Goal: Task Accomplishment & Management: Use online tool/utility

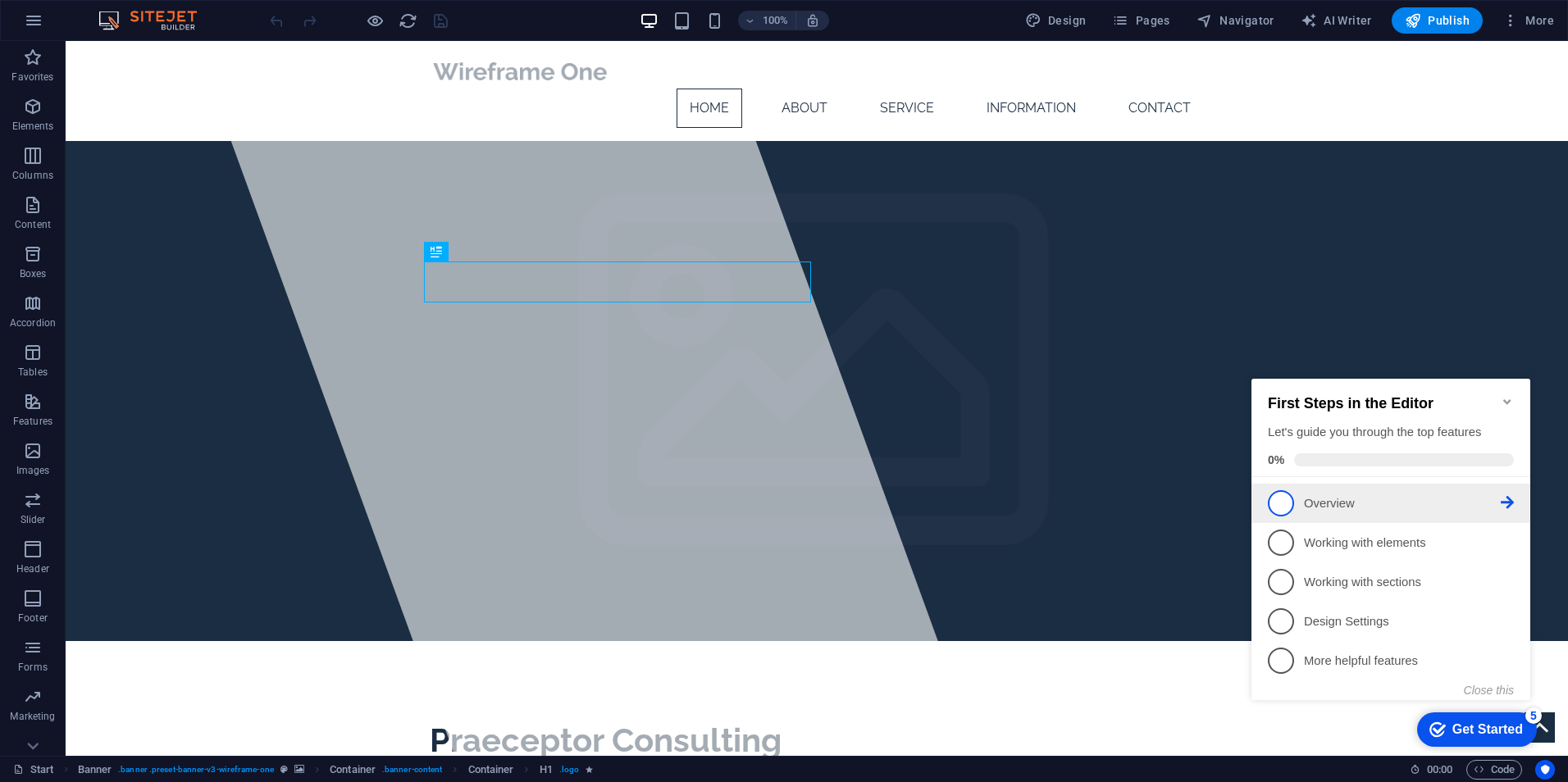
click at [1319, 499] on p "Overview - incomplete" at bounding box center [1402, 504] width 196 height 17
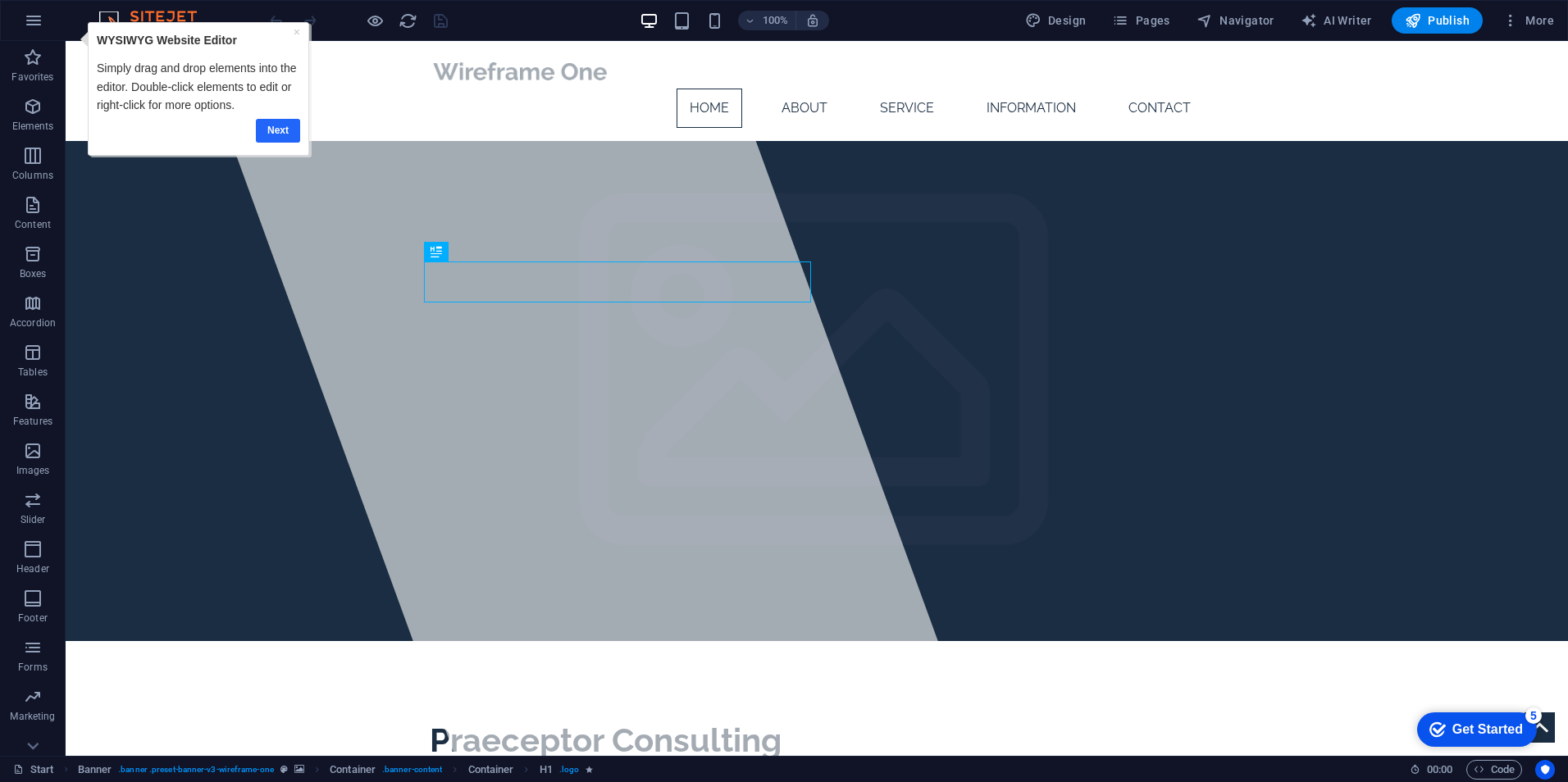
click at [279, 132] on link "Next" at bounding box center [277, 131] width 44 height 23
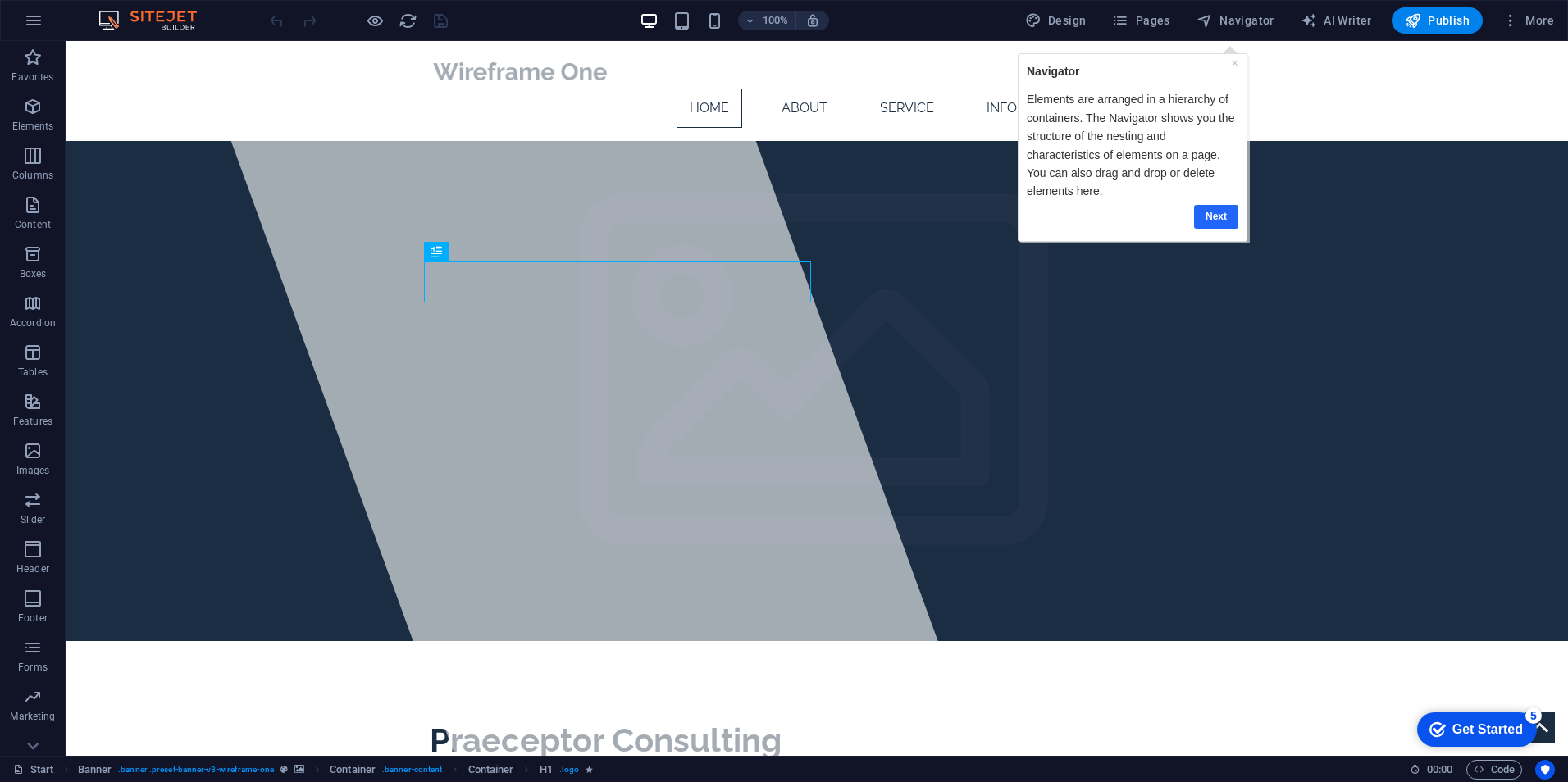
click at [1217, 215] on link "Next" at bounding box center [1216, 217] width 44 height 23
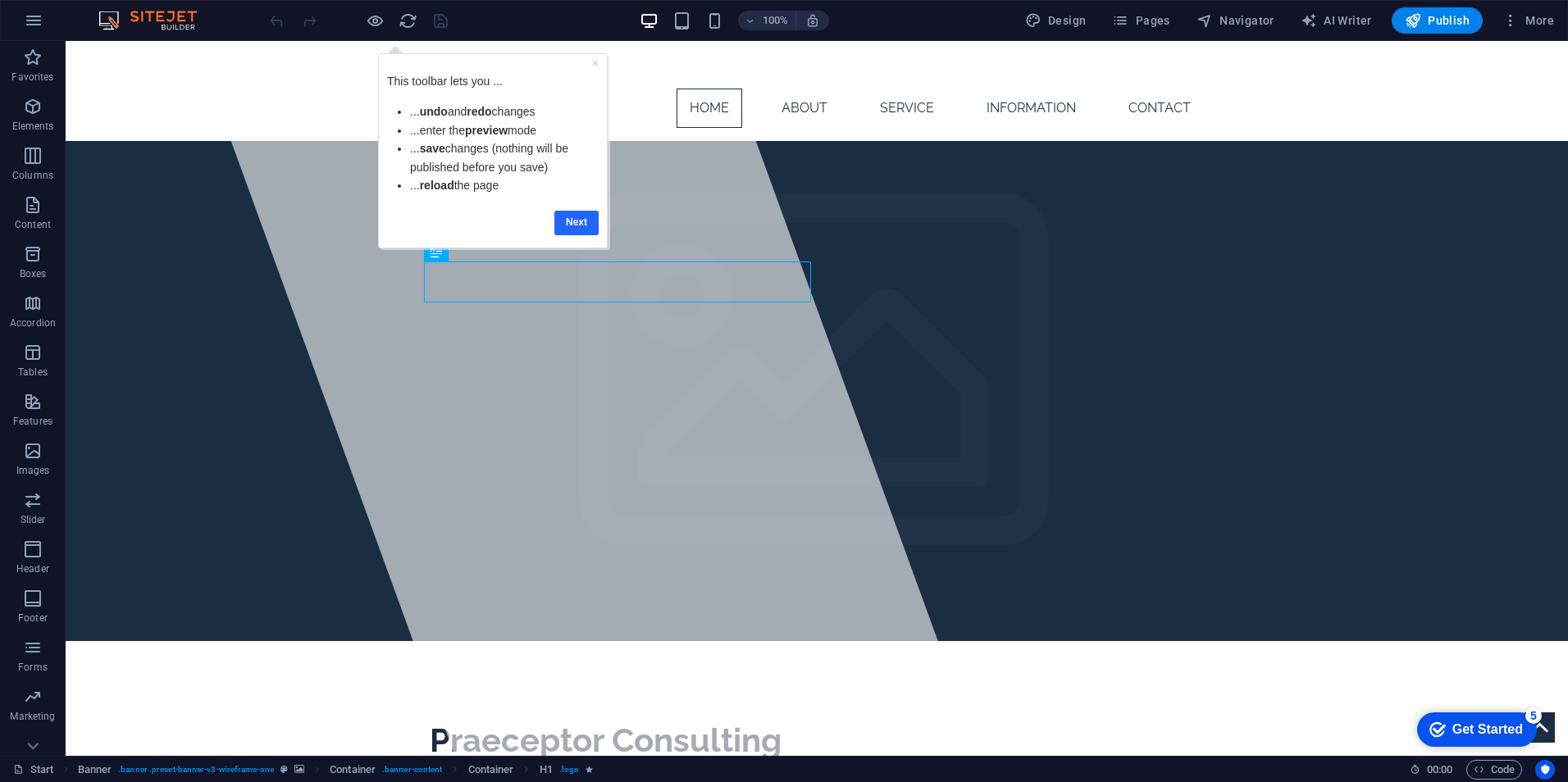
click at [568, 228] on link "Next" at bounding box center [576, 223] width 44 height 23
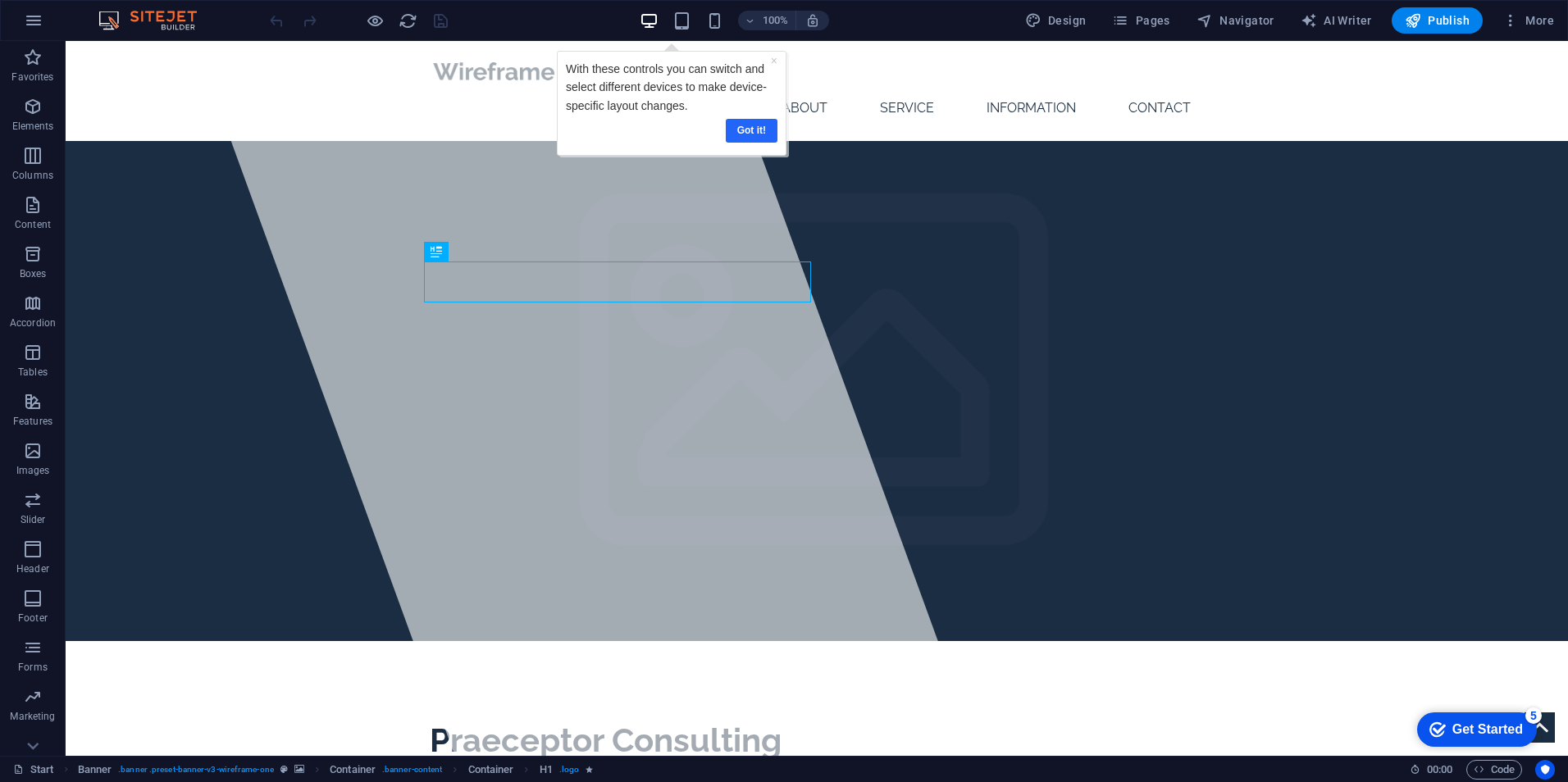
click at [749, 135] on link "Got it!" at bounding box center [751, 131] width 51 height 23
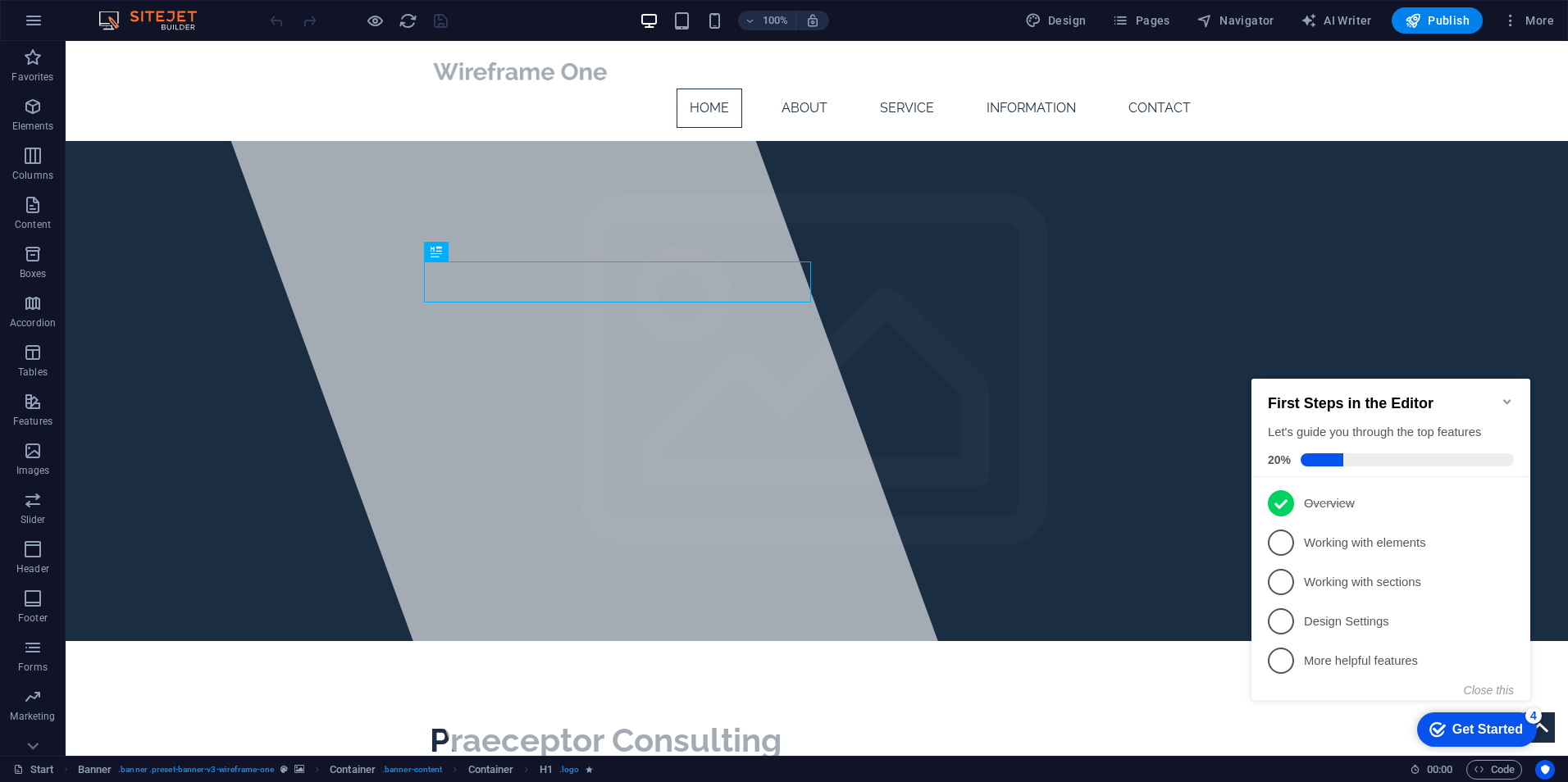
click at [1511, 399] on icon "Minimize checklist" at bounding box center [1507, 401] width 7 height 5
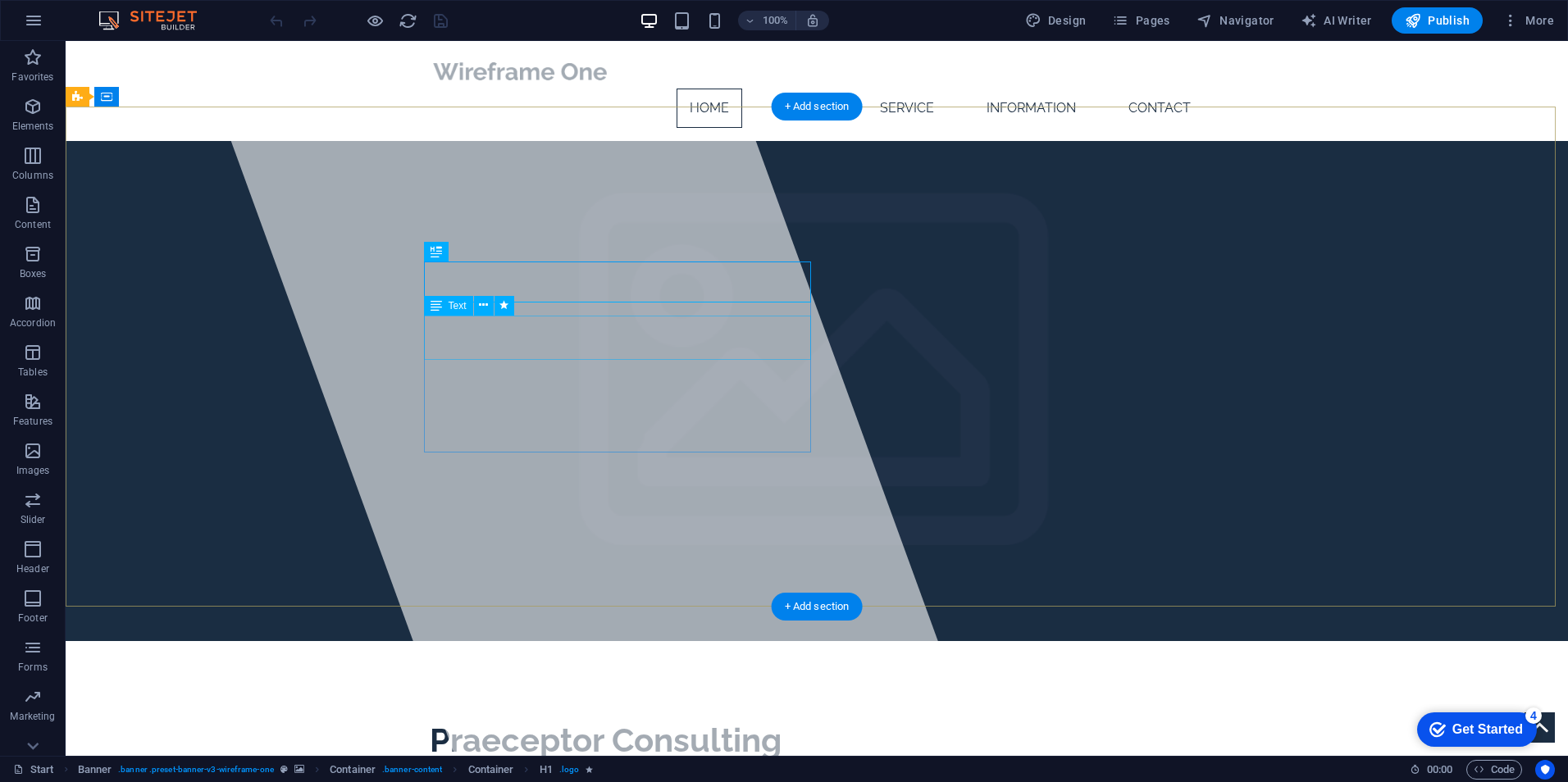
click at [555, 774] on div "Praeceptor Consulting provides exceptional training for law enforcement and sec…" at bounding box center [816, 785] width 774 height 23
click at [571, 774] on div "Praeceptor Consulting provides exceptional training for law enforcement and sec…" at bounding box center [816, 785] width 774 height 23
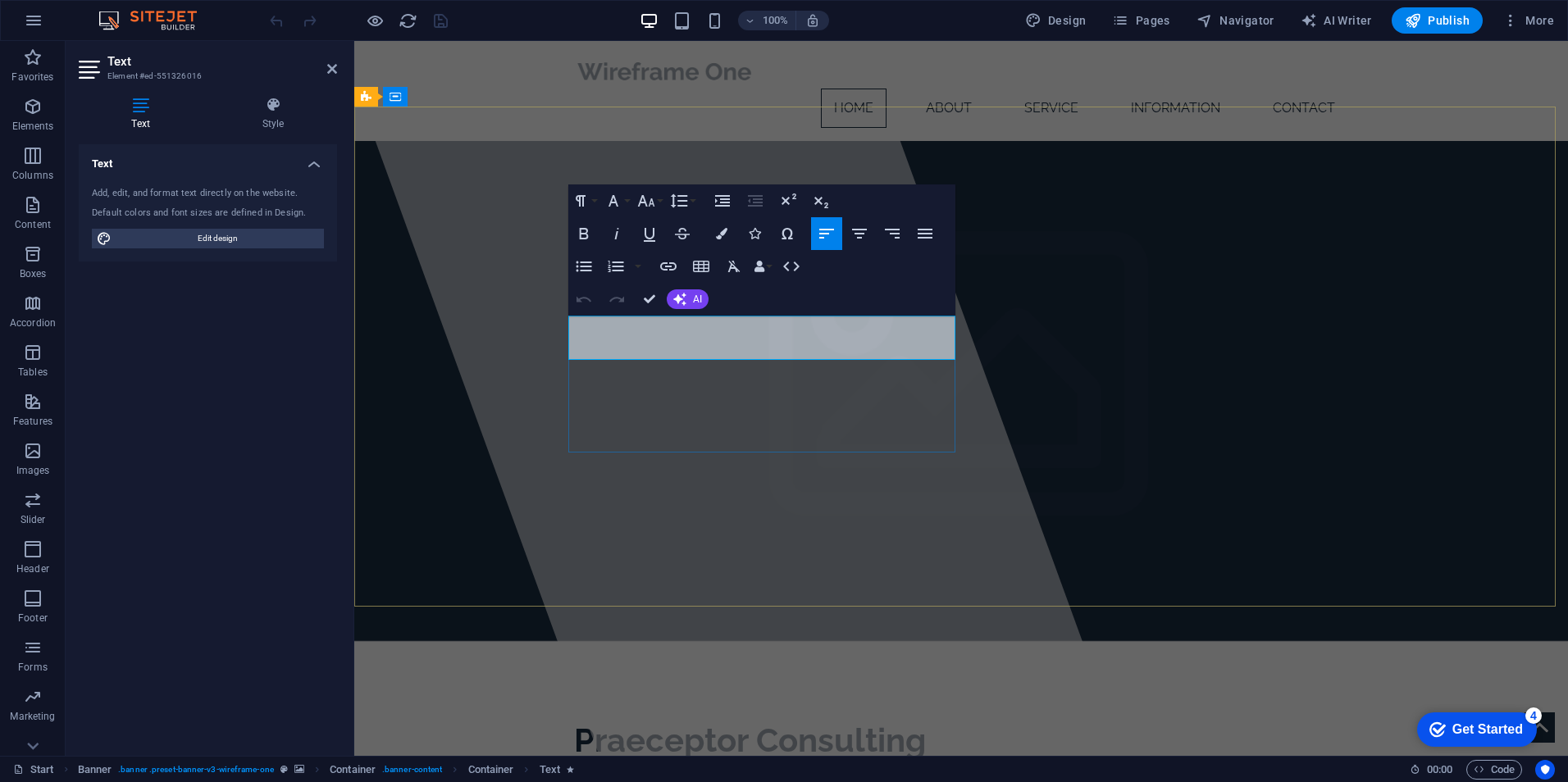
click at [817, 774] on p "Praeceptor Consulting provides exceptional training for law enforcement and sec…" at bounding box center [961, 785] width 774 height 23
drag, startPoint x: 808, startPoint y: 351, endPoint x: 570, endPoint y: 319, distance: 240.1
click at [574, 774] on p "Praeceptor Consulting provides exceptional training for law enforcement and sec…" at bounding box center [961, 785] width 774 height 23
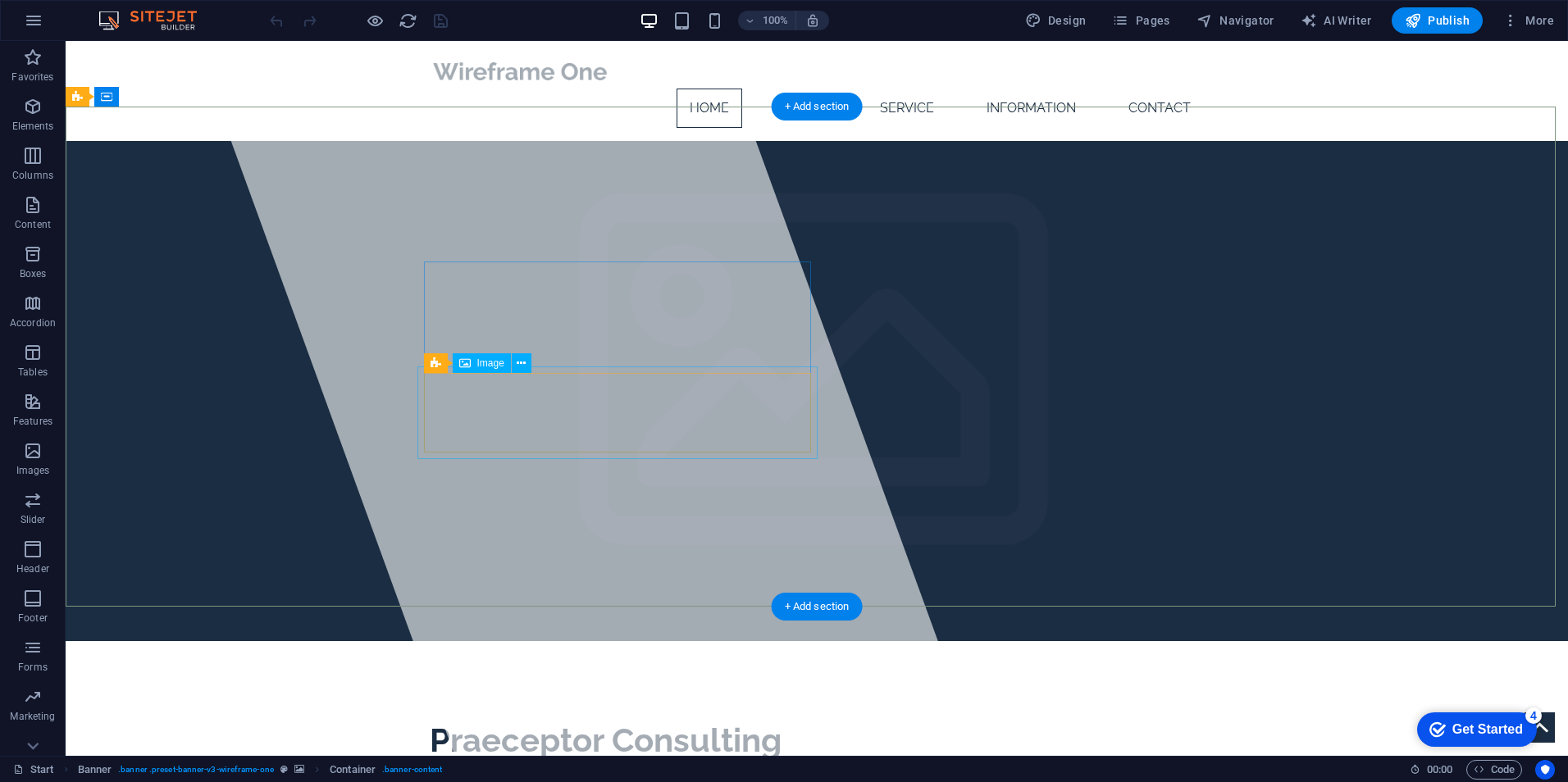
click at [494, 367] on span "Image" at bounding box center [491, 363] width 27 height 10
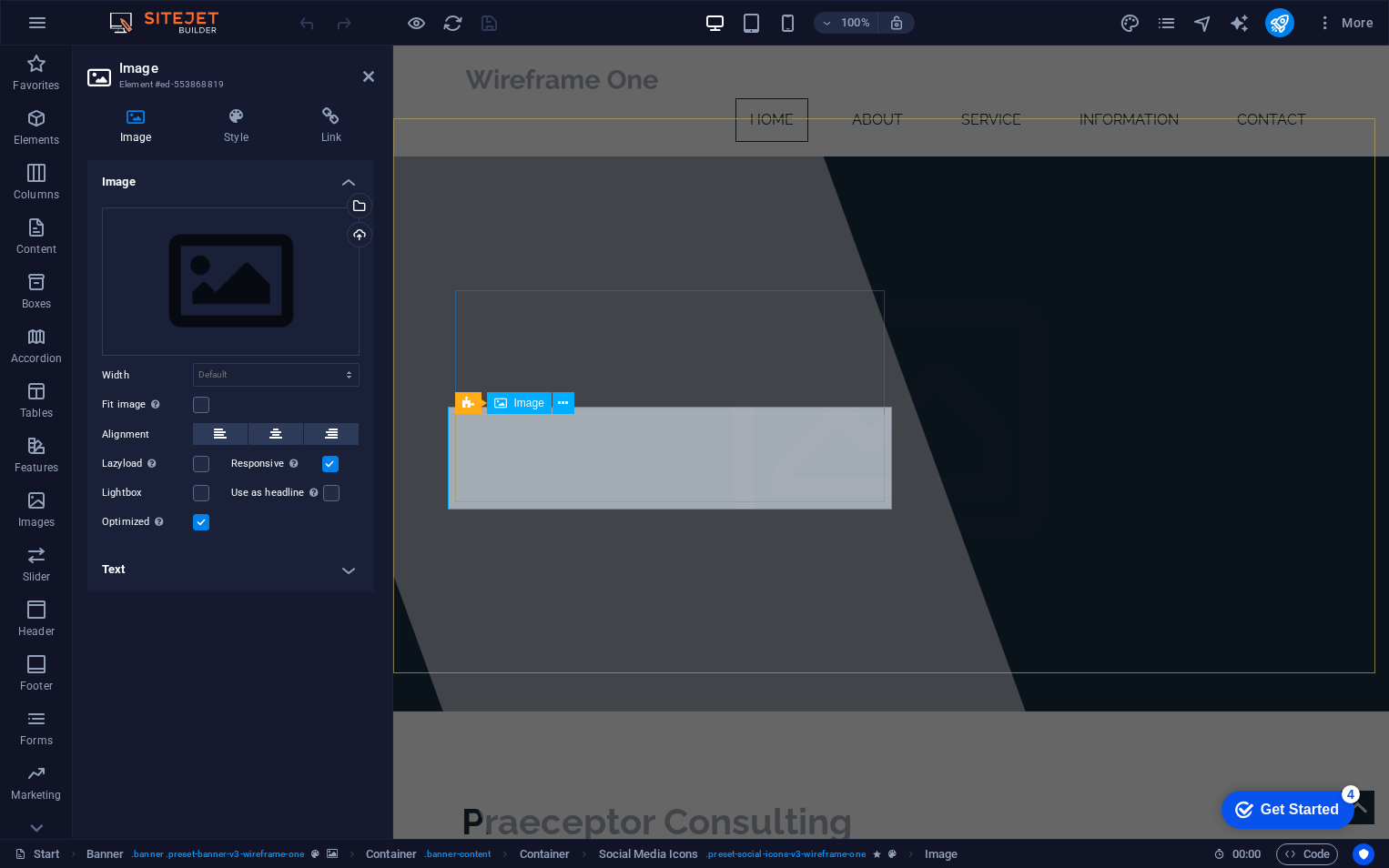
click at [653, 859] on div "Praeceptor Consulting provides exceptional training for law enforcement and sec…" at bounding box center [890, 871] width 859 height 25
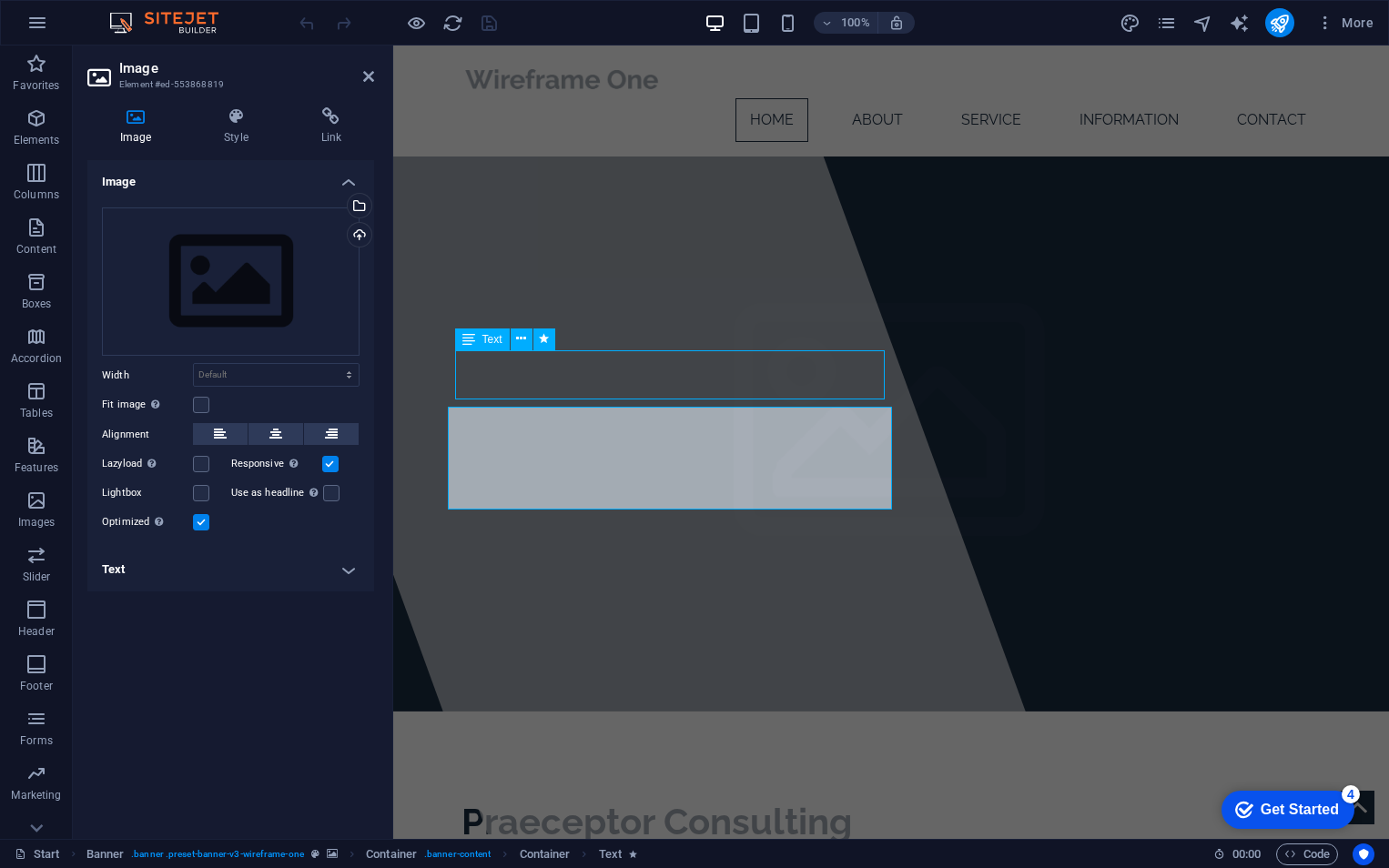
click at [653, 859] on div "Praeceptor Consulting provides exceptional training for law enforcement and sec…" at bounding box center [890, 871] width 859 height 25
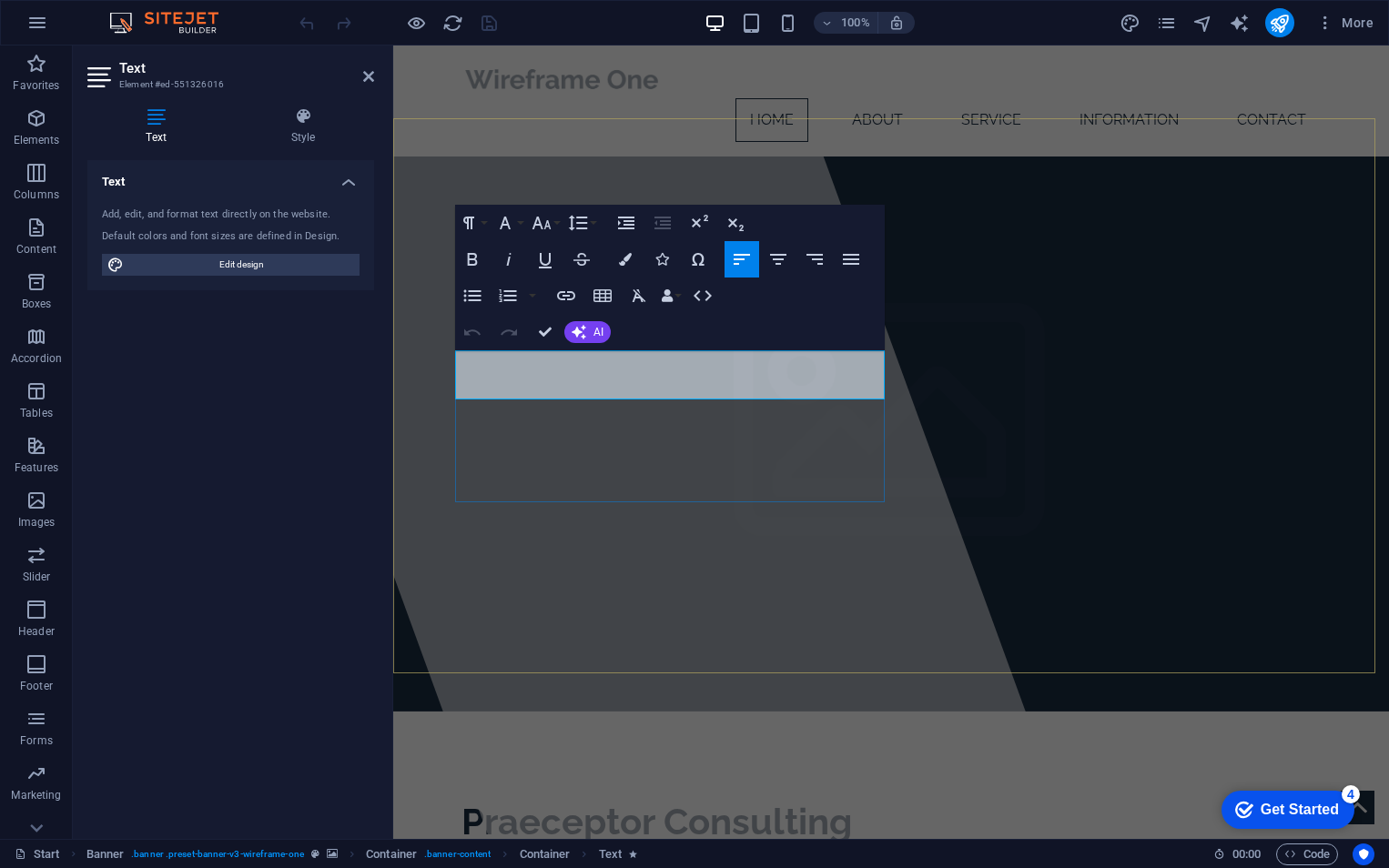
drag, startPoint x: 614, startPoint y: 363, endPoint x: 457, endPoint y: 362, distance: 157.5
click at [461, 859] on p "Praeceptor Consulting provides exceptional training for law enforcement and sec…" at bounding box center [890, 871] width 859 height 25
click at [588, 332] on button "AI" at bounding box center [587, 332] width 46 height 22
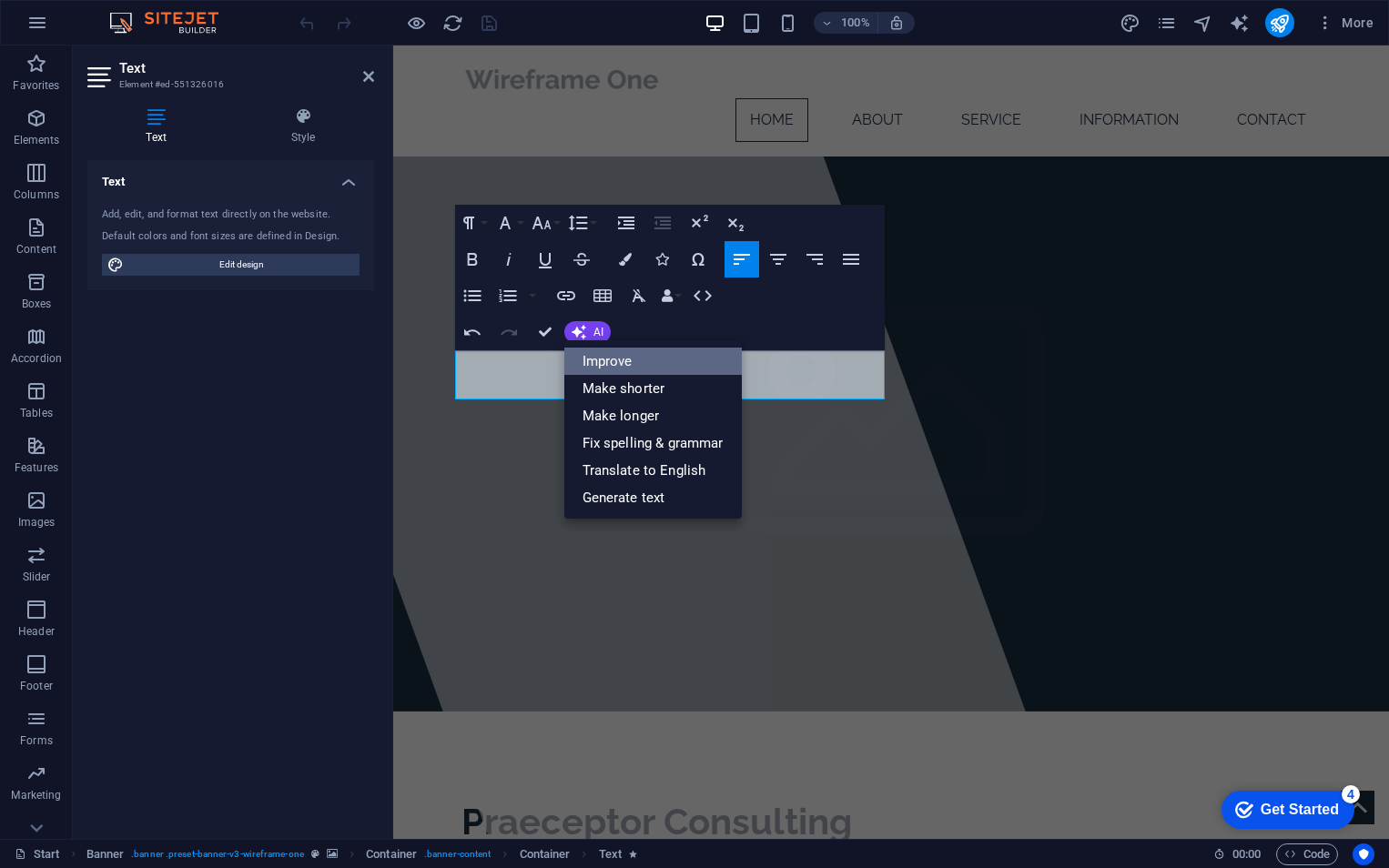
click at [648, 360] on link "Improve" at bounding box center [652, 361] width 177 height 27
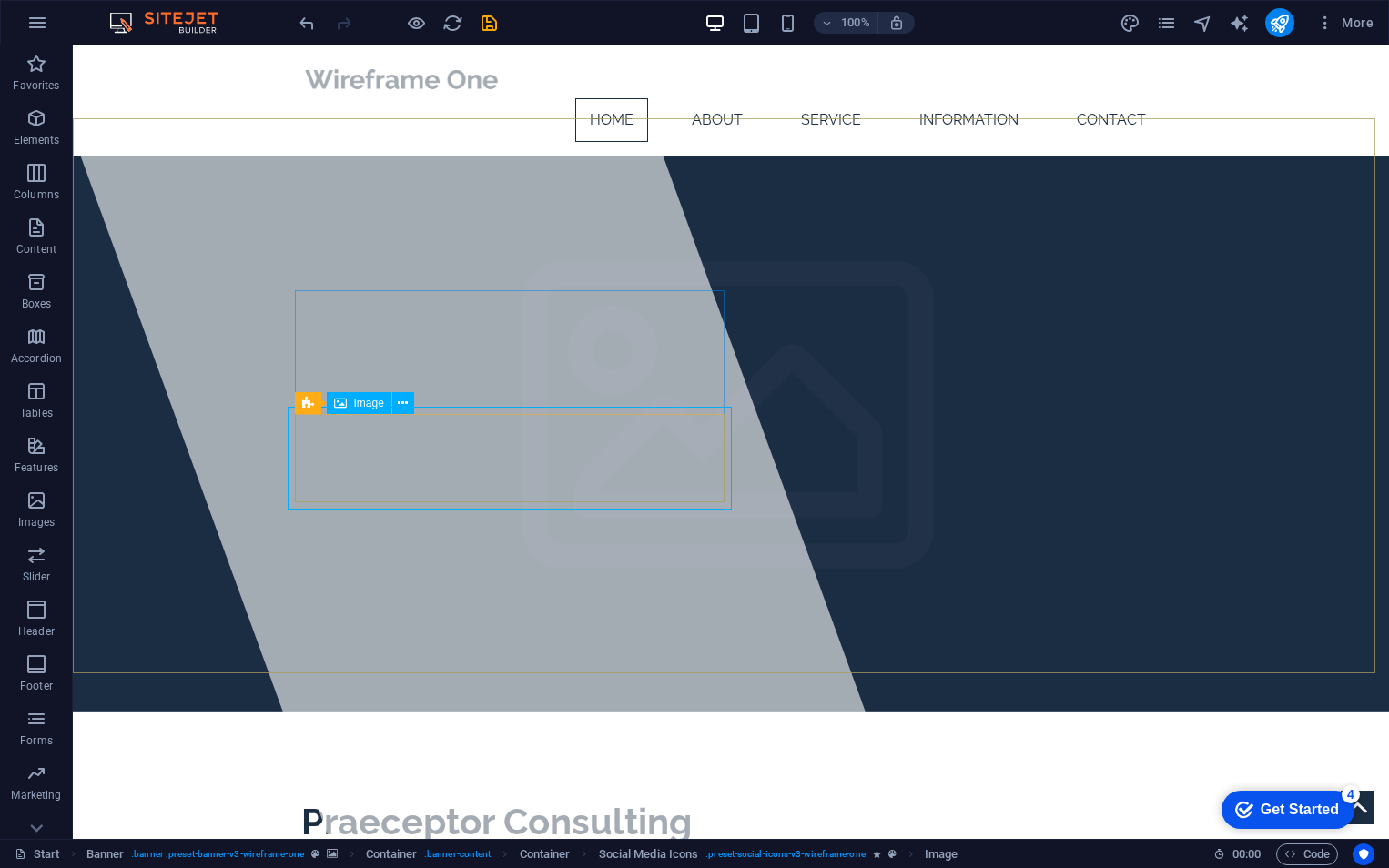
click at [365, 408] on span "Image" at bounding box center [369, 403] width 30 height 11
click at [363, 400] on span "Image" at bounding box center [369, 403] width 30 height 11
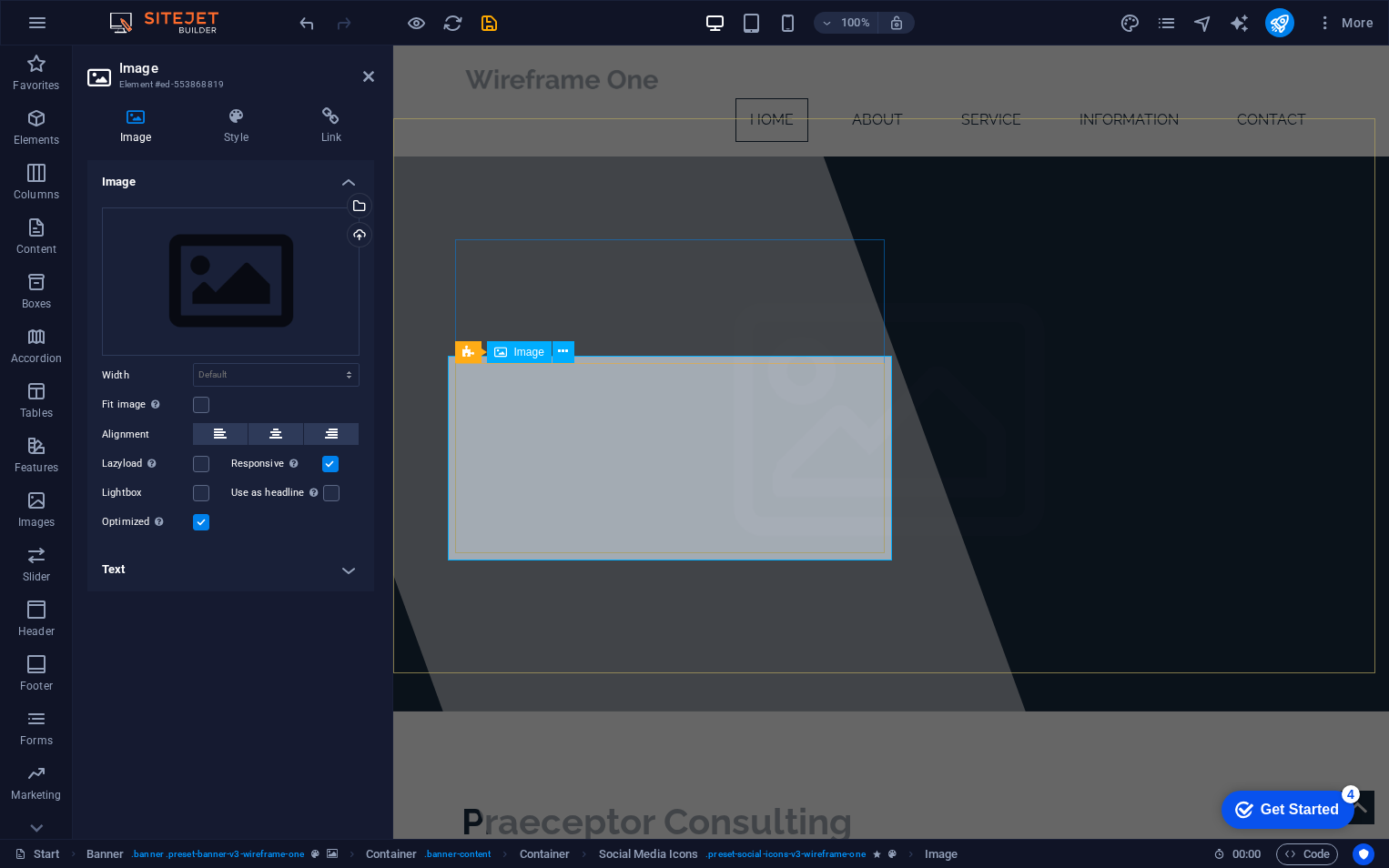
click at [359, 230] on div "Upload" at bounding box center [357, 236] width 27 height 27
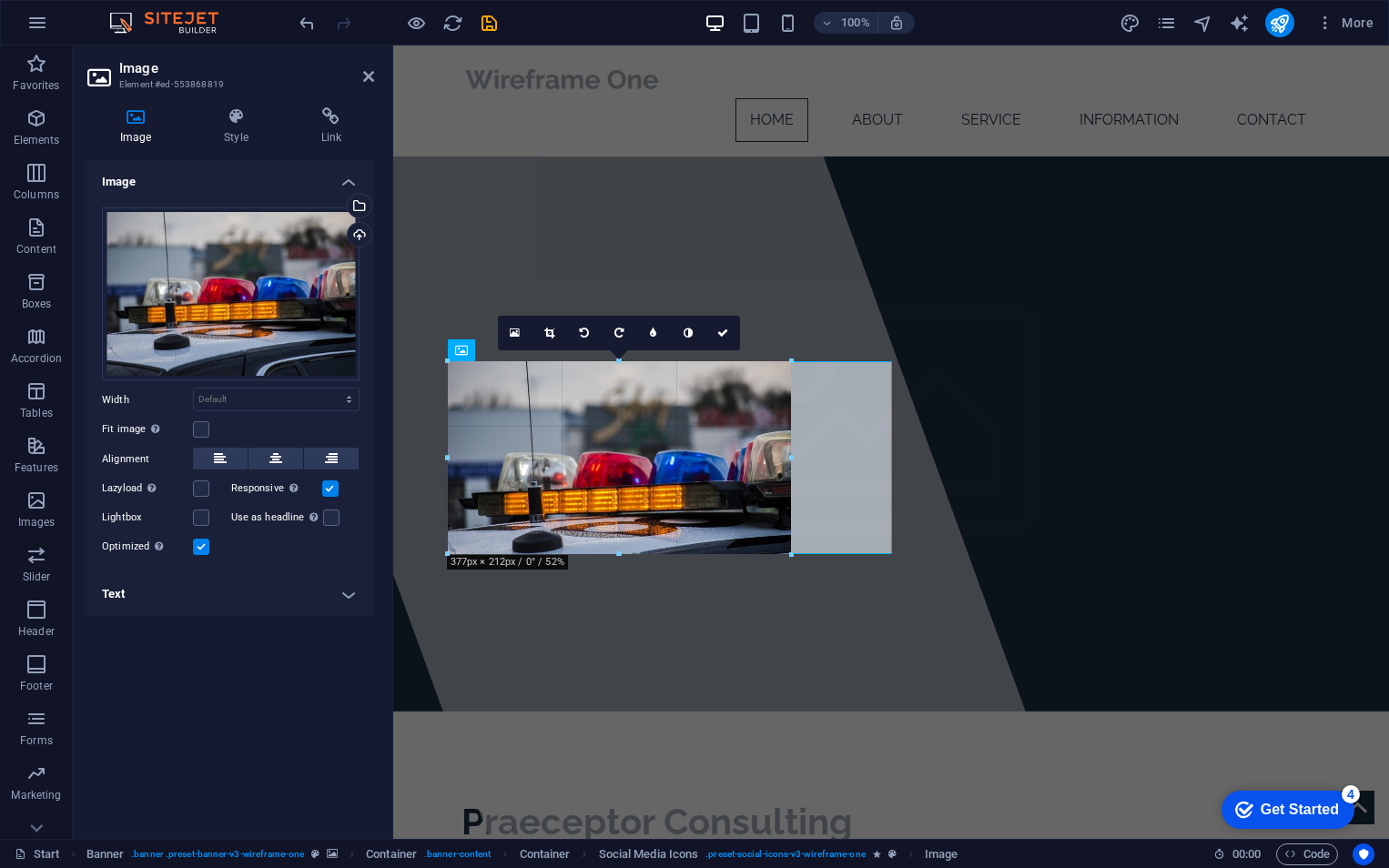
drag, startPoint x: 889, startPoint y: 583, endPoint x: 794, endPoint y: 518, distance: 115.9
type input "377"
select select "px"
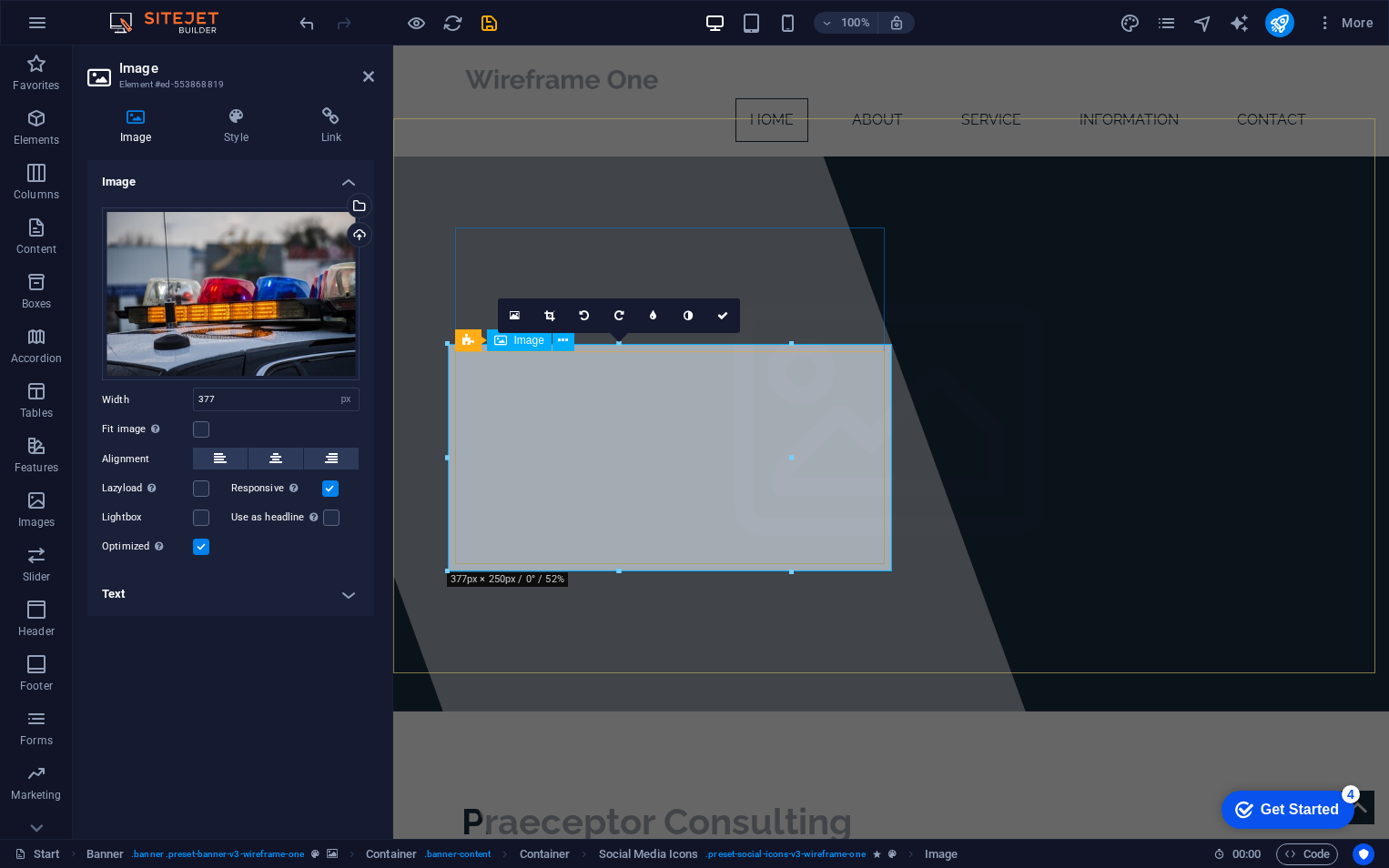
click at [303, 25] on icon "undo" at bounding box center [307, 23] width 21 height 21
select select "DISABLED_OPTION_VALUE"
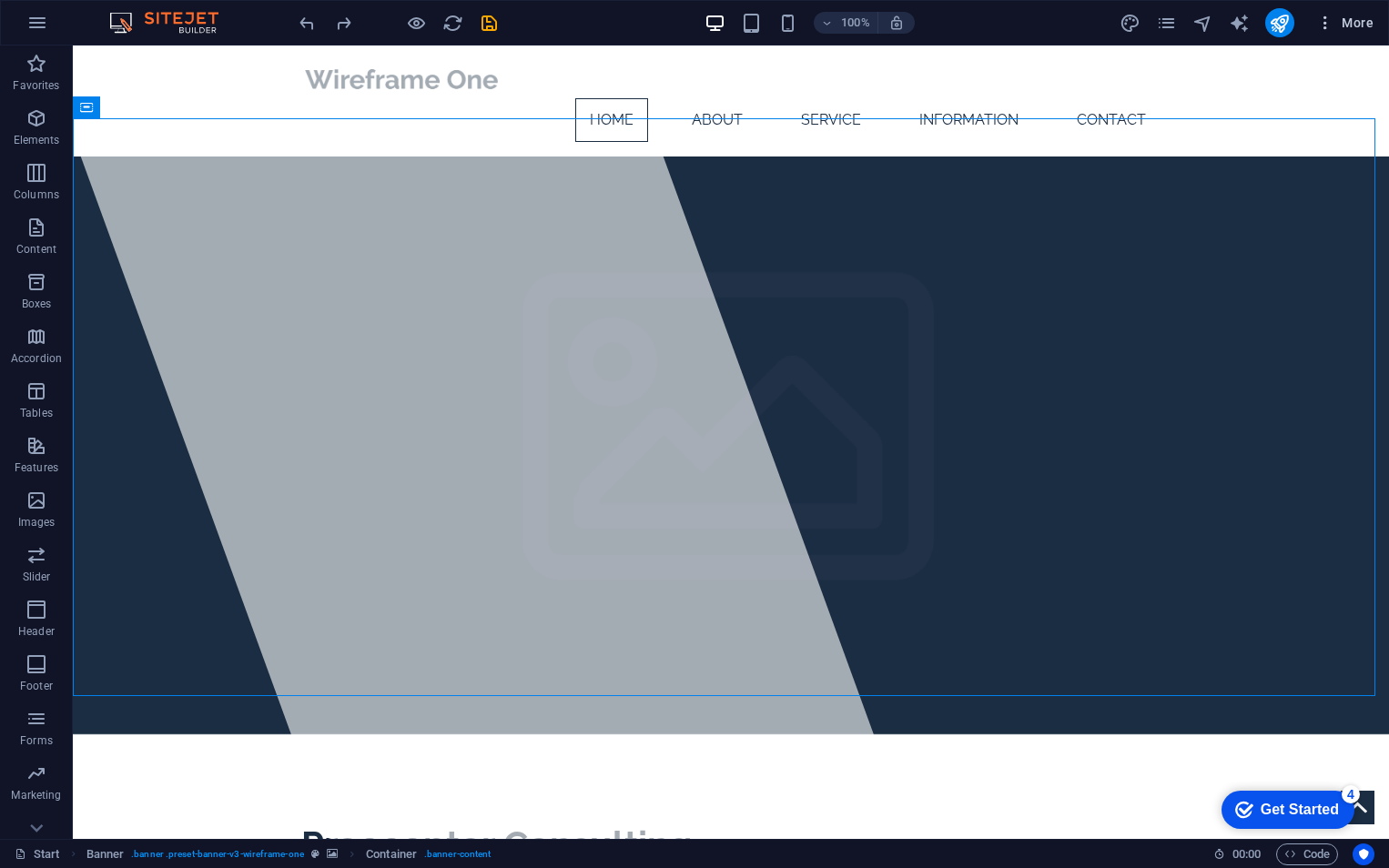
click at [1323, 26] on icon "button" at bounding box center [1325, 23] width 18 height 18
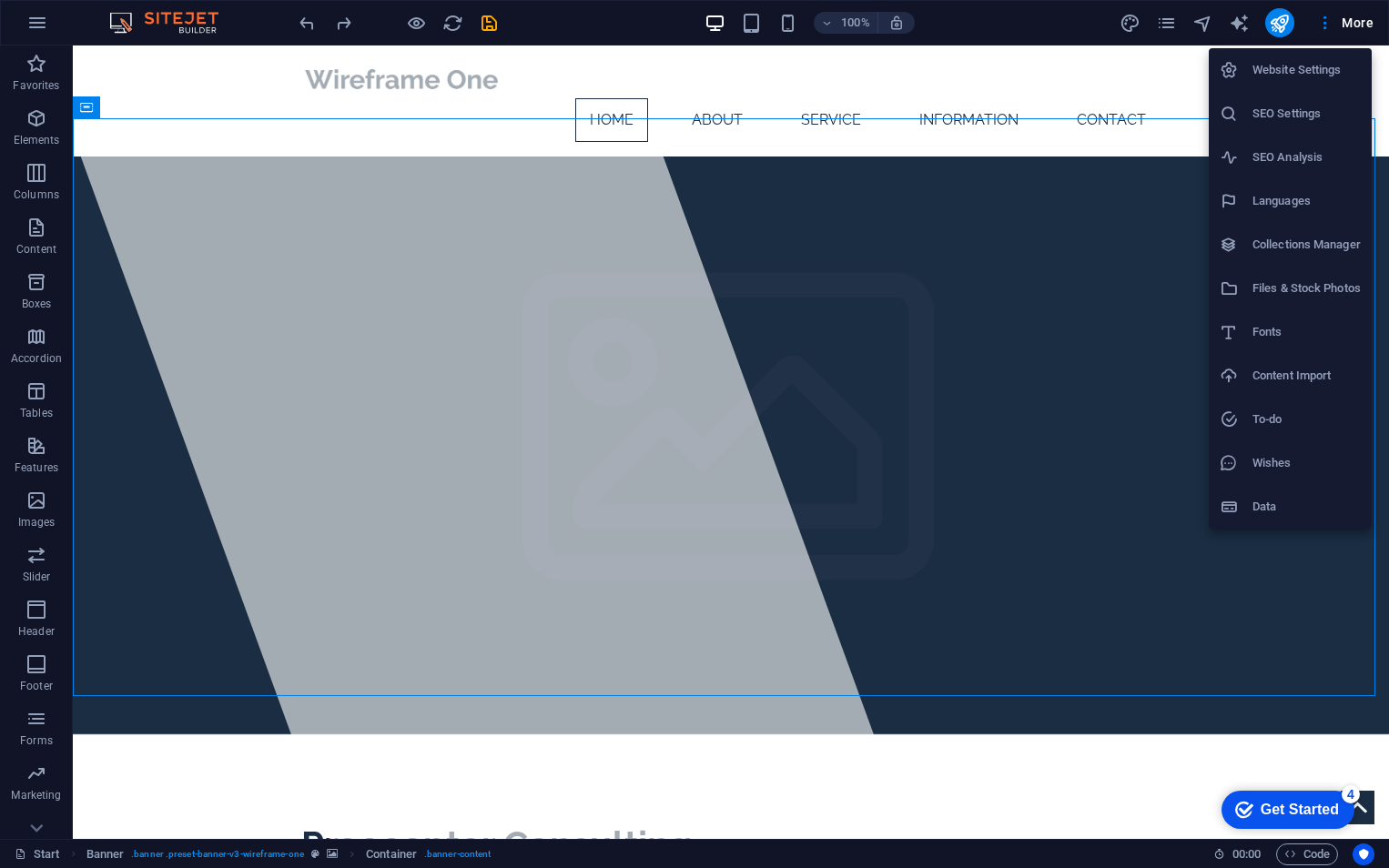
click at [1013, 420] on div at bounding box center [694, 434] width 1389 height 868
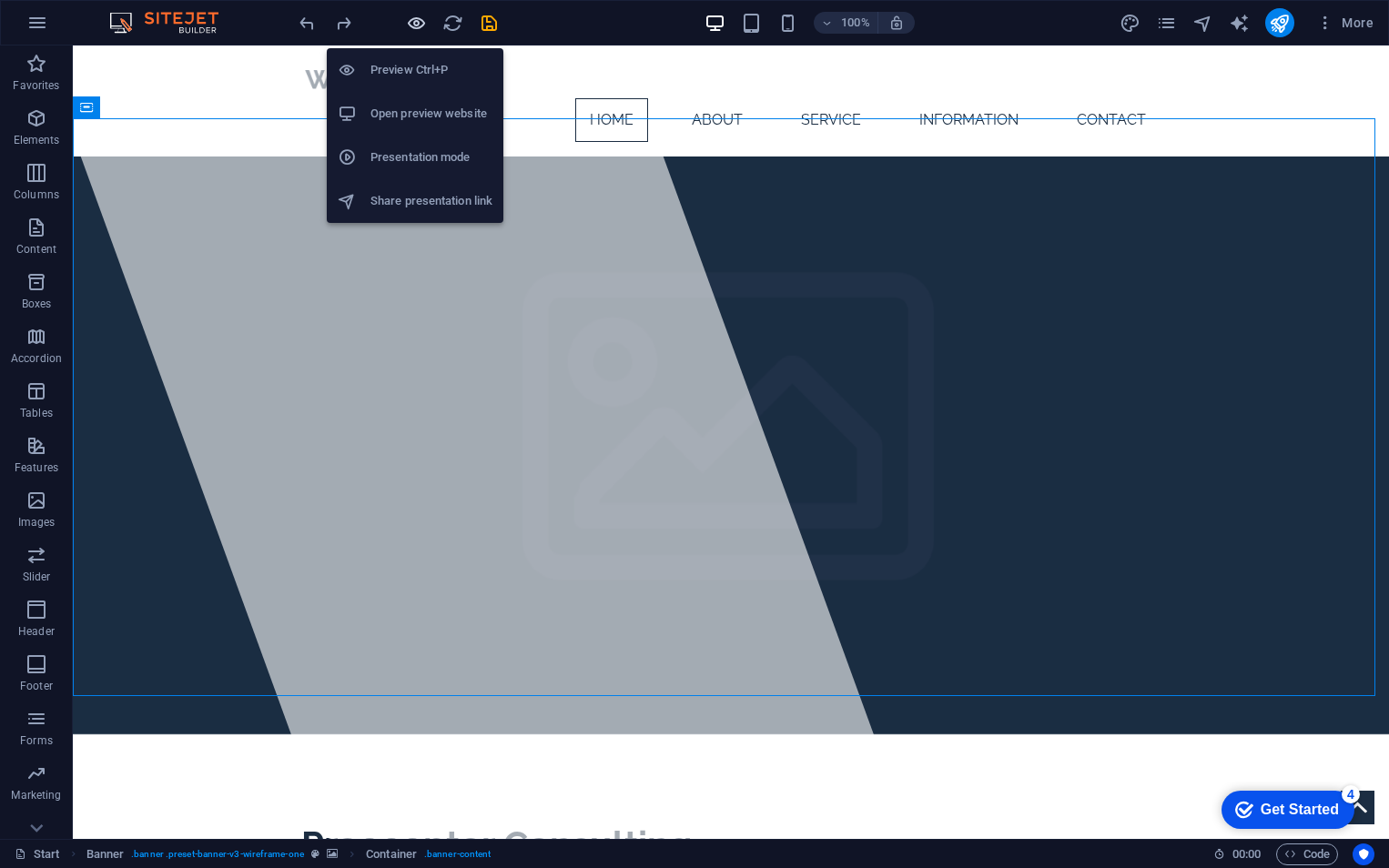
click at [419, 30] on icon "button" at bounding box center [416, 23] width 21 height 21
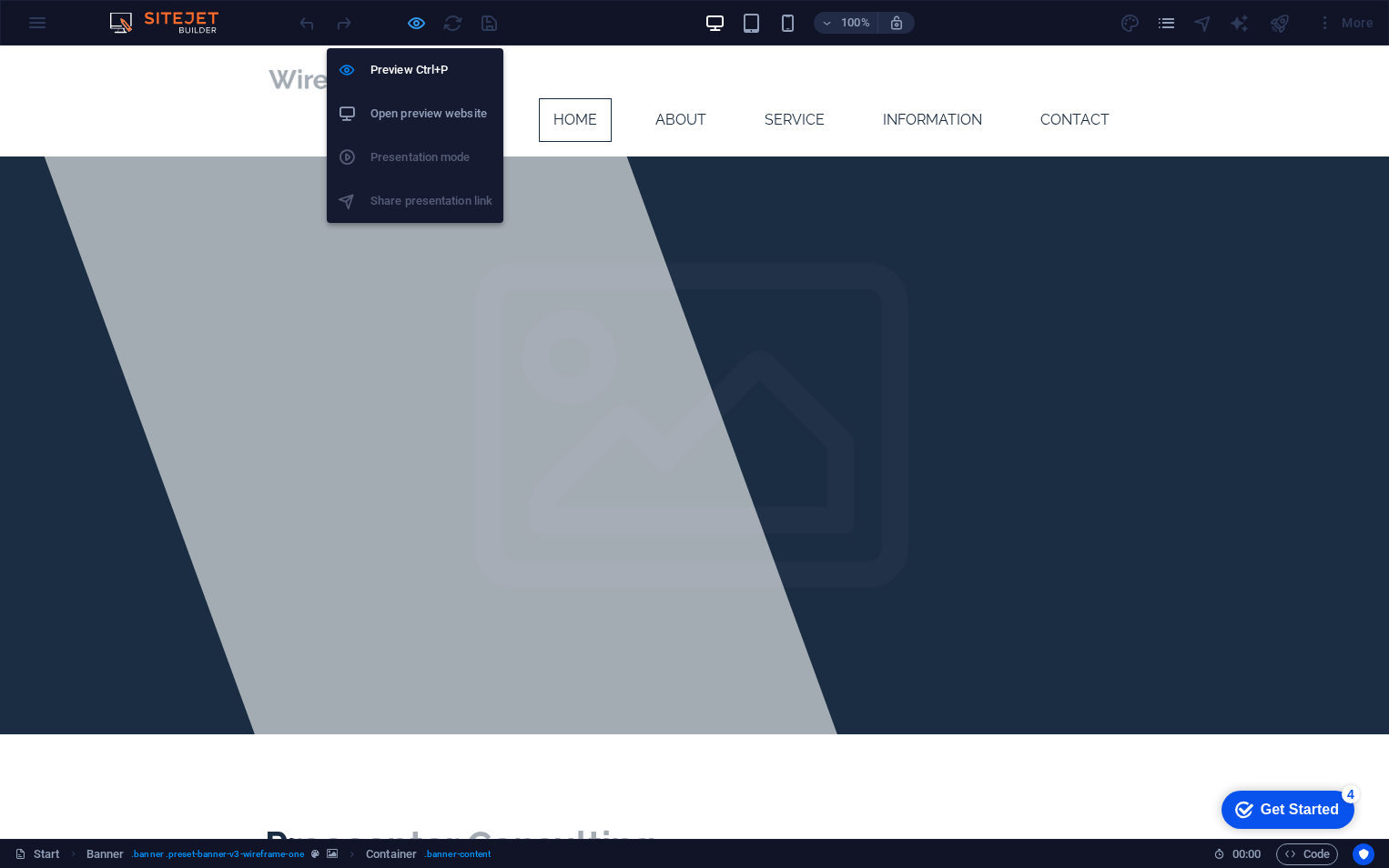
click at [420, 15] on icon "button" at bounding box center [416, 23] width 21 height 21
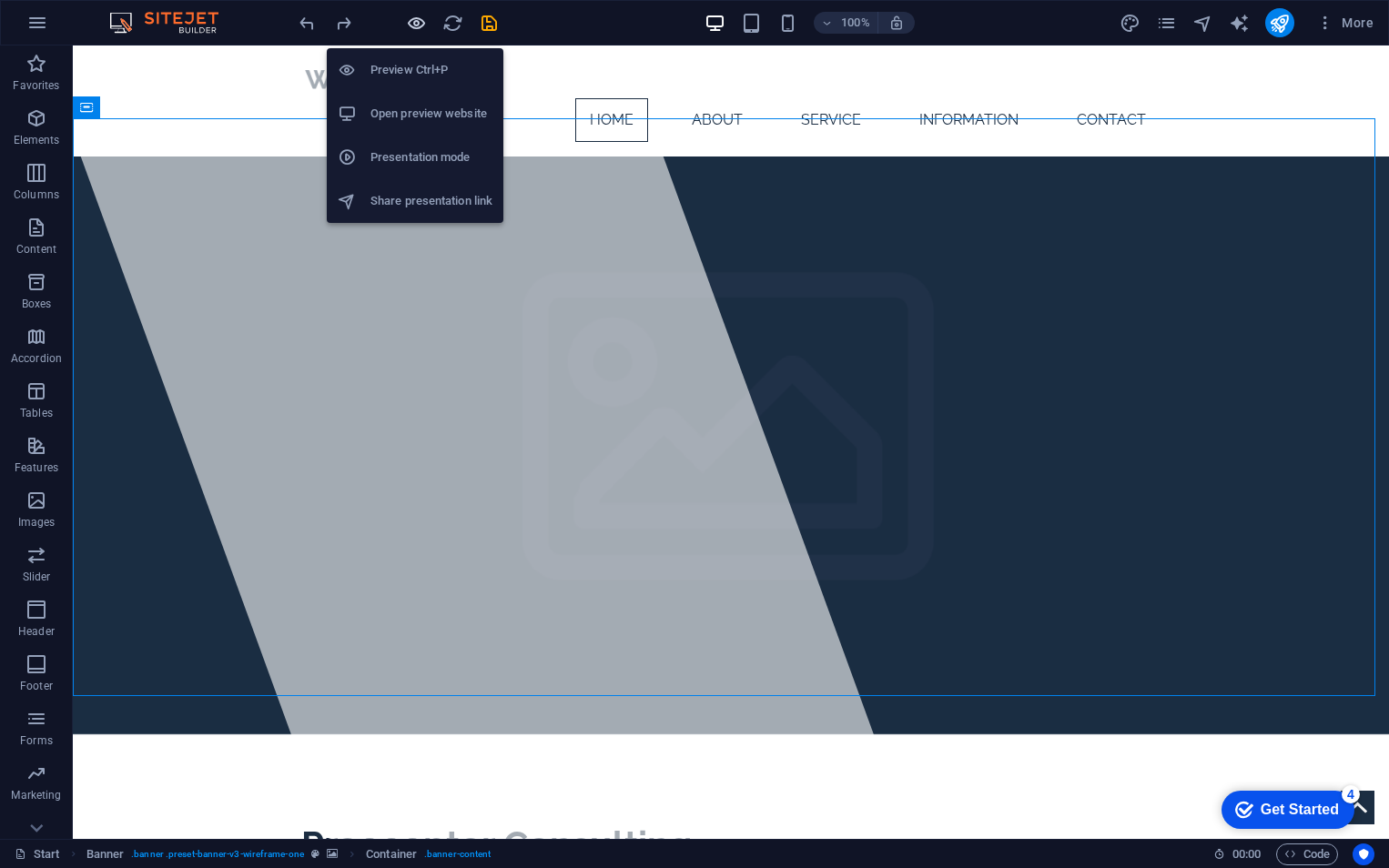
click at [411, 22] on icon "button" at bounding box center [416, 23] width 21 height 21
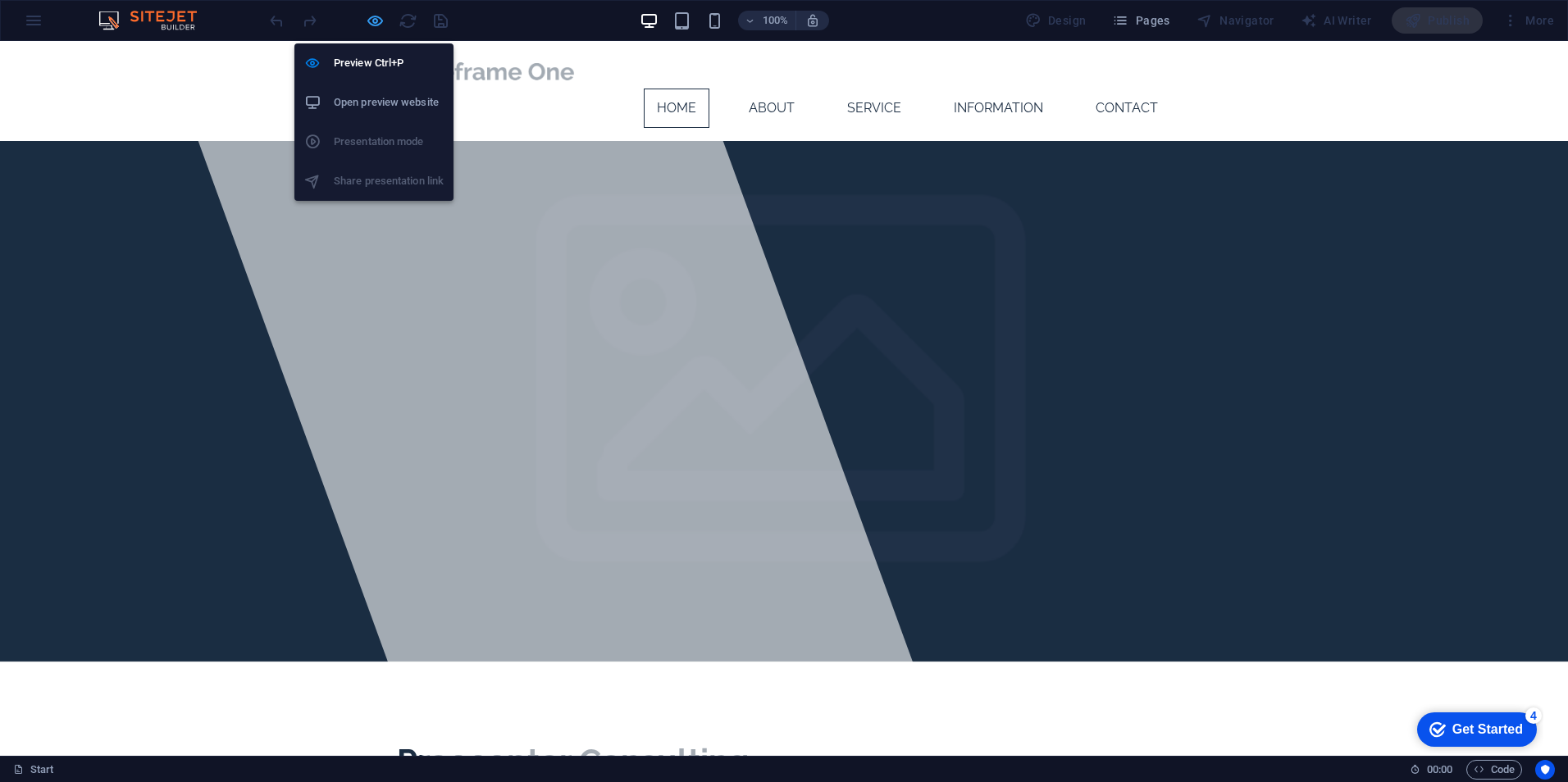
click at [378, 23] on icon "button" at bounding box center [375, 21] width 19 height 19
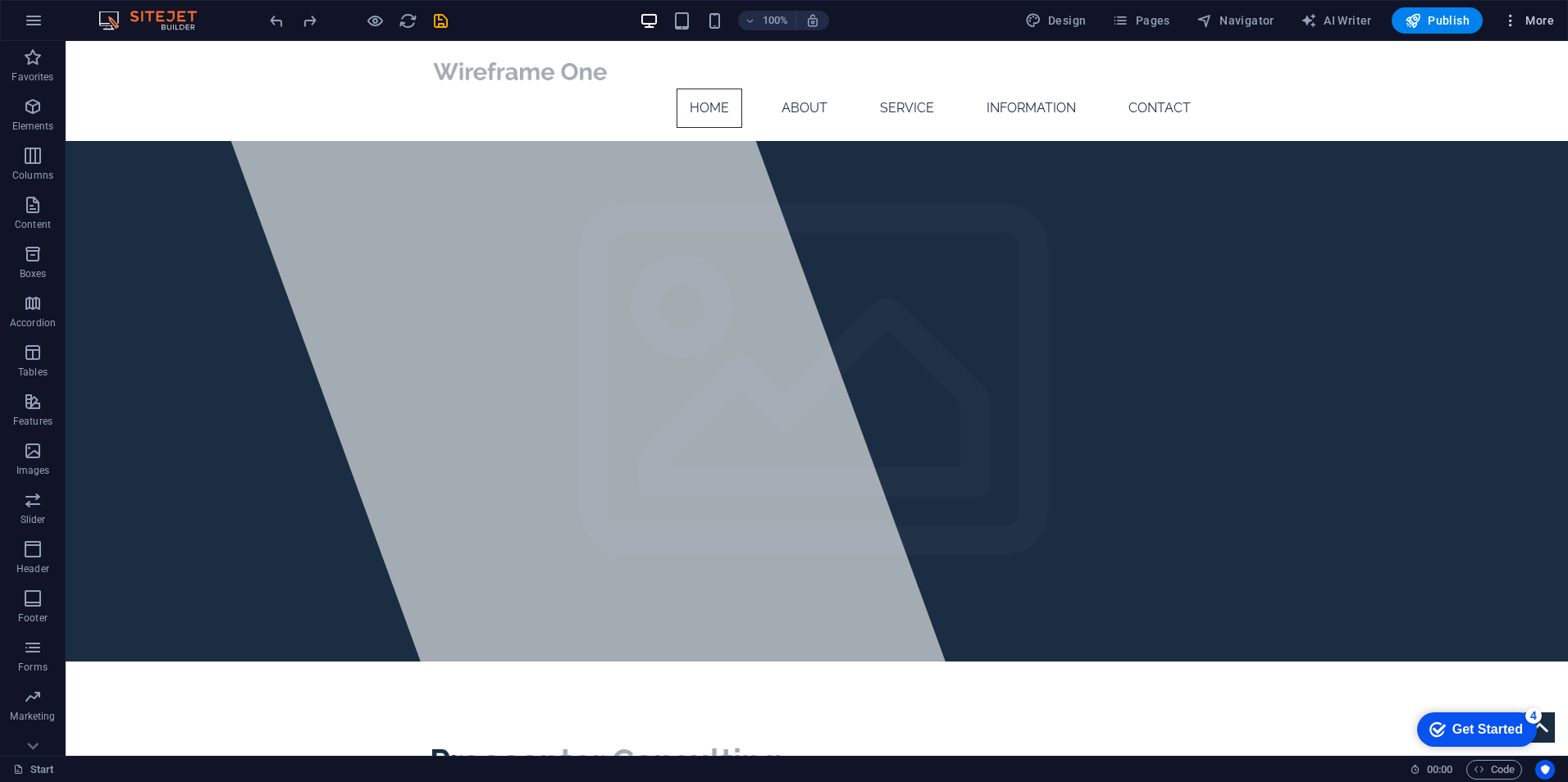
click at [1514, 28] on icon "button" at bounding box center [1511, 21] width 16 height 16
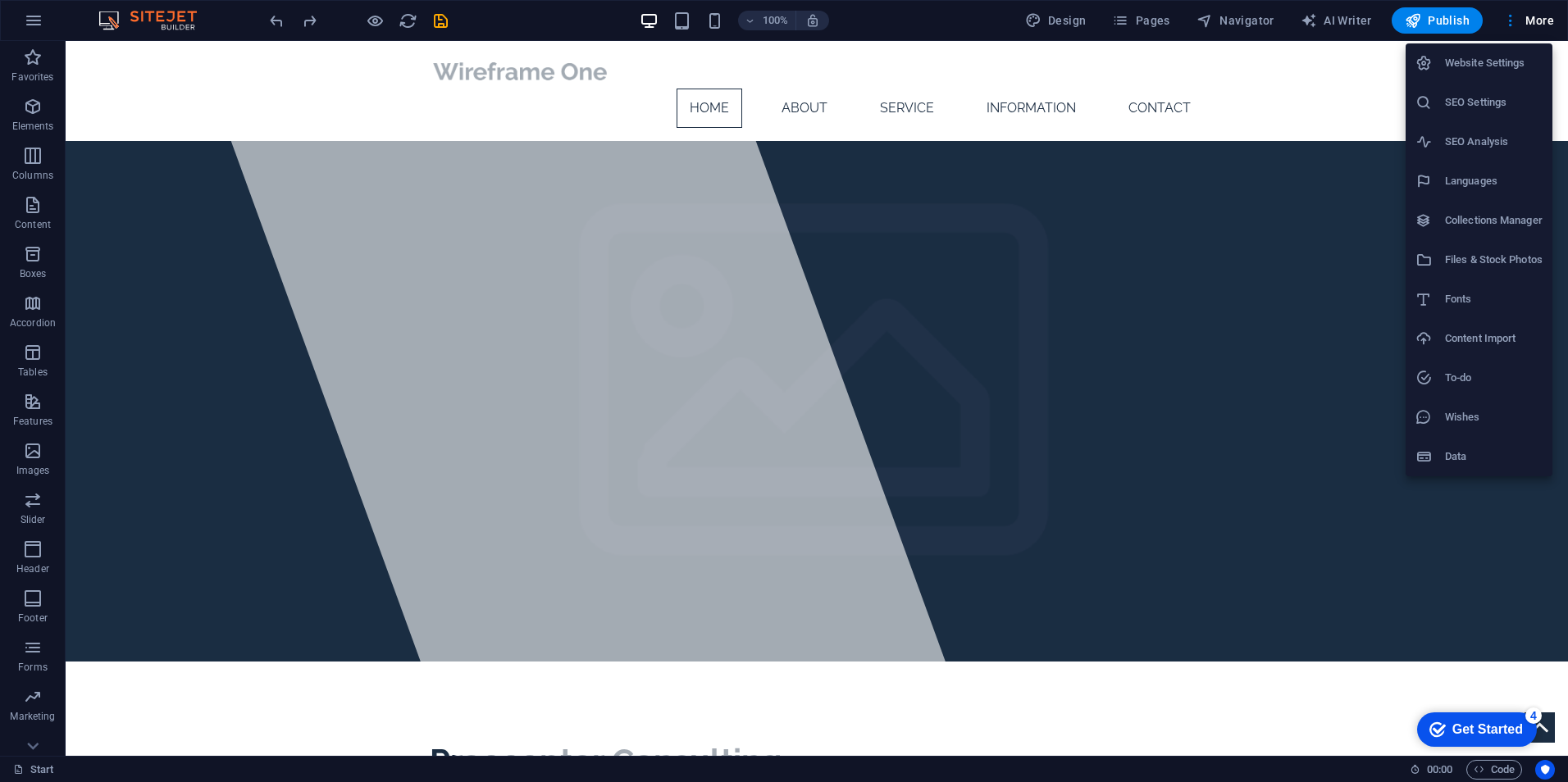
drag, startPoint x: 46, startPoint y: 11, endPoint x: 32, endPoint y: 20, distance: 16.6
click at [45, 11] on div at bounding box center [784, 391] width 1568 height 782
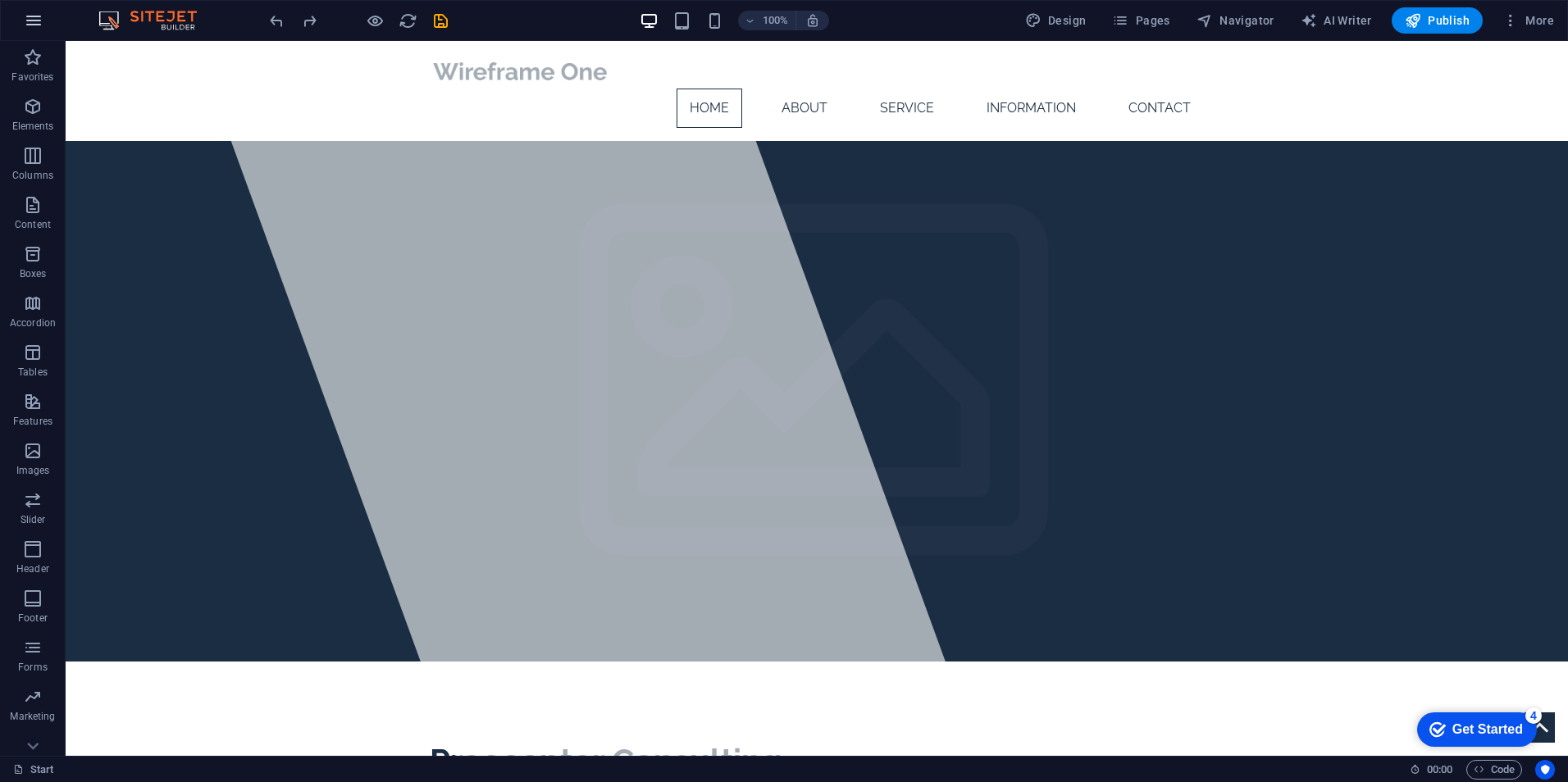
click at [34, 20] on icon "button" at bounding box center [33, 21] width 20 height 20
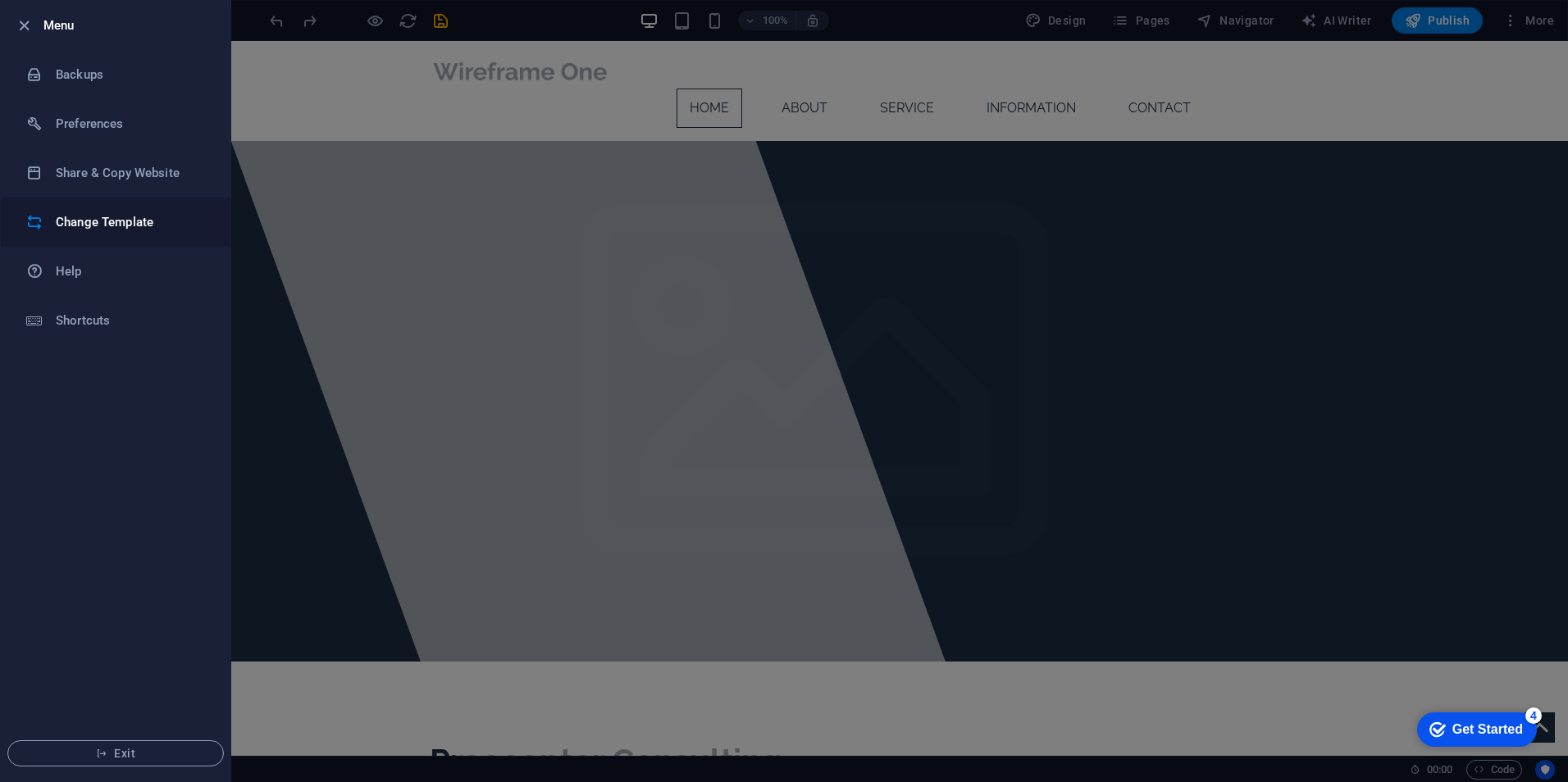
click at [96, 229] on h6 "Change Template" at bounding box center [132, 223] width 151 height 20
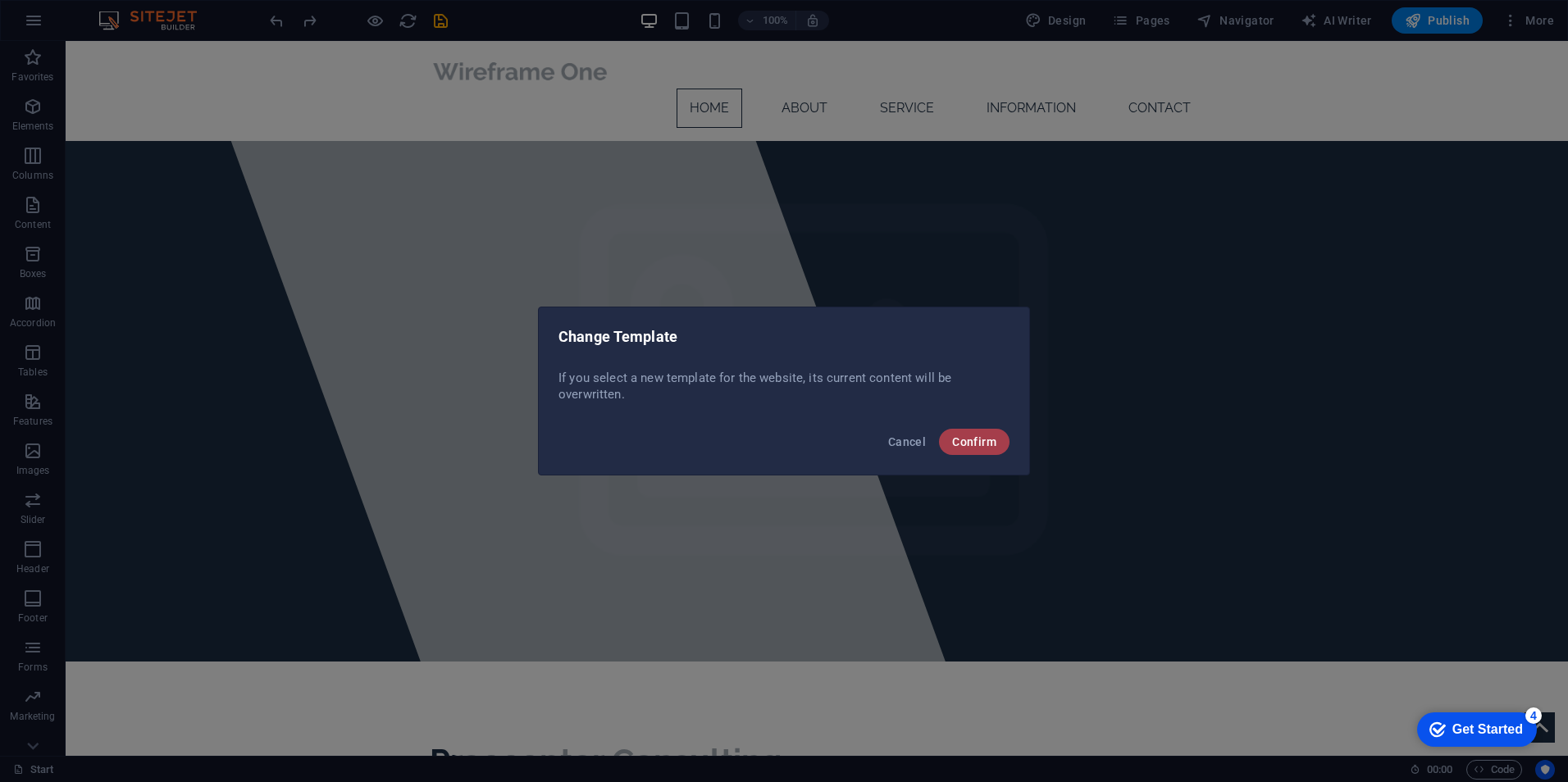
click at [982, 442] on span "Confirm" at bounding box center [974, 441] width 44 height 14
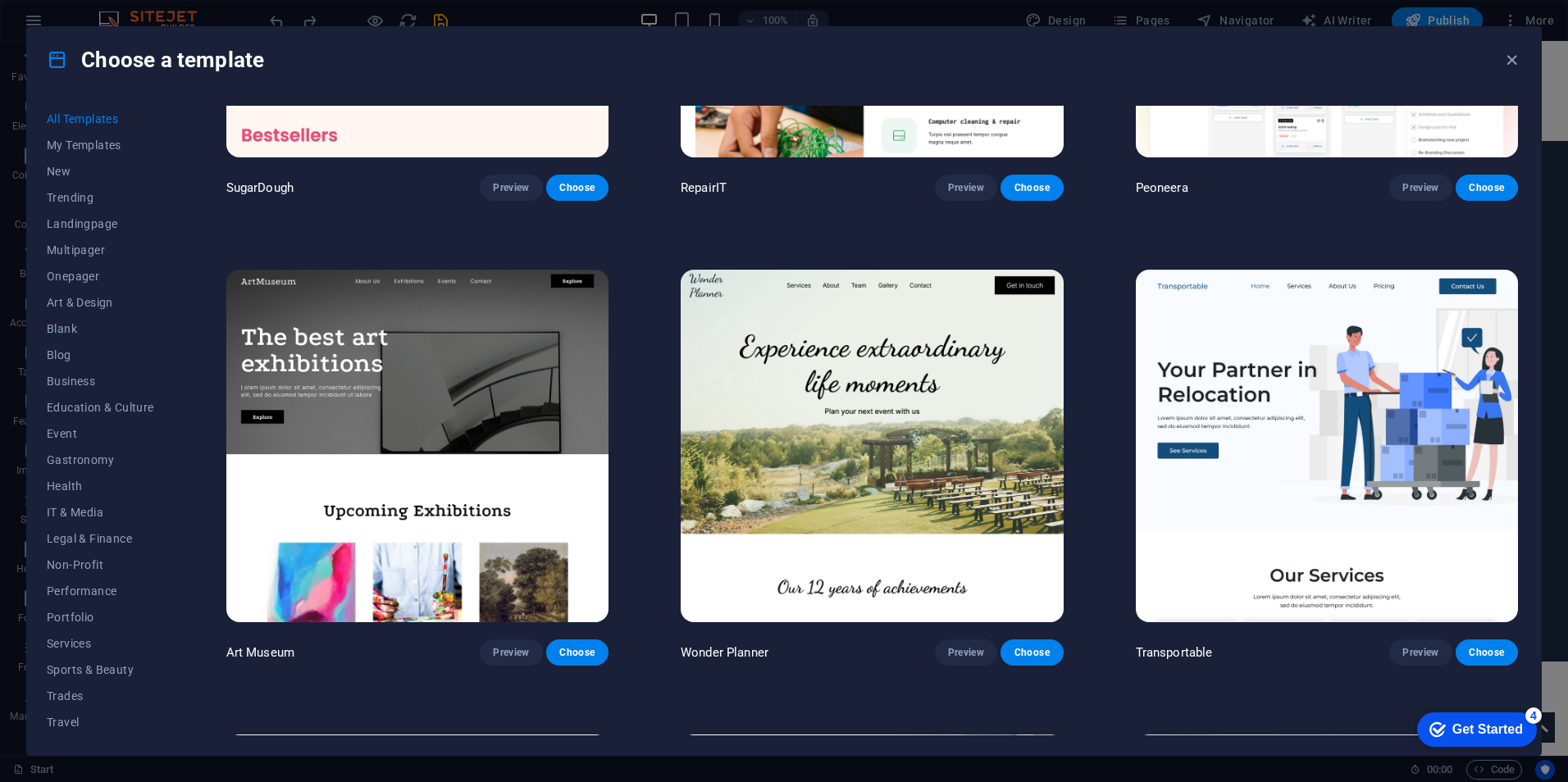
scroll to position [328, 0]
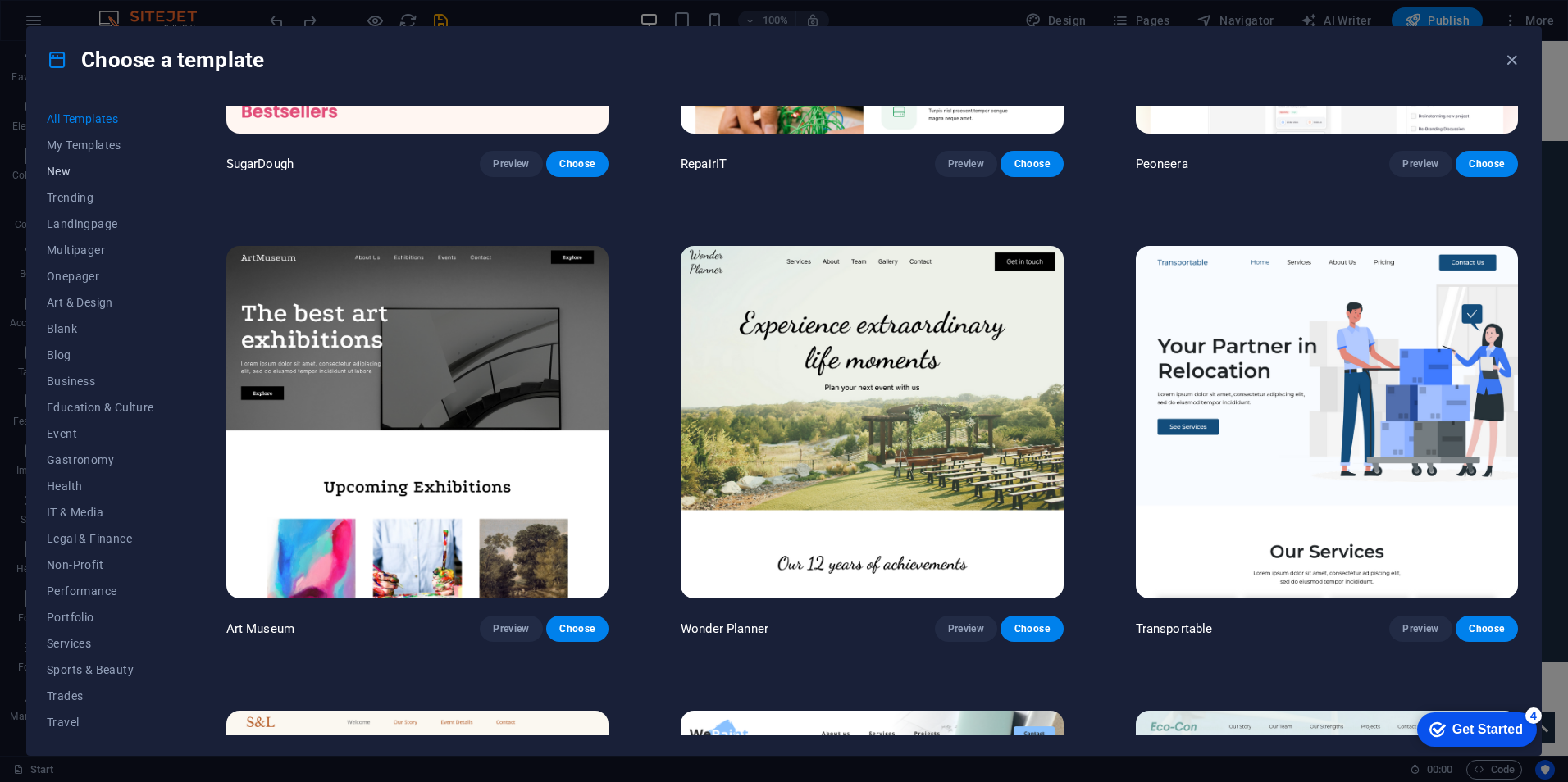
click at [72, 170] on span "New" at bounding box center [100, 171] width 107 height 14
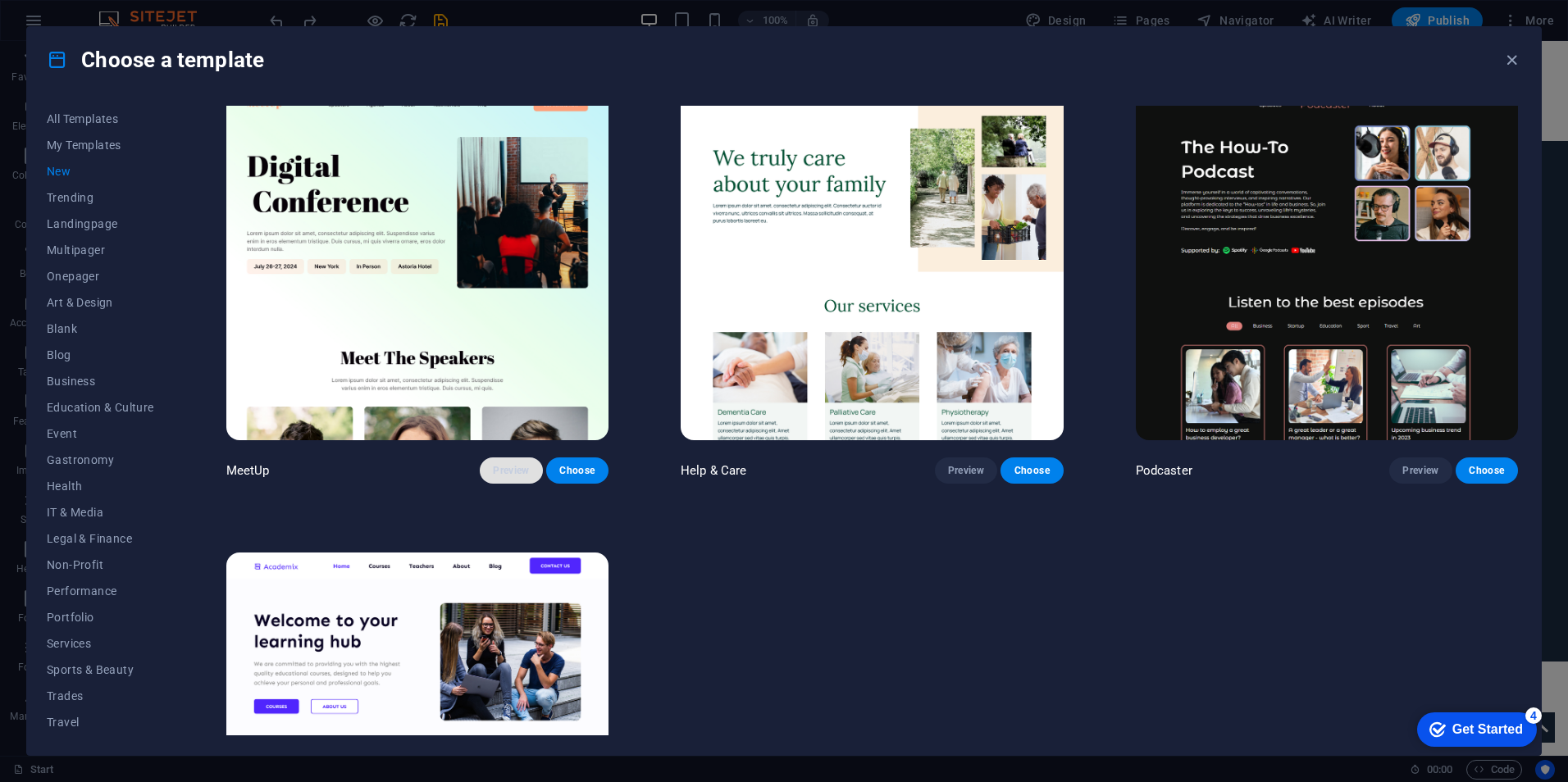
scroll to position [1620, 0]
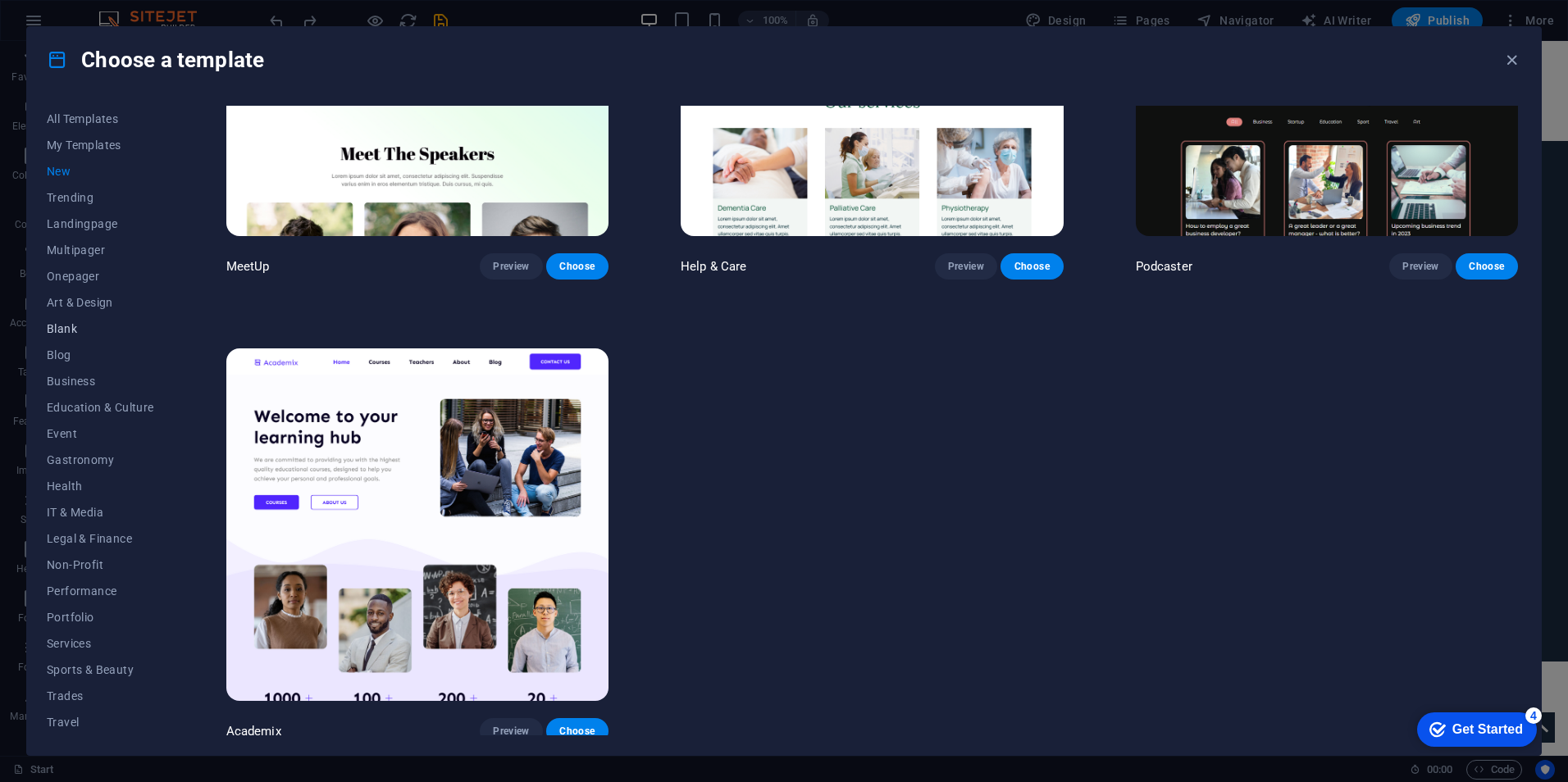
click at [70, 332] on span "Blank" at bounding box center [100, 329] width 107 height 14
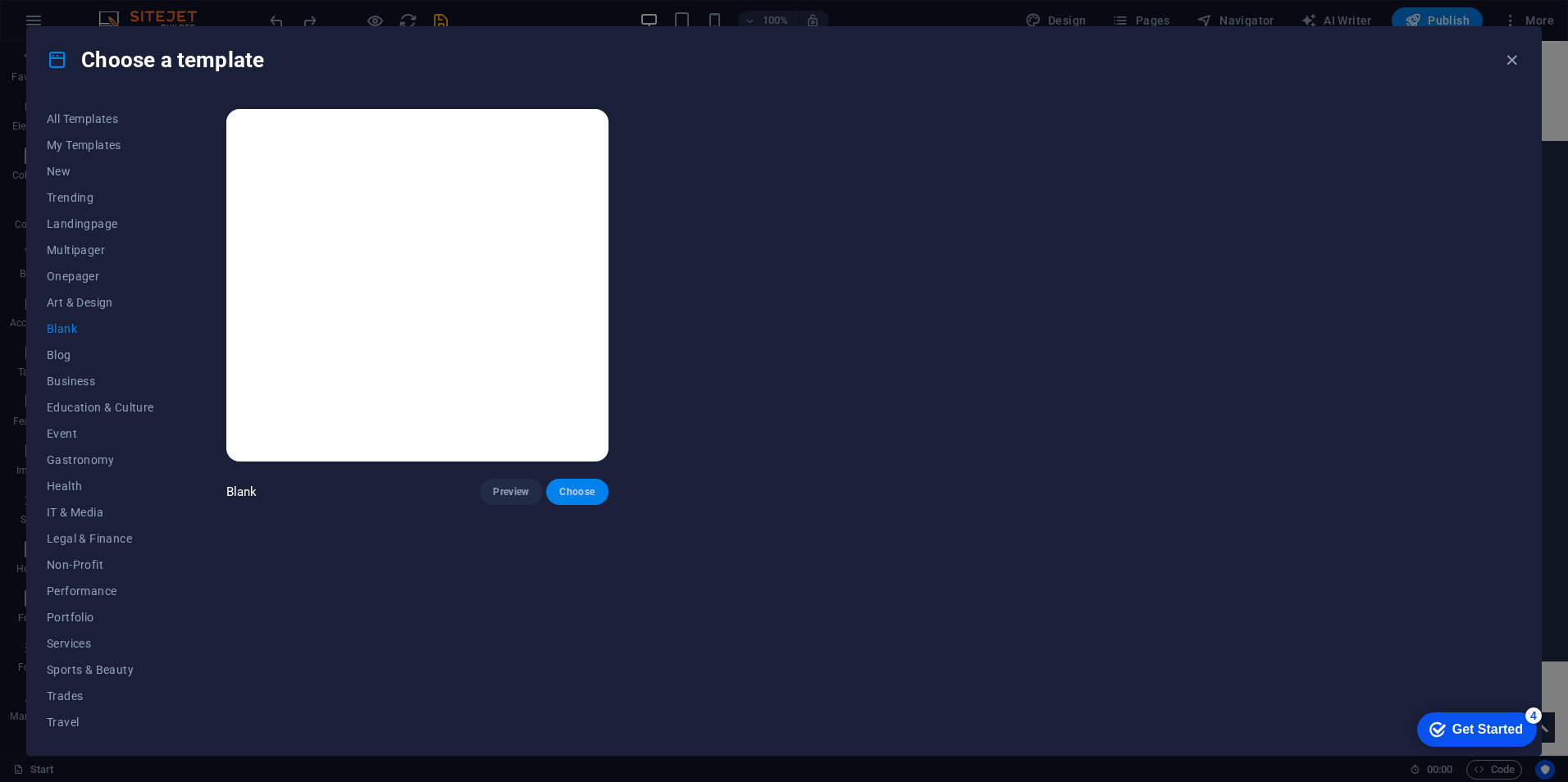
click at [571, 489] on span "Choose" at bounding box center [578, 492] width 36 height 14
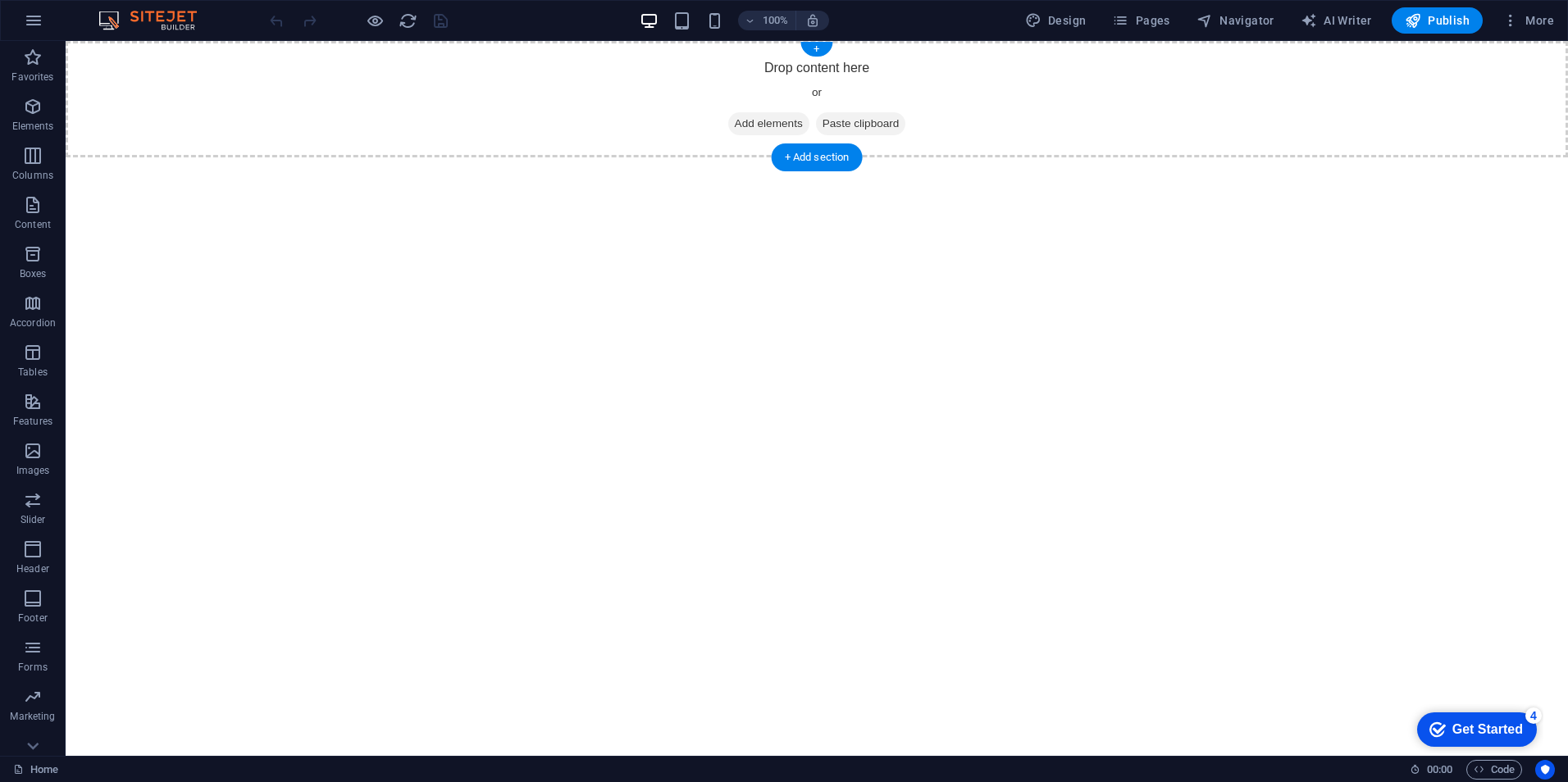
click at [752, 129] on span "Add elements" at bounding box center [769, 123] width 81 height 23
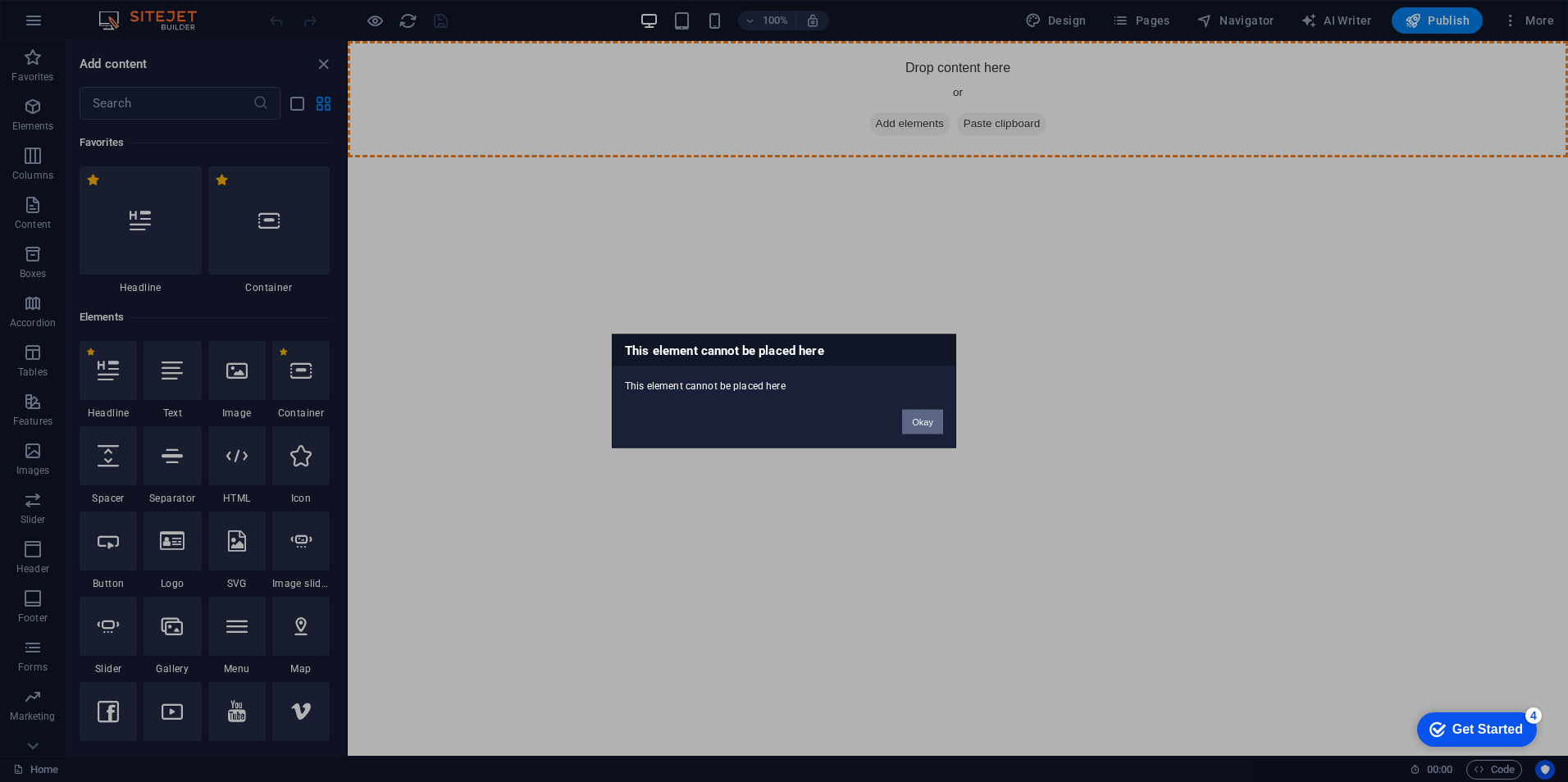
click at [923, 431] on button "Okay" at bounding box center [923, 422] width 41 height 24
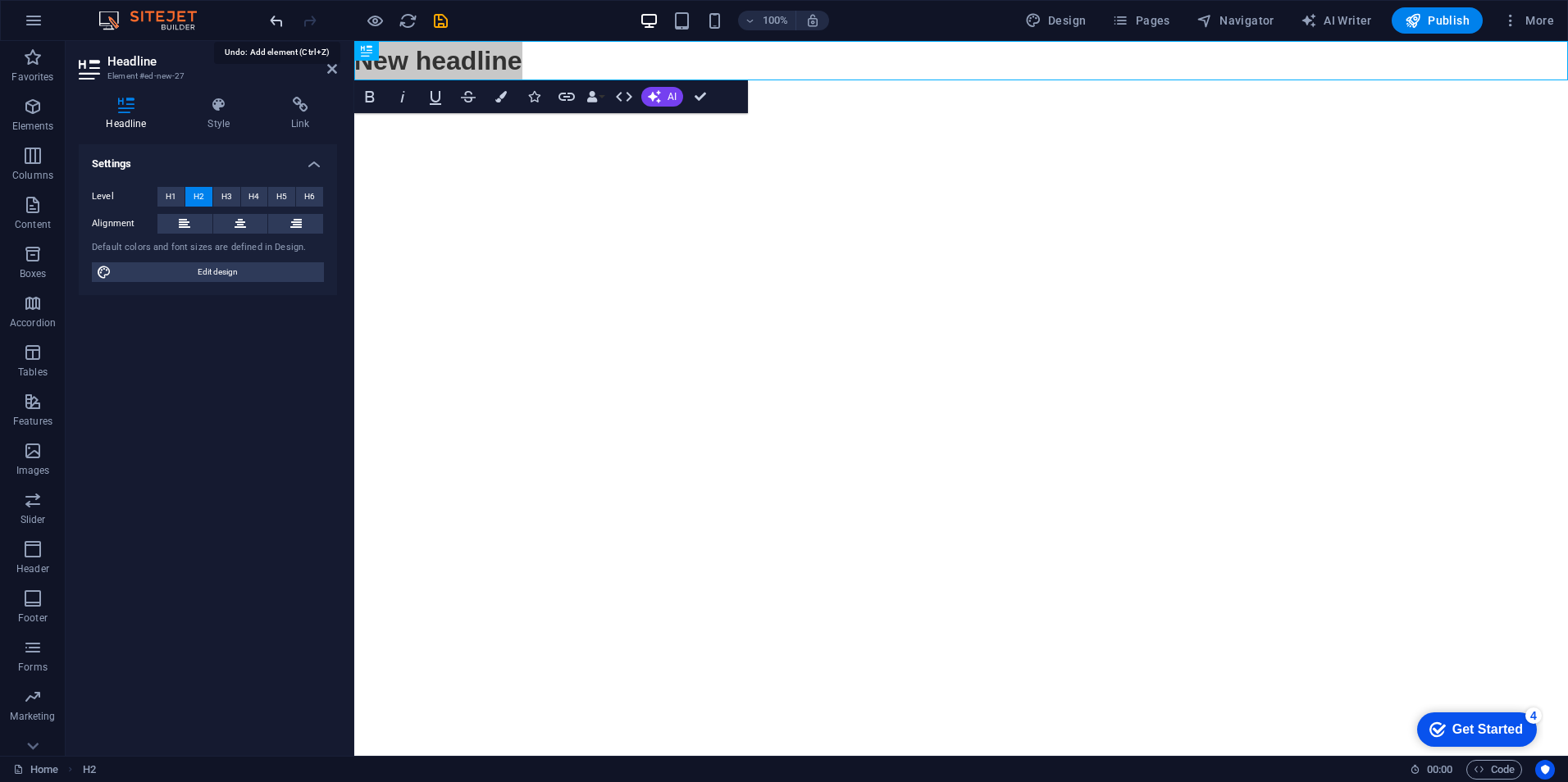
click at [269, 23] on icon "undo" at bounding box center [277, 21] width 19 height 19
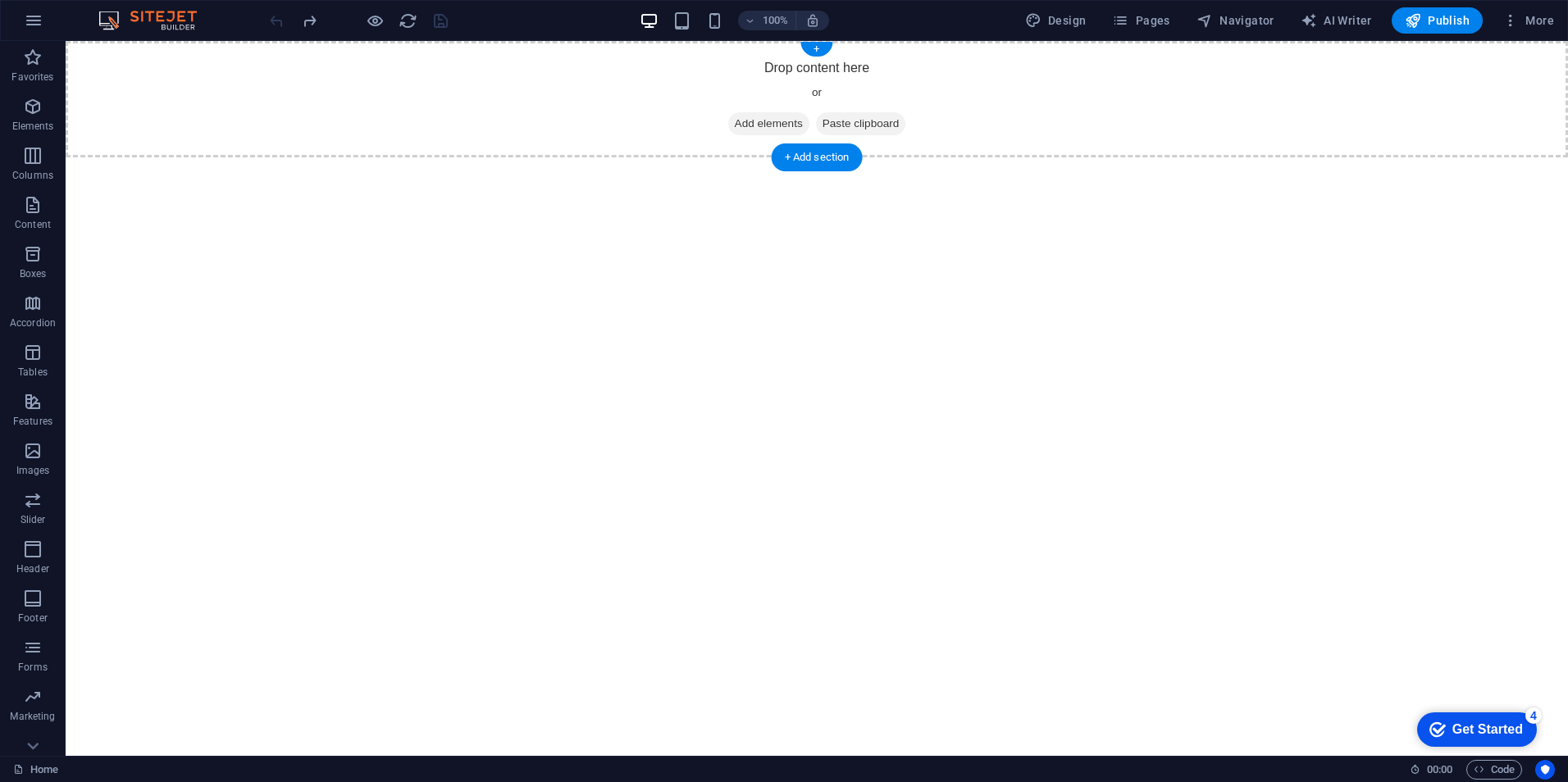
click at [772, 123] on span "Add elements" at bounding box center [769, 123] width 81 height 23
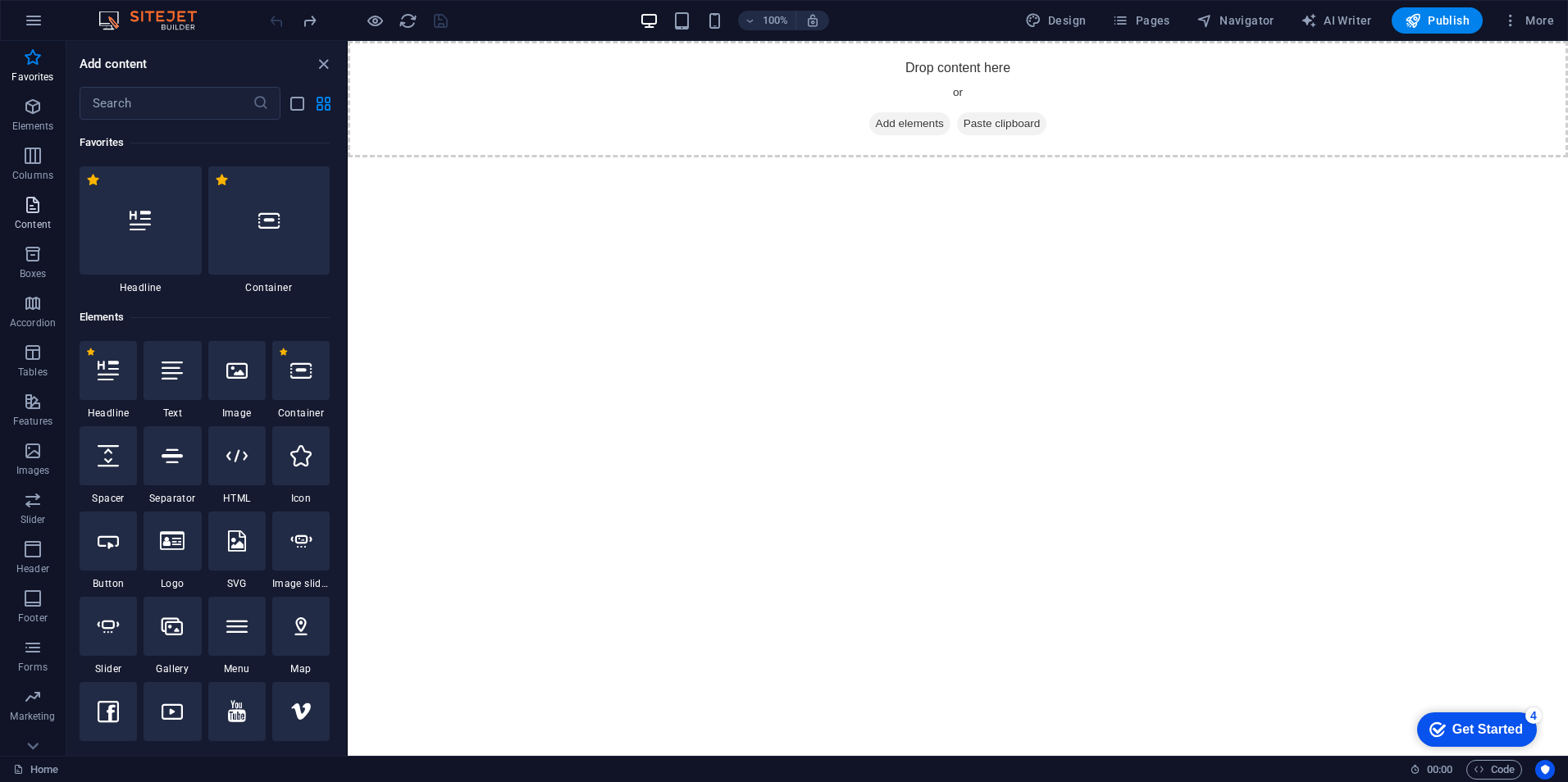
click at [29, 210] on icon "button" at bounding box center [32, 205] width 20 height 20
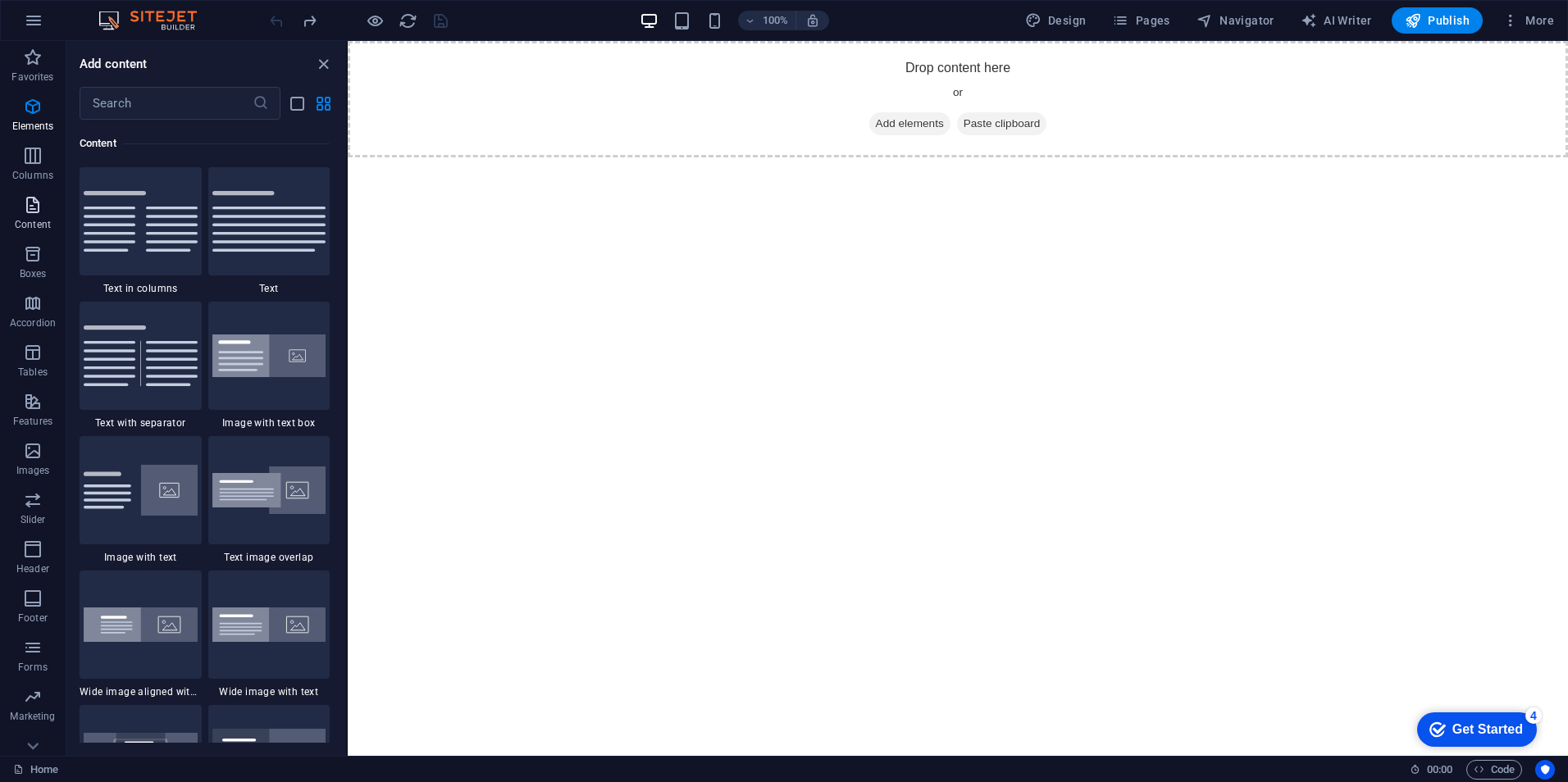
scroll to position [2869, 0]
click at [32, 106] on icon "button" at bounding box center [32, 106] width 20 height 20
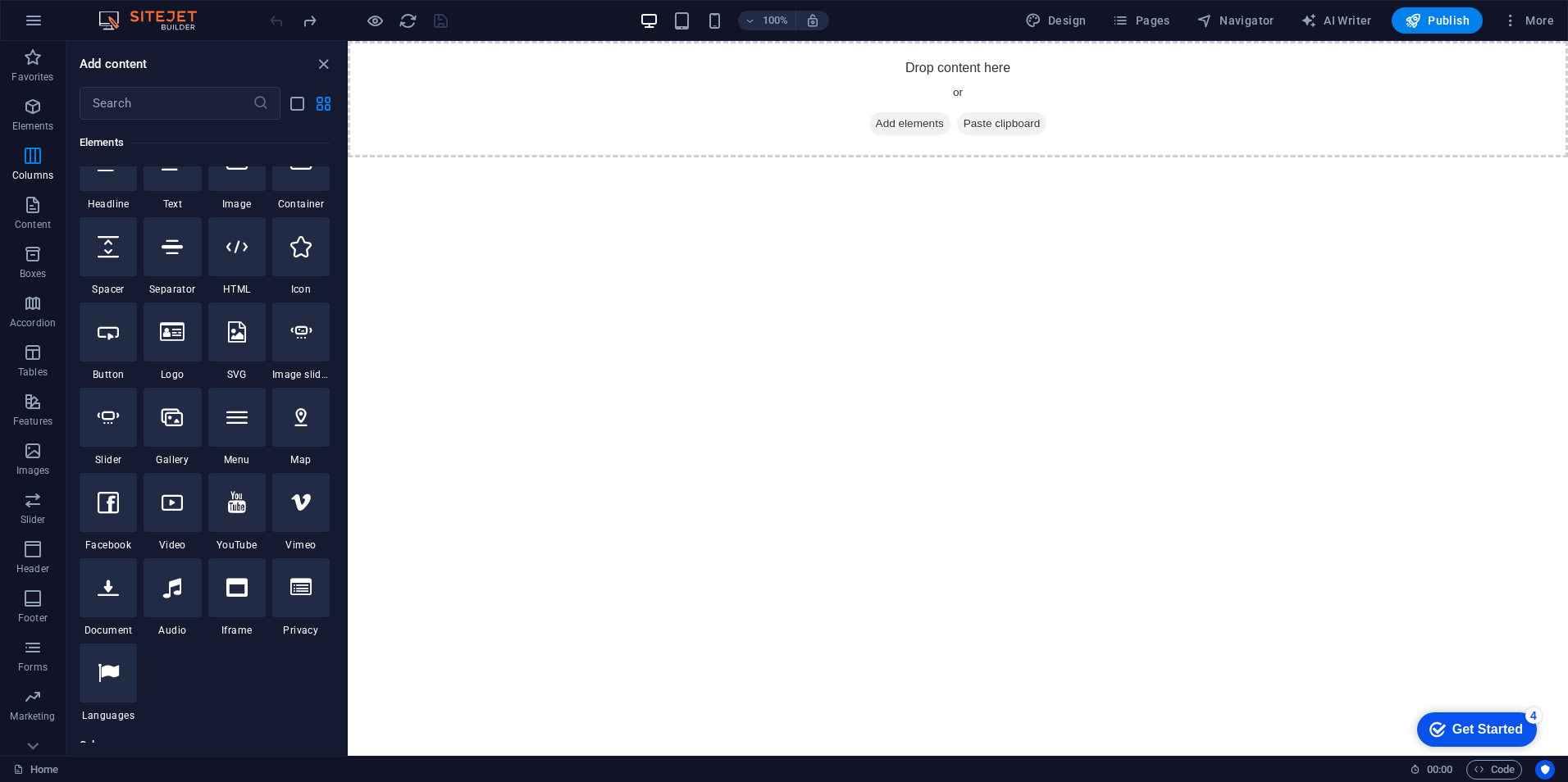
scroll to position [175, 0]
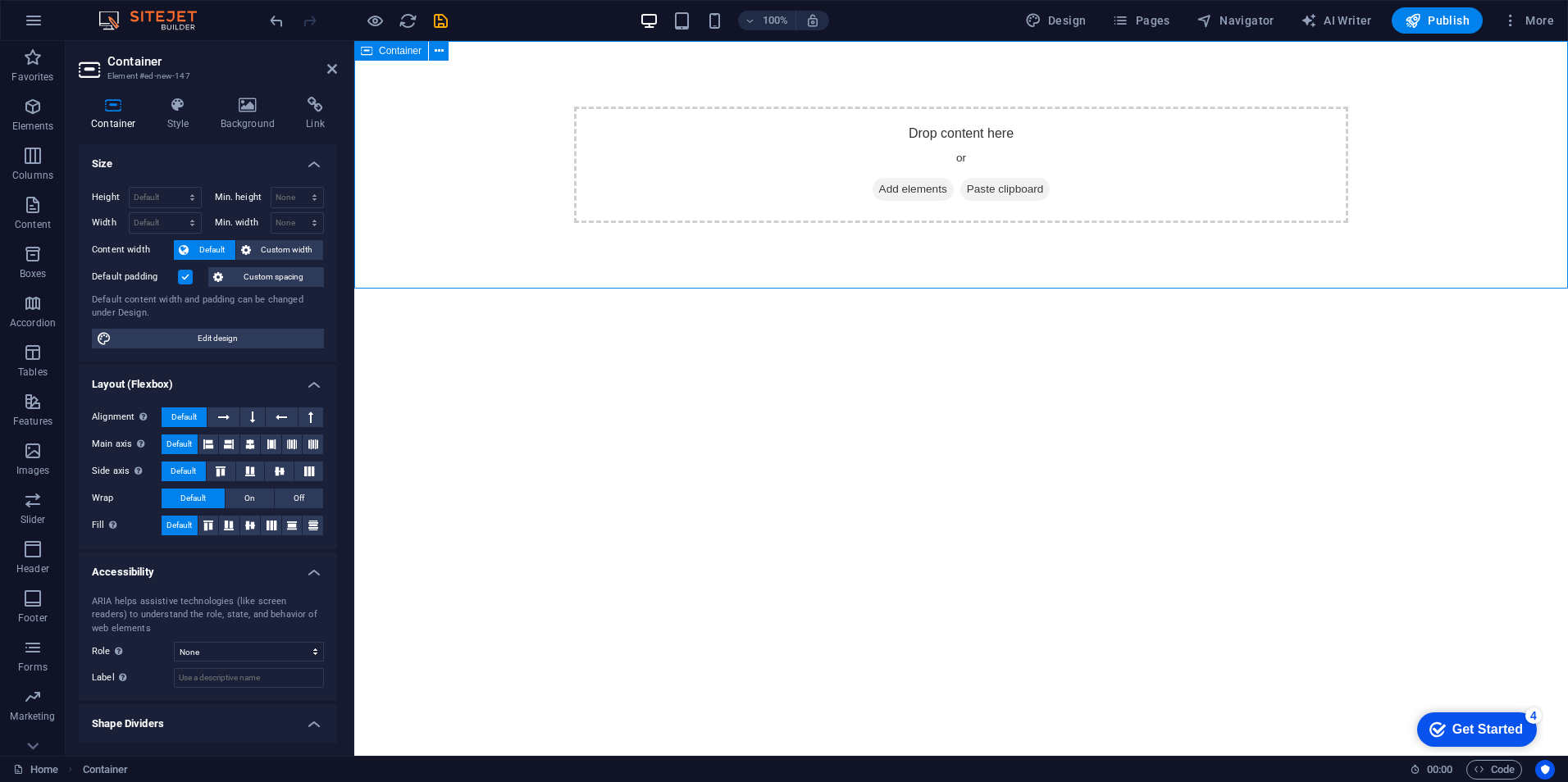
click at [934, 186] on span "Add elements" at bounding box center [913, 189] width 81 height 23
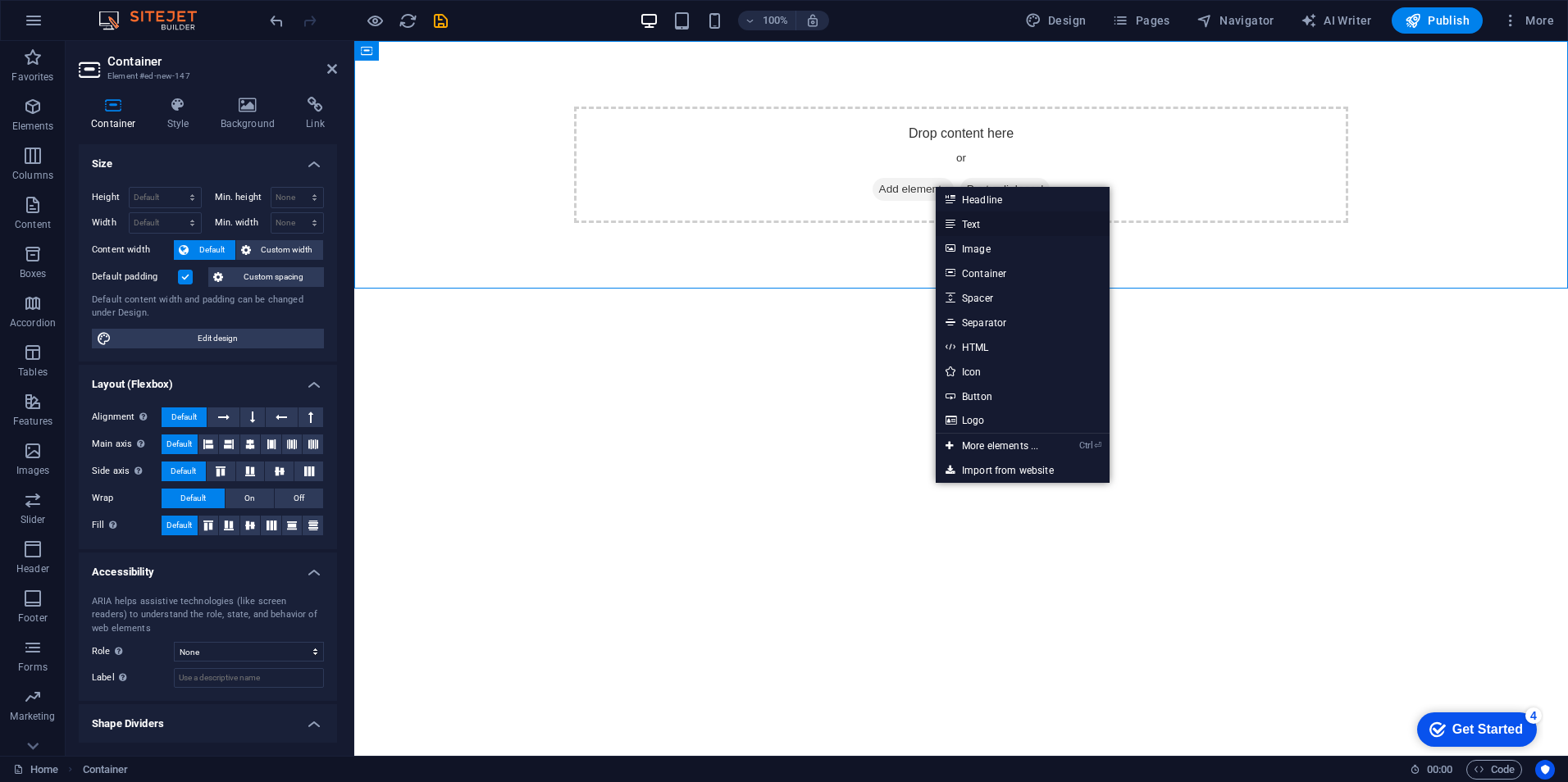
click at [993, 227] on link "Text" at bounding box center [1023, 223] width 174 height 24
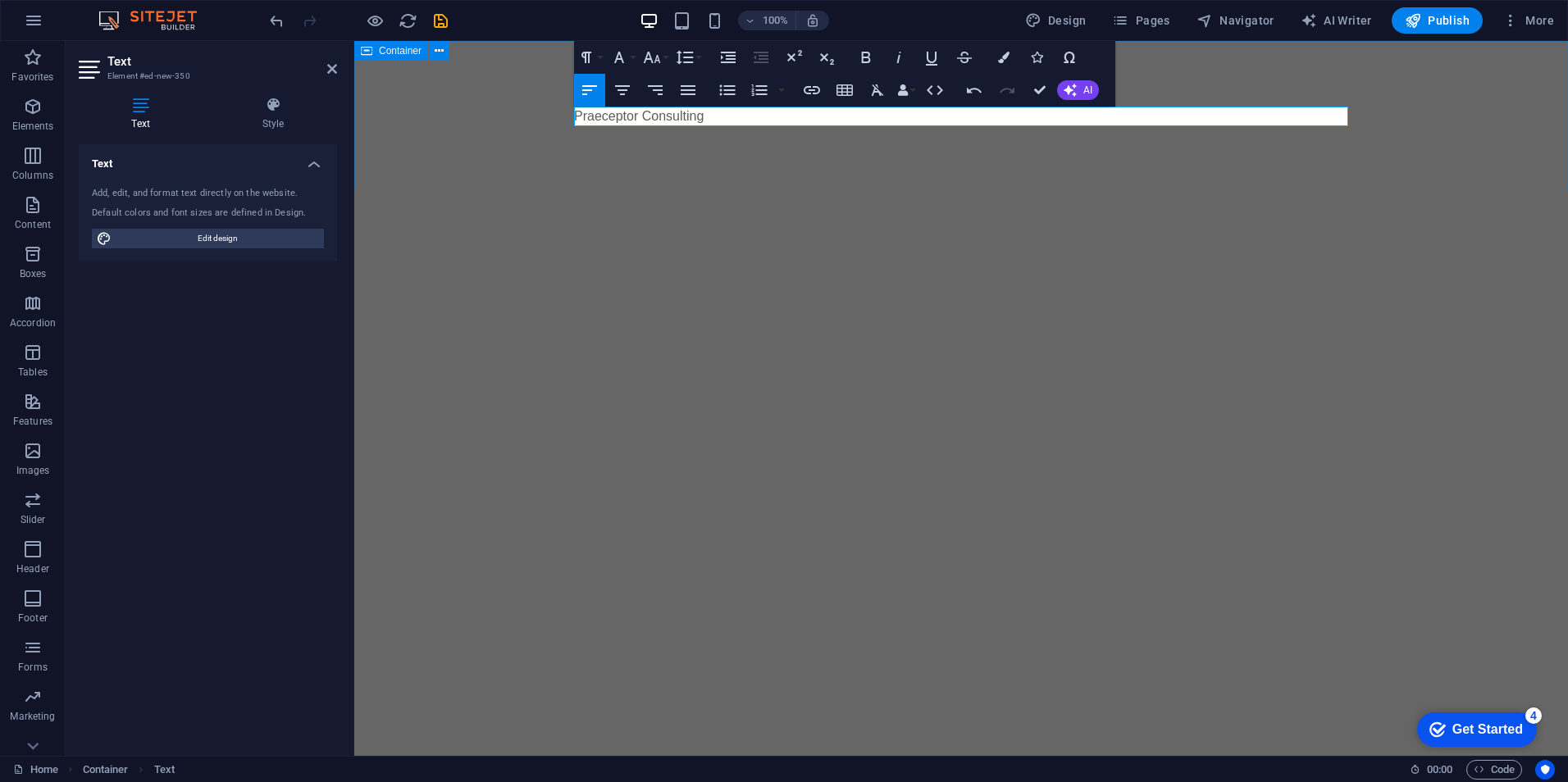
click at [808, 191] on div "Praeceptor Consulting" at bounding box center [961, 116] width 1214 height 150
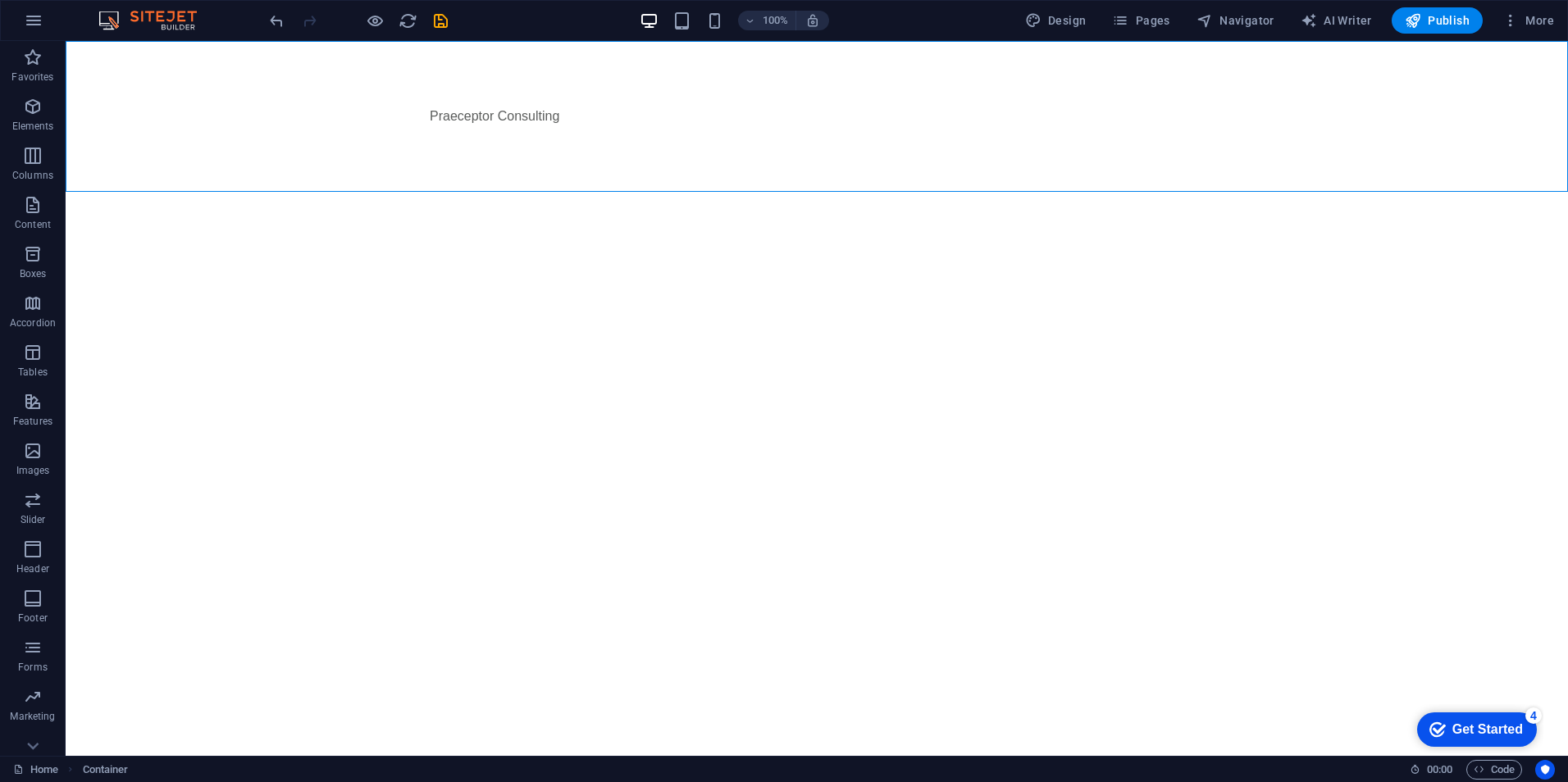
click at [656, 192] on html "Skip to main content Praeceptor Consulting" at bounding box center [817, 116] width 1503 height 150
click at [532, 116] on div "Praeceptor Consulting" at bounding box center [816, 116] width 774 height 20
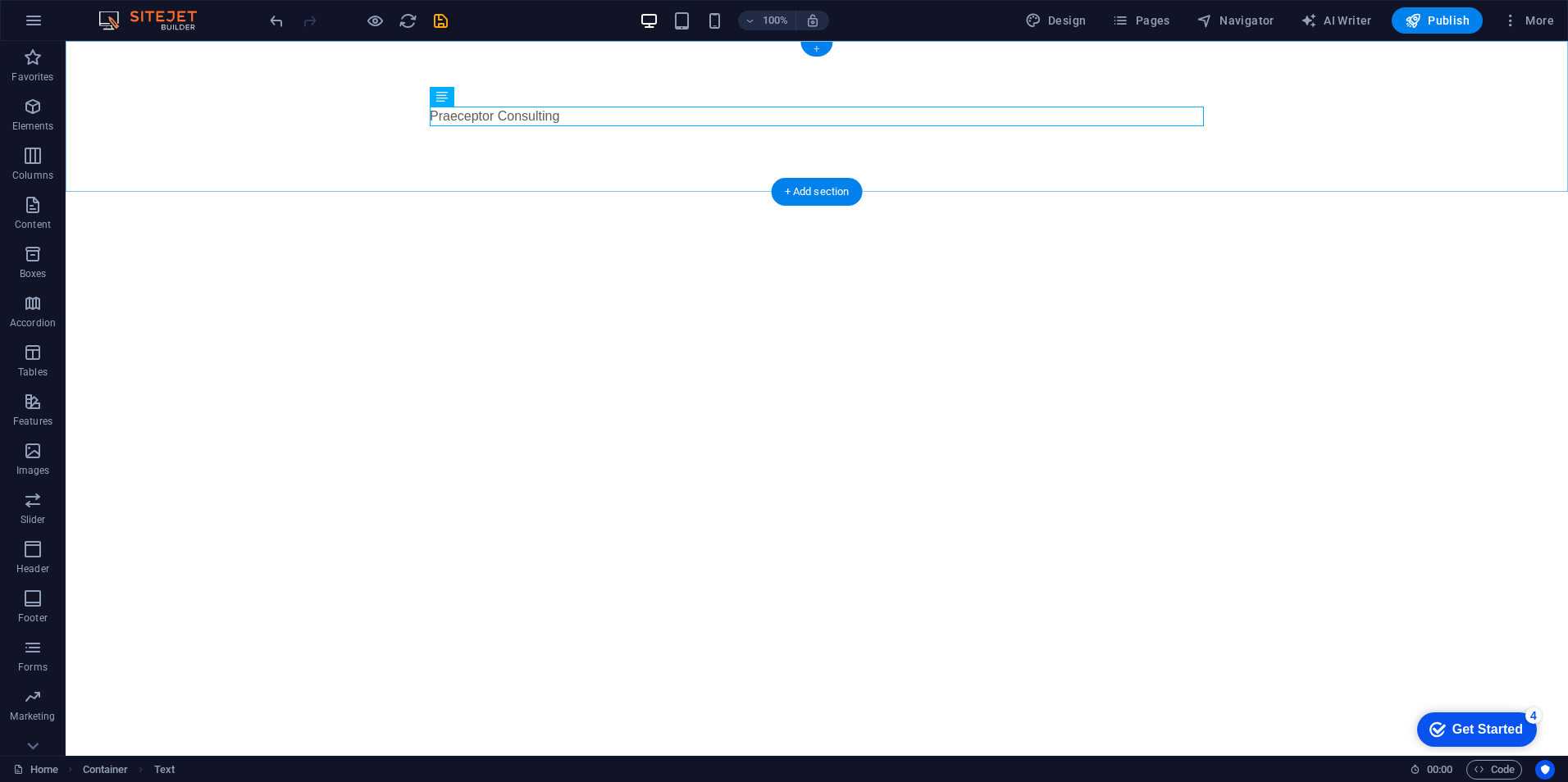
click at [817, 50] on div "+" at bounding box center [816, 49] width 32 height 14
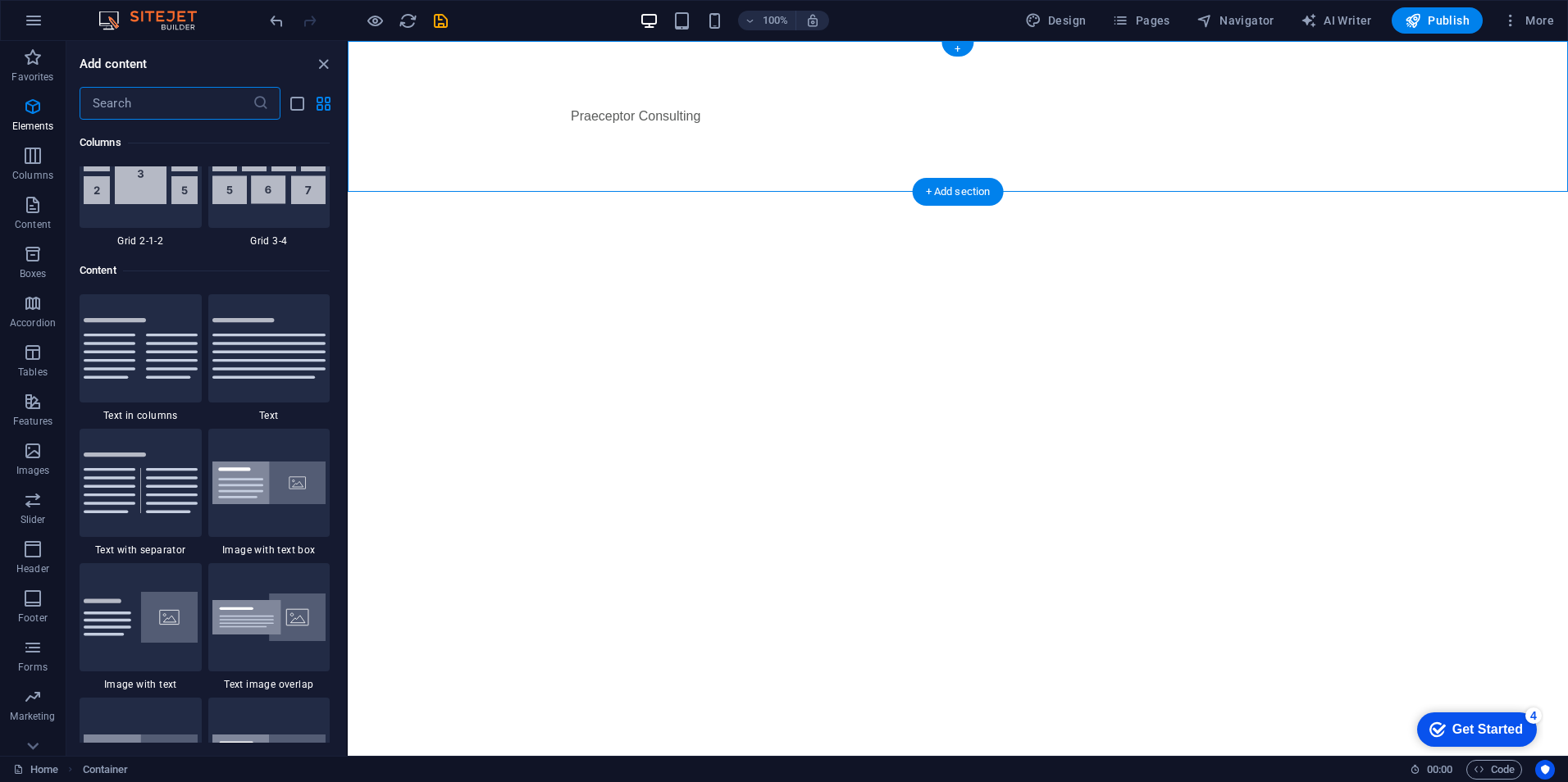
scroll to position [2869, 0]
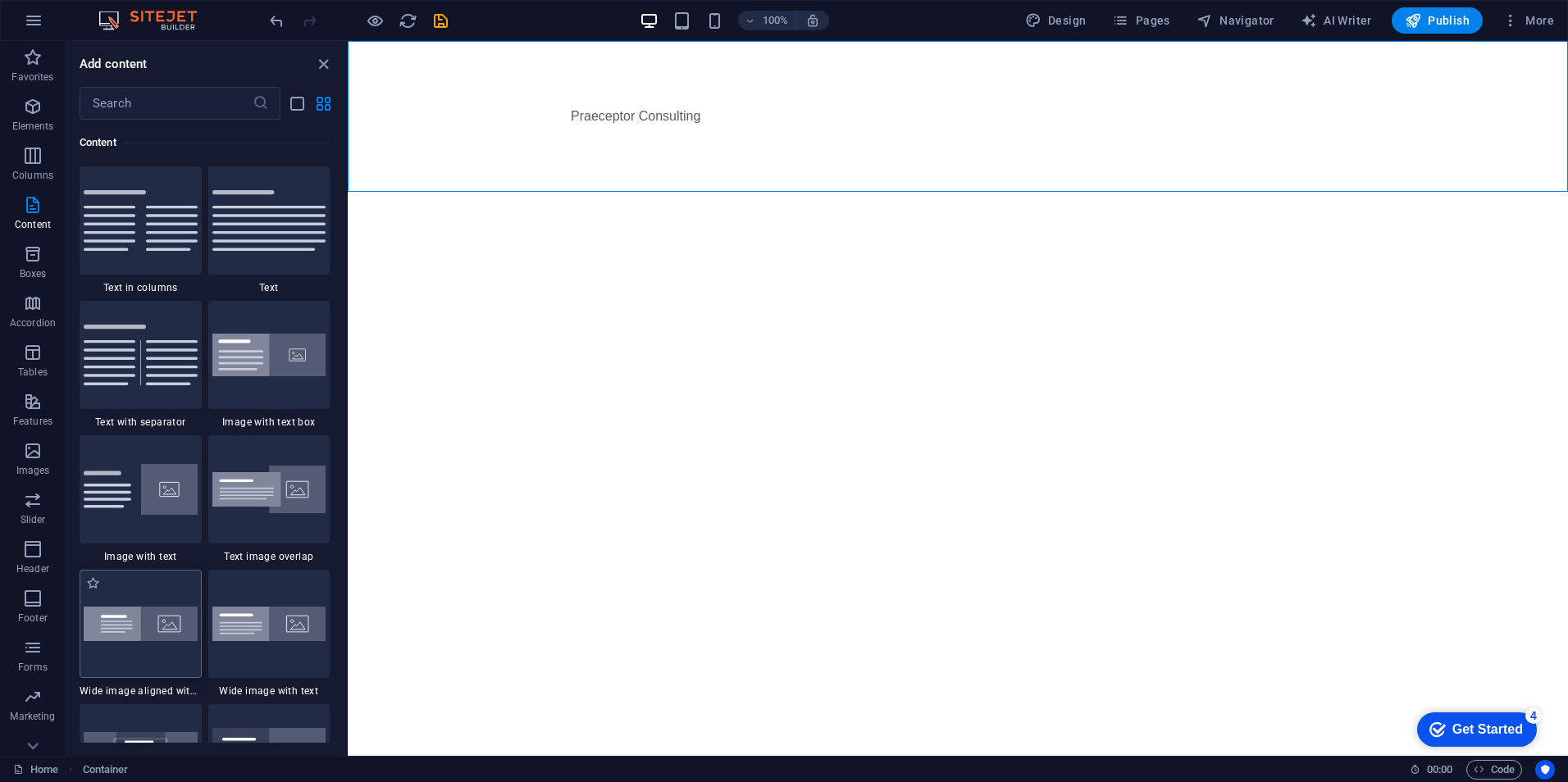
click at [124, 634] on img at bounding box center [141, 624] width 114 height 34
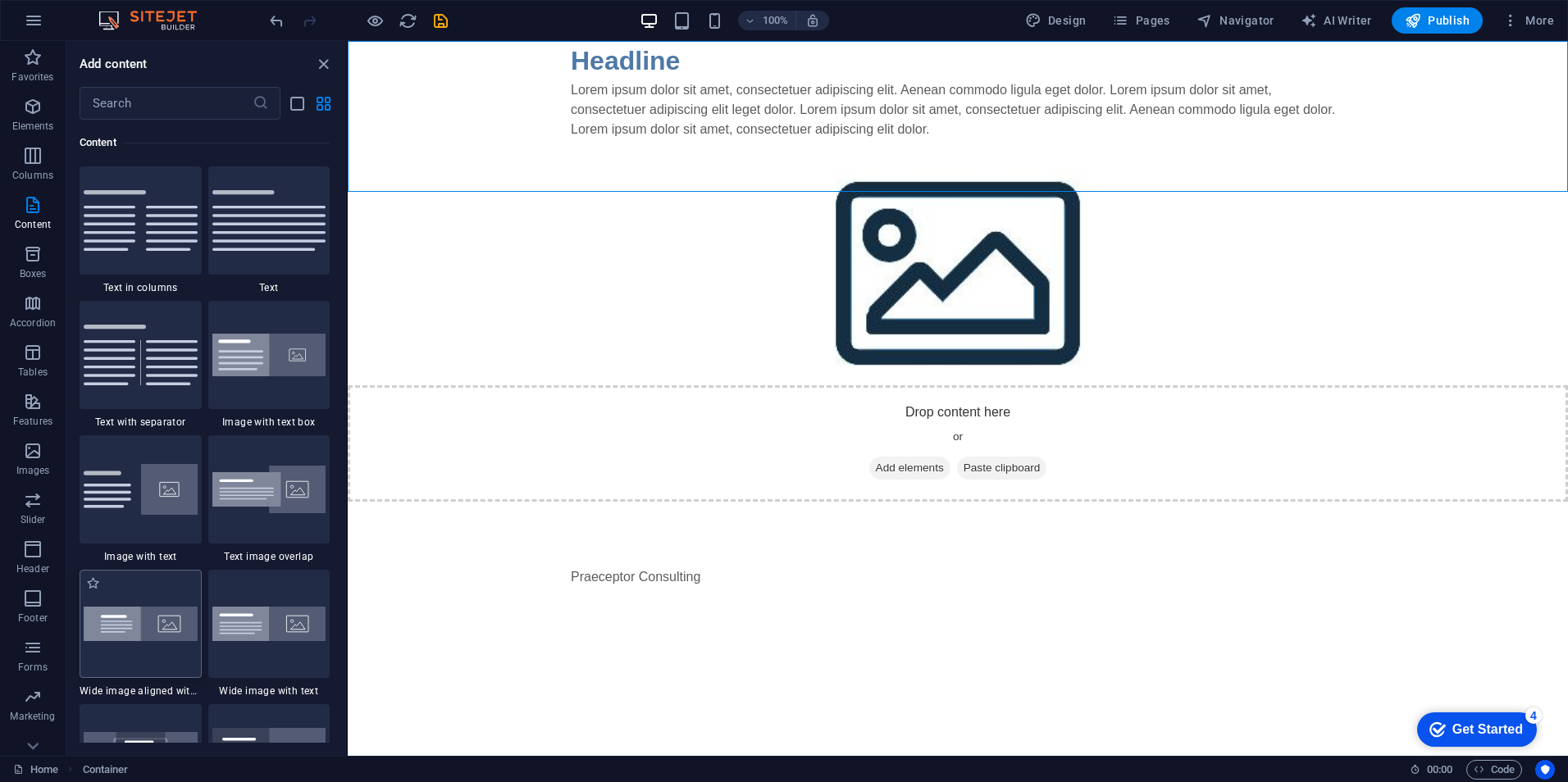
select select "%"
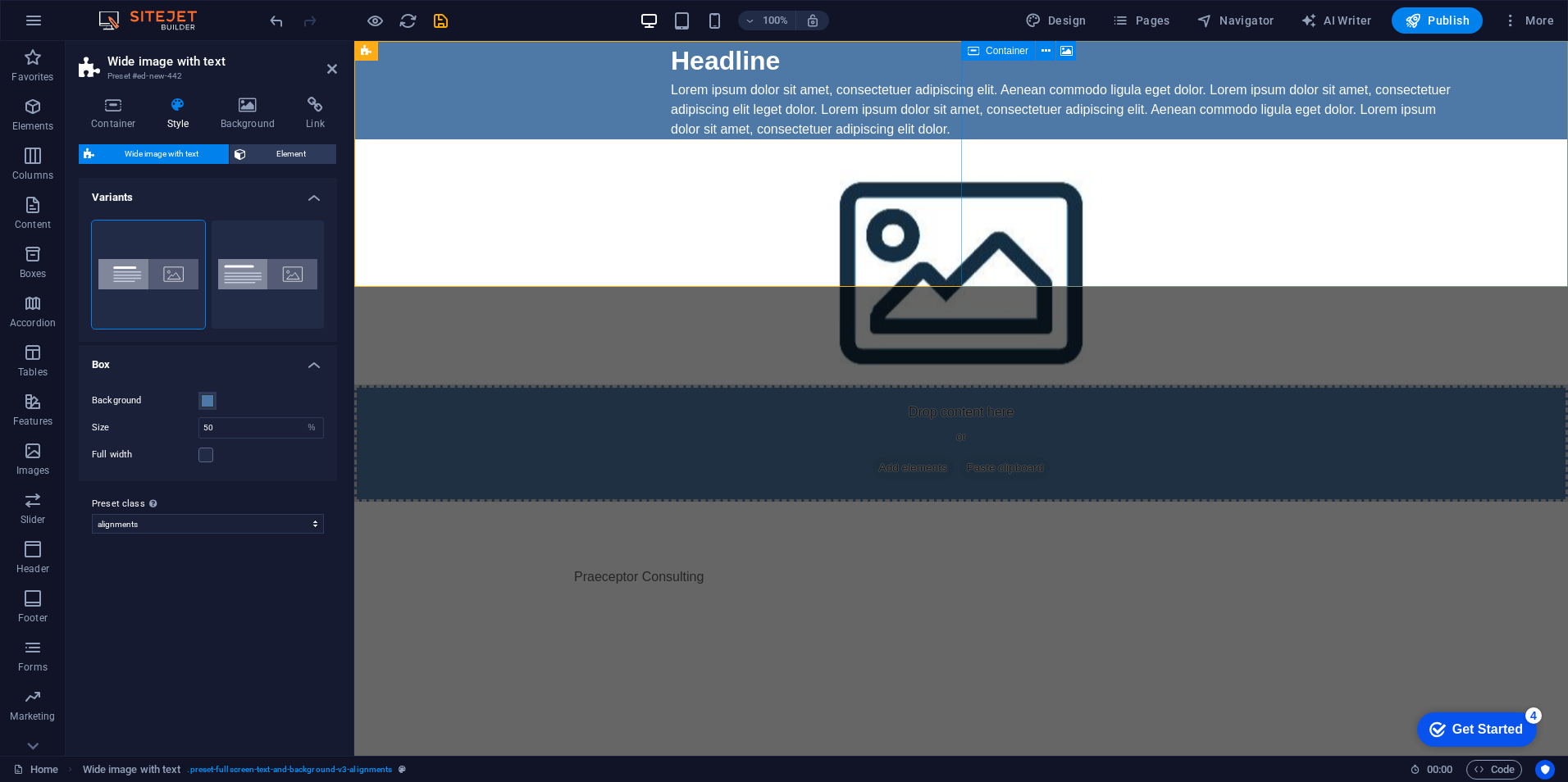
click at [954, 457] on span "Add elements" at bounding box center [913, 468] width 81 height 23
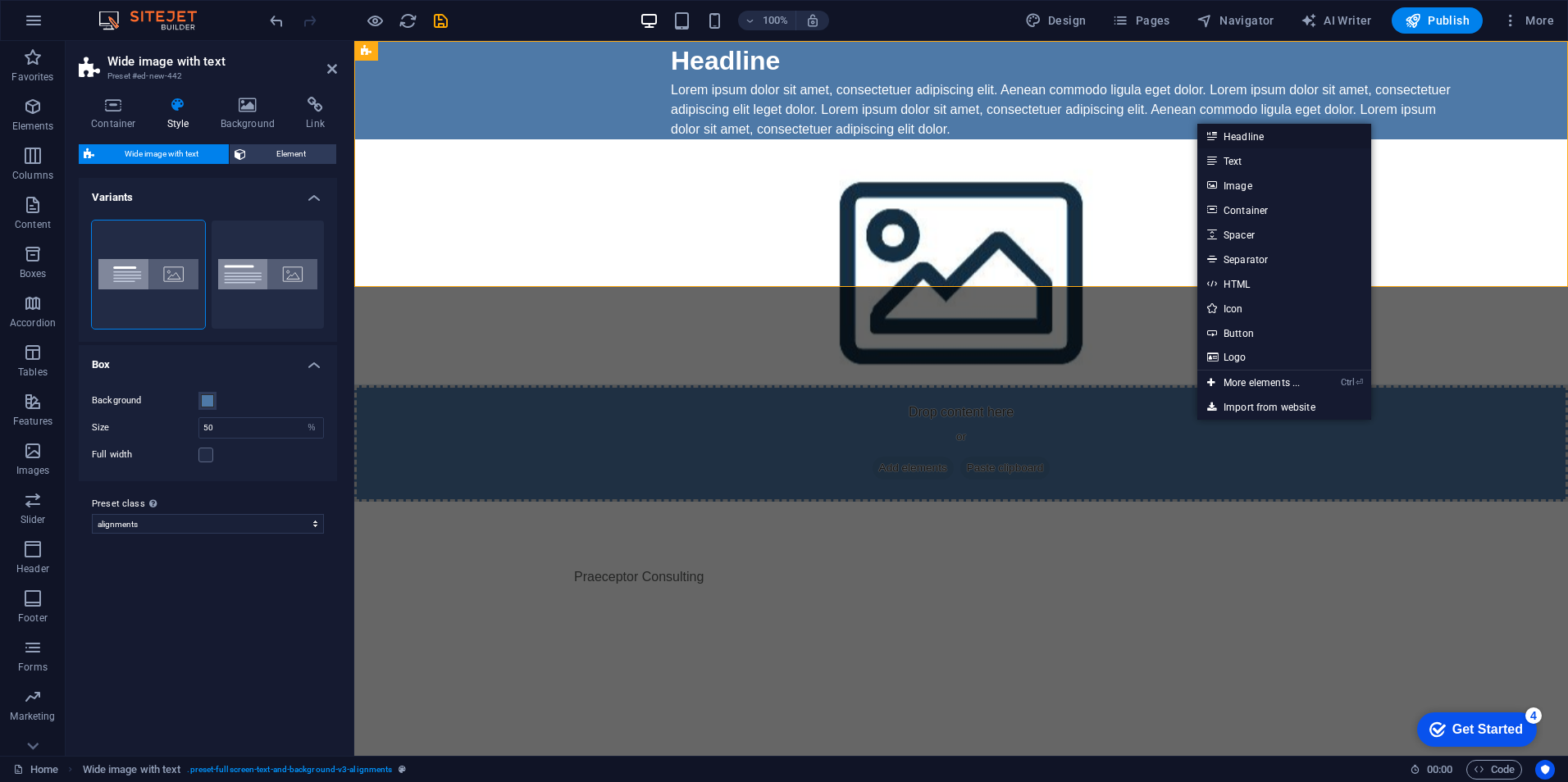
click at [1244, 133] on link "Headline" at bounding box center [1284, 135] width 174 height 24
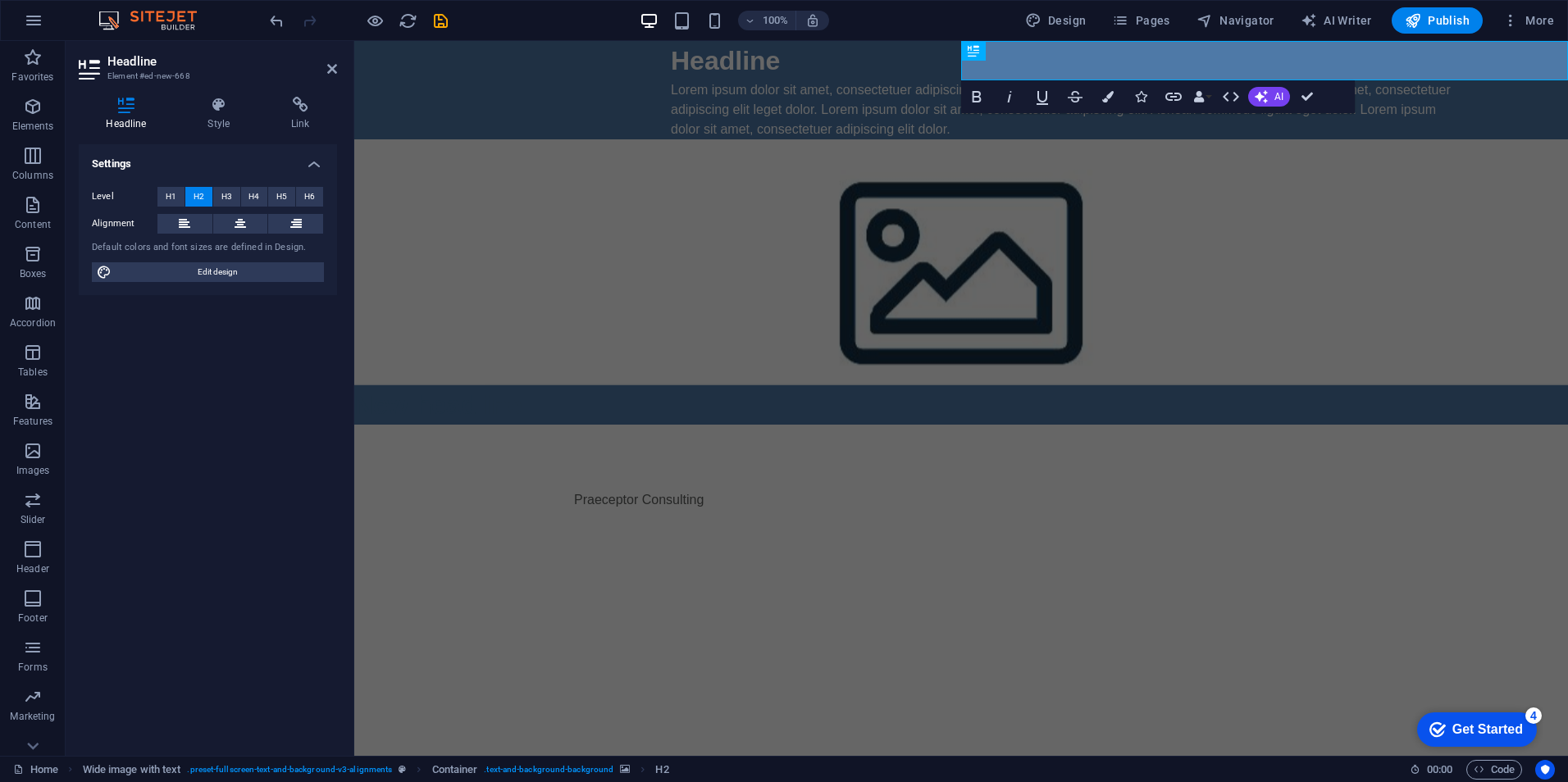
click at [1070, 461] on html "Skip to main content Headline Lorem ipsum dolor sit amet, consectetuer adipisci…" at bounding box center [961, 308] width 1214 height 534
click at [282, 27] on icon "undo" at bounding box center [277, 21] width 19 height 19
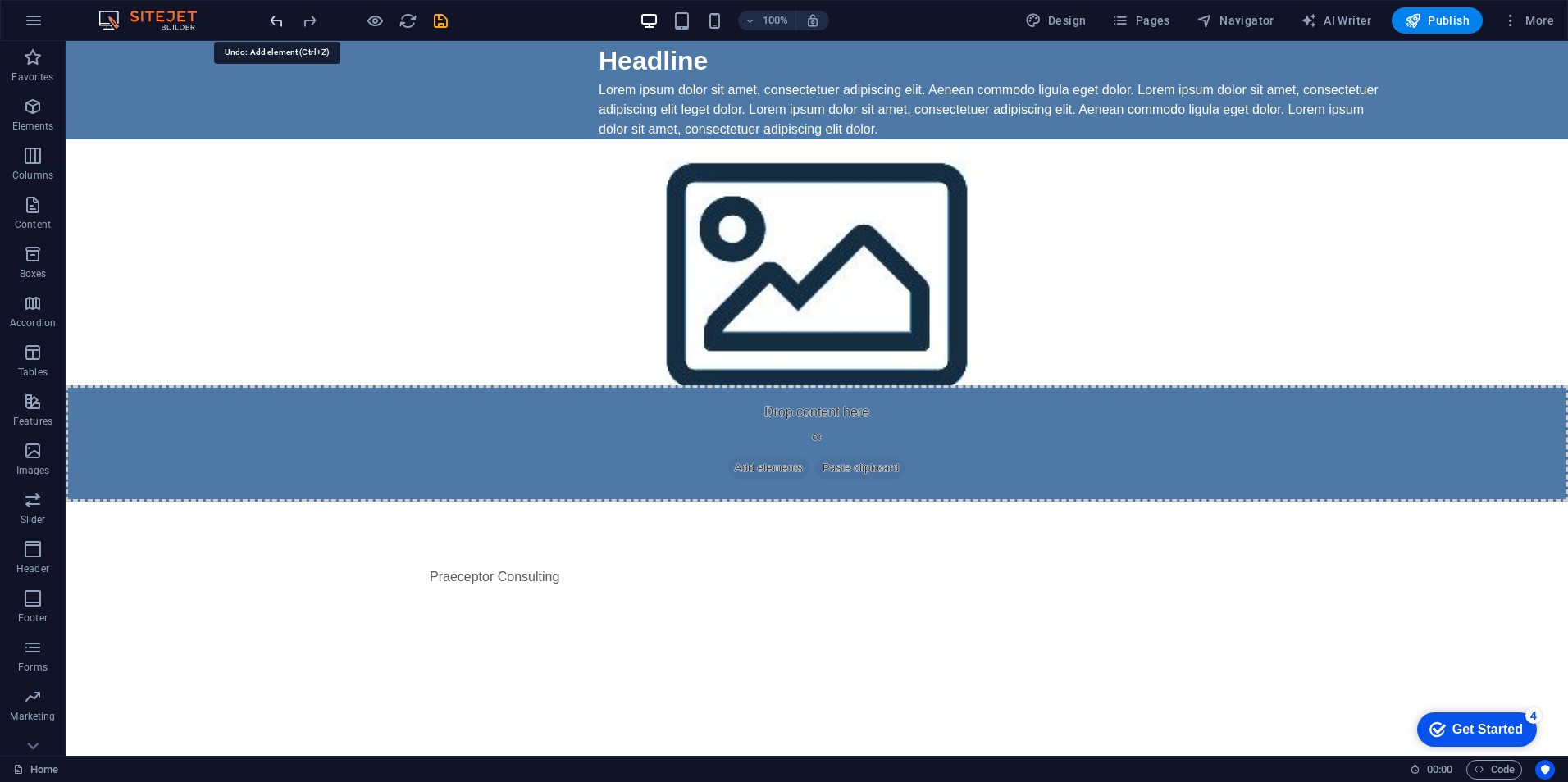
click at [275, 15] on icon "undo" at bounding box center [277, 21] width 19 height 19
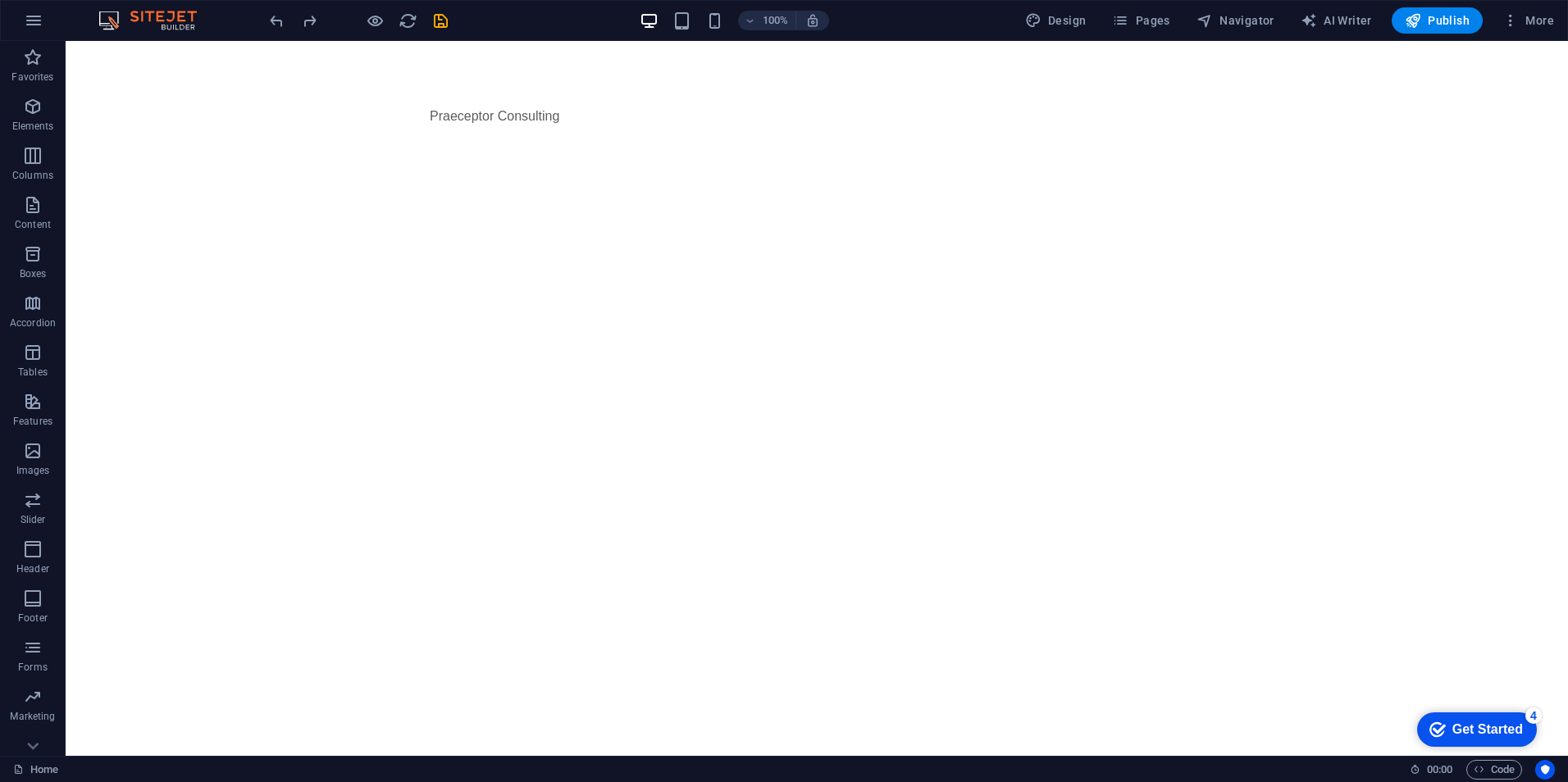
click at [618, 192] on html "Skip to main content Praeceptor Consulting" at bounding box center [817, 116] width 1503 height 150
click at [810, 187] on div "+ Add section" at bounding box center [817, 192] width 91 height 28
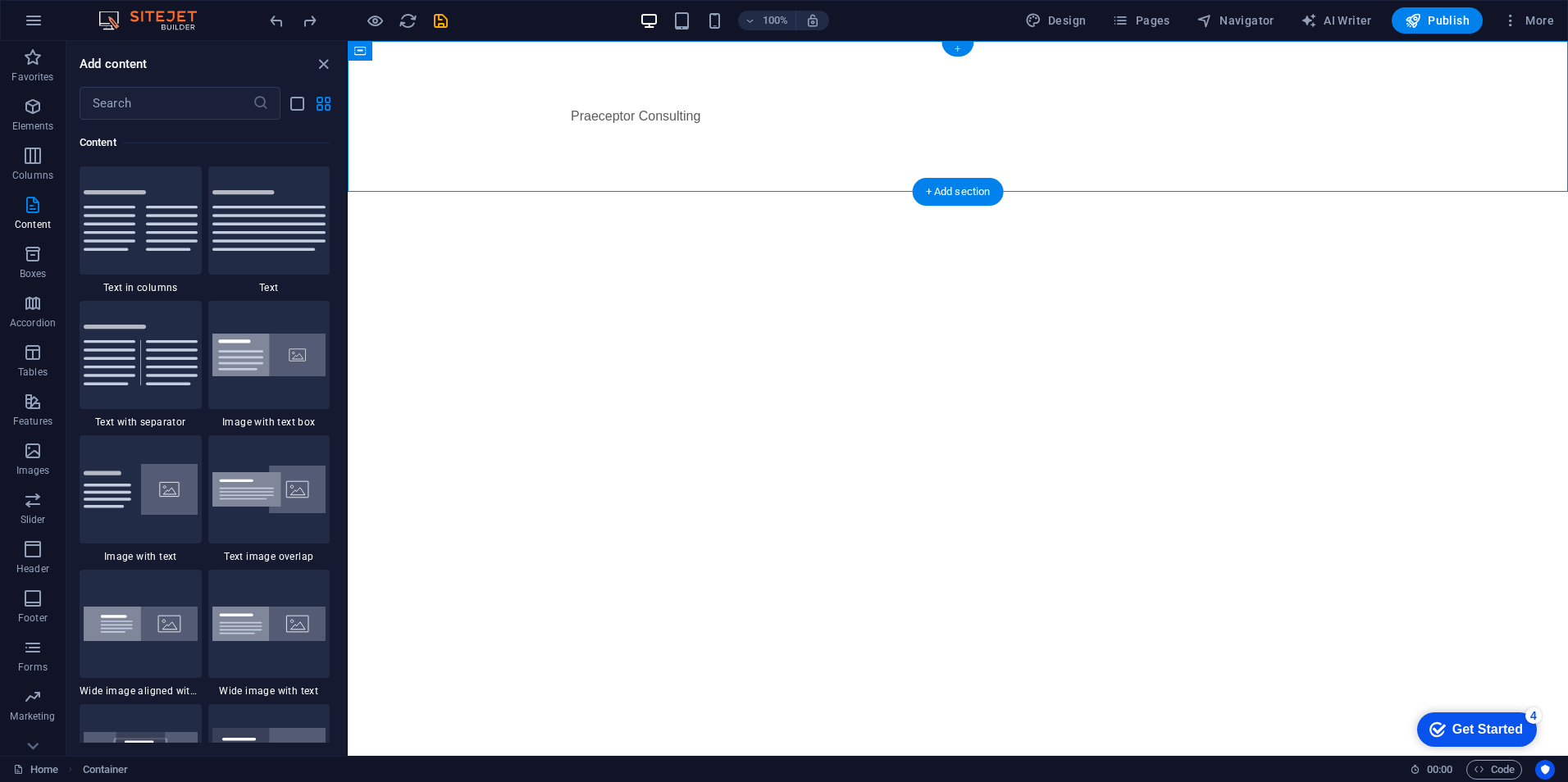
click at [954, 49] on div "+" at bounding box center [957, 49] width 32 height 14
click at [296, 350] on img at bounding box center [269, 355] width 114 height 43
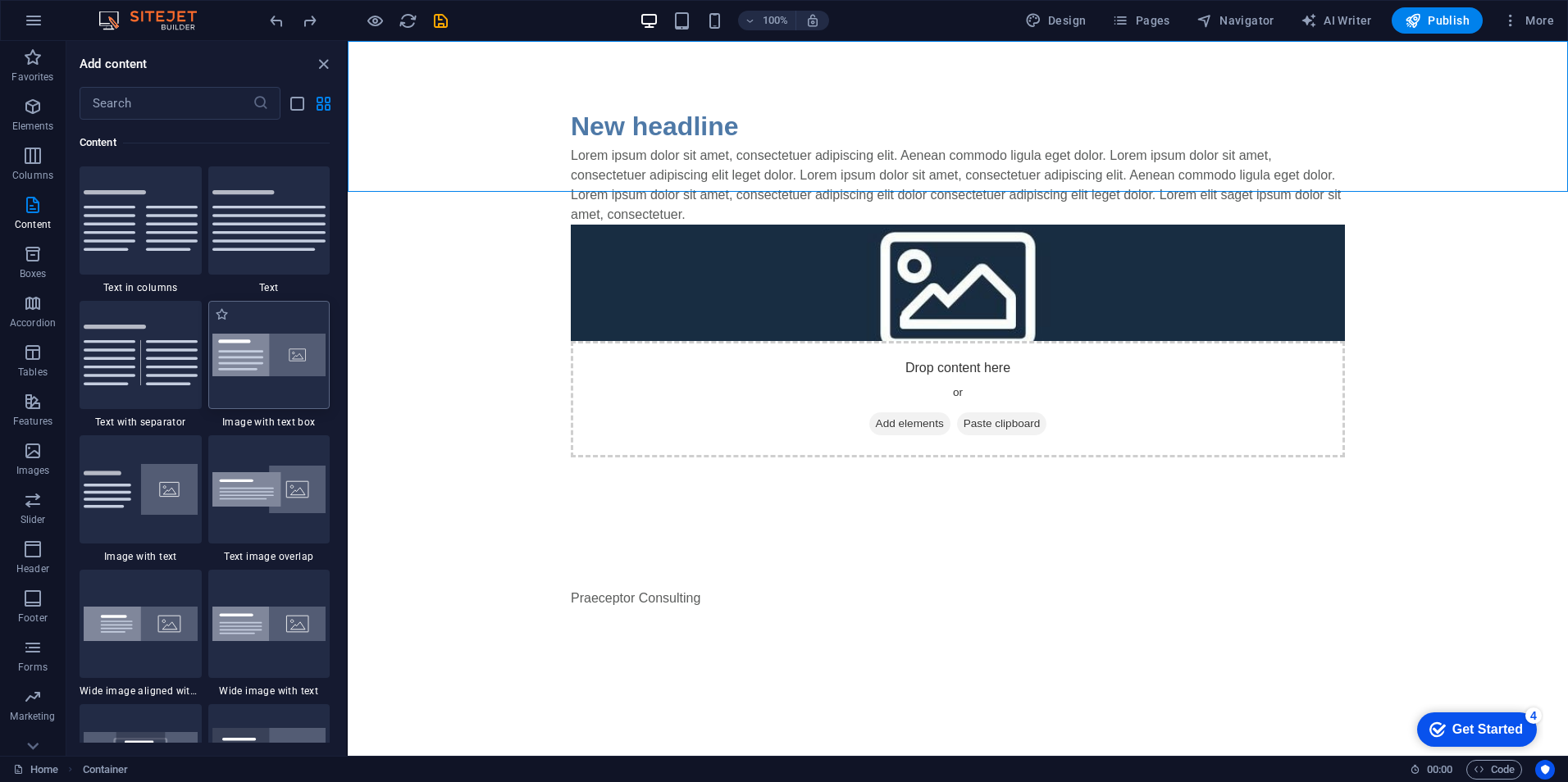
select select "rem"
select select "px"
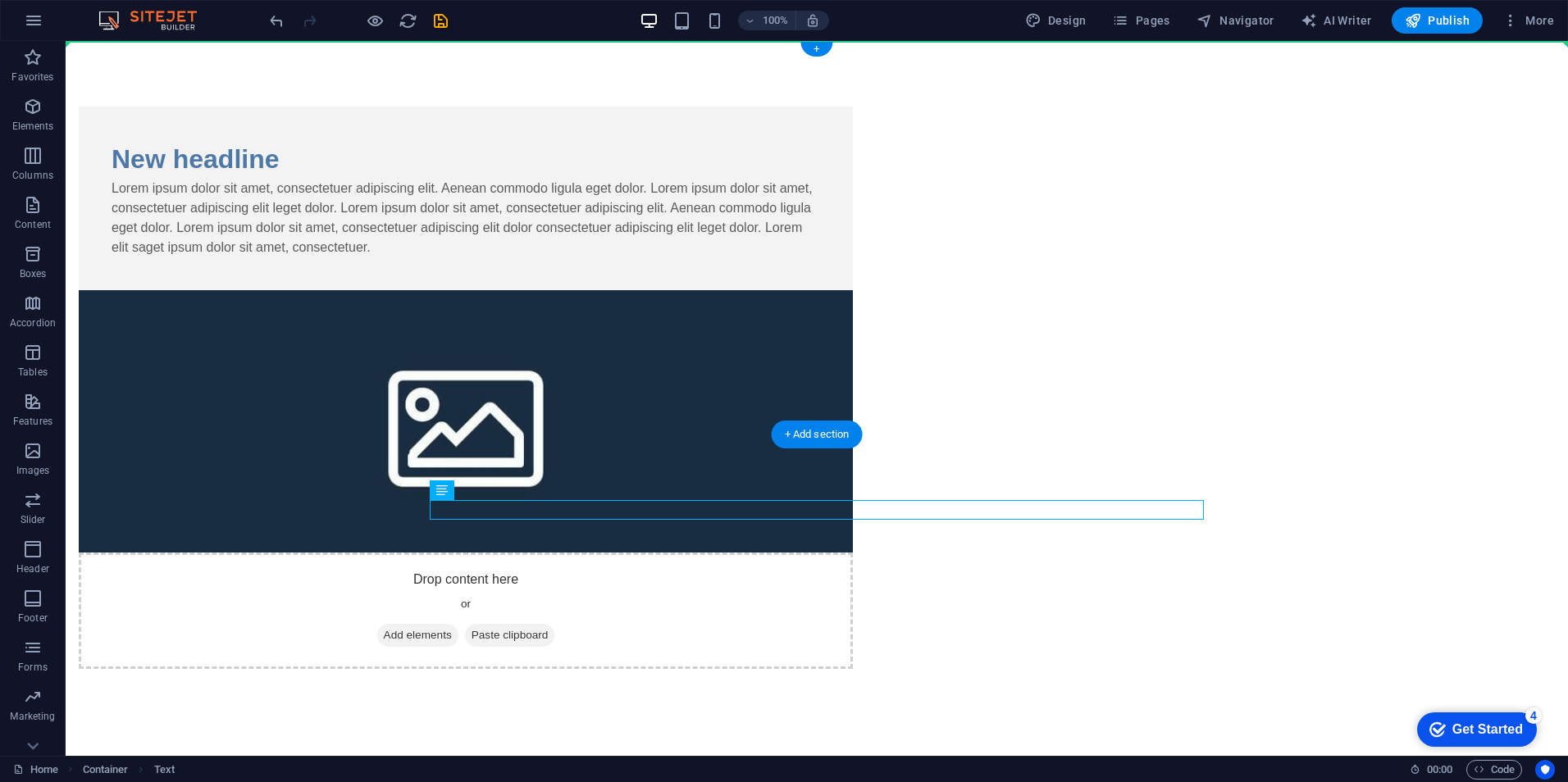
drag, startPoint x: 661, startPoint y: 530, endPoint x: 590, endPoint y: 67, distance: 468.4
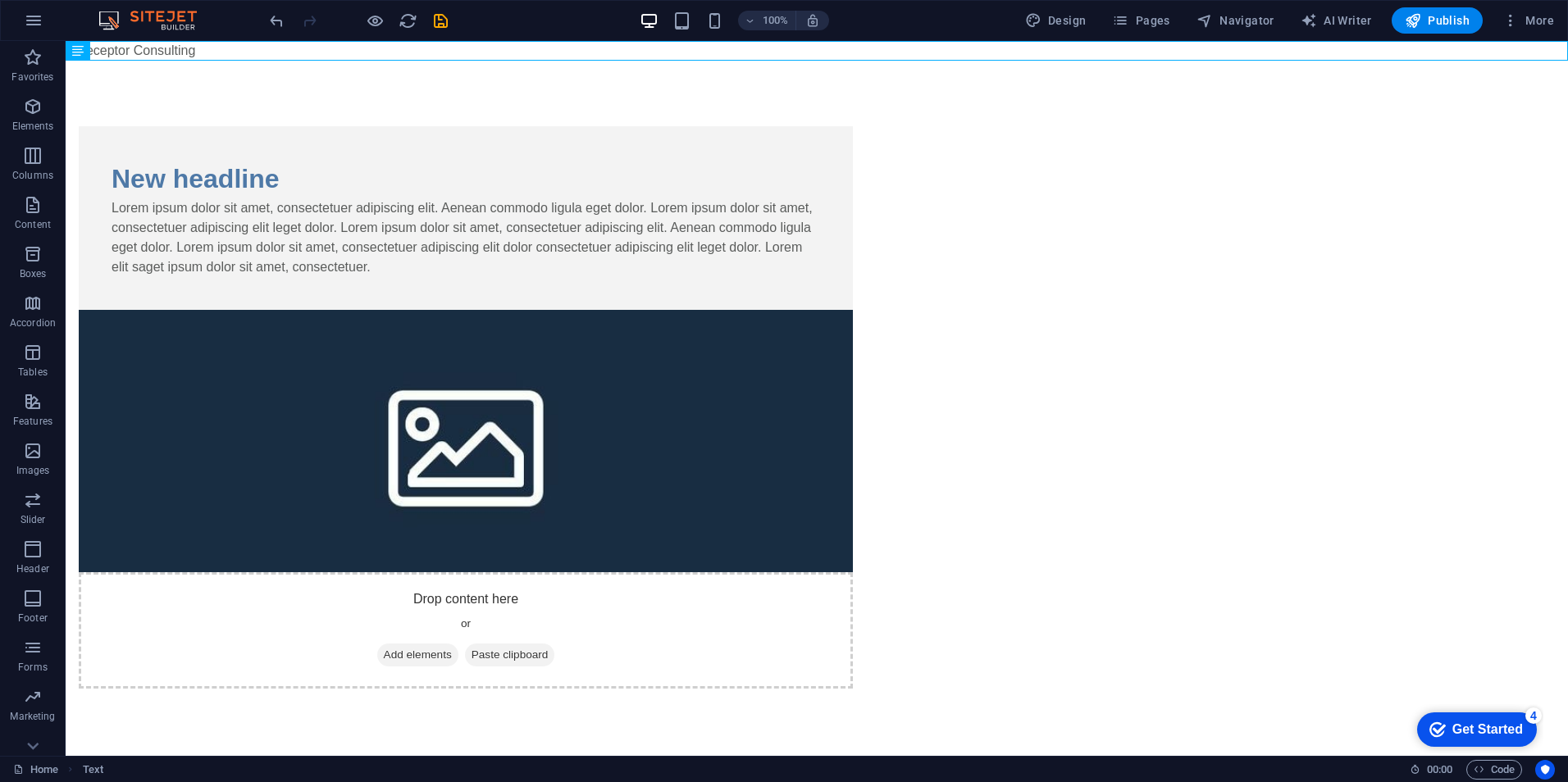
click at [265, 23] on div "100% Design Pages Navigator AI Writer Publish More" at bounding box center [784, 21] width 1567 height 40
click at [269, 23] on icon "undo" at bounding box center [277, 21] width 19 height 19
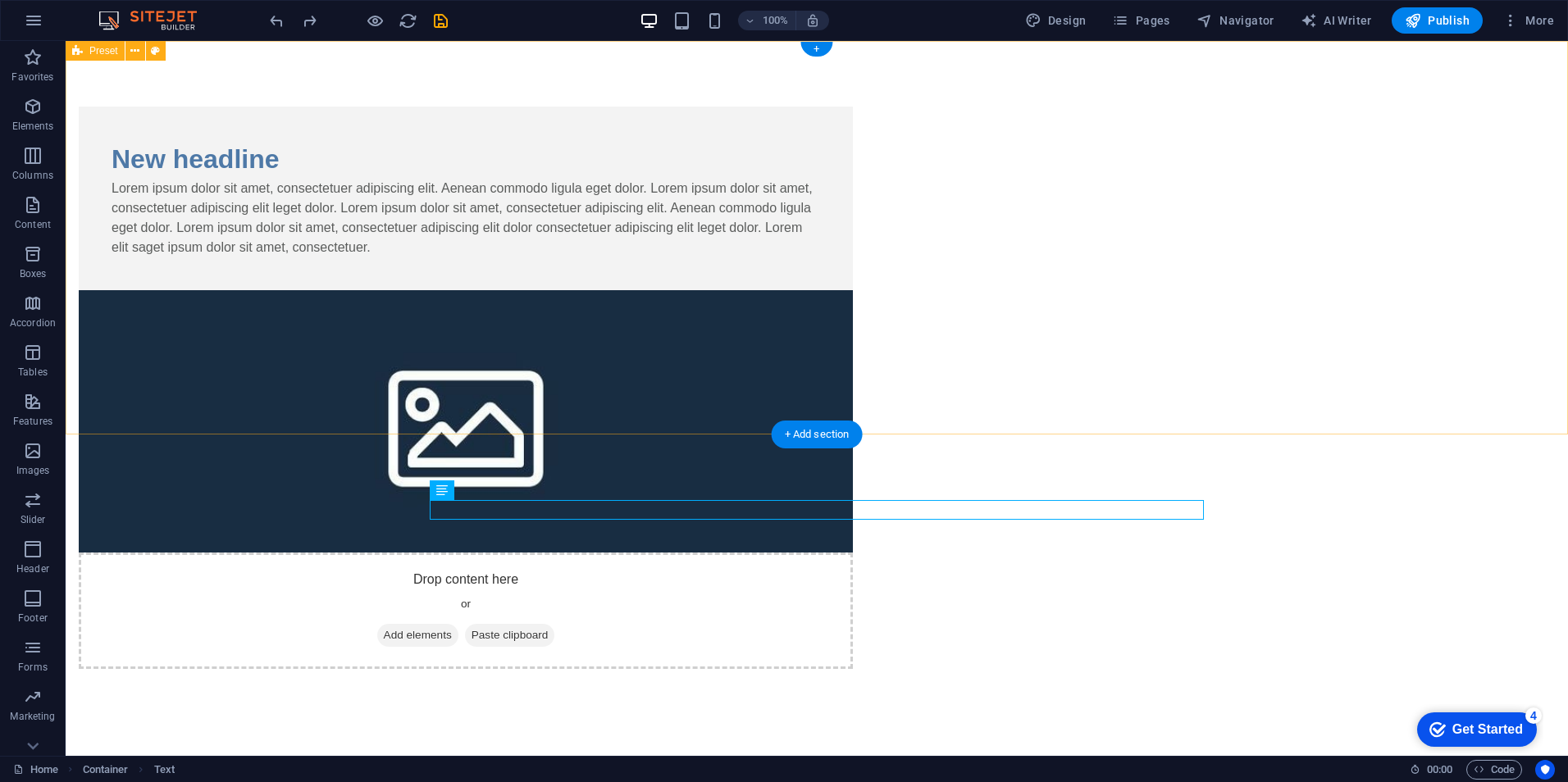
click at [1281, 277] on div "New headline Lorem ipsum dolor sit amet, consectetuer adipiscing elit. Aenean c…" at bounding box center [817, 388] width 1503 height 694
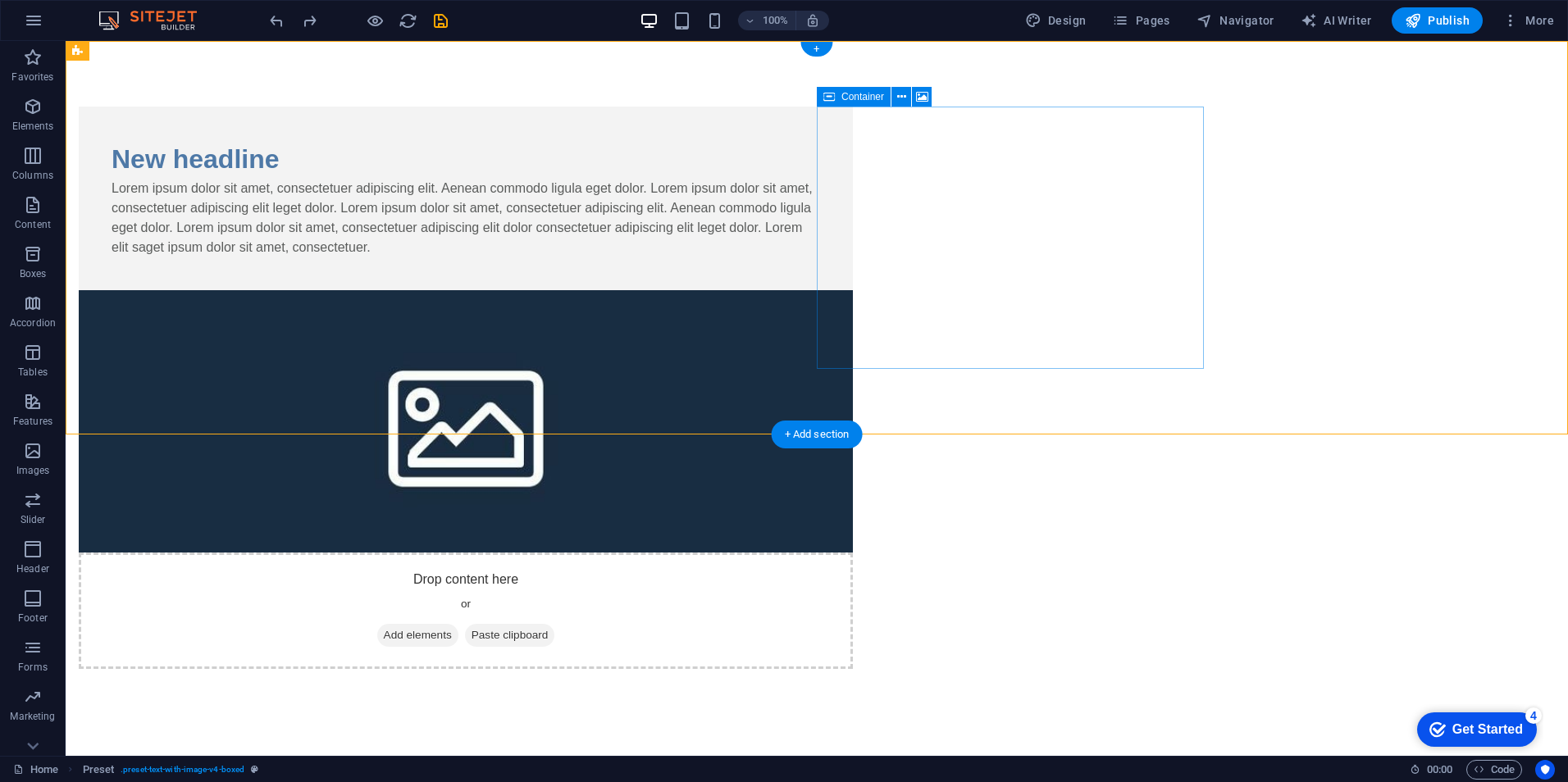
click at [853, 552] on div "Drop content here or Add elements Paste clipboard" at bounding box center [465, 610] width 774 height 116
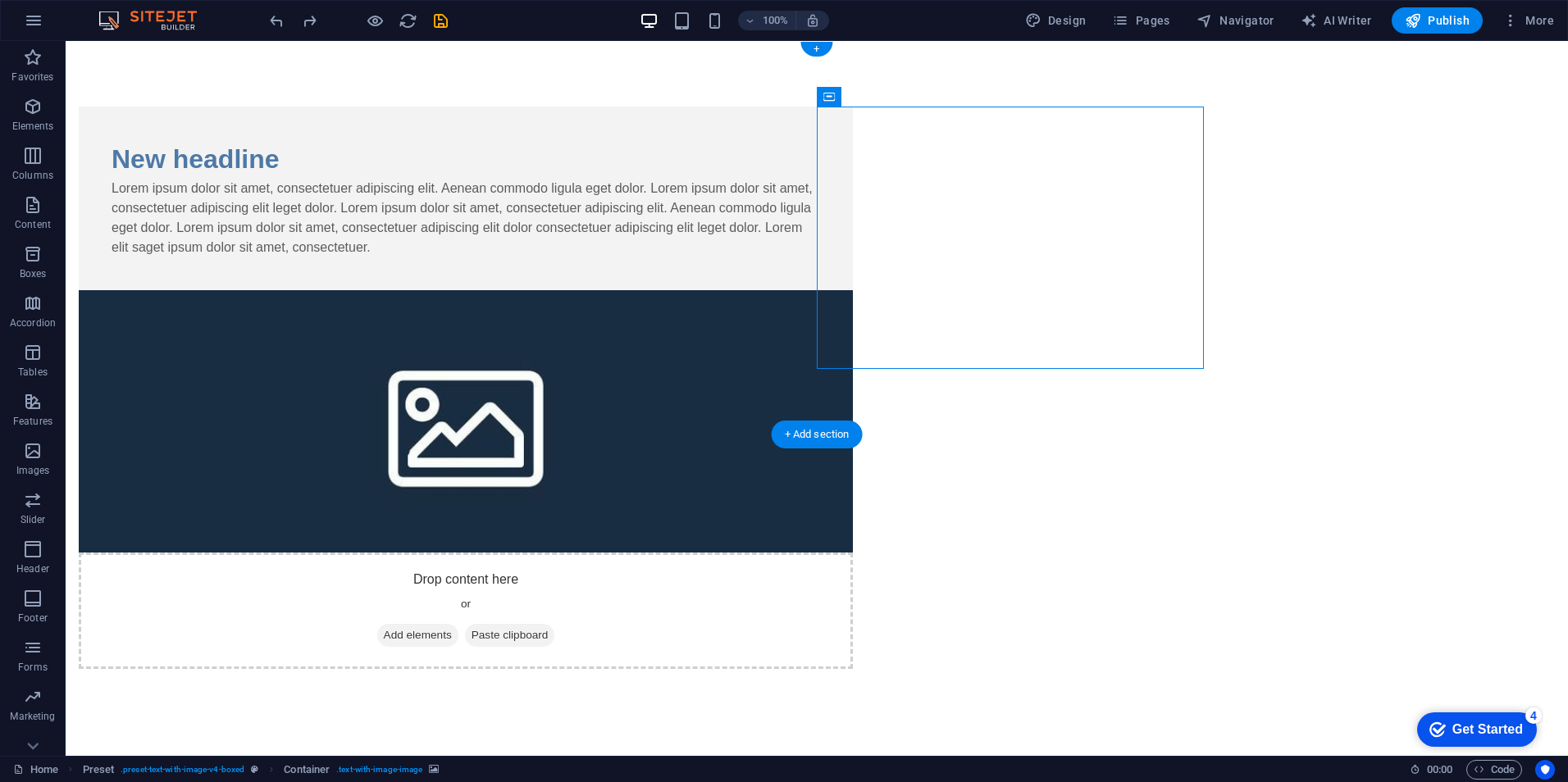
click at [853, 290] on figure at bounding box center [465, 421] width 774 height 262
click at [562, 223] on div "Lorem ipsum dolor sit amet, consectetuer adipiscing elit. Aenean commodo ligula…" at bounding box center [466, 217] width 708 height 78
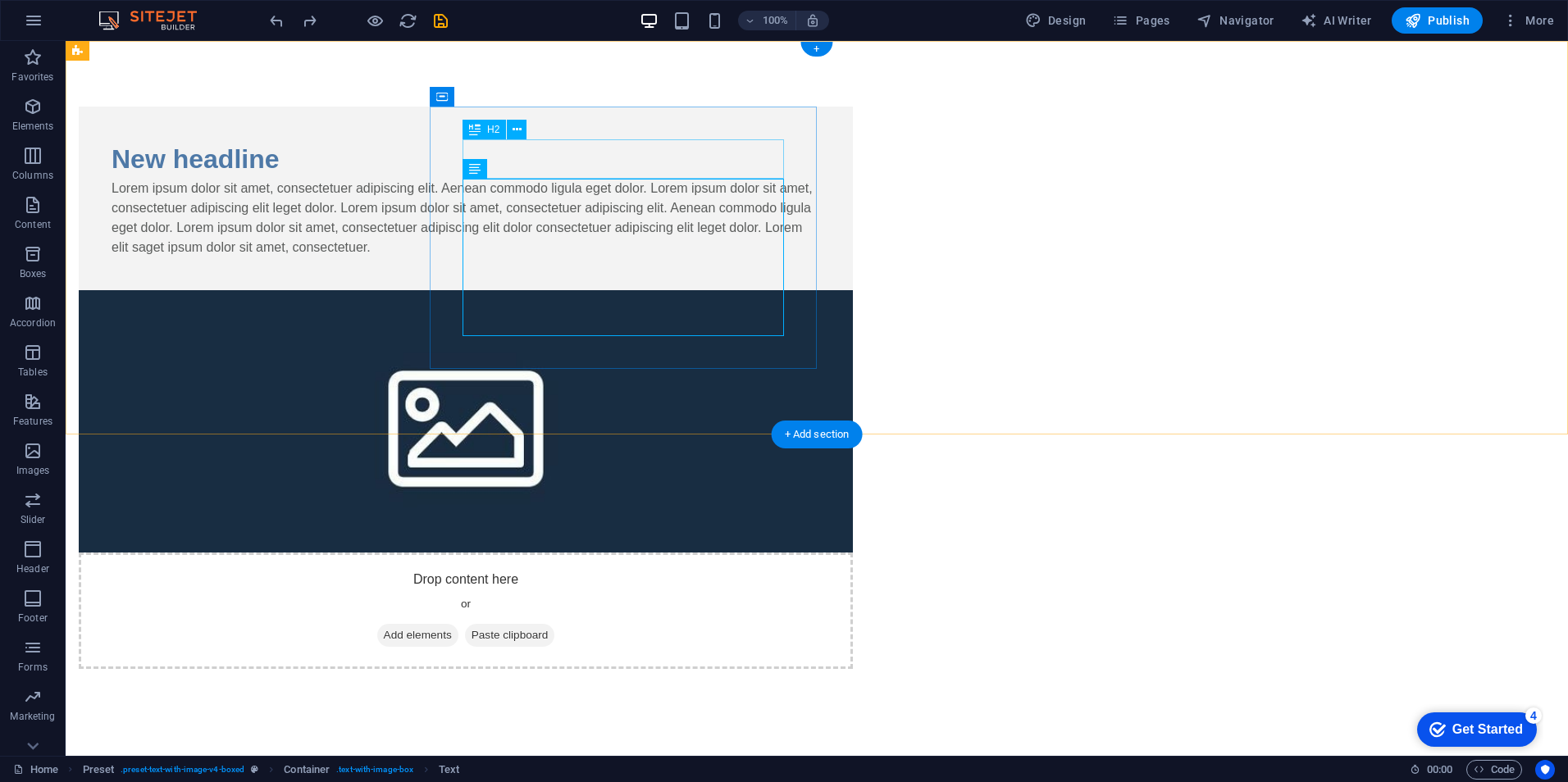
click at [580, 165] on div "New headline" at bounding box center [466, 159] width 708 height 40
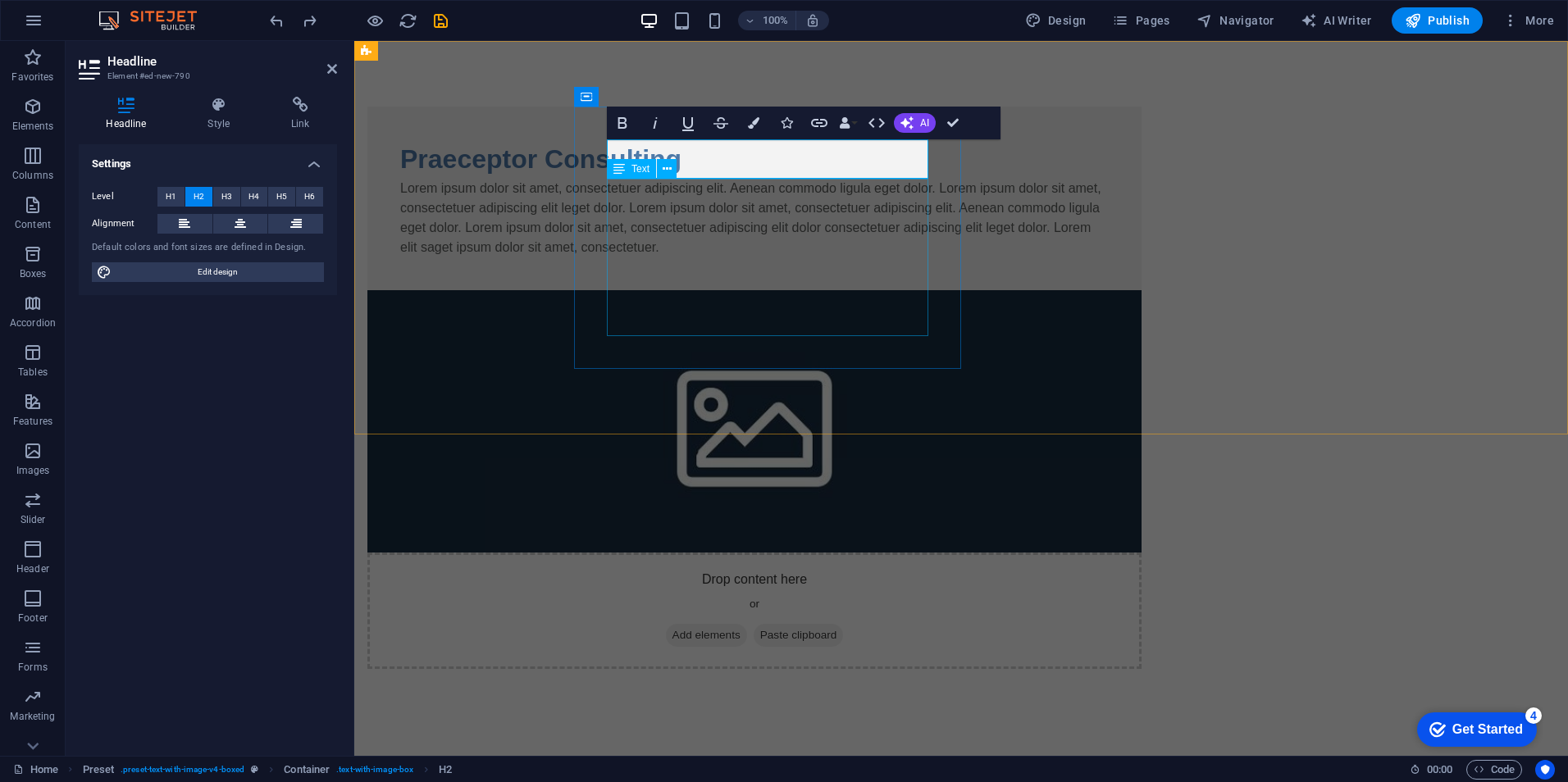
click at [760, 254] on div "Lorem ipsum dolor sit amet, consectetuer adipiscing elit. Aenean commodo ligula…" at bounding box center [754, 217] width 708 height 78
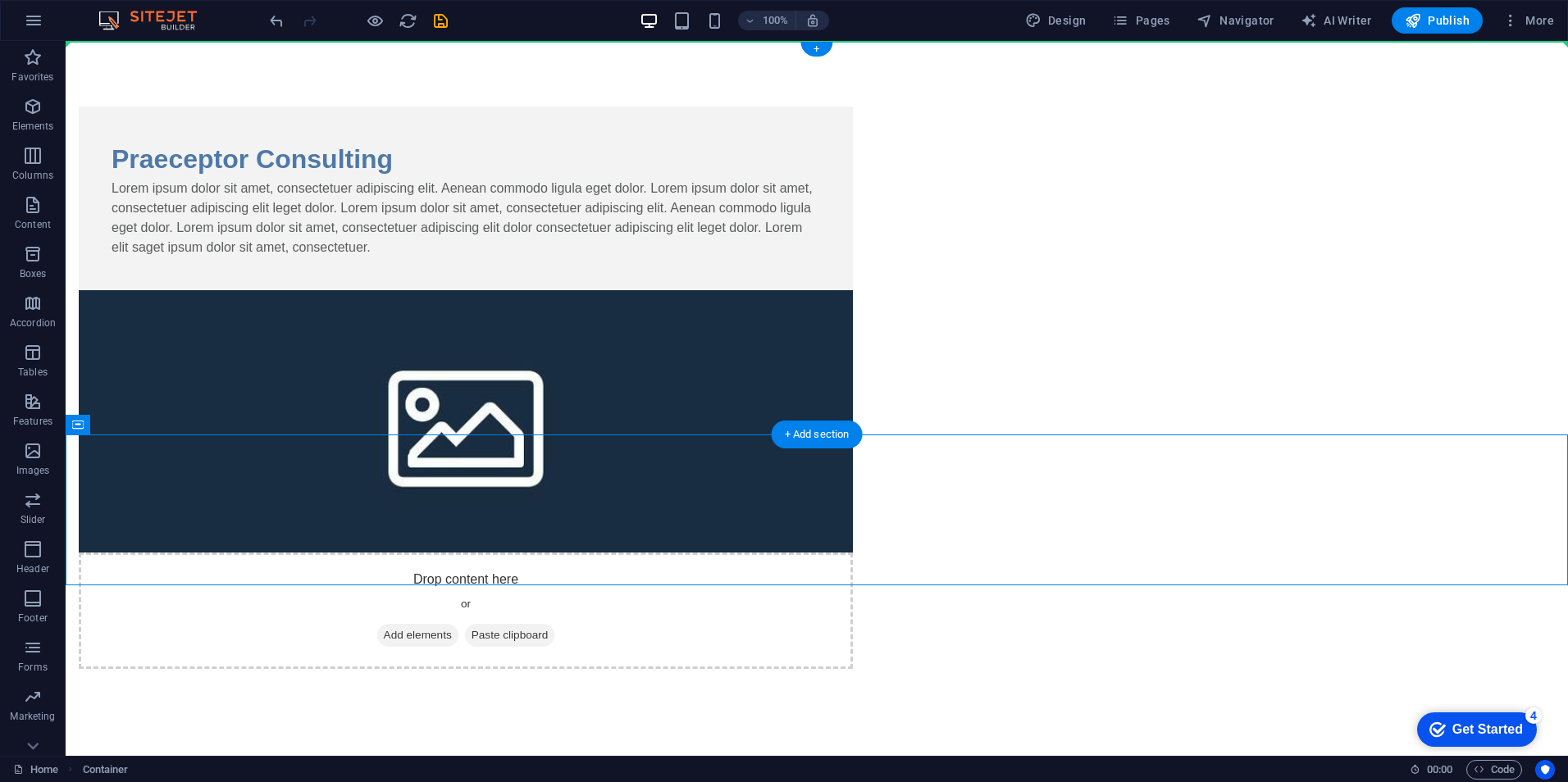
drag, startPoint x: 161, startPoint y: 465, endPoint x: 286, endPoint y: 50, distance: 433.4
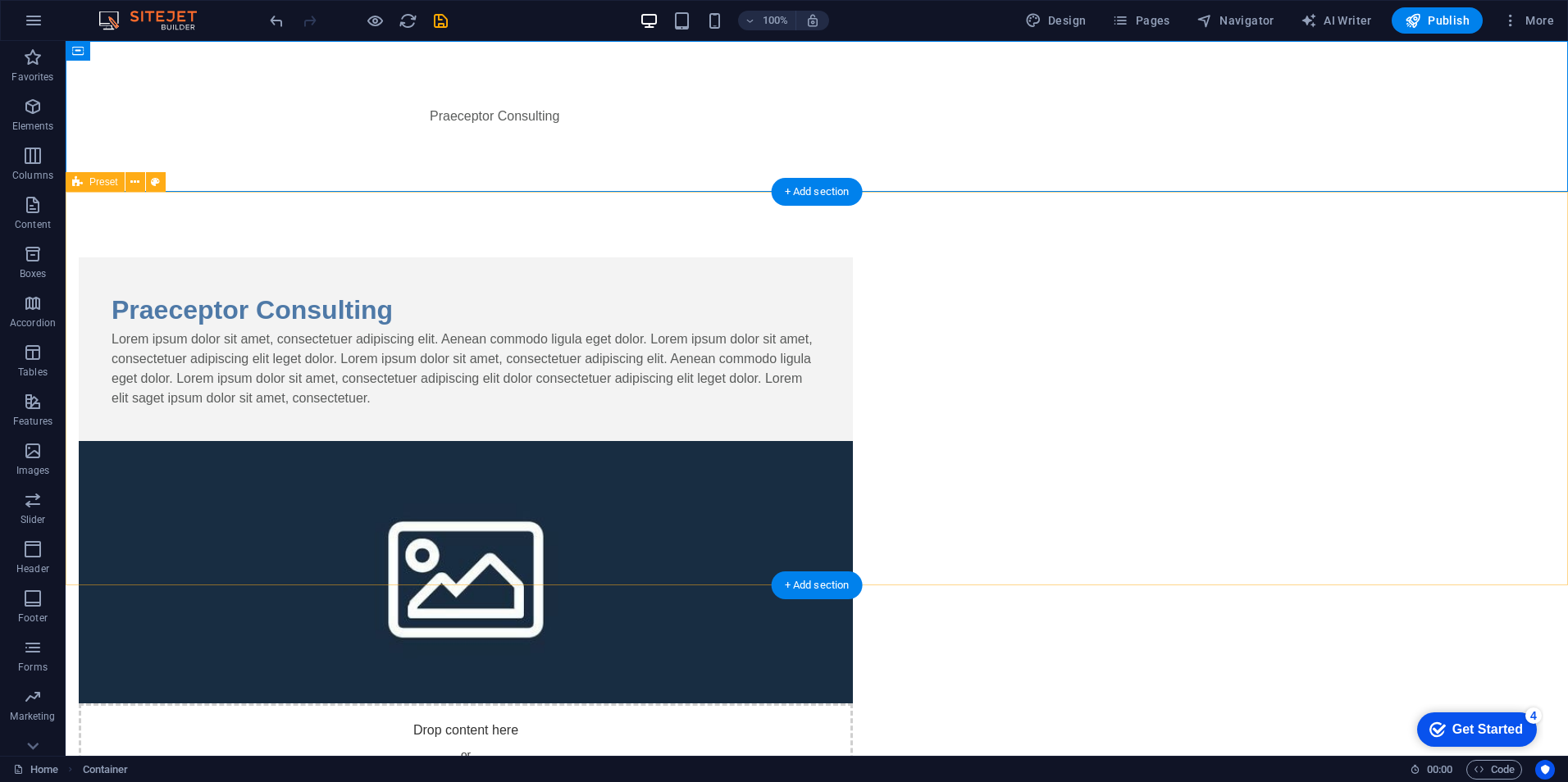
click at [579, 218] on div "Praeceptor Consulting Lorem ipsum dolor sit amet, consectetuer adipiscing elit.…" at bounding box center [817, 539] width 1503 height 694
click at [525, 120] on div "Praeceptor Consulting" at bounding box center [816, 116] width 774 height 20
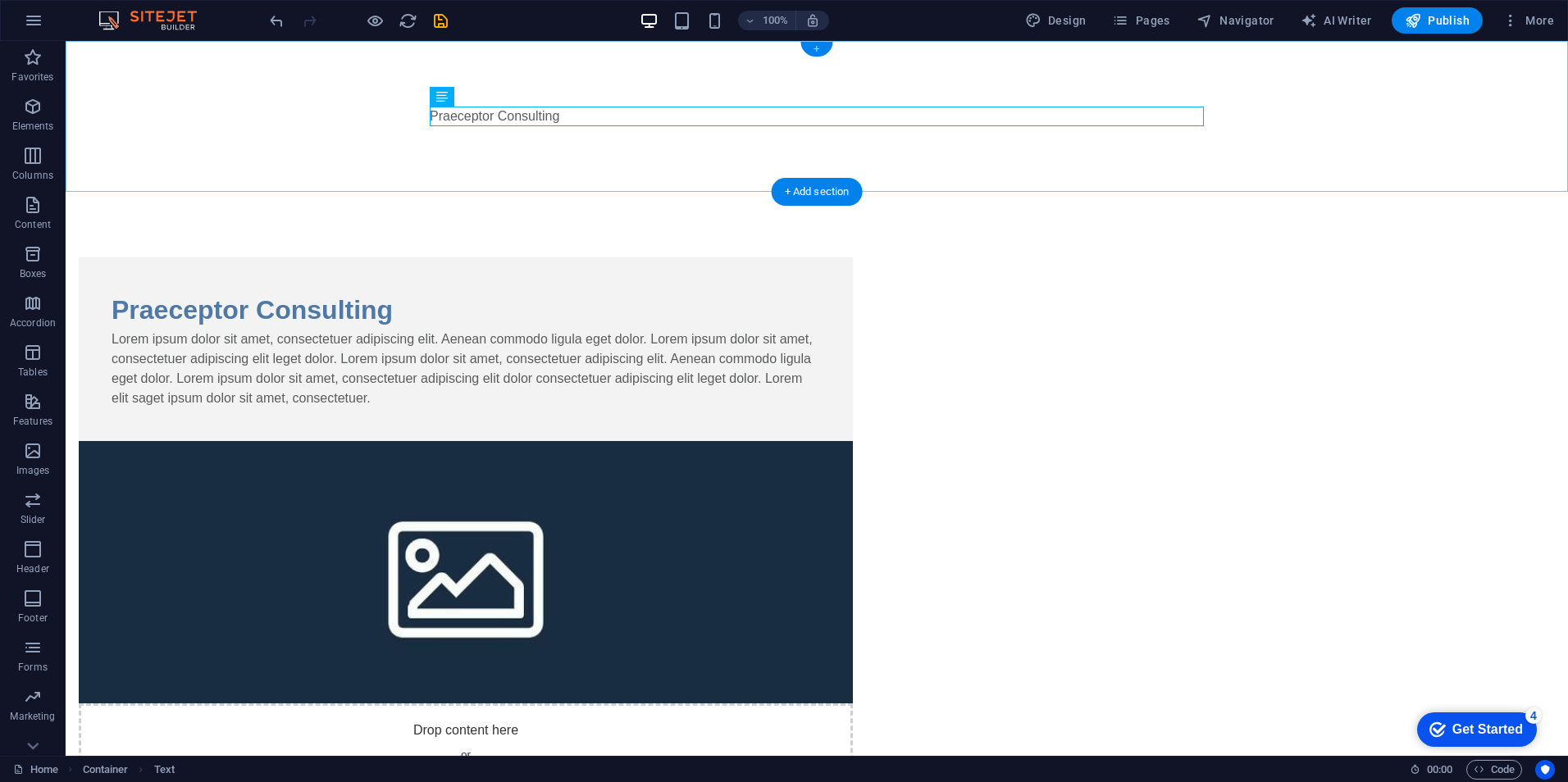
click at [823, 50] on div "+" at bounding box center [816, 49] width 32 height 14
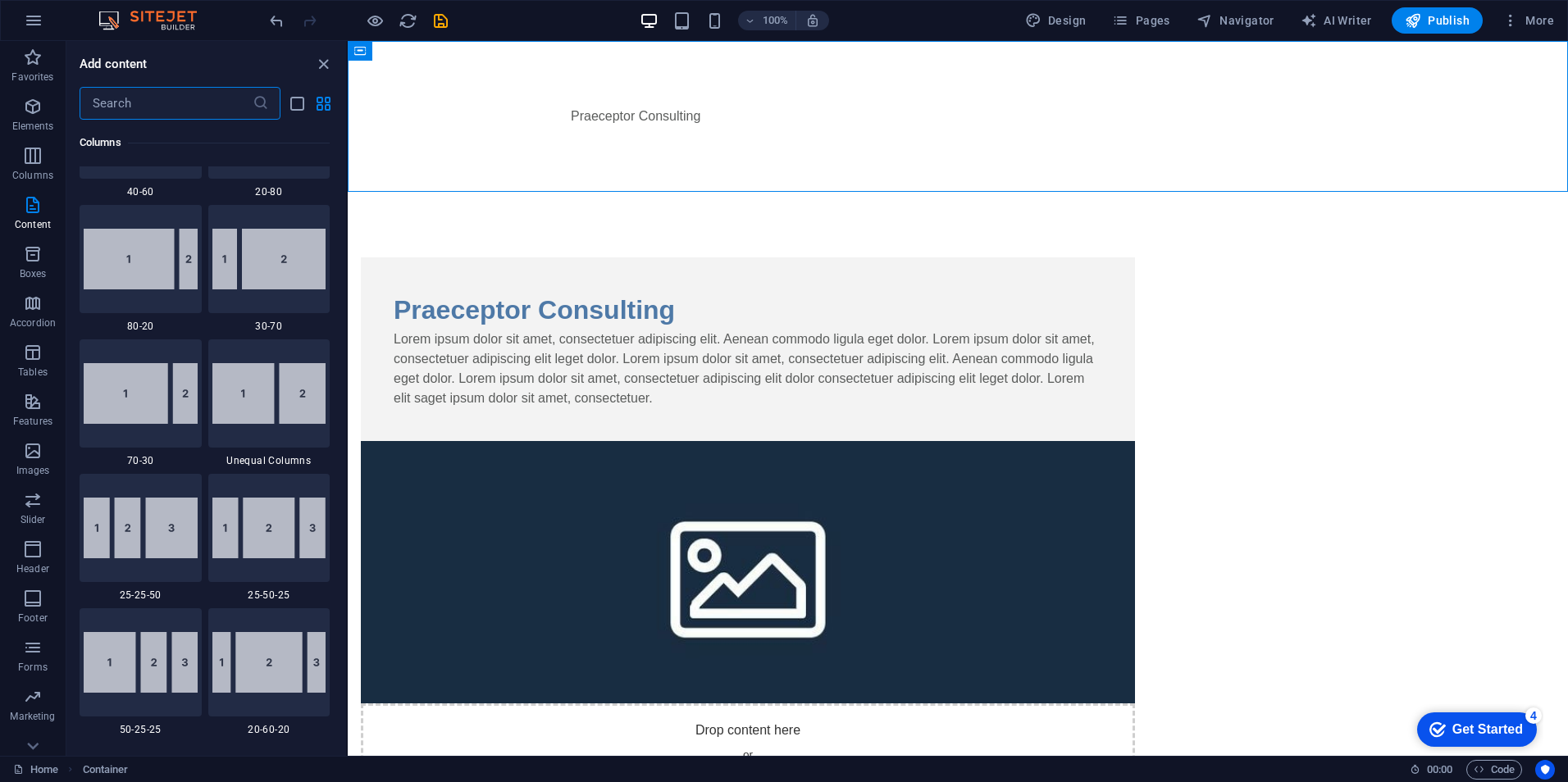
scroll to position [0, 0]
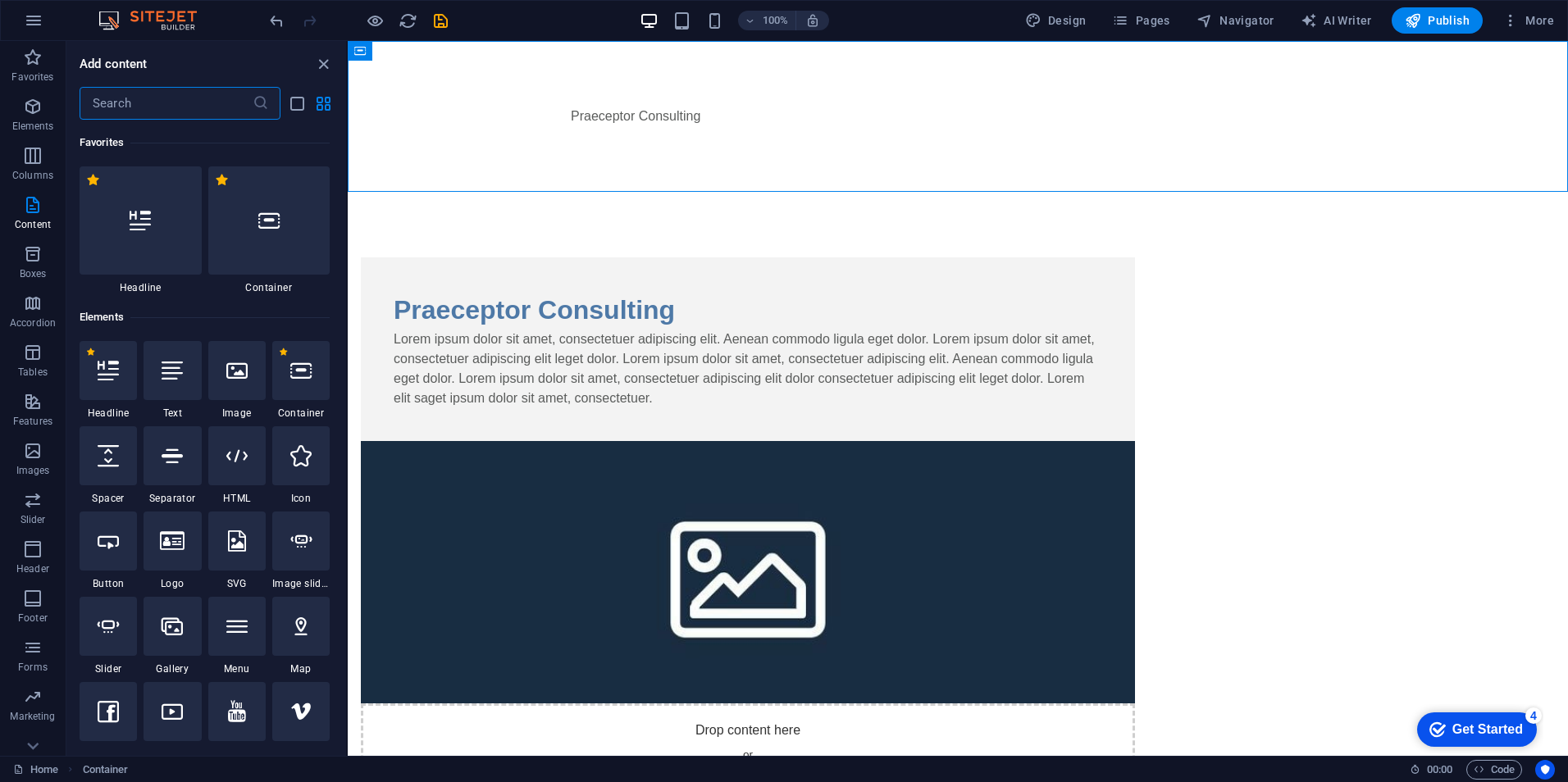
drag, startPoint x: 344, startPoint y: 318, endPoint x: 5, endPoint y: 25, distance: 448.1
click at [242, 376] on icon at bounding box center [237, 371] width 22 height 22
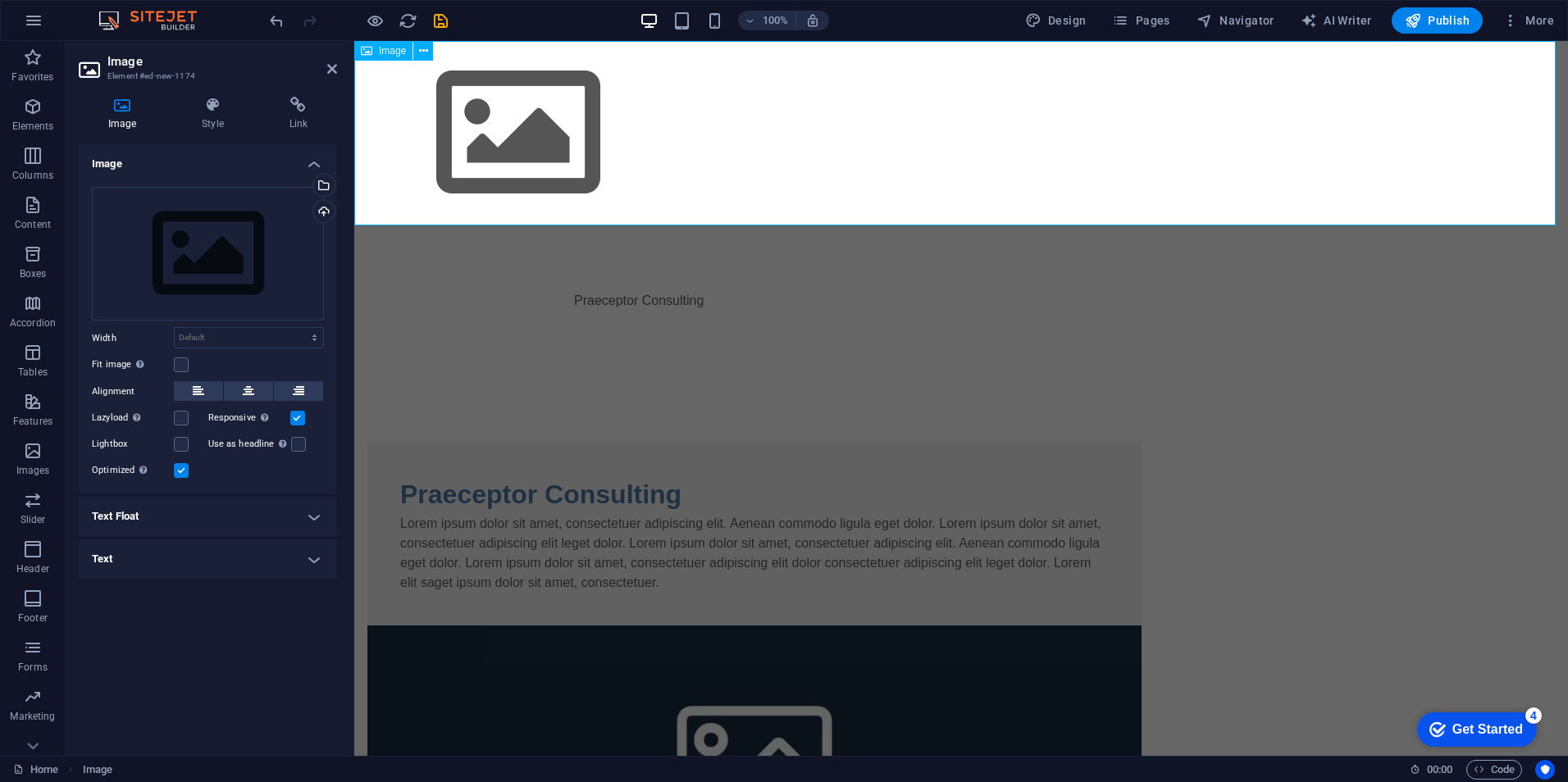
click at [543, 127] on figure at bounding box center [961, 133] width 1214 height 185
click at [321, 209] on div "Upload" at bounding box center [322, 213] width 24 height 24
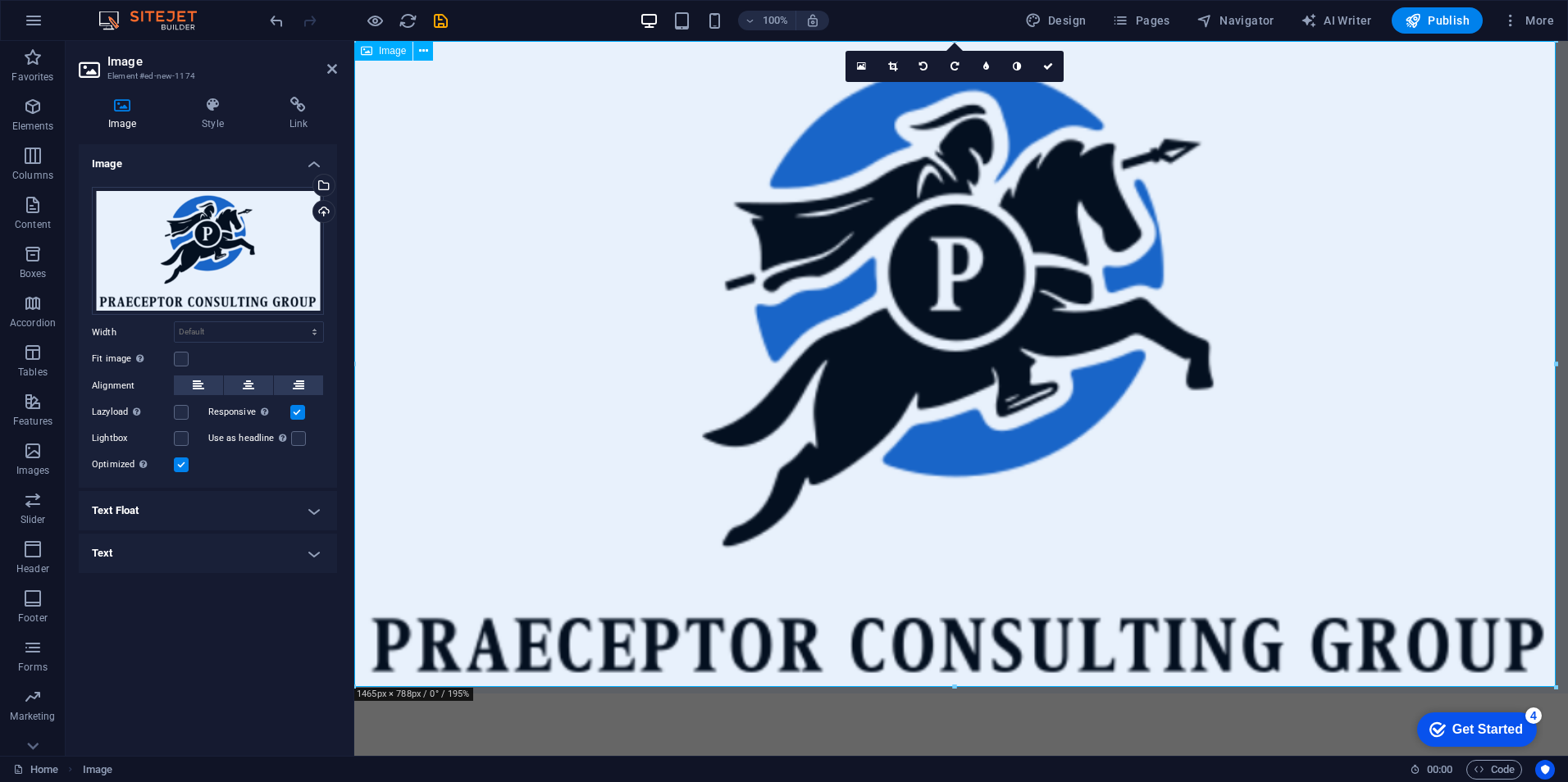
drag, startPoint x: 1549, startPoint y: 681, endPoint x: 693, endPoint y: 188, distance: 987.8
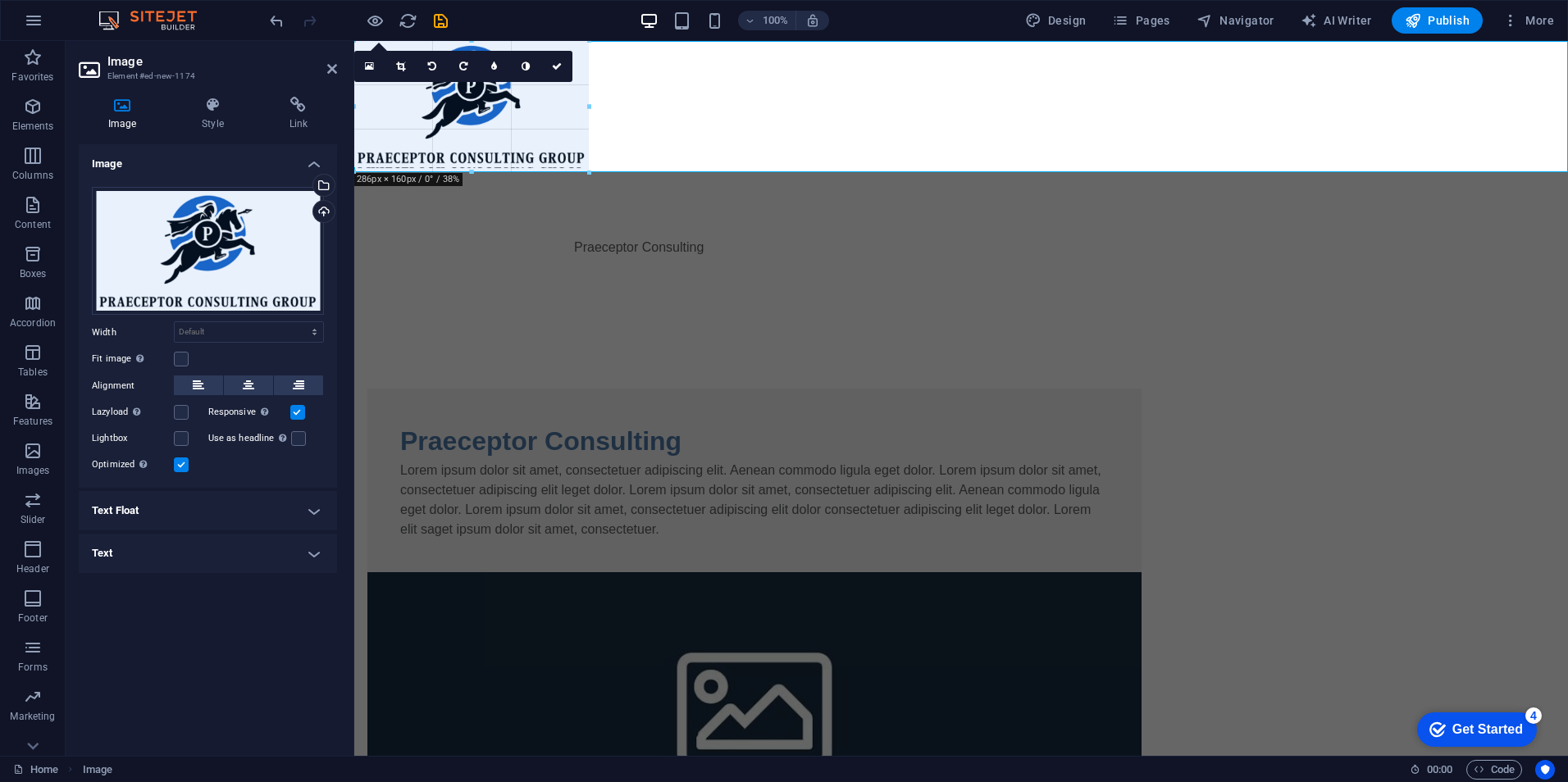
type input "285"
select select "px"
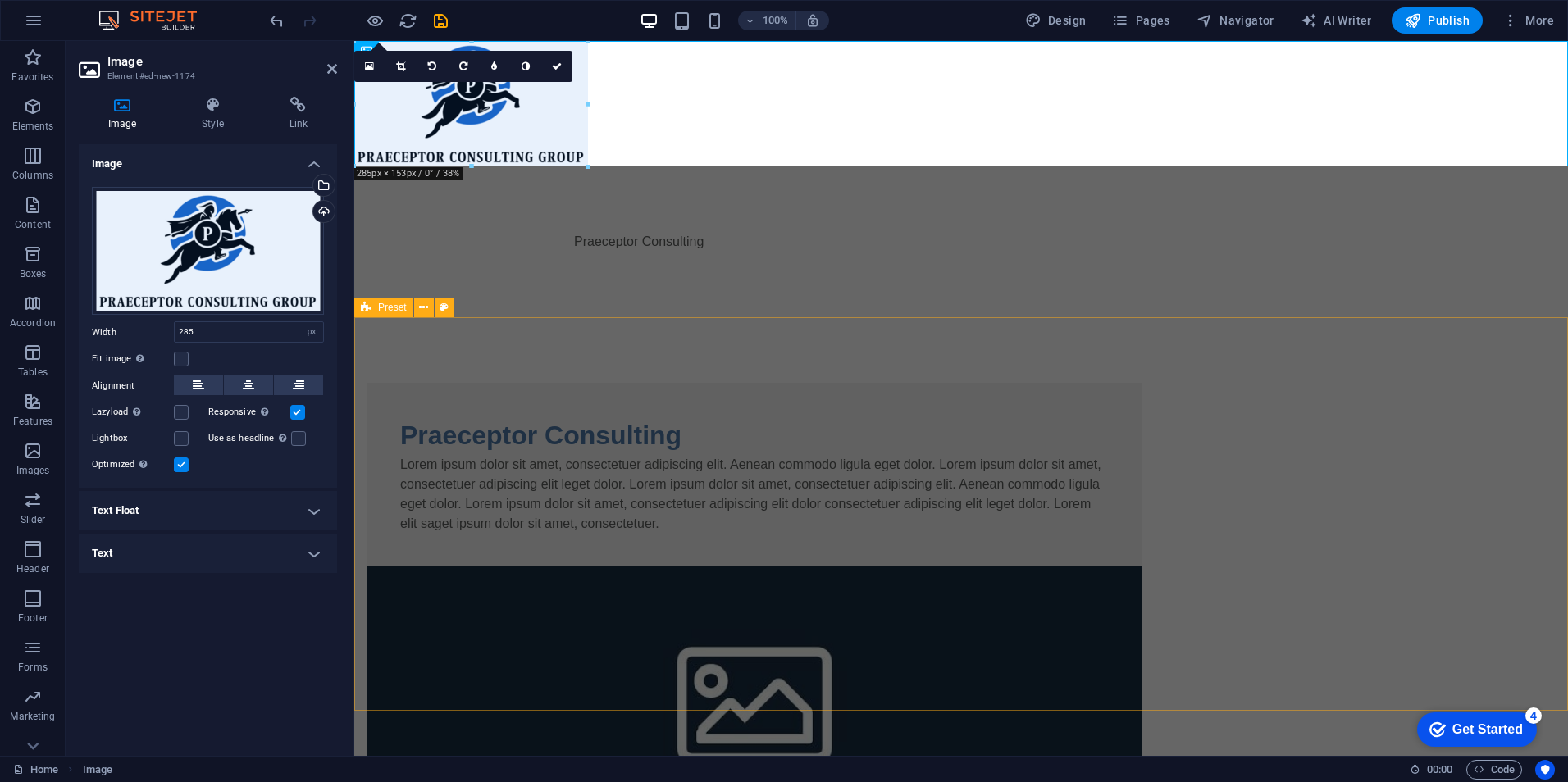
click at [525, 351] on div "Praeceptor Consulting Lorem ipsum dolor sit amet, consectetuer adipiscing elit.…" at bounding box center [961, 664] width 1214 height 694
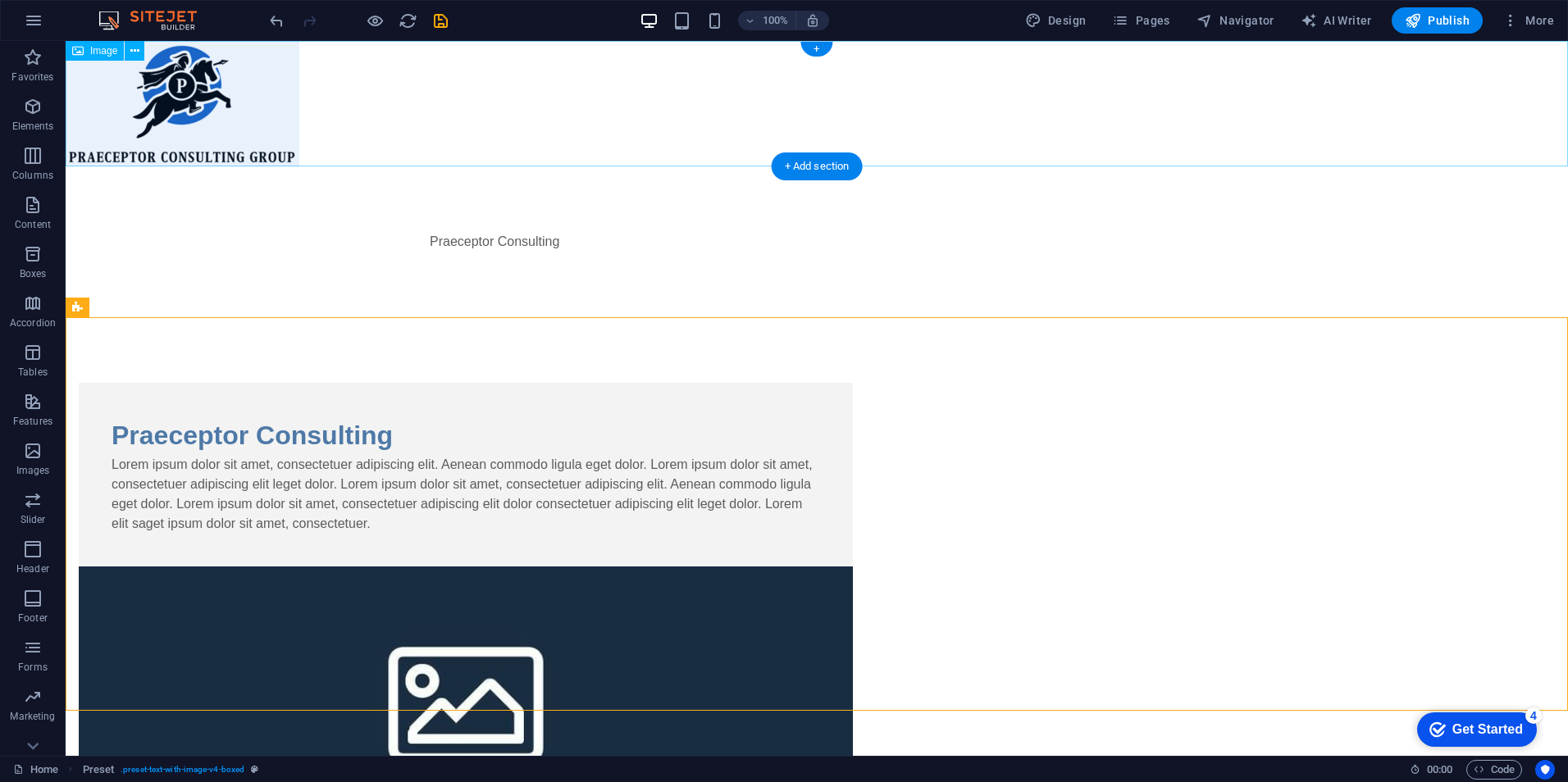
click at [239, 78] on figure at bounding box center [817, 104] width 1503 height 125
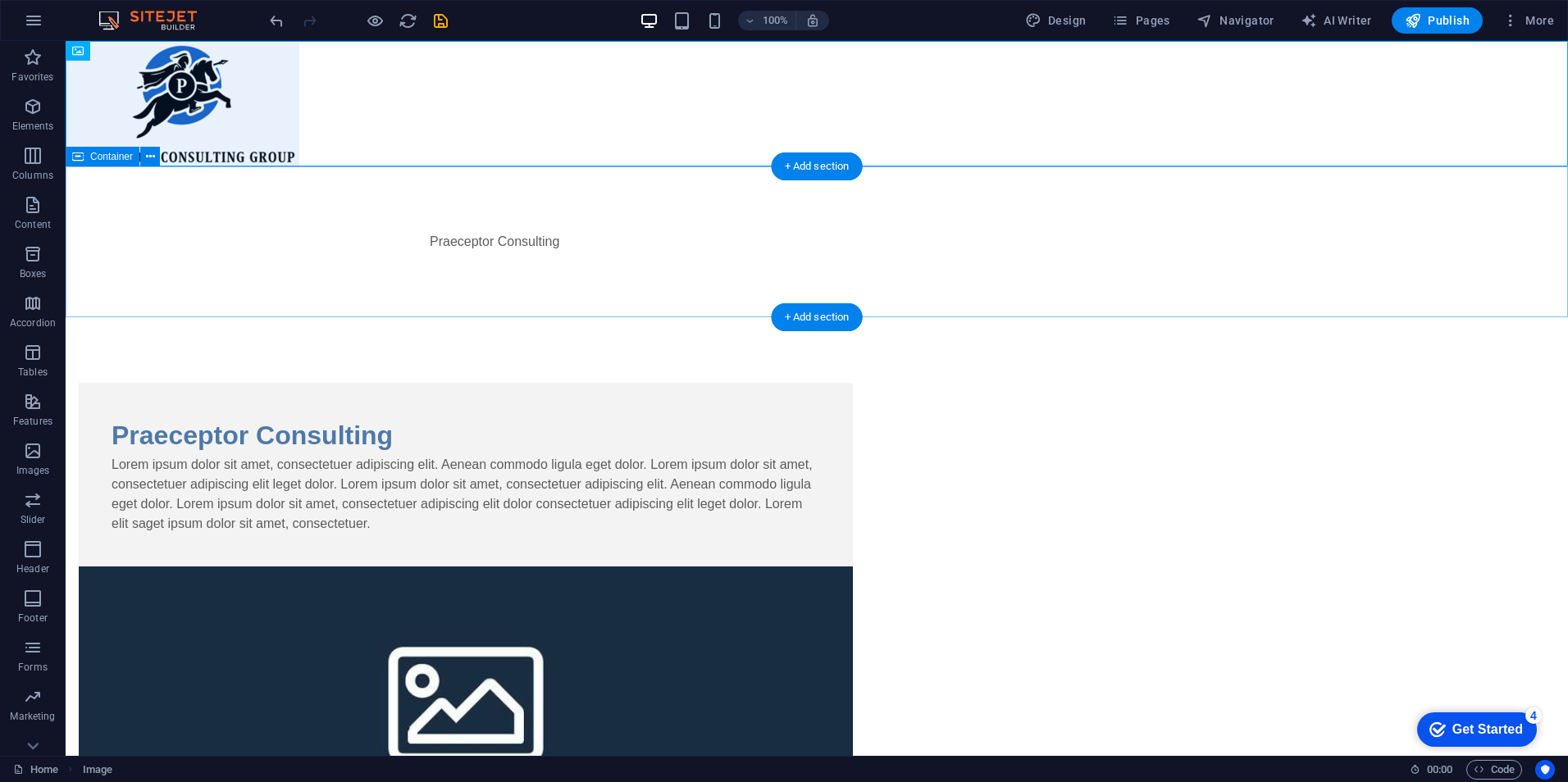
drag, startPoint x: 149, startPoint y: 97, endPoint x: 236, endPoint y: 225, distance: 154.8
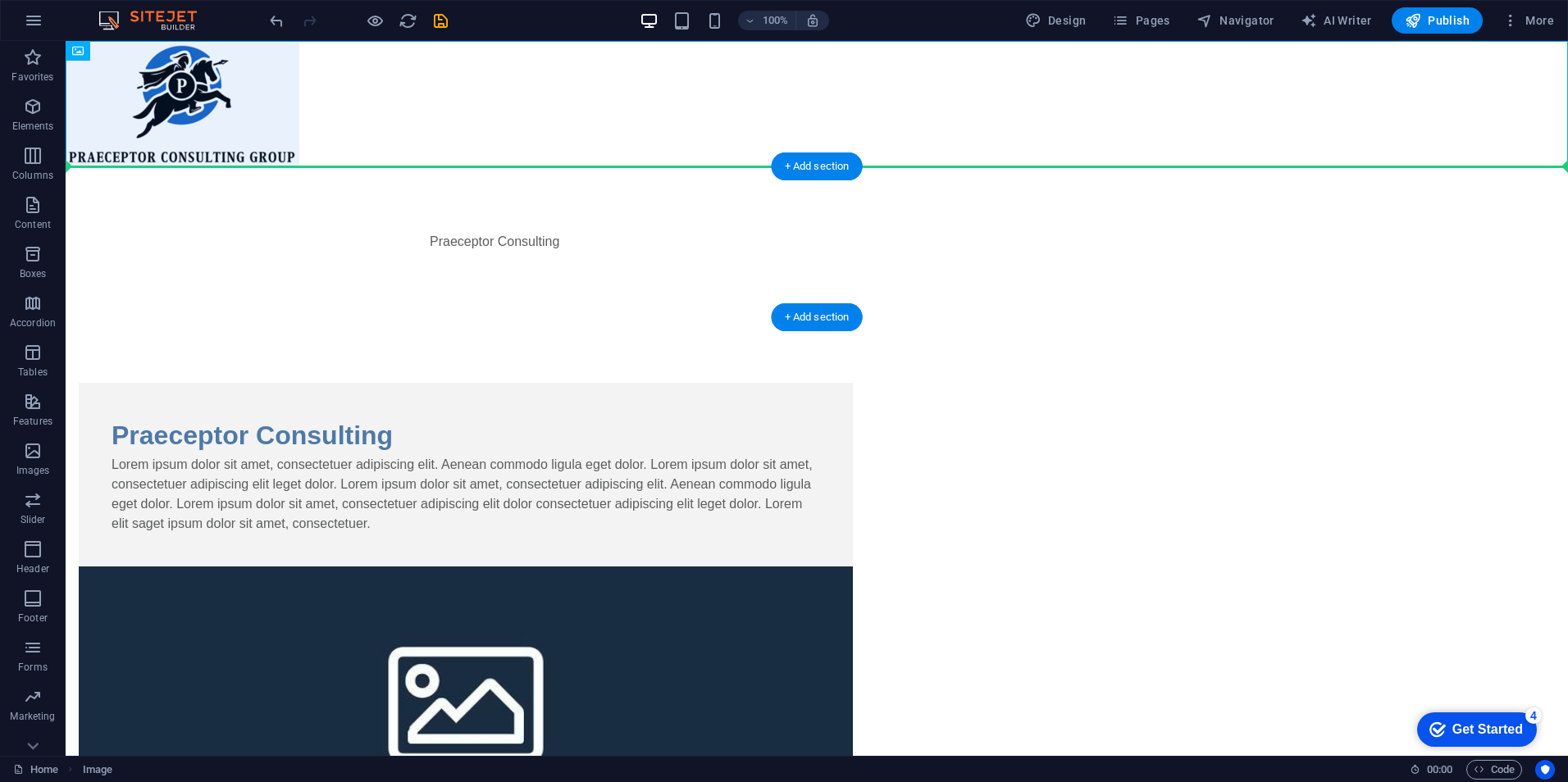
drag, startPoint x: 165, startPoint y: 95, endPoint x: 238, endPoint y: 233, distance: 156.1
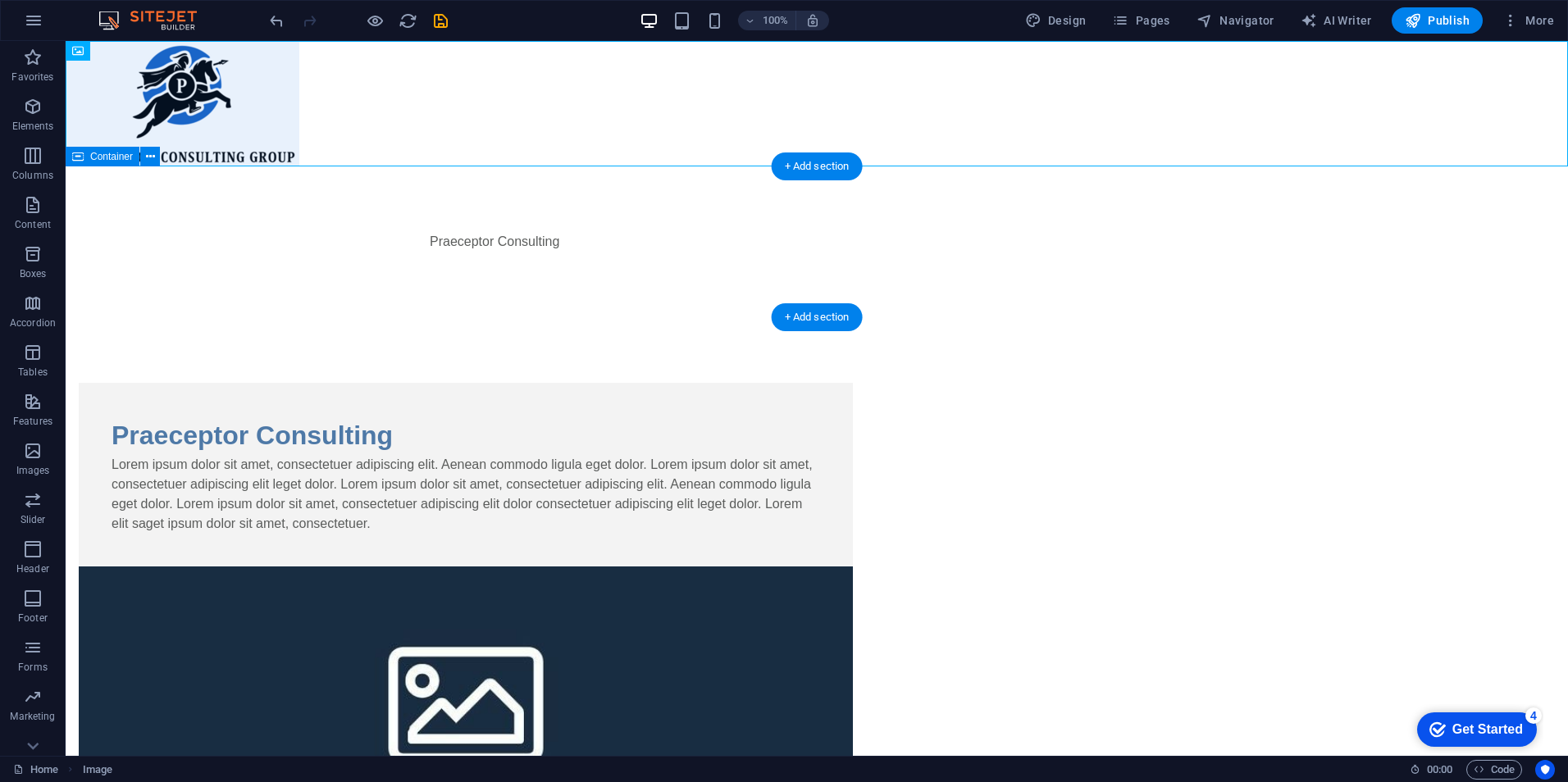
click at [324, 182] on div "Praeceptor Consulting" at bounding box center [817, 241] width 1503 height 150
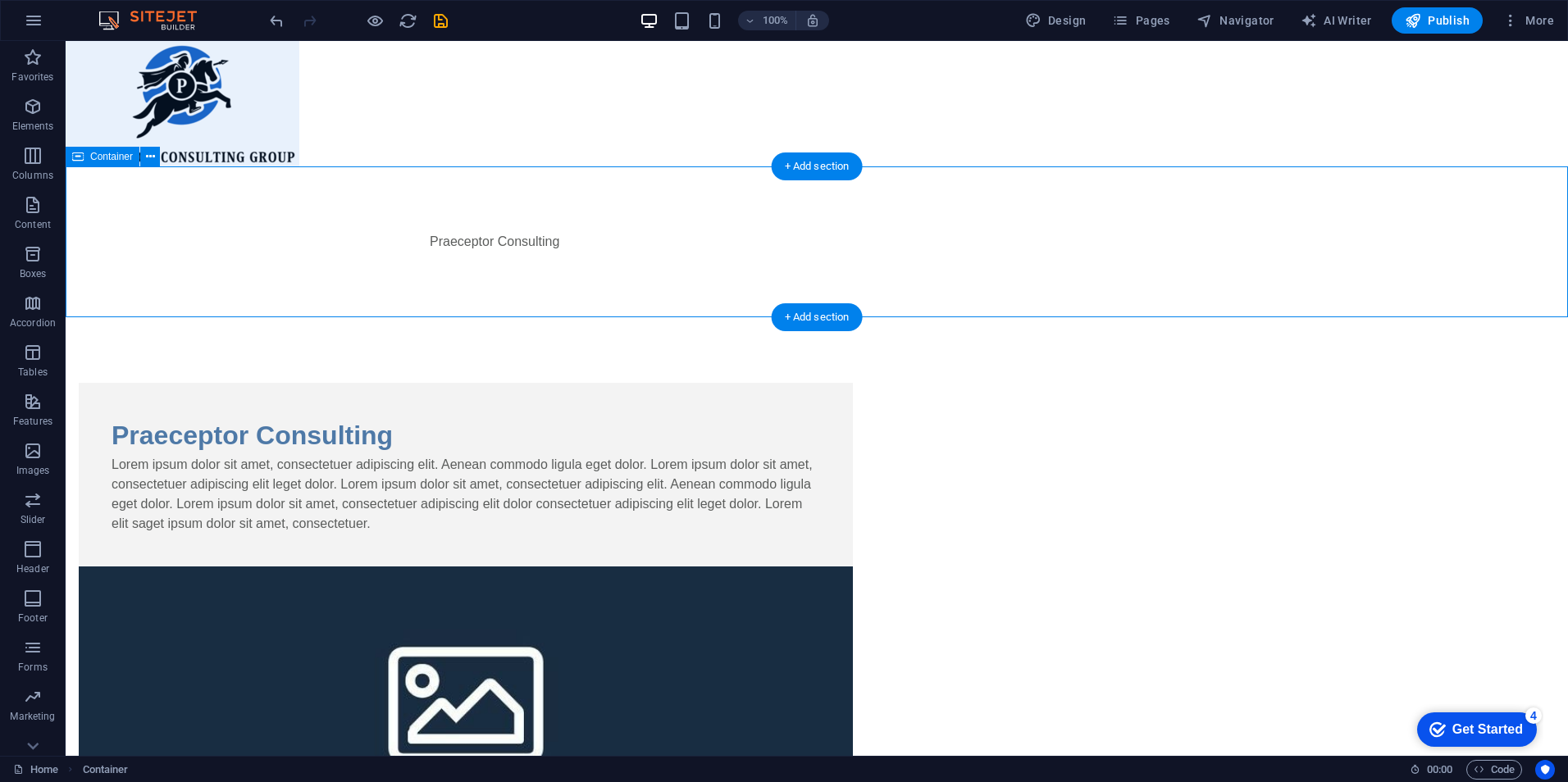
click at [837, 209] on div "Praeceptor Consulting" at bounding box center [817, 241] width 1503 height 150
click at [797, 225] on div "Praeceptor Consulting" at bounding box center [817, 241] width 1503 height 150
click at [143, 159] on button at bounding box center [150, 157] width 20 height 20
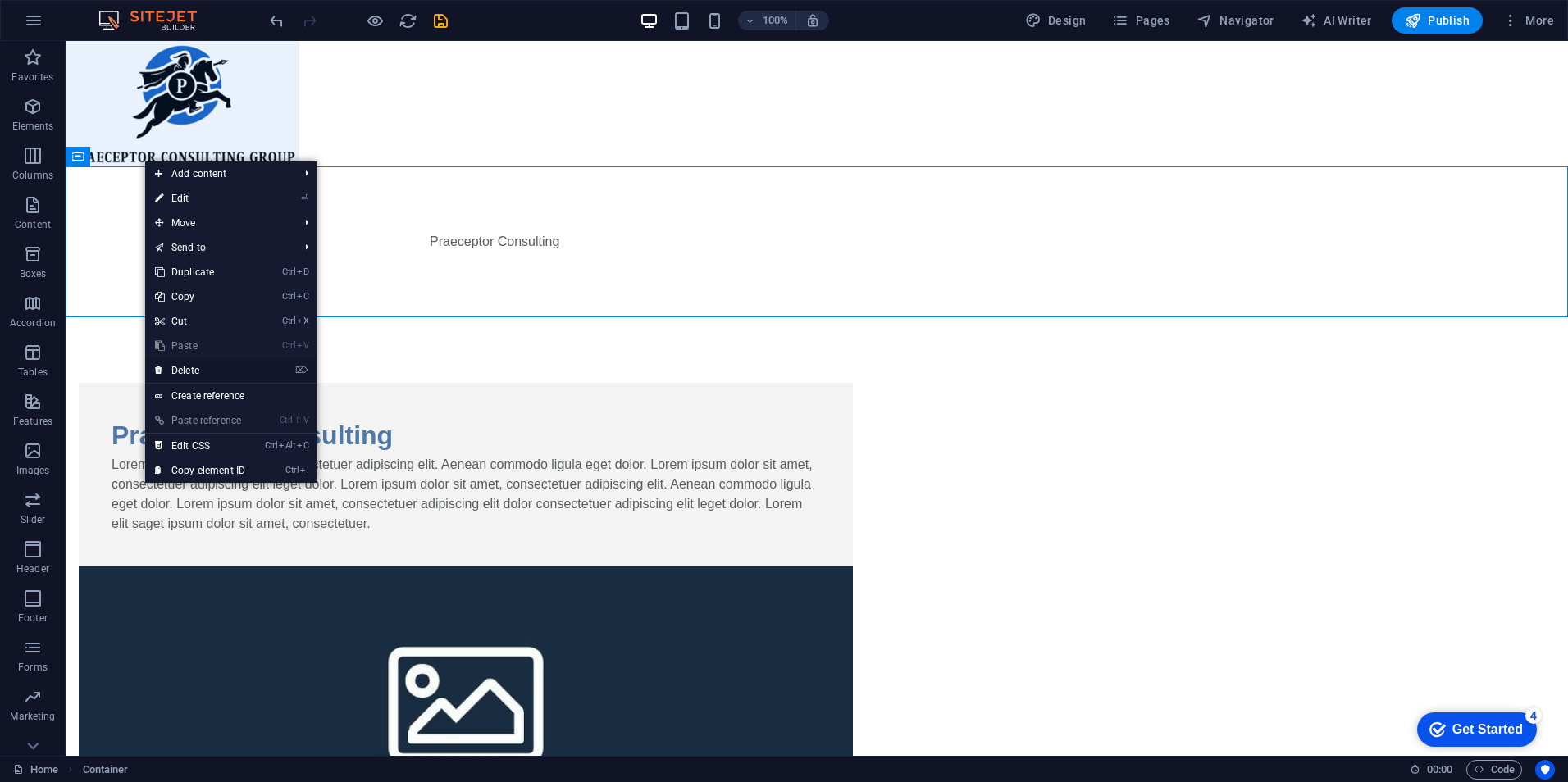
click at [207, 364] on link "⌦ Delete" at bounding box center [200, 370] width 110 height 24
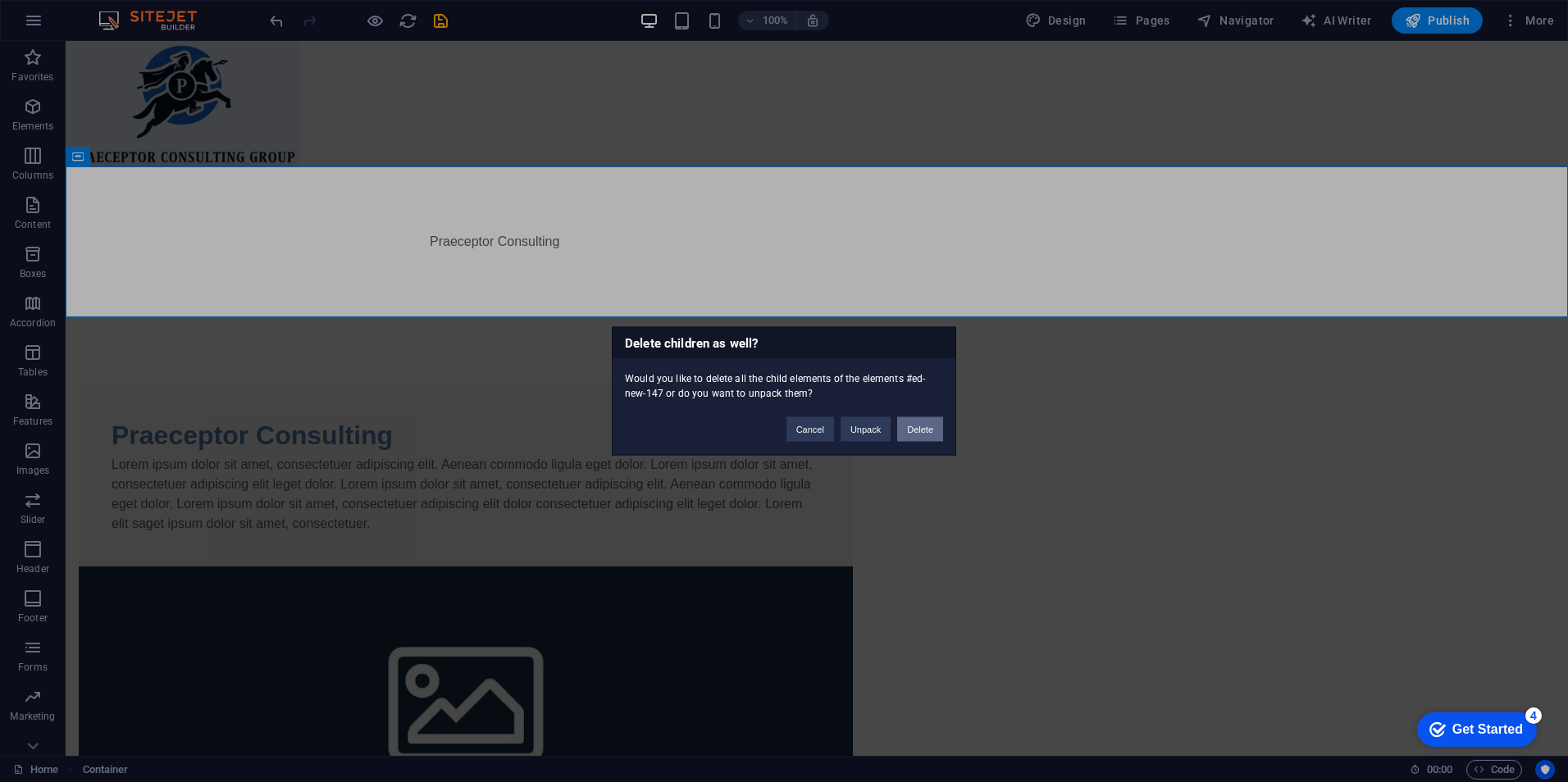
click at [918, 432] on button "Delete" at bounding box center [920, 429] width 46 height 24
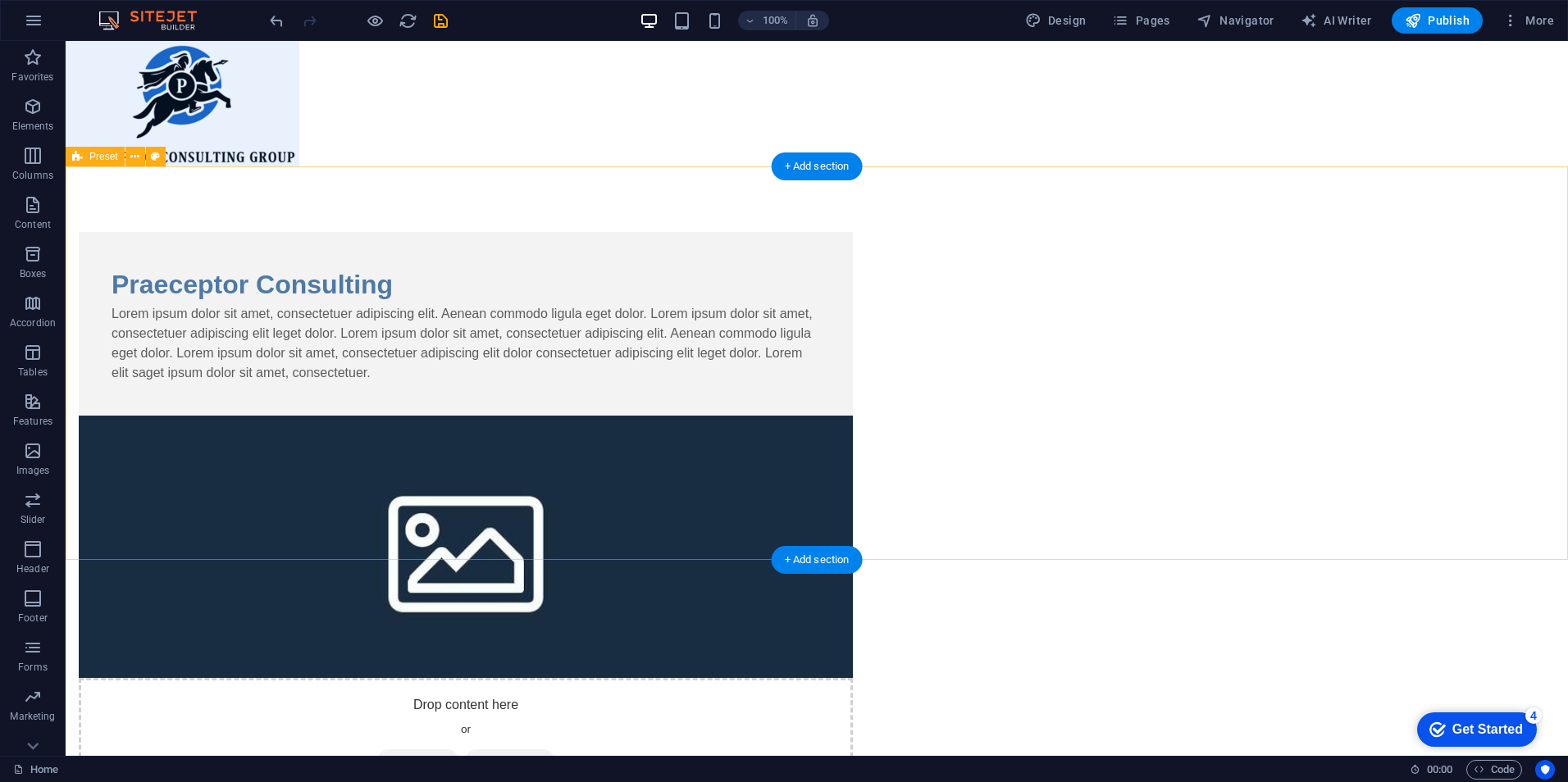
click at [399, 550] on div "Praeceptor Consulting Lorem ipsum dolor sit amet, consectetuer adipiscing elit.…" at bounding box center [817, 514] width 1503 height 694
click at [302, 324] on div "Praeceptor Consulting Lorem ipsum dolor sit amet, consectetuer adipiscing elit.…" at bounding box center [817, 514] width 1503 height 694
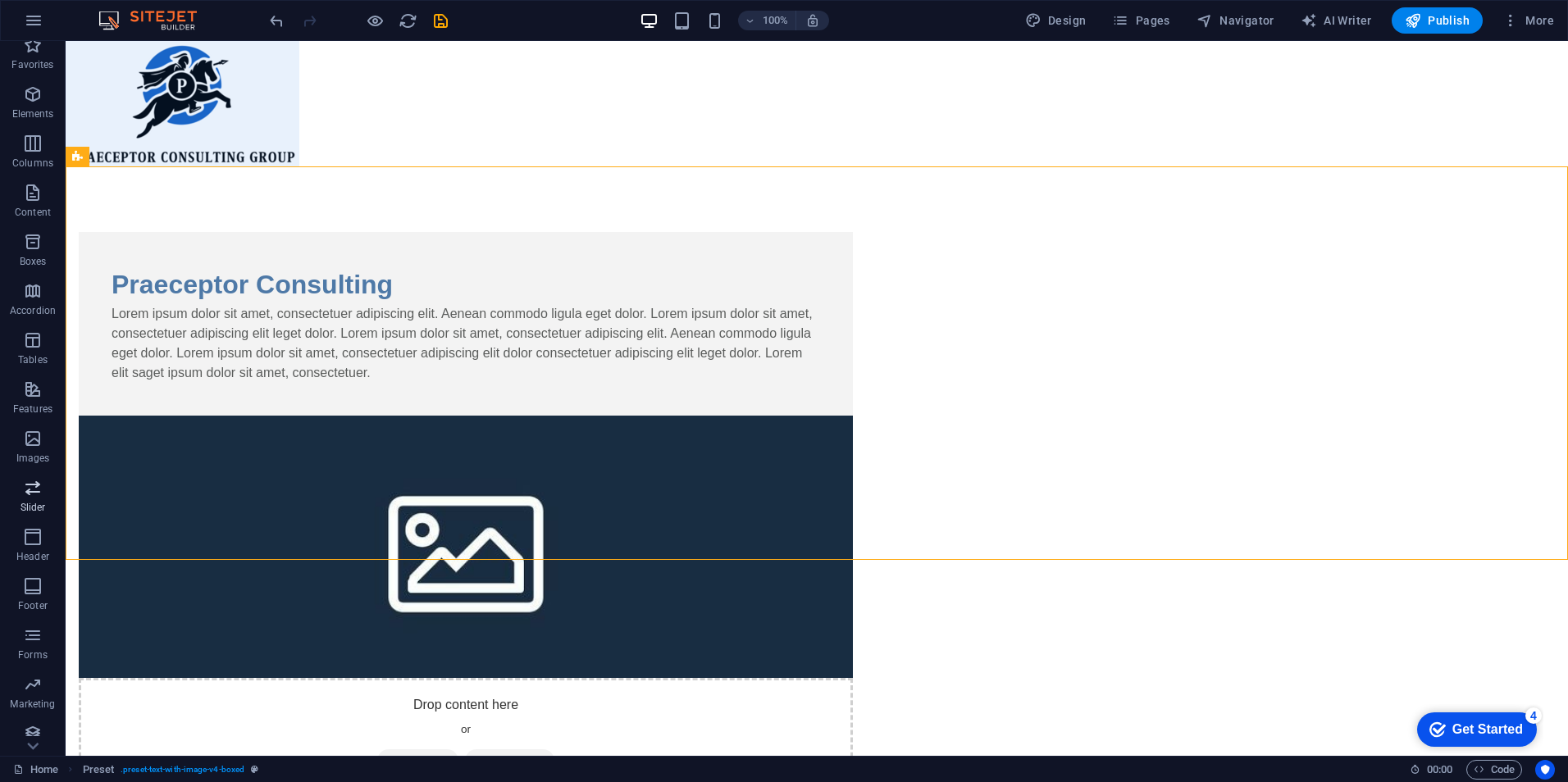
scroll to position [23, 0]
drag, startPoint x: 100, startPoint y: 613, endPoint x: 339, endPoint y: 580, distance: 241.3
drag, startPoint x: 95, startPoint y: 621, endPoint x: 69, endPoint y: 581, distance: 47.7
click at [39, 578] on icon "button" at bounding box center [32, 576] width 20 height 20
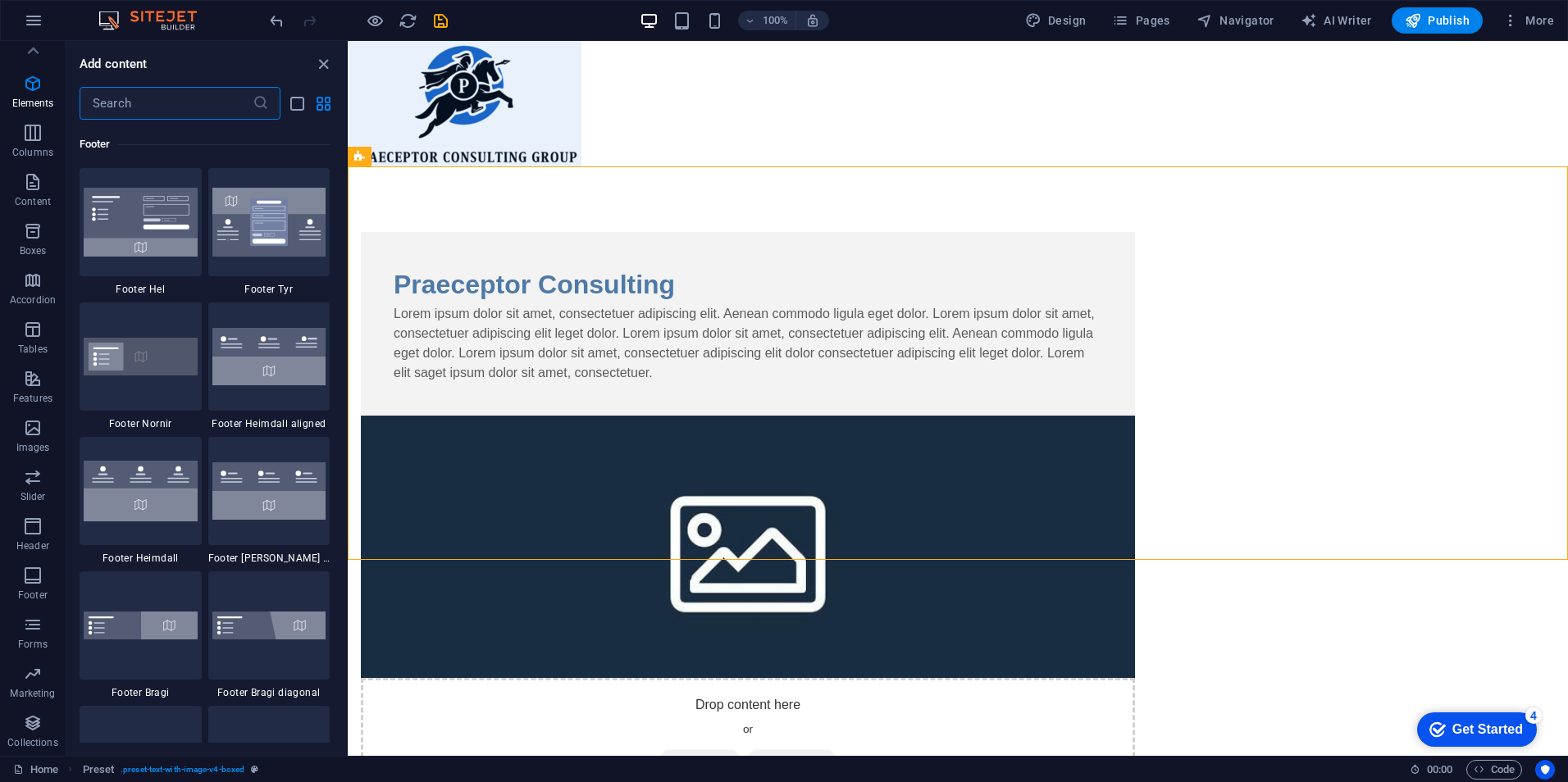
scroll to position [10856, 0]
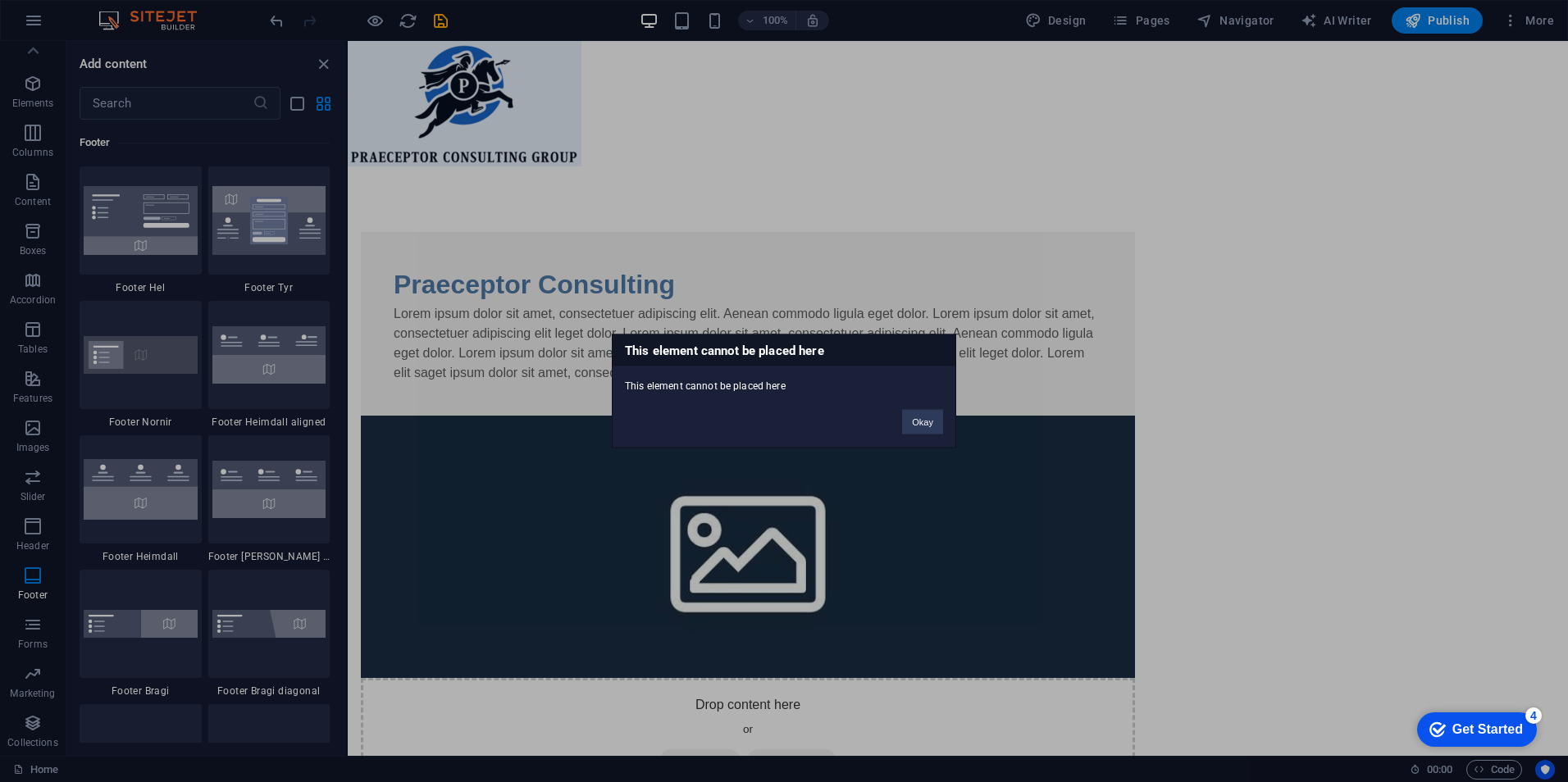
click at [933, 406] on div "Okay" at bounding box center [923, 414] width 66 height 41
click at [920, 427] on button "Okay" at bounding box center [923, 422] width 41 height 24
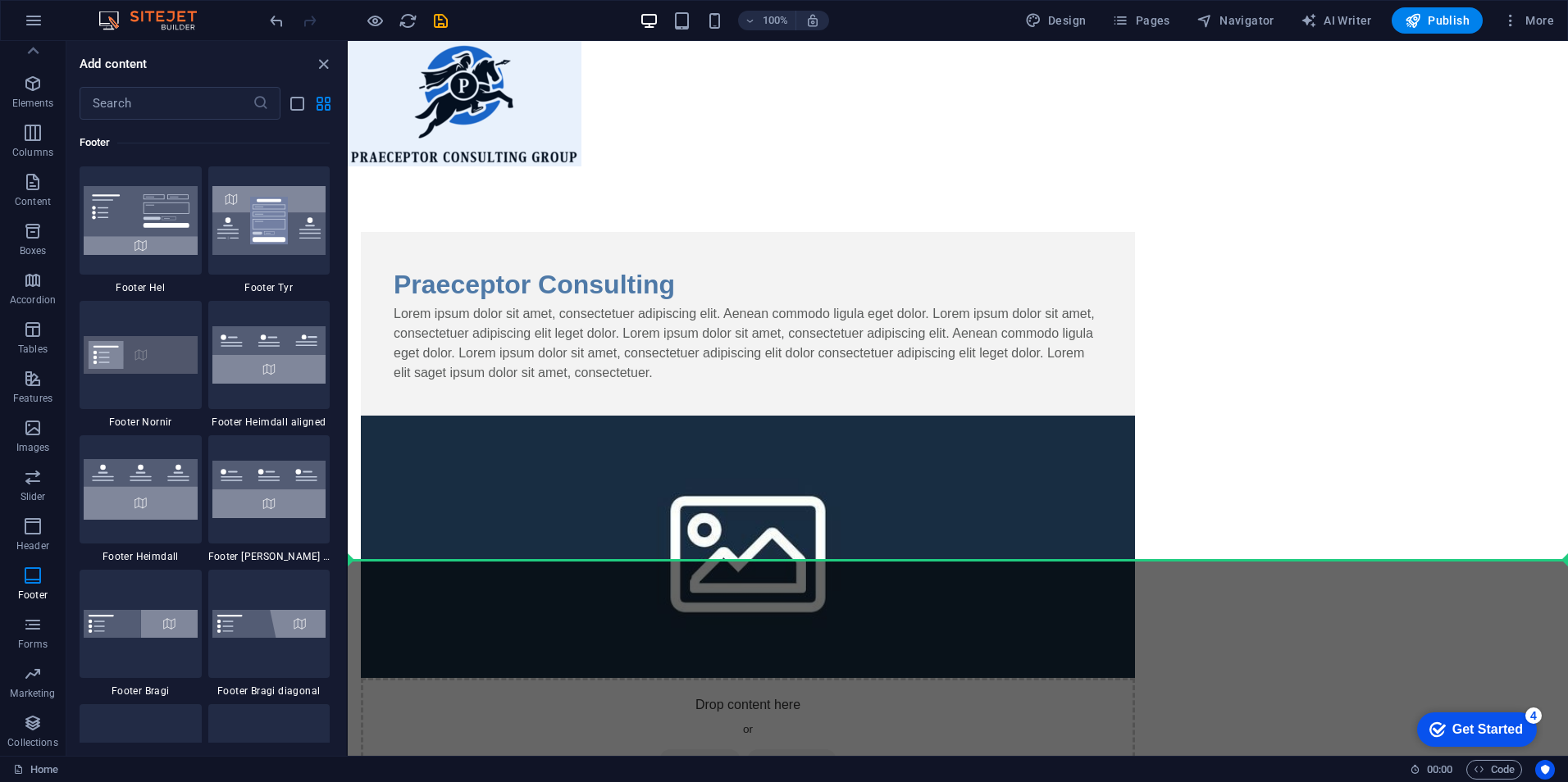
select select "%"
select select "rem"
select select "px"
select select "rem"
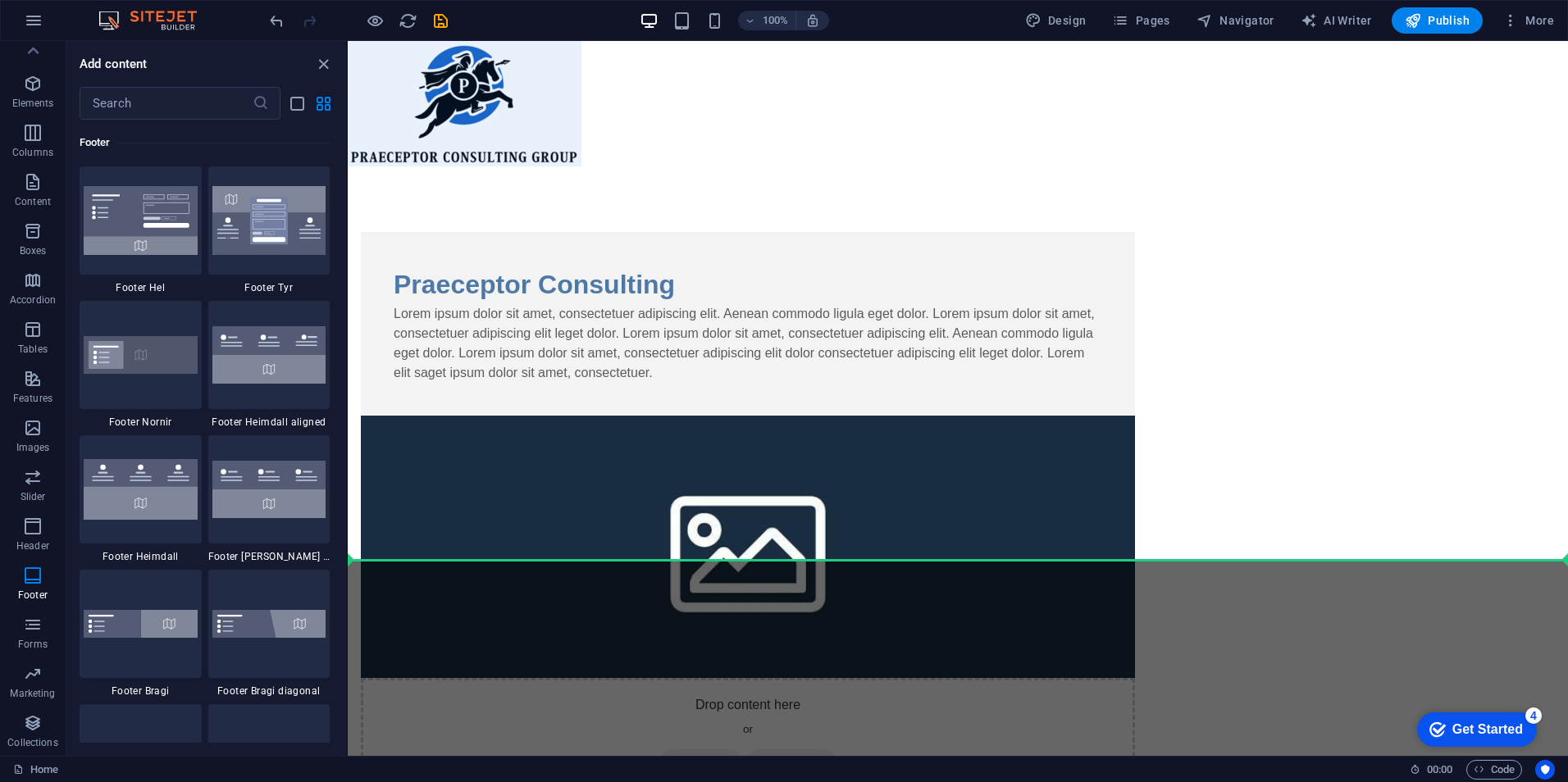
select select "rem"
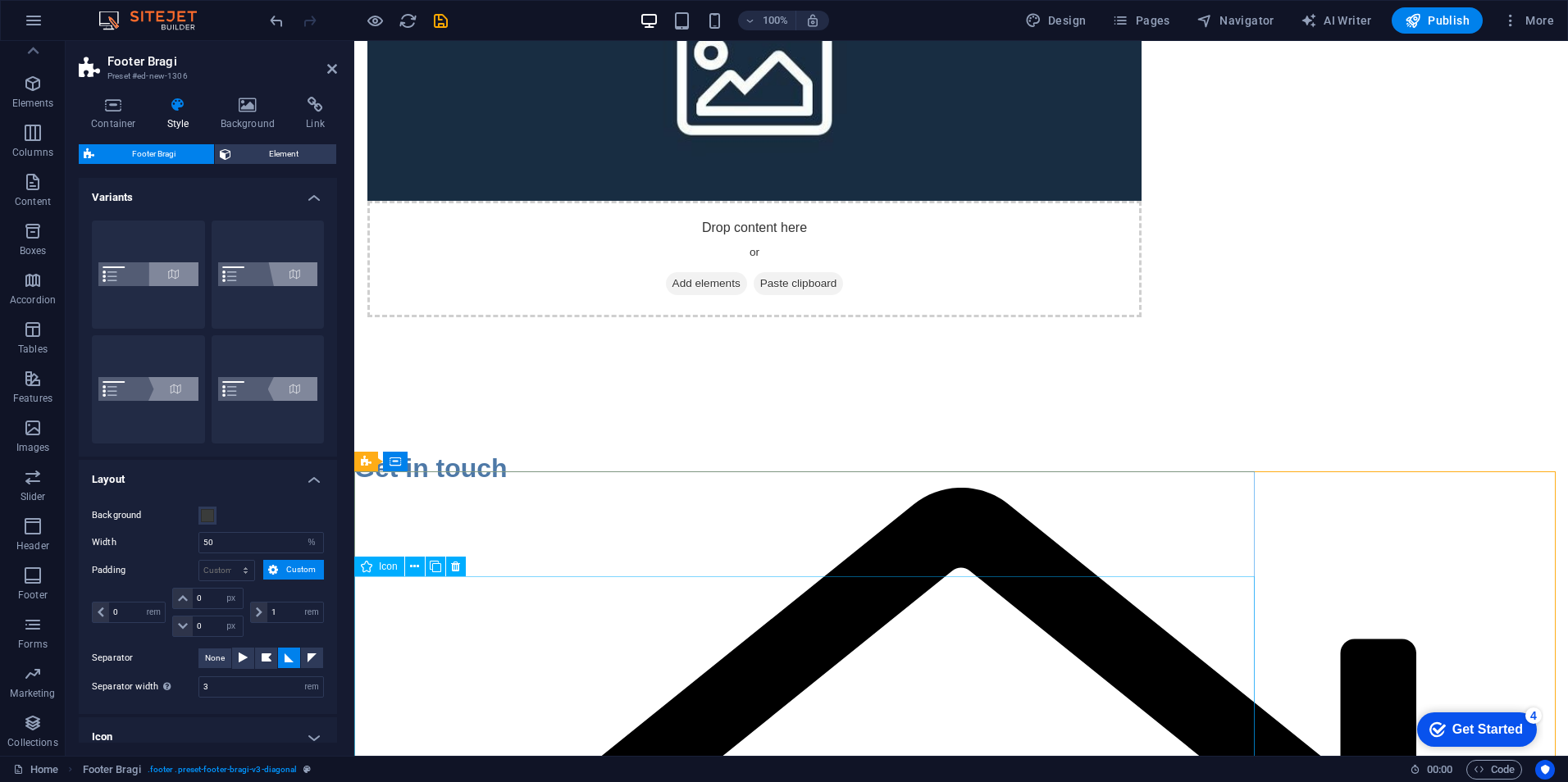
scroll to position [93, 0]
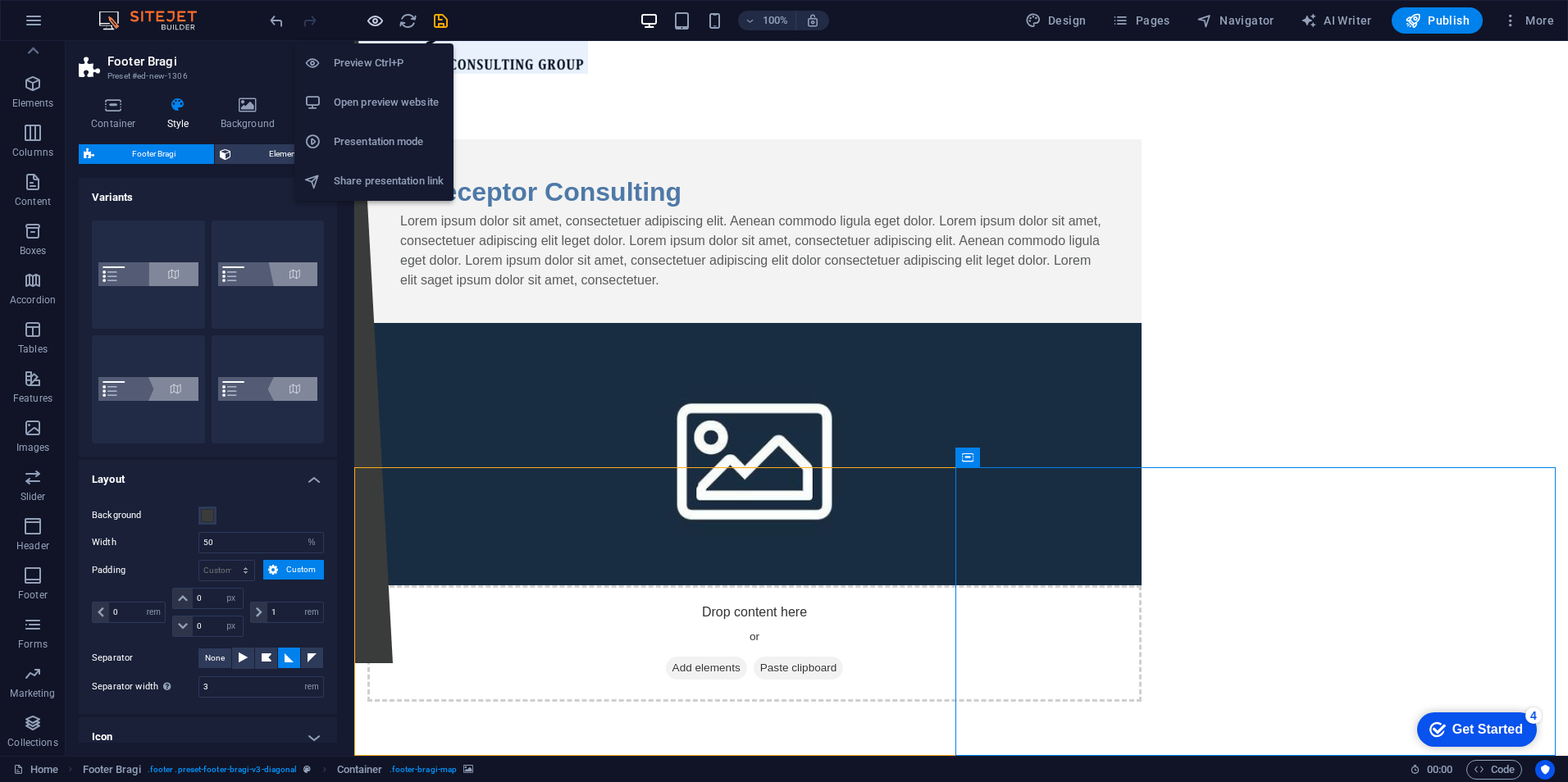
click at [379, 15] on icon "button" at bounding box center [375, 21] width 19 height 19
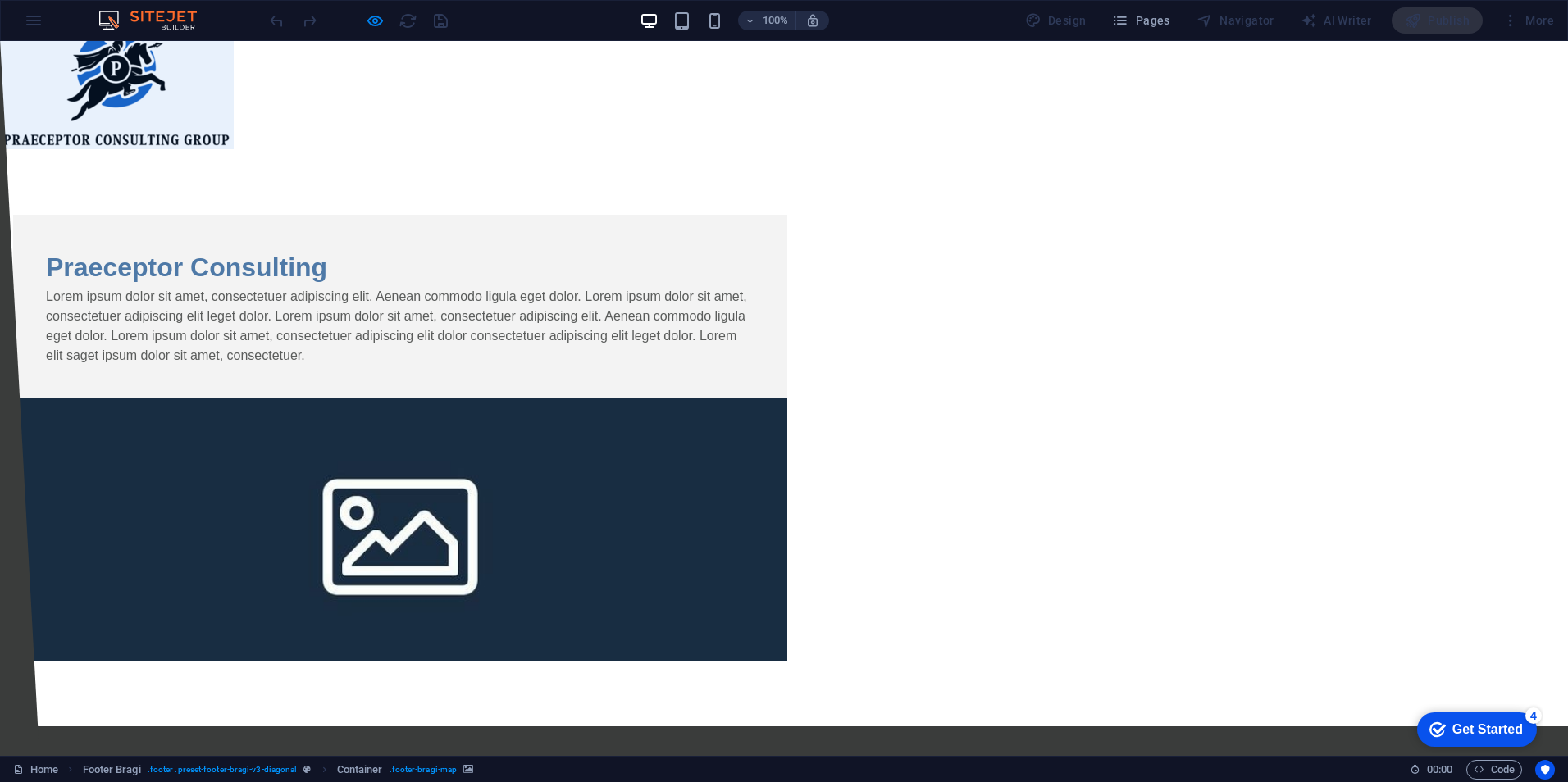
scroll to position [0, 0]
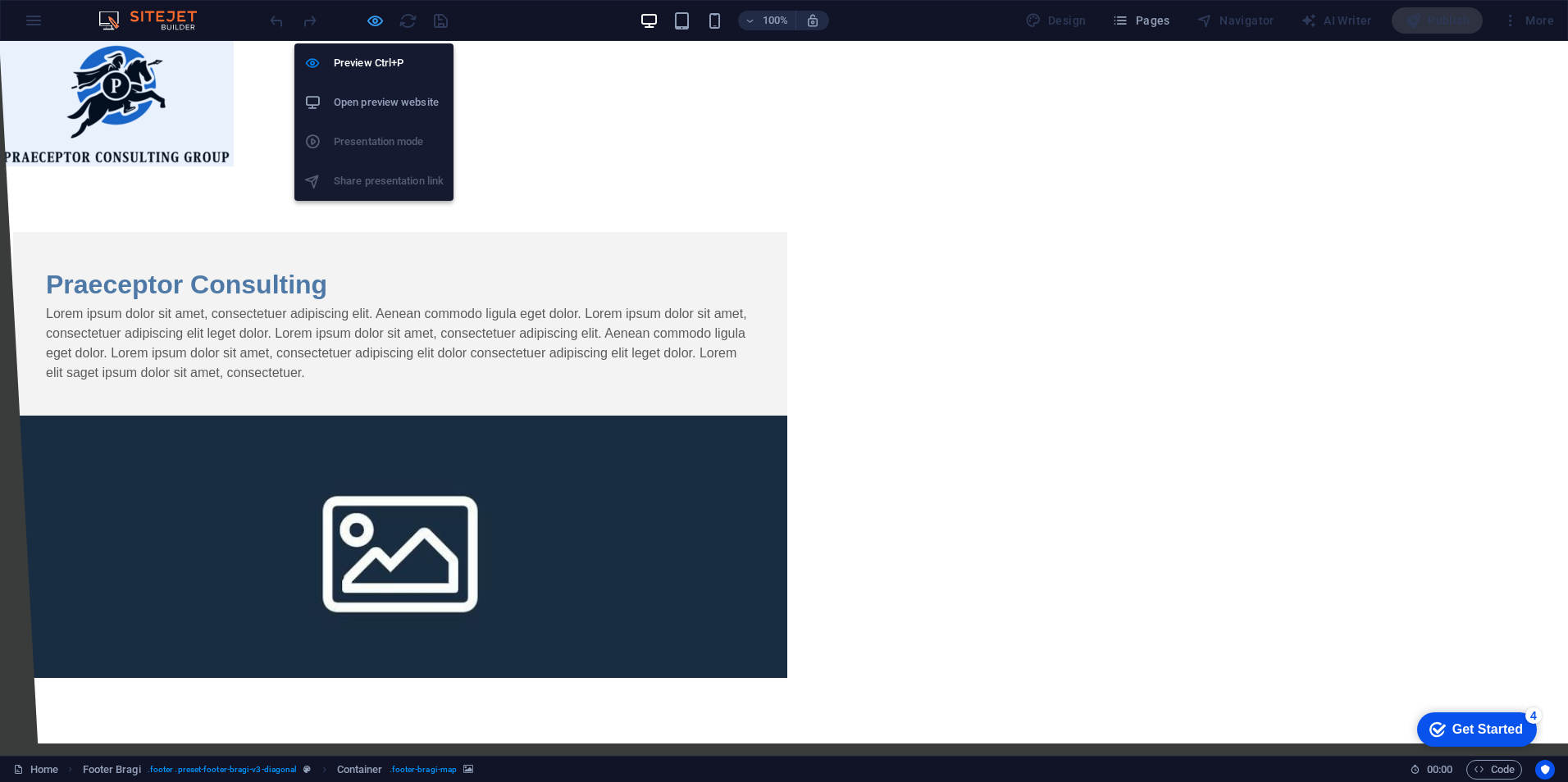
click at [371, 23] on icon "button" at bounding box center [375, 21] width 19 height 19
select select "%"
select select "rem"
select select "px"
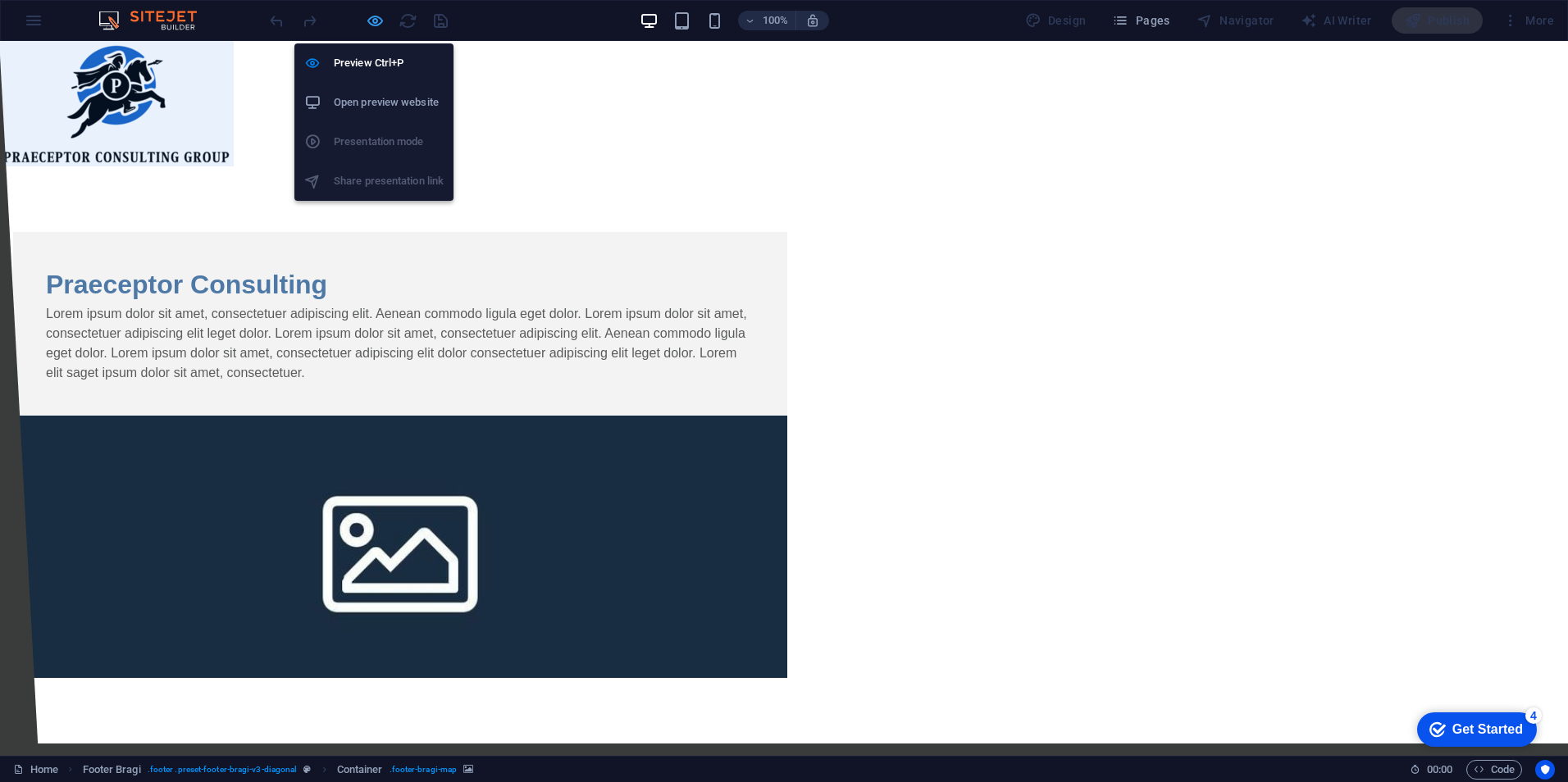
select select "rem"
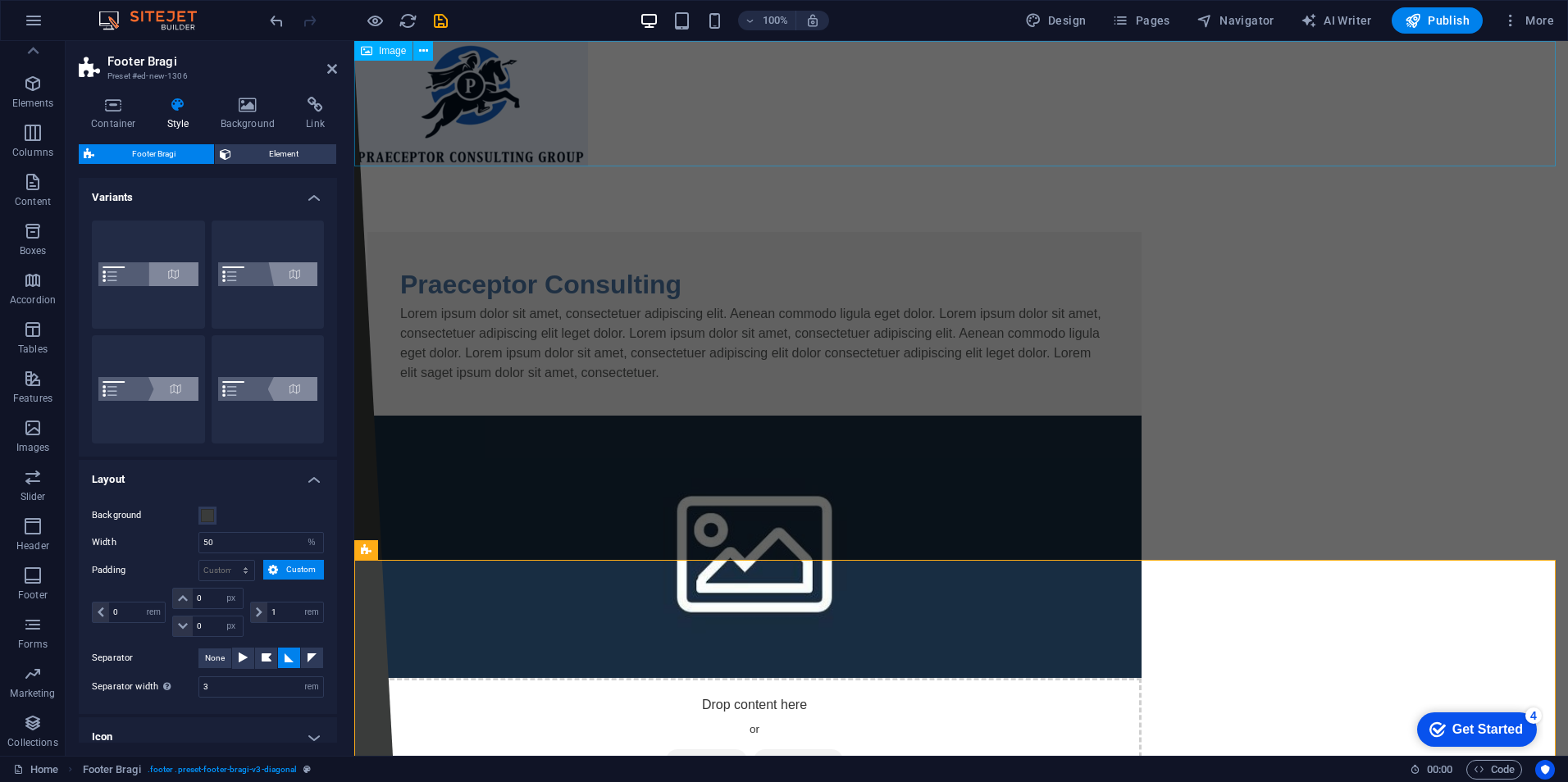
click at [505, 109] on figure at bounding box center [961, 104] width 1214 height 125
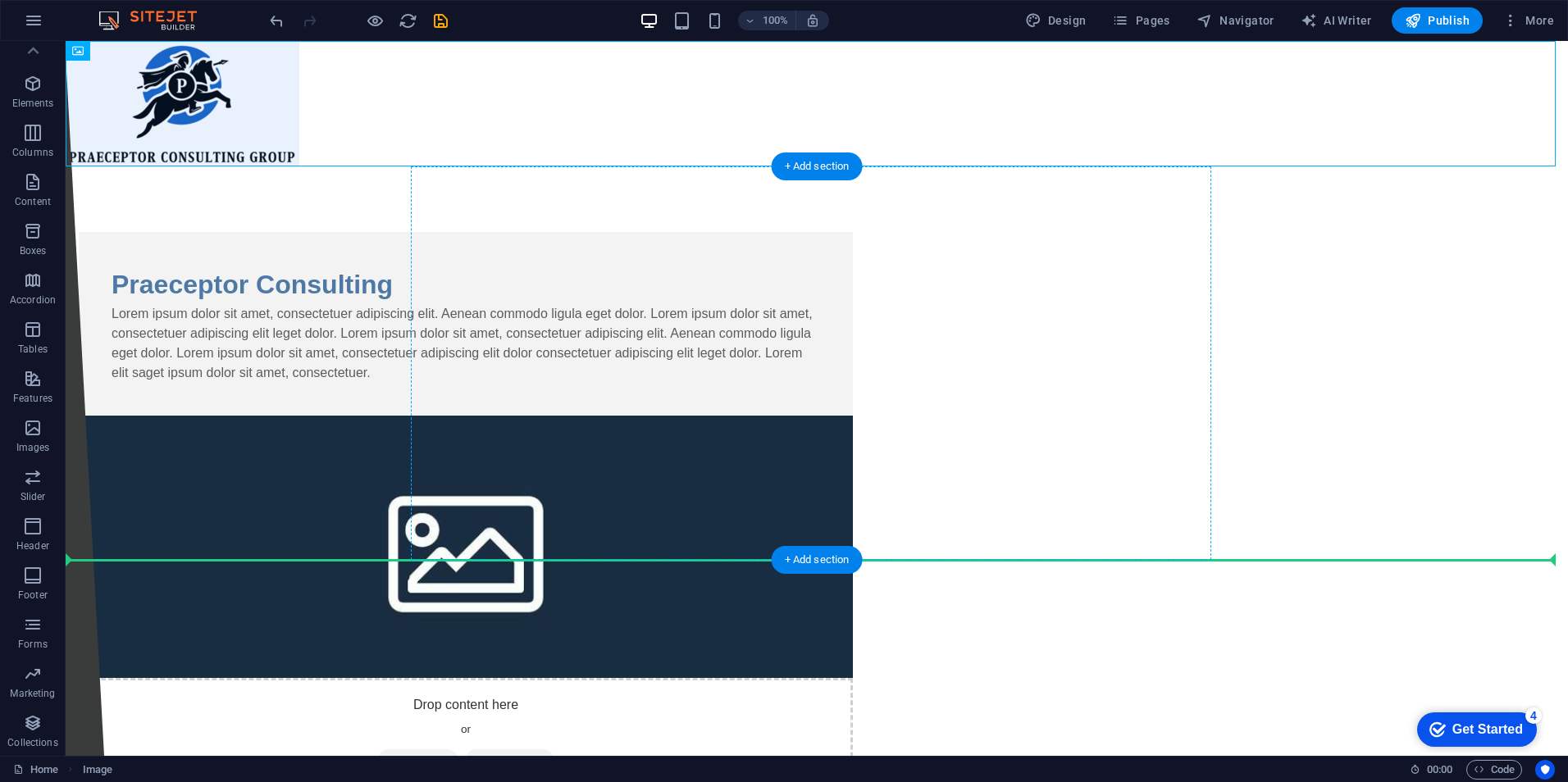
drag, startPoint x: 106, startPoint y: 74, endPoint x: 992, endPoint y: 397, distance: 943.0
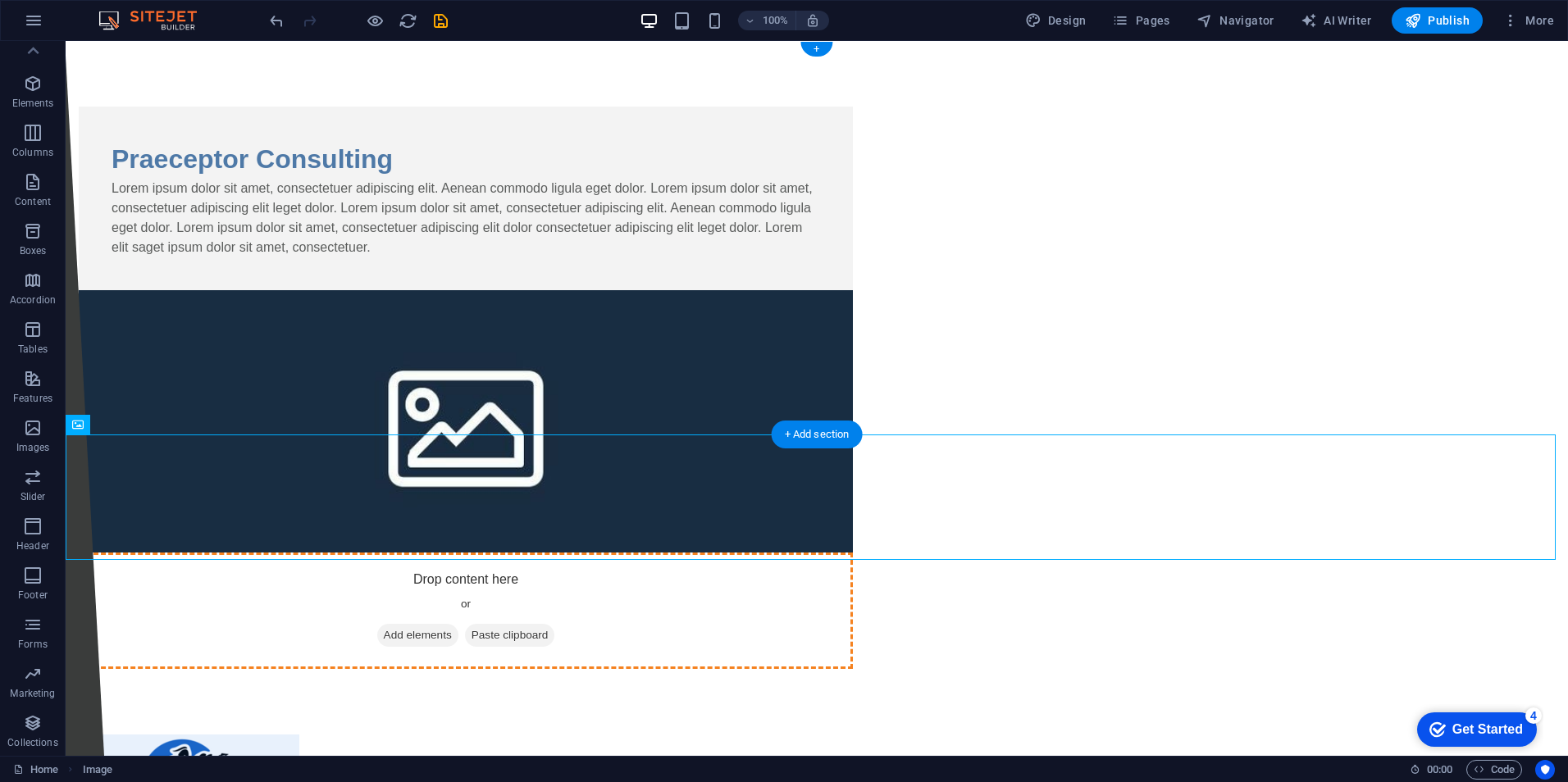
drag, startPoint x: 156, startPoint y: 468, endPoint x: 966, endPoint y: 202, distance: 852.6
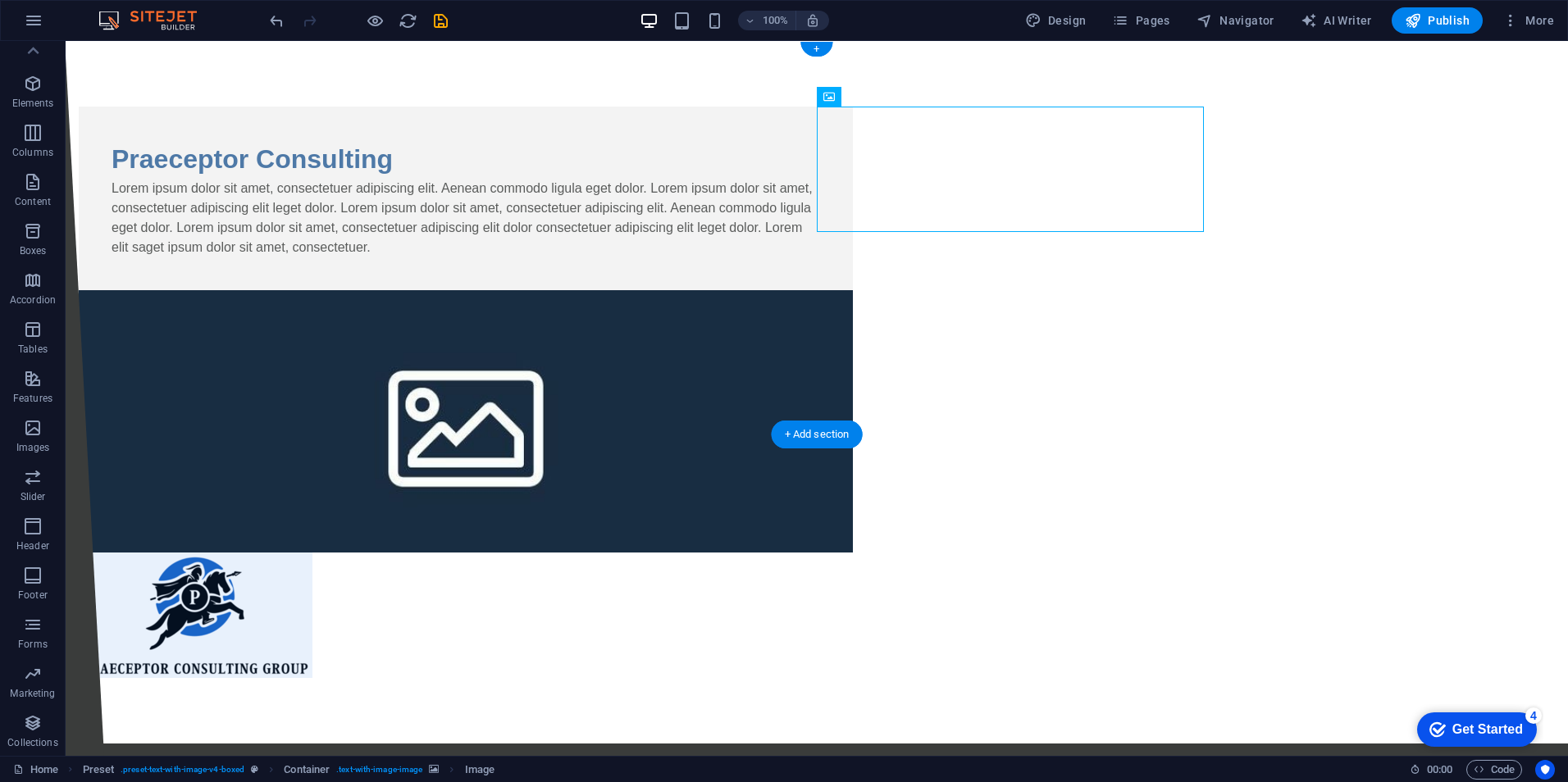
click at [853, 292] on figure at bounding box center [465, 421] width 774 height 262
click at [853, 317] on figure at bounding box center [465, 421] width 774 height 262
click at [853, 290] on figure at bounding box center [465, 421] width 774 height 262
click at [736, 290] on figure at bounding box center [465, 421] width 774 height 262
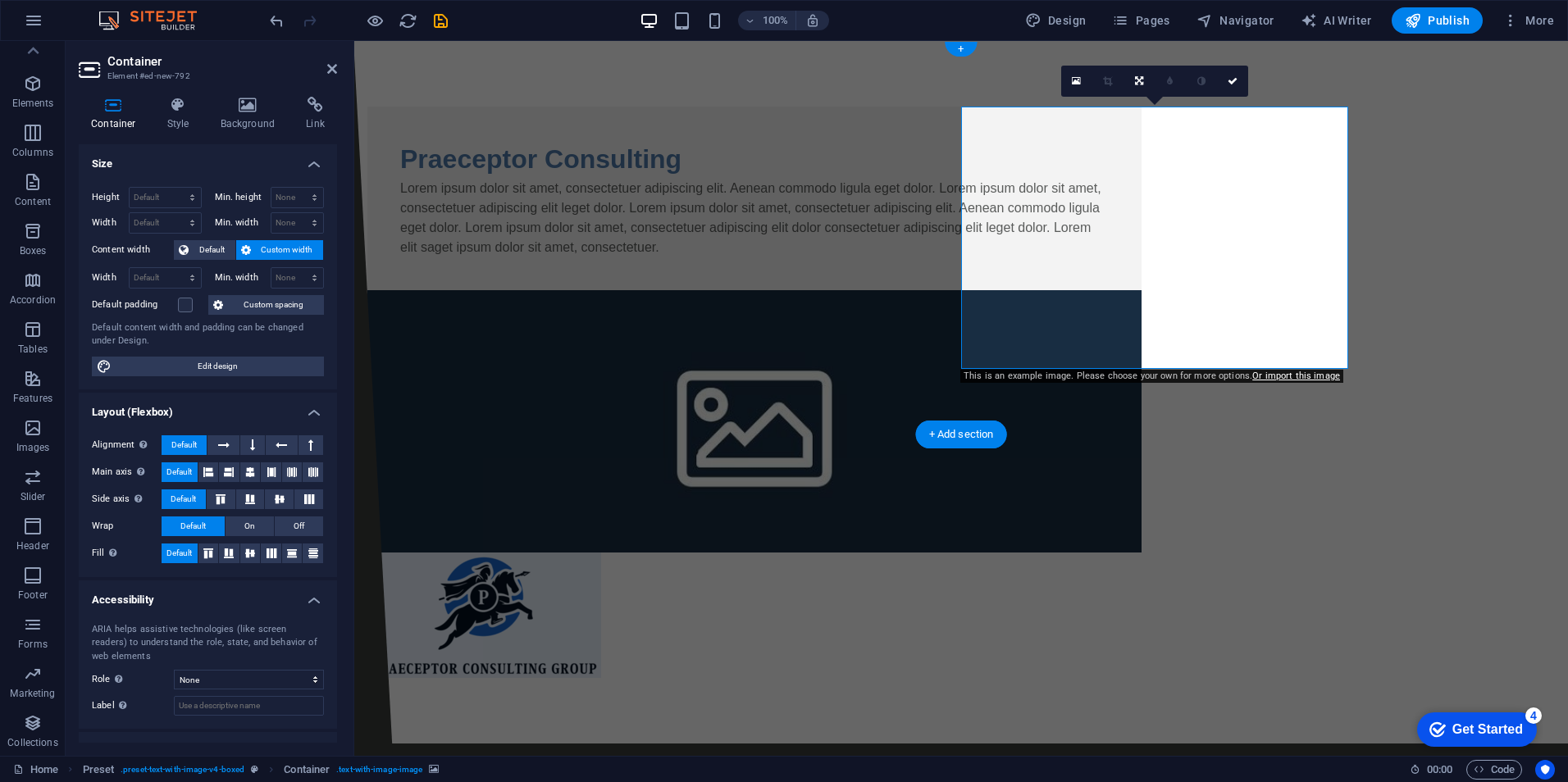
click at [1142, 290] on figure at bounding box center [754, 421] width 774 height 262
click at [1137, 552] on figure at bounding box center [754, 614] width 774 height 125
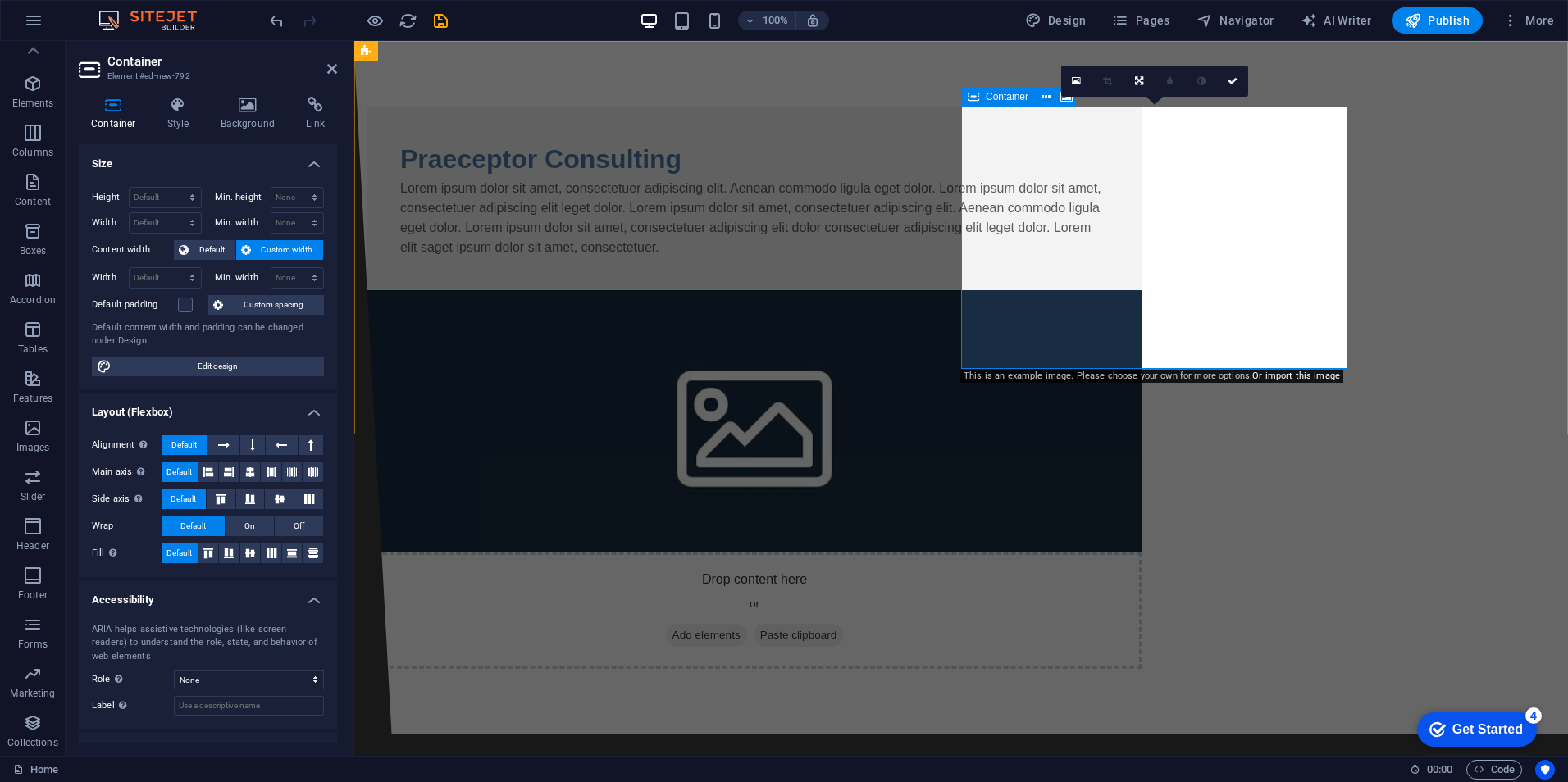
click at [747, 624] on span "Add elements" at bounding box center [707, 635] width 81 height 23
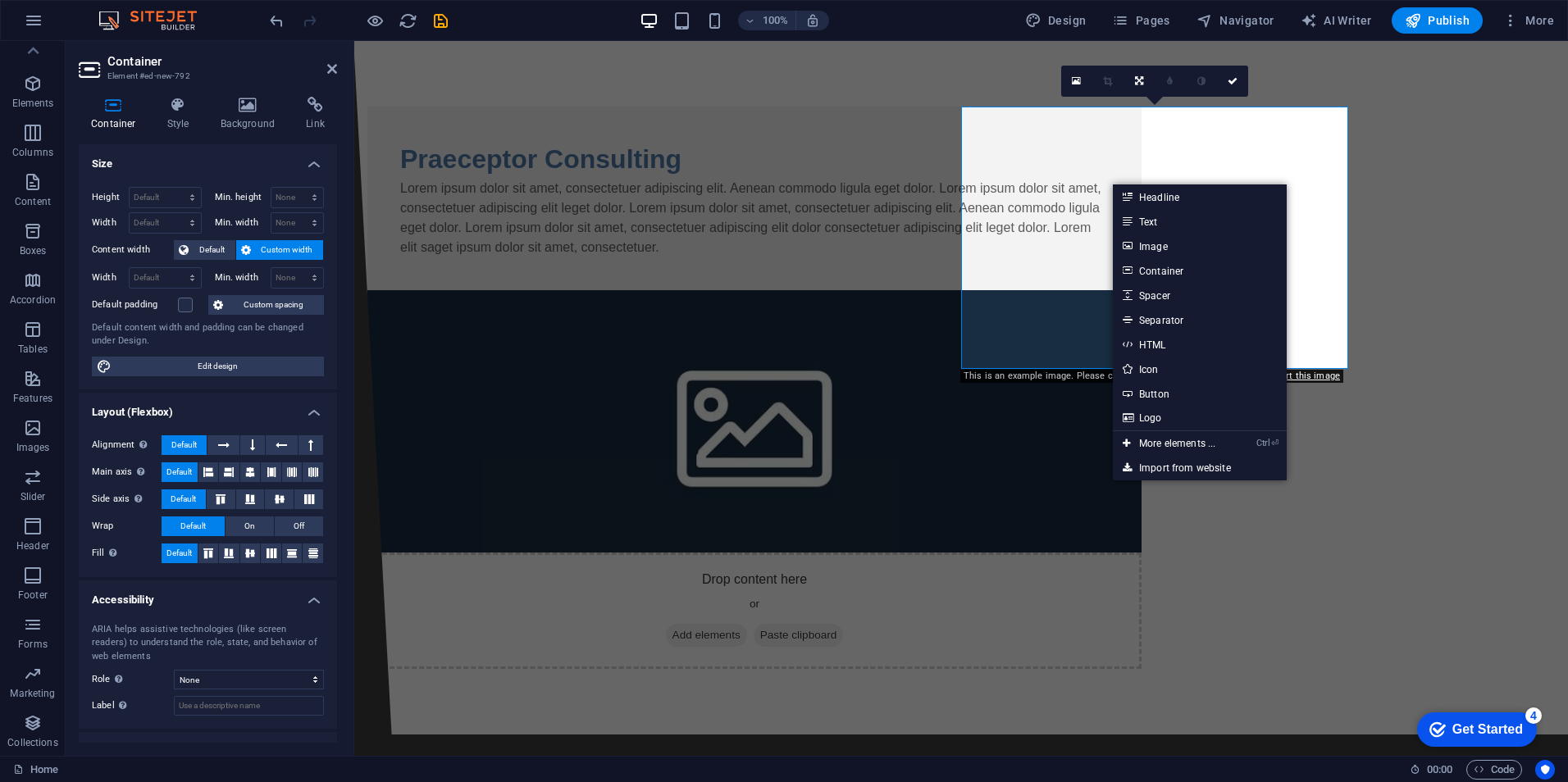
click at [1016, 306] on figure at bounding box center [754, 421] width 774 height 262
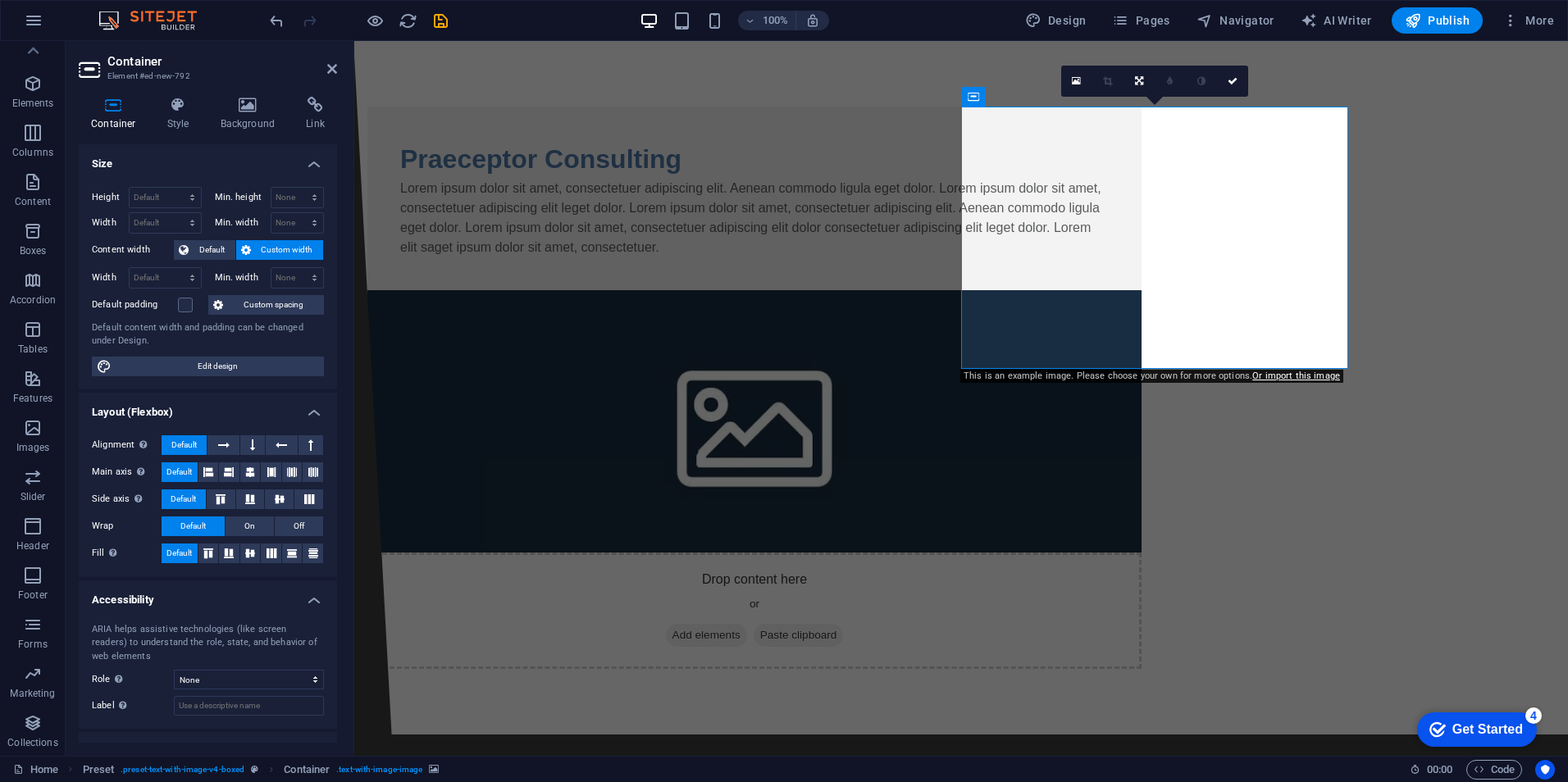
click at [1037, 341] on figure at bounding box center [754, 421] width 774 height 262
click at [1301, 377] on link "Or import this image" at bounding box center [1296, 376] width 87 height 11
click at [1142, 310] on figure at bounding box center [754, 421] width 774 height 262
click at [1142, 295] on figure at bounding box center [754, 421] width 774 height 262
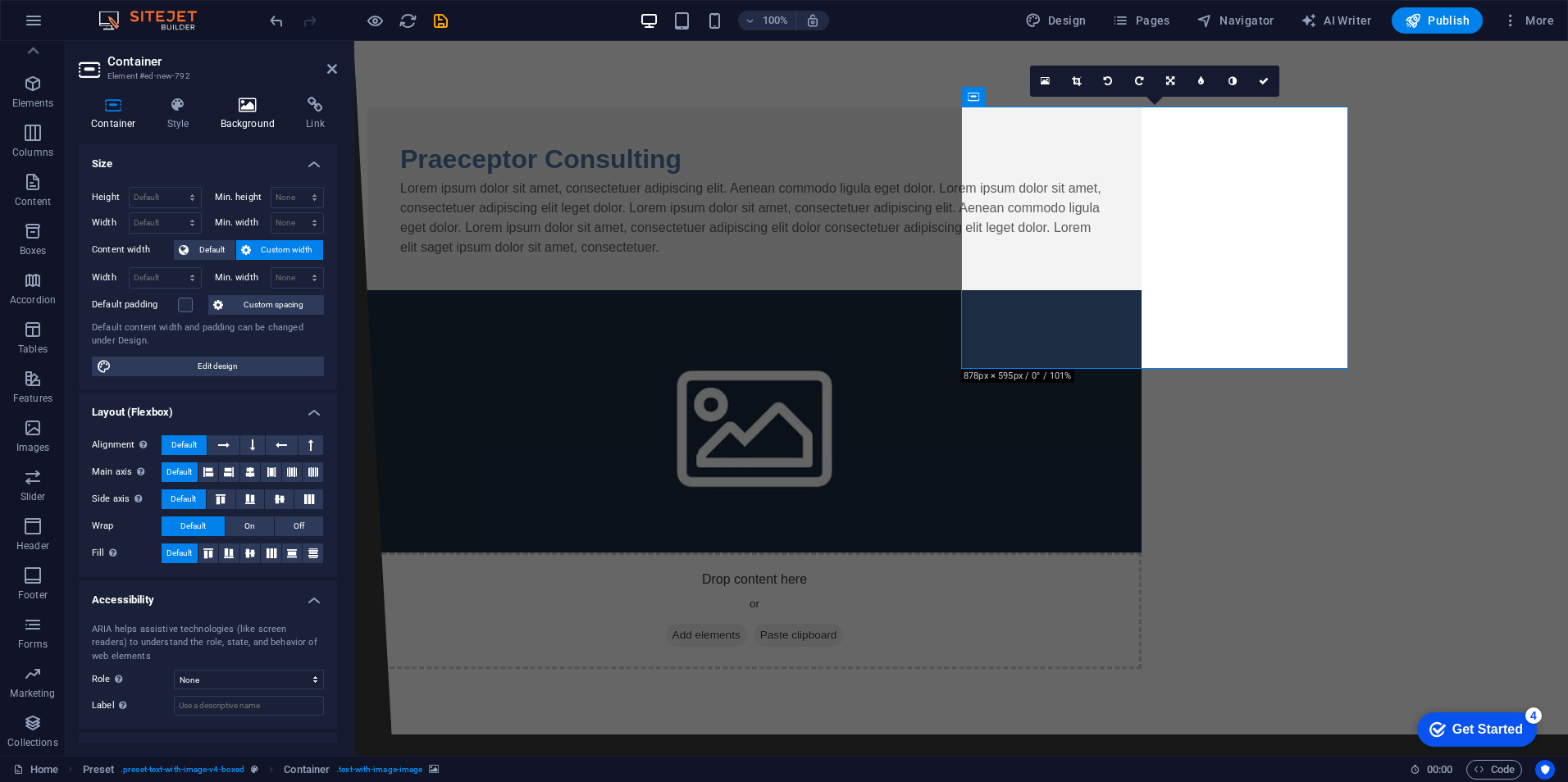
click at [251, 107] on icon at bounding box center [248, 105] width 79 height 16
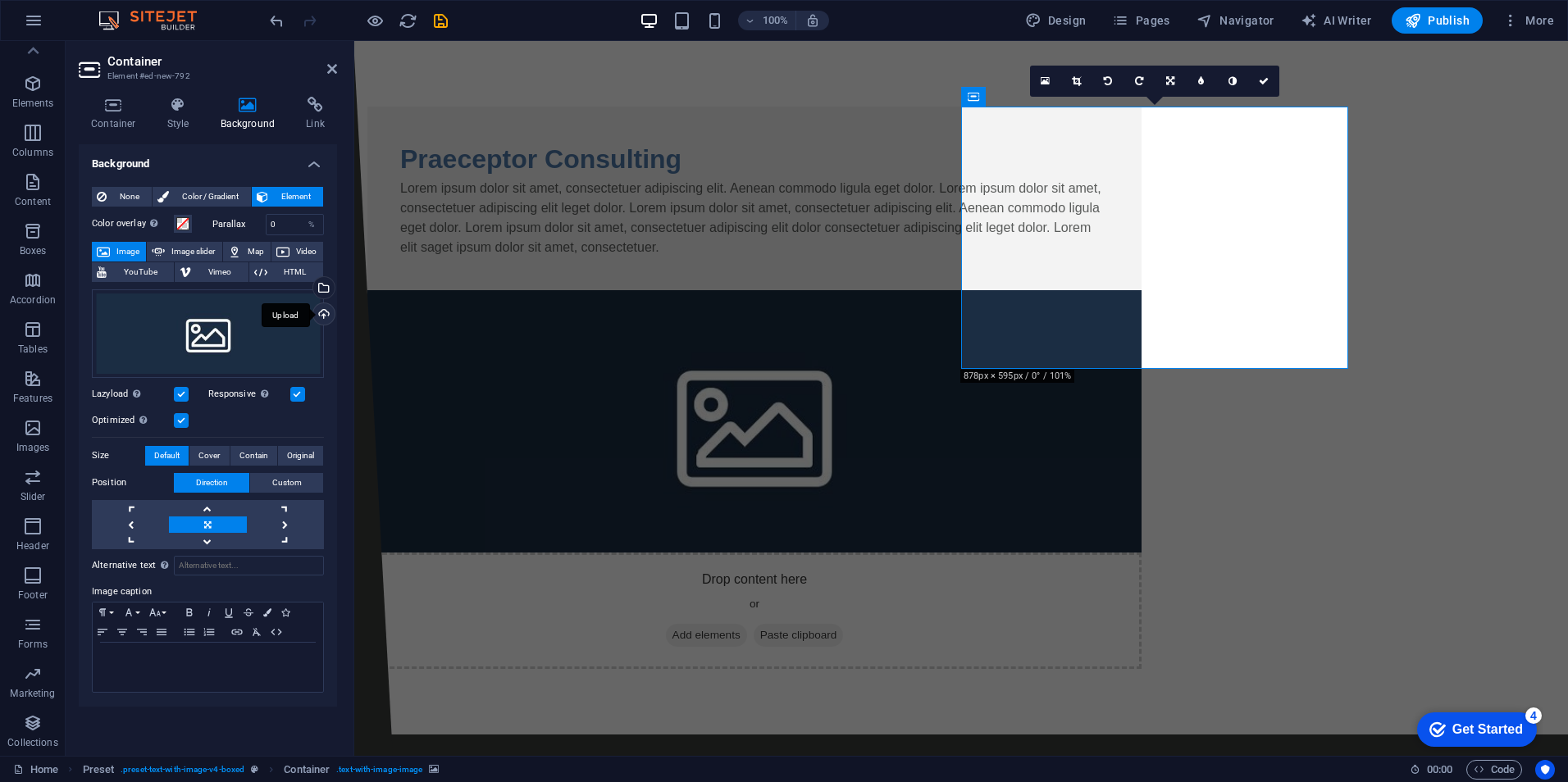
click at [321, 315] on div "Upload" at bounding box center [322, 315] width 24 height 24
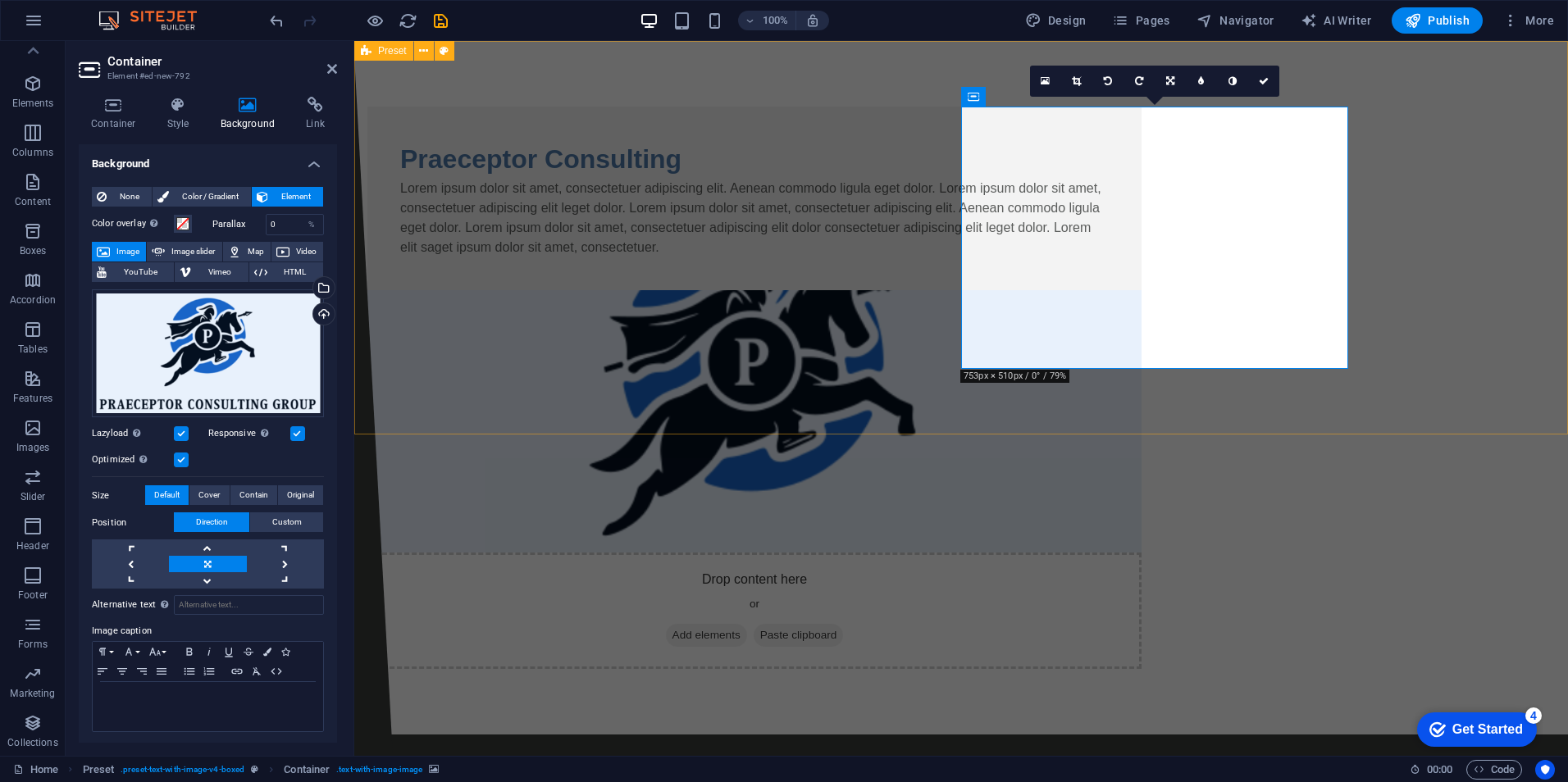
click at [1142, 307] on figure at bounding box center [754, 421] width 774 height 262
click at [1142, 338] on figure at bounding box center [754, 421] width 774 height 262
click at [287, 489] on span "Original" at bounding box center [301, 496] width 27 height 20
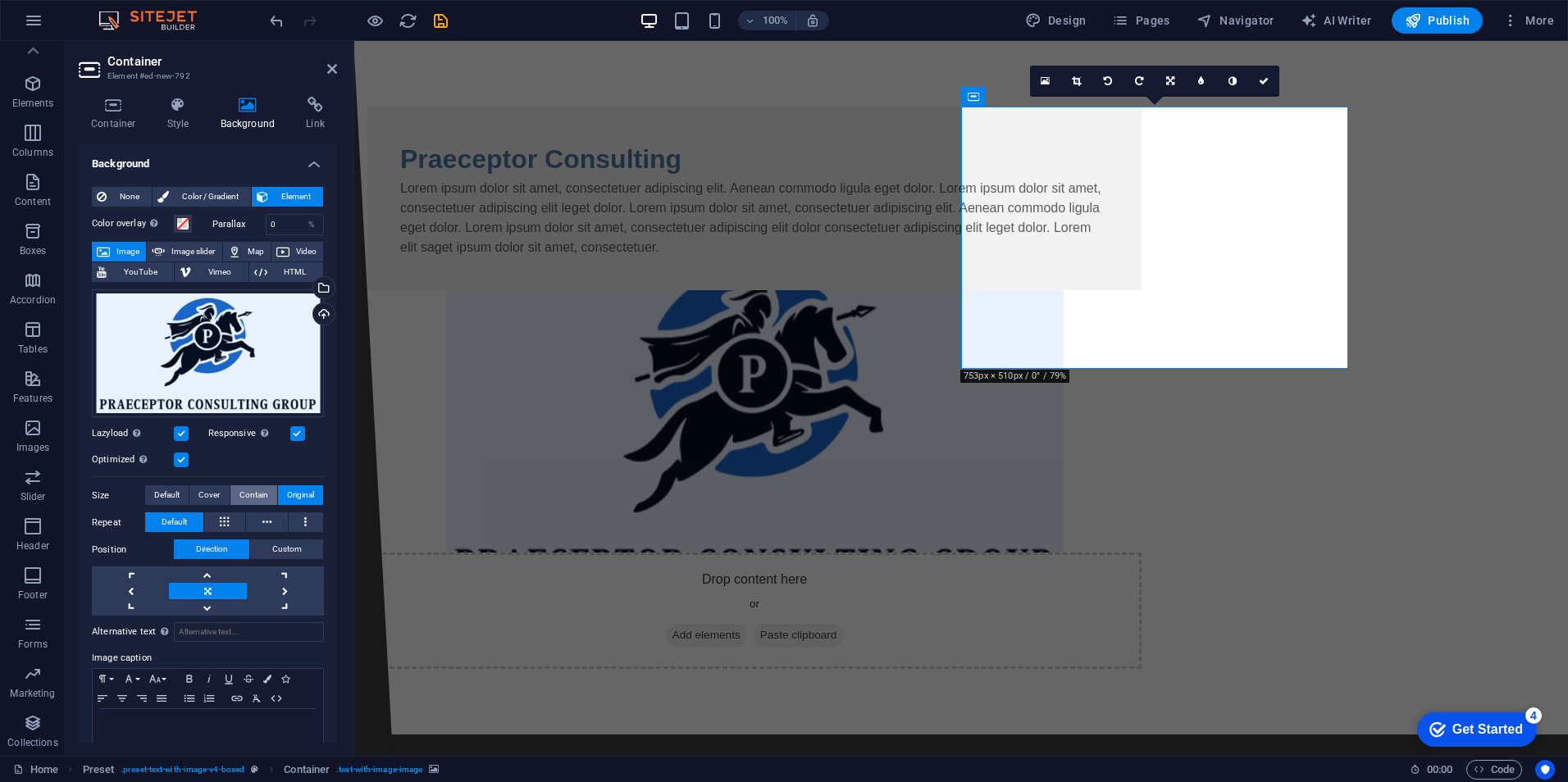
click at [245, 492] on span "Contain" at bounding box center [254, 496] width 29 height 20
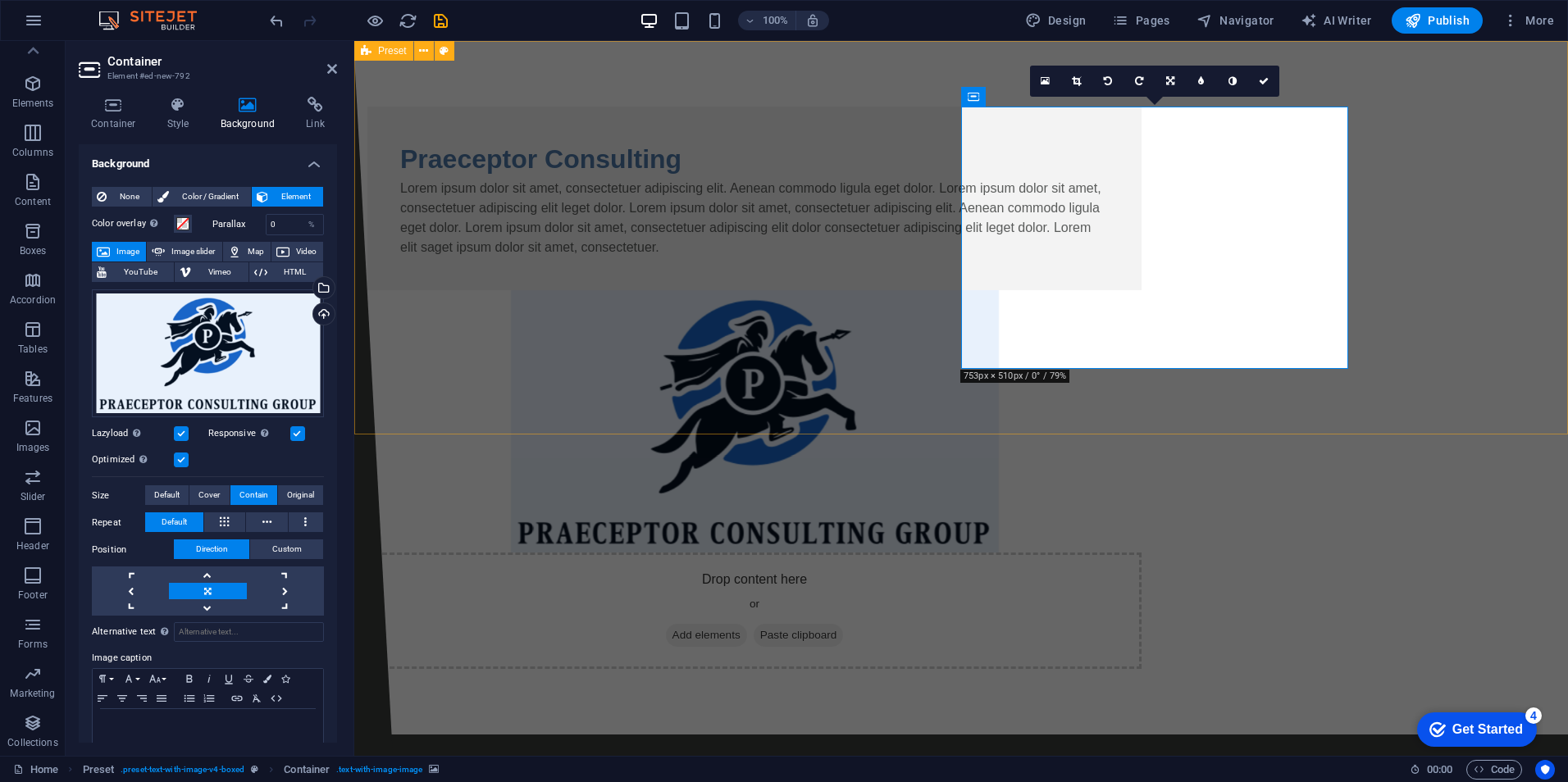
click at [1455, 224] on div "Praeceptor Consulting Lorem ipsum dolor sit amet, consectetuer adipiscing elit.…" at bounding box center [961, 388] width 1214 height 694
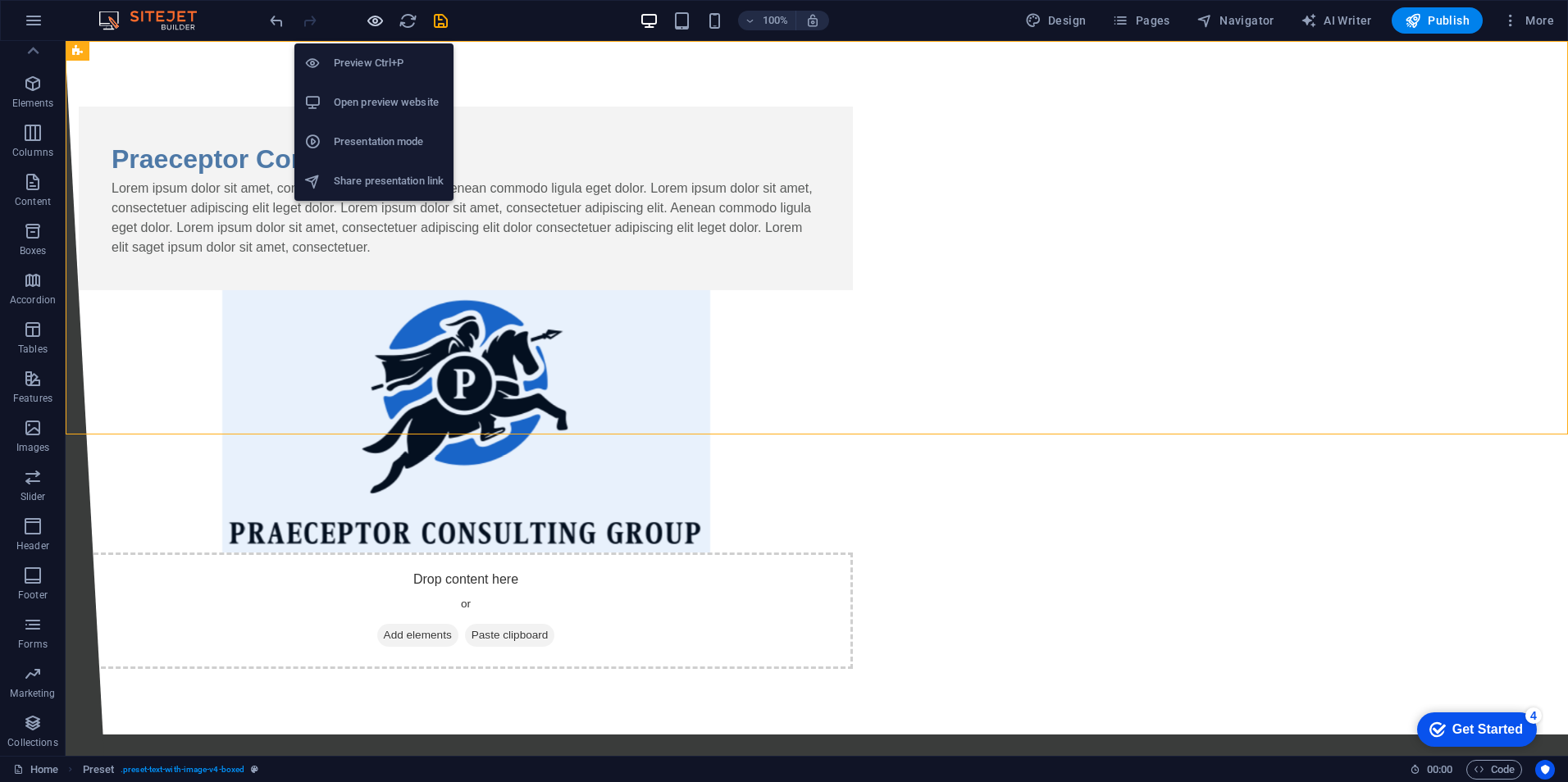
click at [366, 19] on icon "button" at bounding box center [375, 21] width 19 height 19
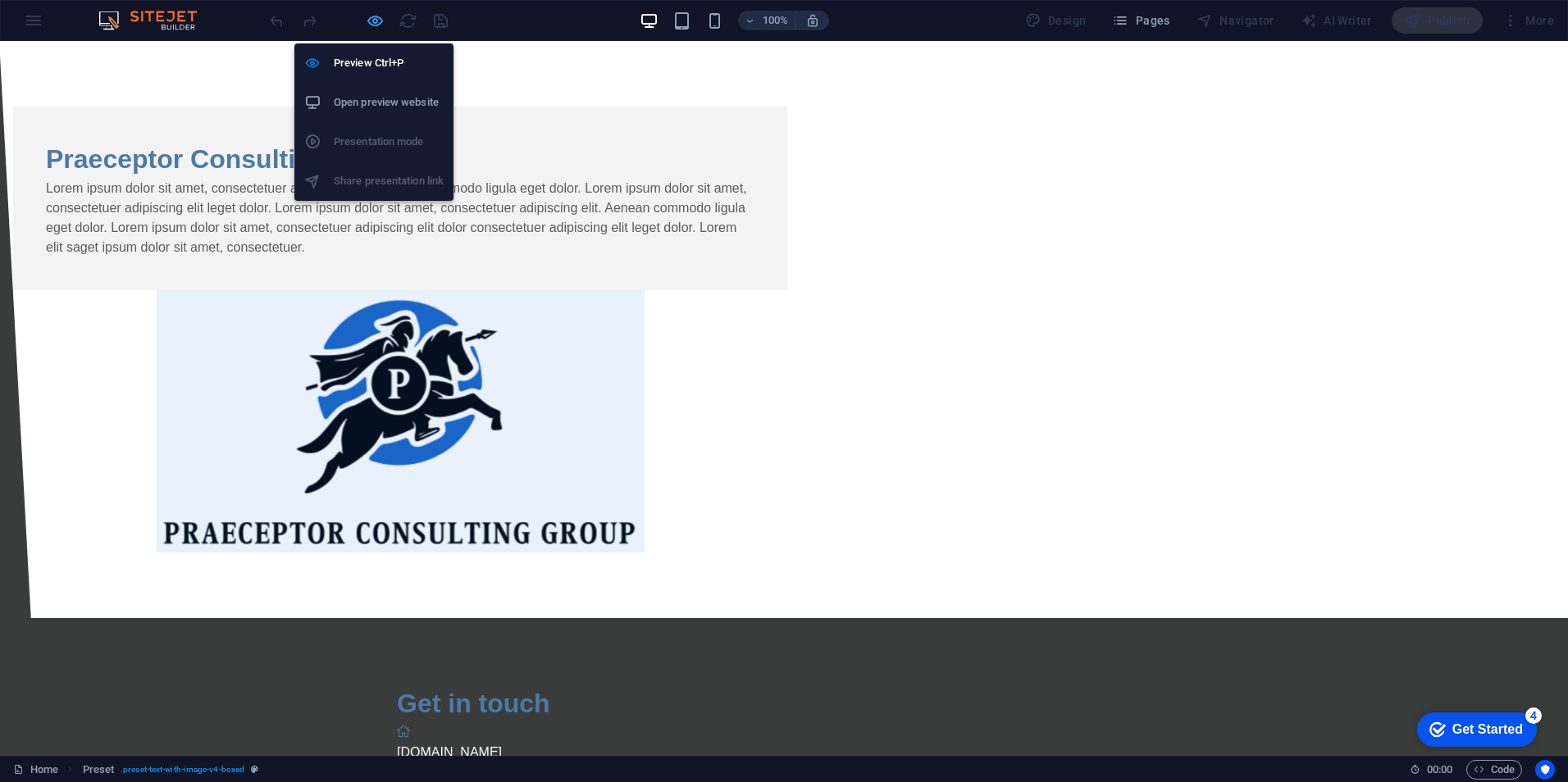
click at [375, 22] on icon "button" at bounding box center [375, 21] width 19 height 19
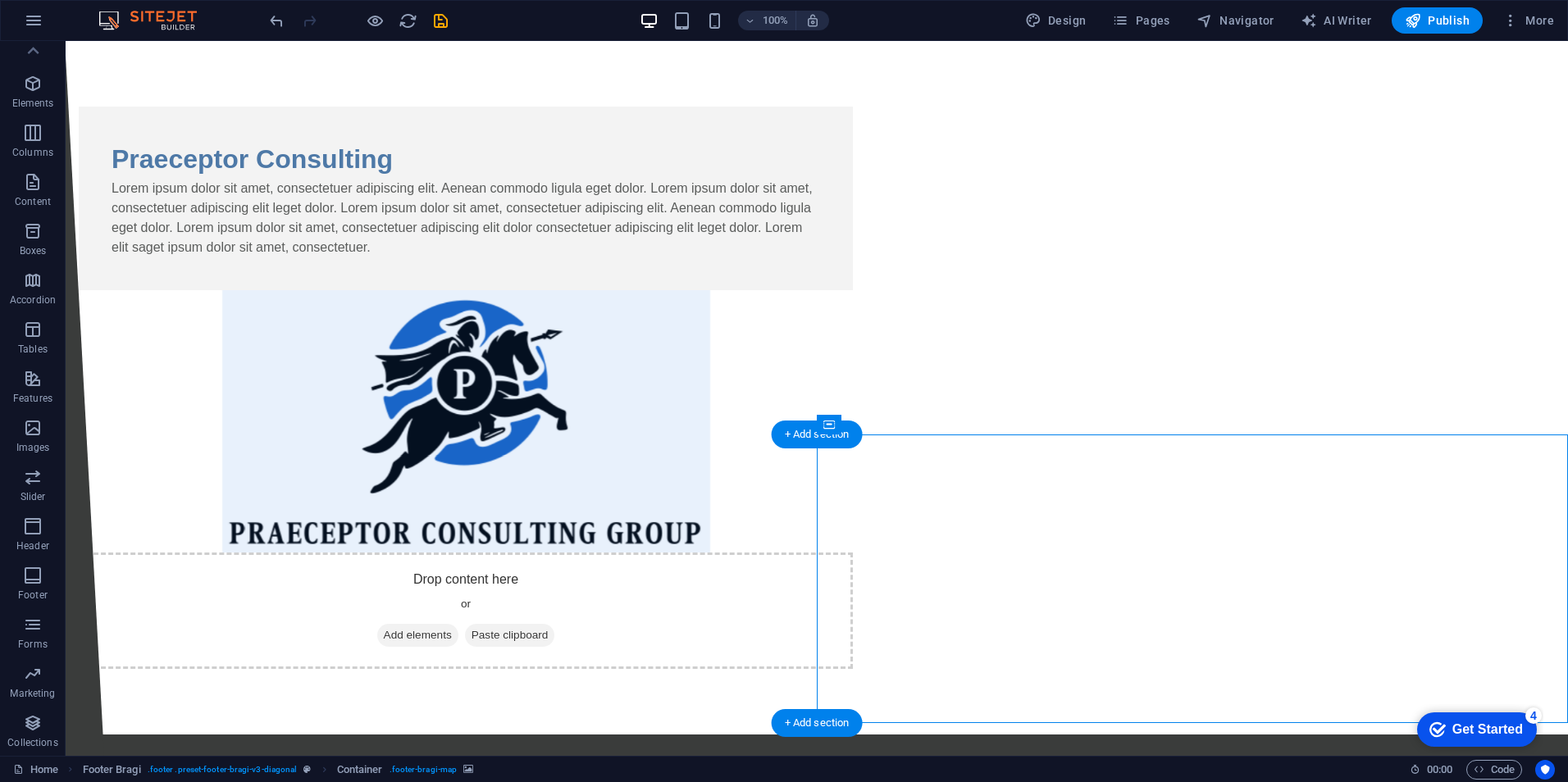
click at [901, 432] on icon at bounding box center [902, 424] width 9 height 17
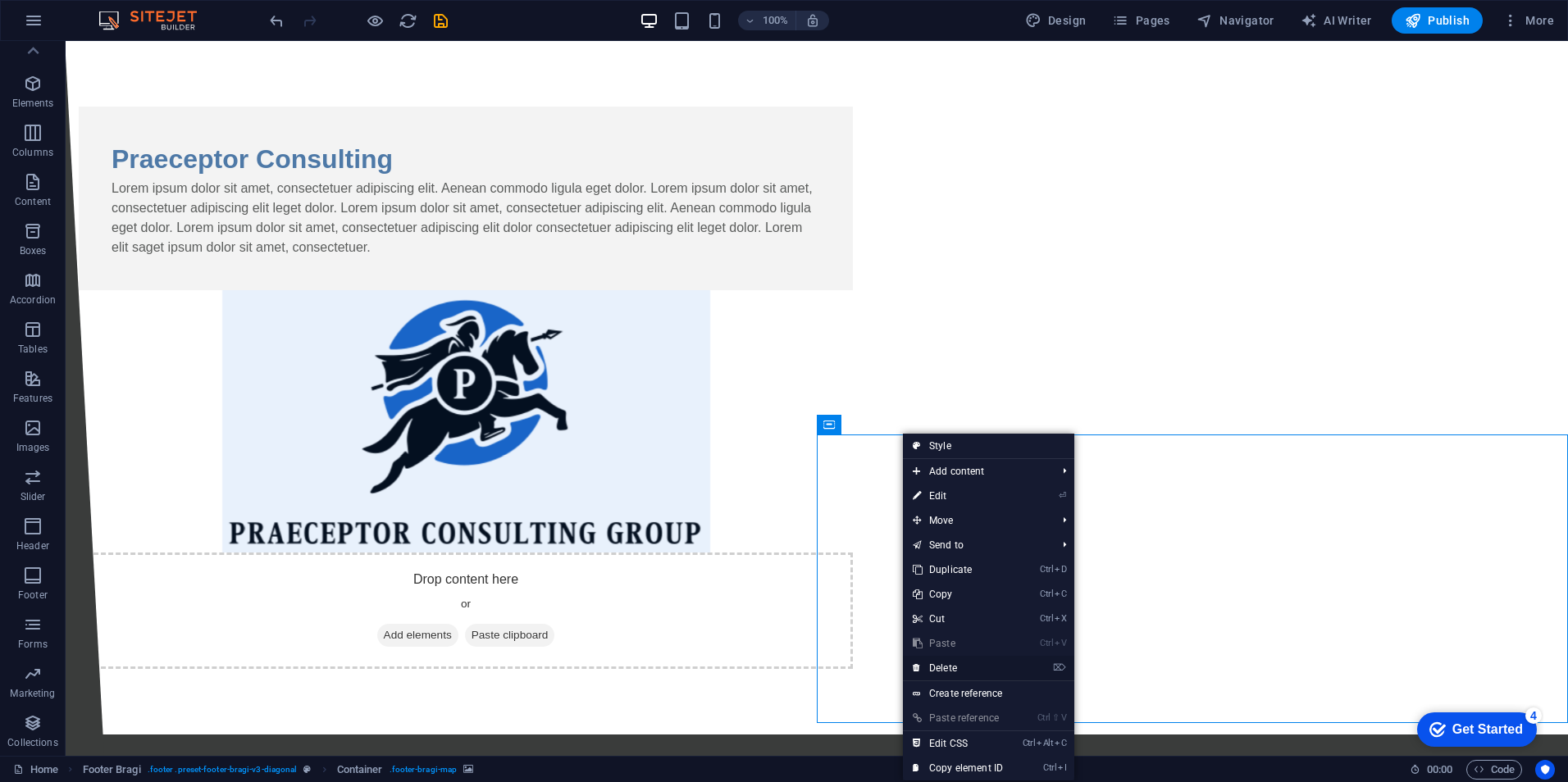
drag, startPoint x: 984, startPoint y: 669, endPoint x: 936, endPoint y: 626, distance: 64.4
click at [984, 669] on link "⌦ Delete" at bounding box center [958, 668] width 110 height 24
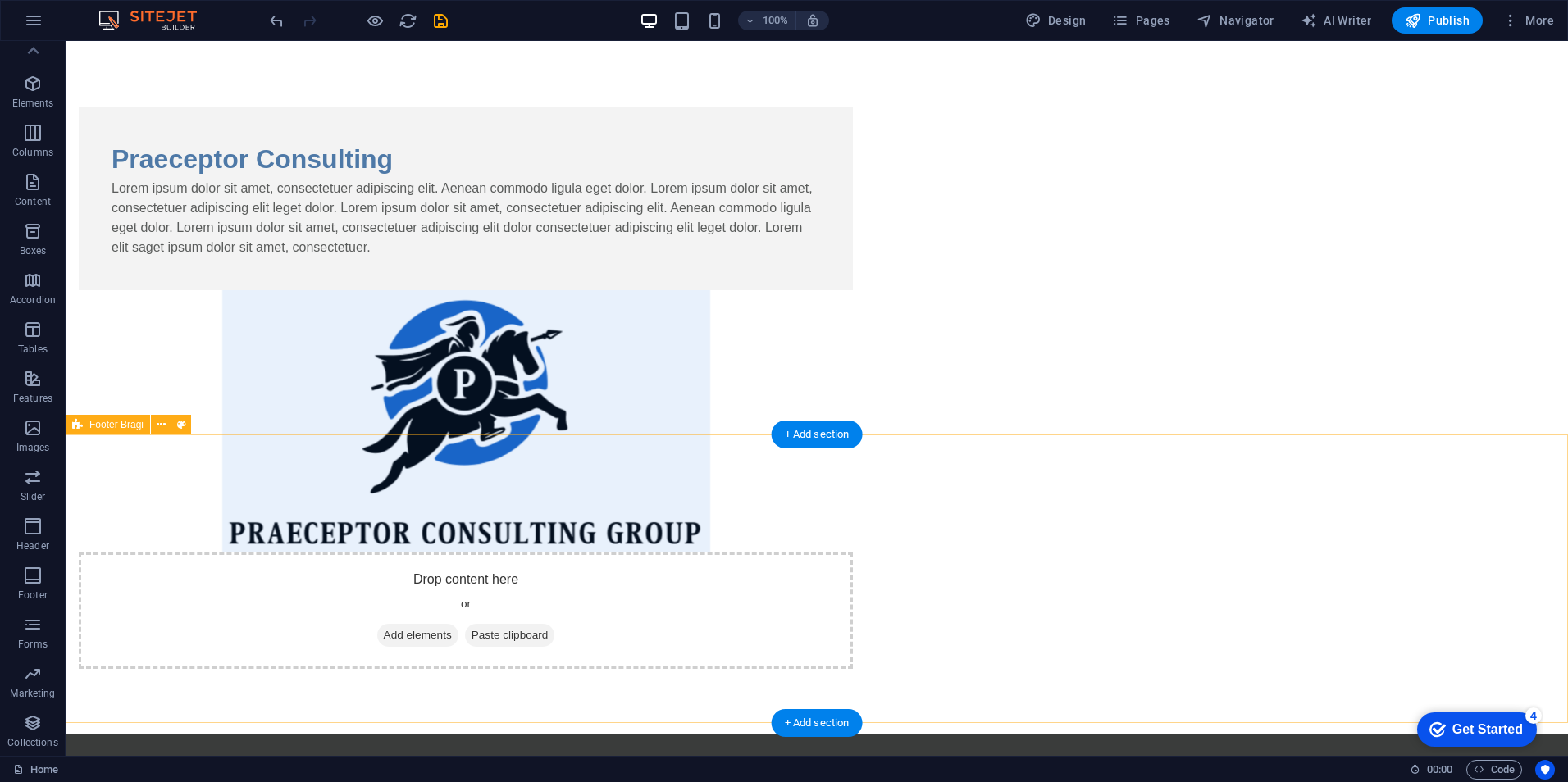
drag, startPoint x: 836, startPoint y: 431, endPoint x: 497, endPoint y: 397, distance: 340.7
click at [836, 431] on div "+ Add section" at bounding box center [817, 434] width 91 height 28
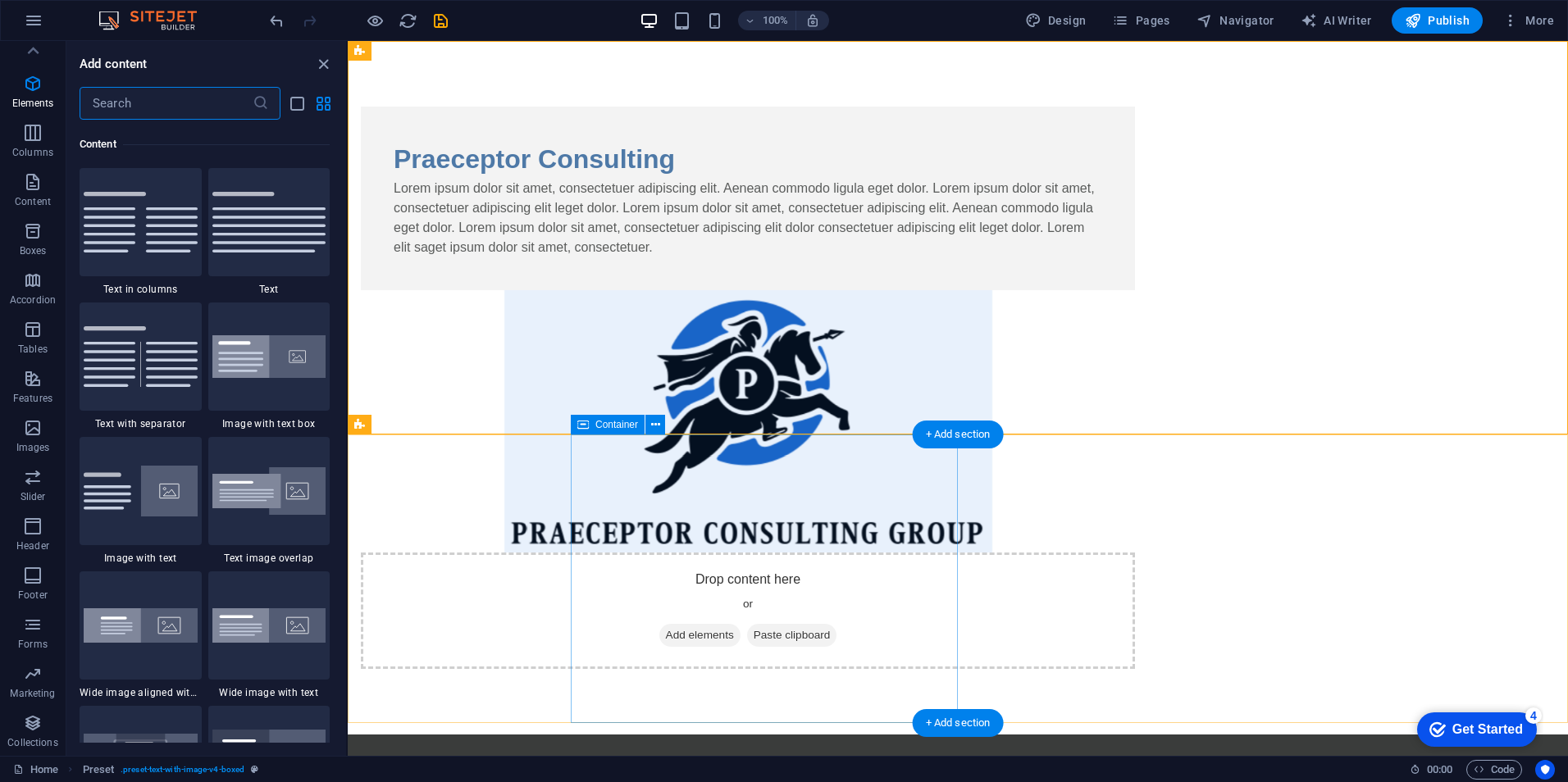
scroll to position [2869, 0]
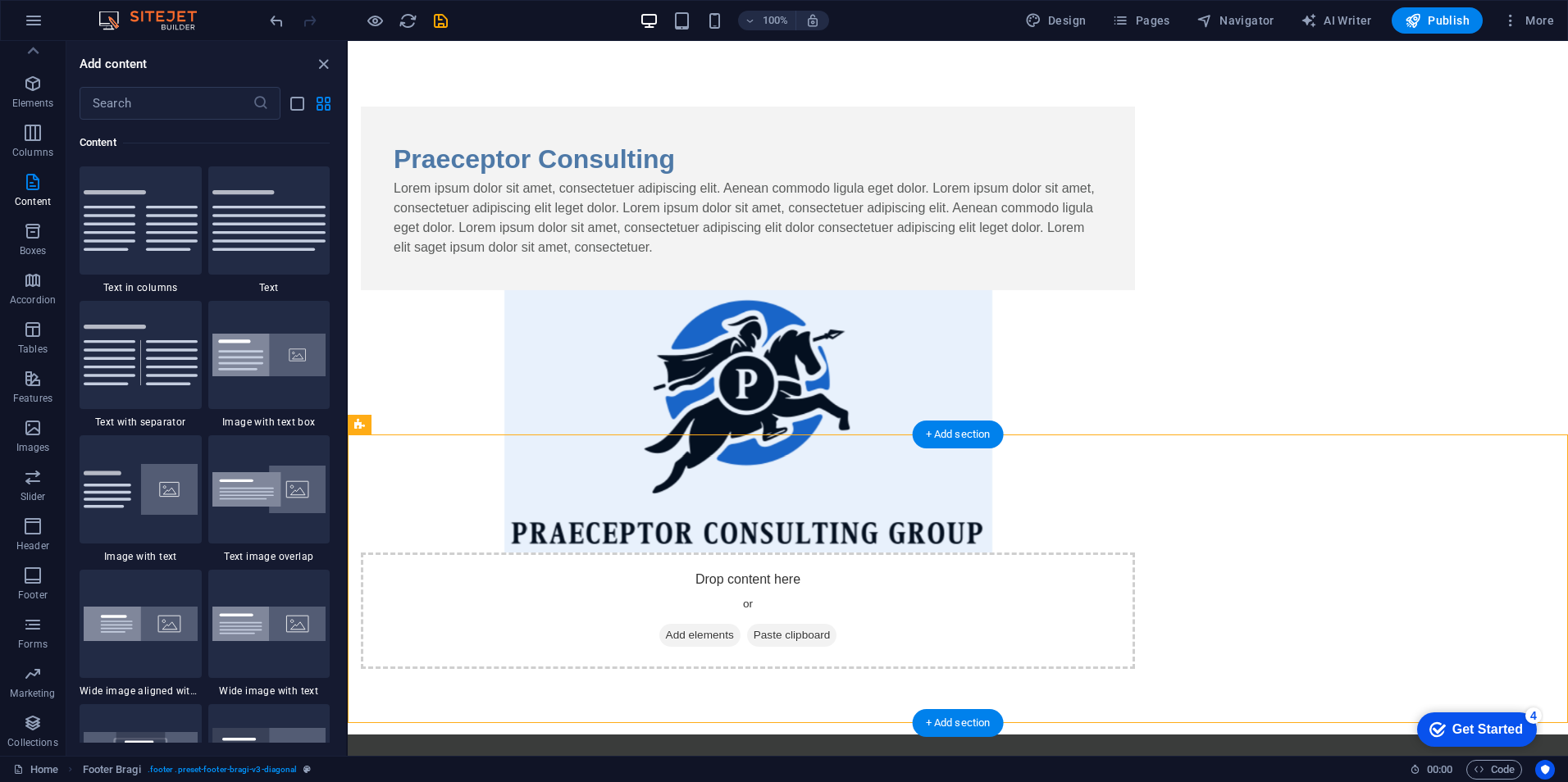
click at [968, 721] on div "+ Add section" at bounding box center [958, 723] width 91 height 28
click at [982, 443] on div "+ Add section" at bounding box center [958, 434] width 91 height 28
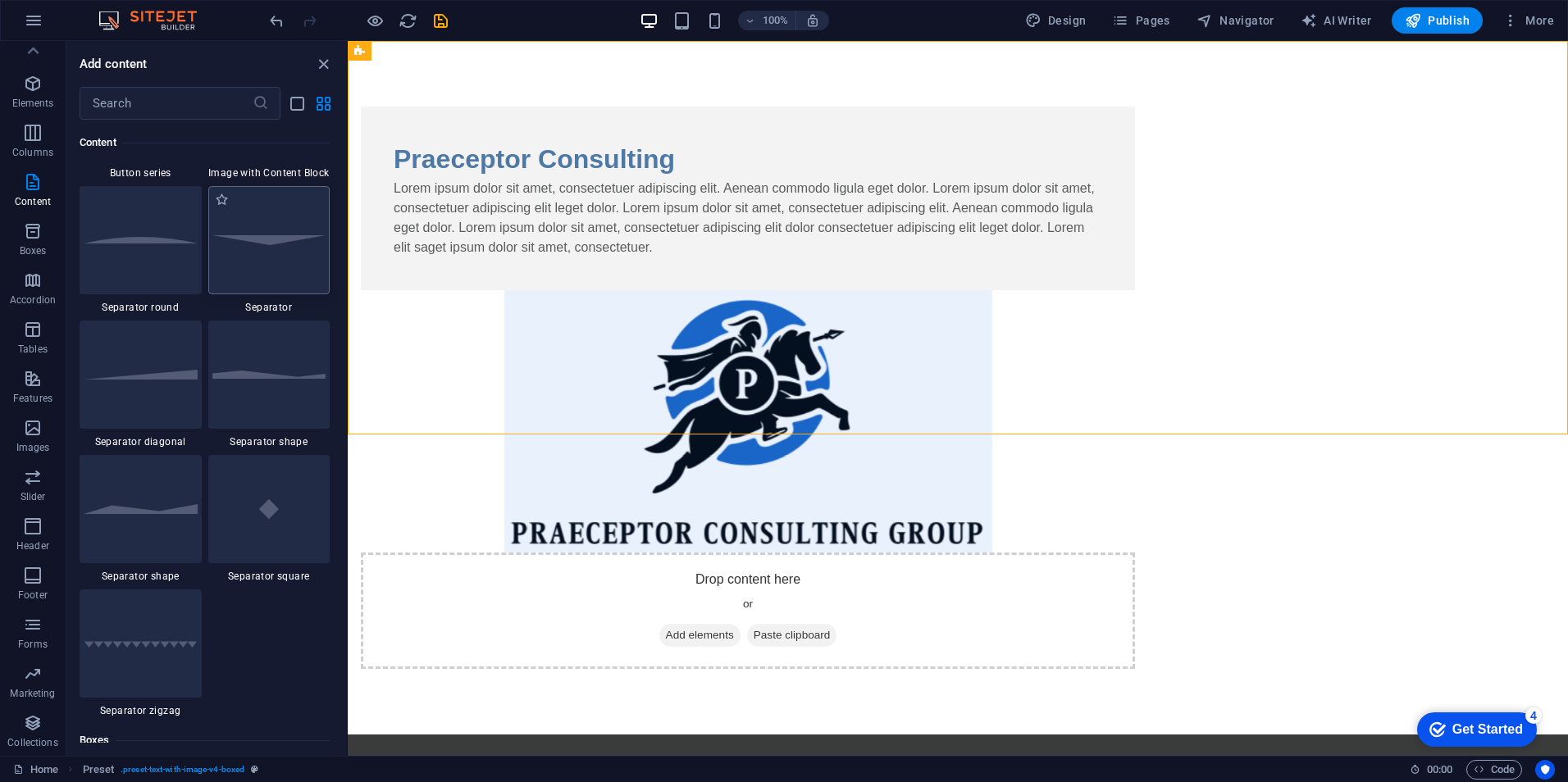
scroll to position [4017, 0]
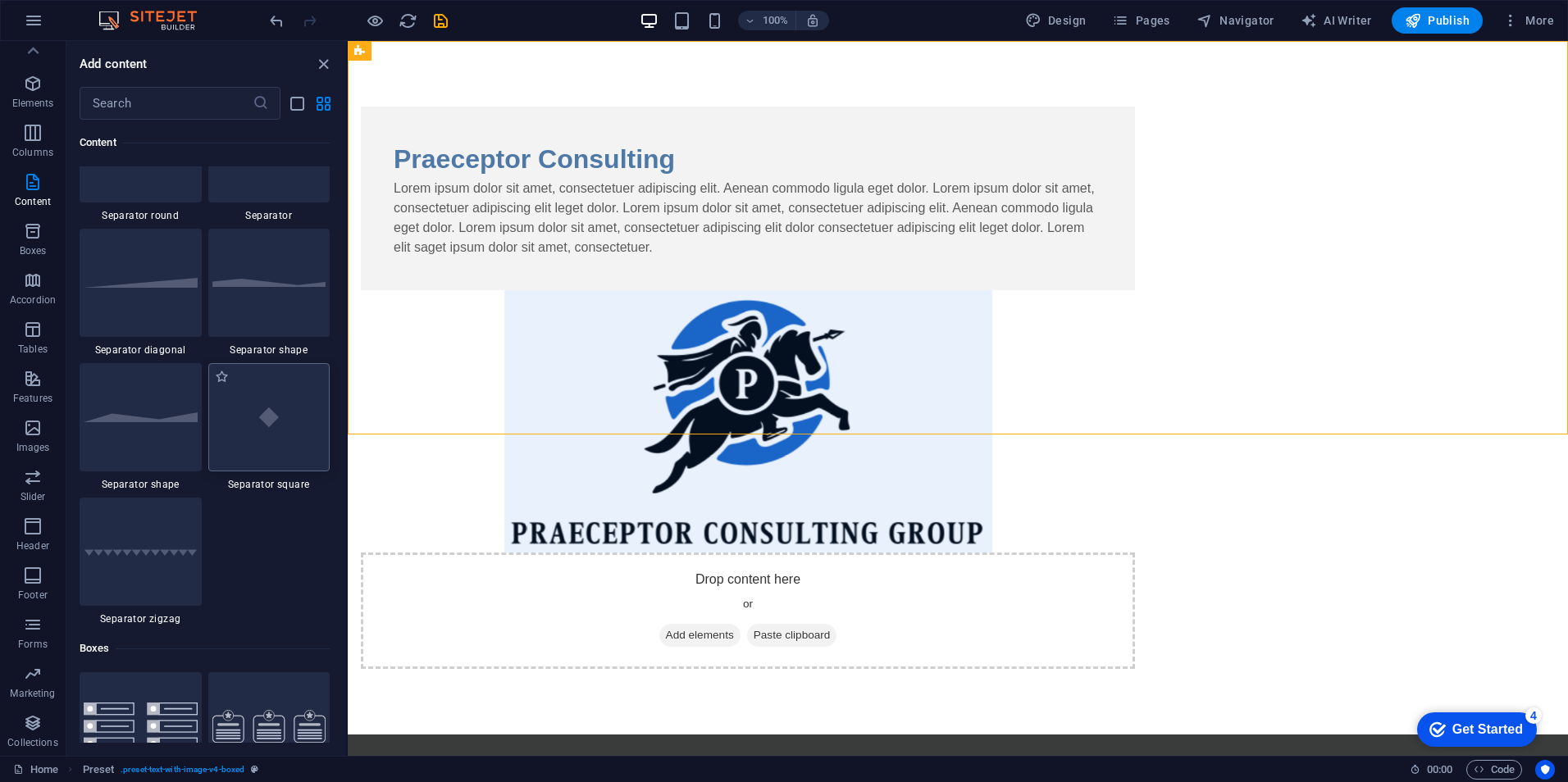
click at [275, 419] on img at bounding box center [269, 417] width 114 height 76
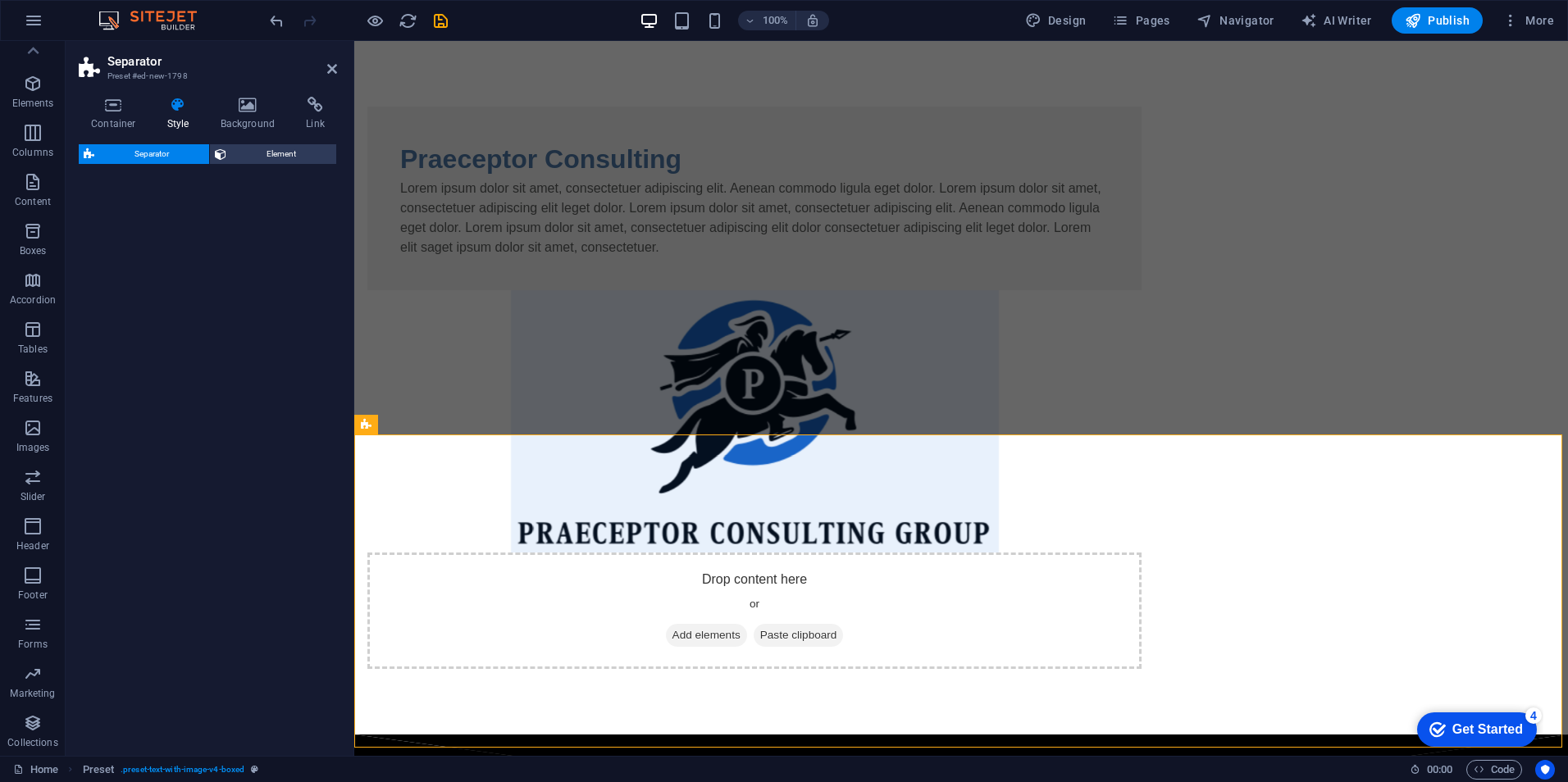
select select "square"
select select "rem"
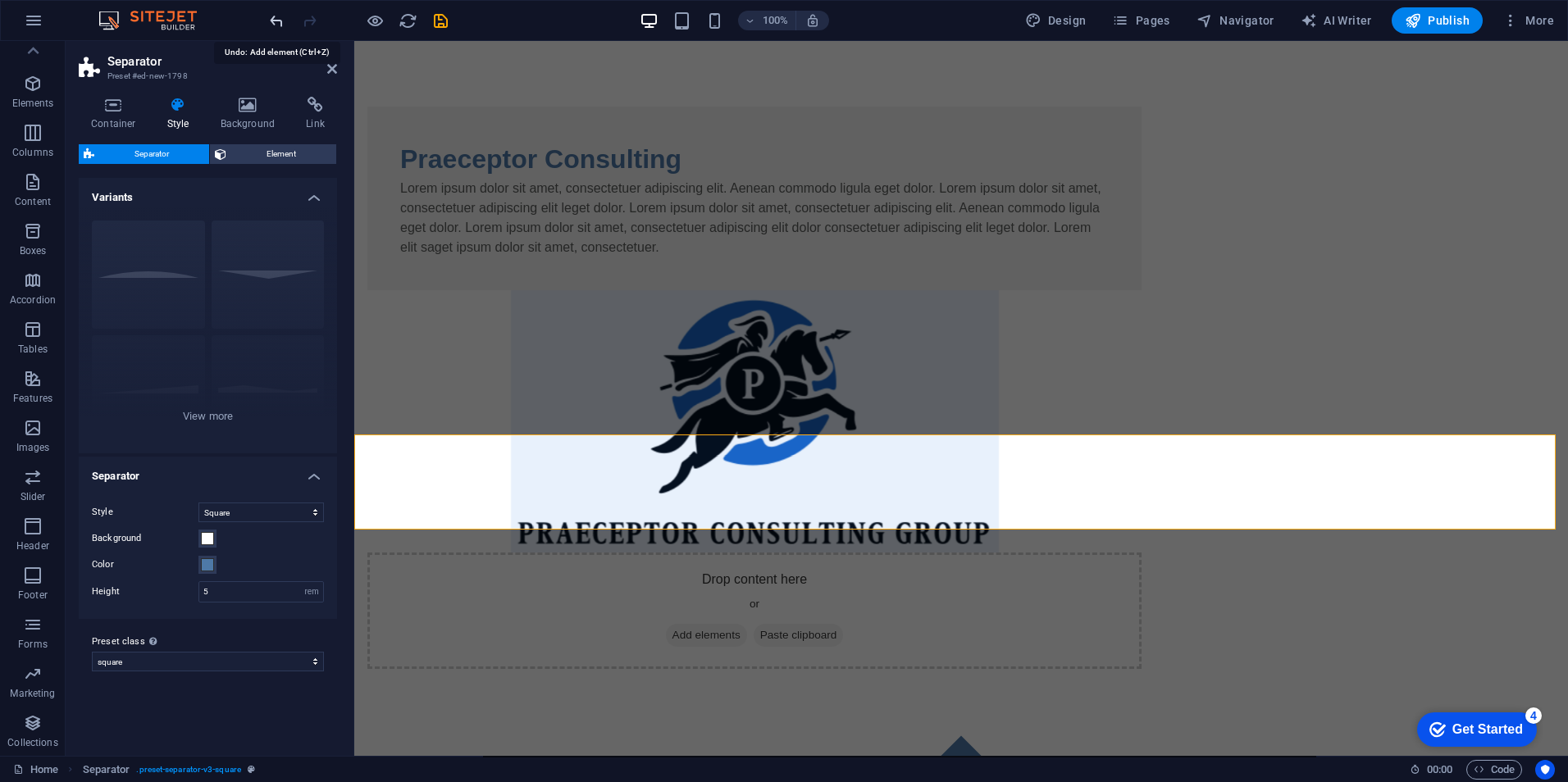
click at [278, 16] on icon "undo" at bounding box center [277, 21] width 19 height 19
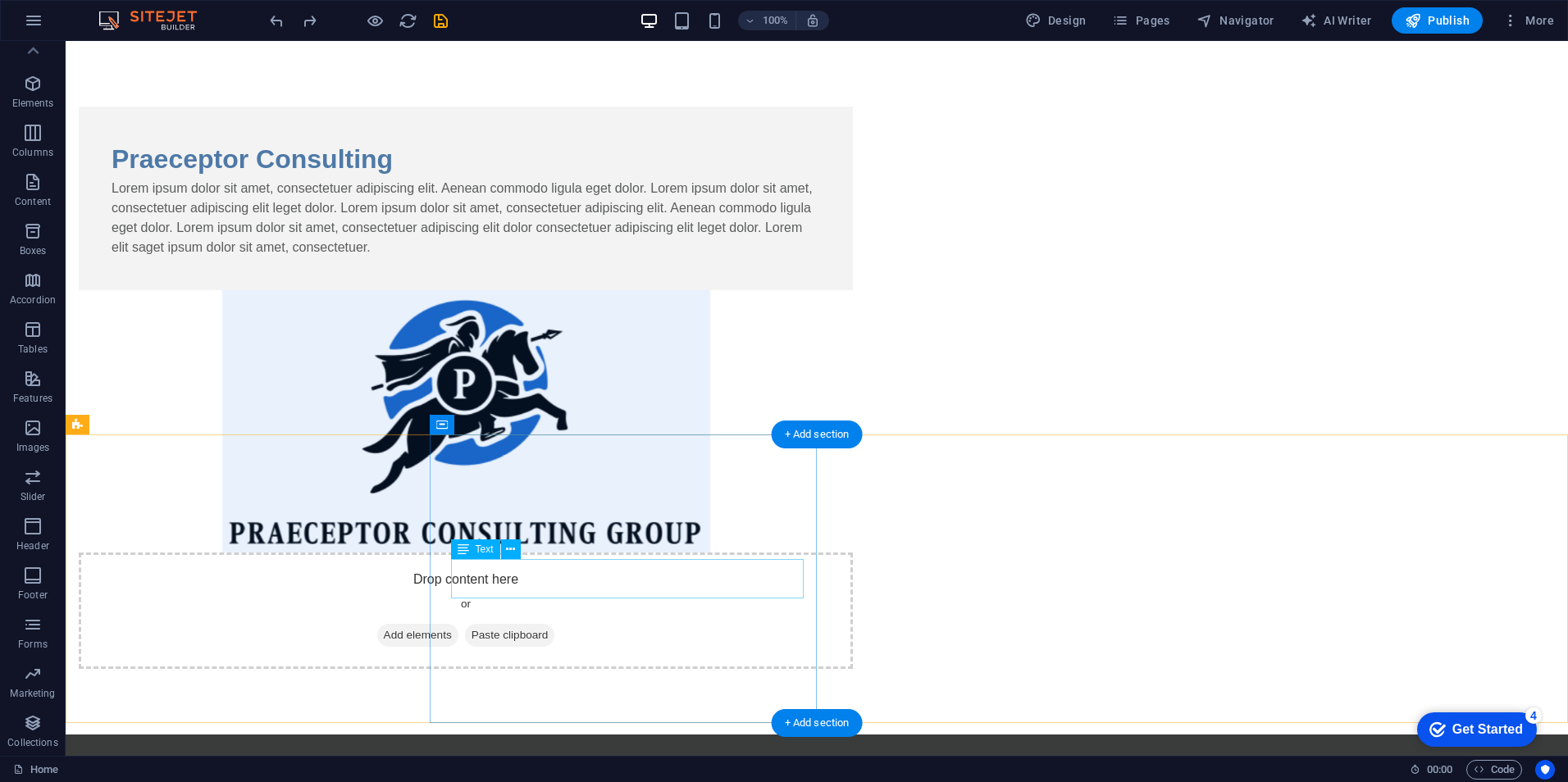
drag, startPoint x: 558, startPoint y: 590, endPoint x: 470, endPoint y: 568, distance: 90.7
drag, startPoint x: 454, startPoint y: 569, endPoint x: 566, endPoint y: 590, distance: 114.0
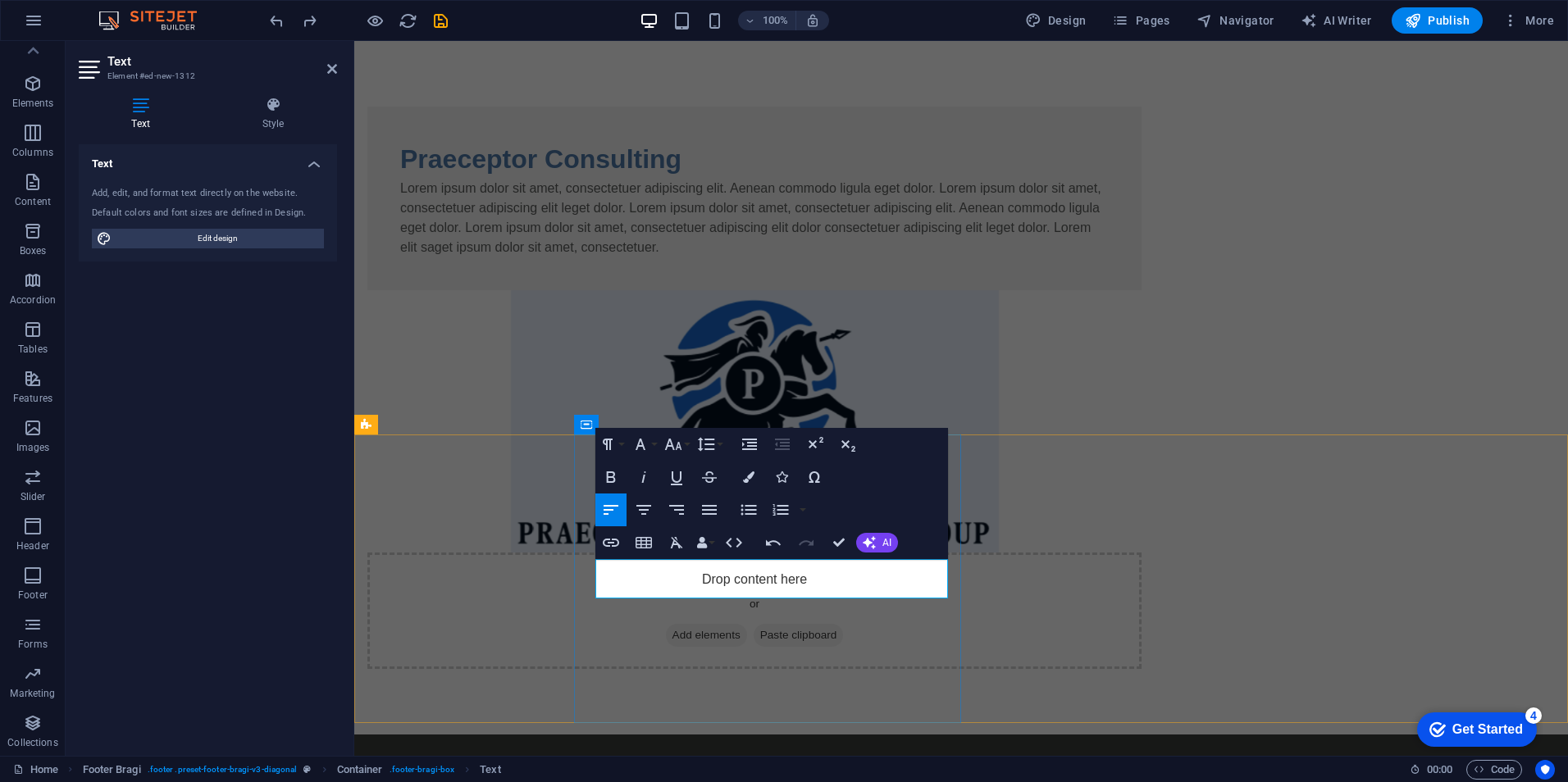
drag, startPoint x: 701, startPoint y: 588, endPoint x: 689, endPoint y: 568, distance: 23.3
drag, startPoint x: 653, startPoint y: 586, endPoint x: 606, endPoint y: 586, distance: 47.0
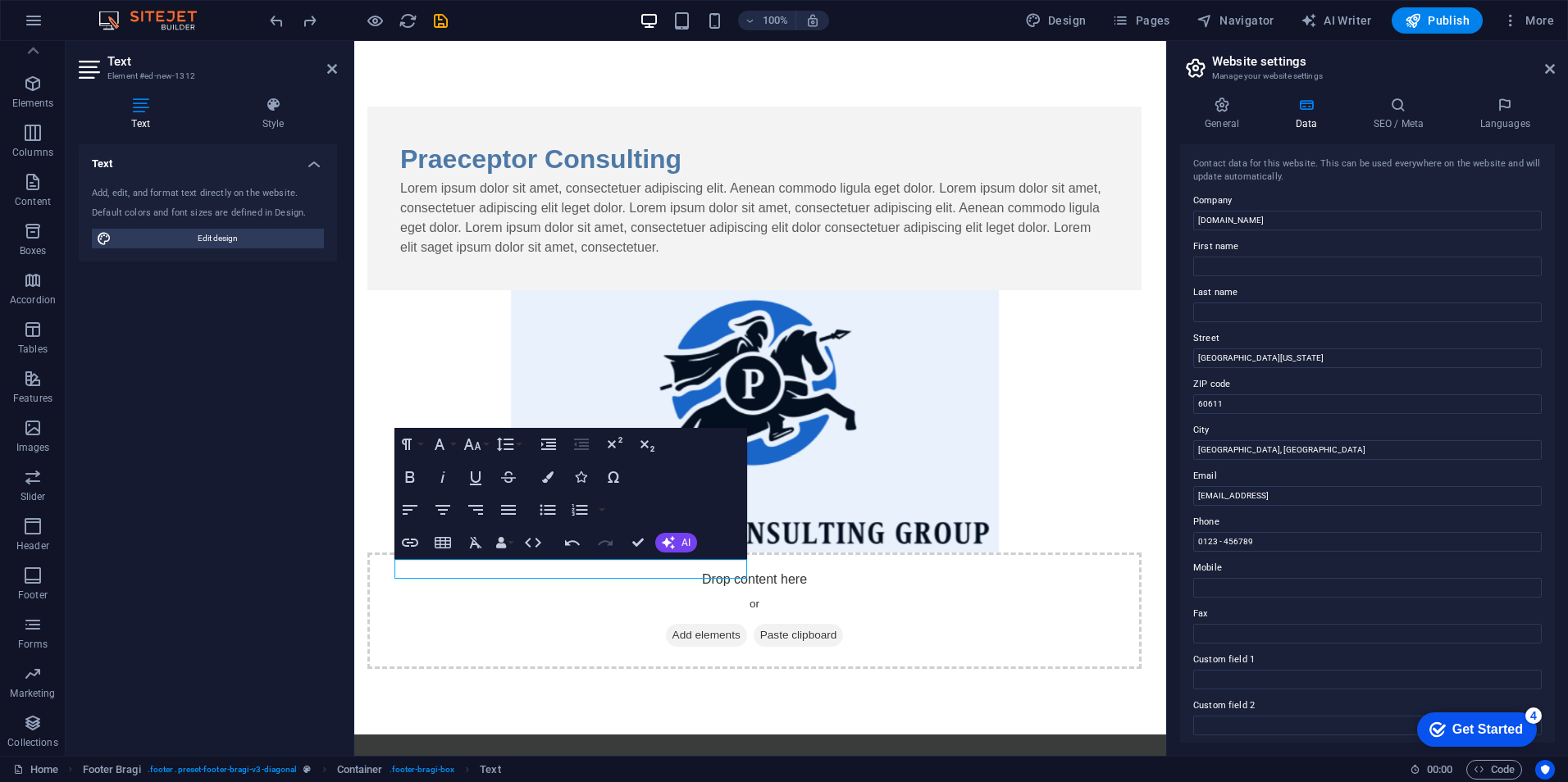
drag, startPoint x: 1622, startPoint y: 491, endPoint x: 1116, endPoint y: 443, distance: 508.3
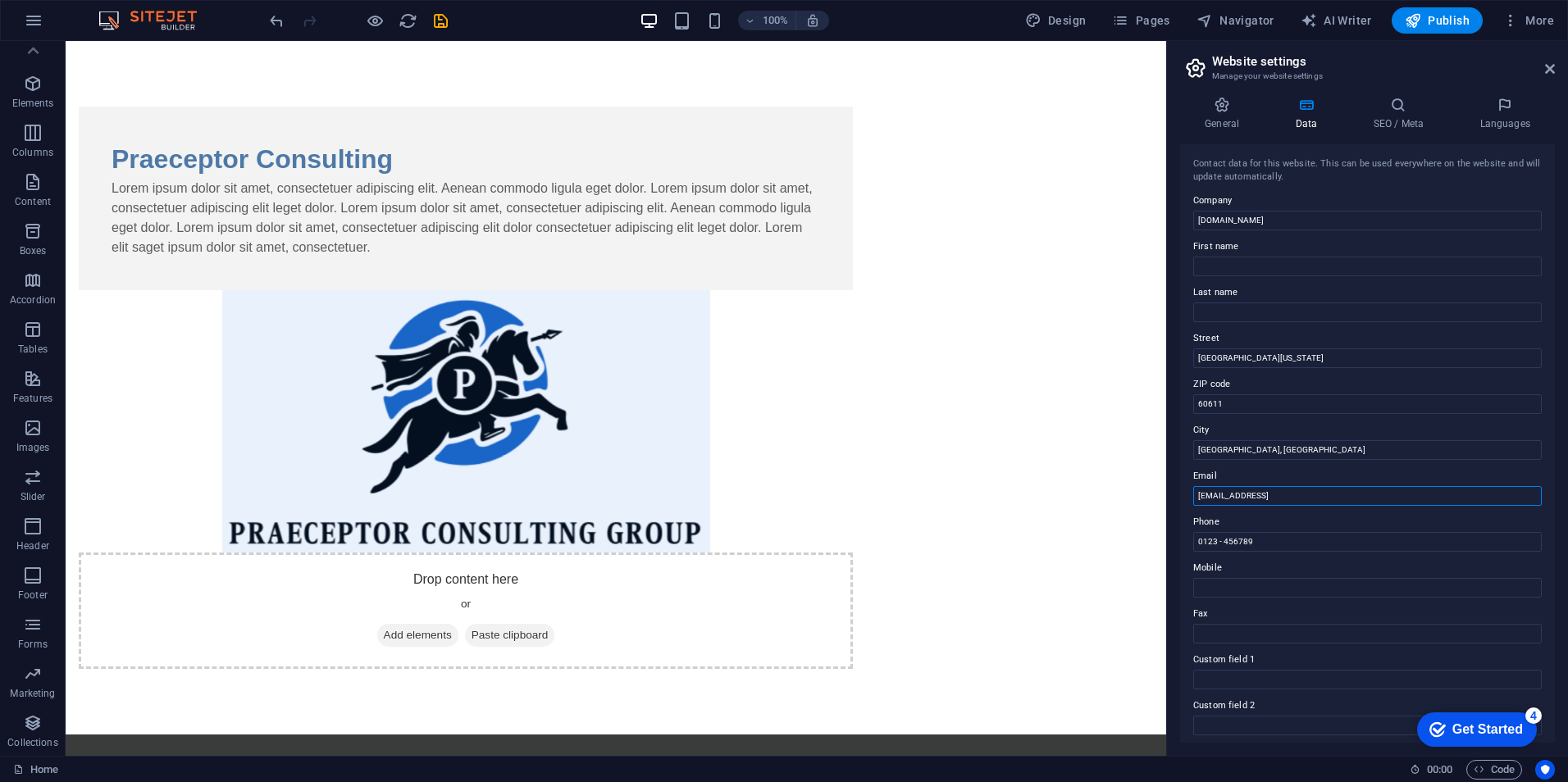
click at [1331, 501] on input "d37570e3f2f3a007a9869f2b80a9c0@cpanel.local" at bounding box center [1367, 496] width 349 height 20
click at [1331, 500] on input "d37570e3f2f3a007a9869f2b80a9c0@cpanel.local" at bounding box center [1367, 496] width 349 height 20
click at [1259, 351] on input "[GEOGRAPHIC_DATA][US_STATE]" at bounding box center [1367, 359] width 349 height 20
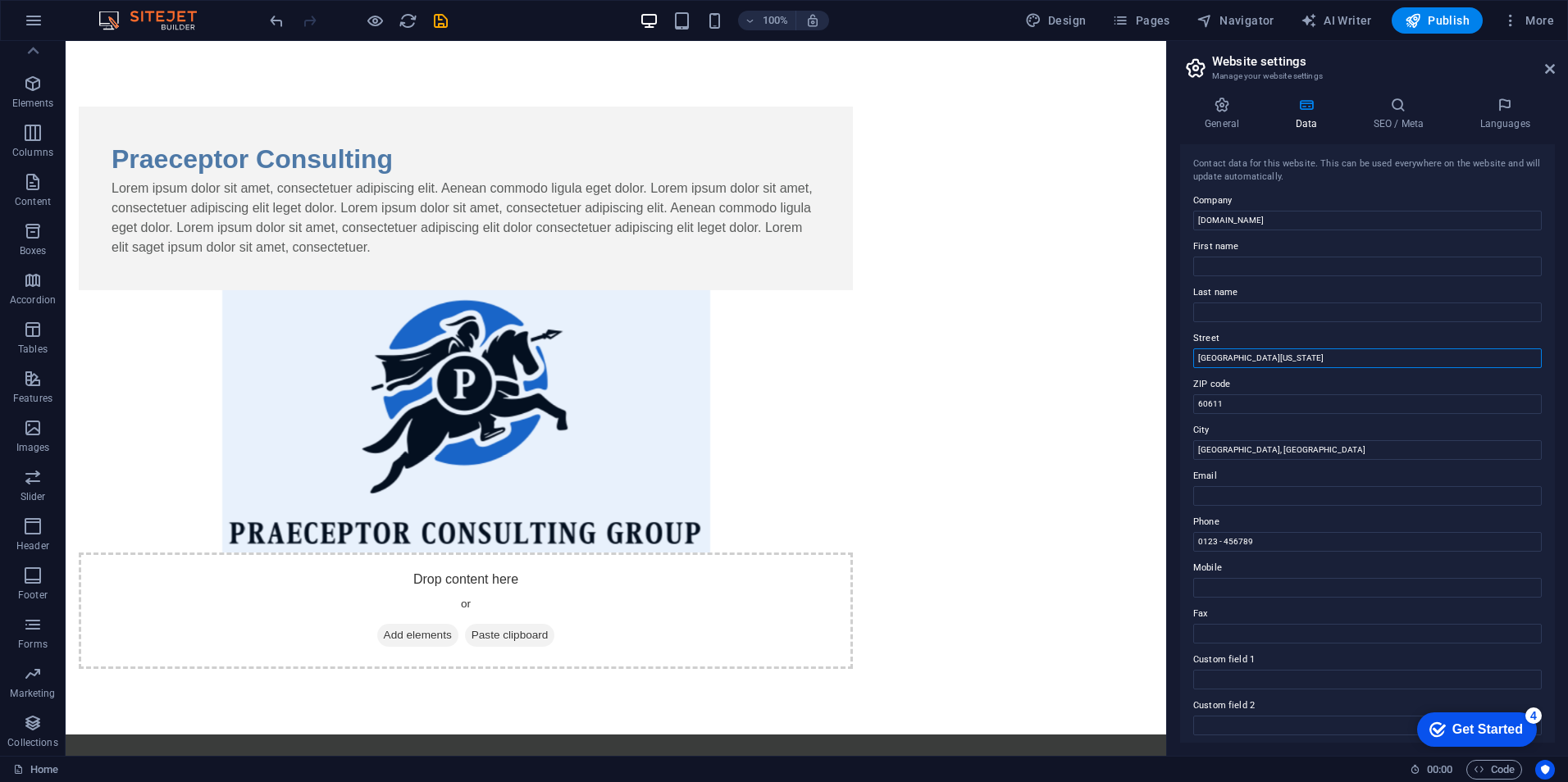
click at [1259, 351] on input "[GEOGRAPHIC_DATA][US_STATE]" at bounding box center [1367, 359] width 349 height 20
click at [1212, 361] on input "Street" at bounding box center [1367, 359] width 349 height 20
type input "S"
drag, startPoint x: 1305, startPoint y: 436, endPoint x: 1156, endPoint y: 398, distance: 153.8
click at [1256, 459] on input "[GEOGRAPHIC_DATA], [GEOGRAPHIC_DATA]" at bounding box center [1367, 450] width 349 height 20
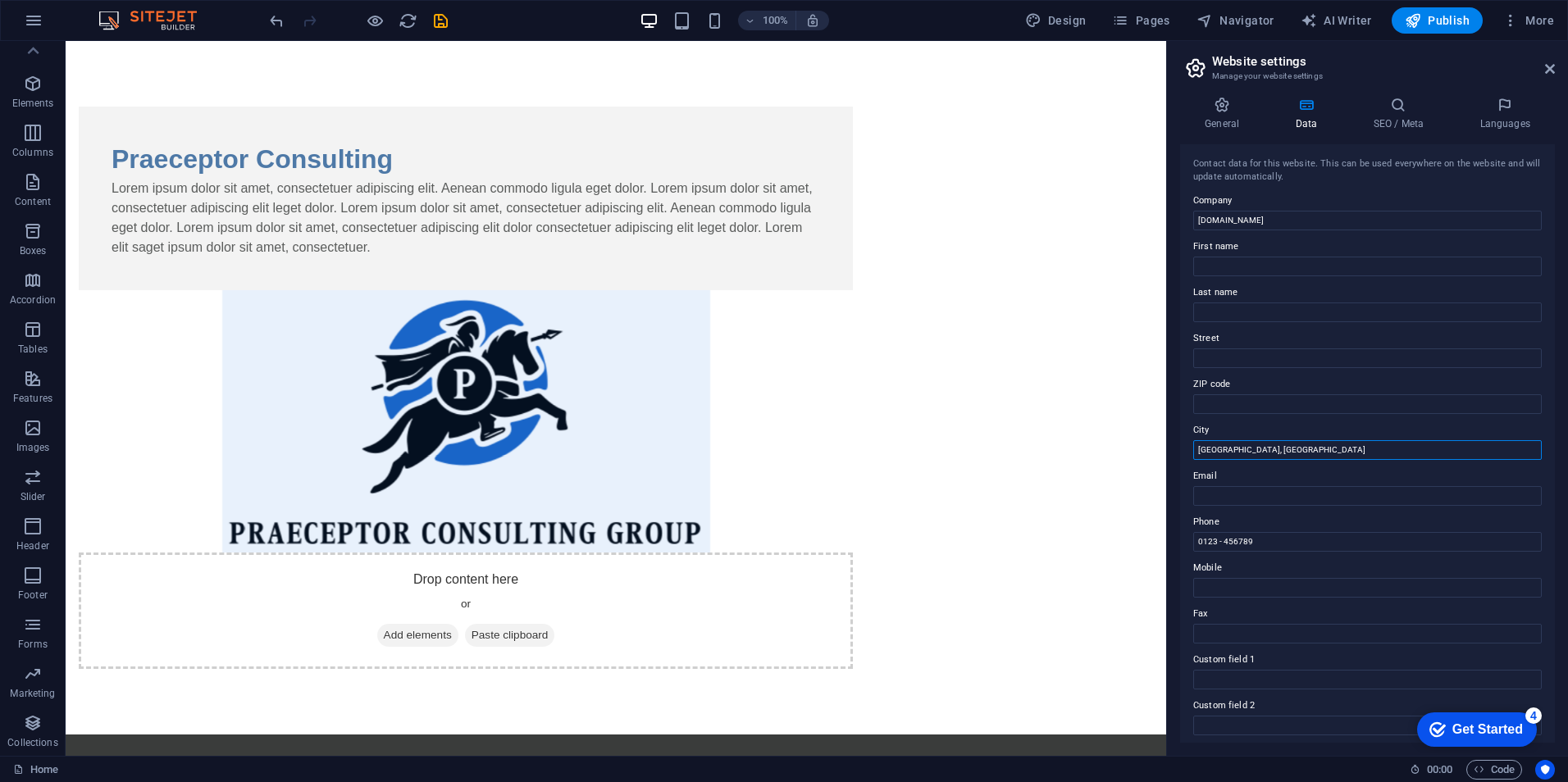
click at [1256, 459] on input "[GEOGRAPHIC_DATA], [GEOGRAPHIC_DATA]" at bounding box center [1367, 450] width 349 height 20
type input "Summerside, [GEOGRAPHIC_DATA]"
drag, startPoint x: 1273, startPoint y: 491, endPoint x: 1271, endPoint y: 499, distance: 8.2
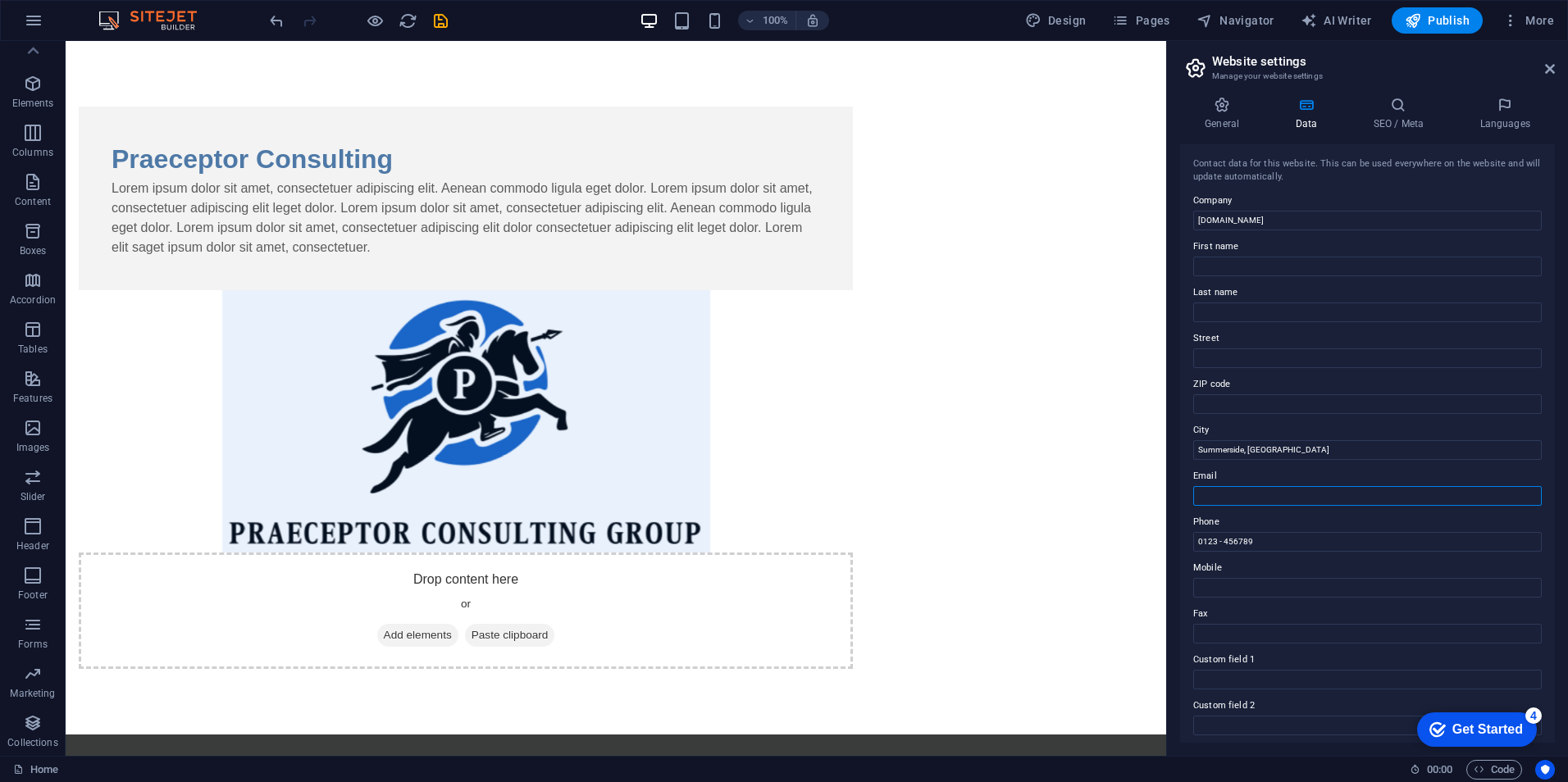
click at [1272, 493] on input "Email" at bounding box center [1367, 496] width 349 height 20
type input "[EMAIL_ADDRESS][DOMAIN_NAME]"
drag, startPoint x: 1345, startPoint y: 587, endPoint x: 1162, endPoint y: 525, distance: 193.2
type input "[PHONE_NUMBER]"
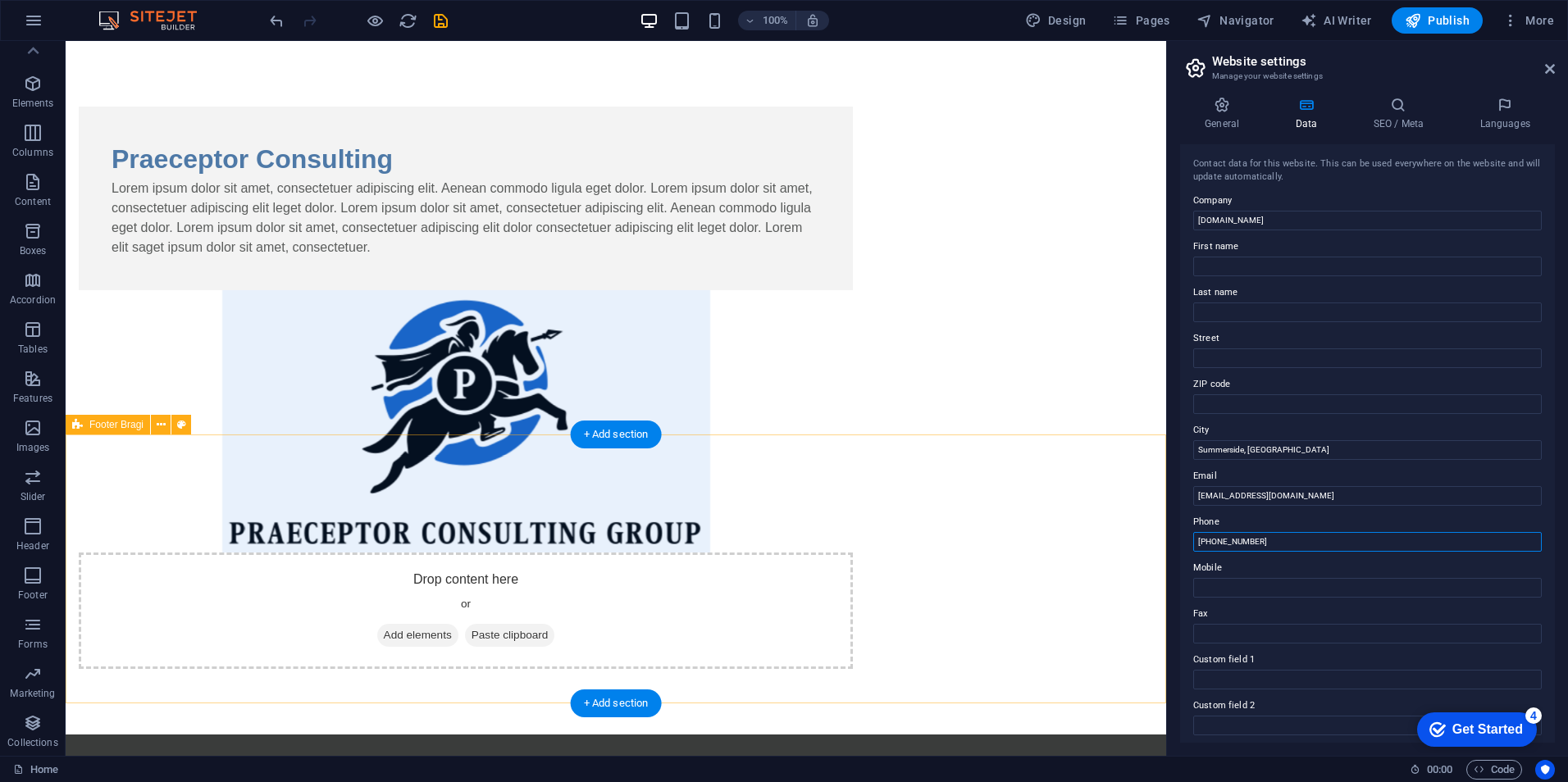
drag, startPoint x: 1325, startPoint y: 582, endPoint x: 1157, endPoint y: 541, distance: 172.9
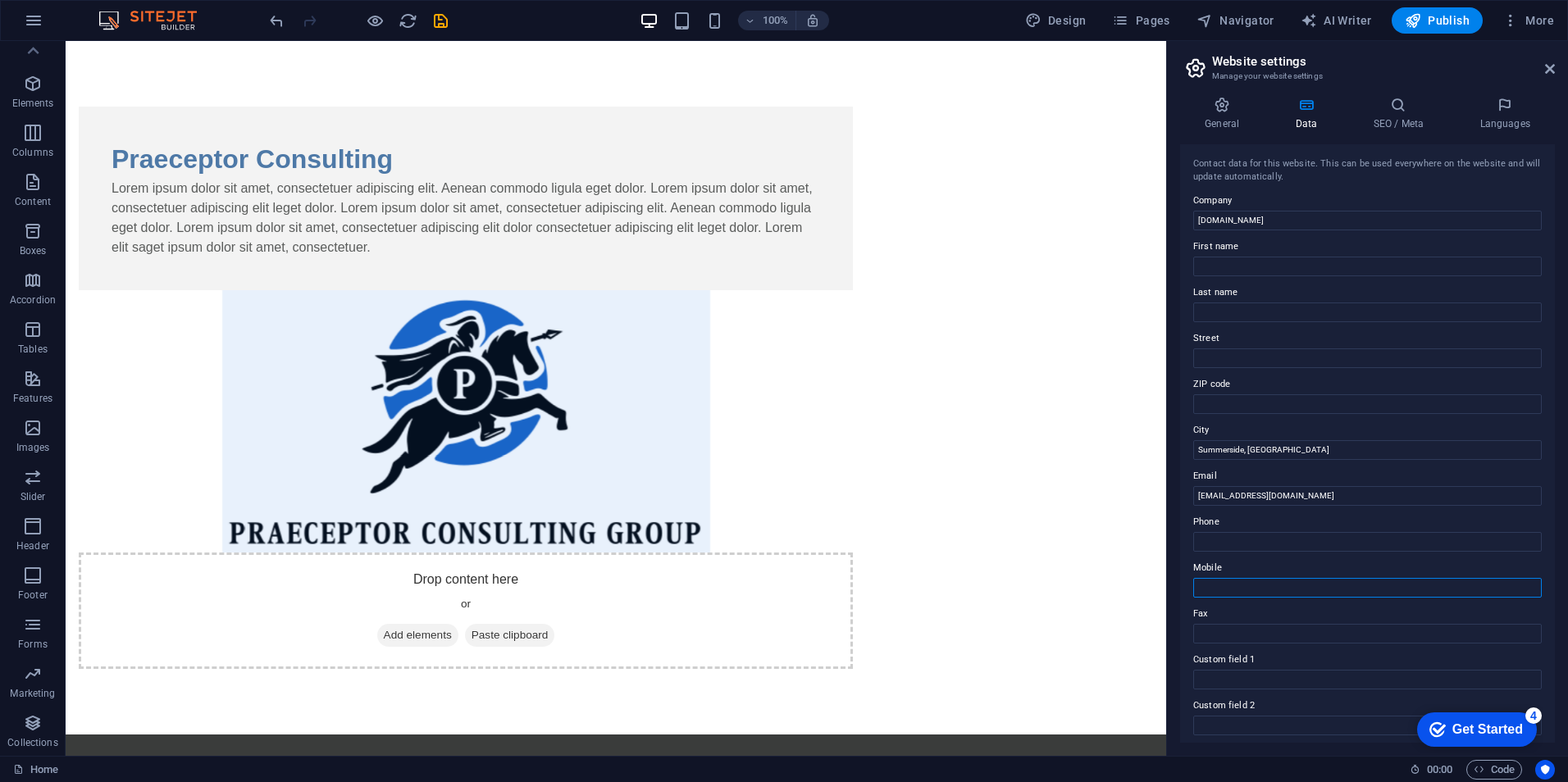
click at [1225, 590] on input "Mobile" at bounding box center [1367, 588] width 349 height 20
paste input "[PHONE_NUMBER]"
type input "[PHONE_NUMBER]"
click at [1231, 116] on h4 "General" at bounding box center [1226, 114] width 90 height 34
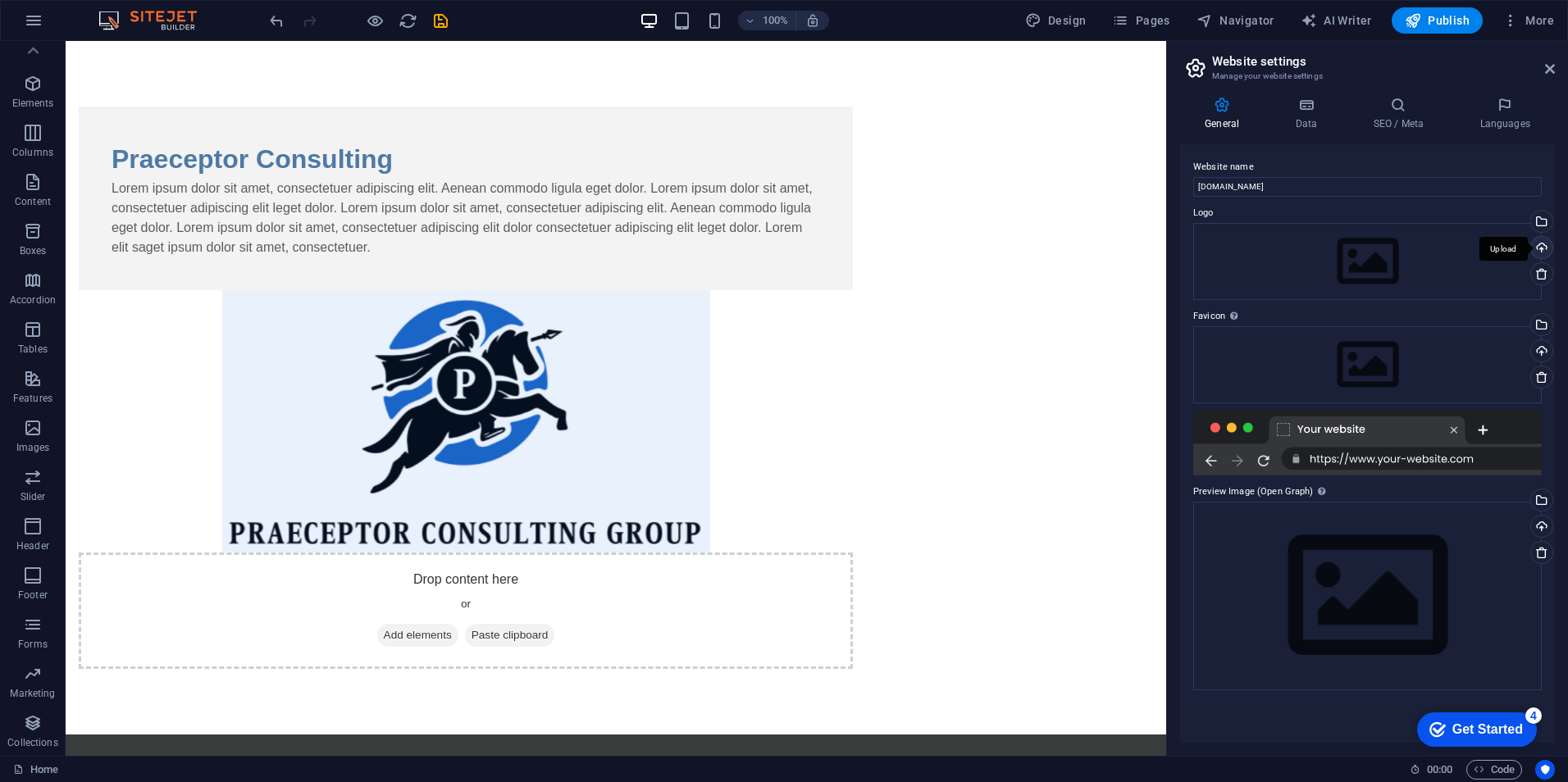
click at [1539, 242] on div "Upload" at bounding box center [1540, 249] width 24 height 24
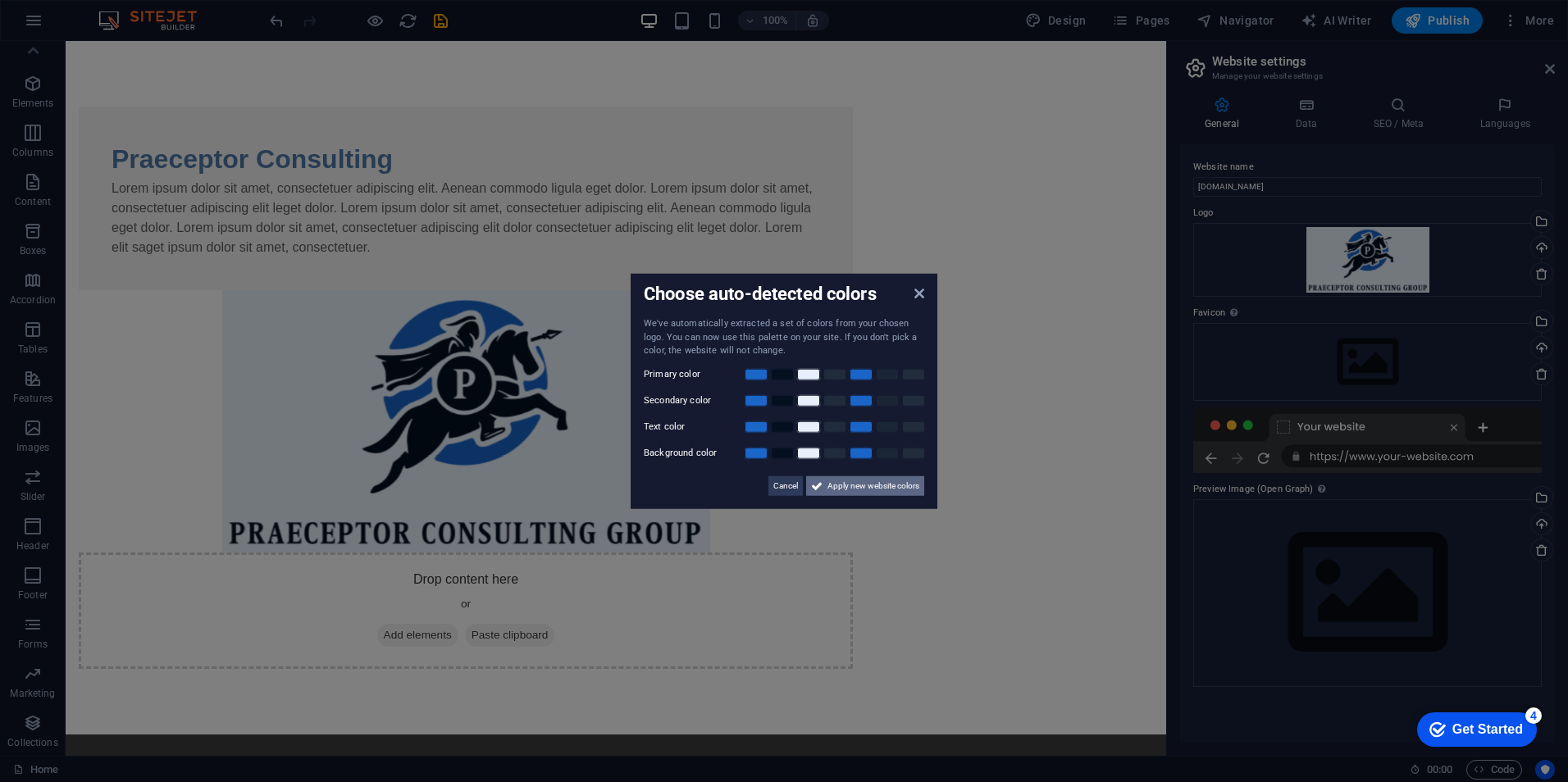
click at [884, 488] on span "Apply new website colors" at bounding box center [873, 486] width 92 height 20
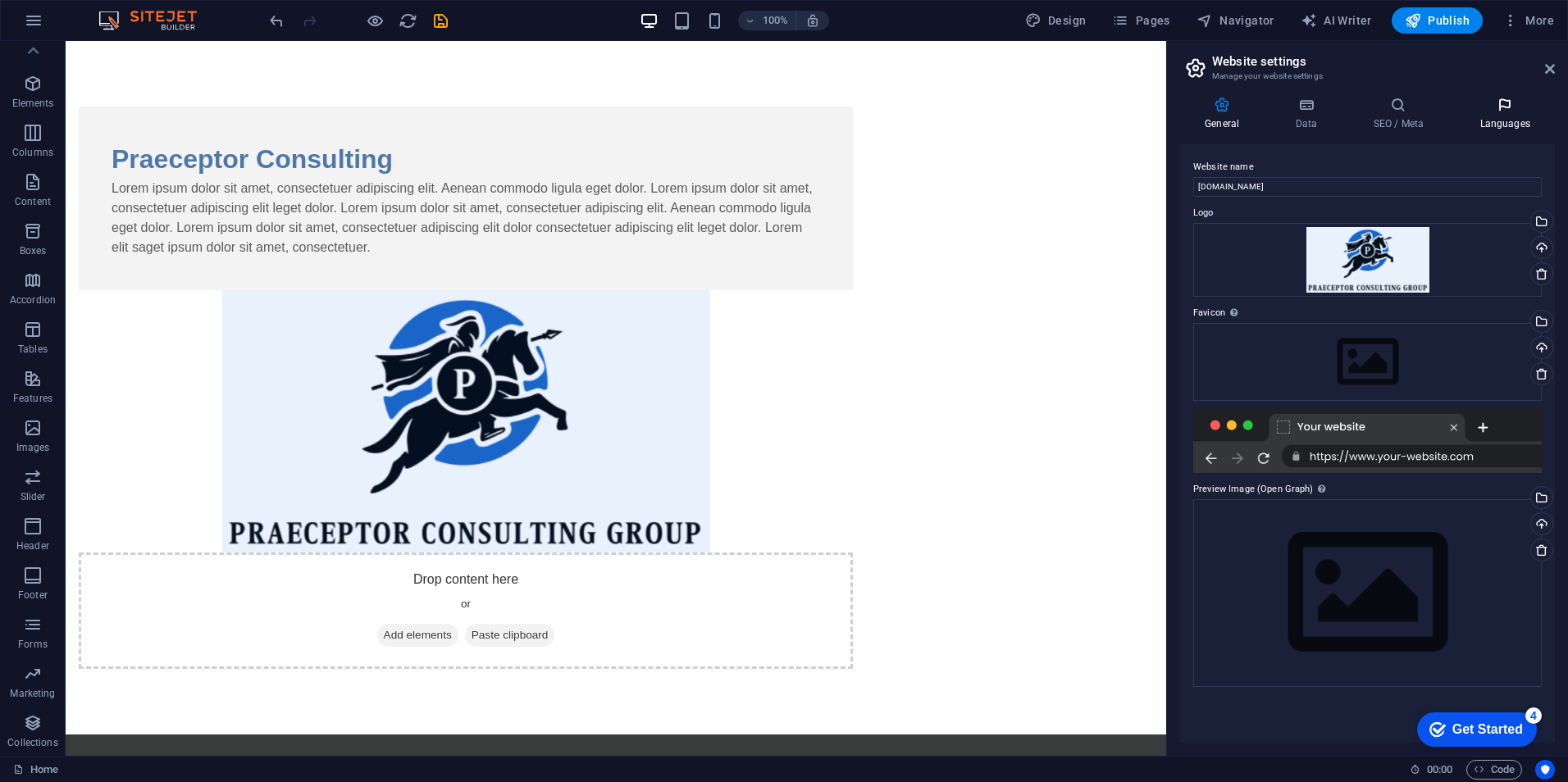
click at [1498, 109] on icon at bounding box center [1505, 105] width 100 height 16
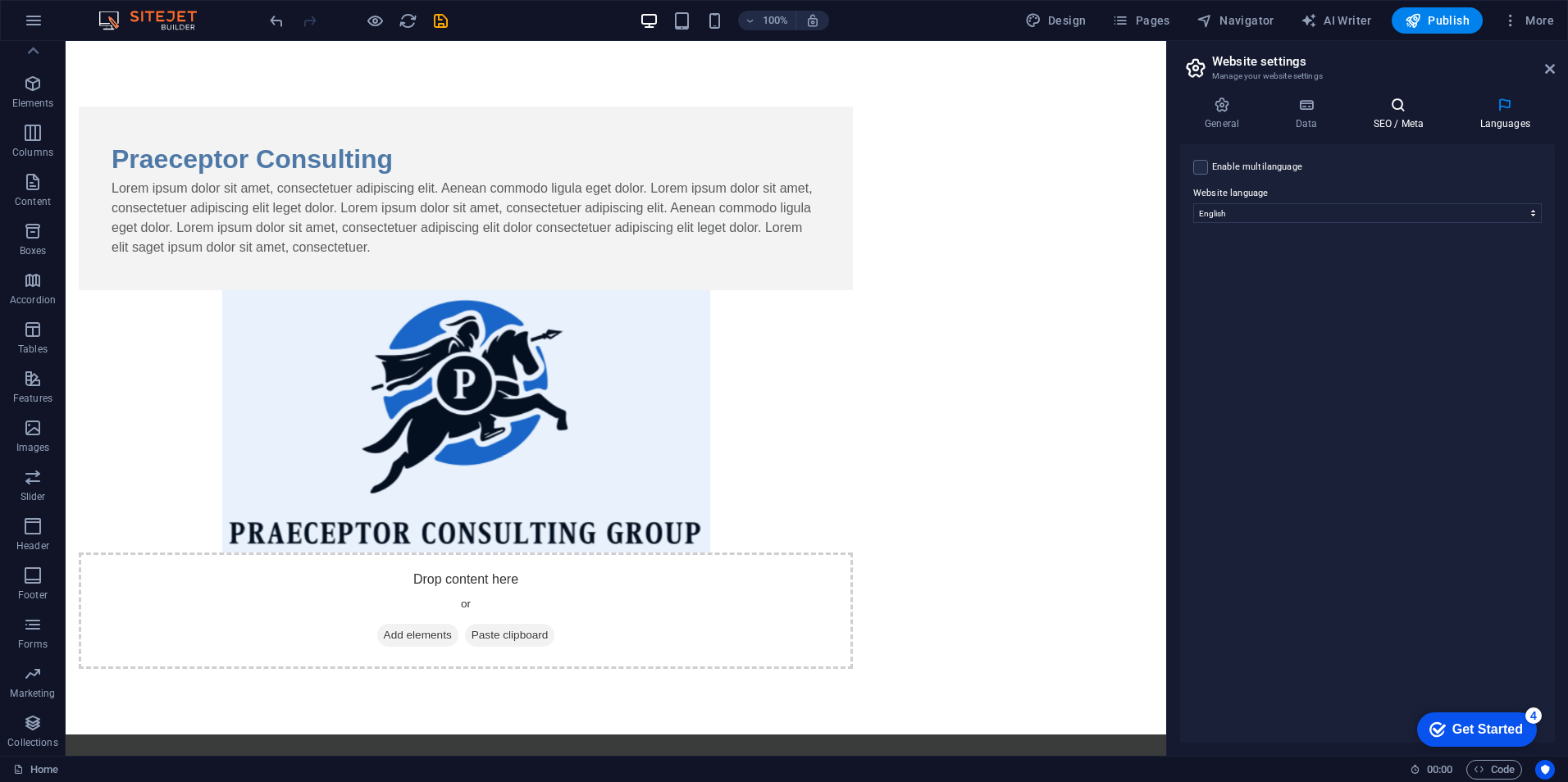
click at [1408, 116] on h4 "SEO / Meta" at bounding box center [1401, 114] width 106 height 34
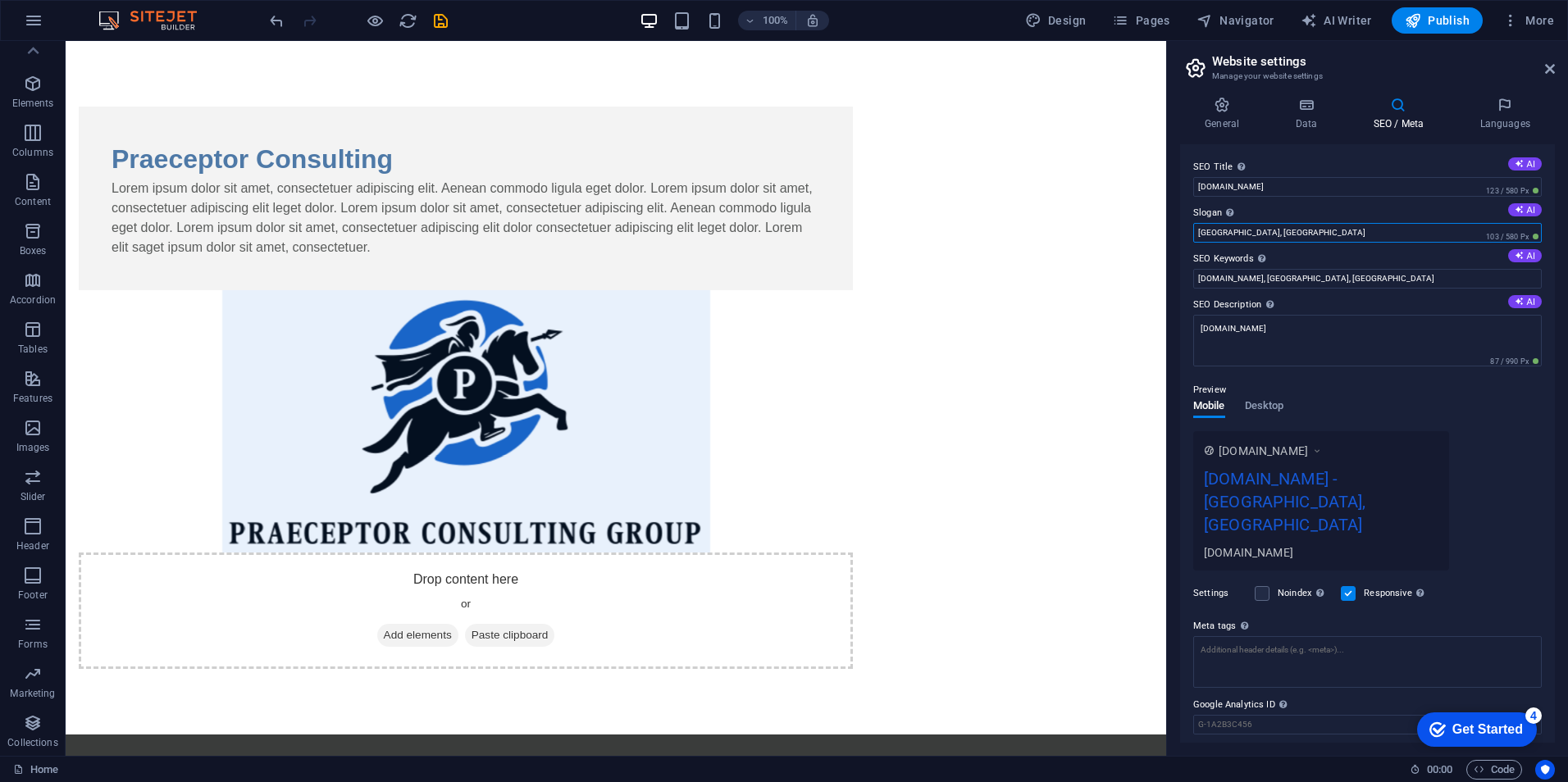
drag, startPoint x: 1256, startPoint y: 229, endPoint x: 1168, endPoint y: 223, distance: 88.2
click at [1168, 223] on aside "Website settings Manage your website settings General Data SEO / Meta Languages…" at bounding box center [1367, 399] width 402 height 715
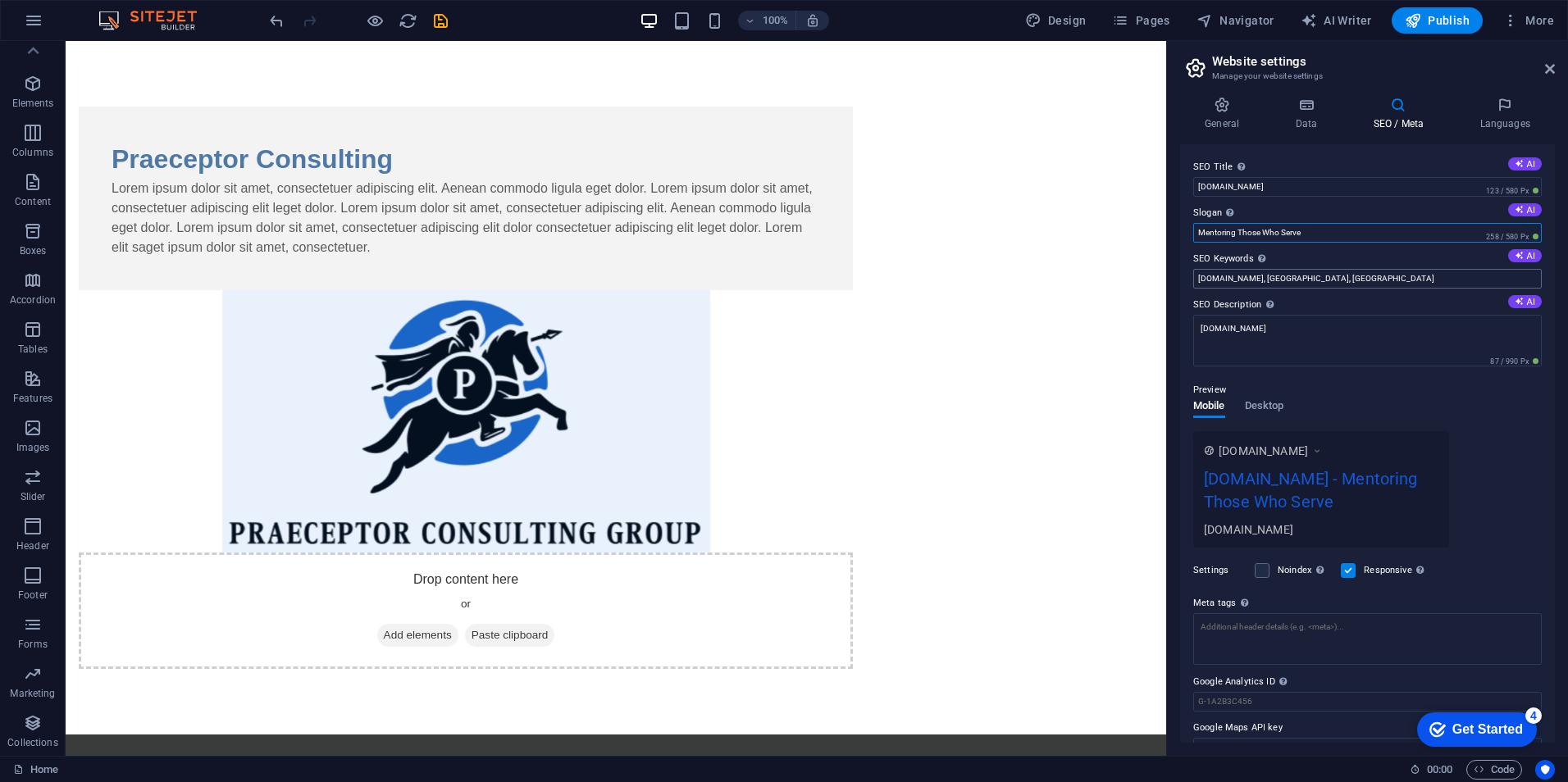
type input "Mentoring Those Who Serve"
drag, startPoint x: 1307, startPoint y: 279, endPoint x: 1252, endPoint y: 278, distance: 55.0
click at [1252, 278] on input "praeceptor.ca, Chicago, IL" at bounding box center [1367, 279] width 349 height 20
type input "praeceptor.ca, Summerside, PE"
click at [1212, 114] on h4 "General" at bounding box center [1226, 114] width 90 height 34
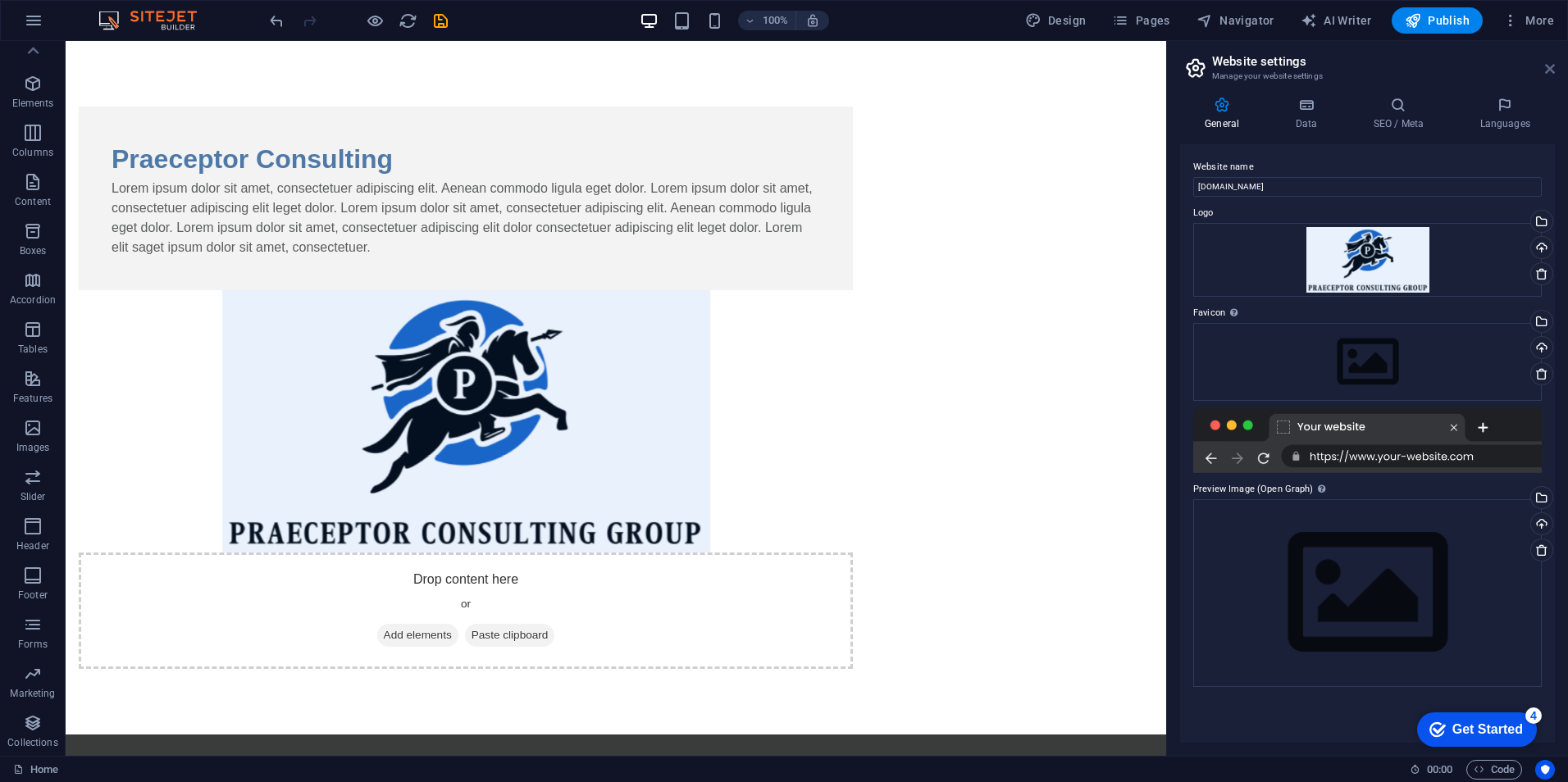
click at [1549, 63] on icon at bounding box center [1550, 68] width 10 height 14
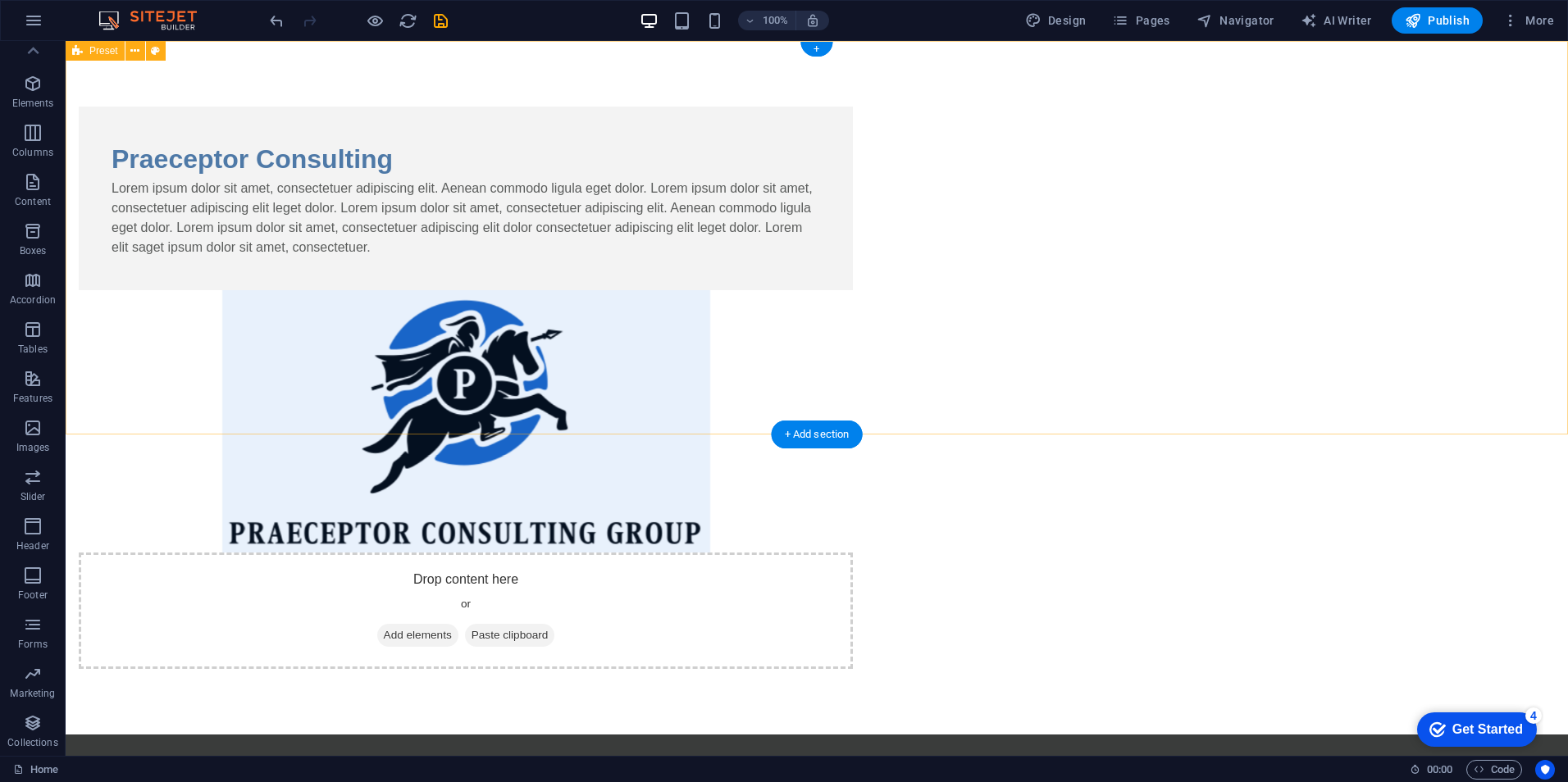
click at [1352, 224] on div "Praeceptor Consulting Lorem ipsum dolor sit amet, consectetuer adipiscing elit.…" at bounding box center [817, 388] width 1503 height 694
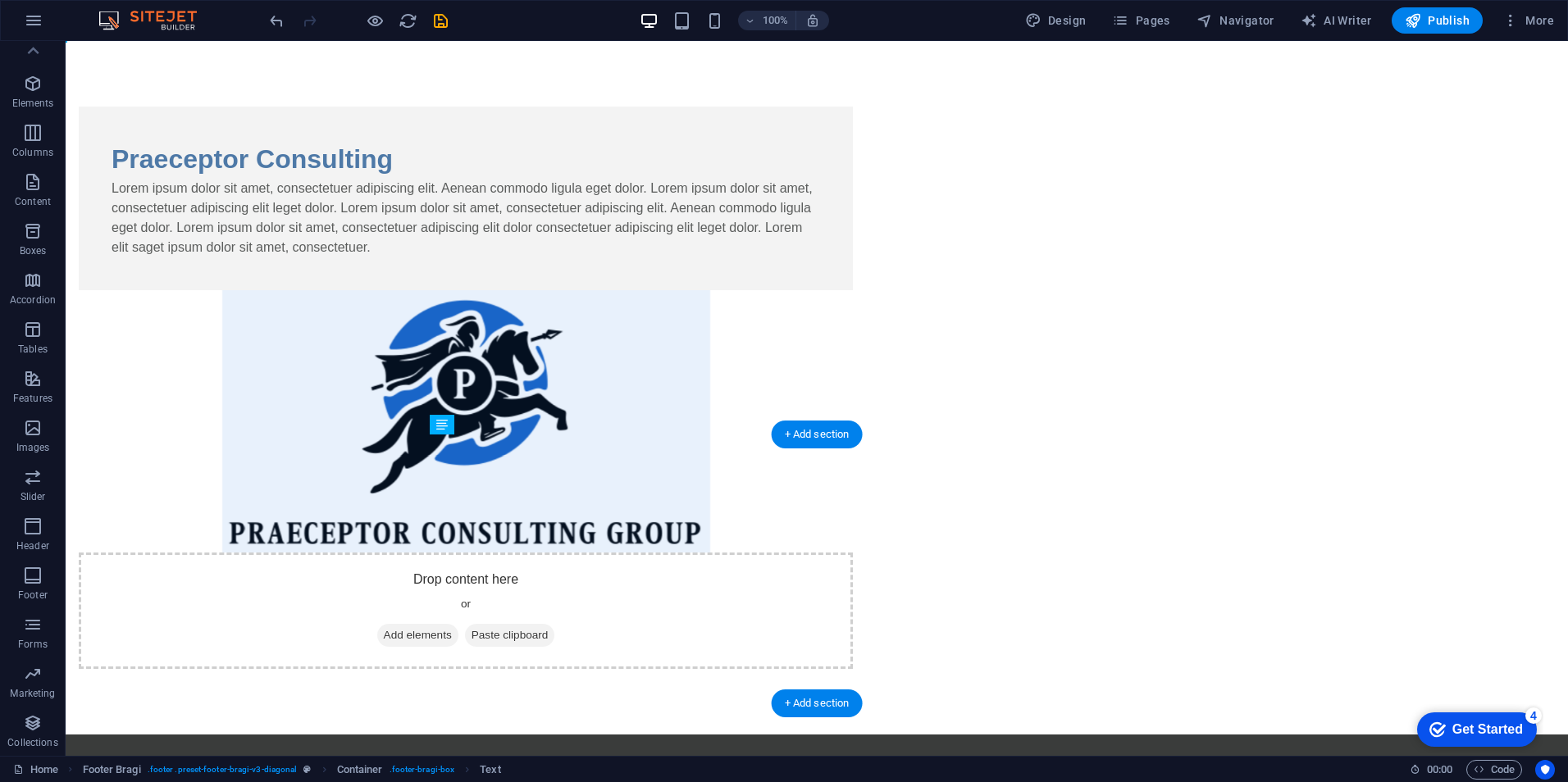
drag, startPoint x: 513, startPoint y: 632, endPoint x: 734, endPoint y: 637, distance: 221.1
drag, startPoint x: 876, startPoint y: 605, endPoint x: 448, endPoint y: 628, distance: 428.6
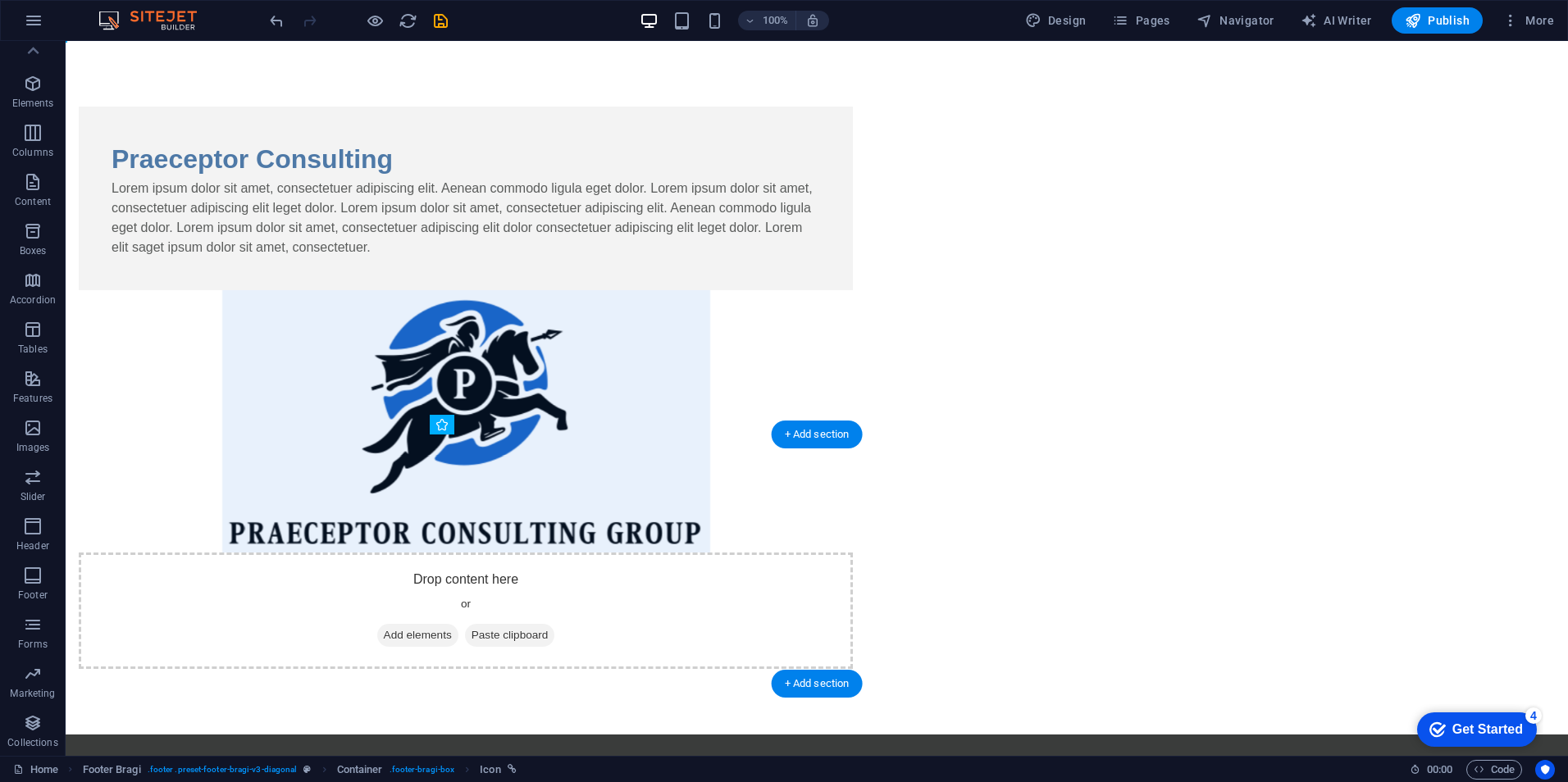
drag, startPoint x: 861, startPoint y: 613, endPoint x: 440, endPoint y: 615, distance: 421.0
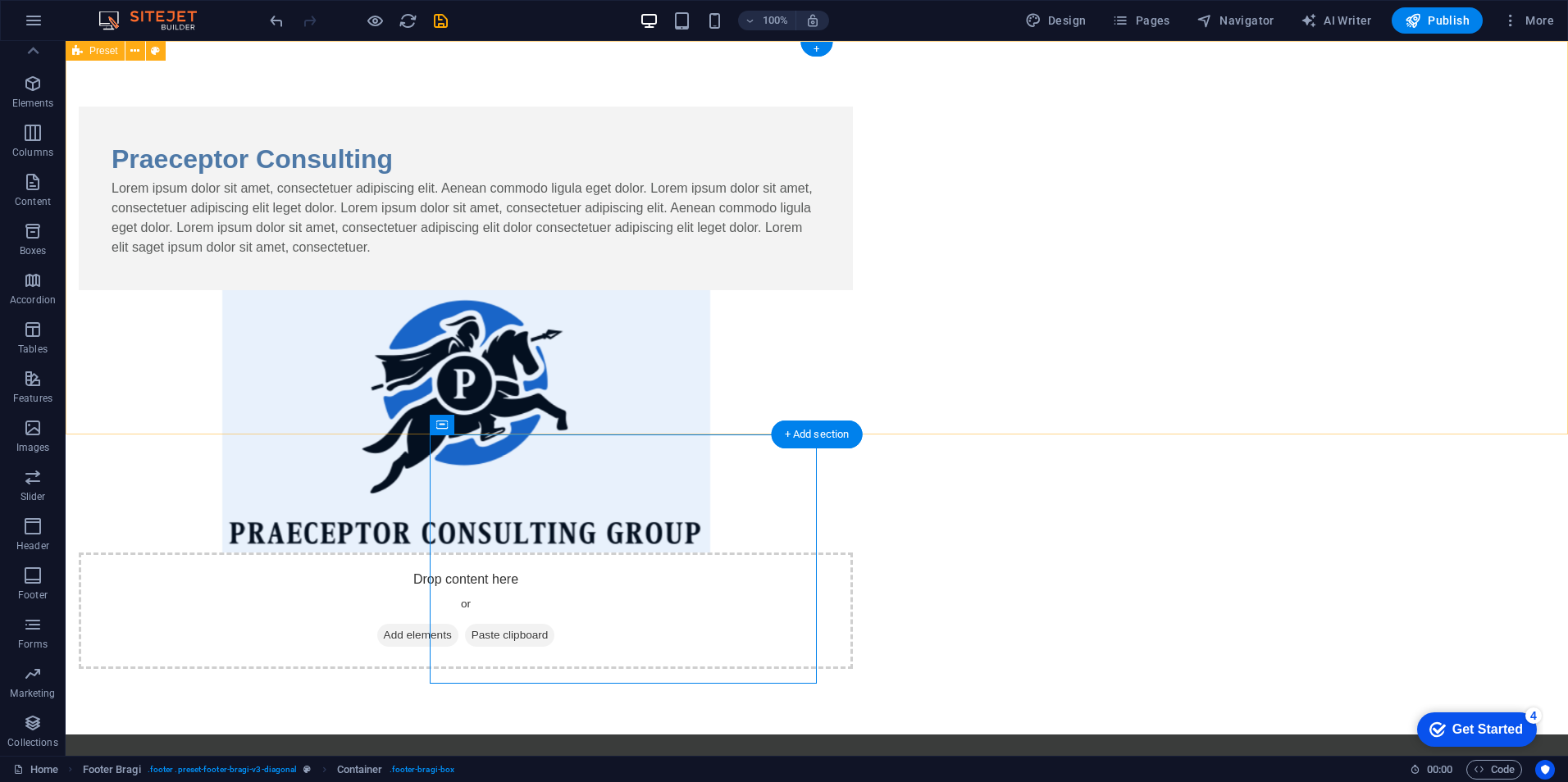
click at [1047, 401] on div "Praeceptor Consulting Lorem ipsum dolor sit amet, consectetuer adipiscing elit.…" at bounding box center [817, 388] width 1503 height 694
drag, startPoint x: 1379, startPoint y: 268, endPoint x: 1371, endPoint y: 262, distance: 10.0
click at [1381, 266] on div "Praeceptor Consulting Lorem ipsum dolor sit amet, consectetuer adipiscing elit.…" at bounding box center [817, 388] width 1503 height 694
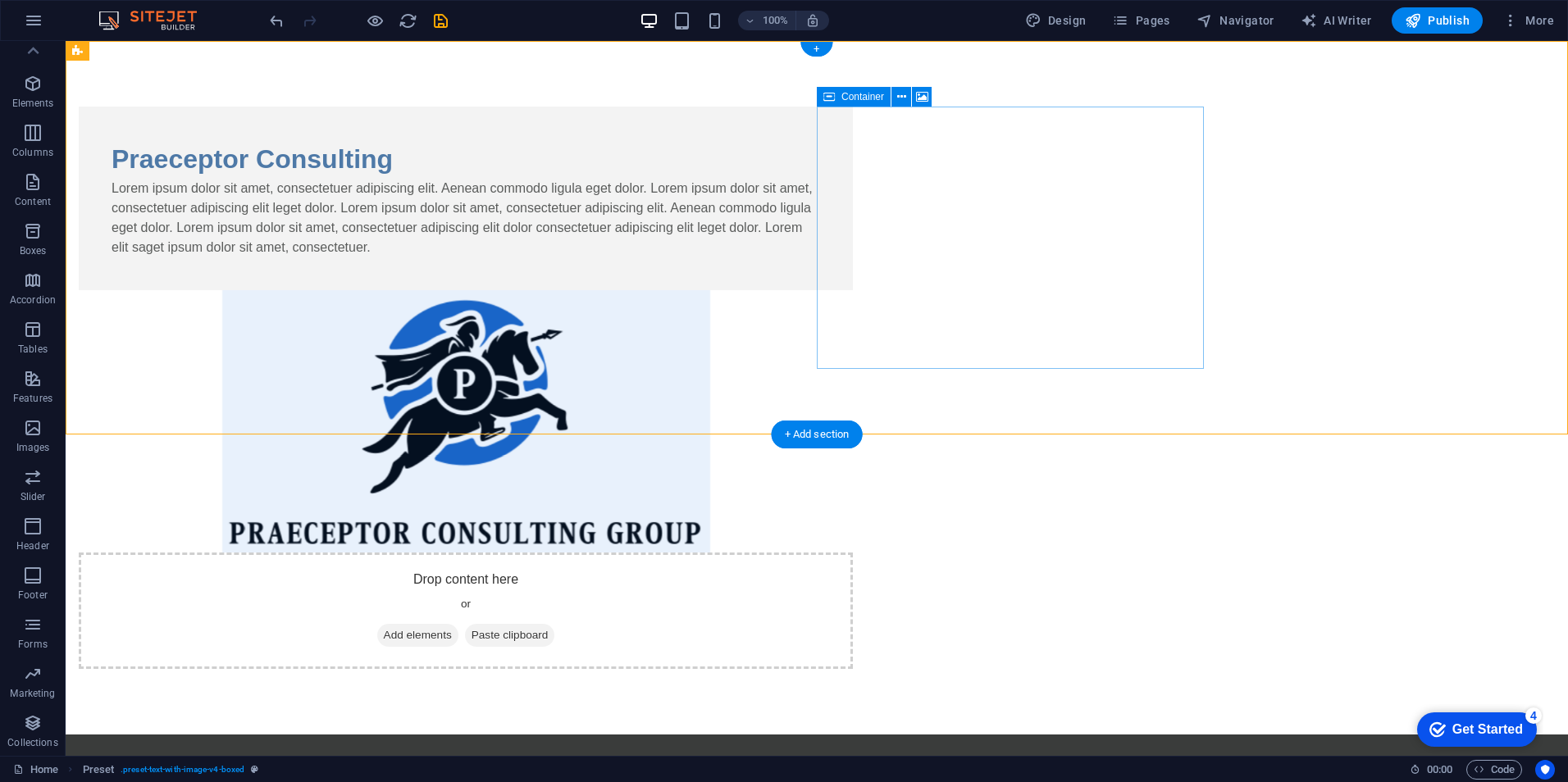
click at [853, 552] on div "Drop content here or Add elements Paste clipboard" at bounding box center [465, 610] width 774 height 116
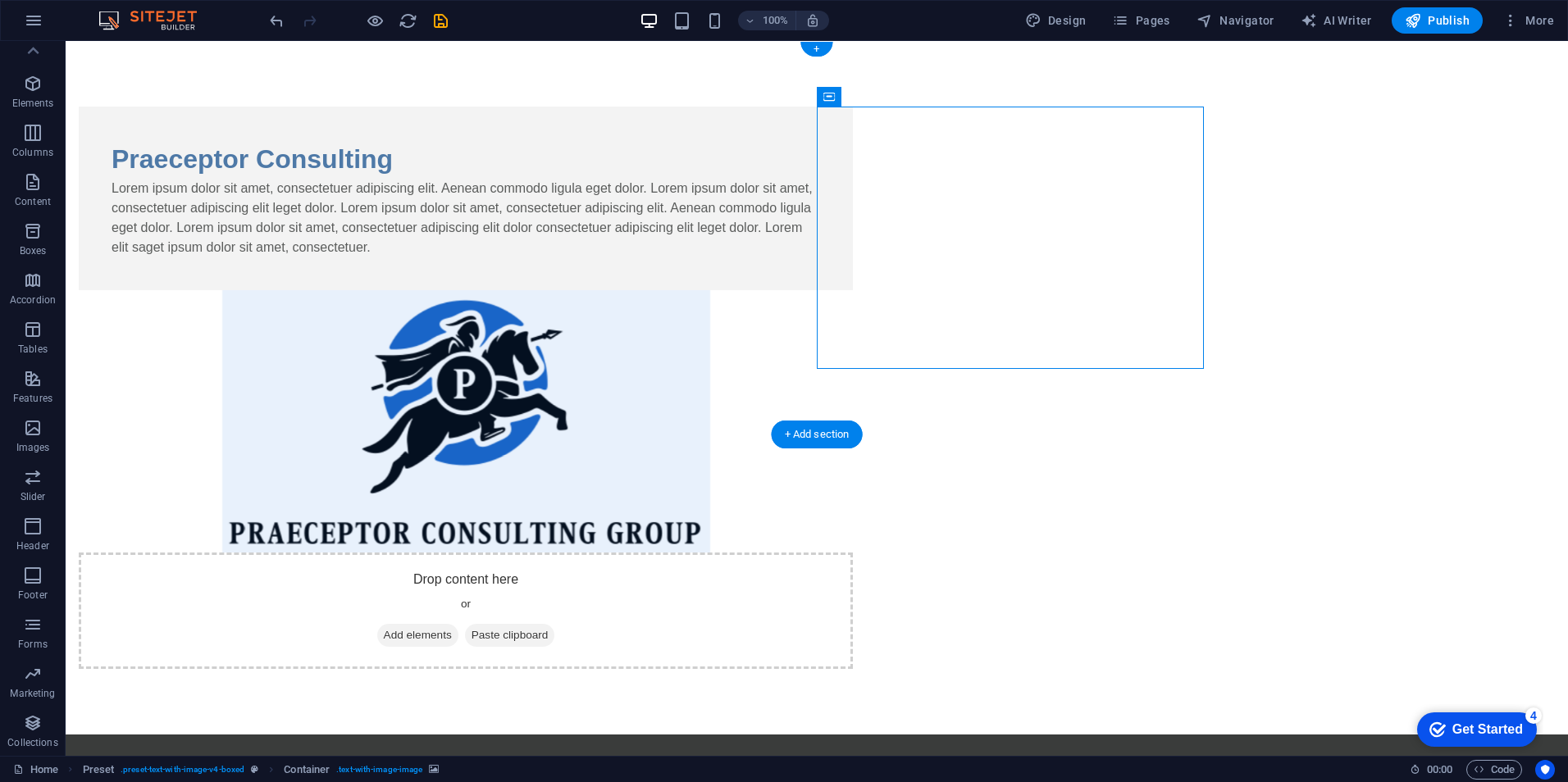
click at [853, 339] on figure at bounding box center [465, 421] width 774 height 262
click at [853, 294] on figure at bounding box center [465, 421] width 774 height 262
click at [853, 312] on figure at bounding box center [465, 421] width 774 height 262
click at [900, 98] on icon at bounding box center [902, 96] width 9 height 17
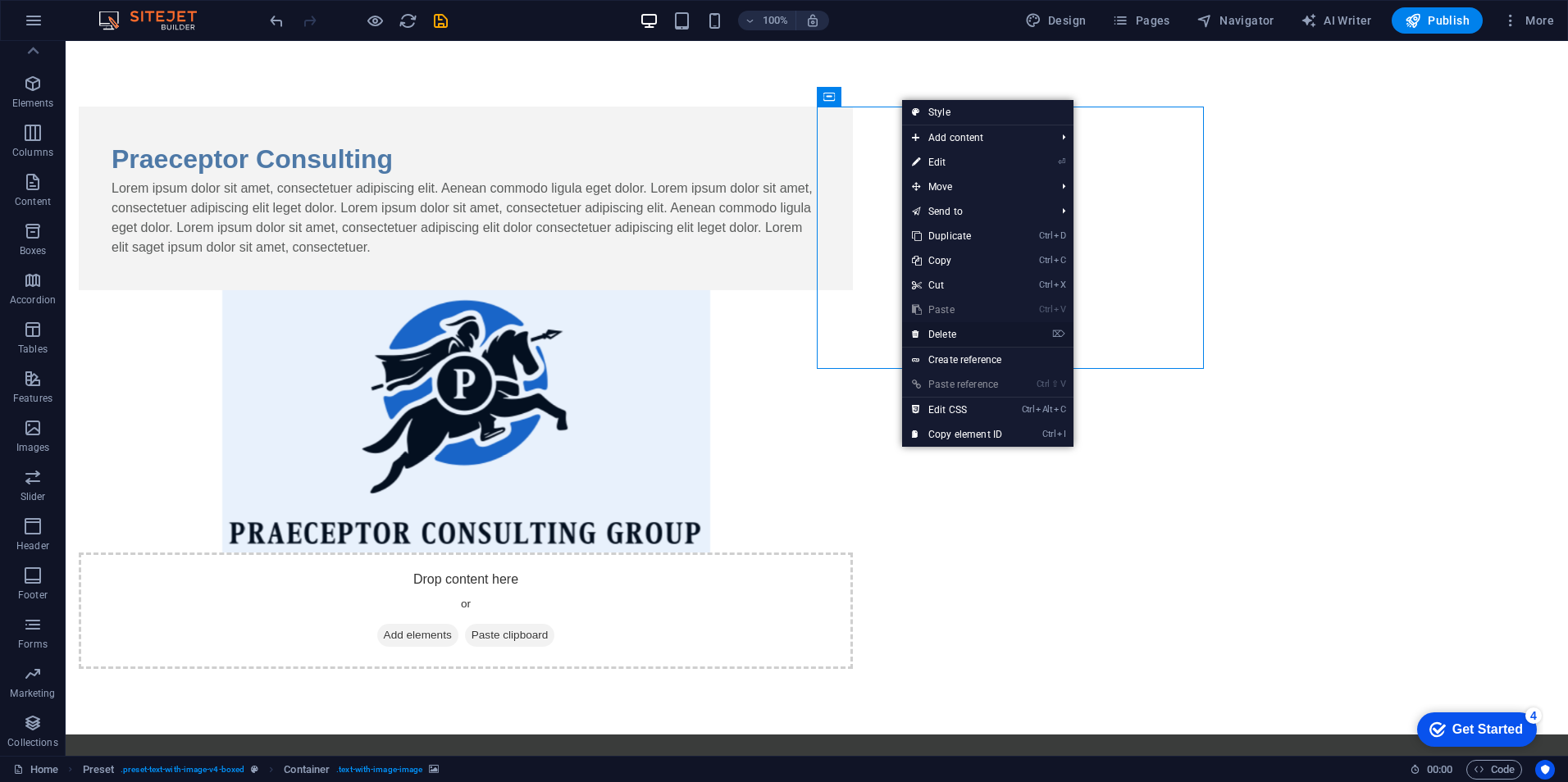
click at [957, 339] on link "⌦ Delete" at bounding box center [957, 334] width 110 height 24
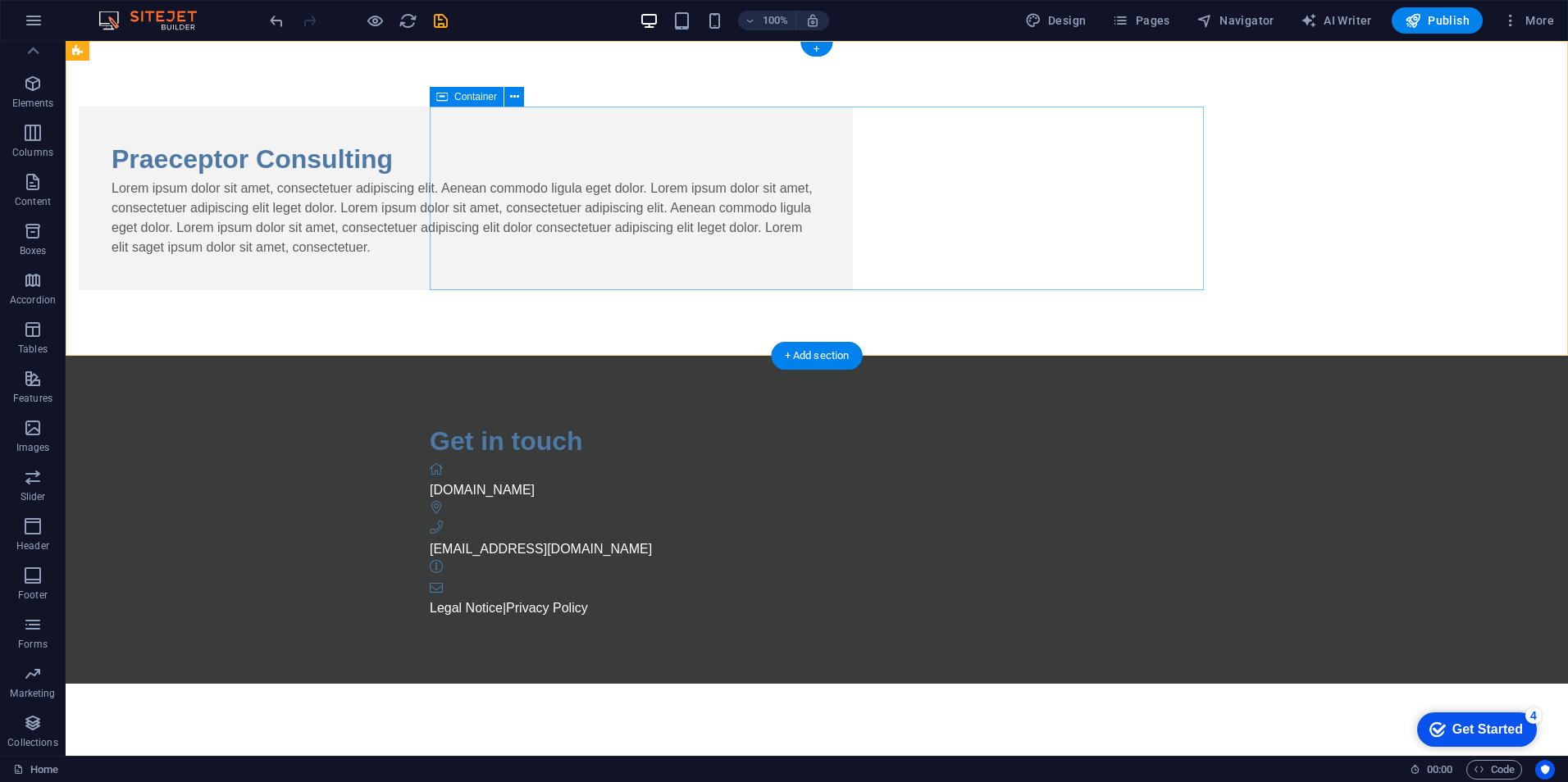
click at [853, 266] on div "Praeceptor Consulting Lorem ipsum dolor sit amet, consectetuer adipiscing elit.…" at bounding box center [465, 198] width 774 height 184
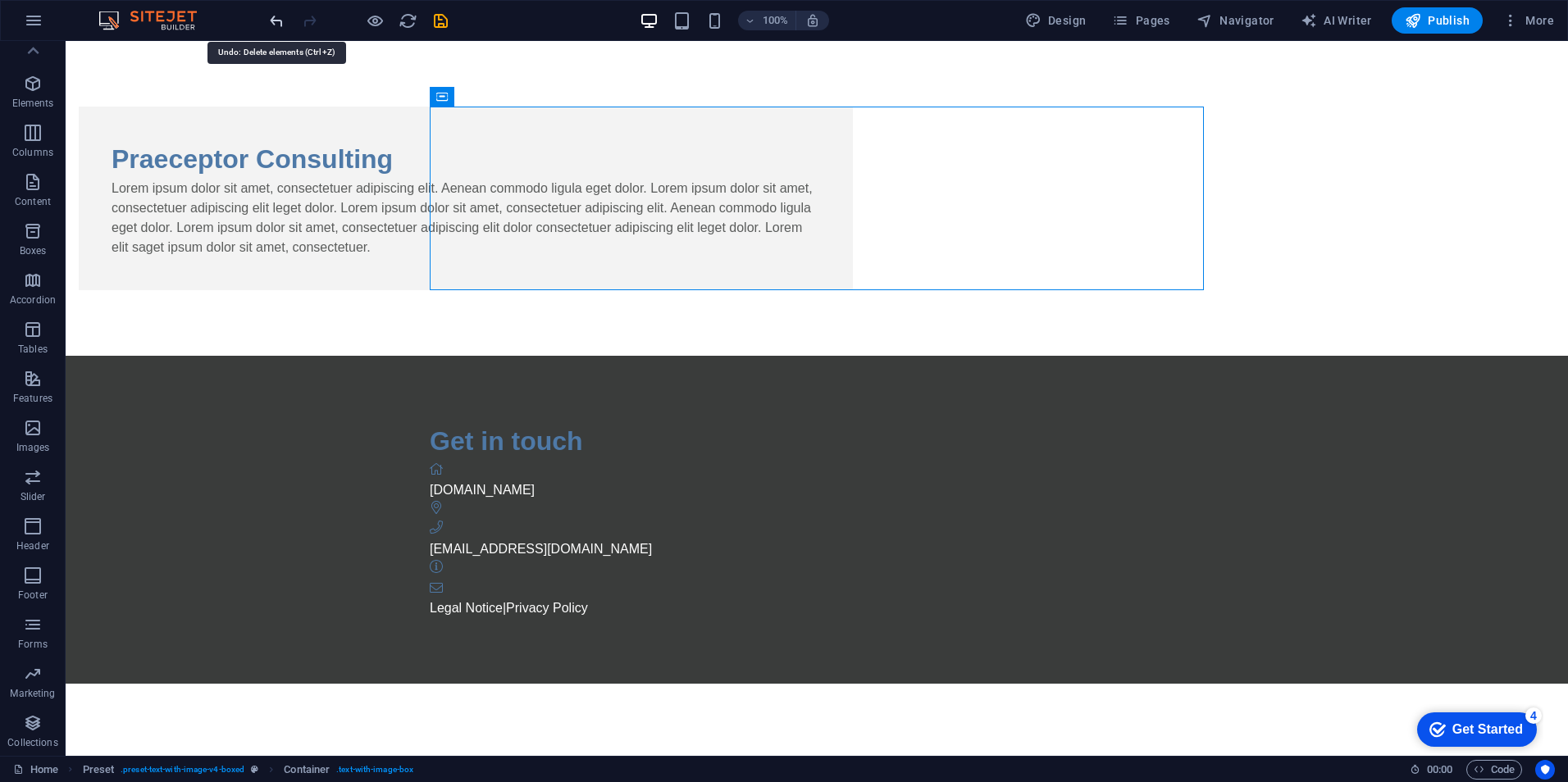
click at [277, 23] on icon "undo" at bounding box center [277, 21] width 19 height 19
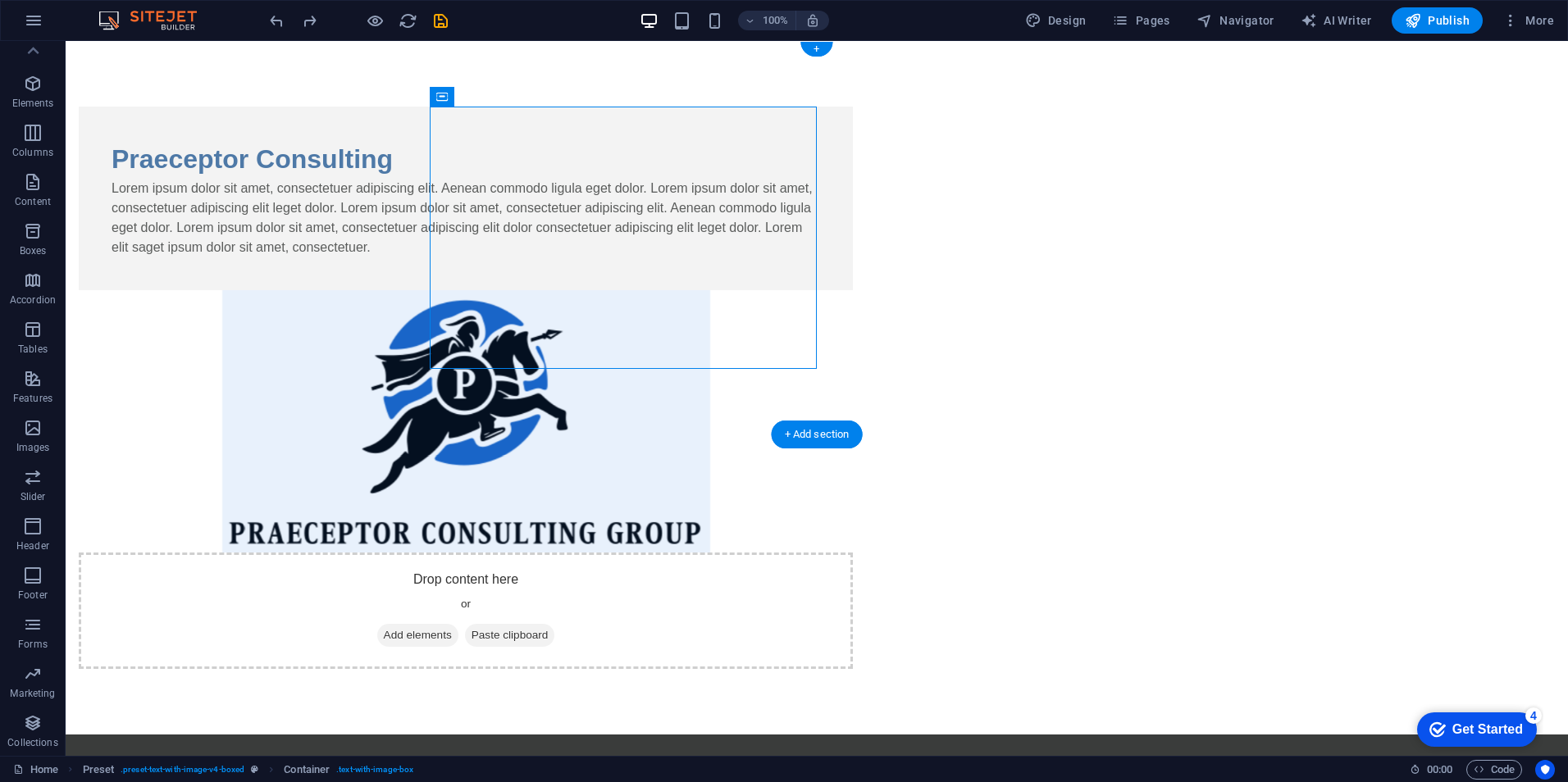
click at [853, 316] on figure at bounding box center [465, 421] width 774 height 262
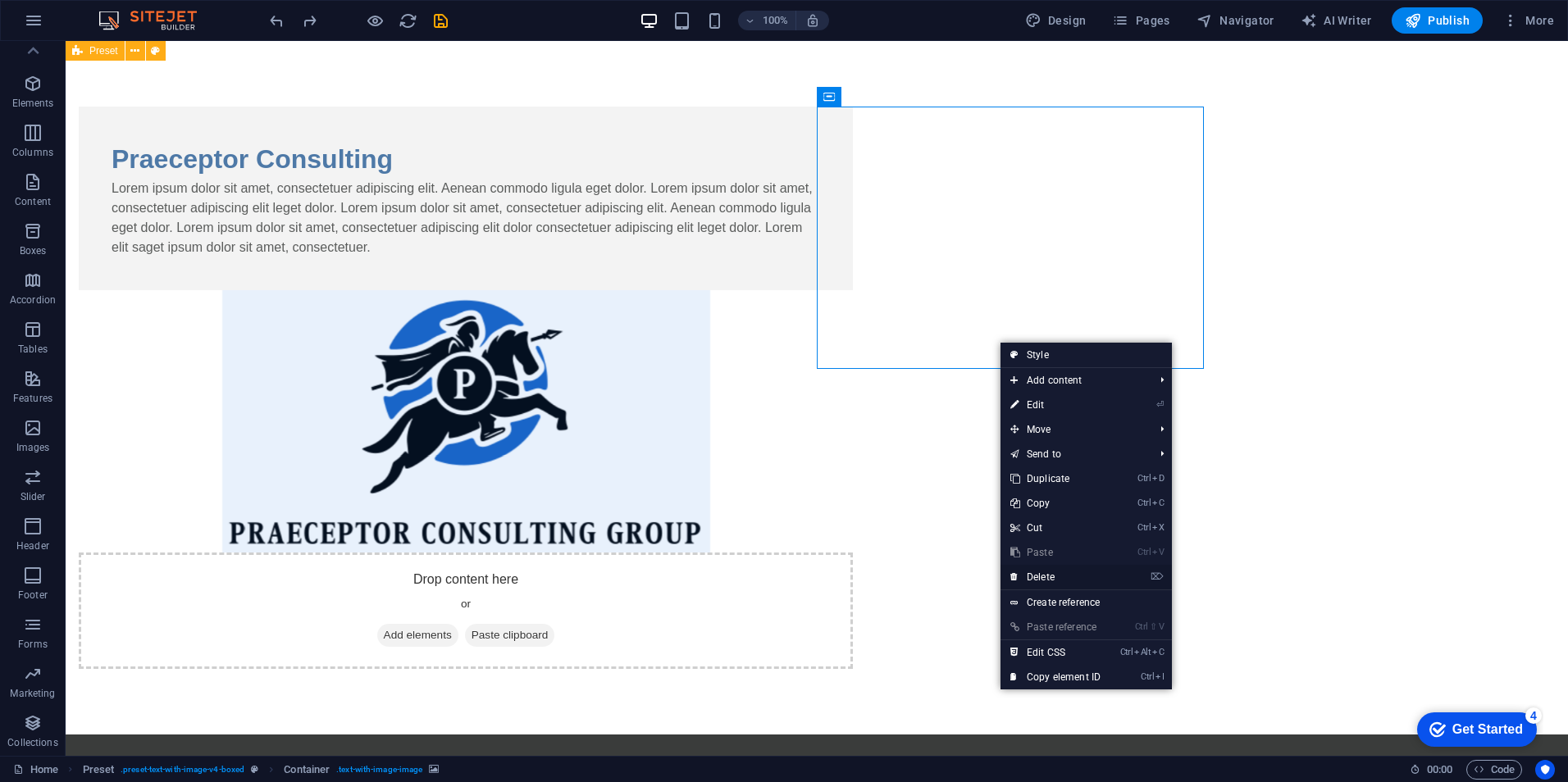
click at [1075, 569] on link "⌦ Delete" at bounding box center [1055, 577] width 110 height 24
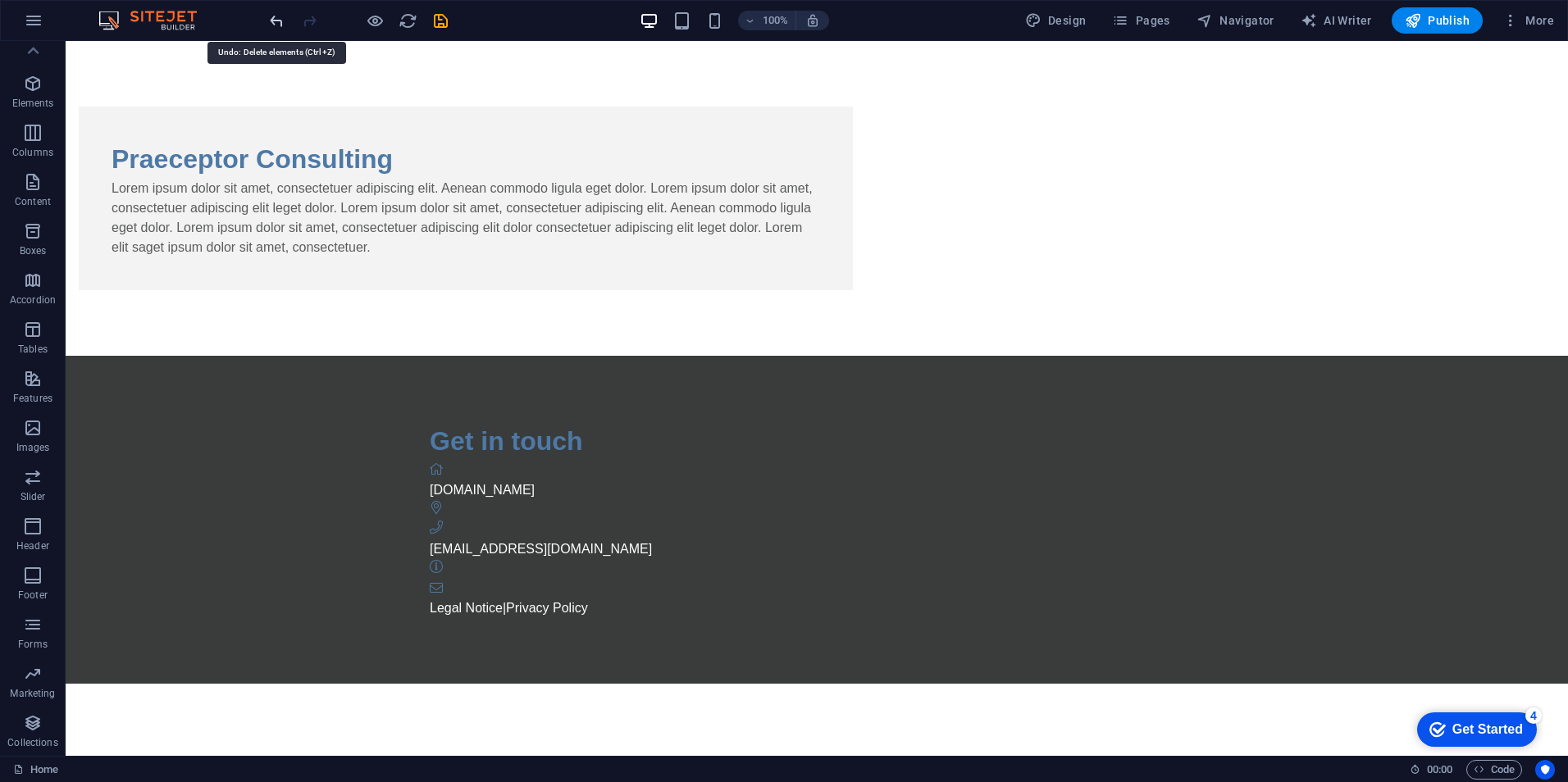
click at [278, 27] on icon "undo" at bounding box center [277, 21] width 19 height 19
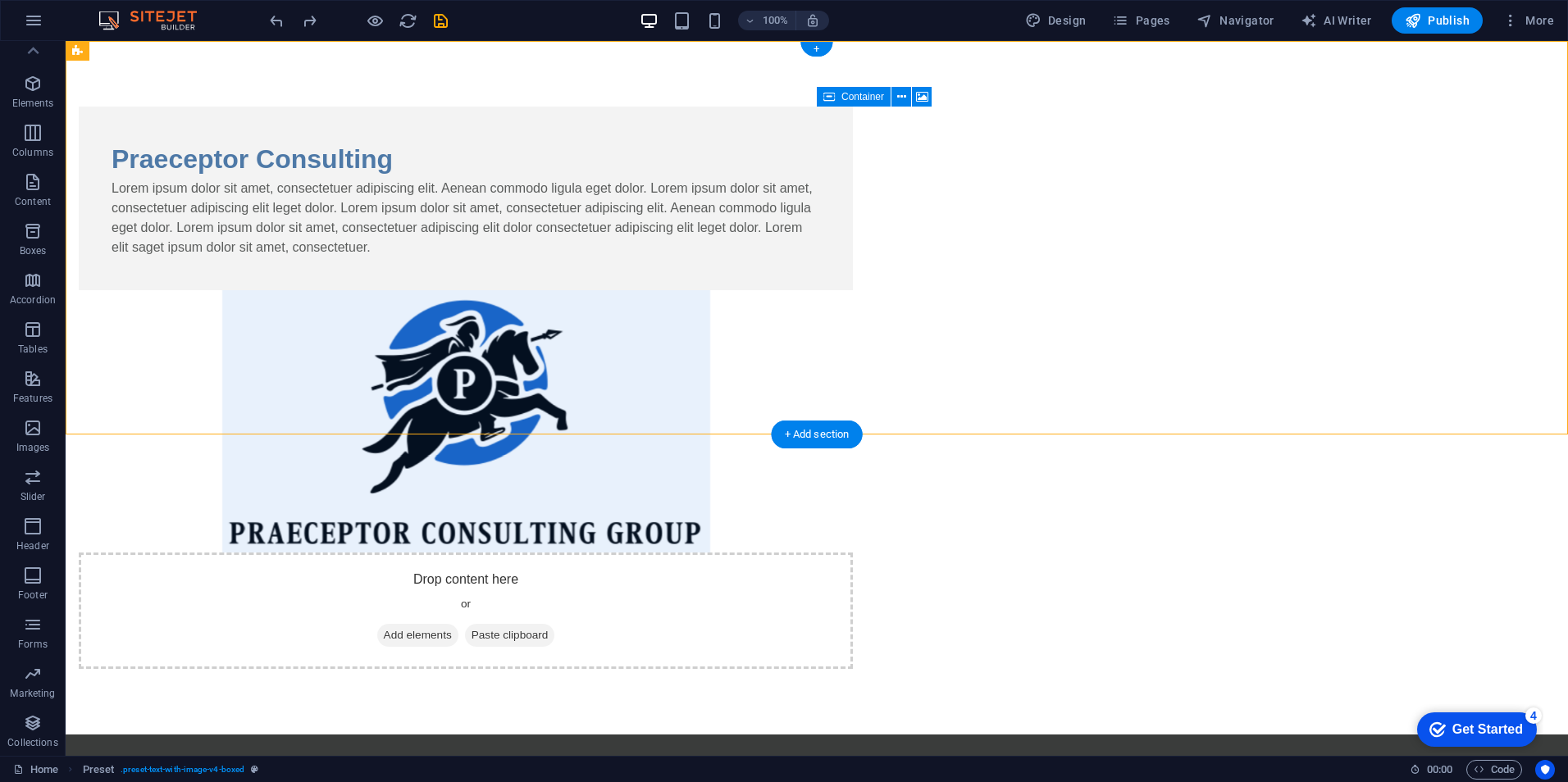
drag, startPoint x: 961, startPoint y: 125, endPoint x: 991, endPoint y: 156, distance: 43.1
click at [853, 552] on div "Drop content here or Add elements Paste clipboard" at bounding box center [465, 610] width 774 height 116
click at [903, 101] on icon at bounding box center [902, 96] width 9 height 17
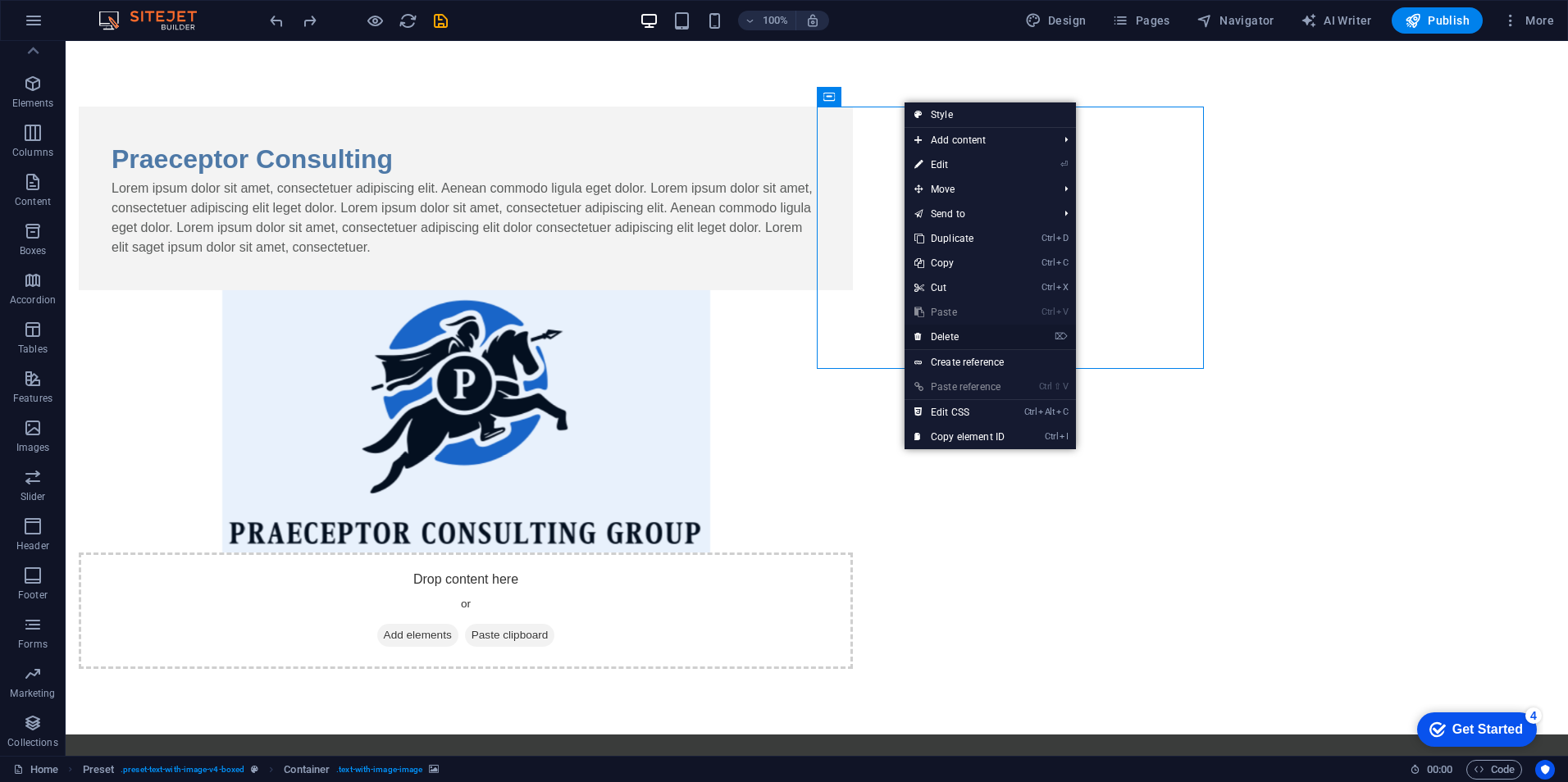
click at [998, 339] on link "⌦ Delete" at bounding box center [960, 336] width 110 height 24
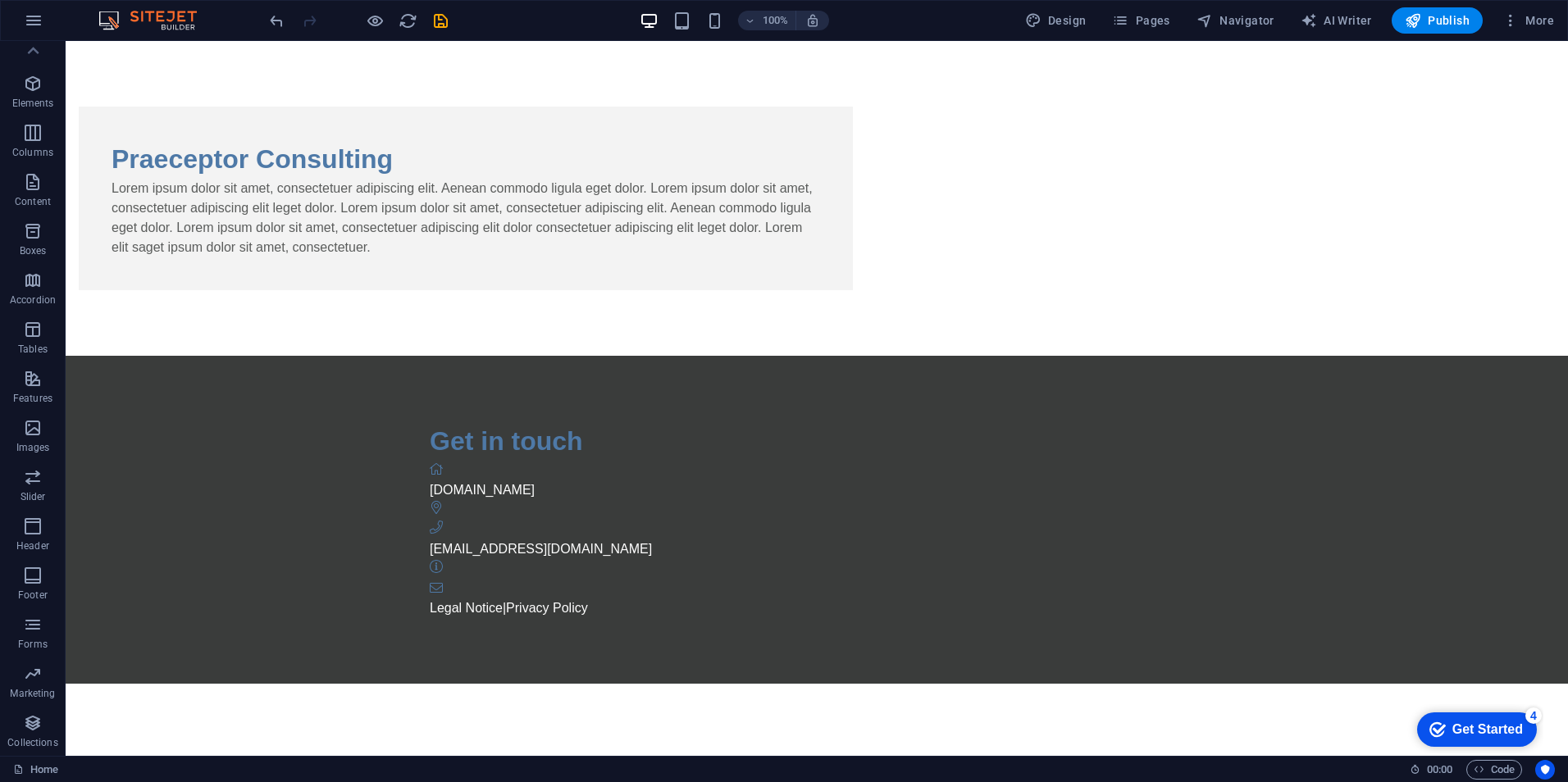
click at [279, 33] on div "100% Design Pages Navigator AI Writer Publish More" at bounding box center [784, 21] width 1567 height 40
click at [278, 23] on icon "undo" at bounding box center [277, 21] width 19 height 19
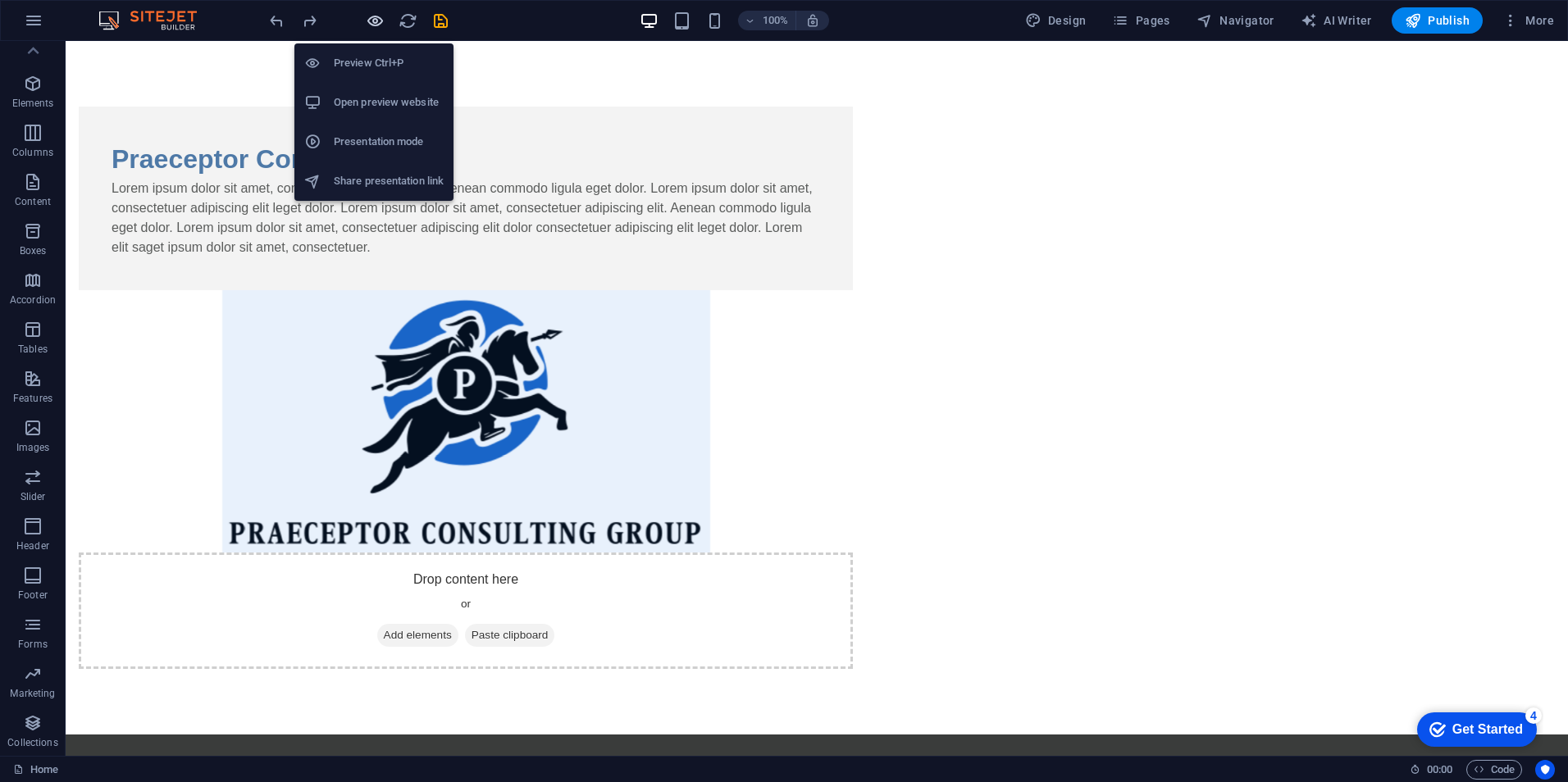
click at [374, 21] on icon "button" at bounding box center [375, 21] width 19 height 19
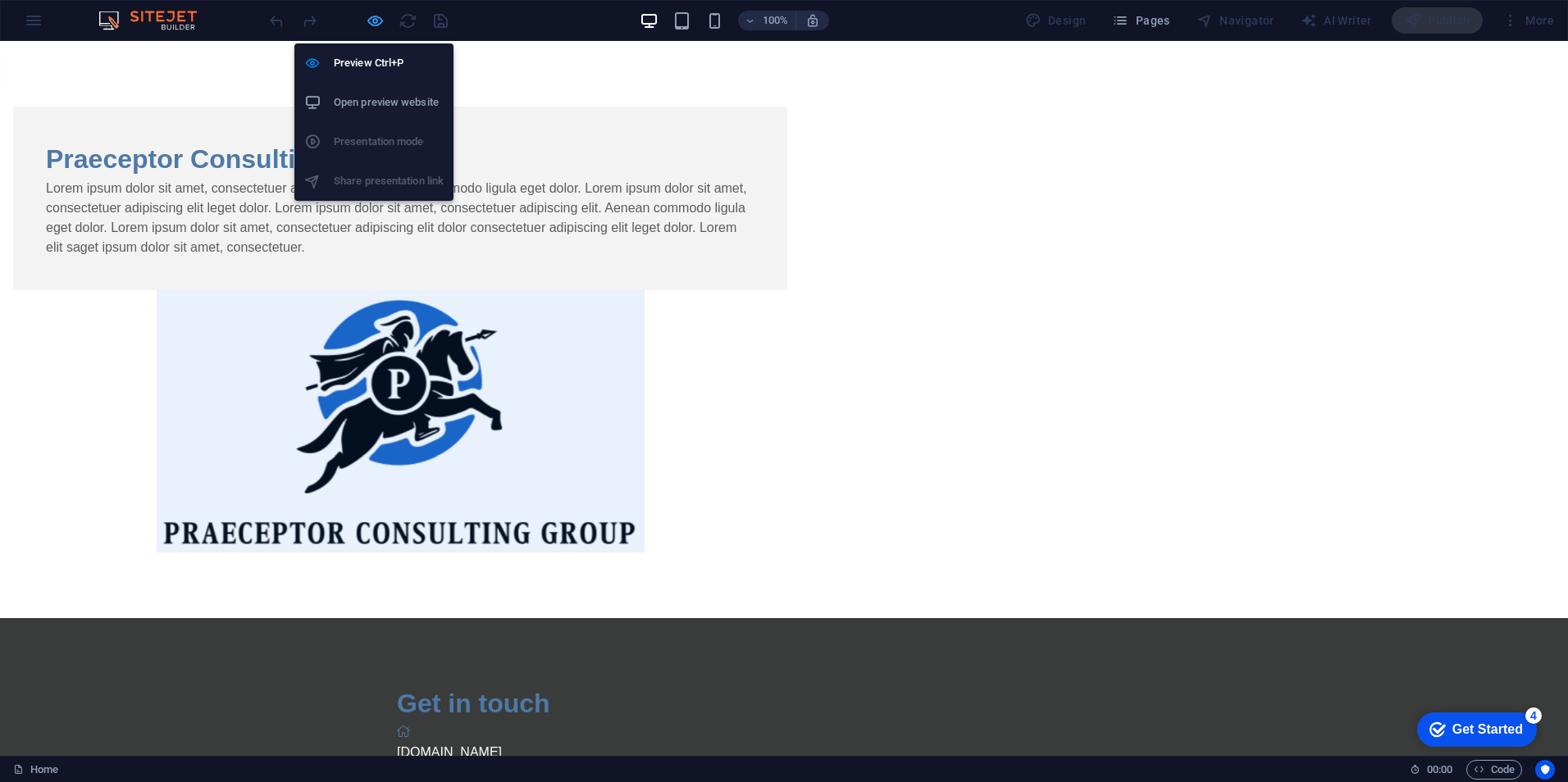
click at [379, 23] on icon "button" at bounding box center [375, 21] width 19 height 19
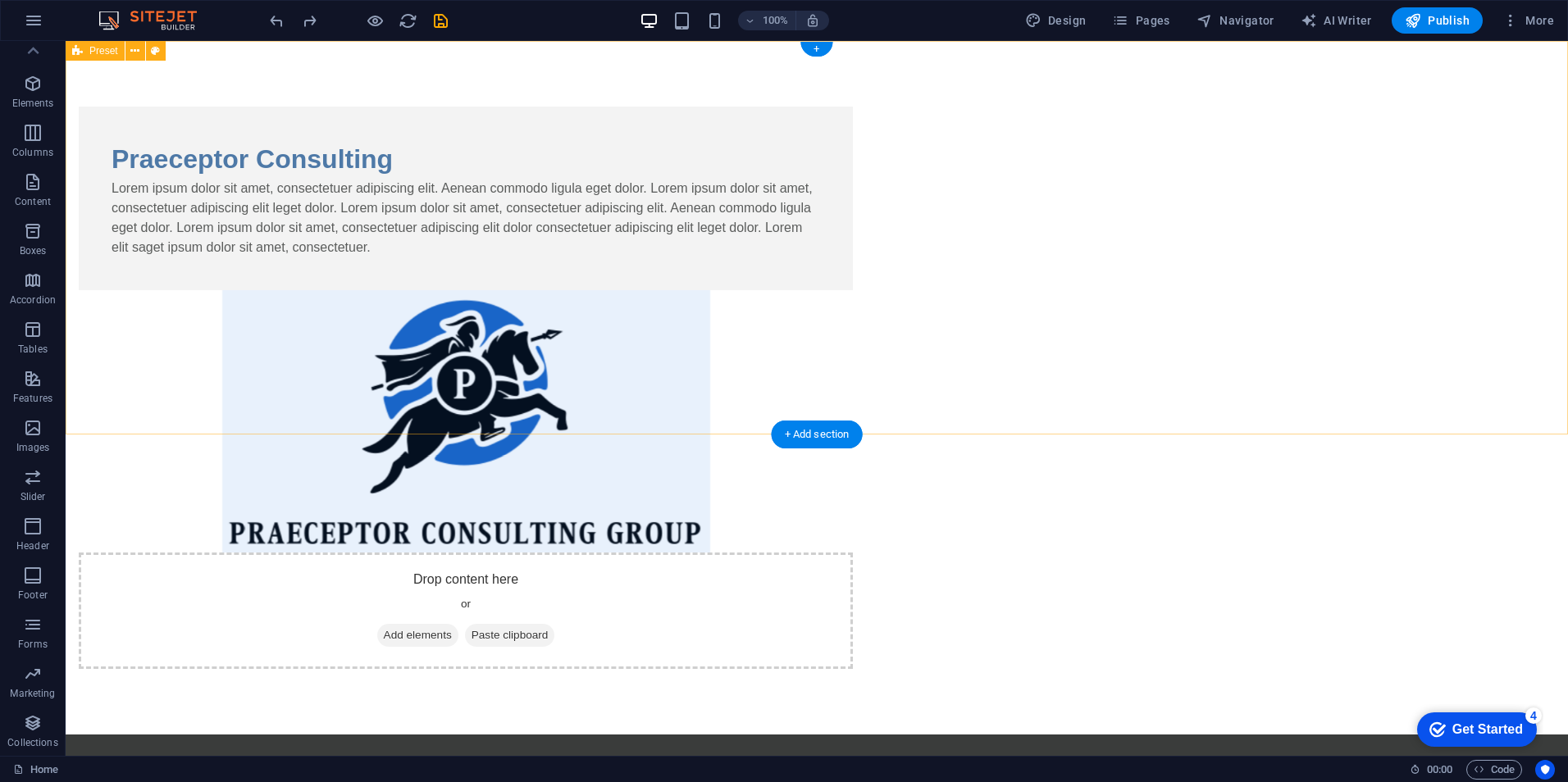
drag, startPoint x: 1418, startPoint y: 222, endPoint x: 1353, endPoint y: 230, distance: 65.5
click at [1402, 243] on div "Praeceptor Consulting Lorem ipsum dolor sit amet, consectetuer adipiscing elit.…" at bounding box center [817, 388] width 1503 height 694
click at [39, 50] on icon at bounding box center [32, 50] width 23 height 23
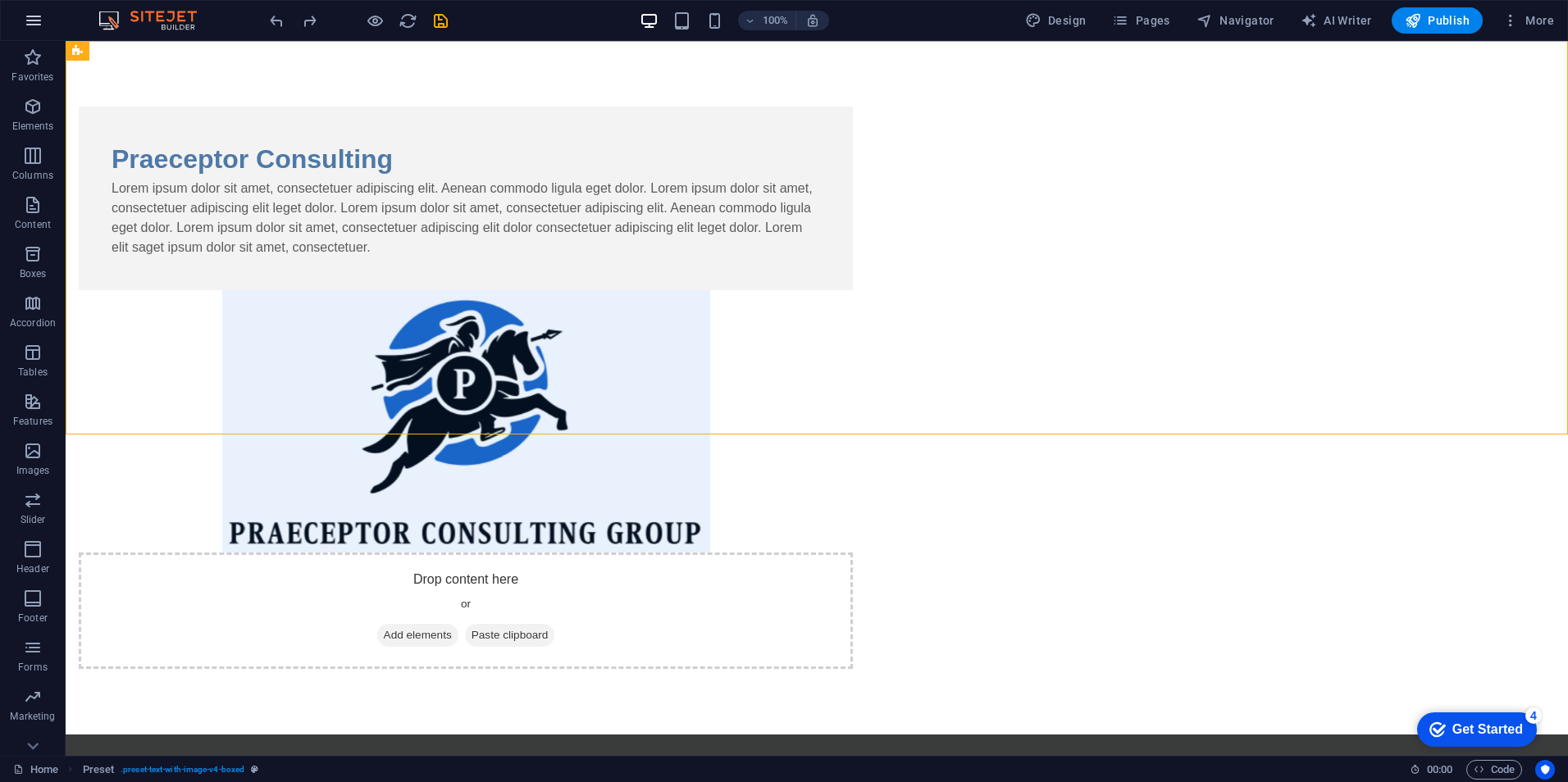
click at [38, 10] on button "button" at bounding box center [33, 21] width 40 height 40
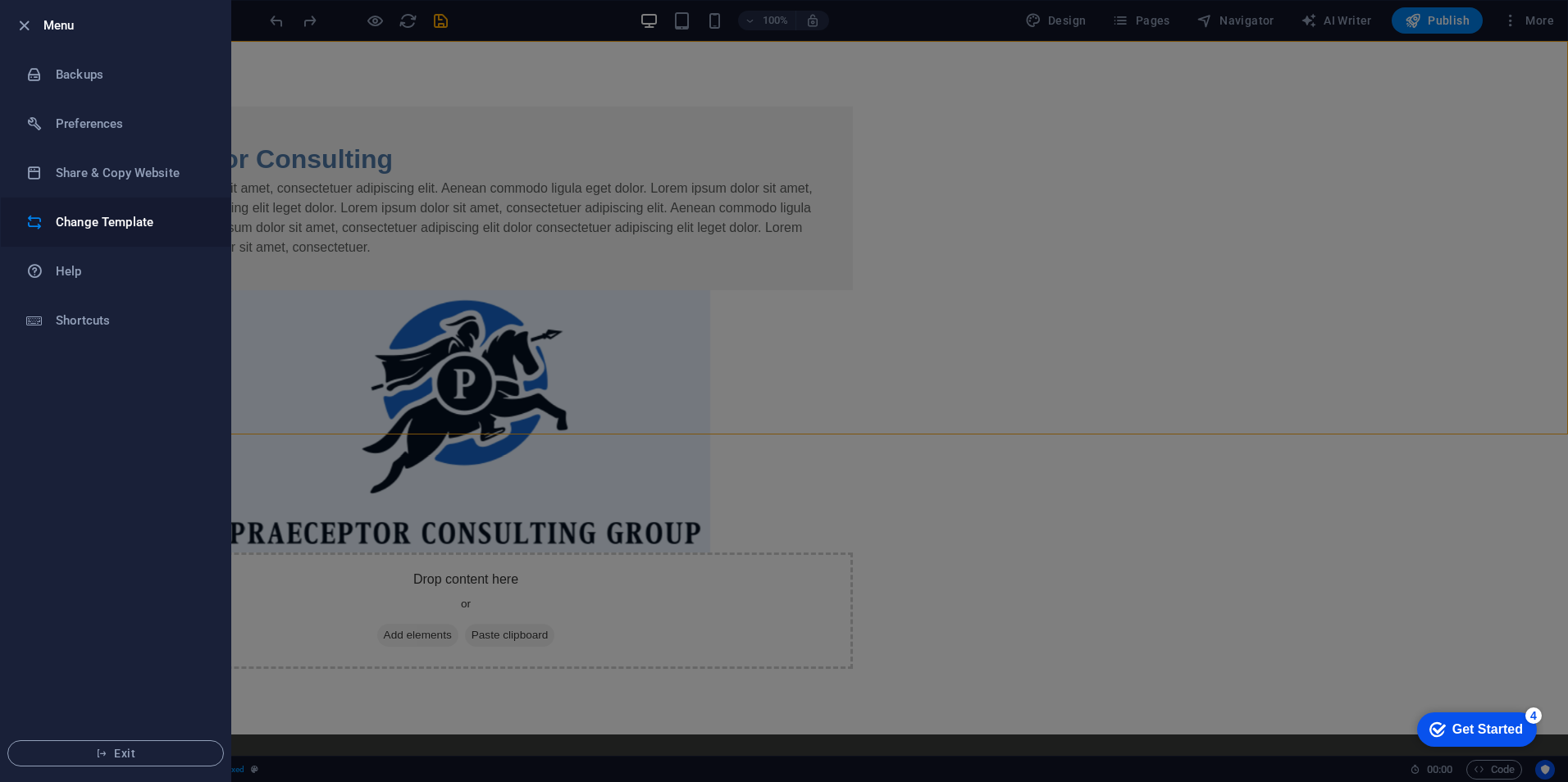
click at [124, 218] on h6 "Change Template" at bounding box center [132, 223] width 151 height 20
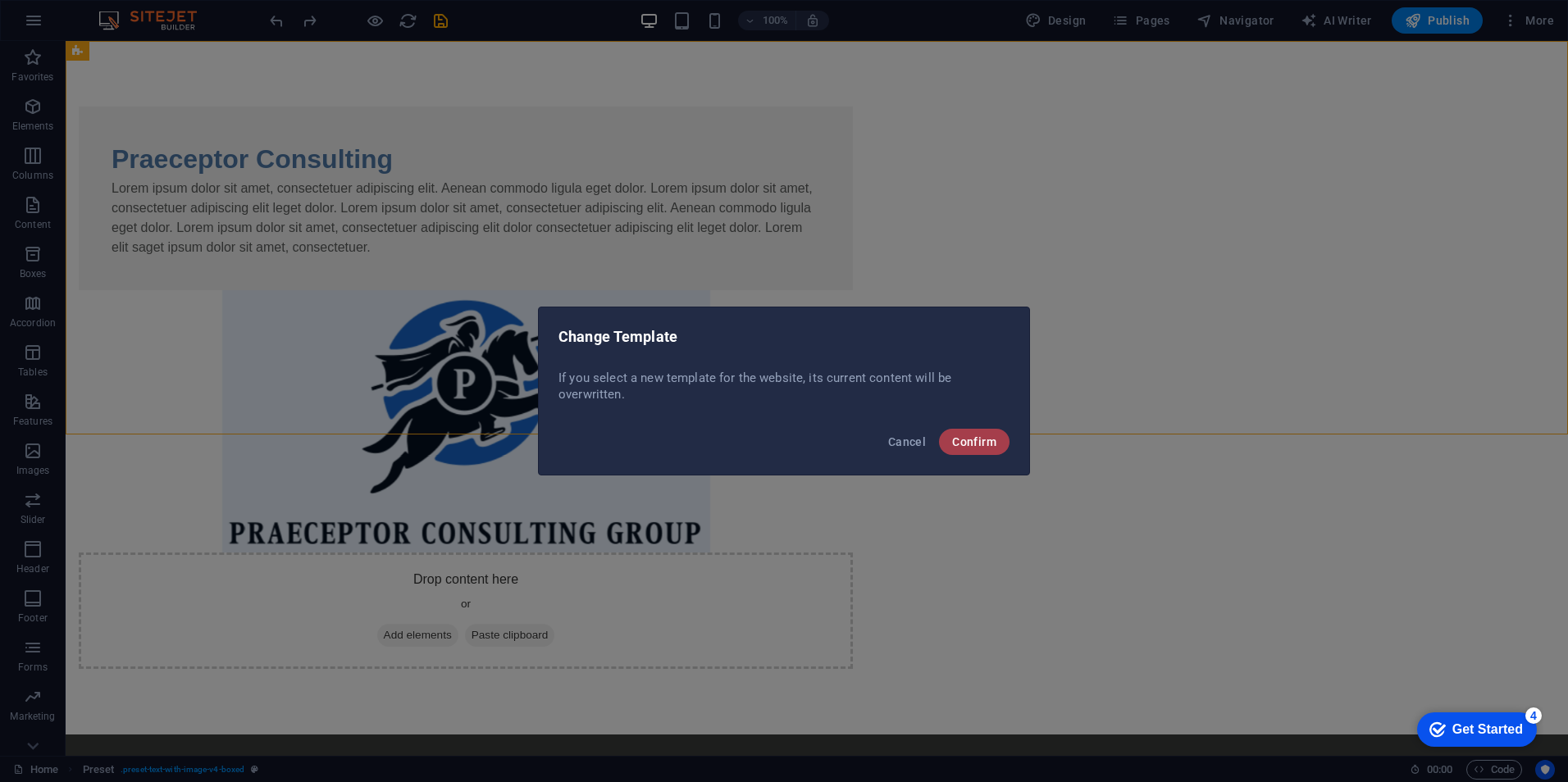
click at [953, 437] on span "Confirm" at bounding box center [974, 441] width 44 height 14
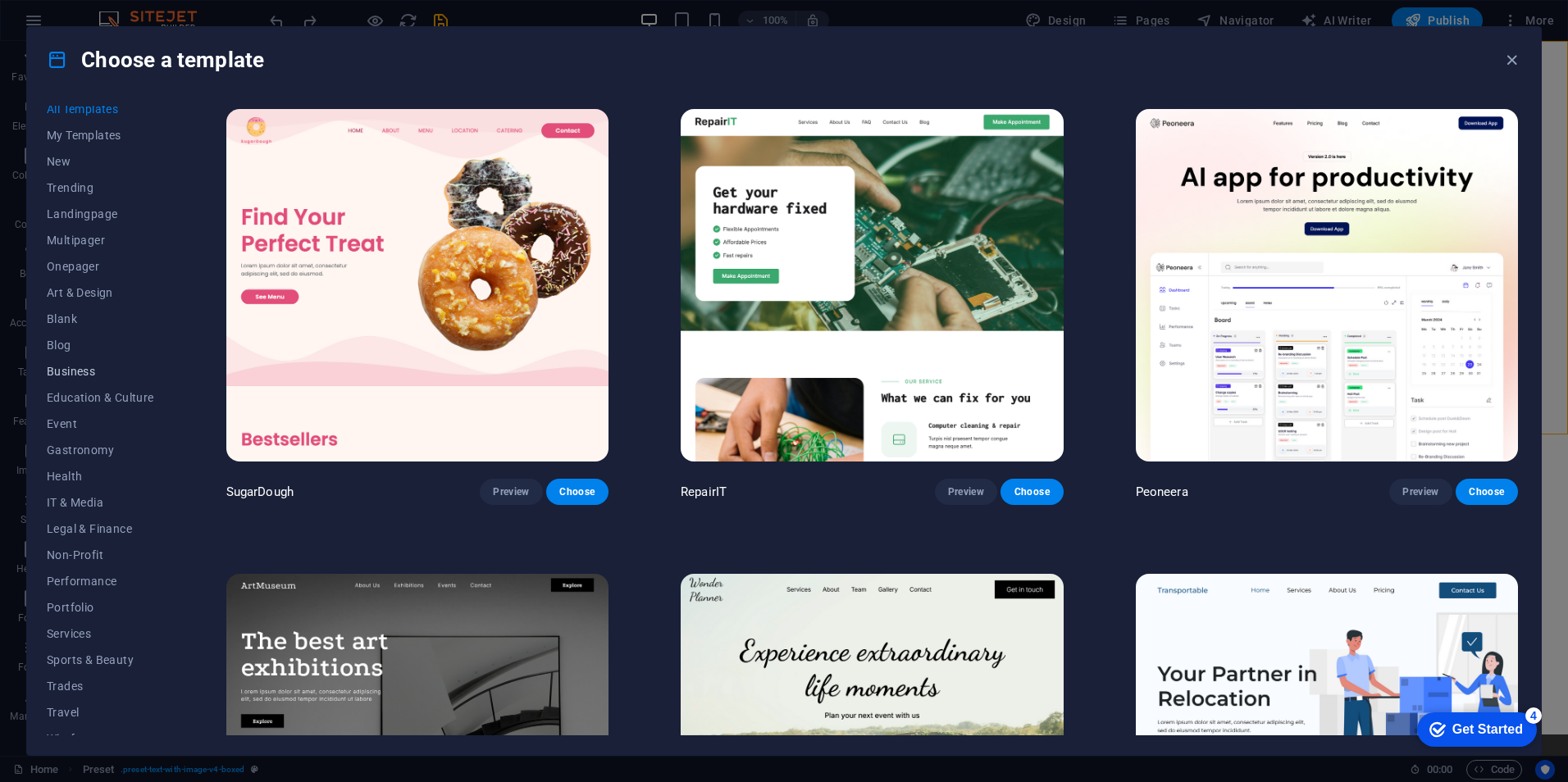
scroll to position [26, 0]
click at [70, 721] on span "Wireframe" at bounding box center [100, 723] width 107 height 14
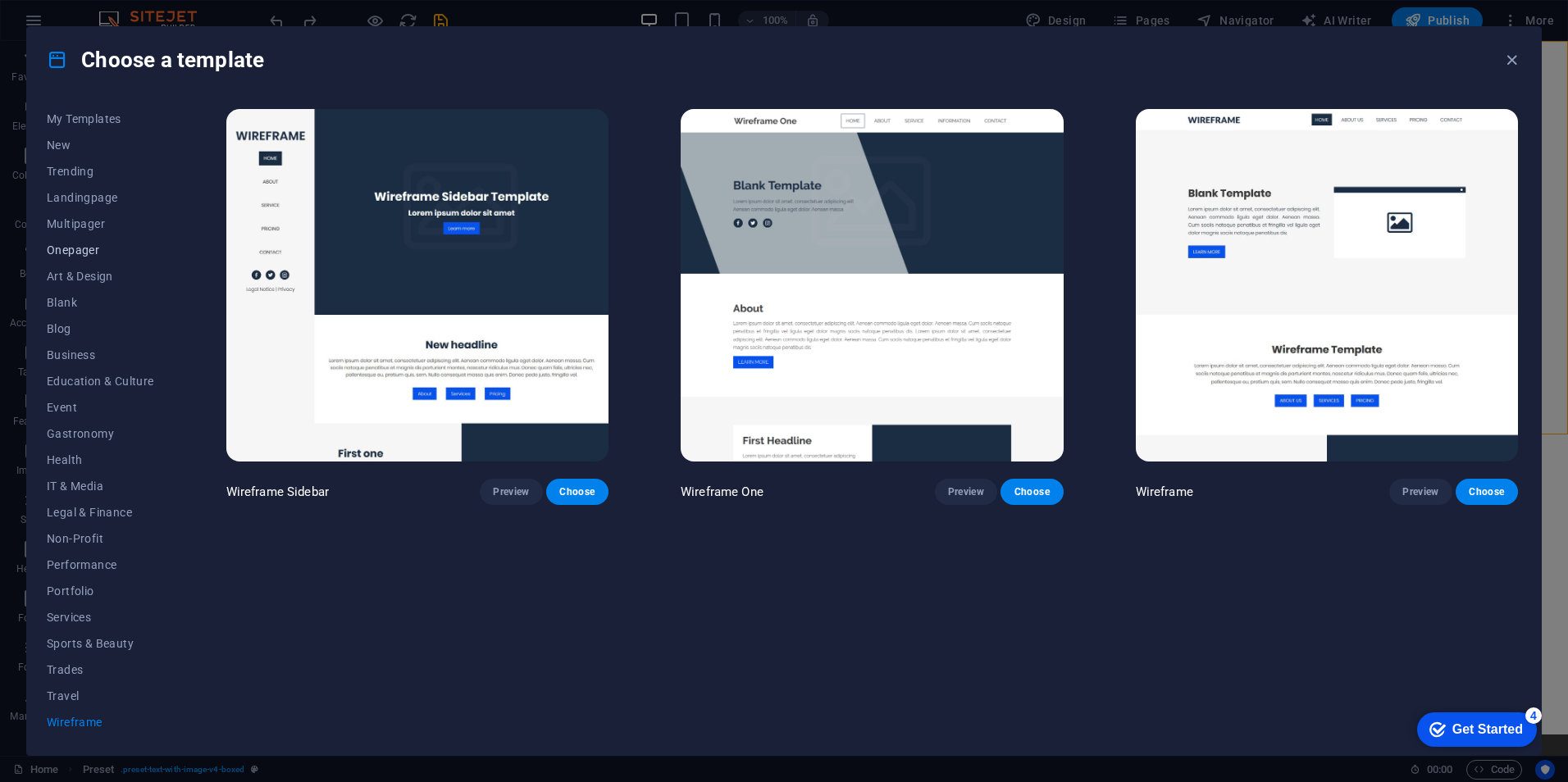
click at [85, 250] on span "Onepager" at bounding box center [100, 250] width 107 height 14
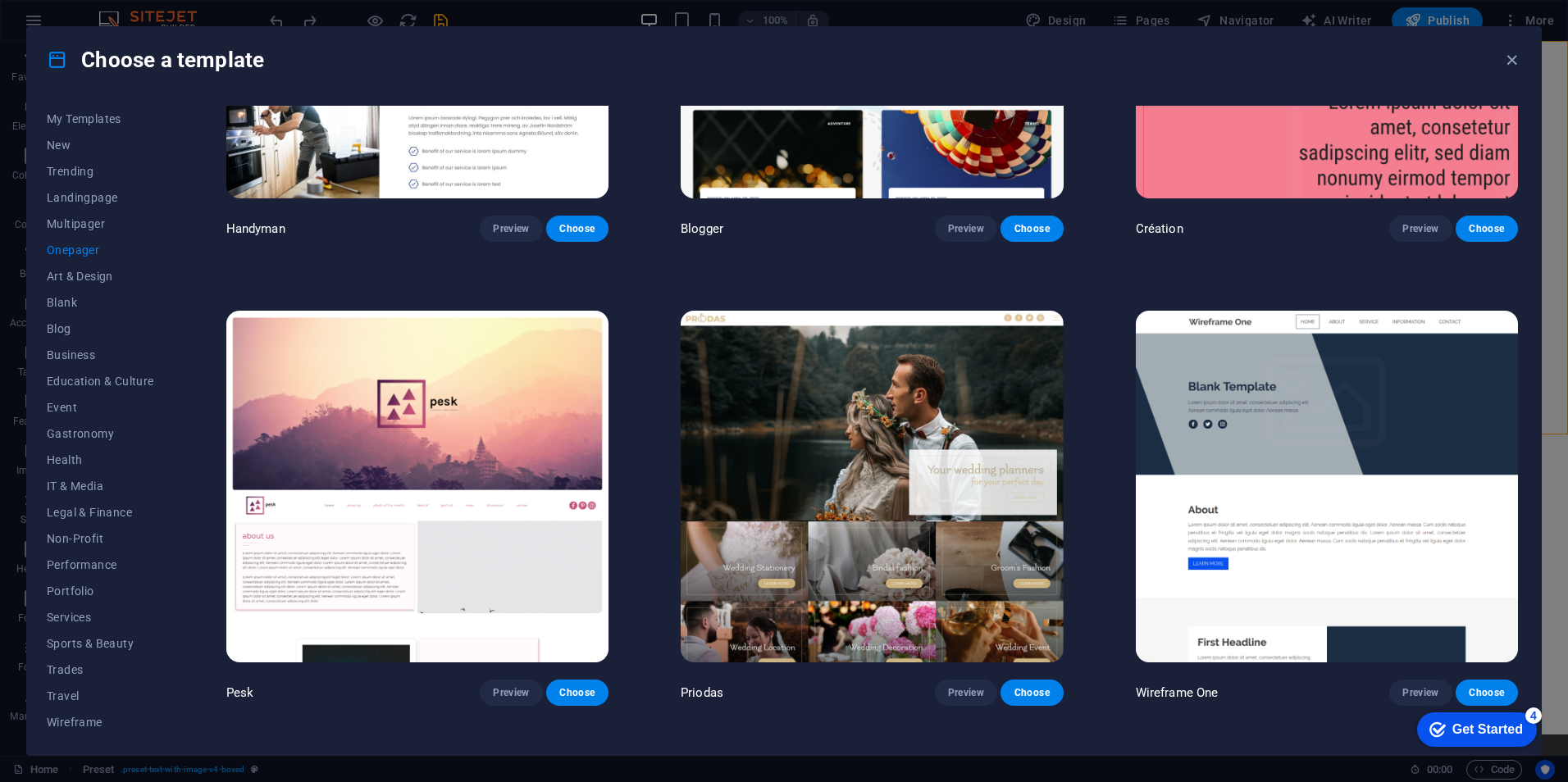
scroll to position [2706, 0]
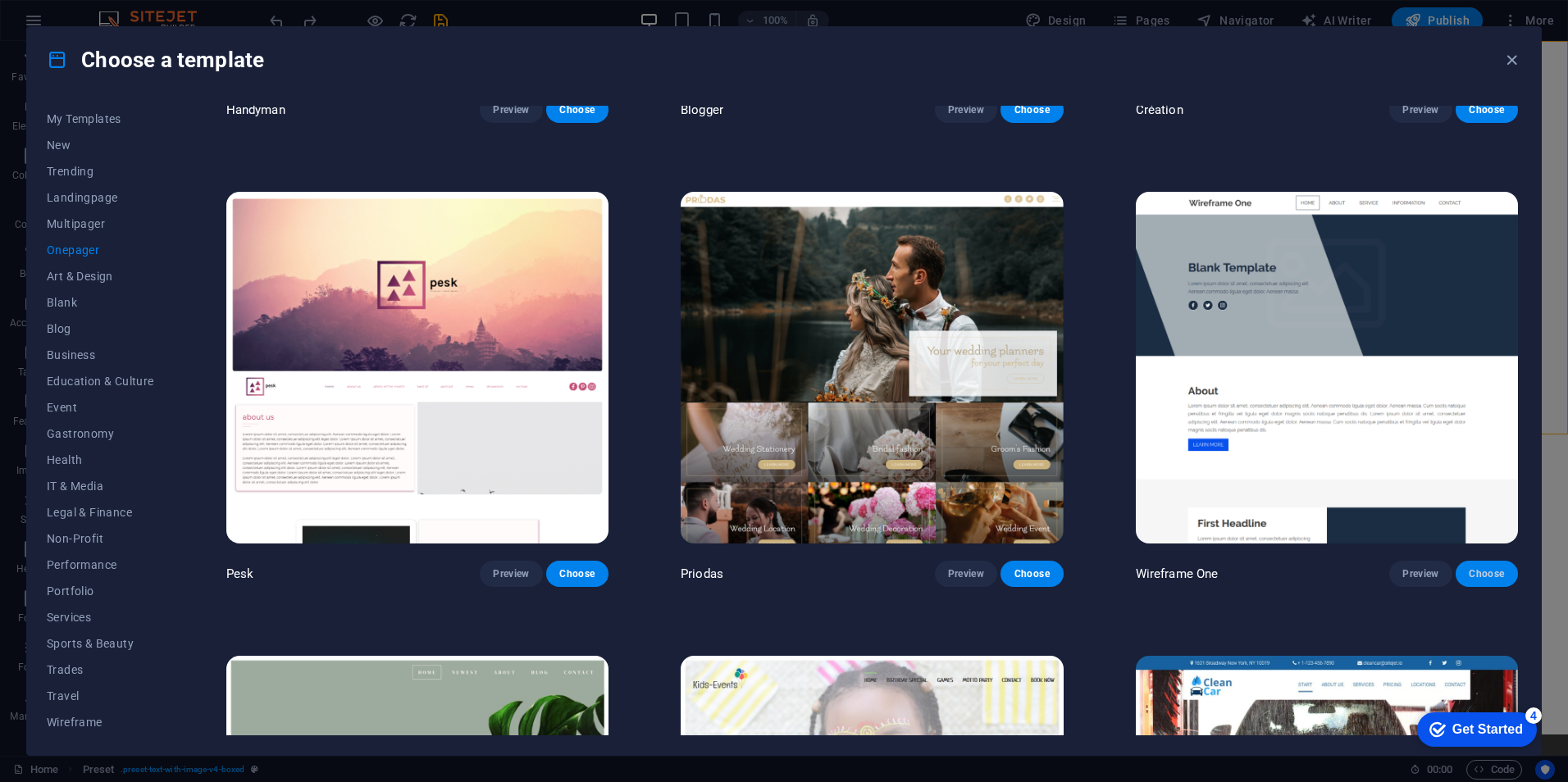
click at [1482, 568] on button "Choose" at bounding box center [1487, 574] width 62 height 26
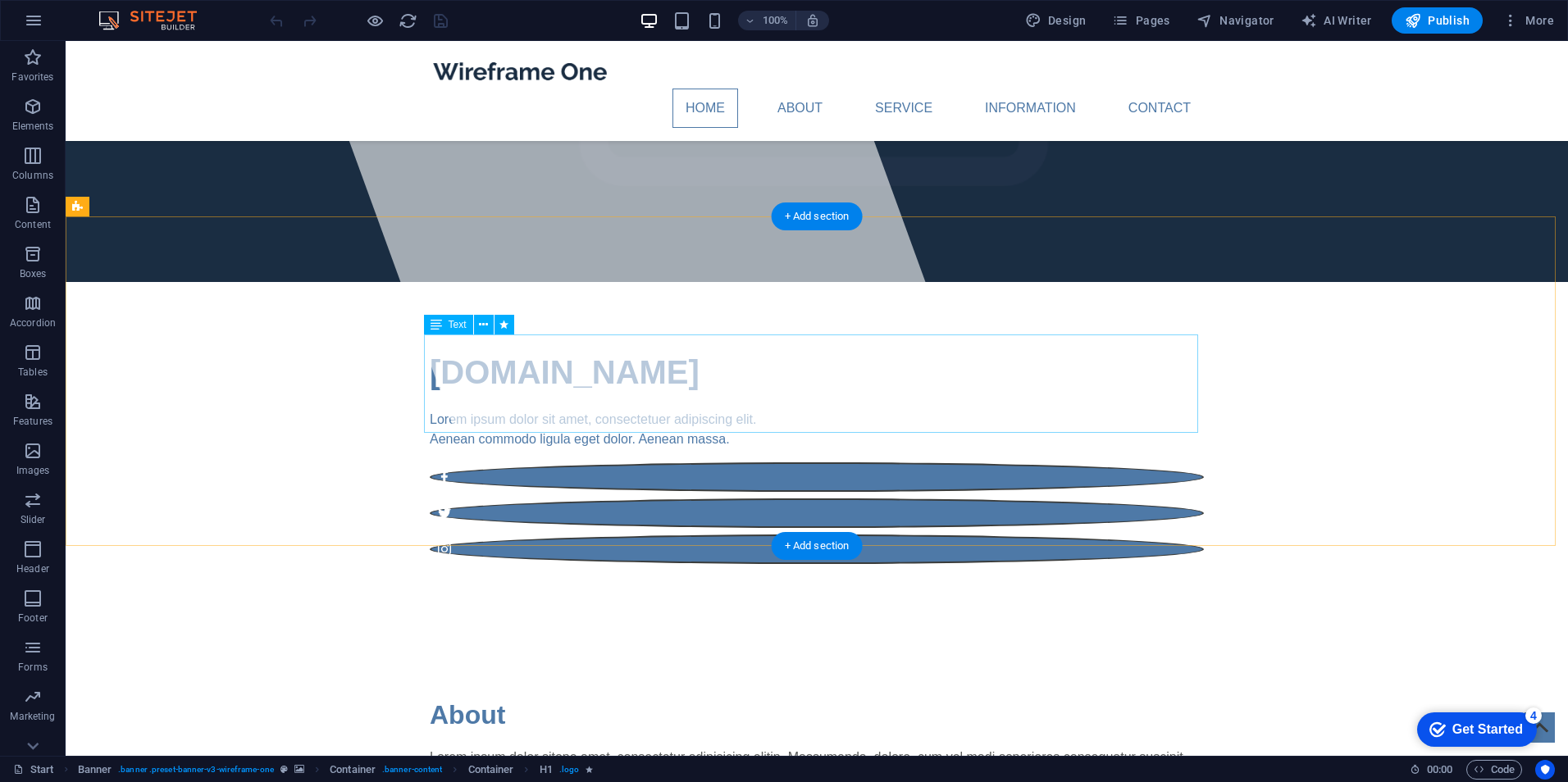
scroll to position [328, 0]
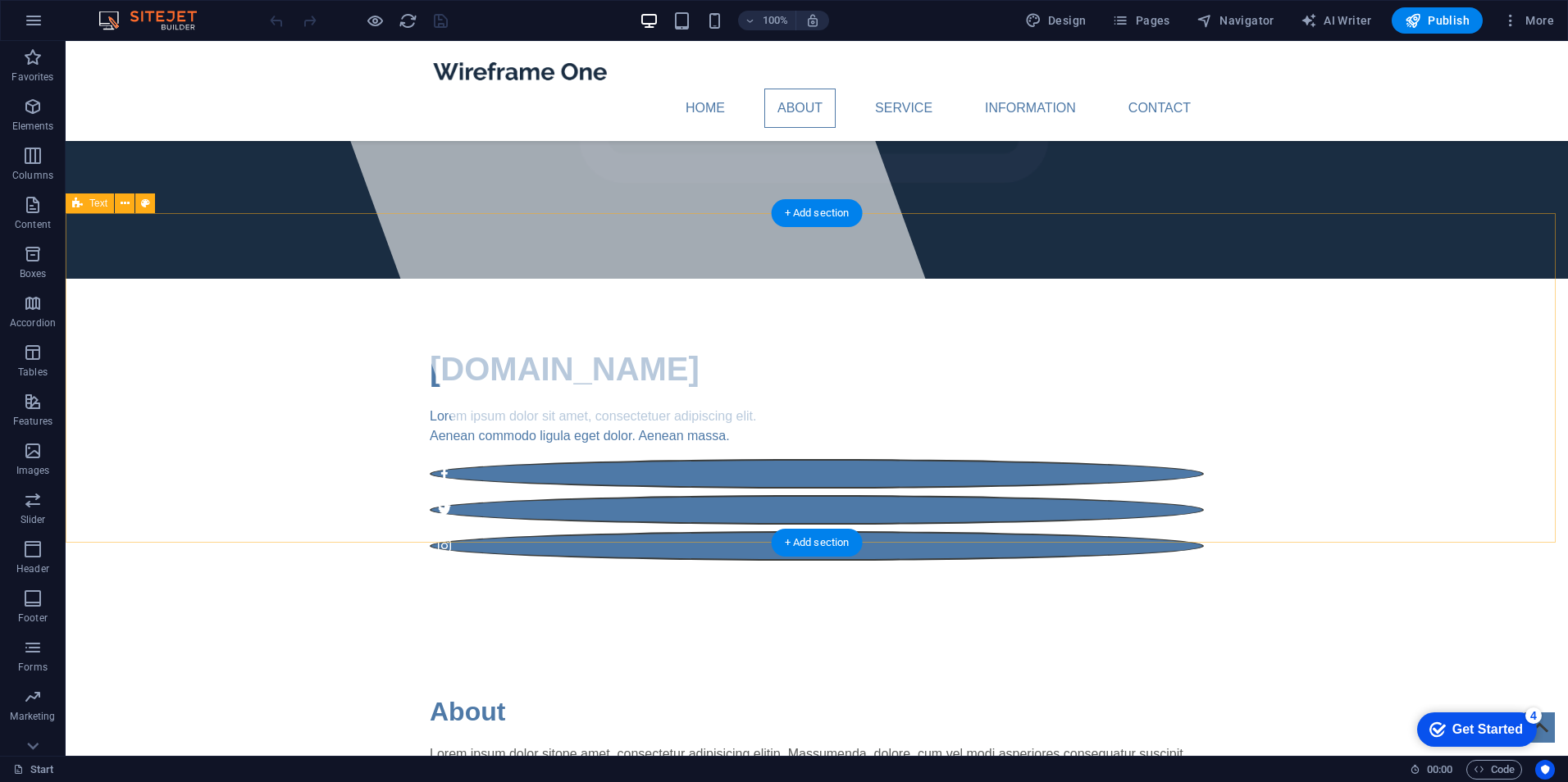
click at [225, 626] on div "About Lorem ipsum dolor sitope amet, consectetur adipisicing elitip. [PERSON_NA…" at bounding box center [817, 791] width 1503 height 330
click at [118, 626] on div "About Lorem ipsum dolor sitope amet, consectetur adipisicing elitip. [PERSON_NA…" at bounding box center [817, 791] width 1503 height 330
click at [333, 626] on div "About Lorem ipsum dolor sitope amet, consectetur adipisicing elitip. [PERSON_NA…" at bounding box center [817, 791] width 1503 height 330
click at [469, 626] on div "About Lorem ipsum dolor sitope amet, consectetur adipisicing elitip. [PERSON_NA…" at bounding box center [817, 791] width 1503 height 330
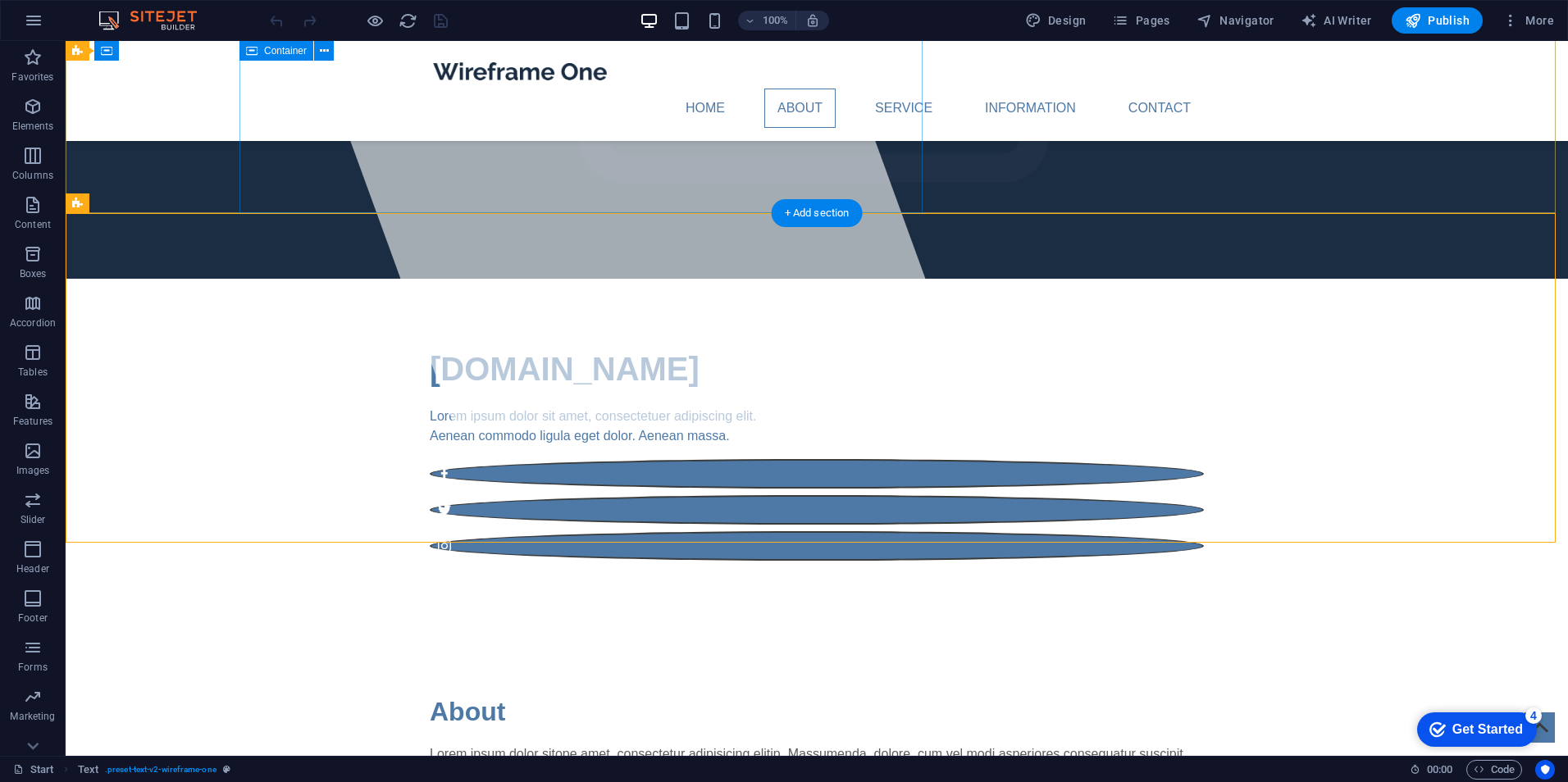
click at [468, 201] on div at bounding box center [587, 70] width 785 height 715
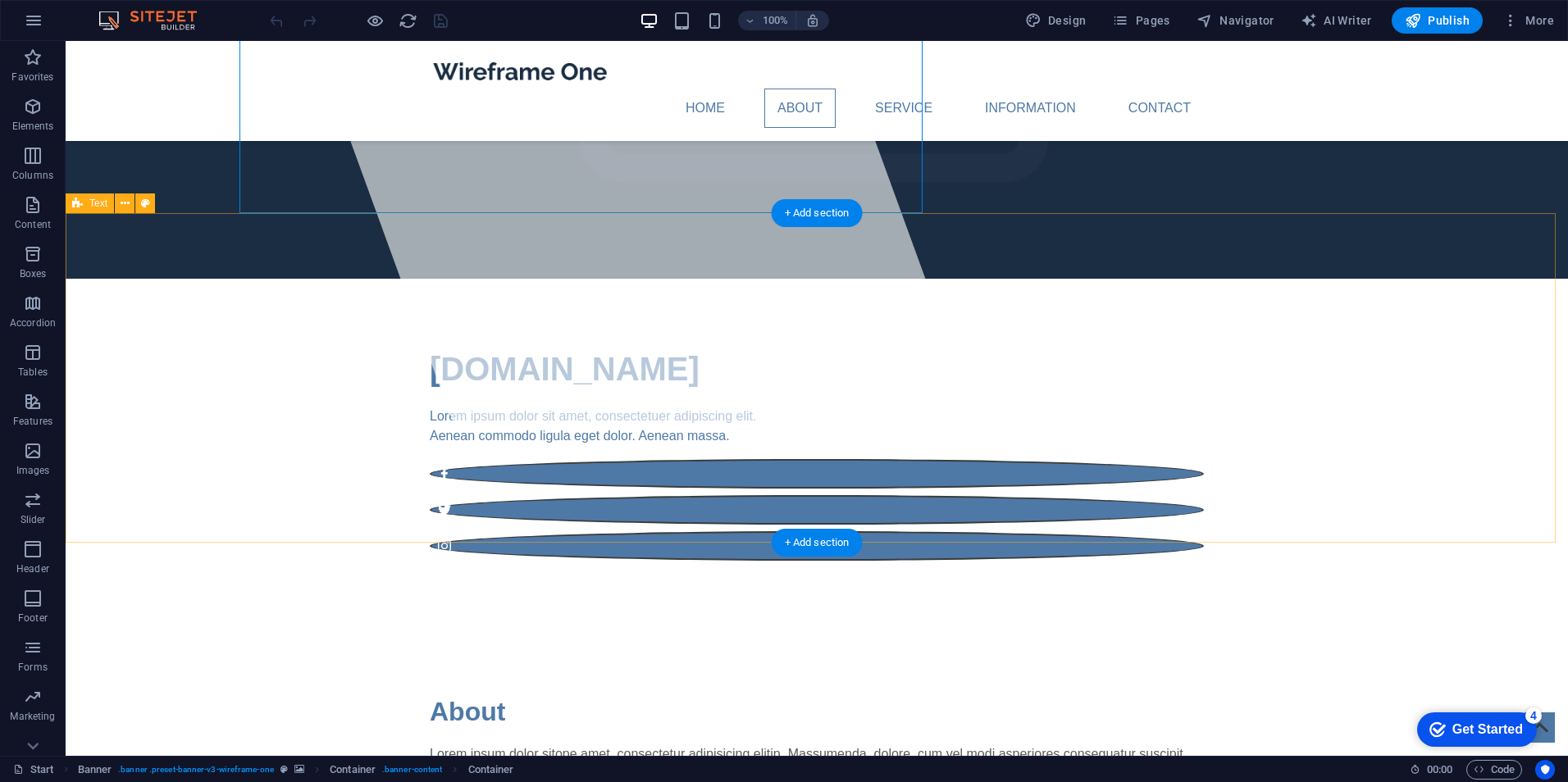
click at [461, 626] on div "About Lorem ipsum dolor sitope amet, consectetur adipisicing elitip. [PERSON_NA…" at bounding box center [817, 791] width 1503 height 330
click at [309, 626] on div "About Lorem ipsum dolor sitope amet, consectetur adipisicing elitip. [PERSON_NA…" at bounding box center [817, 791] width 1503 height 330
click at [214, 626] on div "About Lorem ipsum dolor sitope amet, consectetur adipisicing elitip. [PERSON_NA…" at bounding box center [817, 791] width 1503 height 330
click at [123, 204] on icon at bounding box center [125, 204] width 9 height 17
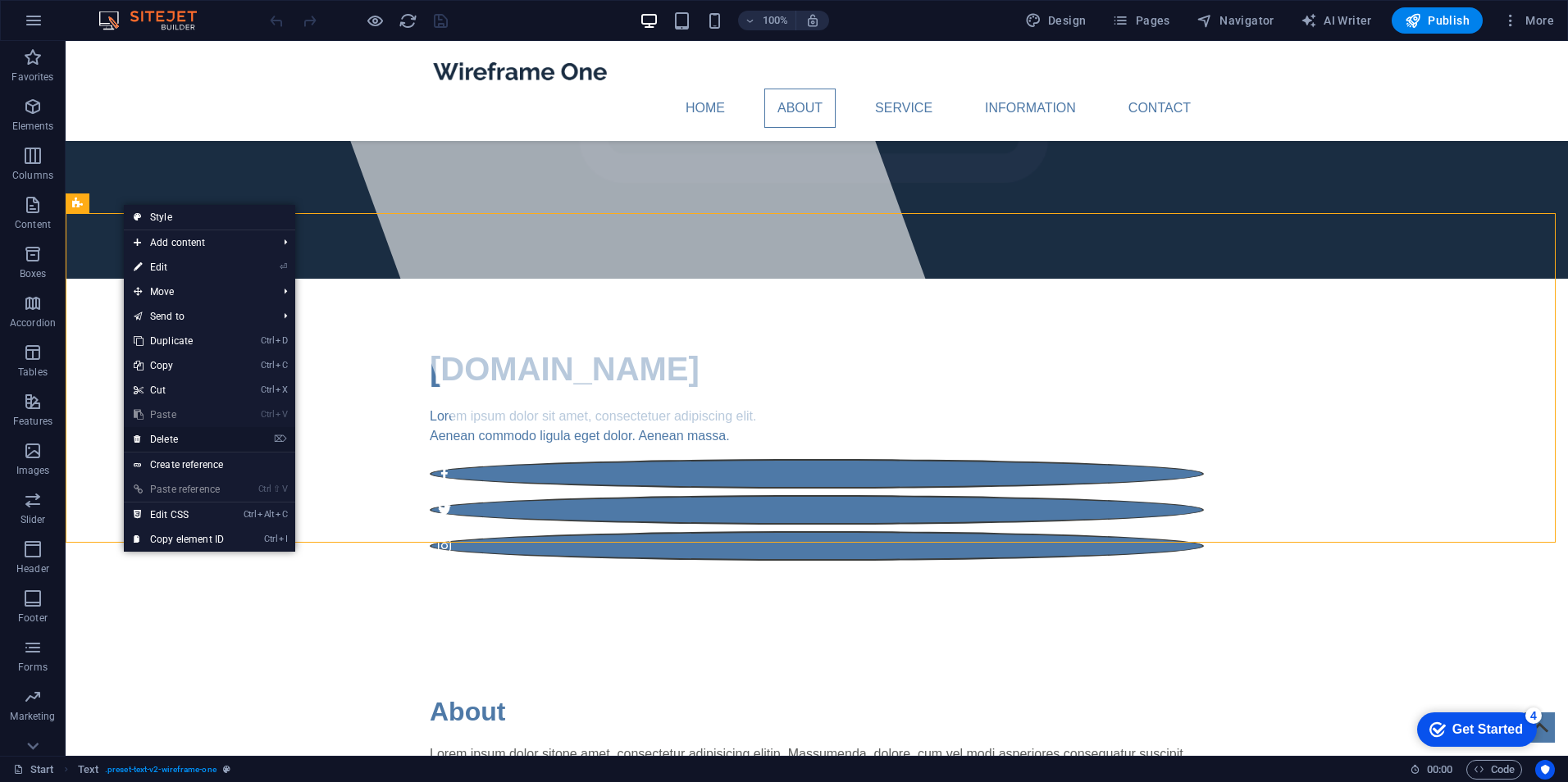
click at [232, 442] on link "⌦ Delete" at bounding box center [178, 439] width 110 height 24
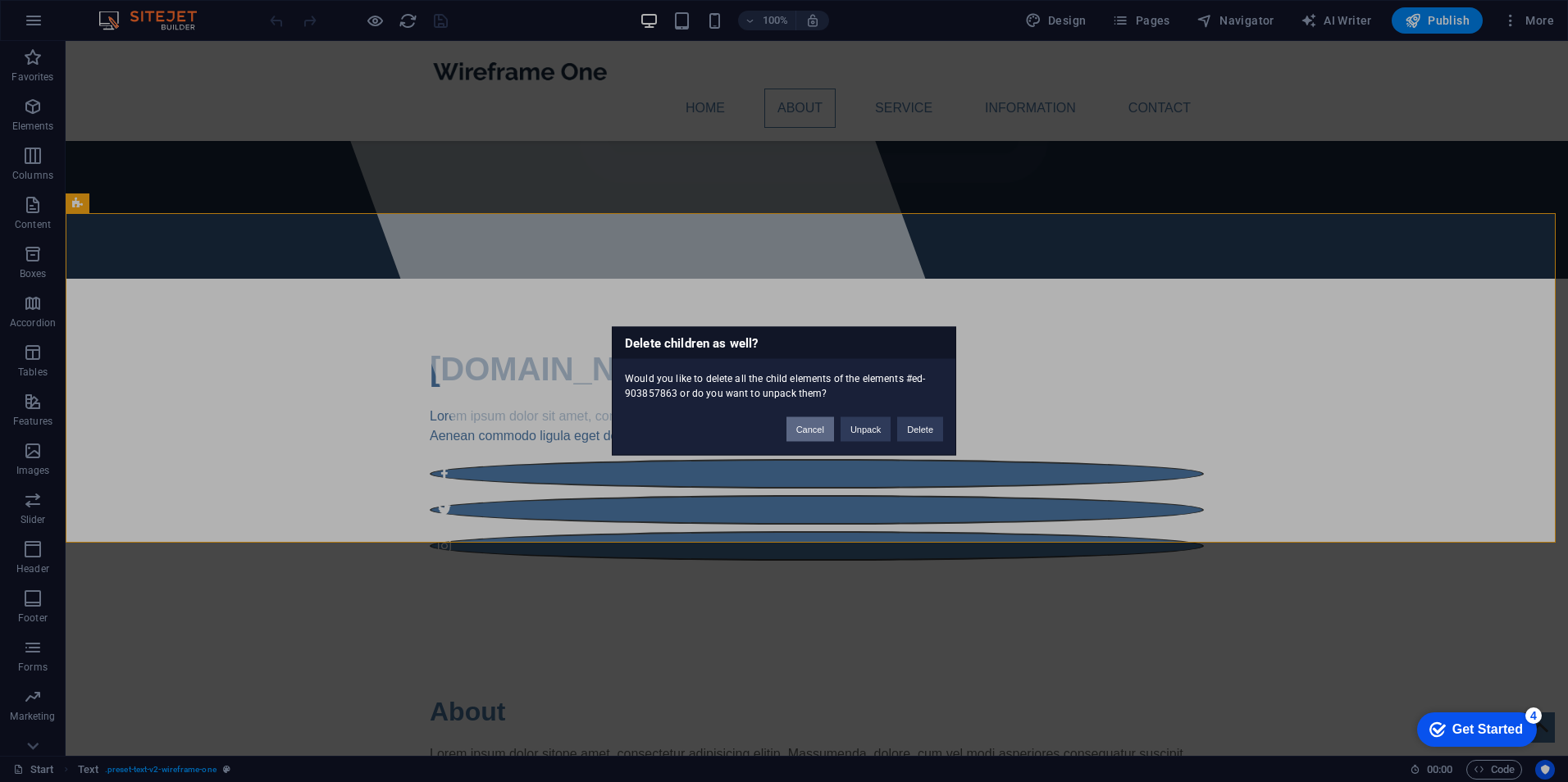
click at [809, 431] on button "Cancel" at bounding box center [810, 429] width 48 height 24
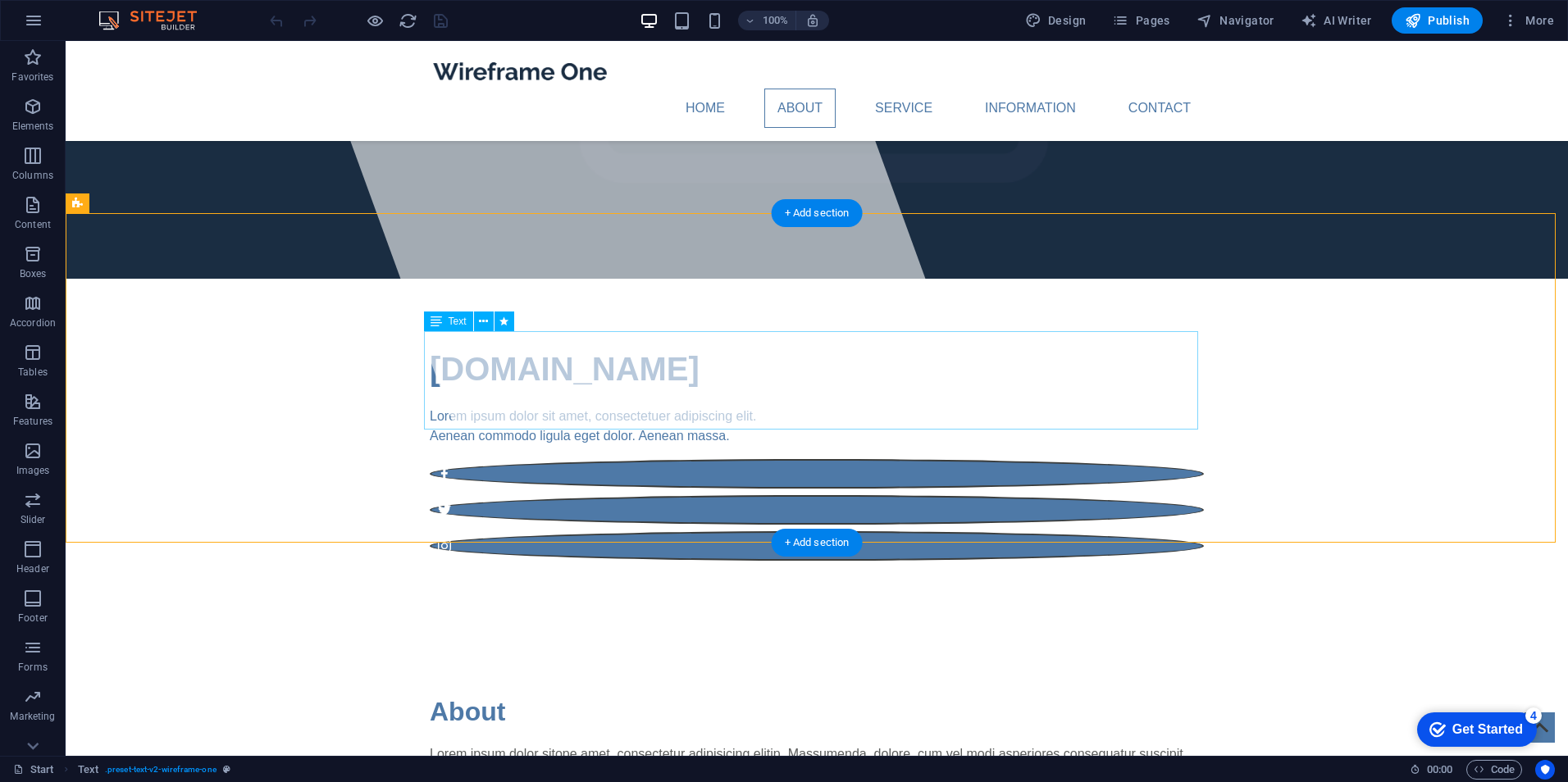
click at [566, 744] on div "Lorem ipsum dolor sitope amet, consectetur adipisicing elitip. Massumenda, dolo…" at bounding box center [816, 793] width 774 height 98
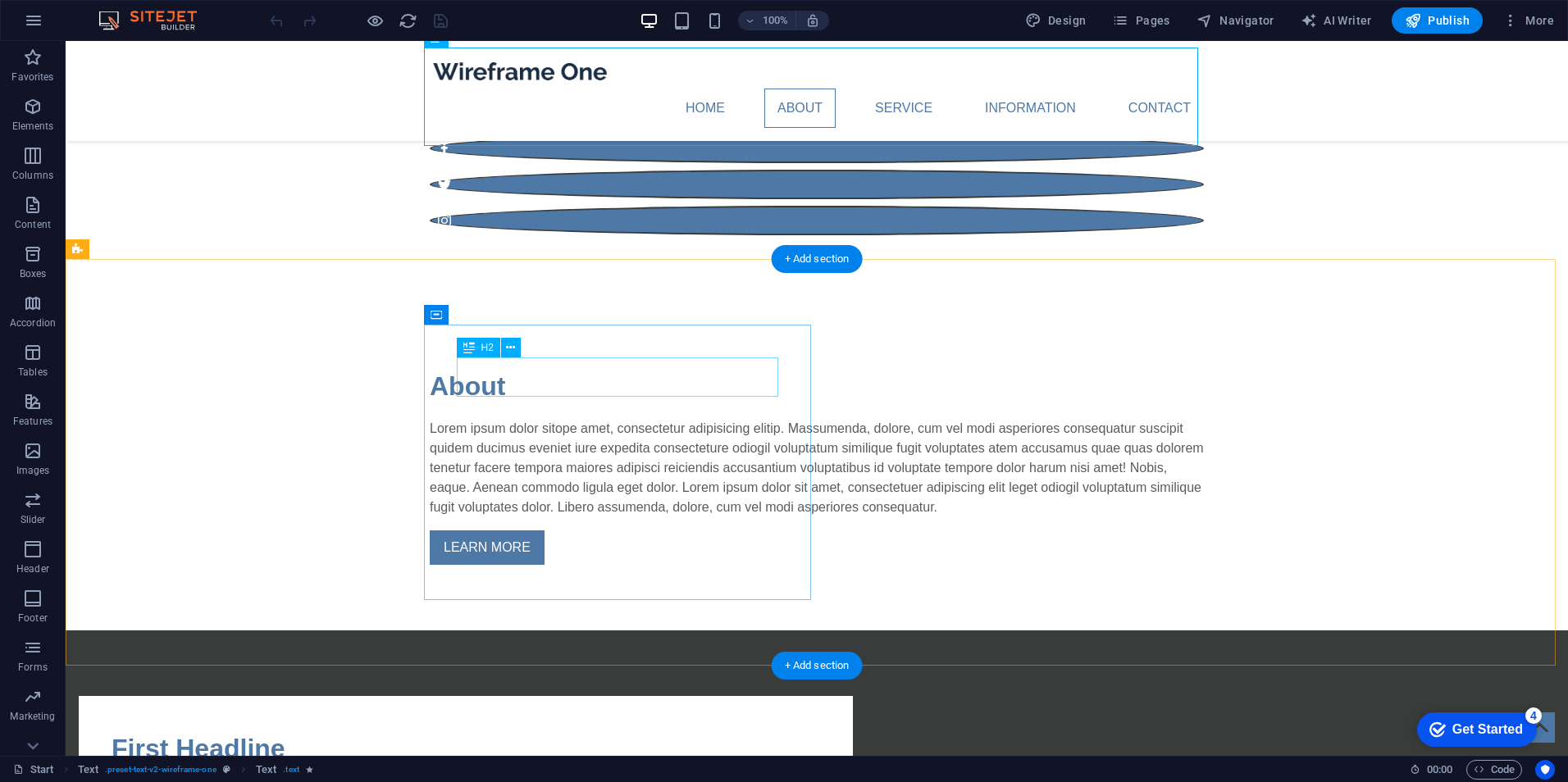
scroll to position [656, 0]
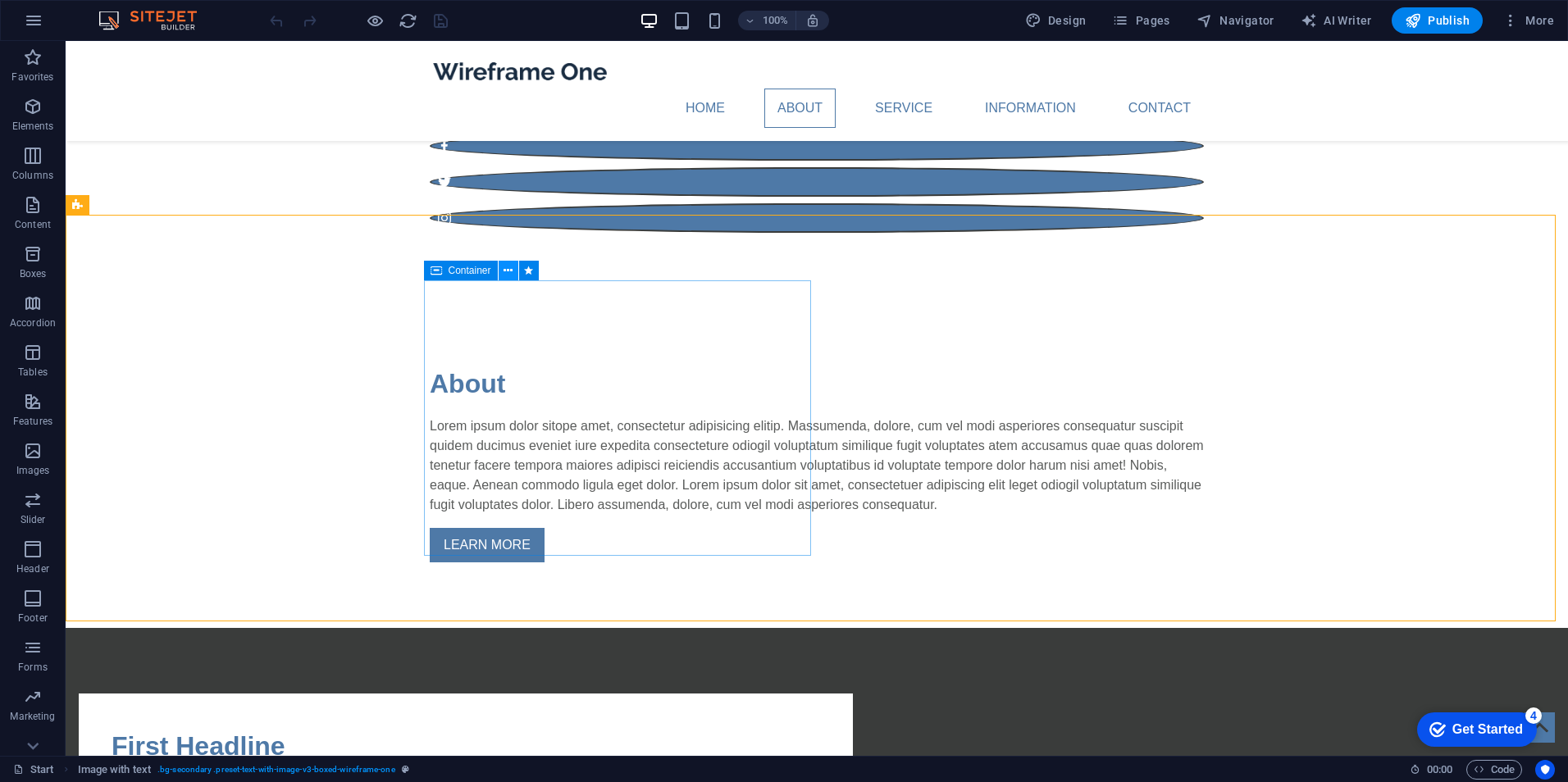
click at [511, 269] on icon at bounding box center [508, 270] width 9 height 17
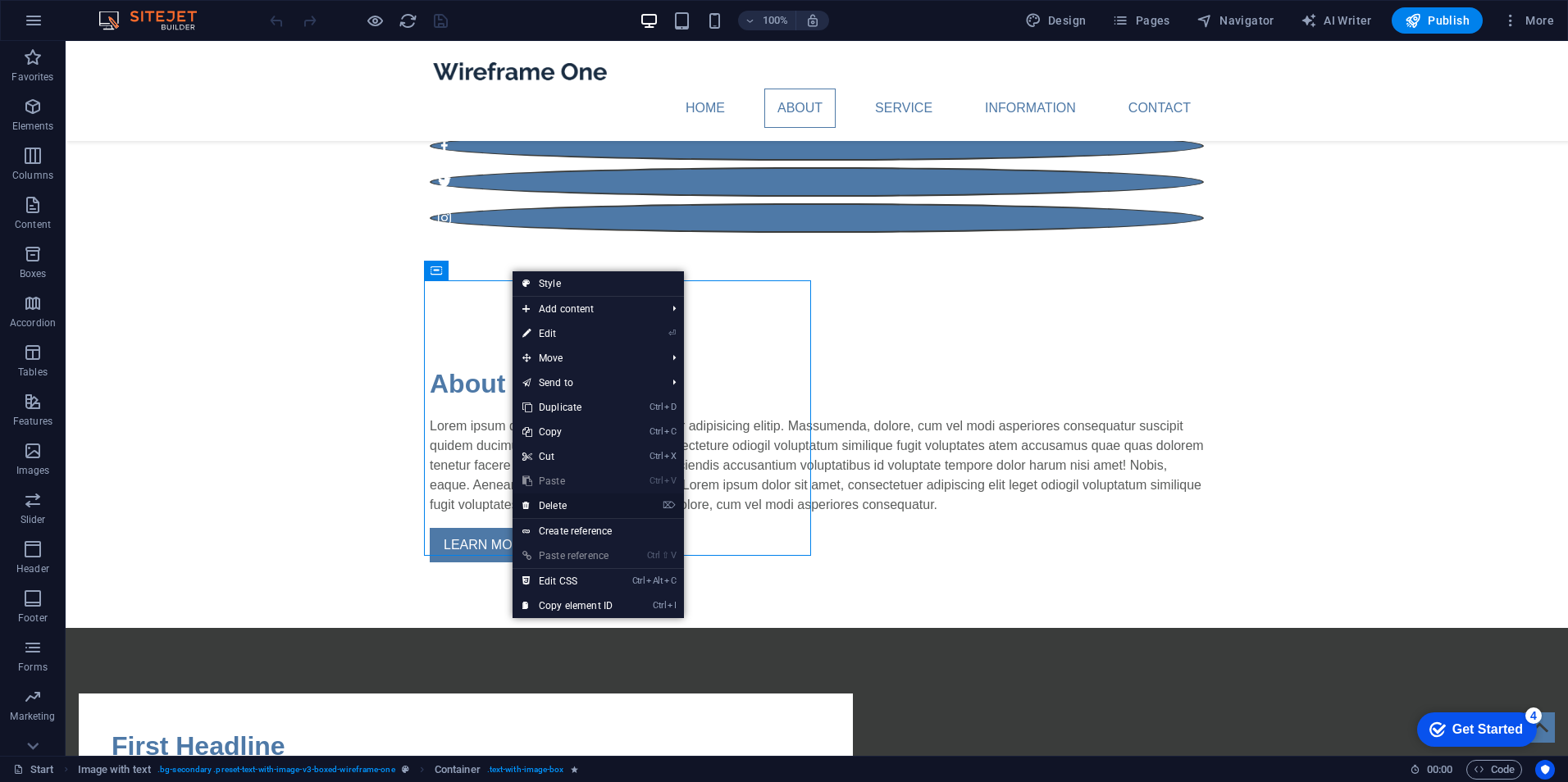
click at [591, 507] on link "⌦ Delete" at bounding box center [568, 505] width 110 height 24
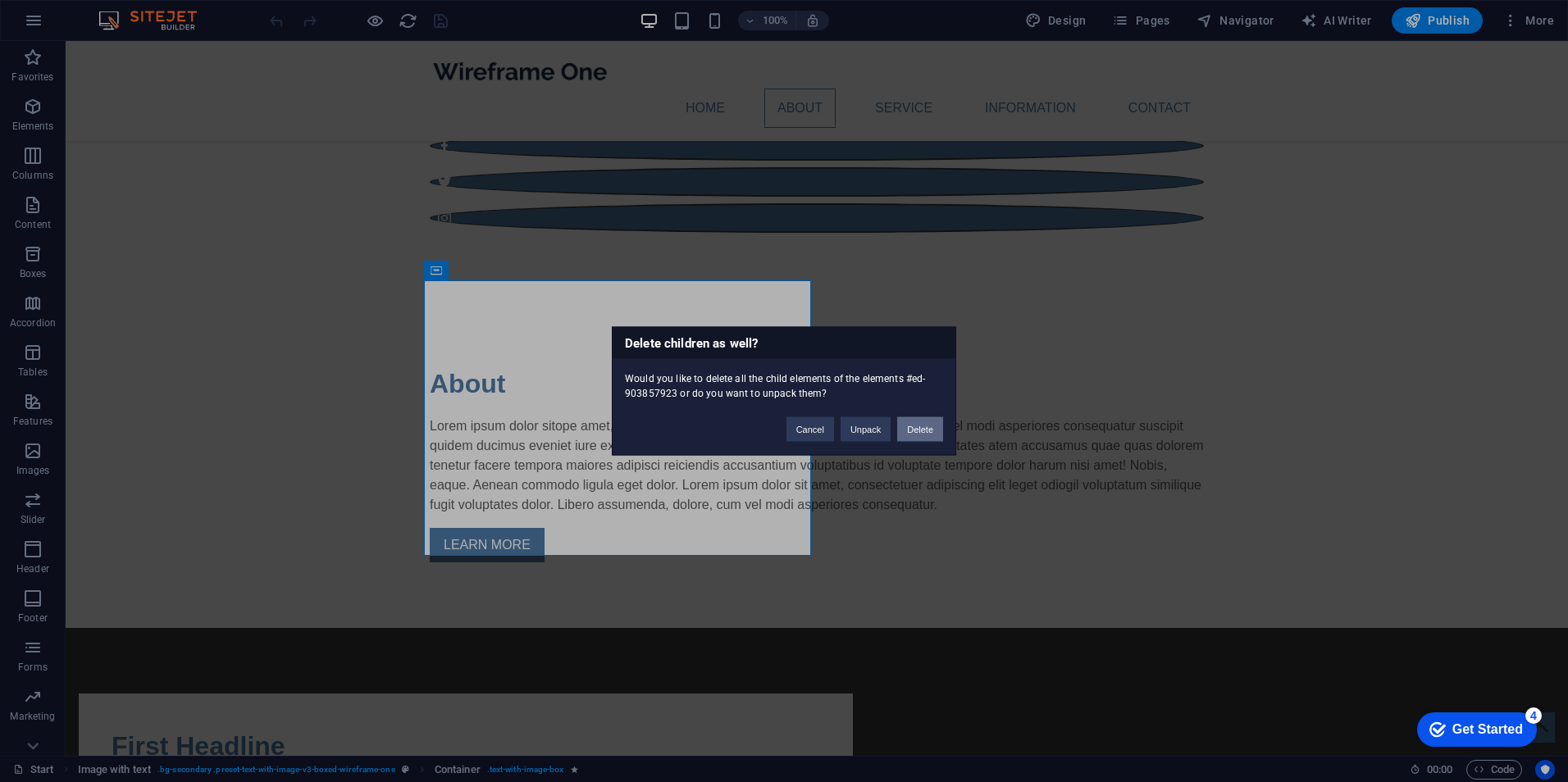
click at [925, 424] on button "Delete" at bounding box center [920, 429] width 46 height 24
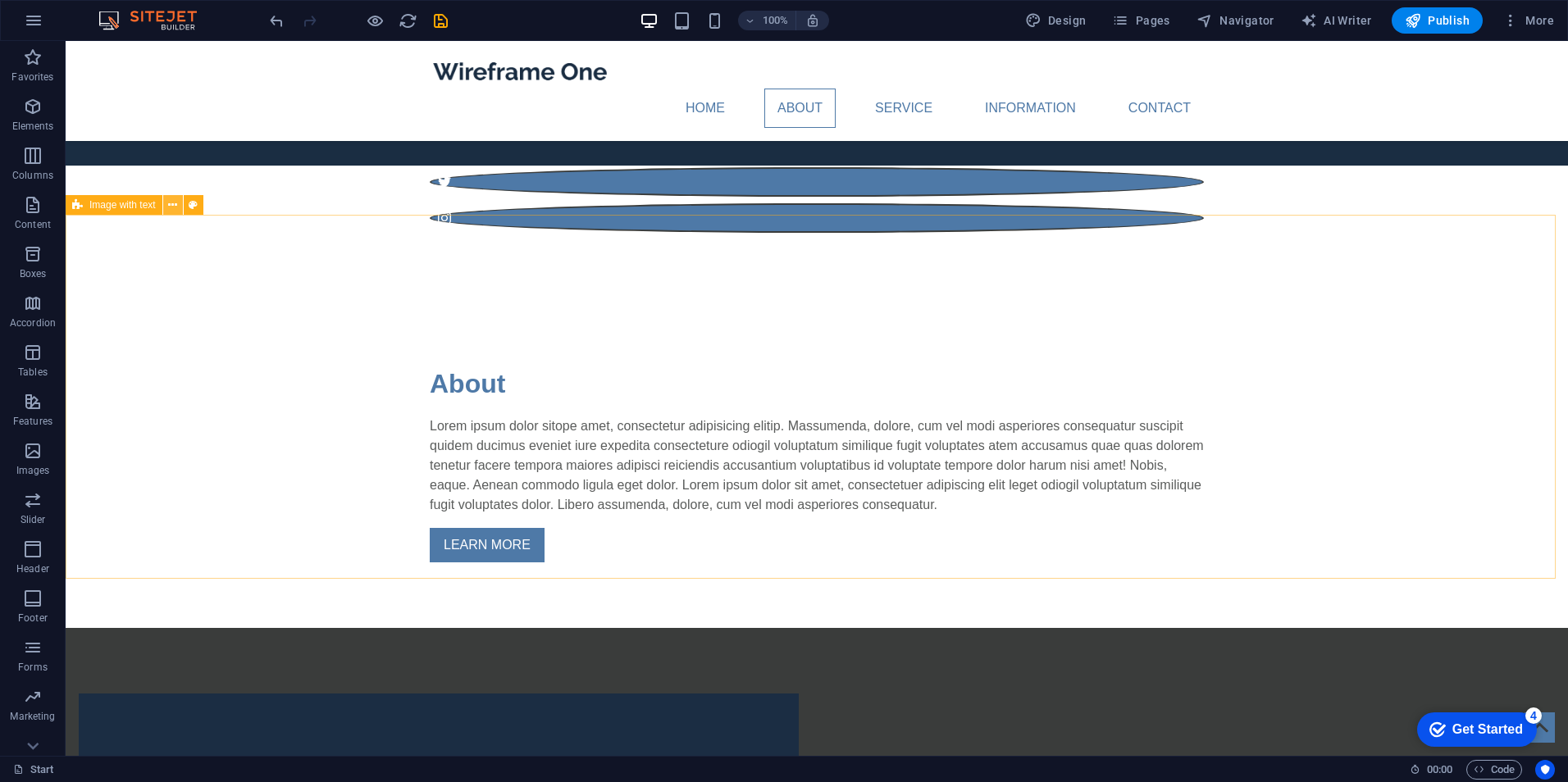
click at [171, 205] on icon at bounding box center [173, 205] width 9 height 17
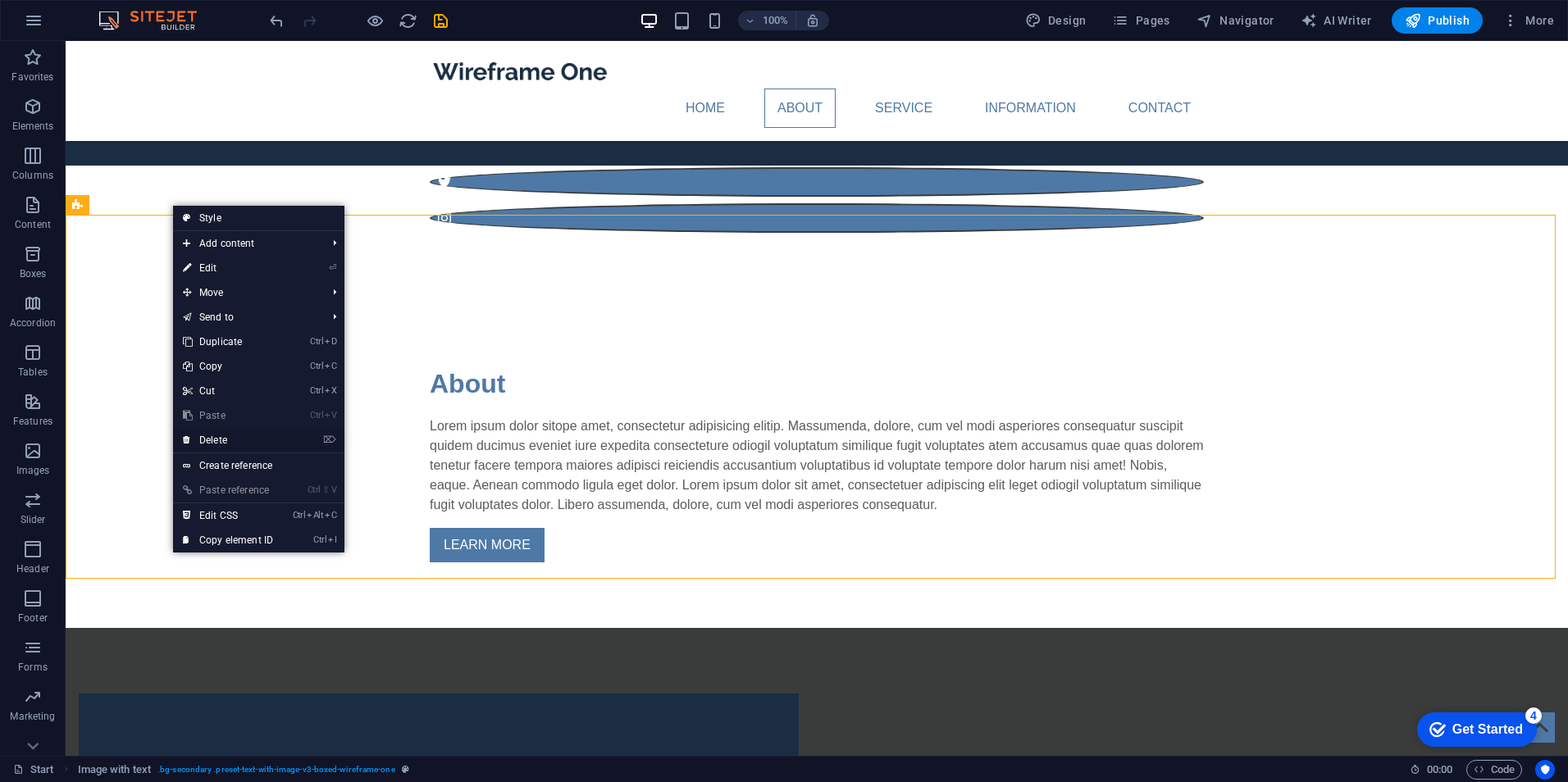
click at [269, 434] on link "⌦ Delete" at bounding box center [228, 440] width 110 height 24
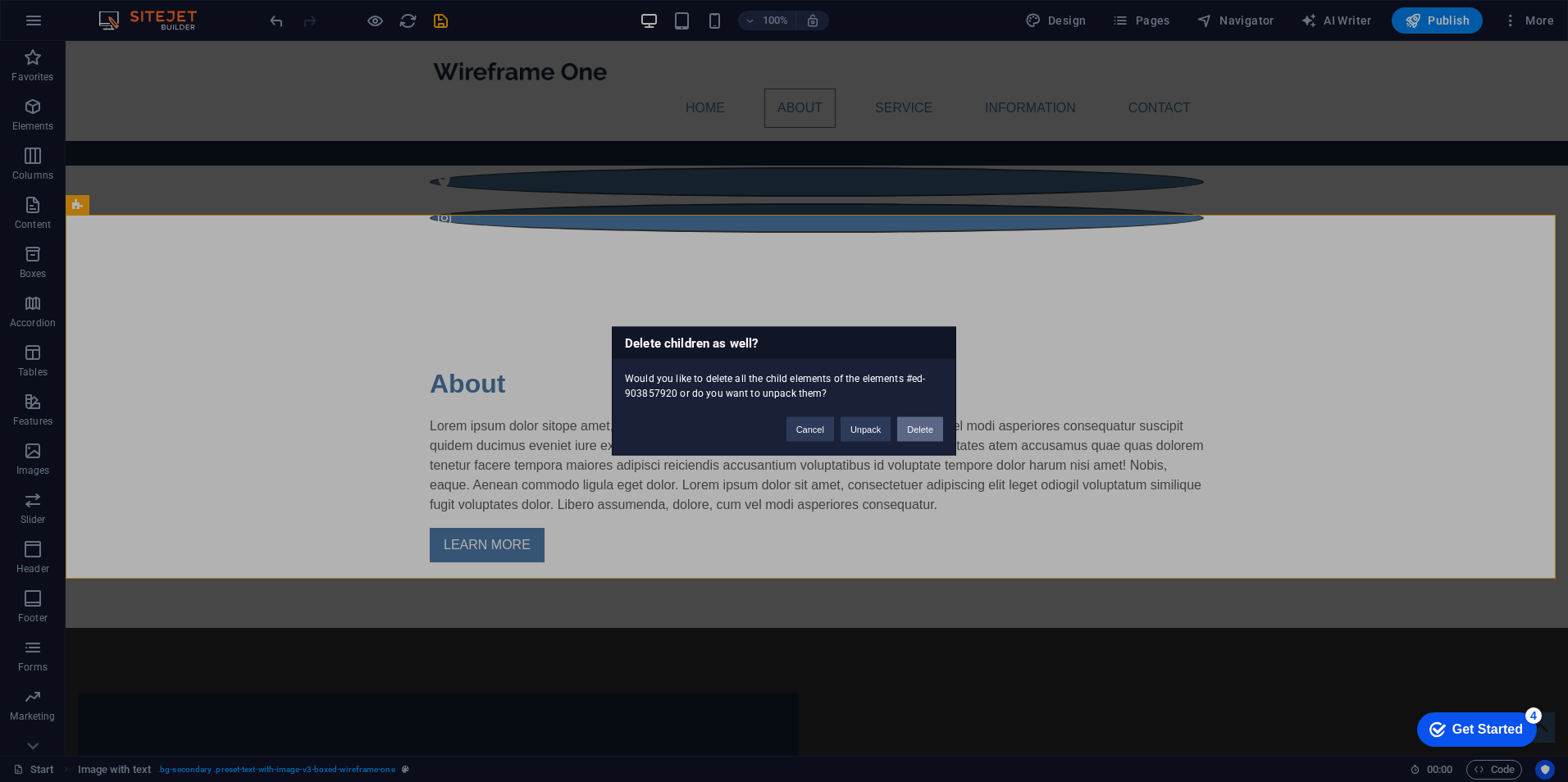
click at [916, 424] on button "Delete" at bounding box center [920, 429] width 46 height 24
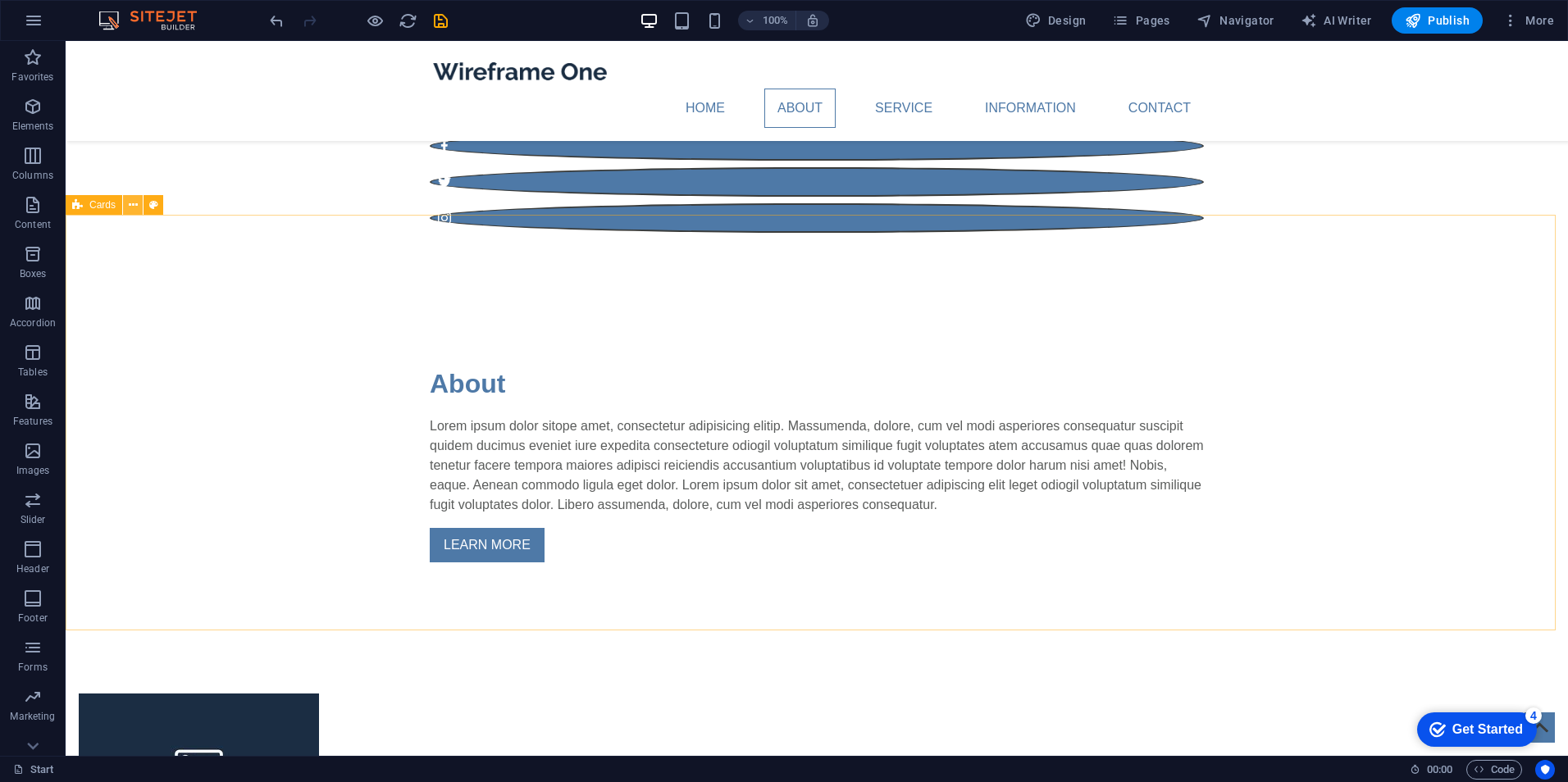
click at [131, 205] on icon at bounding box center [133, 205] width 9 height 17
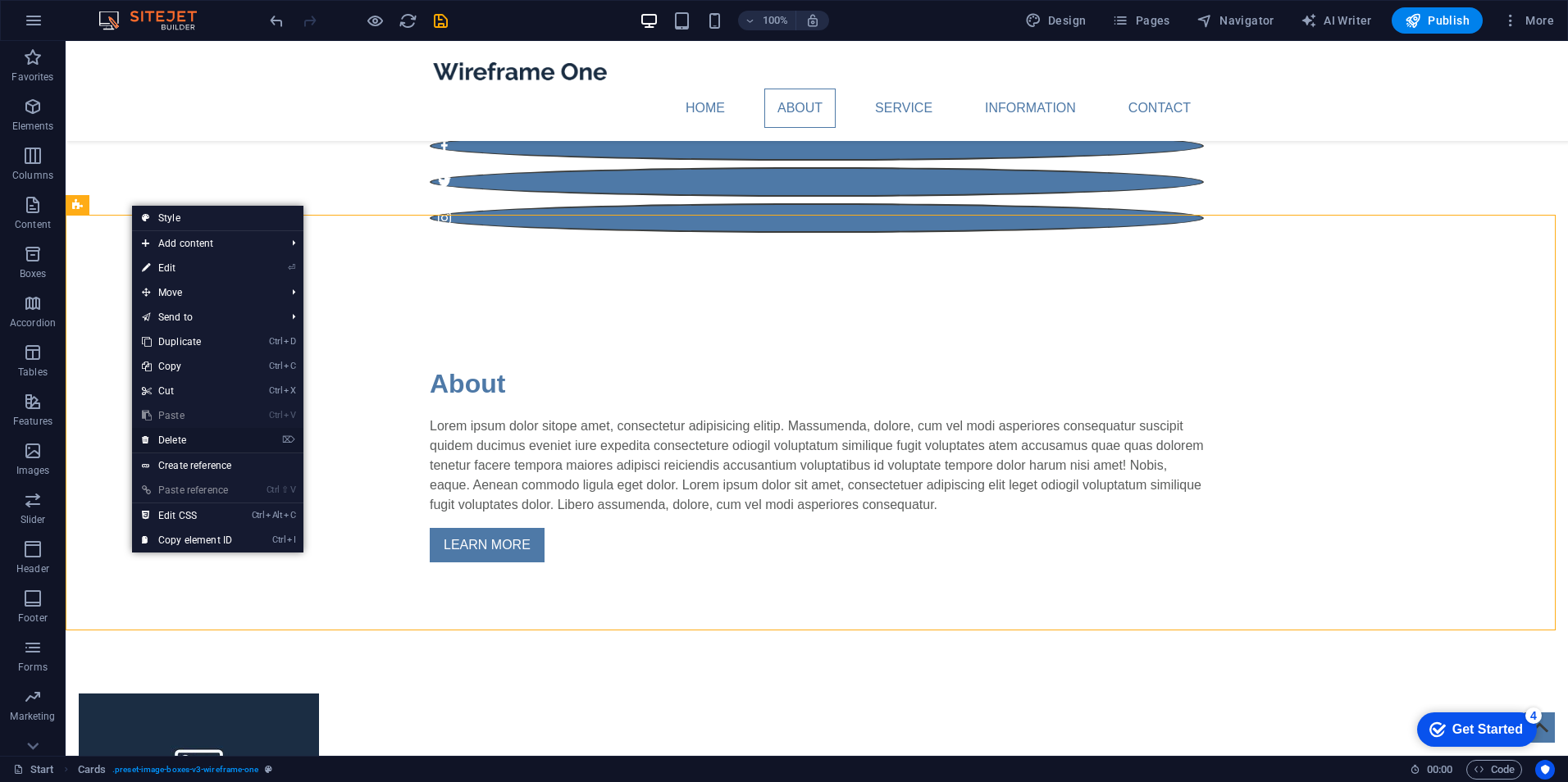
click at [211, 438] on link "⌦ Delete" at bounding box center [187, 440] width 110 height 24
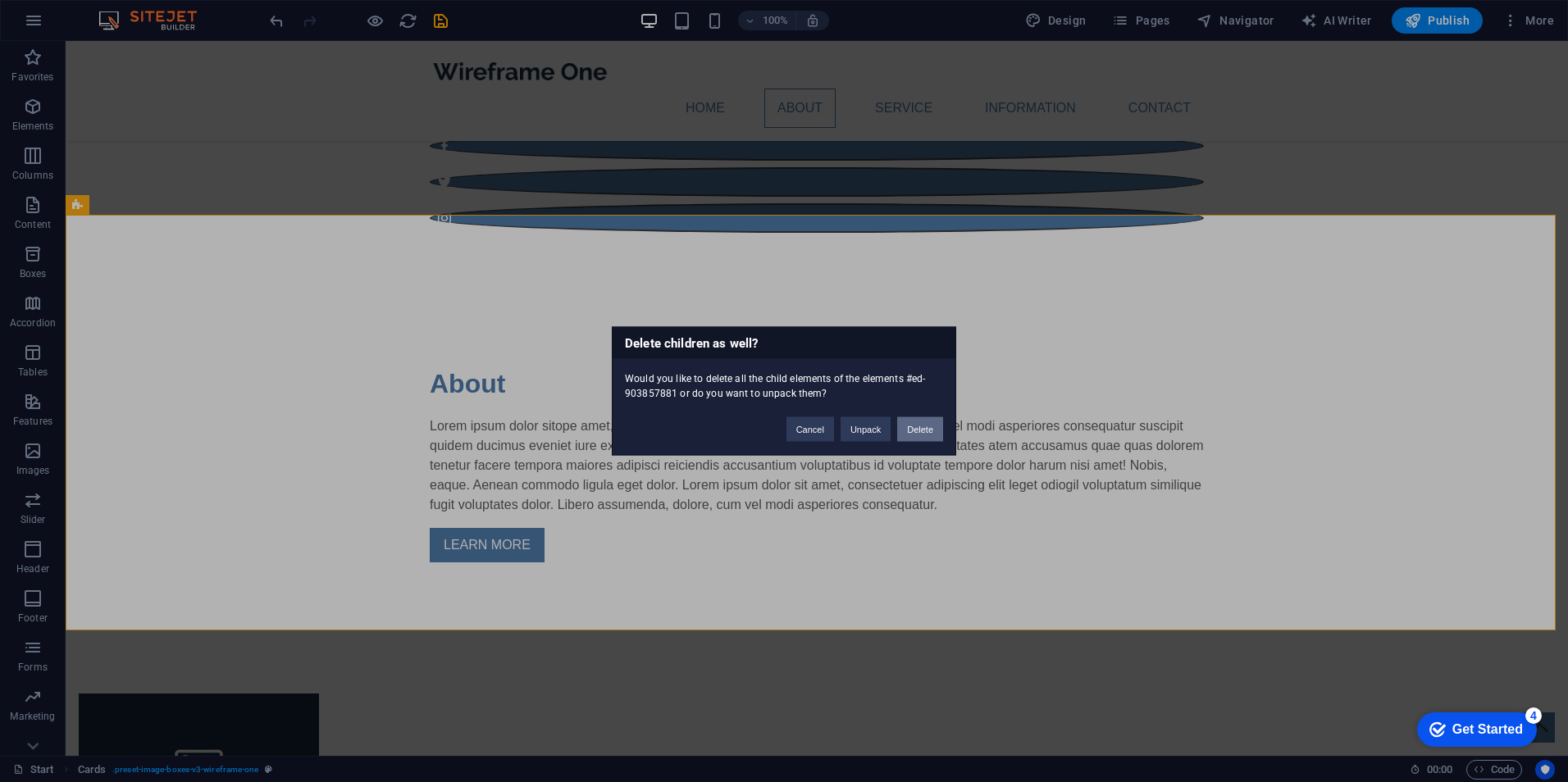
drag, startPoint x: 924, startPoint y: 424, endPoint x: 833, endPoint y: 381, distance: 100.6
click at [924, 424] on button "Delete" at bounding box center [920, 429] width 46 height 24
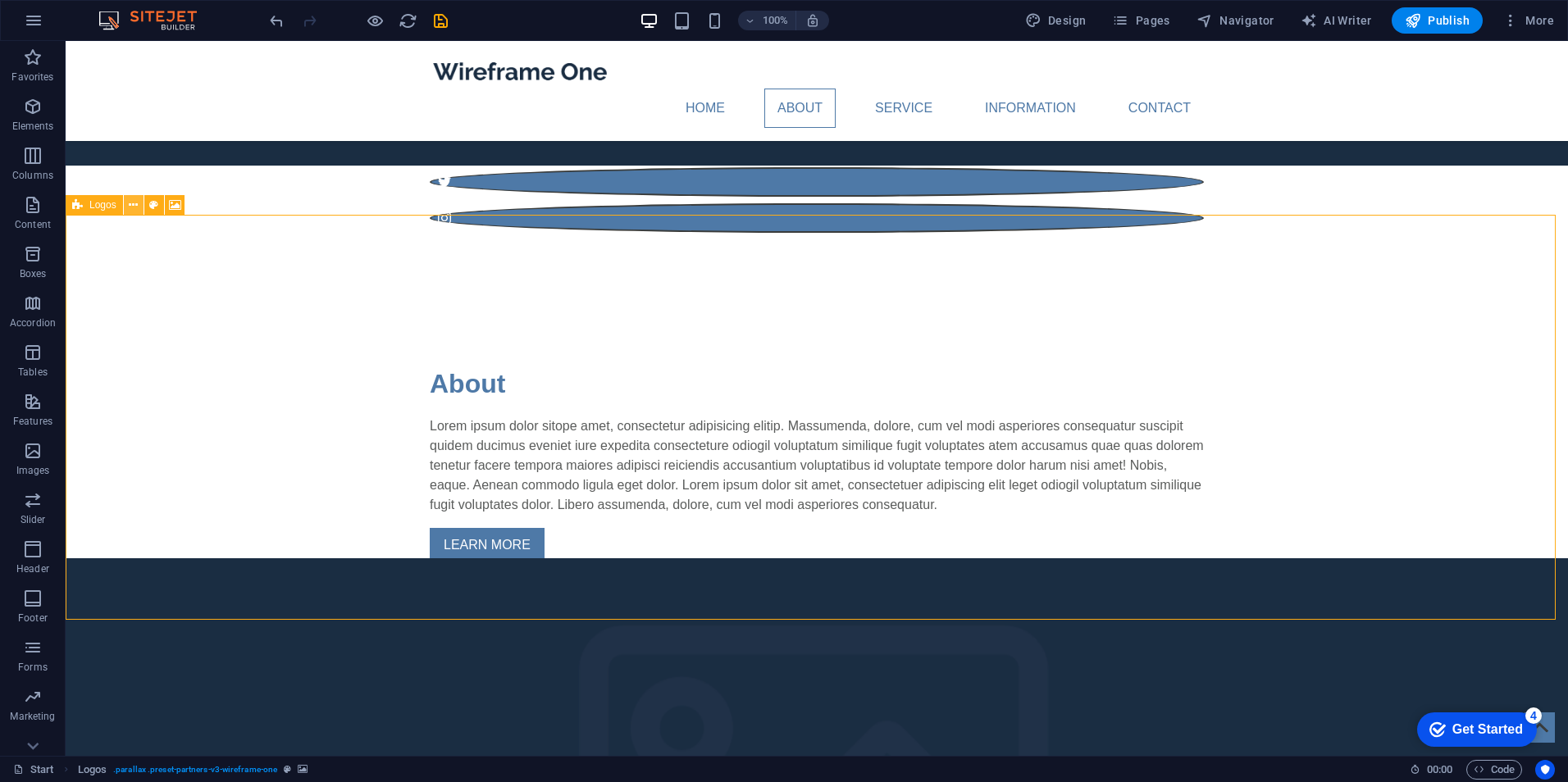
click at [133, 208] on icon at bounding box center [133, 205] width 9 height 17
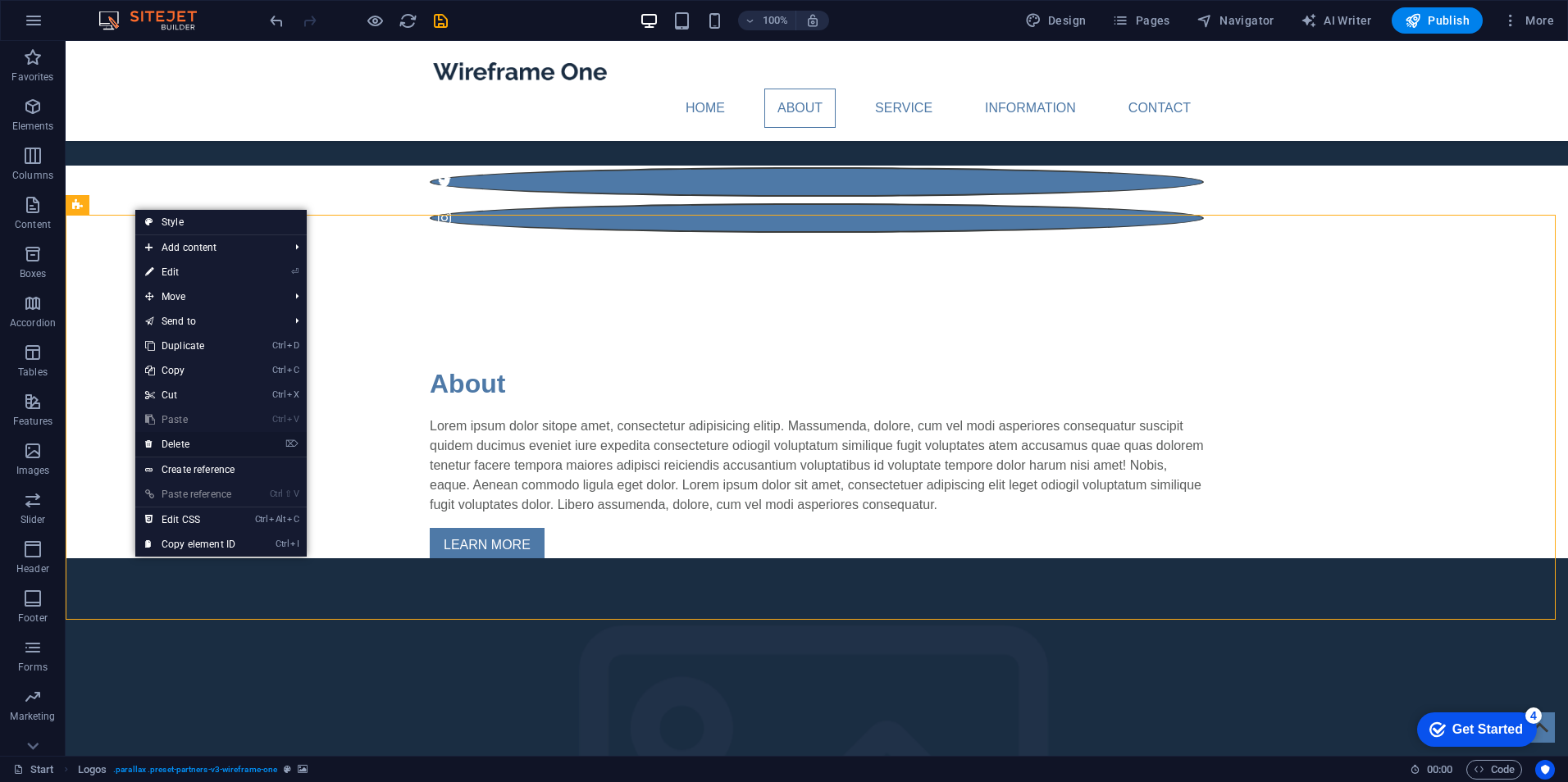
click at [208, 444] on link "⌦ Delete" at bounding box center [190, 444] width 110 height 24
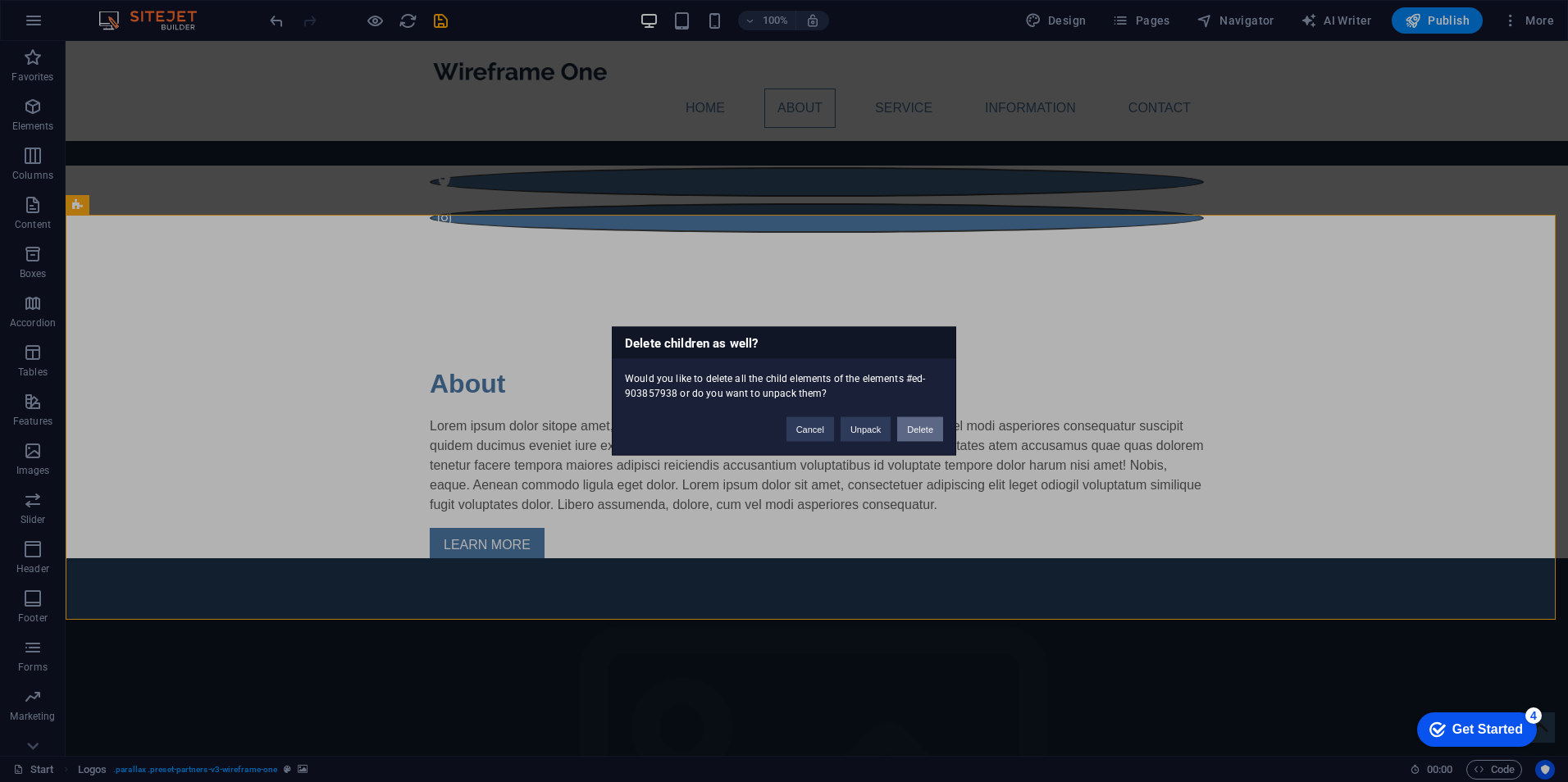
click at [926, 420] on button "Delete" at bounding box center [920, 429] width 46 height 24
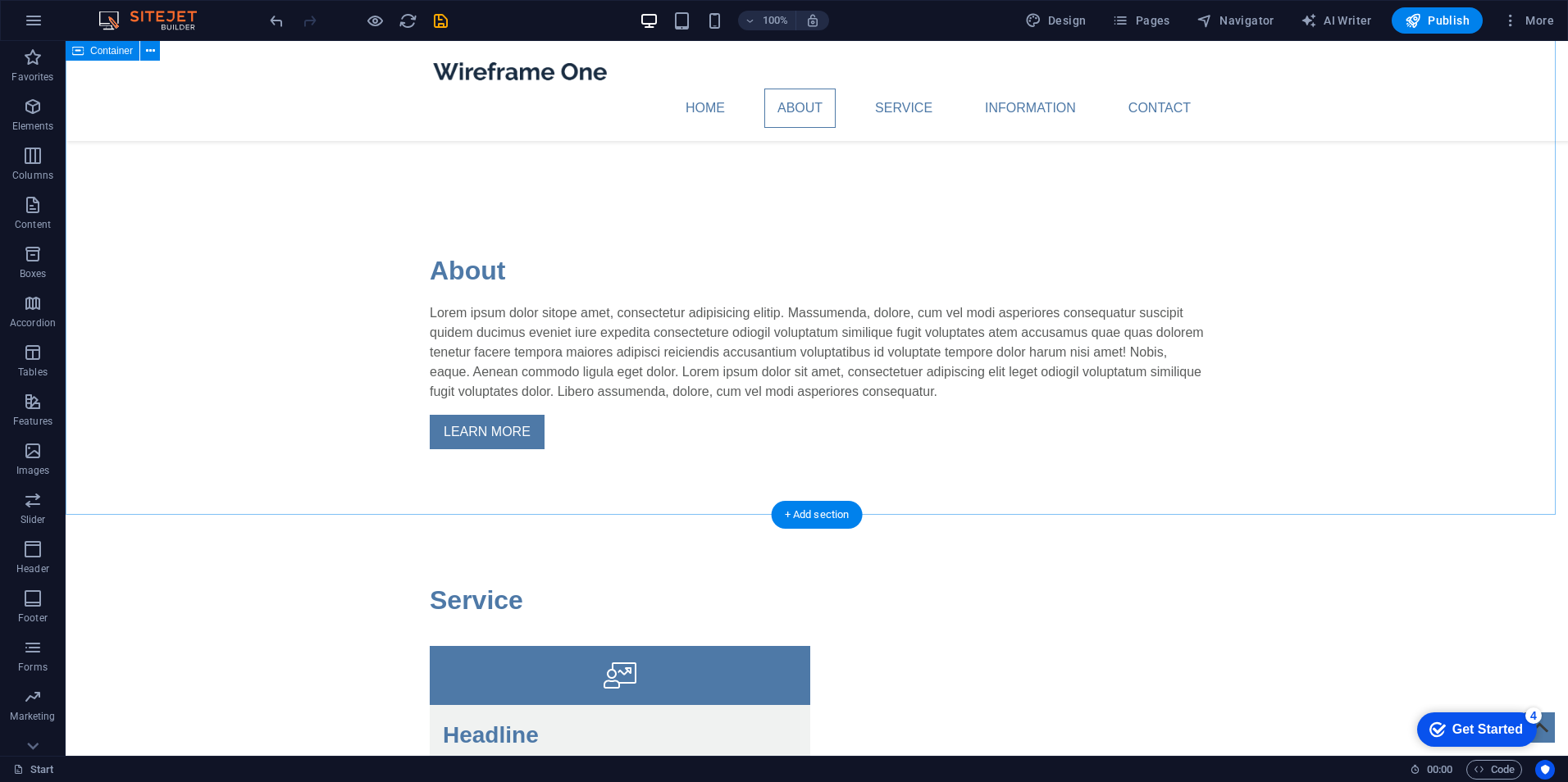
scroll to position [738, 0]
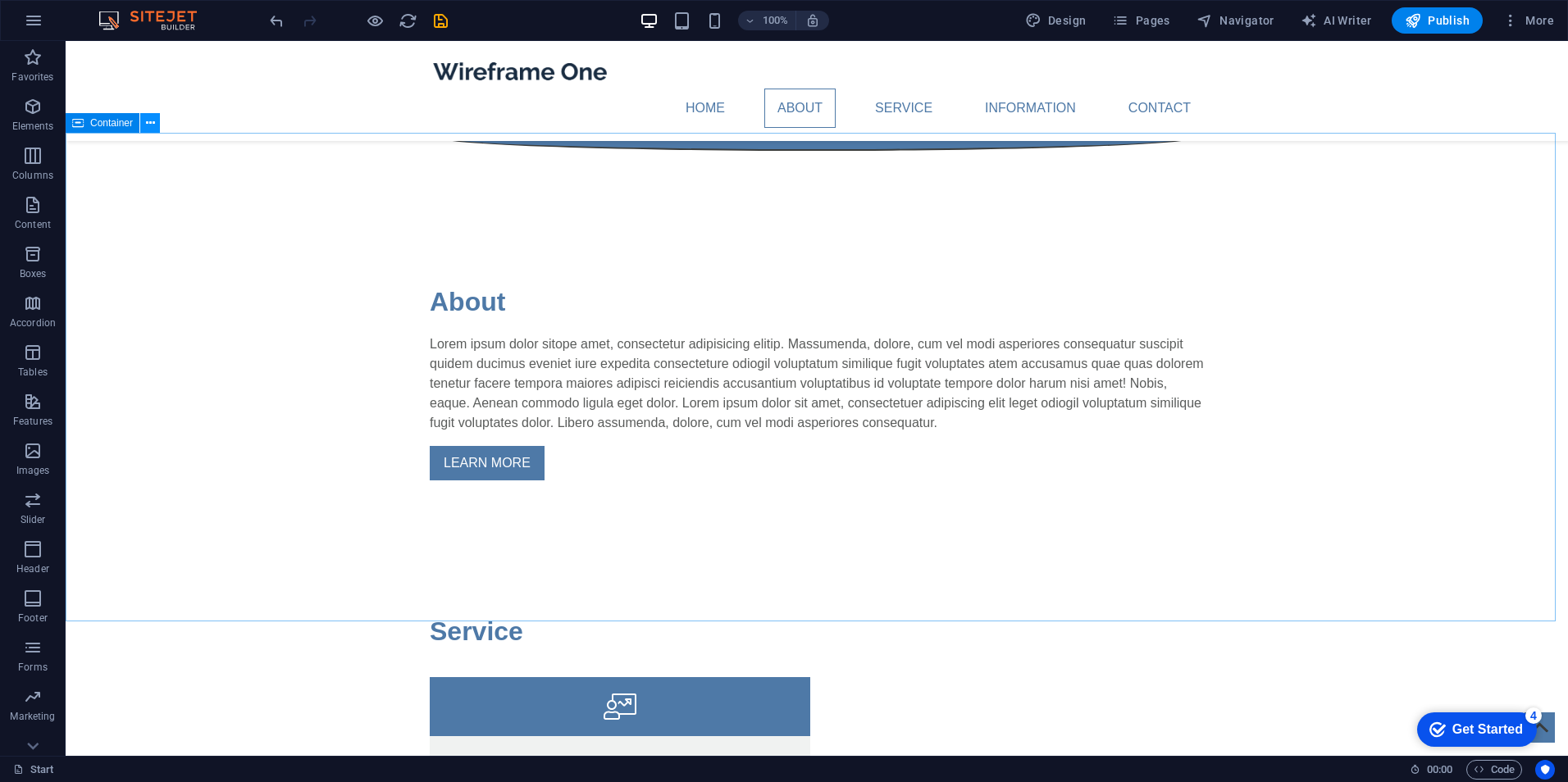
click at [150, 126] on icon at bounding box center [150, 123] width 9 height 17
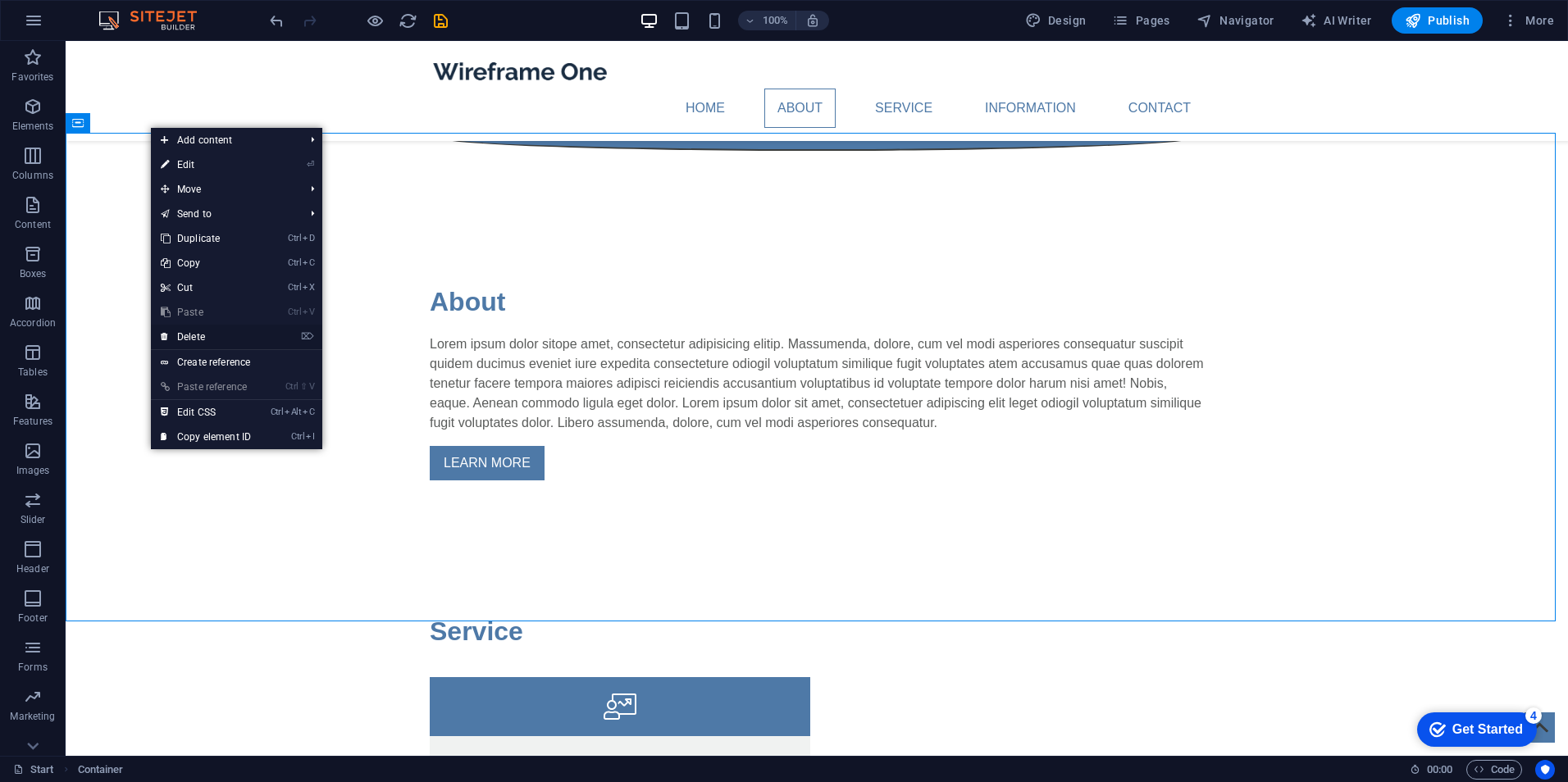
click at [240, 336] on link "⌦ Delete" at bounding box center [205, 336] width 110 height 24
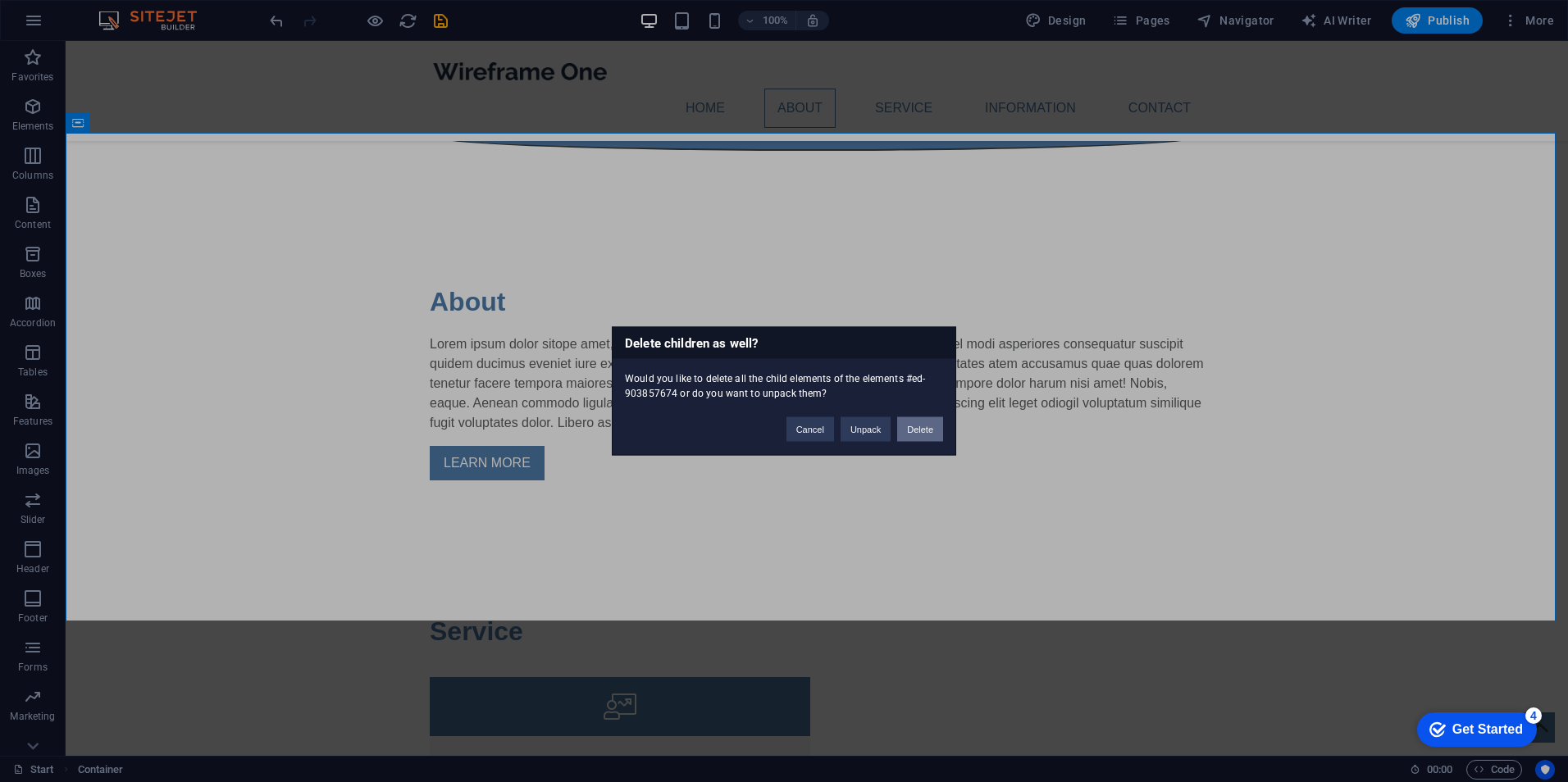
click at [920, 427] on button "Delete" at bounding box center [920, 429] width 46 height 24
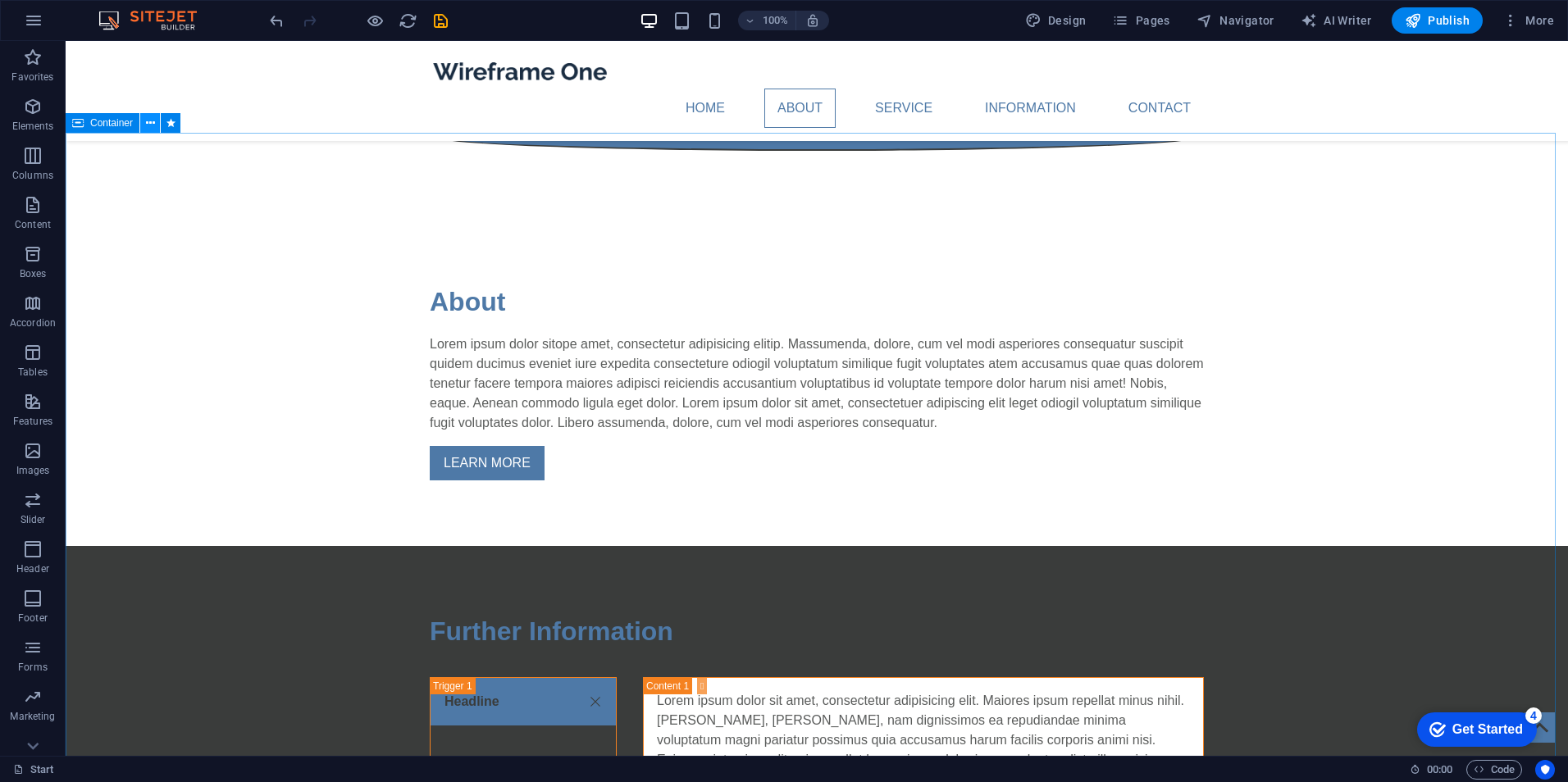
click at [143, 121] on button at bounding box center [150, 123] width 20 height 20
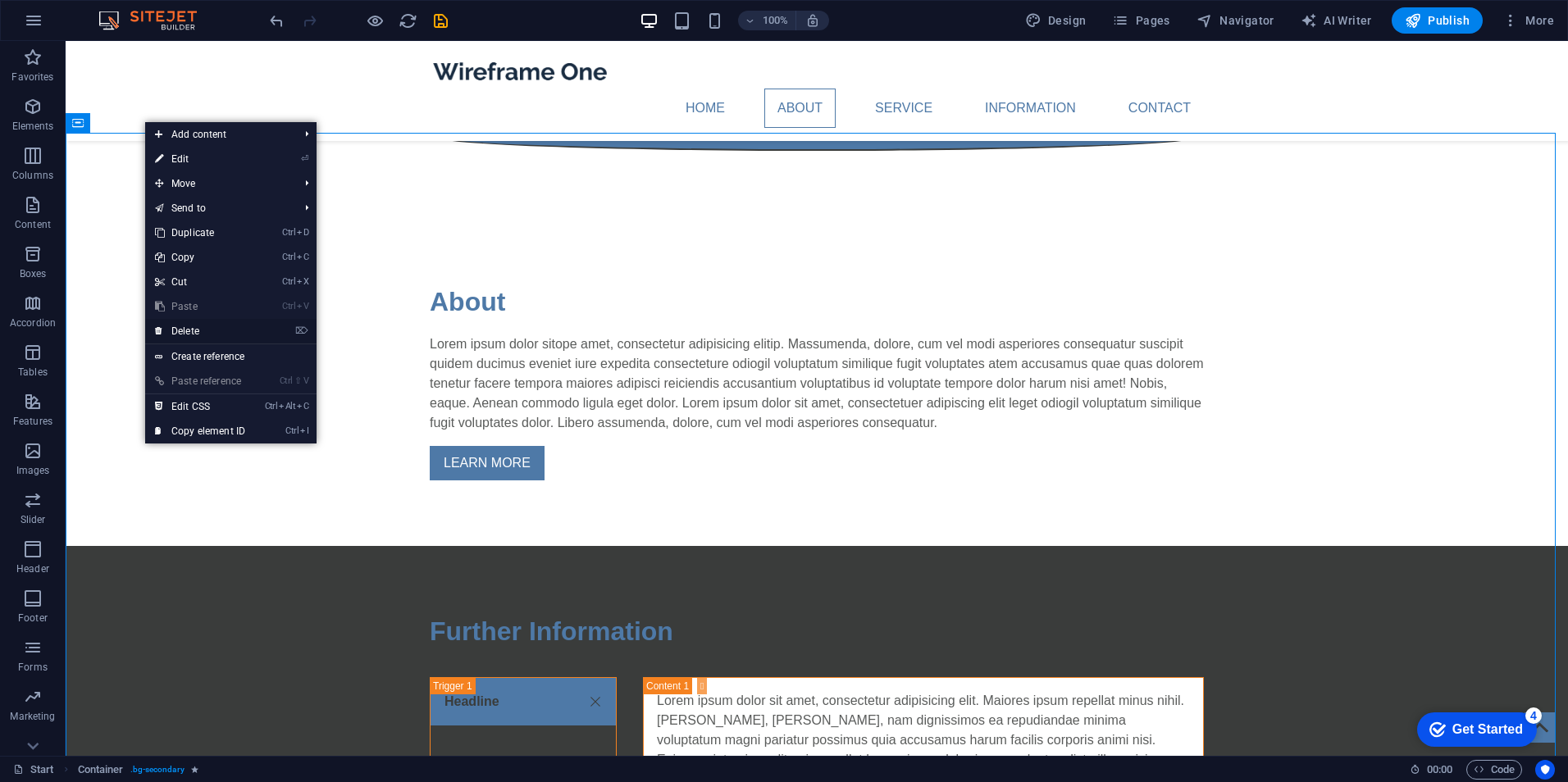
click at [225, 325] on link "⌦ Delete" at bounding box center [200, 331] width 110 height 24
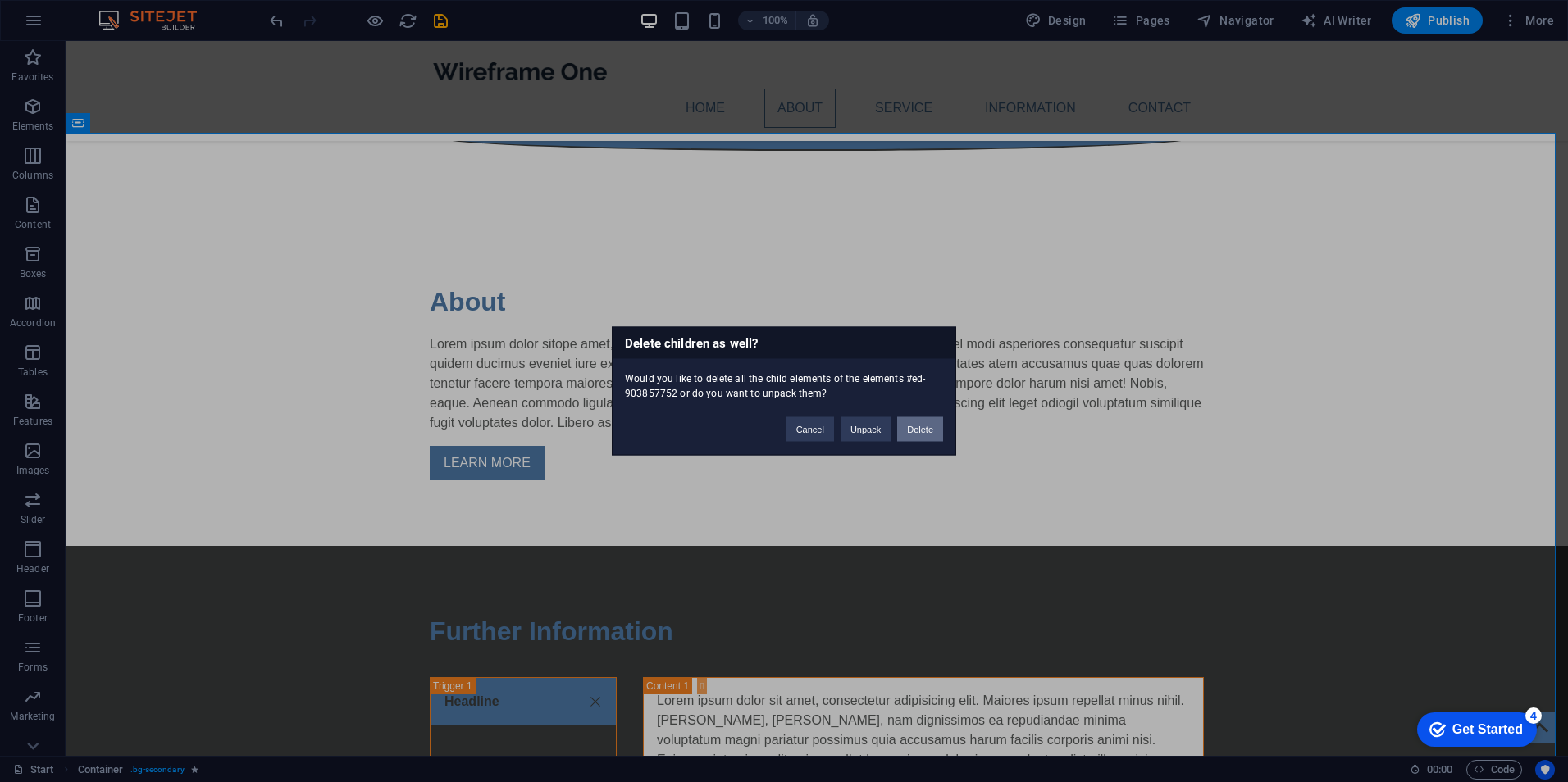
click at [907, 429] on button "Delete" at bounding box center [920, 429] width 46 height 24
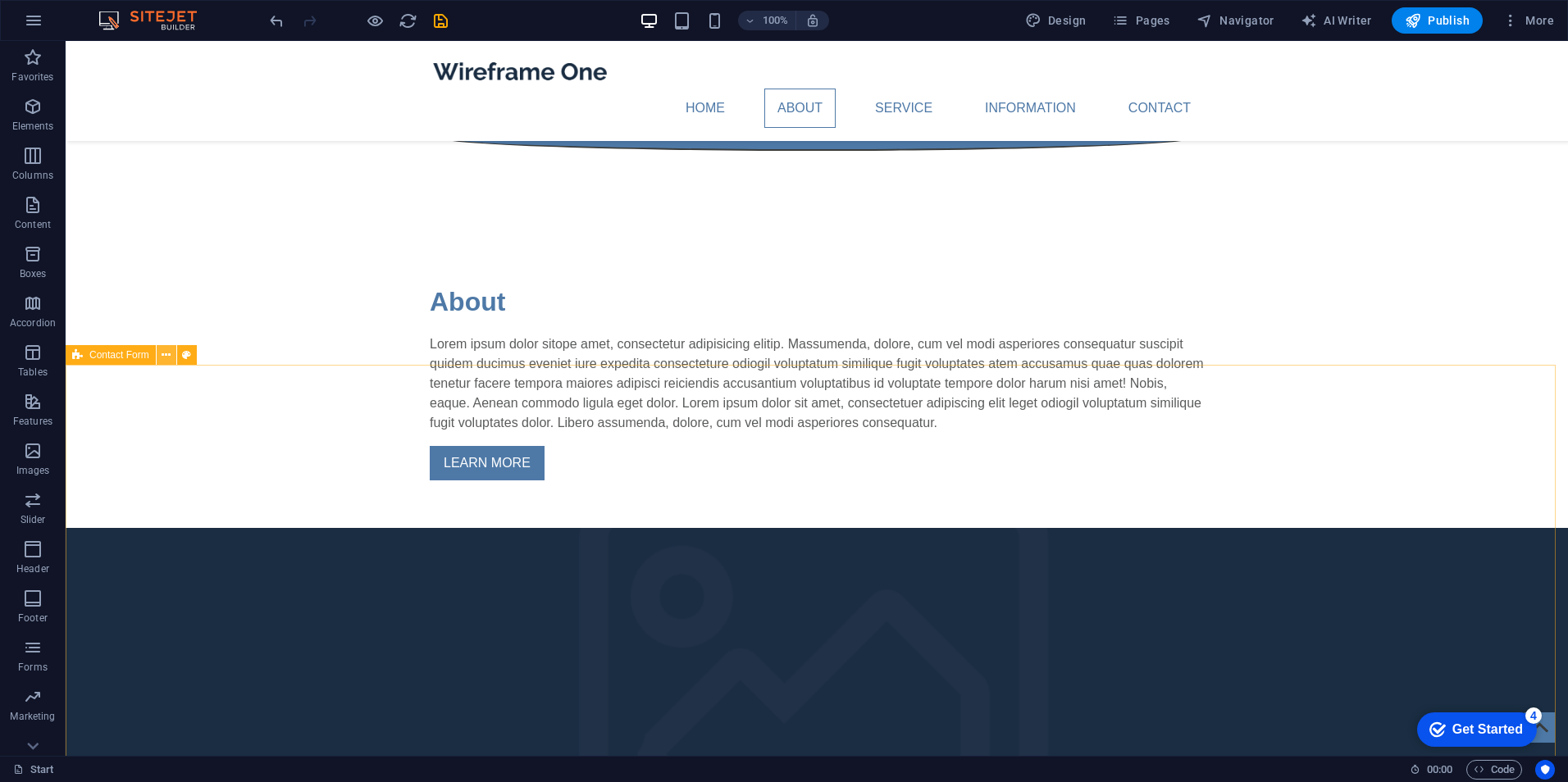
click at [163, 360] on icon at bounding box center [166, 355] width 9 height 17
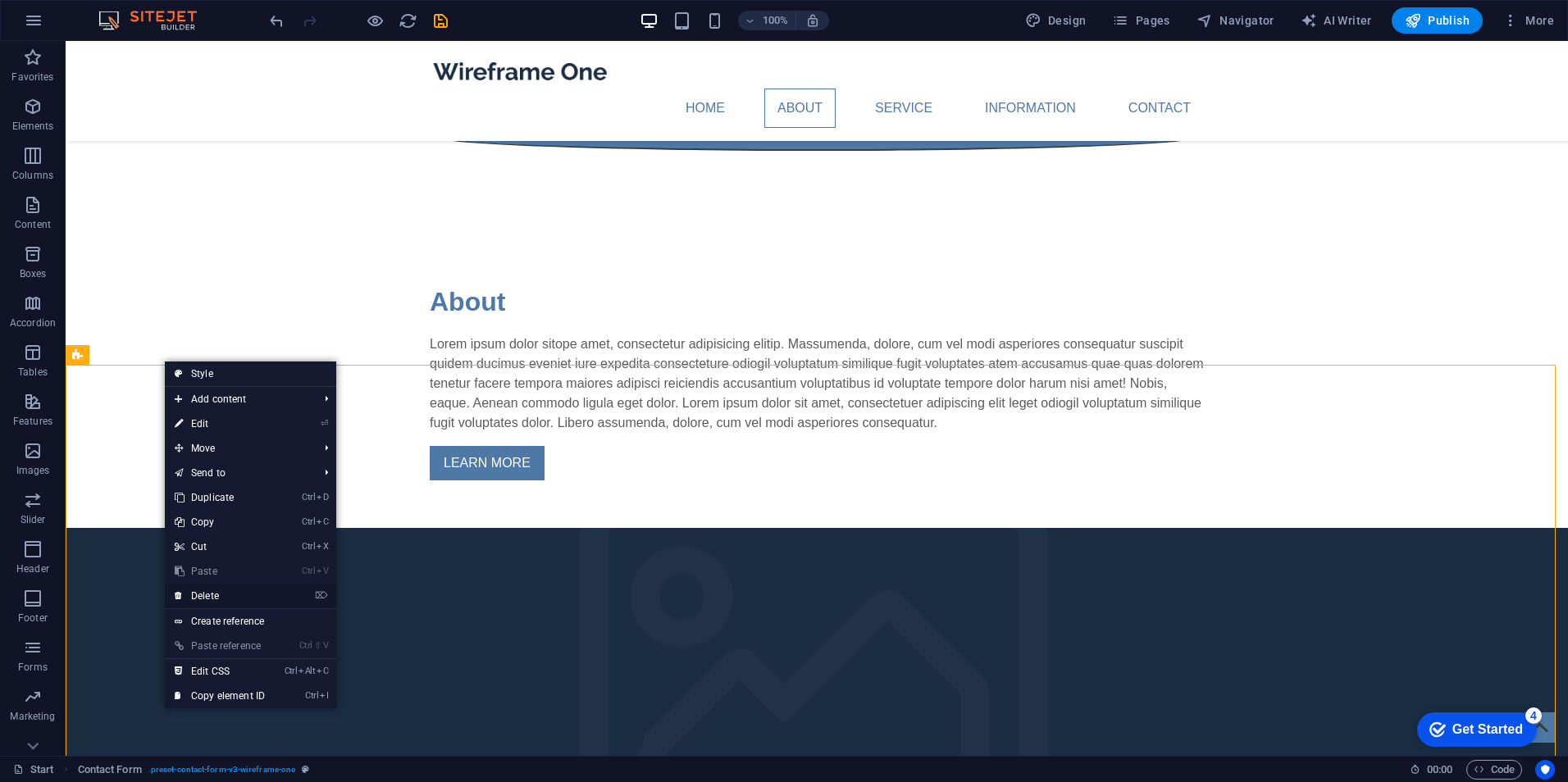
click at [232, 594] on link "⌦ Delete" at bounding box center [220, 596] width 110 height 24
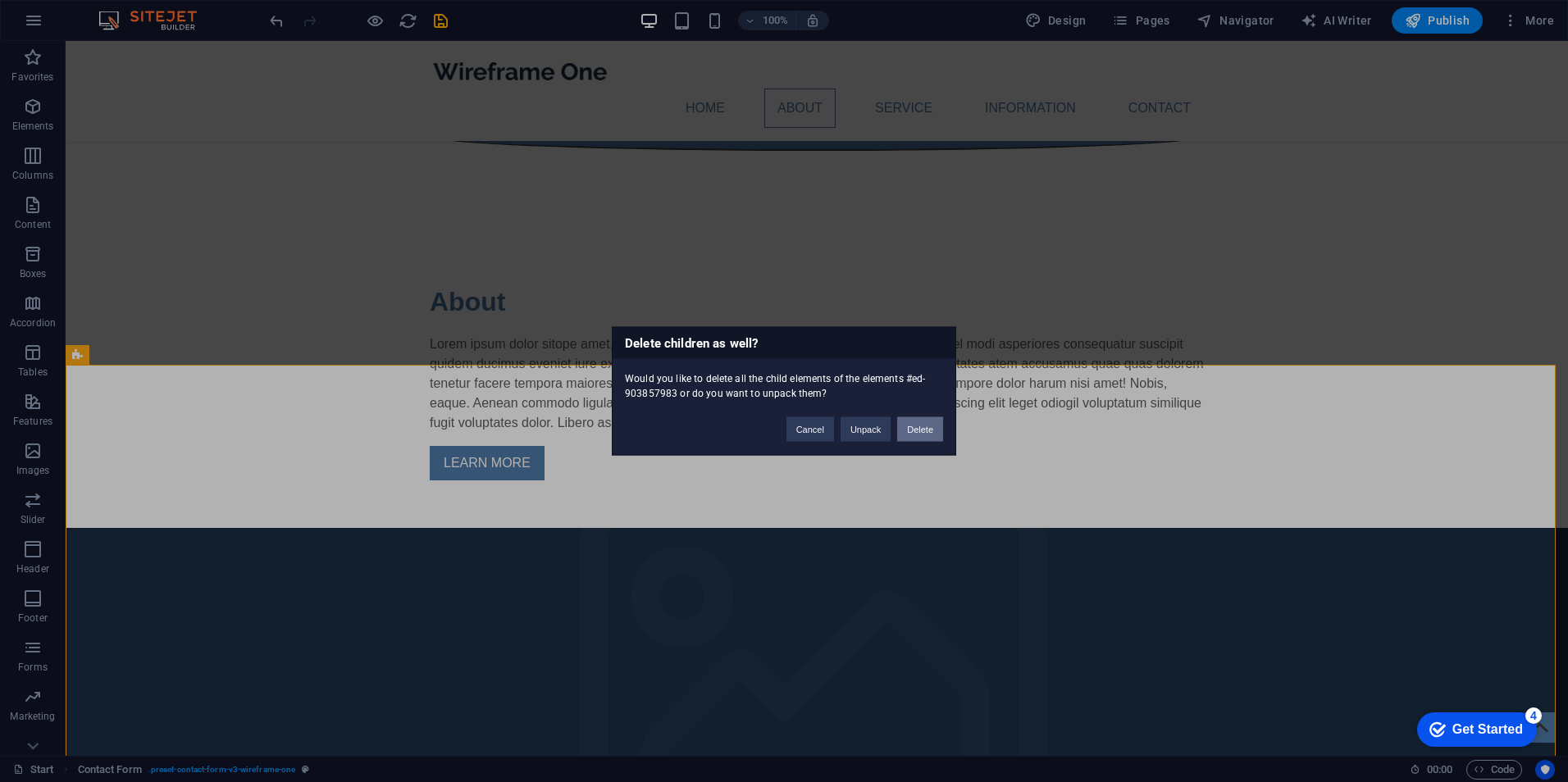
click at [928, 422] on button "Delete" at bounding box center [920, 429] width 46 height 24
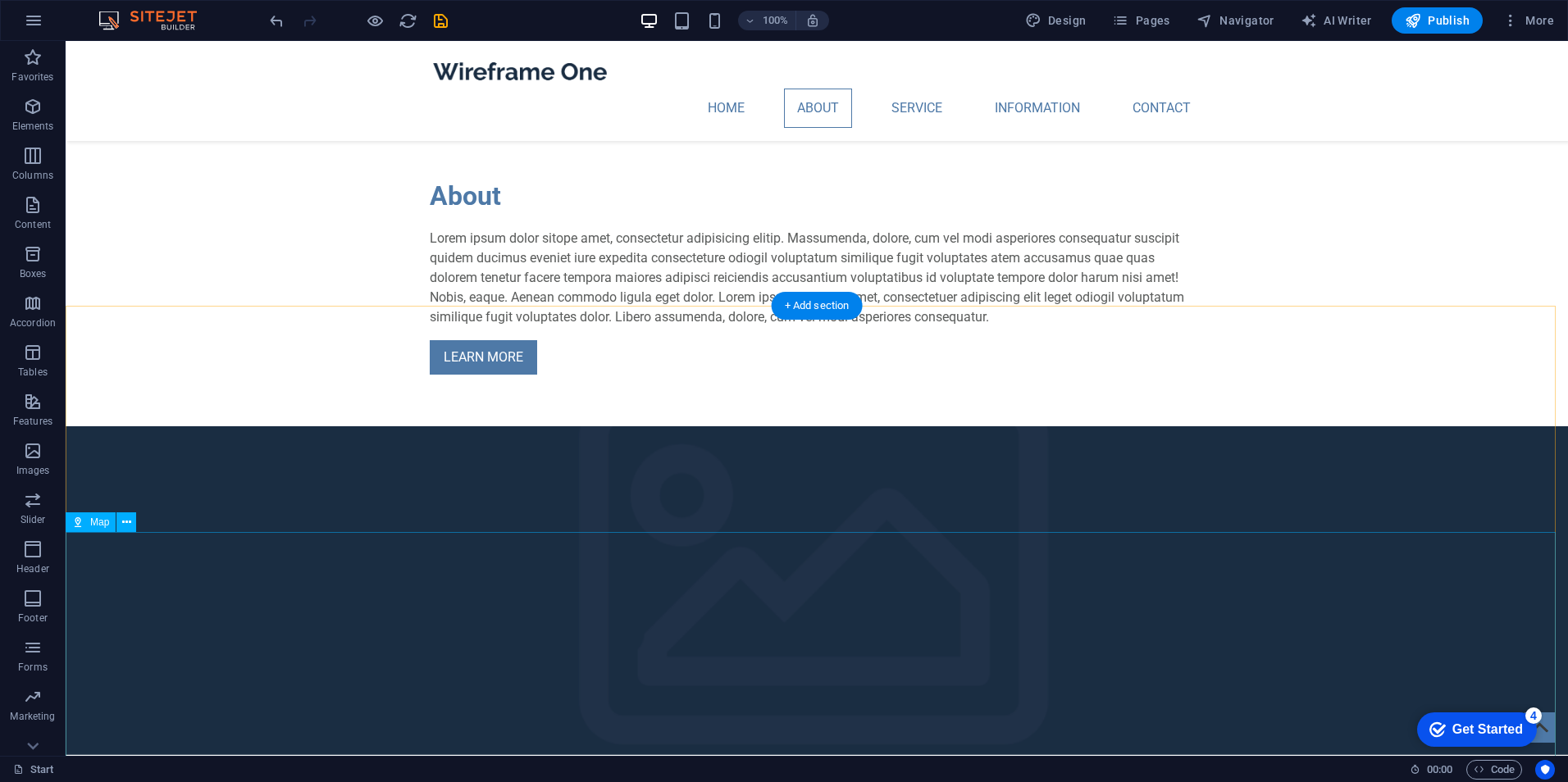
scroll to position [868, 0]
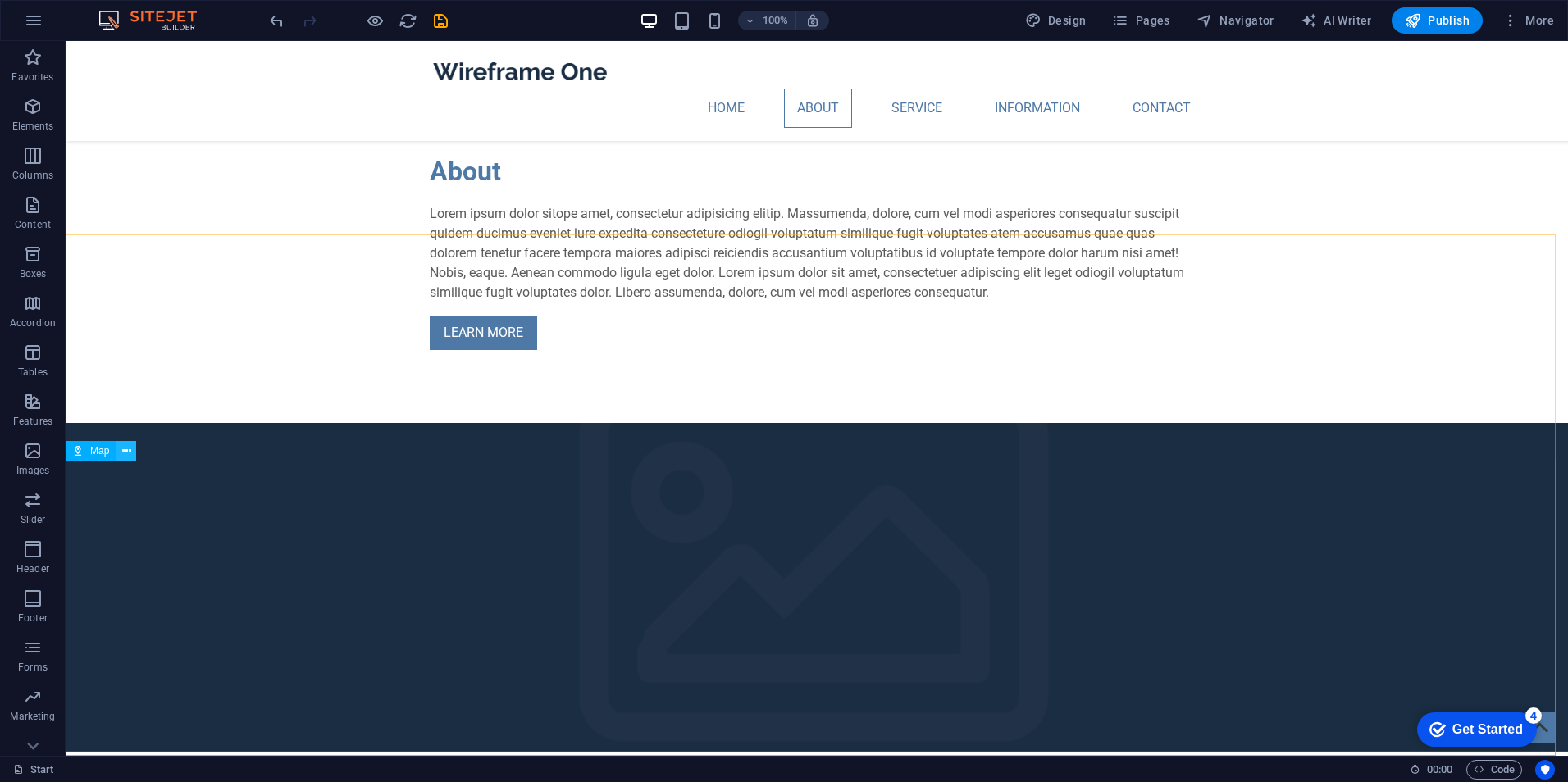
click at [125, 454] on icon at bounding box center [127, 451] width 9 height 17
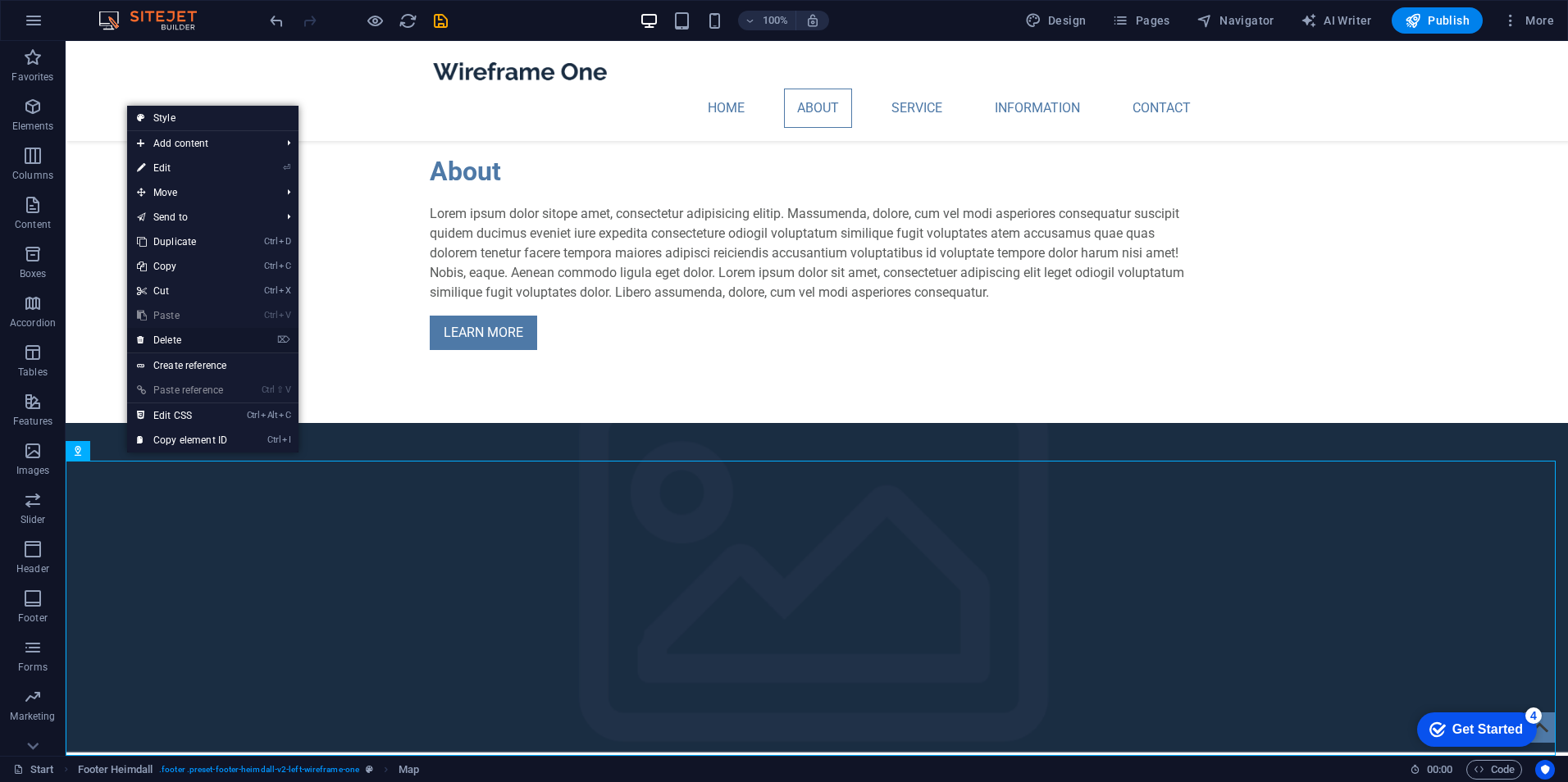
click at [187, 341] on link "⌦ Delete" at bounding box center [182, 340] width 110 height 24
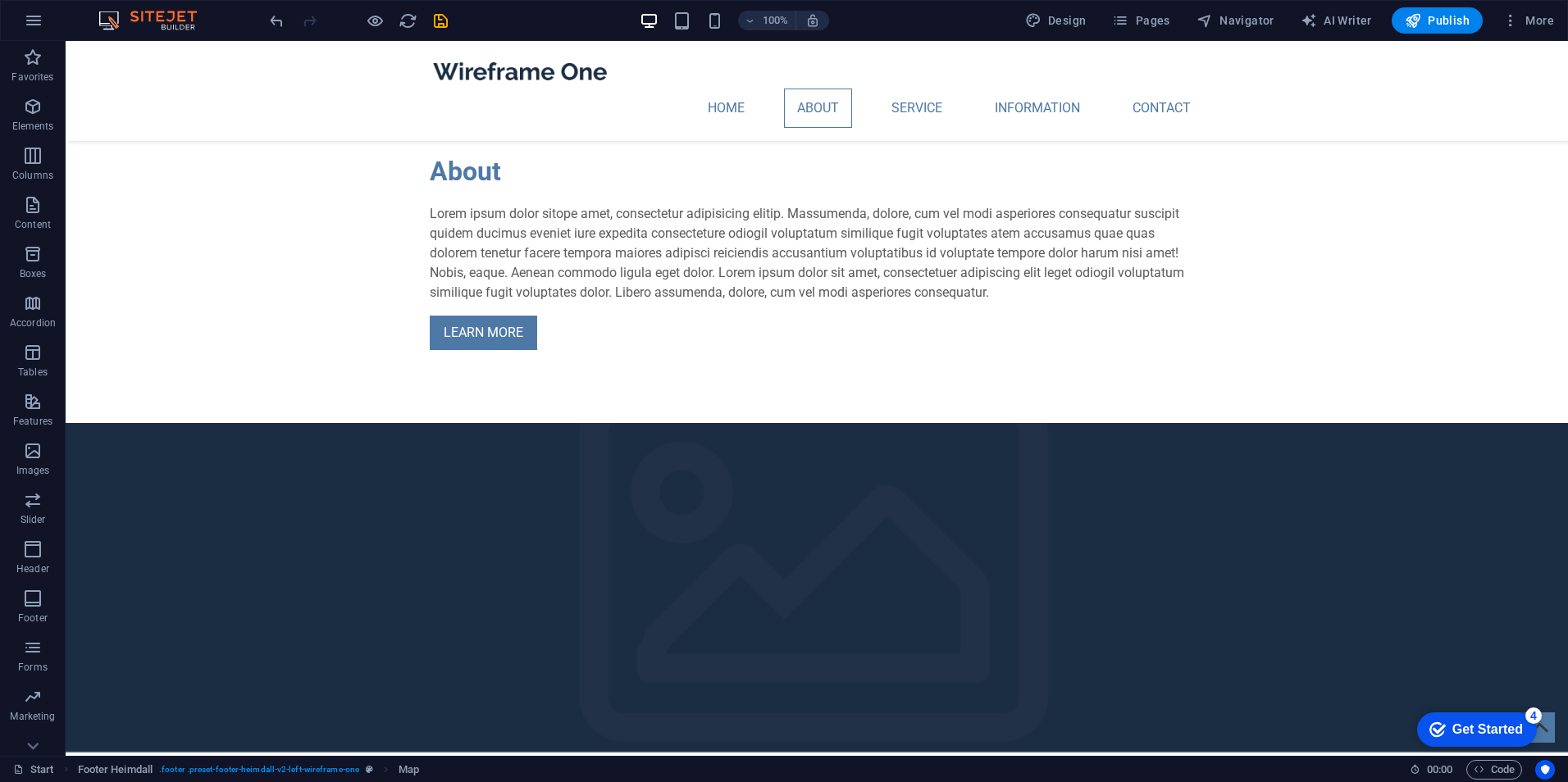
scroll to position [573, 0]
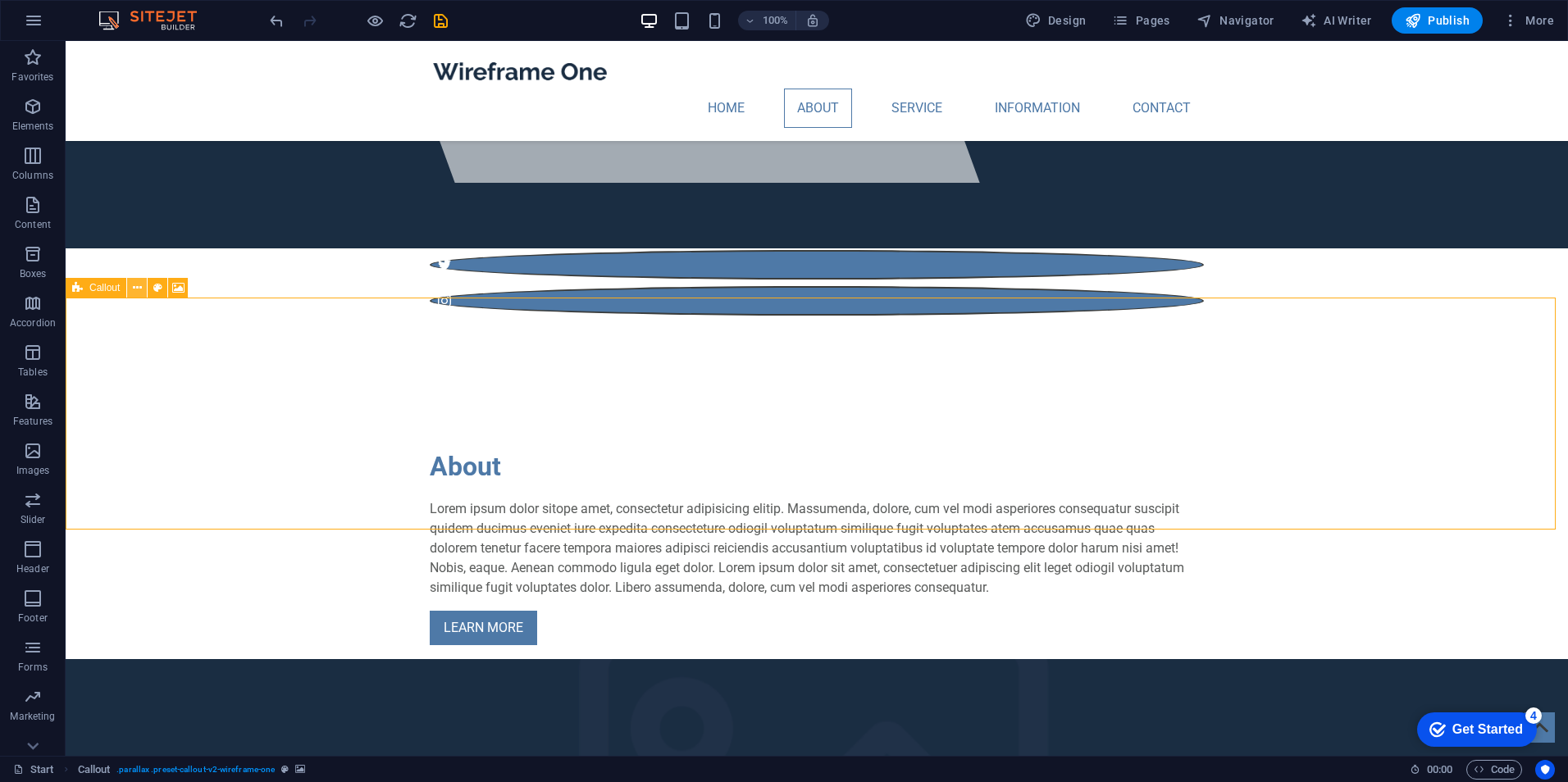
click at [139, 288] on icon at bounding box center [137, 287] width 9 height 17
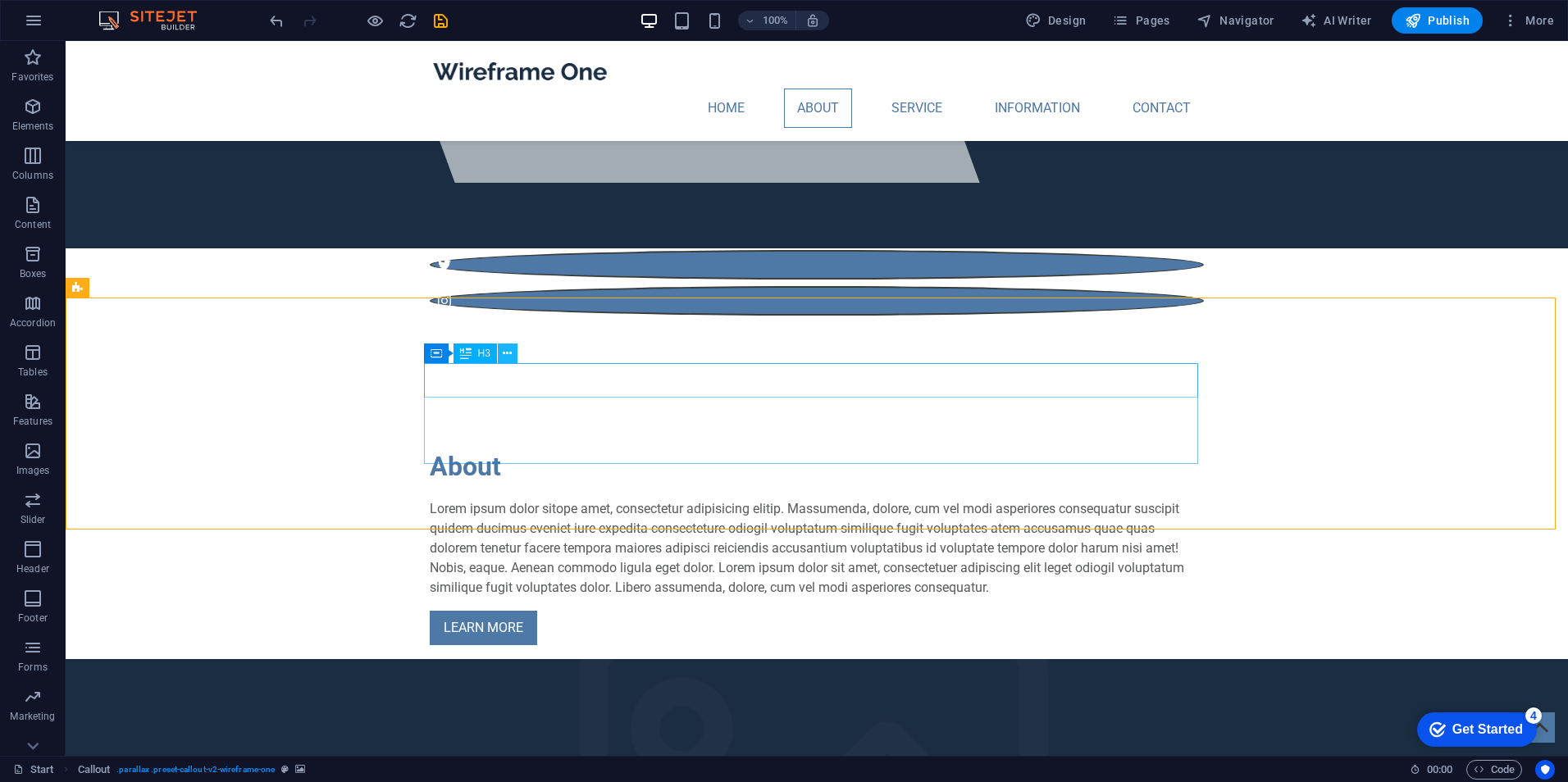
click at [507, 354] on icon at bounding box center [507, 353] width 9 height 17
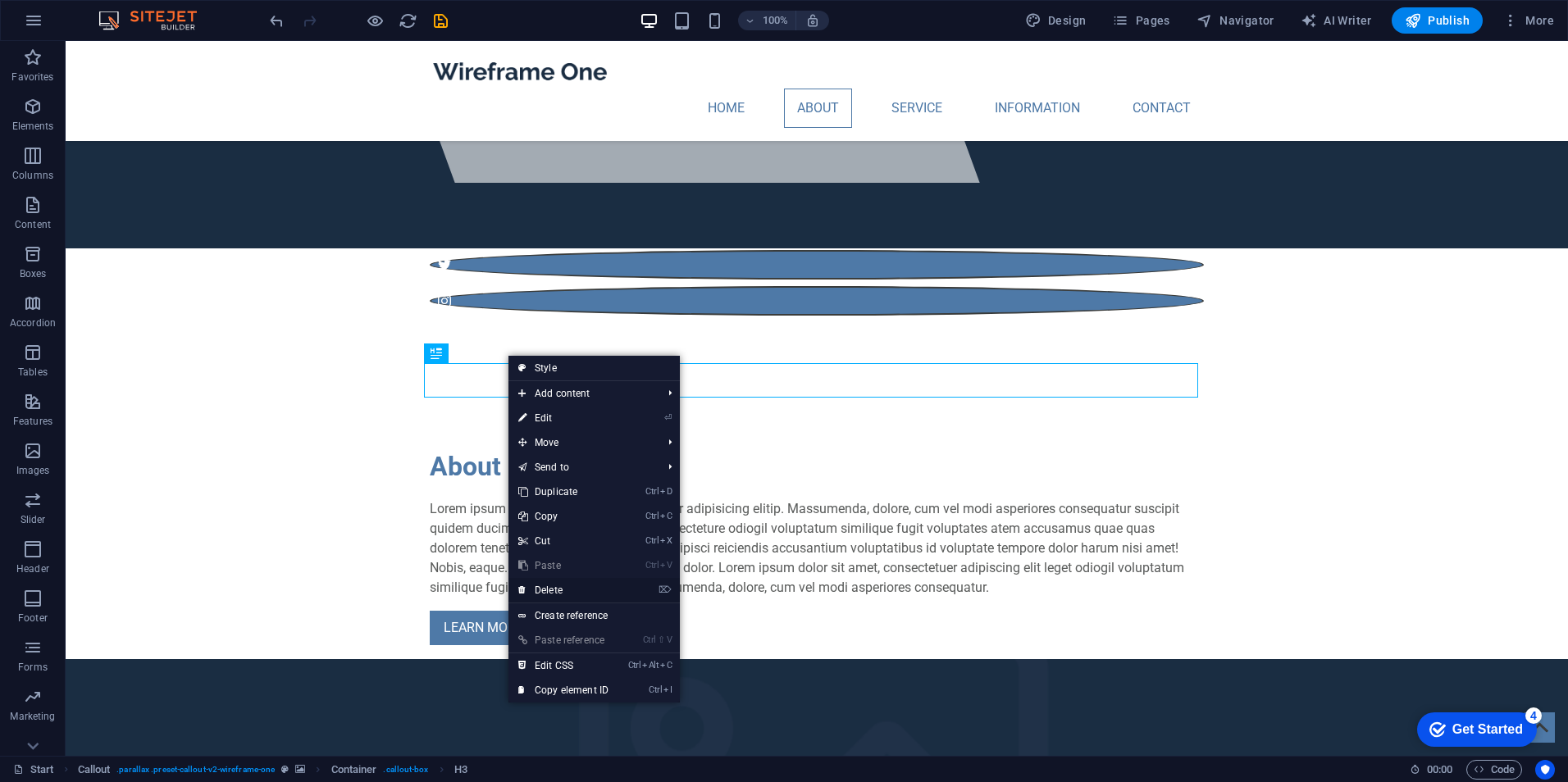
drag, startPoint x: 580, startPoint y: 586, endPoint x: 584, endPoint y: 542, distance: 44.2
click at [580, 586] on link "⌦ Delete" at bounding box center [563, 590] width 110 height 24
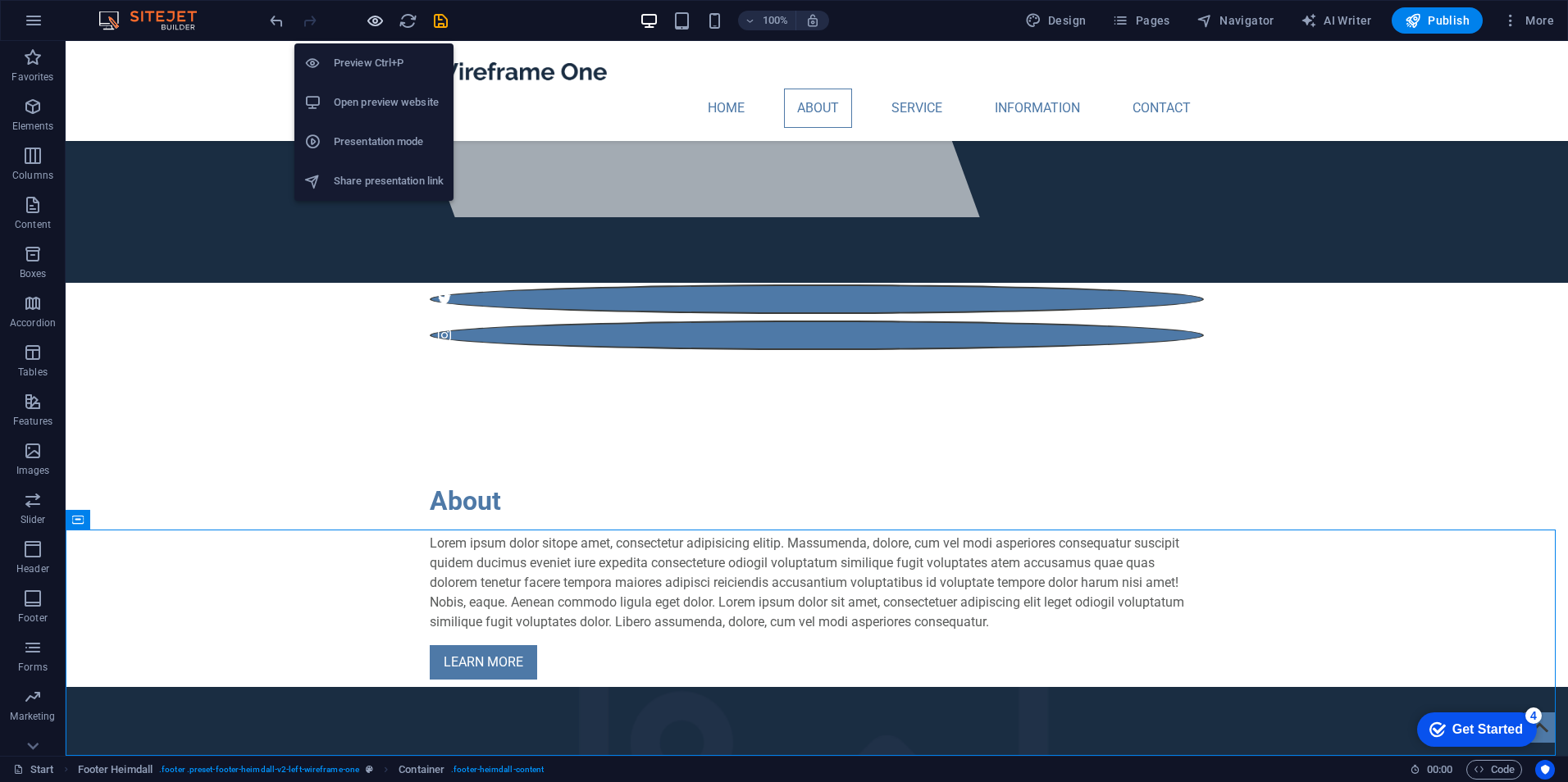
click at [370, 23] on icon "button" at bounding box center [375, 21] width 19 height 19
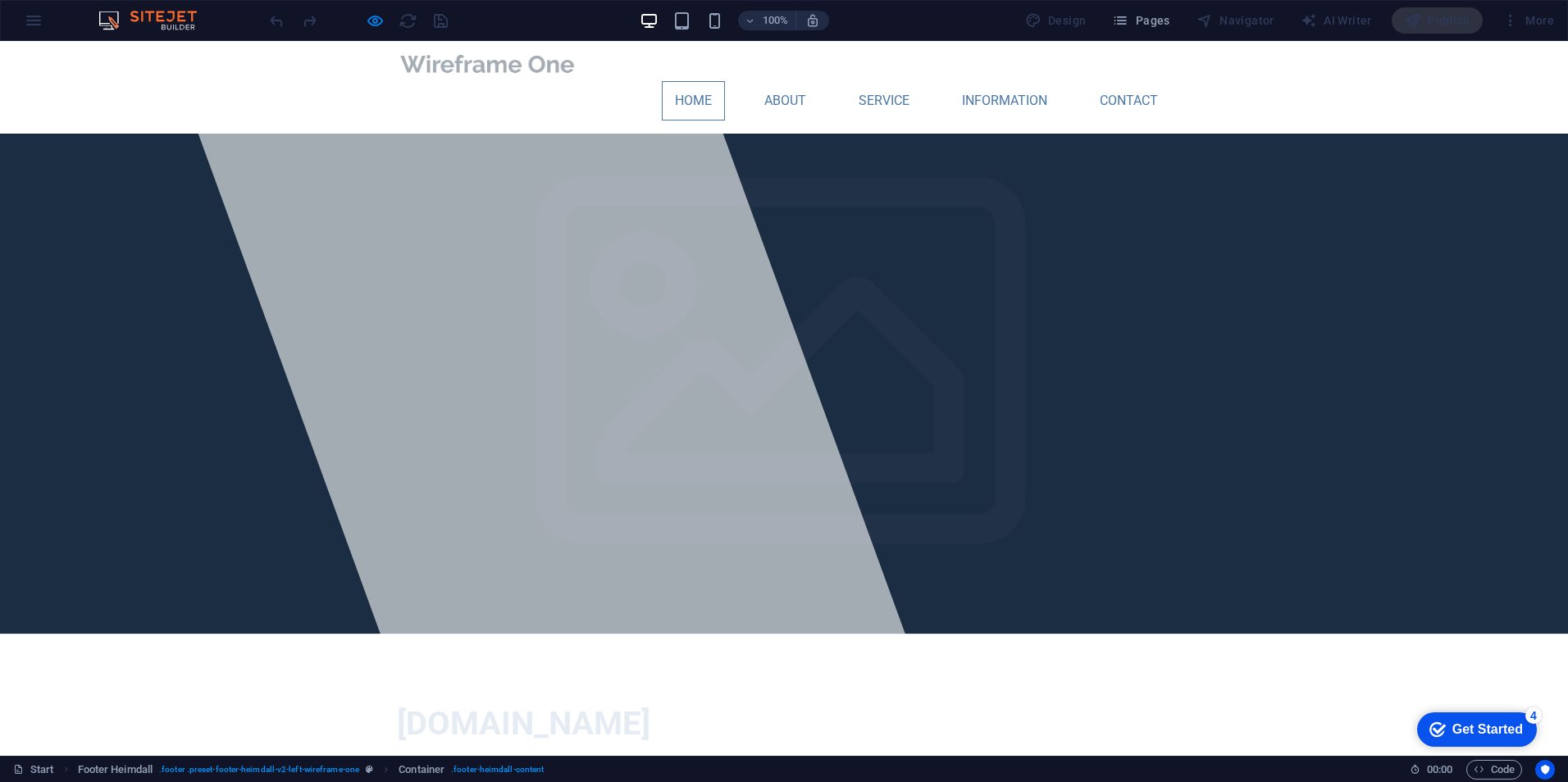
scroll to position [0, 0]
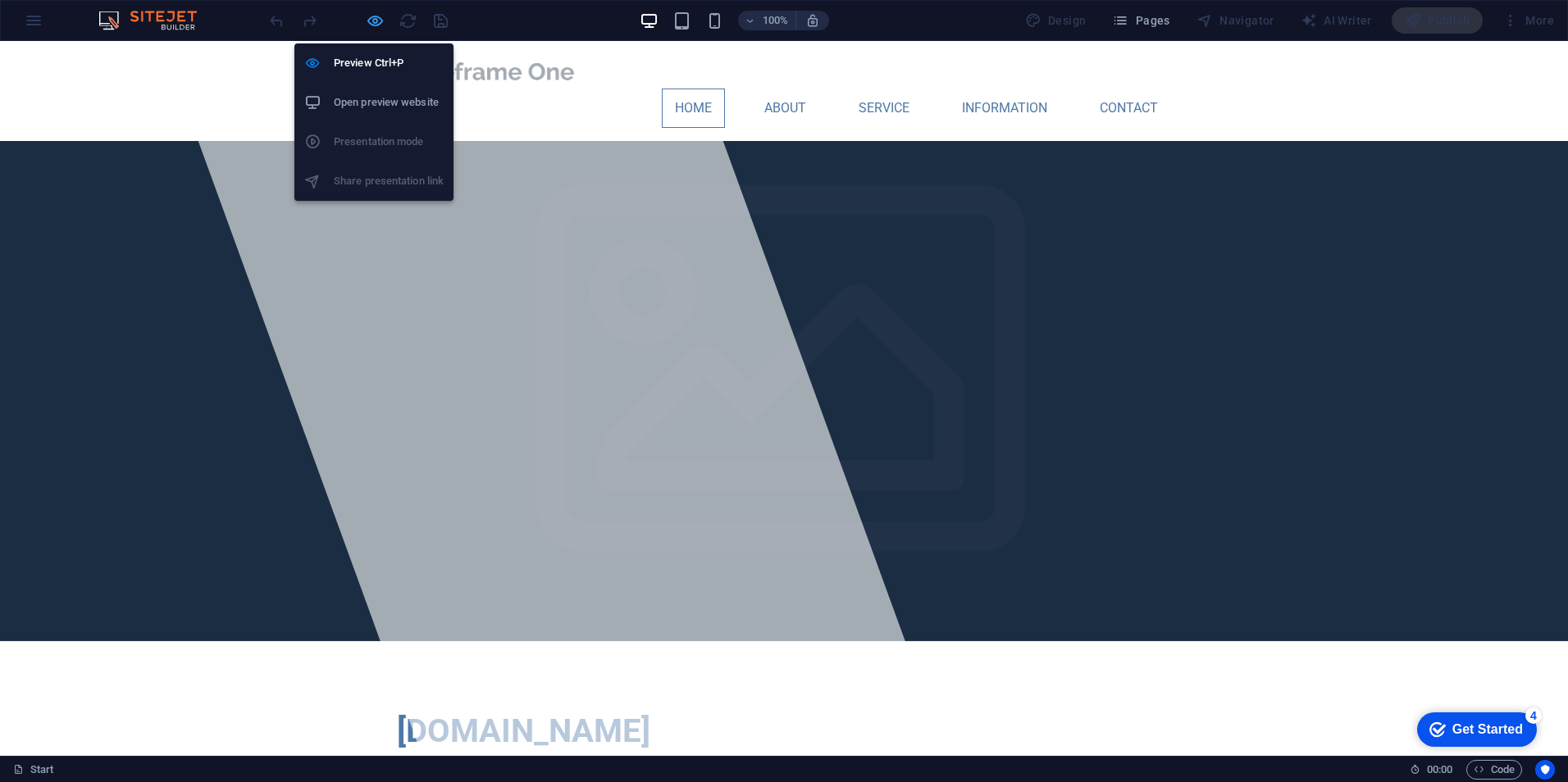
click at [371, 19] on icon "button" at bounding box center [375, 21] width 19 height 19
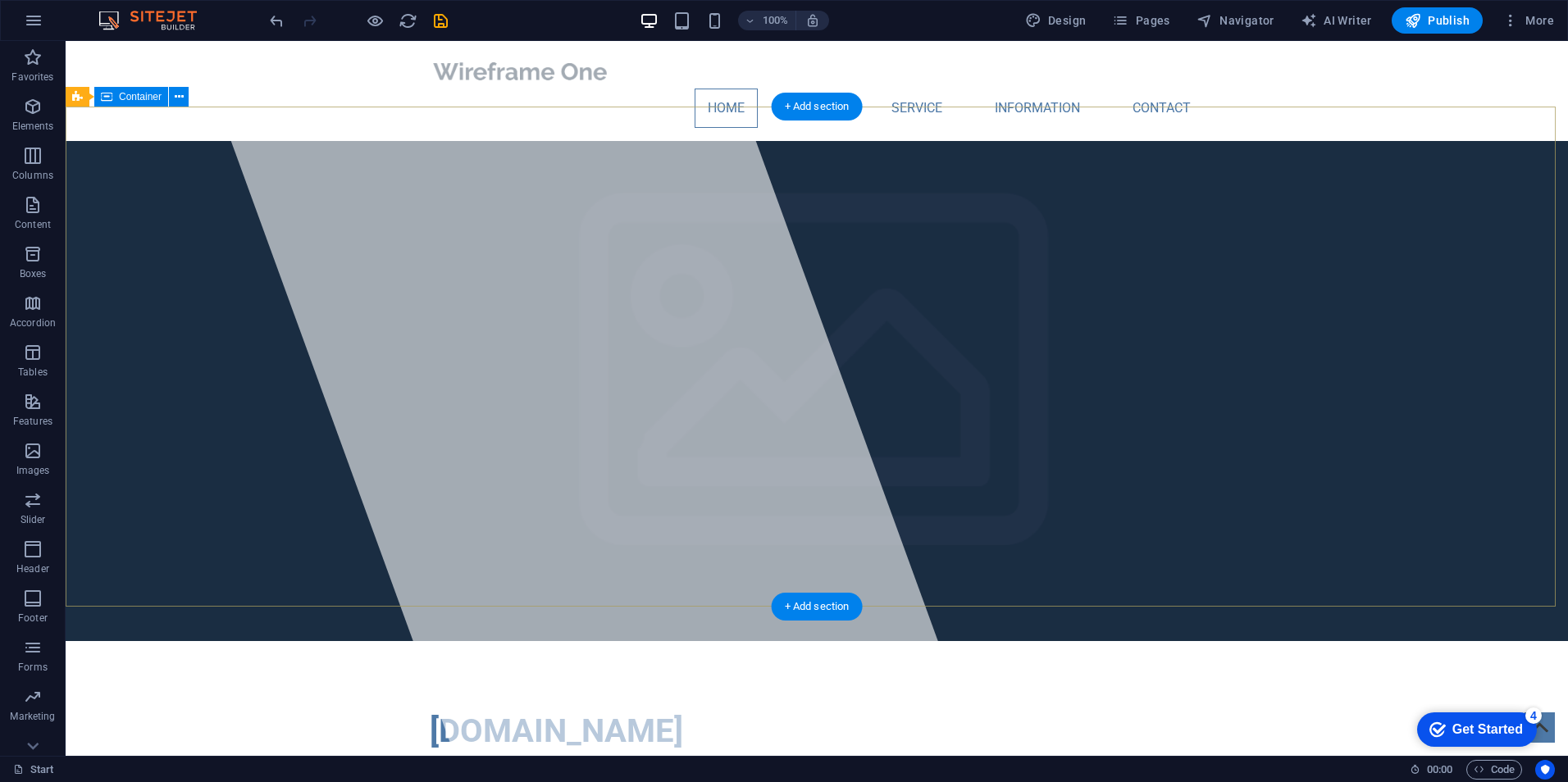
click at [176, 102] on icon at bounding box center [179, 96] width 9 height 17
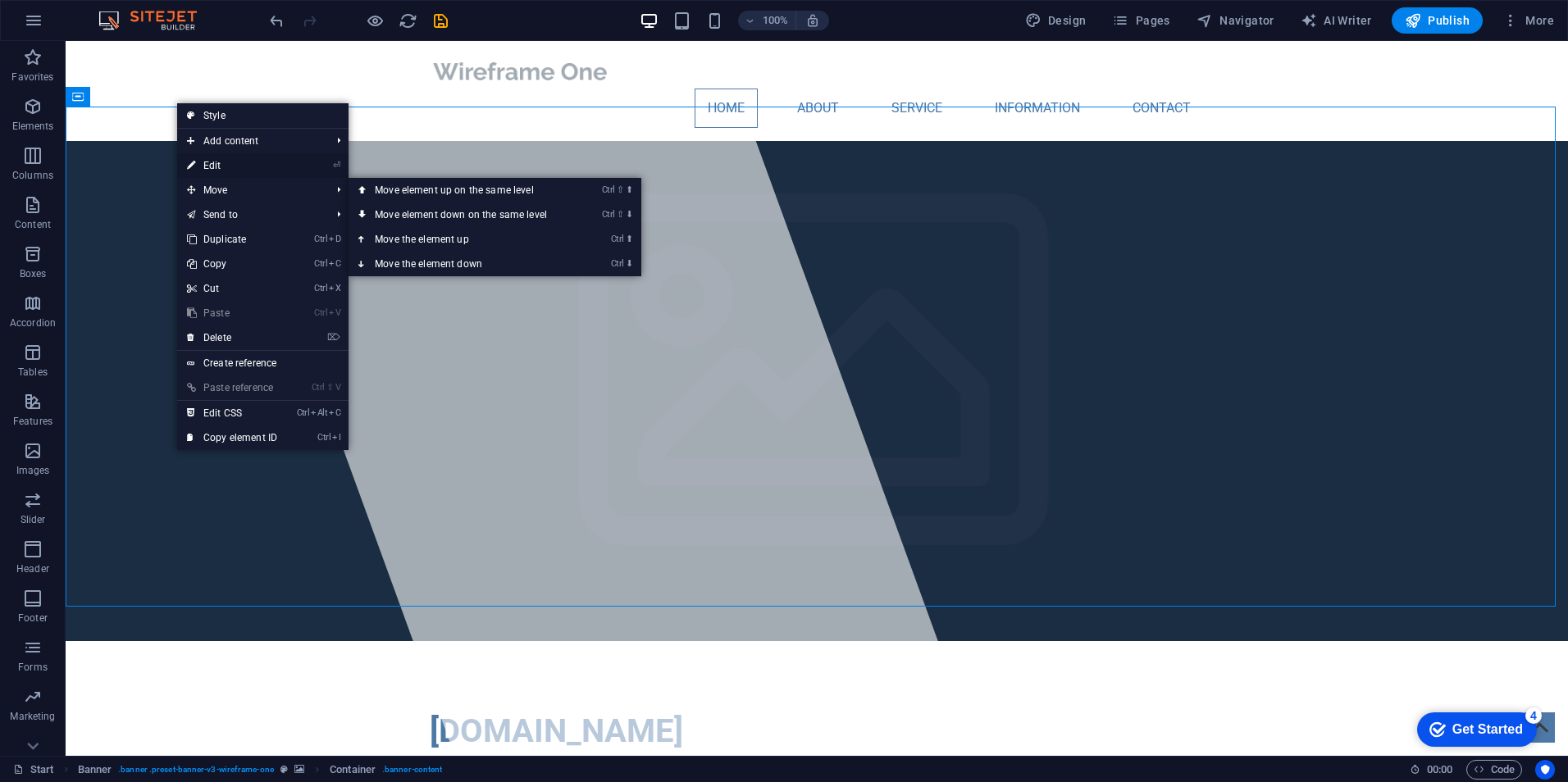
click at [258, 164] on link "⏎ Edit" at bounding box center [232, 165] width 110 height 24
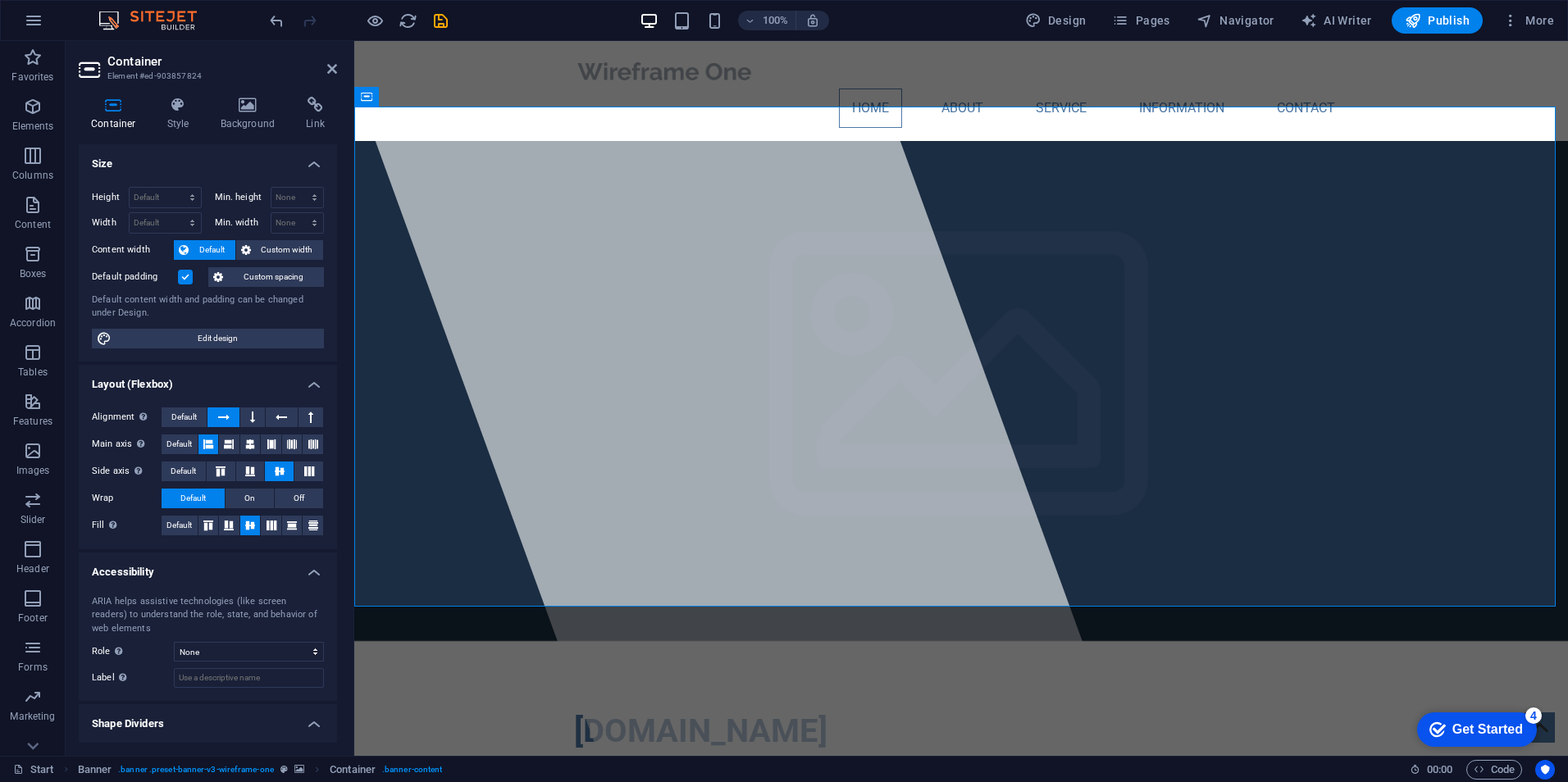
scroll to position [37, 0]
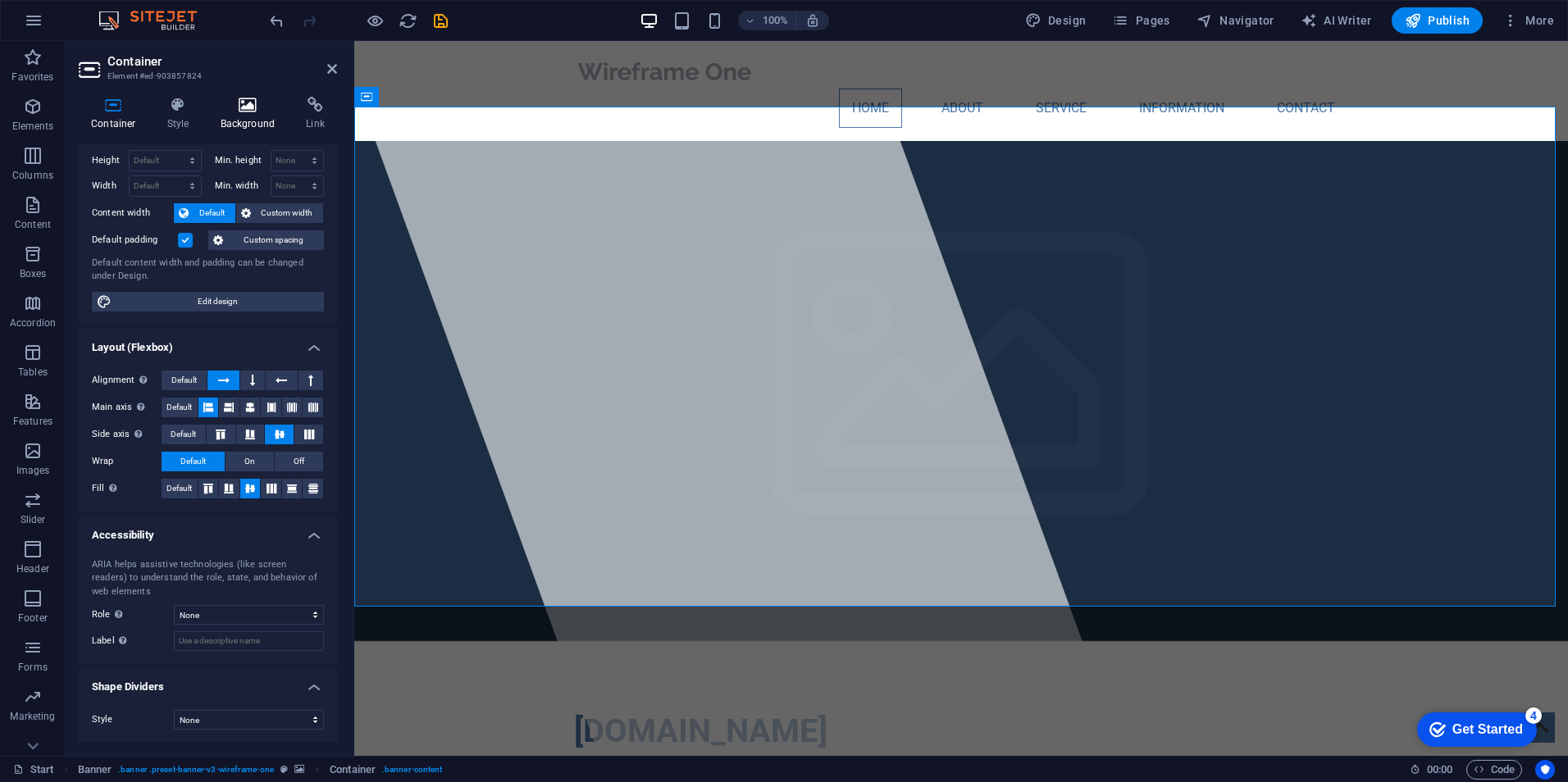
click at [262, 102] on icon at bounding box center [248, 105] width 79 height 16
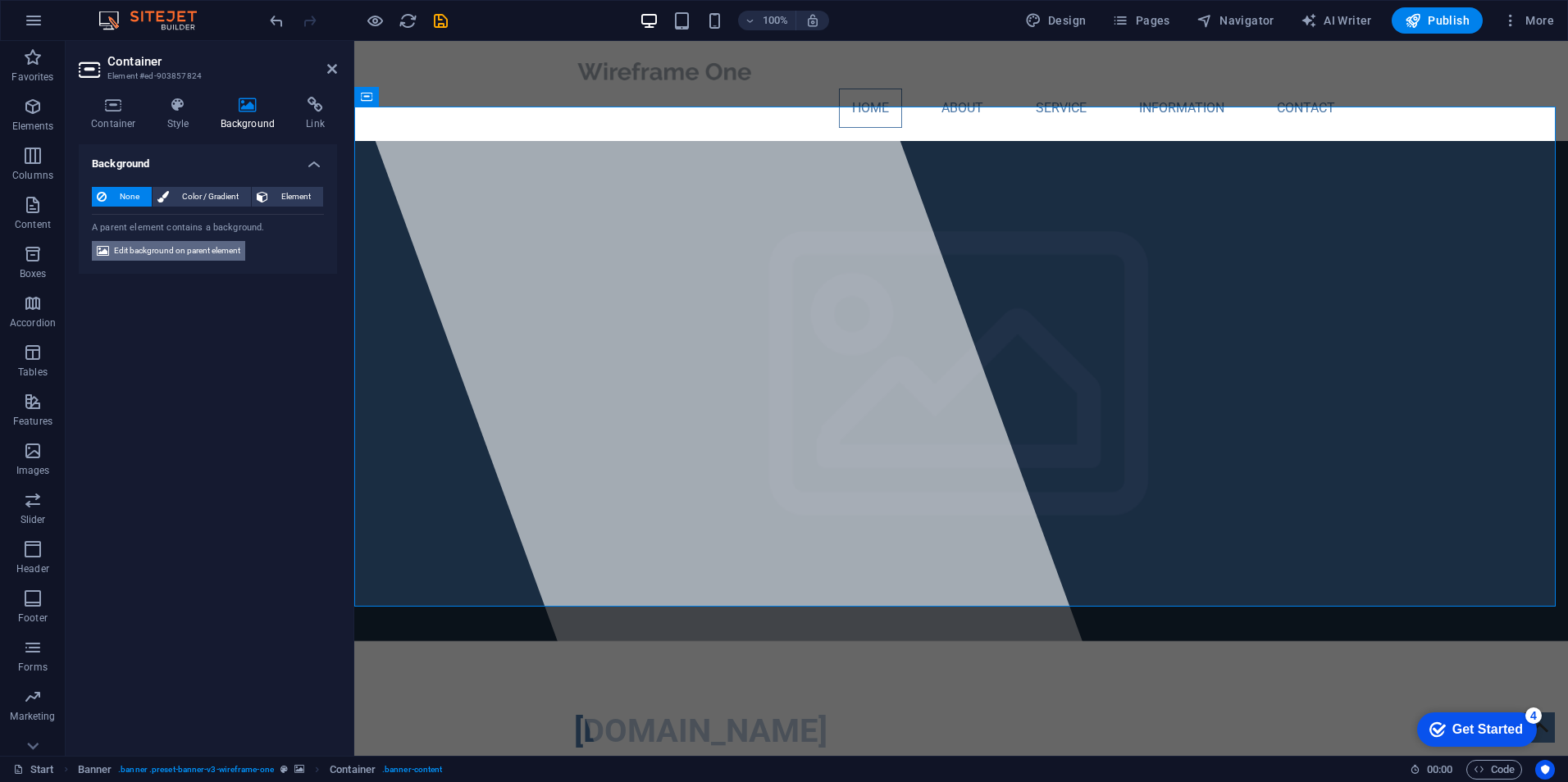
click at [212, 252] on span "Edit background on parent element" at bounding box center [178, 251] width 126 height 20
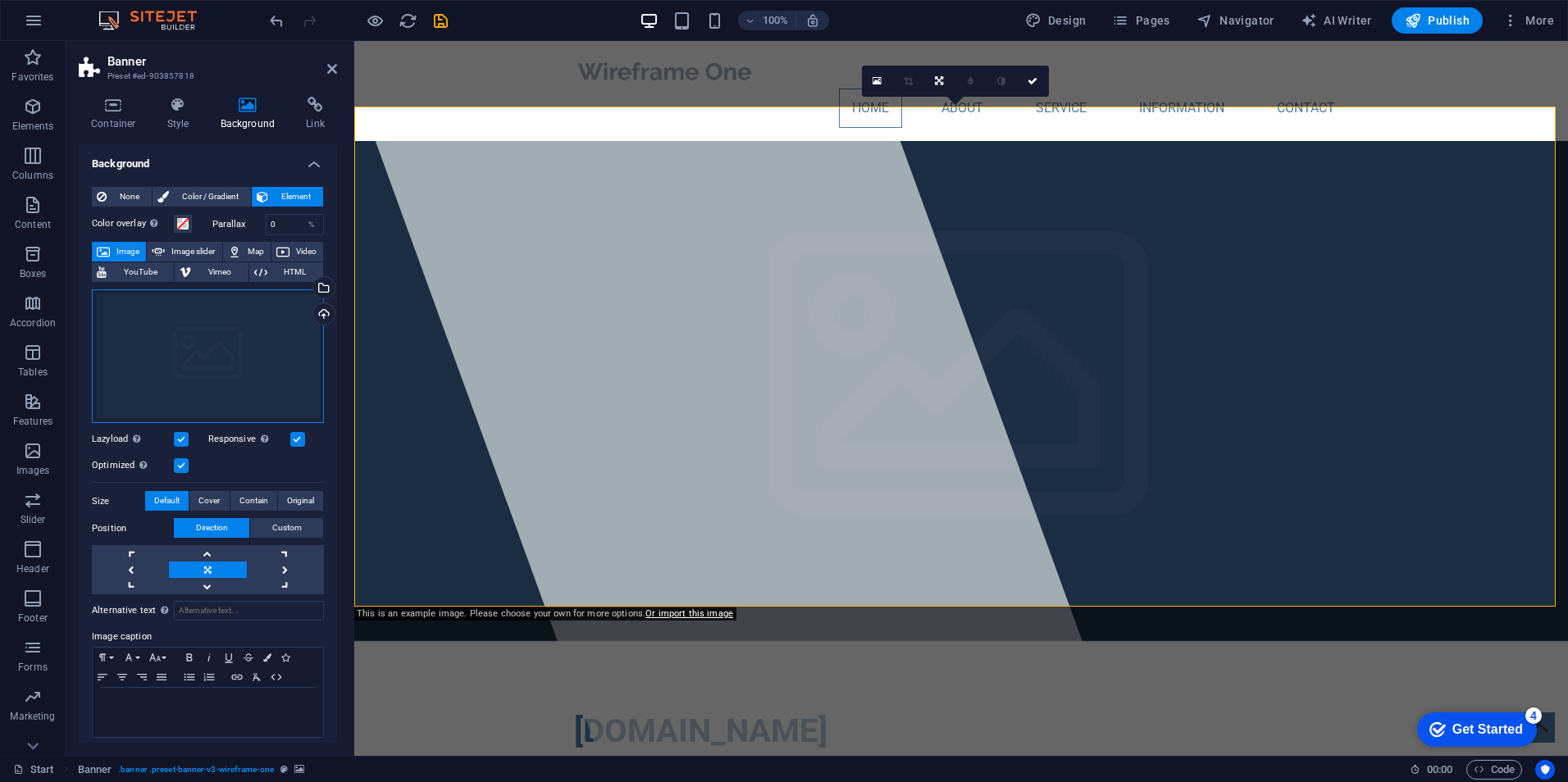
click at [211, 351] on div "Drag files here, click to choose files or select files from Files or our free s…" at bounding box center [208, 356] width 232 height 134
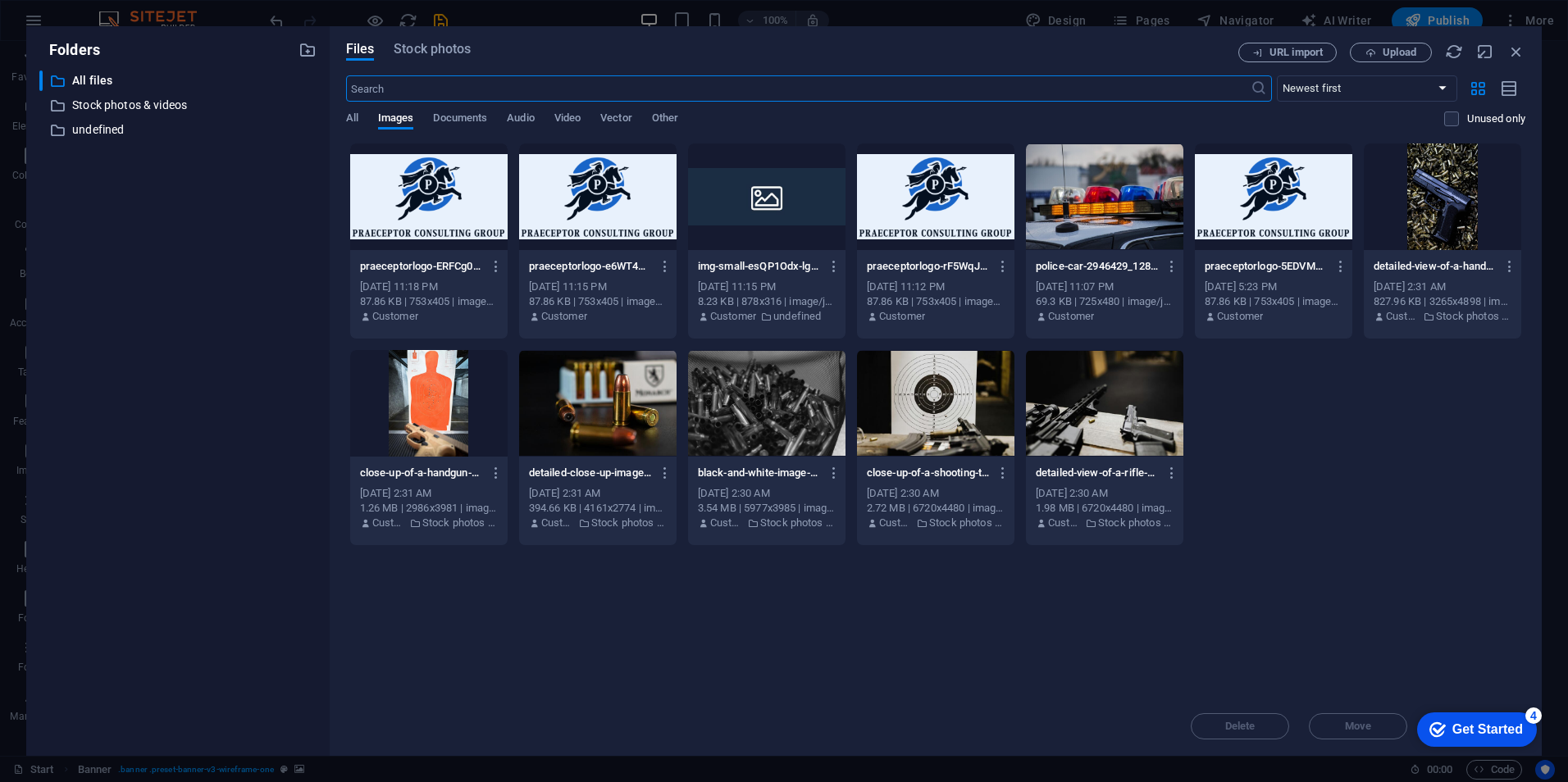
click at [1110, 219] on div at bounding box center [1105, 196] width 158 height 106
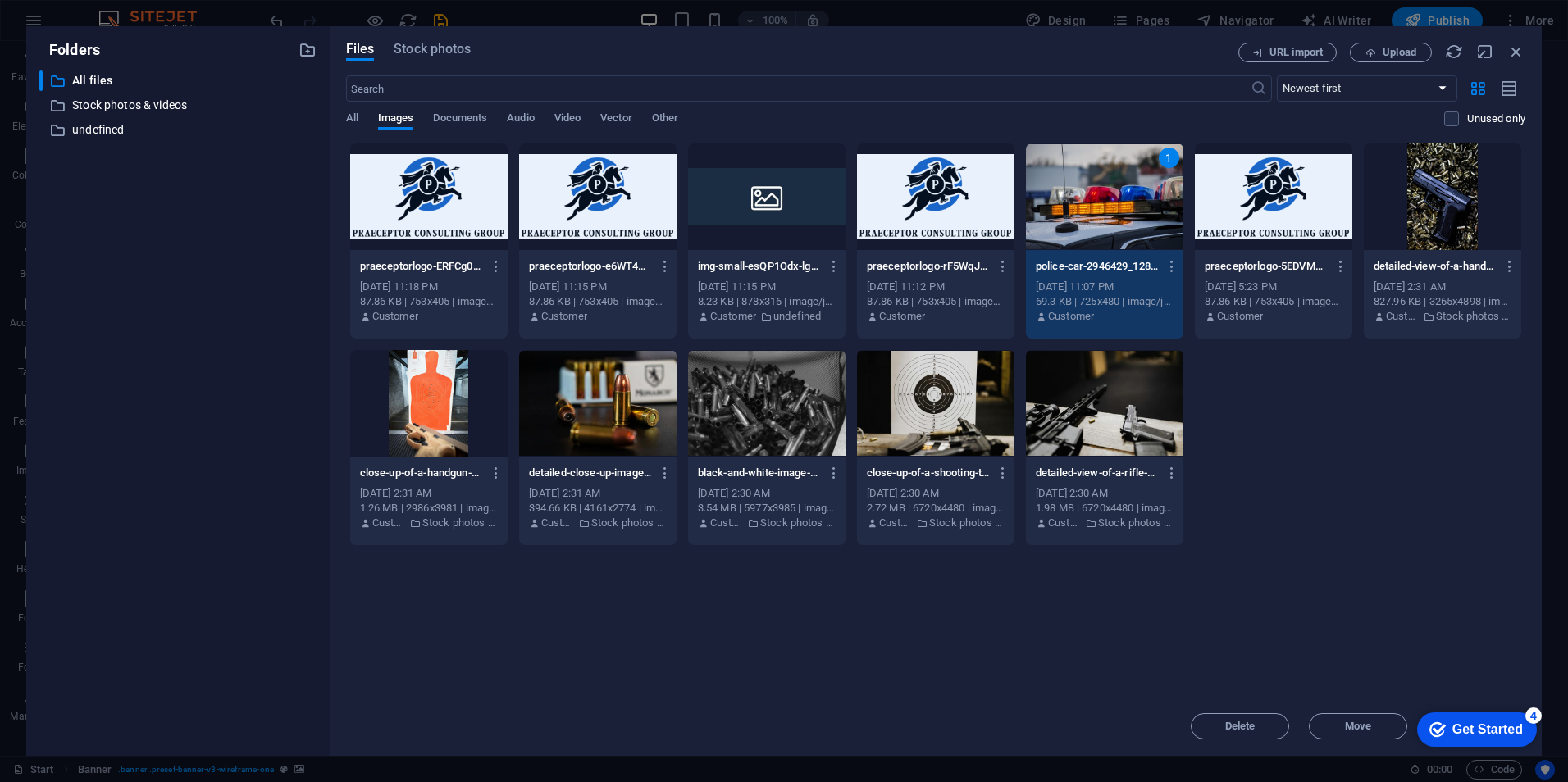
click at [1486, 723] on div "Get Started" at bounding box center [1488, 730] width 70 height 14
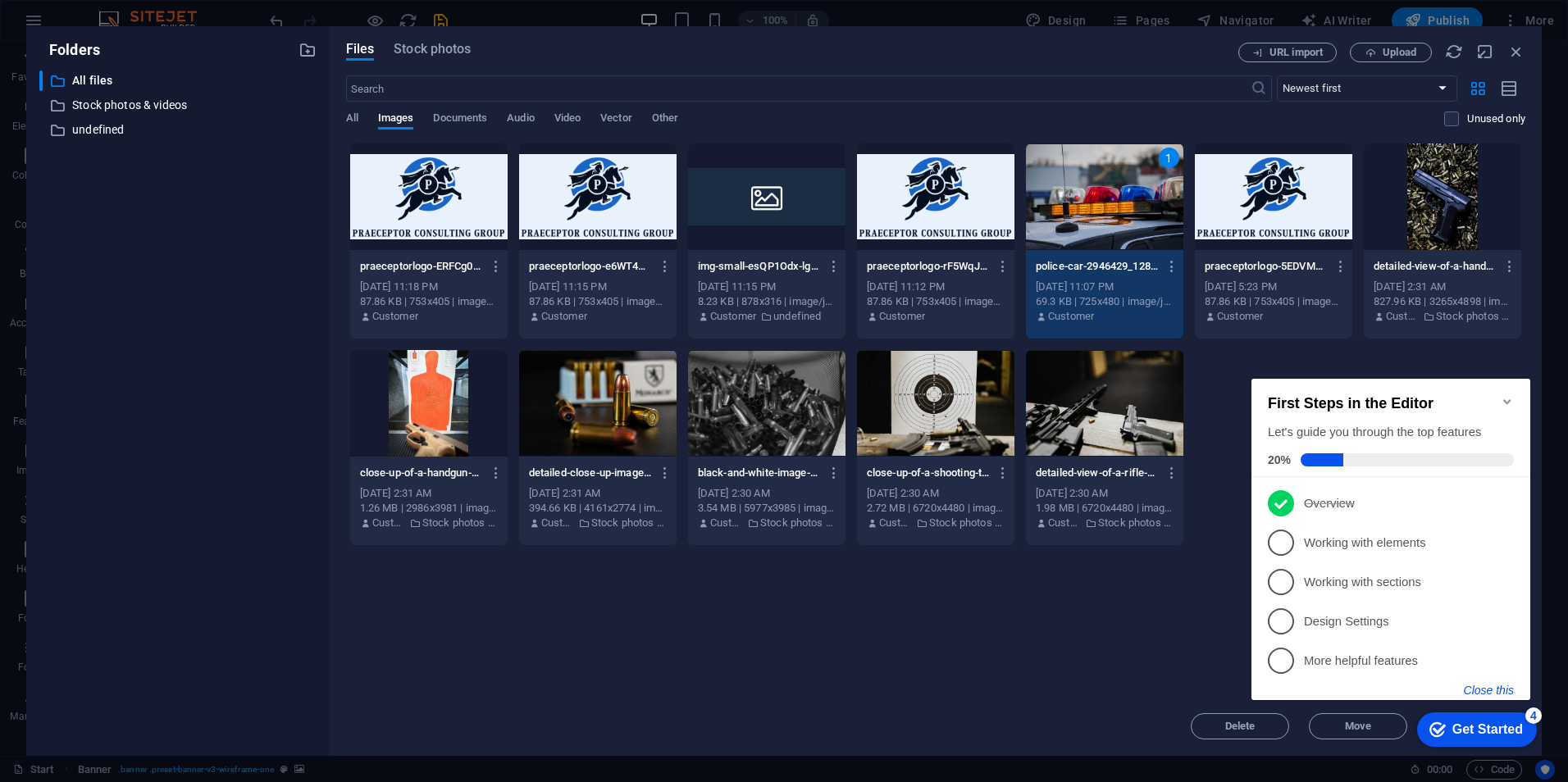
click at [1509, 689] on button "Close this" at bounding box center [1490, 690] width 50 height 14
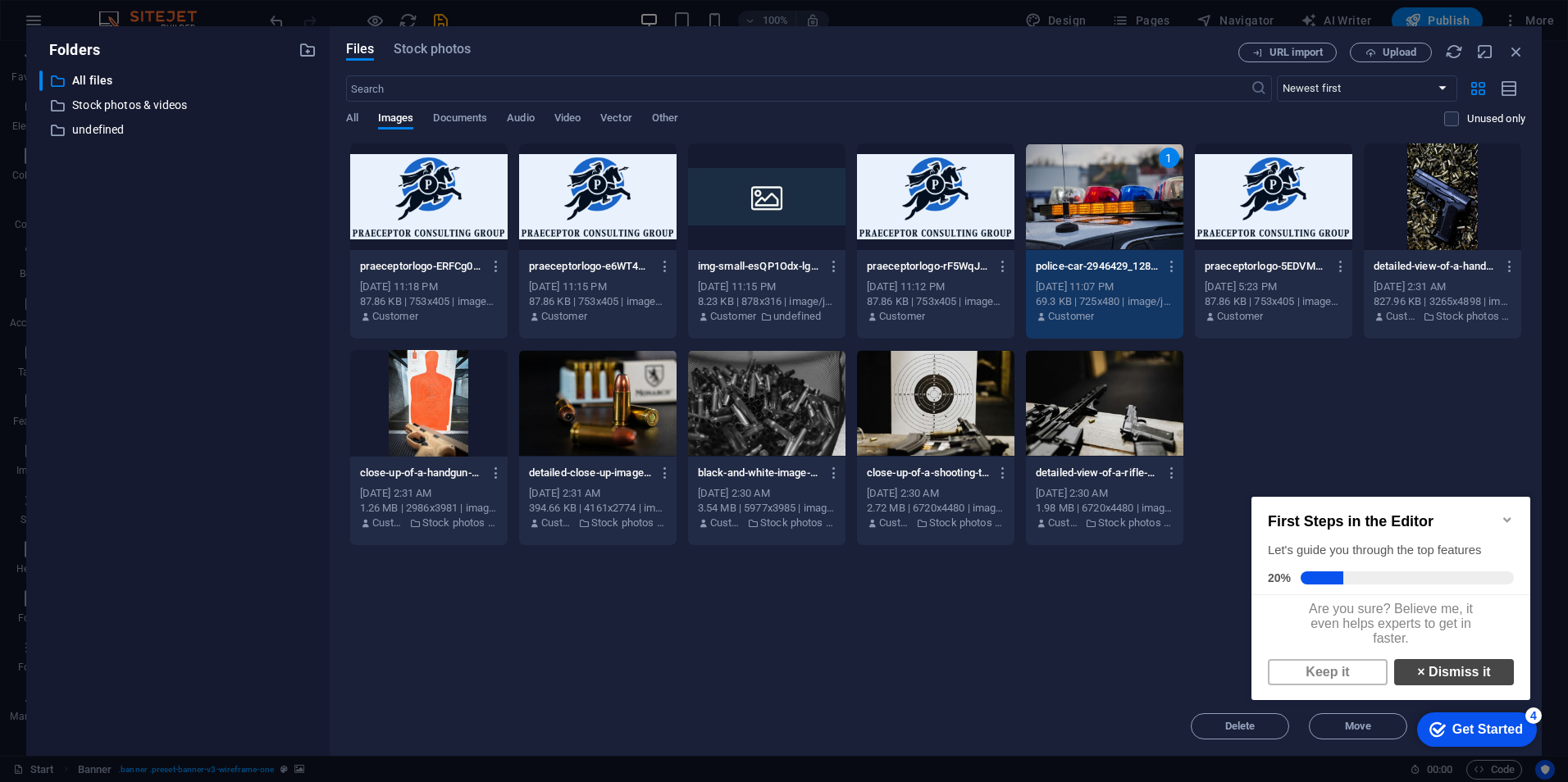
click at [1455, 680] on link "× Dismiss it" at bounding box center [1454, 672] width 120 height 26
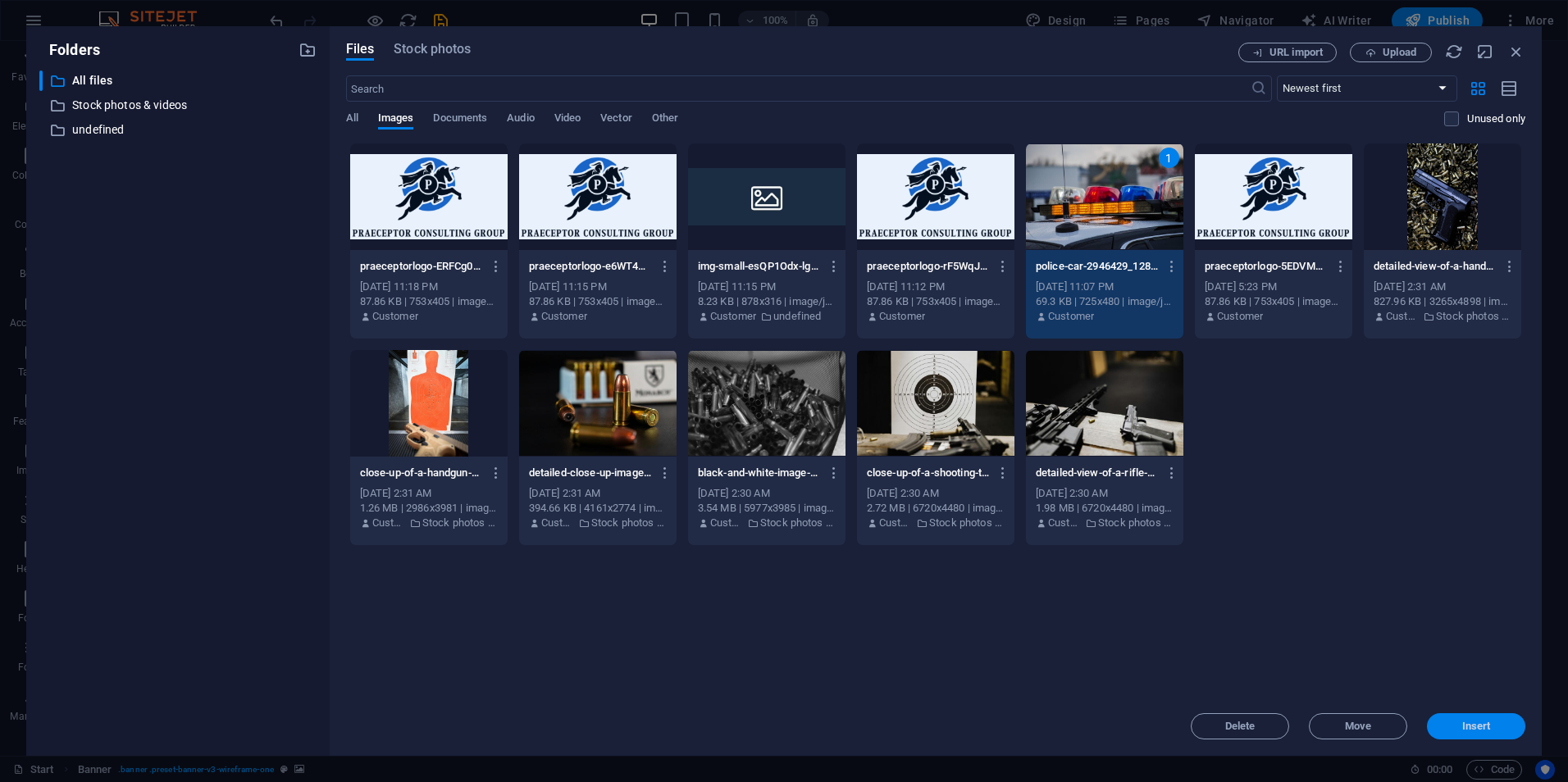
drag, startPoint x: 1485, startPoint y: 719, endPoint x: 989, endPoint y: 580, distance: 515.1
click at [1485, 719] on button "Insert" at bounding box center [1476, 726] width 98 height 26
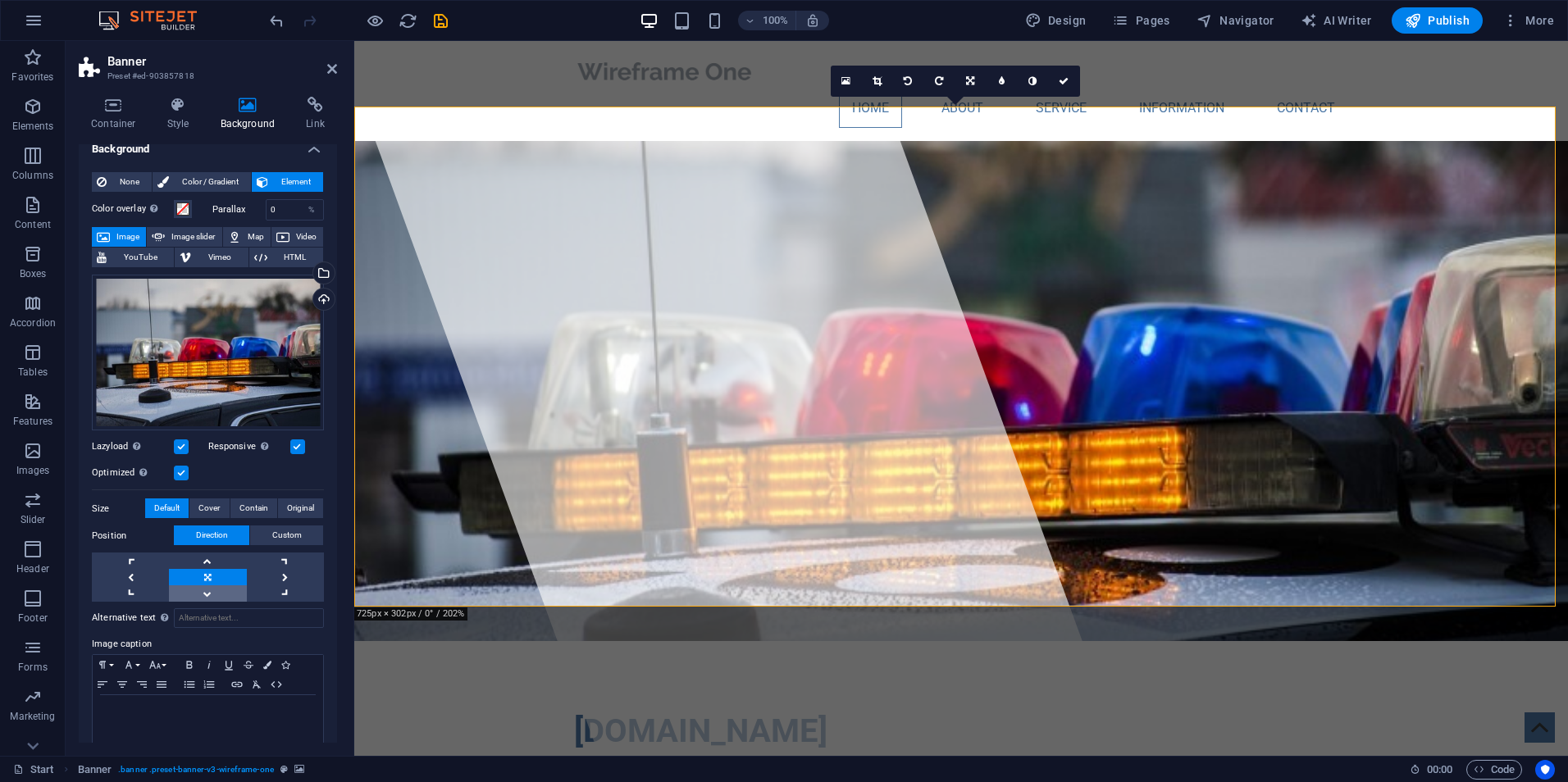
scroll to position [0, 0]
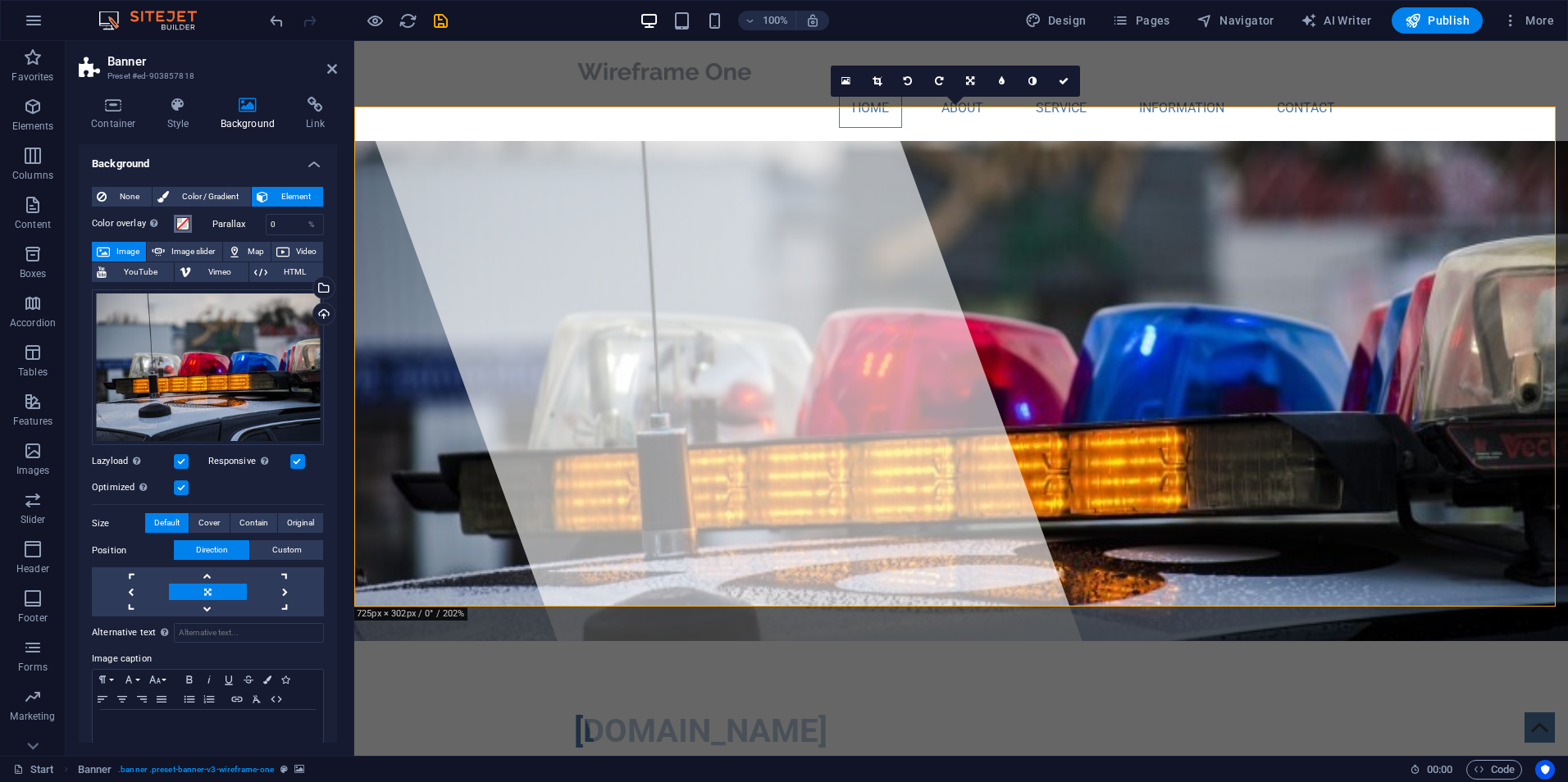
click at [182, 223] on span at bounding box center [183, 223] width 14 height 14
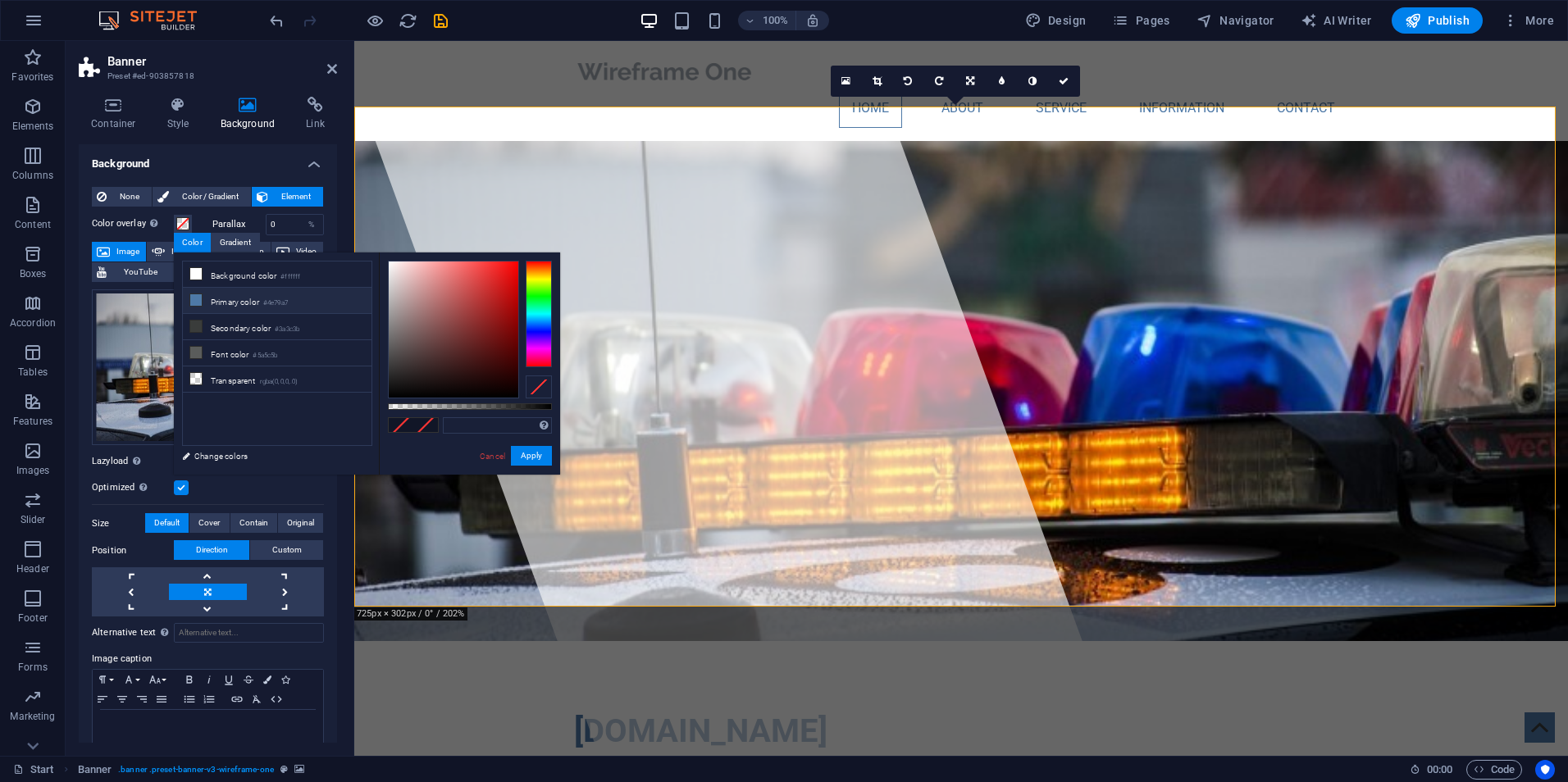
click at [240, 297] on li "Primary color #4e79a7" at bounding box center [277, 300] width 188 height 26
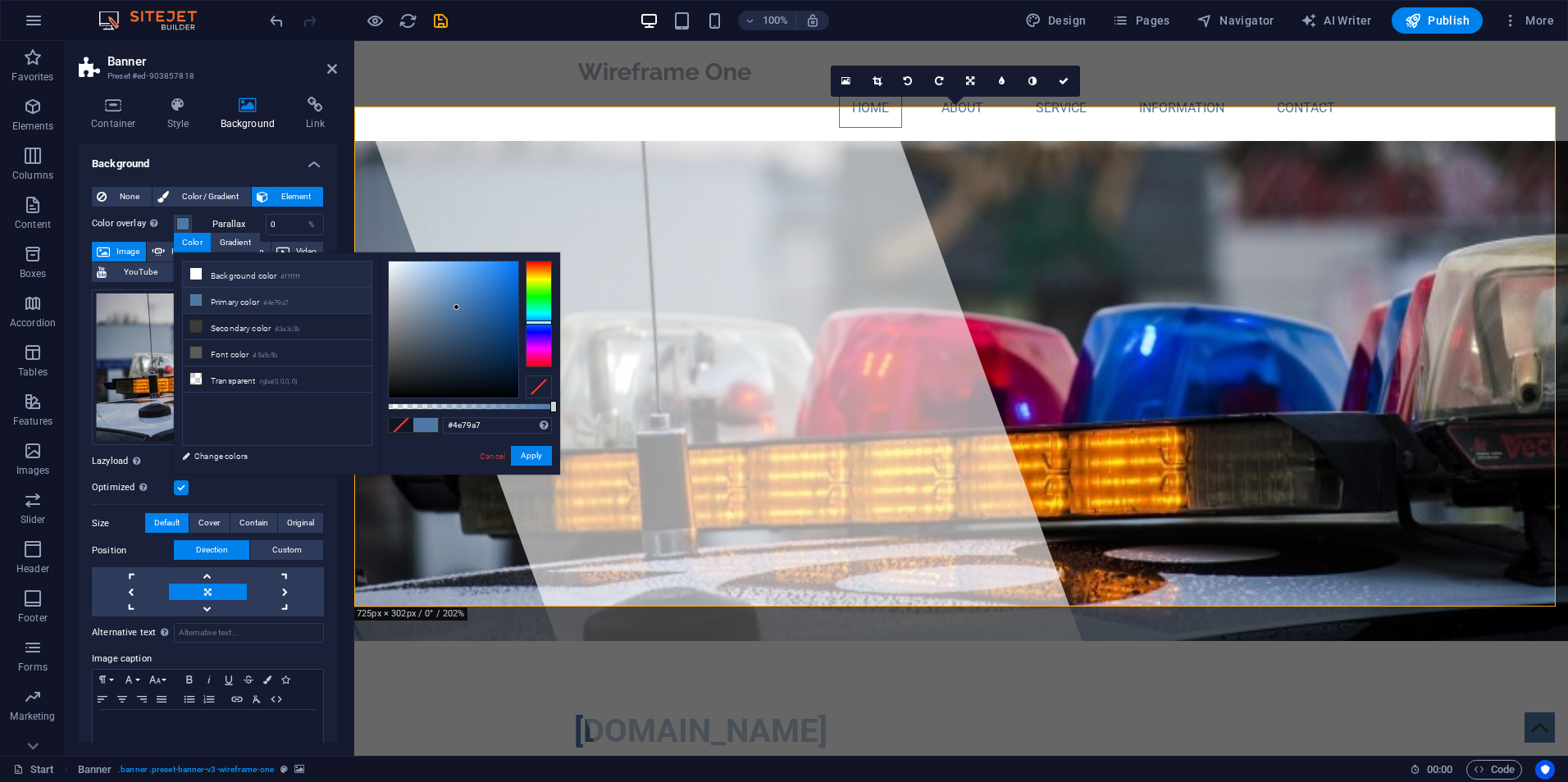
click at [243, 276] on li "Background color #ffffff" at bounding box center [277, 274] width 188 height 26
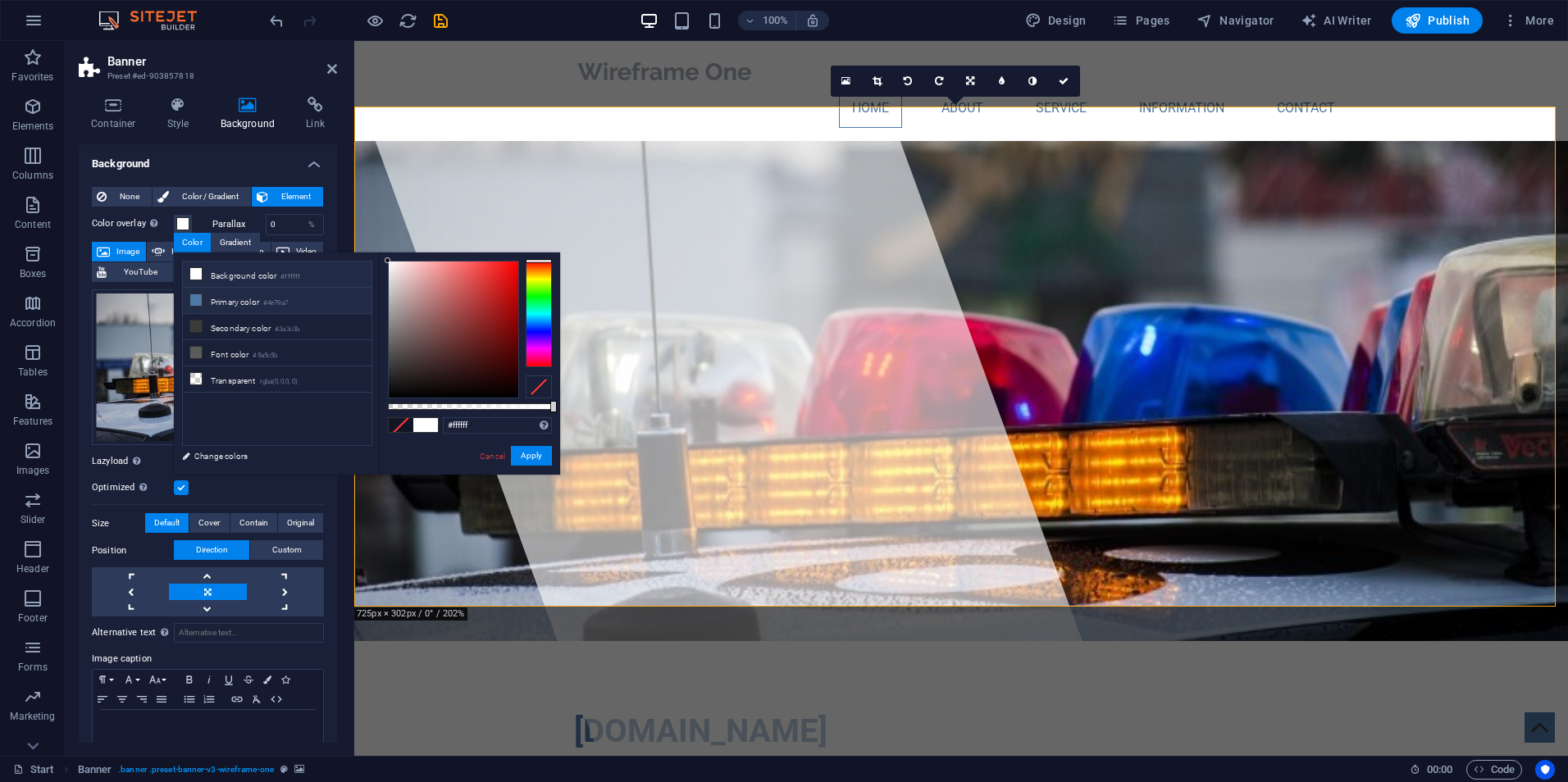
click at [237, 298] on li "Primary color #4e79a7" at bounding box center [277, 300] width 188 height 26
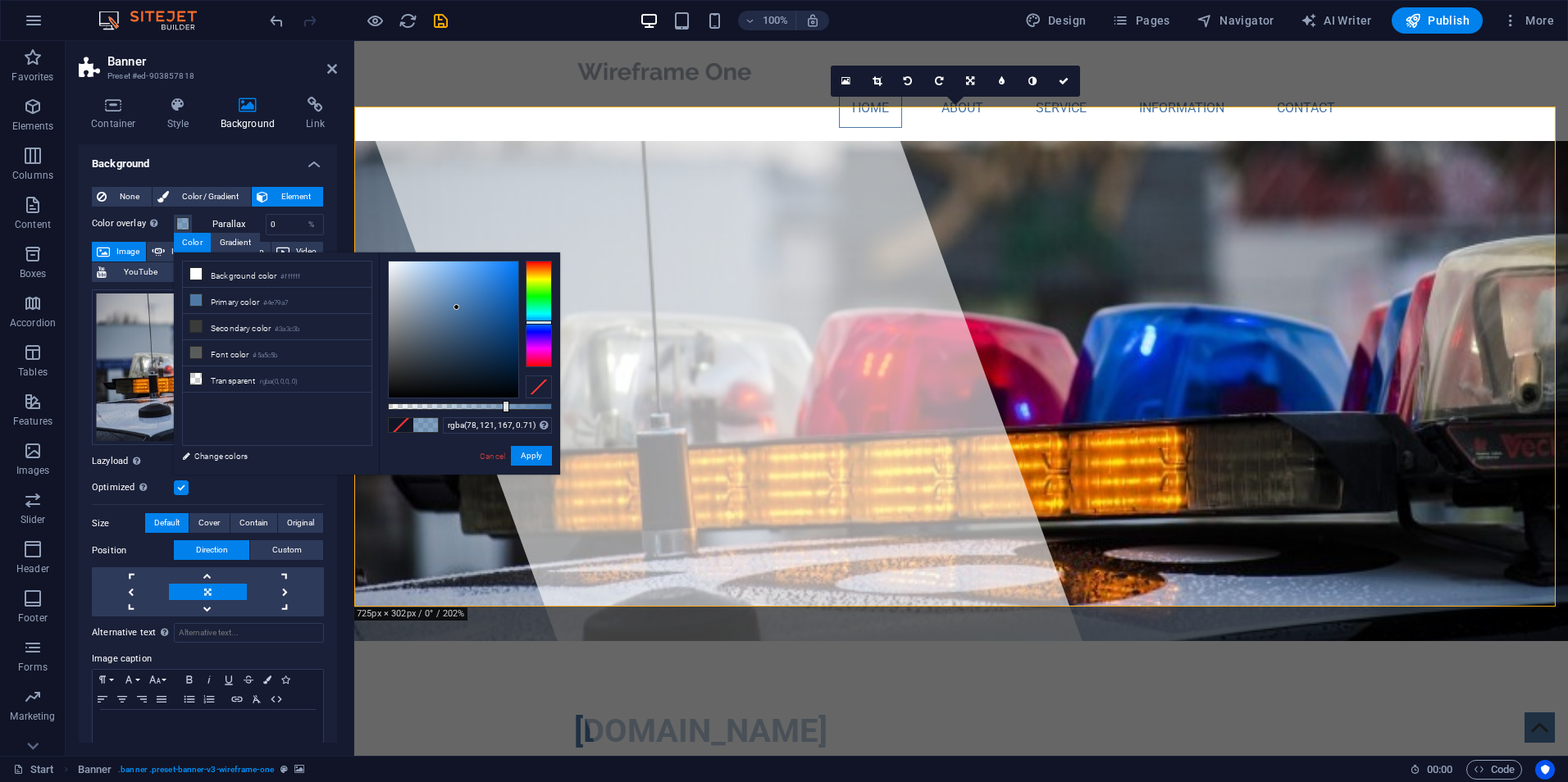
type input "rgba(78, 121, 167, 0.705)"
drag, startPoint x: 525, startPoint y: 406, endPoint x: 504, endPoint y: 406, distance: 21.0
click at [504, 406] on div at bounding box center [470, 406] width 164 height 6
click at [524, 458] on button "Apply" at bounding box center [532, 456] width 41 height 20
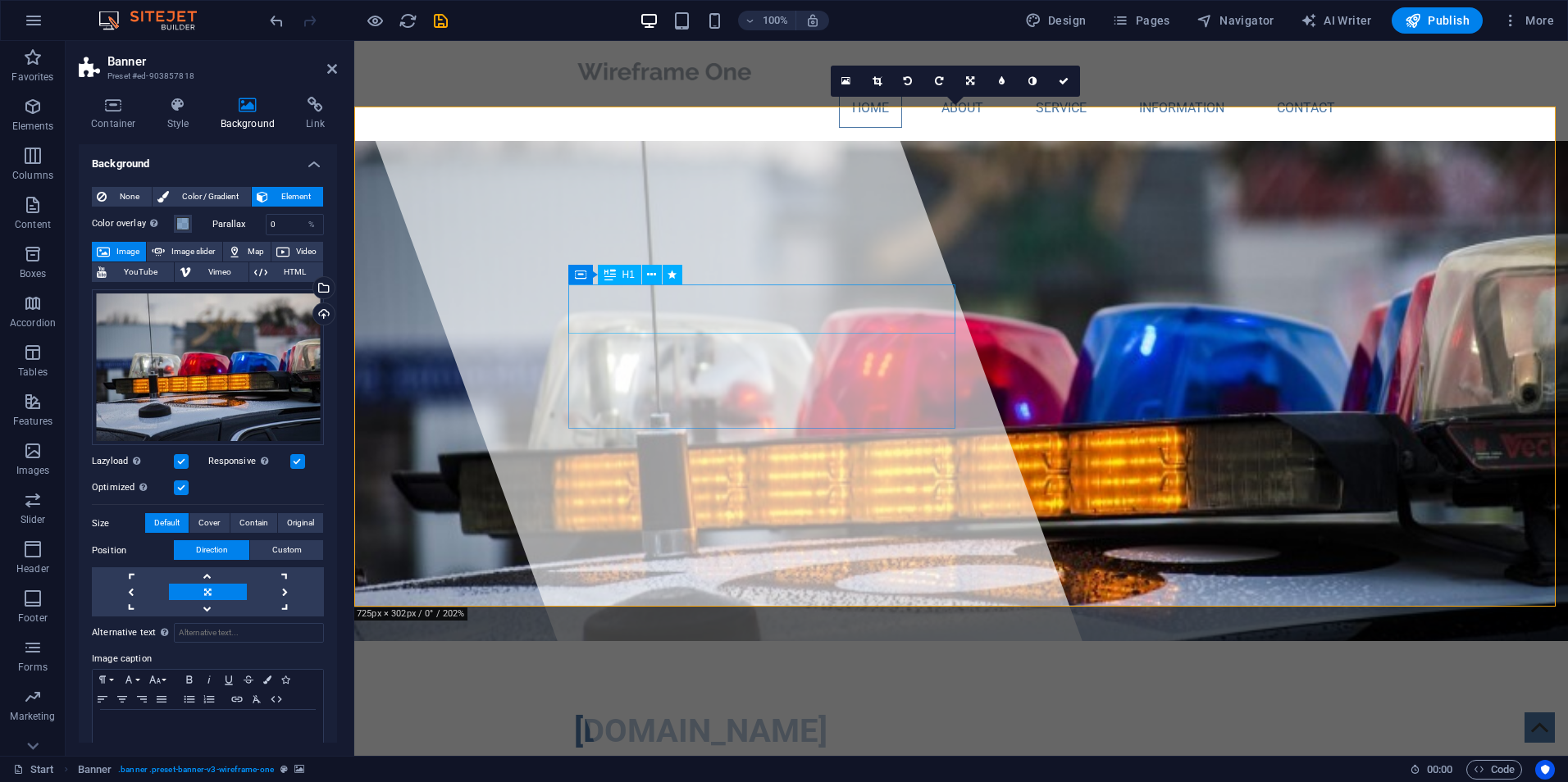
click at [636, 712] on span "[DOMAIN_NAME]" at bounding box center [700, 731] width 253 height 39
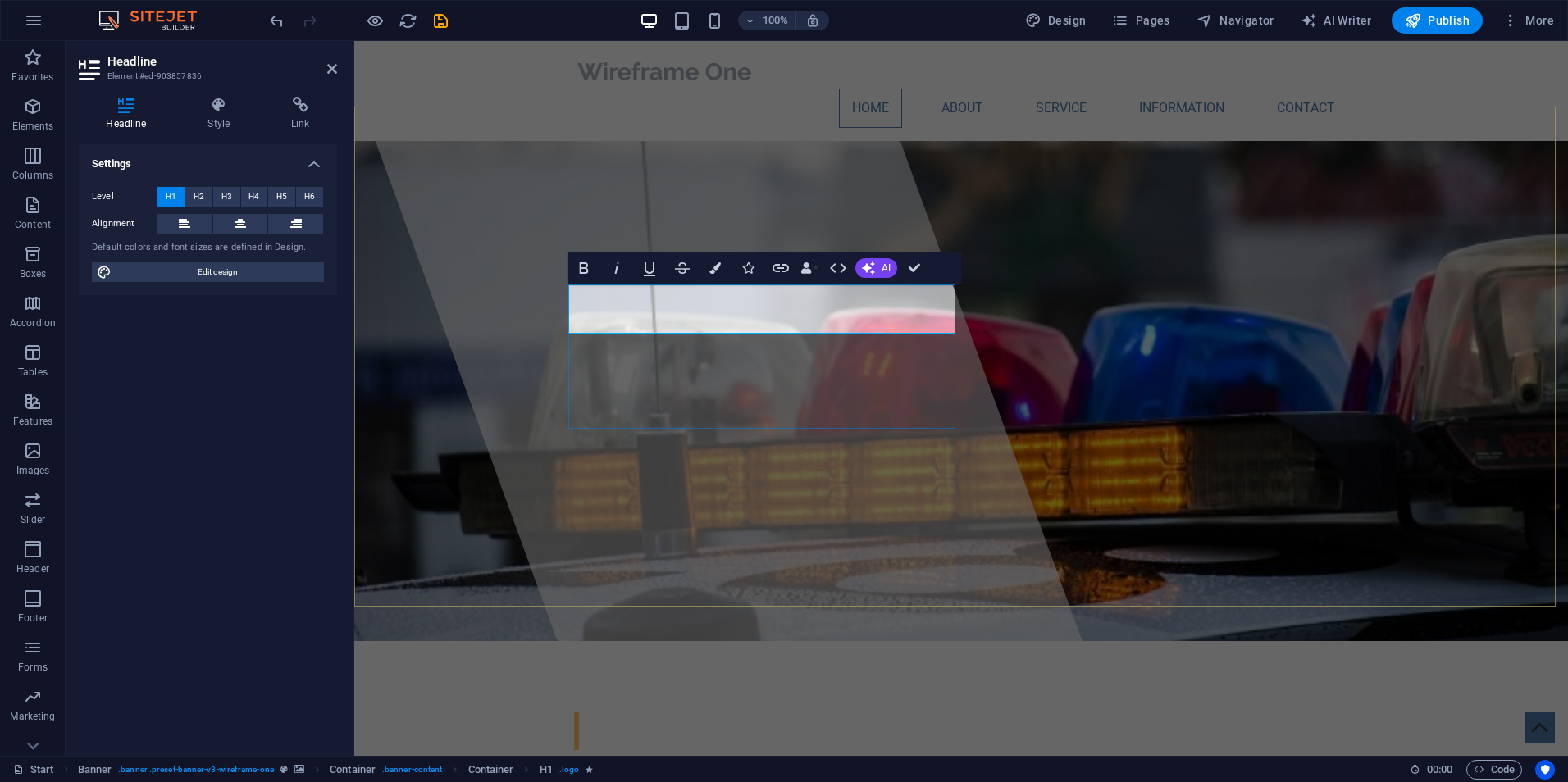
click at [628, 707] on h1 "​" at bounding box center [961, 732] width 774 height 50
click at [634, 707] on h1 "​" at bounding box center [961, 732] width 774 height 50
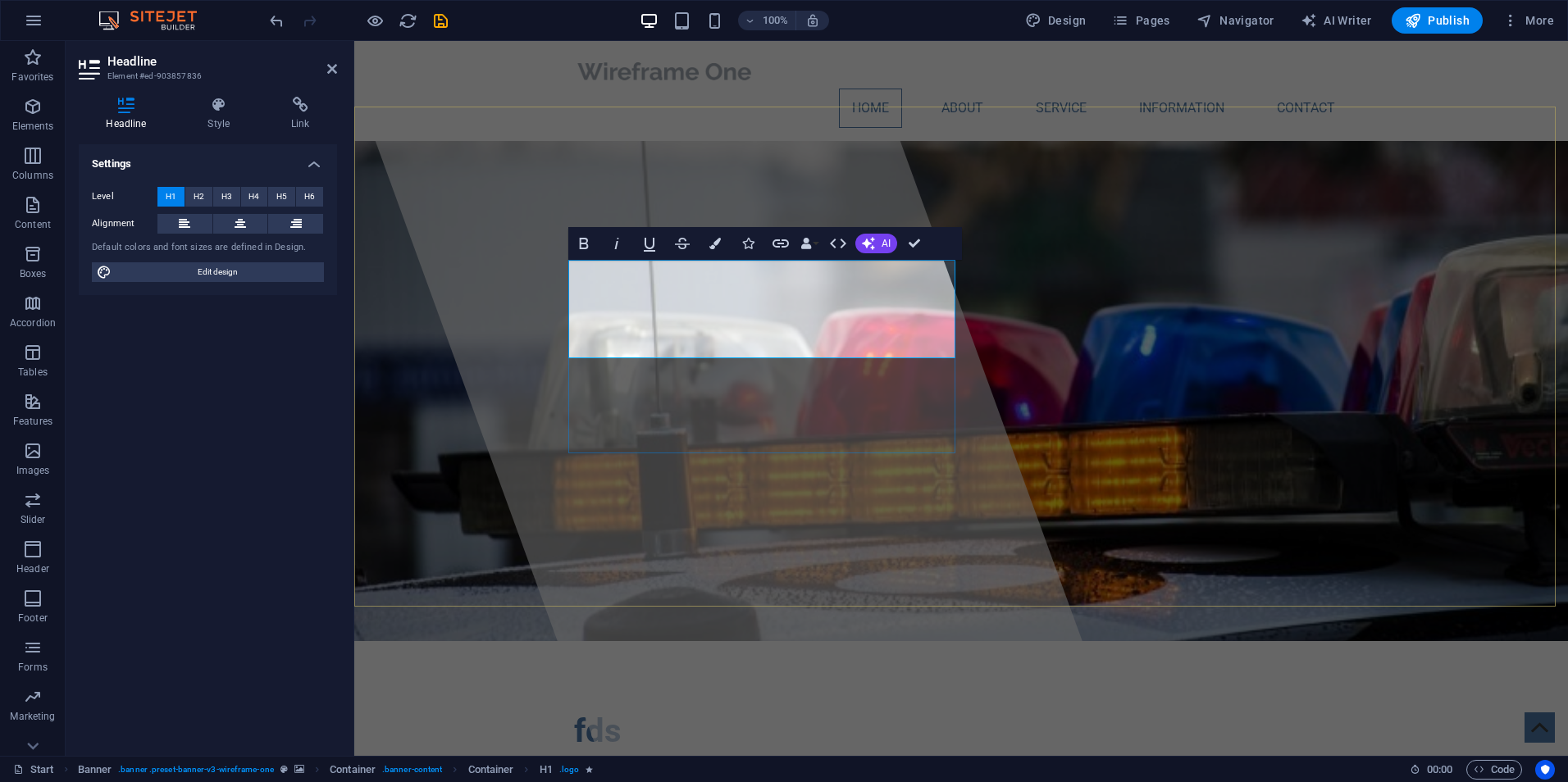
drag, startPoint x: 645, startPoint y: 315, endPoint x: 656, endPoint y: 332, distance: 20.2
click at [653, 707] on h1 "​fds ​" at bounding box center [961, 756] width 774 height 98
click at [630, 707] on h1 "​fds ​" at bounding box center [961, 756] width 774 height 98
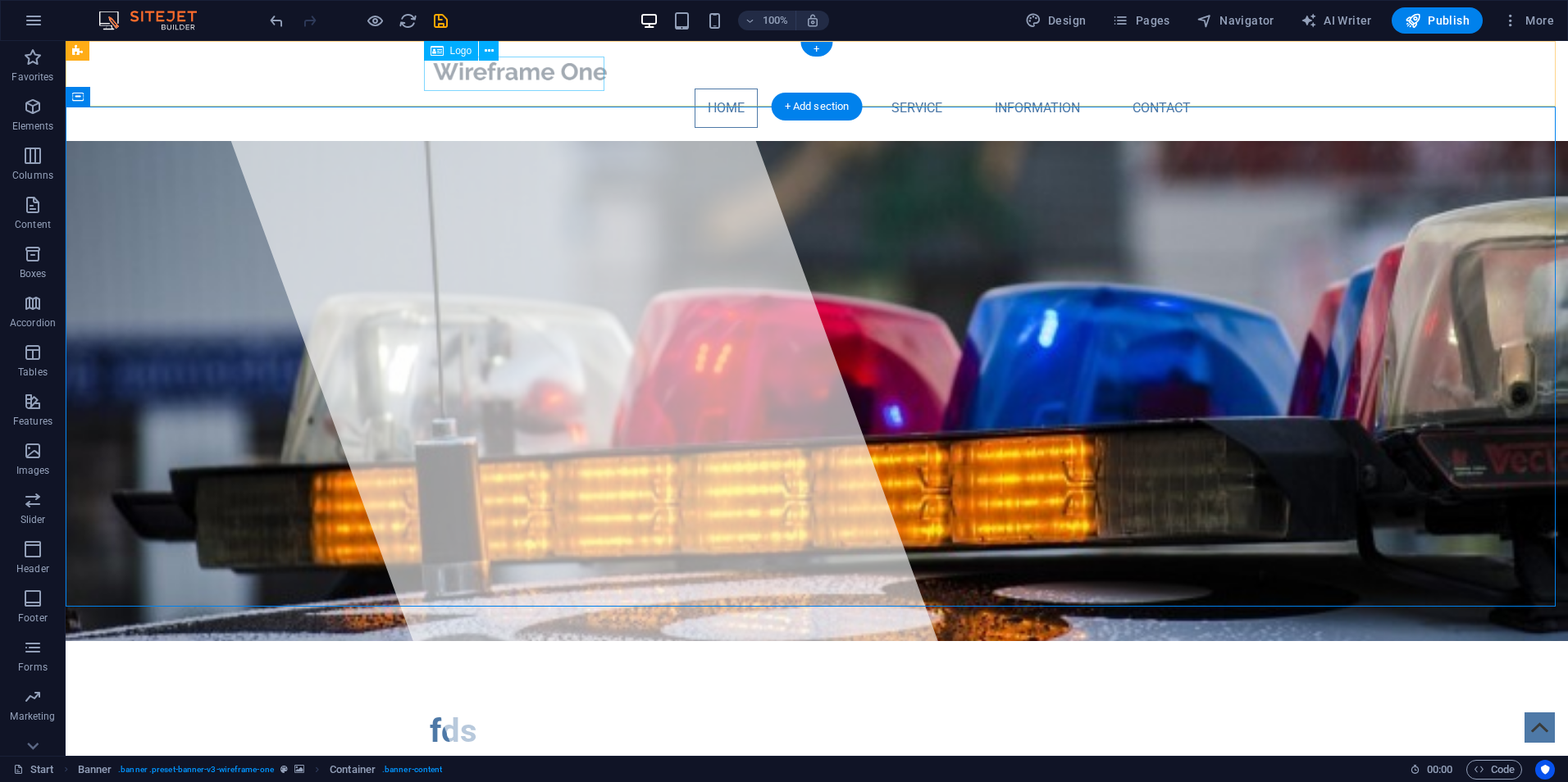
click at [563, 73] on div at bounding box center [816, 71] width 774 height 34
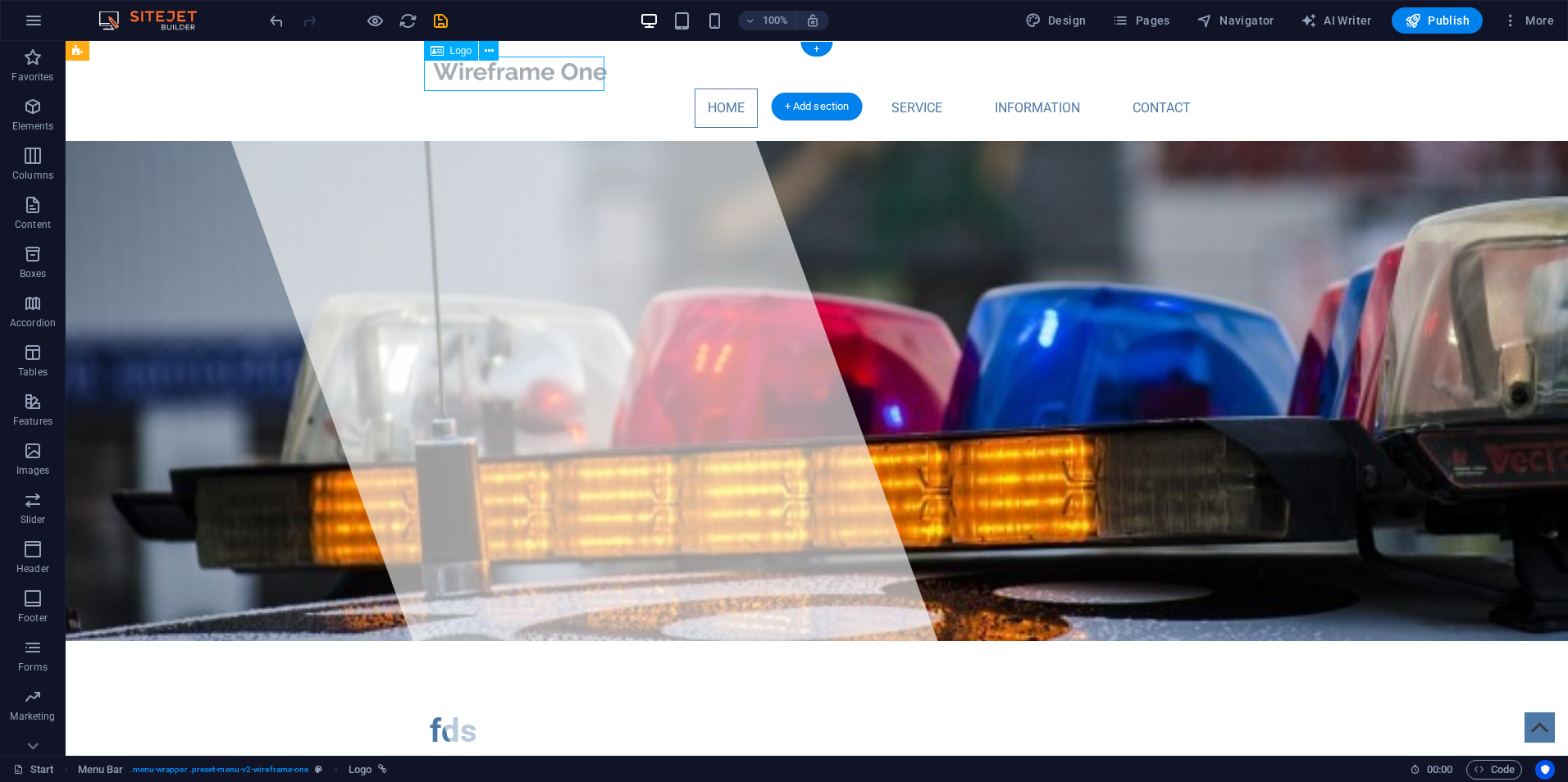
click at [563, 73] on div at bounding box center [816, 71] width 774 height 34
select select "px"
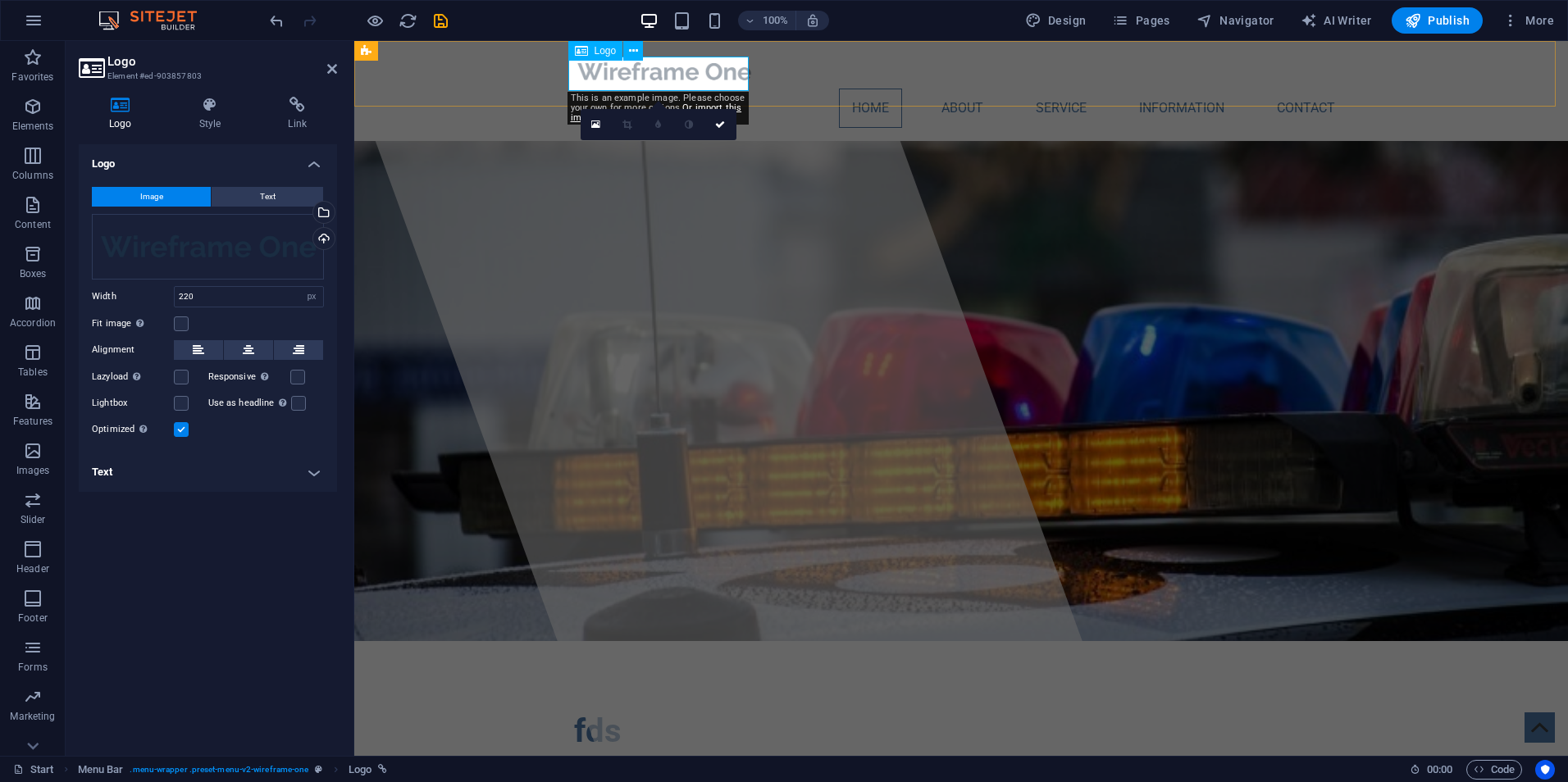
click at [647, 74] on div at bounding box center [961, 71] width 774 height 34
click at [286, 196] on button "Text" at bounding box center [268, 197] width 112 height 20
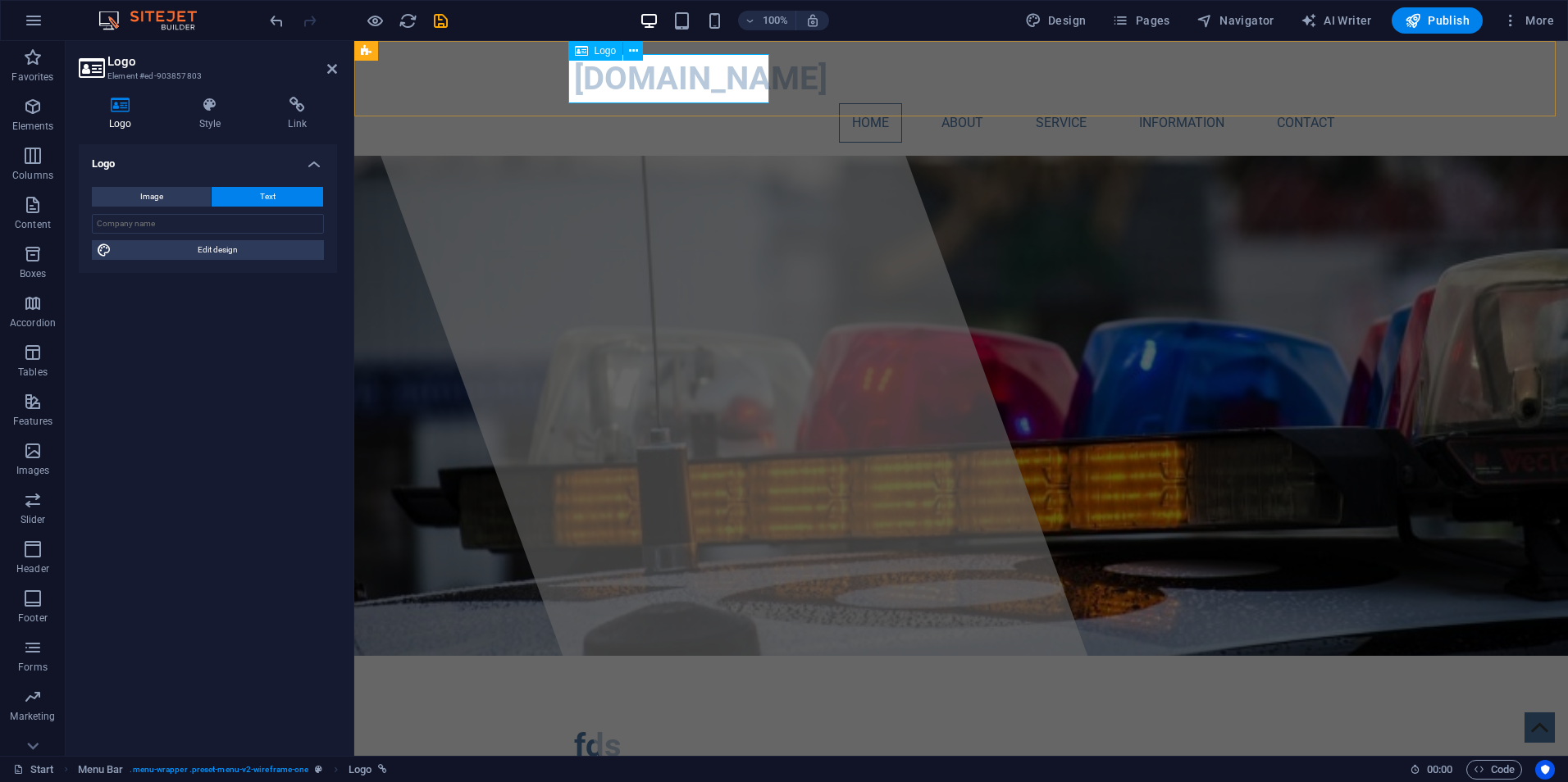
click at [672, 72] on div "[DOMAIN_NAME]" at bounding box center [961, 78] width 774 height 50
click at [168, 224] on input "text" at bounding box center [208, 224] width 232 height 20
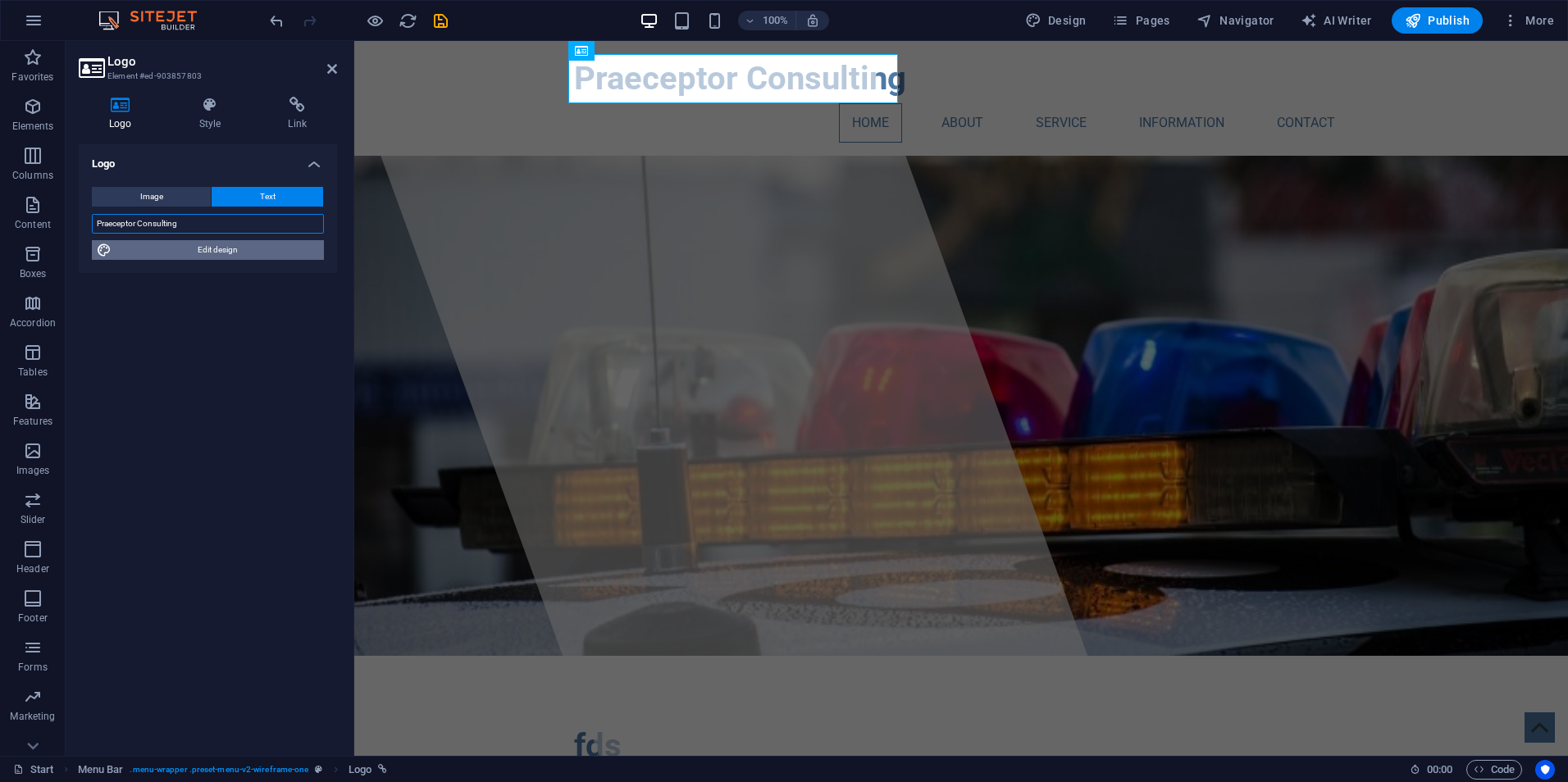
type input "Praeceptor Consulting"
click at [214, 250] on span "Edit design" at bounding box center [217, 250] width 203 height 20
select select "px"
select select "400"
select select "px"
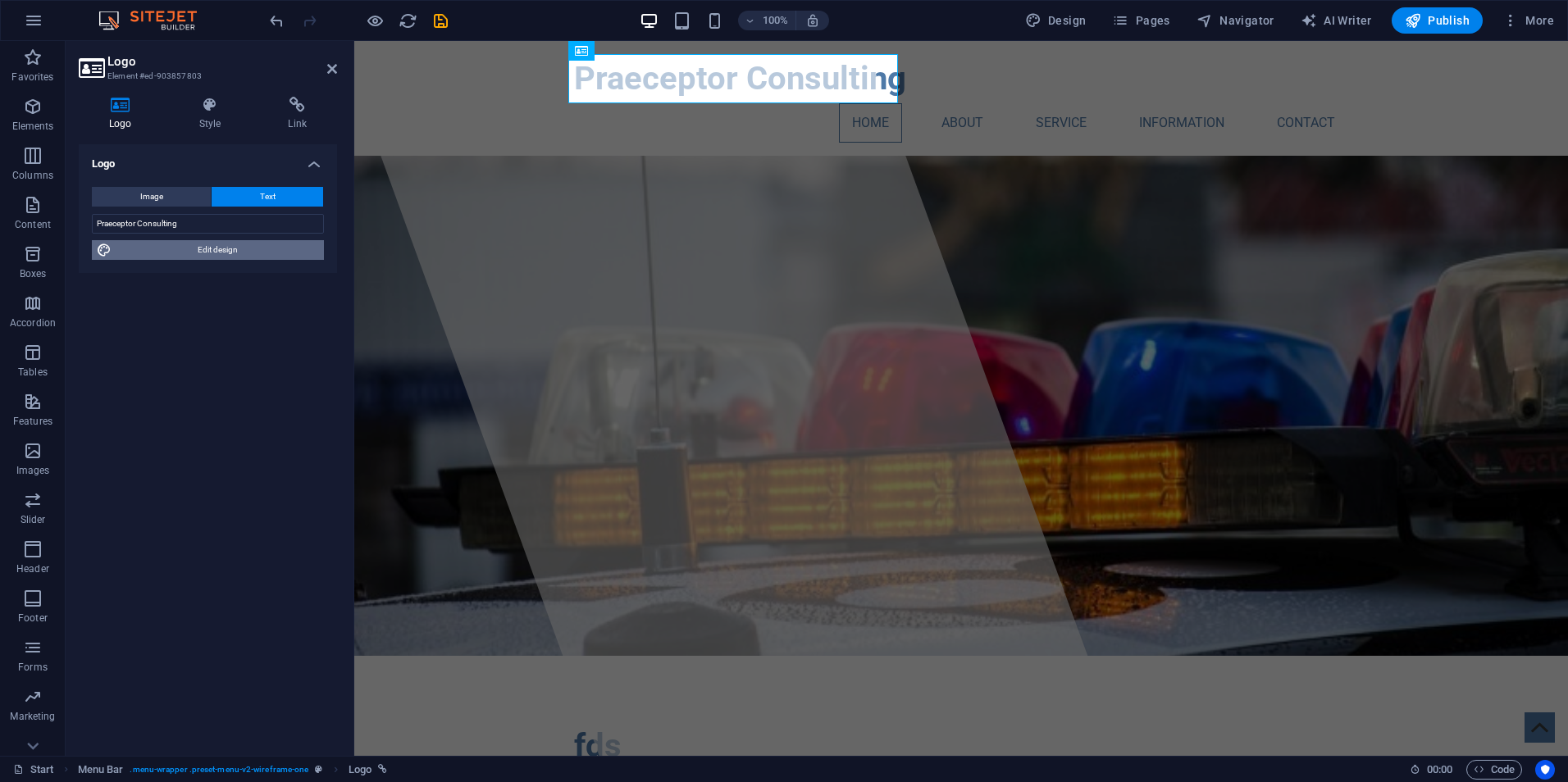
select select "px"
select select "700"
select select "px"
select select "rem"
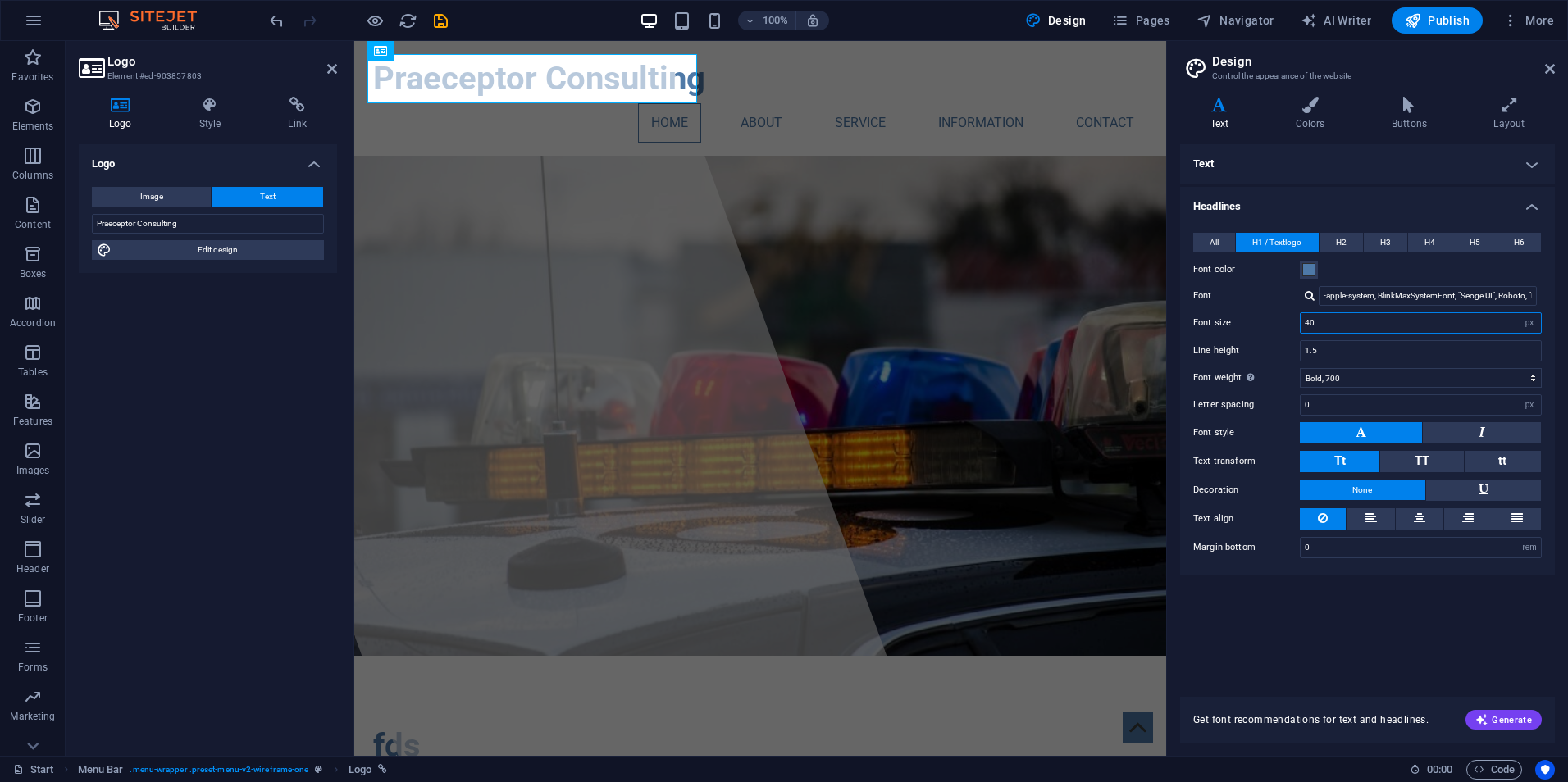
click at [1433, 323] on input "40" at bounding box center [1421, 323] width 241 height 20
drag, startPoint x: 1310, startPoint y: 328, endPoint x: 1246, endPoint y: 356, distance: 69.9
click at [1283, 333] on div "All H1 / Textlogo H2 H3 H4 H5 H6 Font color Font -apple-system, BlinkMaxSystemF…" at bounding box center [1367, 396] width 381 height 359
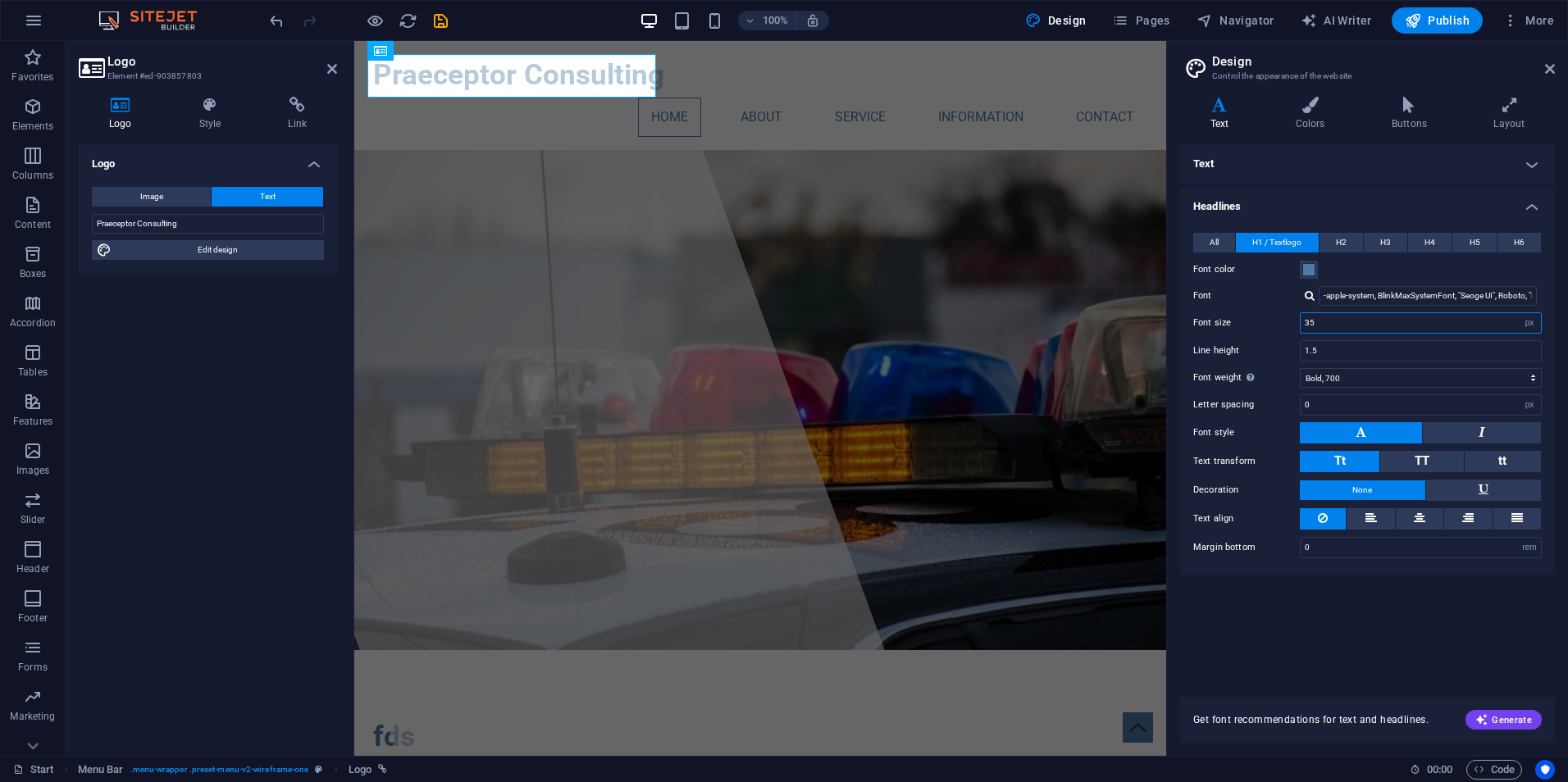
drag, startPoint x: 1335, startPoint y: 322, endPoint x: 1285, endPoint y: 359, distance: 62.2
click at [1286, 333] on div "All H1 / Textlogo H2 H3 H4 H5 H6 Font color Font -apple-system, BlinkMaxSystemF…" at bounding box center [1367, 396] width 381 height 359
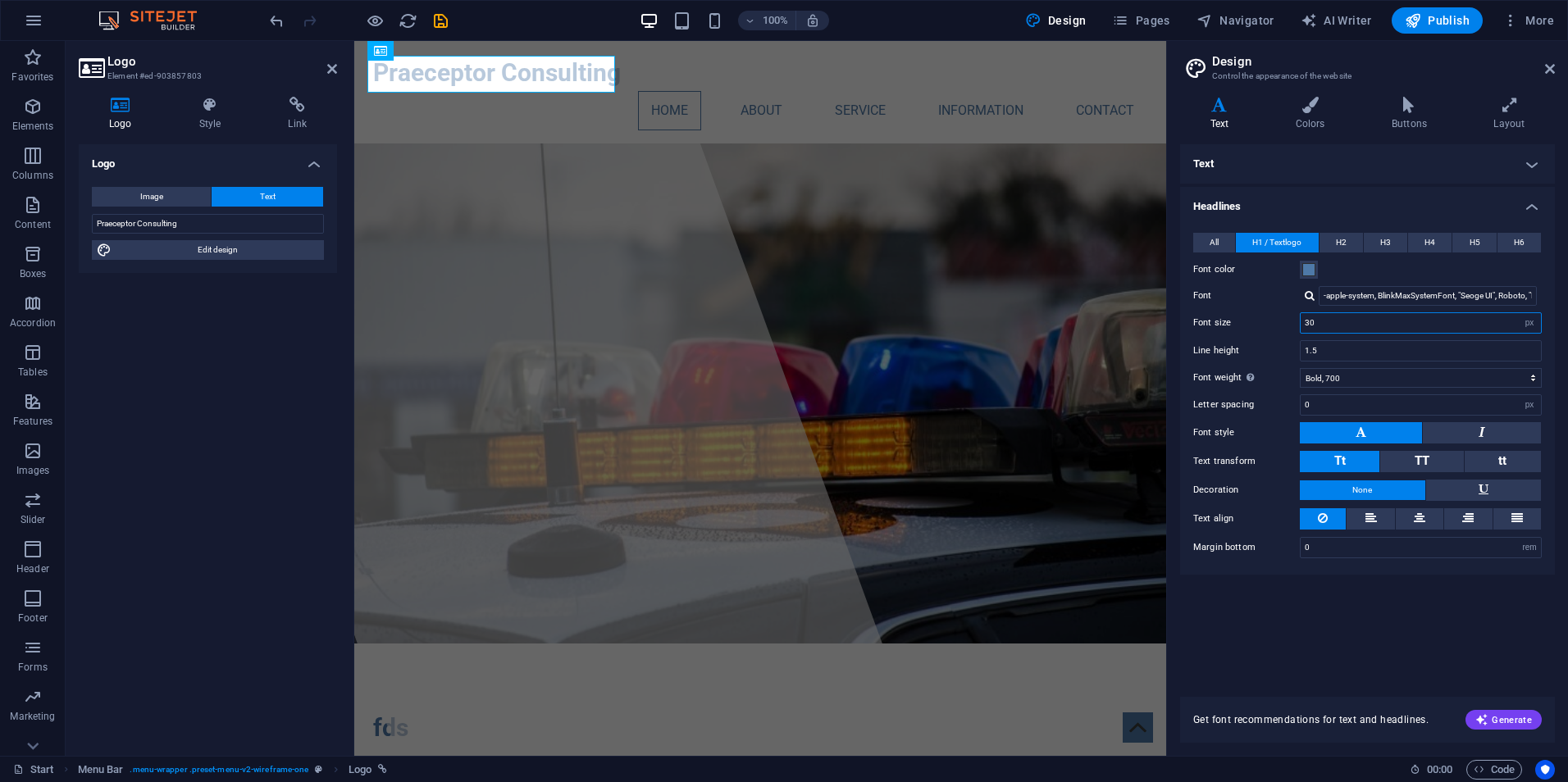
drag, startPoint x: 1320, startPoint y: 326, endPoint x: 1273, endPoint y: 332, distance: 47.4
click at [1274, 331] on div "Font size 30 rem px em %" at bounding box center [1367, 323] width 349 height 22
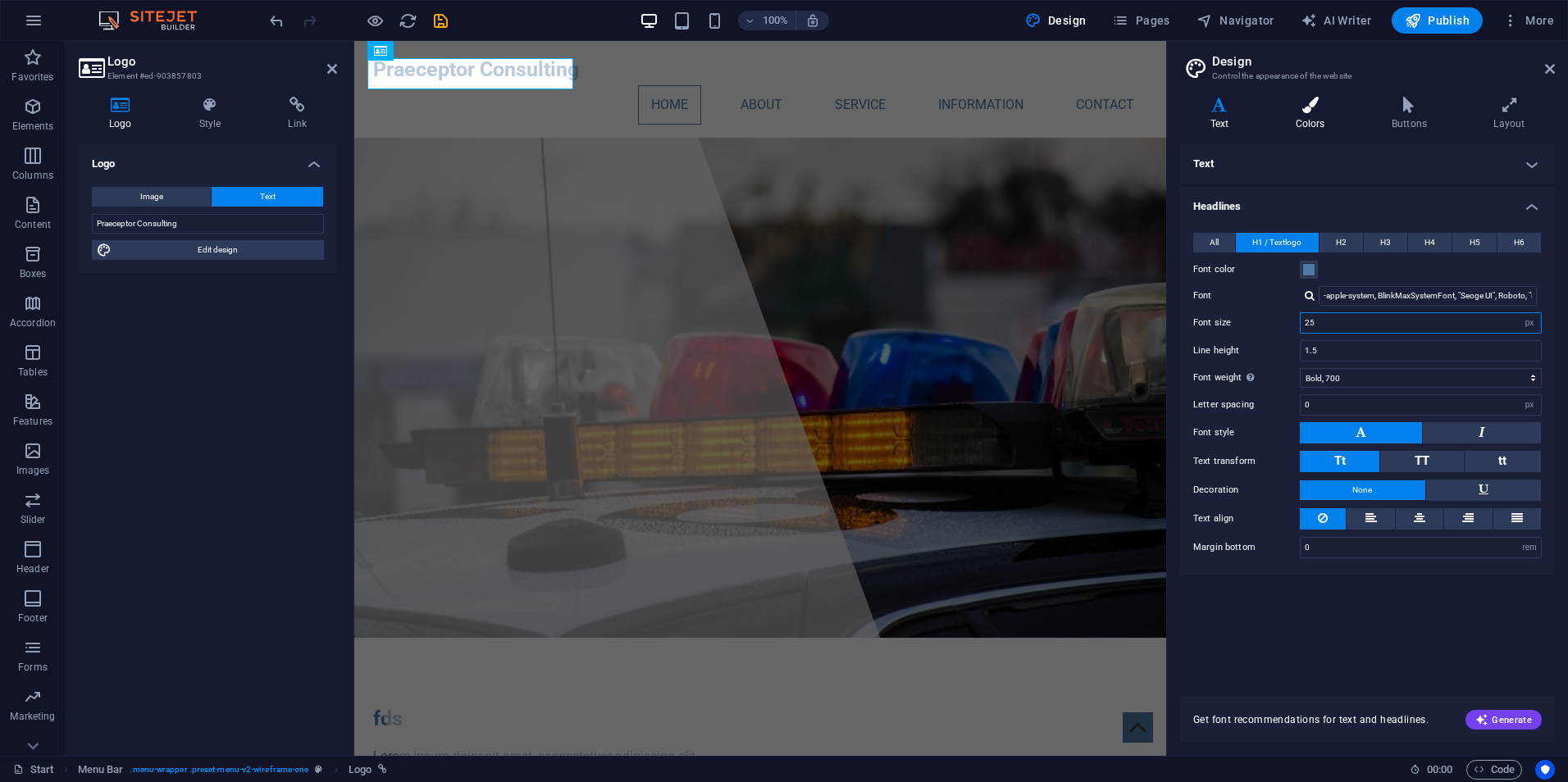
type input "25"
click at [1314, 118] on h4 "Colors" at bounding box center [1313, 114] width 96 height 34
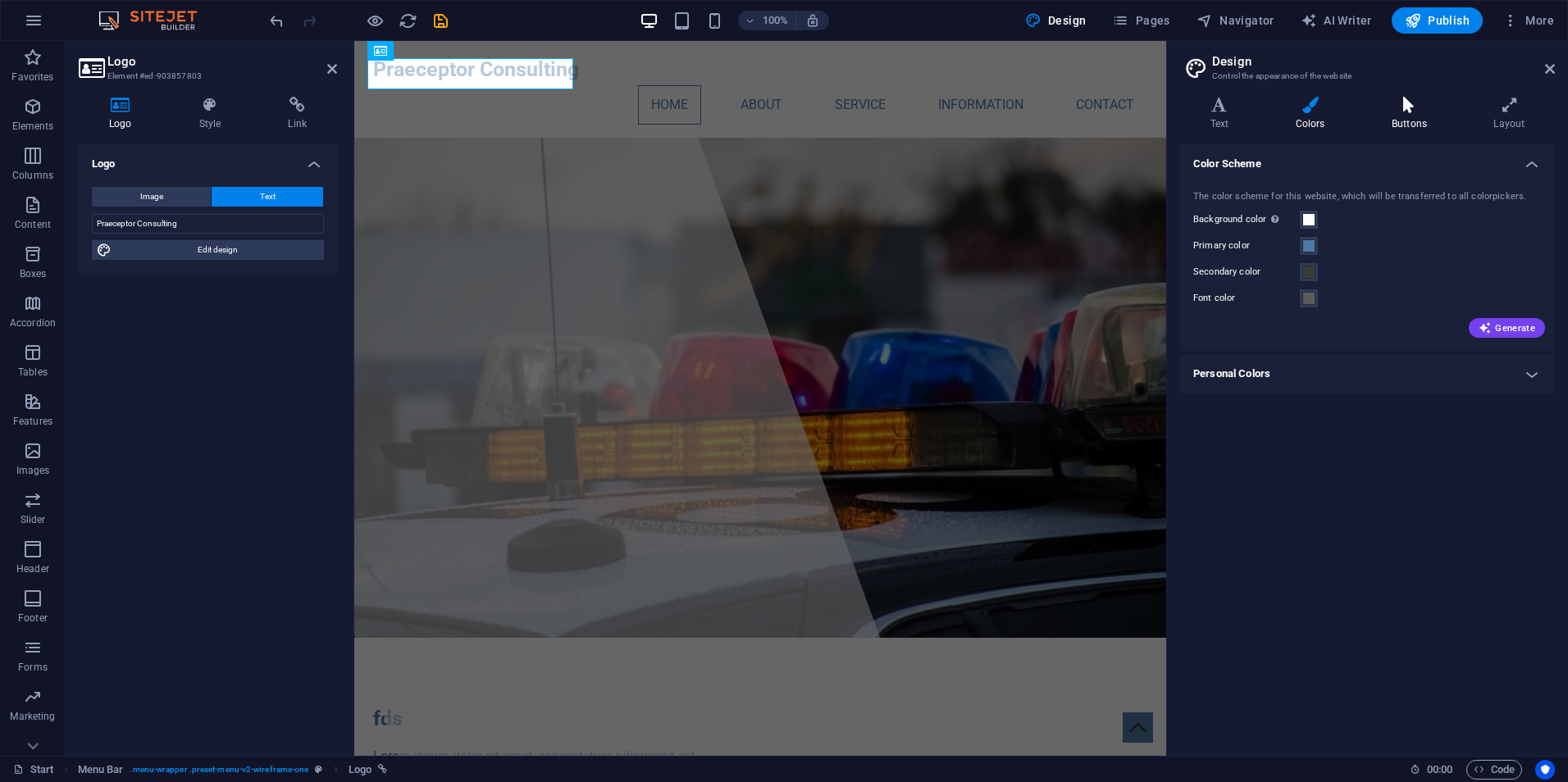
click at [1404, 115] on h4 "Buttons" at bounding box center [1412, 114] width 102 height 34
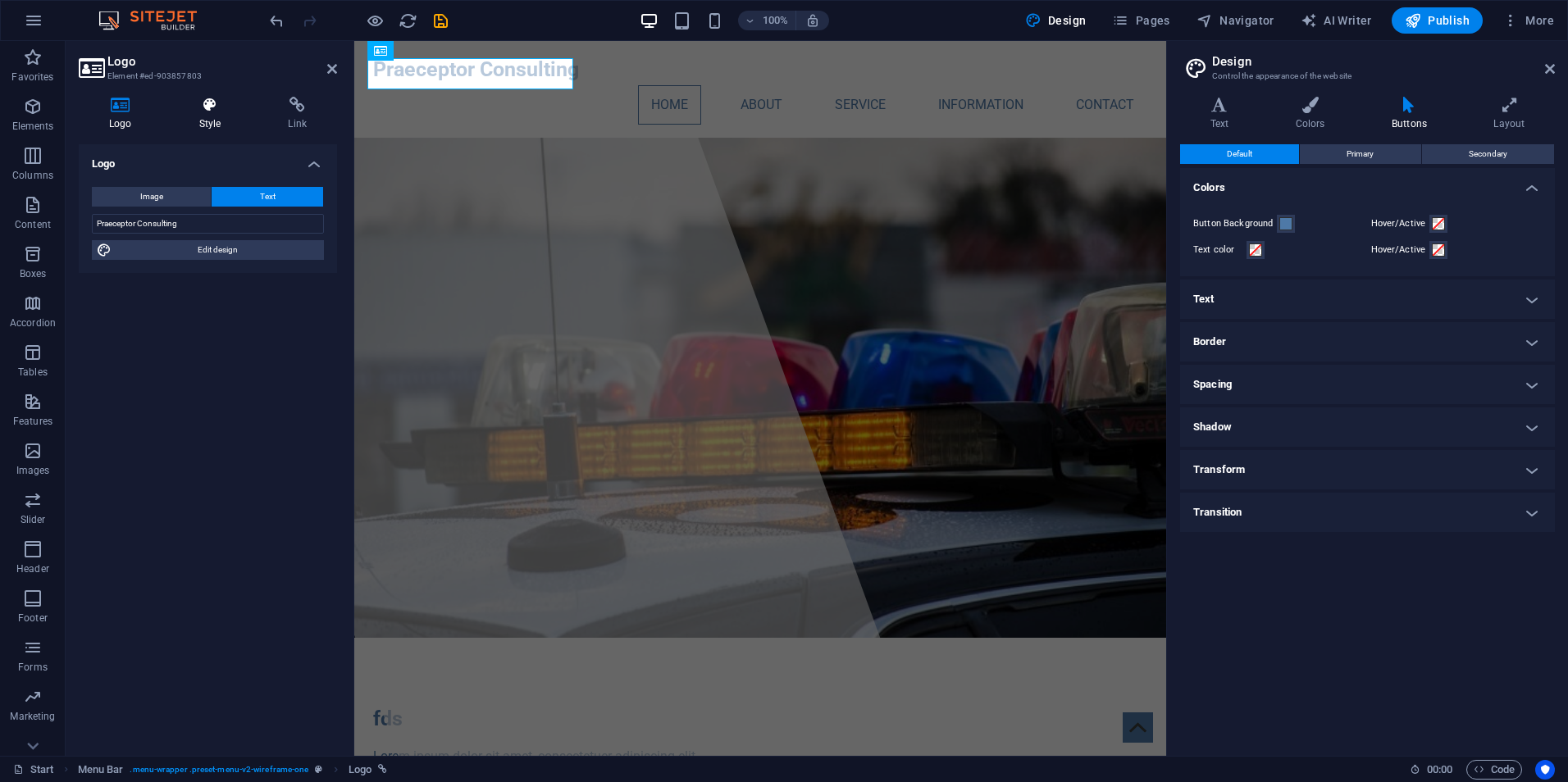
click at [209, 100] on icon at bounding box center [211, 105] width 83 height 16
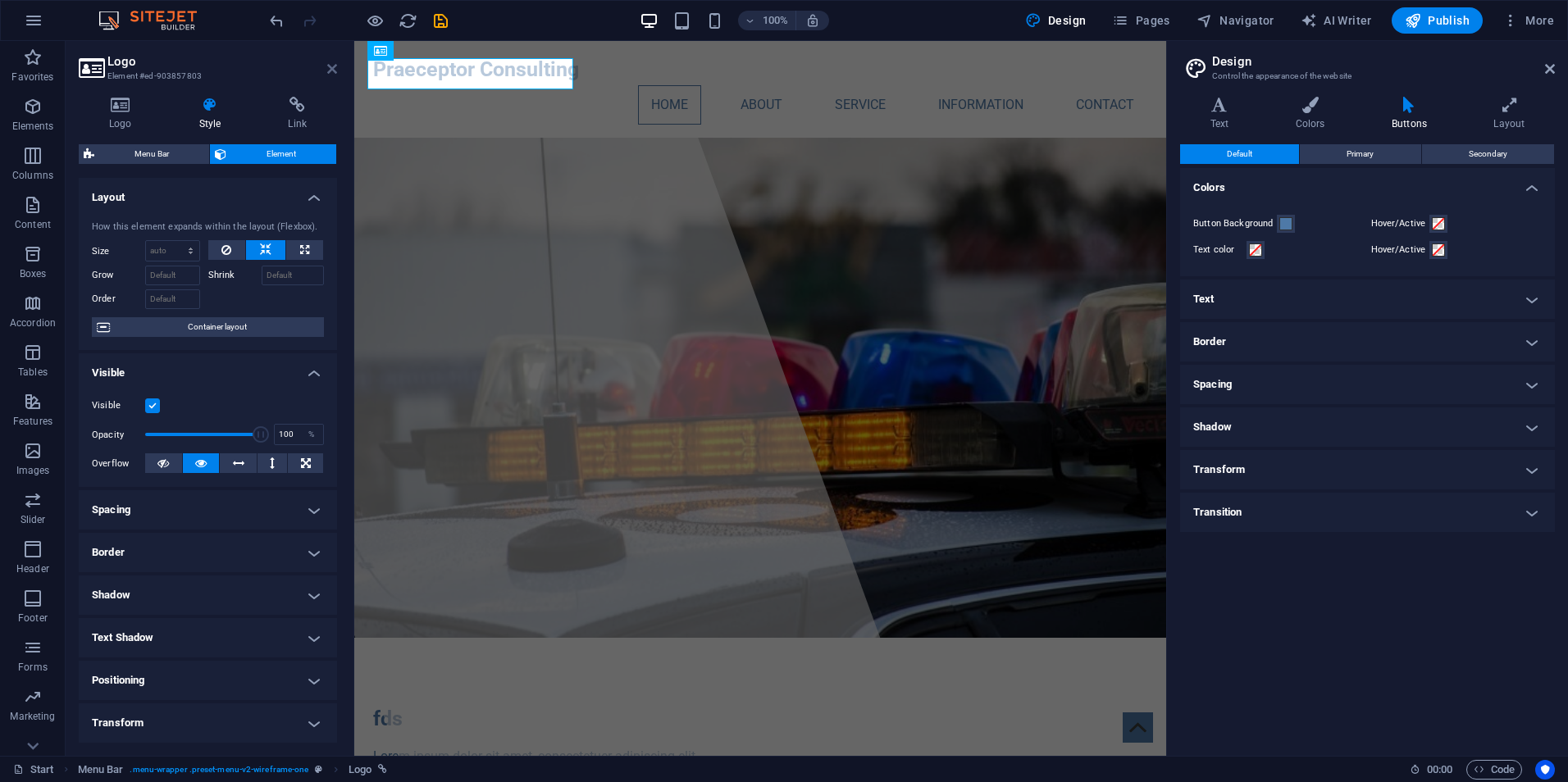
click at [328, 69] on icon at bounding box center [332, 68] width 10 height 14
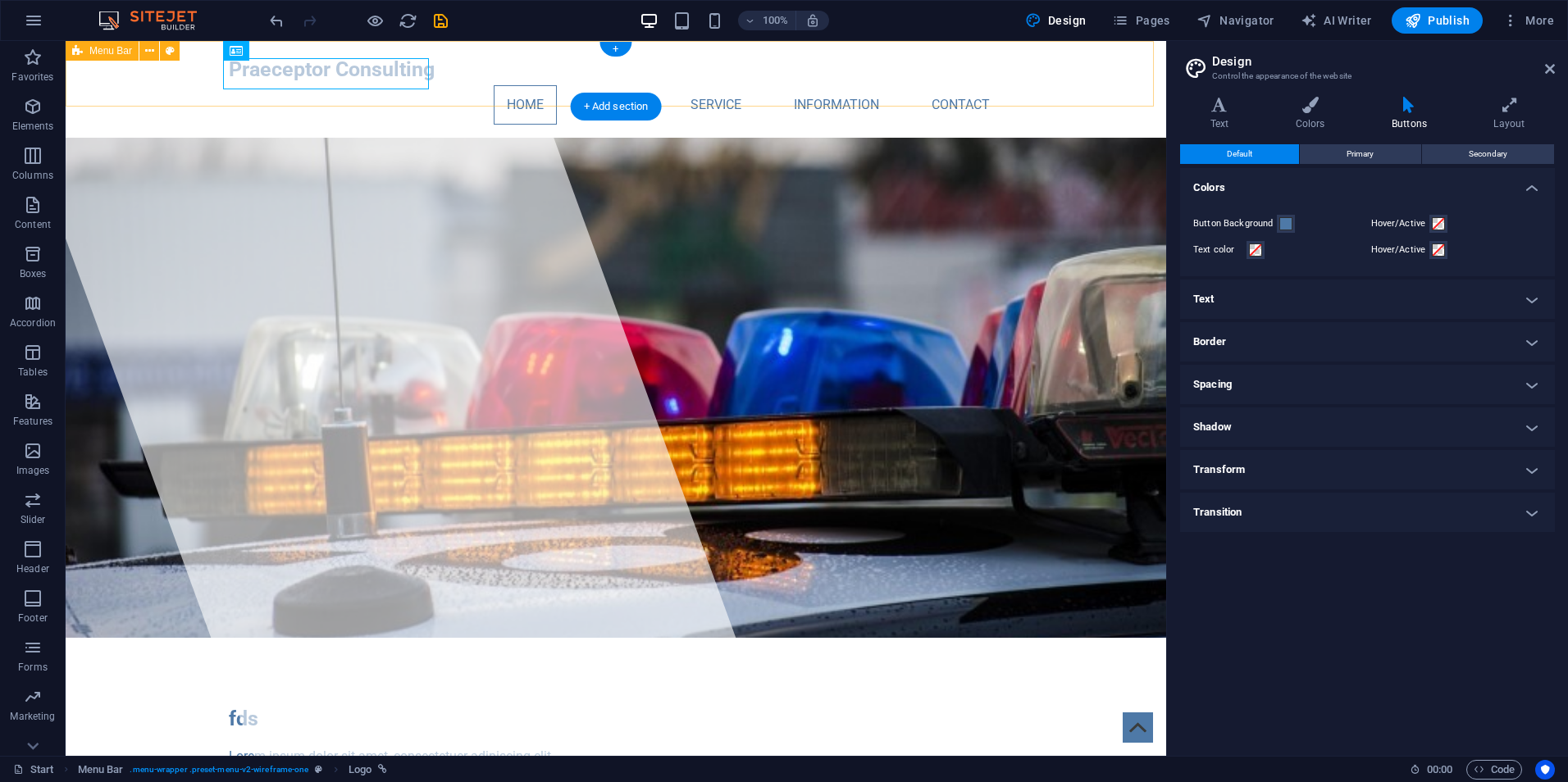
click at [1107, 78] on div "Praeceptor Consulting Home About Service Information Contact" at bounding box center [616, 89] width 1101 height 96
click at [819, 86] on nav "Home About Service Information Contact" at bounding box center [615, 105] width 774 height 40
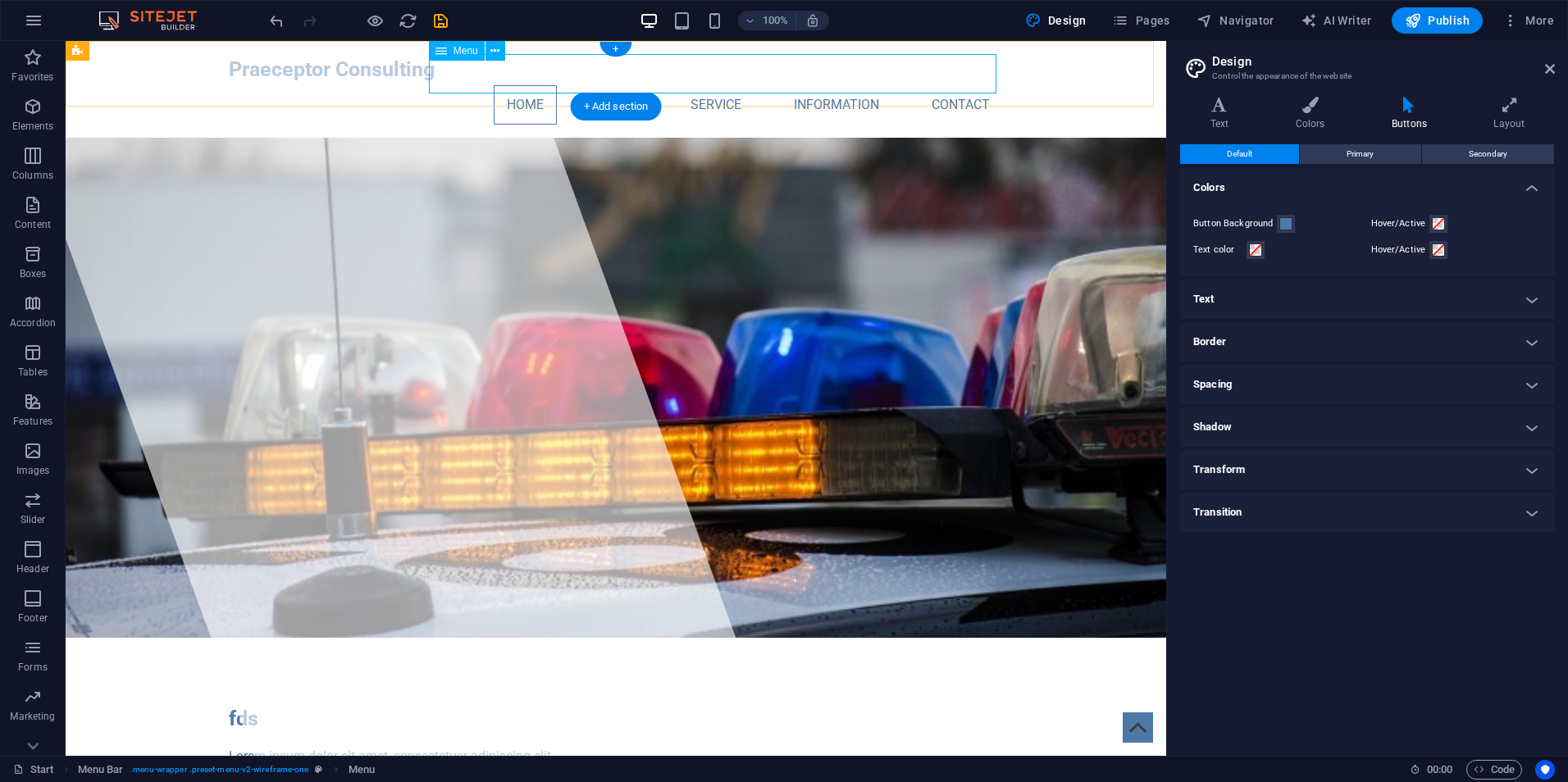
click at [698, 86] on nav "Home About Service Information Contact" at bounding box center [615, 105] width 774 height 40
click at [870, 86] on nav "Home About Service Information Contact" at bounding box center [615, 105] width 774 height 40
click at [491, 50] on icon at bounding box center [495, 50] width 9 height 17
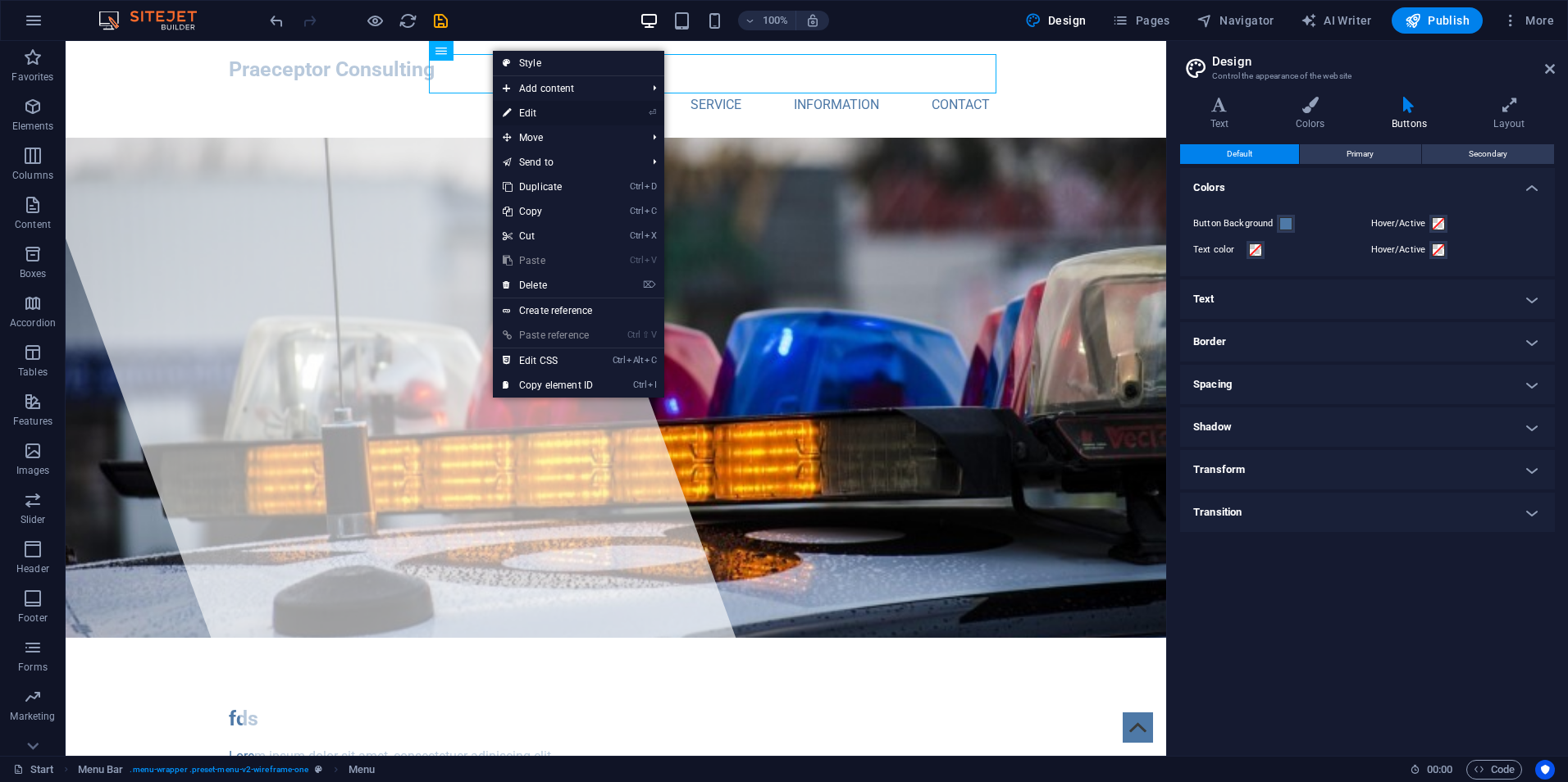
click at [552, 115] on link "⏎ Edit" at bounding box center [548, 113] width 110 height 24
select select
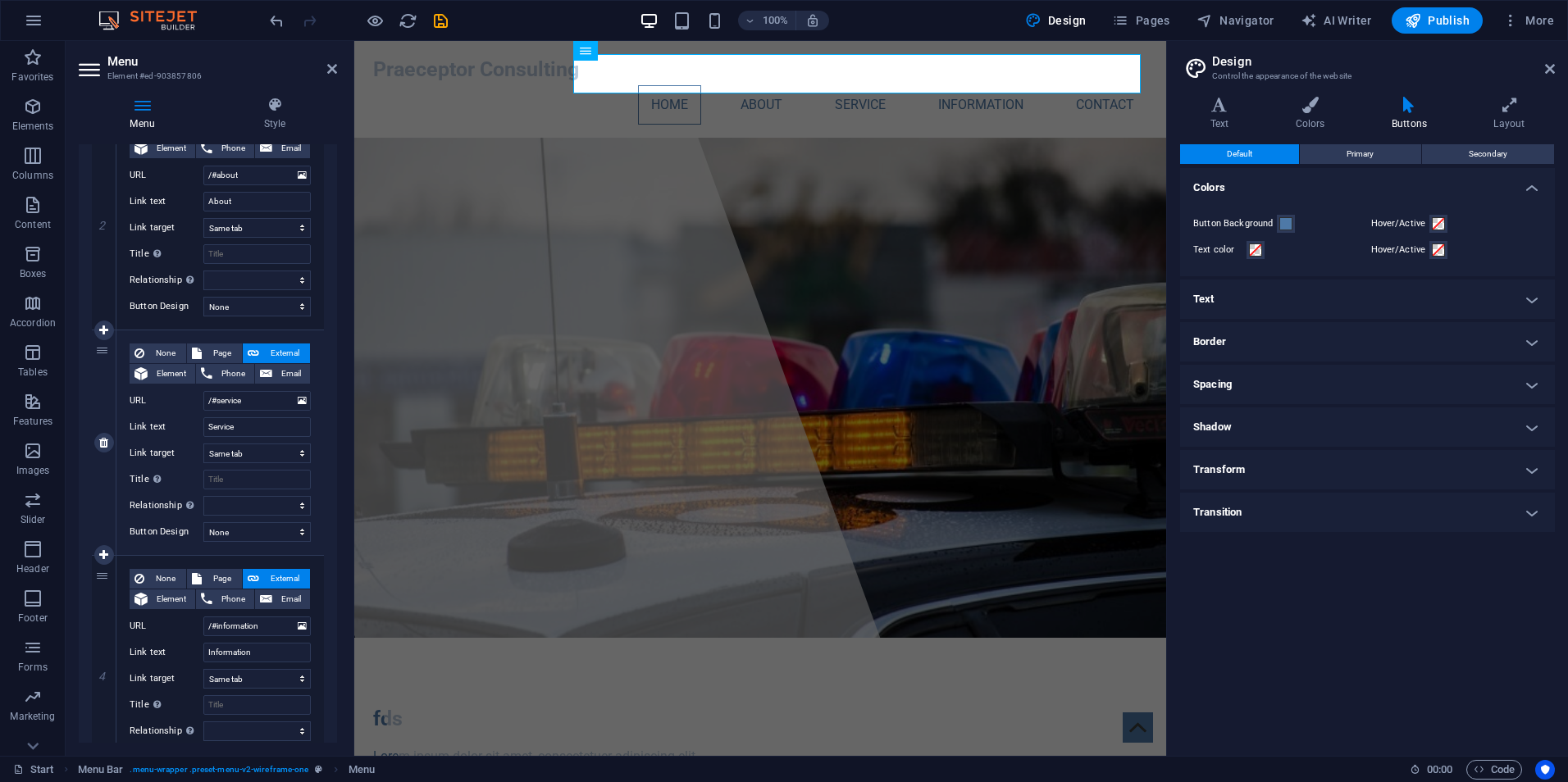
scroll to position [410, 0]
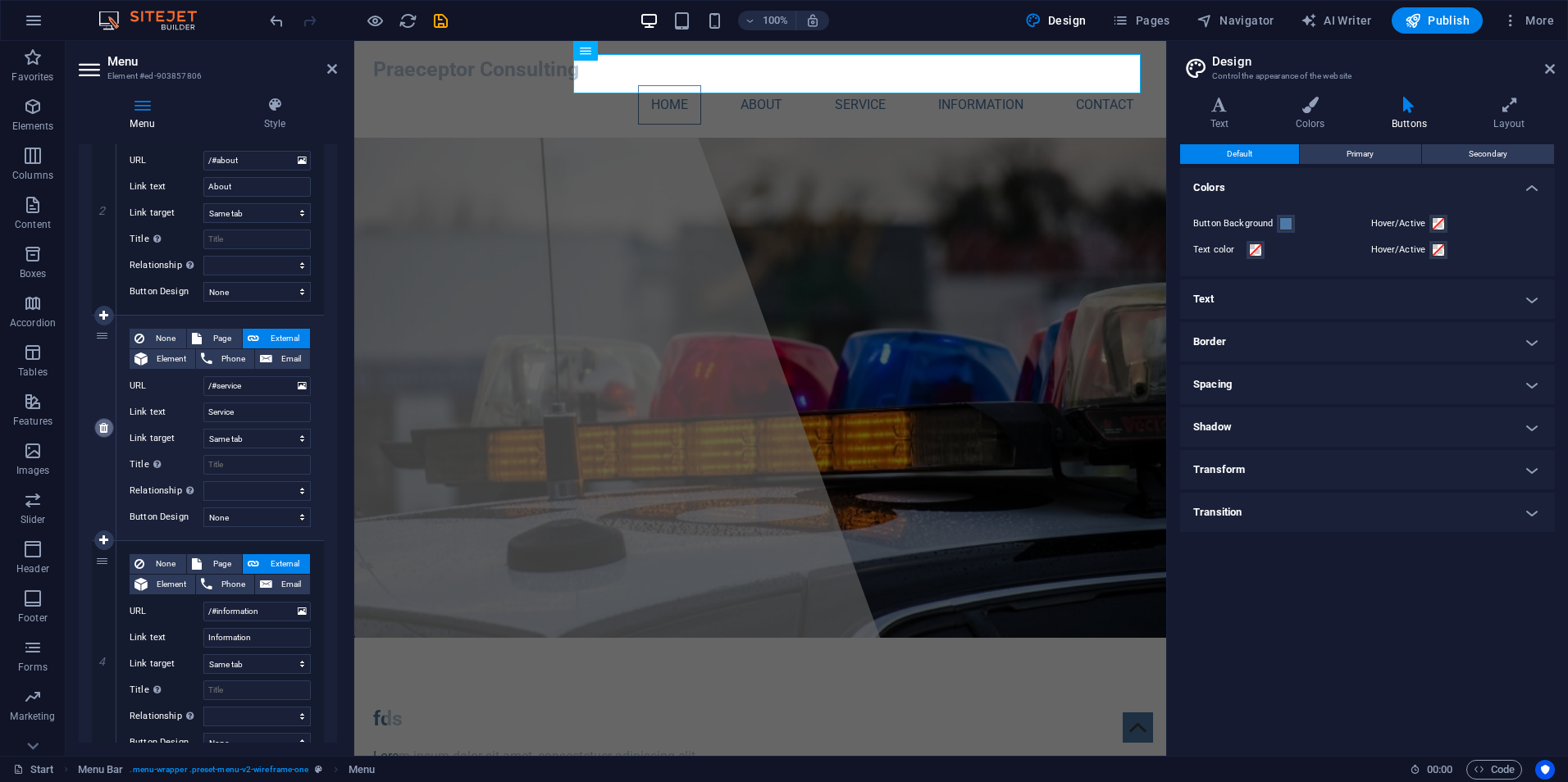
click at [106, 433] on icon at bounding box center [104, 428] width 9 height 12
select select
type input "/#information"
type input "Information"
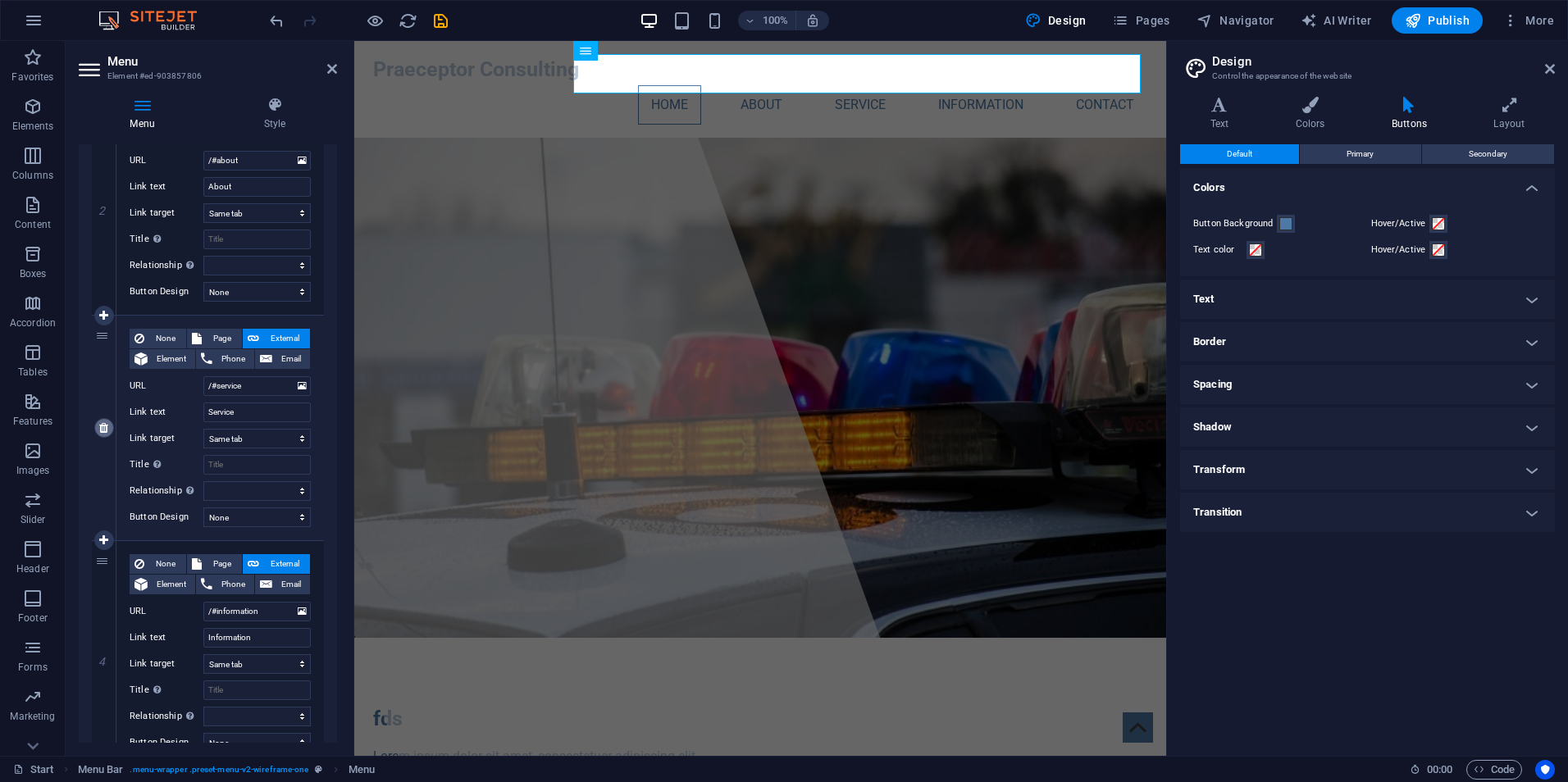
select select
type input "/#contact"
type input "Contact"
select select
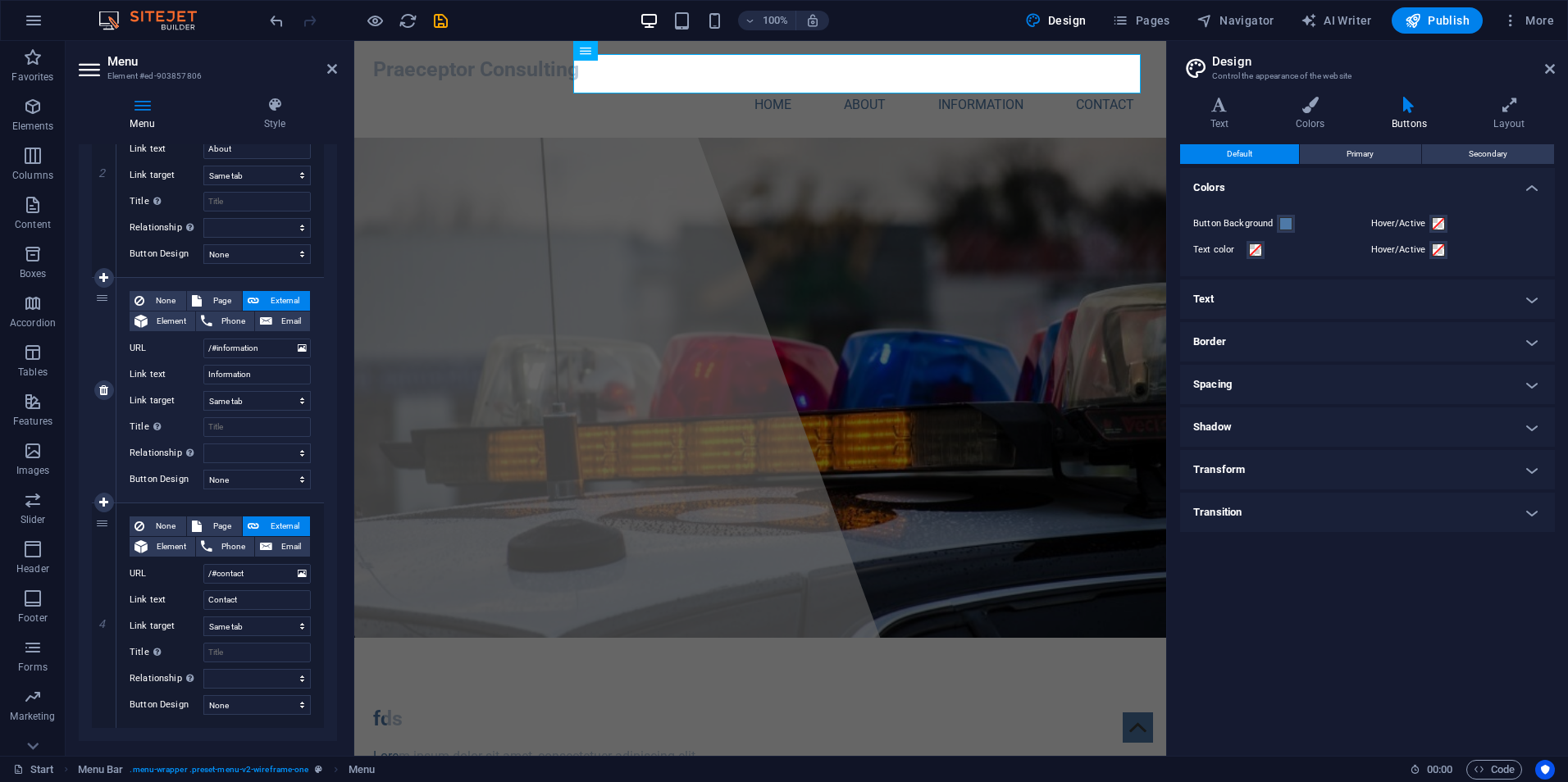
scroll to position [479, 0]
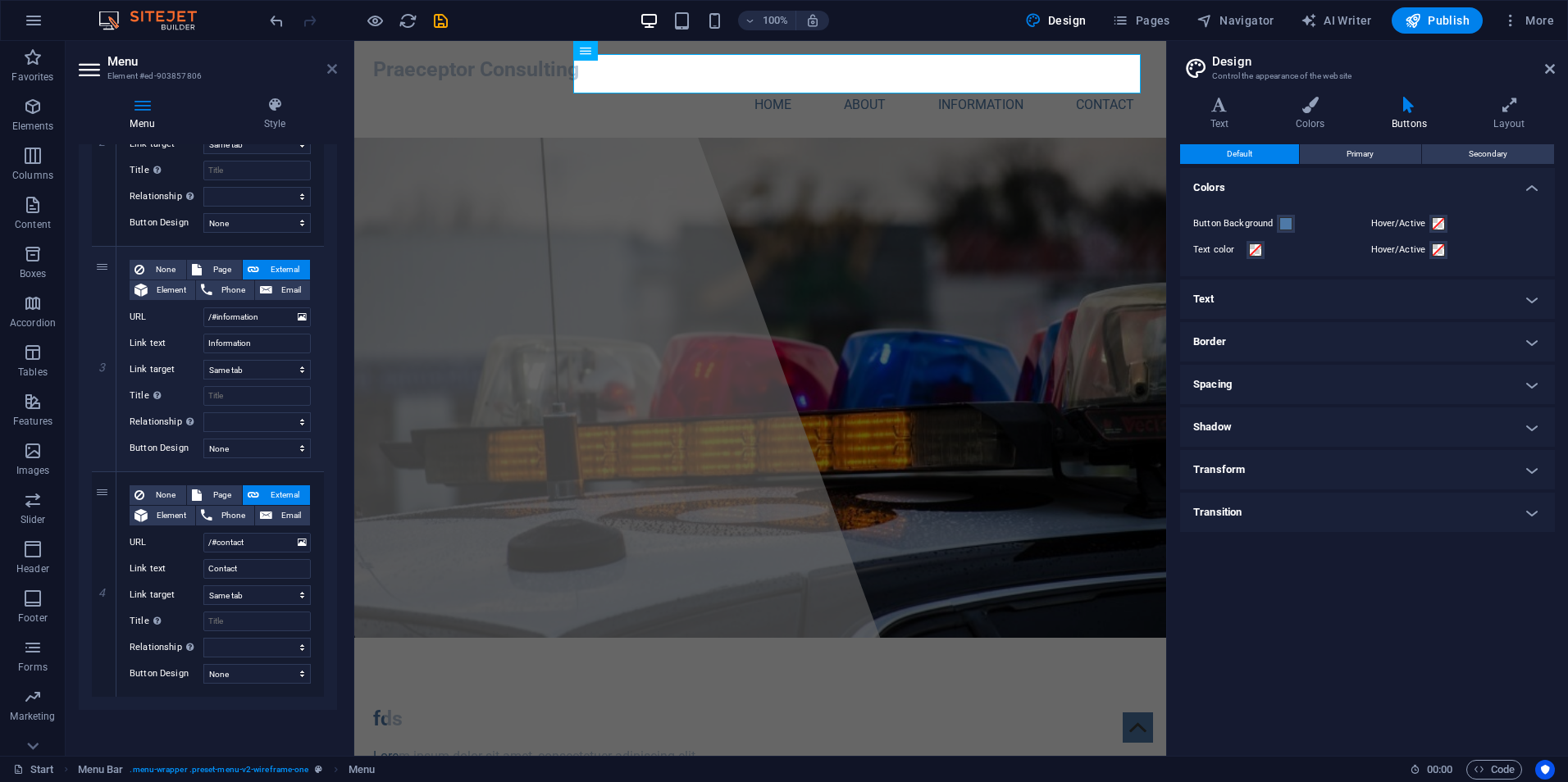
click at [333, 72] on icon at bounding box center [332, 68] width 10 height 14
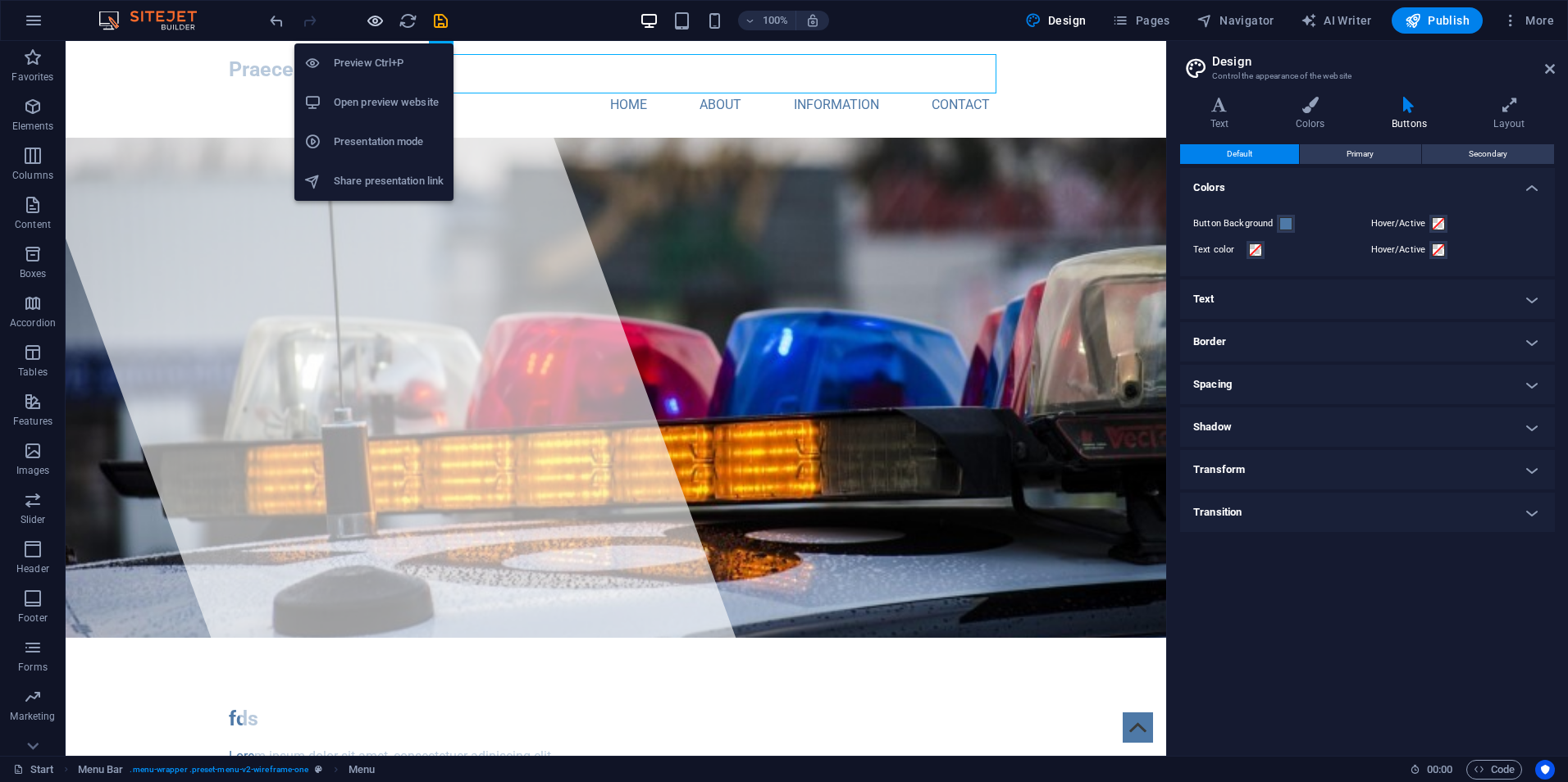
click at [368, 24] on icon "button" at bounding box center [375, 21] width 19 height 19
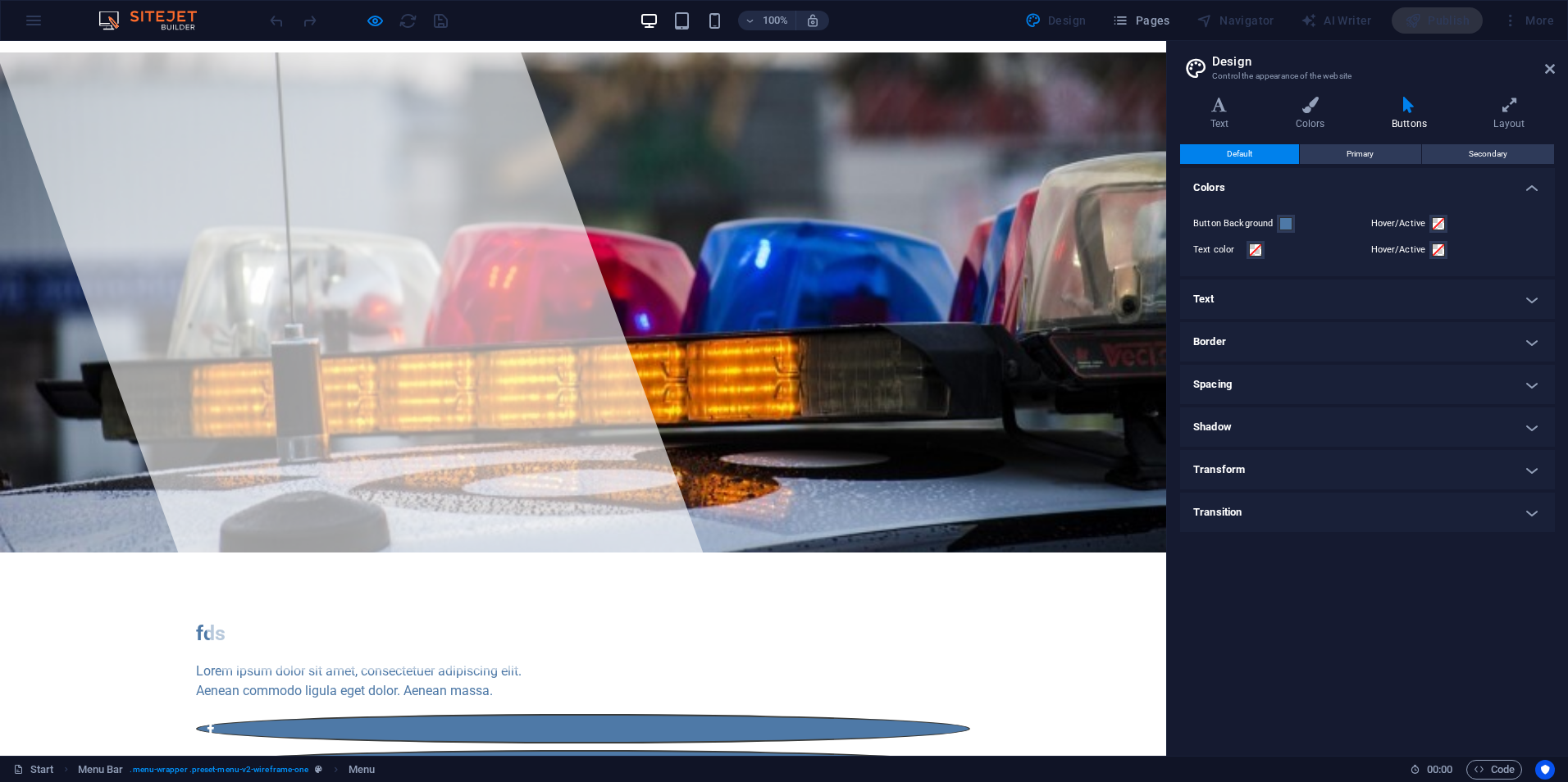
scroll to position [0, 0]
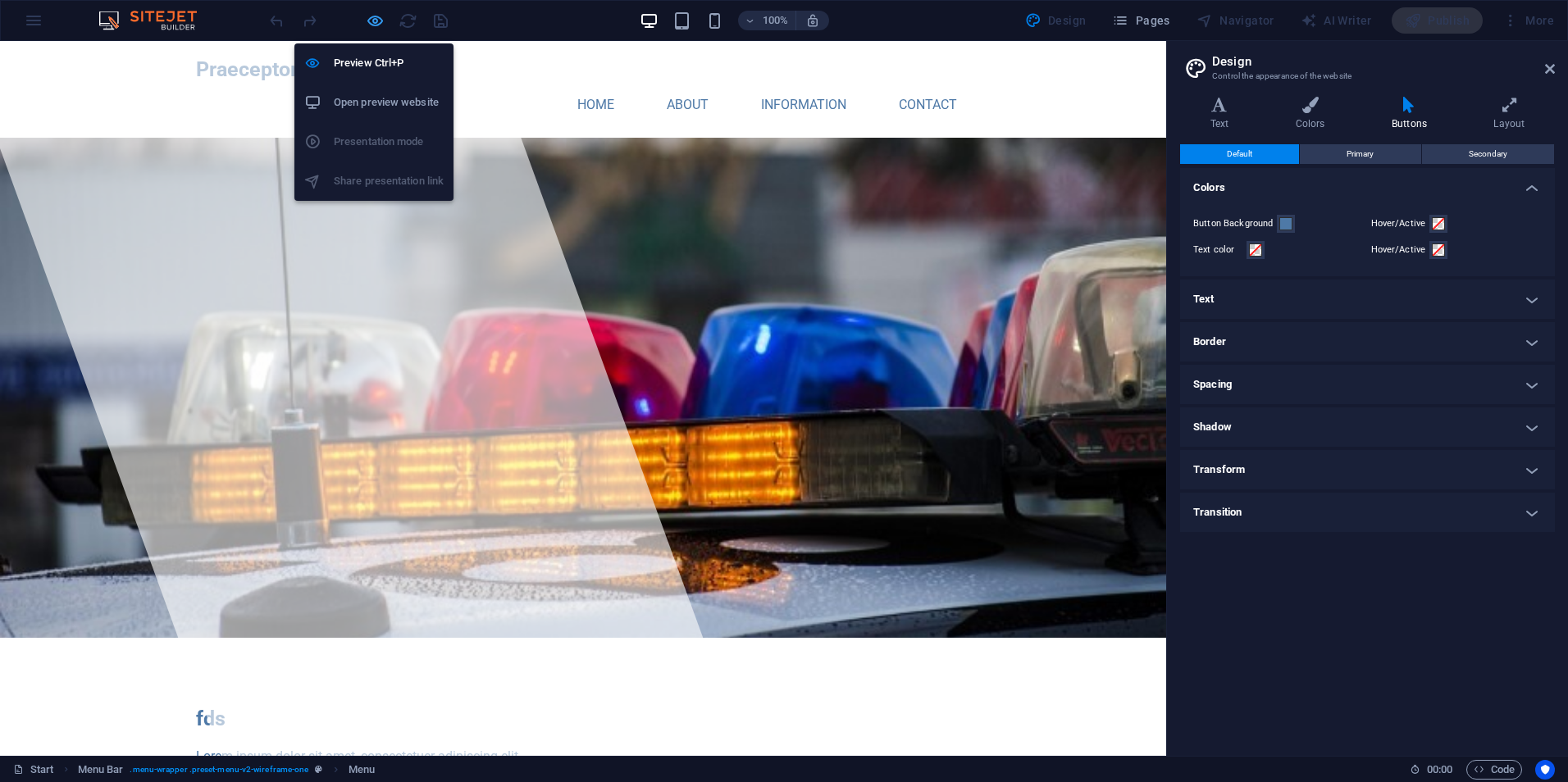
click at [366, 21] on icon "button" at bounding box center [375, 21] width 19 height 19
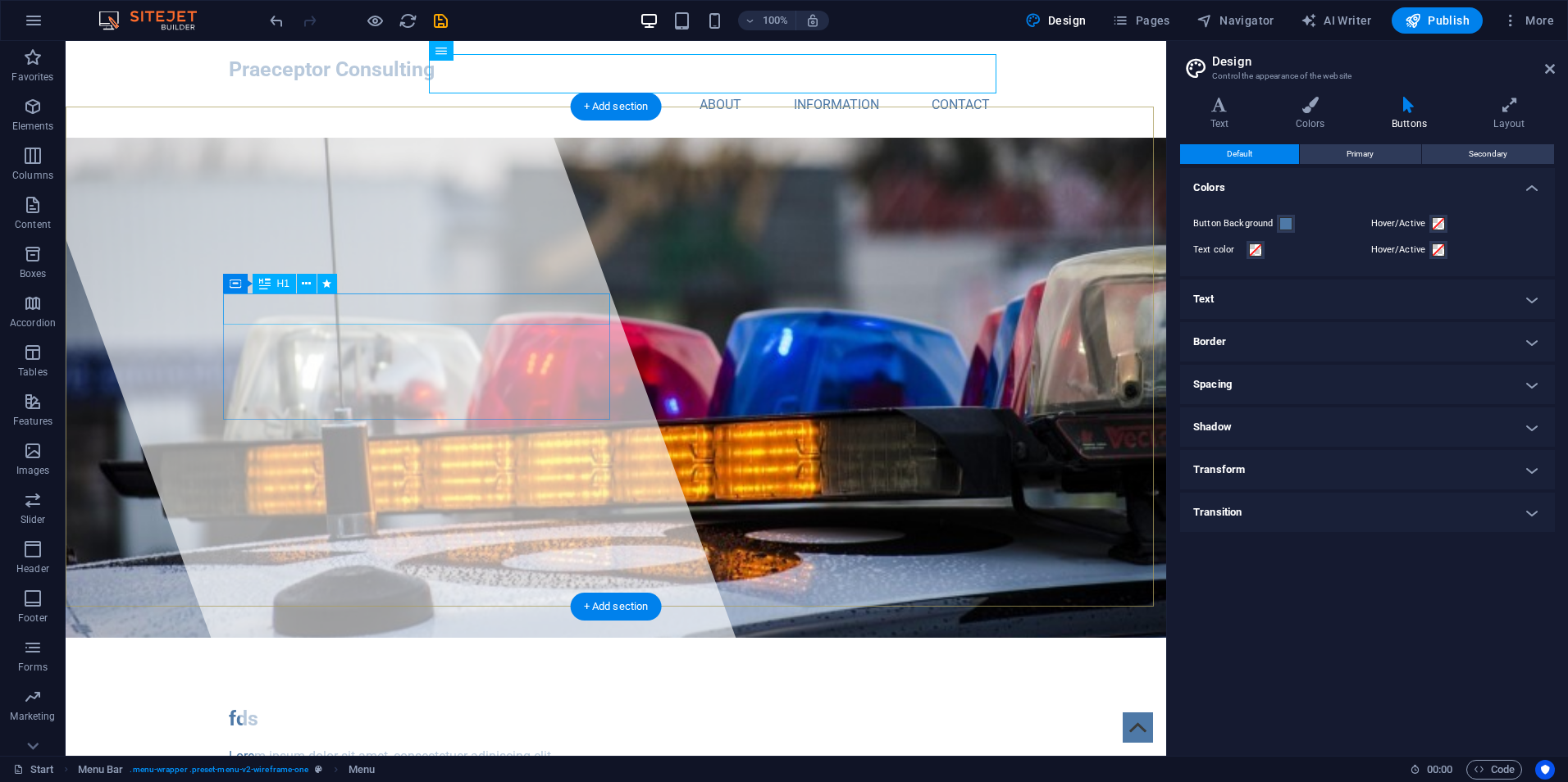
click at [325, 704] on div "fds" at bounding box center [615, 719] width 774 height 32
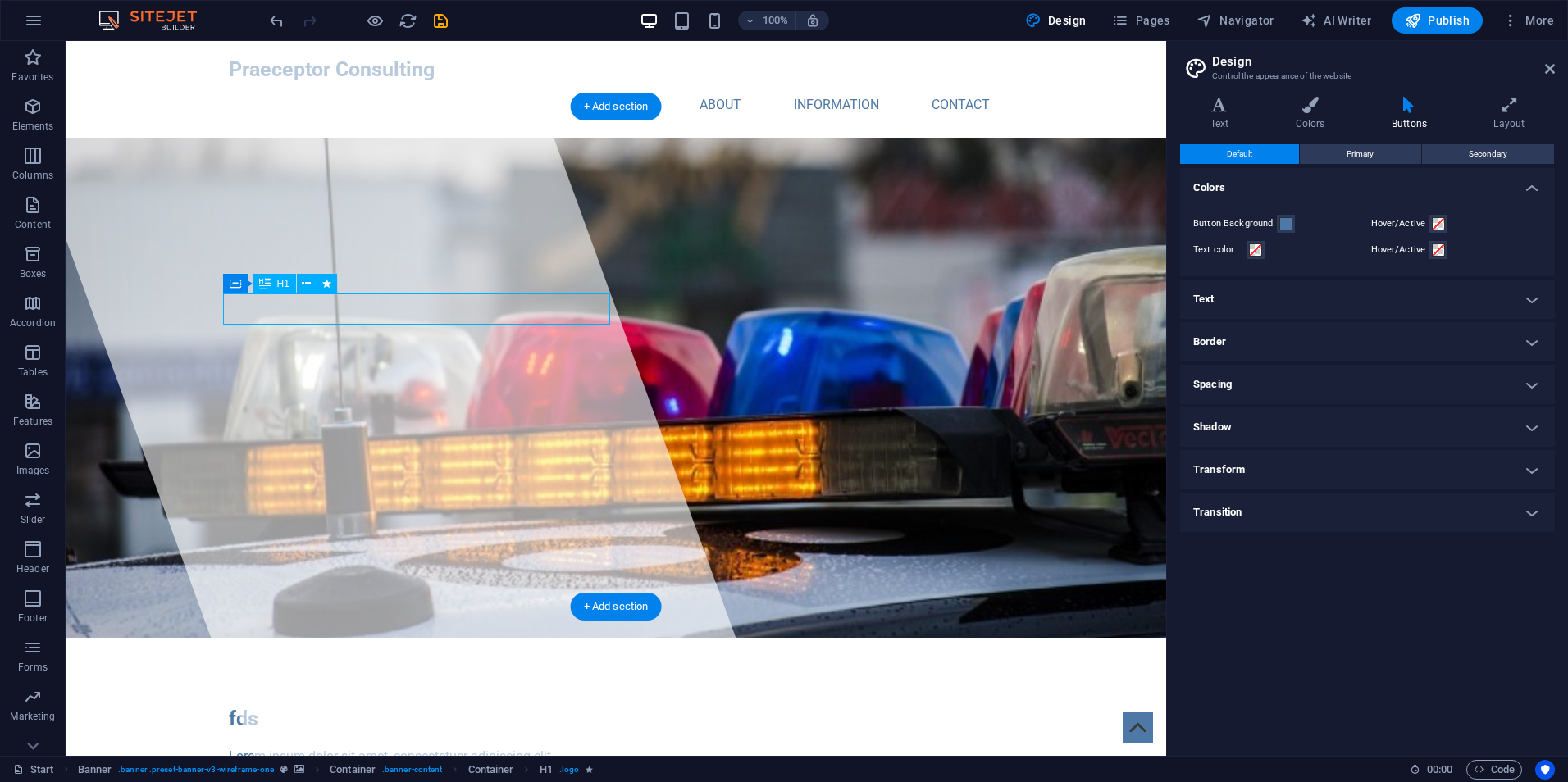
click at [253, 704] on div "fds" at bounding box center [615, 719] width 774 height 32
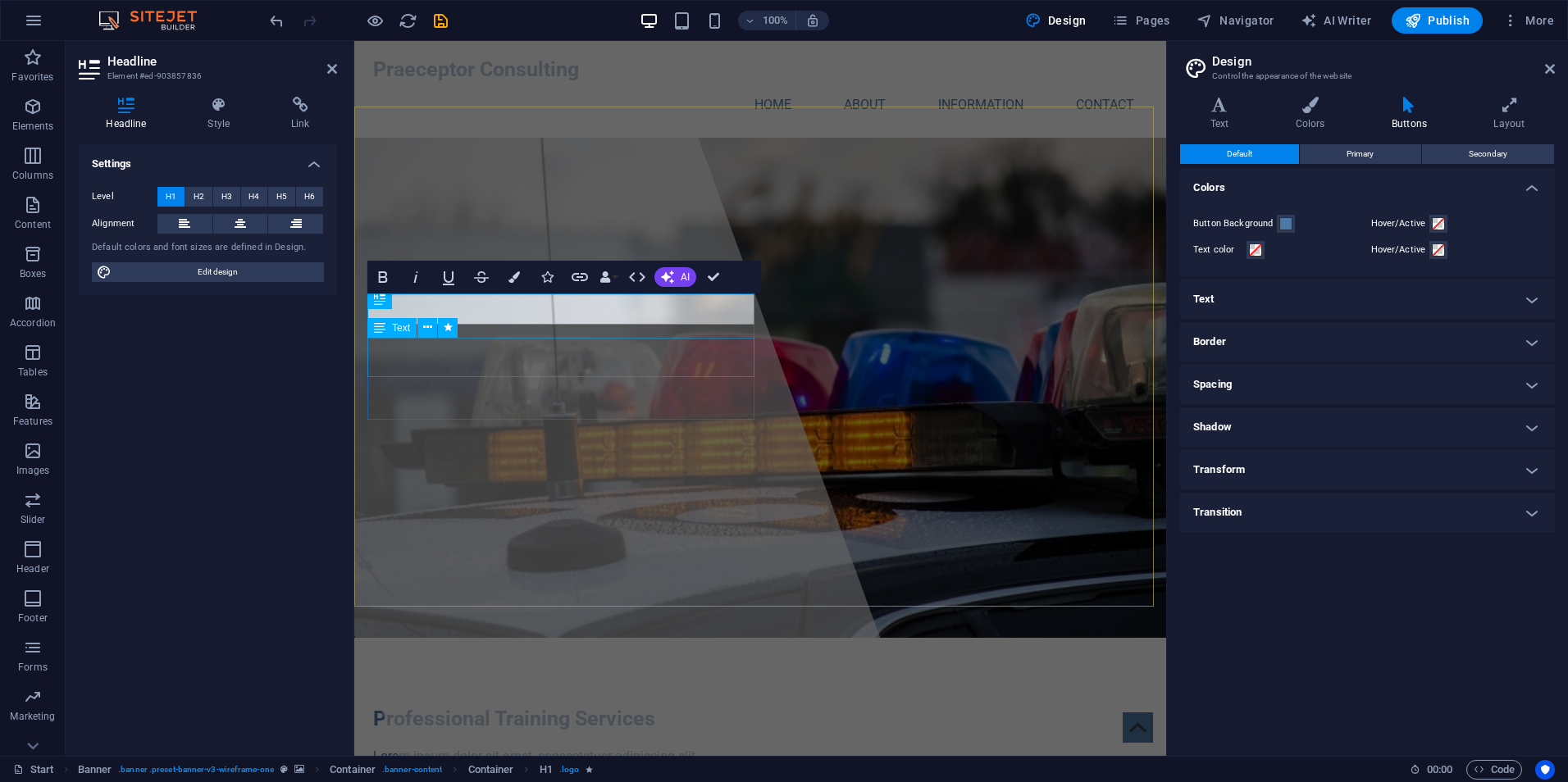
click at [459, 747] on div "Lorem ipsum dolor sit amet, consectetuer adipiscing elit. Aenean commodo ligula…" at bounding box center [760, 767] width 774 height 40
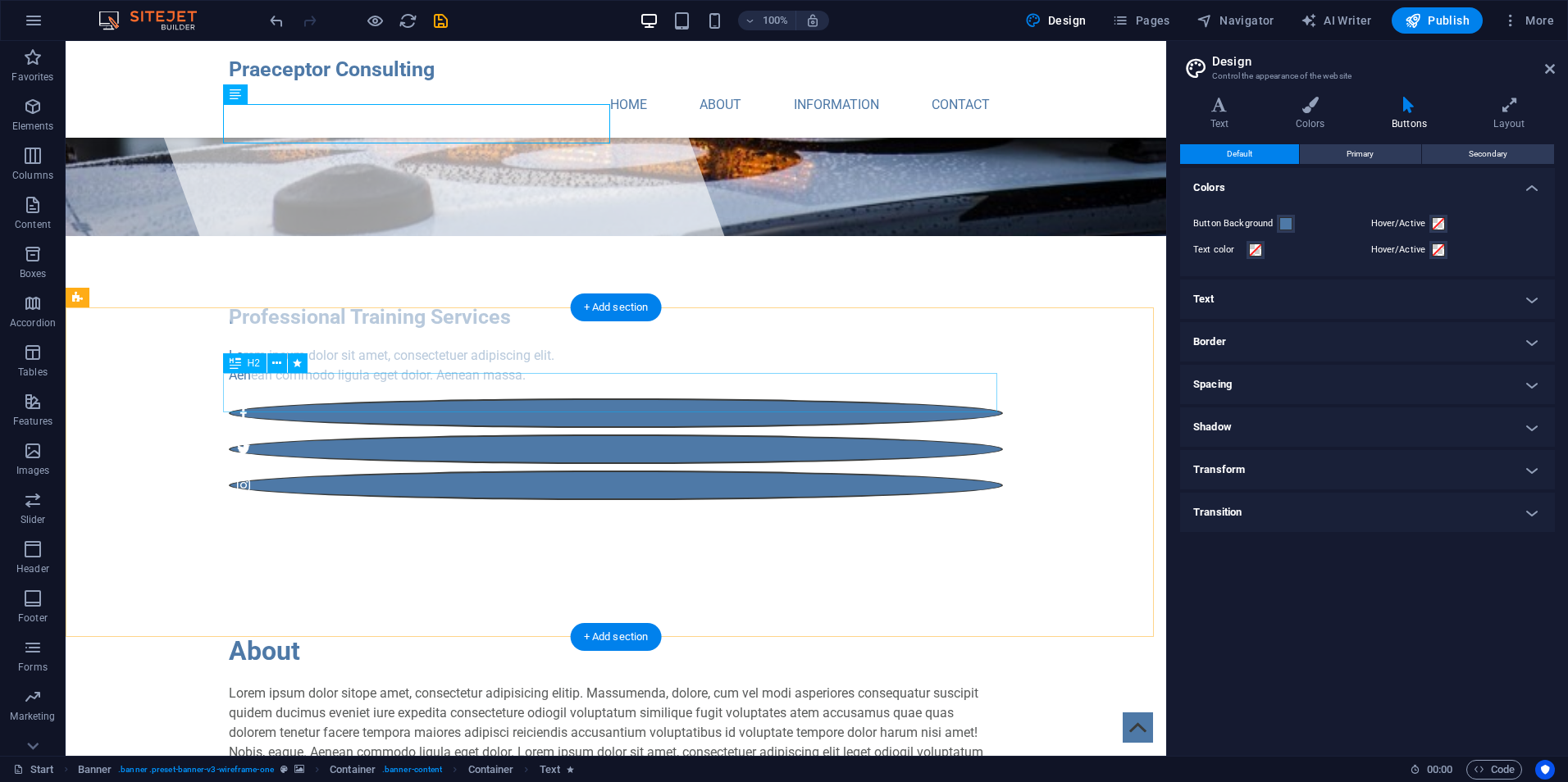
scroll to position [410, 0]
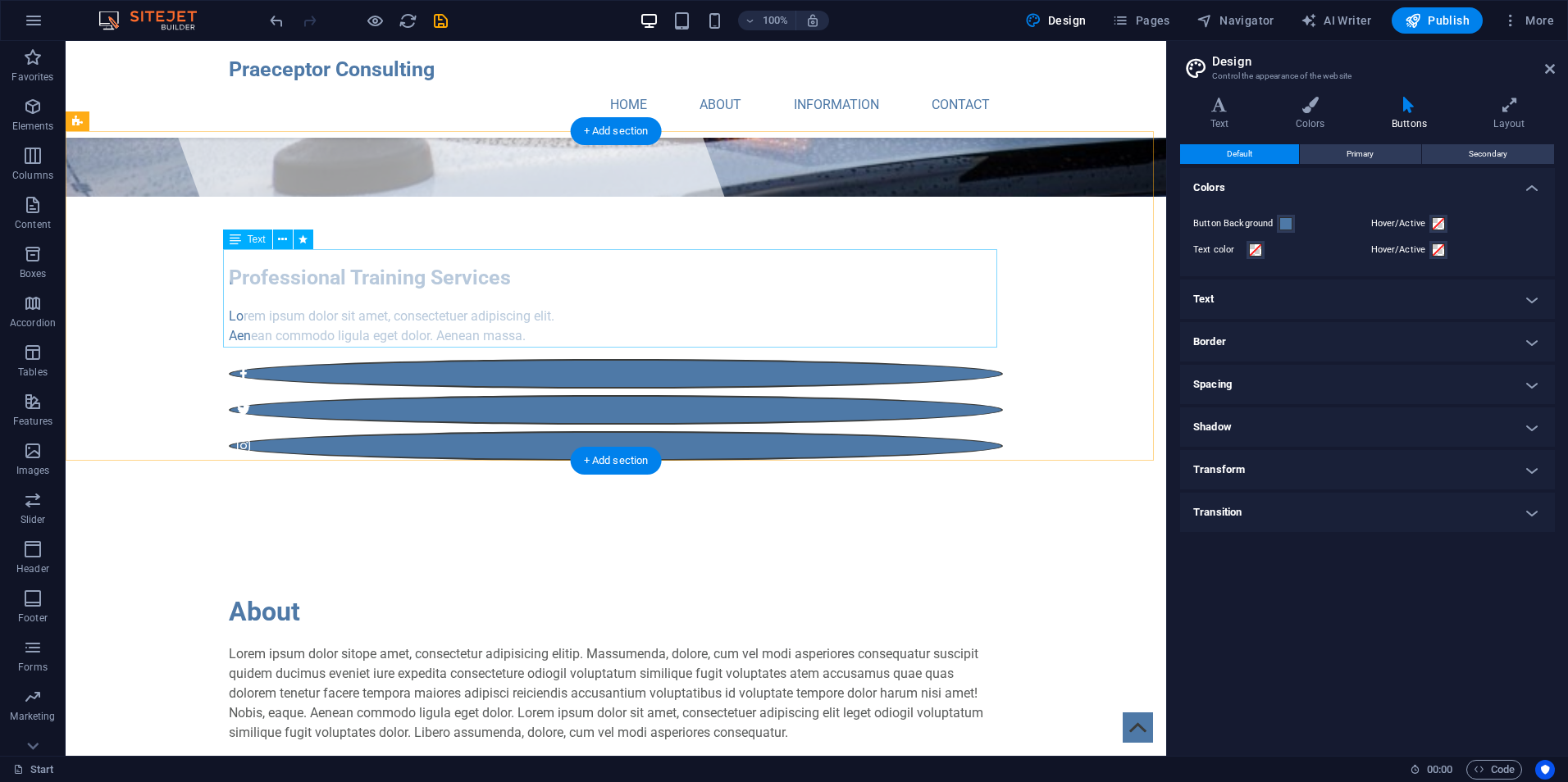
click at [271, 644] on div "Lorem ipsum dolor sitope amet, consectetur adipisicing elitip. Massumenda, dolo…" at bounding box center [615, 693] width 774 height 98
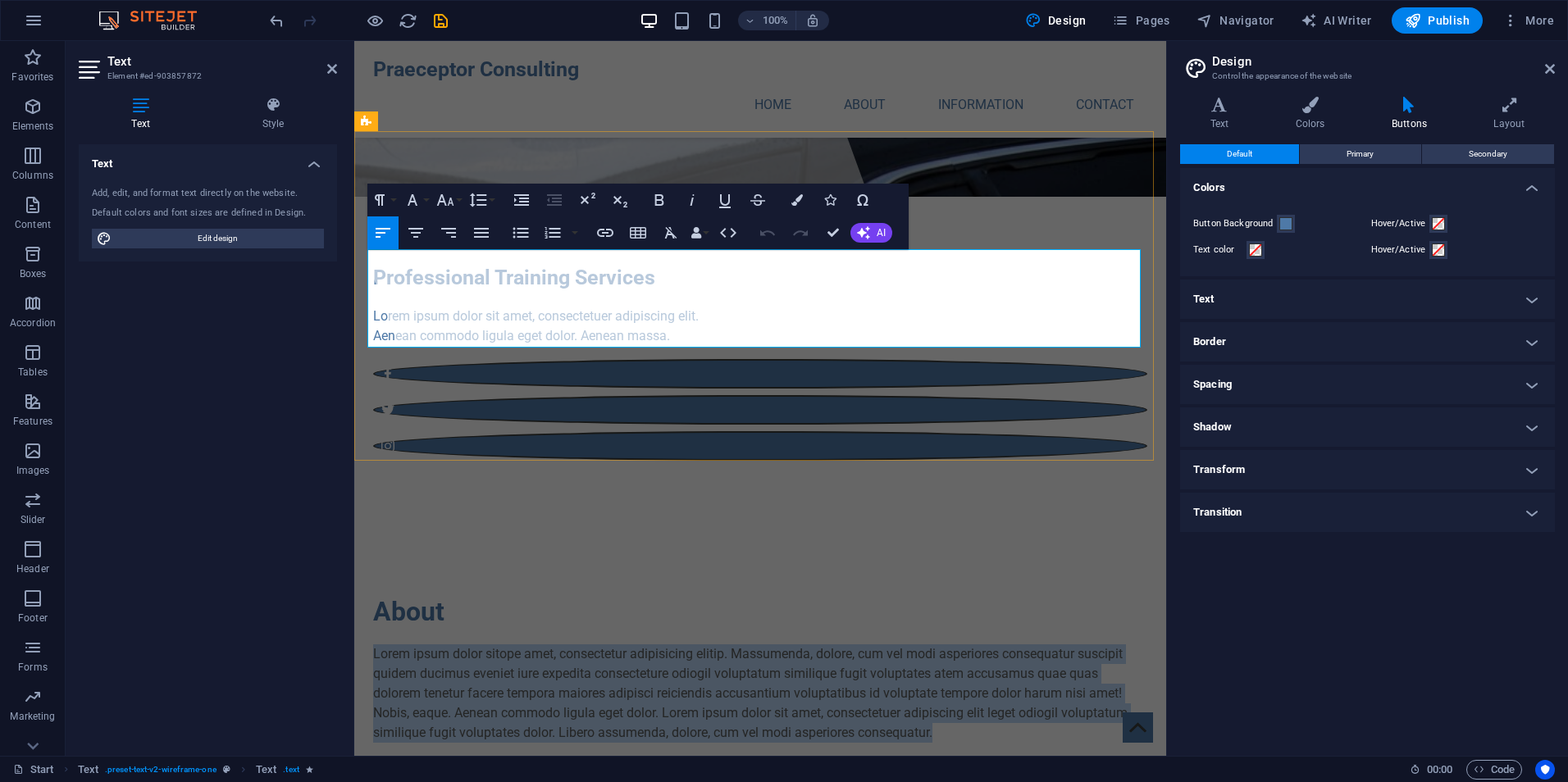
drag, startPoint x: 369, startPoint y: 258, endPoint x: 935, endPoint y: 334, distance: 571.1
click at [935, 644] on p "Lorem ipsum dolor sitope amet, consectetur adipisicing elitip. Massumenda, dolo…" at bounding box center [760, 693] width 774 height 98
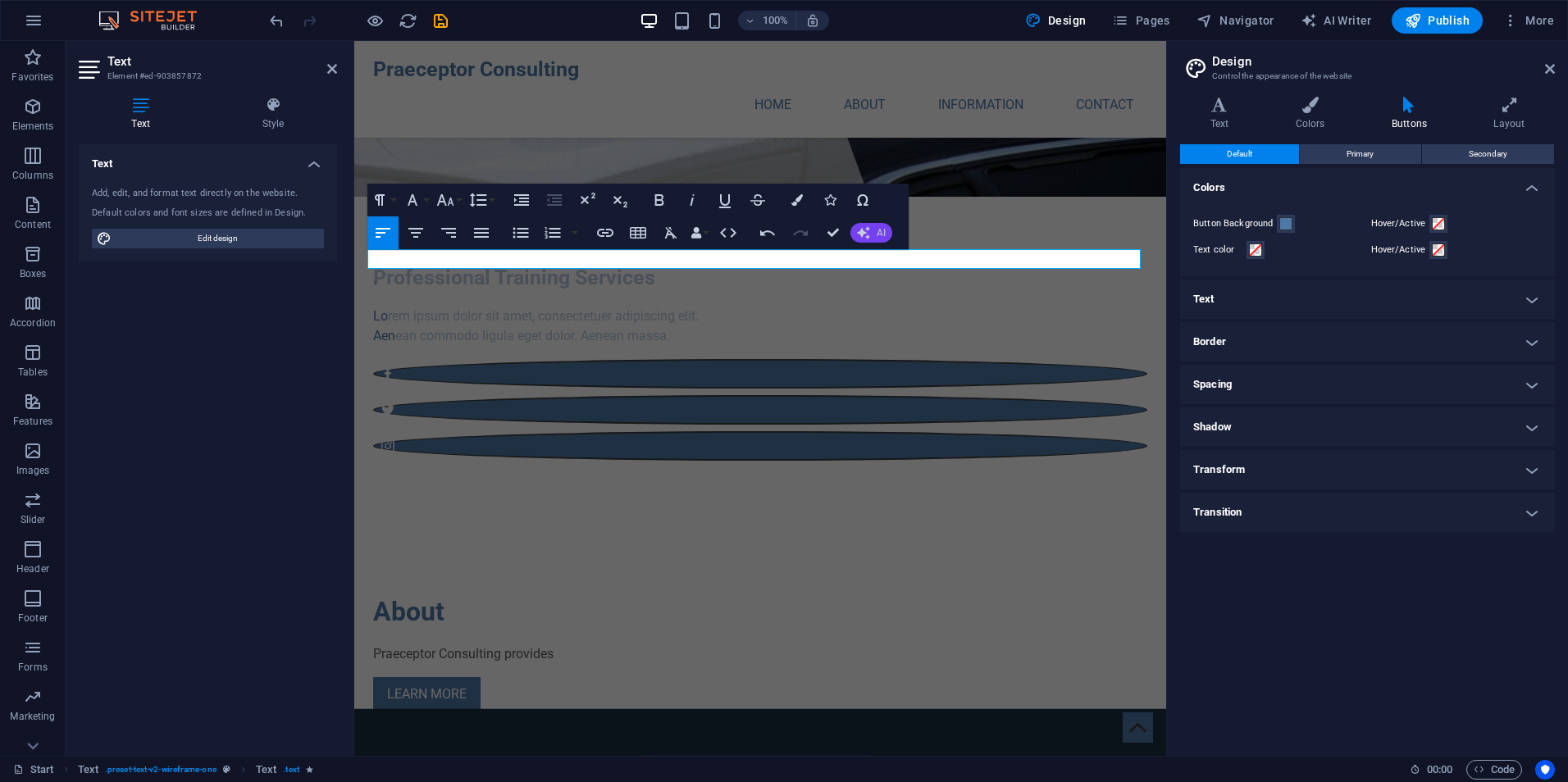
click at [876, 235] on button "AI" at bounding box center [871, 233] width 41 height 20
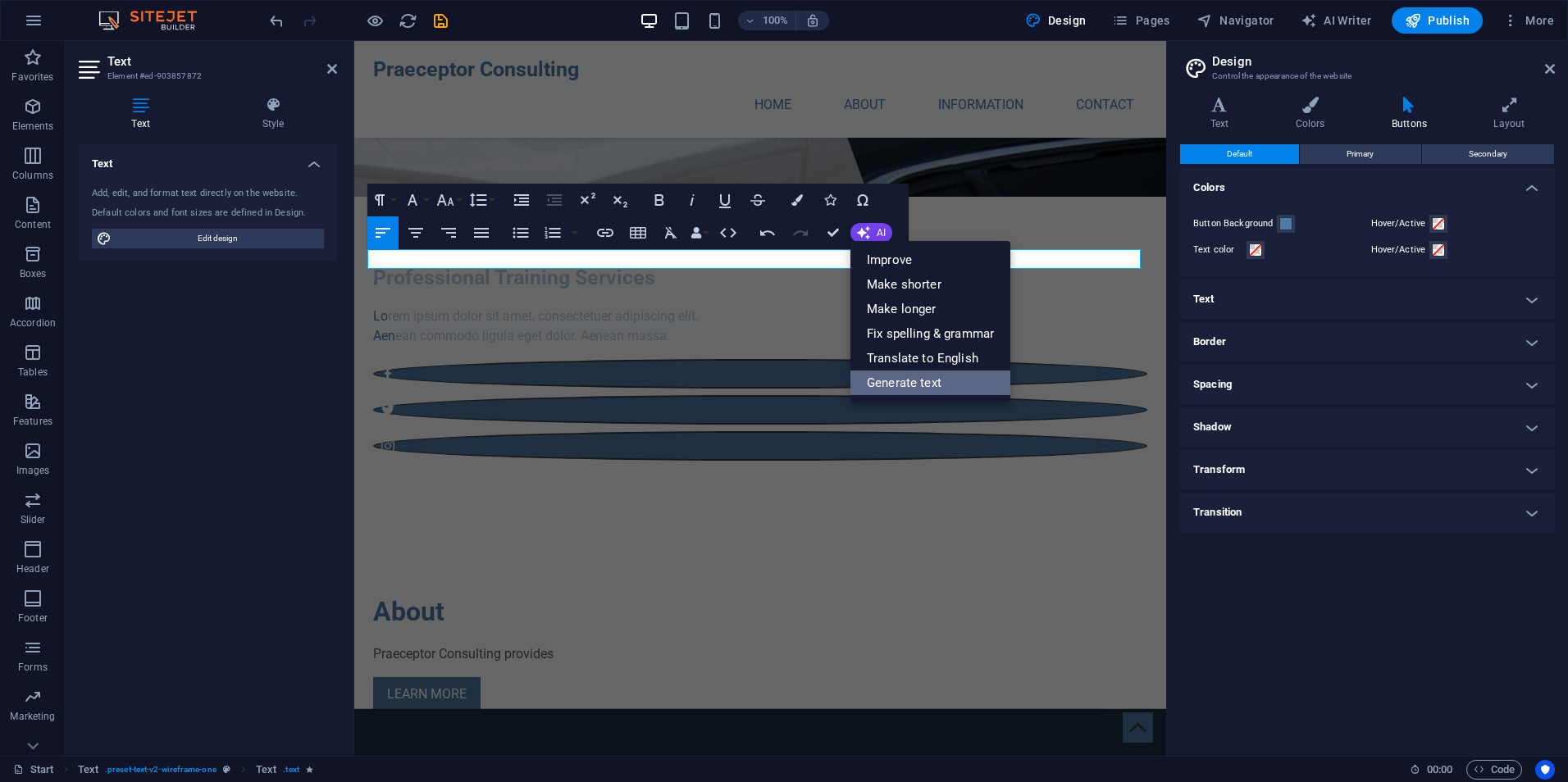
click at [913, 389] on link "Generate text" at bounding box center [930, 382] width 160 height 24
select select "English"
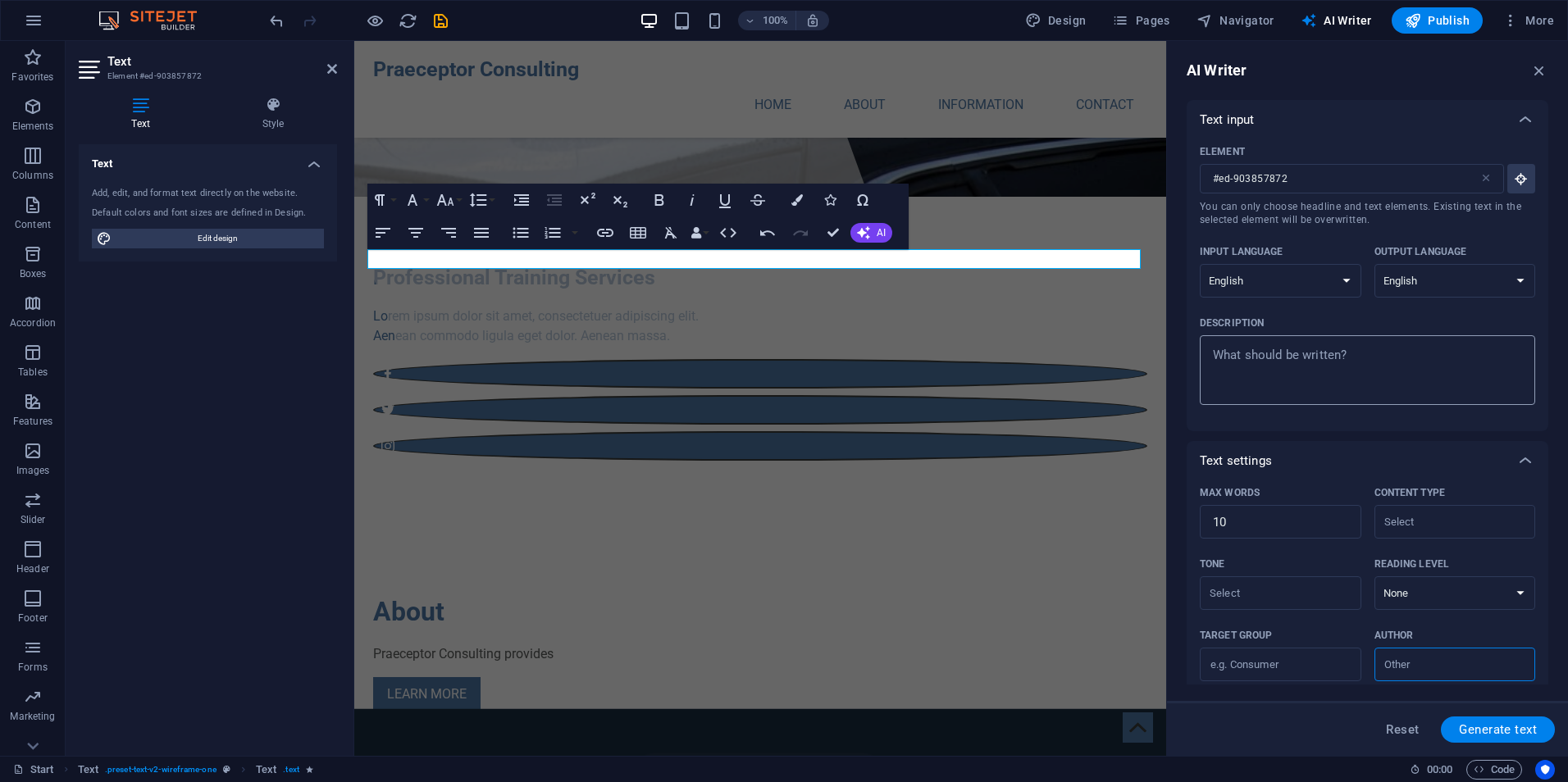
type textarea "x"
click at [1223, 352] on textarea "Description x ​" at bounding box center [1368, 369] width 319 height 53
type textarea "I"
type textarea "x"
type textarea "I"
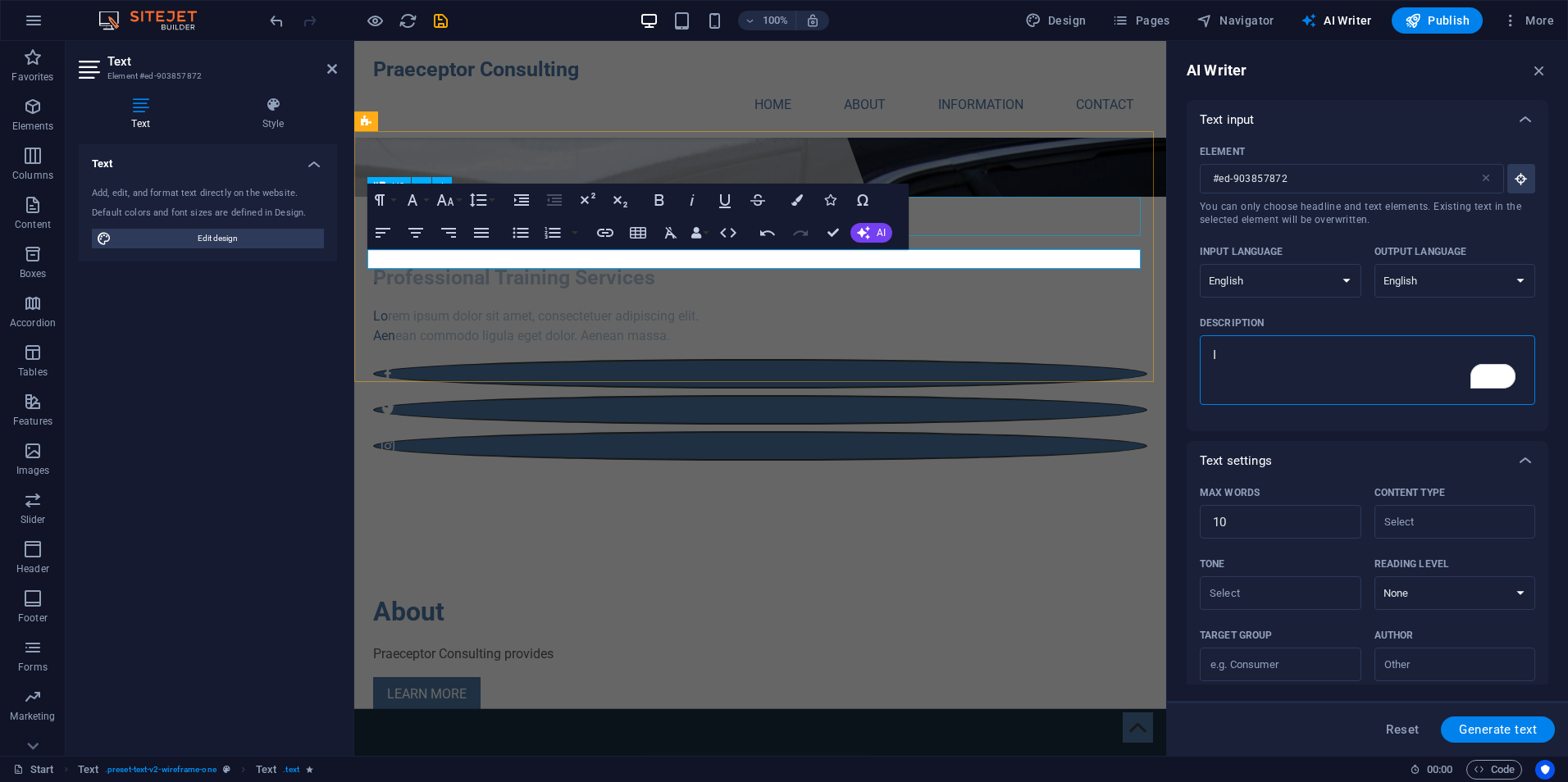
type textarea "x"
type textarea "I w"
type textarea "x"
type textarea "I wa"
type textarea "x"
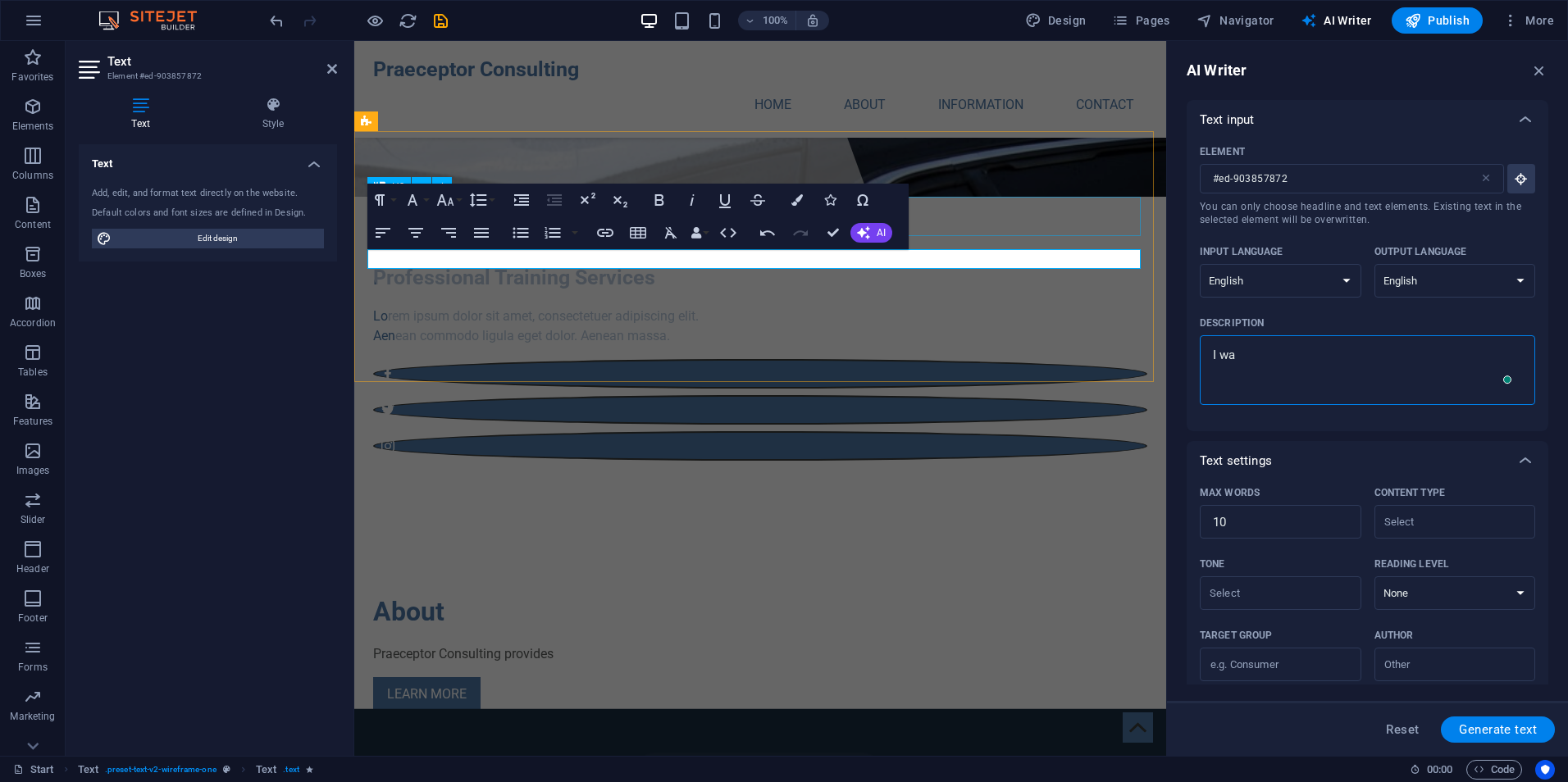
type textarea "I was"
type textarea "x"
type textarea "I wasn"
type textarea "x"
type textarea "I was"
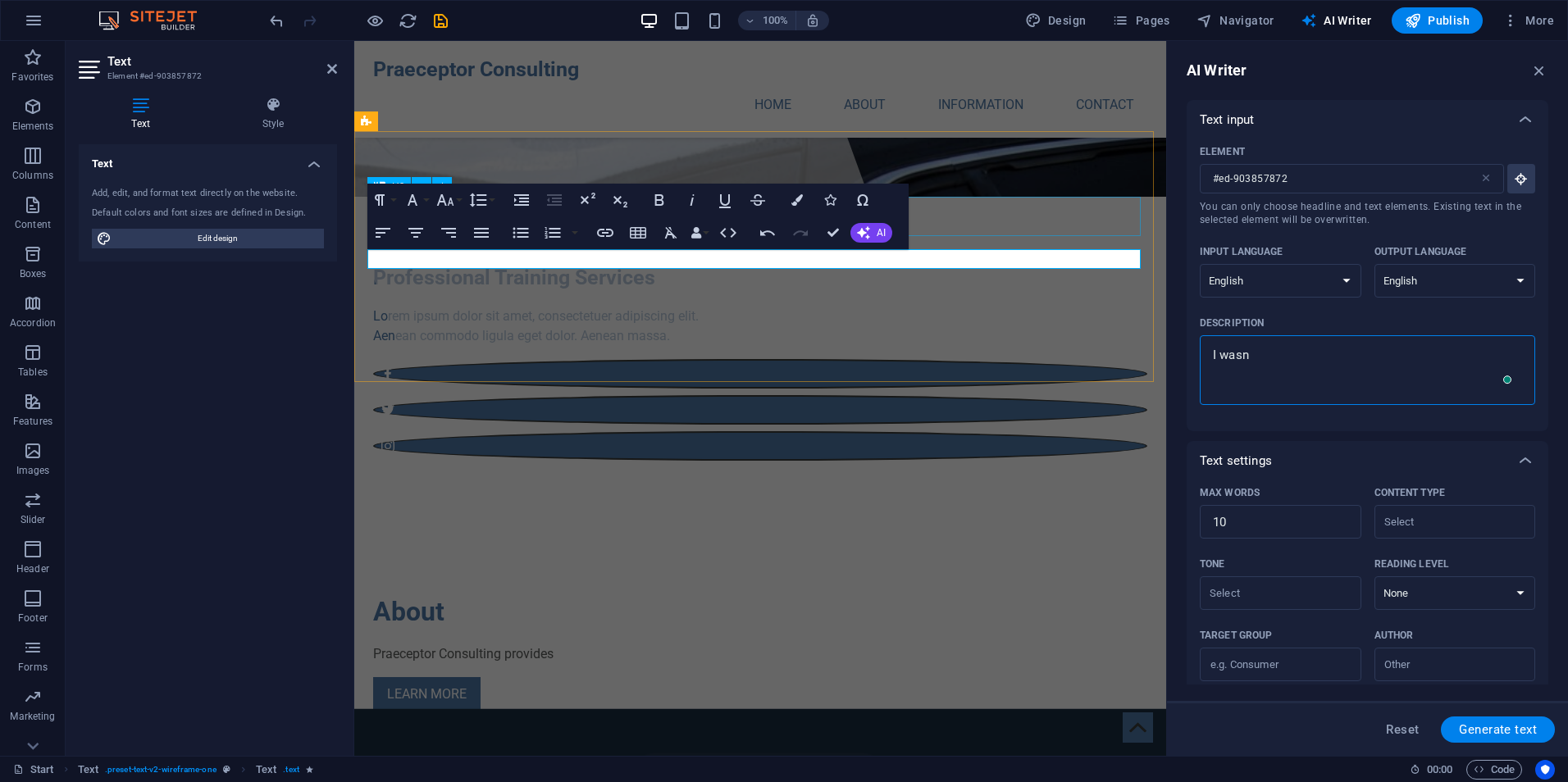
type textarea "x"
type textarea "I wa"
type textarea "x"
type textarea "I wan"
type textarea "x"
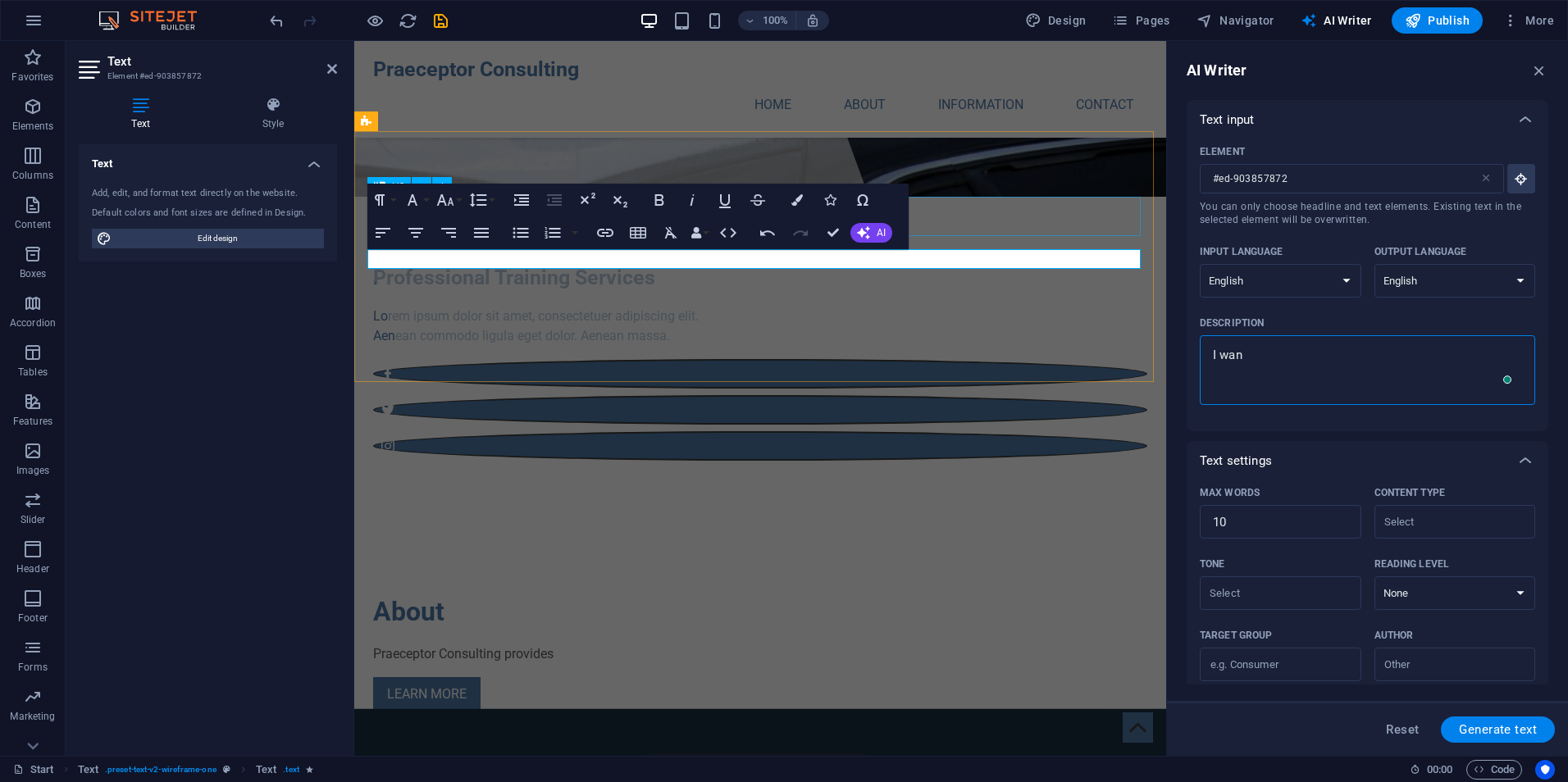
type textarea "I want"
type textarea "x"
type textarea "I want"
type textarea "x"
type textarea "I want t"
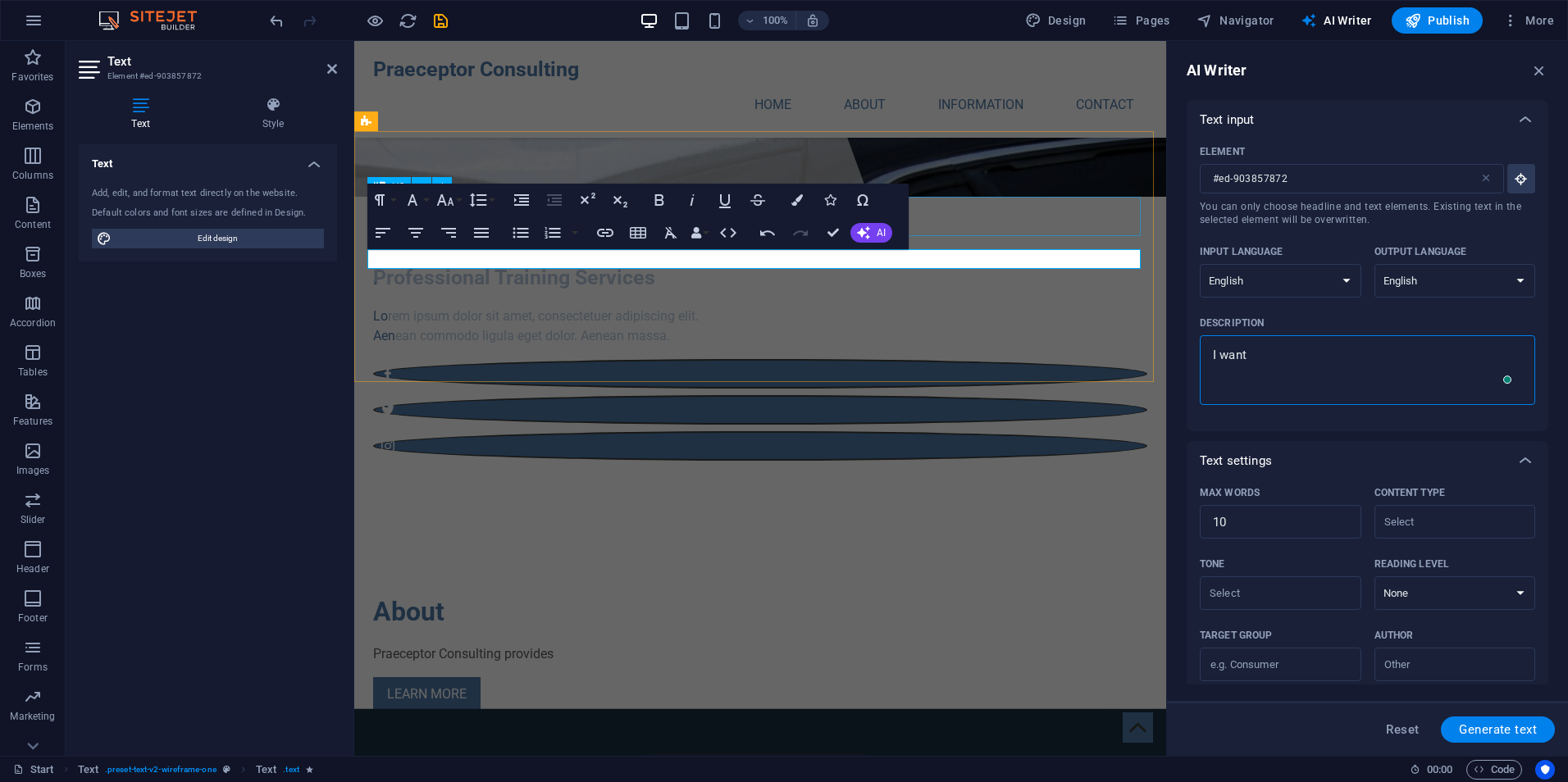
type textarea "x"
type textarea "I want to"
type textarea "x"
type textarea "I want to"
type textarea "x"
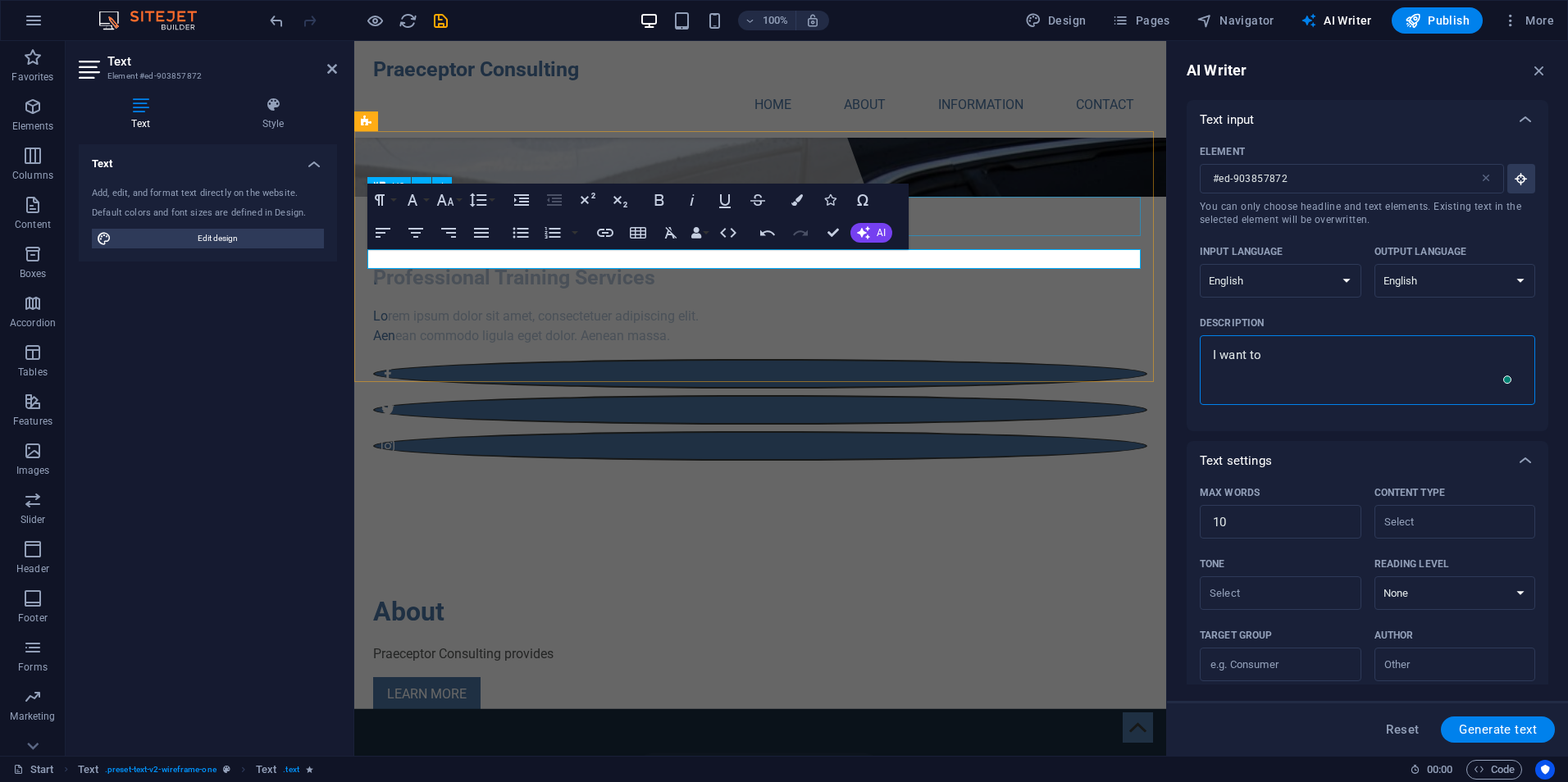
type textarea "I want to s"
type textarea "x"
type textarea "I want to sa"
type textarea "x"
type textarea "I want to say"
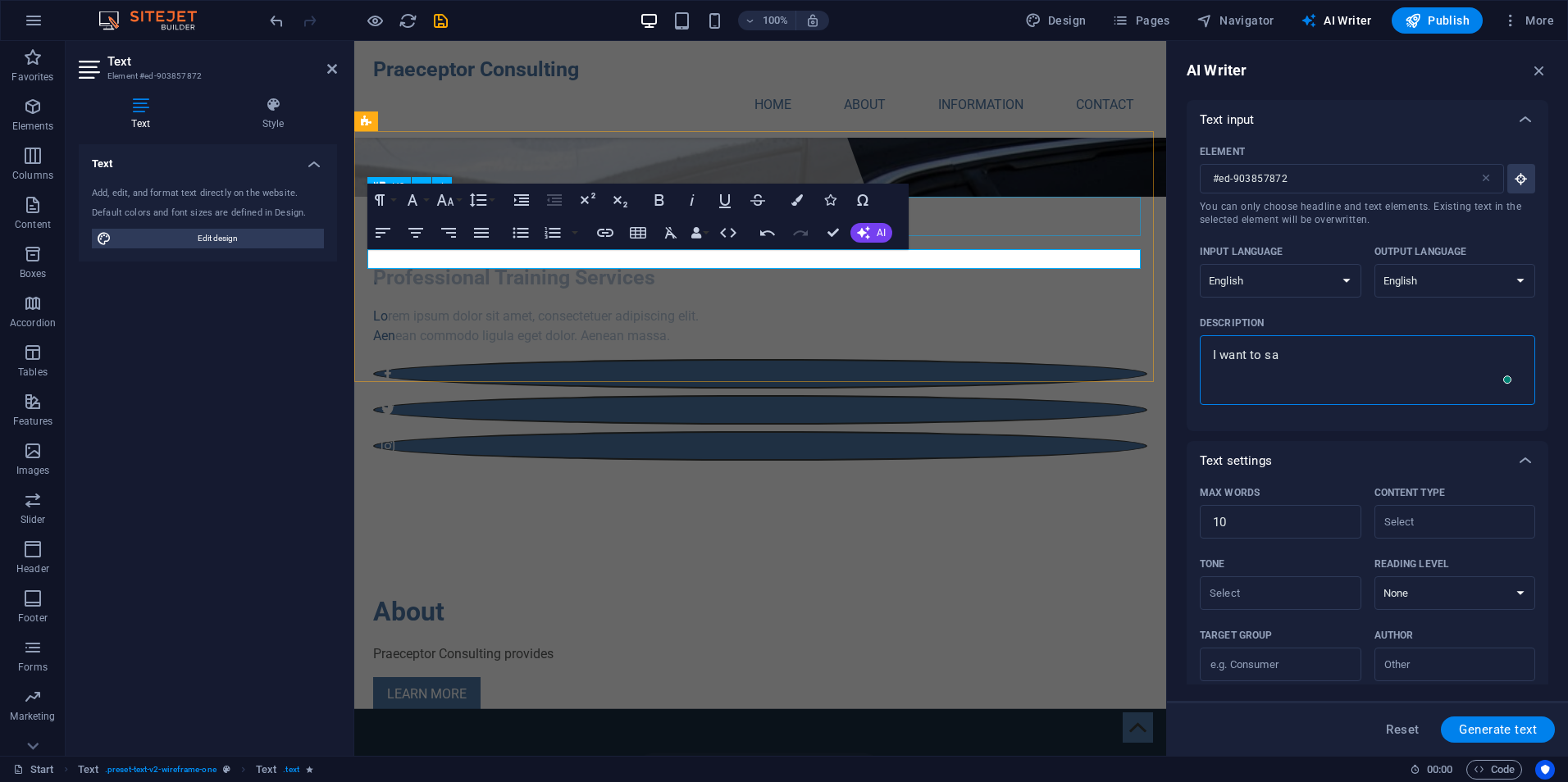
type textarea "x"
type textarea "I want to say"
type textarea "x"
type textarea "I want to say t"
type textarea "x"
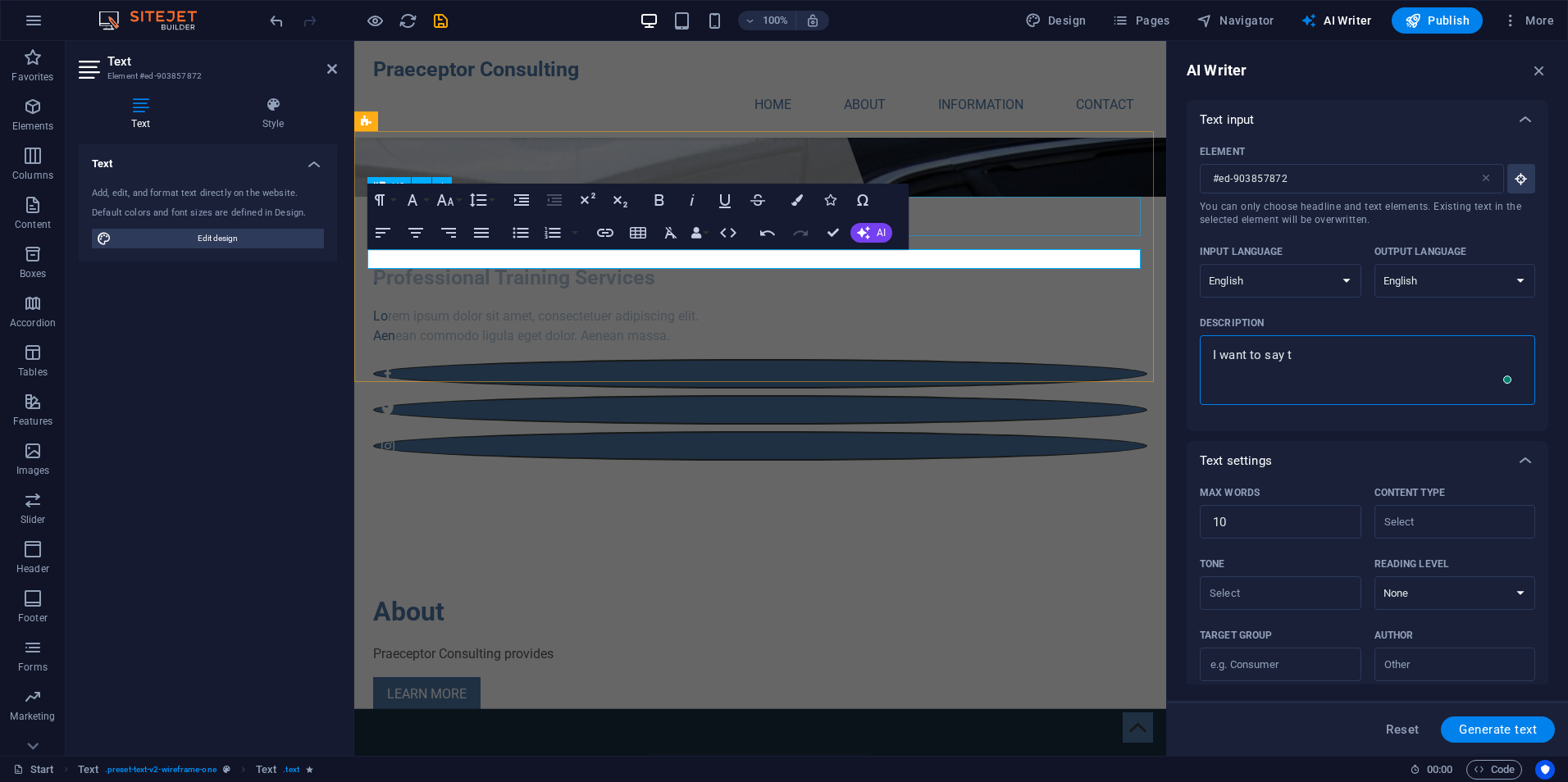
type textarea "I want to say th"
type textarea "x"
type textarea "I want to say tha"
type textarea "x"
type textarea "I want to say that"
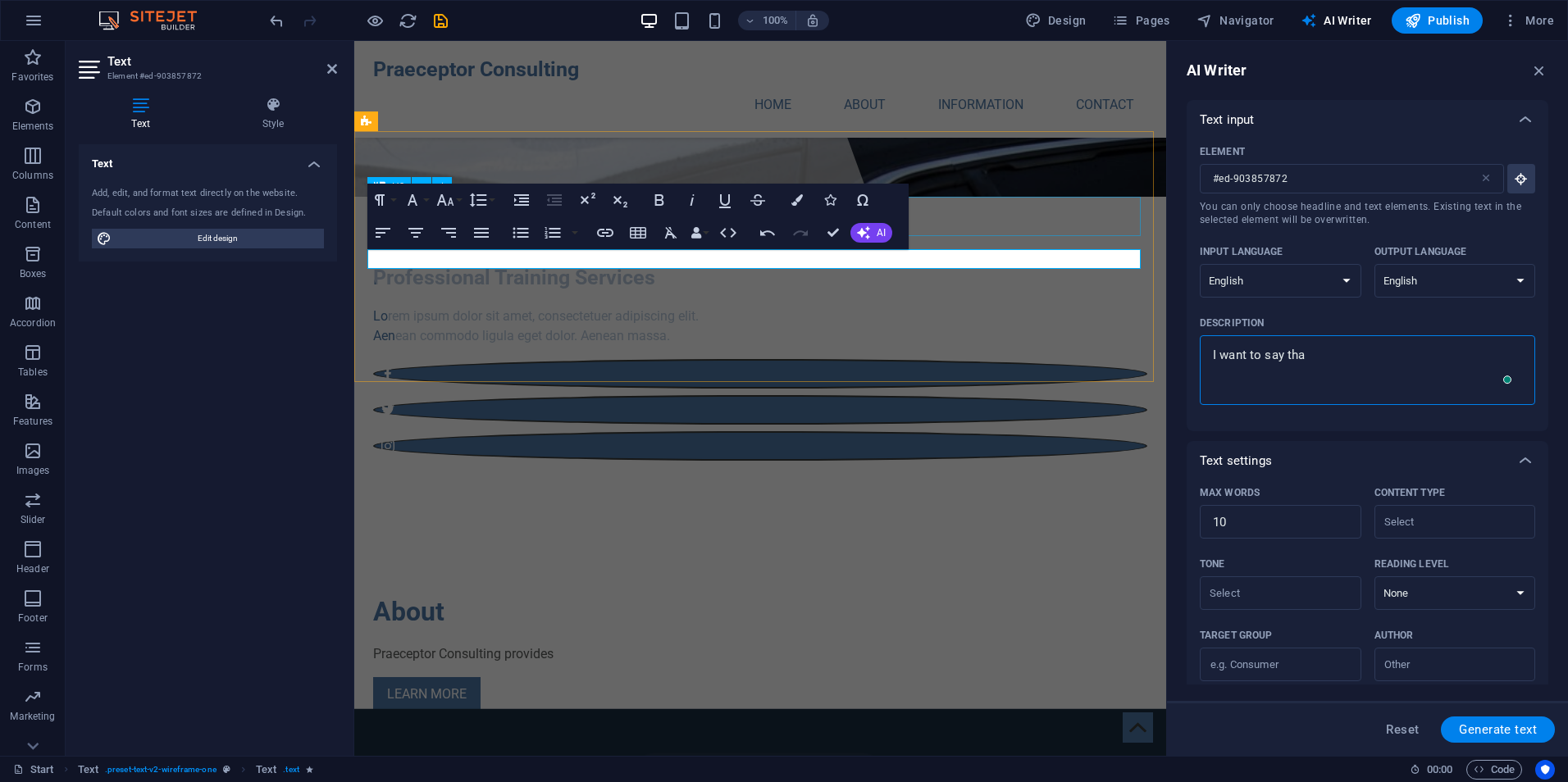
type textarea "x"
type textarea "I want to say that"
type textarea "x"
type textarea "I want to say that t"
type textarea "x"
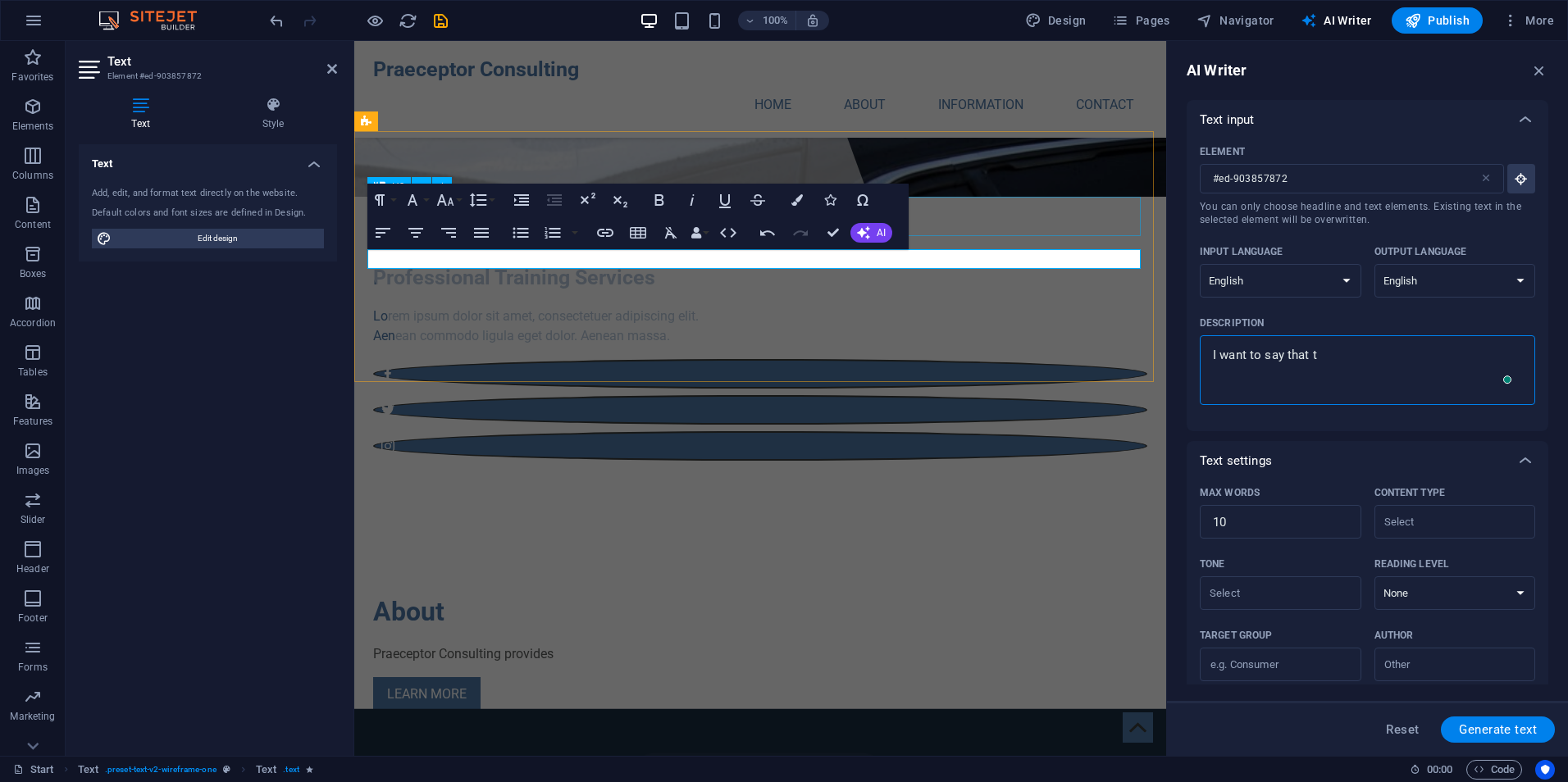
type textarea "I want to say that"
type textarea "x"
type textarea "I want to say that P"
type textarea "x"
type textarea "I want to say that Pr"
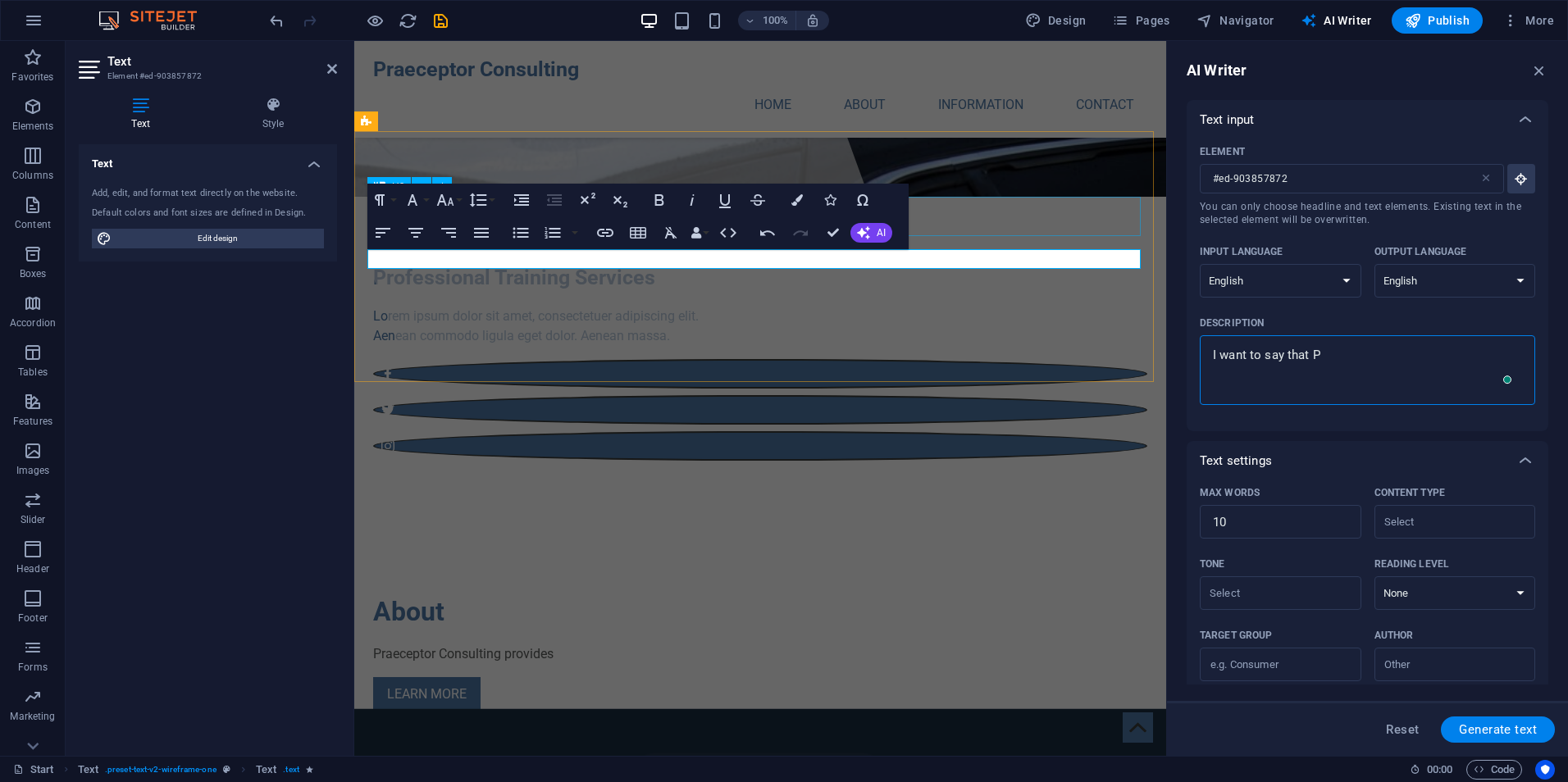
type textarea "x"
type textarea "I want to say that Pra"
type textarea "x"
type textarea "I want to say that [PERSON_NAME]"
type textarea "x"
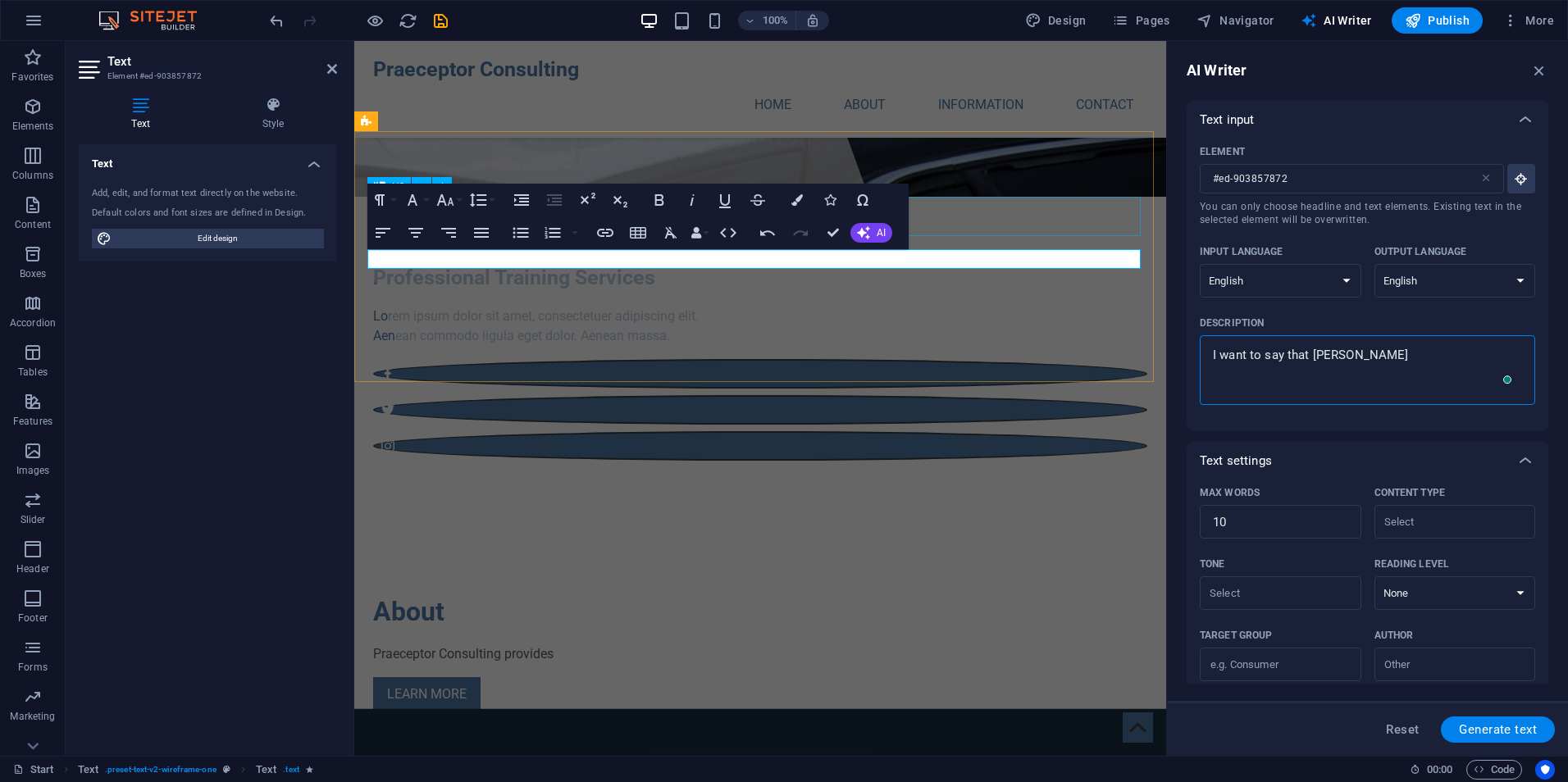
type textarea "I want to say that [PERSON_NAME]"
type textarea "x"
type textarea "I want to say that Praece"
type textarea "x"
type textarea "I want to say that Praecep"
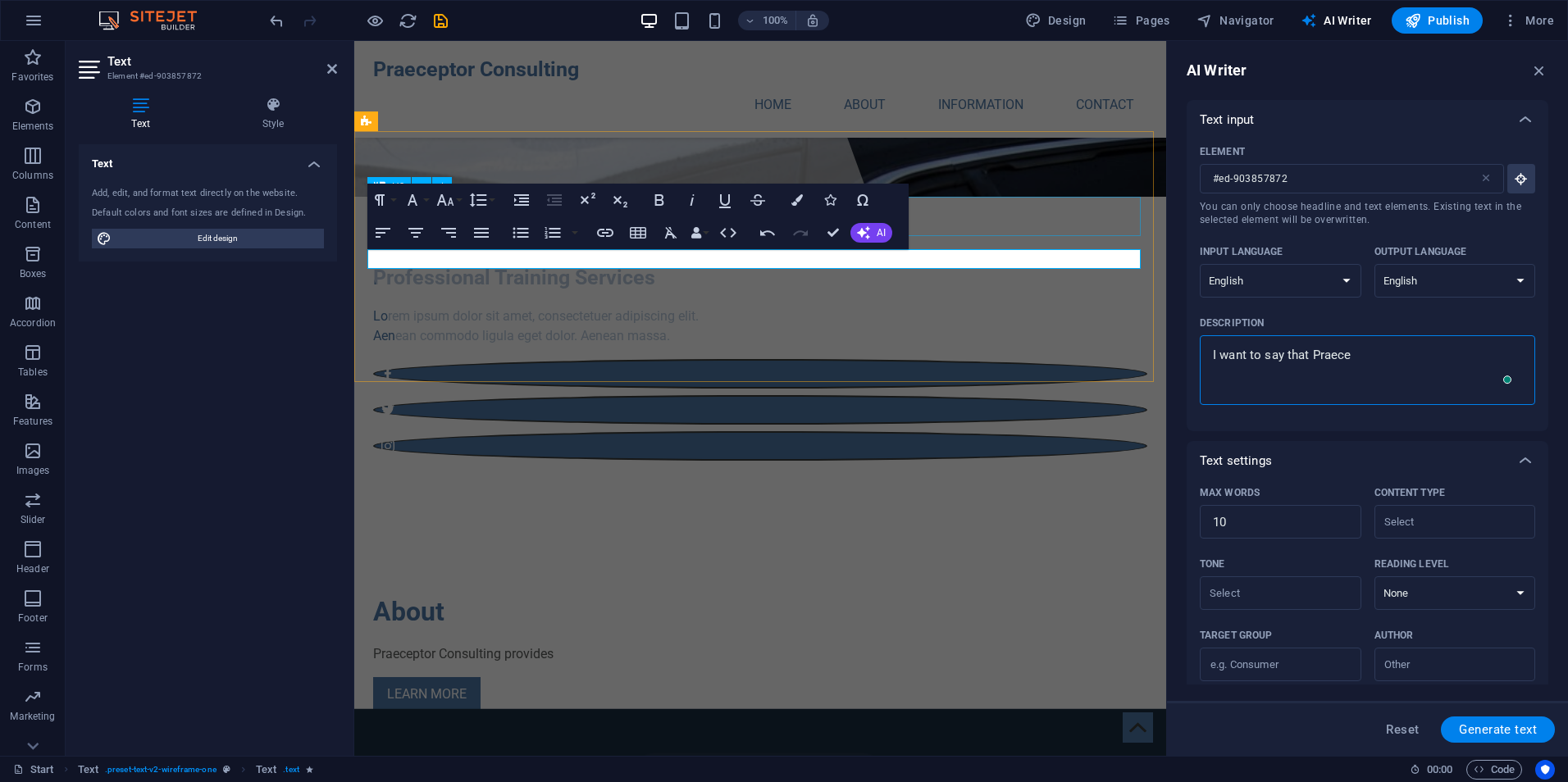
type textarea "x"
type textarea "I want to say that Praecept"
type textarea "x"
type textarea "I want to say that Praecepto"
type textarea "x"
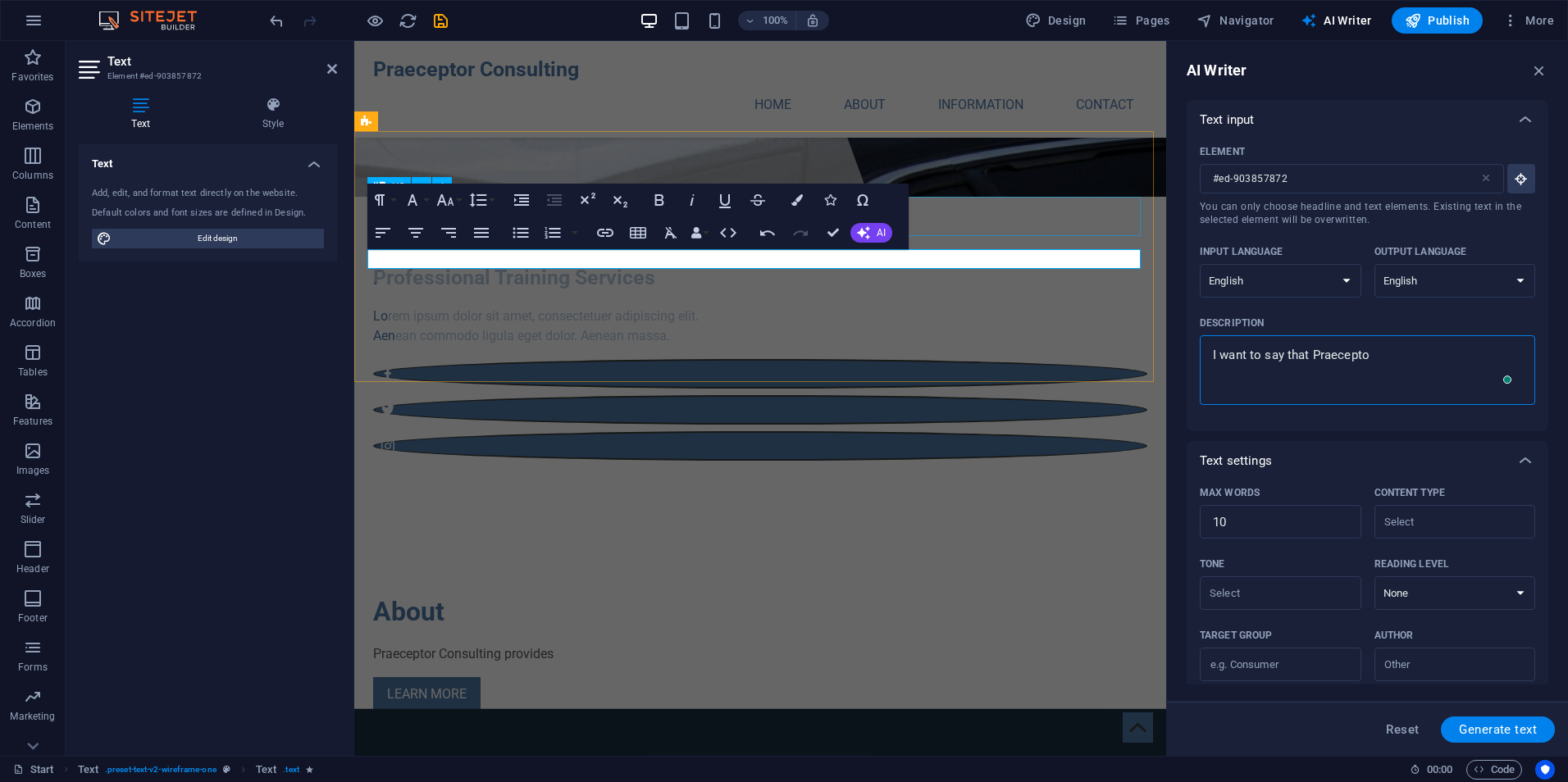
type textarea "I want to say that Praeceptor"
type textarea "x"
type textarea "I want to say that Praeceptor"
type textarea "x"
type textarea "I want to say that Praeceptor b"
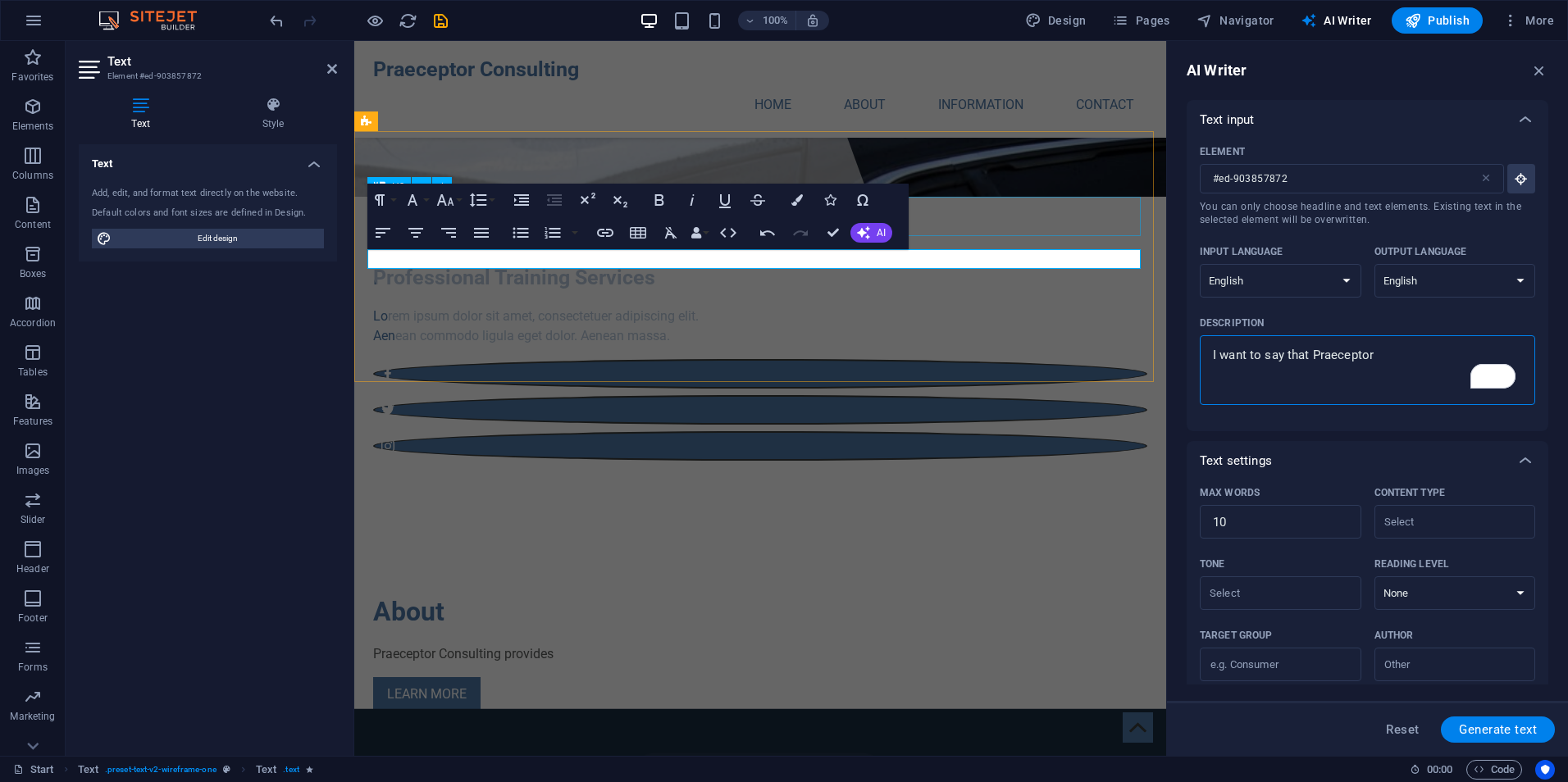
type textarea "x"
type textarea "I want to say that Praeceptor br"
type textarea "x"
type textarea "I want to say that Praeceptor bri"
type textarea "x"
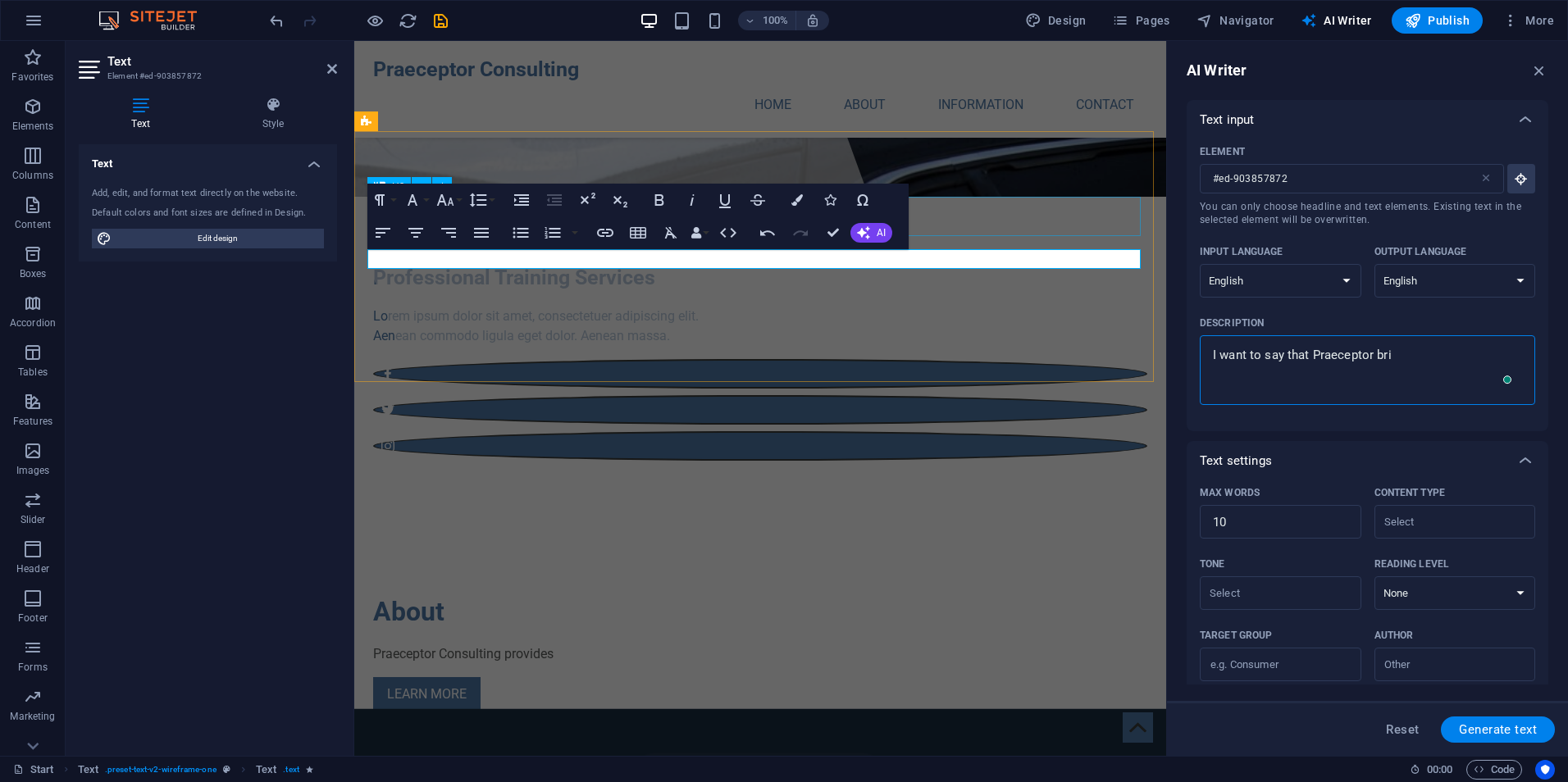
type textarea "I want to say that Praeceptor brin"
type textarea "x"
type textarea "I want to say that Praeceptor bring"
type textarea "x"
type textarea "I want to say that Praeceptor brings"
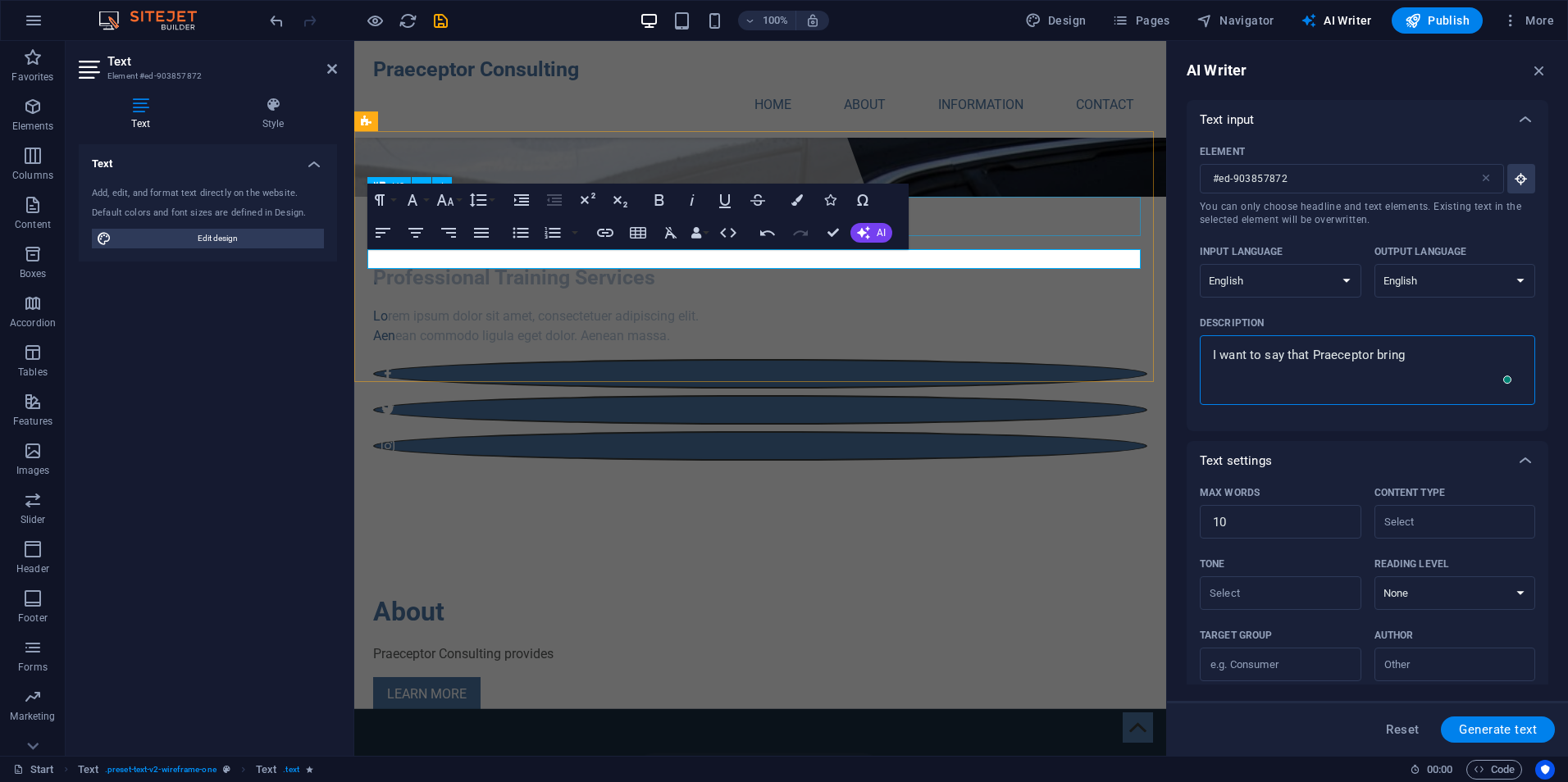
type textarea "x"
type textarea "I want to say that Praeceptor brings"
type textarea "x"
type textarea "I want to say that Praeceptor brings p"
type textarea "x"
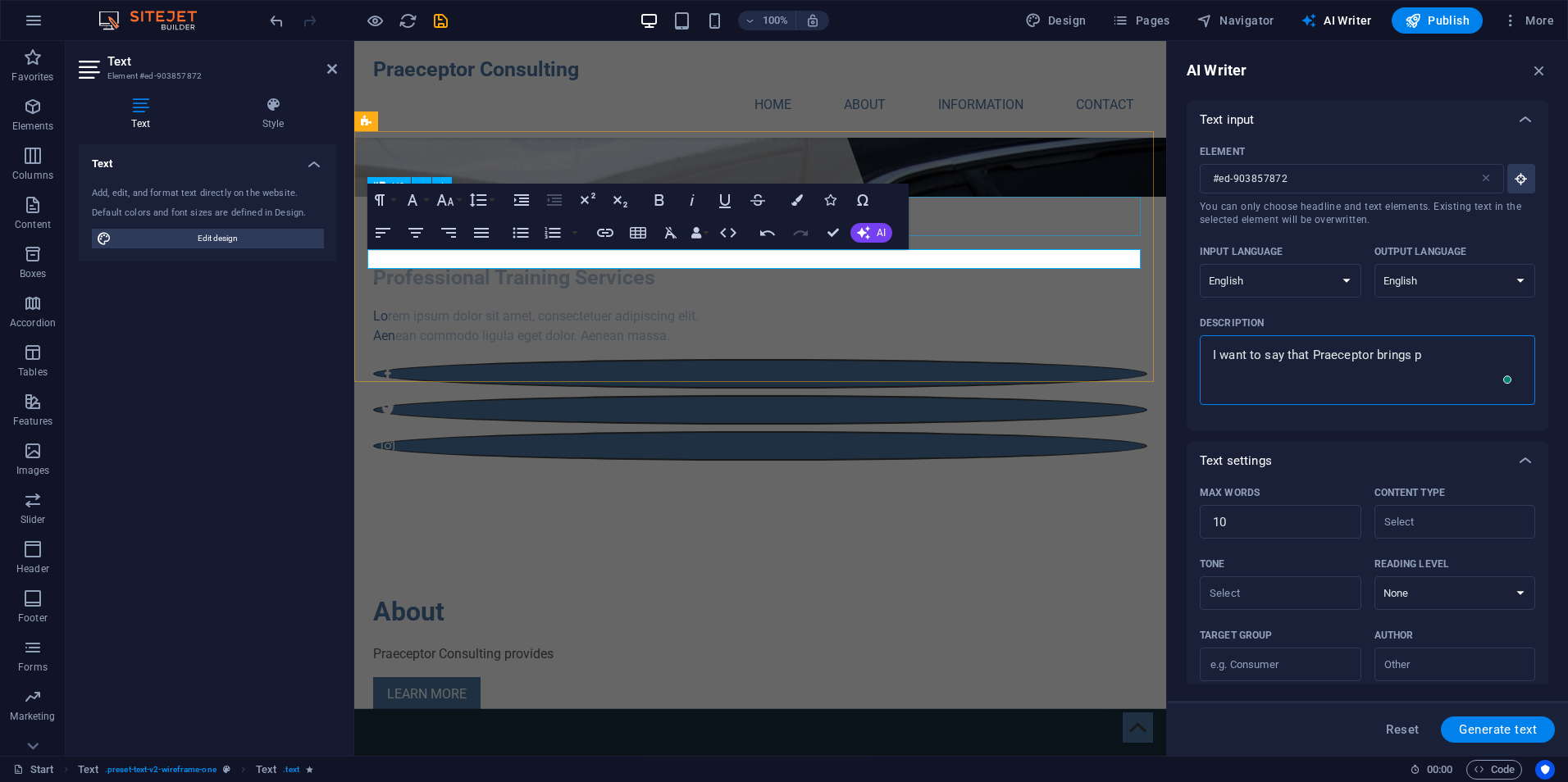
type textarea "I want to say that Praeceptor brings pr"
type textarea "x"
type textarea "I want to say that [PERSON_NAME] brings pro"
type textarea "x"
type textarea "I want to say that Praeceptor brings prov"
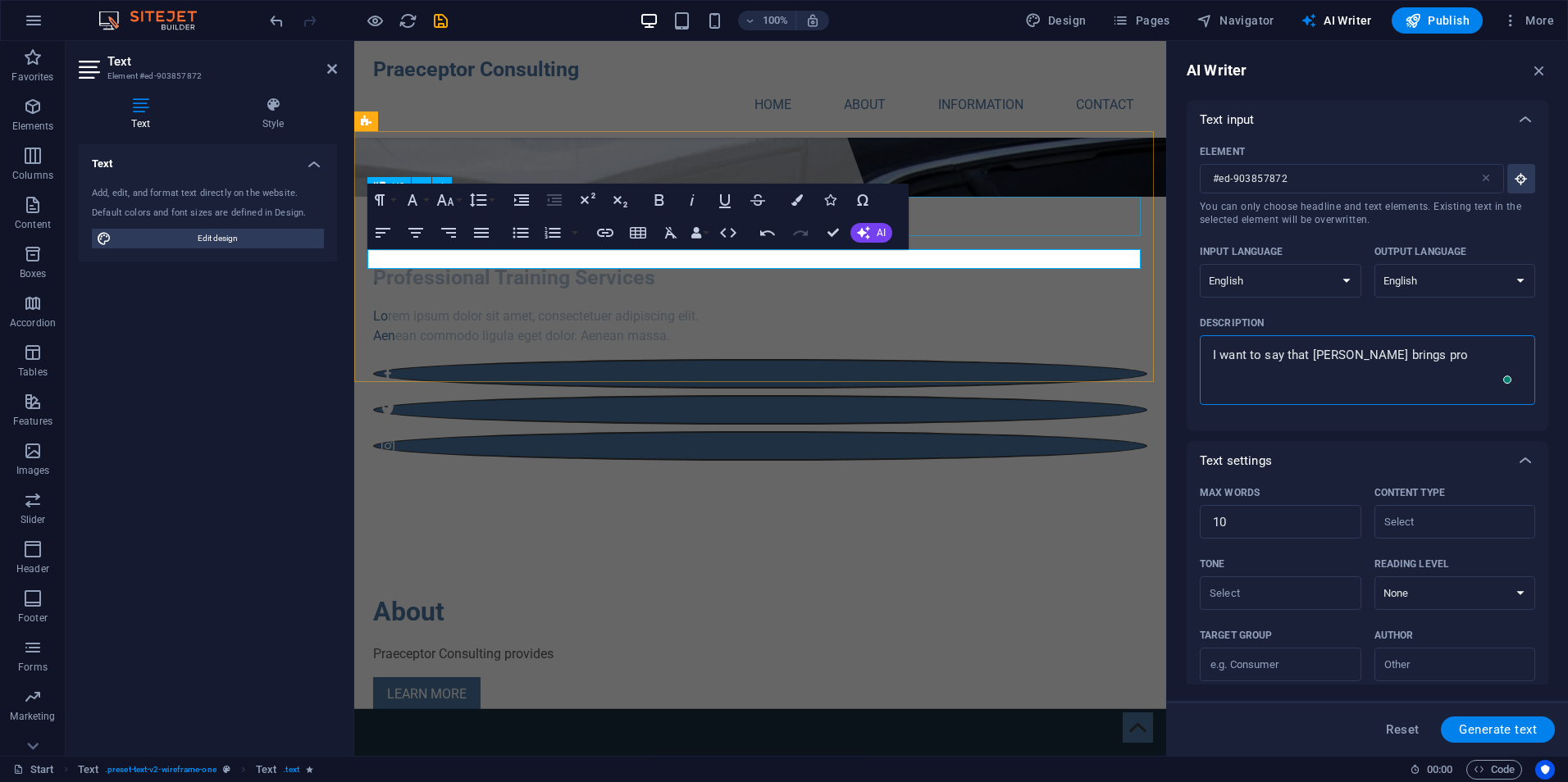
type textarea "x"
type textarea "I want to say that [PERSON_NAME] brings pro"
type textarea "x"
type textarea "I want to say that [PERSON_NAME] brings prof"
type textarea "x"
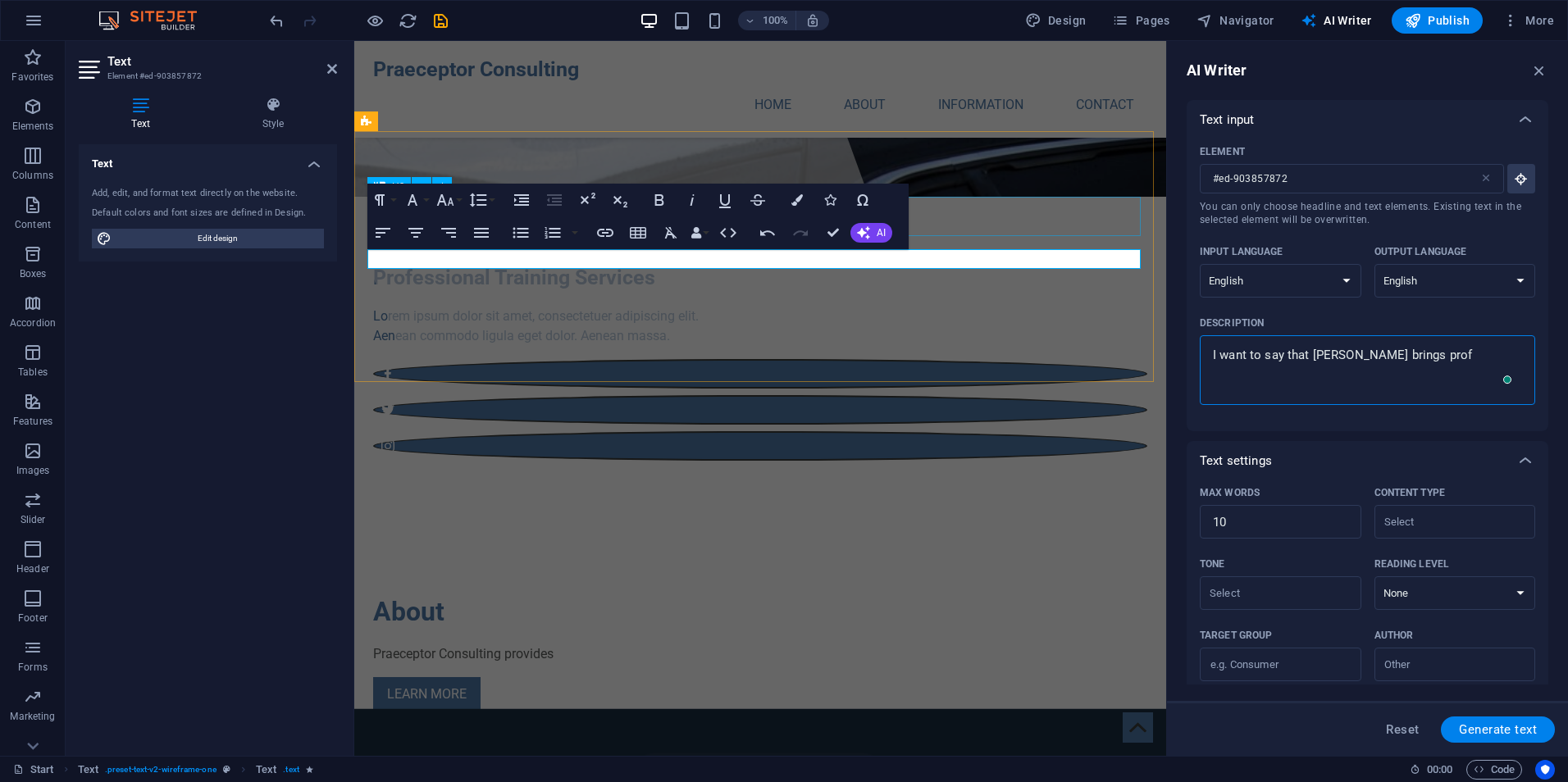
type textarea "I want to say that [PERSON_NAME] brings profe"
type textarea "x"
type textarea "I want to say that [PERSON_NAME] brings profes"
type textarea "x"
type textarea "I want to say that [PERSON_NAME] brings profess"
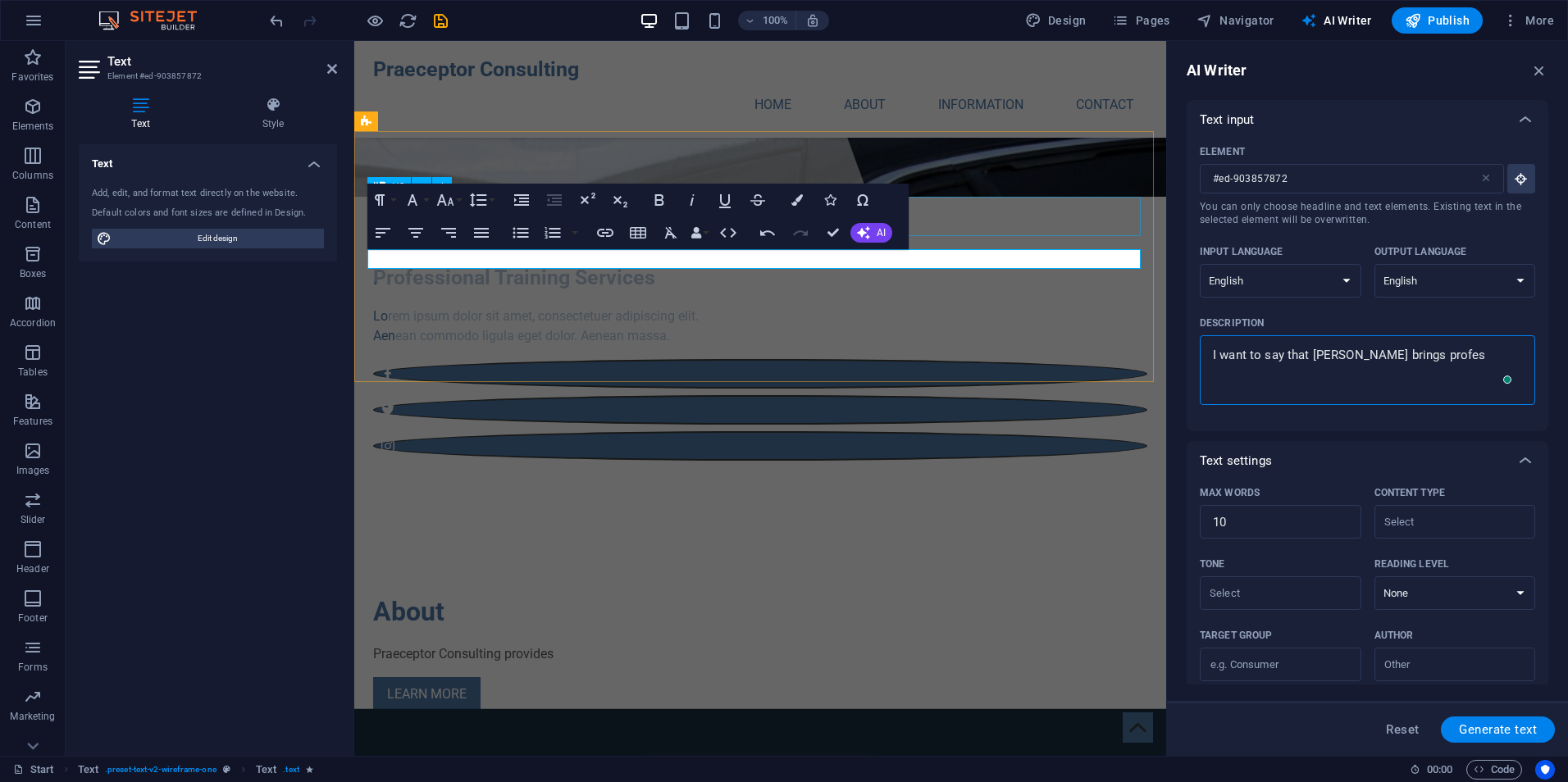
type textarea "x"
type textarea "I want to say that [PERSON_NAME] brings professi"
type textarea "x"
type textarea "I want to say that [PERSON_NAME] brings professio"
type textarea "x"
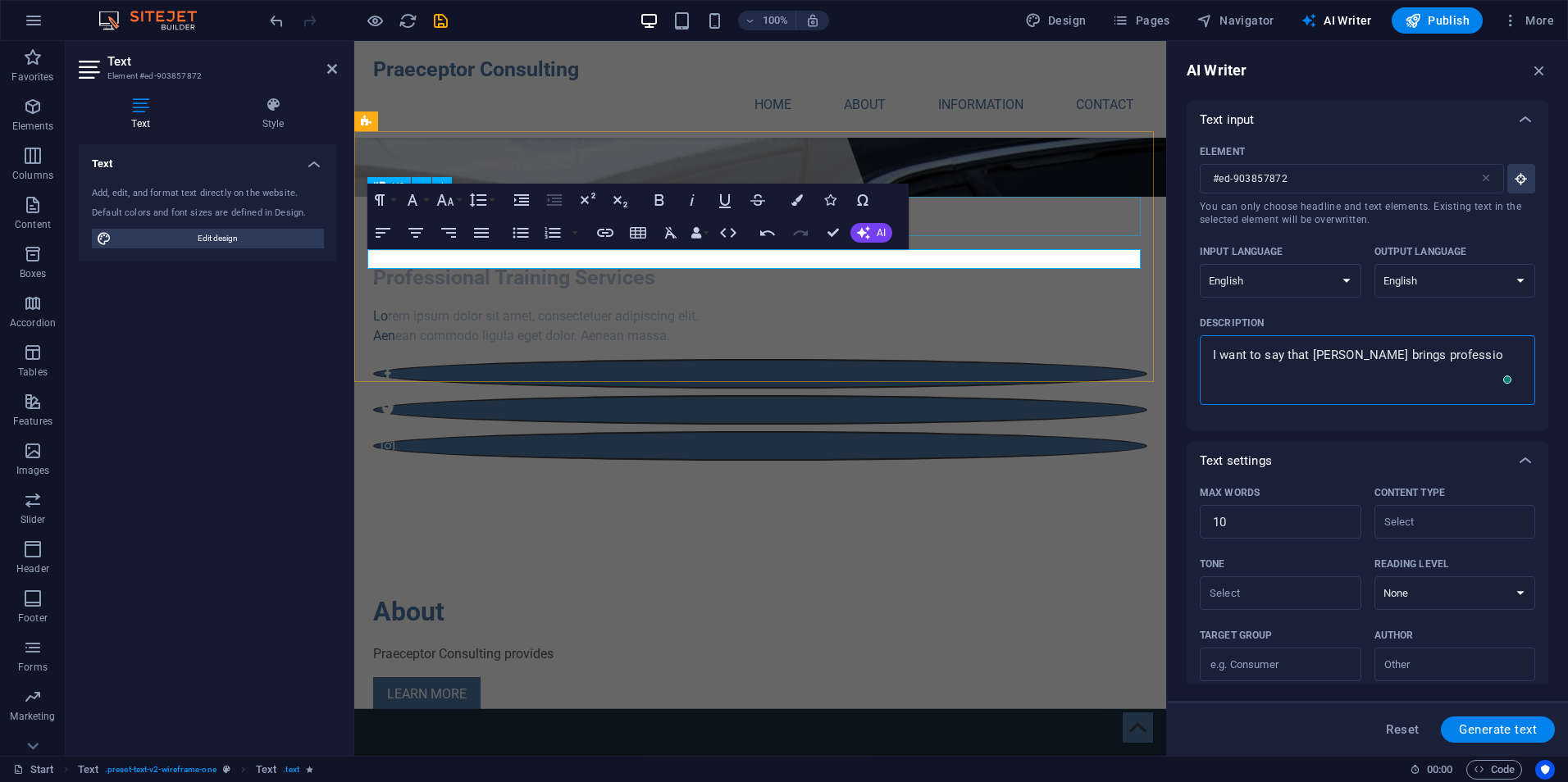
type textarea "I want to say that Praeceptor brings profession"
type textarea "x"
type textarea "I want to say that Praeceptor brings professiona"
type textarea "x"
type textarea "I want to say that [PERSON_NAME] brings professional"
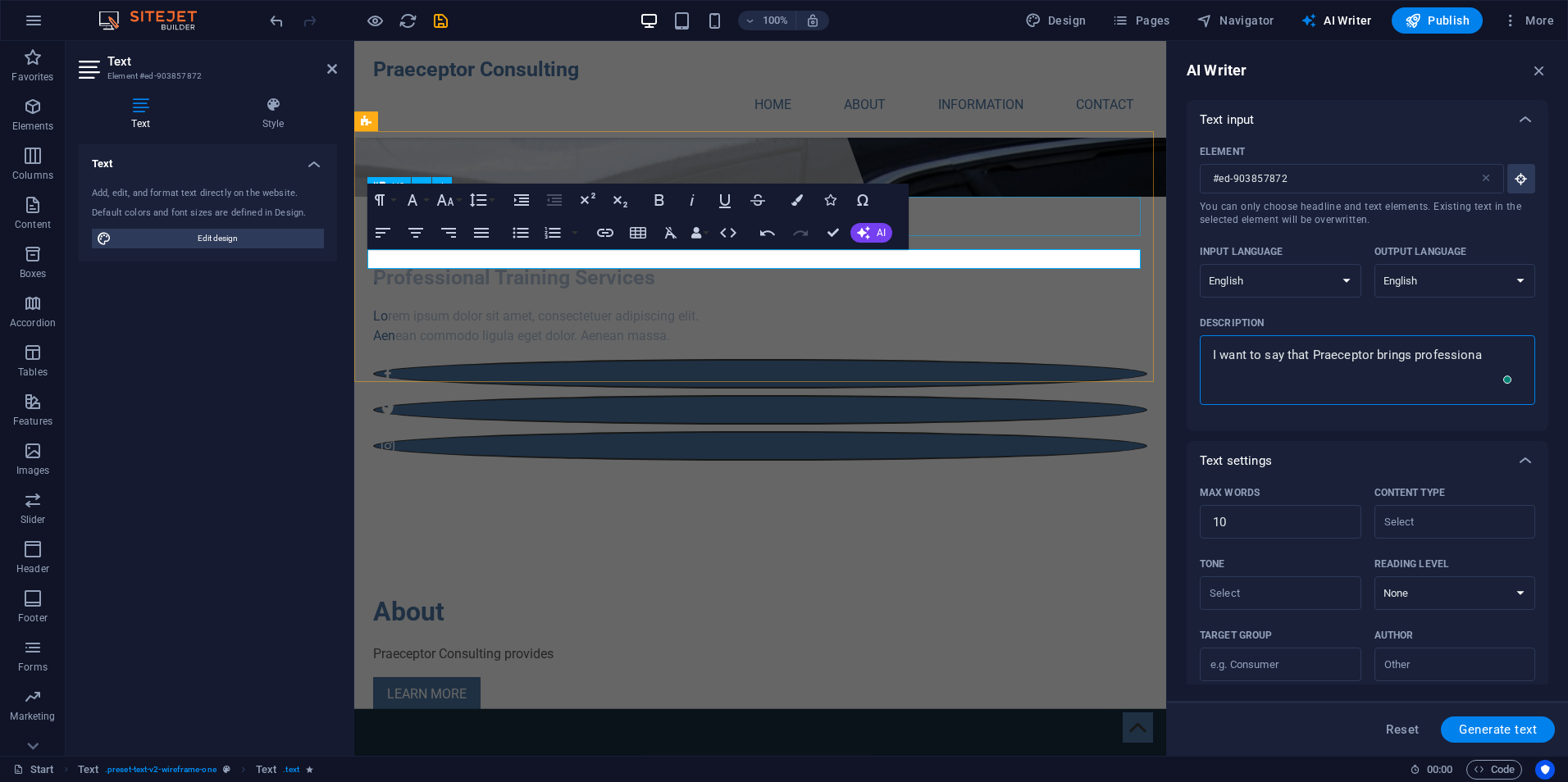
type textarea "x"
type textarea "I want to say that [PERSON_NAME] brings professional"
type textarea "x"
type textarea "I want to say that Praeceptor brings professional l"
type textarea "x"
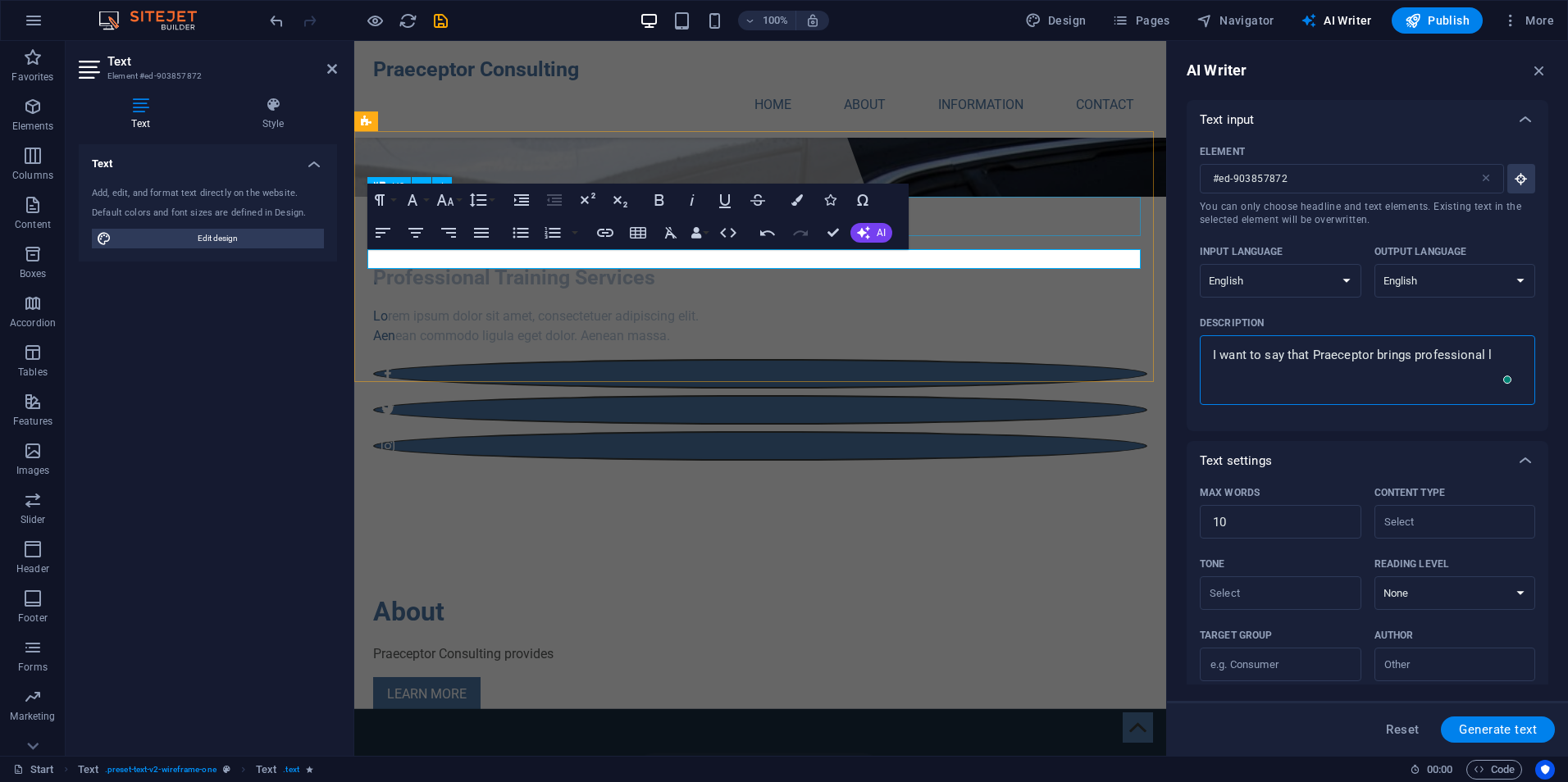
type textarea "I want to say that [PERSON_NAME] brings professional la"
type textarea "x"
type textarea "I want to say that [PERSON_NAME] brings professional law"
type textarea "x"
type textarea "I want to say that [PERSON_NAME] brings professional law-"
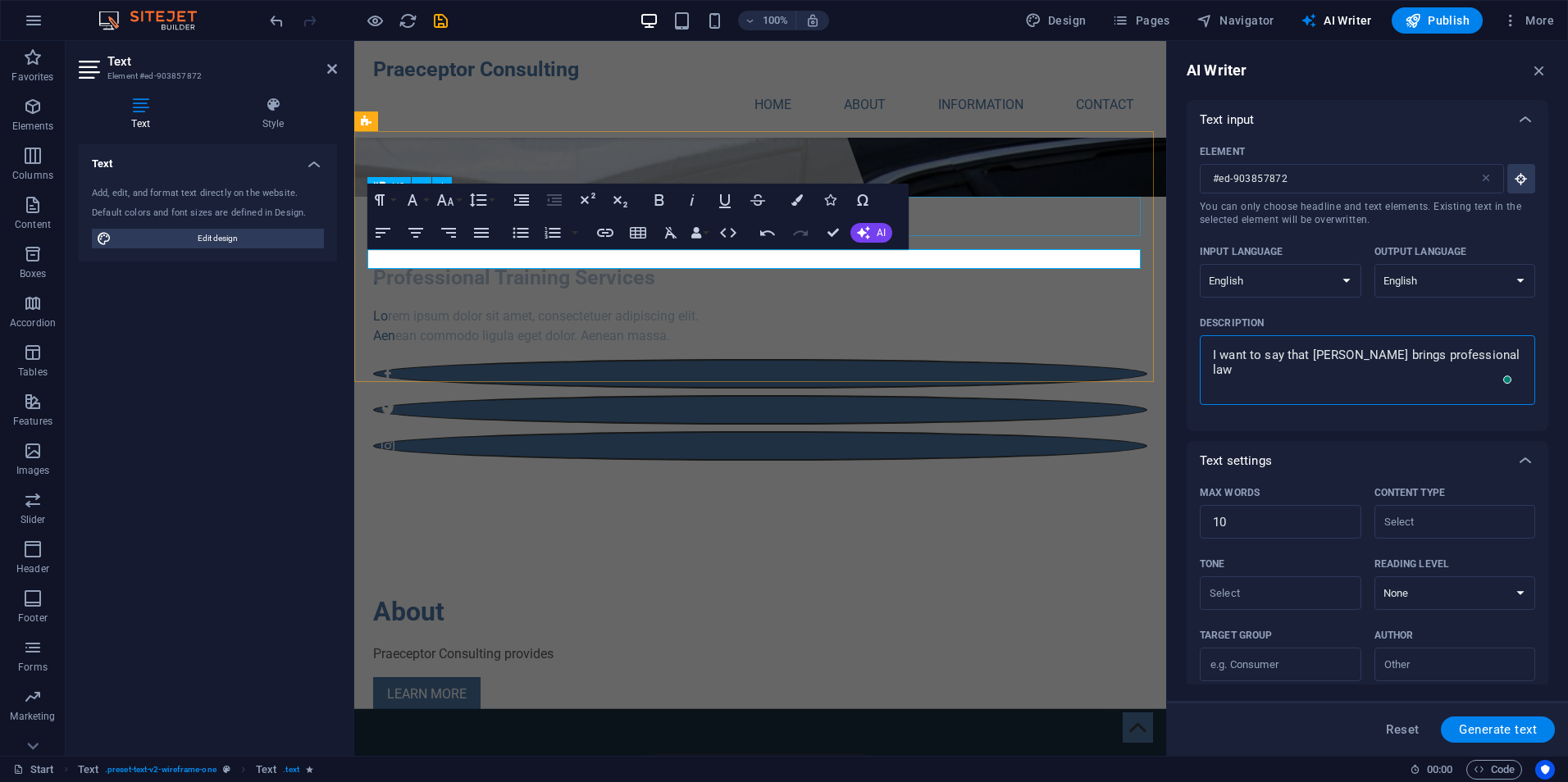
type textarea "x"
type textarea "I want to say that Praeceptor brings professional law-e"
type textarea "x"
type textarea "I want to say that Praeceptor brings professional law-en"
type textarea "x"
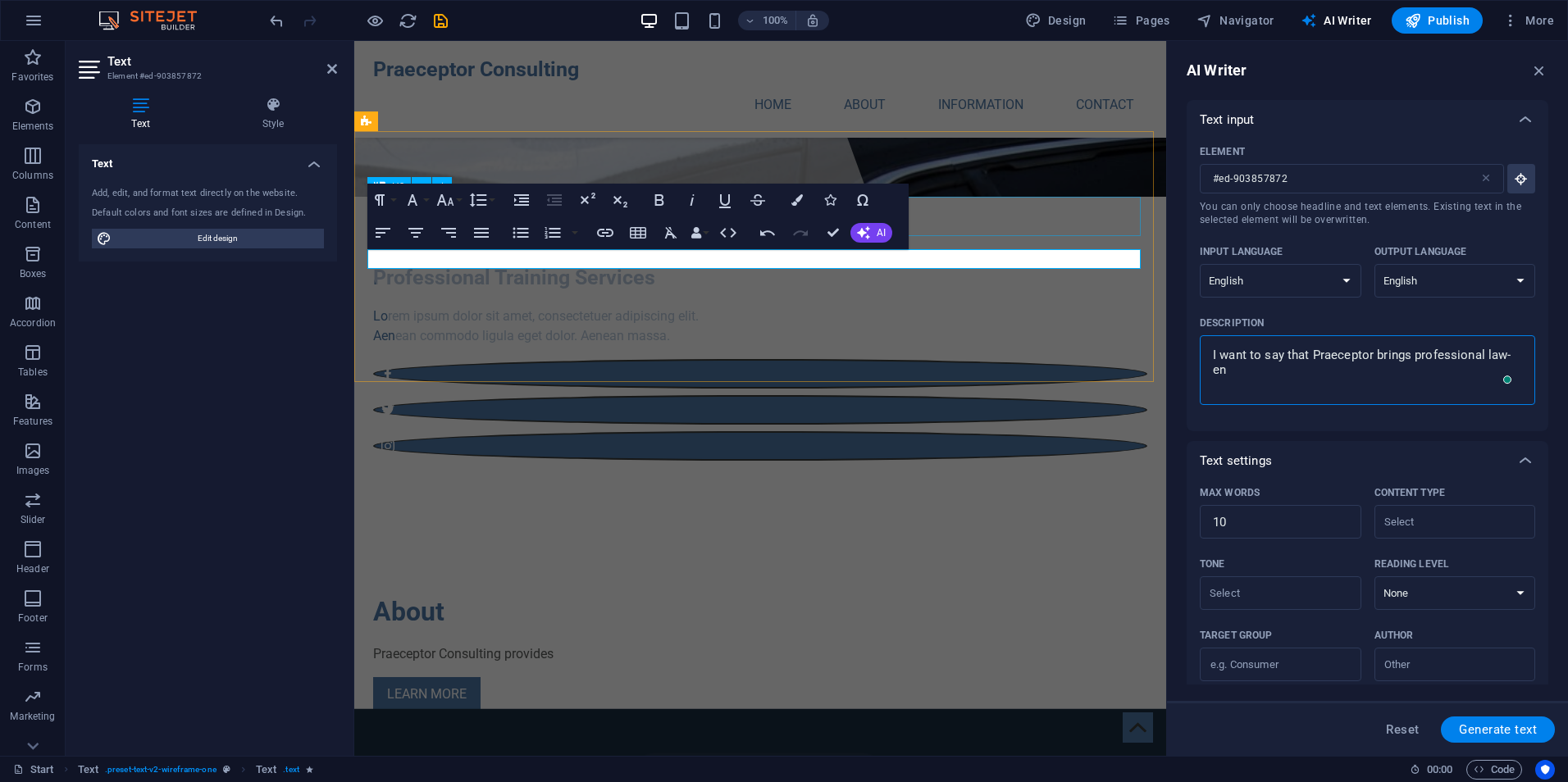
type textarea "I want to say that [PERSON_NAME] brings professional law-enf"
type textarea "x"
type textarea "I want to say that [PERSON_NAME] brings professional law-enfo"
type textarea "x"
type textarea "I want to say that Praeceptor brings professional law-enfor"
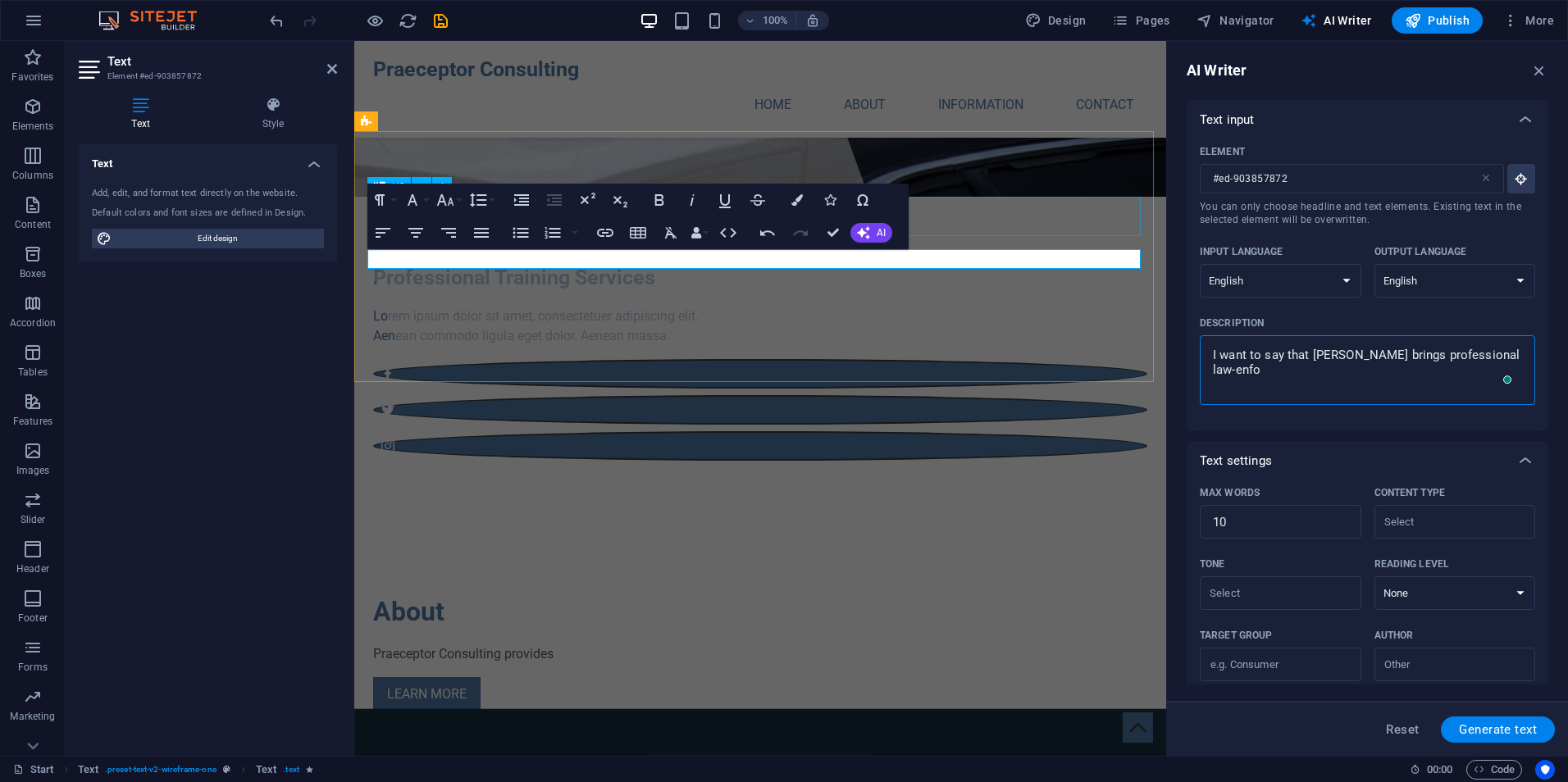
type textarea "x"
type textarea "I want to say that [PERSON_NAME] brings professional law-enfo"
type textarea "x"
type textarea "I want to say that [PERSON_NAME] brings professional law-enf"
type textarea "x"
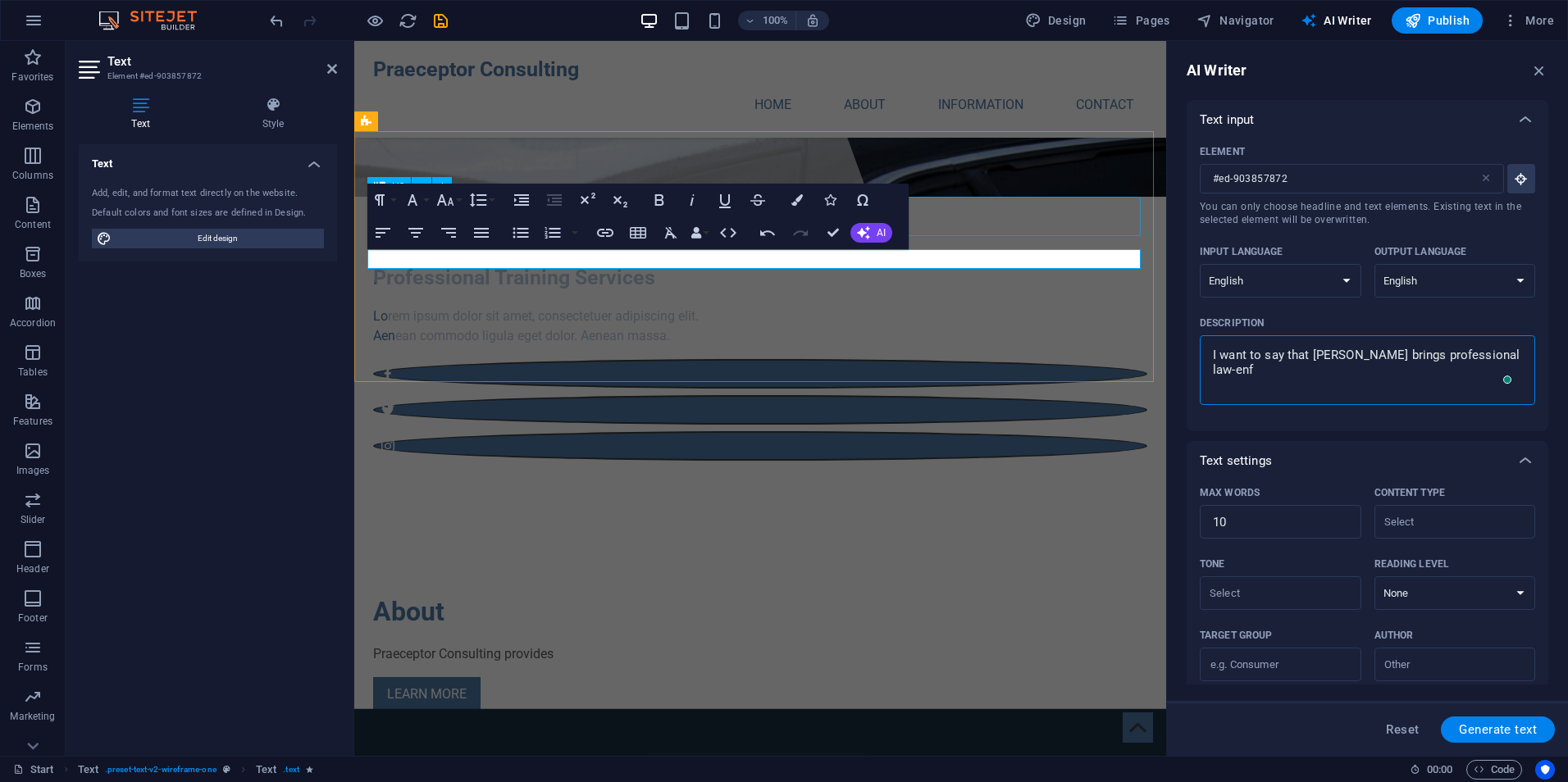
type textarea "I want to say that Praeceptor brings professional law-en"
type textarea "x"
type textarea "I want to say that Praeceptor brings professional law-e"
type textarea "x"
type textarea "I want to say that [PERSON_NAME] brings professional law-"
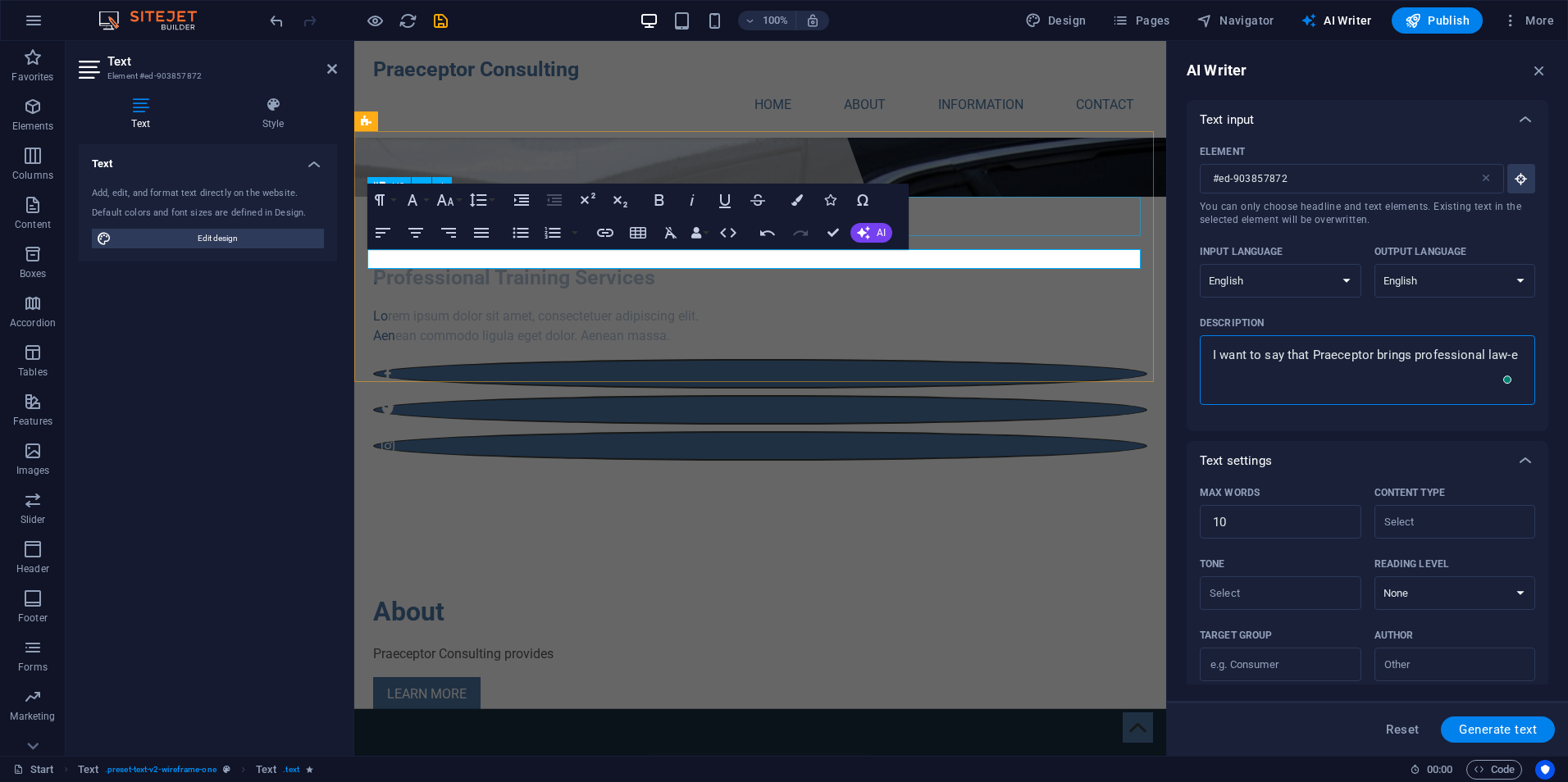
type textarea "x"
type textarea "I want to say that [PERSON_NAME] brings professional law"
type textarea "x"
type textarea "I want to say that [PERSON_NAME] brings professional la"
type textarea "x"
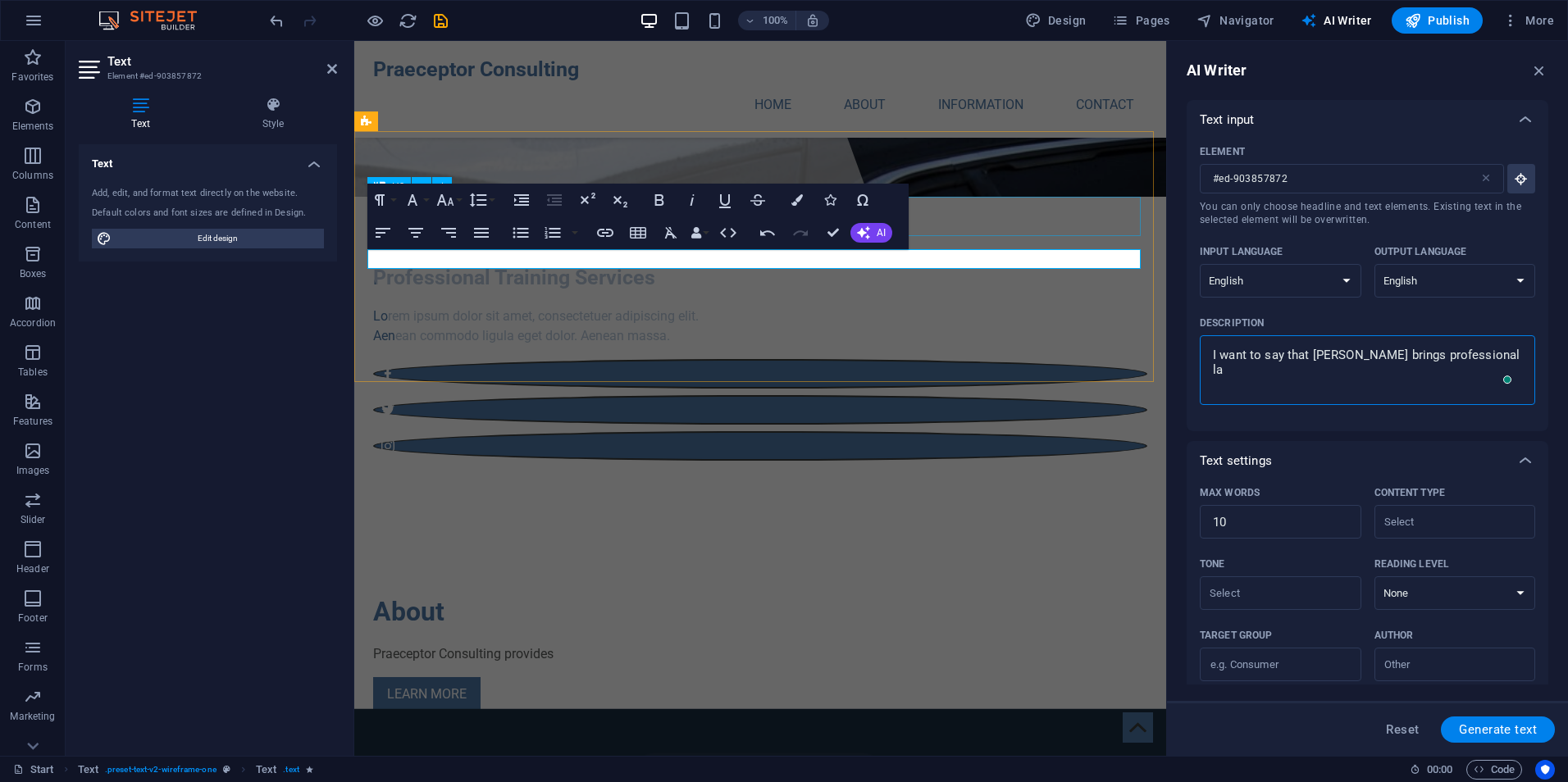
type textarea "I want to say that Praeceptor brings professional l"
type textarea "x"
type textarea "I want to say that [PERSON_NAME] brings professional"
type textarea "x"
type textarea "I want to say that [PERSON_NAME] brings professional p"
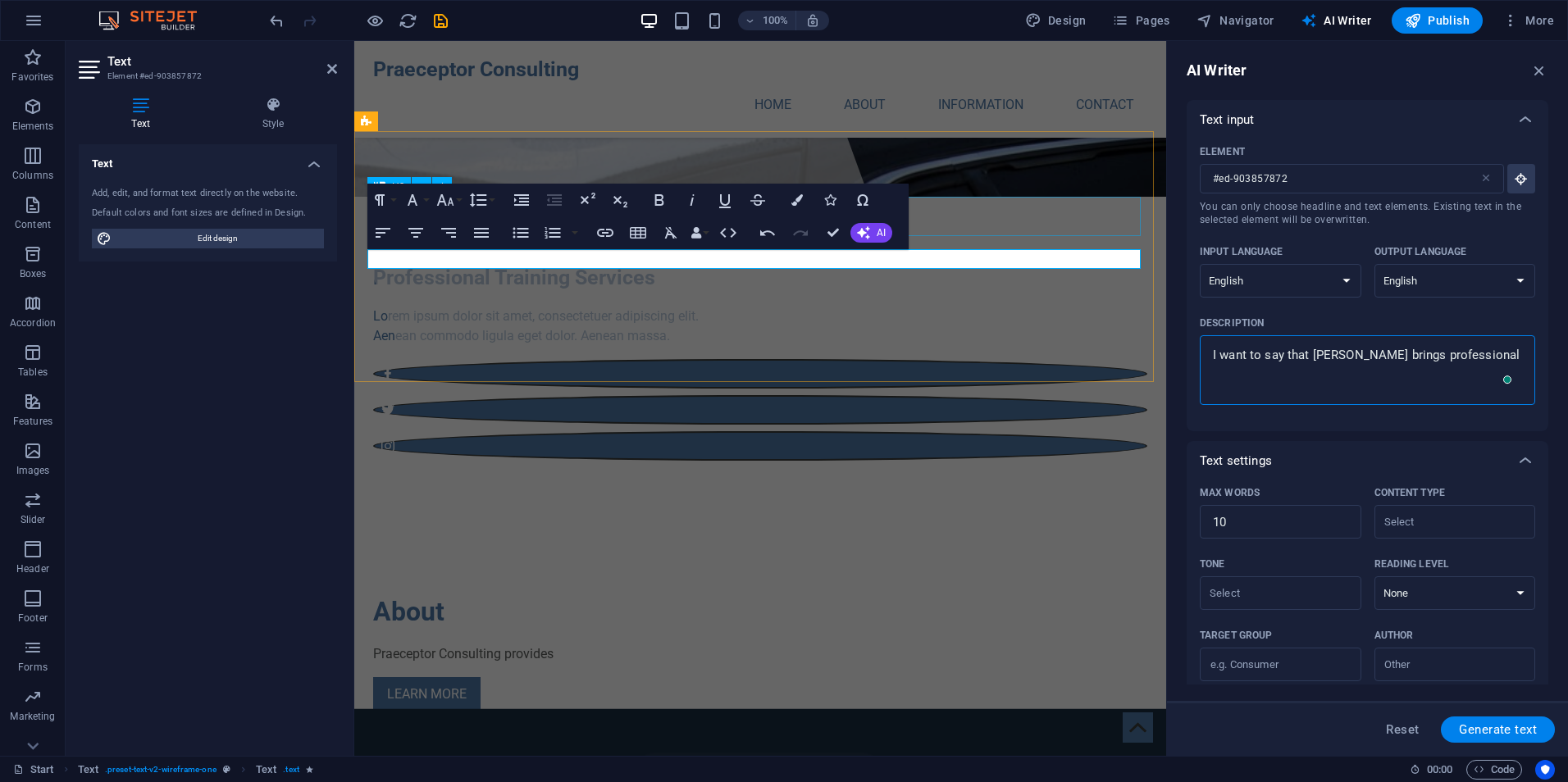
type textarea "x"
type textarea "I want to say that [PERSON_NAME] brings professional pu"
type textarea "x"
type textarea "I want to say that Praeceptor brings professional pub"
type textarea "x"
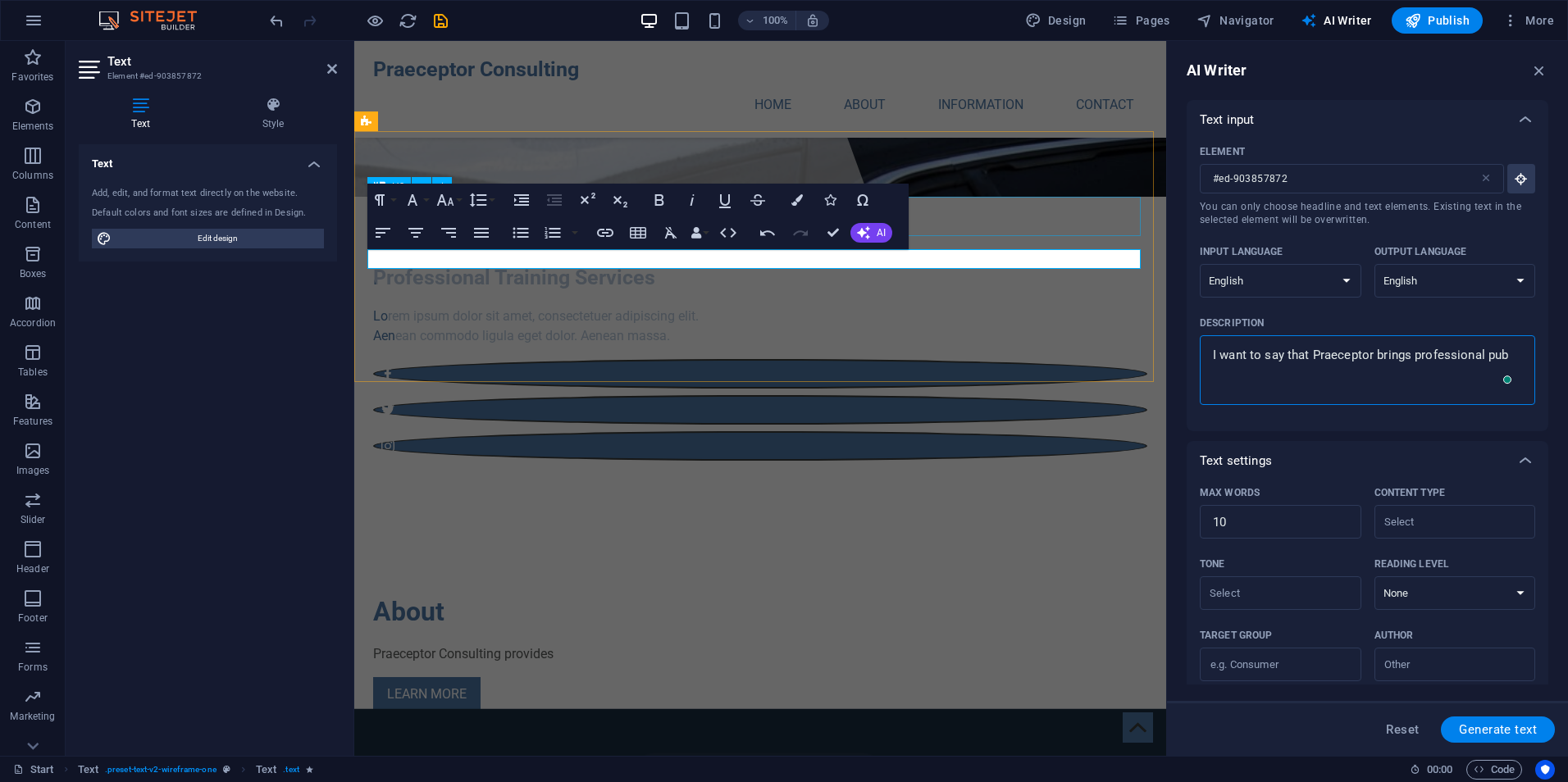
type textarea "I want to say that Praeceptor brings professional pubg"
type textarea "x"
type textarea "I want to say that Praeceptor brings professional pubgl"
type textarea "x"
type textarea "I want to say that Praeceptor brings professional pubg"
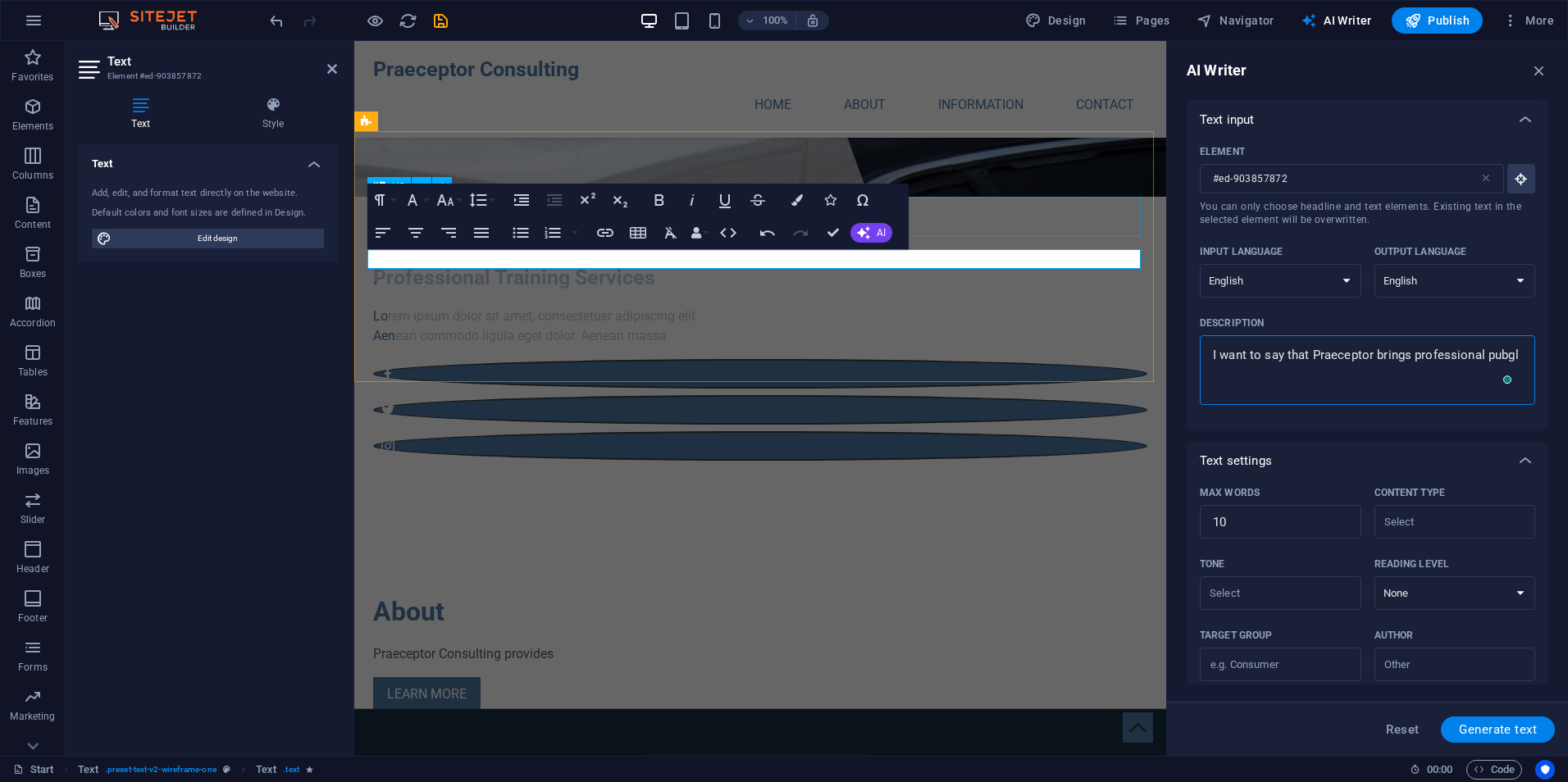
type textarea "x"
type textarea "I want to say that Praeceptor brings professional pub"
type textarea "x"
type textarea "I want to say that [PERSON_NAME] brings professional publ"
type textarea "x"
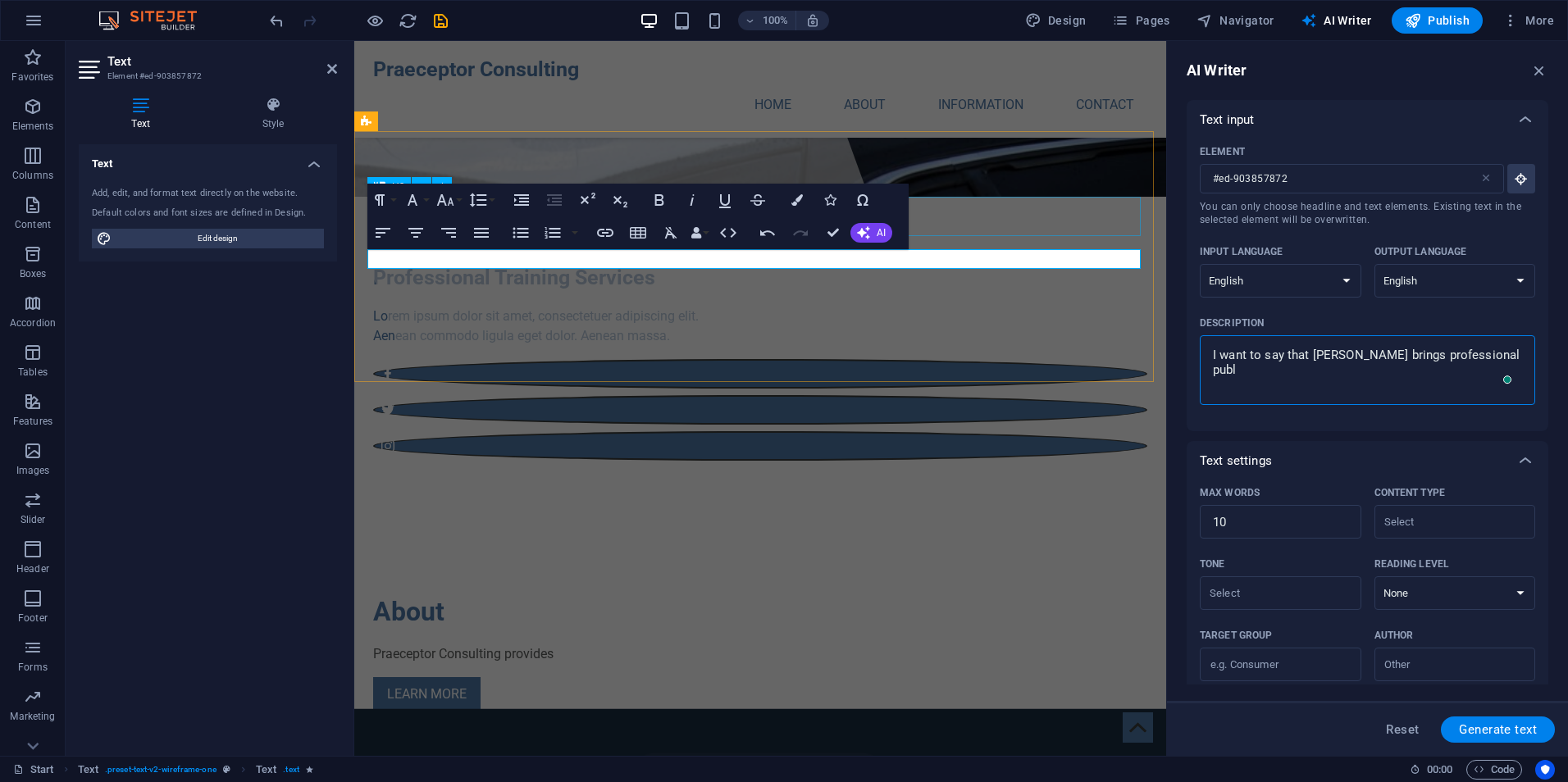
type textarea "I want to say that [PERSON_NAME] brings professional publi"
type textarea "x"
type textarea "I want to say that Praeceptor brings professional public"
click at [1314, 383] on textarea "I want to say that Praeceptor Consulting brings professional public service tra…" at bounding box center [1368, 369] width 319 height 53
click at [1294, 386] on textarea "I want to say that Praeceptor Consulting brings professional public service tra…" at bounding box center [1368, 369] width 319 height 53
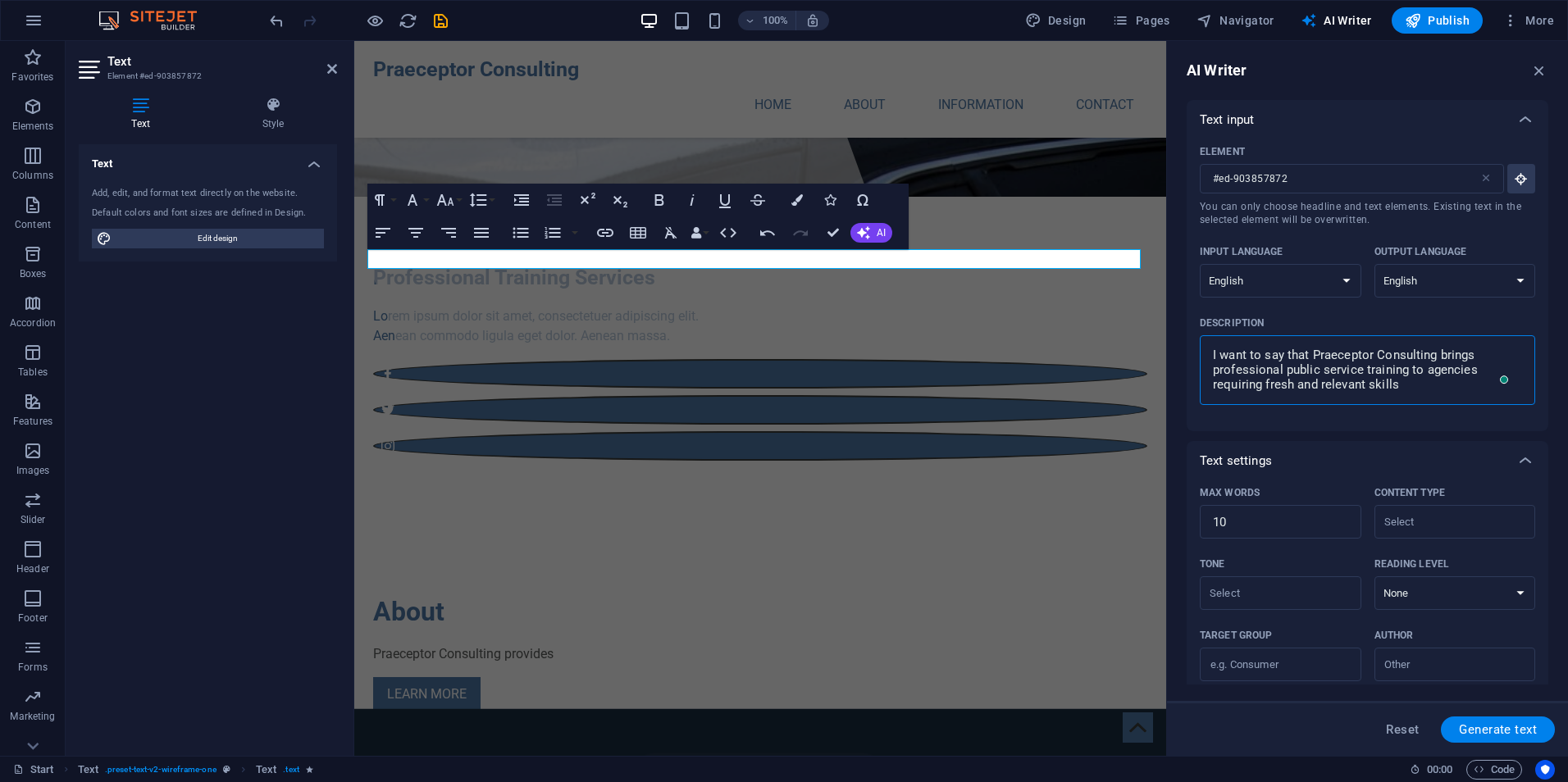
scroll to position [0, 0]
click at [1523, 726] on span "Generate text" at bounding box center [1498, 730] width 77 height 14
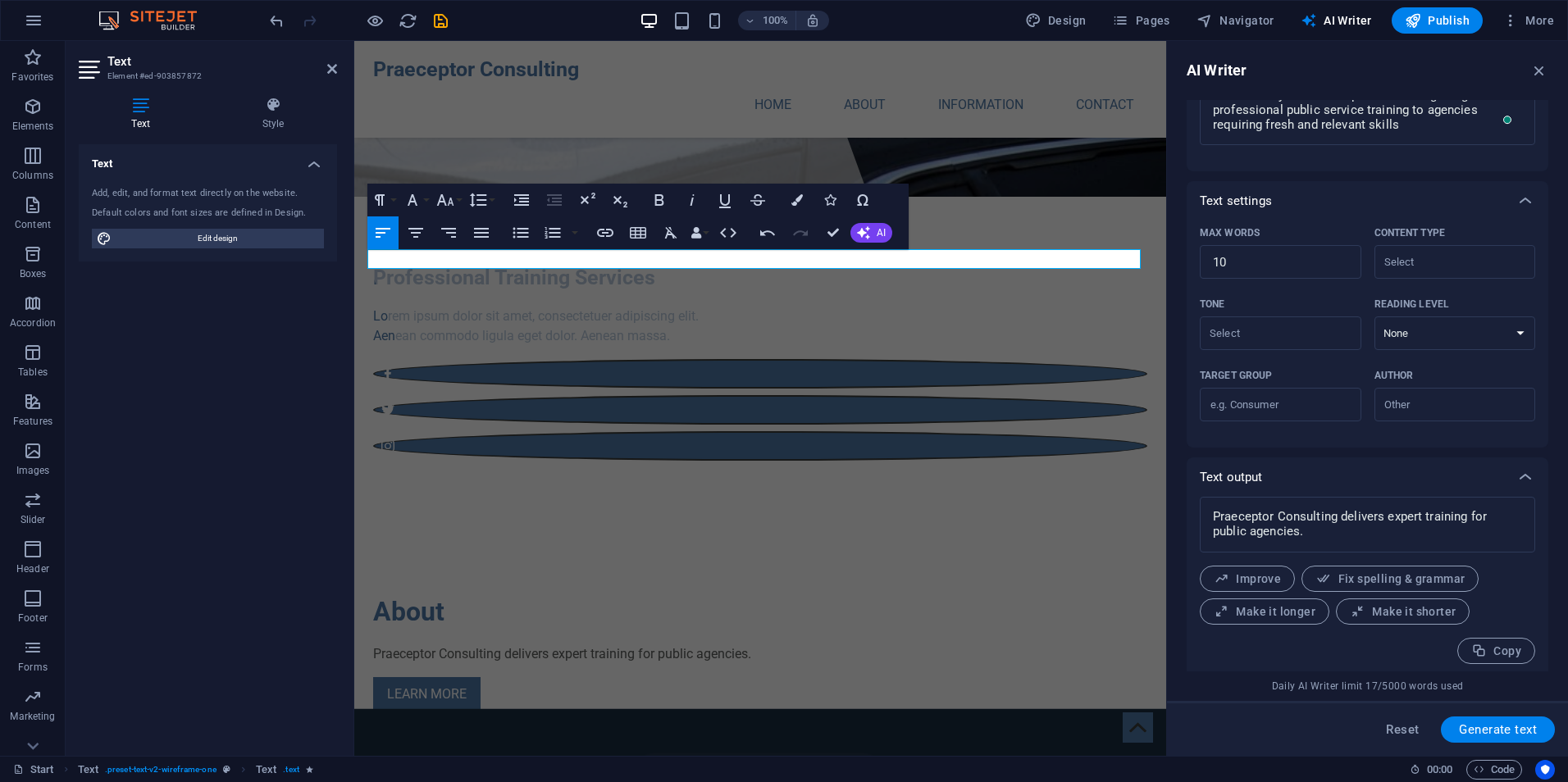
scroll to position [266, 0]
drag, startPoint x: 1617, startPoint y: 305, endPoint x: 1131, endPoint y: 241, distance: 490.2
click at [1502, 719] on button "Generate text" at bounding box center [1498, 730] width 114 height 26
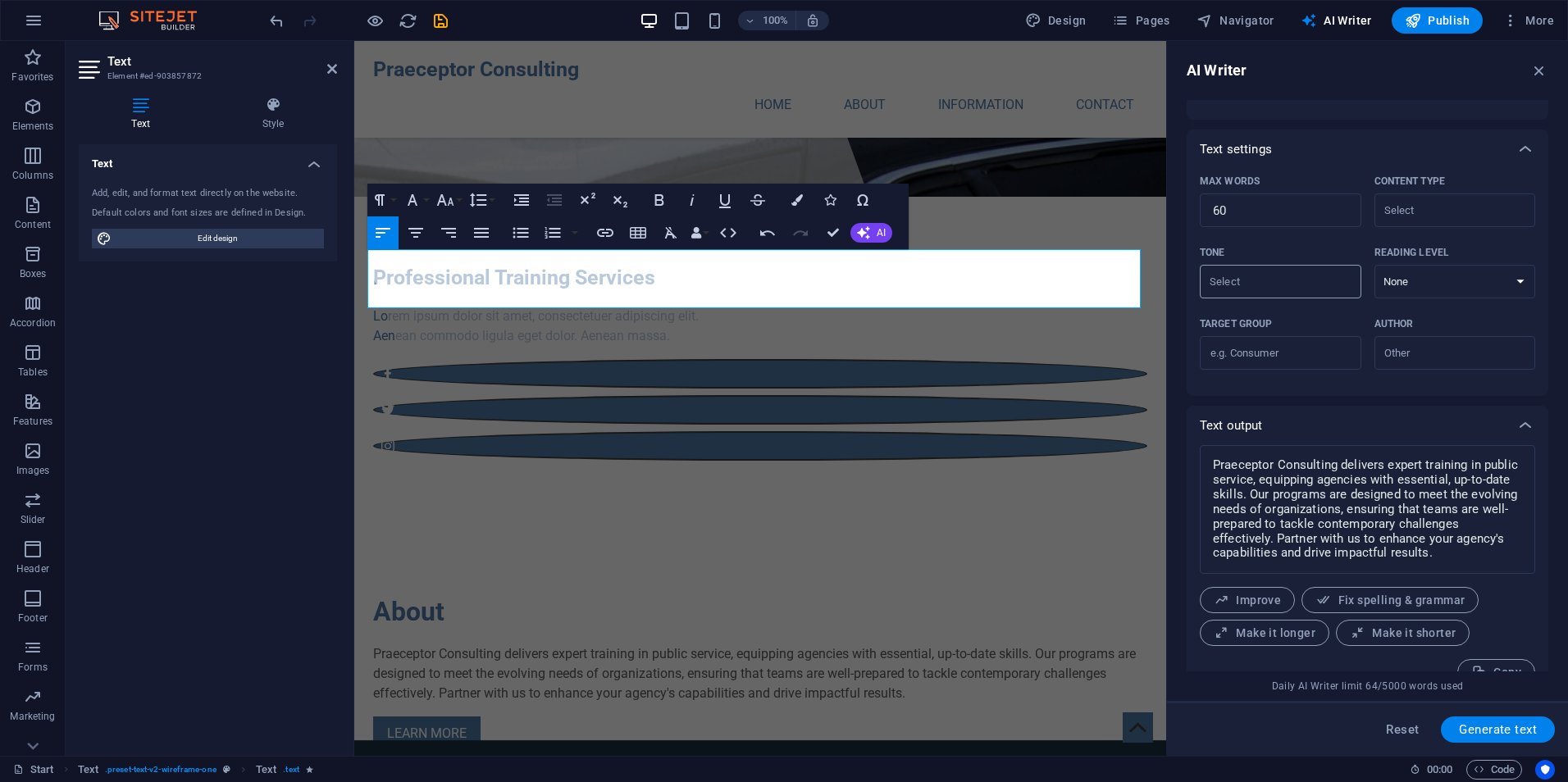
scroll to position [339, 0]
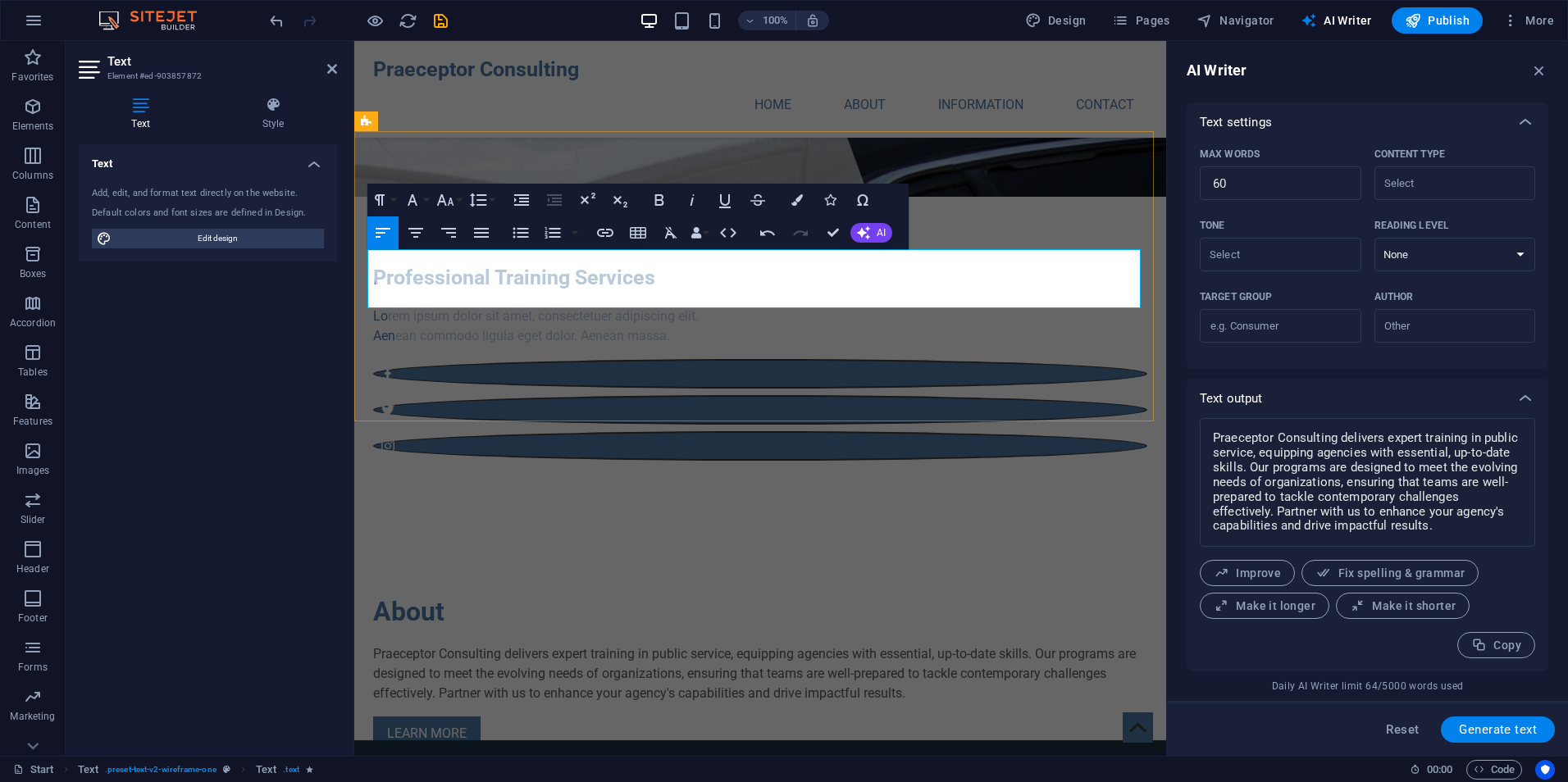
click at [931, 644] on p "Praeceptor Consulting delivers expert training in public service, equipping age…" at bounding box center [760, 674] width 774 height 59
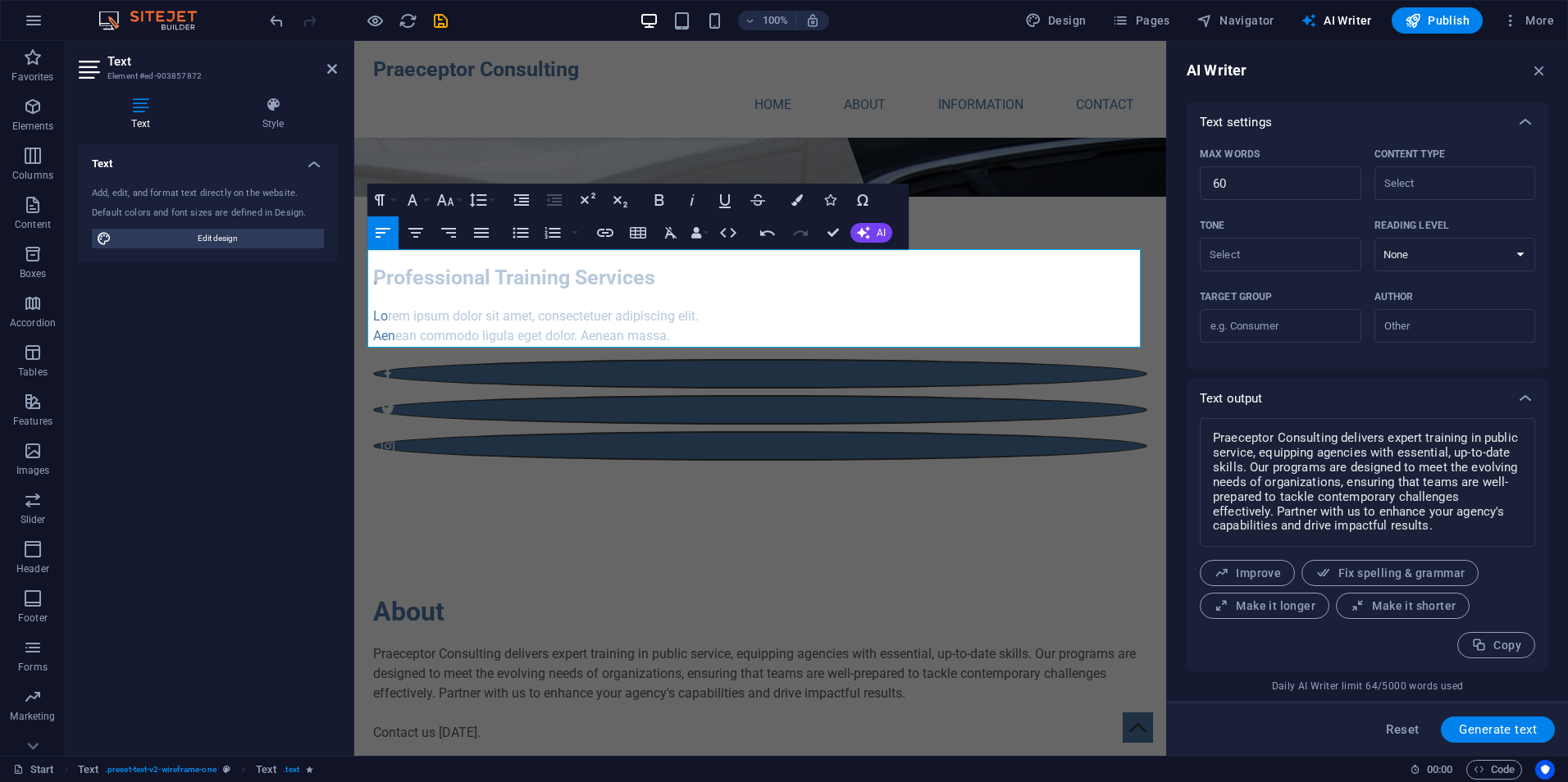
drag, startPoint x: 1521, startPoint y: 212, endPoint x: 1165, endPoint y: 168, distance: 358.7
click at [1283, 266] on input "Tone ​" at bounding box center [1267, 254] width 124 height 23
click at [1260, 298] on li "Neutral" at bounding box center [1280, 295] width 159 height 26
click at [1454, 248] on select "None Academic Adult Teen Child" at bounding box center [1455, 254] width 161 height 33
click at [1375, 238] on select "None Academic Adult Teen Child" at bounding box center [1455, 254] width 161 height 33
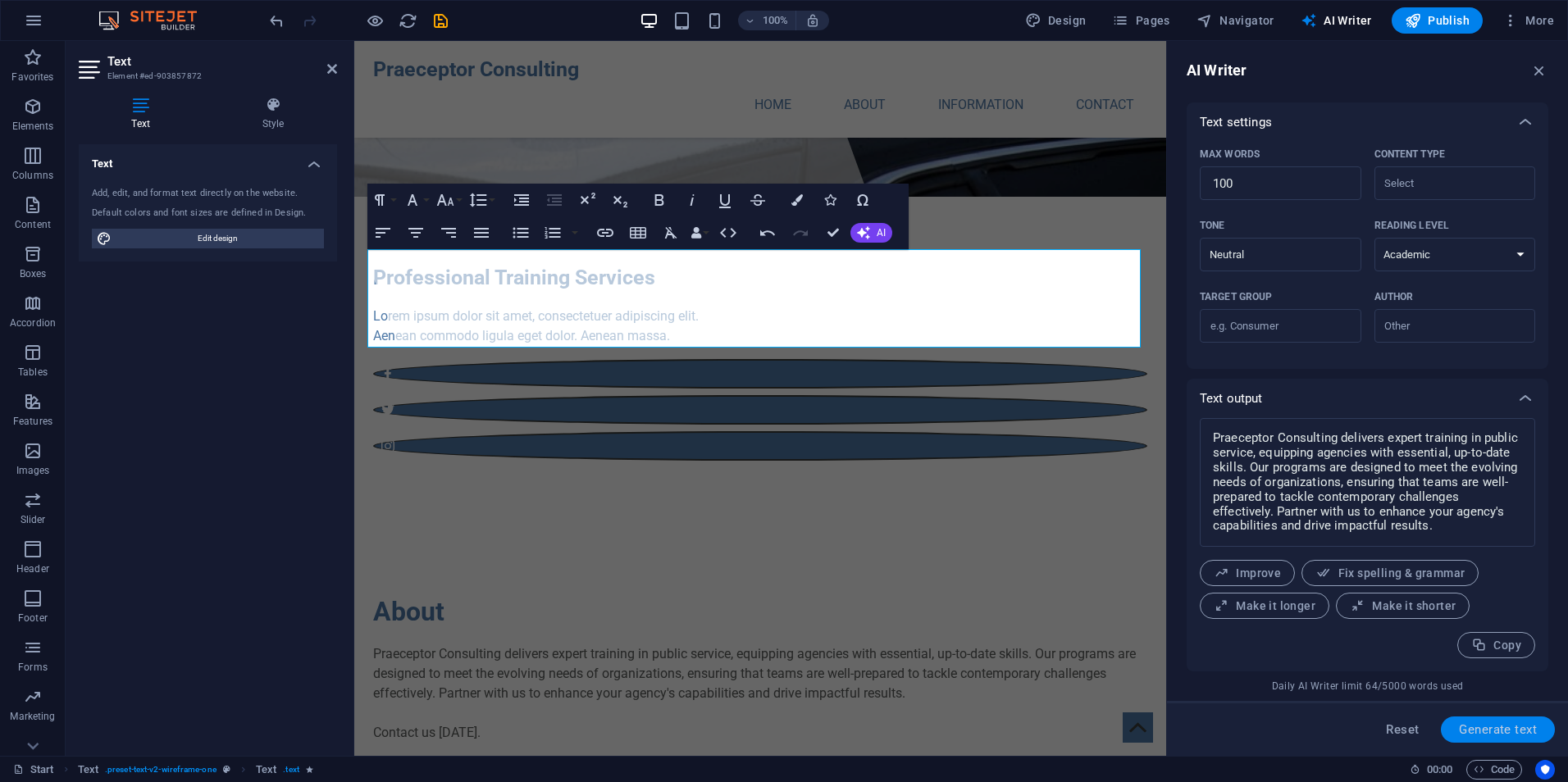
click at [1505, 722] on button "Generate text" at bounding box center [1498, 730] width 114 height 26
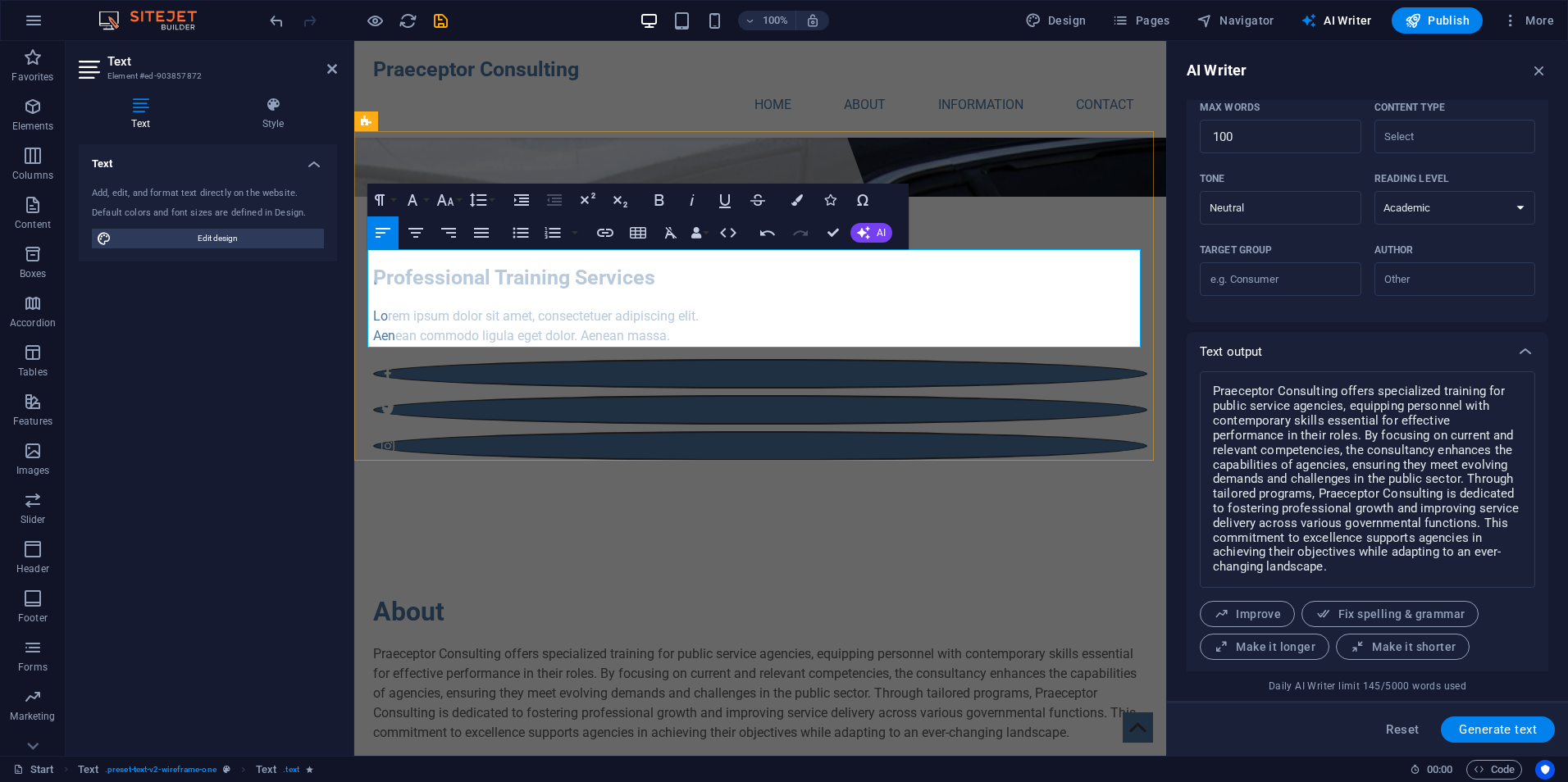
scroll to position [426, 0]
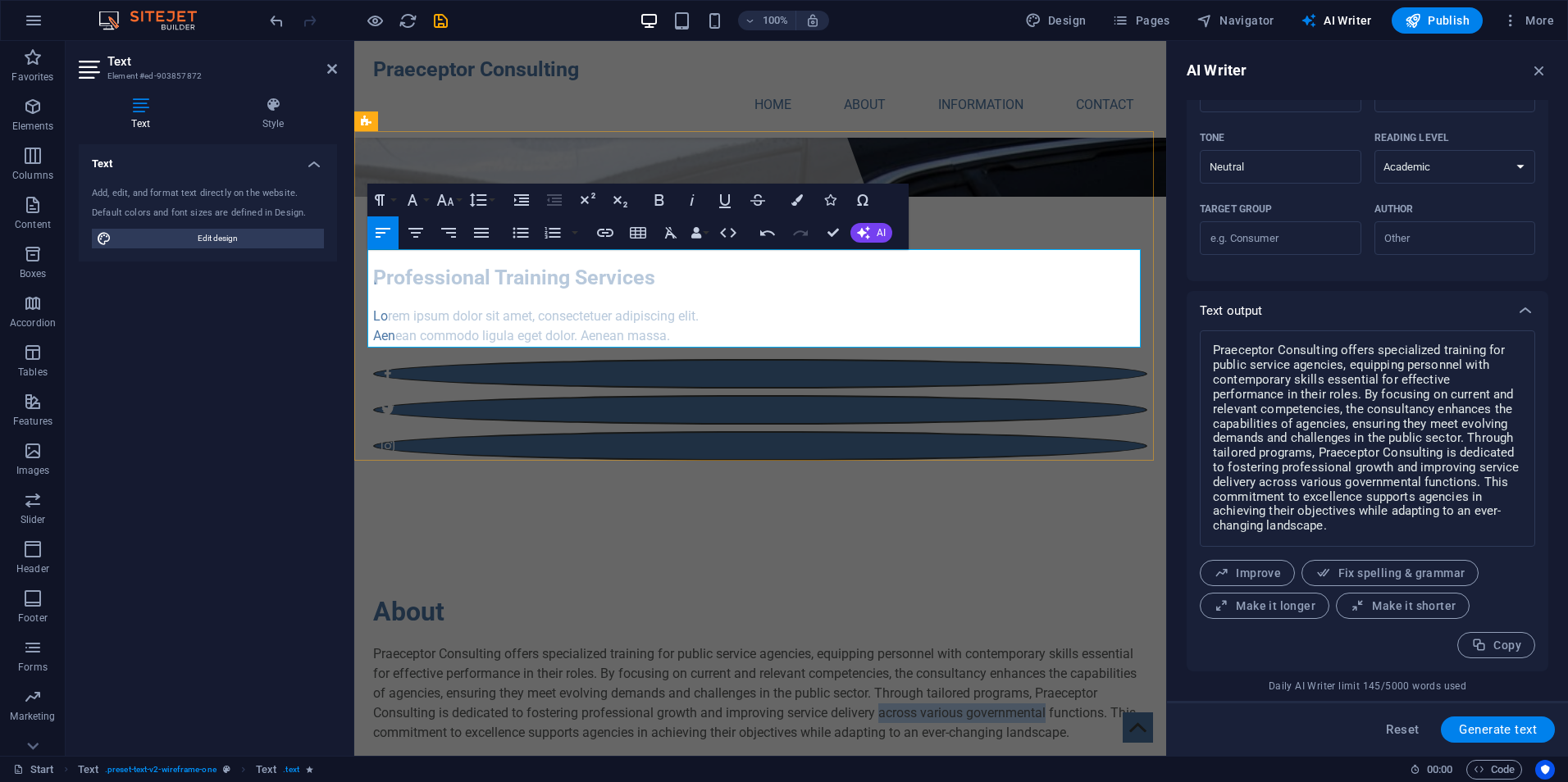
drag, startPoint x: 1045, startPoint y: 320, endPoint x: 879, endPoint y: 322, distance: 166.0
click at [879, 644] on p "Praeceptor Consulting offers specialized training for public service agencies, …" at bounding box center [760, 693] width 774 height 98
drag, startPoint x: 1101, startPoint y: 318, endPoint x: 918, endPoint y: 325, distance: 183.1
click at [918, 644] on p "Praeceptor Consulting offers specialized training for public service agencies, …" at bounding box center [760, 693] width 774 height 98
click at [1008, 644] on p "Praeceptor Consulting offers specialized training for public service agencies, …" at bounding box center [760, 693] width 774 height 98
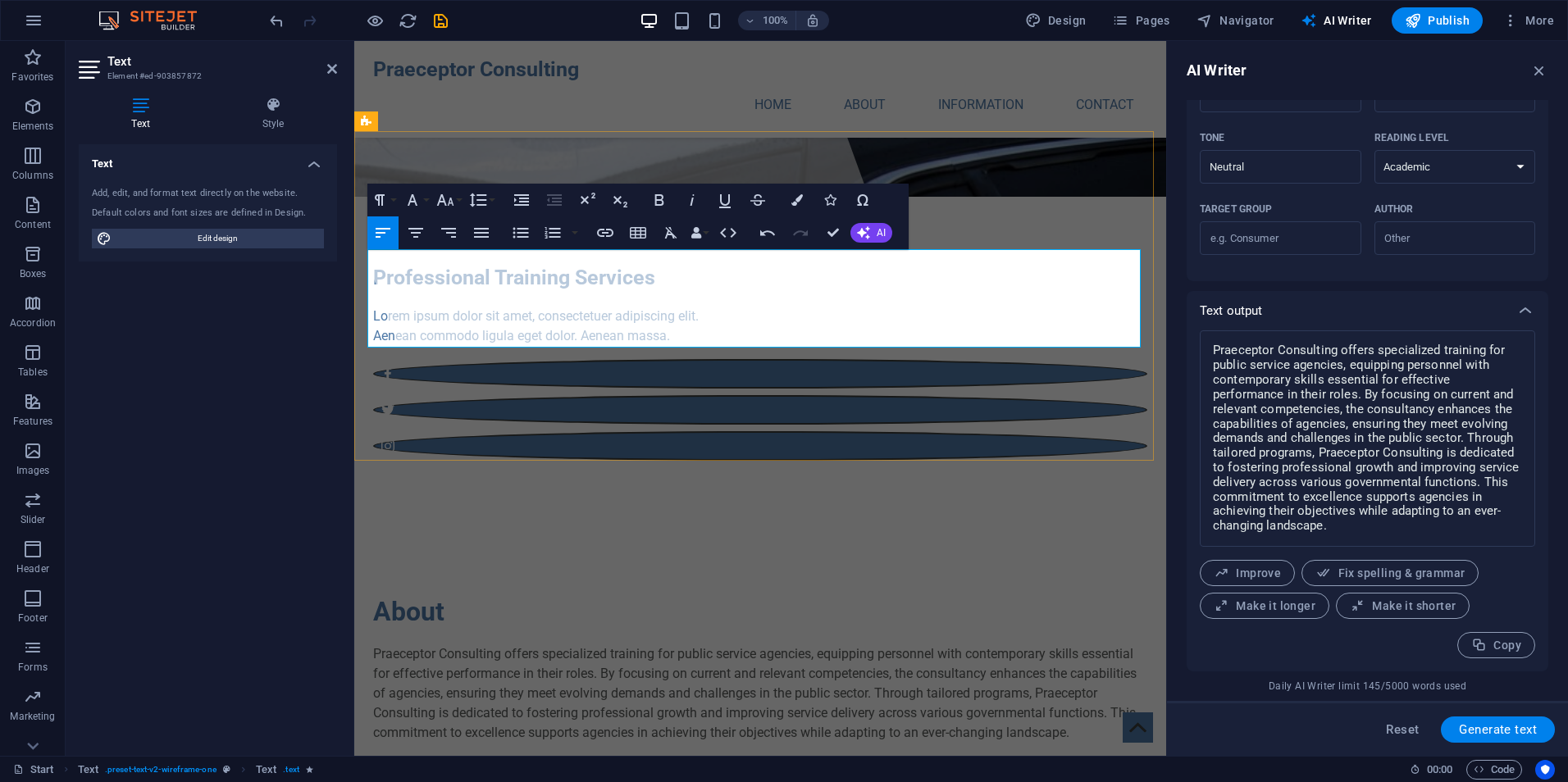
click at [961, 644] on p "Praeceptor Consulting offers specialized training for public service agencies, …" at bounding box center [760, 693] width 774 height 98
drag, startPoint x: 964, startPoint y: 319, endPoint x: 1101, endPoint y: 324, distance: 137.1
click at [1101, 644] on p "Praeceptor Consulting offers specialized training for public service agencies, …" at bounding box center [760, 693] width 774 height 98
click at [1011, 644] on p "Praeceptor Consulting offers specialized training for public service agencies, …" at bounding box center [760, 693] width 774 height 98
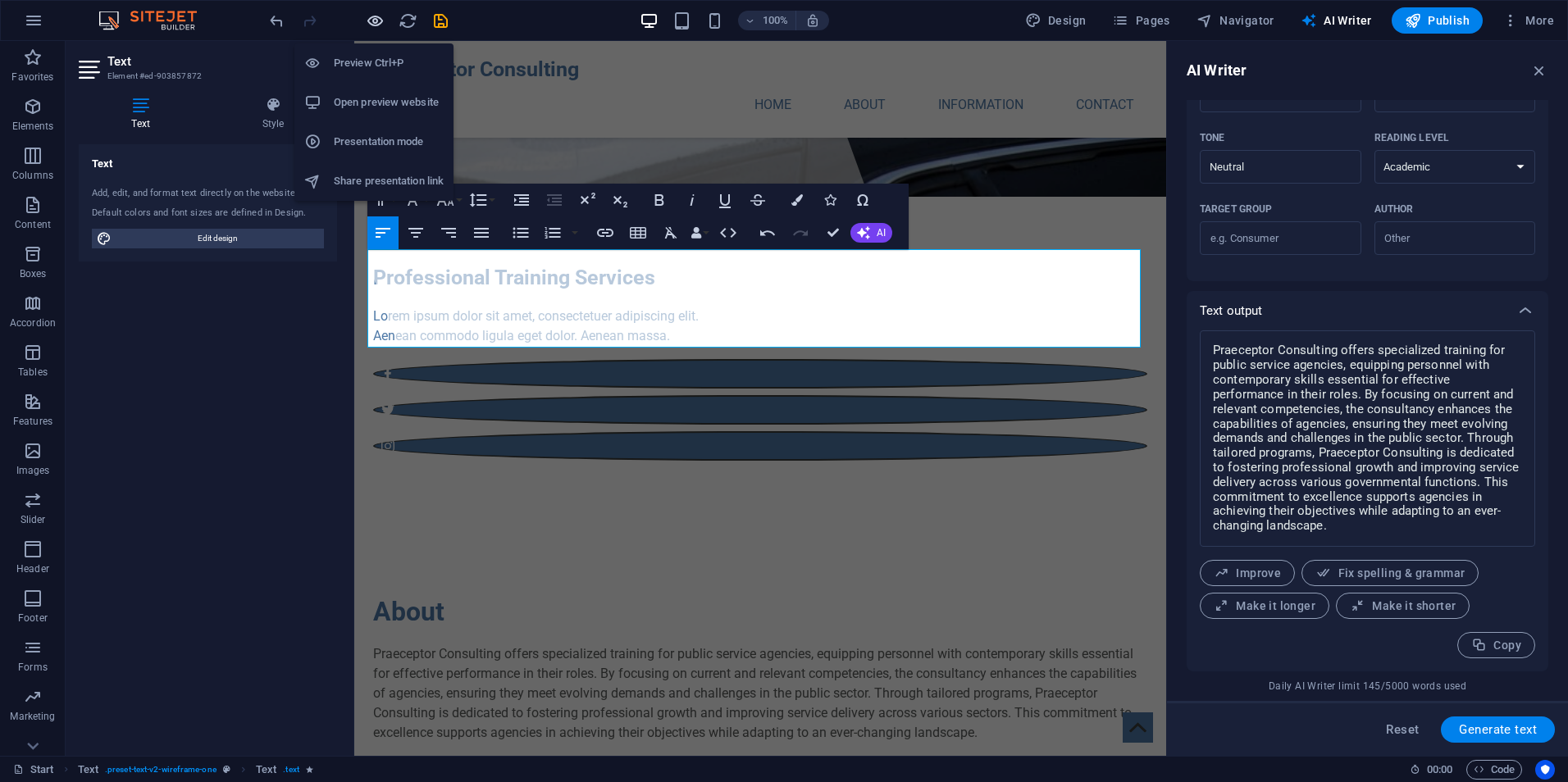
click at [372, 21] on icon "button" at bounding box center [375, 21] width 19 height 19
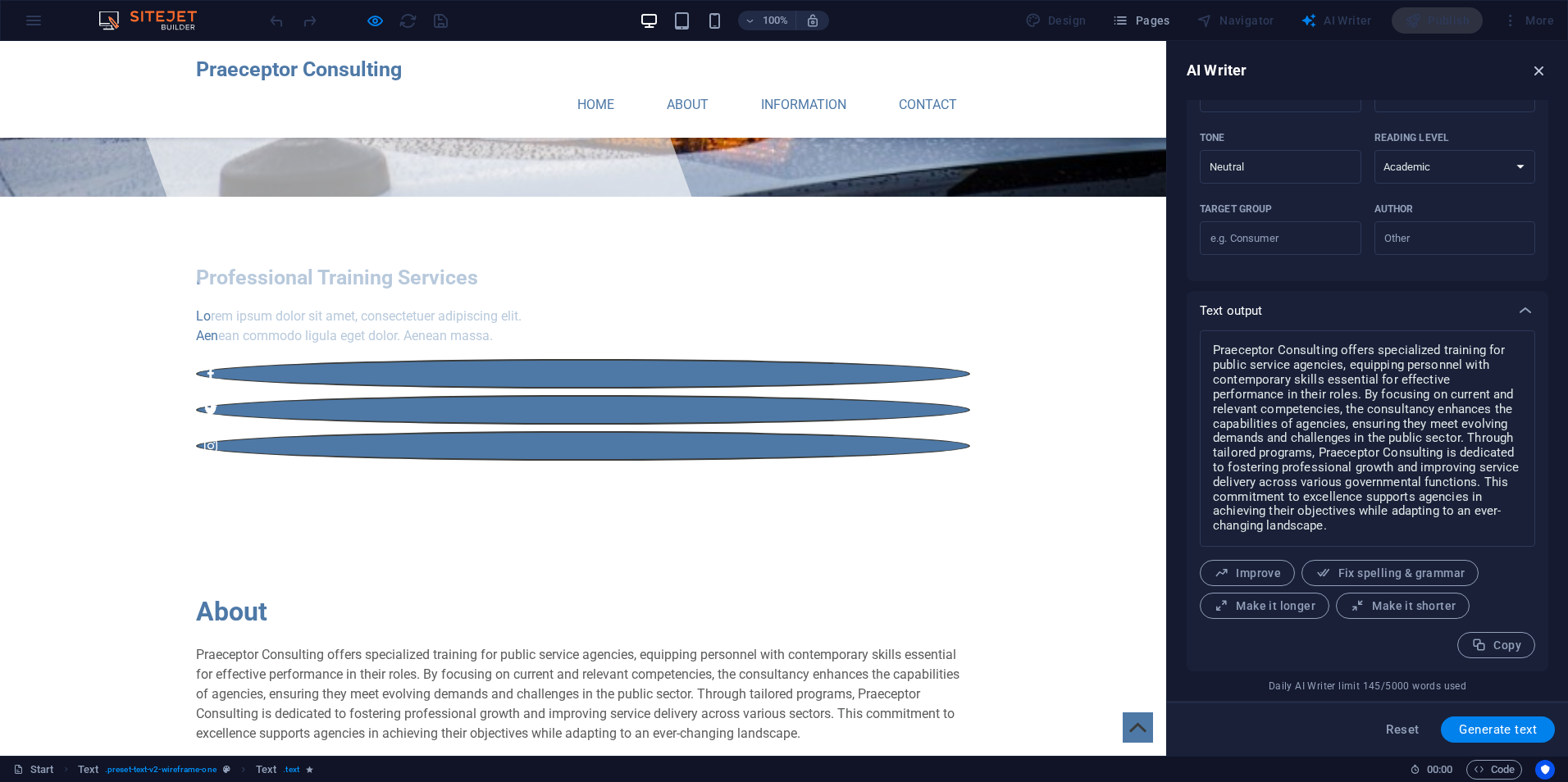
click at [1539, 64] on icon "button" at bounding box center [1539, 70] width 18 height 18
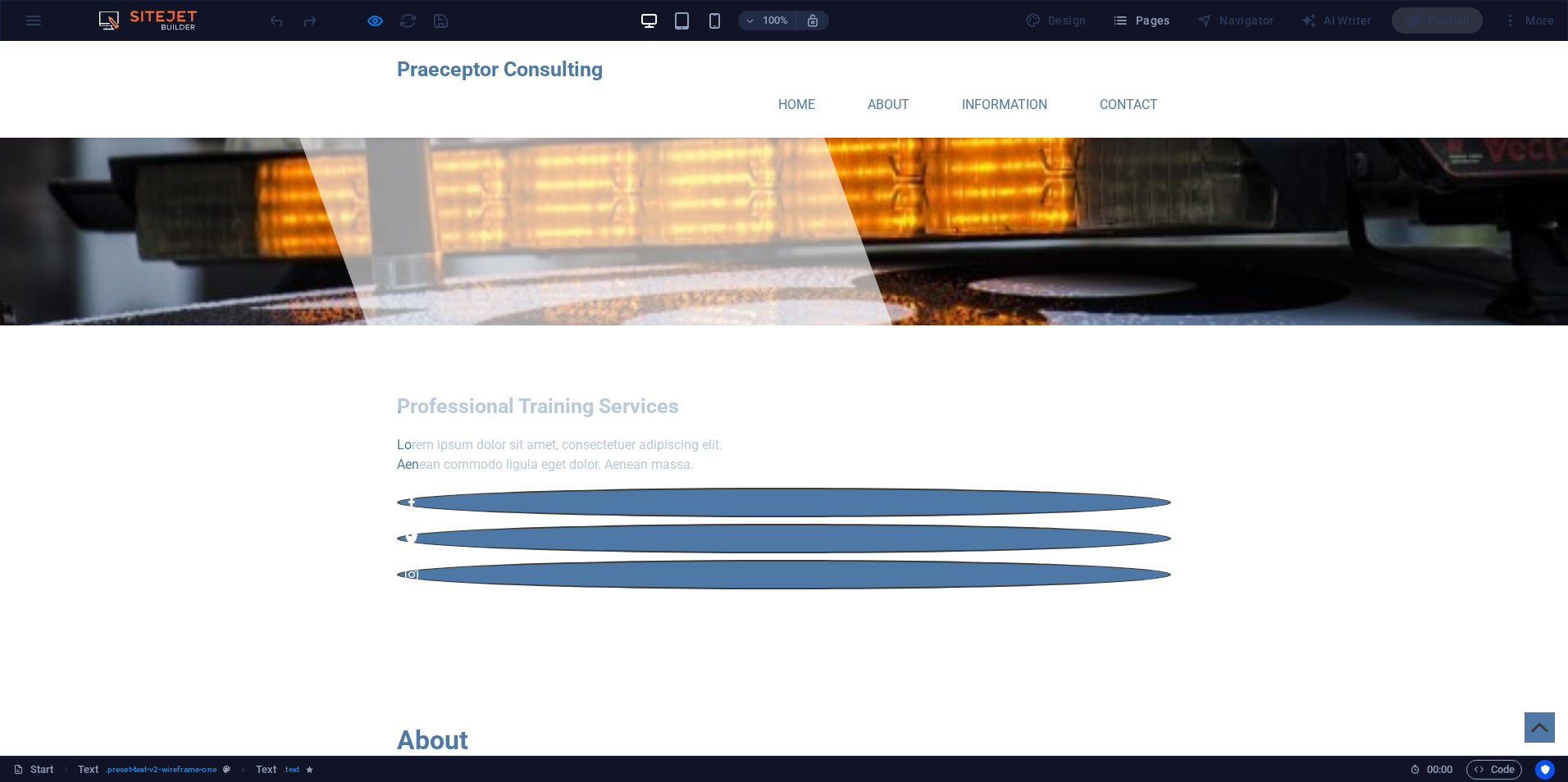
scroll to position [0, 0]
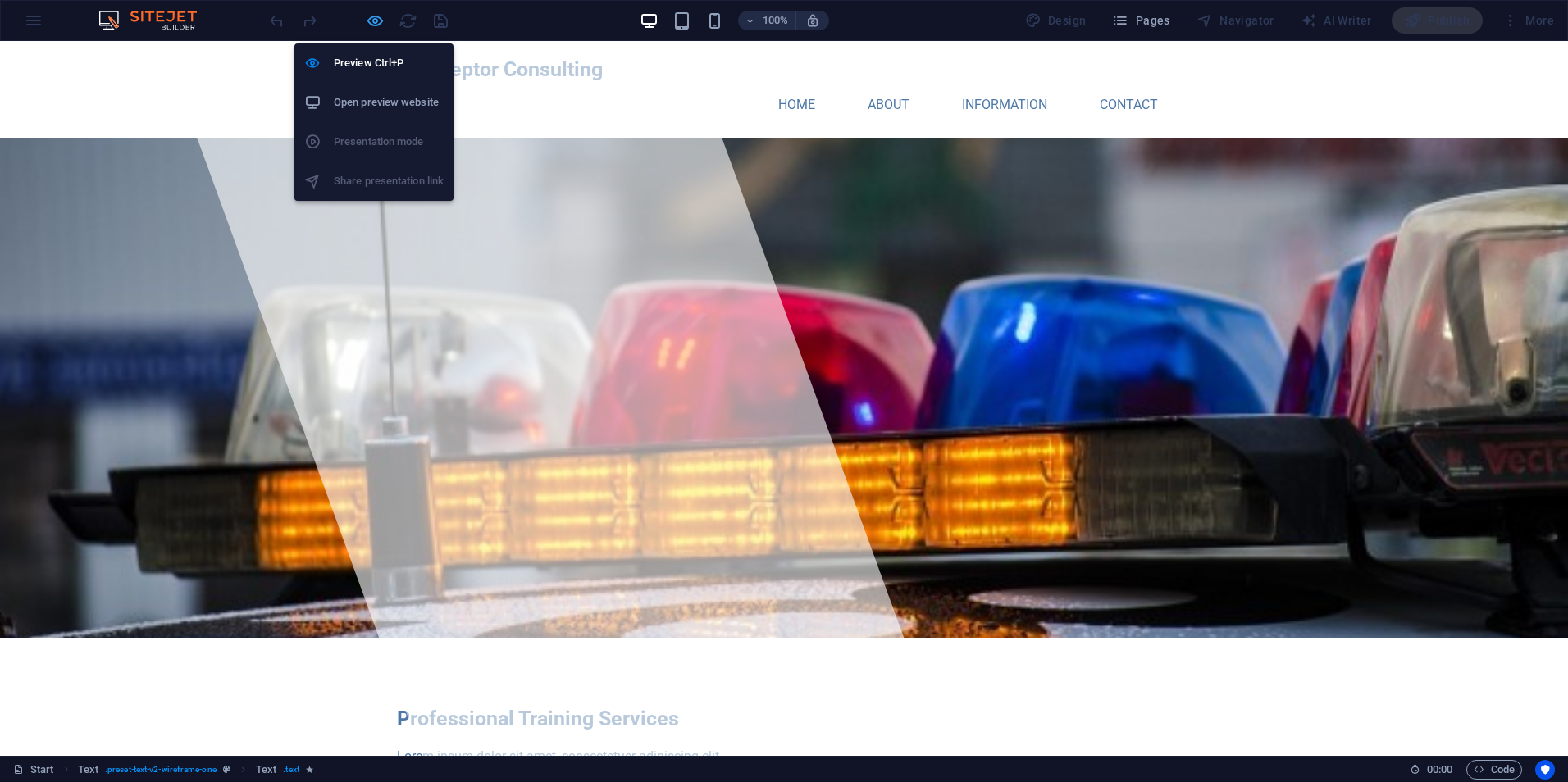
click at [372, 23] on icon "button" at bounding box center [375, 21] width 19 height 19
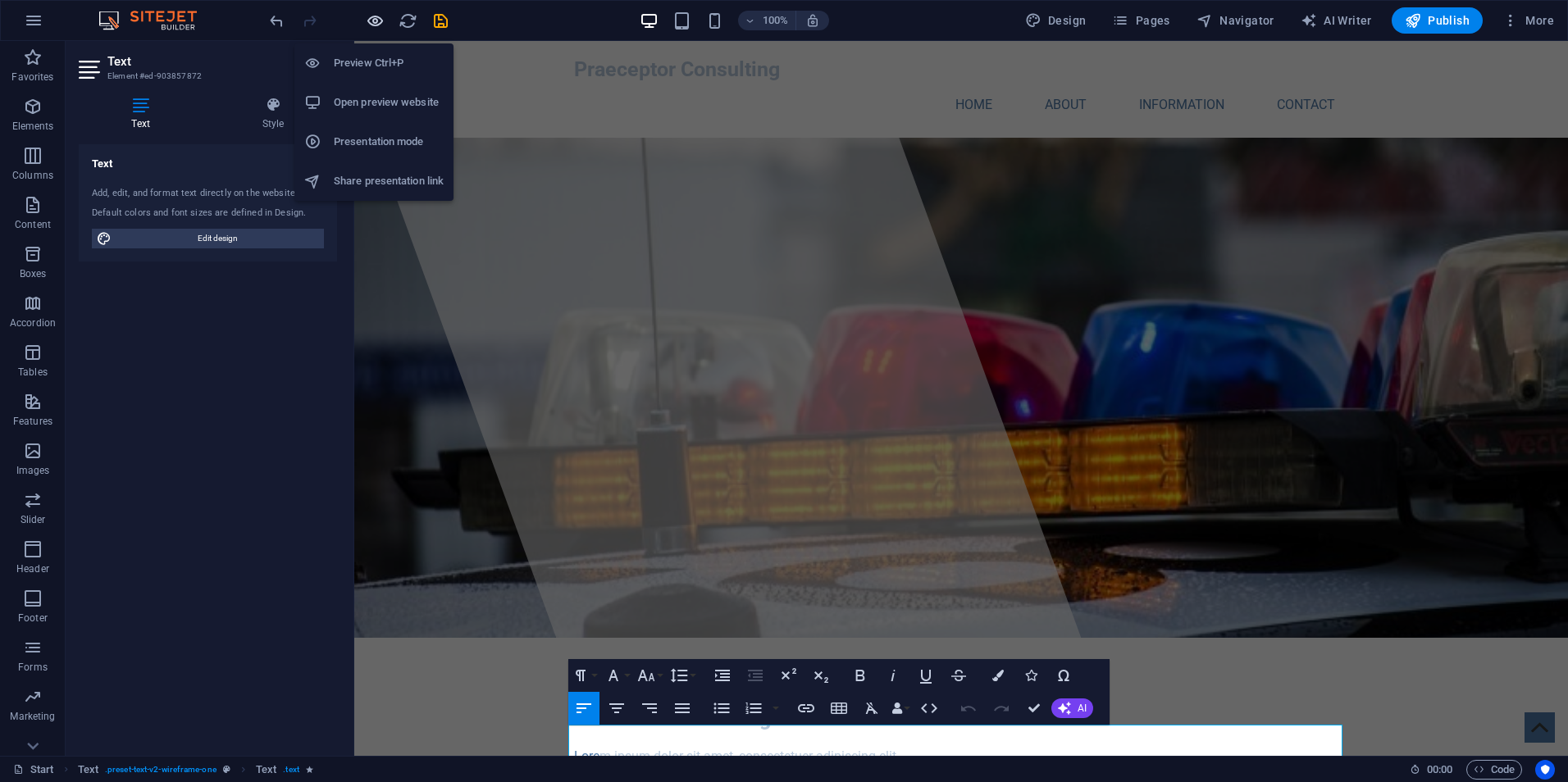
click at [378, 23] on icon "button" at bounding box center [375, 21] width 19 height 19
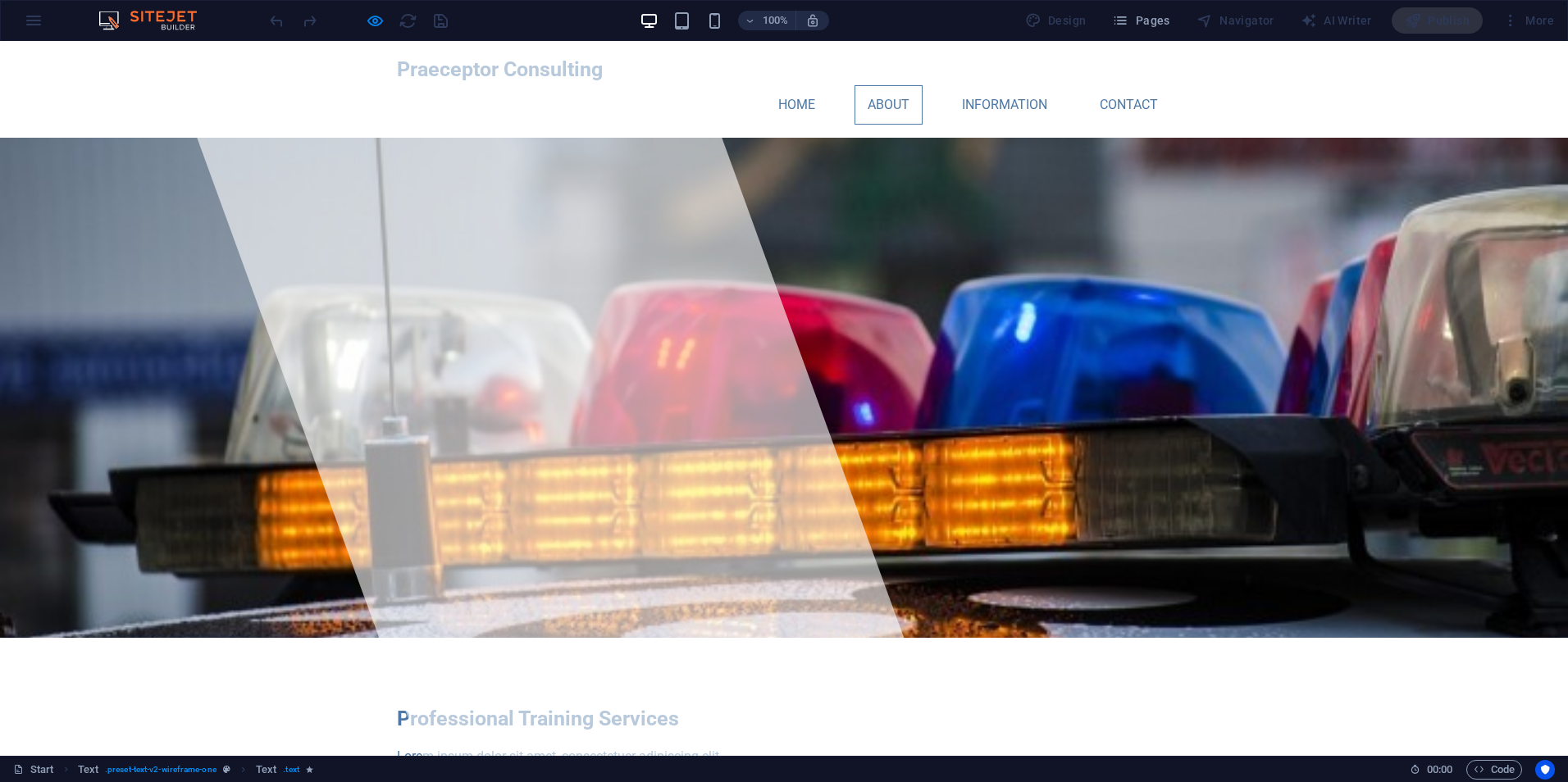
click at [884, 86] on link "About" at bounding box center [889, 105] width 68 height 40
click at [883, 86] on link "About" at bounding box center [889, 105] width 68 height 40
click at [887, 86] on link "About" at bounding box center [889, 105] width 68 height 40
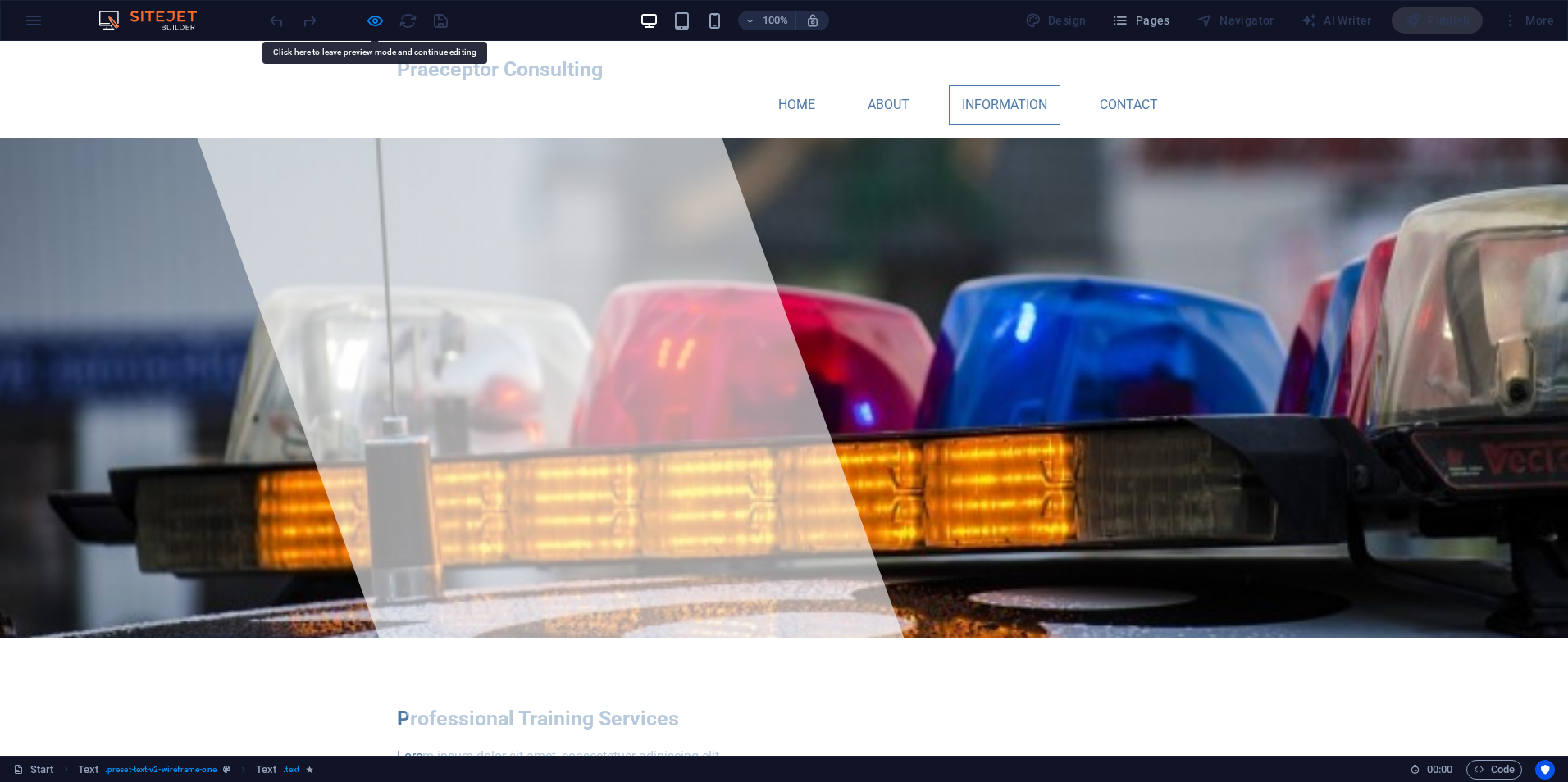
click at [1012, 86] on link "Information" at bounding box center [1005, 105] width 112 height 40
click at [1136, 86] on link "Contact" at bounding box center [1129, 105] width 85 height 40
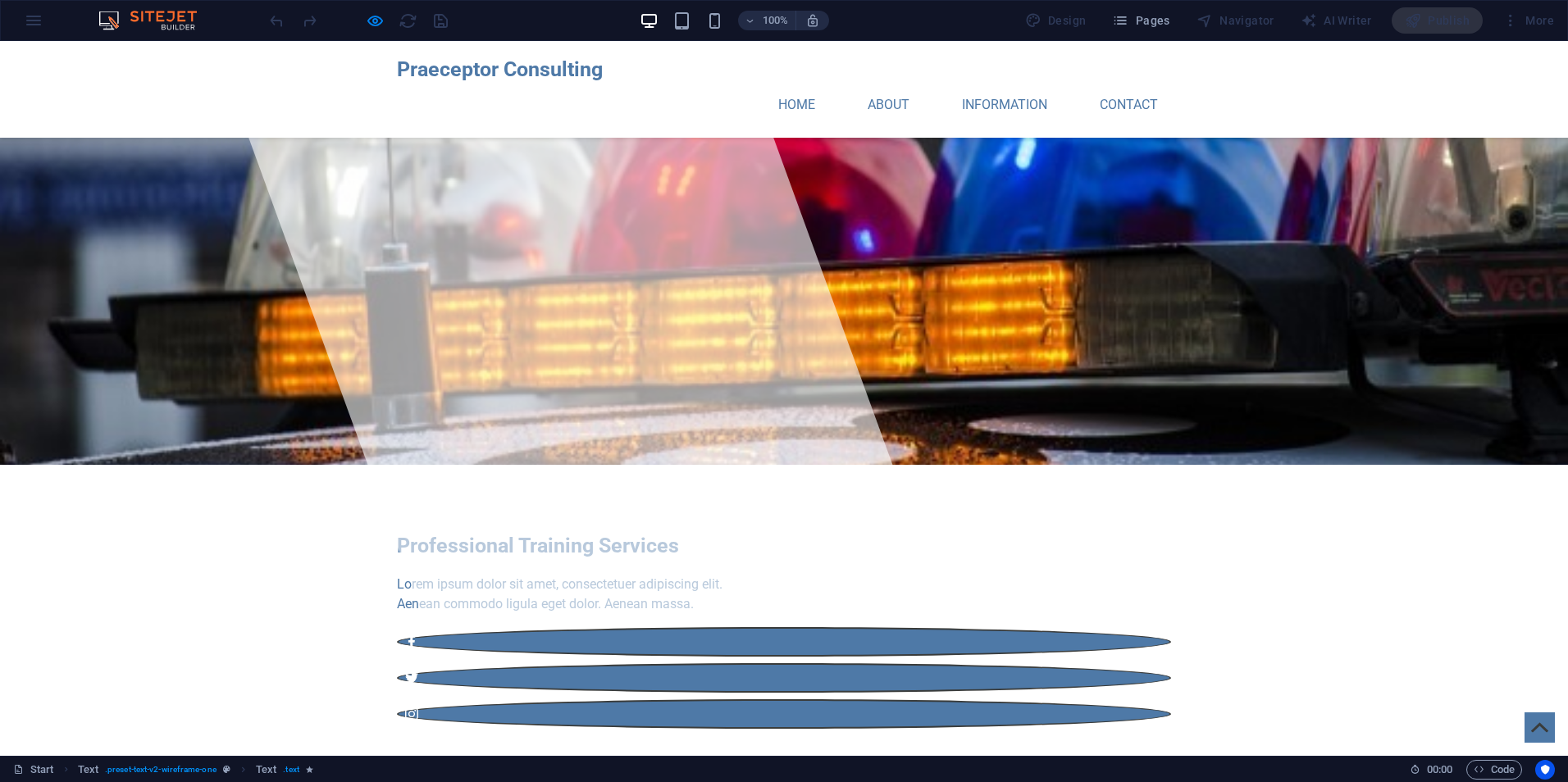
scroll to position [129, 0]
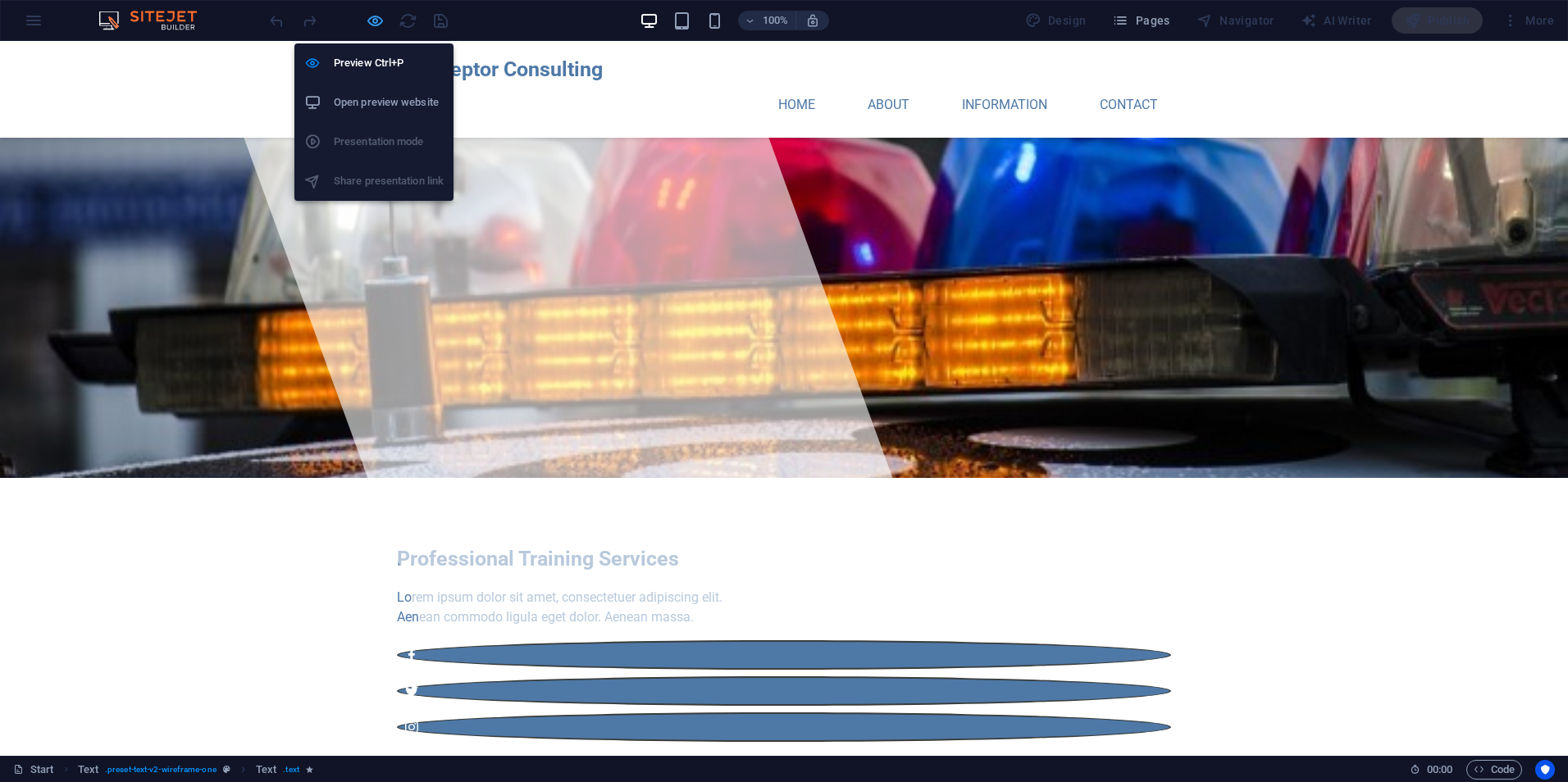
click at [379, 17] on icon "button" at bounding box center [375, 21] width 19 height 19
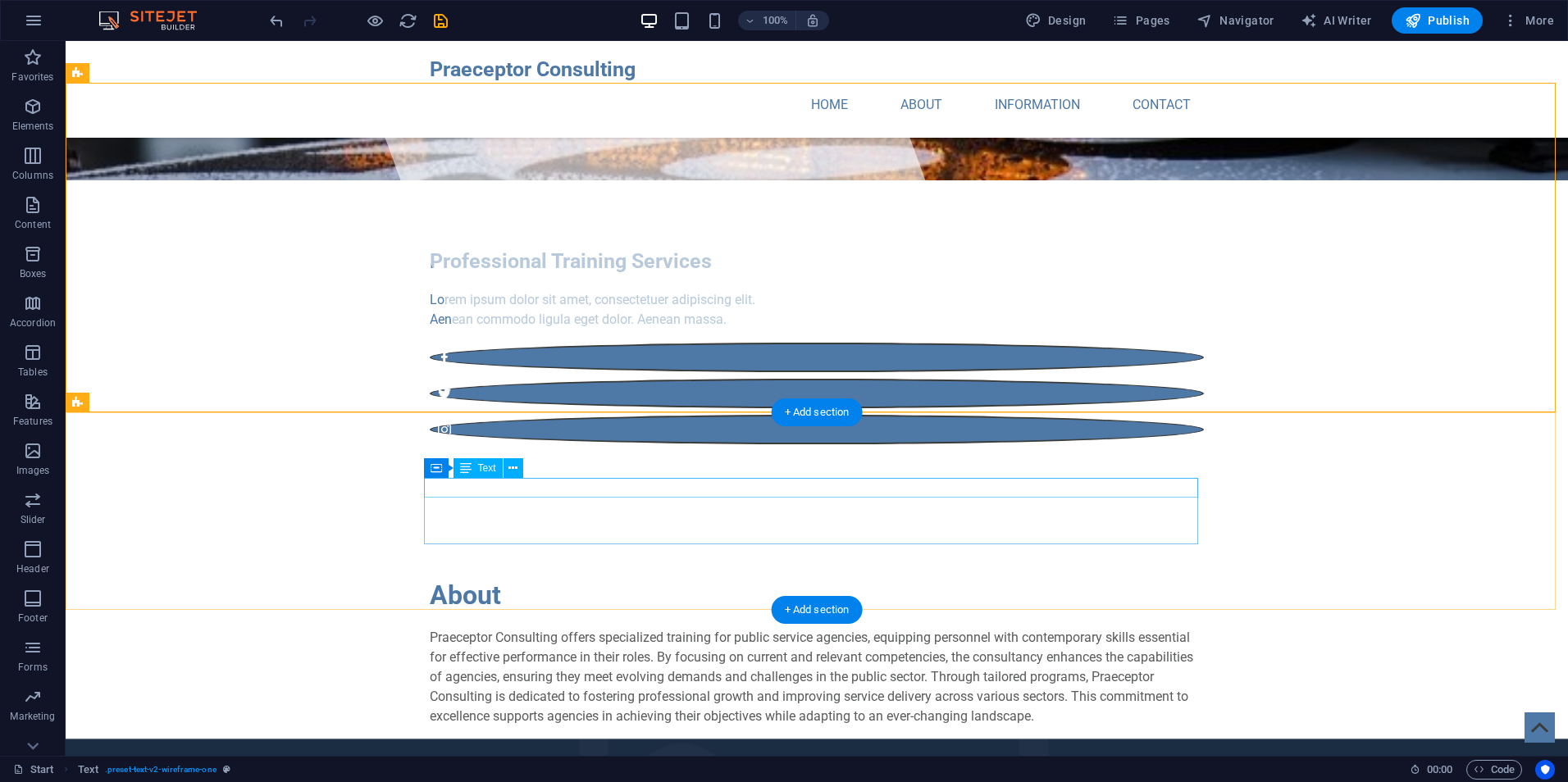
scroll to position [539, 0]
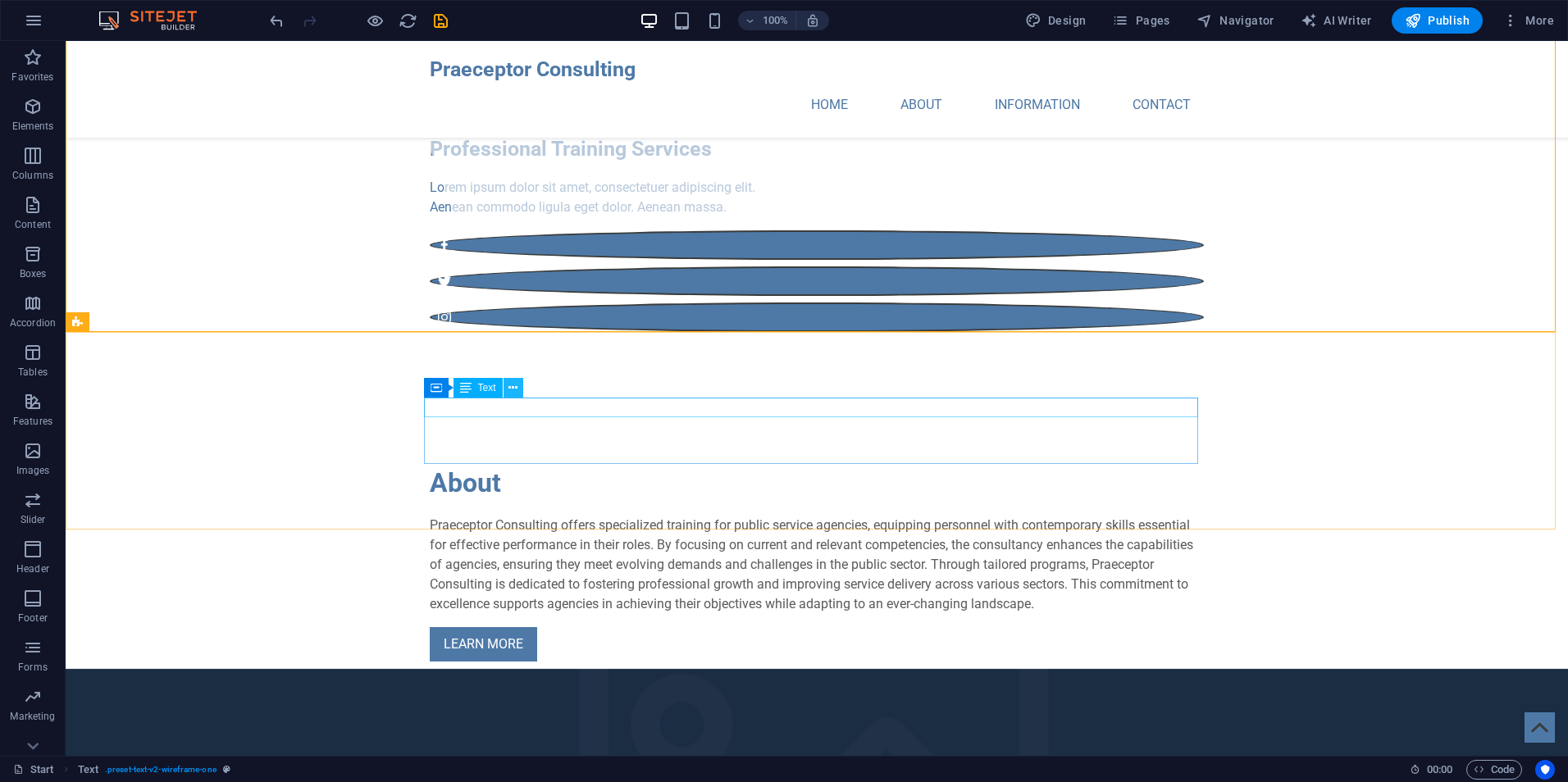
click at [518, 388] on button at bounding box center [514, 388] width 20 height 20
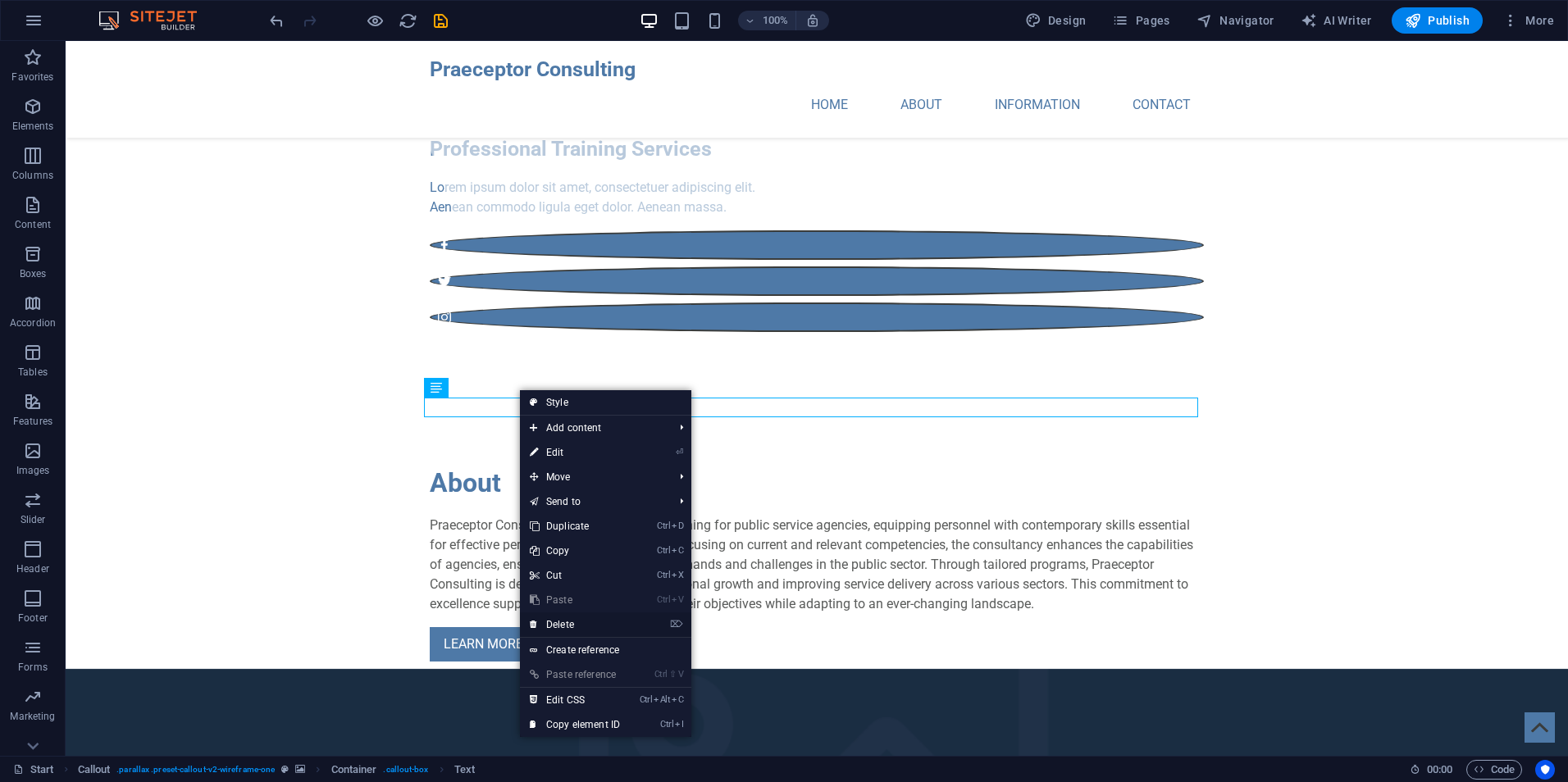
click at [619, 624] on link "⌦ Delete" at bounding box center [575, 624] width 110 height 24
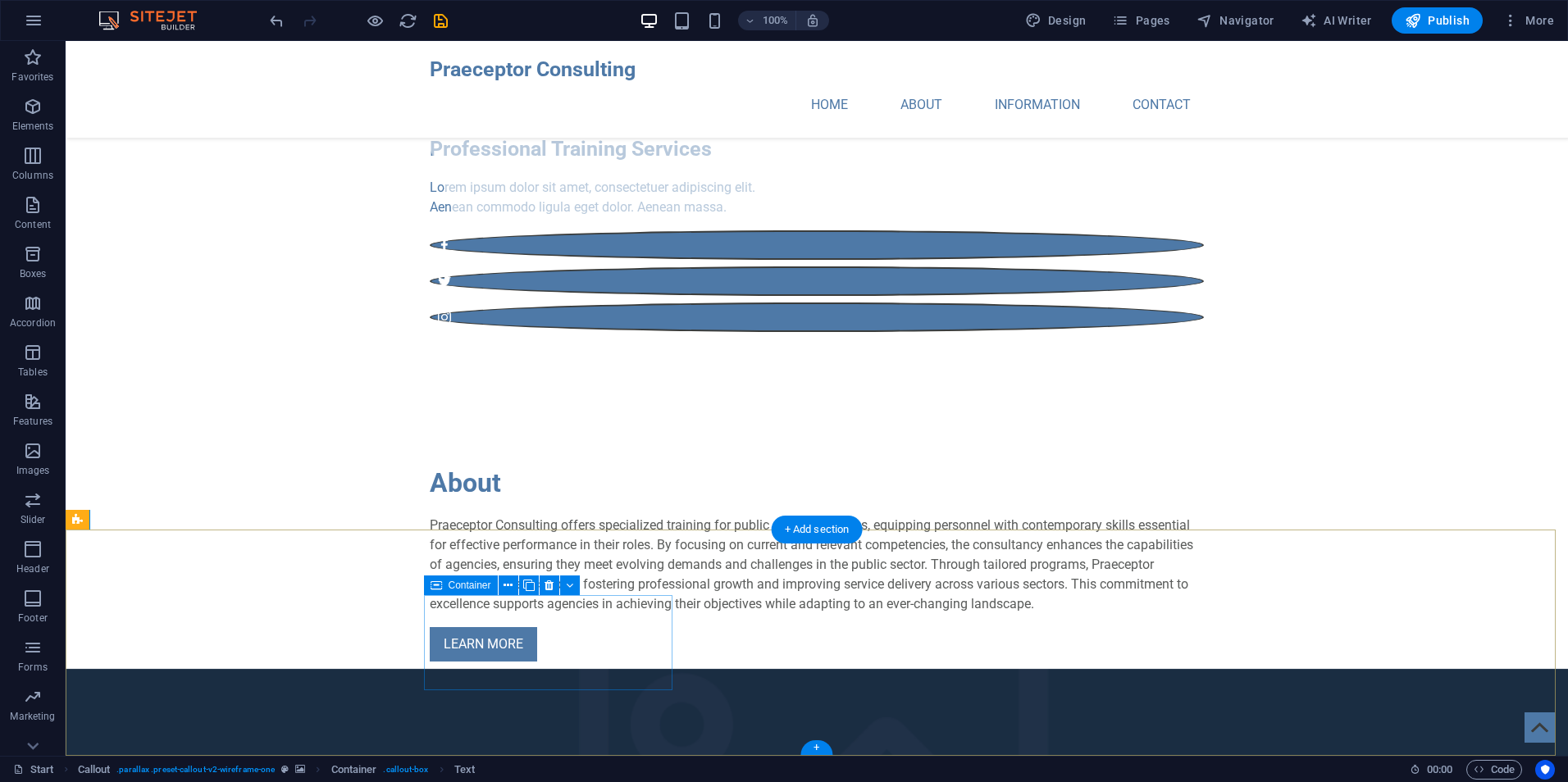
scroll to position [519, 0]
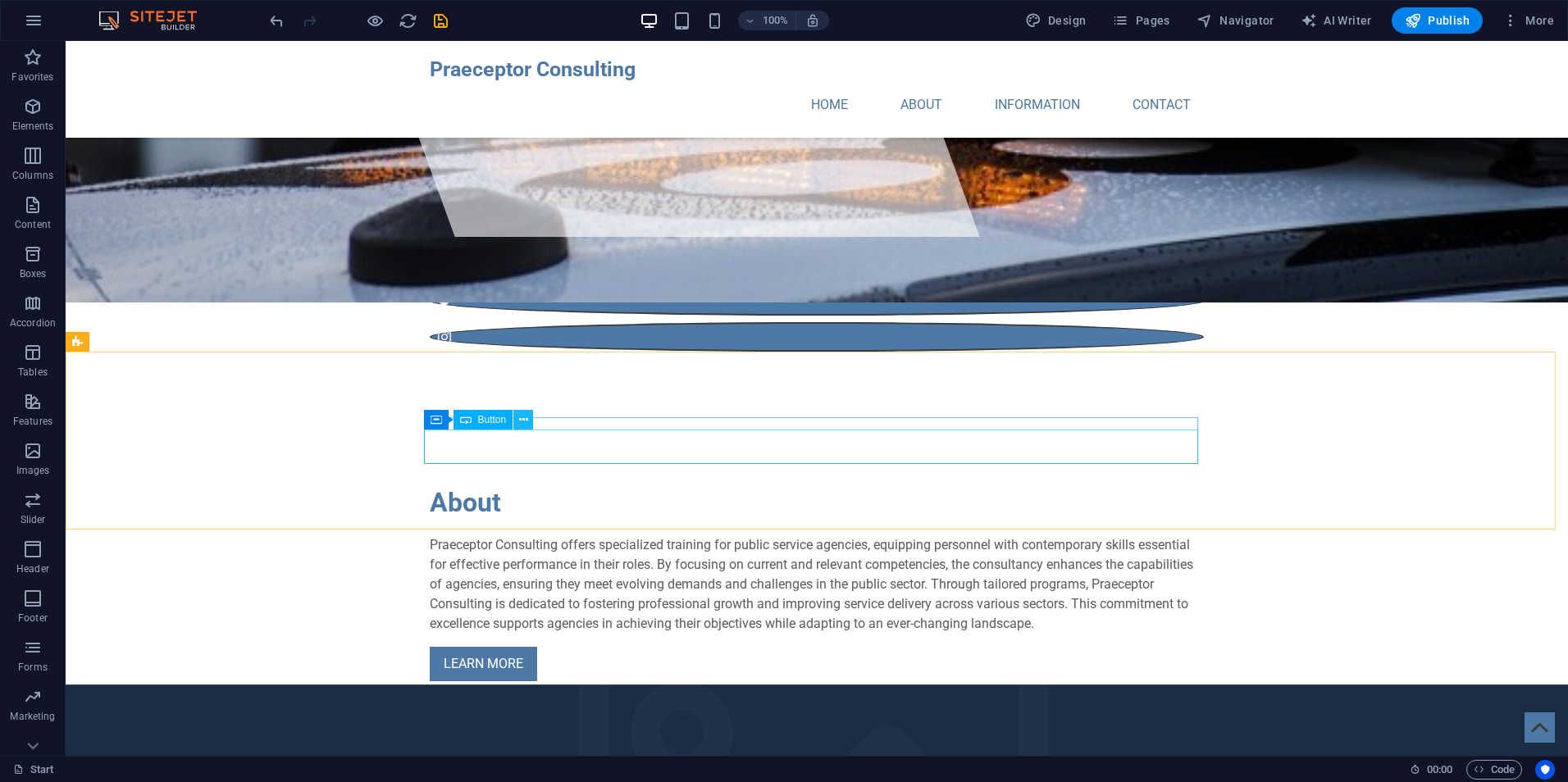
click at [525, 416] on icon at bounding box center [524, 420] width 9 height 17
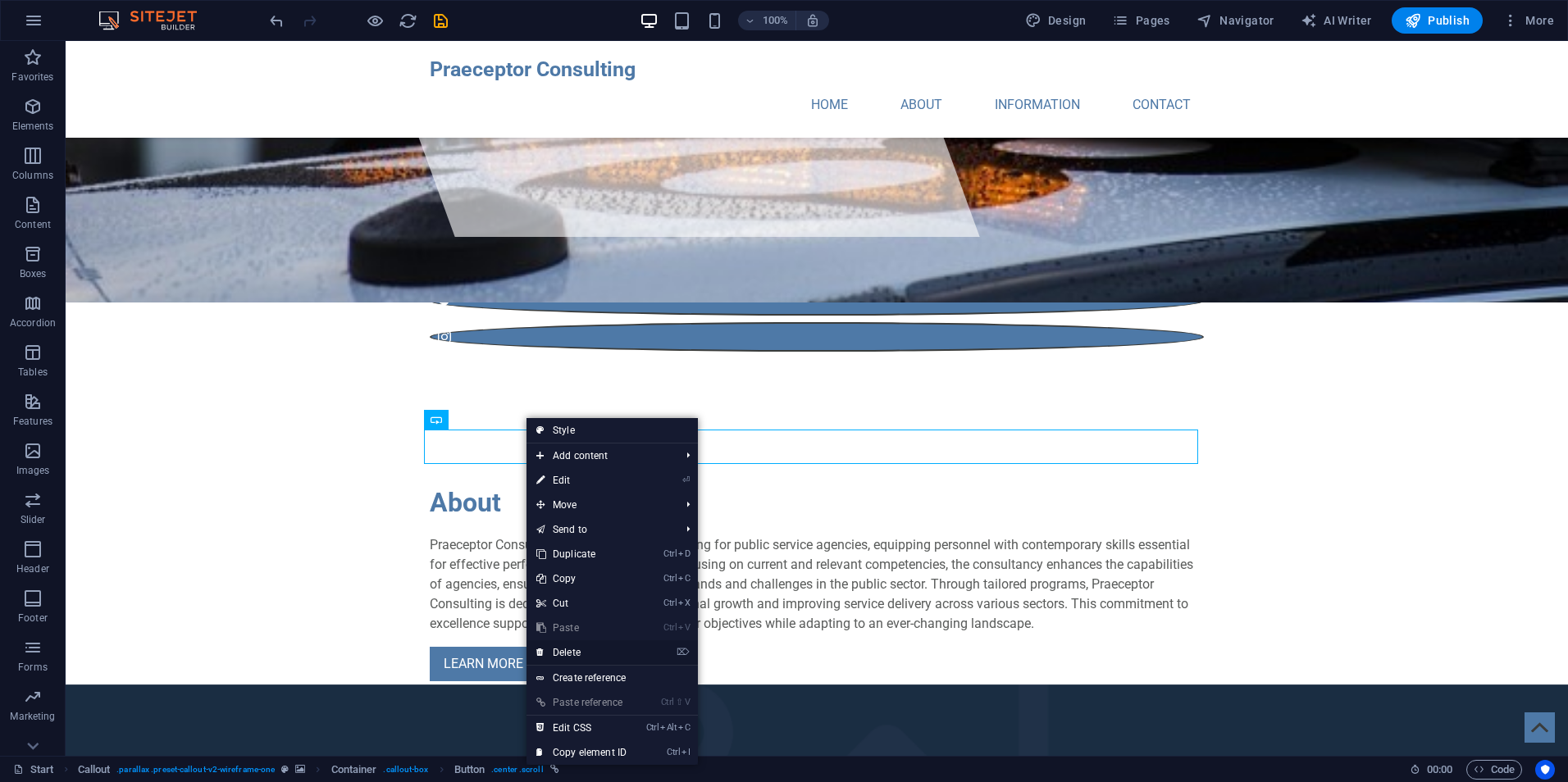
click at [613, 648] on link "⌦ Delete" at bounding box center [581, 652] width 110 height 24
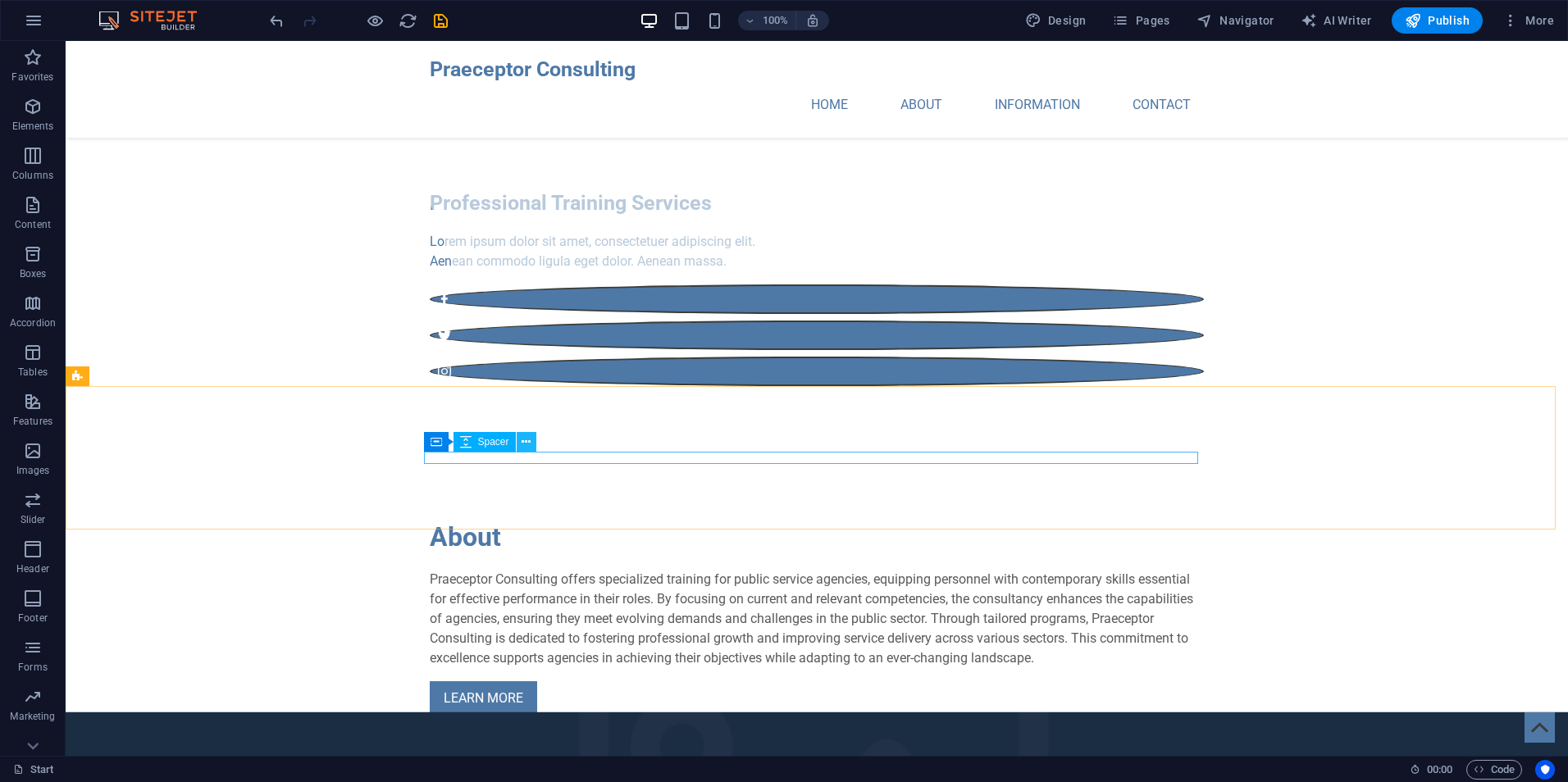
click at [526, 445] on icon at bounding box center [526, 442] width 9 height 17
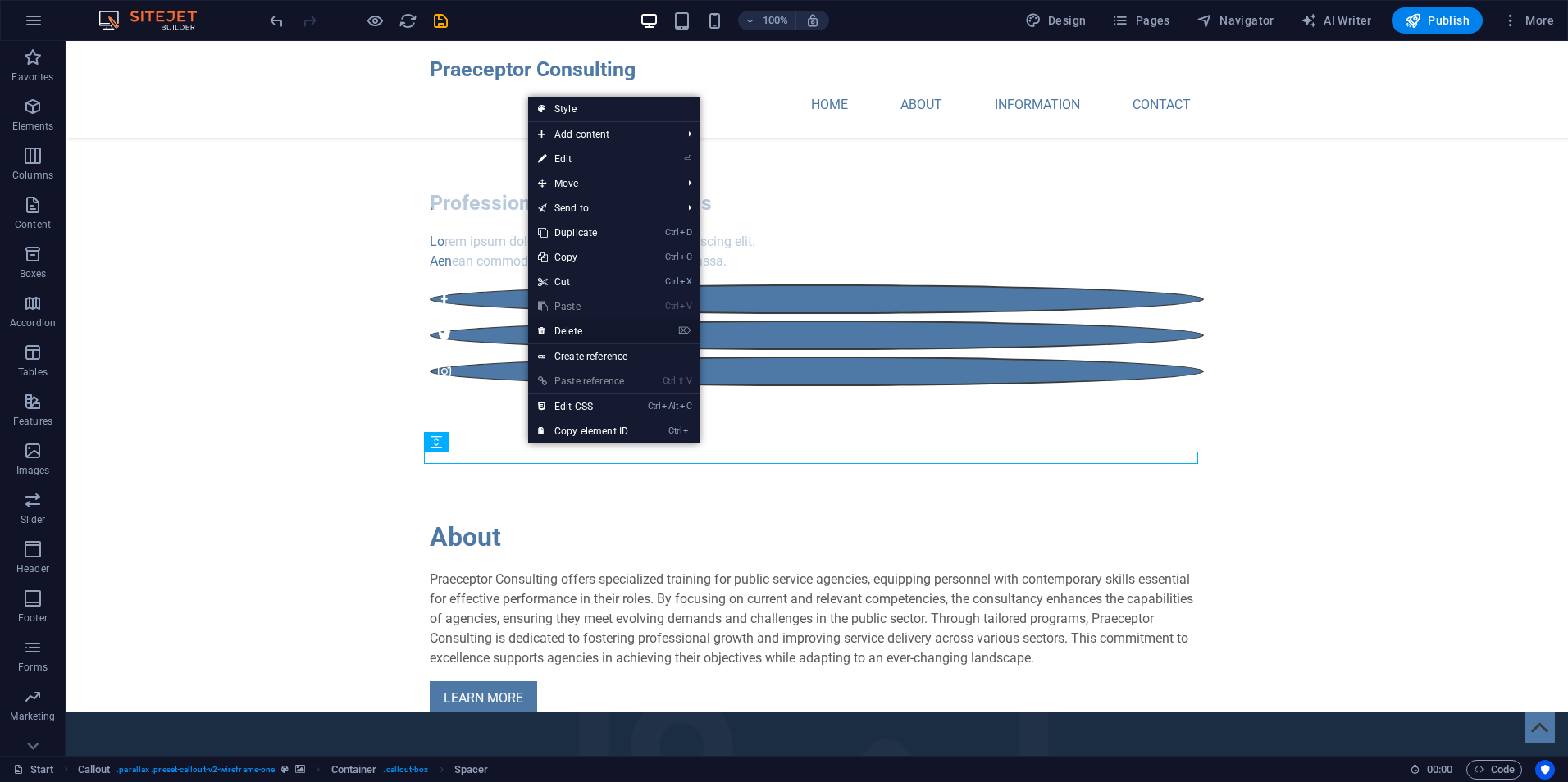
click at [592, 335] on link "⌦ Delete" at bounding box center [583, 331] width 110 height 24
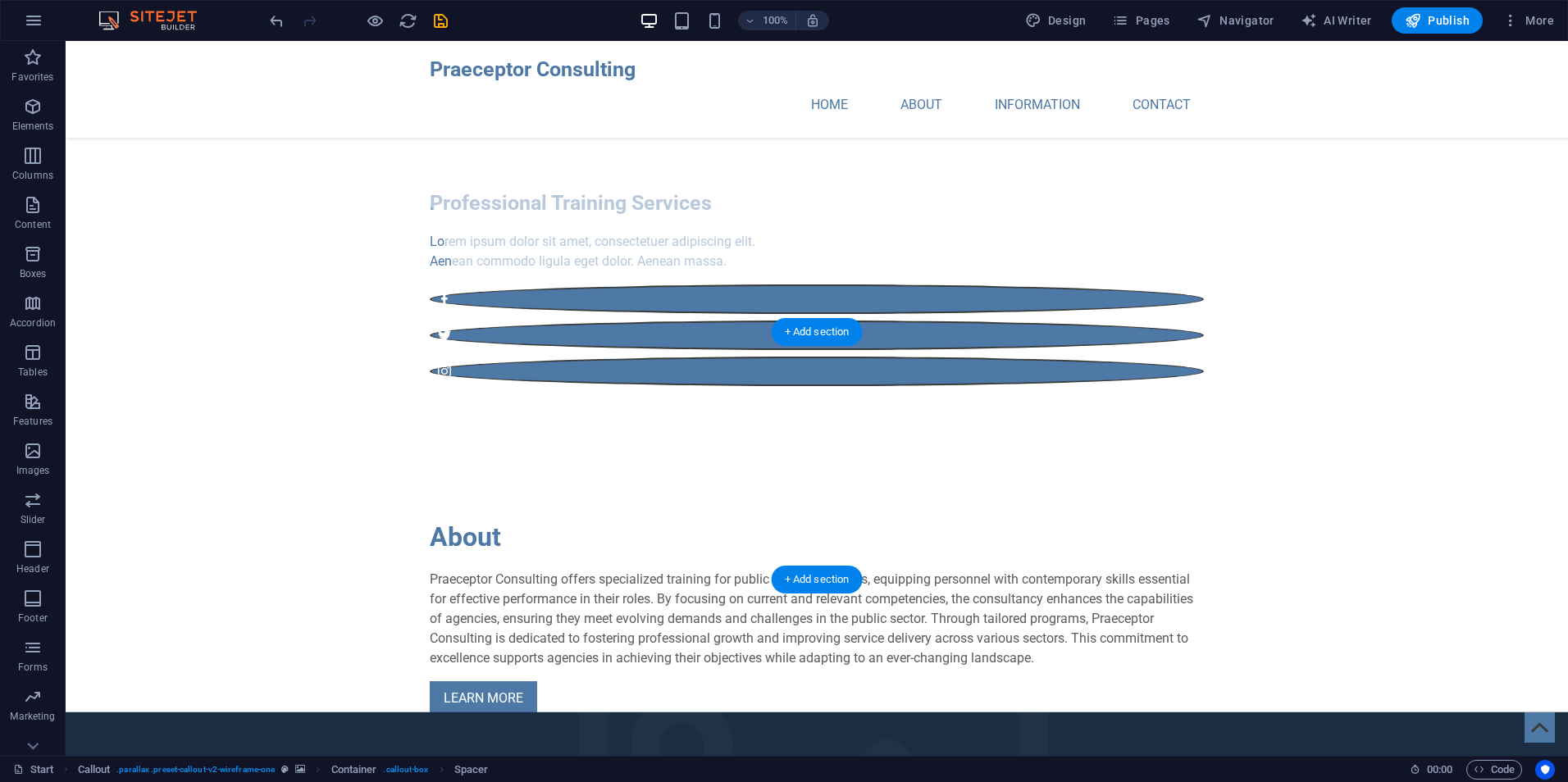
scroll to position [539, 0]
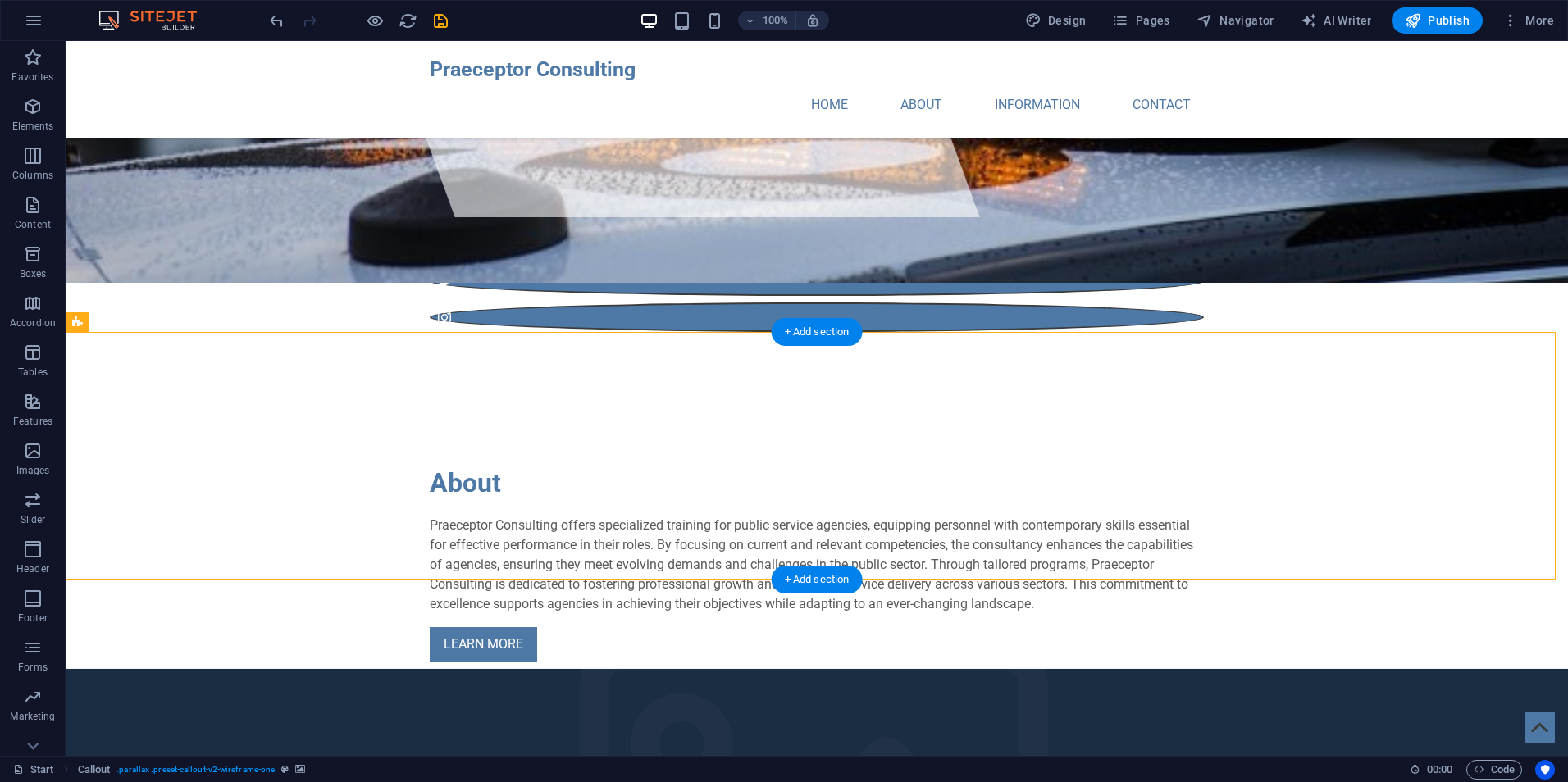
click at [177, 328] on icon at bounding box center [178, 323] width 13 height 17
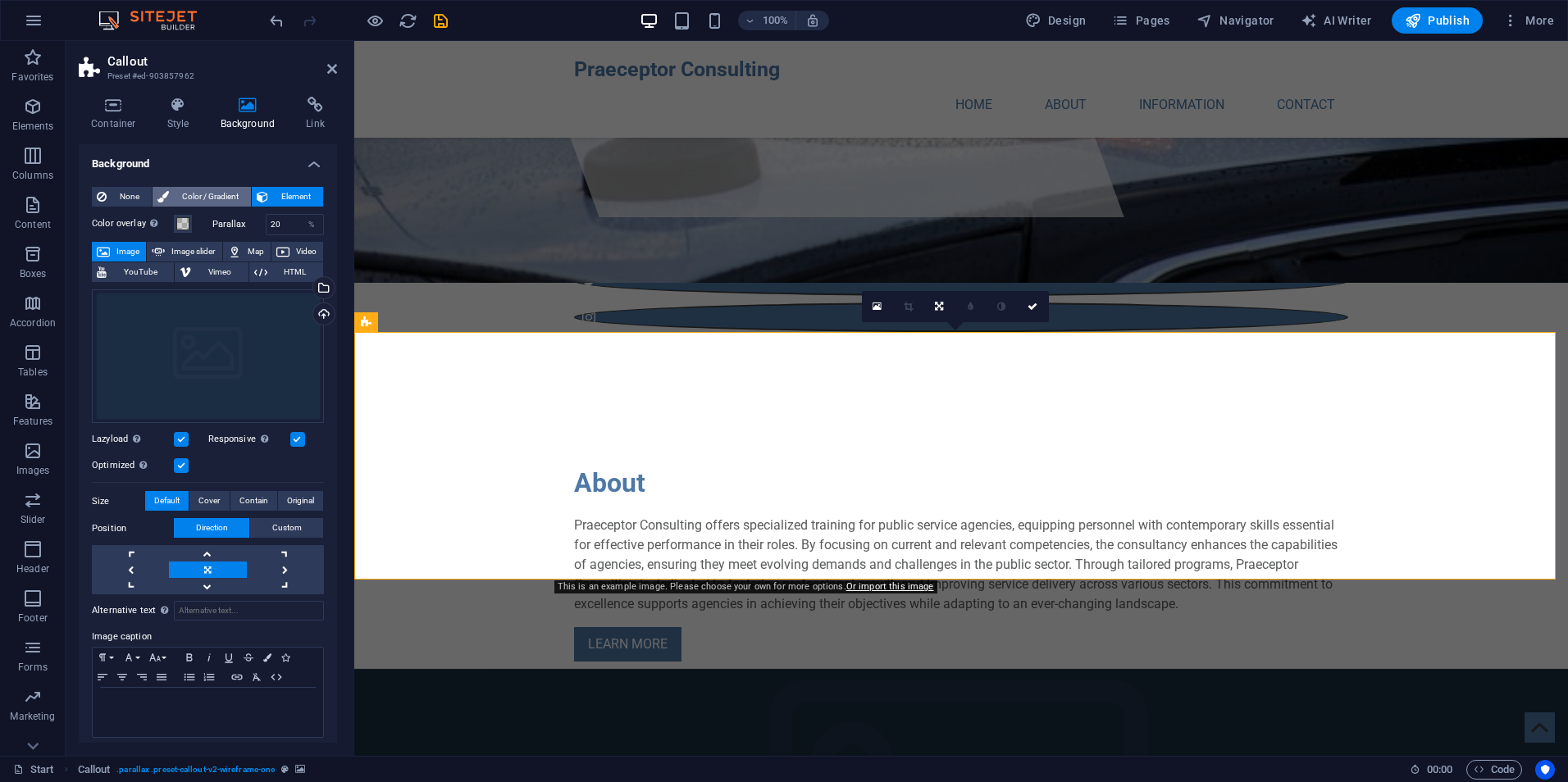
click at [202, 187] on span "Color / Gradient" at bounding box center [210, 197] width 72 height 20
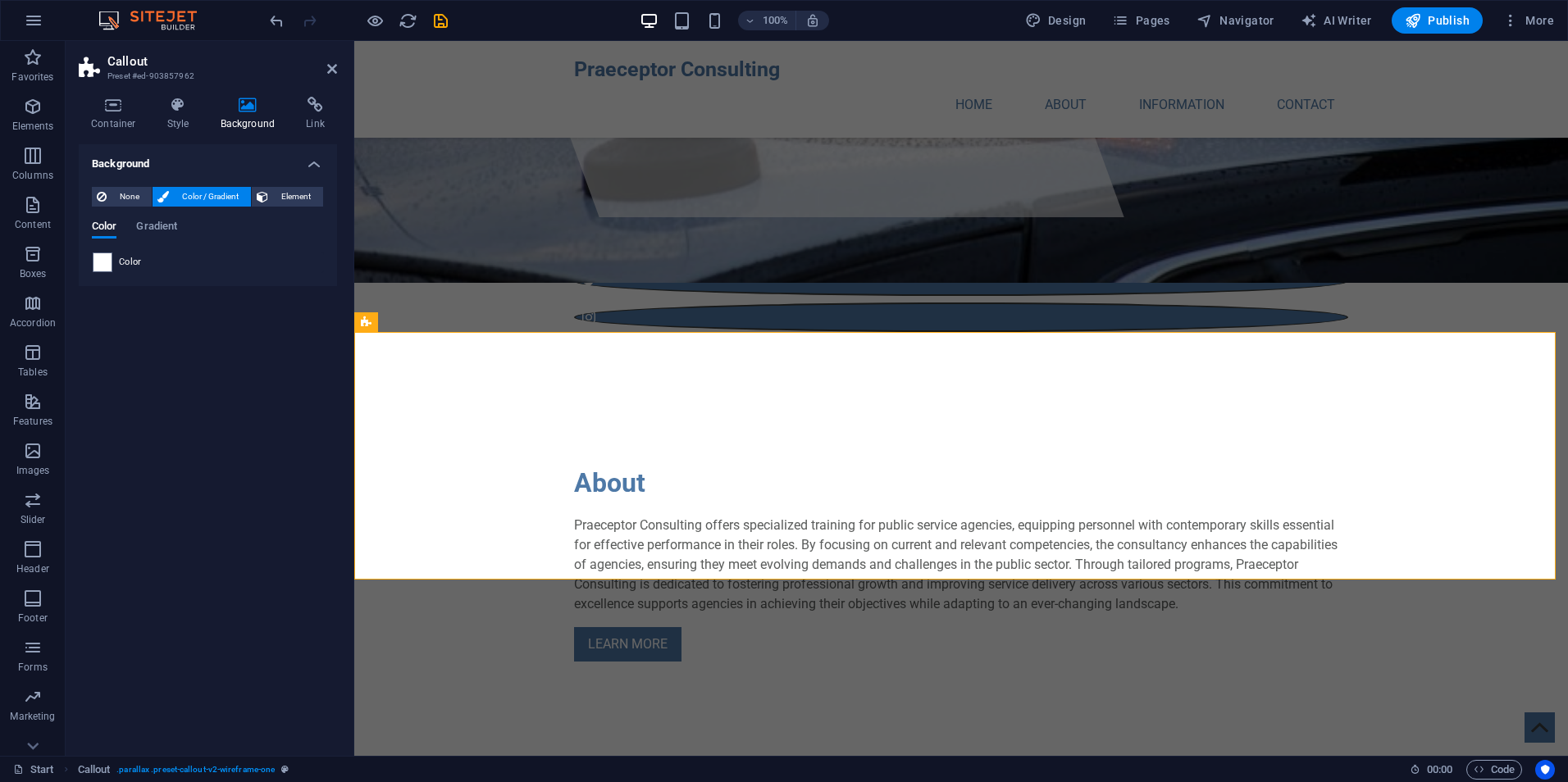
click at [133, 268] on span "Color" at bounding box center [130, 262] width 23 height 14
click at [111, 260] on span at bounding box center [103, 262] width 18 height 18
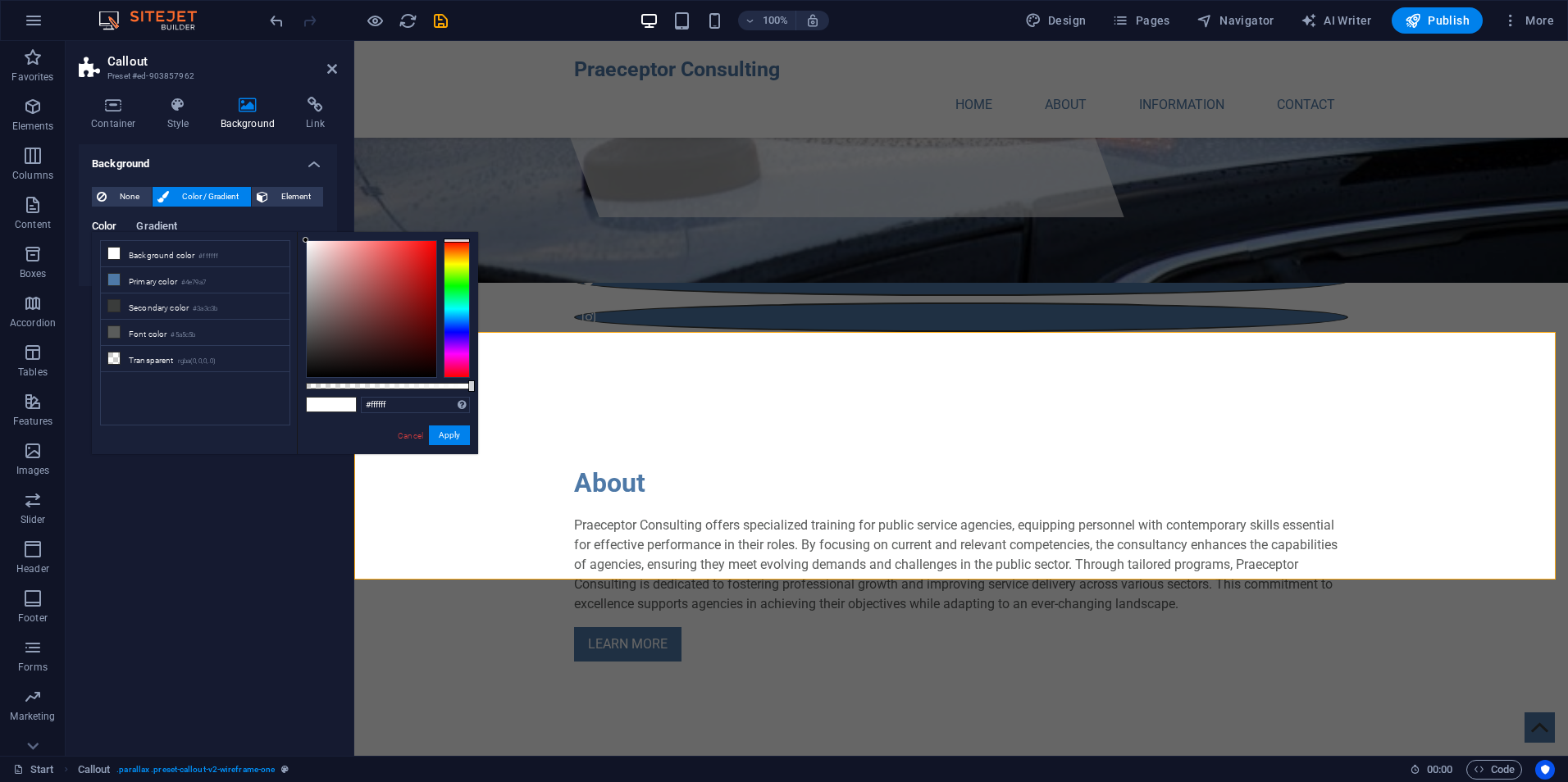
click at [152, 228] on span "Gradient" at bounding box center [157, 227] width 41 height 23
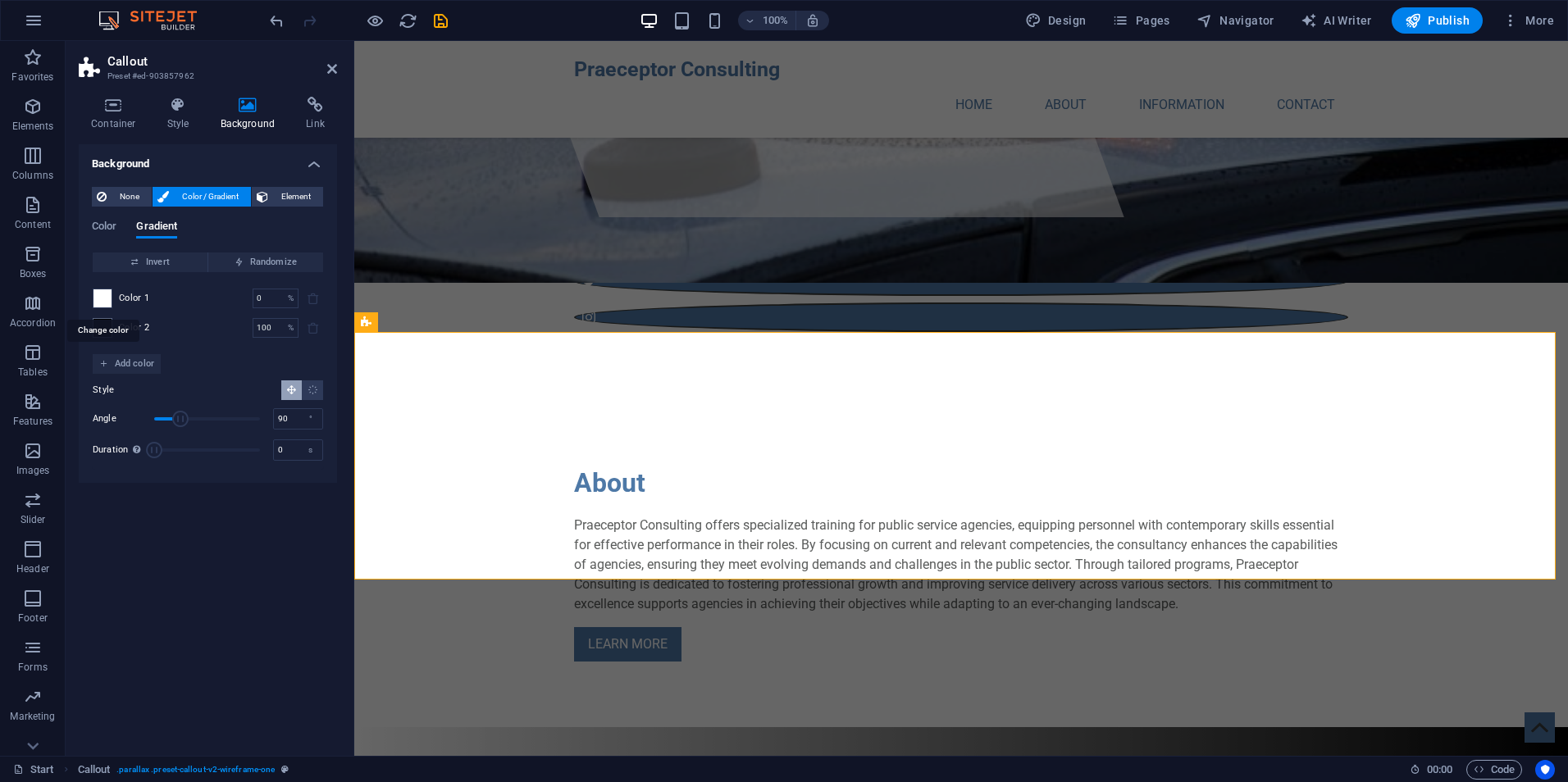
click at [106, 294] on span at bounding box center [103, 298] width 18 height 18
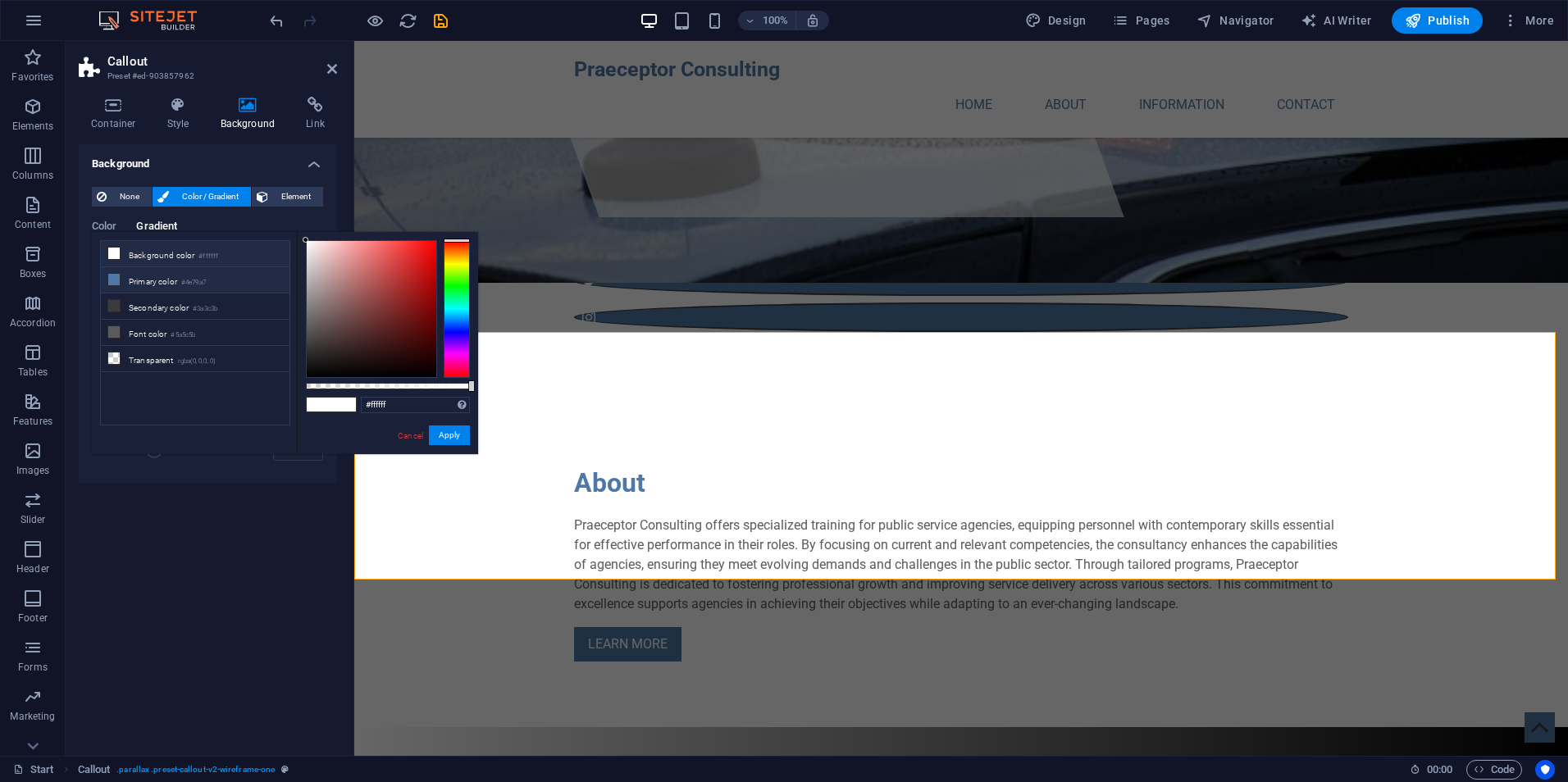
click at [145, 279] on li "Primary color #4e79a7" at bounding box center [195, 280] width 188 height 26
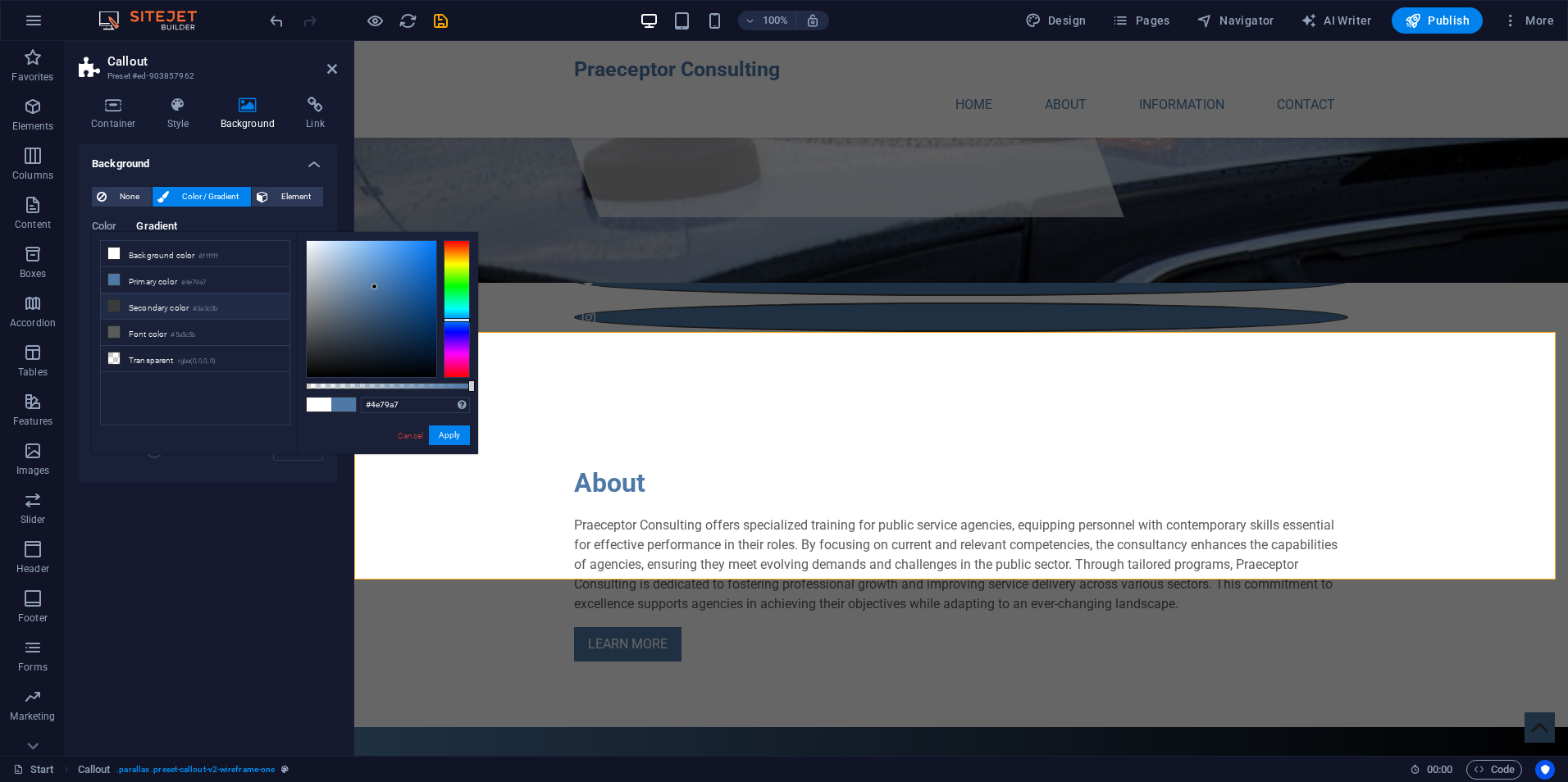
click at [145, 309] on li "Secondary color #3a3c3b" at bounding box center [195, 306] width 188 height 26
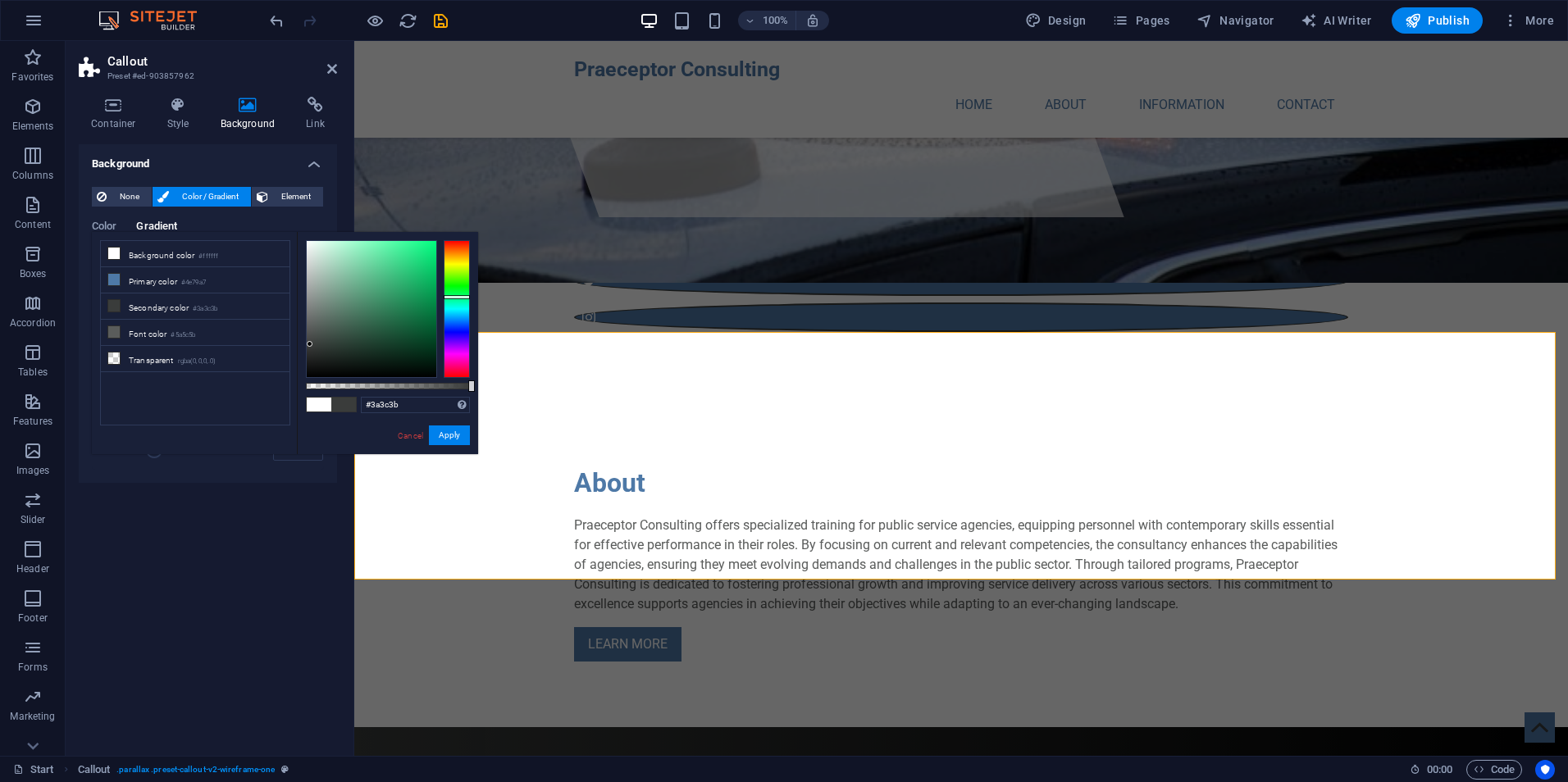
drag, startPoint x: 471, startPoint y: 385, endPoint x: 503, endPoint y: 383, distance: 32.1
click at [503, 383] on body "[DOMAIN_NAME] Start Favorites Elements Columns Content Boxes Accordion Tables F…" at bounding box center [784, 391] width 1568 height 782
click at [453, 433] on button "Apply" at bounding box center [450, 435] width 41 height 20
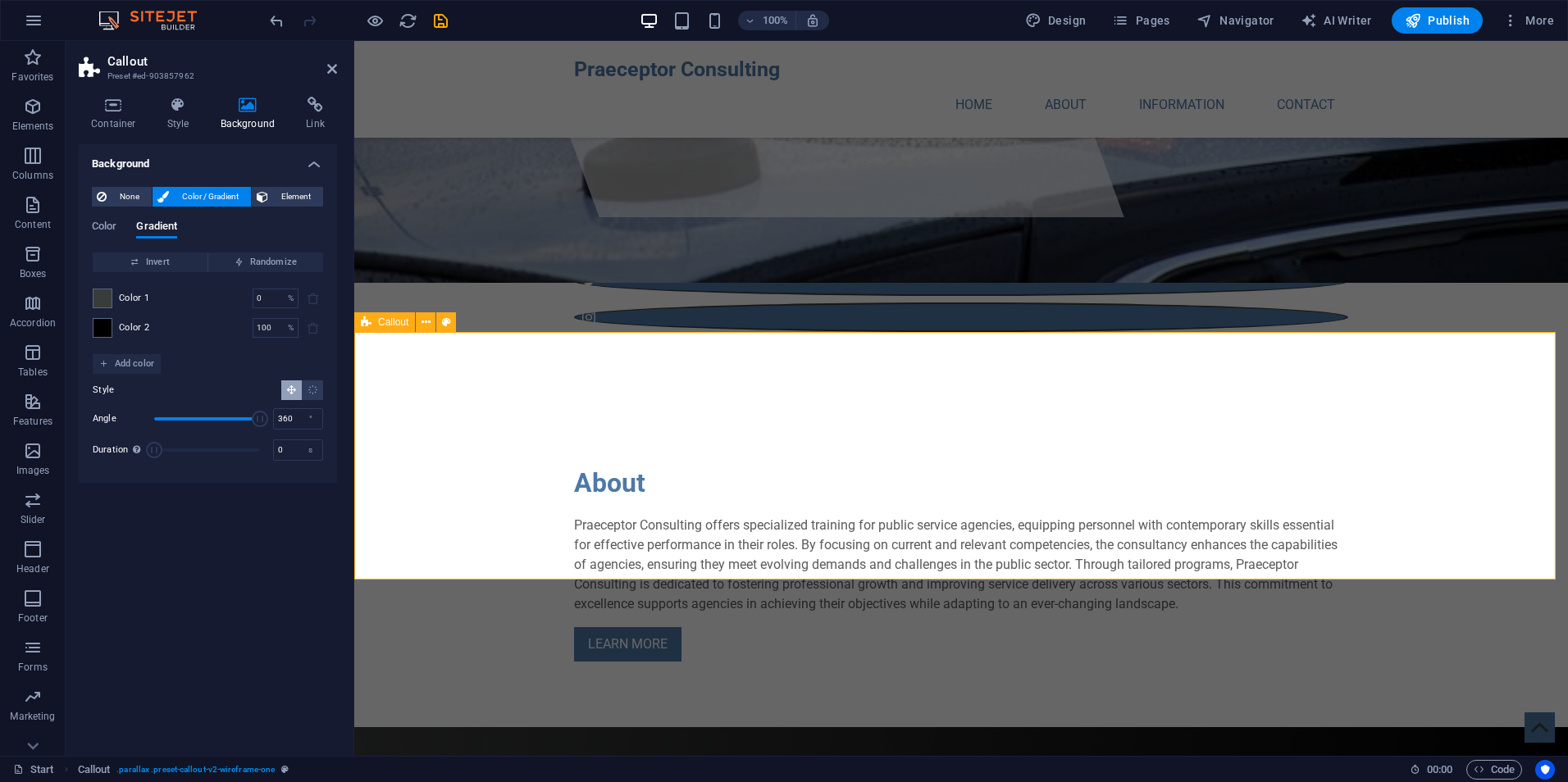
drag, startPoint x: 533, startPoint y: 456, endPoint x: 371, endPoint y: 428, distance: 164.4
click at [255, 433] on div "Angle 343 ° Duration Duration of the background animation. A value of "0" disab…" at bounding box center [208, 434] width 231 height 56
drag, startPoint x: 251, startPoint y: 421, endPoint x: 231, endPoint y: 421, distance: 20.0
click at [231, 421] on span "Angle" at bounding box center [231, 419] width 16 height 16
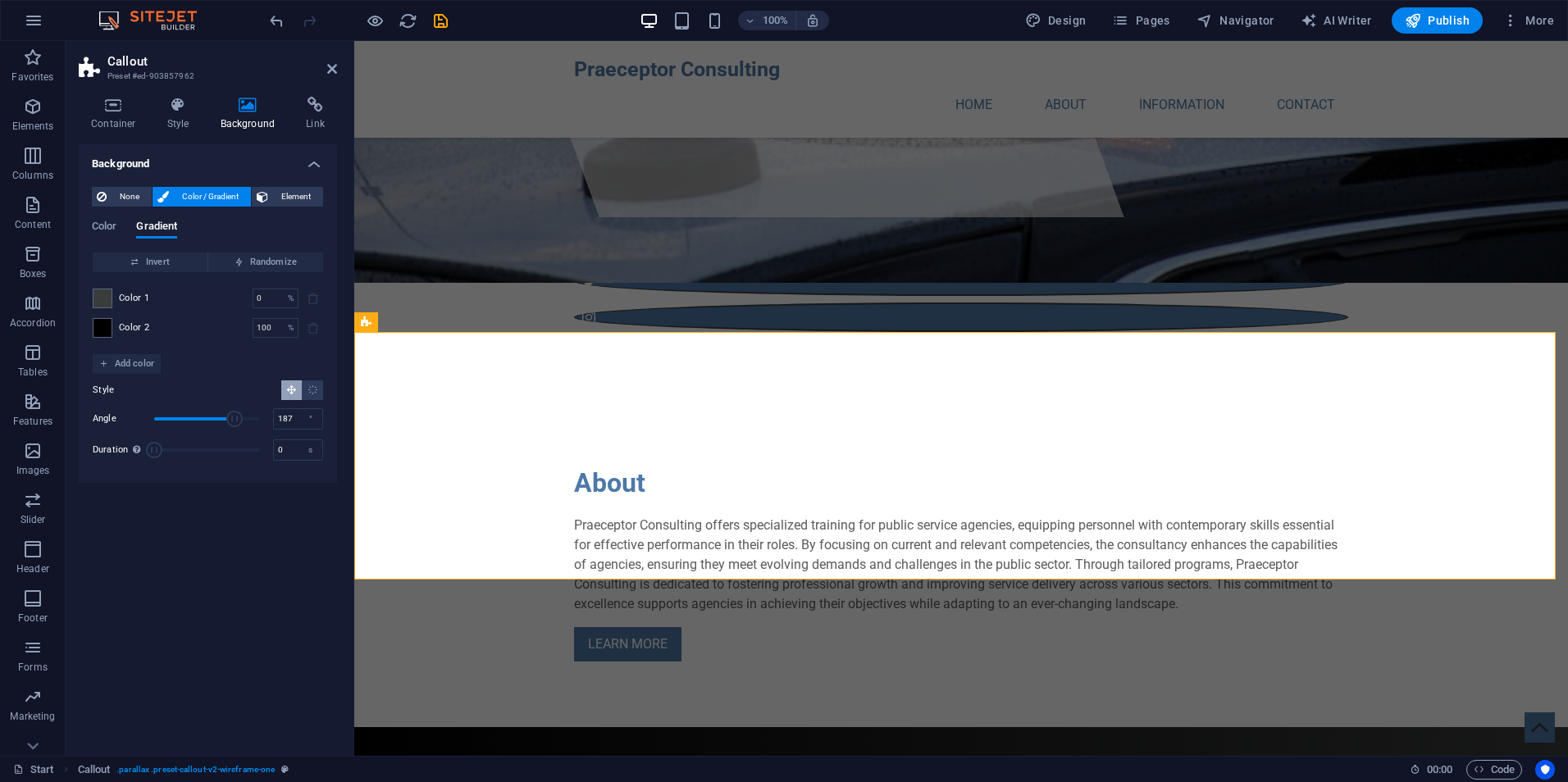
drag, startPoint x: 231, startPoint y: 421, endPoint x: 205, endPoint y: 416, distance: 26.5
click at [226, 417] on span "Angle" at bounding box center [234, 419] width 16 height 16
drag, startPoint x: 205, startPoint y: 416, endPoint x: 187, endPoint y: 414, distance: 18.1
click at [189, 414] on span "Angle" at bounding box center [197, 419] width 16 height 16
click at [205, 415] on span "Angle" at bounding box center [206, 418] width 105 height 24
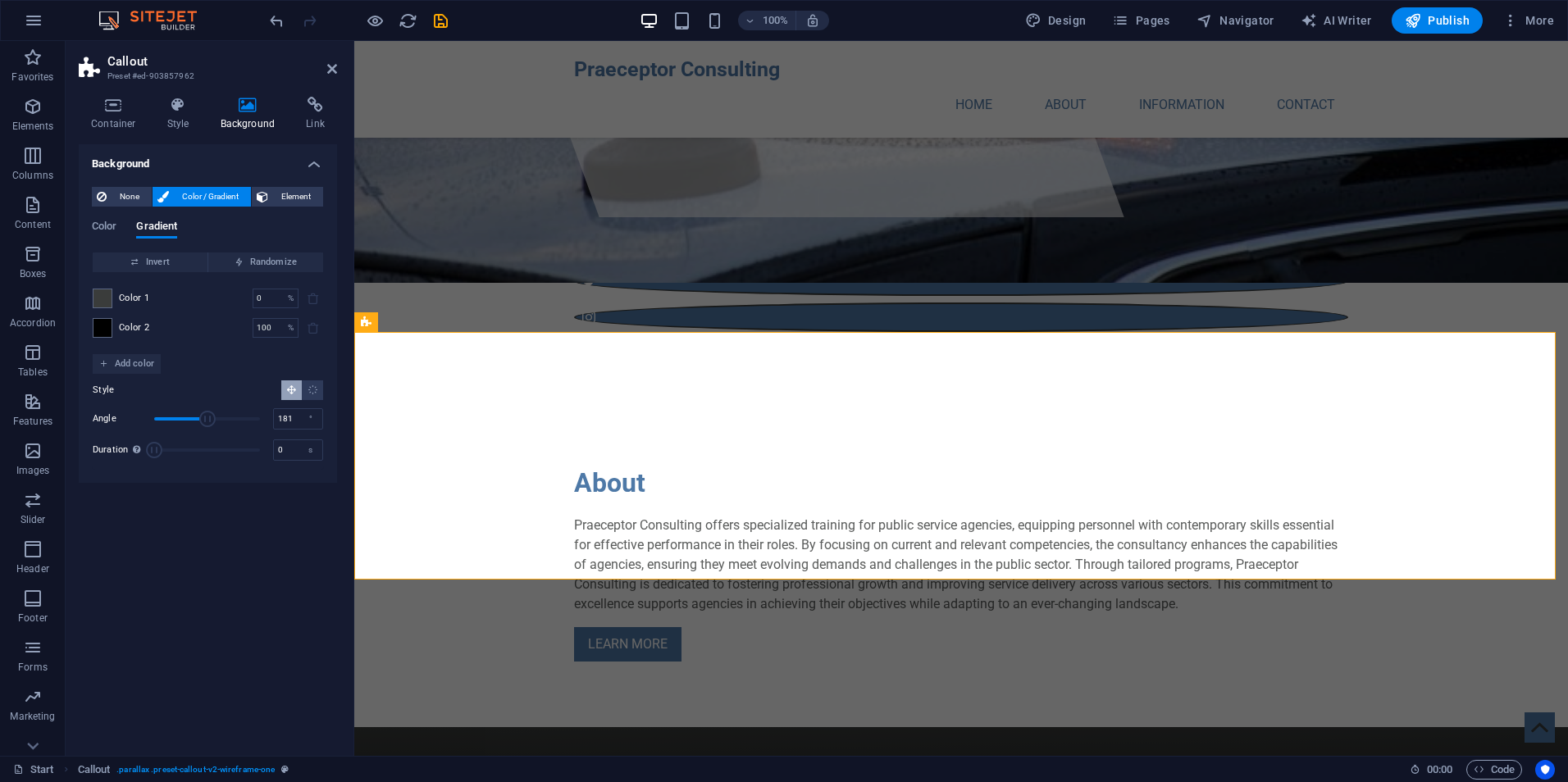
click at [207, 416] on span "Angle" at bounding box center [207, 419] width 16 height 16
click at [287, 419] on input "181" at bounding box center [298, 419] width 49 height 20
click at [105, 322] on span at bounding box center [103, 328] width 18 height 18
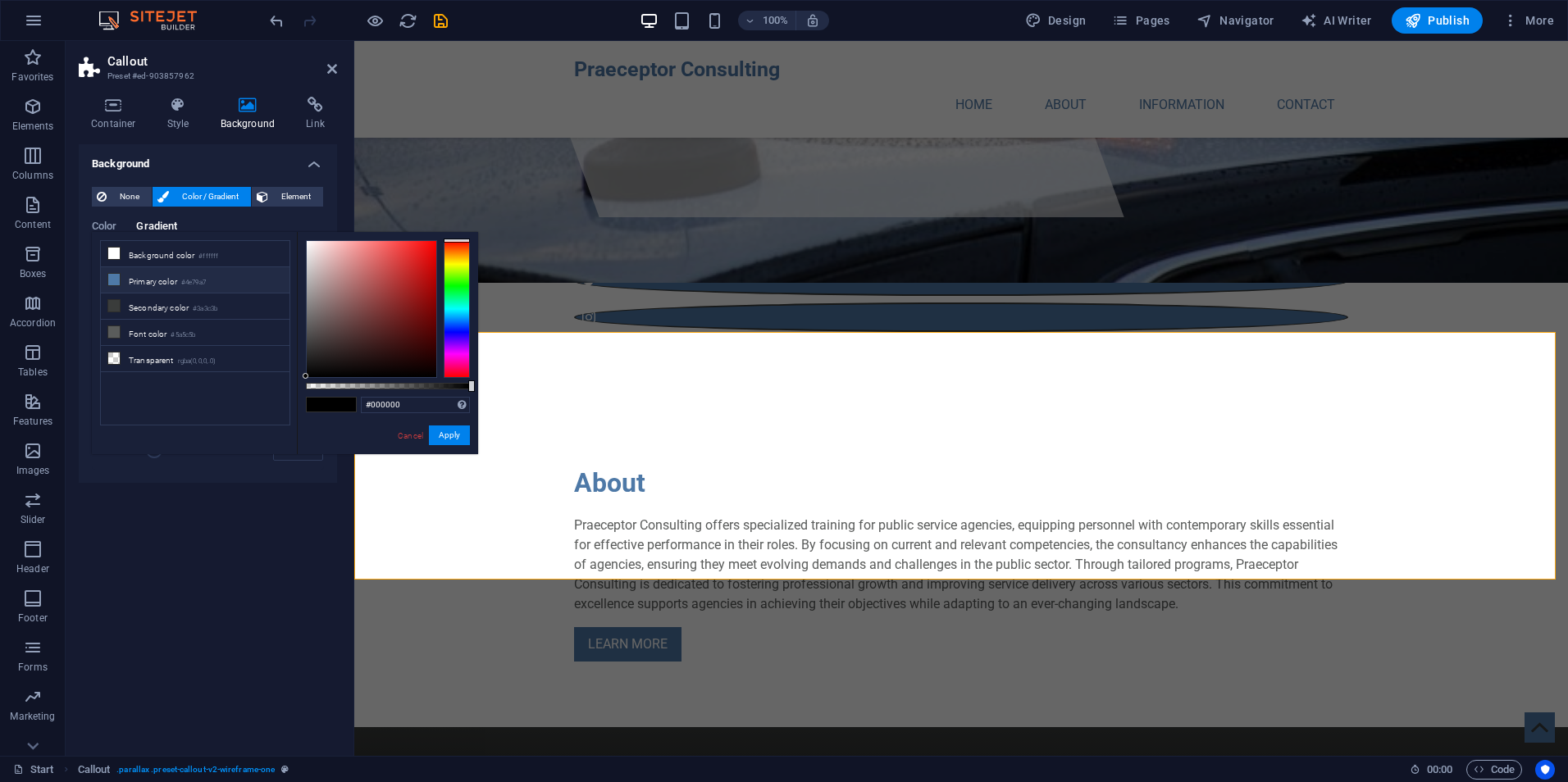
click at [146, 277] on li "Primary color #4e79a7" at bounding box center [195, 280] width 188 height 26
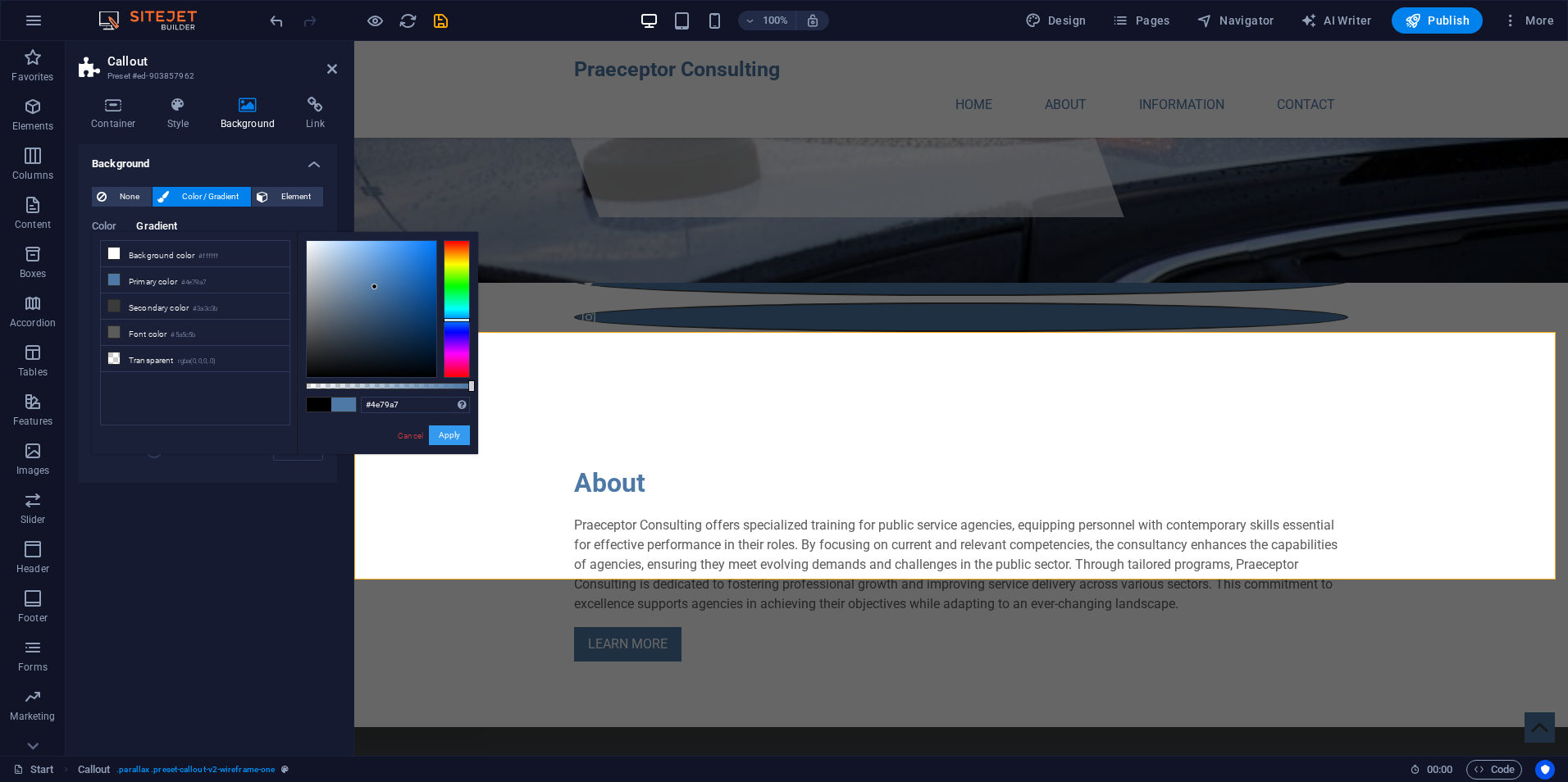
click at [441, 433] on button "Apply" at bounding box center [450, 435] width 41 height 20
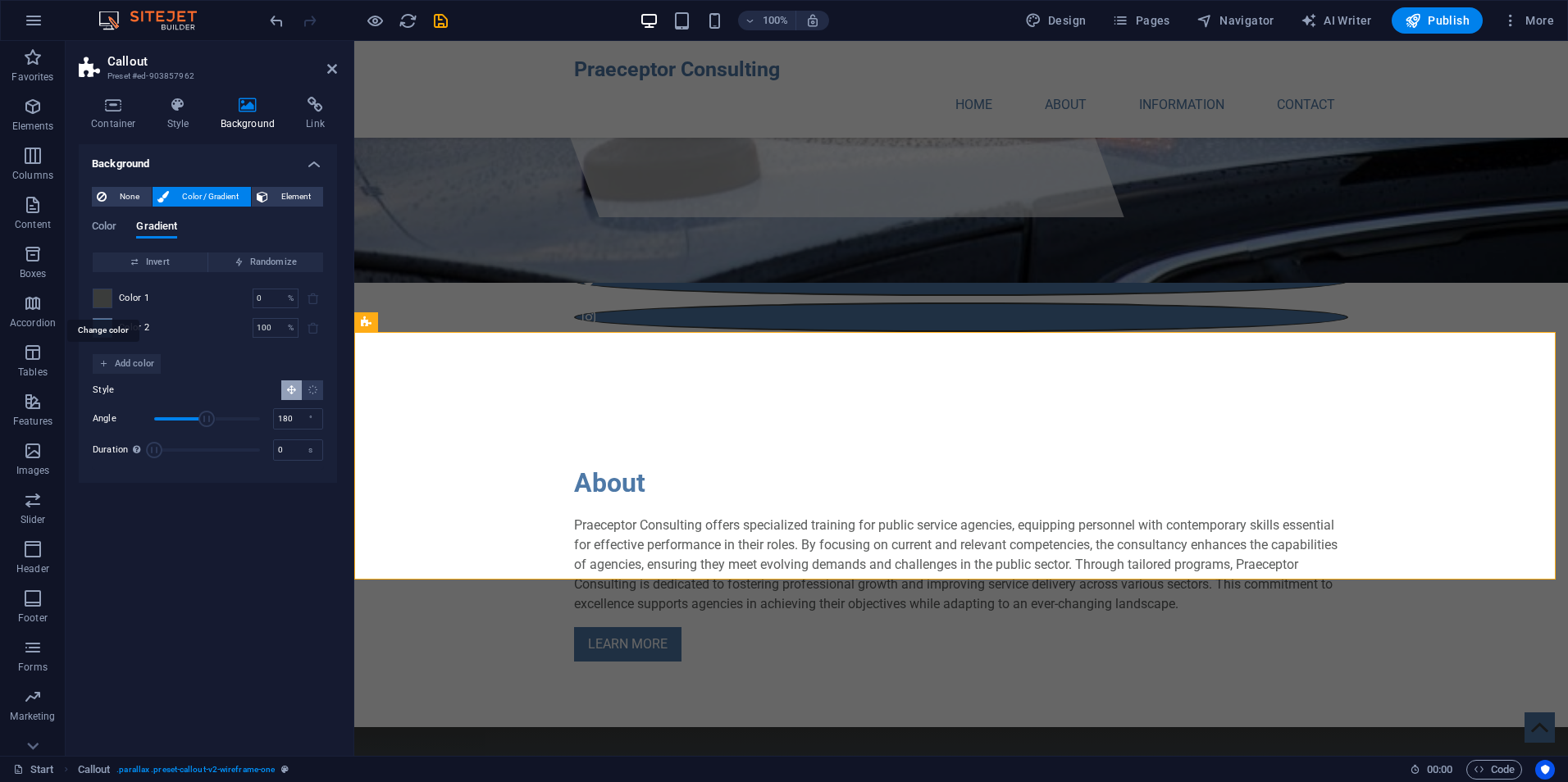
click at [105, 294] on span at bounding box center [103, 298] width 18 height 18
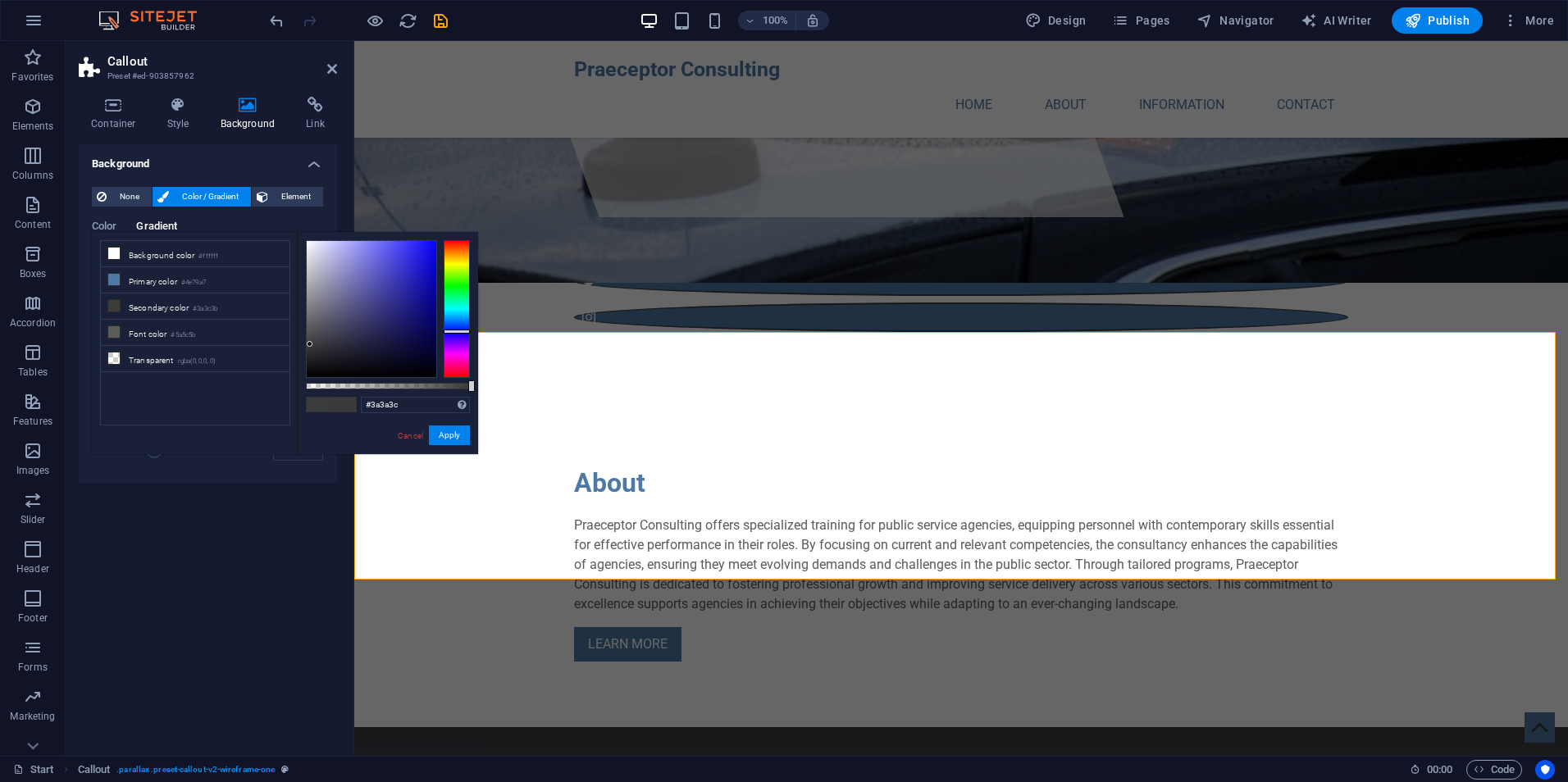
click at [461, 332] on div at bounding box center [456, 309] width 26 height 138
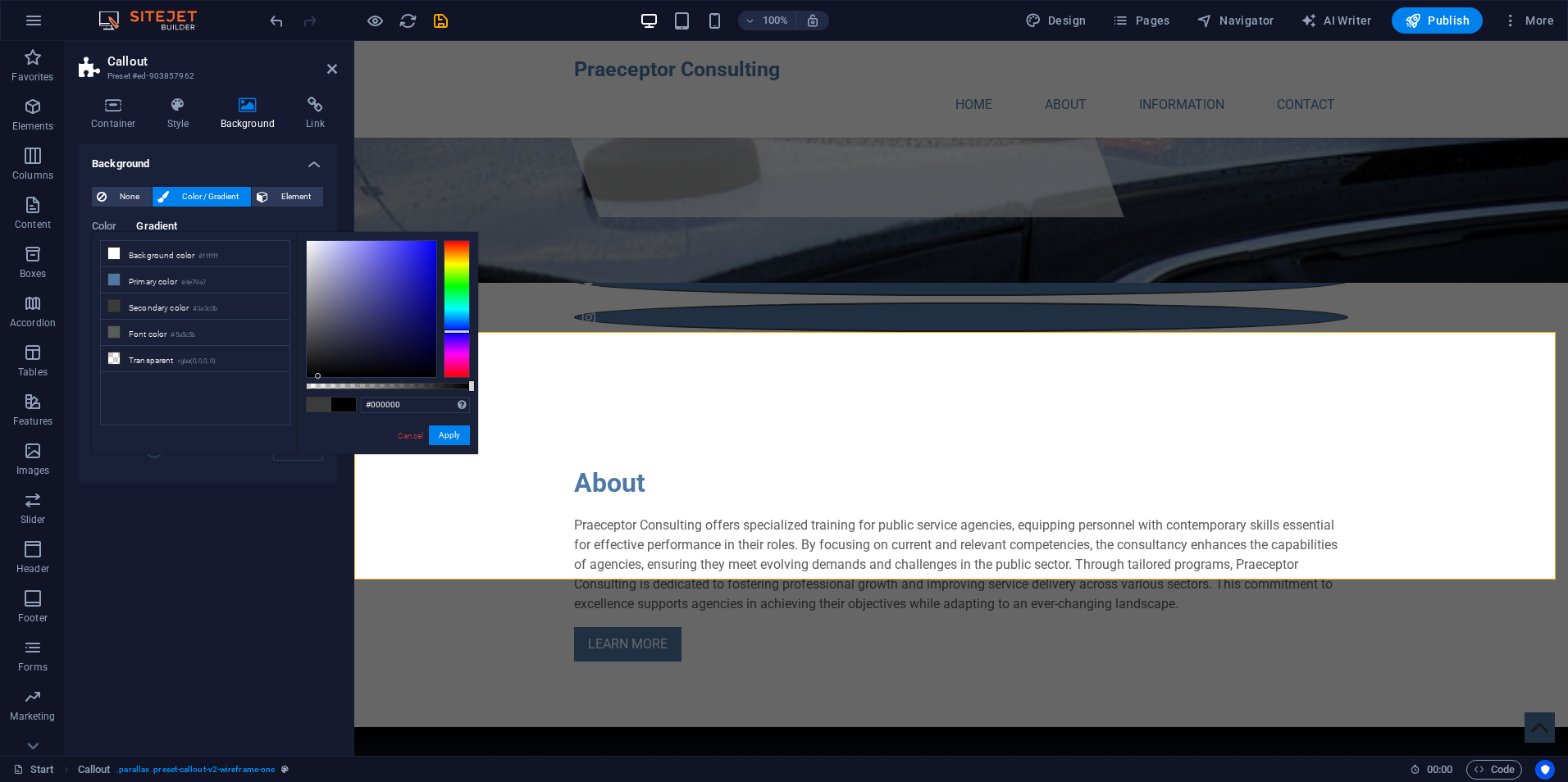
drag, startPoint x: 392, startPoint y: 331, endPoint x: 318, endPoint y: 400, distance: 101.2
click at [318, 400] on div "#000000 Supported formats #0852ed rgb(8, 82, 237) rgba(8, 82, 237, 90%) hsv(221…" at bounding box center [387, 462] width 181 height 460
click at [449, 437] on button "Apply" at bounding box center [450, 435] width 41 height 20
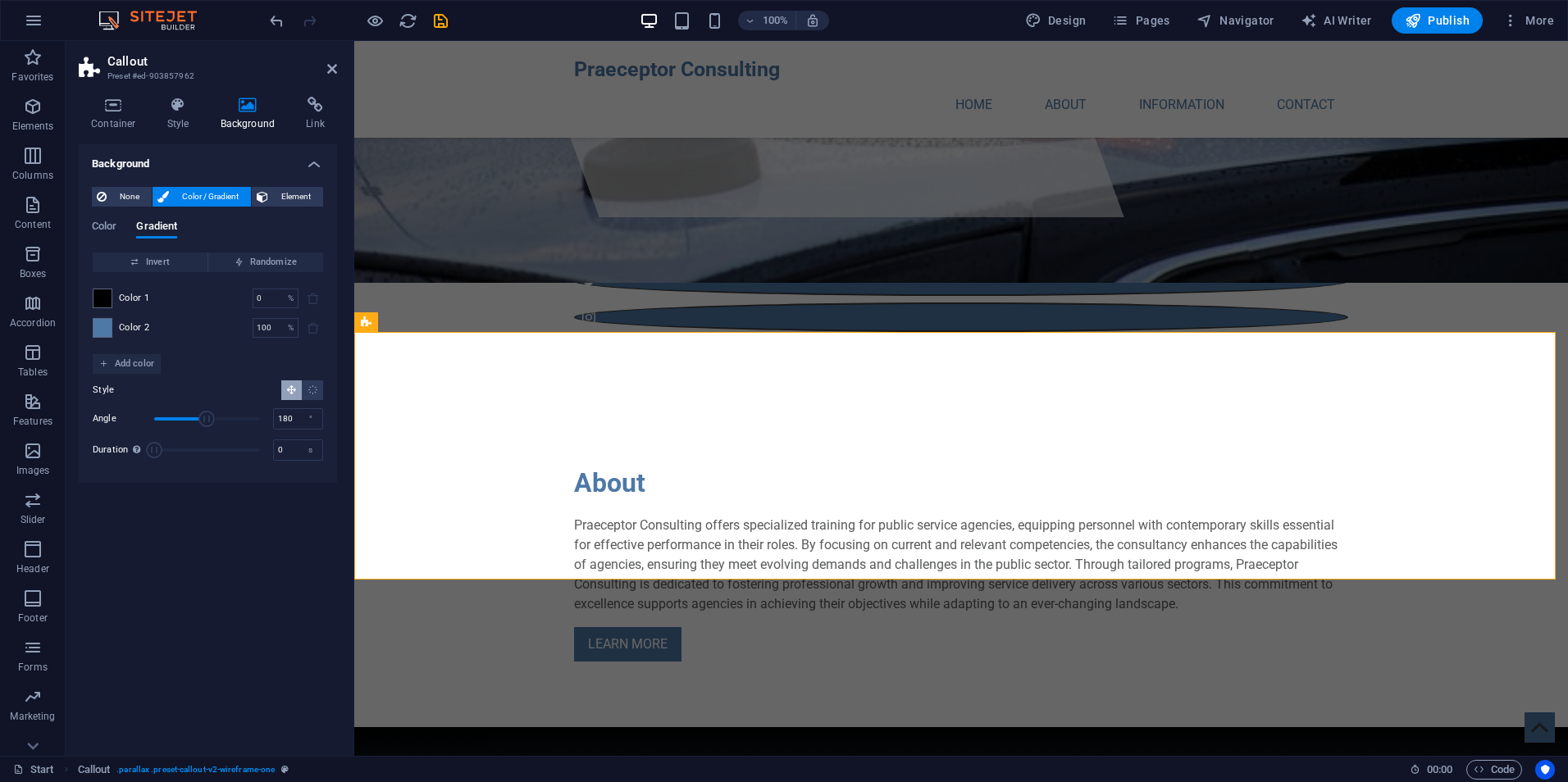
click at [259, 579] on div "Background None Color / Gradient Element Stretch background to full-width Color…" at bounding box center [207, 443] width 259 height 598
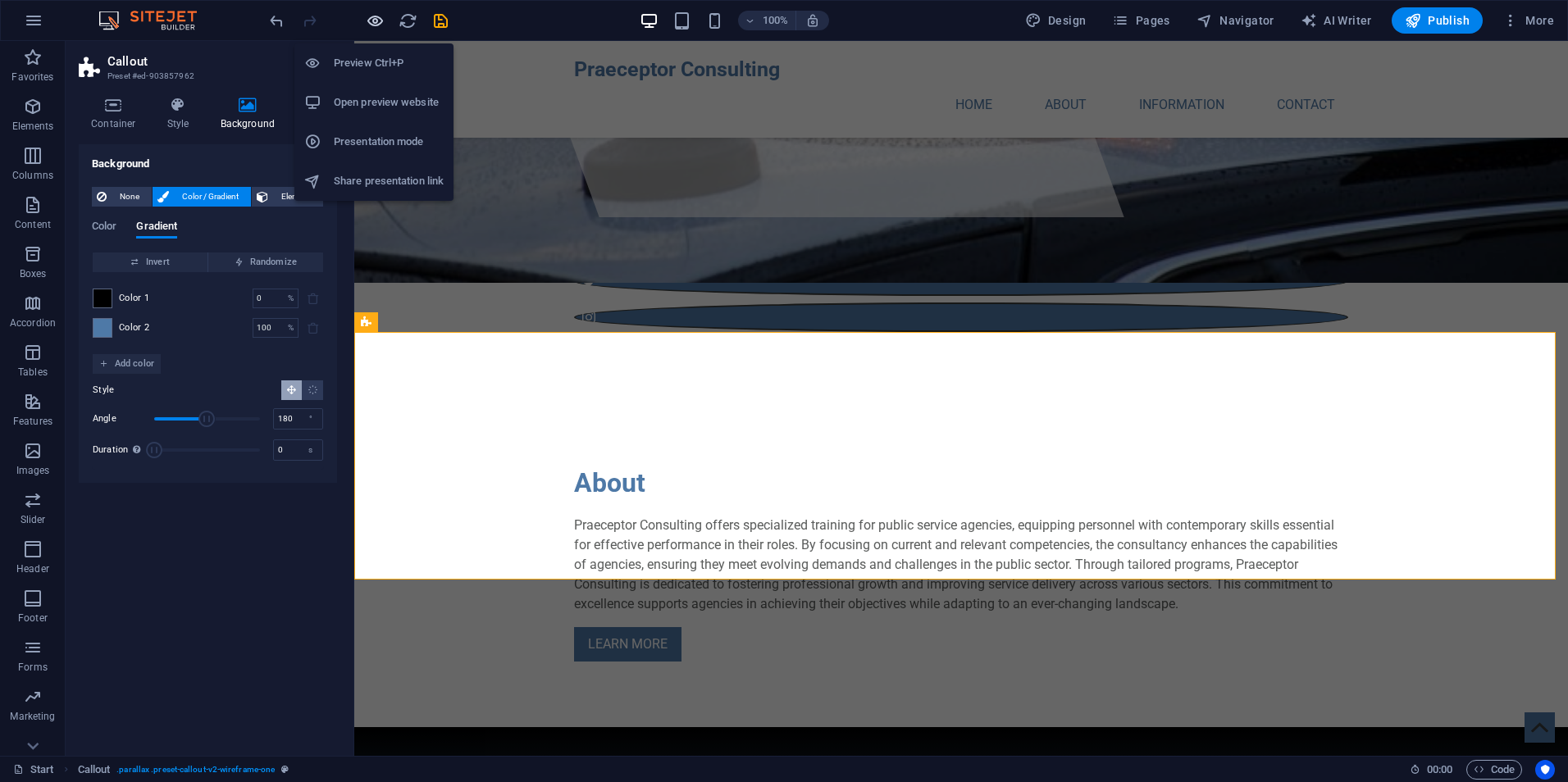
click at [368, 23] on icon "button" at bounding box center [375, 21] width 19 height 19
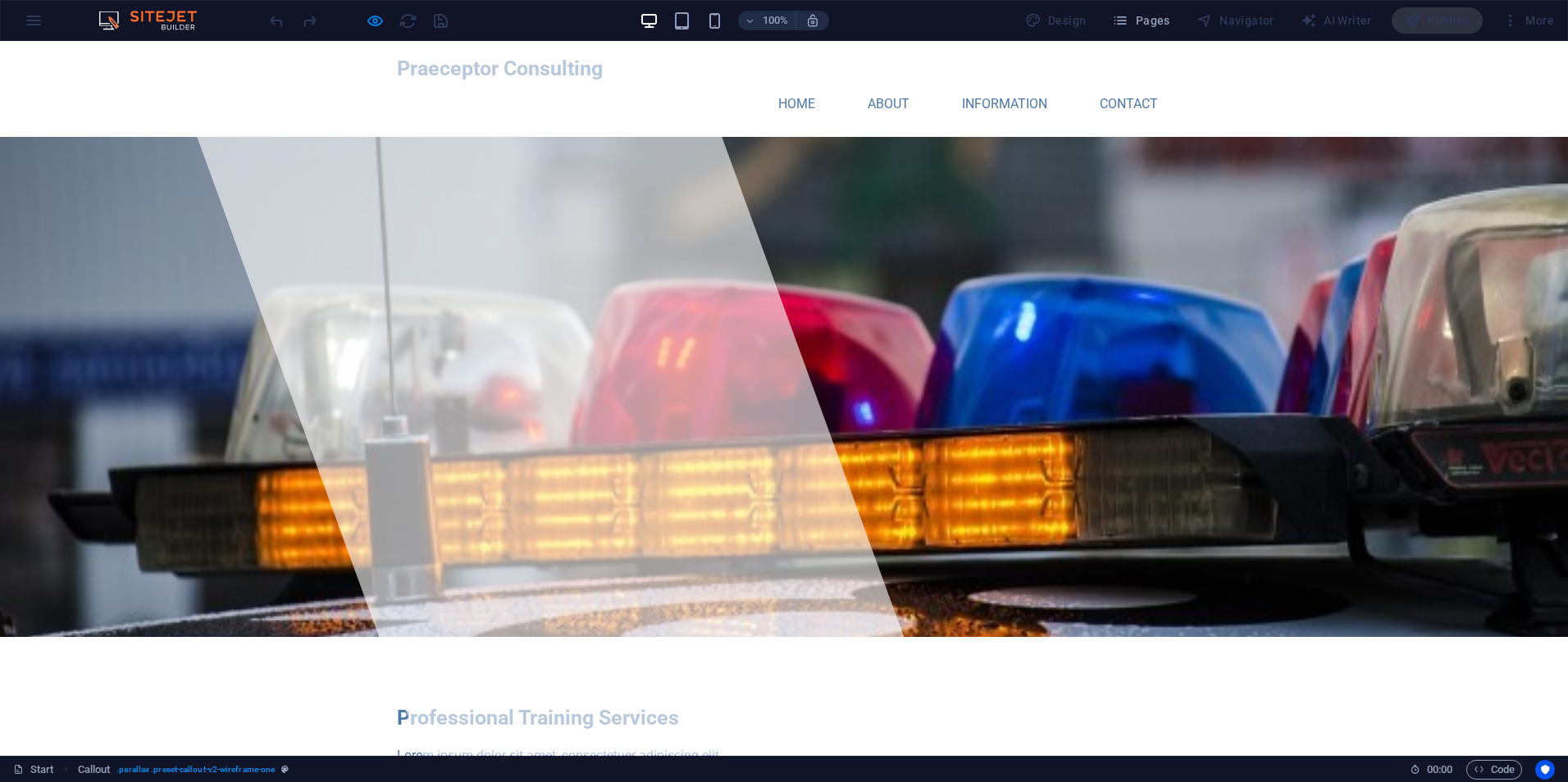
scroll to position [0, 0]
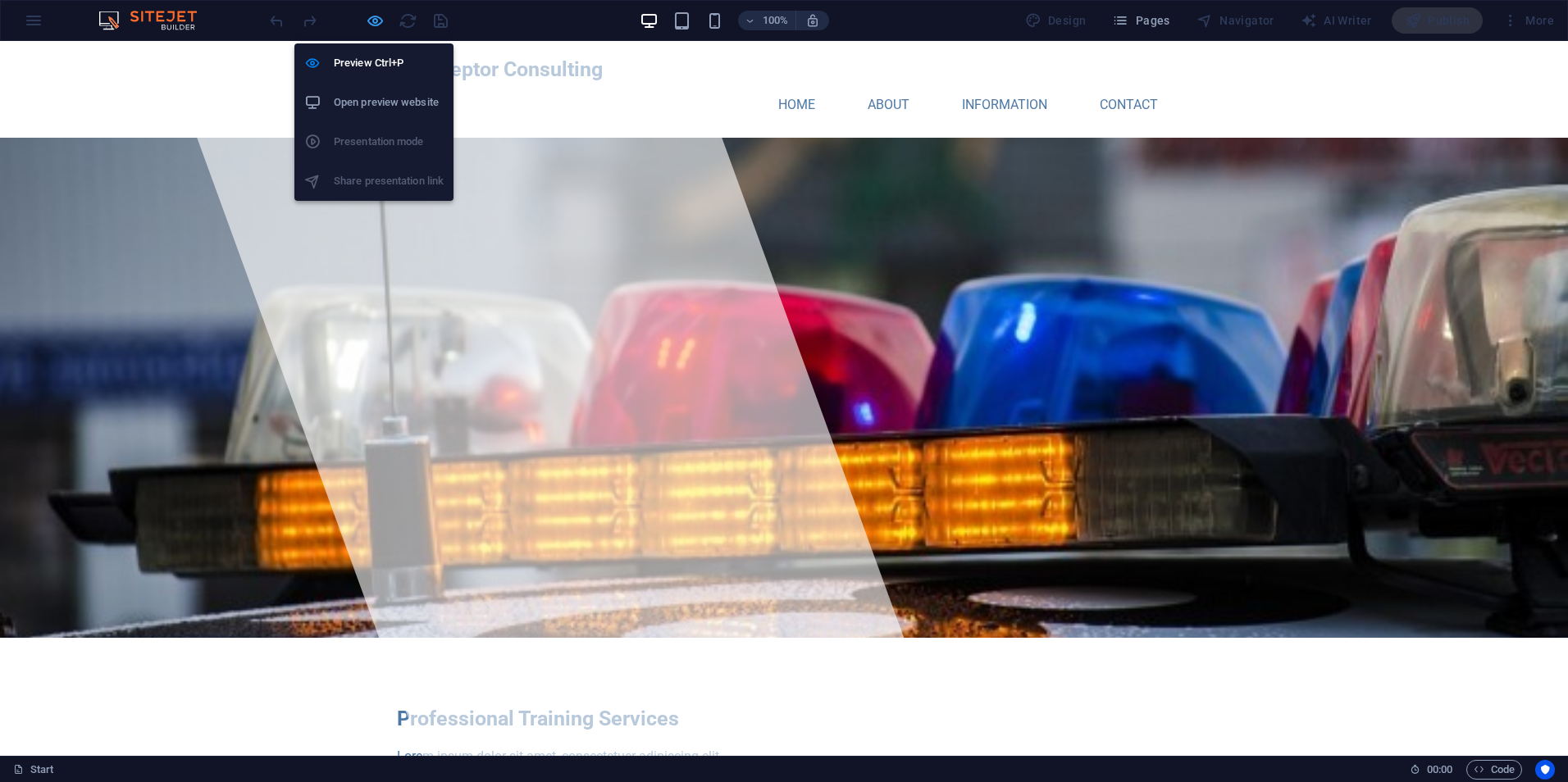
click at [375, 22] on icon "button" at bounding box center [375, 21] width 19 height 19
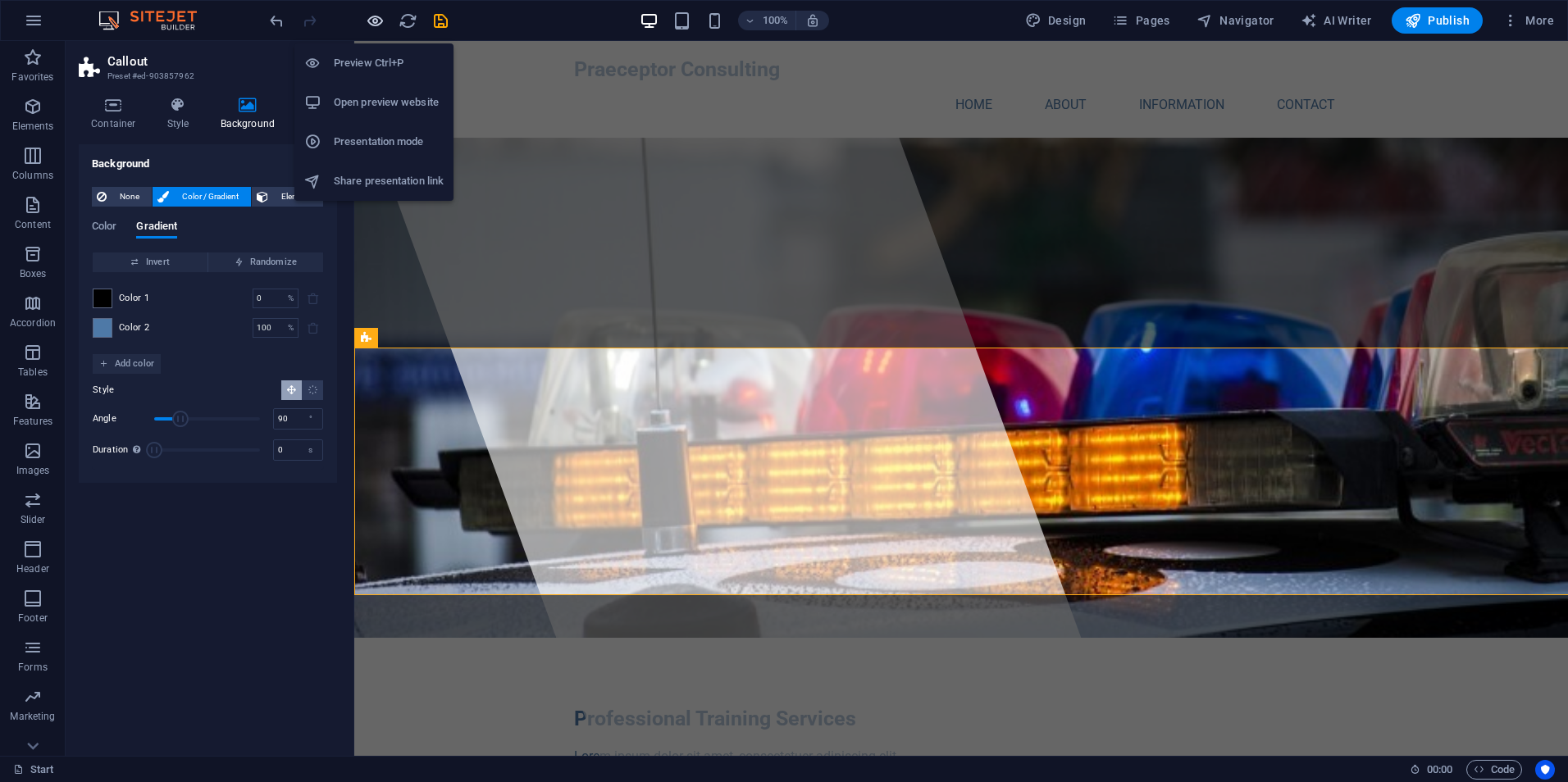
scroll to position [589, 0]
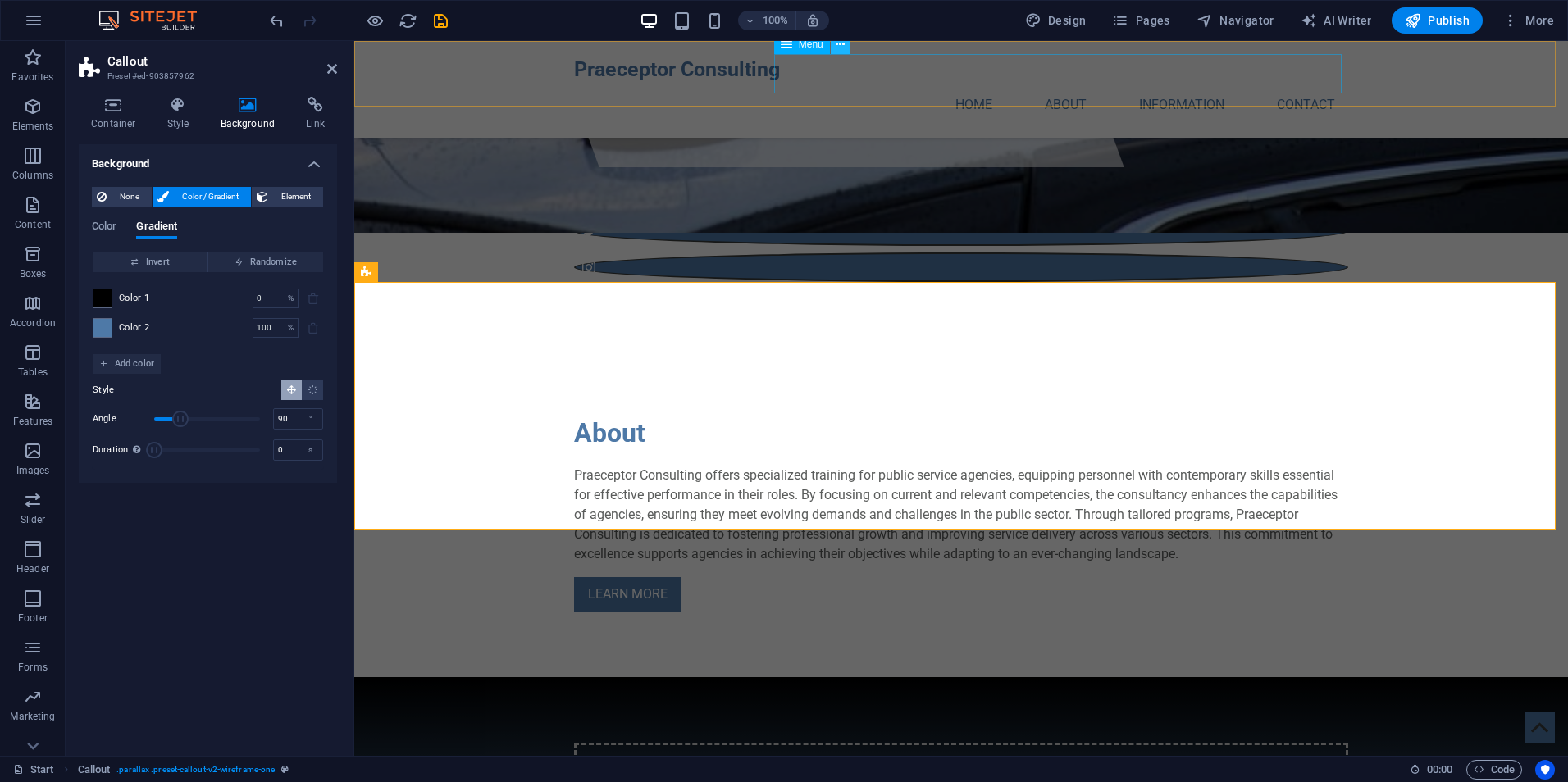
click at [837, 44] on icon at bounding box center [841, 44] width 9 height 17
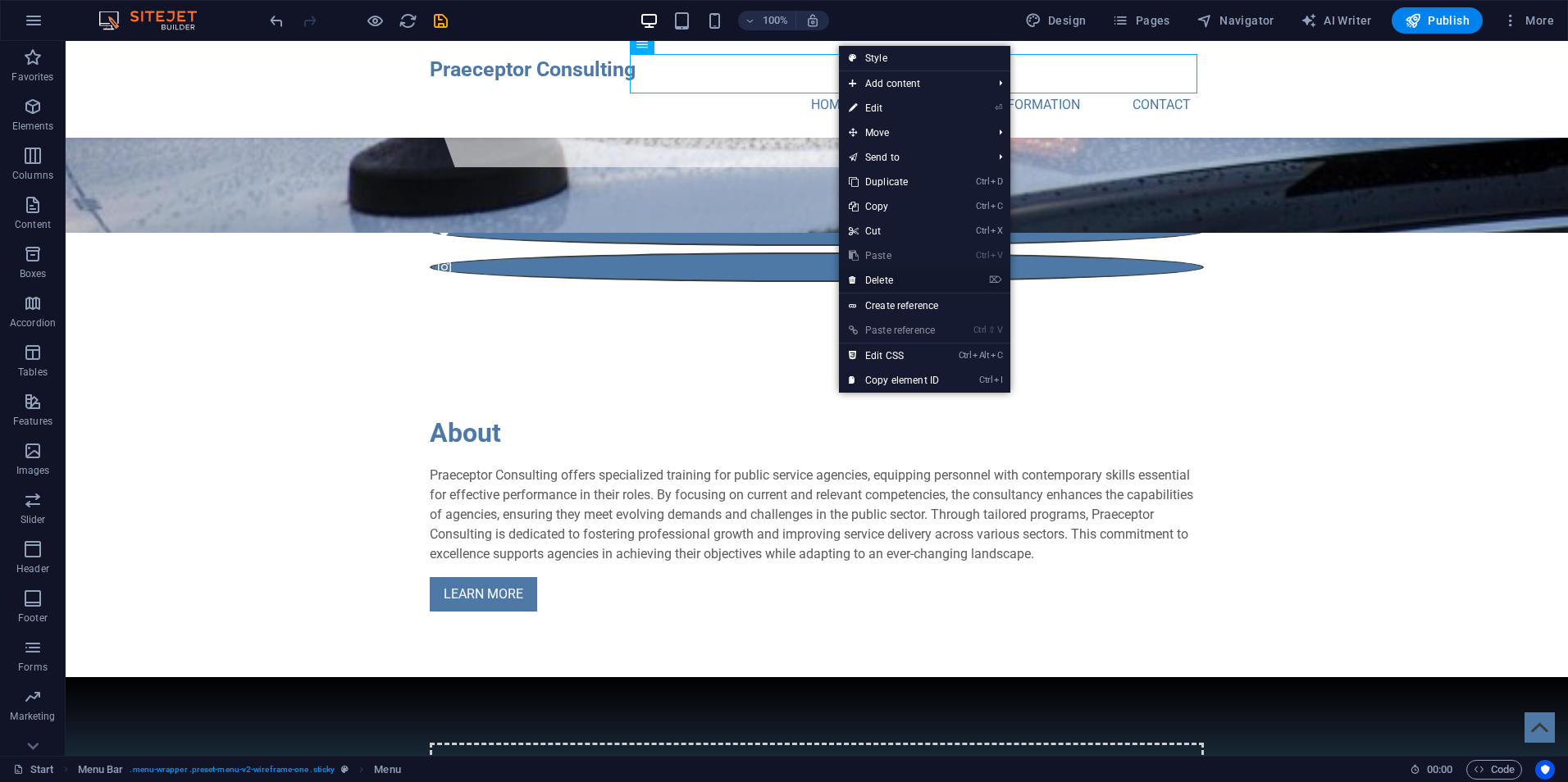
click at [939, 279] on link "⌦ Delete" at bounding box center [894, 280] width 110 height 24
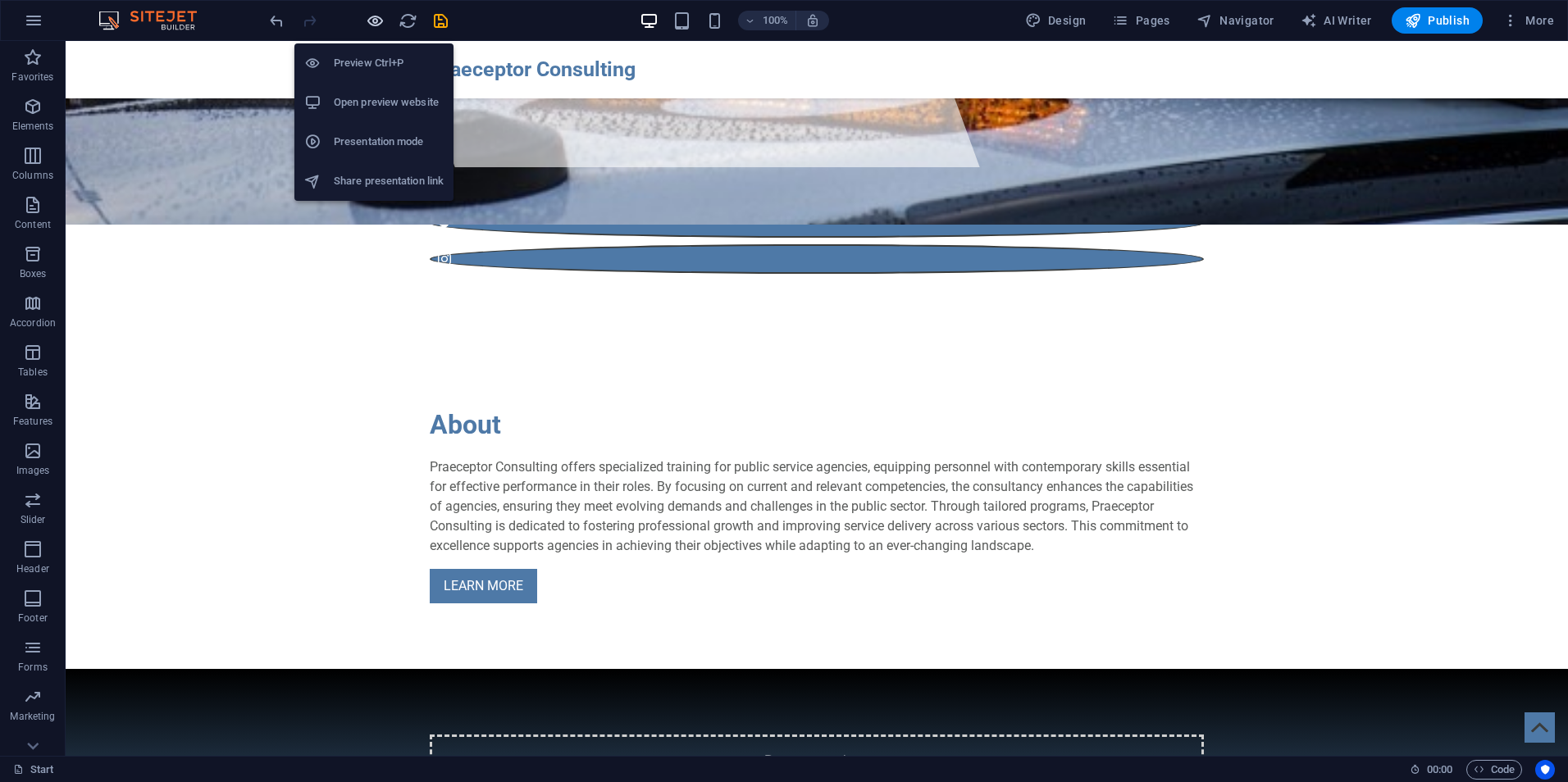
click at [377, 23] on icon "button" at bounding box center [375, 21] width 19 height 19
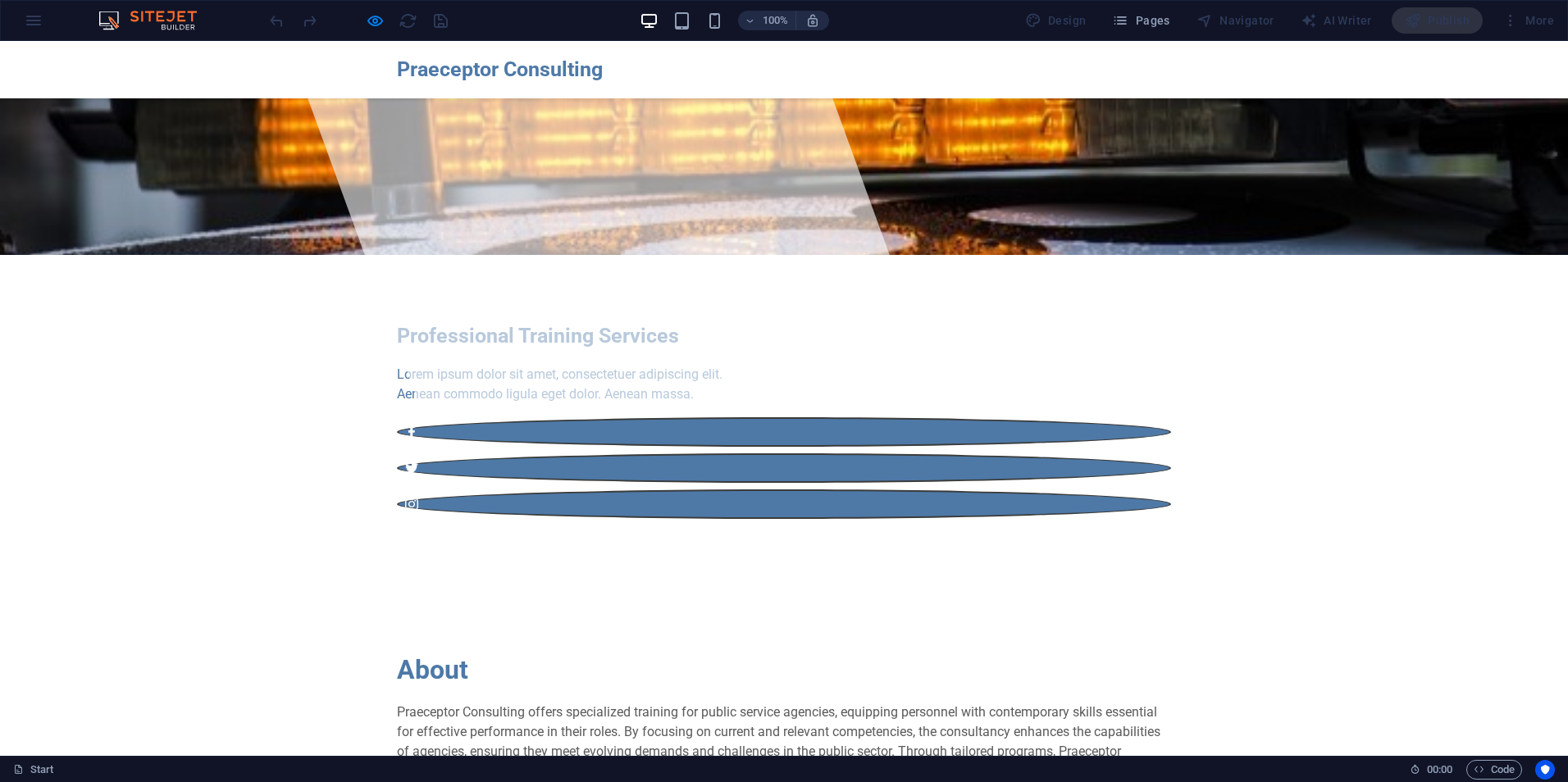
scroll to position [0, 0]
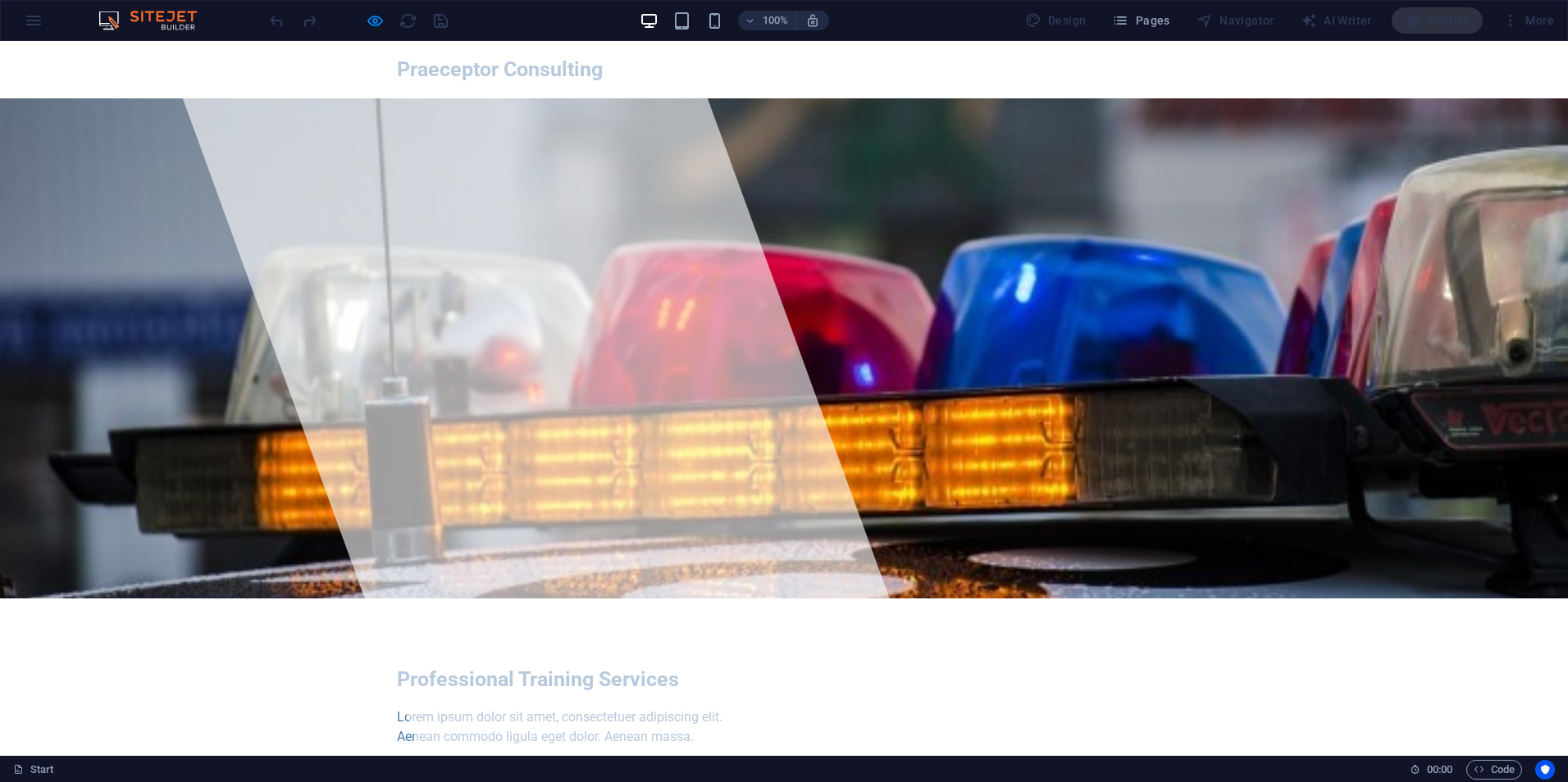
click at [363, 25] on div at bounding box center [359, 20] width 184 height 26
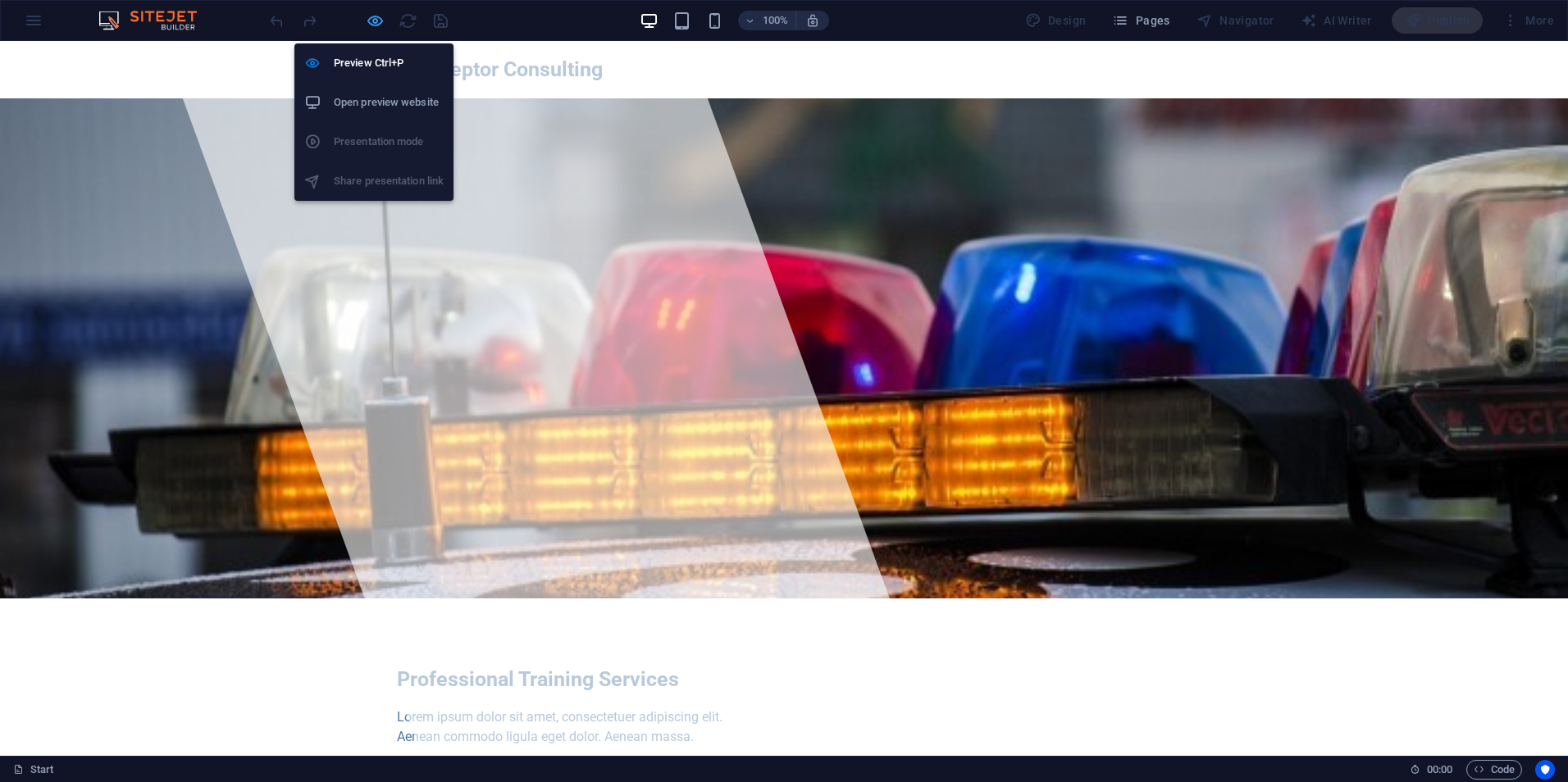
click at [368, 21] on icon "button" at bounding box center [375, 21] width 19 height 19
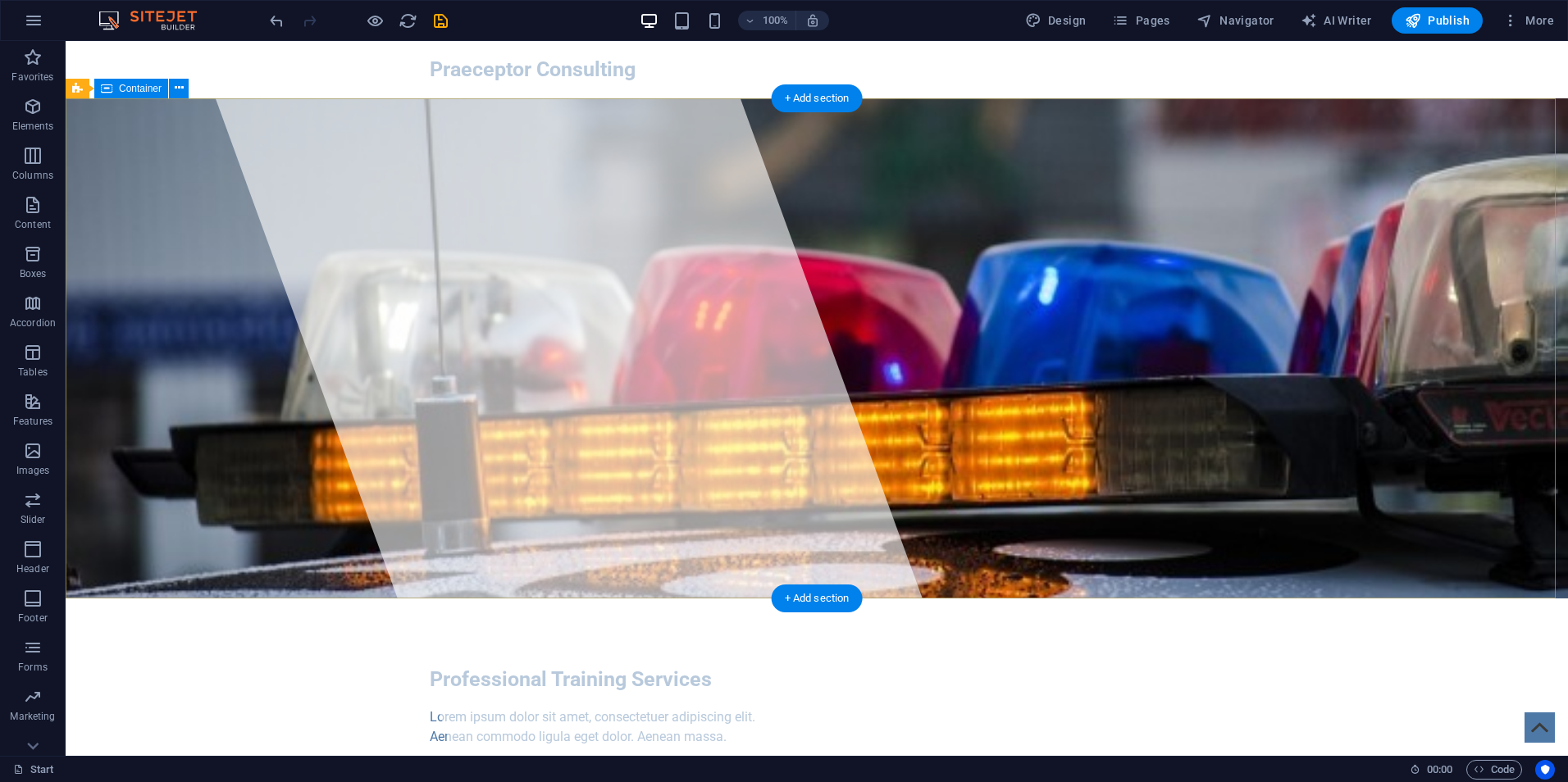
click at [157, 598] on div "Professional Training Services Lorem ipsum dolor sit amet, consectetuer adipisc…" at bounding box center [817, 763] width 1503 height 330
click at [178, 89] on icon at bounding box center [179, 87] width 9 height 17
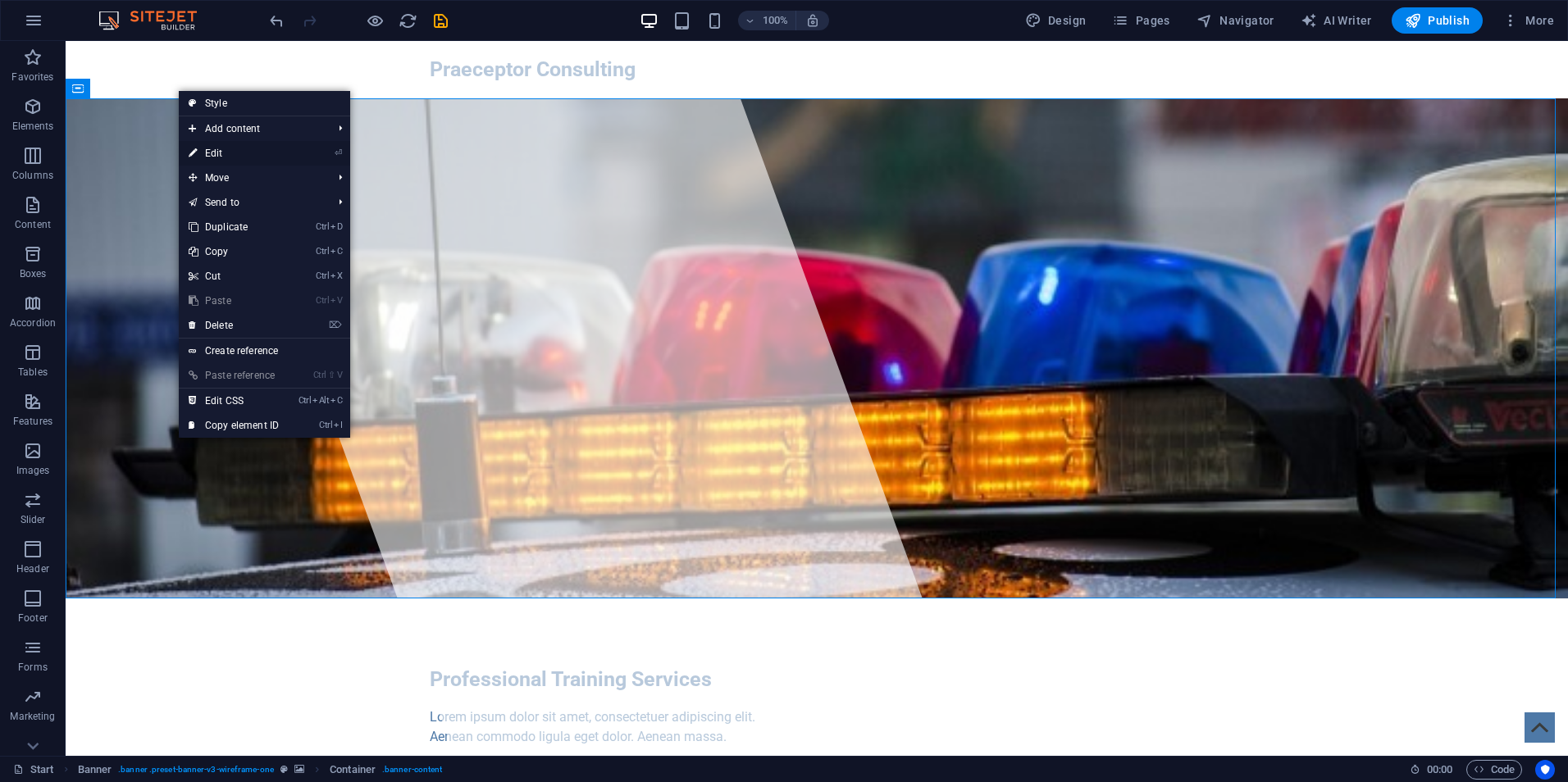
click at [268, 156] on link "⏎ Edit" at bounding box center [233, 153] width 110 height 24
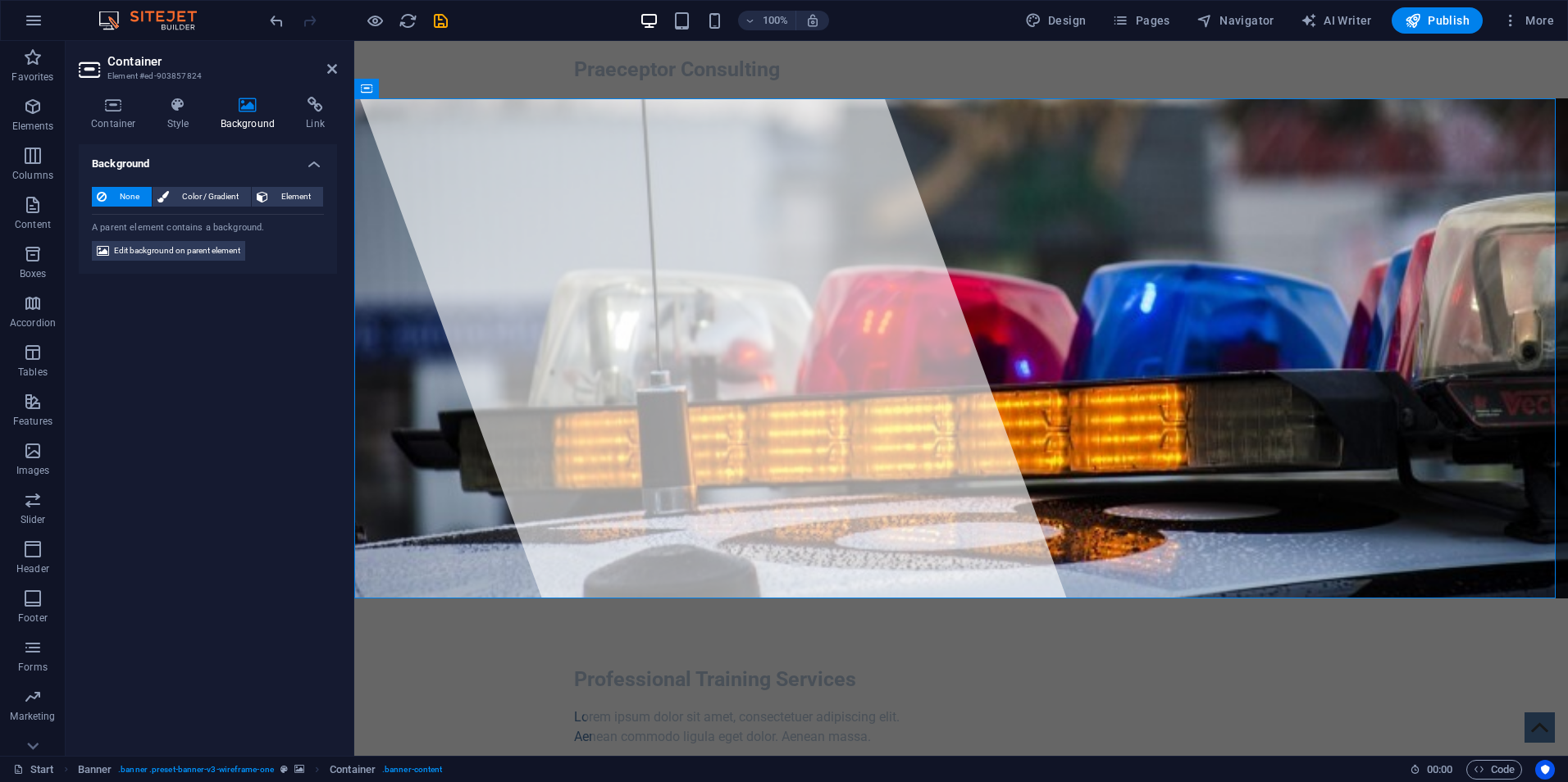
click at [261, 106] on icon at bounding box center [248, 105] width 79 height 16
click at [224, 247] on span "Edit background on parent element" at bounding box center [178, 251] width 126 height 20
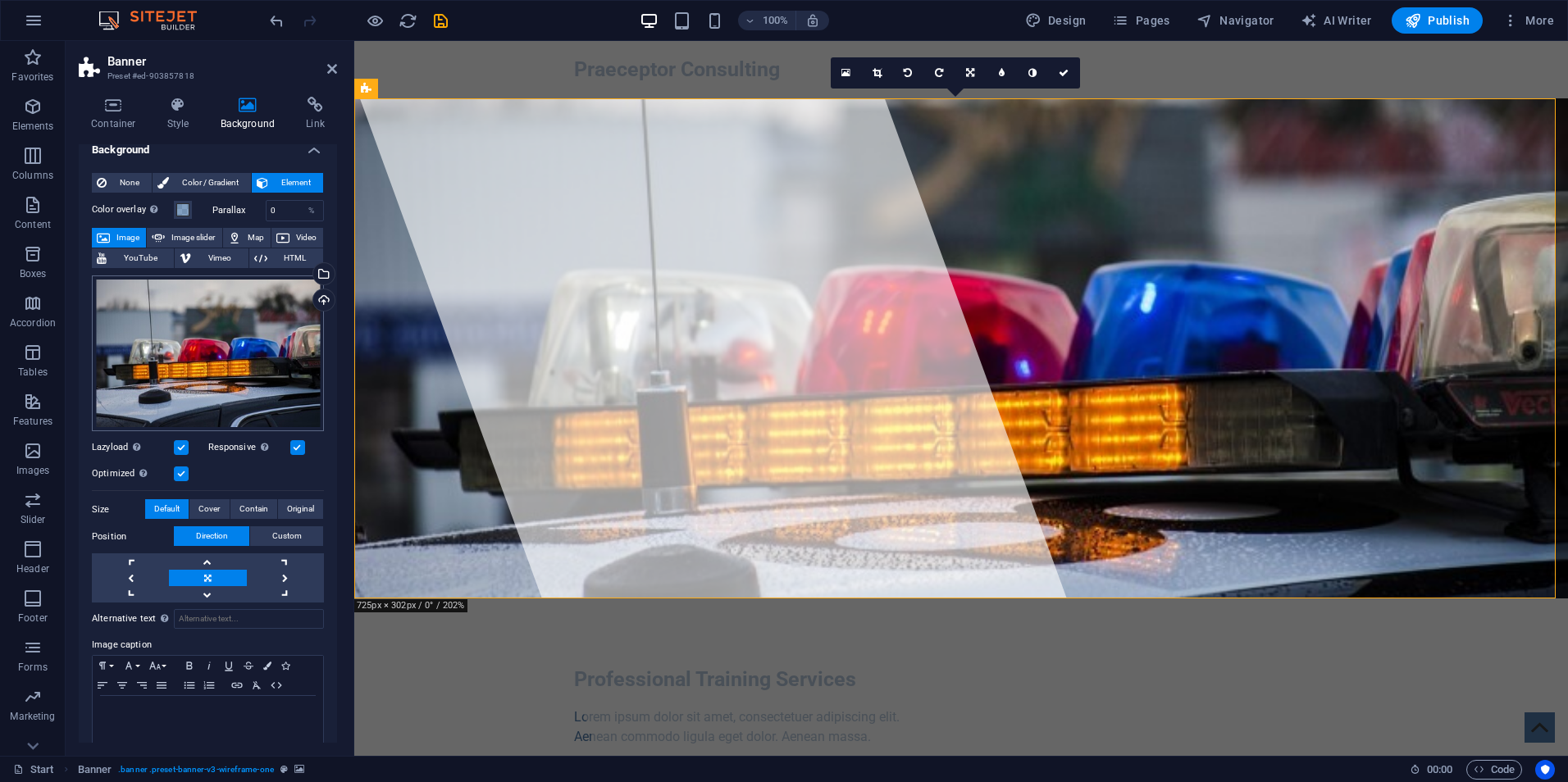
scroll to position [30, 0]
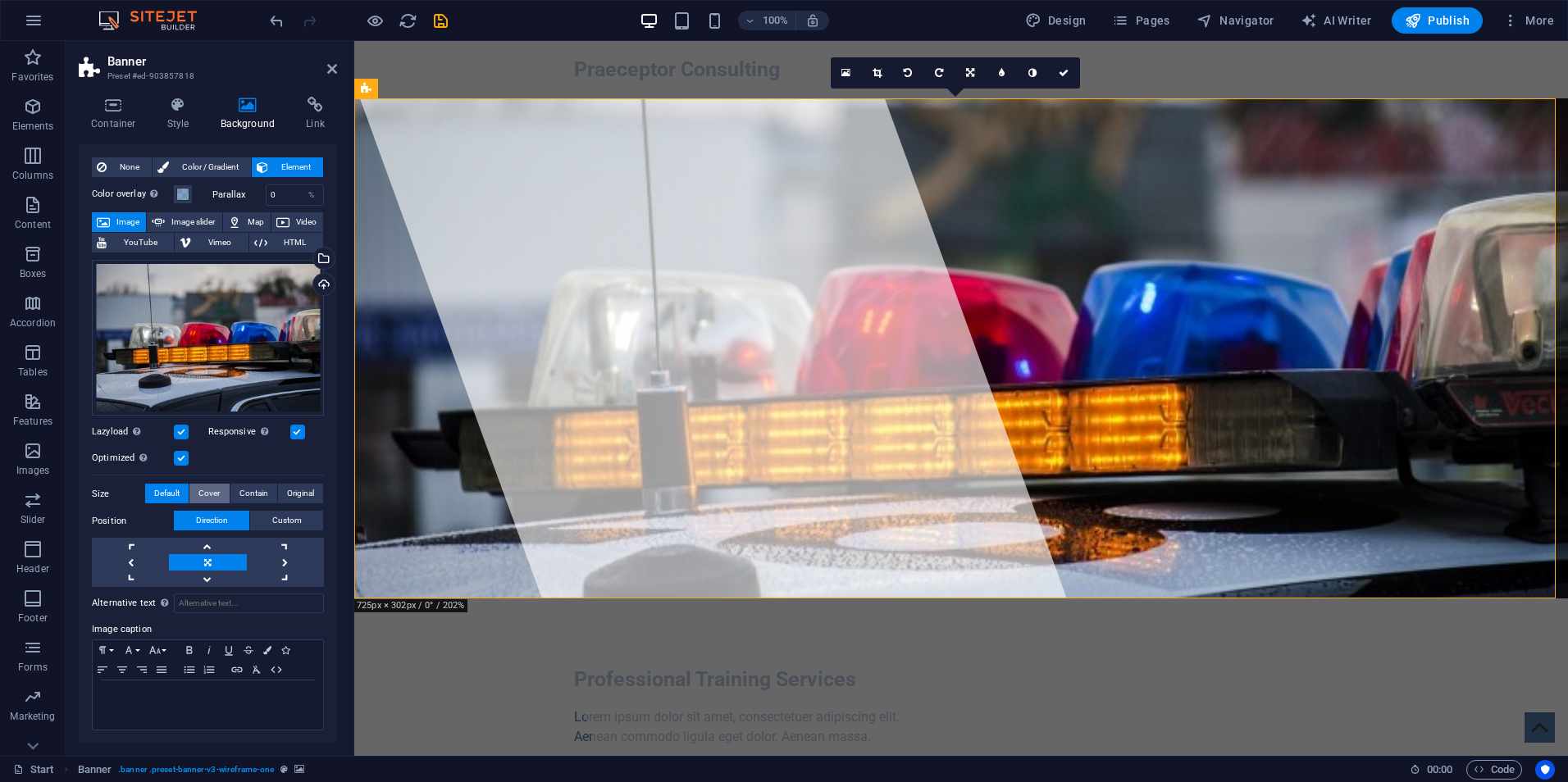
click at [208, 491] on span "Cover" at bounding box center [209, 494] width 22 height 20
click at [262, 488] on span "Contain" at bounding box center [254, 494] width 29 height 20
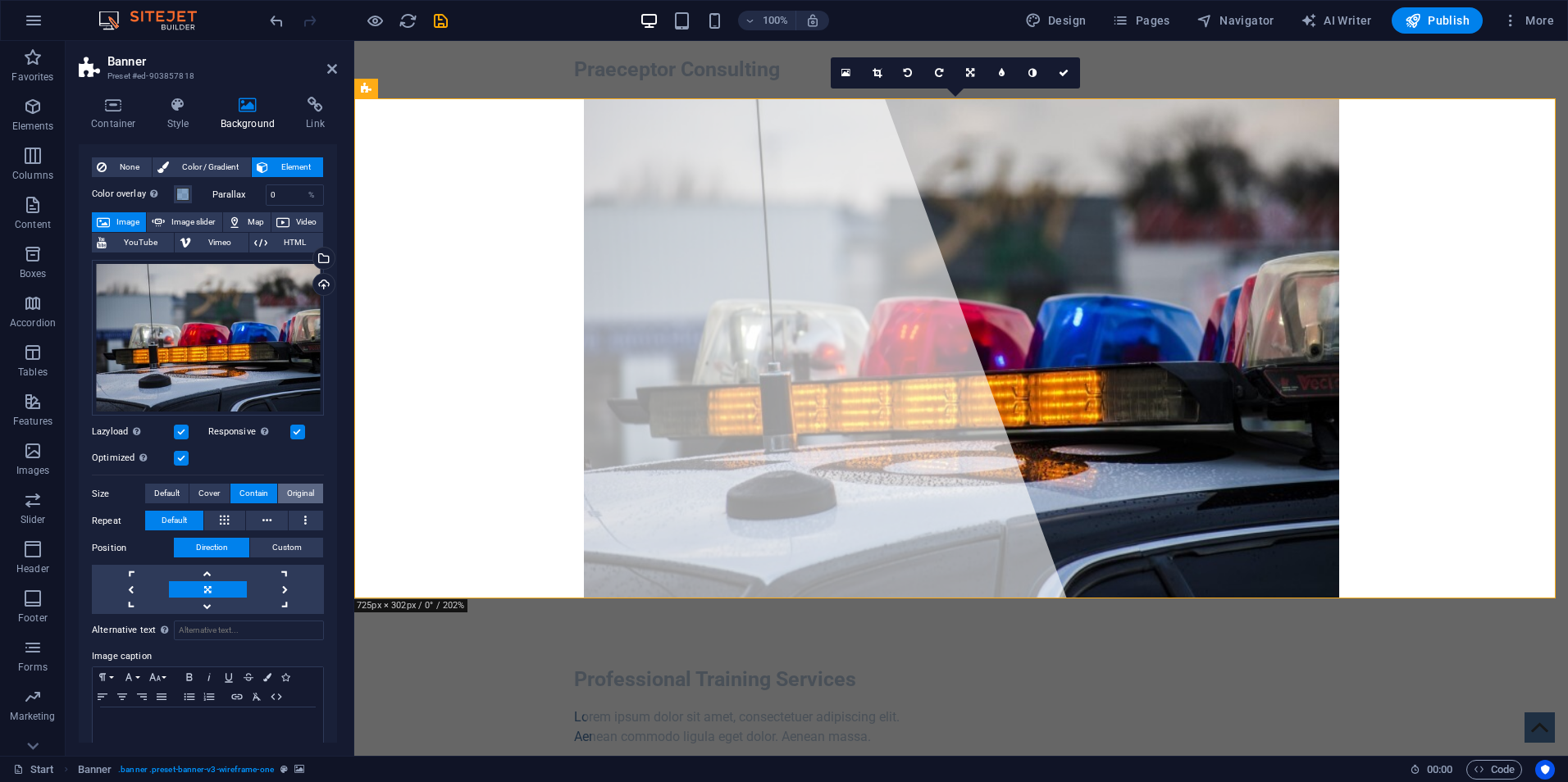
click at [292, 491] on span "Original" at bounding box center [301, 494] width 27 height 20
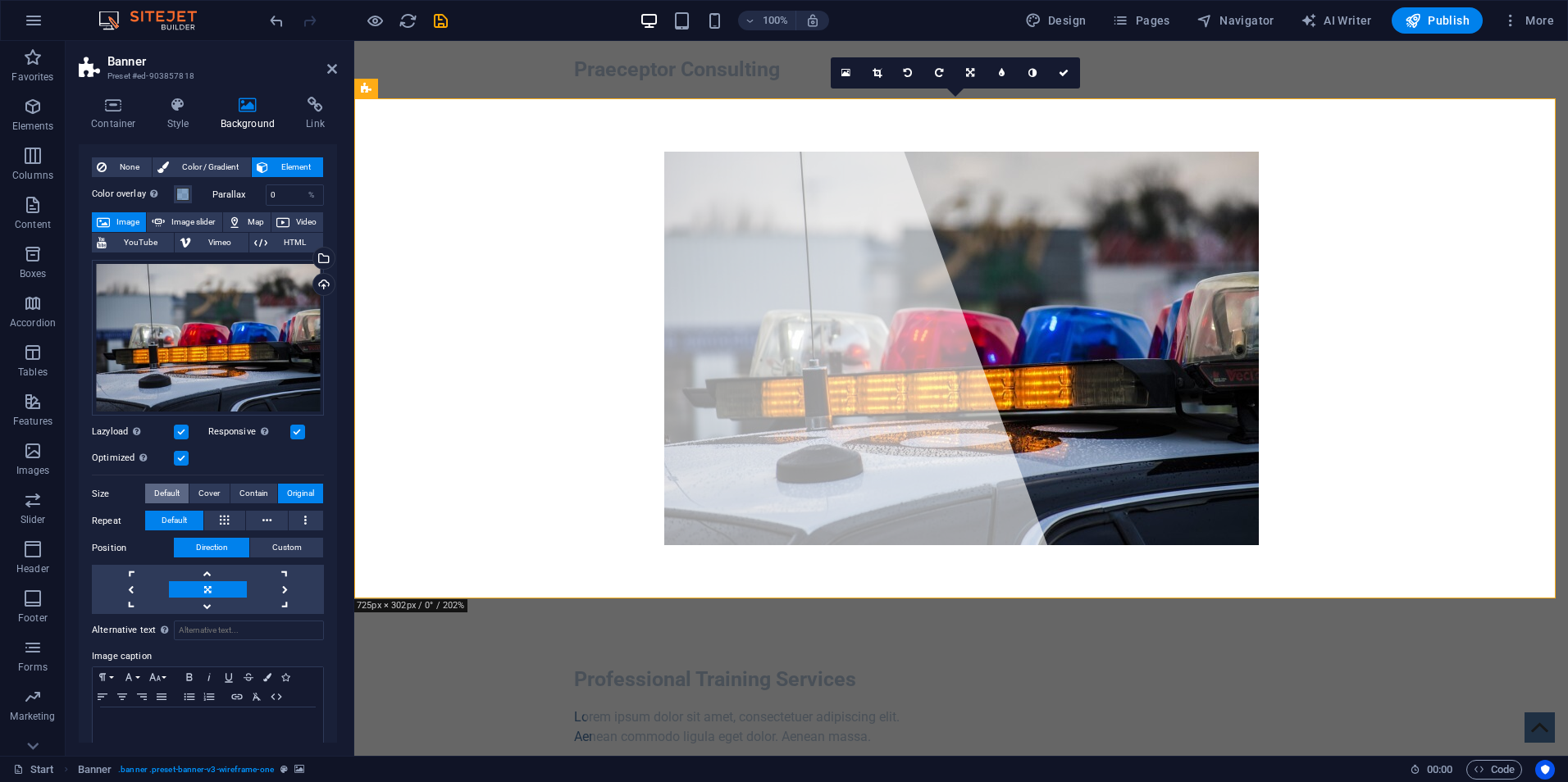
click at [160, 489] on span "Default" at bounding box center [167, 494] width 25 height 20
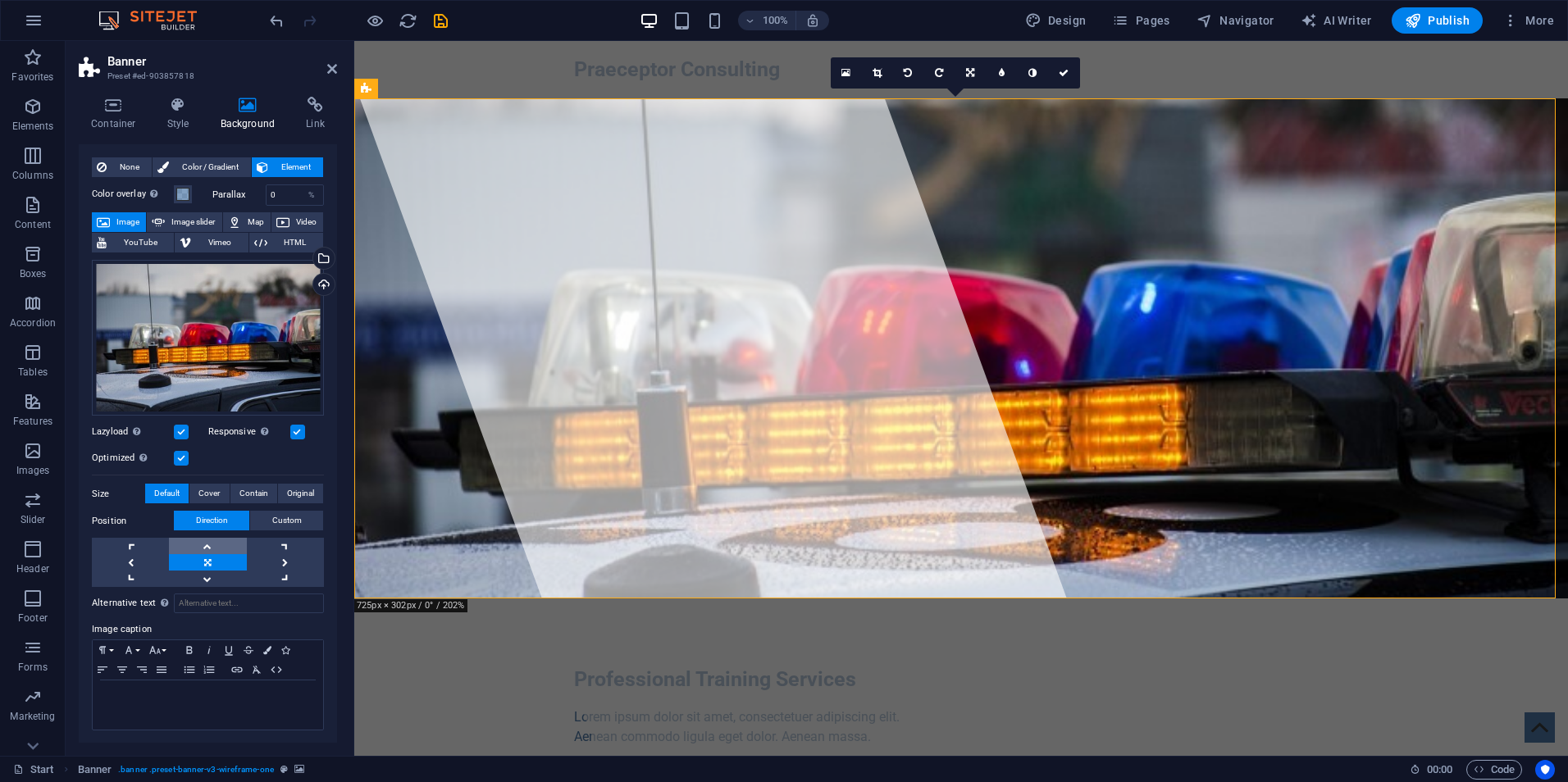
click at [205, 545] on link at bounding box center [208, 546] width 77 height 16
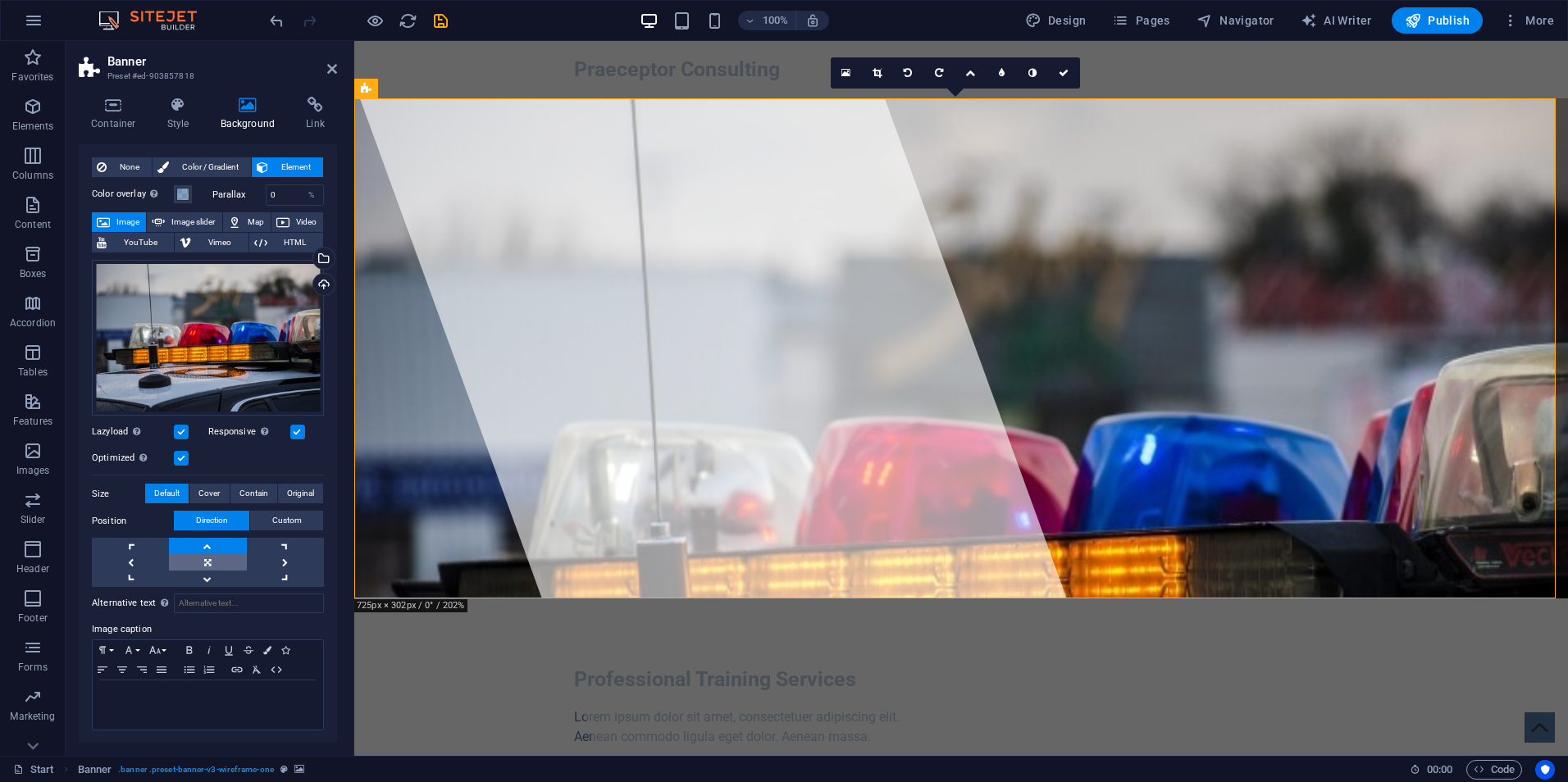
click at [202, 562] on link at bounding box center [208, 562] width 77 height 16
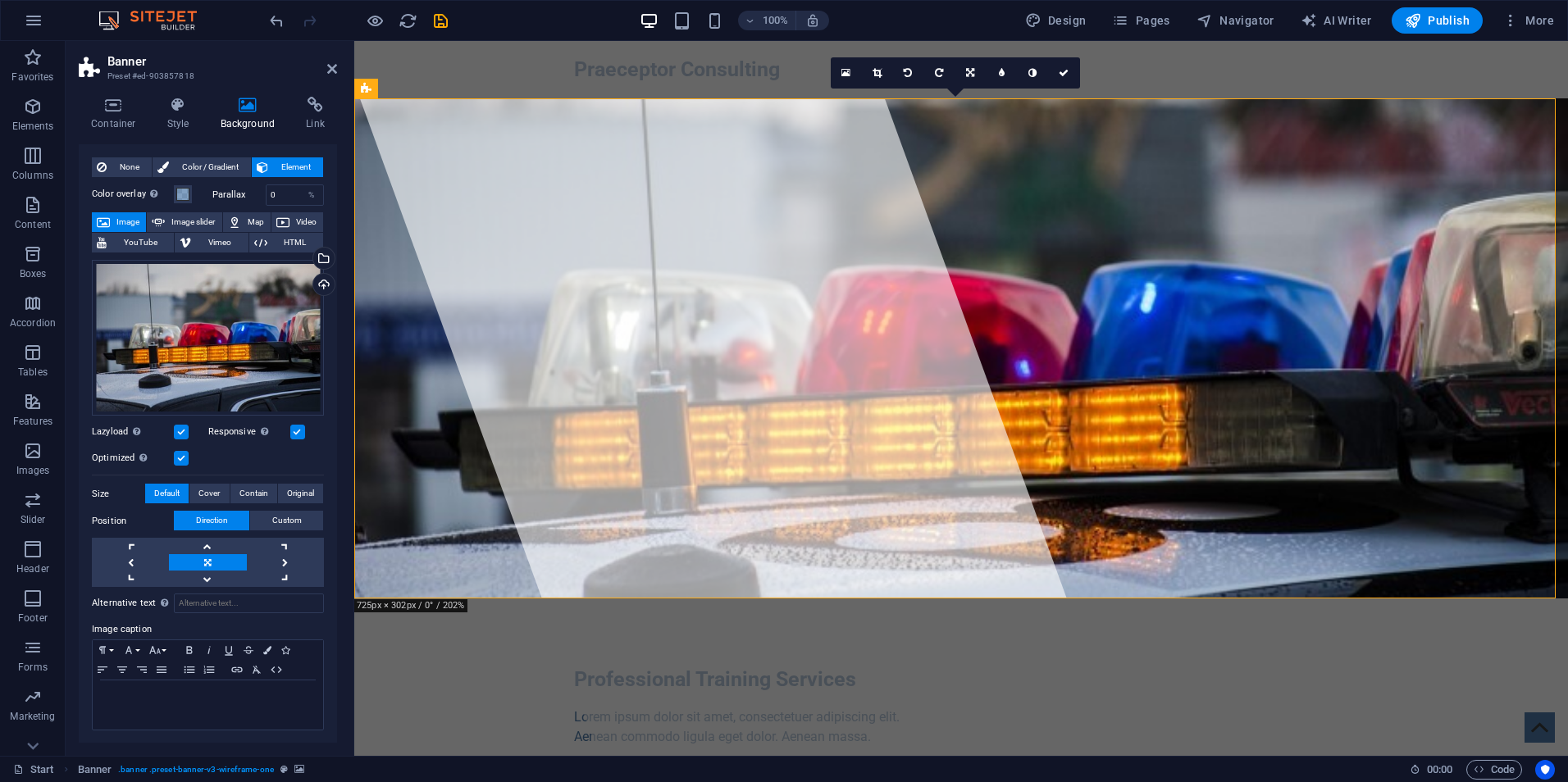
scroll to position [0, 0]
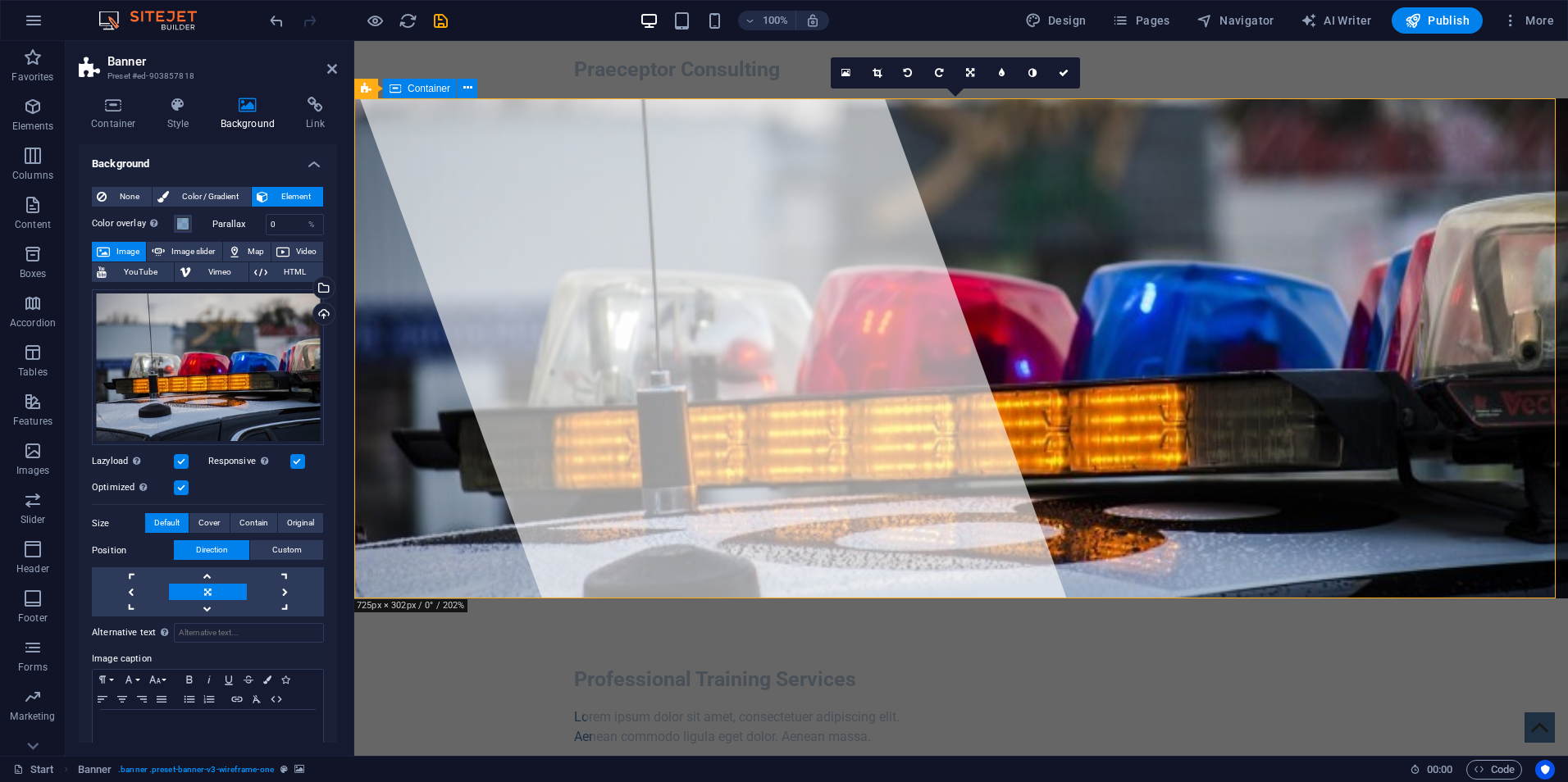
click at [509, 598] on div "Professional Training Services Lorem ipsum dolor sit amet, consectetuer adipisc…" at bounding box center [961, 763] width 1214 height 330
click at [435, 598] on div "Professional Training Services Lorem ipsum dolor sit amet, consectetuer adipisc…" at bounding box center [961, 763] width 1214 height 330
drag, startPoint x: 368, startPoint y: 205, endPoint x: 370, endPoint y: 195, distance: 10.2
click at [369, 598] on div "Professional Training Services Lorem ipsum dolor sit amet, consectetuer adipisc…" at bounding box center [961, 763] width 1214 height 330
click at [397, 86] on span "Banner" at bounding box center [394, 88] width 32 height 10
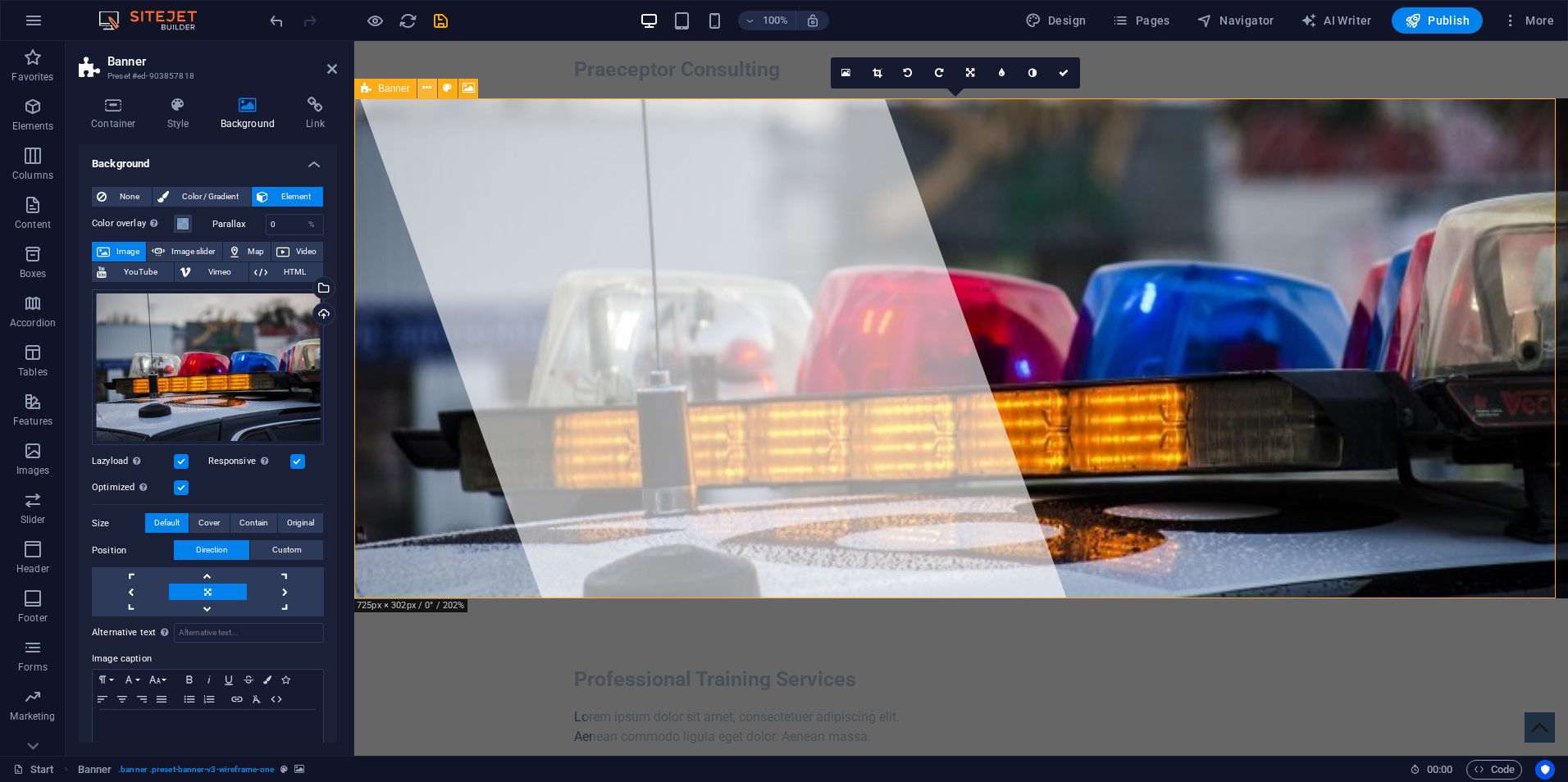
click at [431, 86] on icon at bounding box center [427, 87] width 9 height 17
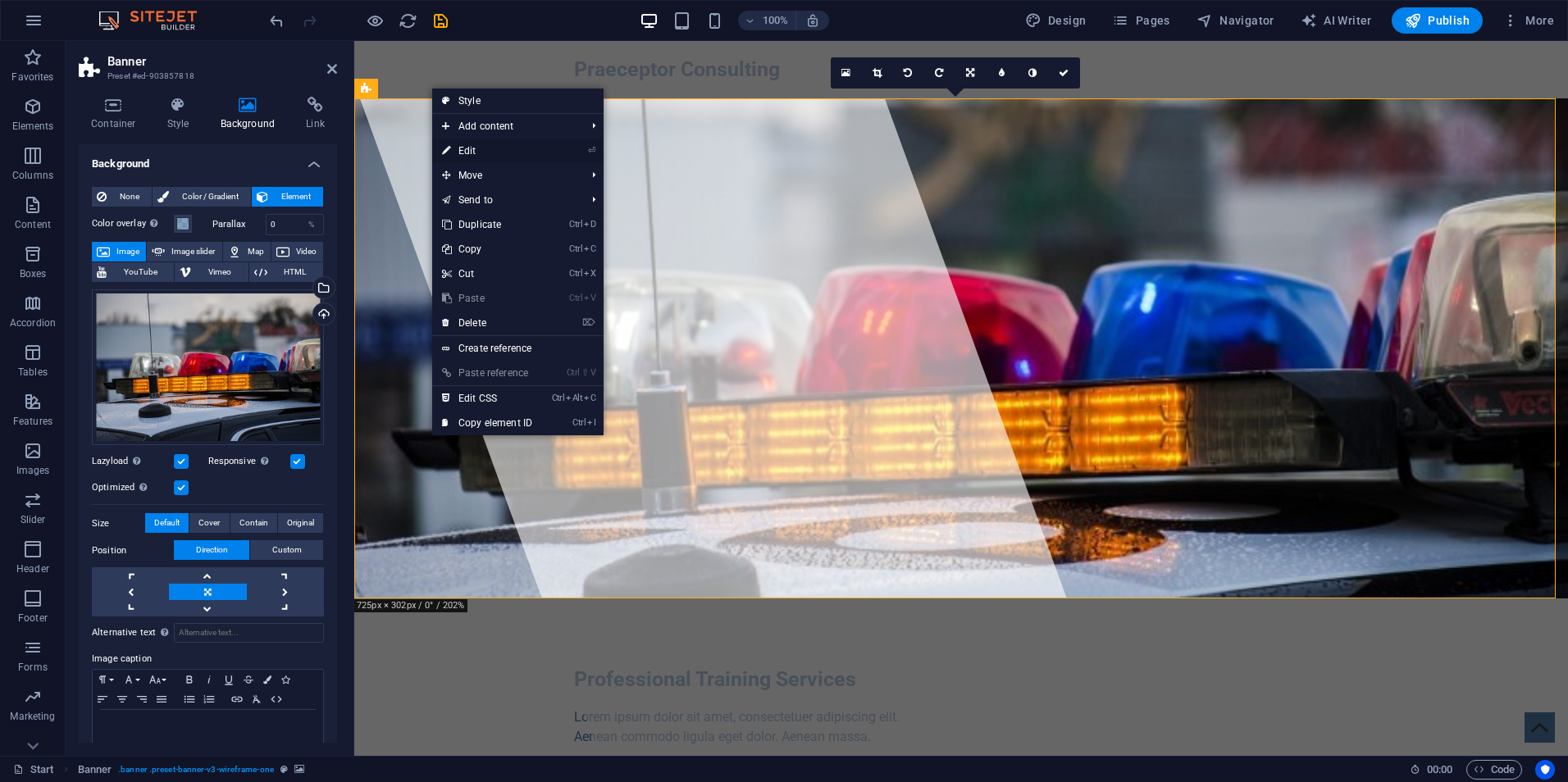
click at [497, 144] on link "⏎ Edit" at bounding box center [488, 150] width 110 height 24
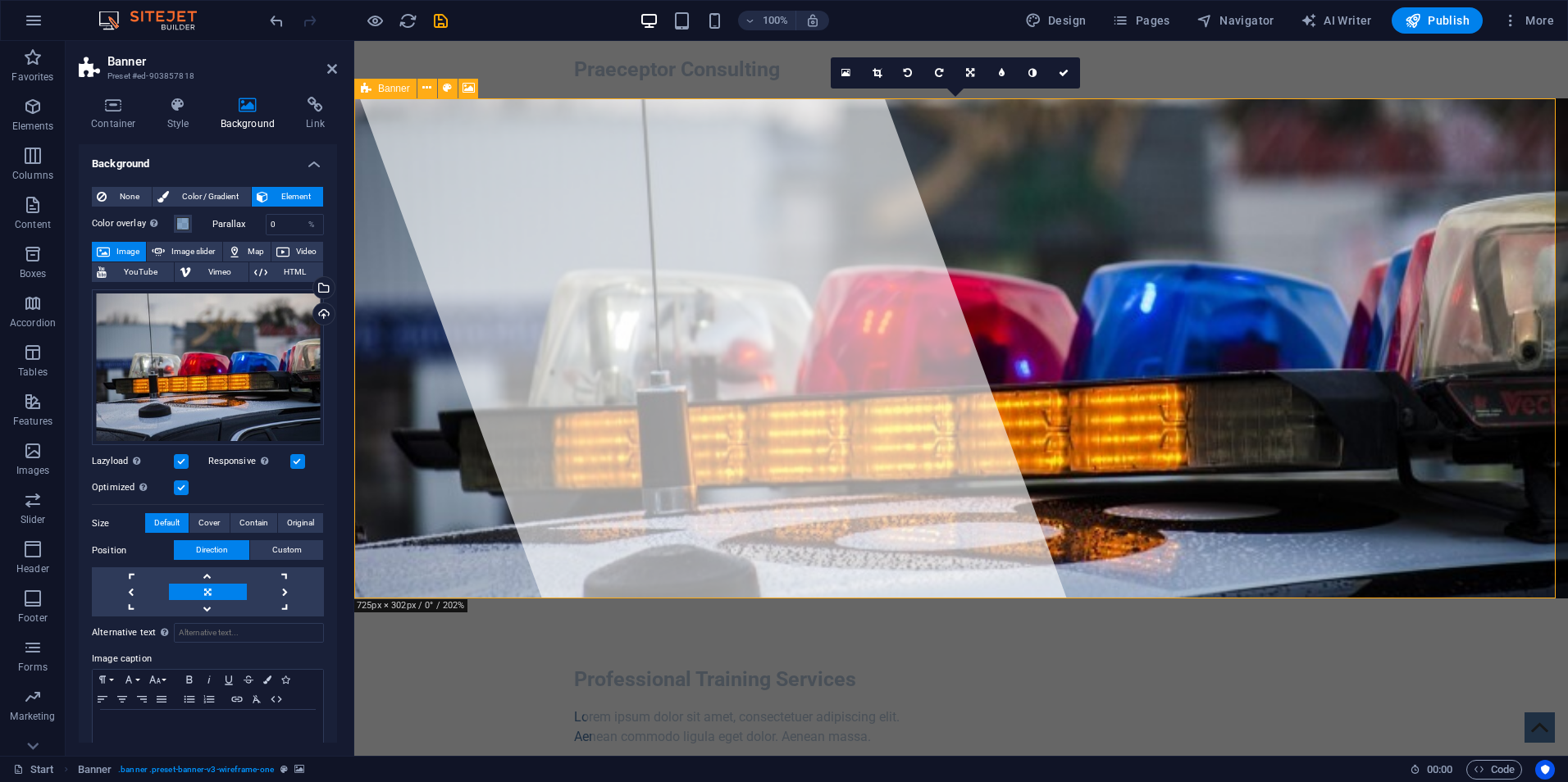
click at [398, 90] on span "Banner" at bounding box center [394, 88] width 32 height 10
click at [421, 90] on span "Container" at bounding box center [428, 88] width 42 height 10
click at [467, 94] on icon at bounding box center [468, 87] width 9 height 17
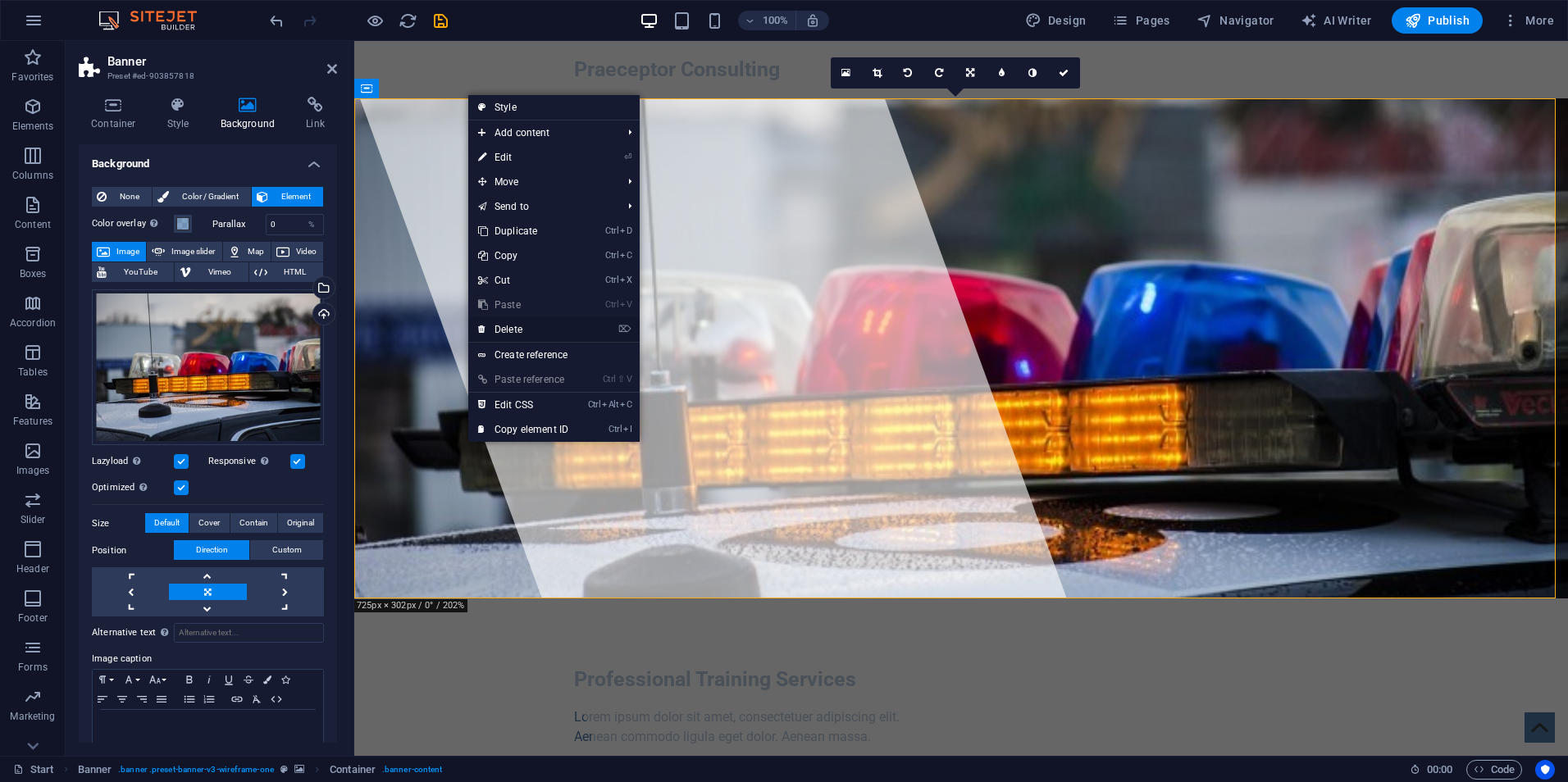
click at [541, 327] on link "⌦ Delete" at bounding box center [524, 329] width 110 height 24
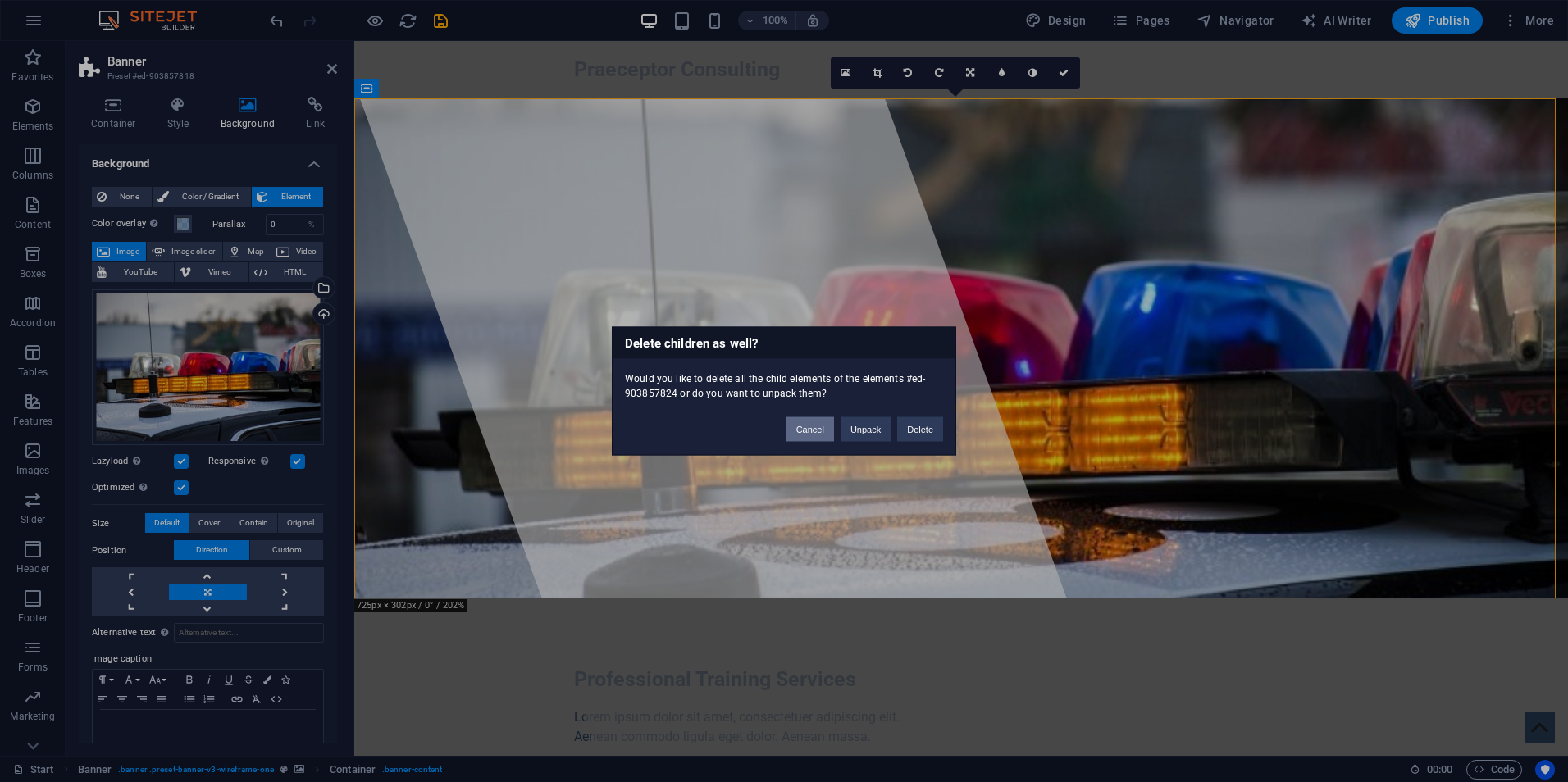
click at [816, 433] on button "Cancel" at bounding box center [810, 429] width 48 height 24
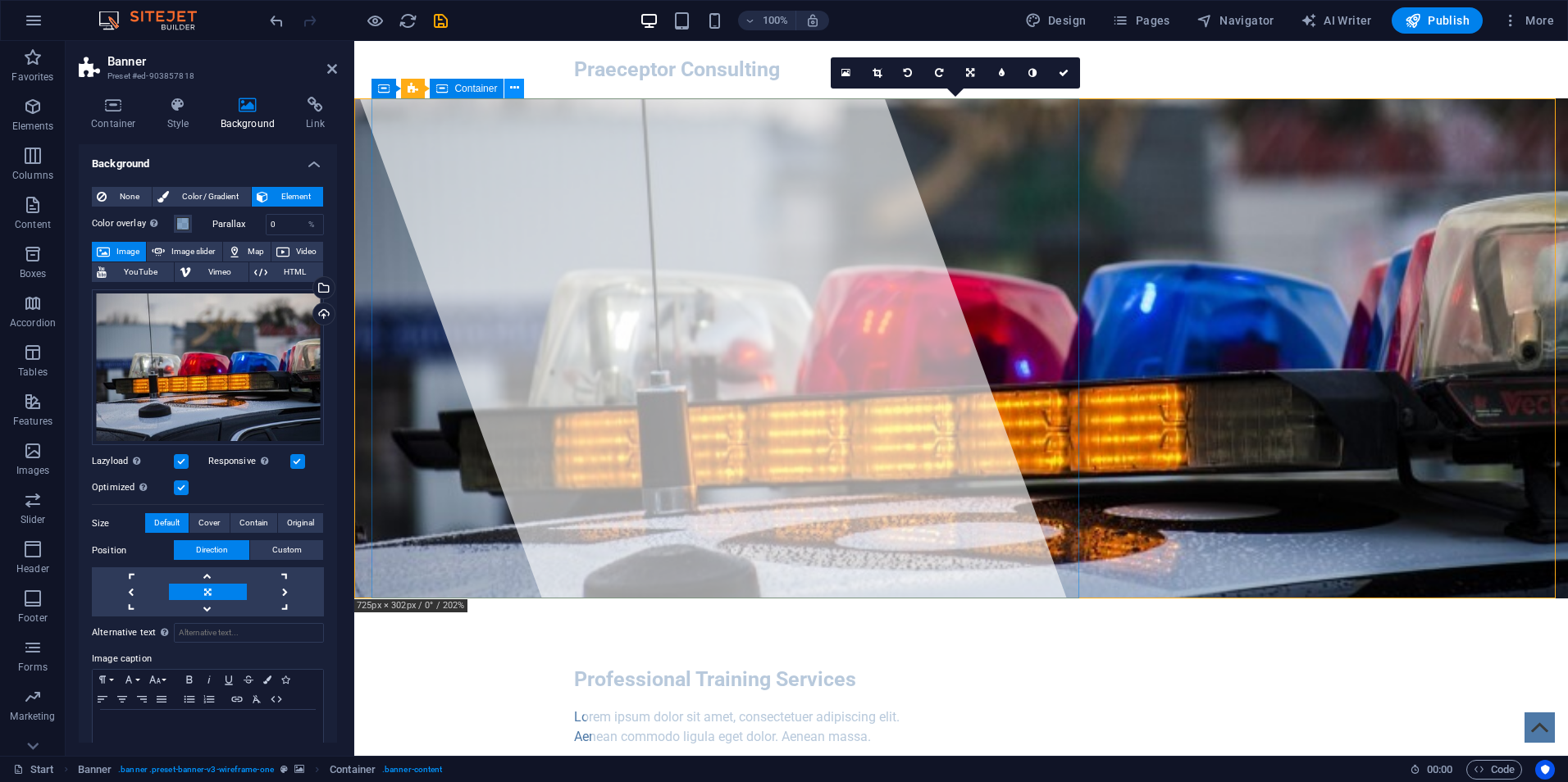
click at [515, 94] on icon at bounding box center [515, 87] width 9 height 17
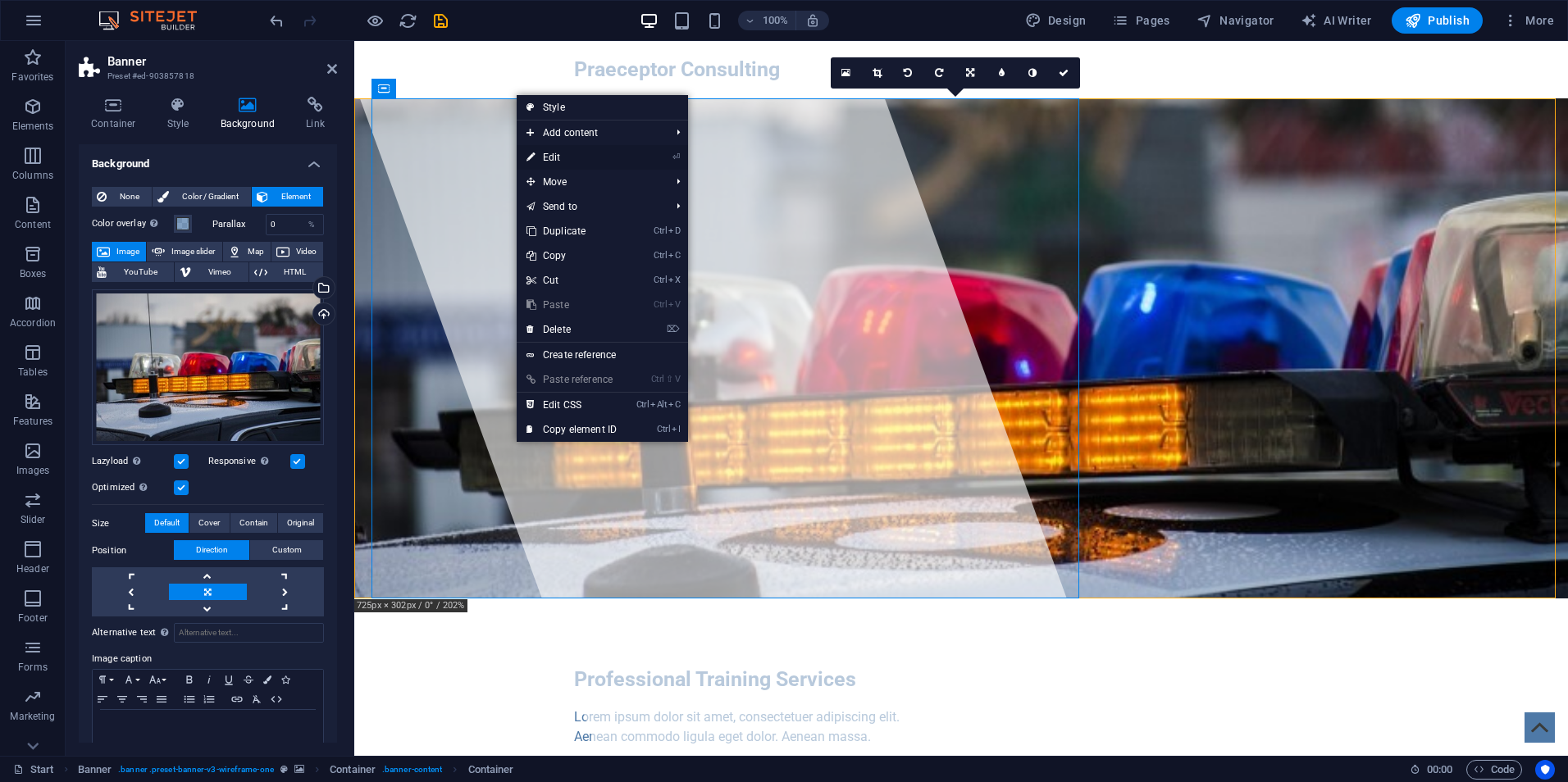
click at [552, 153] on link "⏎ Edit" at bounding box center [571, 157] width 110 height 24
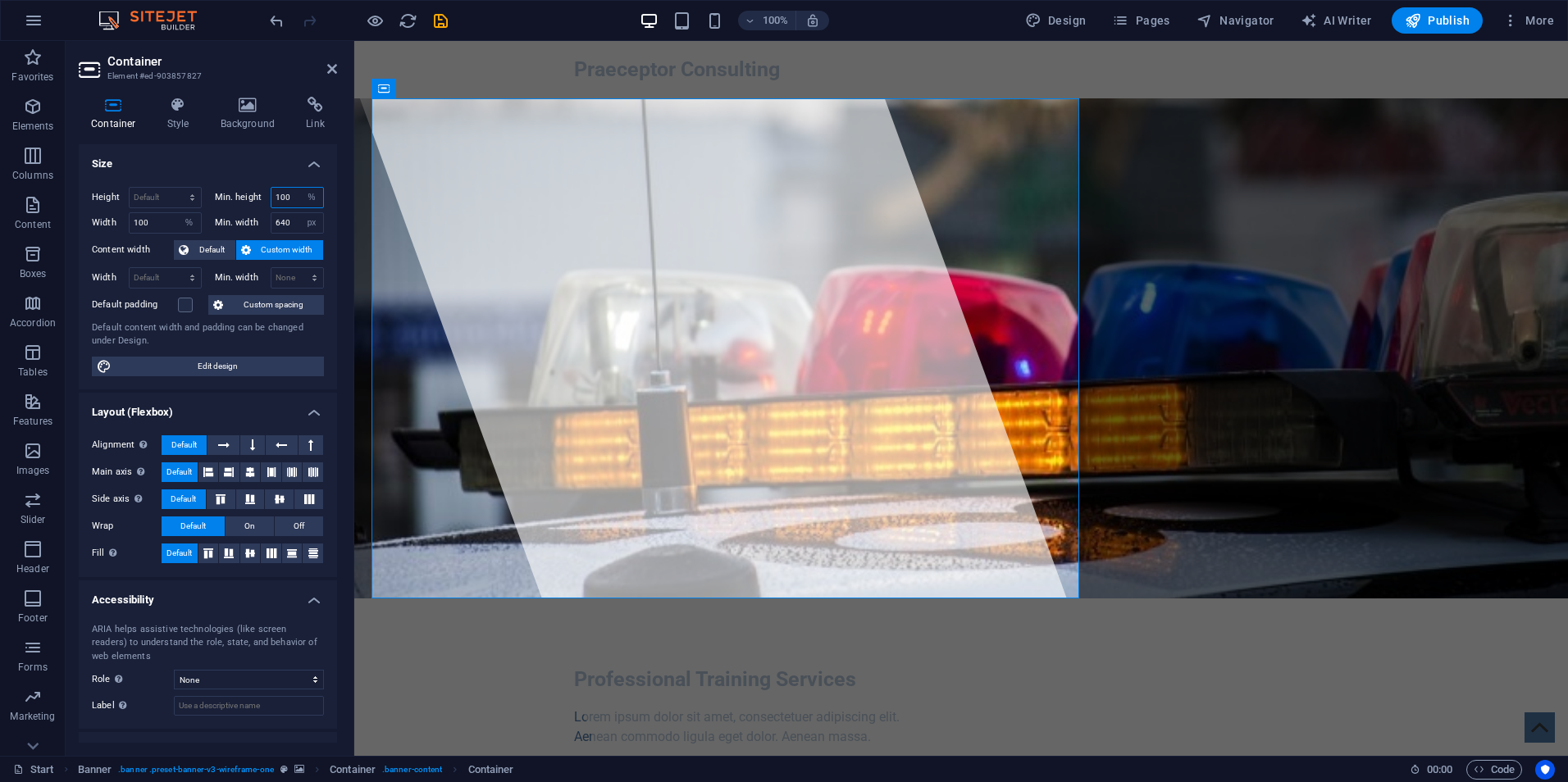
drag, startPoint x: 287, startPoint y: 195, endPoint x: 260, endPoint y: 198, distance: 27.2
click at [260, 196] on div "Min. height 100 None px rem % vh vw" at bounding box center [269, 198] width 110 height 22
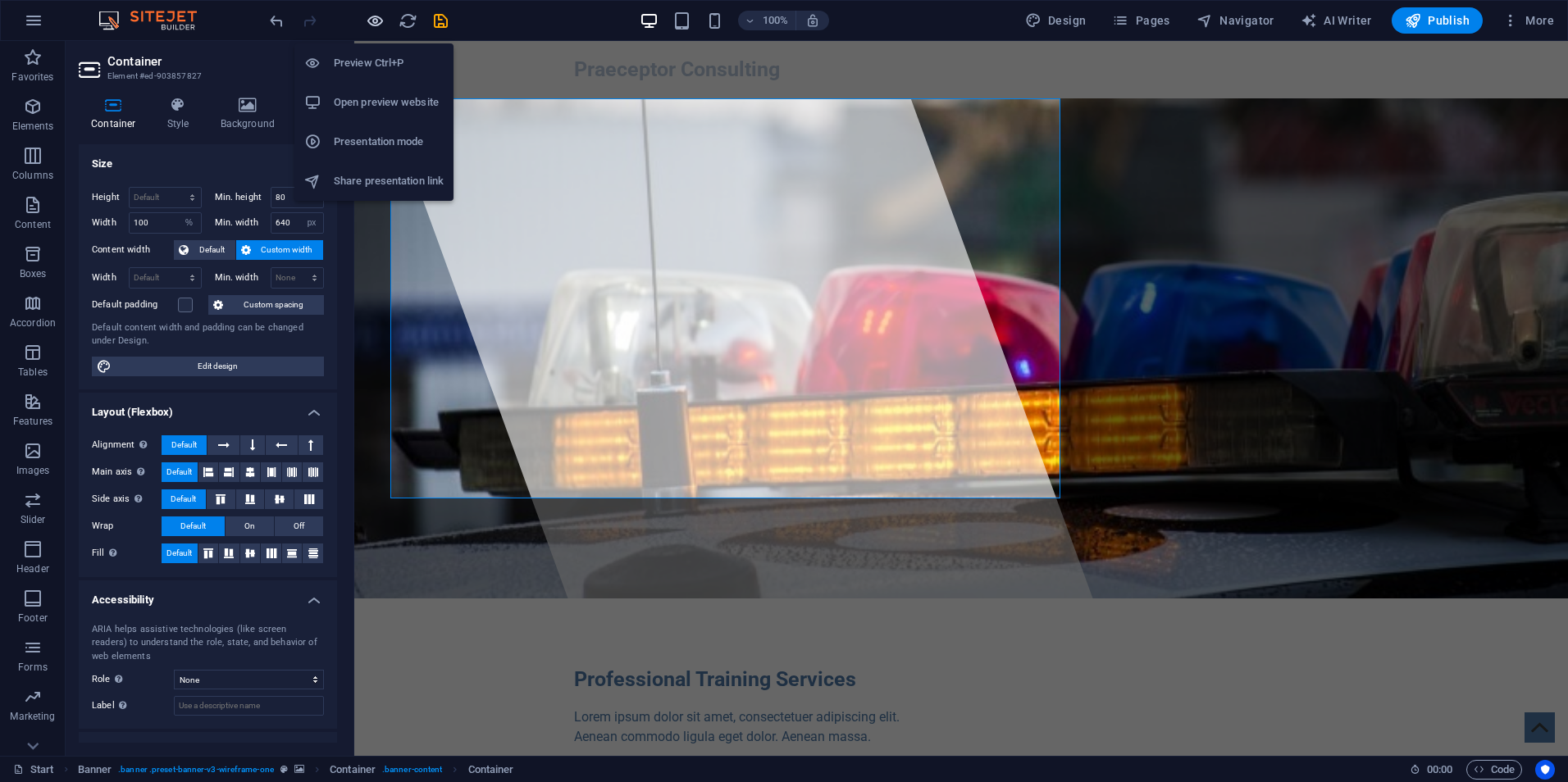
click at [379, 20] on icon "button" at bounding box center [375, 21] width 19 height 19
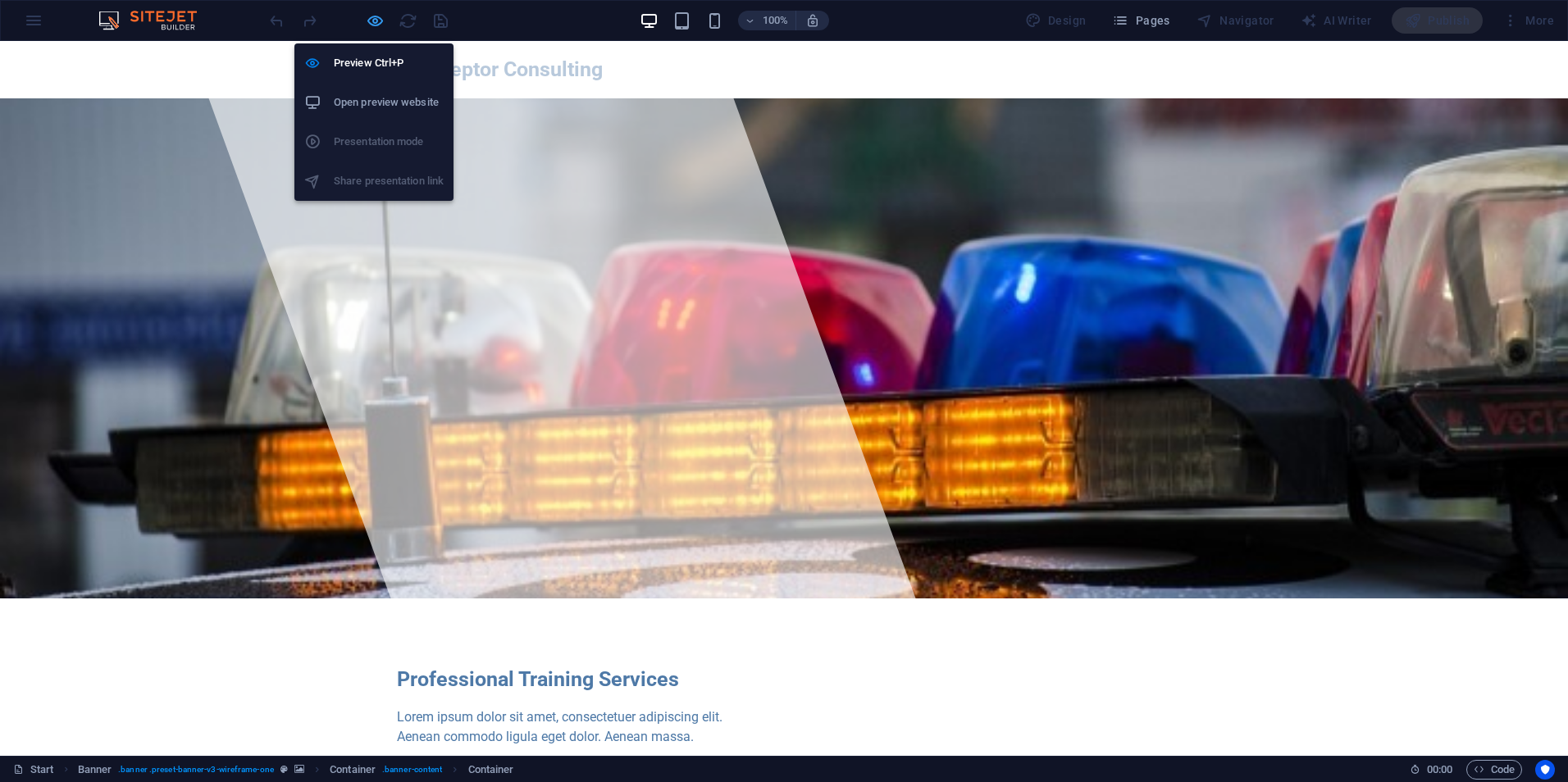
click at [375, 26] on icon "button" at bounding box center [375, 21] width 19 height 19
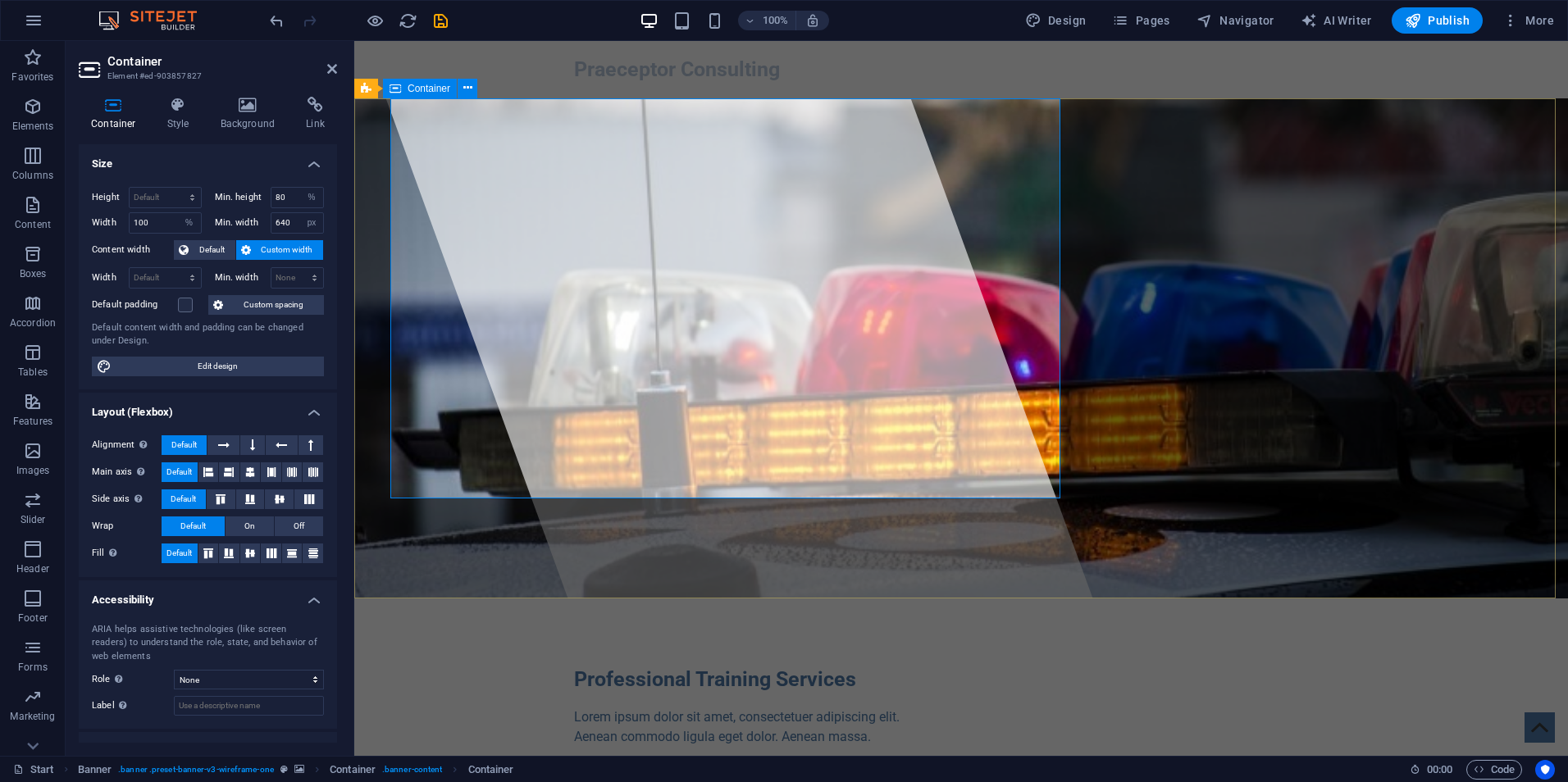
click at [472, 598] on div "Professional Training Services Lorem ipsum dolor sit amet, consectetuer adipisc…" at bounding box center [961, 763] width 1214 height 330
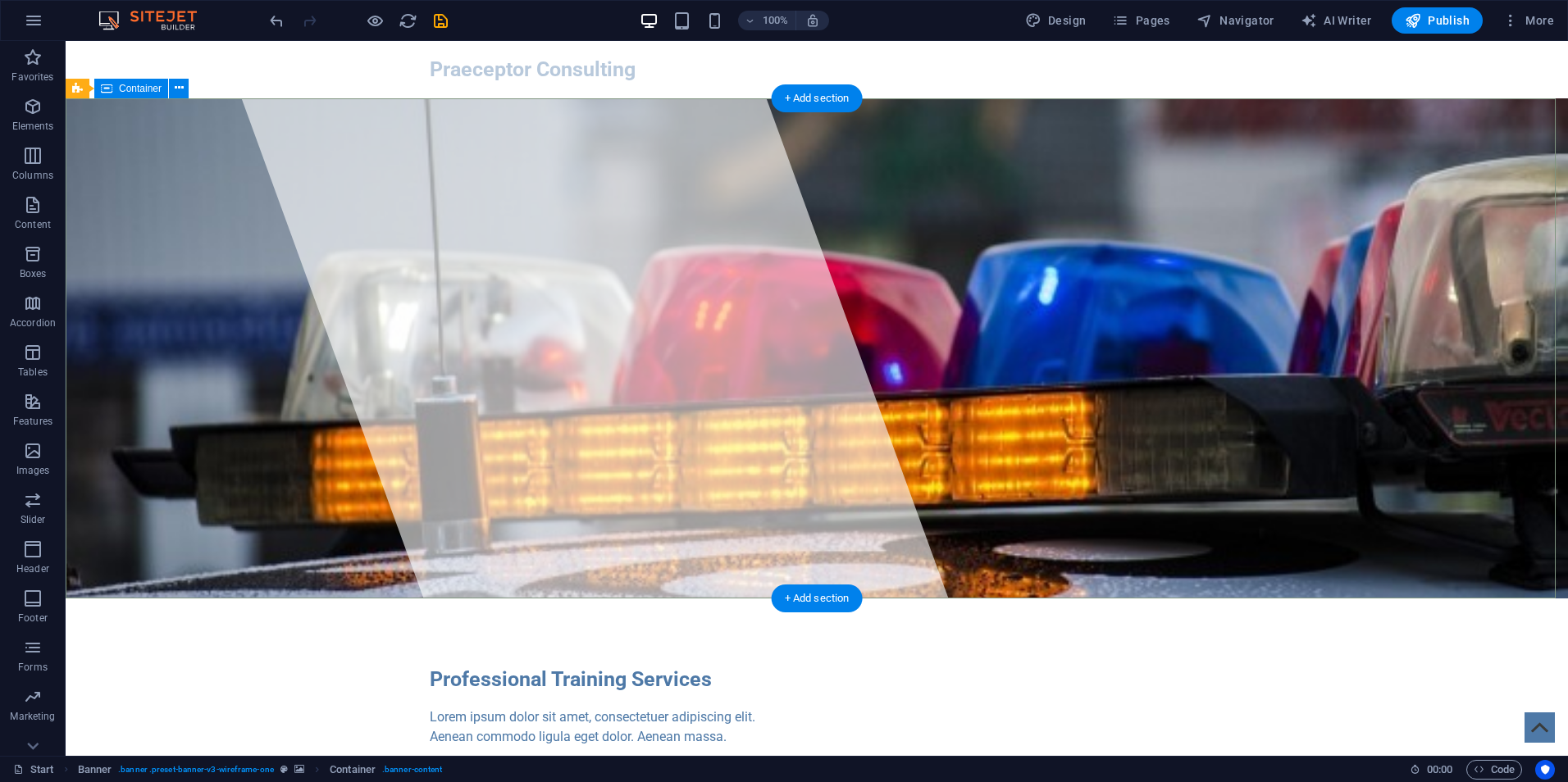
click at [470, 598] on div "Professional Training Services Lorem ipsum dolor sit amet, consectetuer adipisc…" at bounding box center [817, 763] width 1503 height 330
click at [361, 598] on div "Professional Training Services Lorem ipsum dolor sit amet, consectetuer adipisc…" at bounding box center [817, 763] width 1503 height 330
click at [78, 86] on icon at bounding box center [77, 88] width 11 height 20
click at [141, 91] on icon at bounding box center [138, 87] width 9 height 17
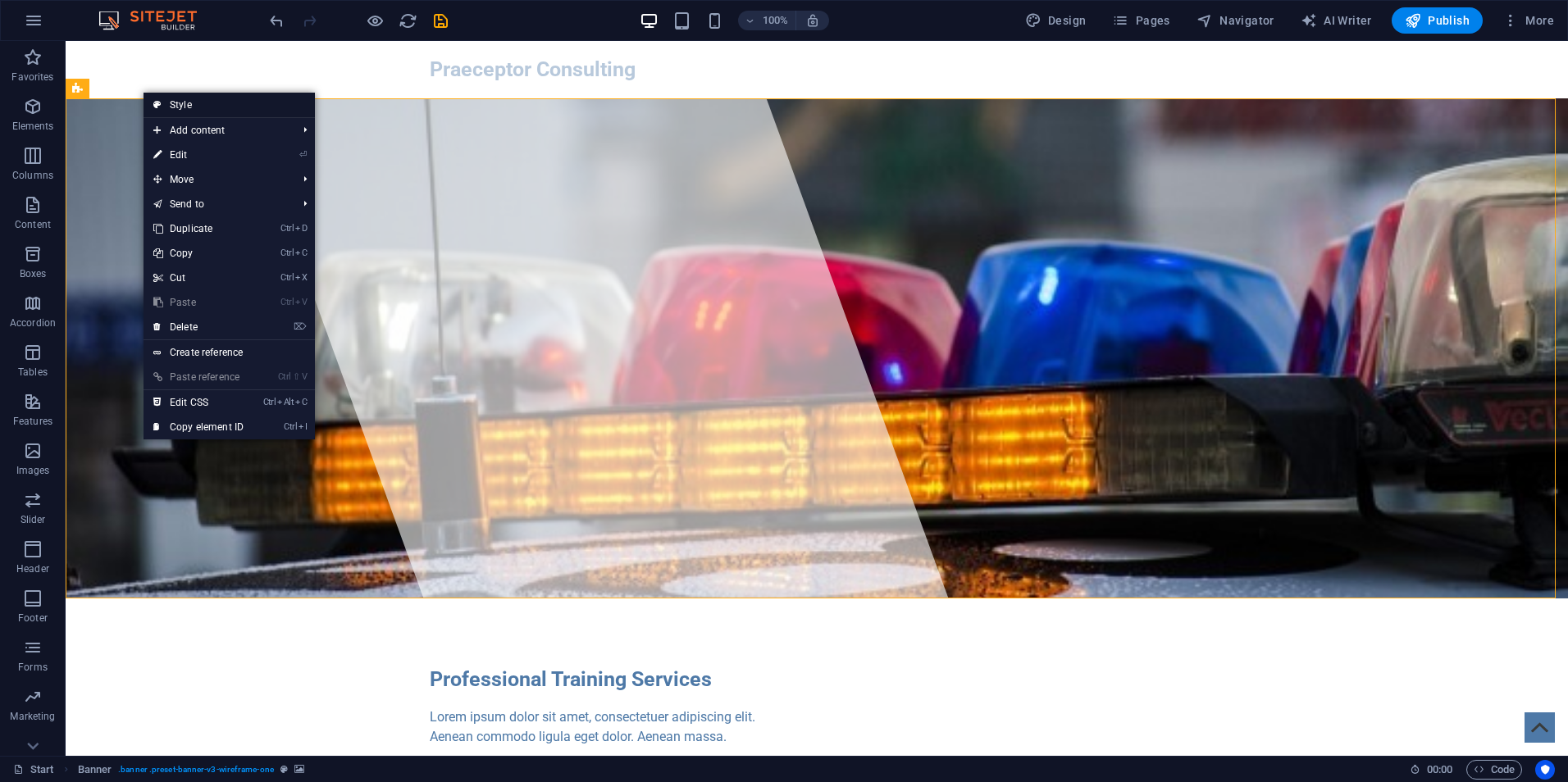
click at [187, 99] on link "Style" at bounding box center [229, 105] width 171 height 24
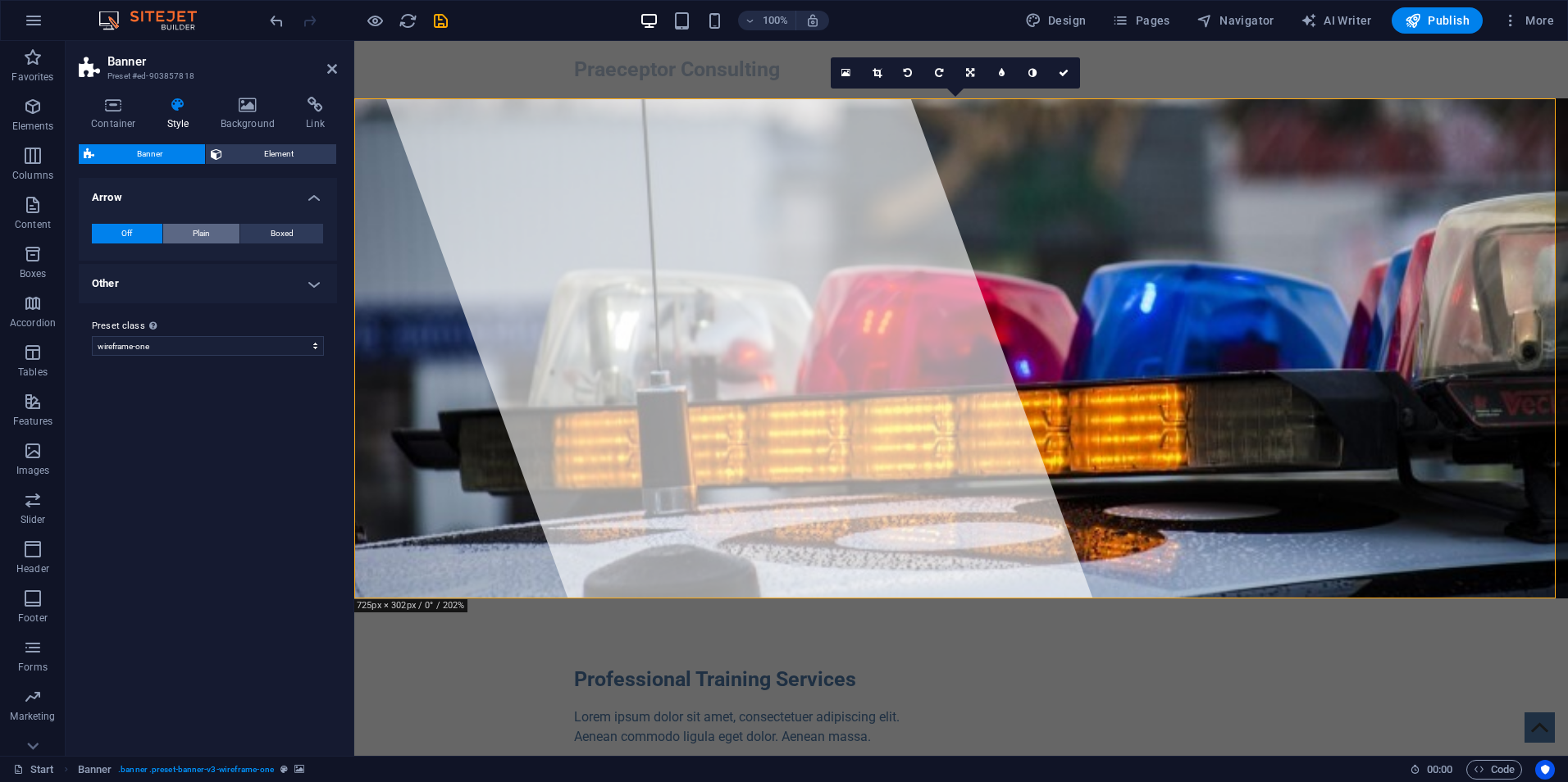
click at [181, 232] on button "Plain" at bounding box center [202, 233] width 77 height 20
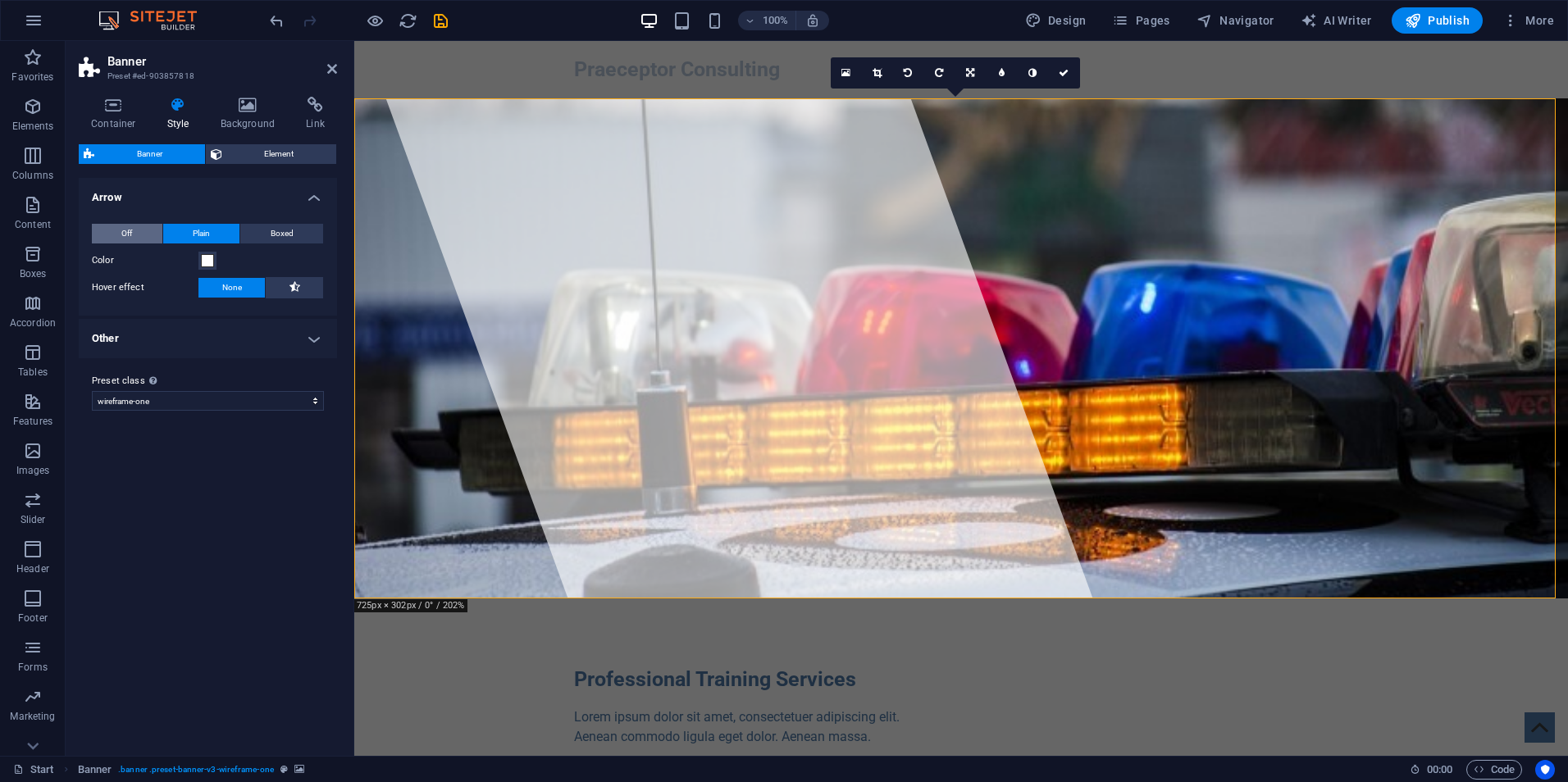
click at [117, 232] on button "Off" at bounding box center [127, 233] width 70 height 20
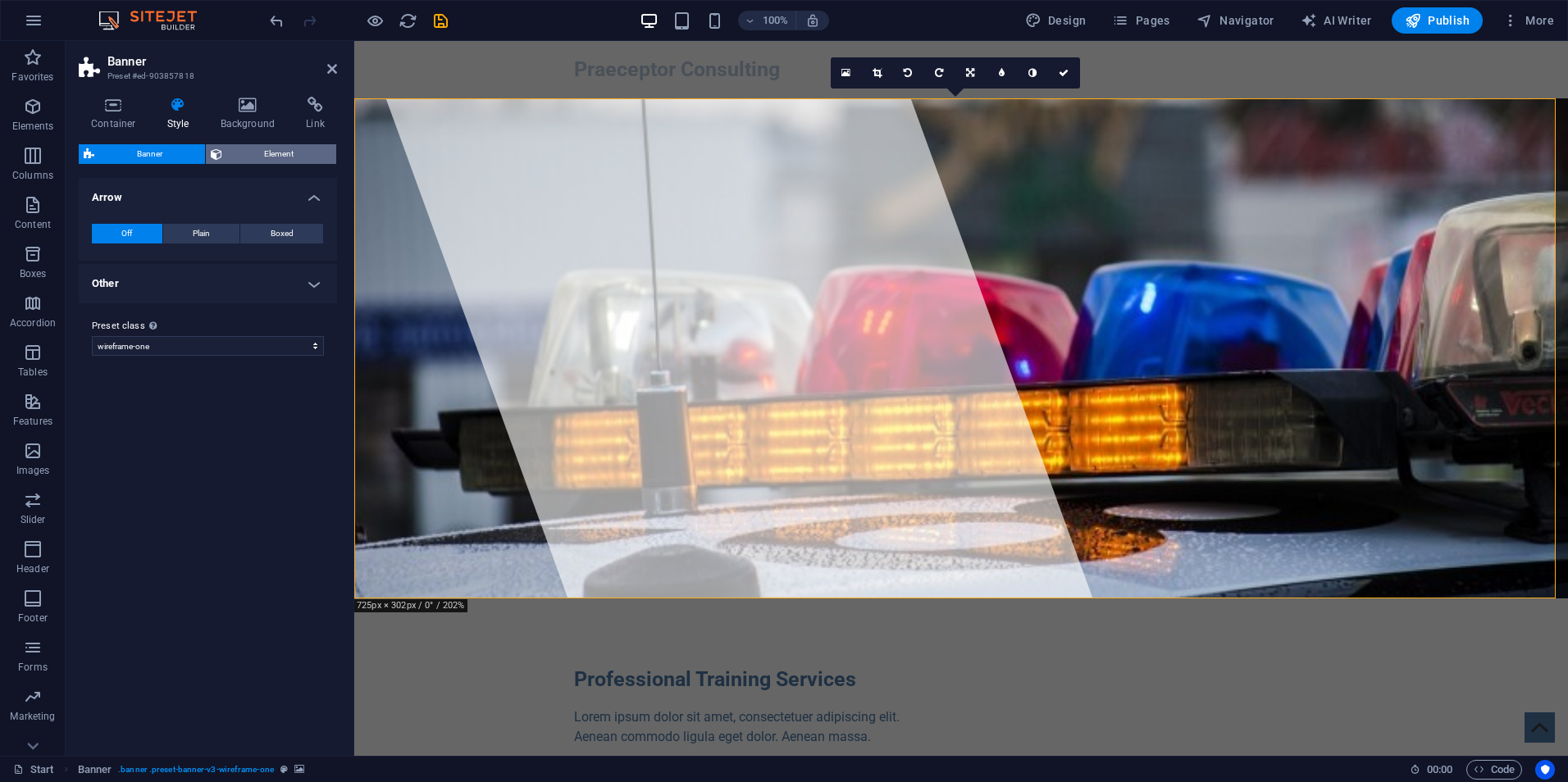
click at [251, 154] on span "Element" at bounding box center [279, 154] width 105 height 20
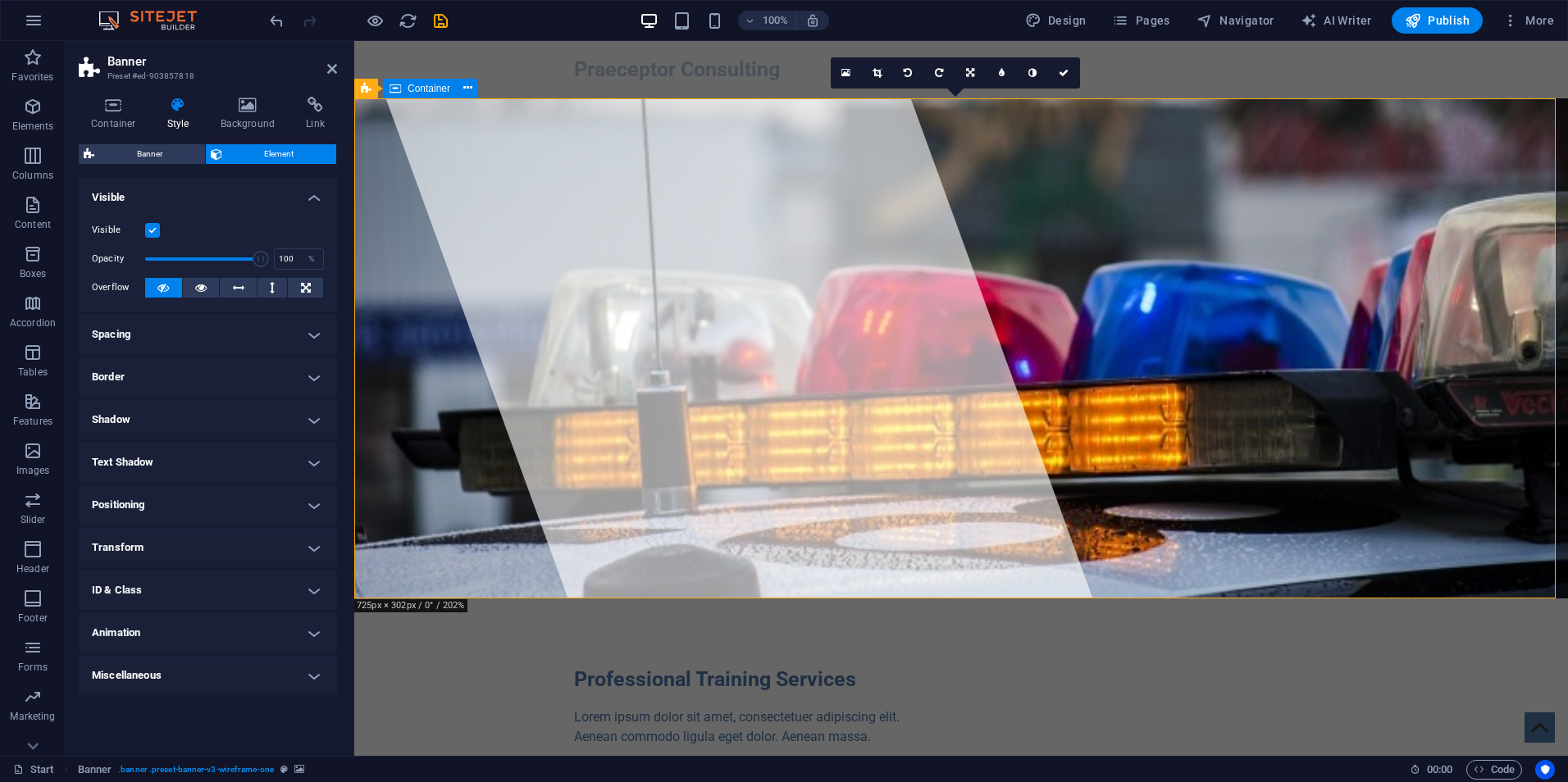
click at [385, 598] on div "Professional Training Services Lorem ipsum dolor sit amet, consectetuer adipisc…" at bounding box center [961, 763] width 1214 height 330
click at [315, 99] on icon at bounding box center [315, 105] width 43 height 16
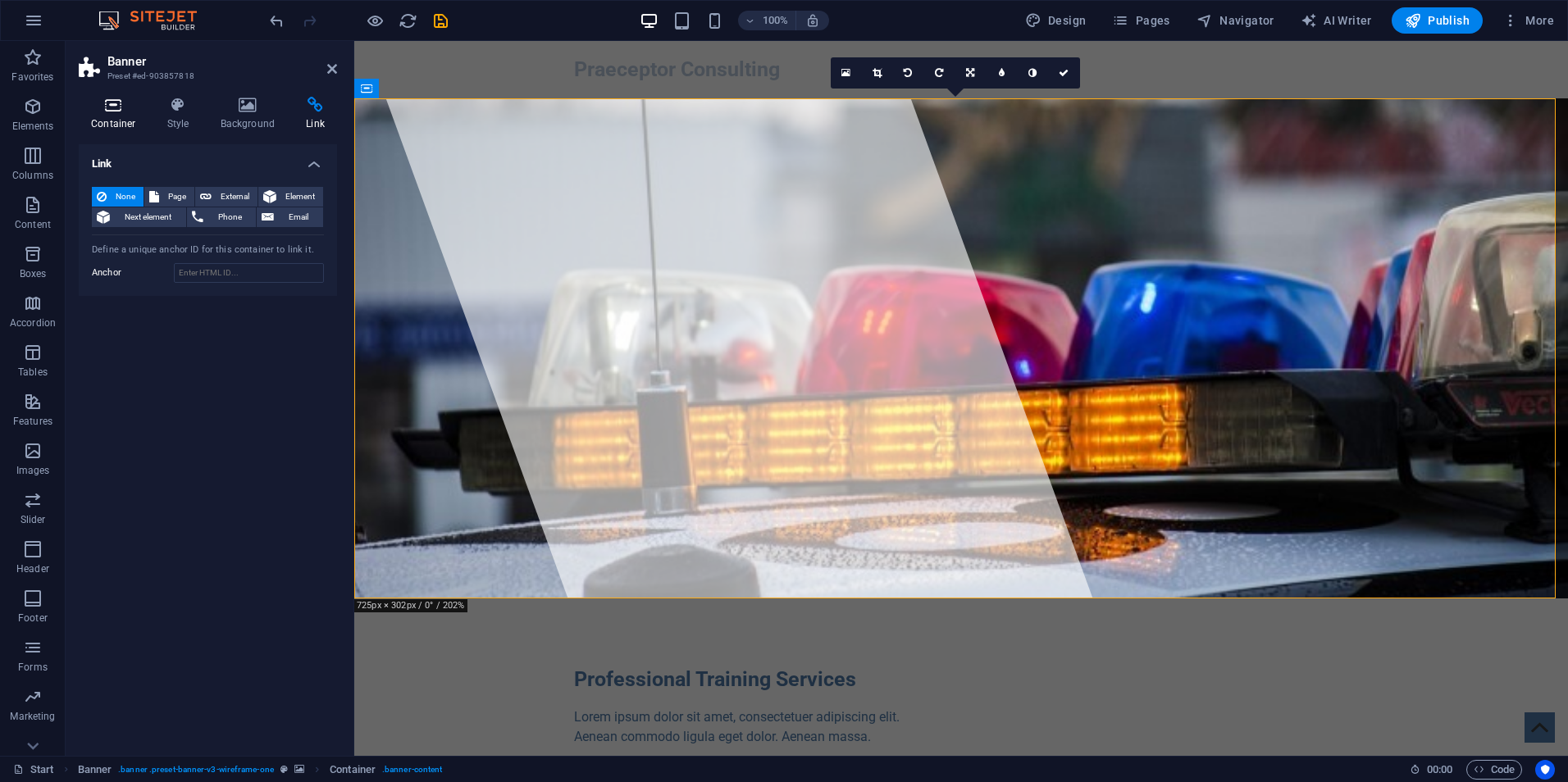
click at [107, 102] on icon at bounding box center [113, 105] width 69 height 16
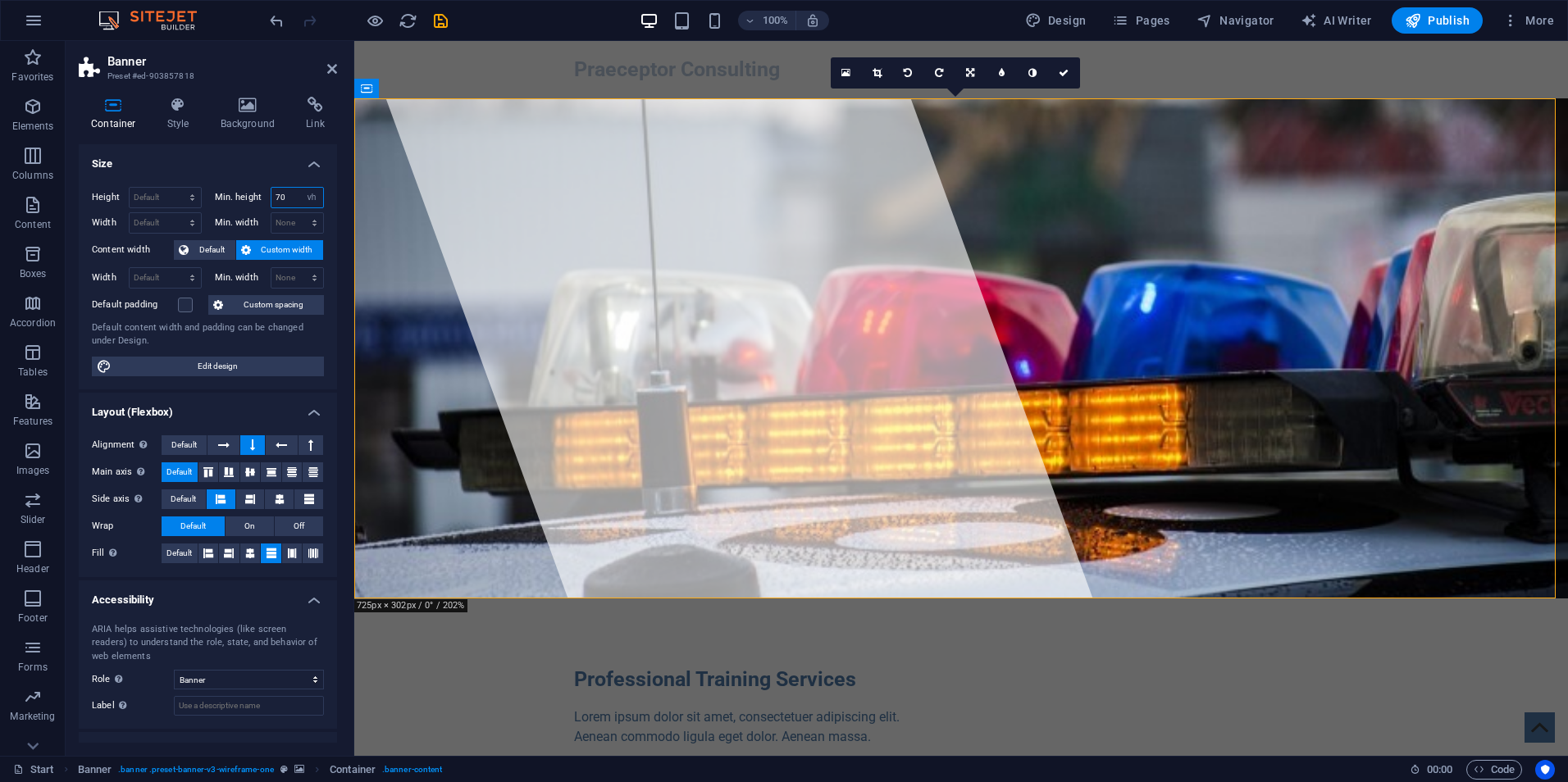
drag, startPoint x: 290, startPoint y: 198, endPoint x: 206, endPoint y: 193, distance: 84.1
click at [208, 192] on div "Min. height 70 None px rem % vh vw" at bounding box center [266, 200] width 116 height 25
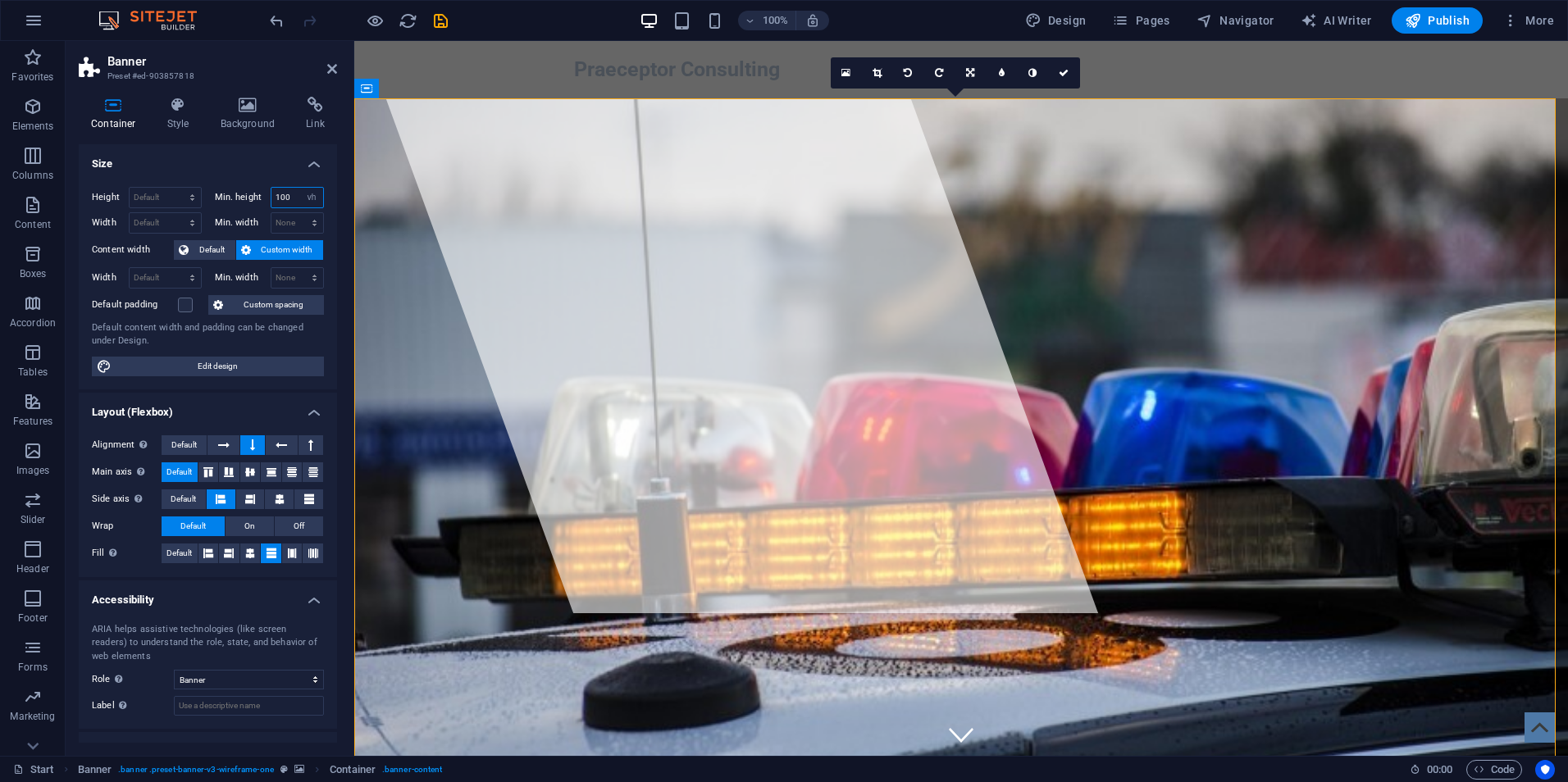
drag, startPoint x: 294, startPoint y: 206, endPoint x: 265, endPoint y: 187, distance: 34.7
click at [265, 187] on div "Min. height 100 None px rem % vh vw" at bounding box center [269, 198] width 110 height 22
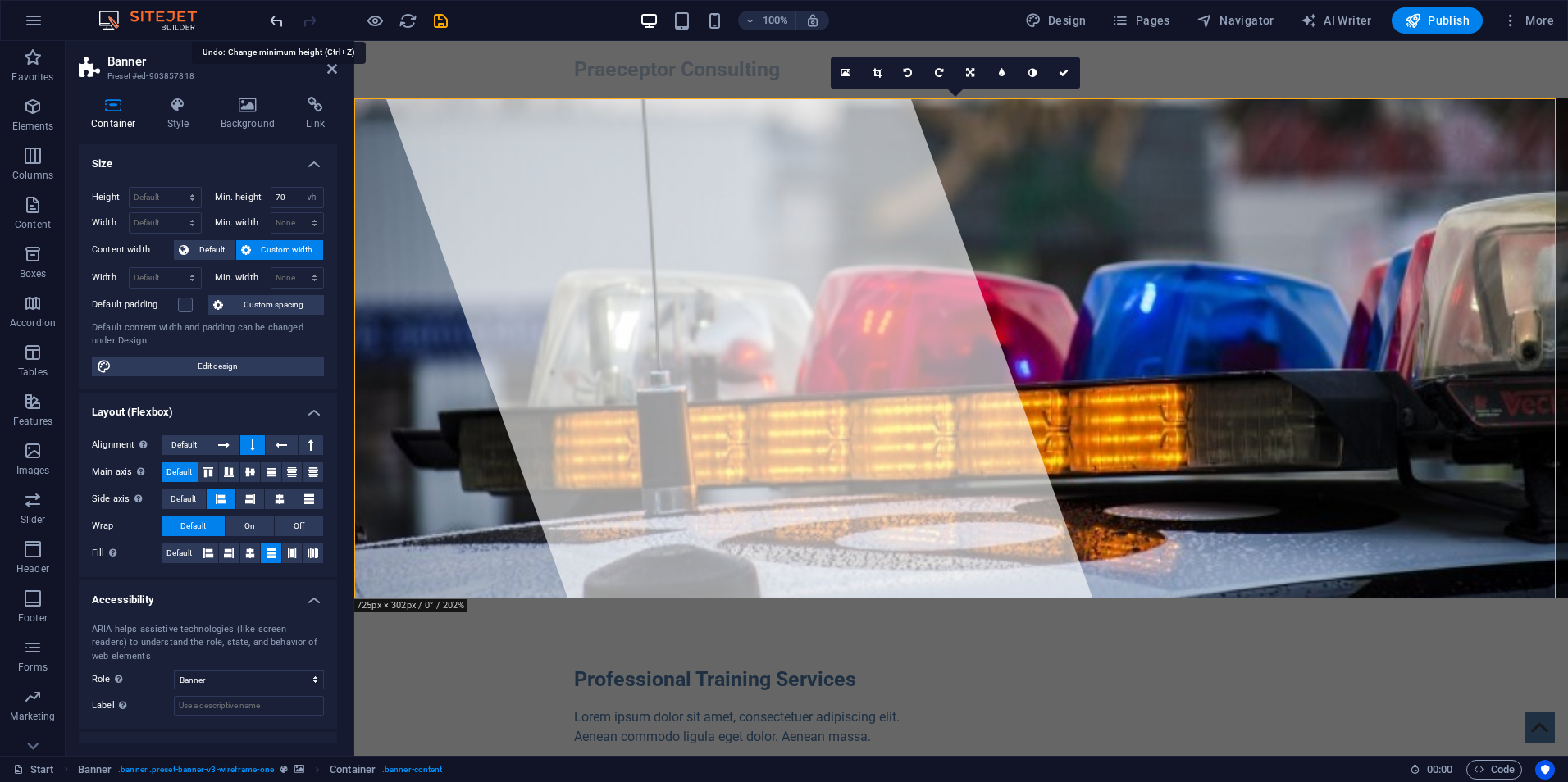
click at [275, 24] on icon "undo" at bounding box center [277, 21] width 19 height 19
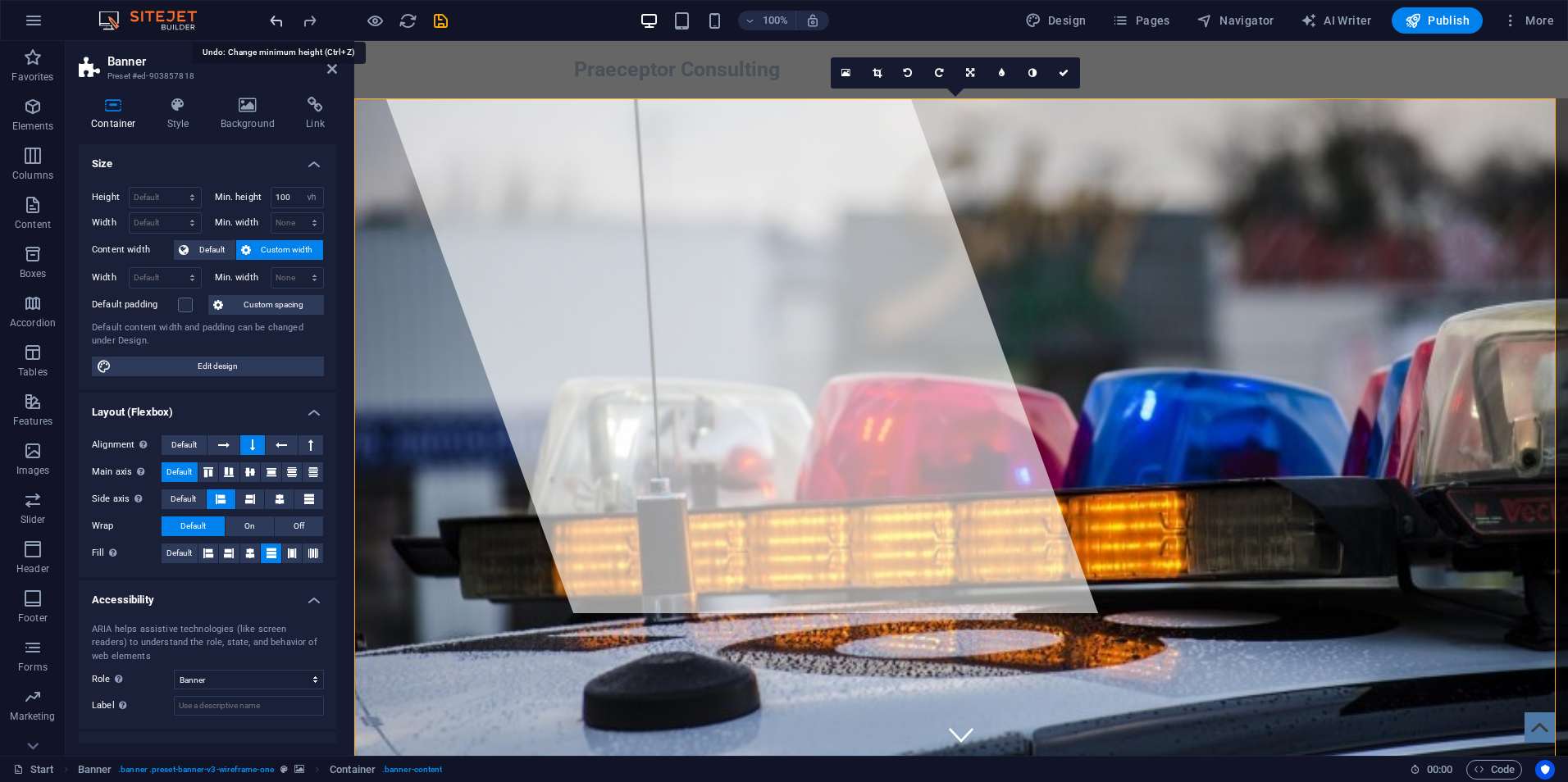
click at [275, 24] on icon "undo" at bounding box center [277, 21] width 19 height 19
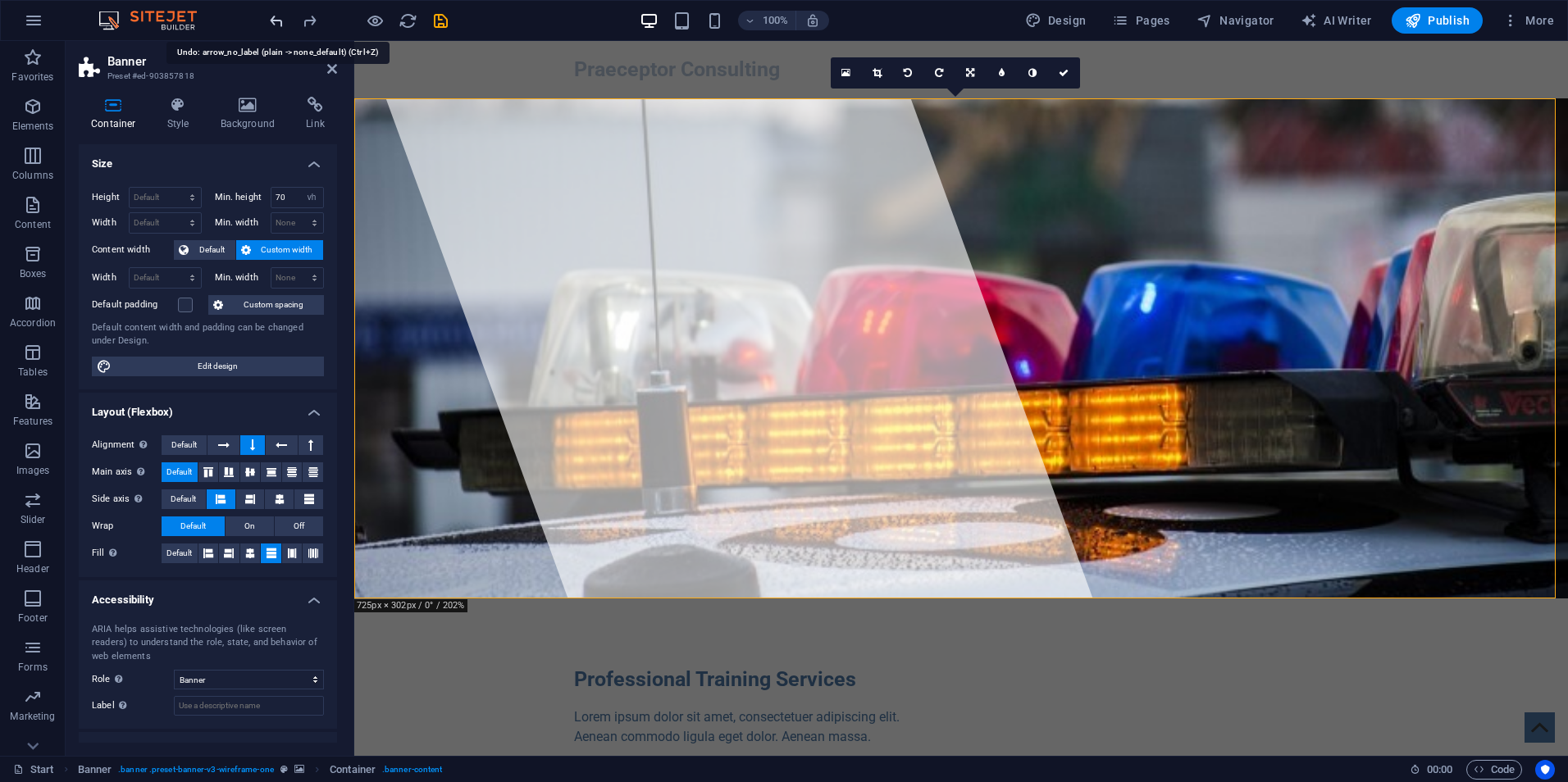
click at [275, 24] on icon "undo" at bounding box center [277, 21] width 19 height 19
click at [272, 15] on icon "undo" at bounding box center [277, 21] width 19 height 19
click at [273, 15] on icon "undo" at bounding box center [277, 21] width 19 height 19
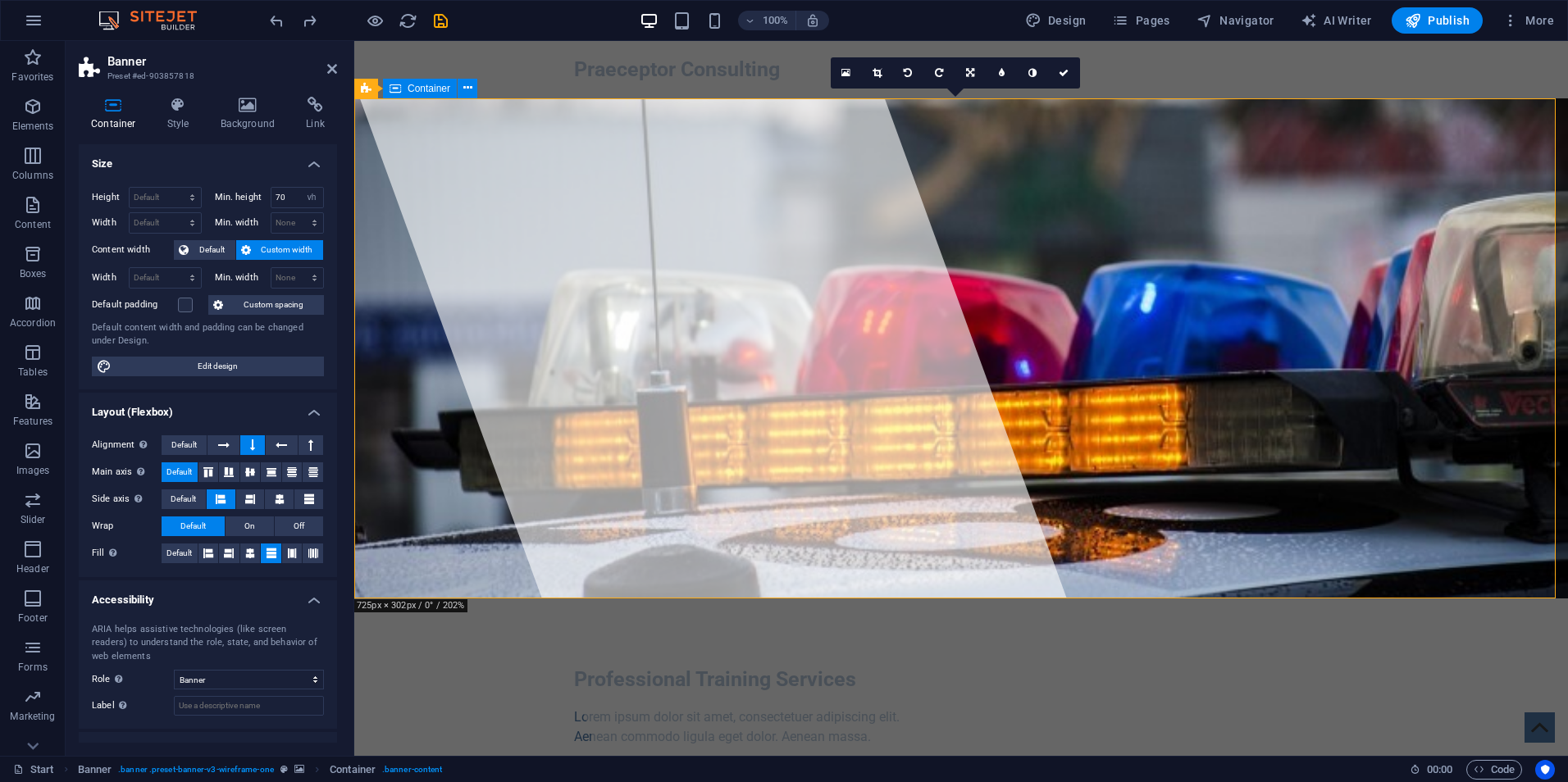
click at [1269, 598] on div "Professional Training Services Lorem ipsum dolor sit amet, consectetuer adipisc…" at bounding box center [961, 763] width 1214 height 330
click at [1241, 598] on div "Professional Training Services Lorem ipsum dolor sit amet, consectetuer adipisc…" at bounding box center [961, 763] width 1214 height 330
click at [517, 215] on div at bounding box center [731, 399] width 785 height 715
click at [1231, 28] on span "Navigator" at bounding box center [1235, 21] width 77 height 16
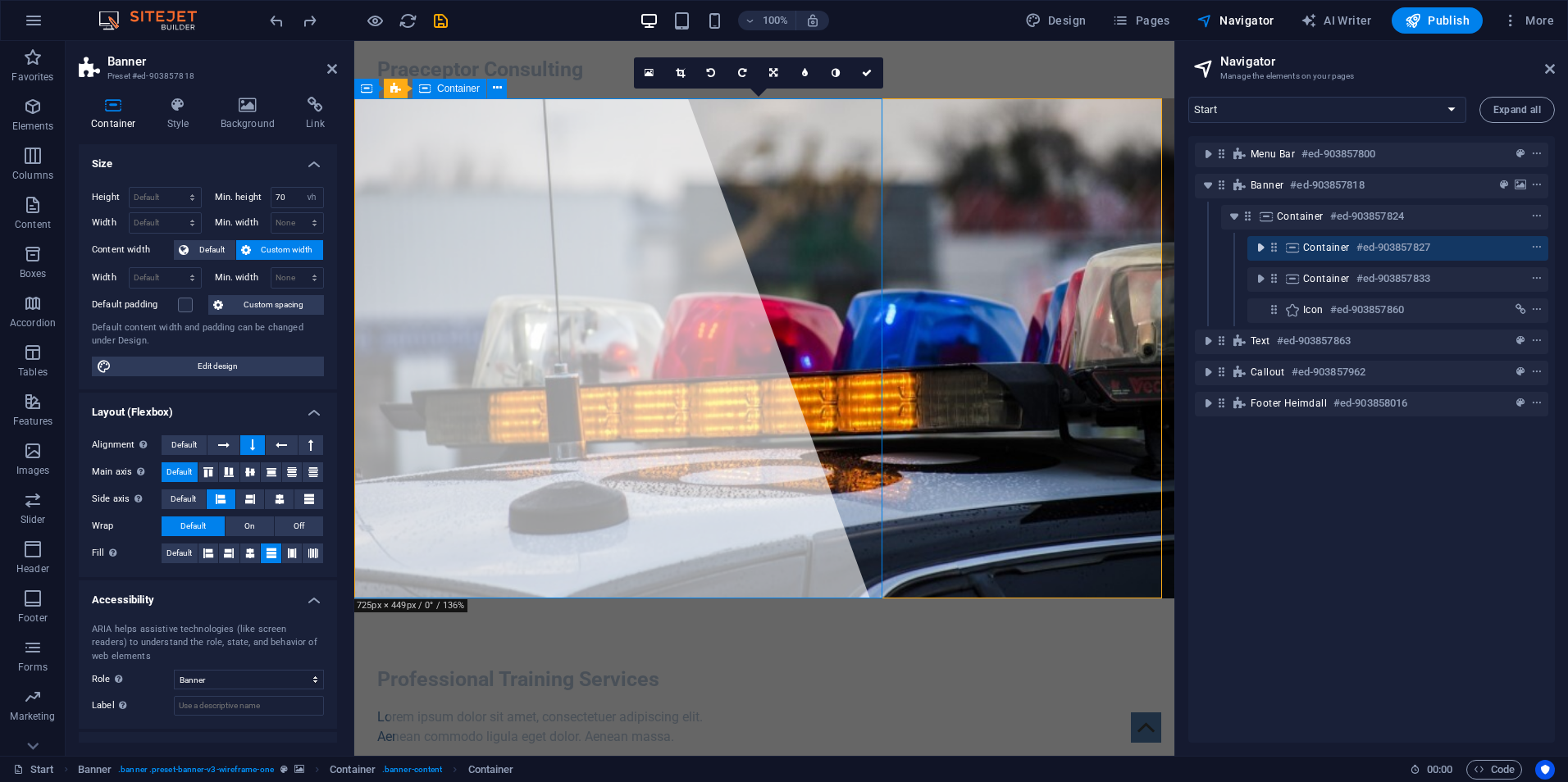
click at [1261, 248] on icon "toggle-expand" at bounding box center [1261, 248] width 16 height 16
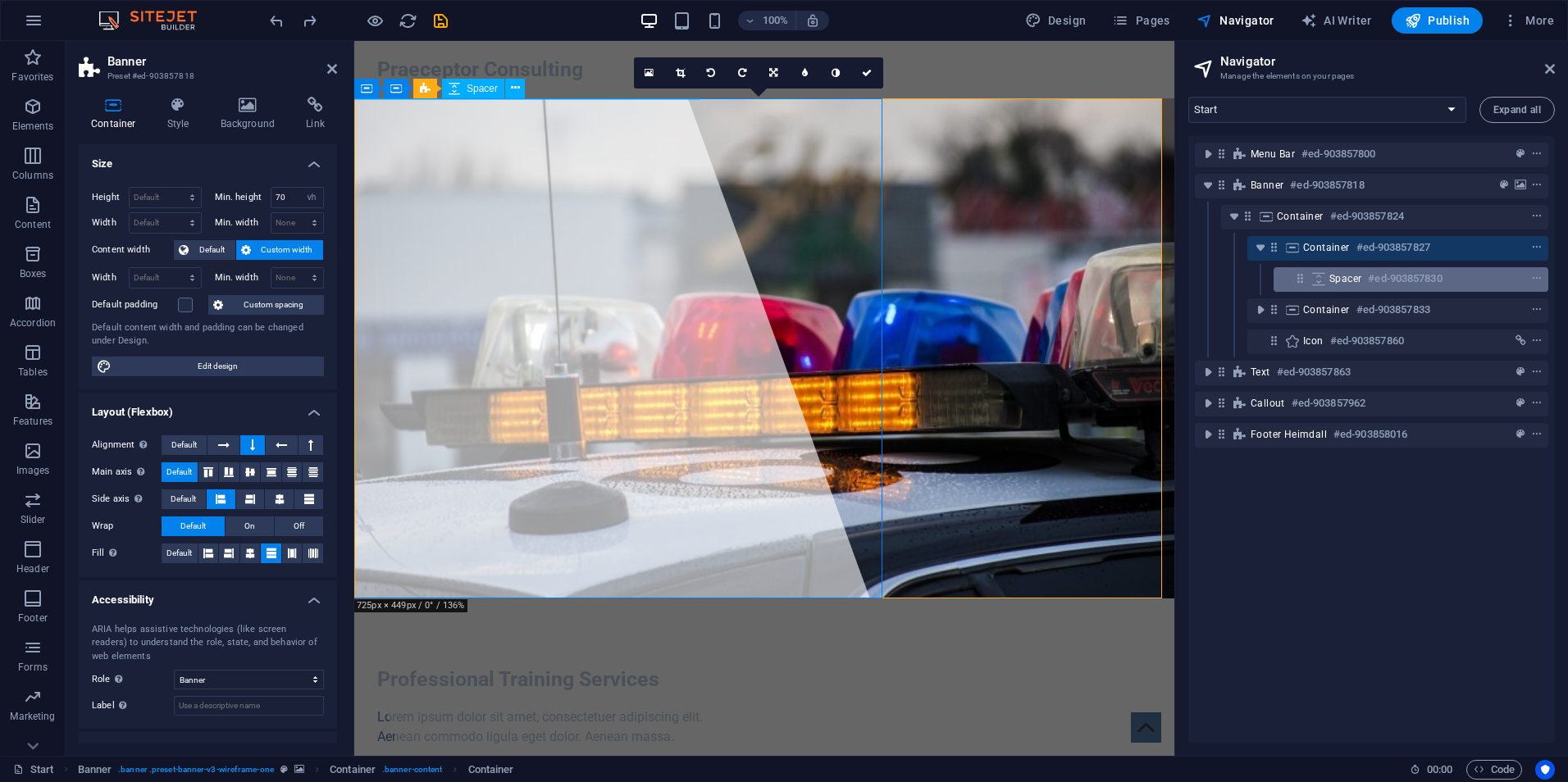
click at [1399, 276] on h6 "#ed-903857830" at bounding box center [1405, 279] width 74 height 20
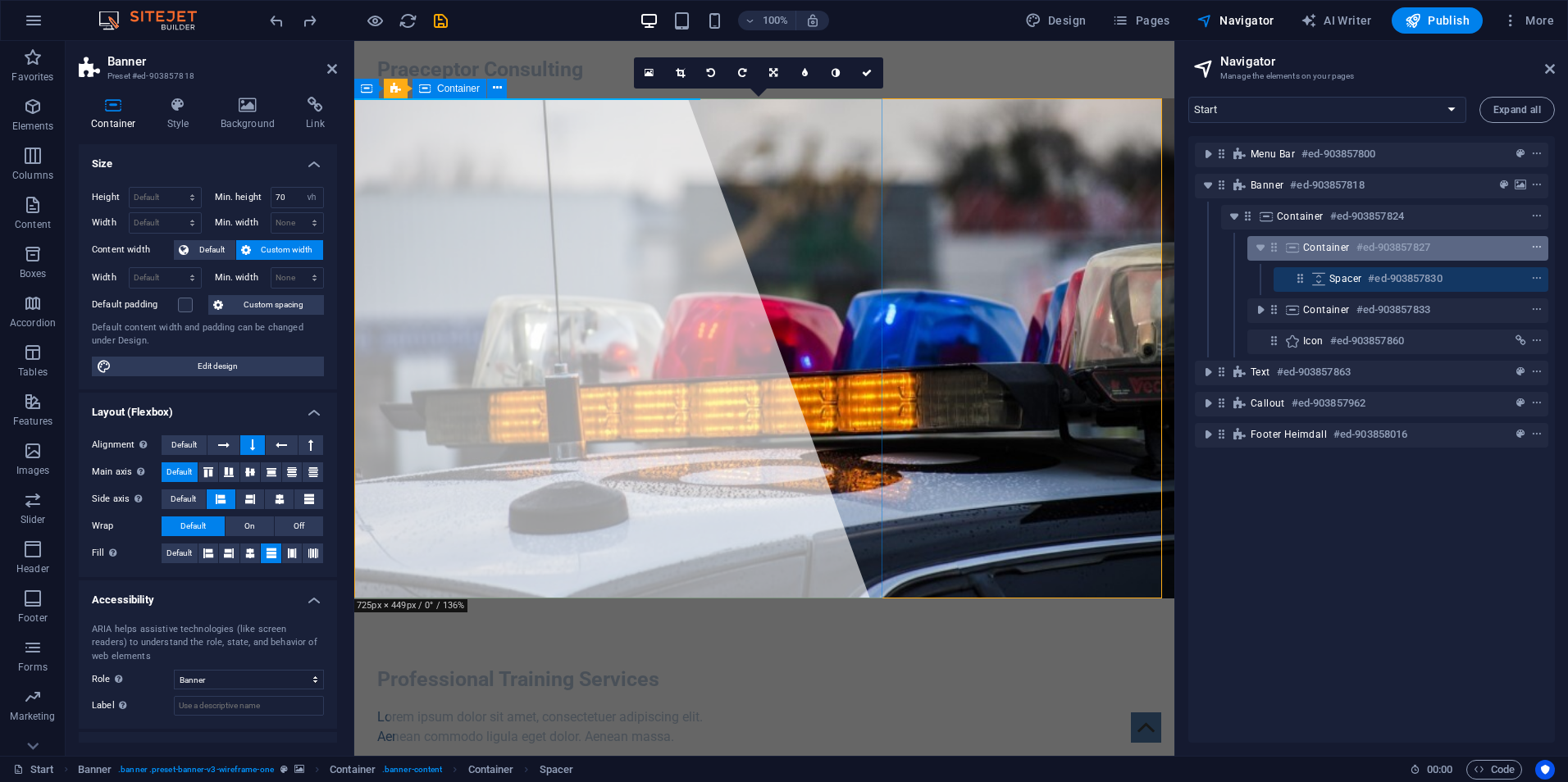
click at [1535, 250] on icon "context-menu" at bounding box center [1536, 248] width 12 height 12
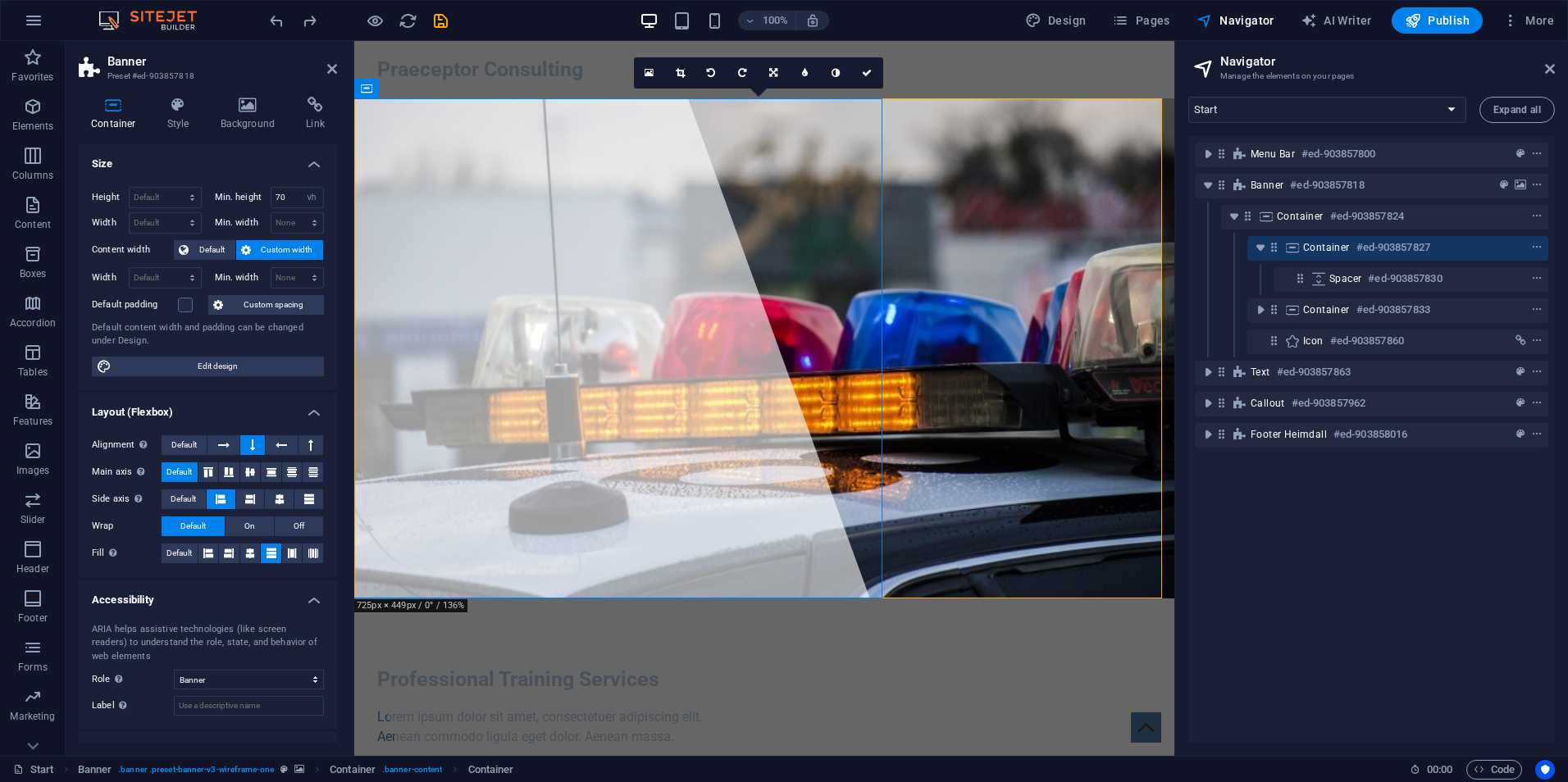
click at [1302, 628] on div "Menu Bar #ed-903857800 Banner #ed-903857818 Container #ed-903857824 Container #…" at bounding box center [1372, 440] width 367 height 607
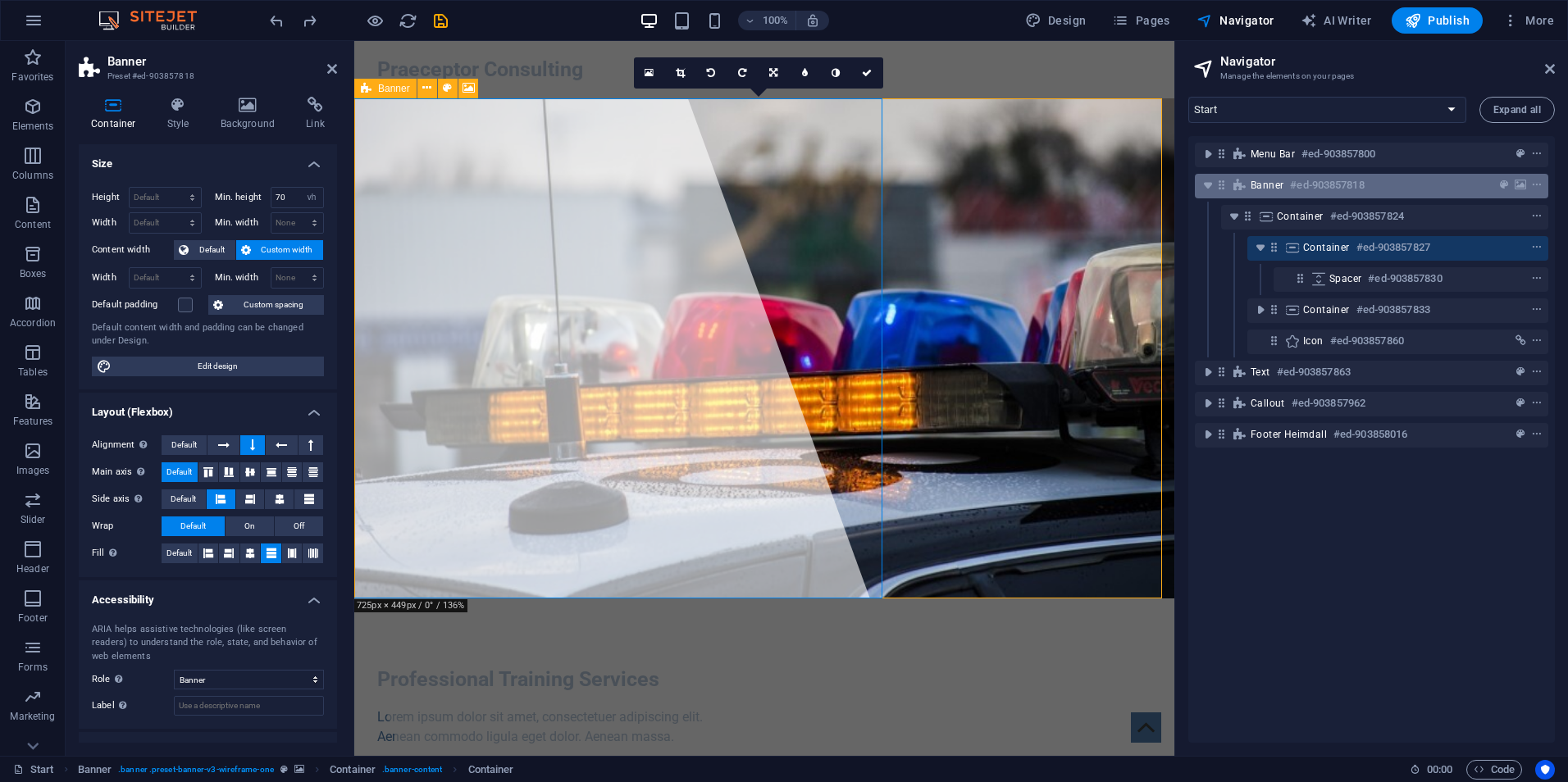
click at [1290, 189] on h6 "#ed-903857818" at bounding box center [1327, 186] width 74 height 20
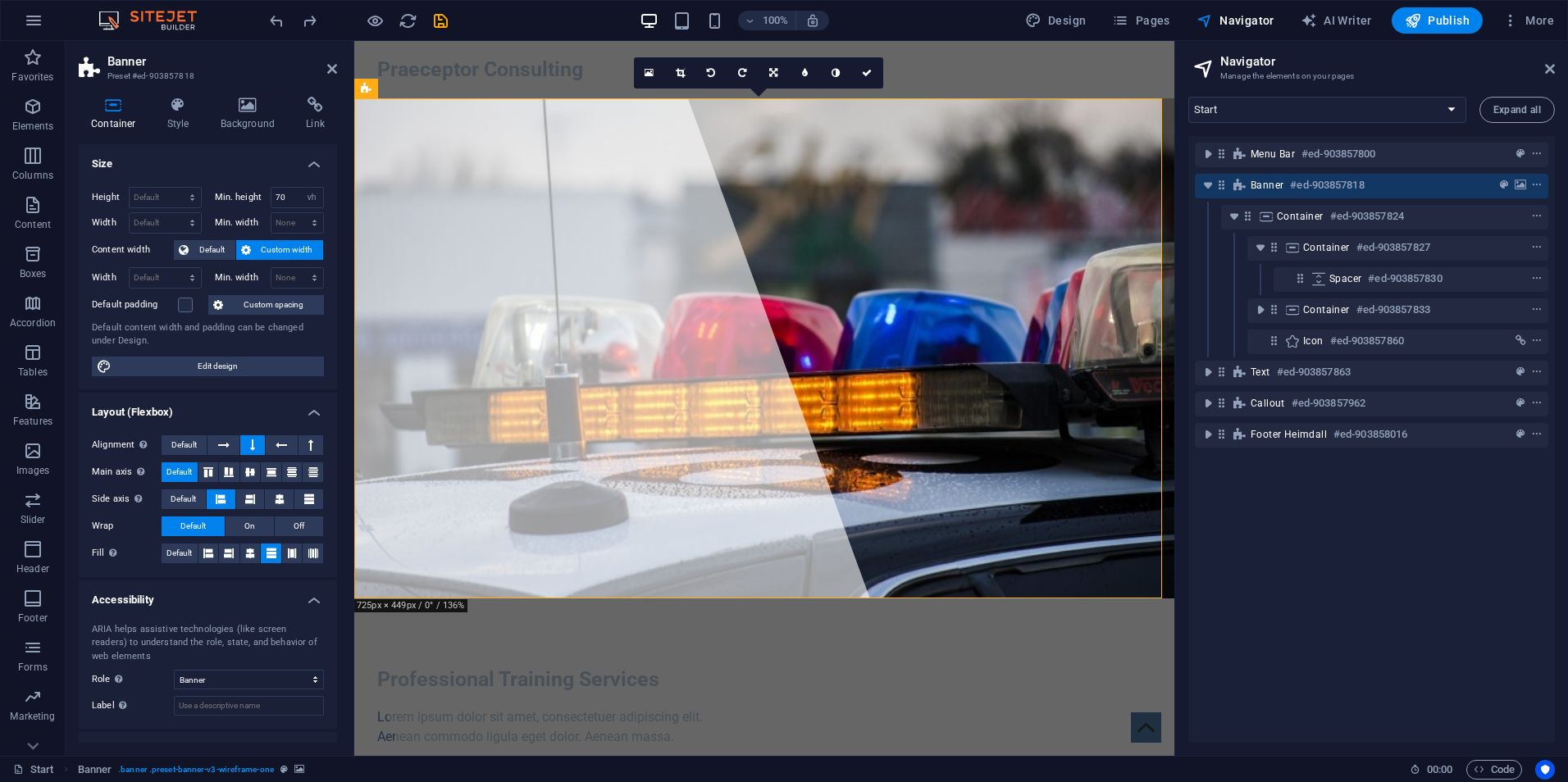
click at [335, 59] on h2 "Banner" at bounding box center [222, 61] width 230 height 14
click at [333, 64] on icon at bounding box center [332, 68] width 10 height 14
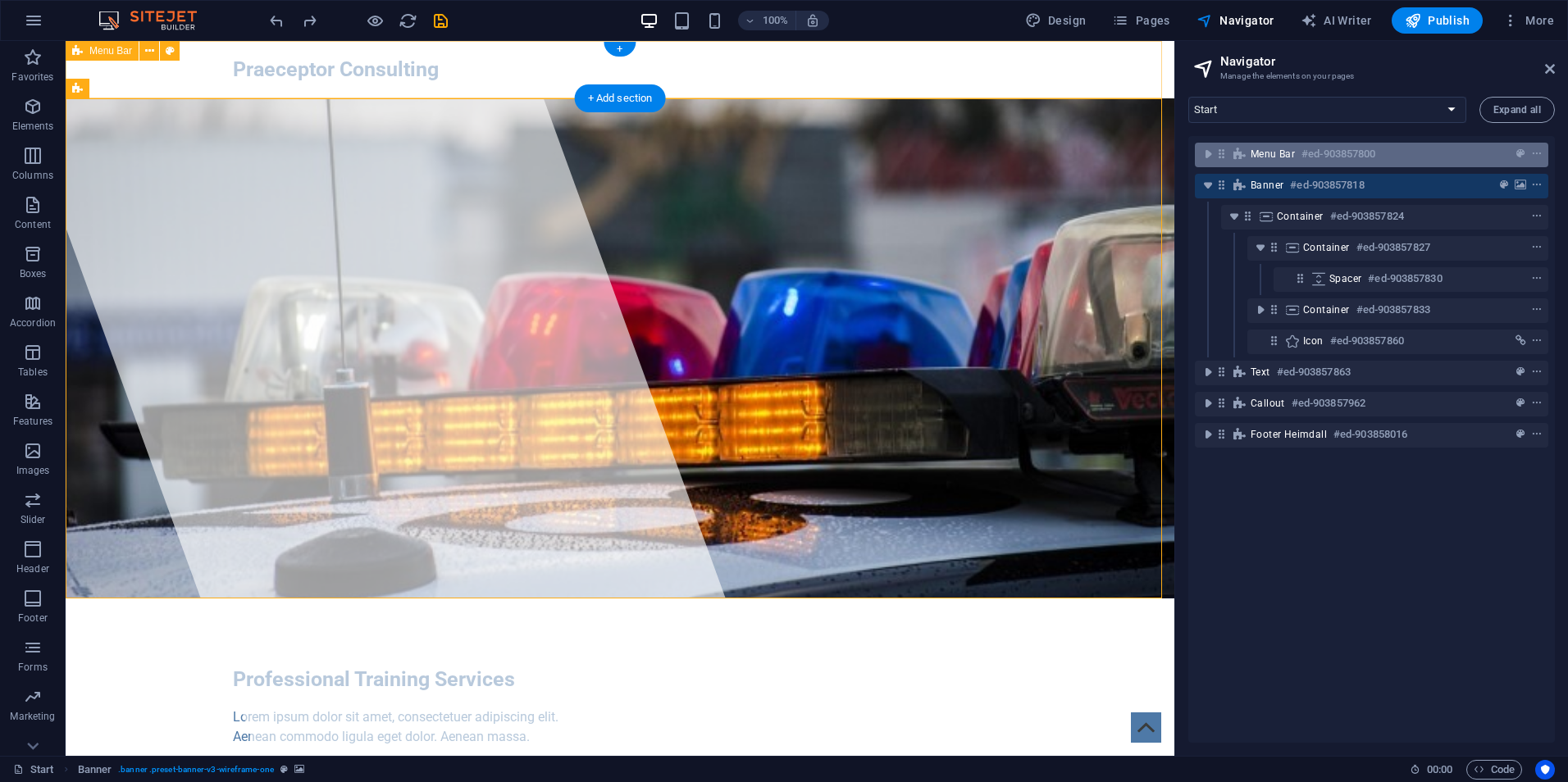
click at [1293, 156] on span "Menu Bar" at bounding box center [1272, 154] width 44 height 14
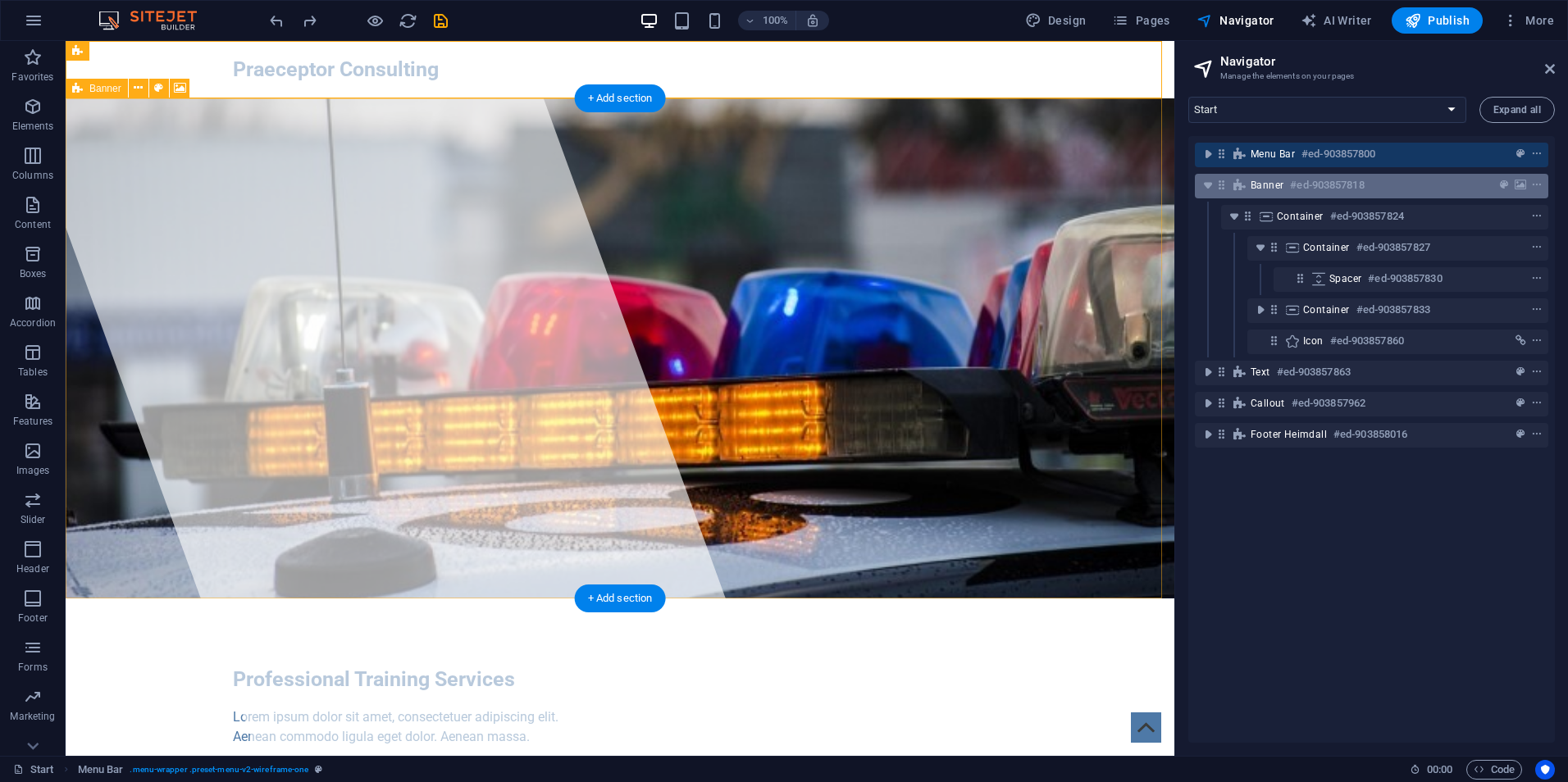
click at [1293, 190] on h6 "#ed-903857818" at bounding box center [1327, 186] width 74 height 20
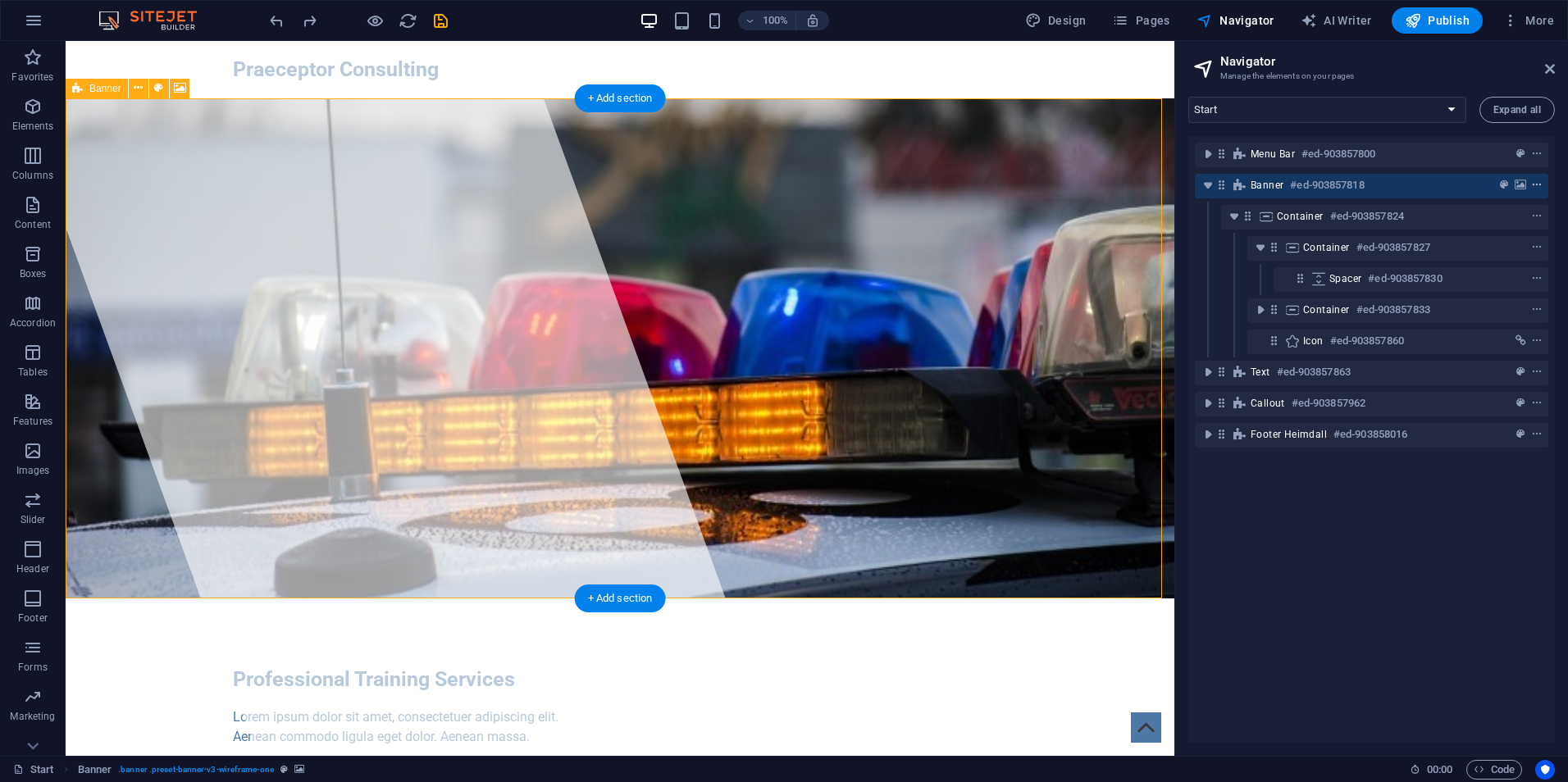
click at [1536, 187] on icon "context-menu" at bounding box center [1536, 185] width 12 height 12
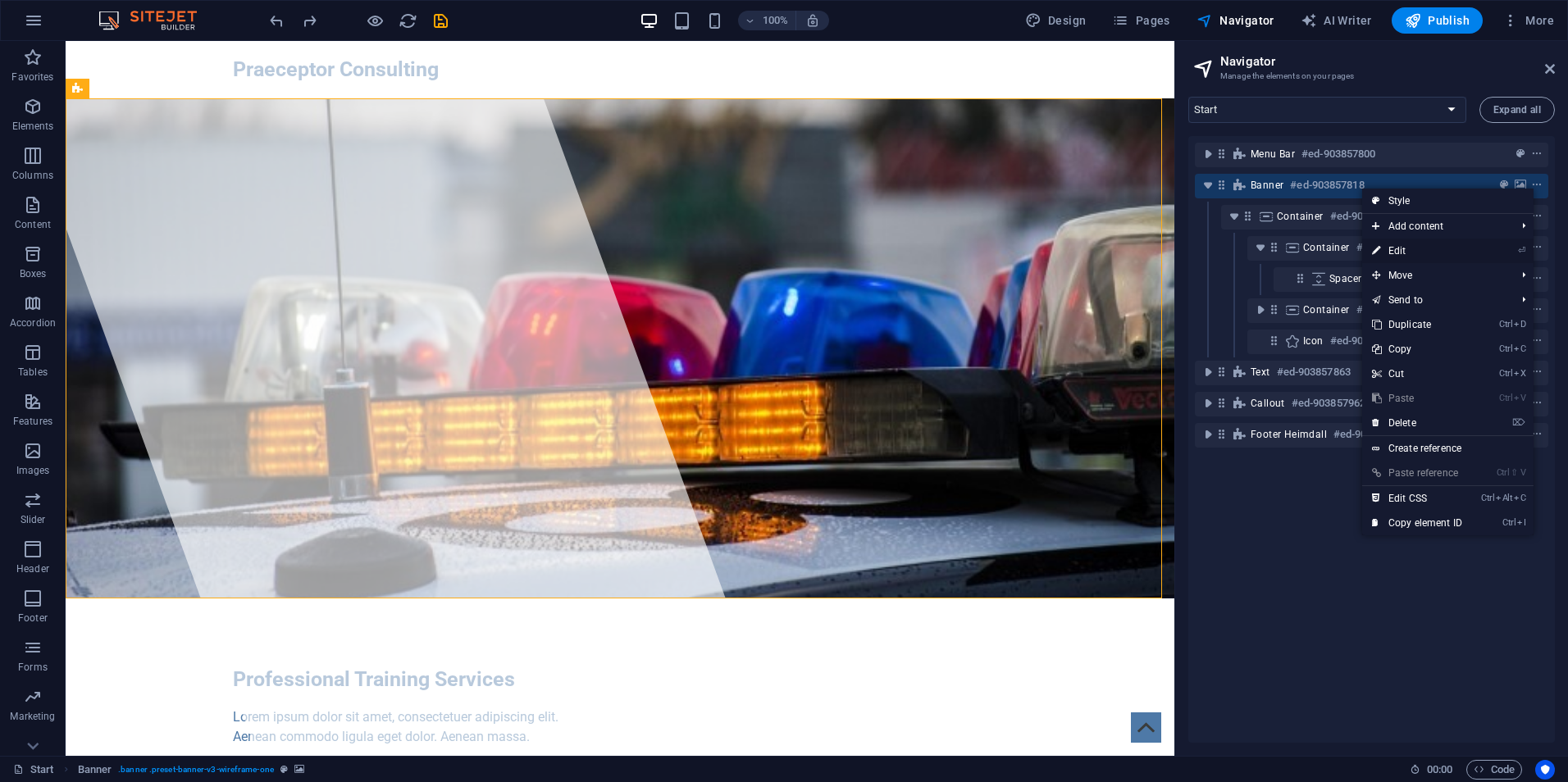
click at [1474, 252] on li "⏎ Edit" at bounding box center [1448, 250] width 171 height 24
click at [1377, 249] on icon at bounding box center [1376, 250] width 8 height 24
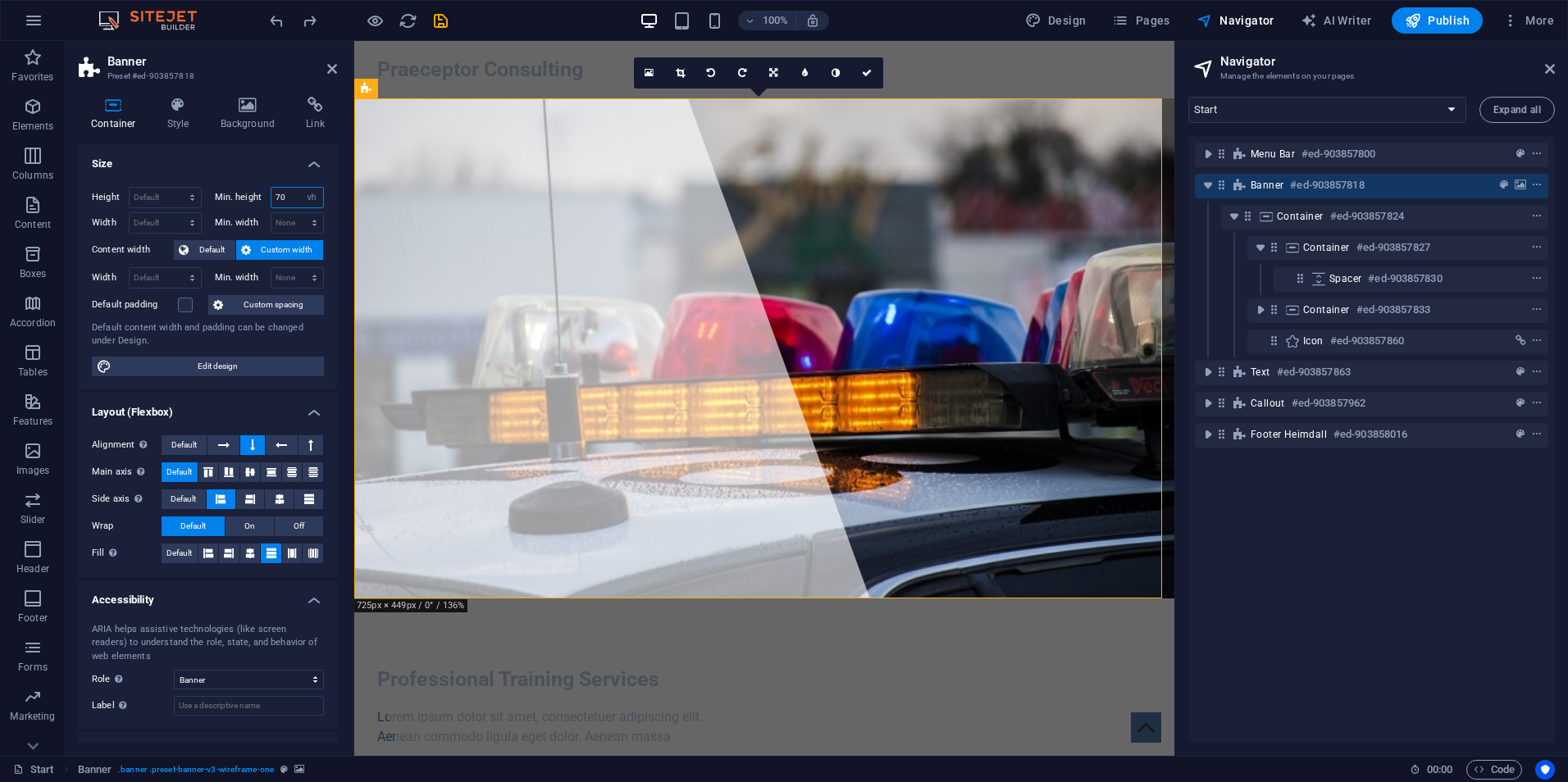
drag, startPoint x: 292, startPoint y: 196, endPoint x: 278, endPoint y: 194, distance: 14.1
click at [278, 194] on input "70" at bounding box center [297, 197] width 52 height 20
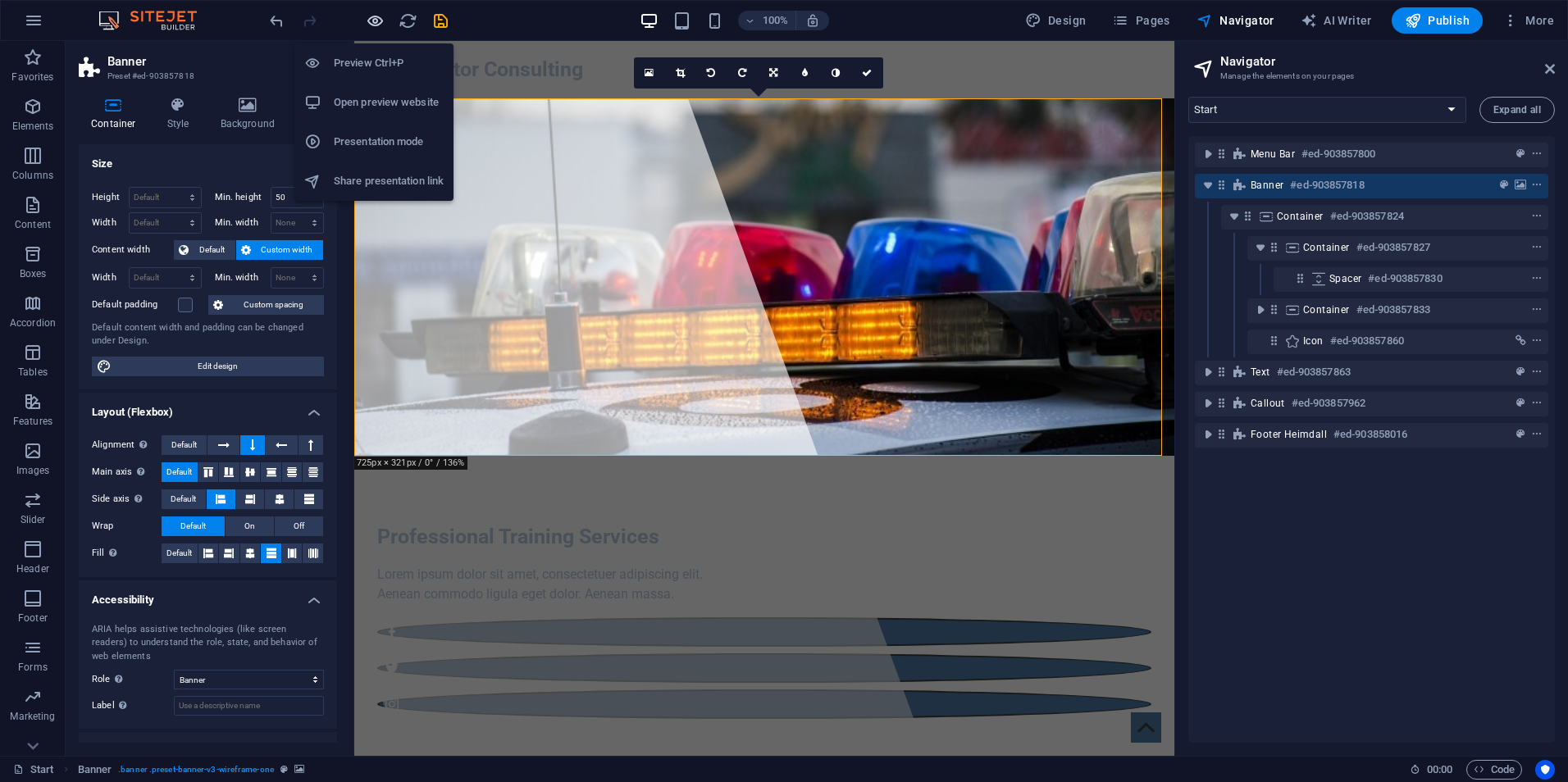
click at [372, 14] on icon "button" at bounding box center [375, 21] width 19 height 19
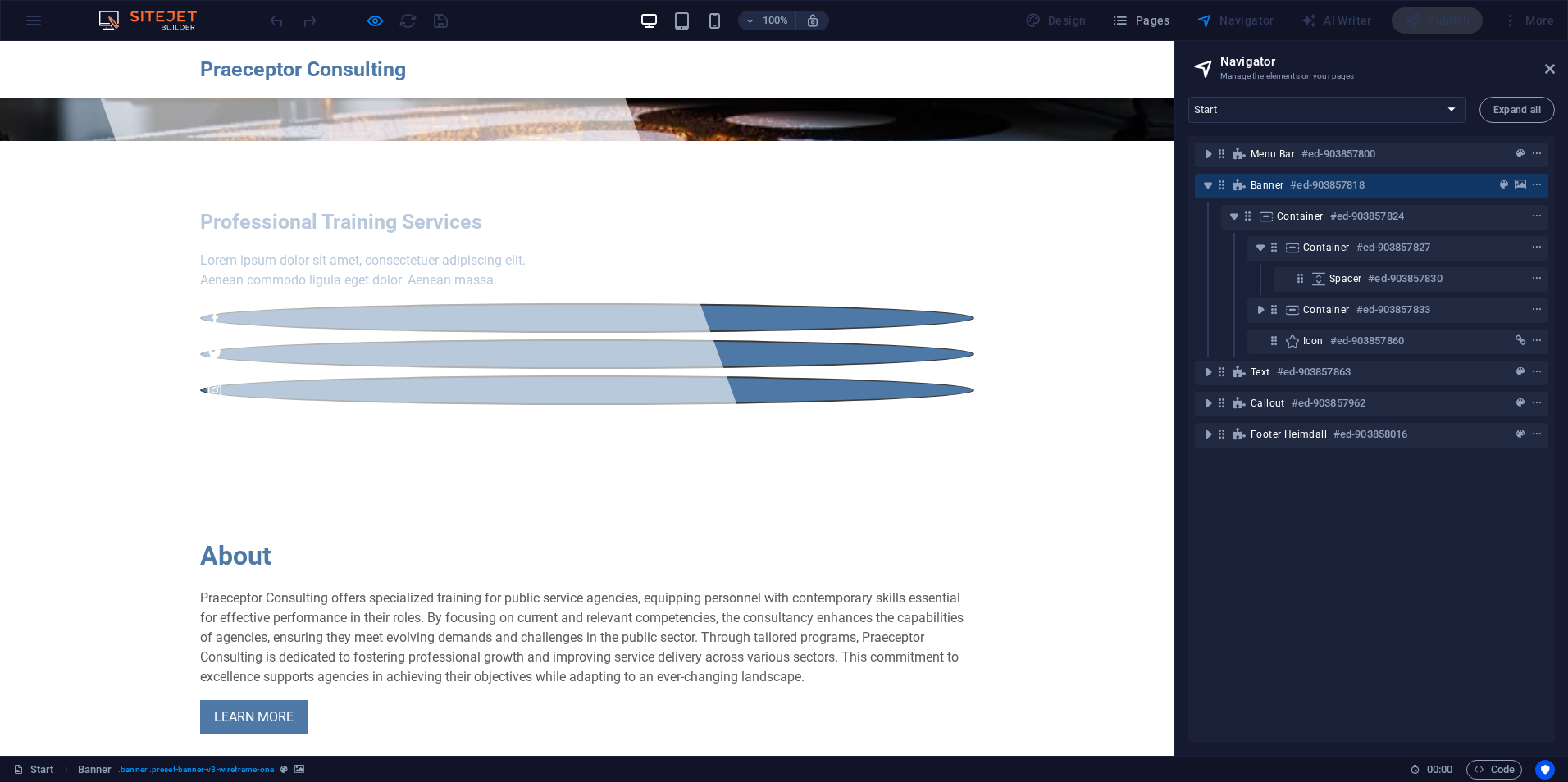
scroll to position [330, 0]
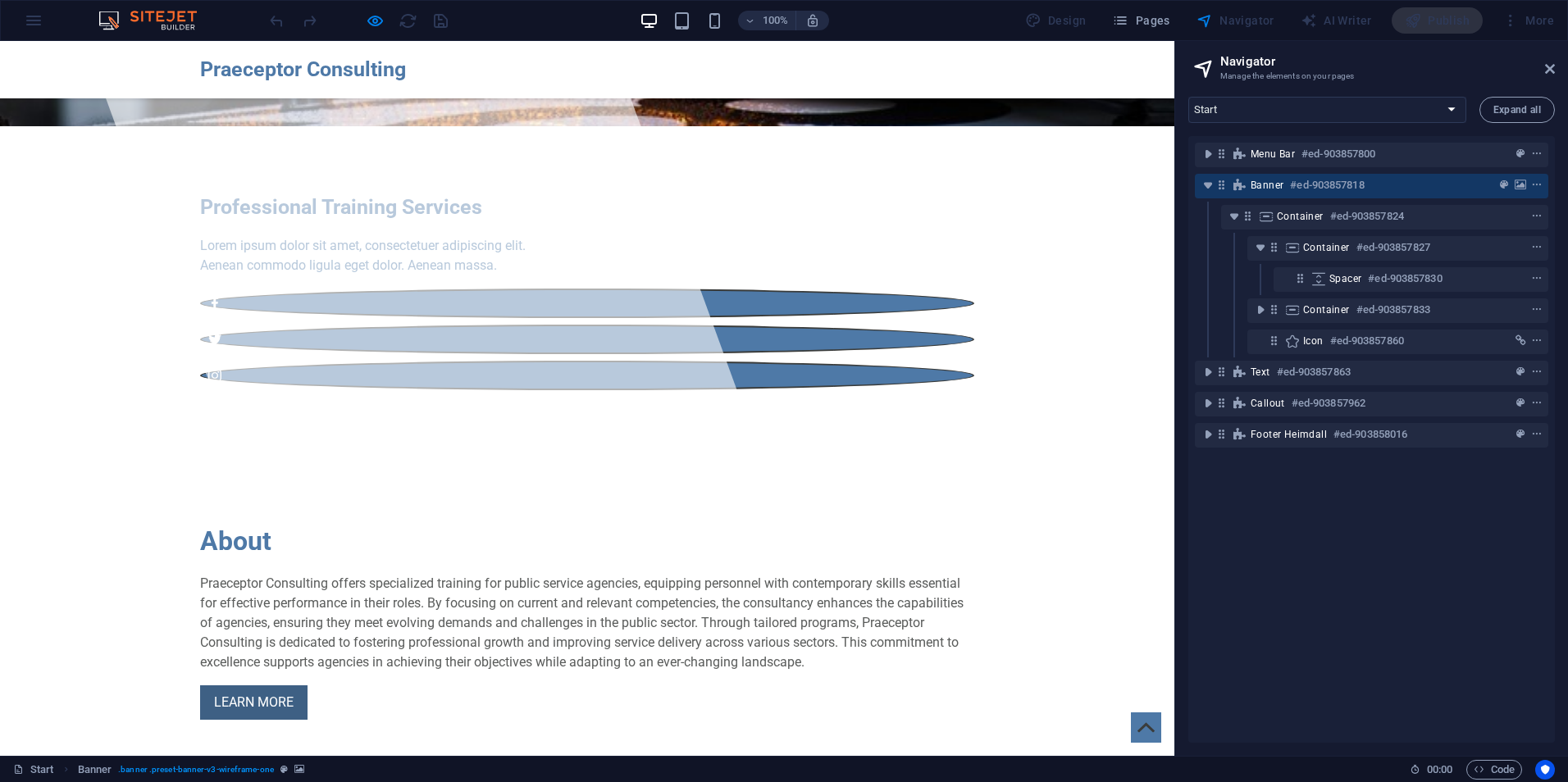
click at [274, 686] on link "LEARN MORE" at bounding box center [253, 703] width 107 height 34
click at [443, 686] on div "LEARN MORE" at bounding box center [587, 703] width 774 height 34
click at [1548, 67] on icon at bounding box center [1550, 68] width 10 height 14
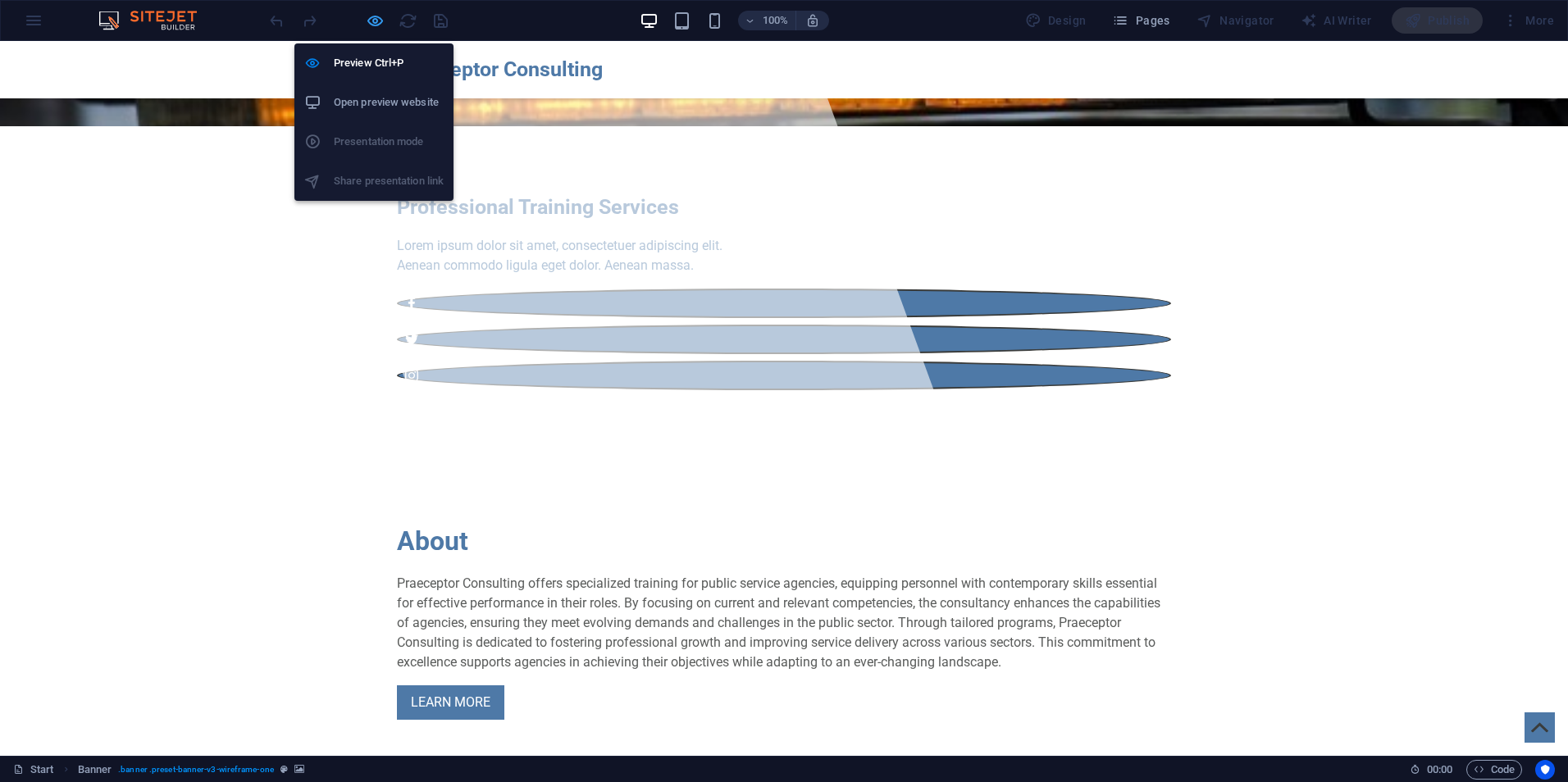
click at [370, 14] on icon "button" at bounding box center [375, 21] width 19 height 19
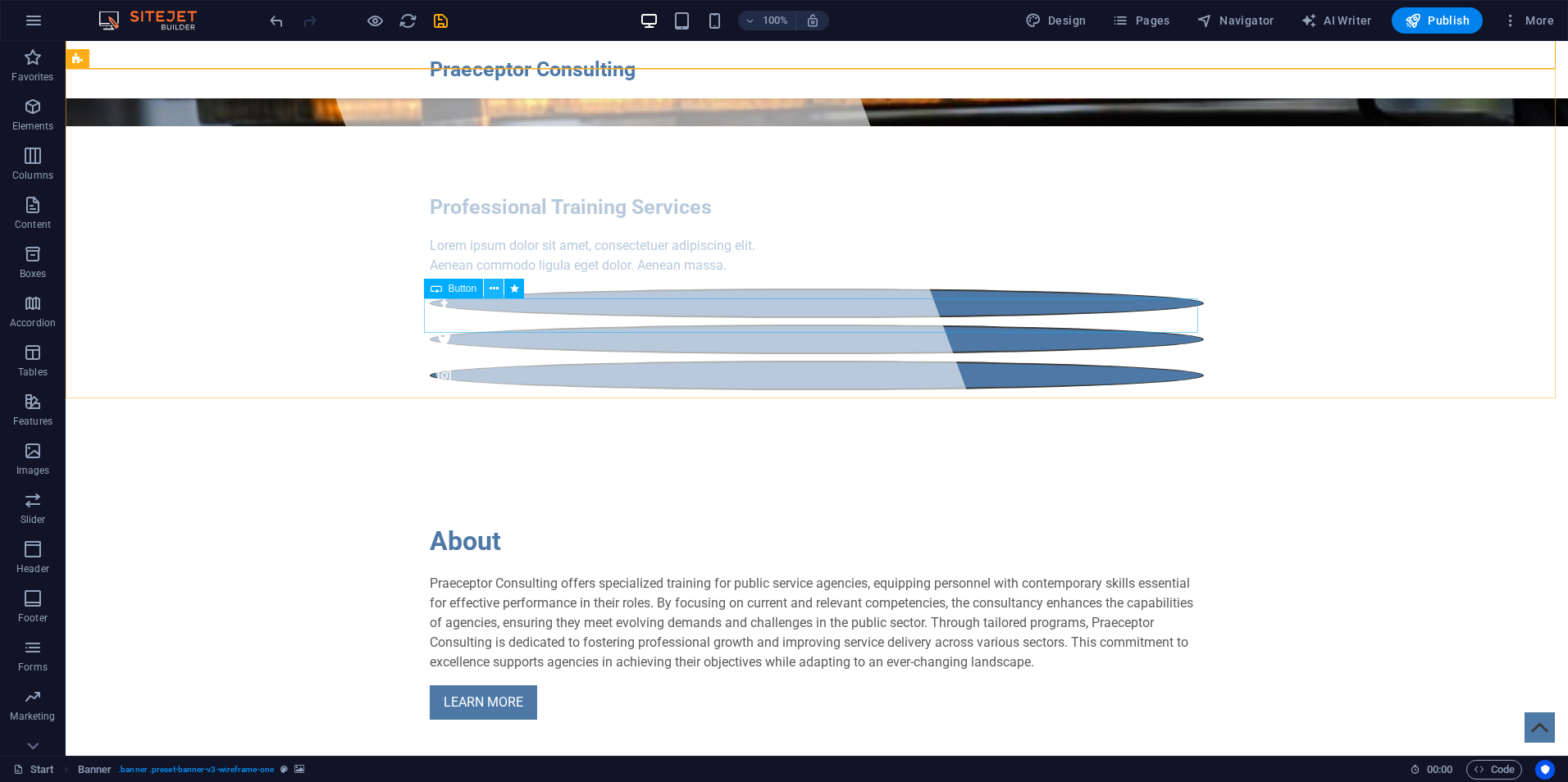
click at [488, 282] on button at bounding box center [494, 288] width 20 height 20
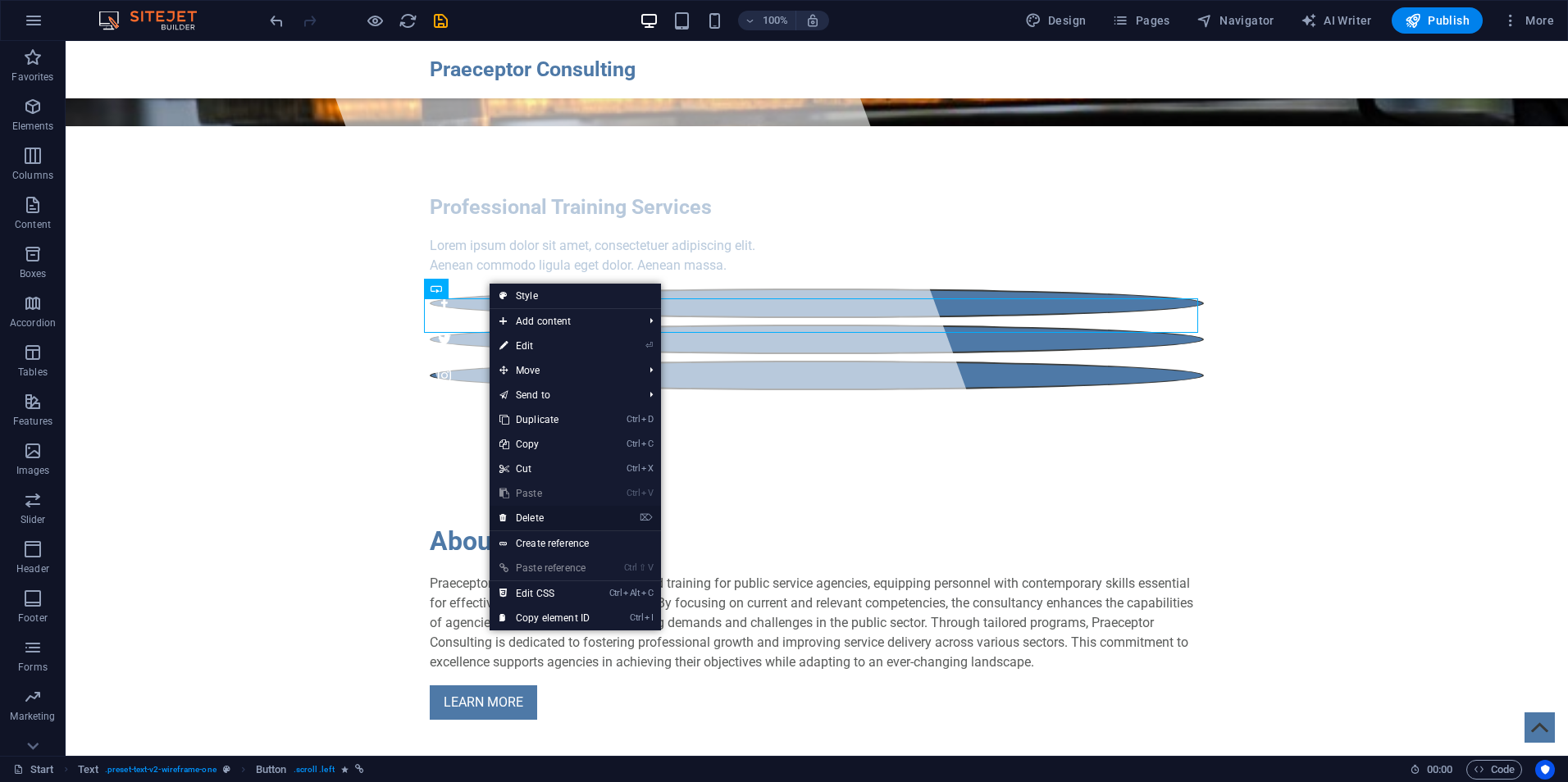
click at [557, 513] on link "⌦ Delete" at bounding box center [544, 518] width 110 height 24
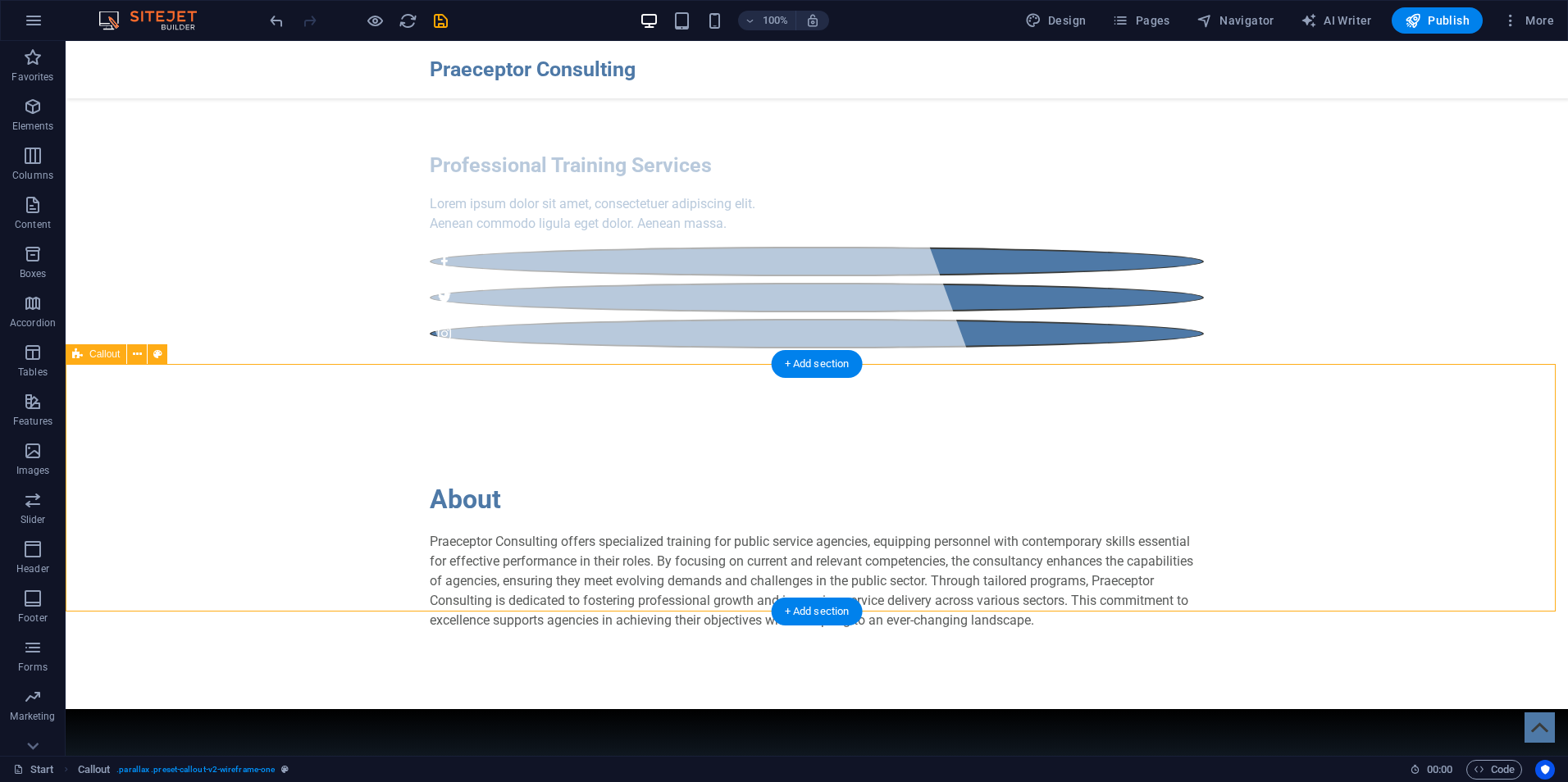
scroll to position [412, 0]
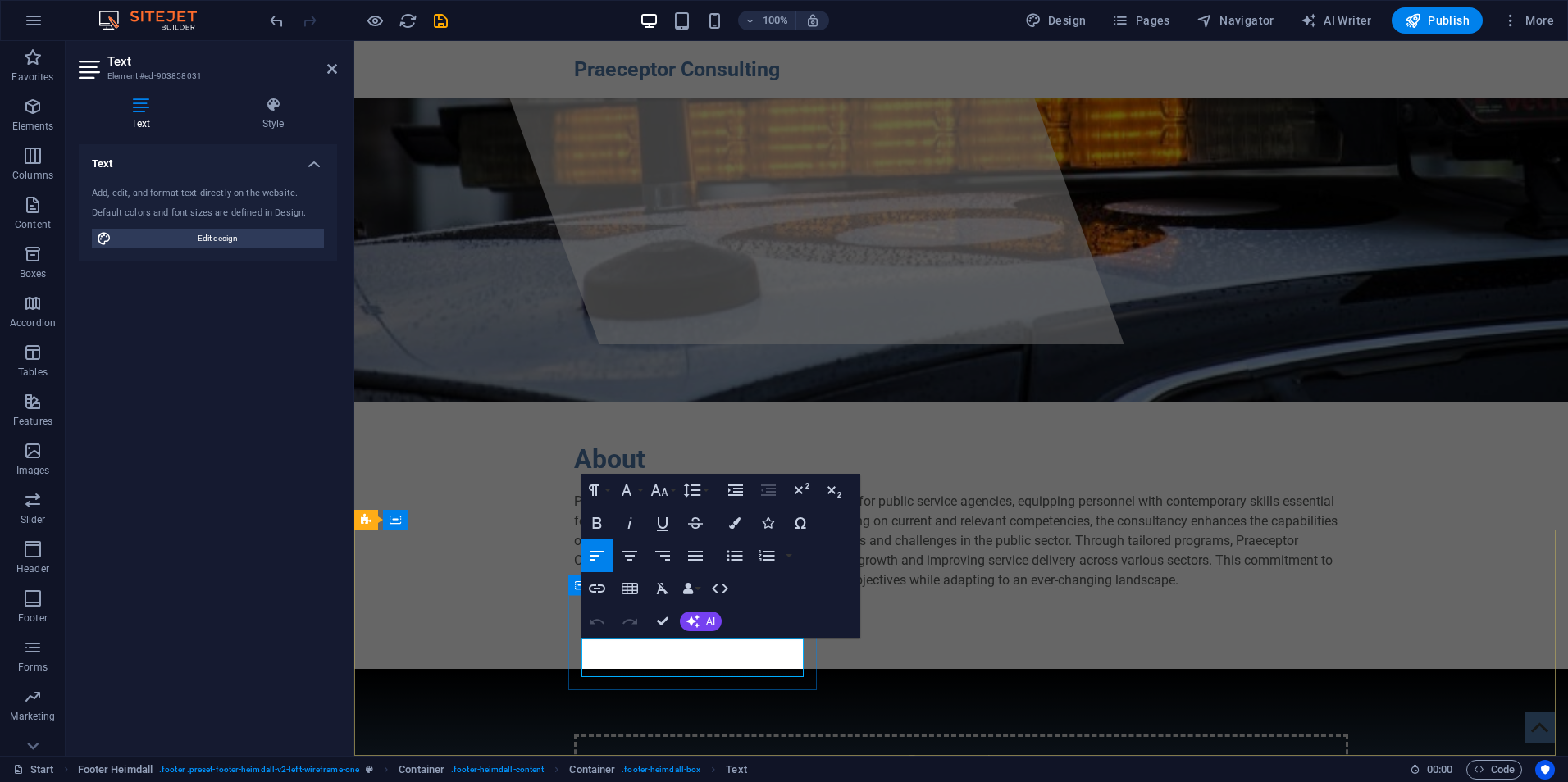
drag, startPoint x: 666, startPoint y: 665, endPoint x: 677, endPoint y: 666, distance: 11.0
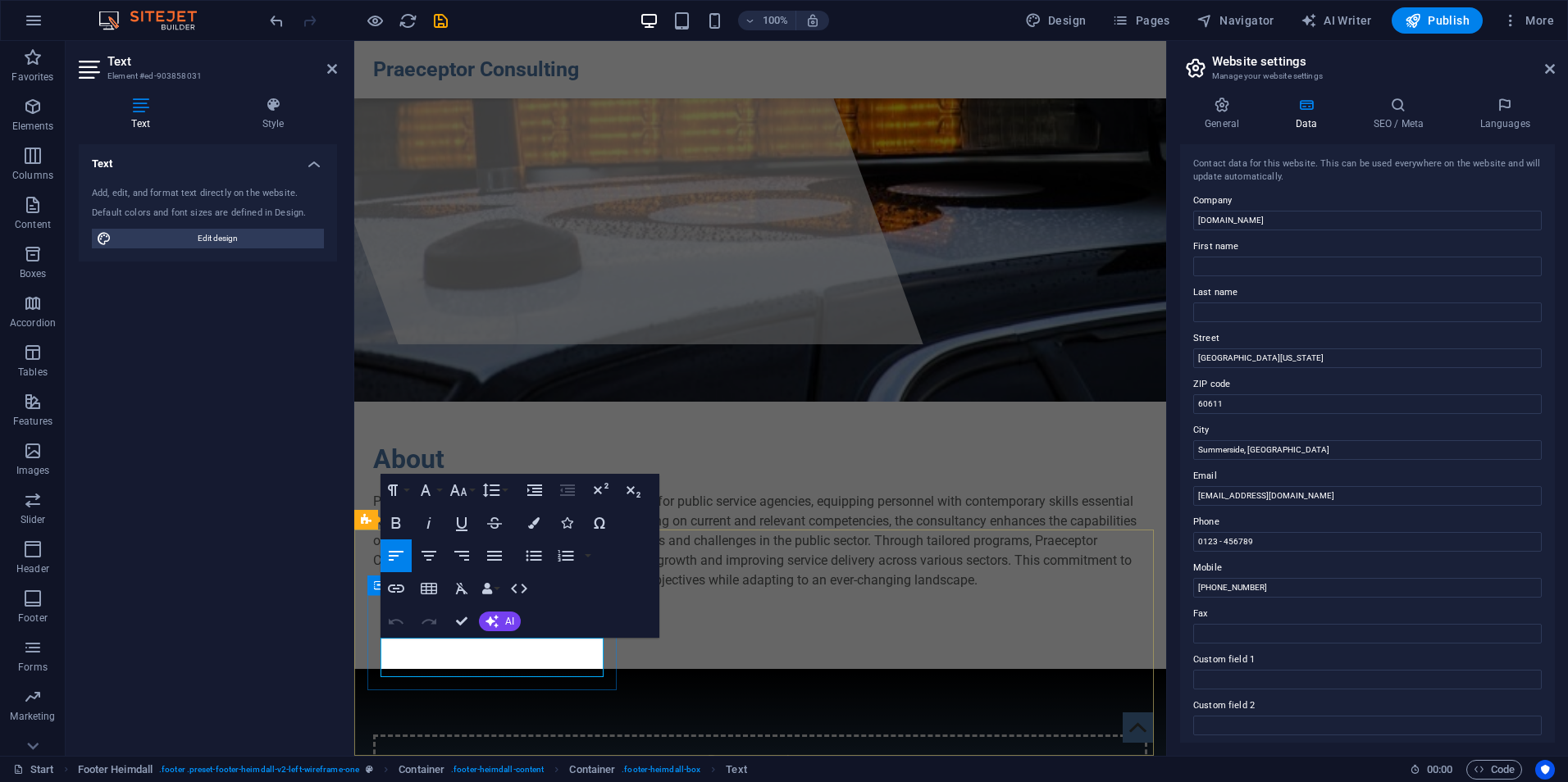
drag, startPoint x: 530, startPoint y: 668, endPoint x: 379, endPoint y: 648, distance: 152.3
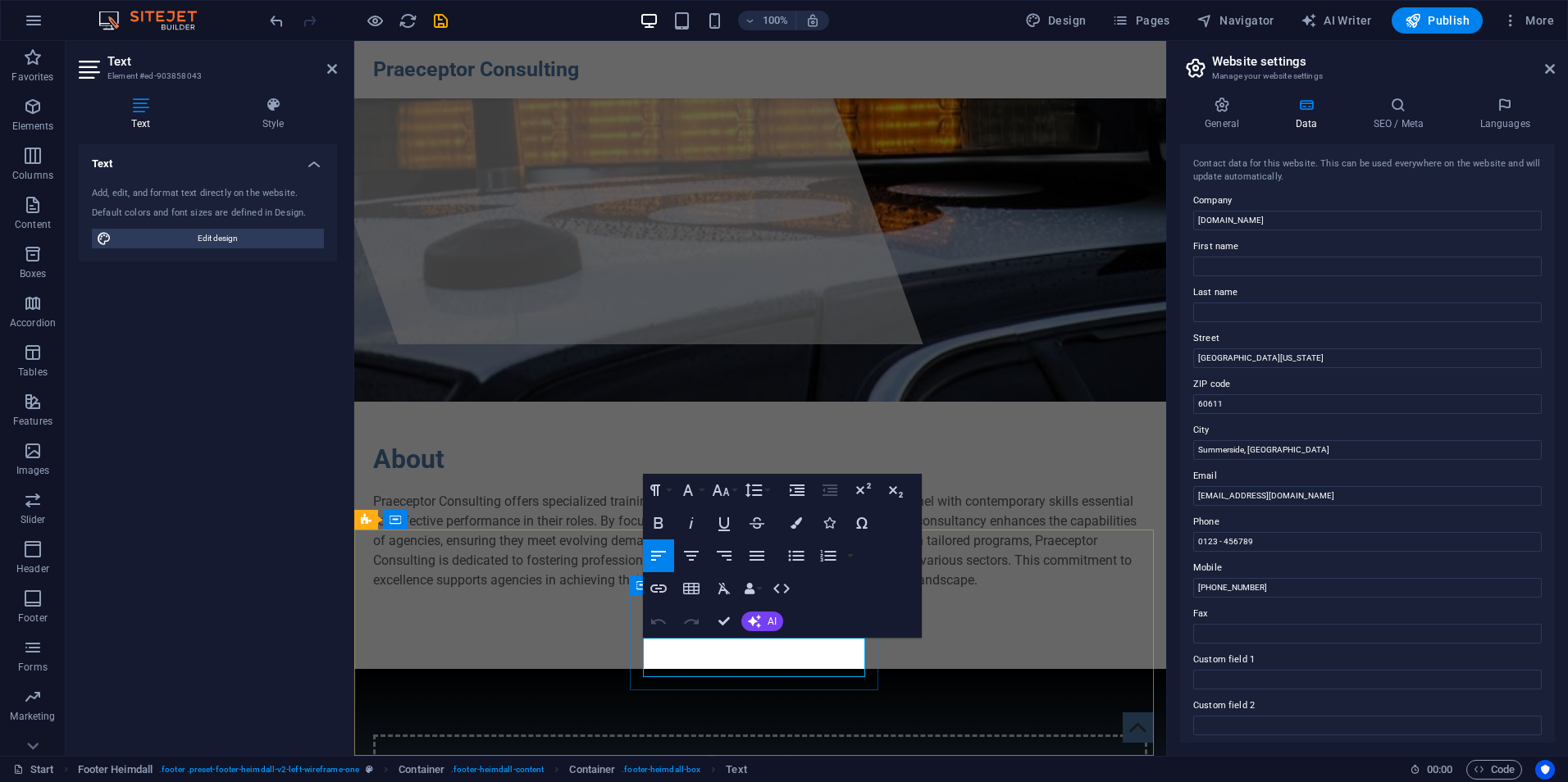
drag, startPoint x: 770, startPoint y: 666, endPoint x: 629, endPoint y: 664, distance: 141.0
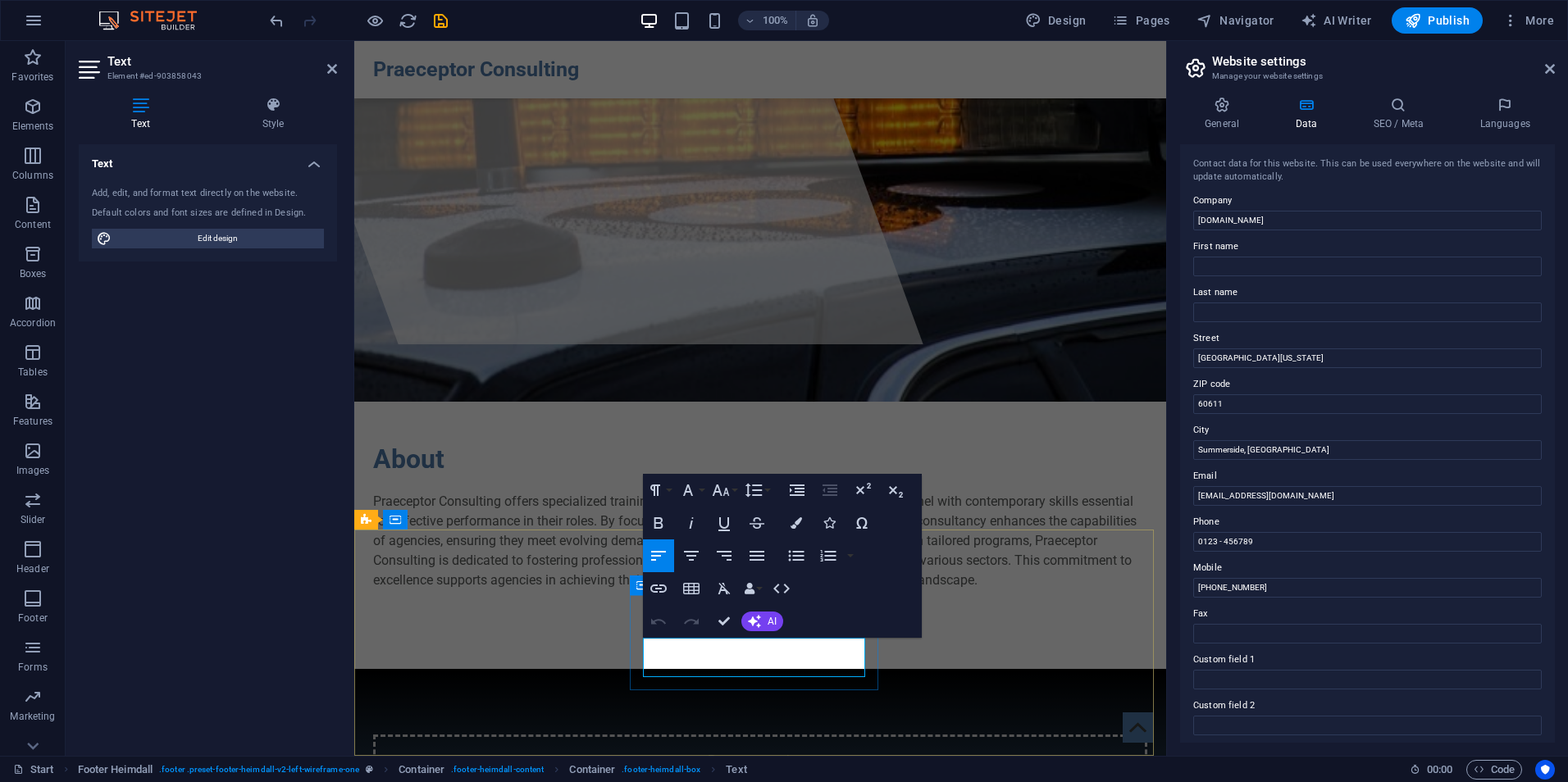
drag, startPoint x: 688, startPoint y: 647, endPoint x: 791, endPoint y: 644, distance: 103.0
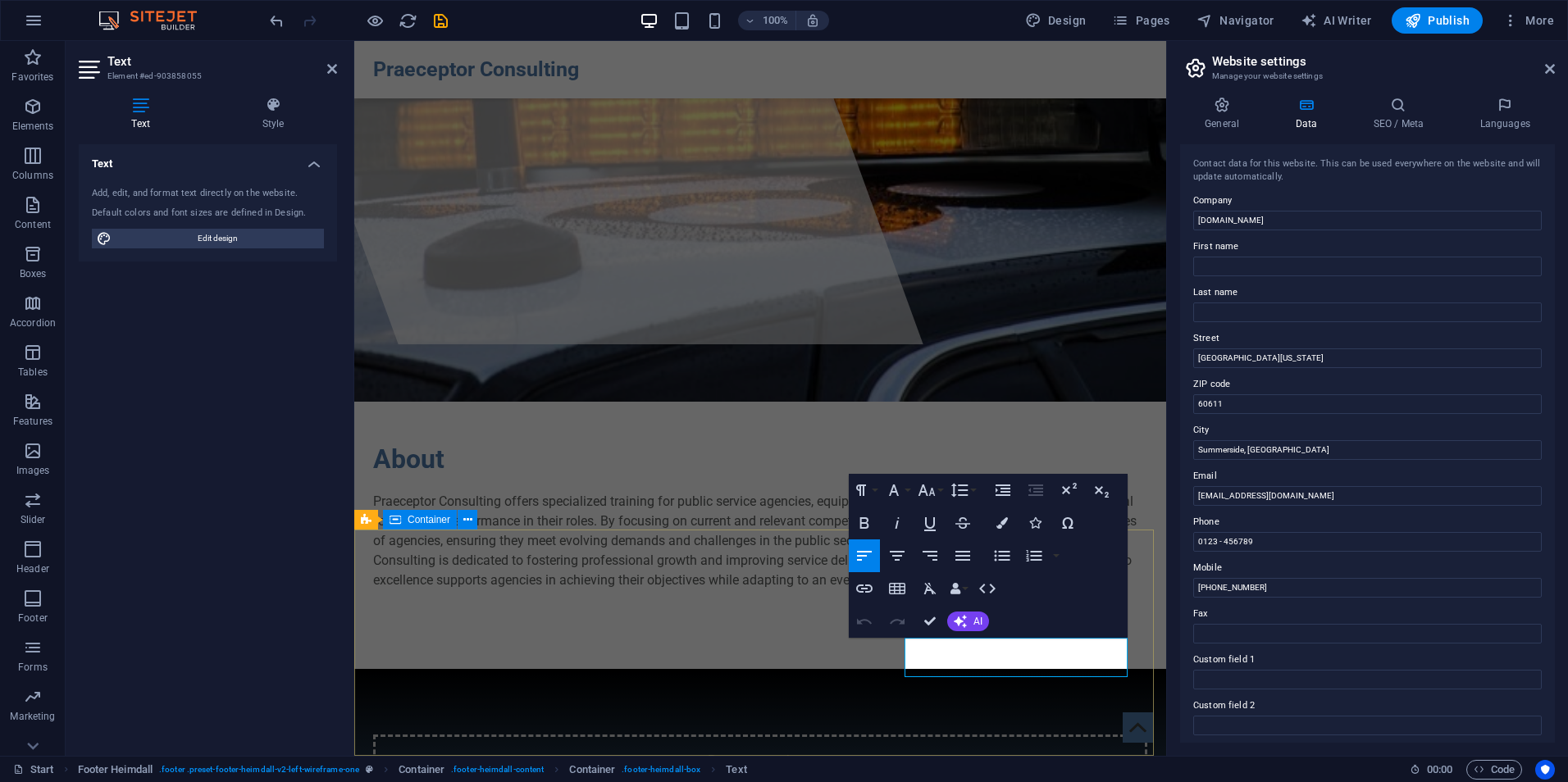
drag, startPoint x: 1077, startPoint y: 669, endPoint x: 889, endPoint y: 667, distance: 188.0
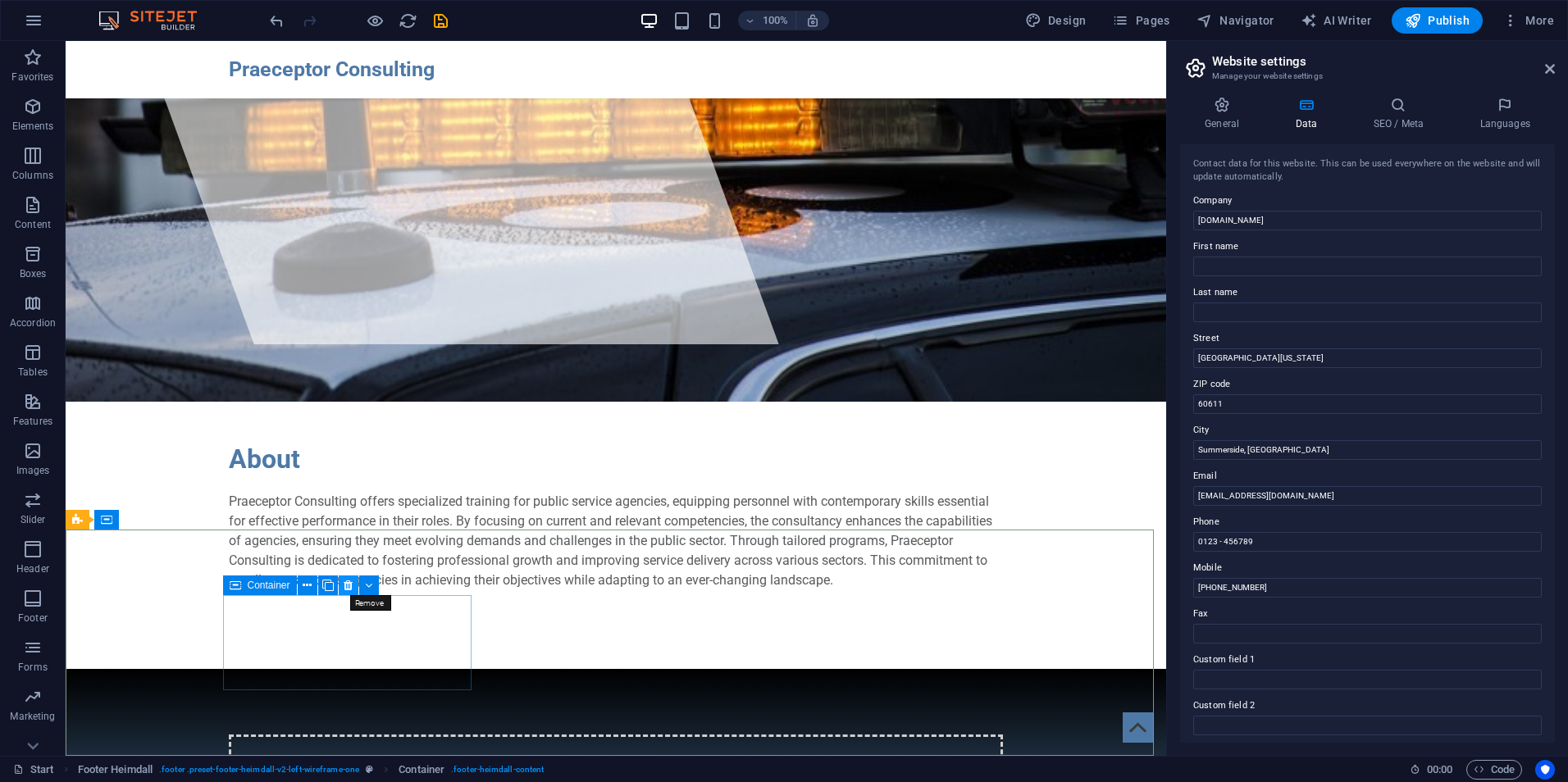
click at [349, 590] on icon at bounding box center [348, 586] width 9 height 17
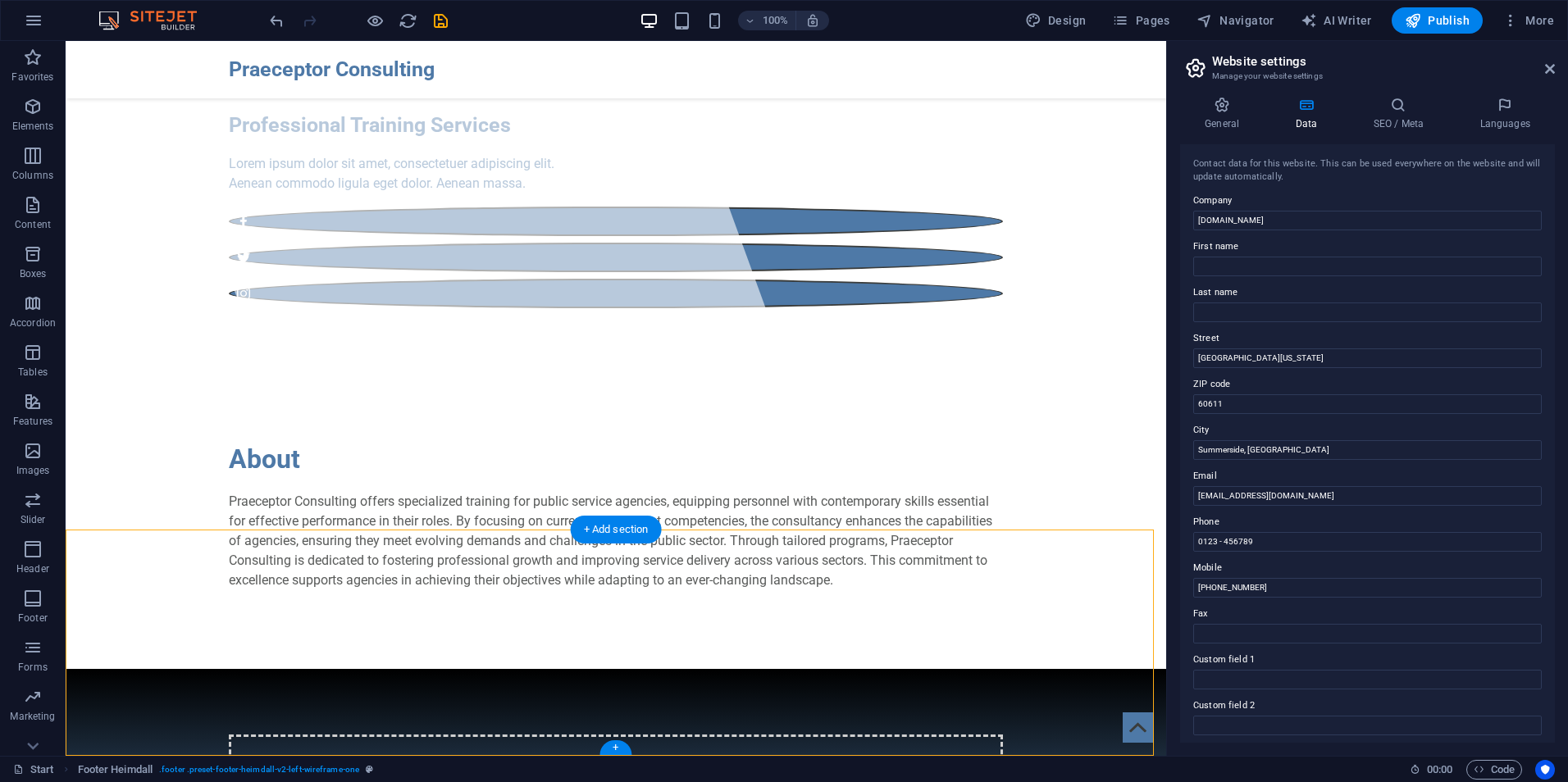
drag, startPoint x: 595, startPoint y: 624, endPoint x: 738, endPoint y: 589, distance: 147.2
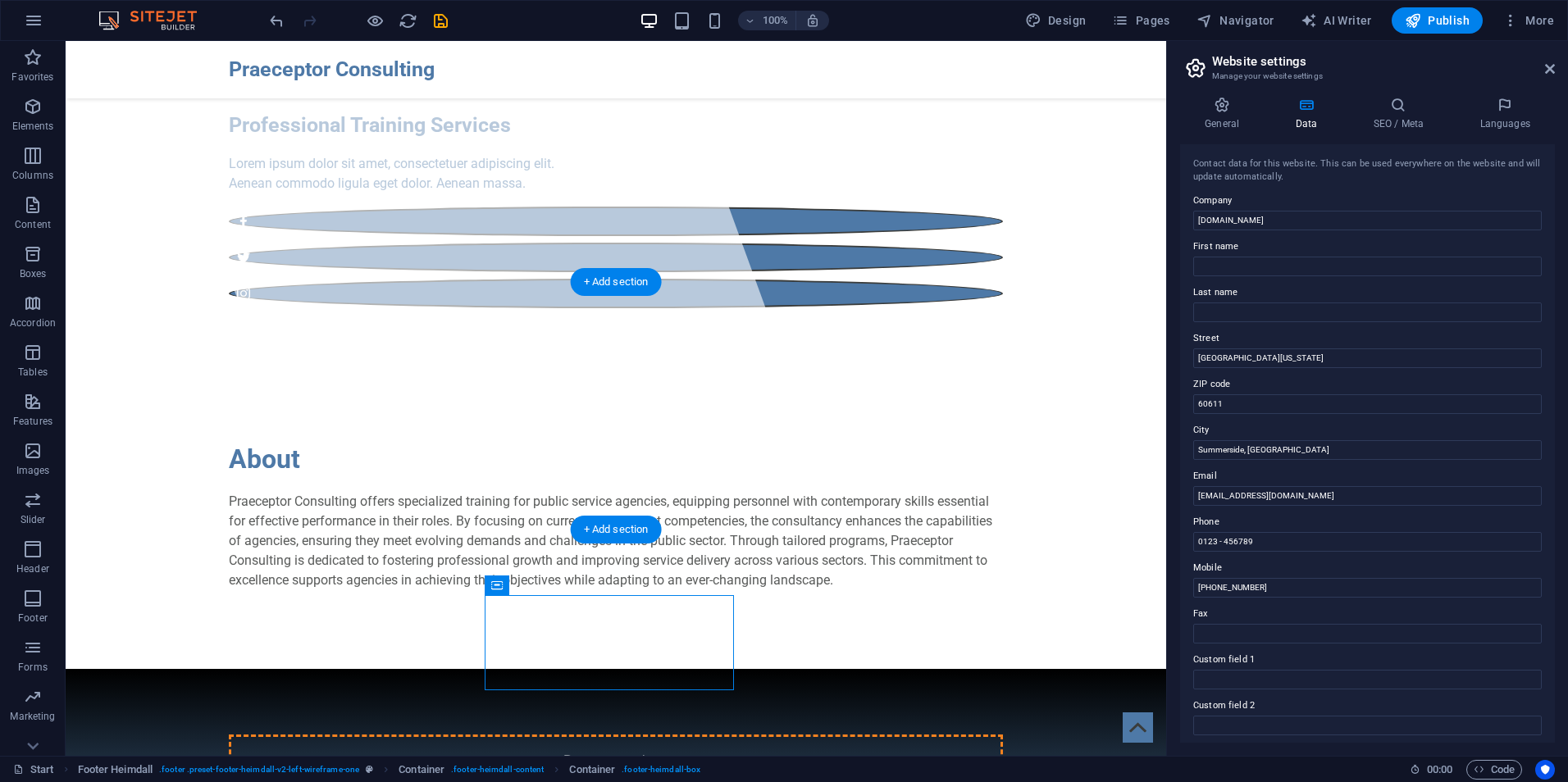
drag, startPoint x: 590, startPoint y: 627, endPoint x: 778, endPoint y: 412, distance: 285.6
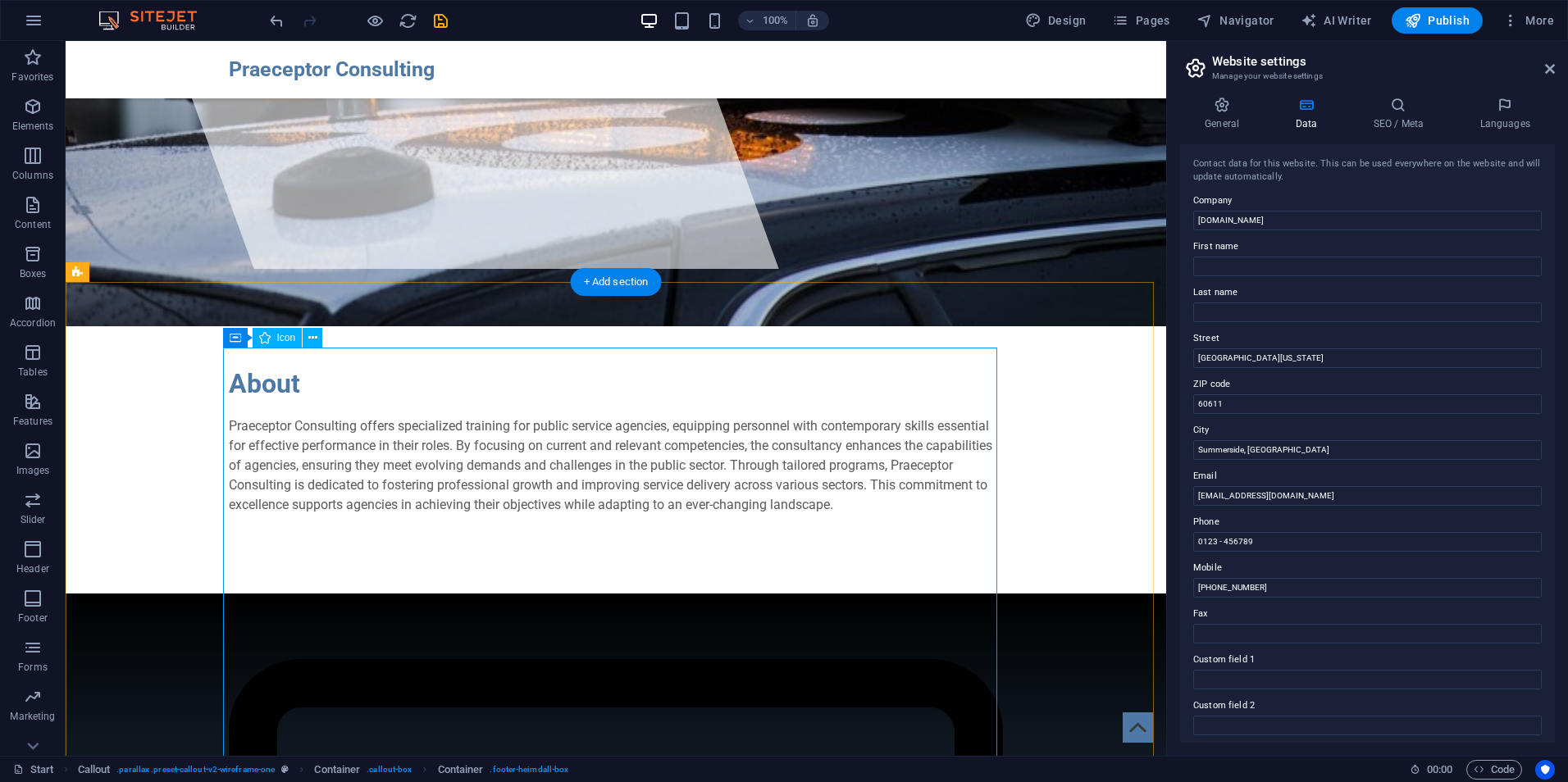
scroll to position [950, 0]
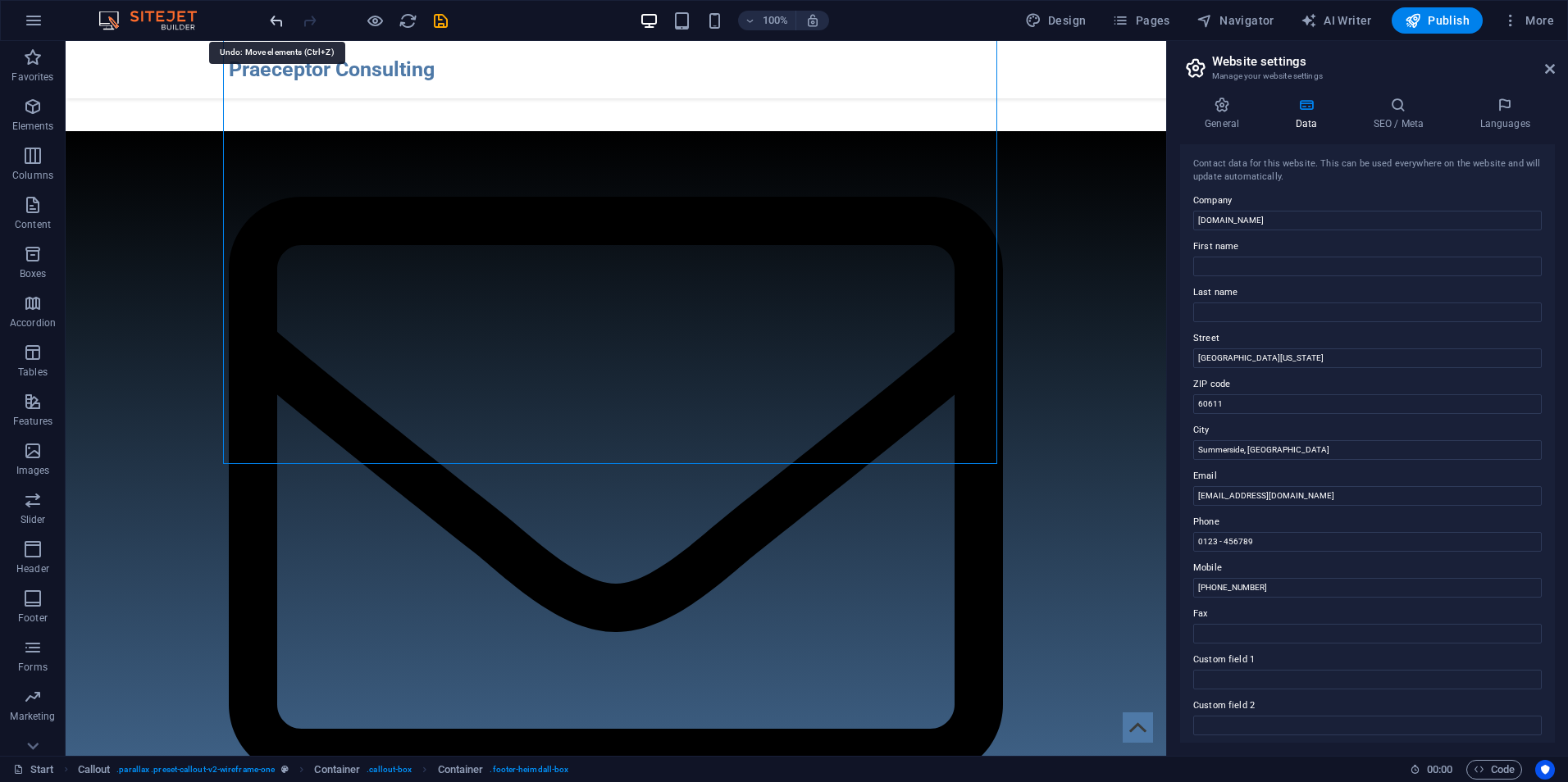
click at [282, 15] on icon "undo" at bounding box center [277, 21] width 19 height 19
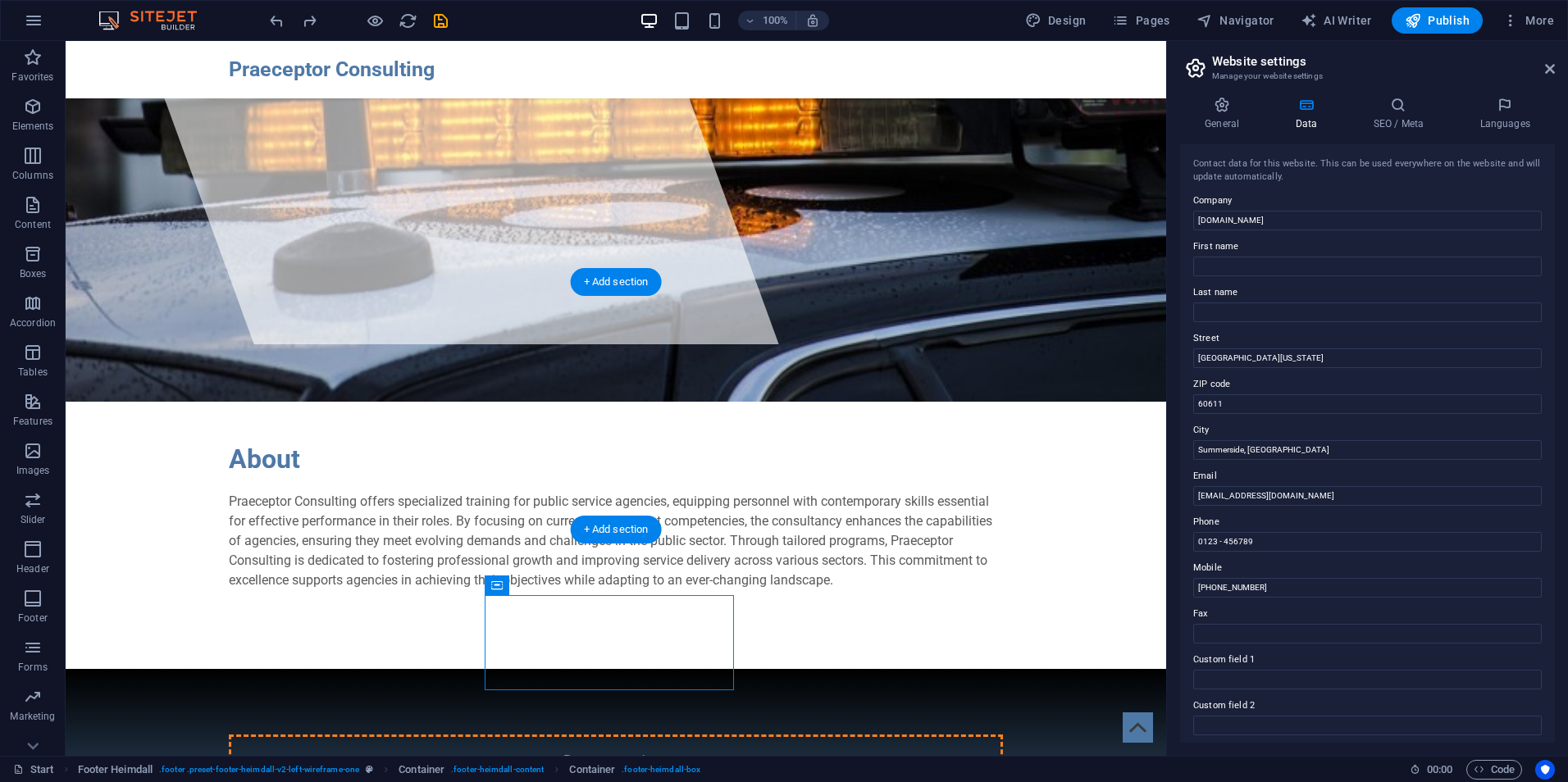
drag, startPoint x: 564, startPoint y: 625, endPoint x: 774, endPoint y: 398, distance: 309.2
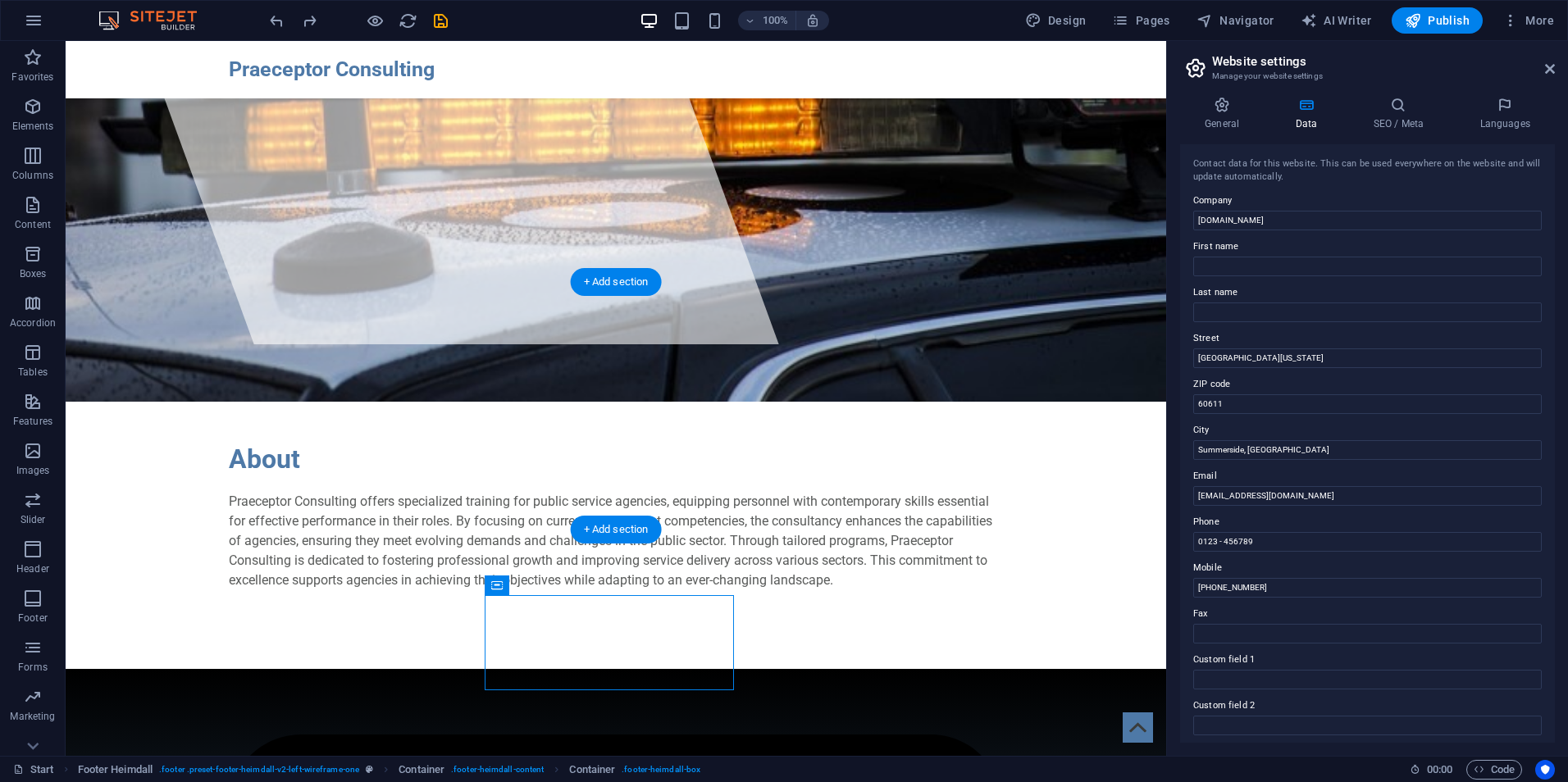
scroll to position [950, 0]
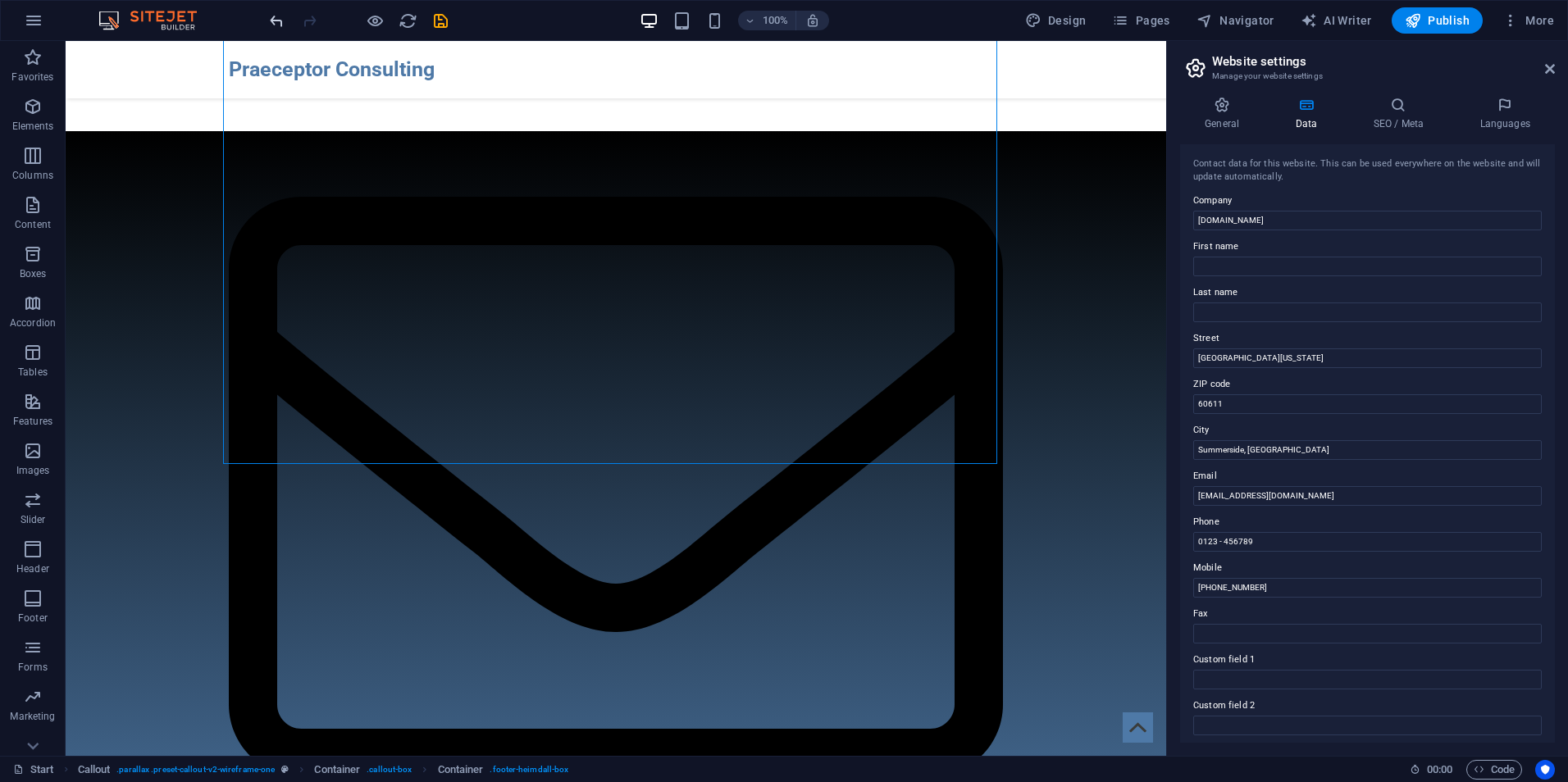
click at [282, 19] on icon "undo" at bounding box center [277, 21] width 19 height 19
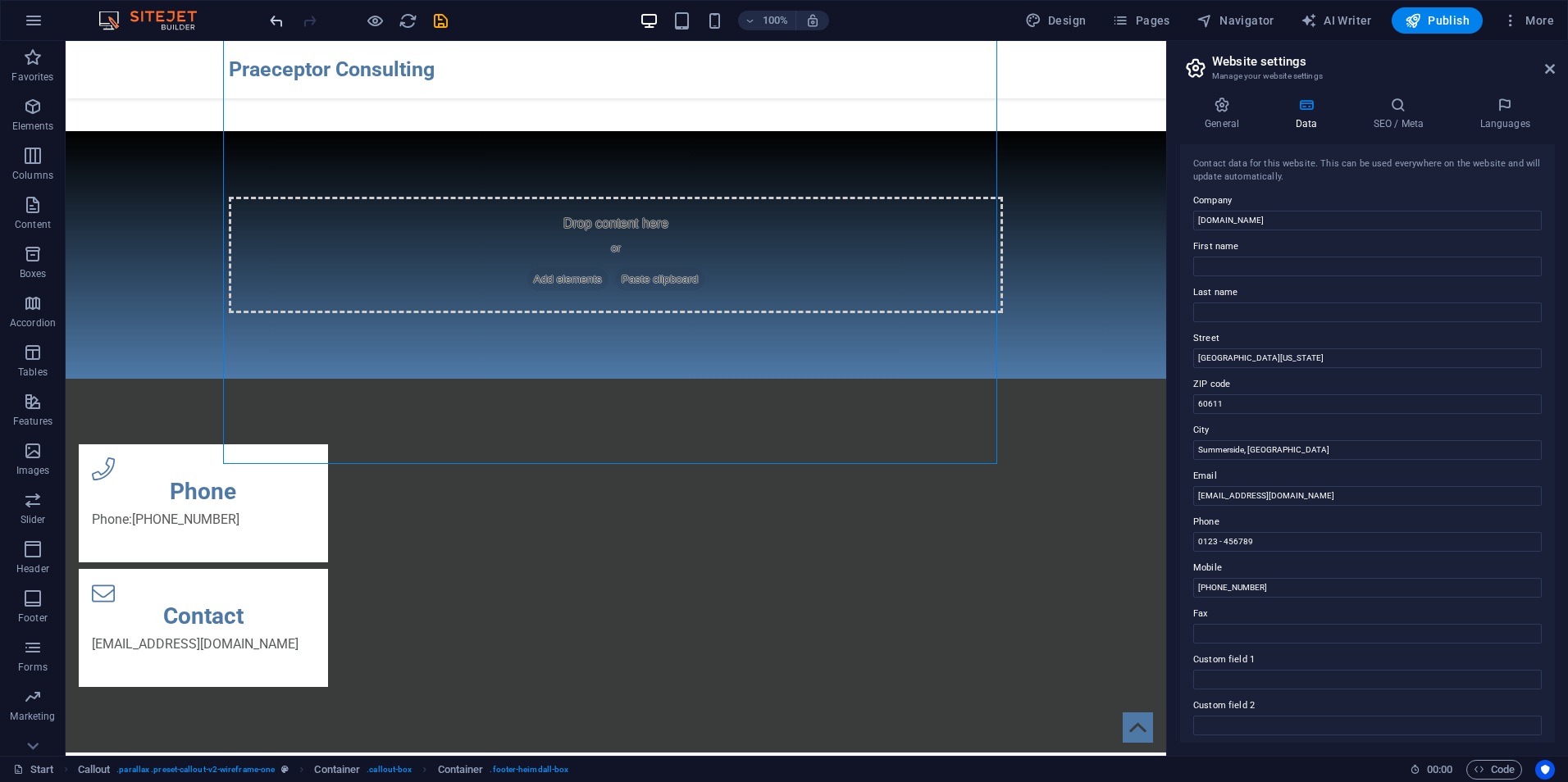
scroll to position [412, 0]
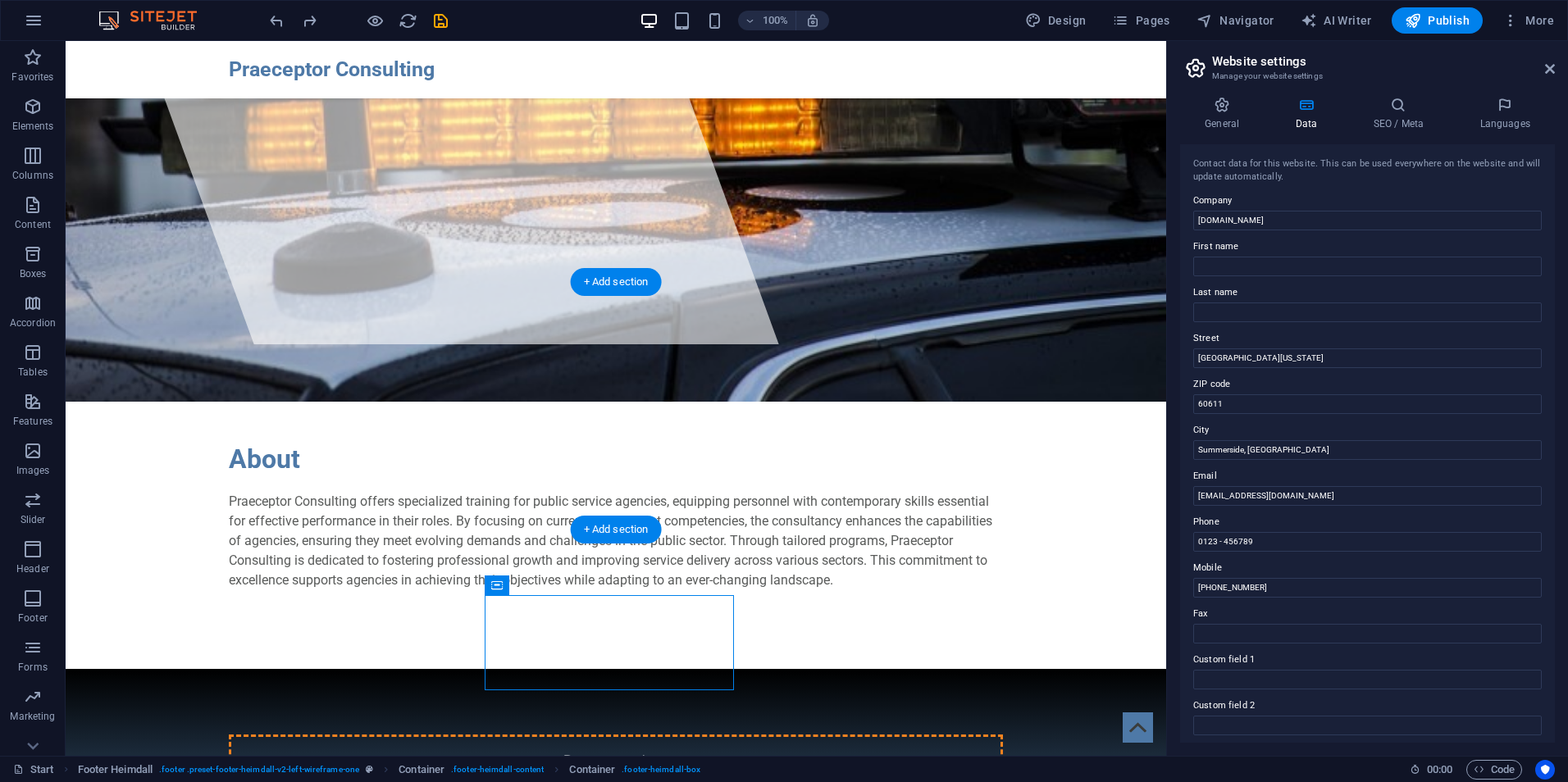
drag, startPoint x: 561, startPoint y: 626, endPoint x: 755, endPoint y: 433, distance: 273.7
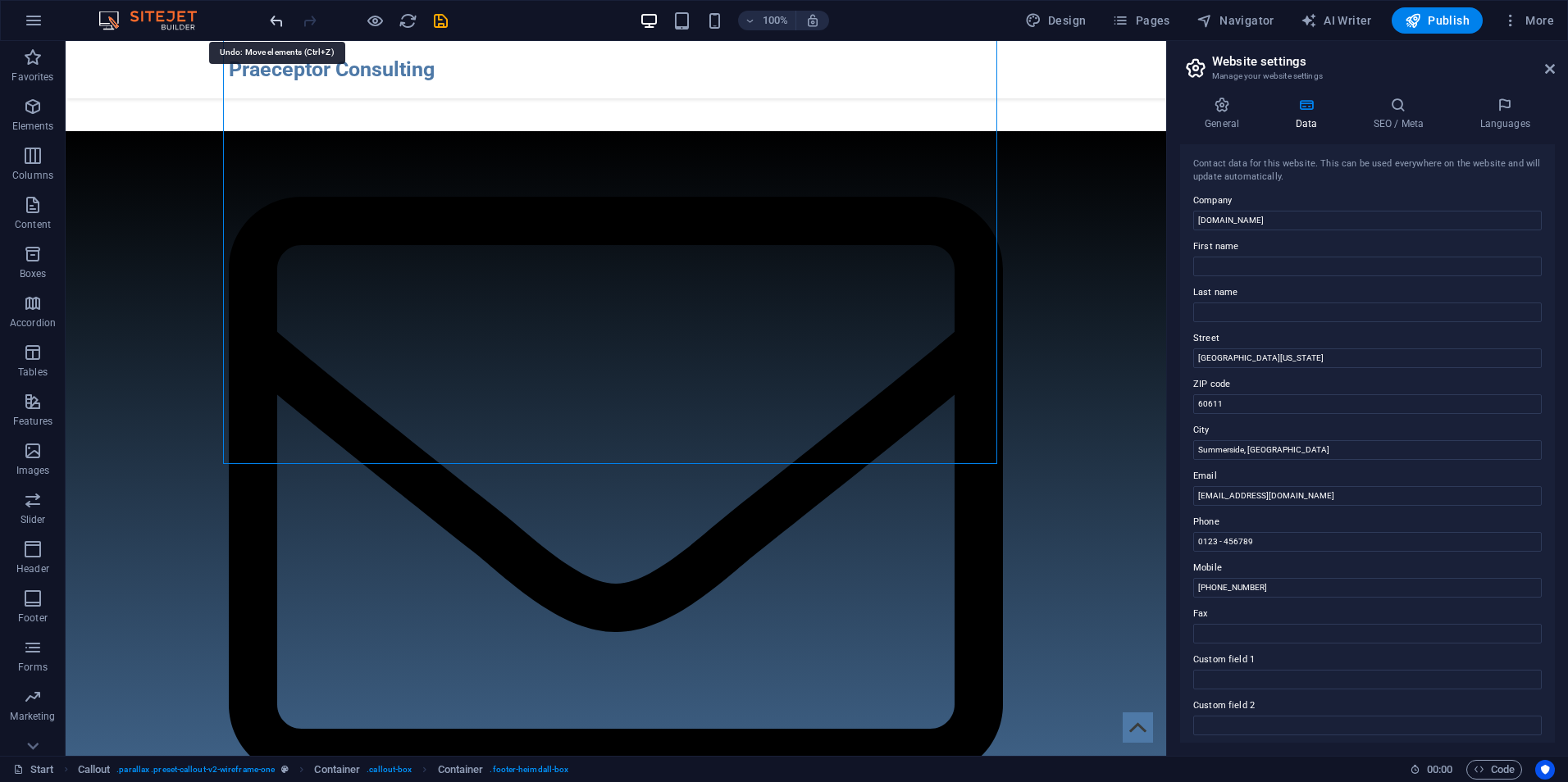
drag, startPoint x: 277, startPoint y: 16, endPoint x: 199, endPoint y: 32, distance: 79.6
click at [277, 16] on icon "undo" at bounding box center [277, 21] width 19 height 19
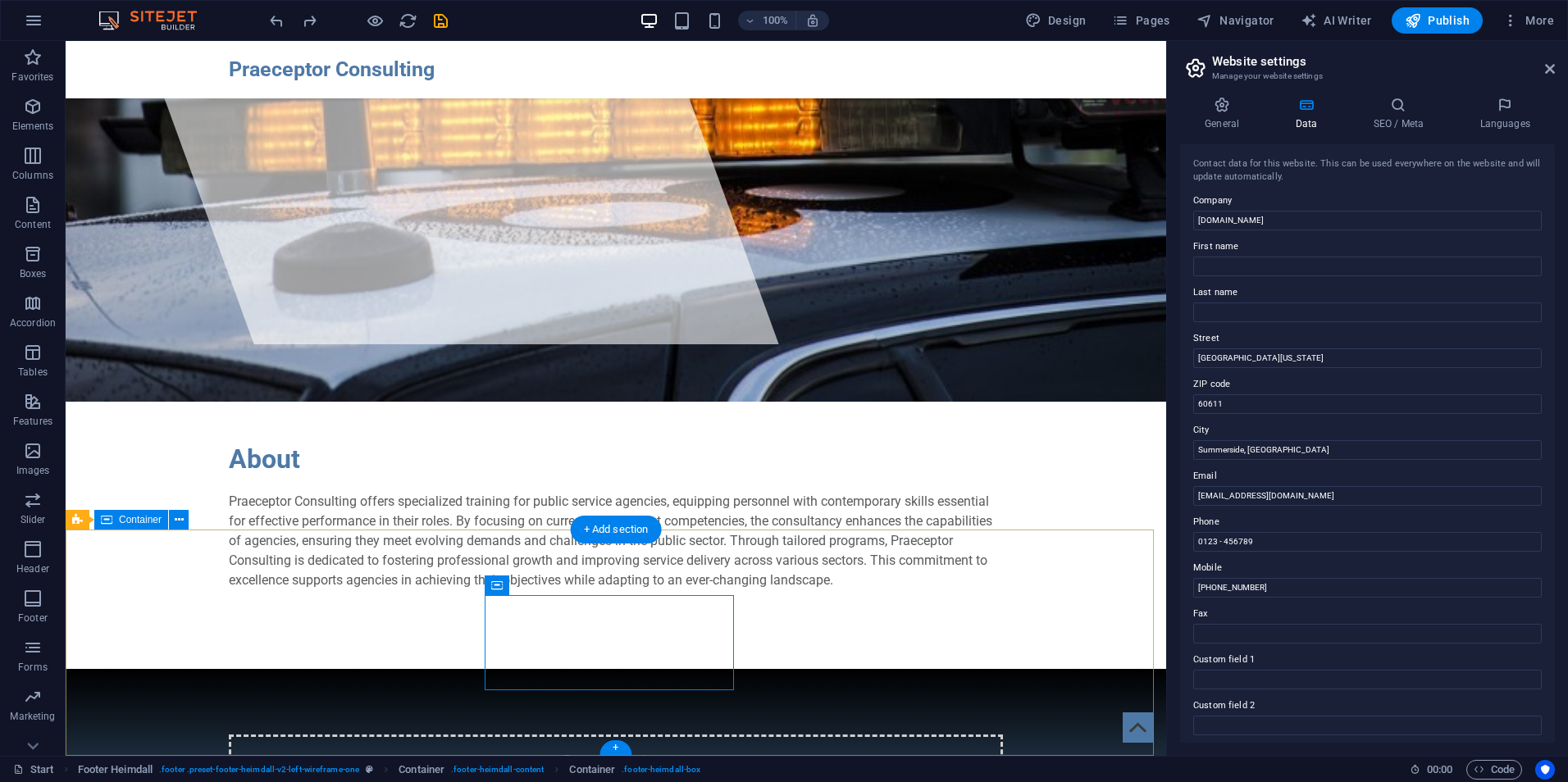
click at [629, 583] on icon at bounding box center [631, 586] width 7 height 17
click at [539, 586] on span "Container" at bounding box center [530, 585] width 42 height 10
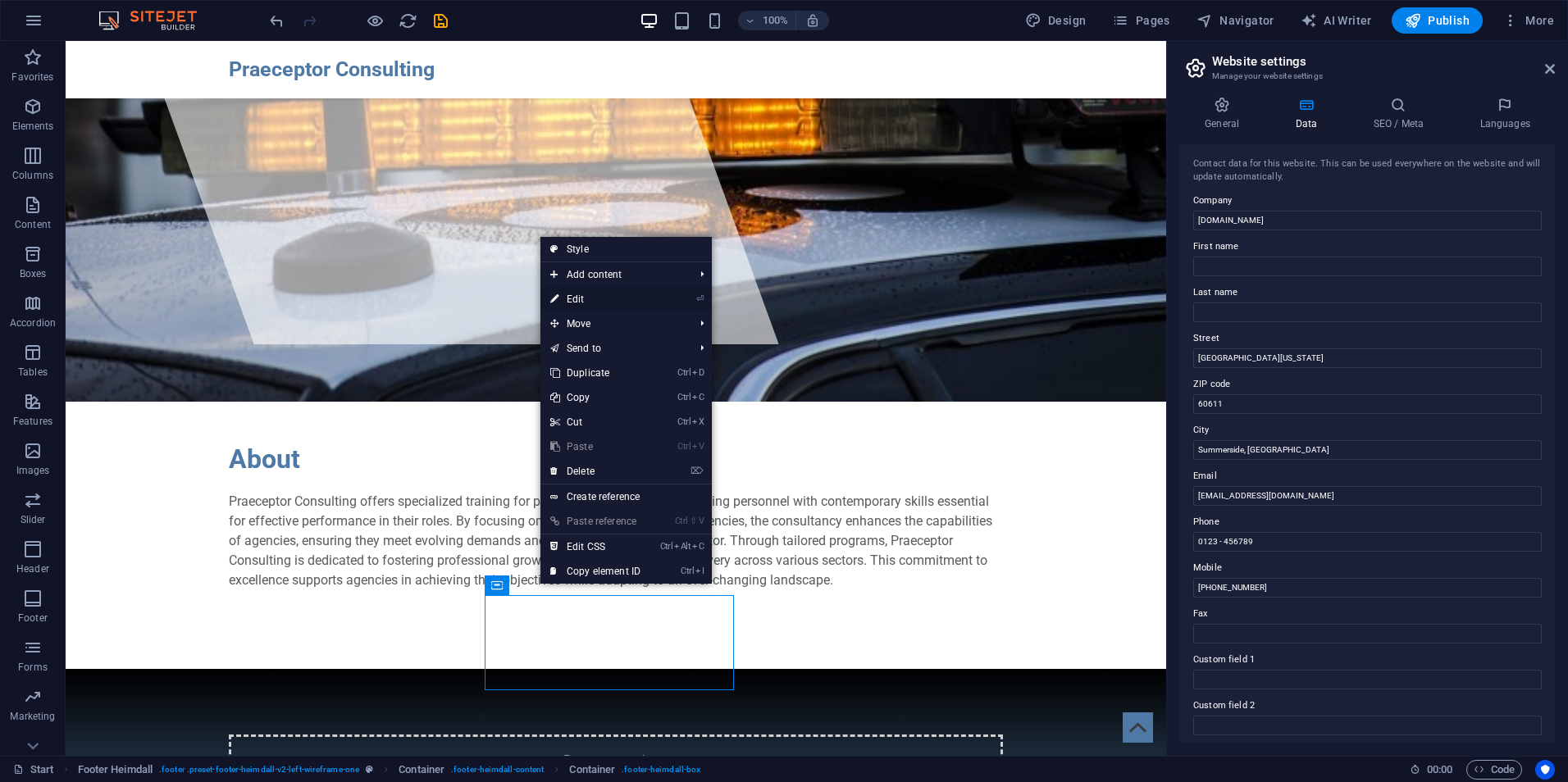
click at [580, 296] on link "⏎ Edit" at bounding box center [596, 299] width 110 height 24
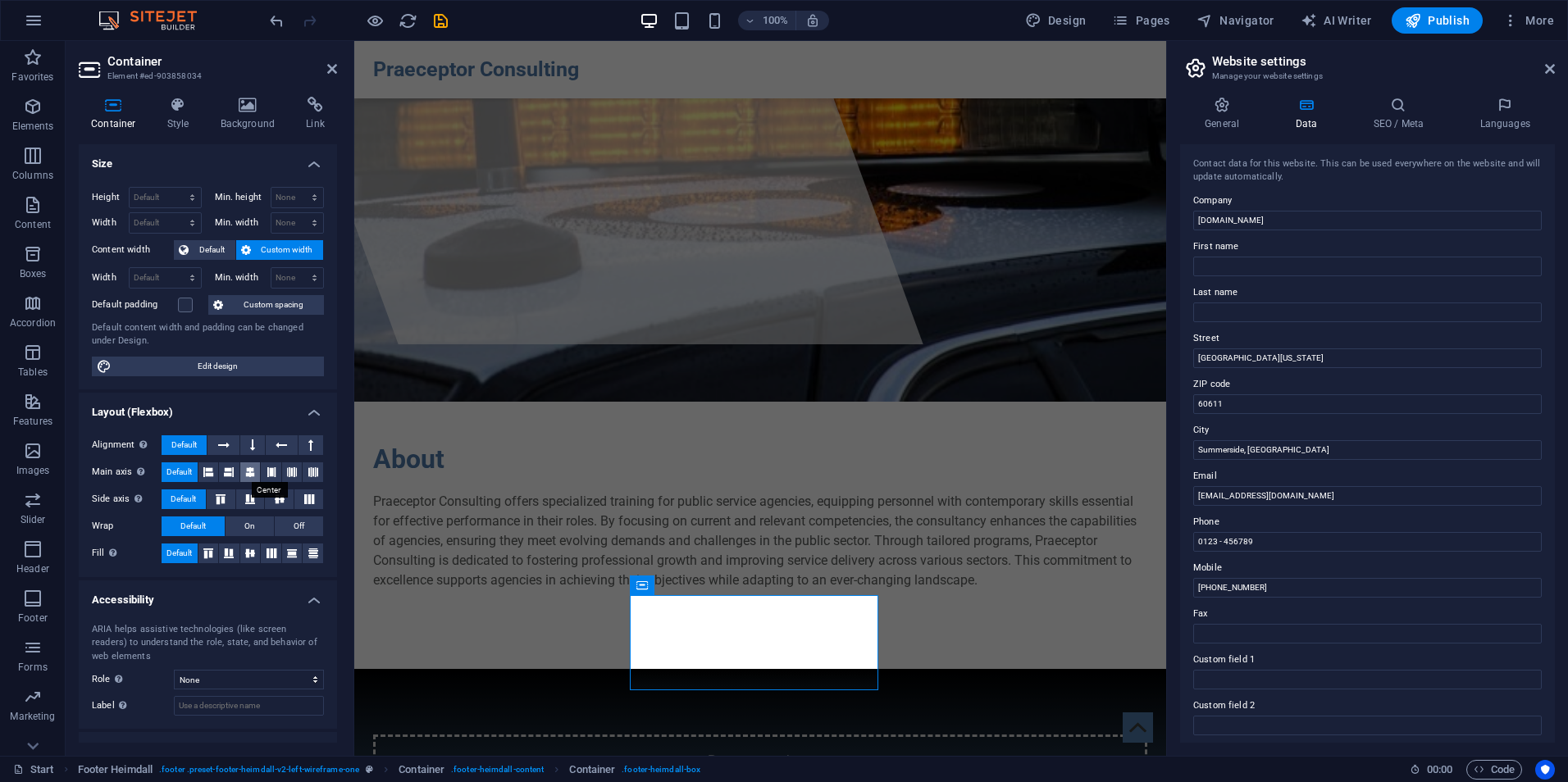
click at [246, 462] on icon at bounding box center [250, 472] width 10 height 20
click at [279, 26] on icon "undo" at bounding box center [277, 21] width 19 height 19
click at [646, 589] on icon at bounding box center [642, 586] width 12 height 20
drag, startPoint x: 1615, startPoint y: 261, endPoint x: 1137, endPoint y: 212, distance: 480.5
drag, startPoint x: 1281, startPoint y: 359, endPoint x: 1194, endPoint y: 360, distance: 87.0
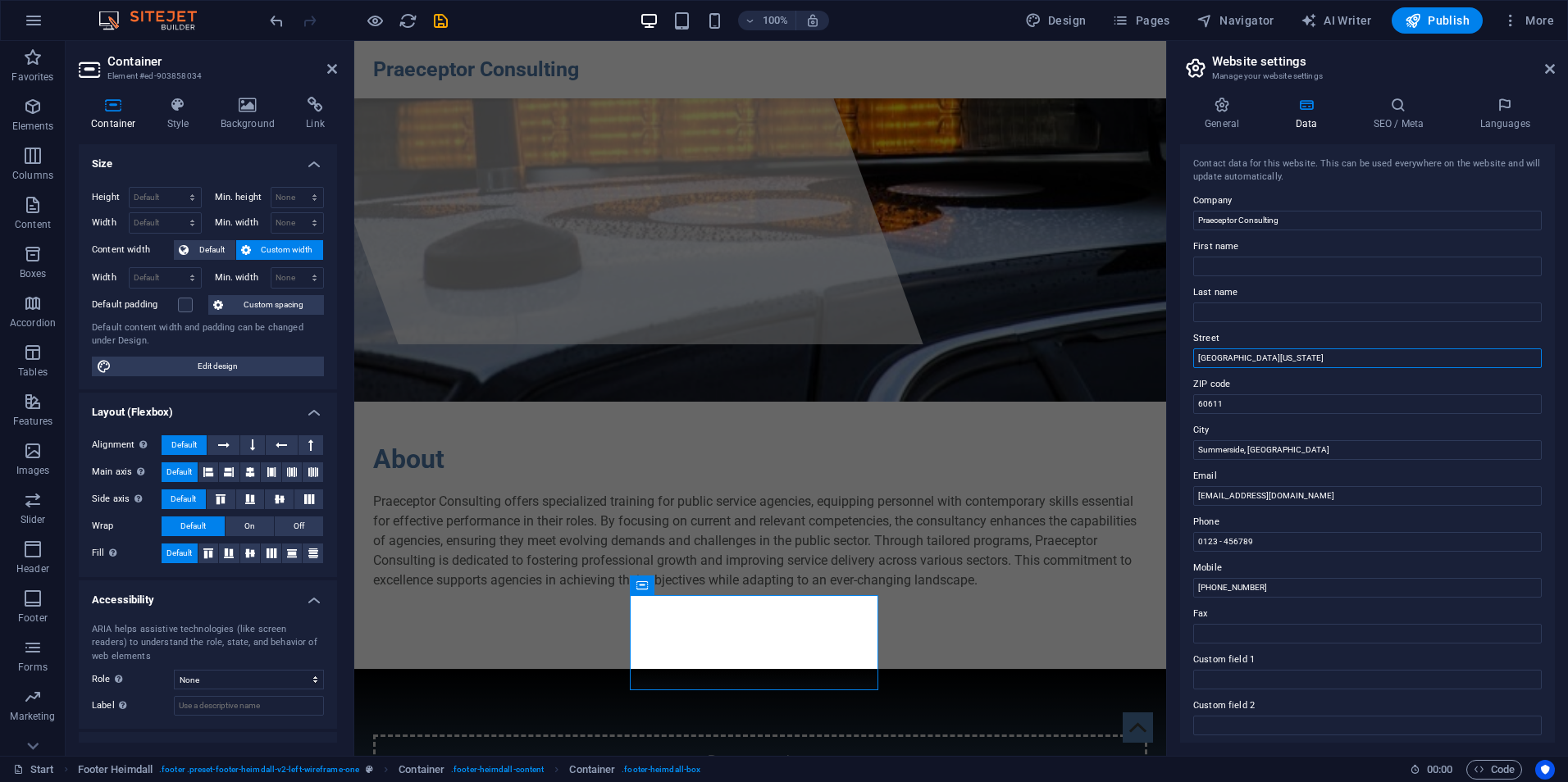
click at [1173, 361] on div "General Data SEO / Meta Languages Website name [DOMAIN_NAME] Logo Drag files he…" at bounding box center [1367, 420] width 401 height 672
click at [1215, 398] on input "60611" at bounding box center [1367, 405] width 349 height 20
drag, startPoint x: 1558, startPoint y: 444, endPoint x: 1150, endPoint y: 403, distance: 410.1
drag, startPoint x: 1612, startPoint y: 588, endPoint x: 1156, endPoint y: 535, distance: 459.1
drag, startPoint x: 1261, startPoint y: 589, endPoint x: 1191, endPoint y: 589, distance: 70.0
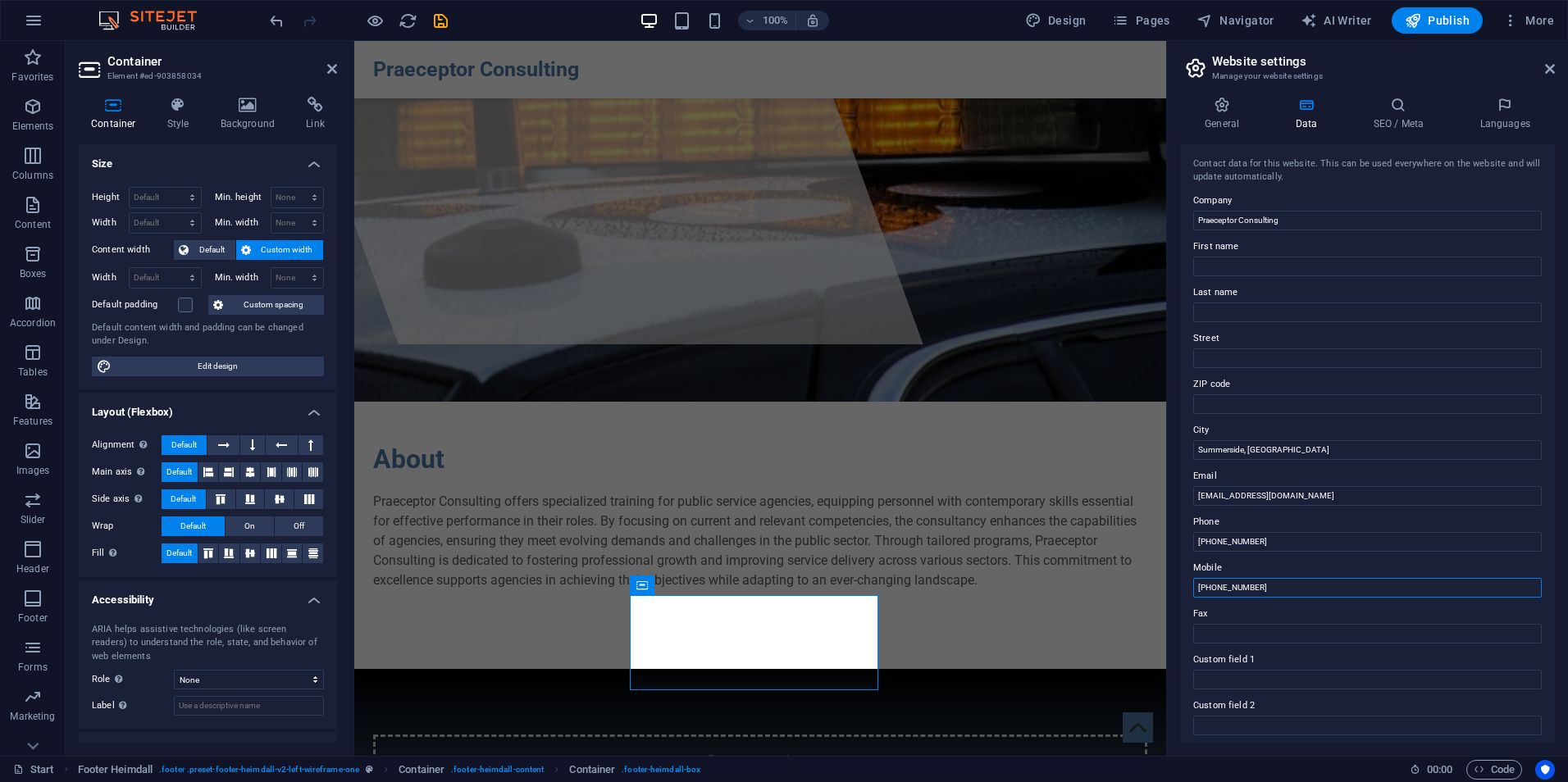
click at [1191, 589] on div "Contact data for this website. This can be used everywhere on the website and w…" at bounding box center [1368, 443] width 375 height 598
drag, startPoint x: 1257, startPoint y: 547, endPoint x: 1166, endPoint y: 529, distance: 92.8
click at [1168, 530] on aside "Website settings Manage your website settings General Data SEO / Meta Languages…" at bounding box center [1367, 399] width 402 height 715
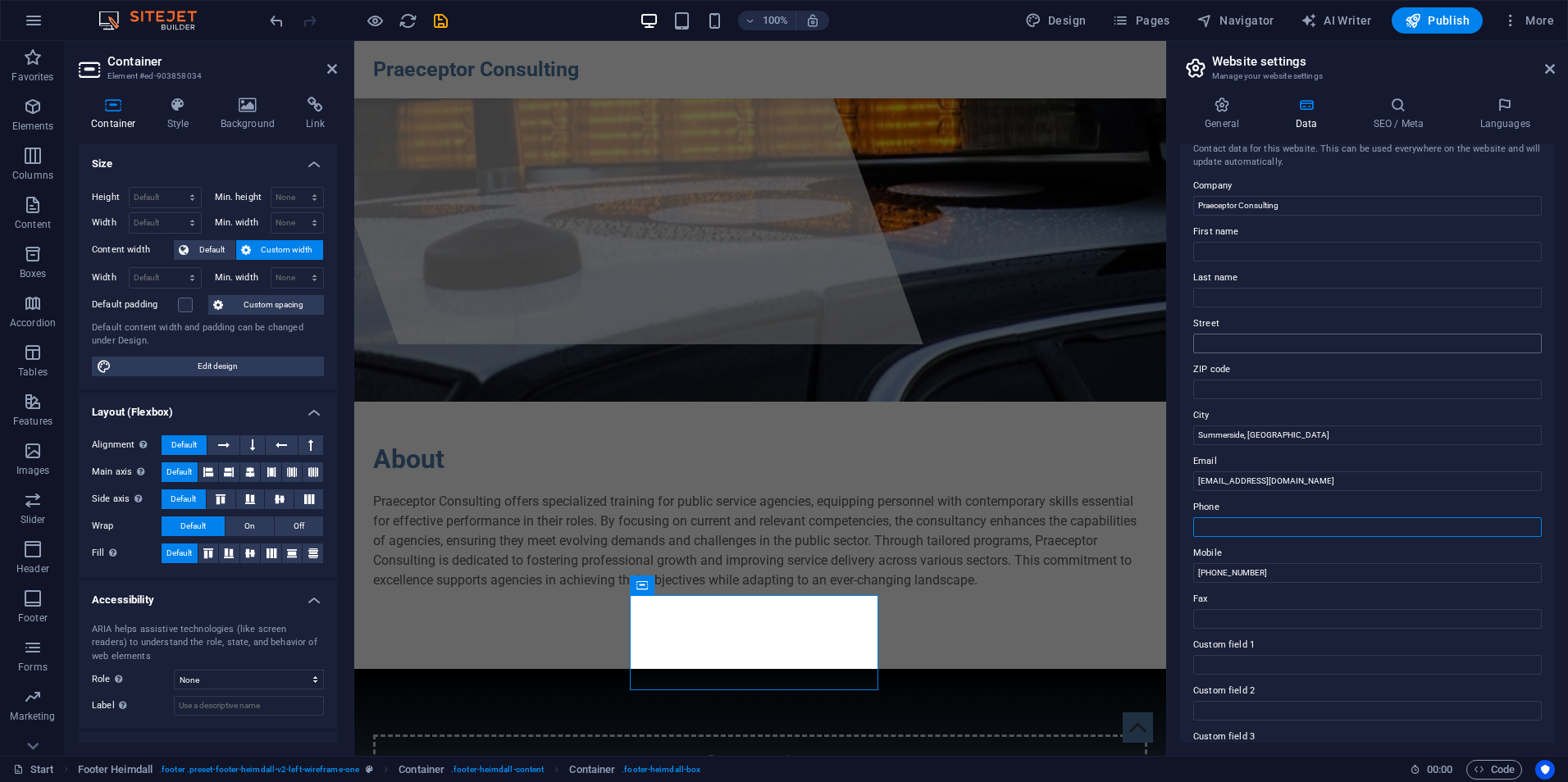
scroll to position [0, 0]
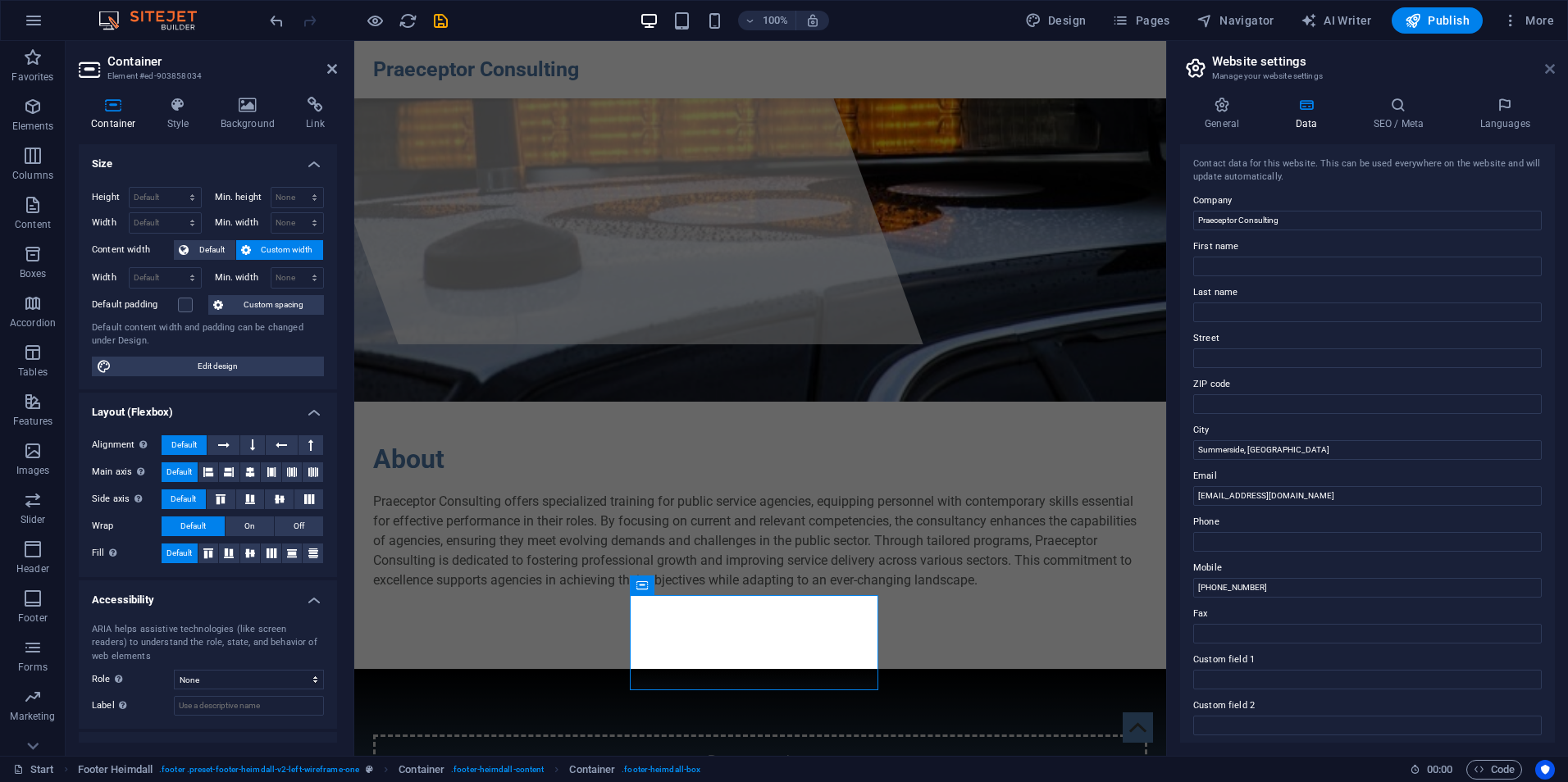
click at [1552, 67] on icon at bounding box center [1550, 68] width 10 height 14
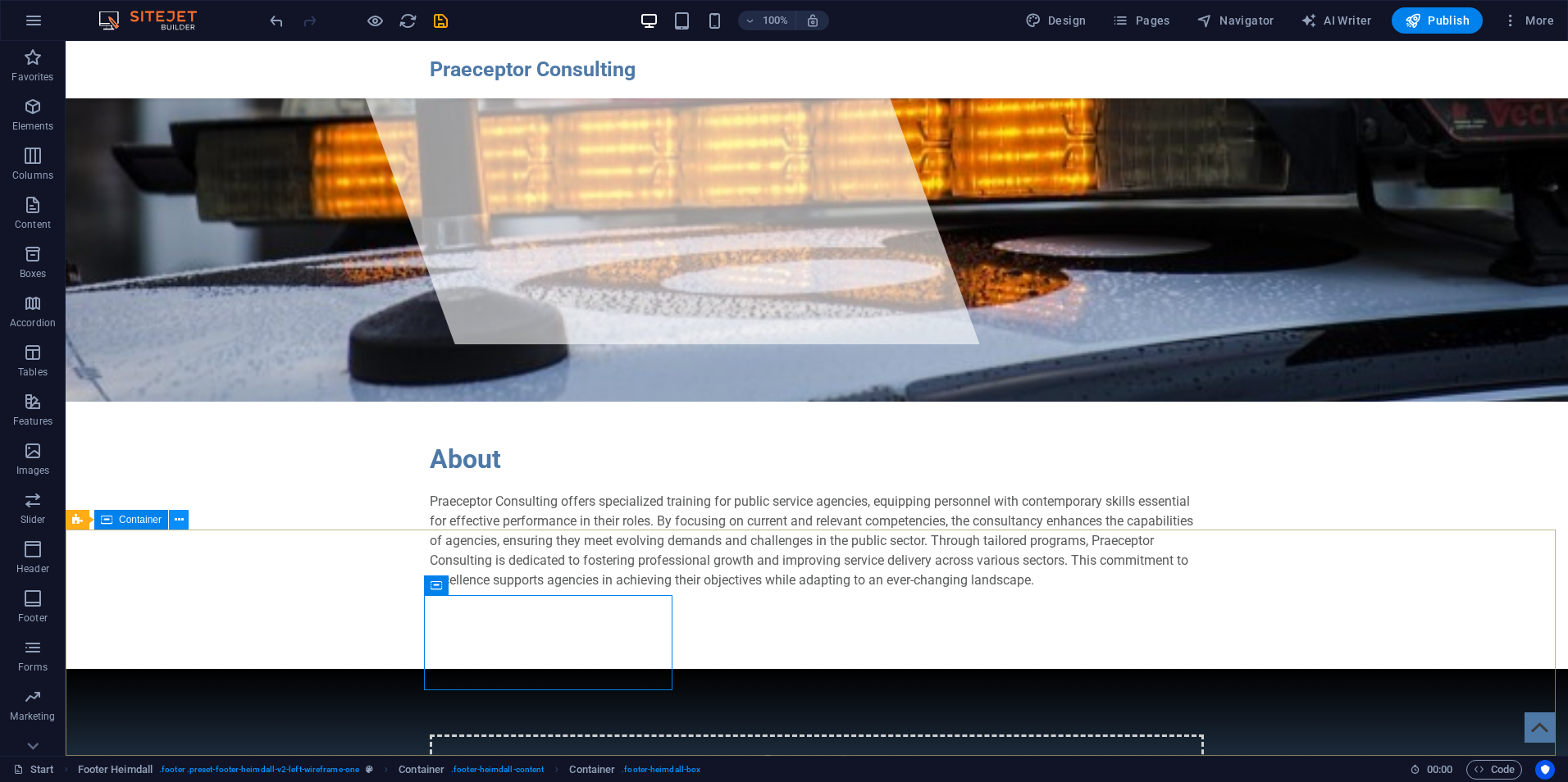
click at [175, 517] on icon at bounding box center [179, 520] width 9 height 17
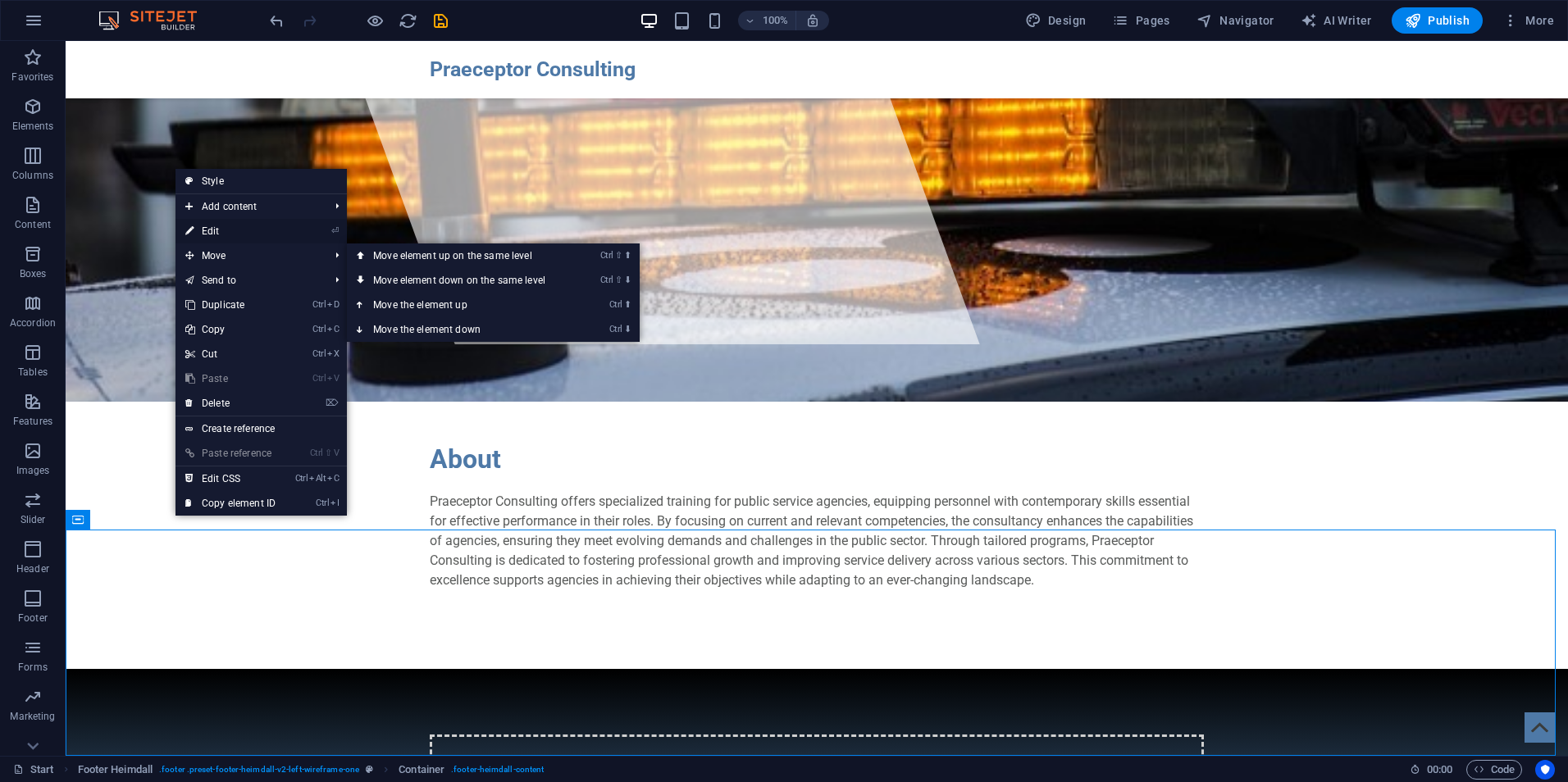
click at [241, 230] on link "⏎ Edit" at bounding box center [231, 231] width 110 height 24
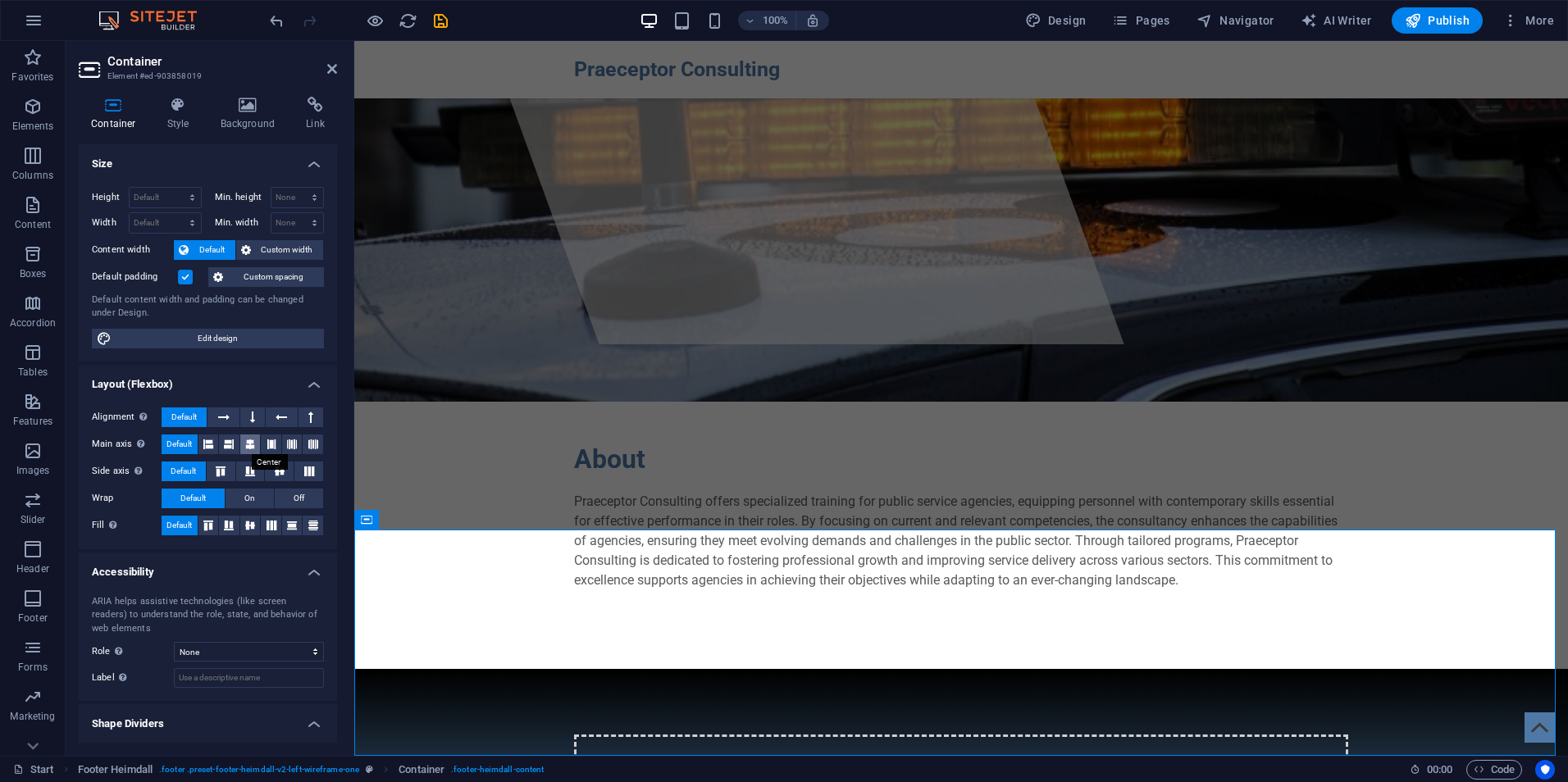
click at [247, 438] on icon at bounding box center [250, 444] width 10 height 20
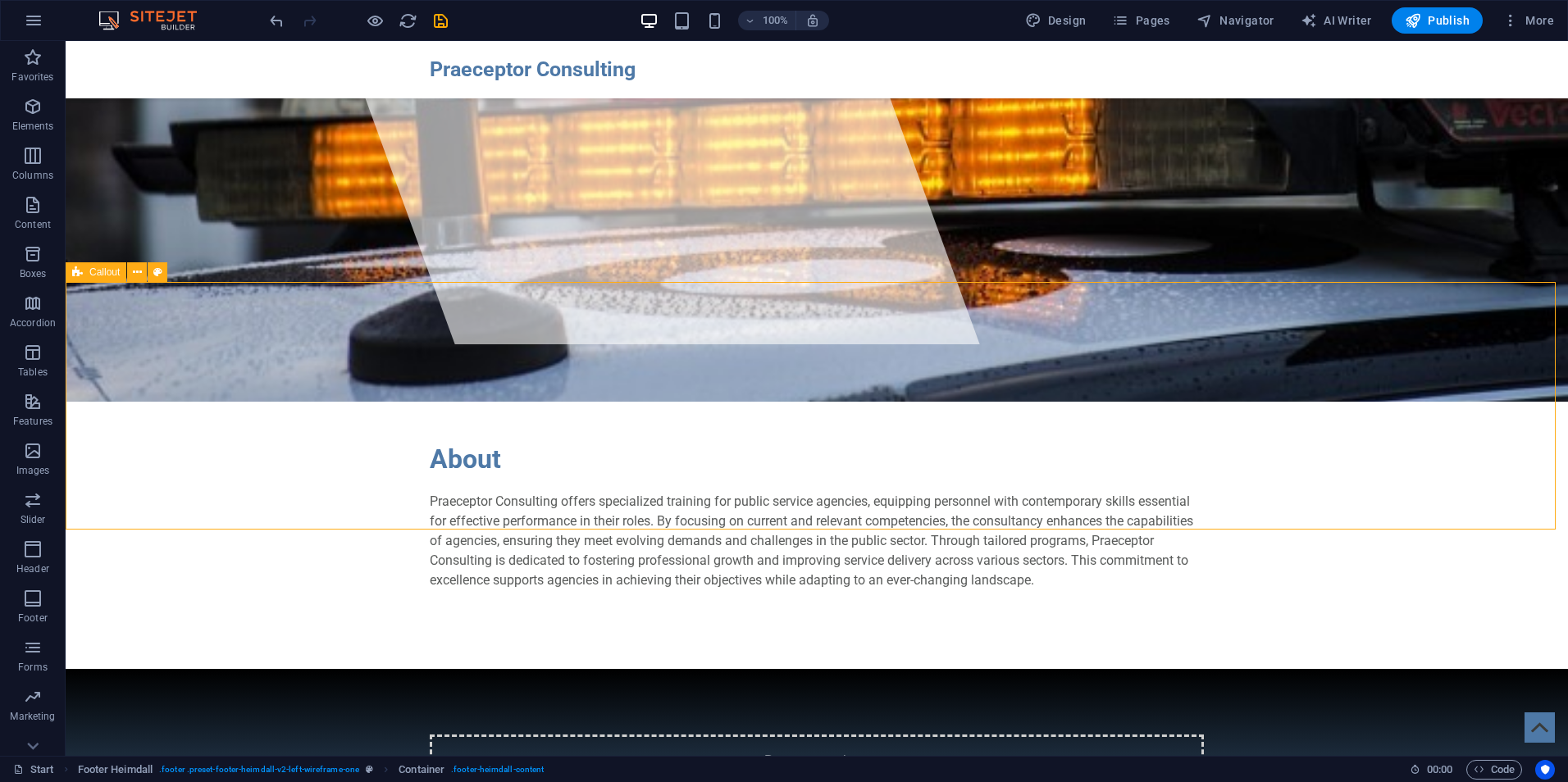
drag, startPoint x: 1152, startPoint y: 441, endPoint x: 1442, endPoint y: 439, distance: 290.0
click at [1442, 669] on div "Drop content here or Add elements Paste clipboard" at bounding box center [817, 793] width 1503 height 248
click at [964, 669] on div "Drop content here or Add elements Paste clipboard" at bounding box center [817, 793] width 1503 height 248
click at [134, 669] on div "Drop content here or Add elements Paste clipboard" at bounding box center [817, 793] width 1503 height 248
click at [132, 275] on button at bounding box center [137, 272] width 20 height 20
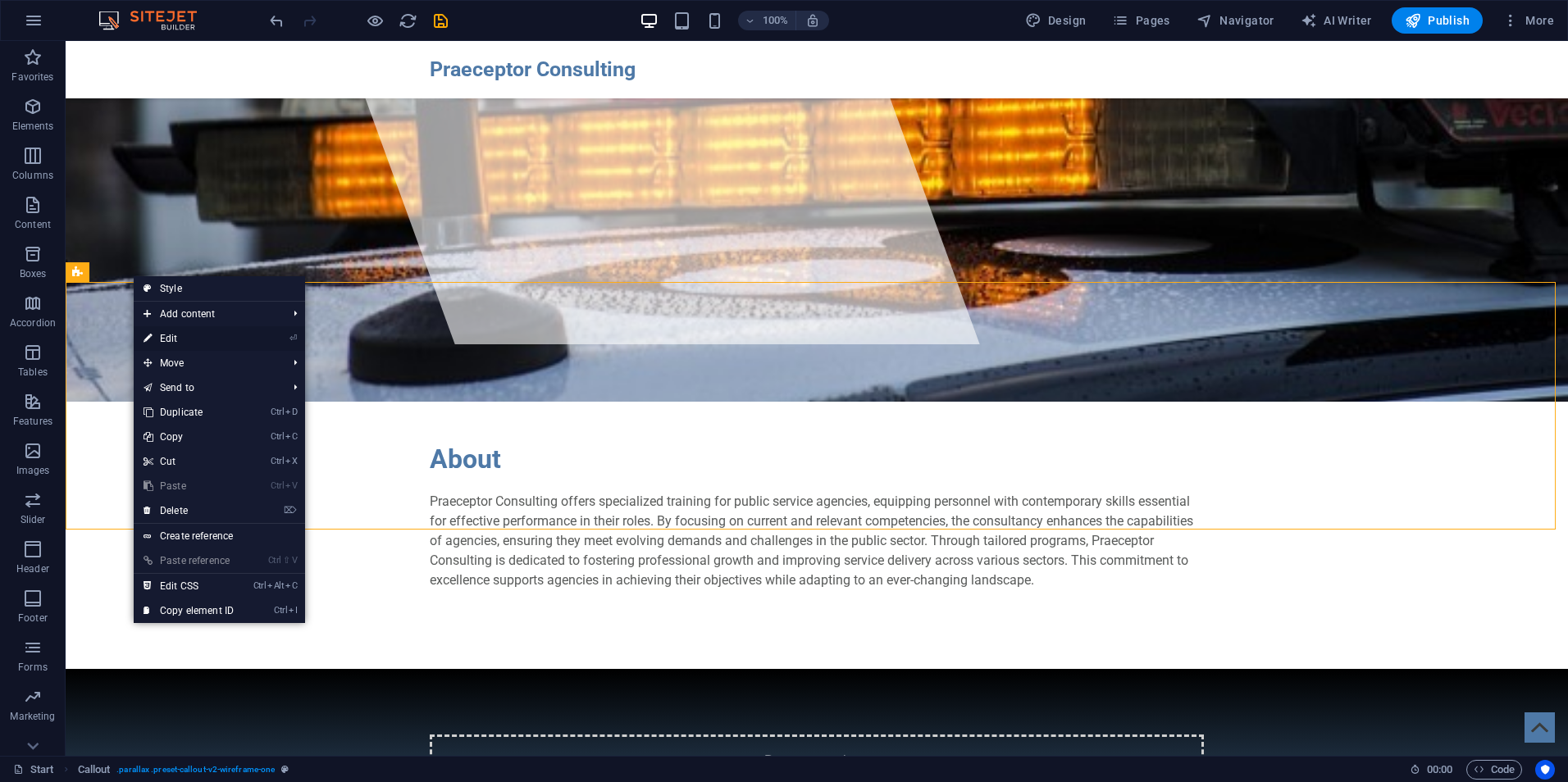
click at [176, 333] on link "⏎ Edit" at bounding box center [188, 338] width 110 height 24
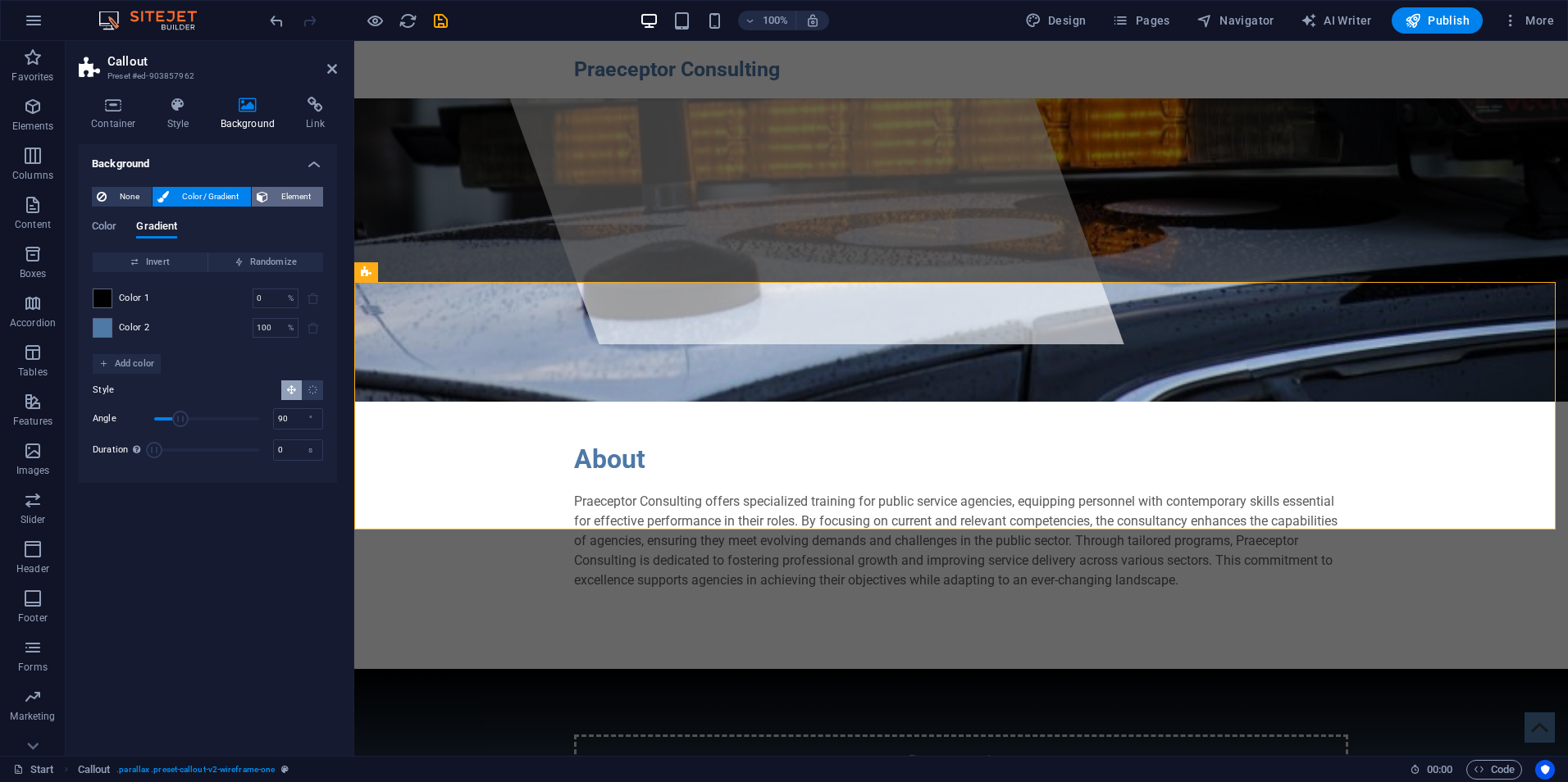
click at [280, 196] on span "Element" at bounding box center [296, 197] width 45 height 20
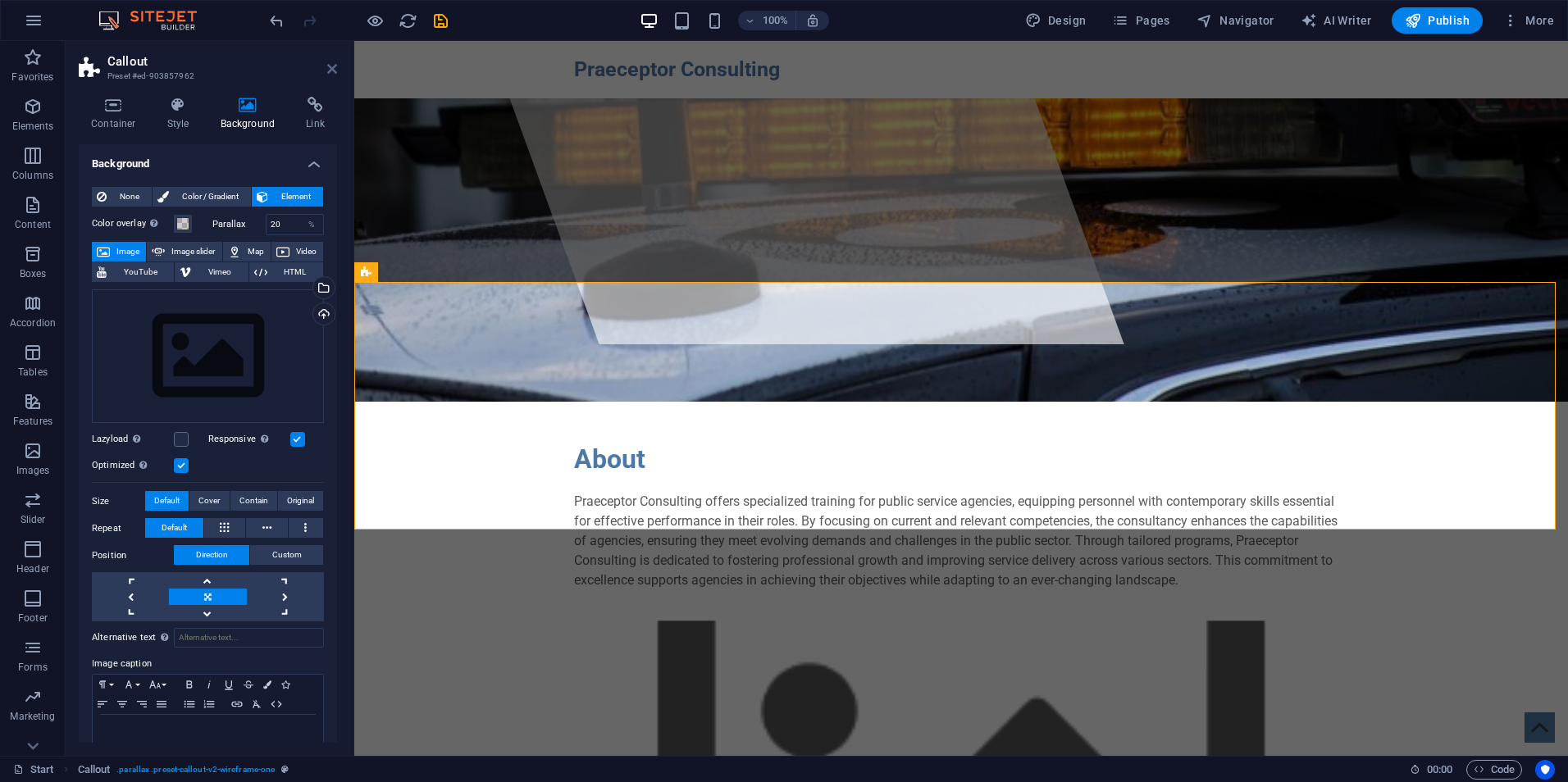
drag, startPoint x: 329, startPoint y: 72, endPoint x: 269, endPoint y: 55, distance: 62.4
click at [329, 72] on icon at bounding box center [332, 68] width 10 height 14
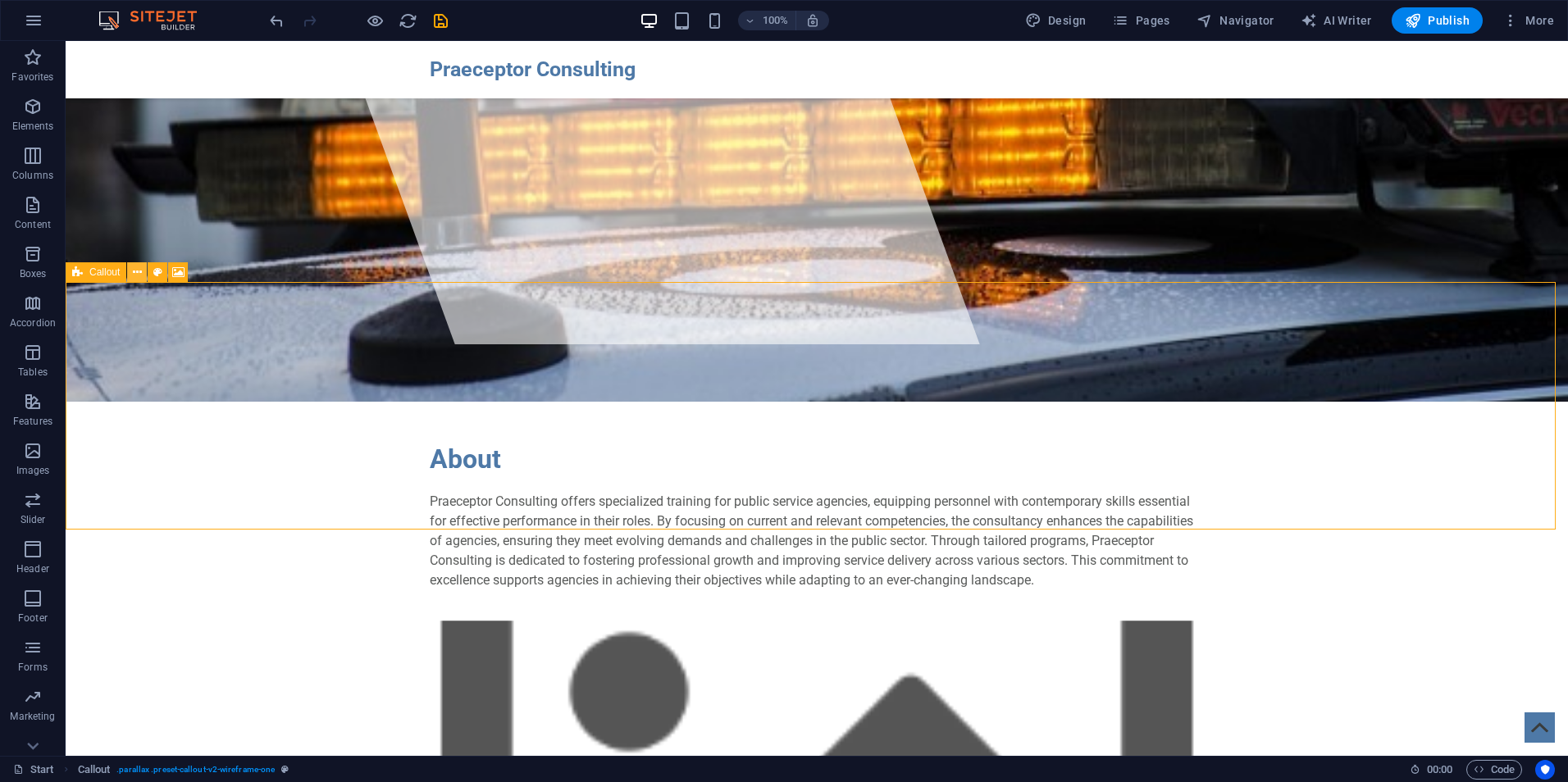
click at [141, 268] on icon at bounding box center [137, 272] width 9 height 17
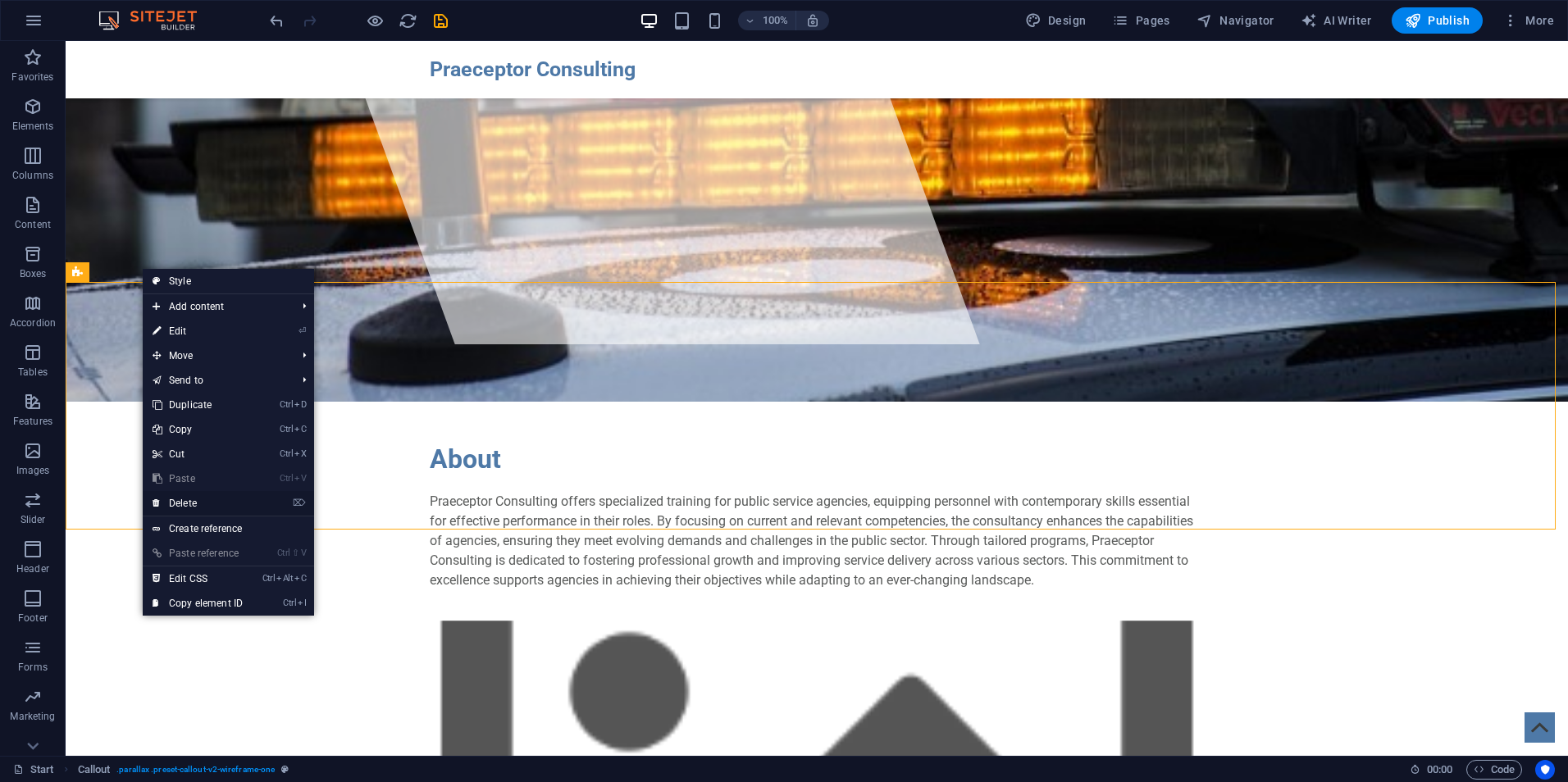
click at [213, 501] on link "⌦ Delete" at bounding box center [197, 503] width 110 height 24
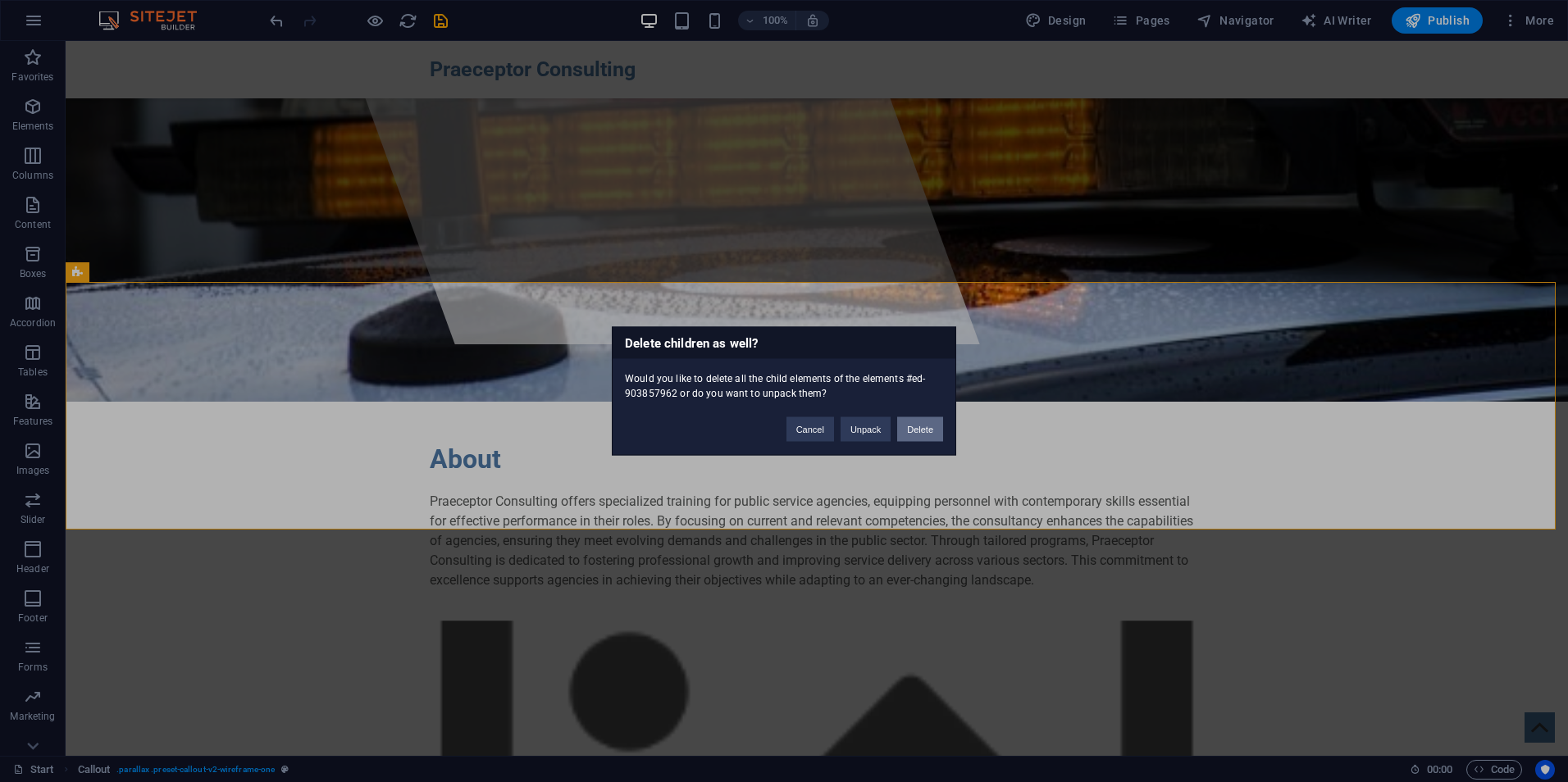
click at [907, 431] on button "Delete" at bounding box center [920, 429] width 46 height 24
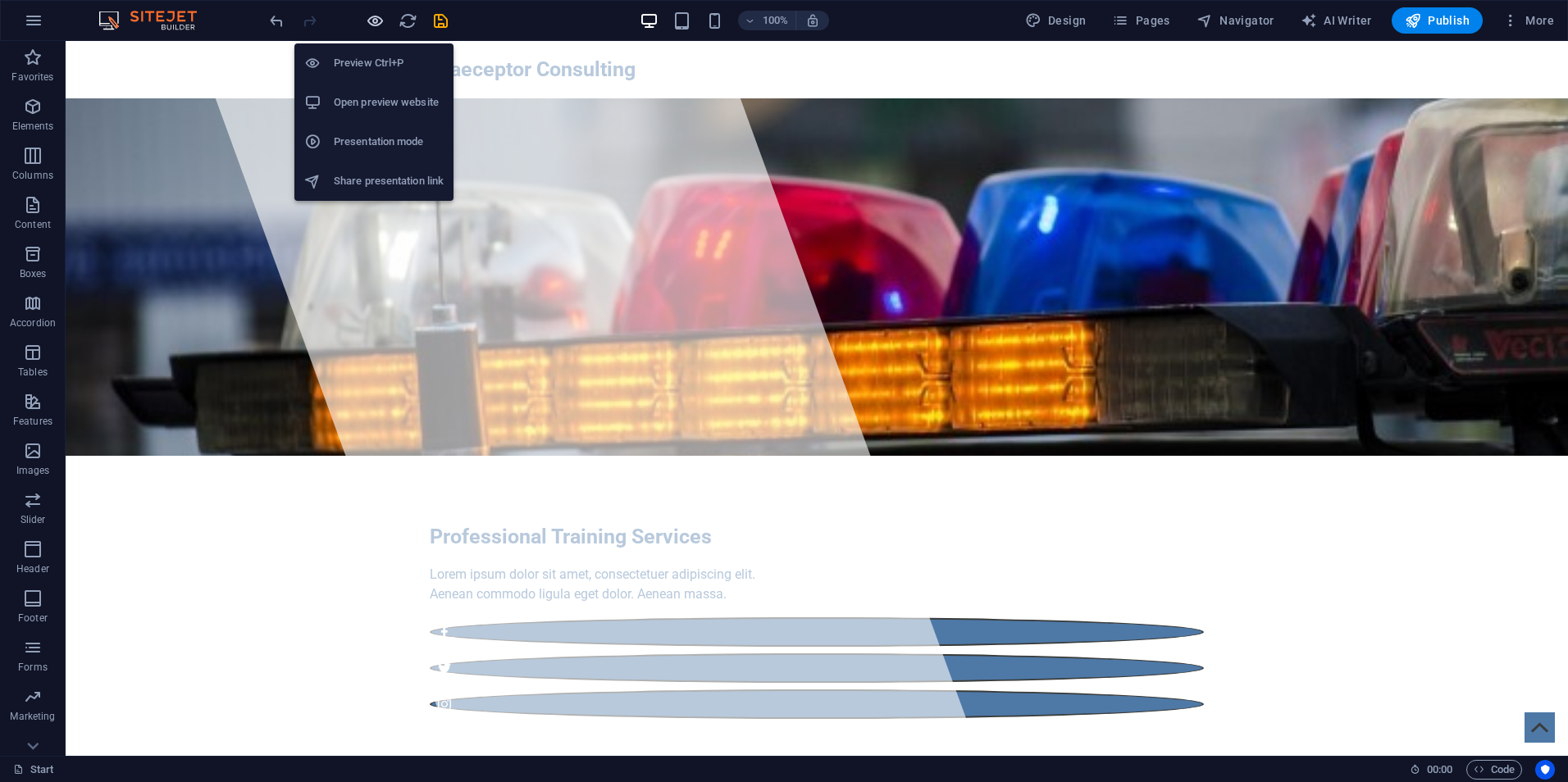
click at [375, 20] on icon "button" at bounding box center [375, 21] width 19 height 19
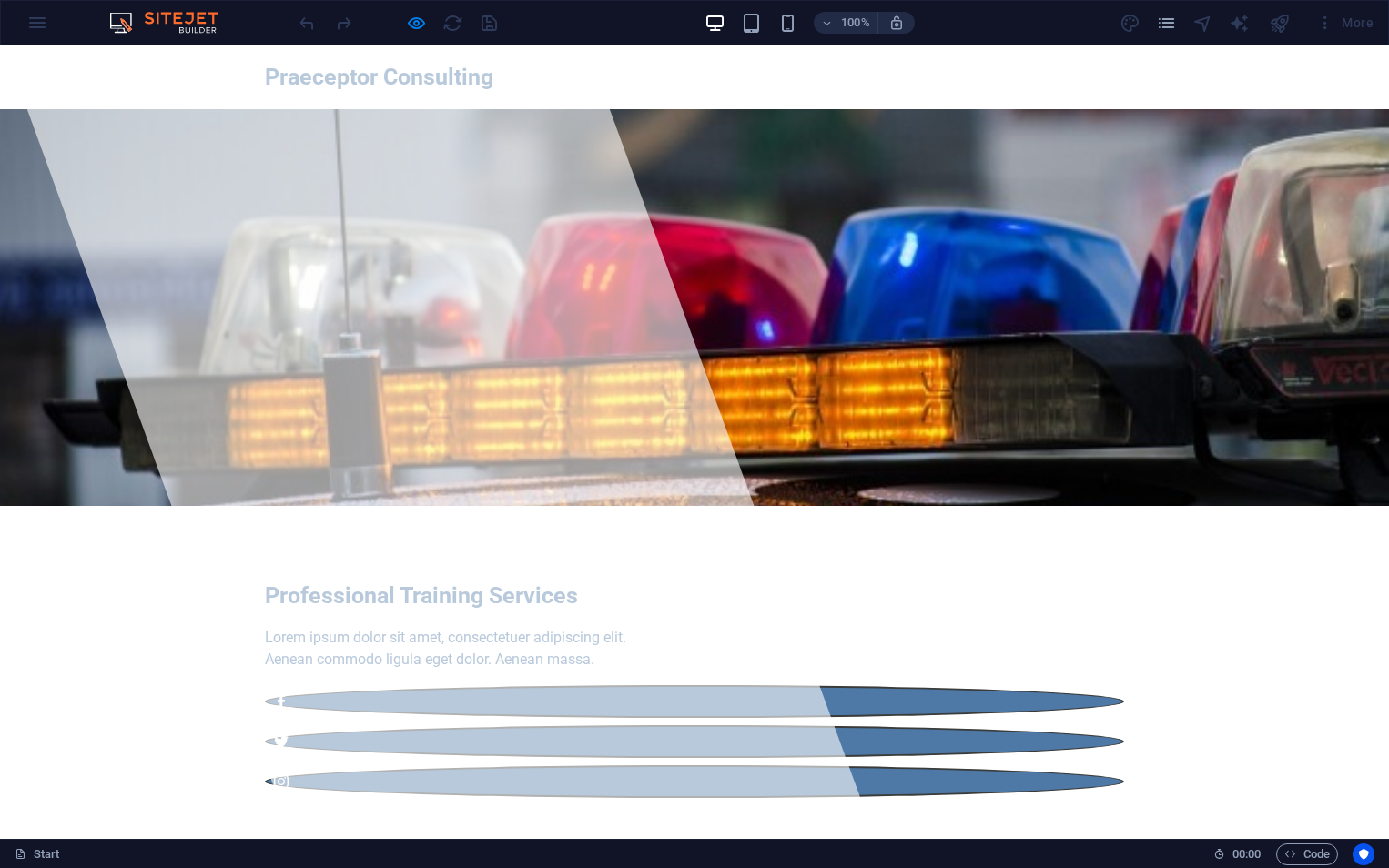
click at [947, 506] on div "Professional Training Services Lorem ipsum dolor sit amet, consectetuer adipisc…" at bounding box center [694, 689] width 1389 height 366
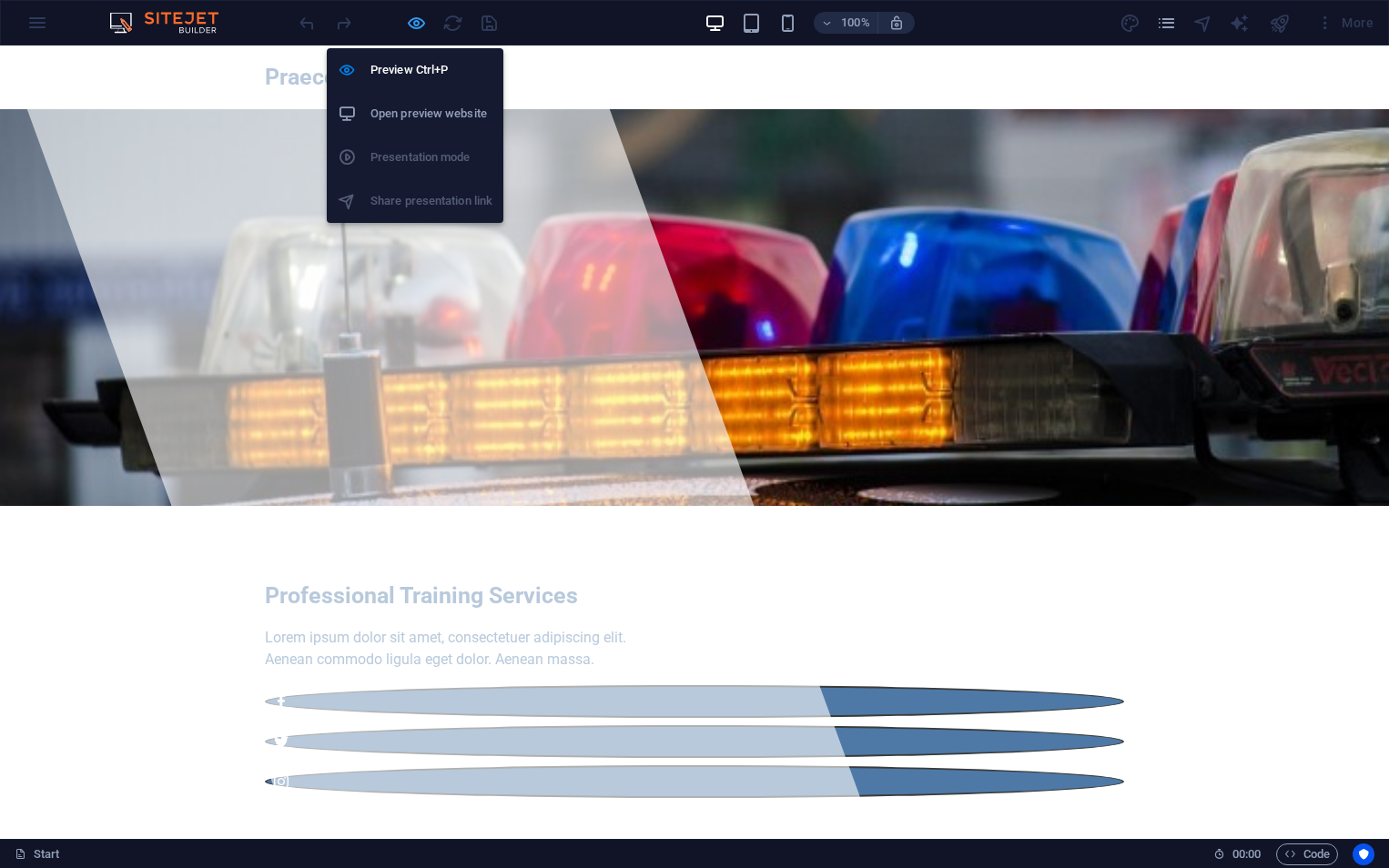
click at [413, 19] on icon "button" at bounding box center [416, 23] width 21 height 21
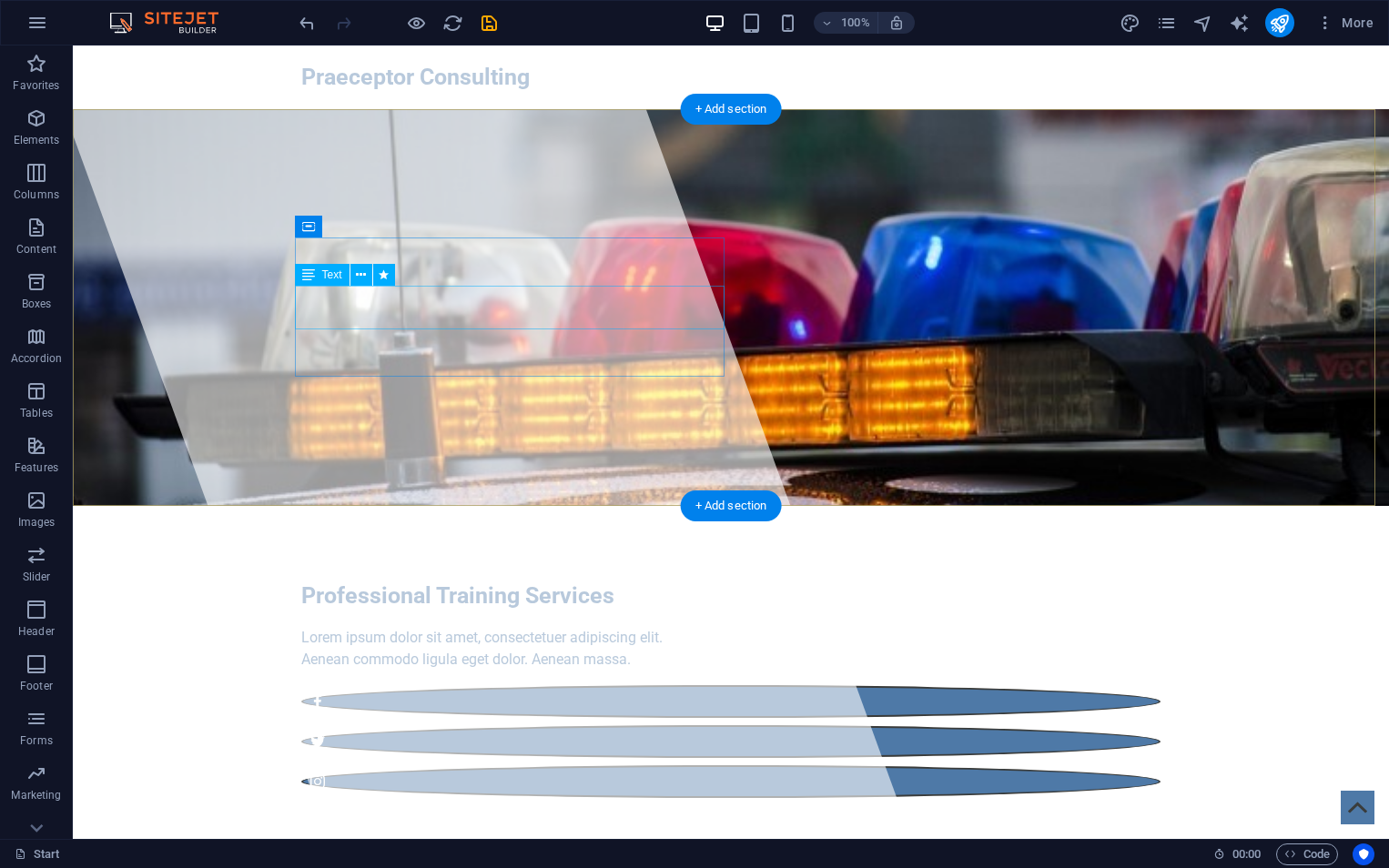
click at [392, 627] on div "Lorem ipsum dolor sit amet, consectetuer adipiscing elit. Aenean commodo ligula…" at bounding box center [730, 649] width 859 height 44
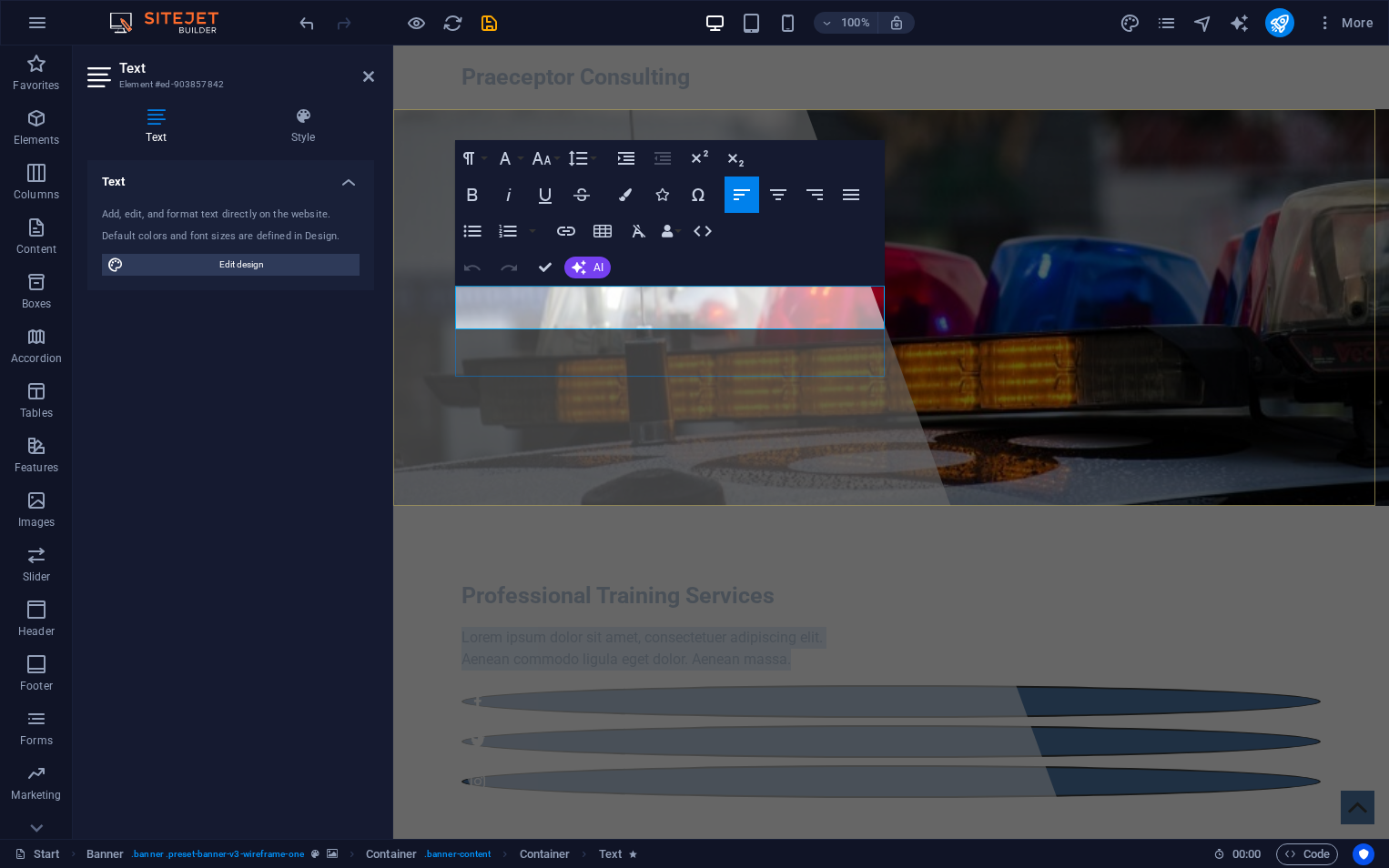
drag, startPoint x: 788, startPoint y: 317, endPoint x: 457, endPoint y: 298, distance: 331.9
click at [461, 627] on div "Lorem ipsum dolor sit amet, consectetuer adipiscing elit. Aenean commodo ligula…" at bounding box center [890, 649] width 859 height 44
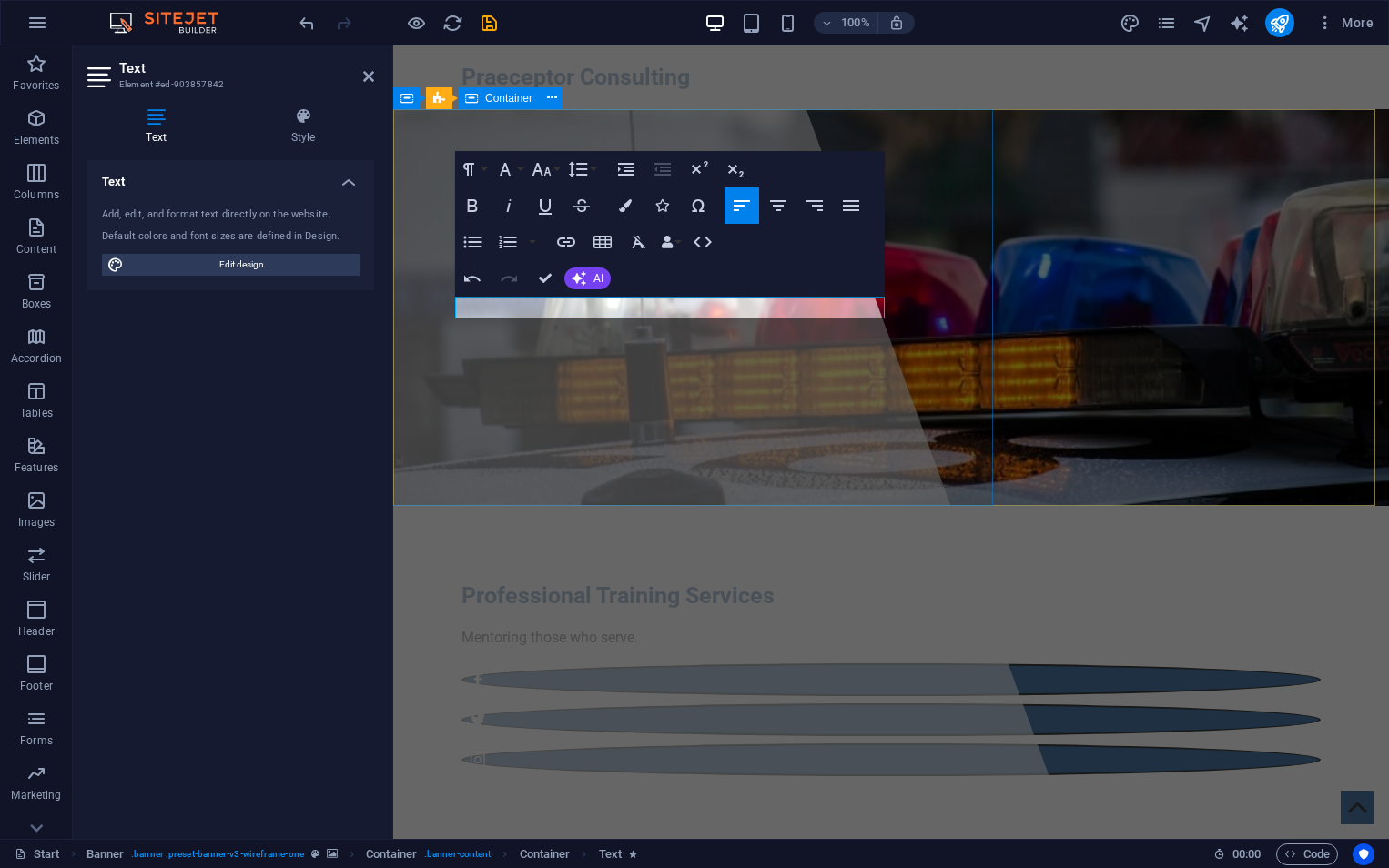
click at [692, 454] on div at bounding box center [635, 443] width 871 height 794
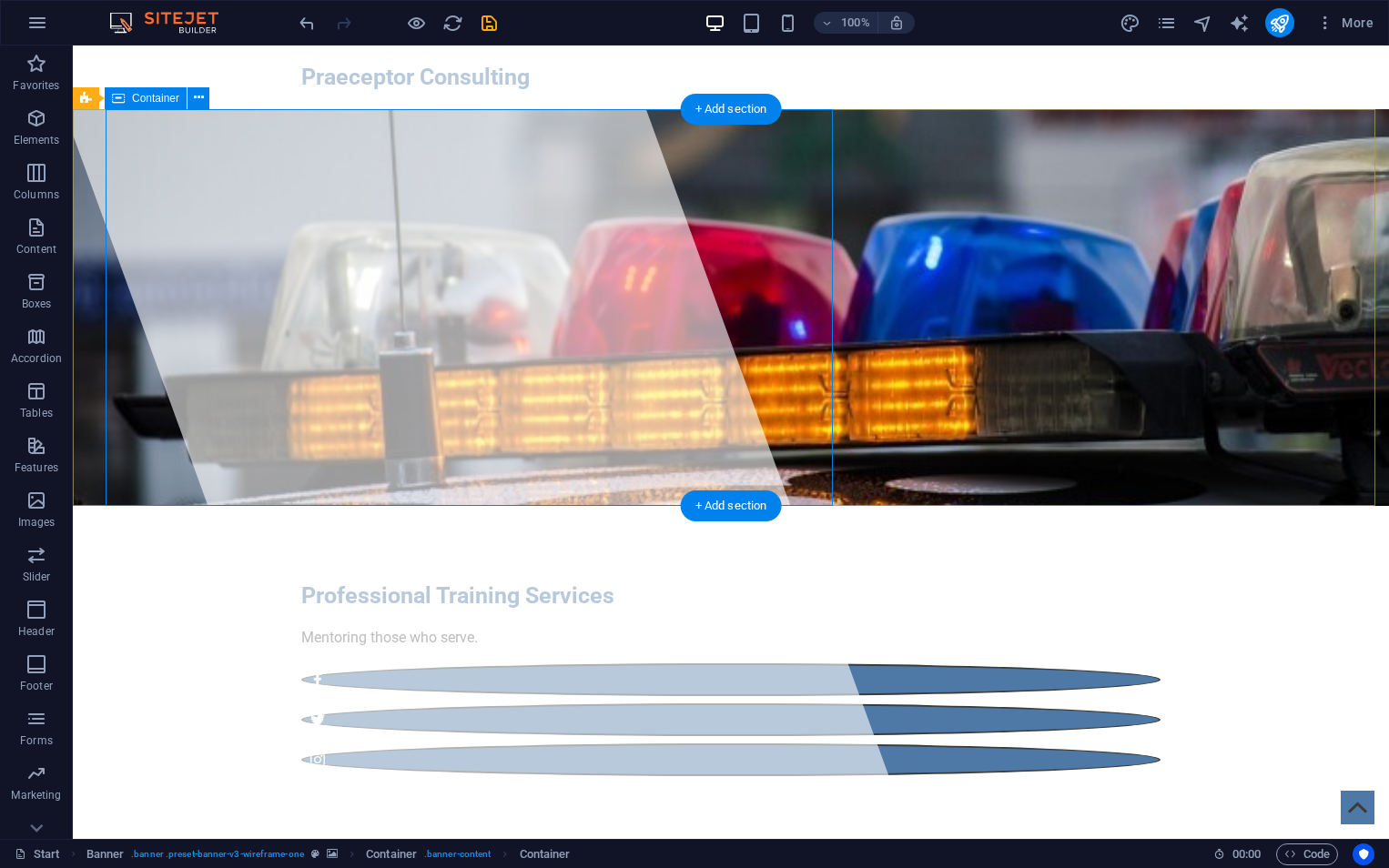
click at [996, 506] on div "Professional Training Services Mentoring those who serve." at bounding box center [731, 678] width 1316 height 344
click at [840, 506] on div "Professional Training Services Mentoring those who serve." at bounding box center [731, 678] width 1316 height 344
click at [89, 506] on div "Professional Training Services Mentoring those who serve." at bounding box center [731, 678] width 1316 height 344
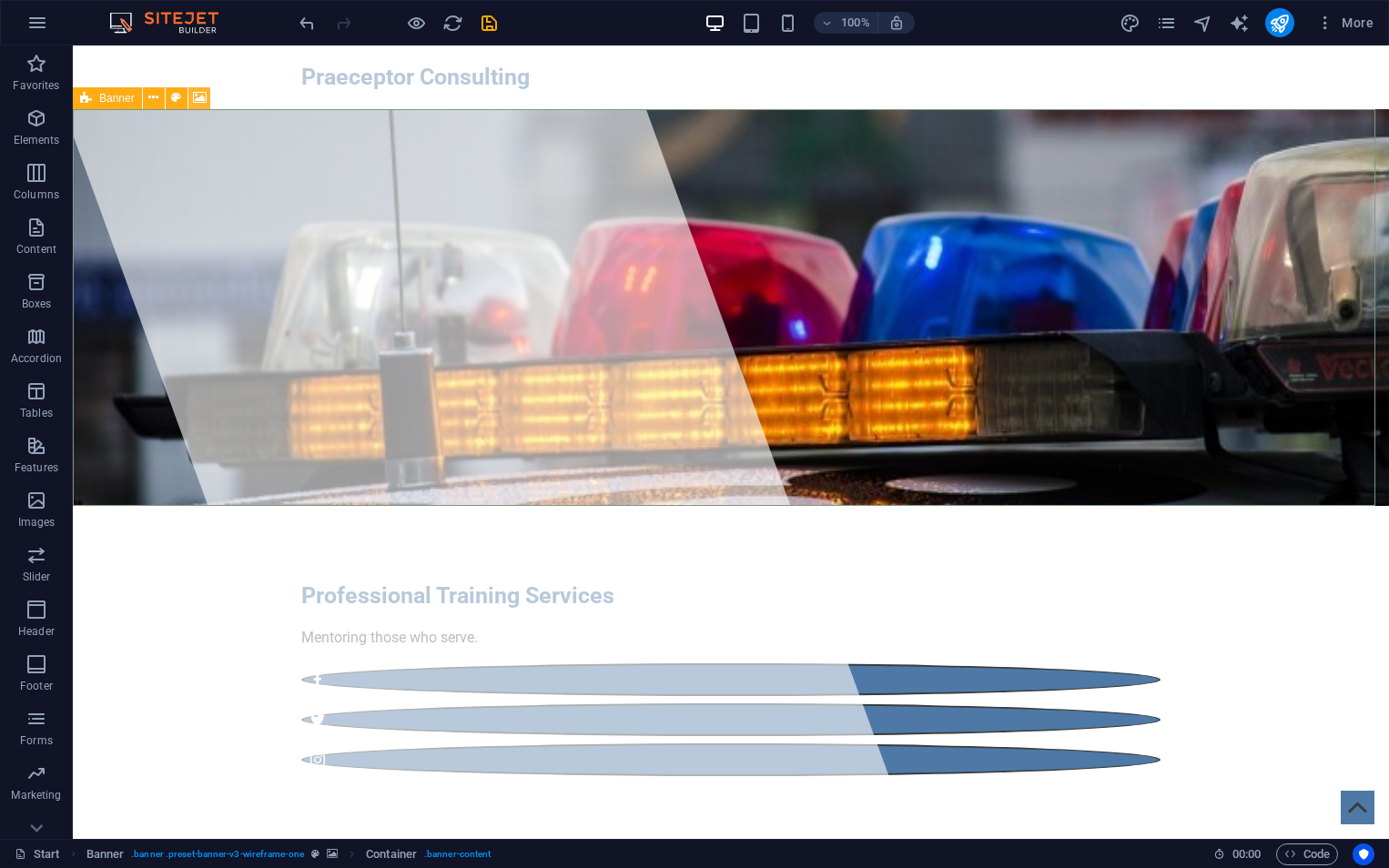
click at [198, 95] on icon at bounding box center [200, 97] width 14 height 19
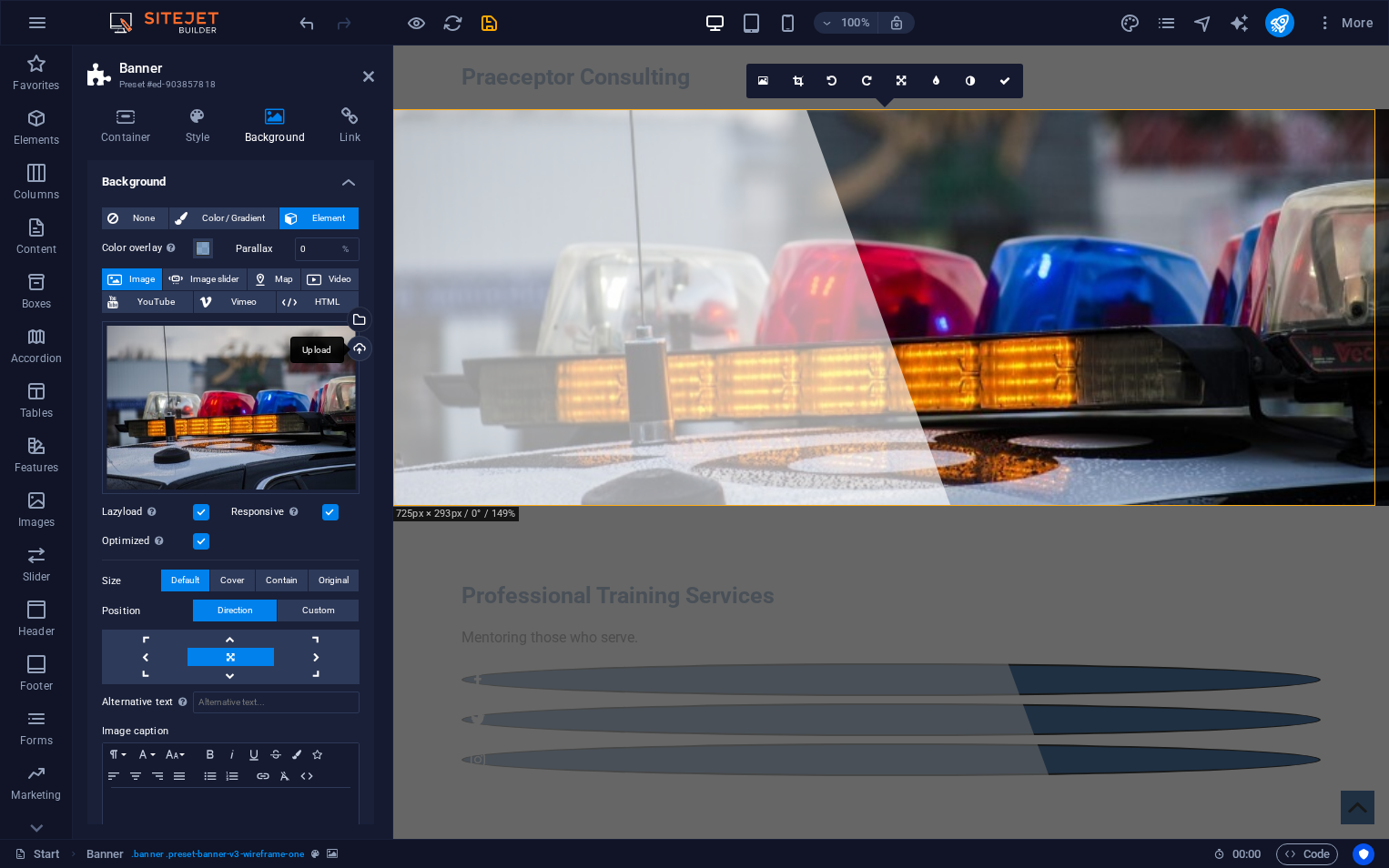
click at [356, 348] on div "Upload" at bounding box center [357, 350] width 27 height 27
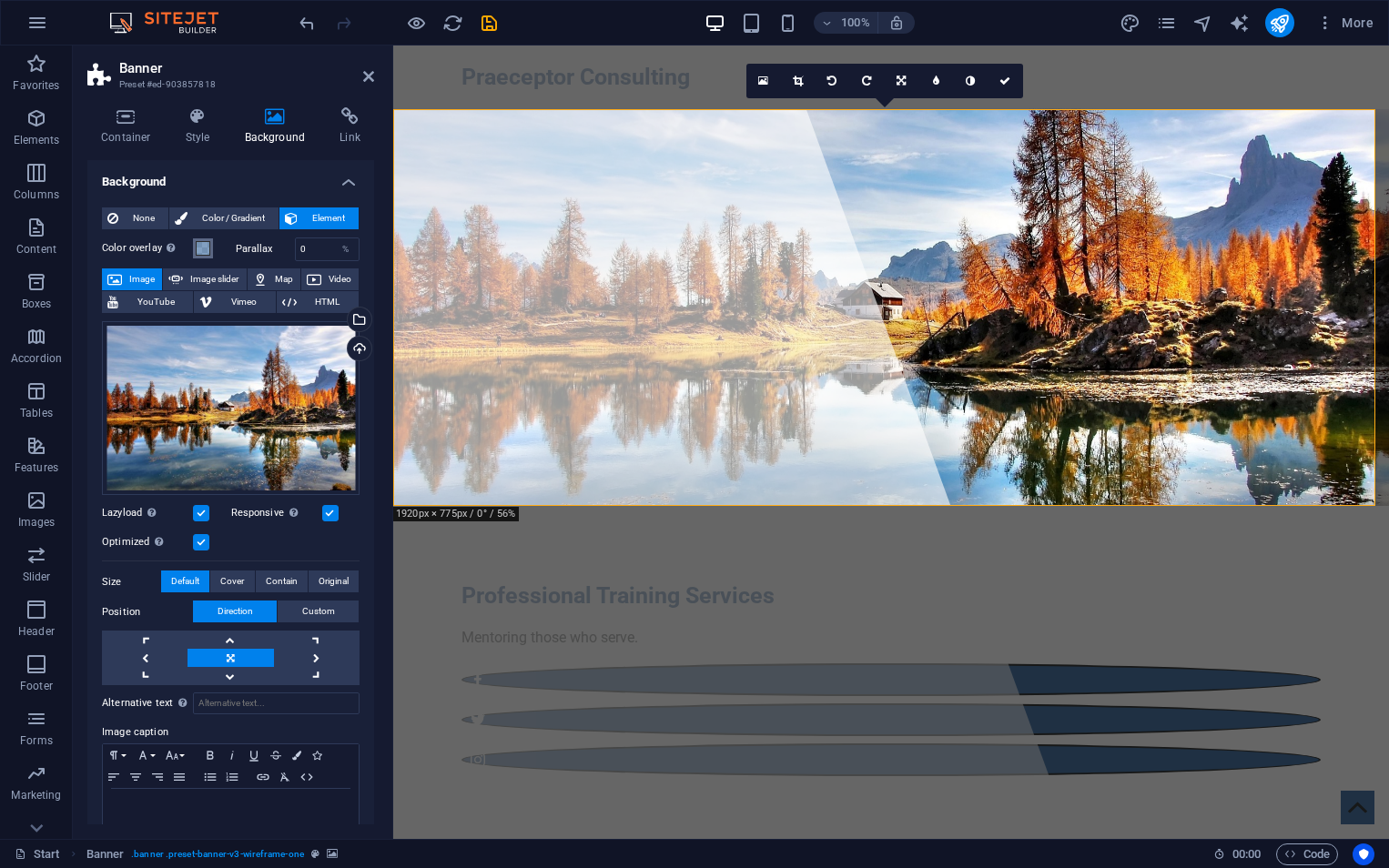
click at [200, 251] on span at bounding box center [203, 248] width 15 height 15
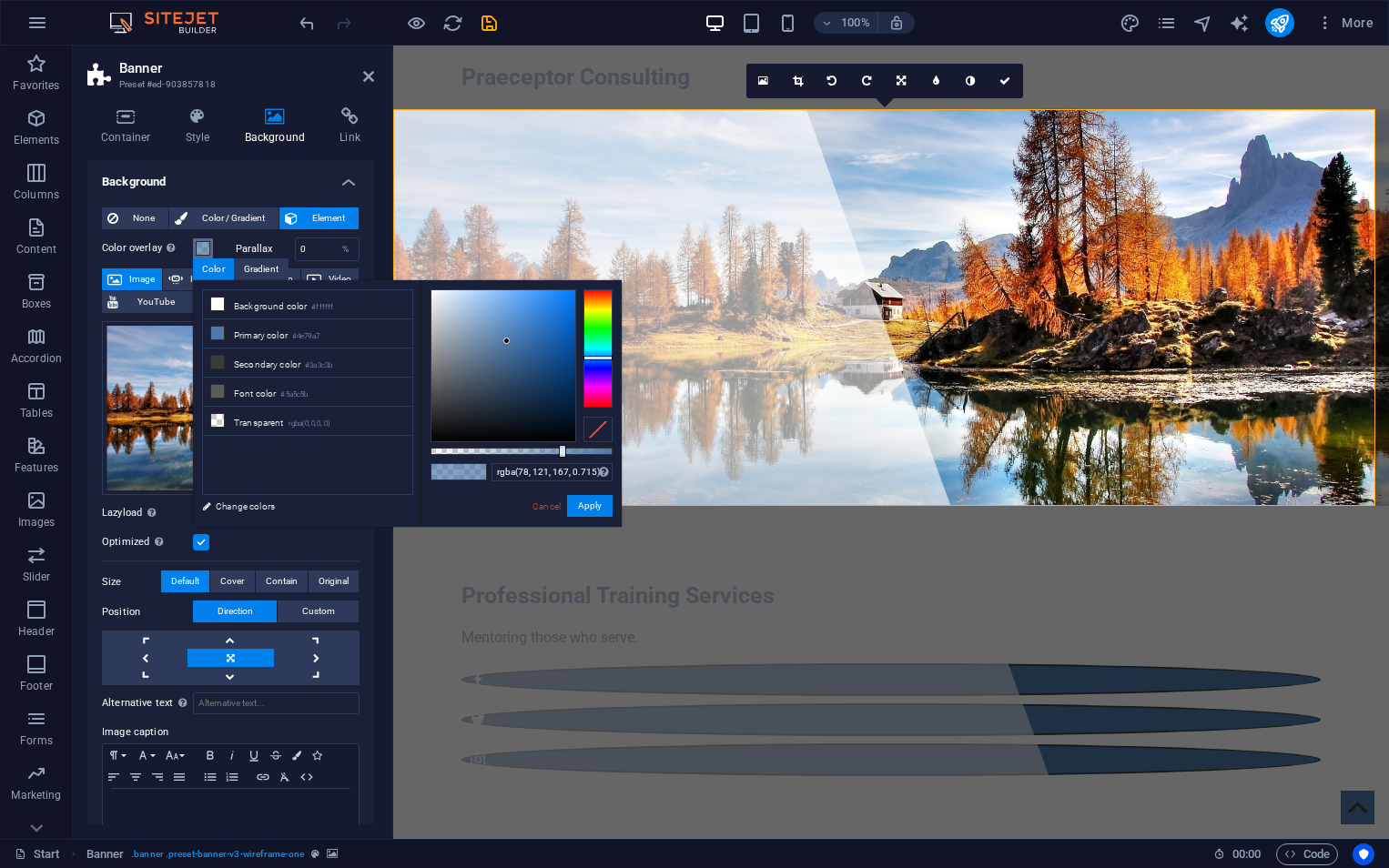
click at [561, 449] on div at bounding box center [562, 451] width 7 height 13
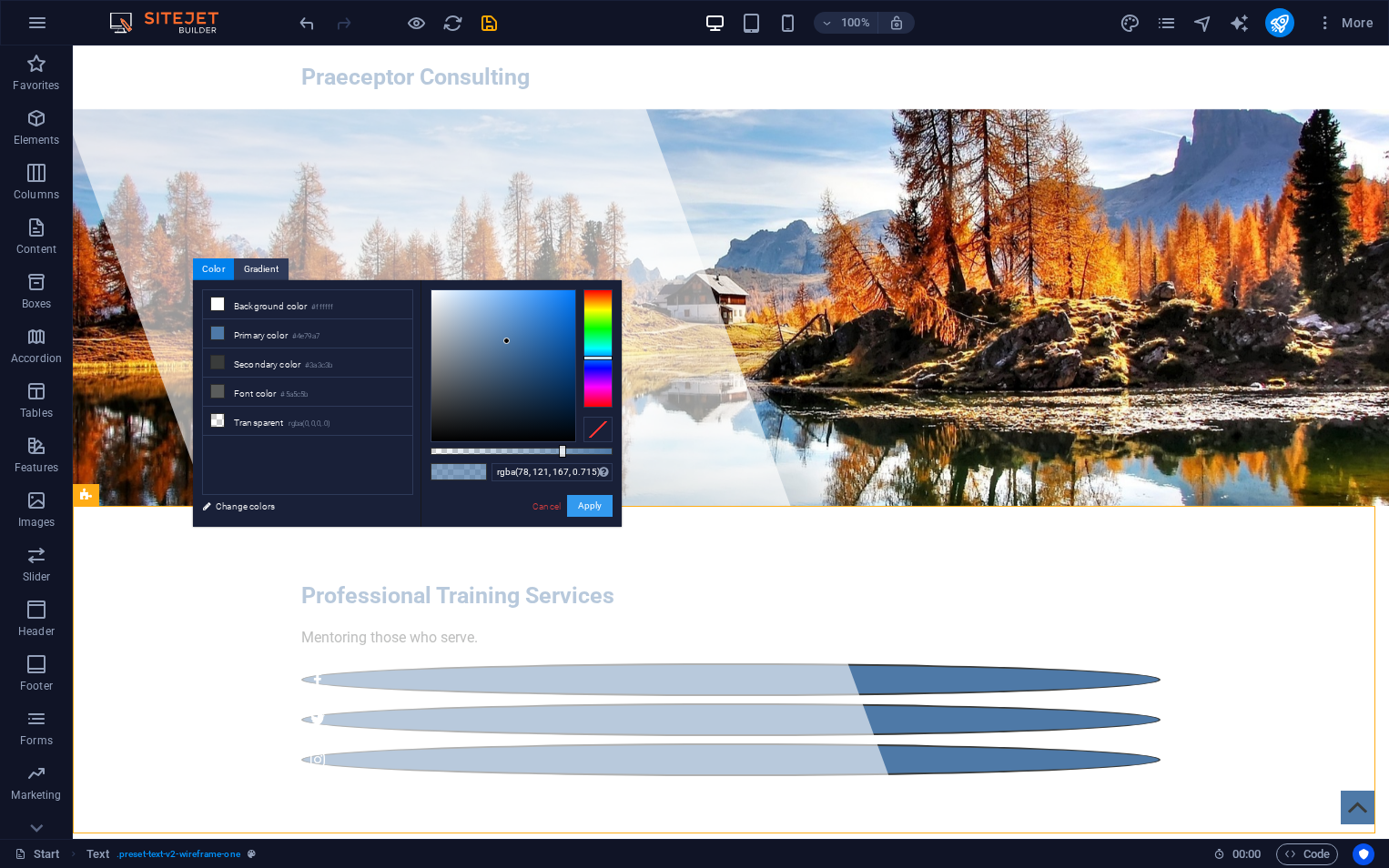
click at [612, 513] on button "Apply" at bounding box center [590, 506] width 46 height 22
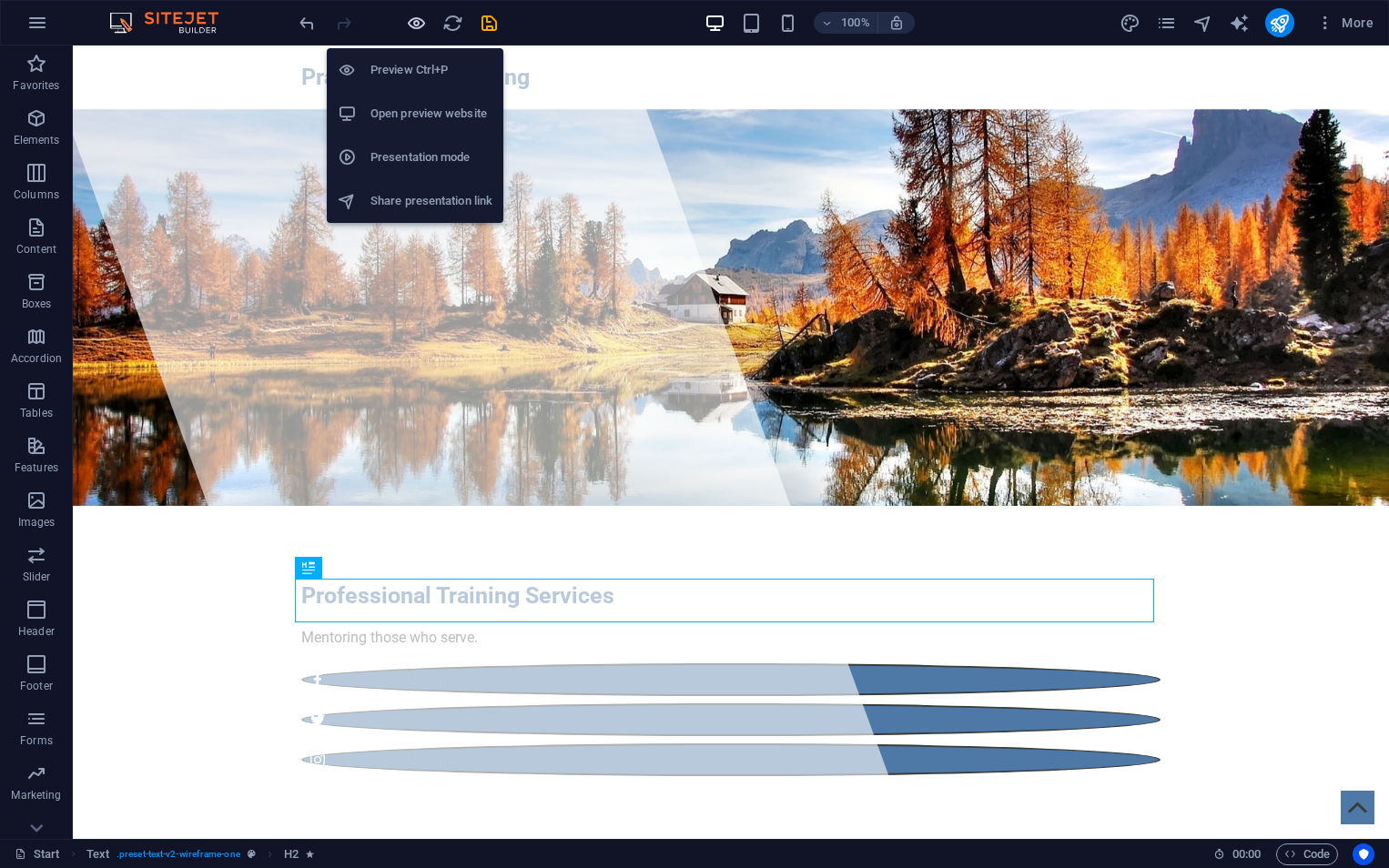
click at [420, 22] on icon "button" at bounding box center [416, 23] width 21 height 21
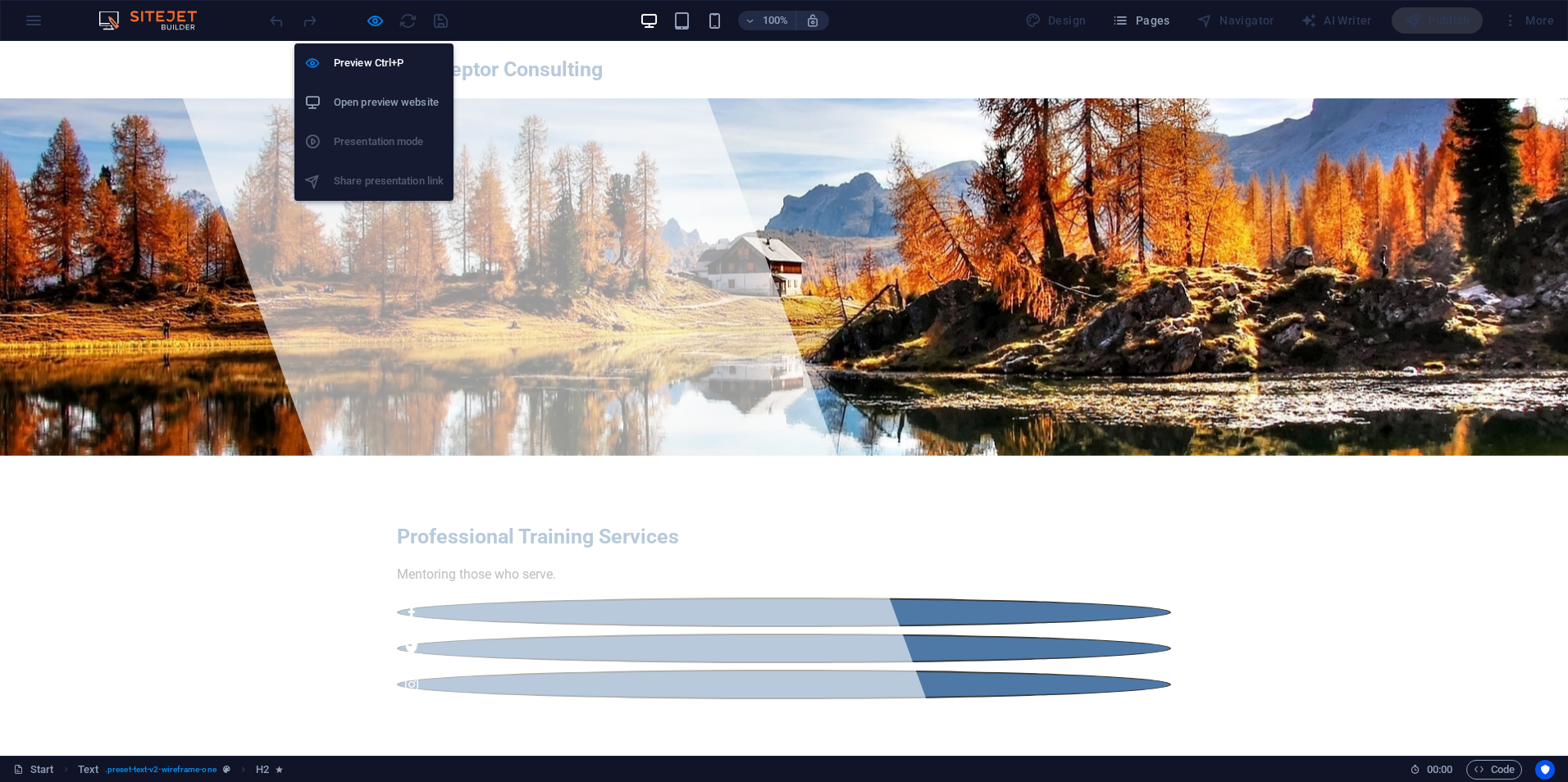
click at [367, 31] on div "Preview Ctrl+P Open preview website Presentation mode Share presentation link" at bounding box center [374, 115] width 160 height 170
click at [370, 17] on icon "button" at bounding box center [375, 21] width 19 height 19
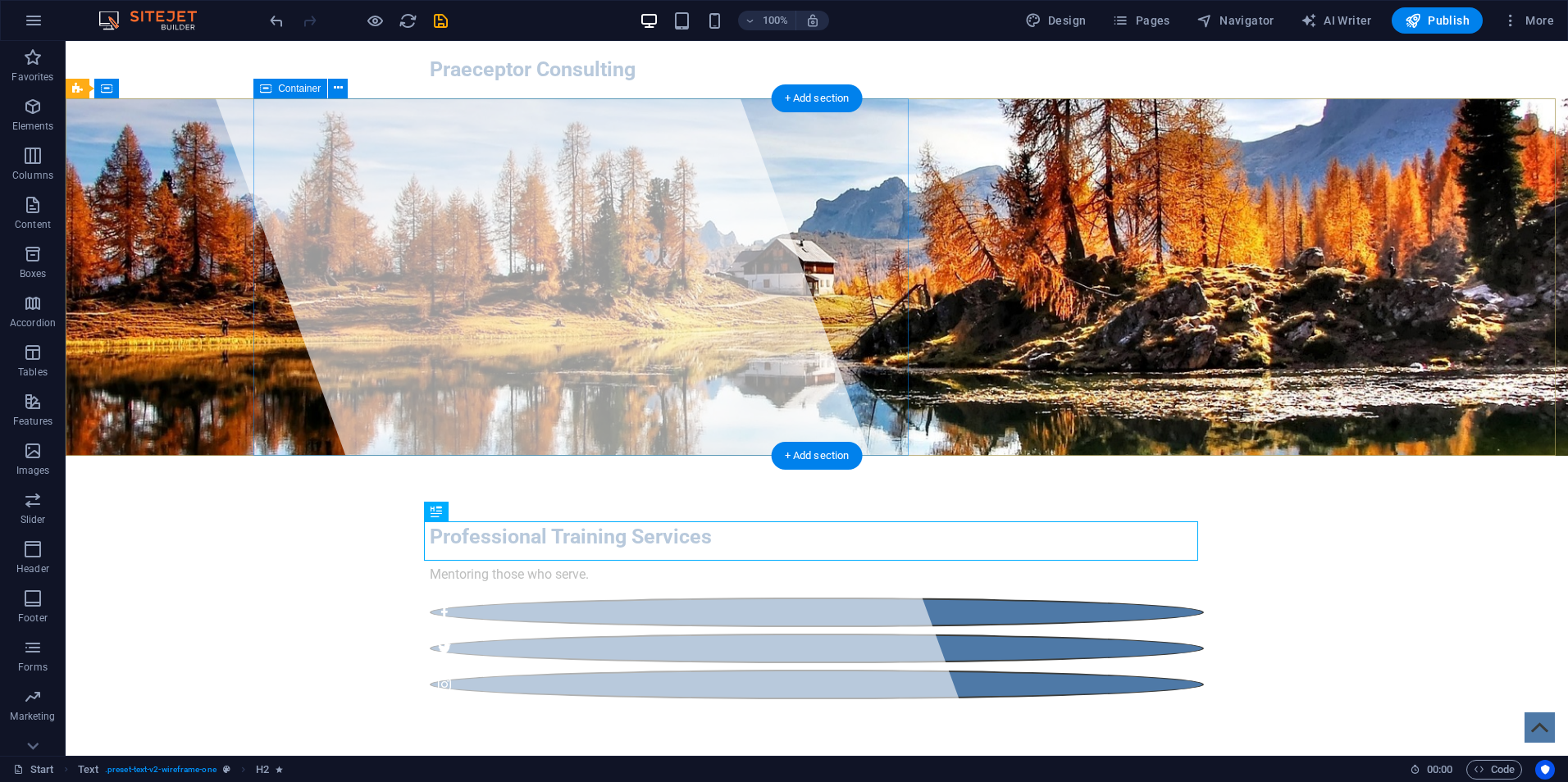
click at [412, 323] on div at bounding box center [587, 399] width 785 height 715
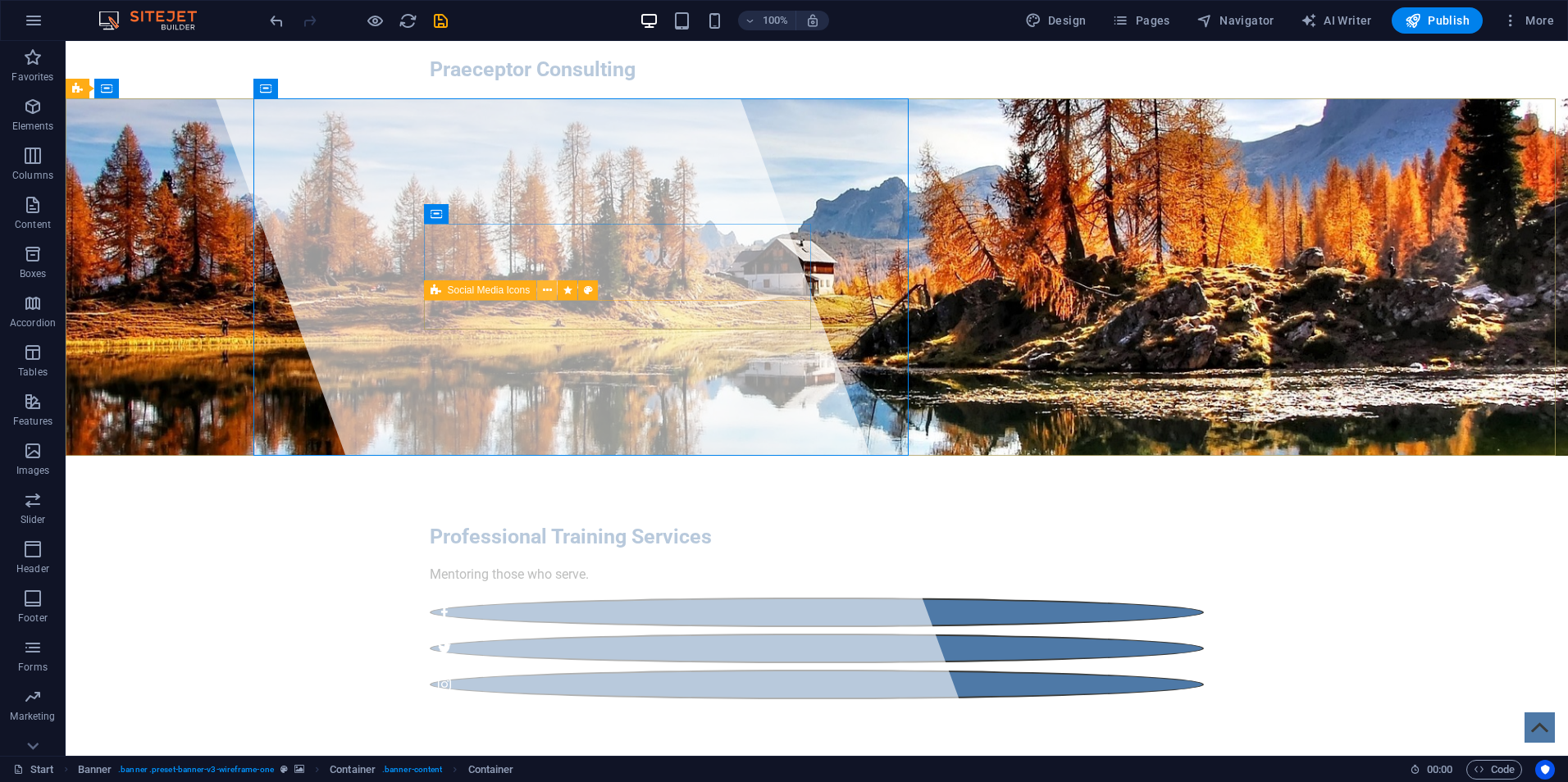
click at [552, 290] on icon at bounding box center [548, 290] width 9 height 17
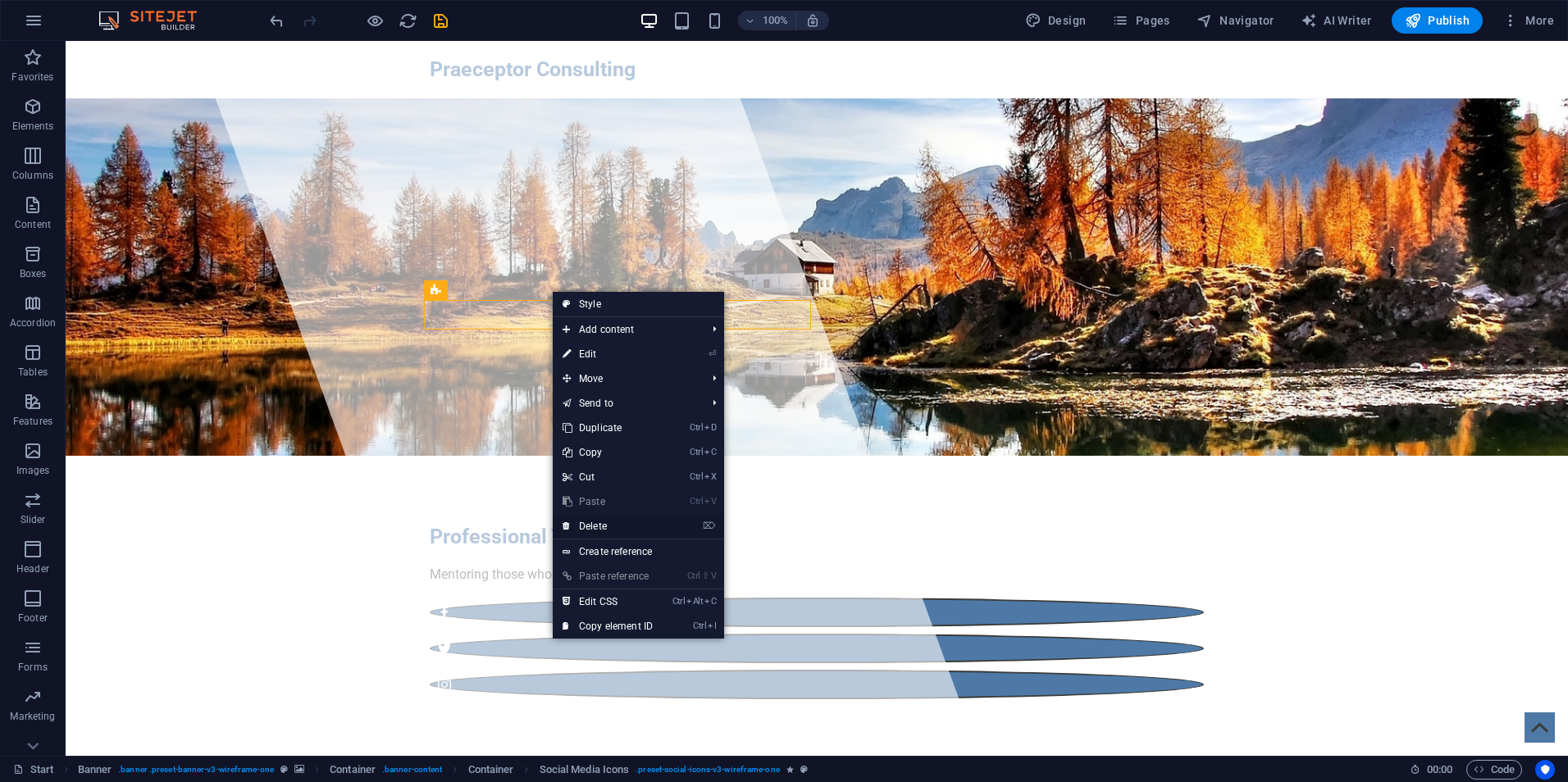
click at [626, 528] on link "⌦ Delete" at bounding box center [607, 526] width 110 height 24
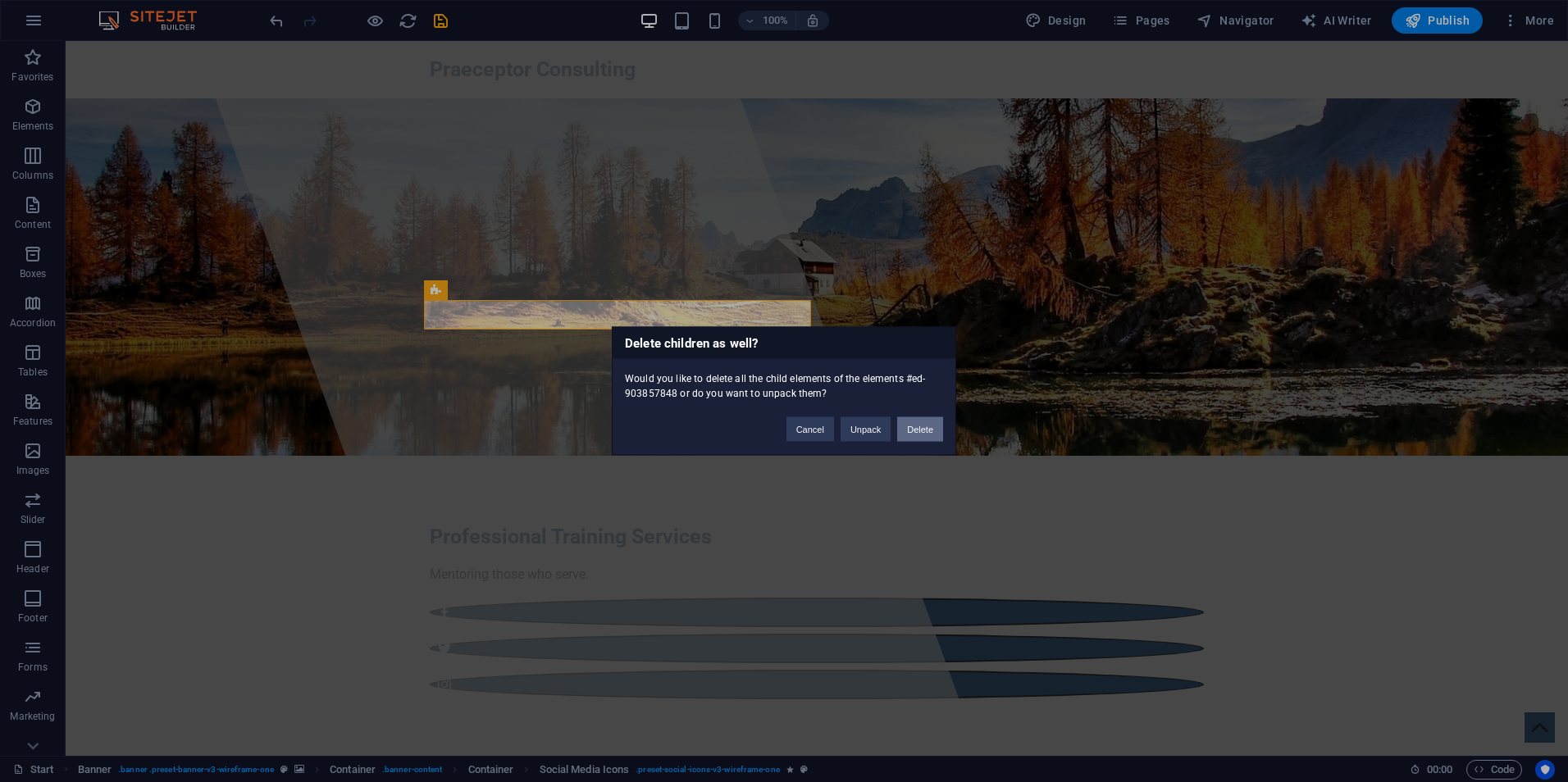
click at [913, 426] on button "Delete" at bounding box center [920, 429] width 46 height 24
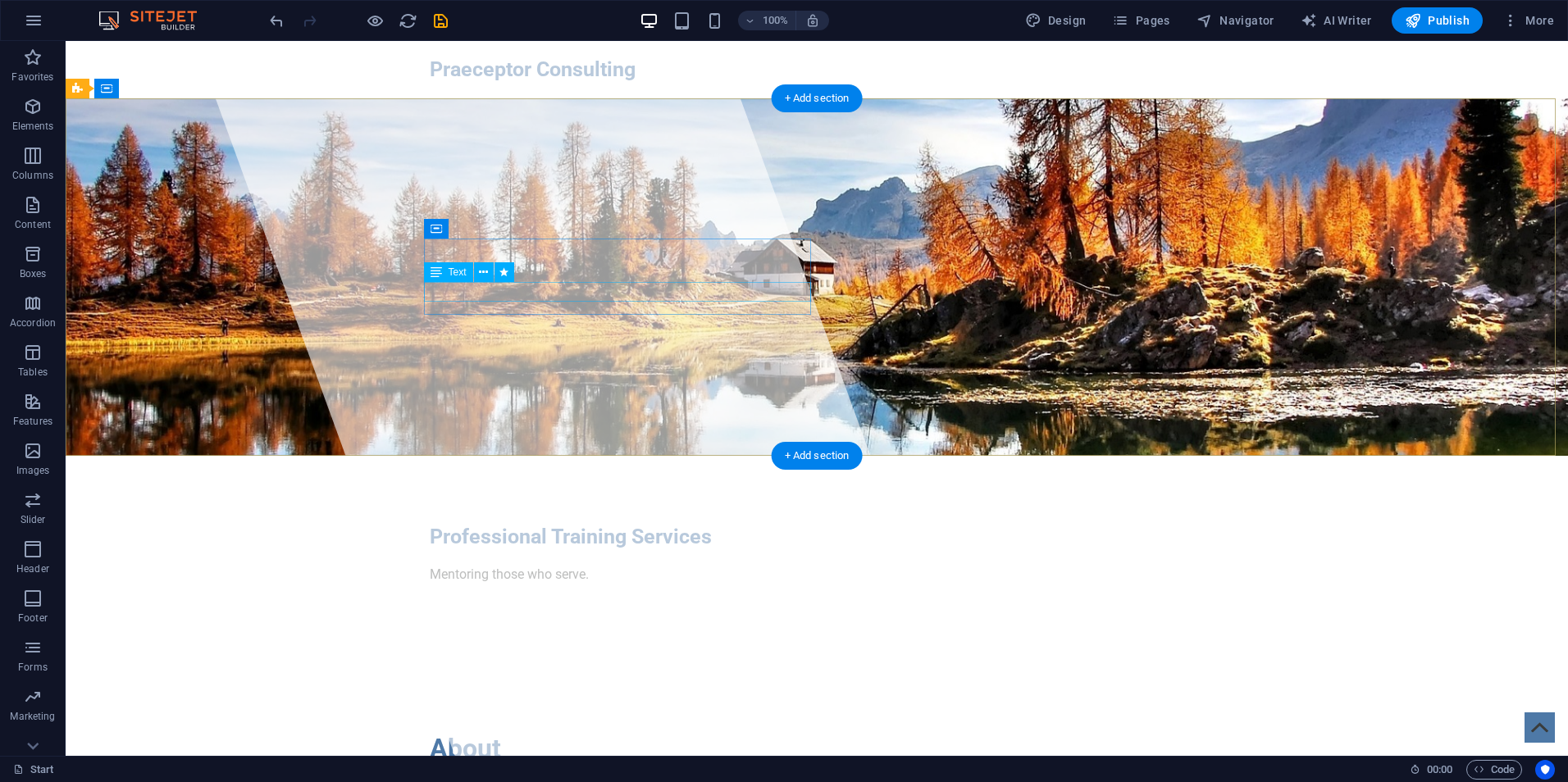
click at [561, 565] on div "Mentoring those who serve." at bounding box center [816, 575] width 774 height 20
click at [607, 565] on div "Mentoring those who serve." at bounding box center [816, 575] width 774 height 20
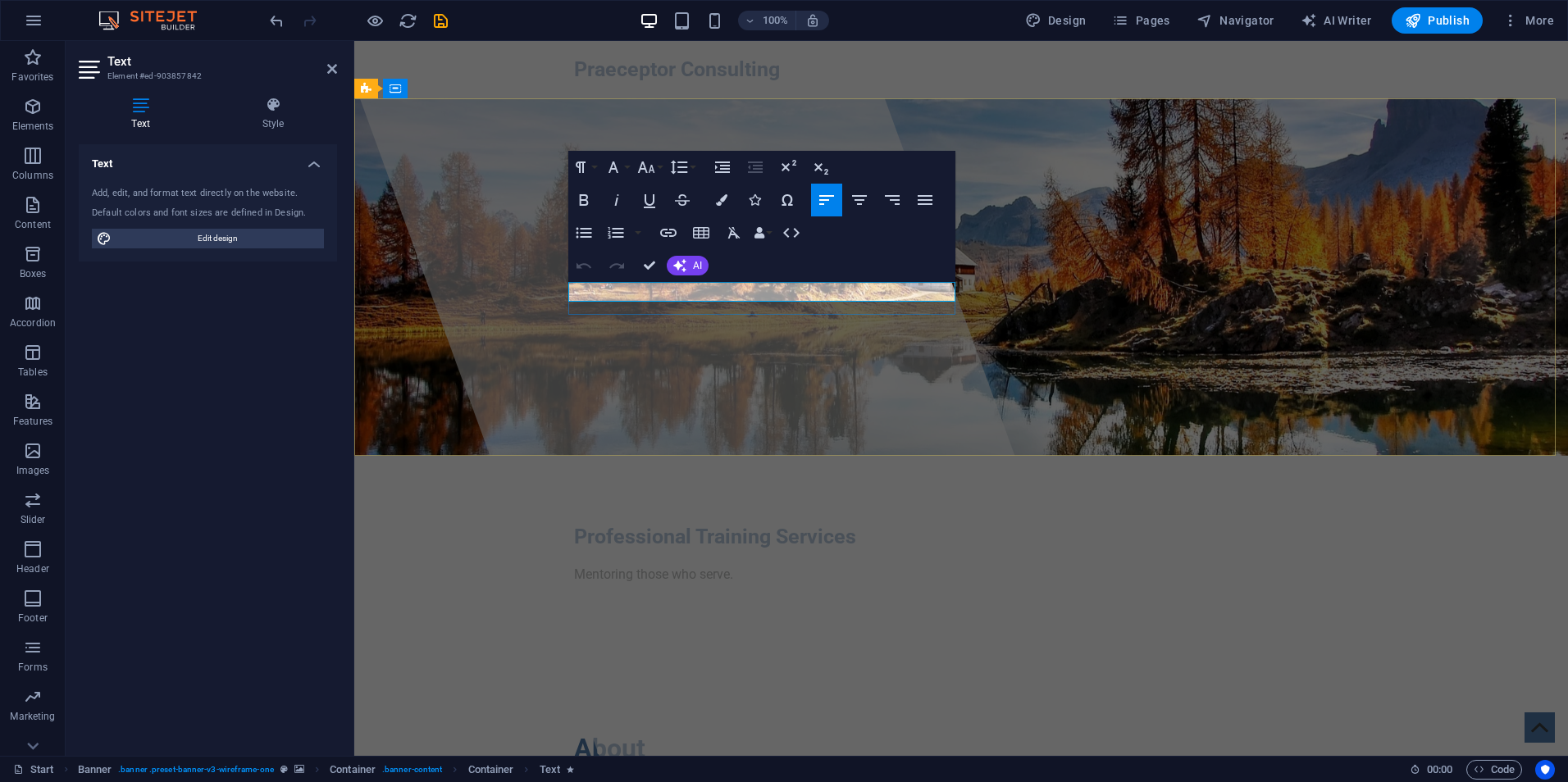
click at [662, 565] on p "Mentoring those who serve." at bounding box center [961, 575] width 774 height 20
click at [574, 565] on p "Mentoring those who serve." at bounding box center [961, 575] width 774 height 20
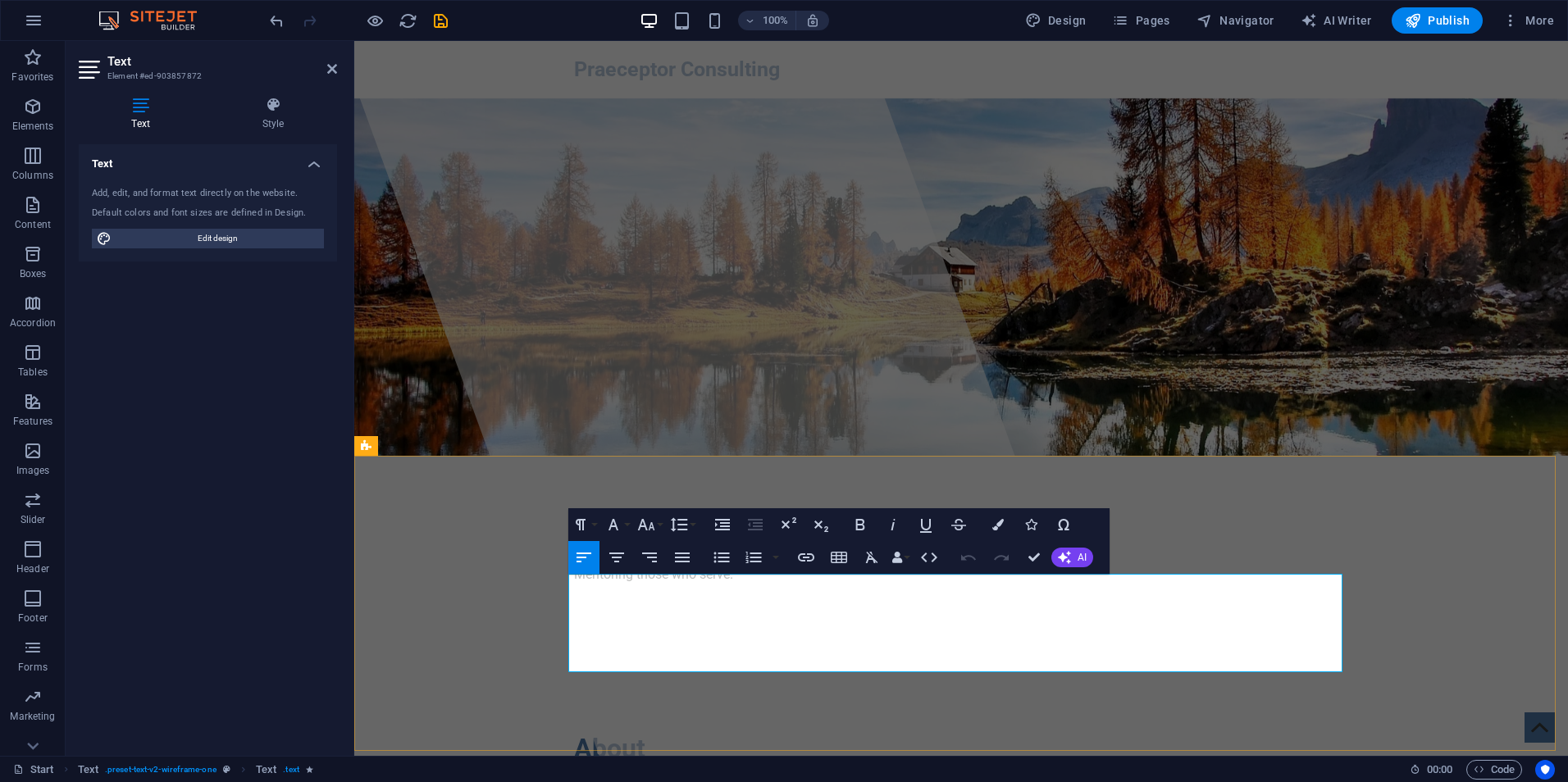
drag, startPoint x: 571, startPoint y: 580, endPoint x: 1161, endPoint y: 650, distance: 594.1
copy p "Praeceptor Consulting offers specialized training for public service agencies, …"
click at [649, 289] on button at bounding box center [642, 292] width 20 height 20
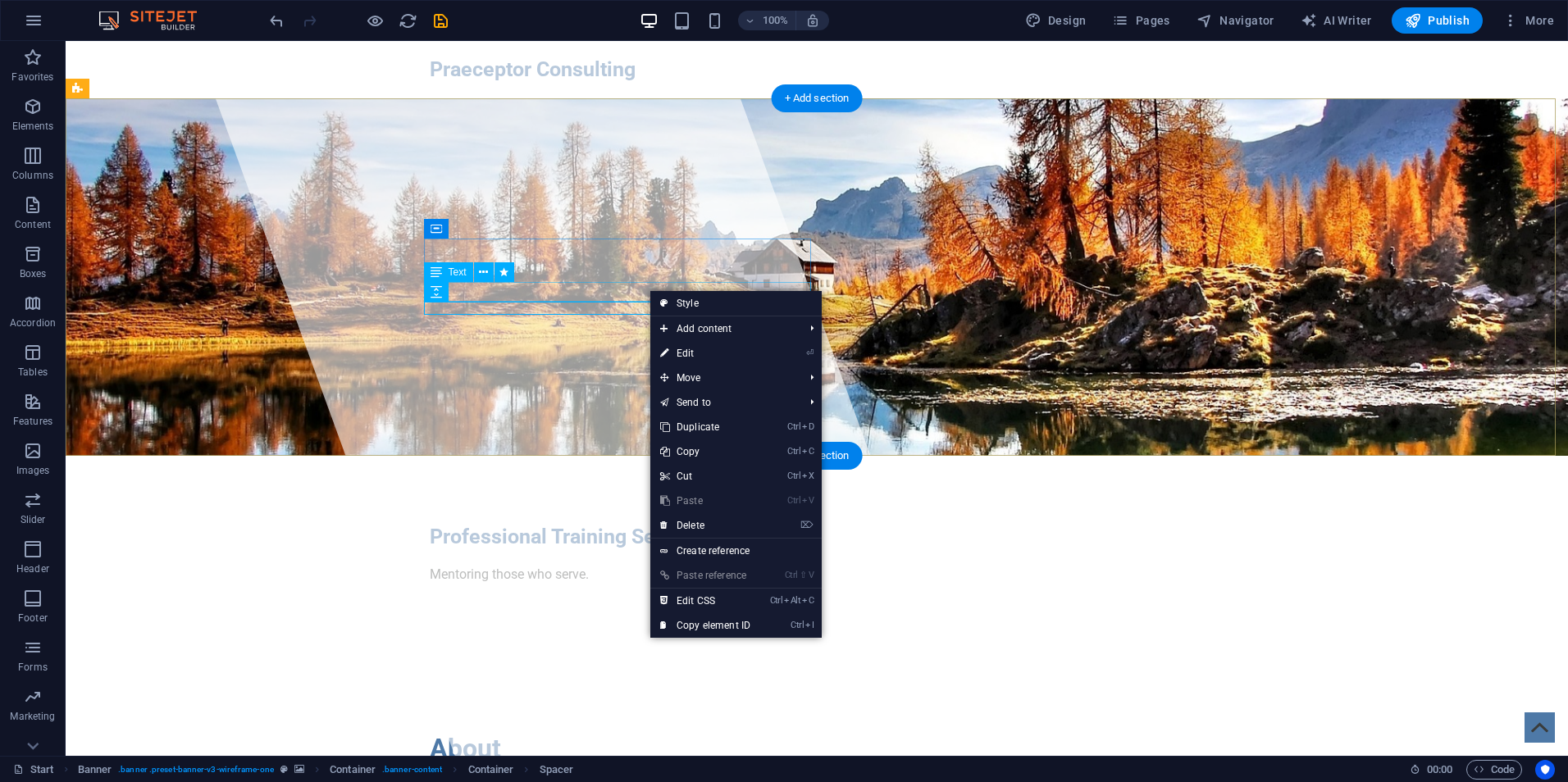
click at [579, 565] on div "Mentoring those who serve." at bounding box center [816, 575] width 774 height 20
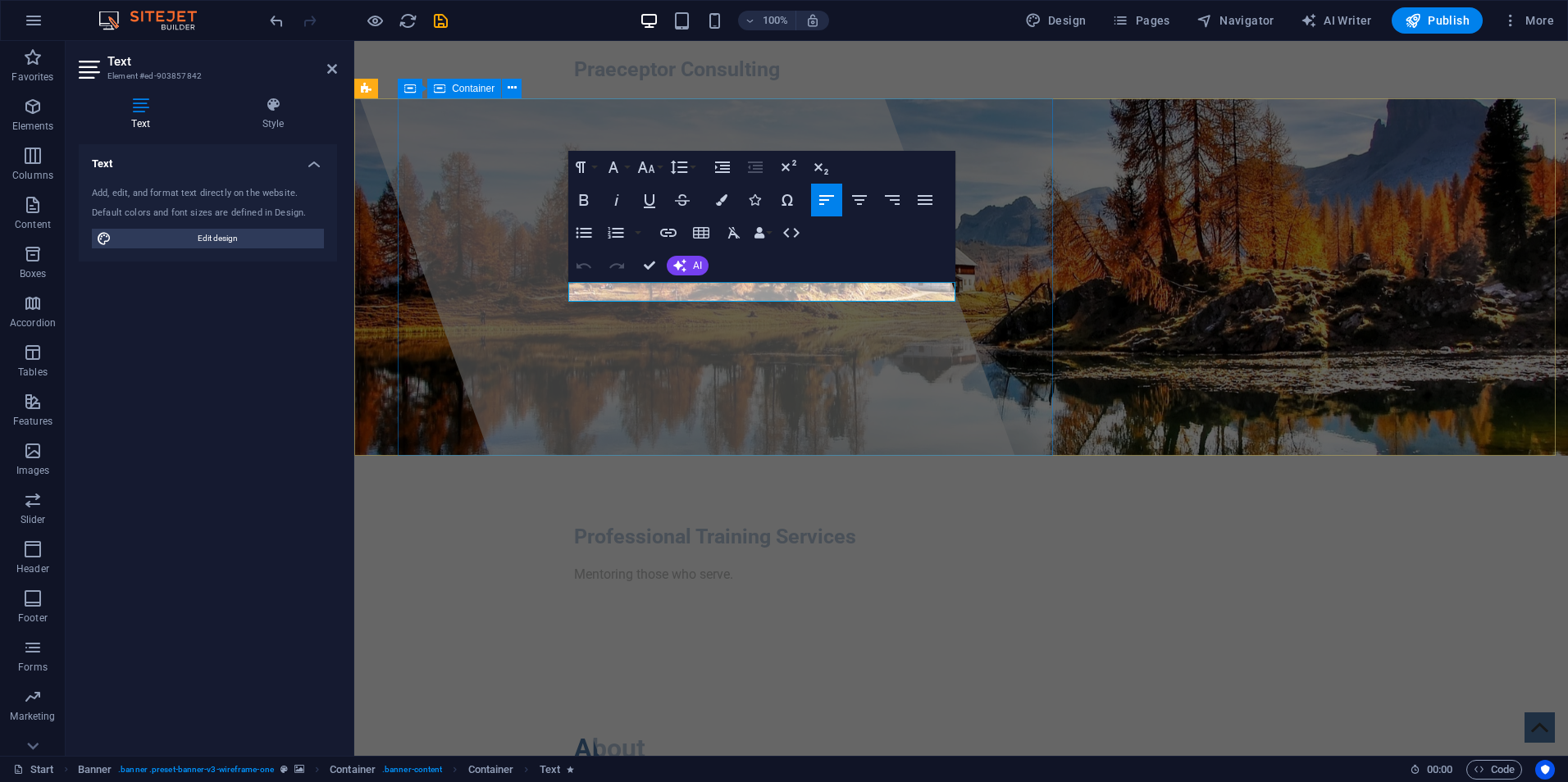
drag, startPoint x: 774, startPoint y: 287, endPoint x: 567, endPoint y: 288, distance: 207.0
click at [567, 456] on div "Professional Training Services Mentoring those who serve." at bounding box center [962, 559] width 800 height 208
click at [671, 282] on div "Undo Redo Confirm (Ctrl+⏎) AI Improve Make shorter Make longer Fix spelling & g…" at bounding box center [639, 266] width 141 height 32
drag, startPoint x: 737, startPoint y: 292, endPoint x: 570, endPoint y: 294, distance: 167.0
click at [574, 565] on p "Mentoring those who serve." at bounding box center [961, 575] width 774 height 20
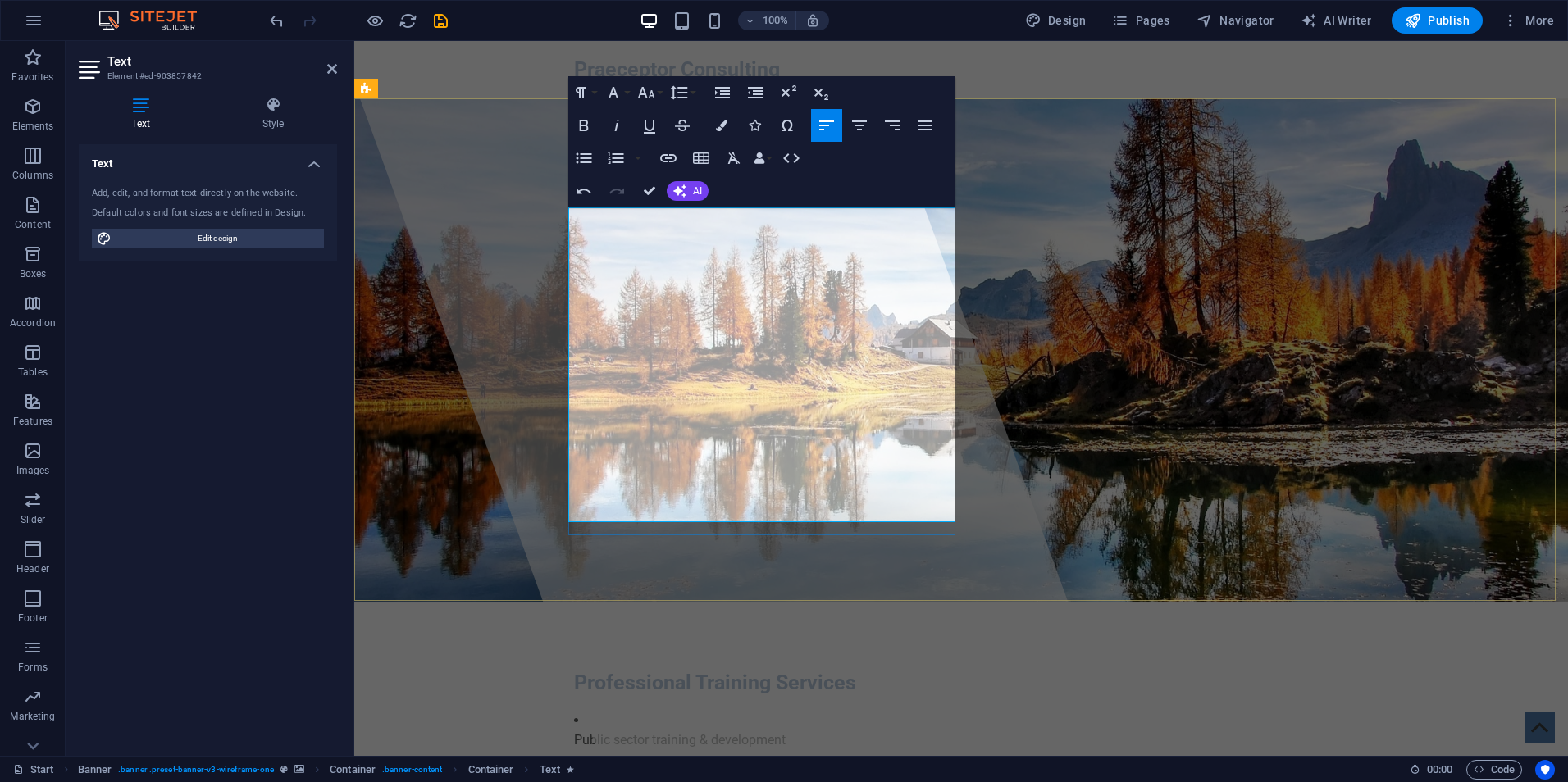
click at [574, 731] on p "Public sector training & development" at bounding box center [961, 741] width 774 height 20
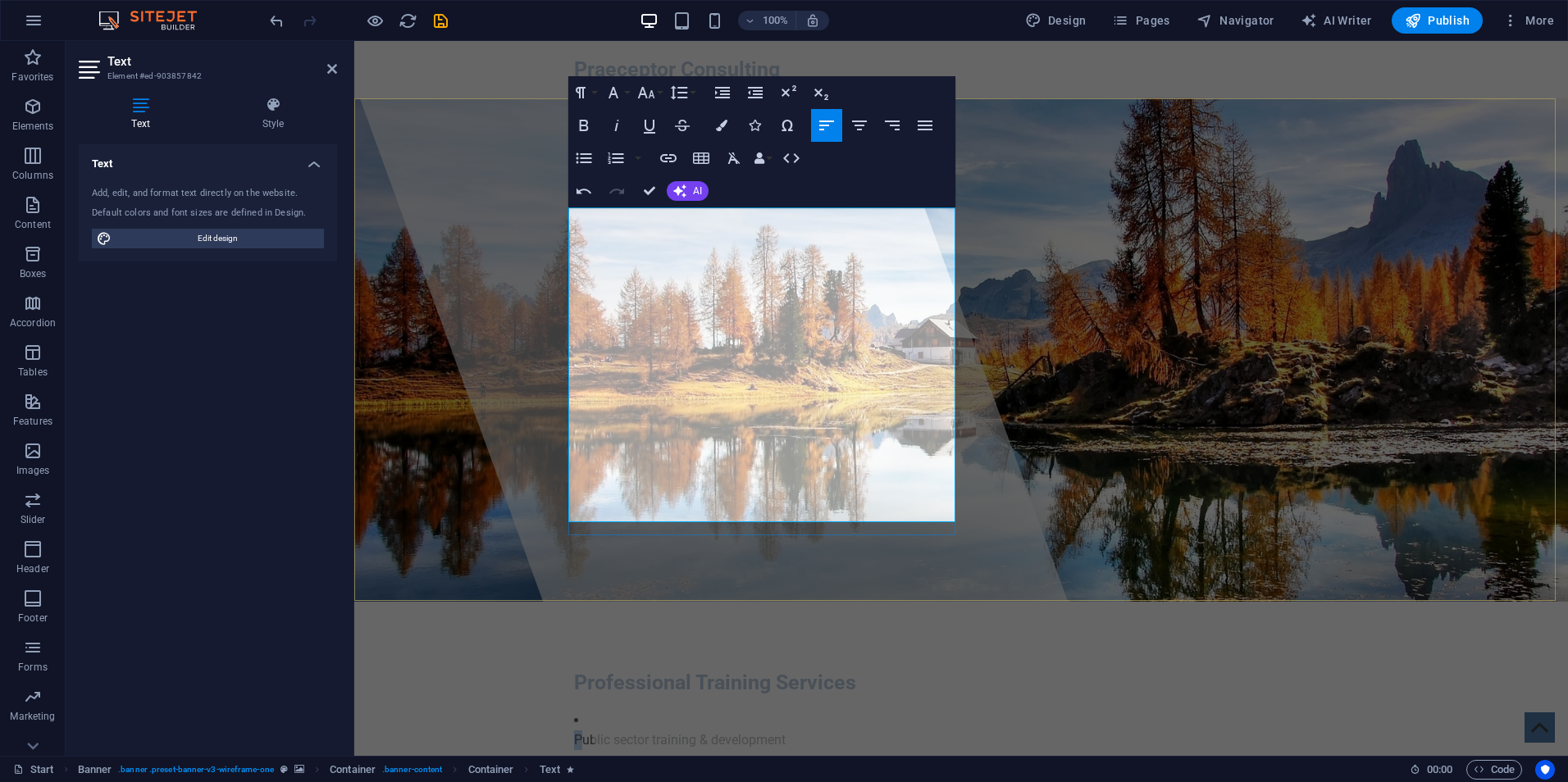
drag, startPoint x: 579, startPoint y: 223, endPoint x: 577, endPoint y: 238, distance: 15.1
click at [577, 711] on li "​ ​ ​ ​ ​ ​ Public sector training & development" at bounding box center [961, 731] width 774 height 40
click at [574, 731] on p "​ ​ ​ ​ ​ ​ Public sector training & development" at bounding box center [961, 741] width 774 height 20
click at [580, 165] on icon "button" at bounding box center [584, 159] width 20 height 20
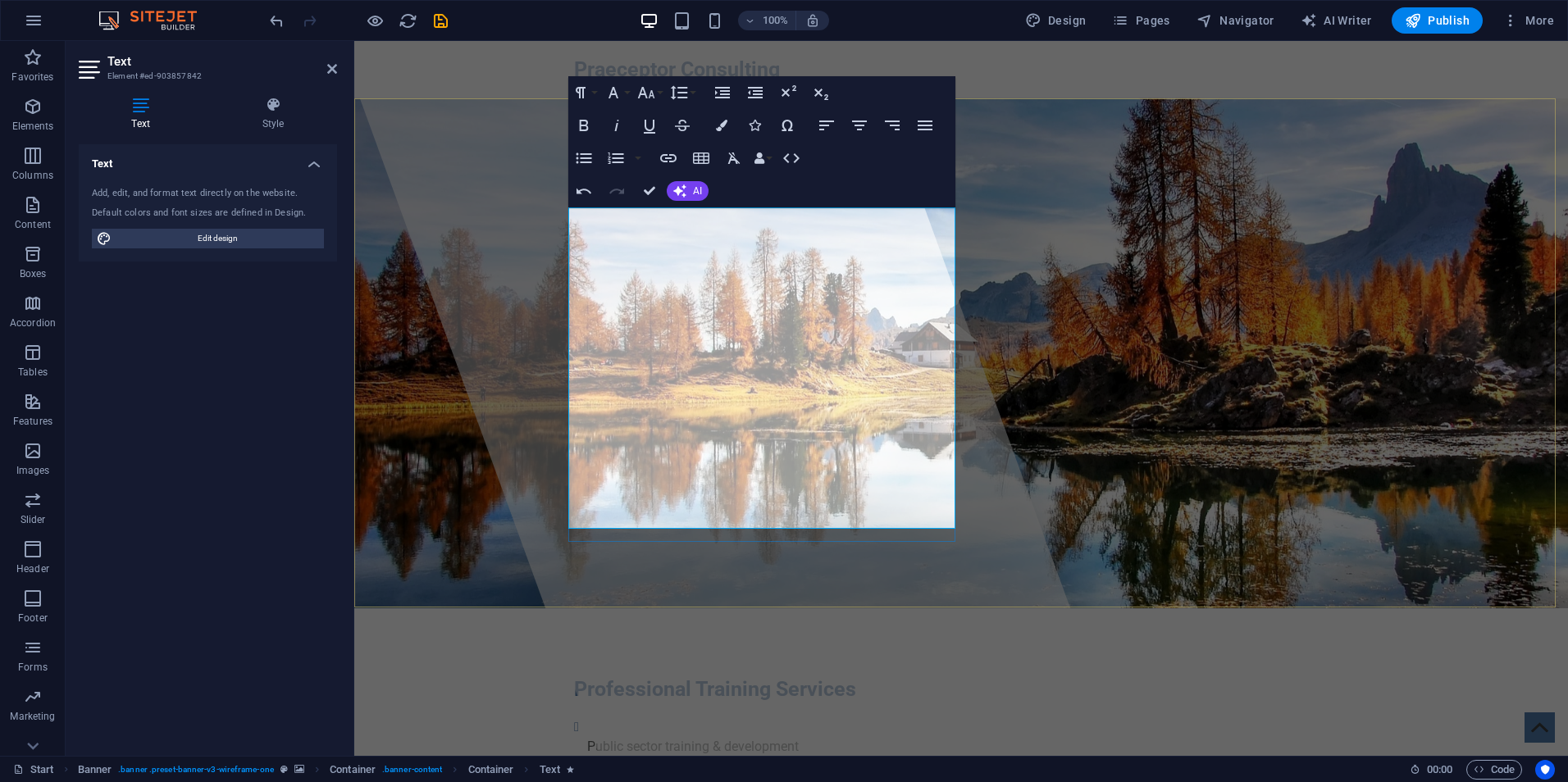
click at [494, 323] on div at bounding box center [731, 399] width 785 height 715
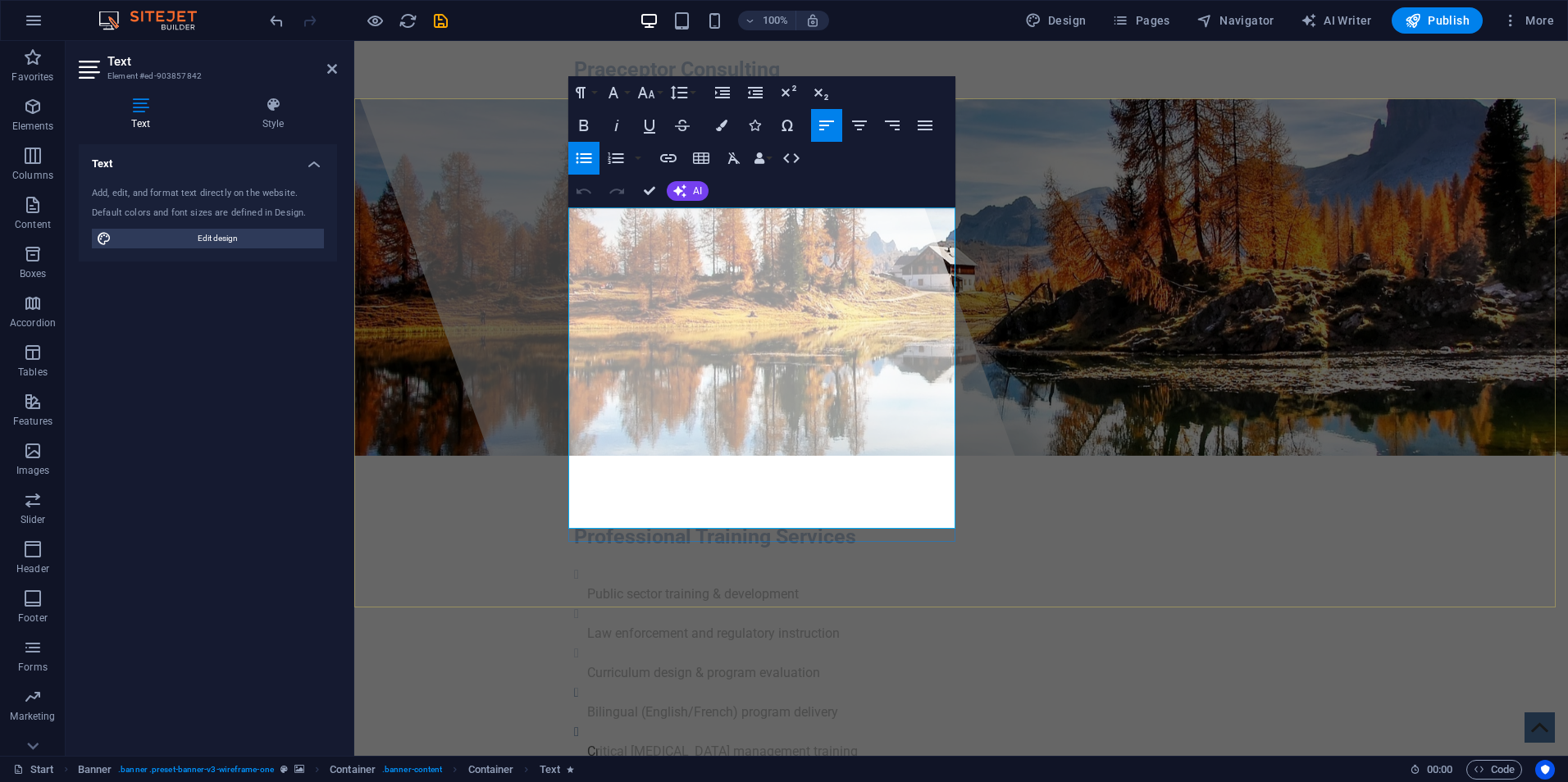
click at [625, 605] on li "Law enforcement and regulatory instruction" at bounding box center [968, 624] width 761 height 40
click at [274, 20] on icon "undo" at bounding box center [277, 21] width 19 height 19
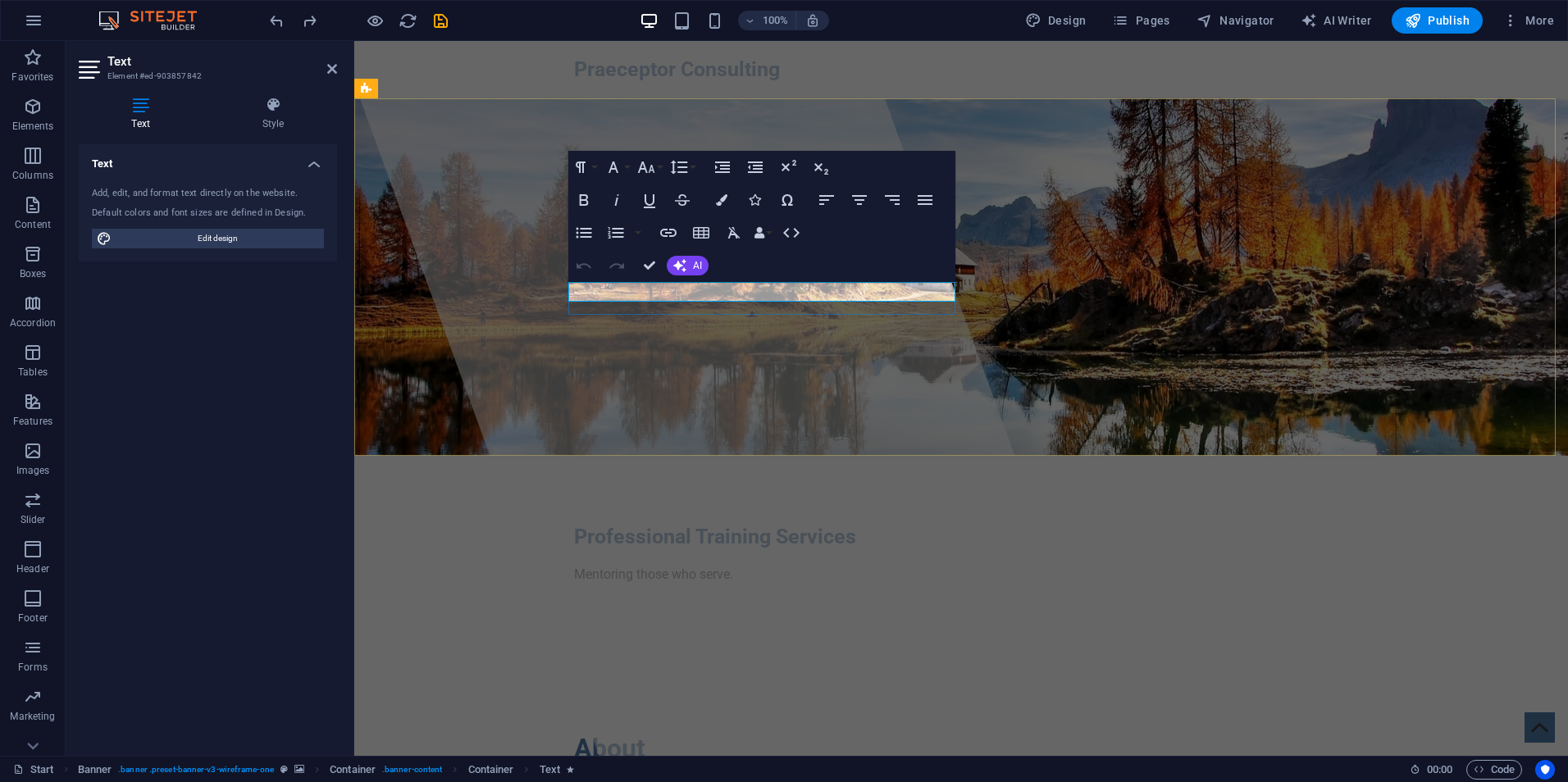
click at [734, 565] on div "Mentoring those who serve." at bounding box center [961, 575] width 774 height 20
click at [726, 565] on div "Mentoring those who serve." at bounding box center [961, 575] width 774 height 20
click at [722, 565] on div "Mentoring those who serve." at bounding box center [961, 575] width 774 height 20
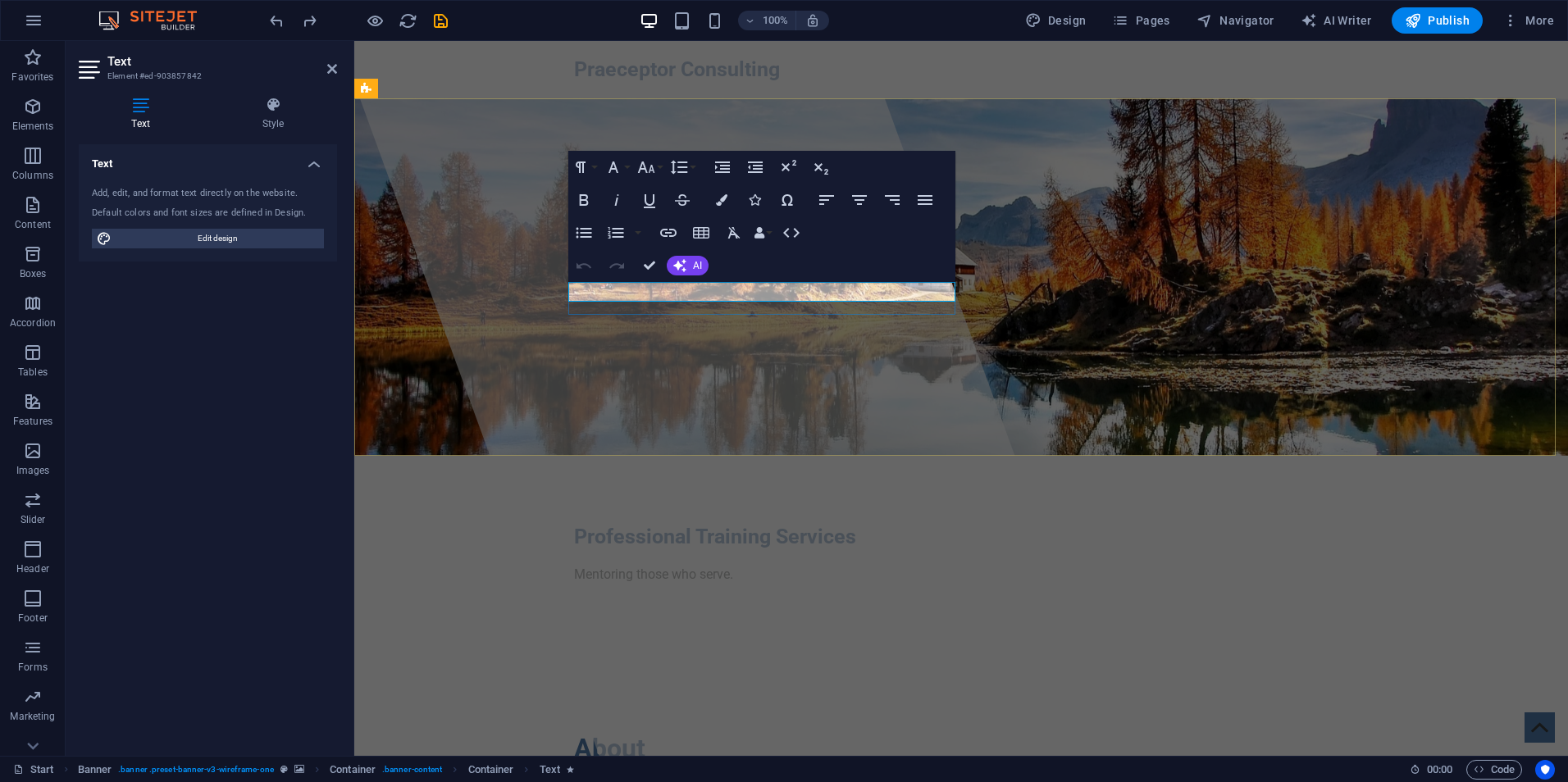
click at [670, 565] on div "Mentoring those who serve." at bounding box center [961, 575] width 774 height 20
click at [587, 235] on icon "button" at bounding box center [584, 233] width 20 height 20
click at [587, 265] on icon "button" at bounding box center [584, 266] width 14 height 5
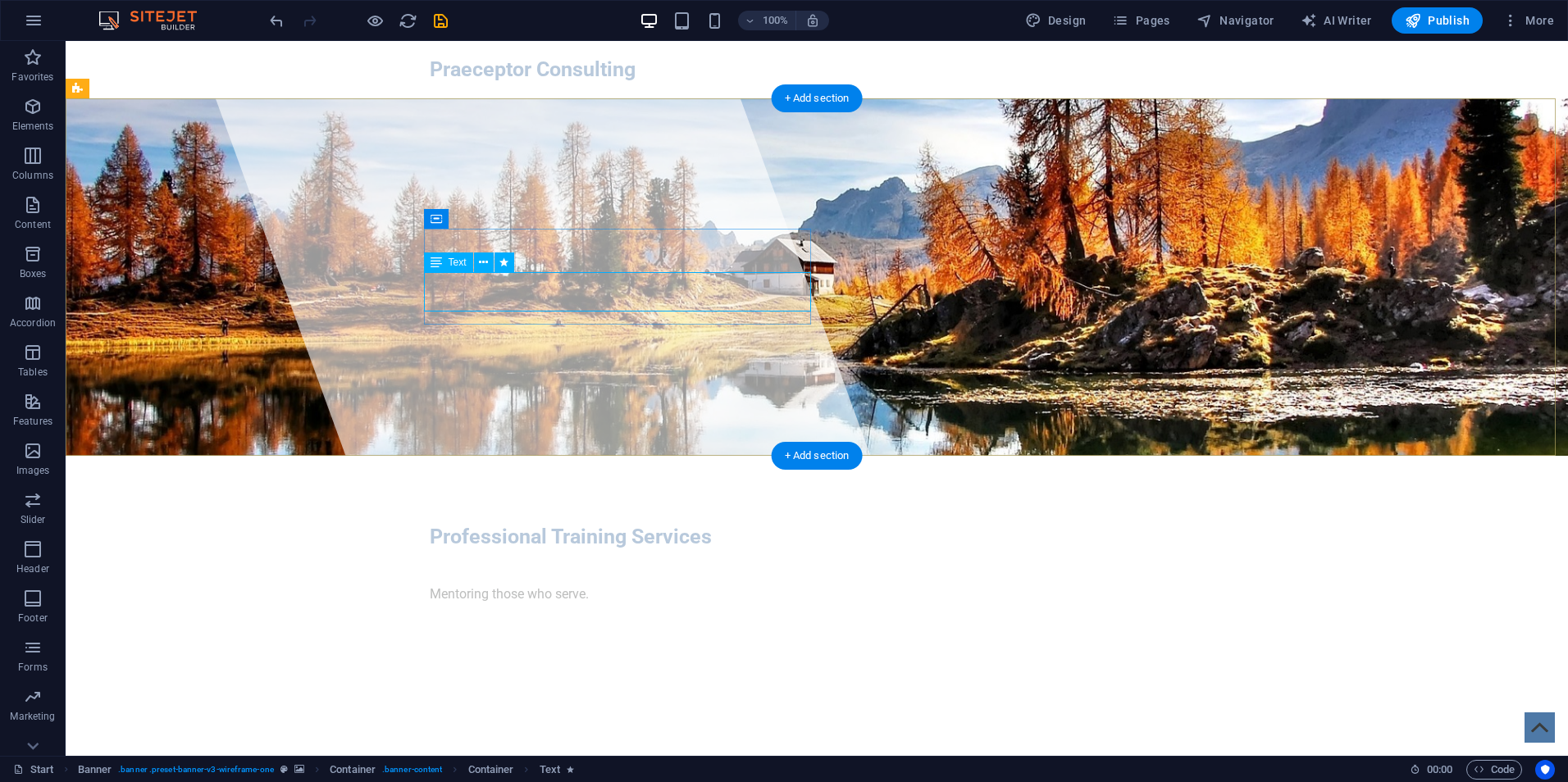
click at [488, 565] on div "​ ​ Mentoring those who serve." at bounding box center [816, 585] width 774 height 40
click at [481, 565] on div "​ ​ Mentoring those who serve." at bounding box center [816, 585] width 774 height 40
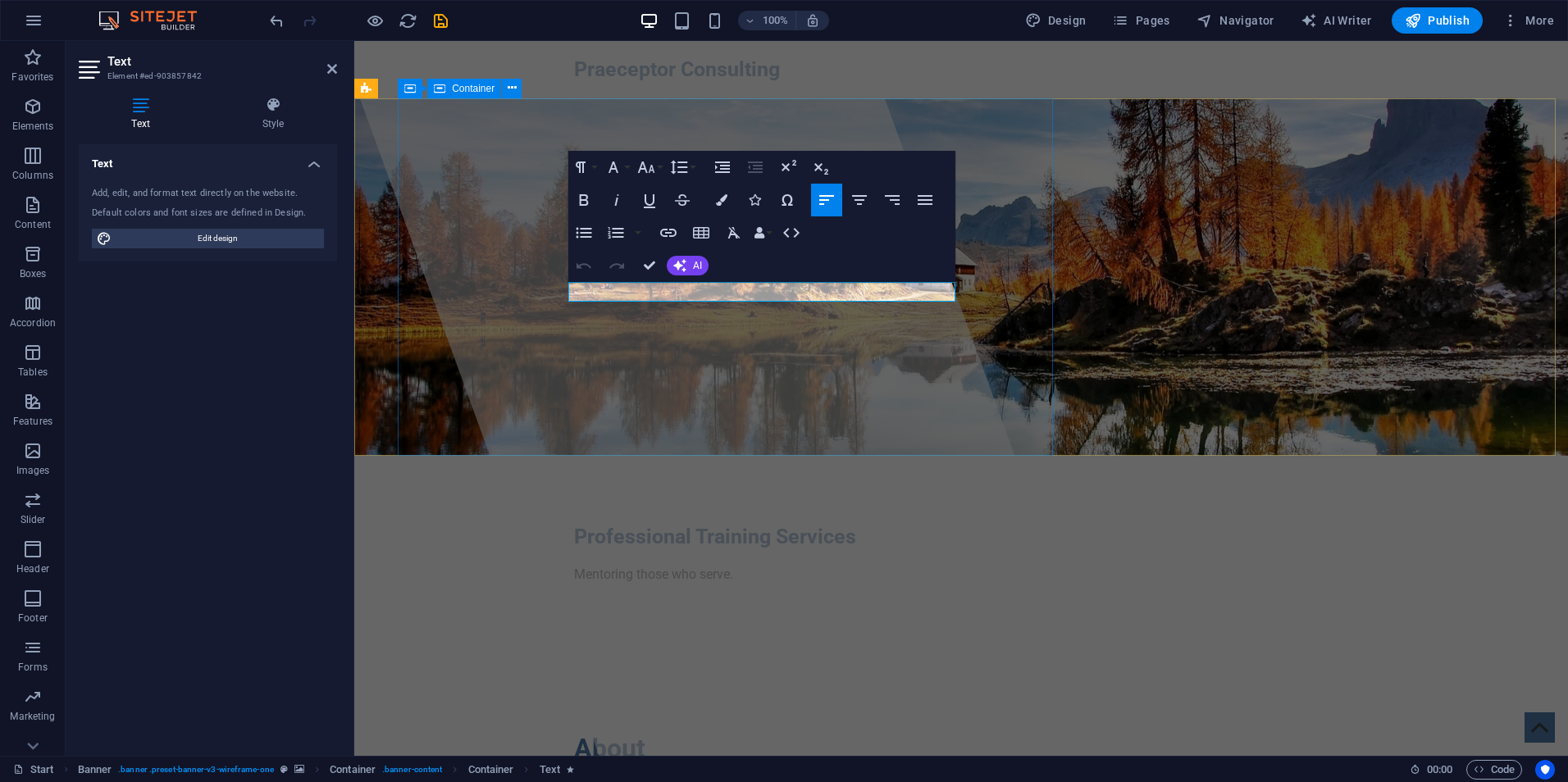
click at [481, 296] on div at bounding box center [731, 399] width 785 height 715
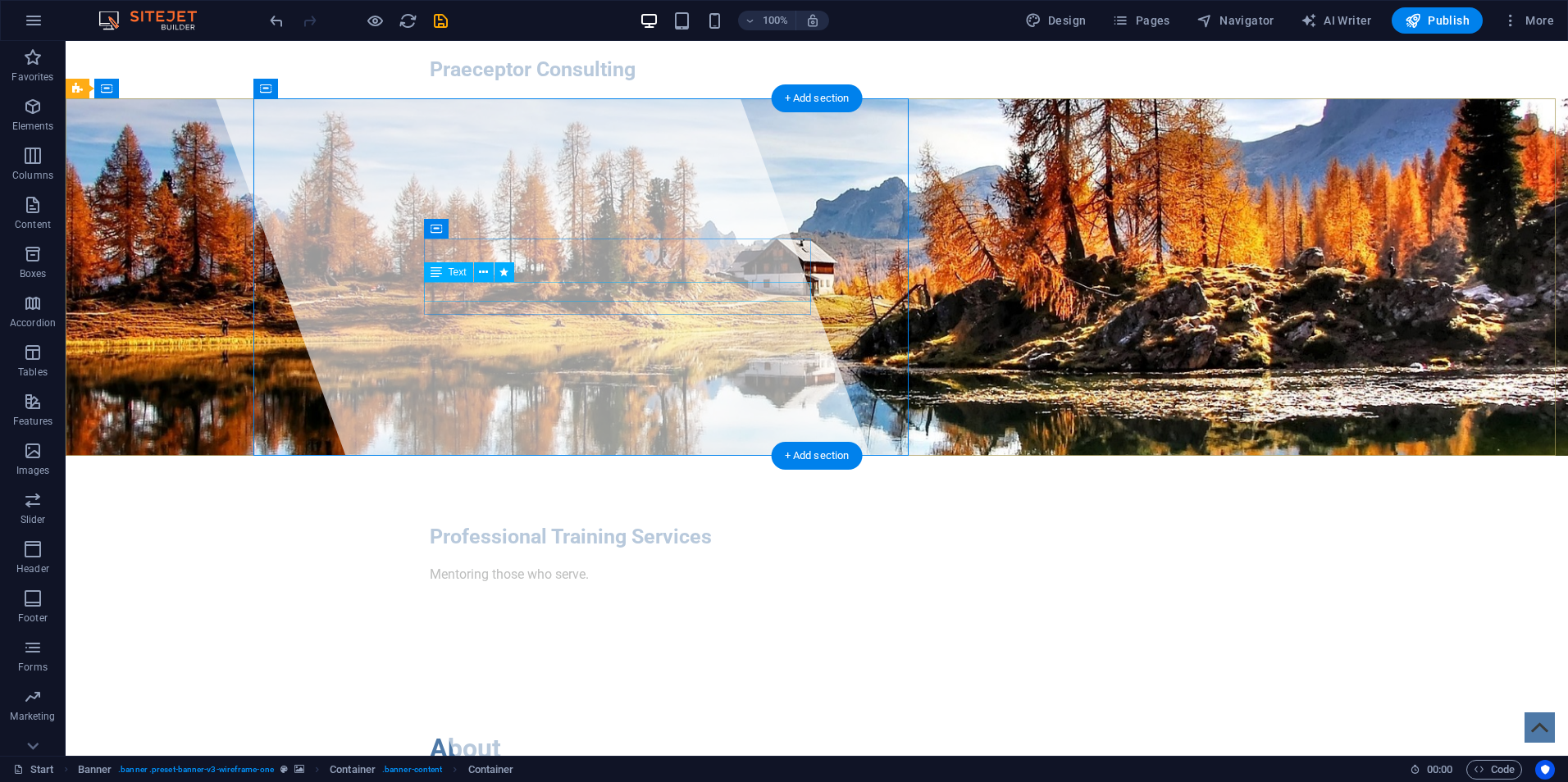
click at [598, 565] on div "Mentoring those who serve." at bounding box center [816, 575] width 774 height 20
click at [588, 565] on div "Mentoring those who serve." at bounding box center [816, 575] width 774 height 20
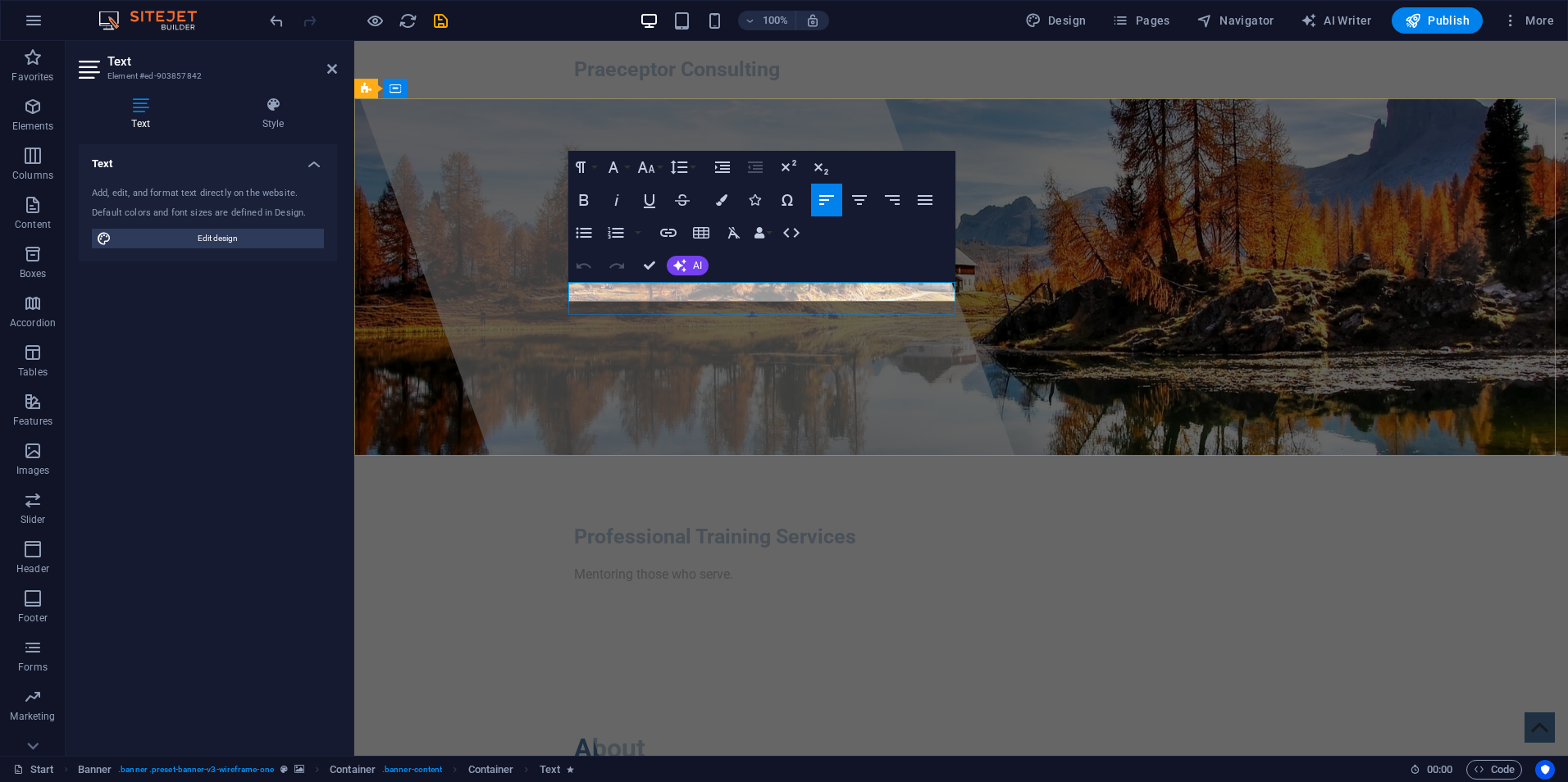
click at [574, 565] on p "Mentoring those who serve." at bounding box center [961, 575] width 774 height 20
click at [578, 236] on icon "button" at bounding box center [583, 233] width 15 height 11
drag, startPoint x: 584, startPoint y: 293, endPoint x: 741, endPoint y: 294, distance: 157.0
click at [741, 565] on li "Mentoring those who serve." at bounding box center [968, 575] width 761 height 20
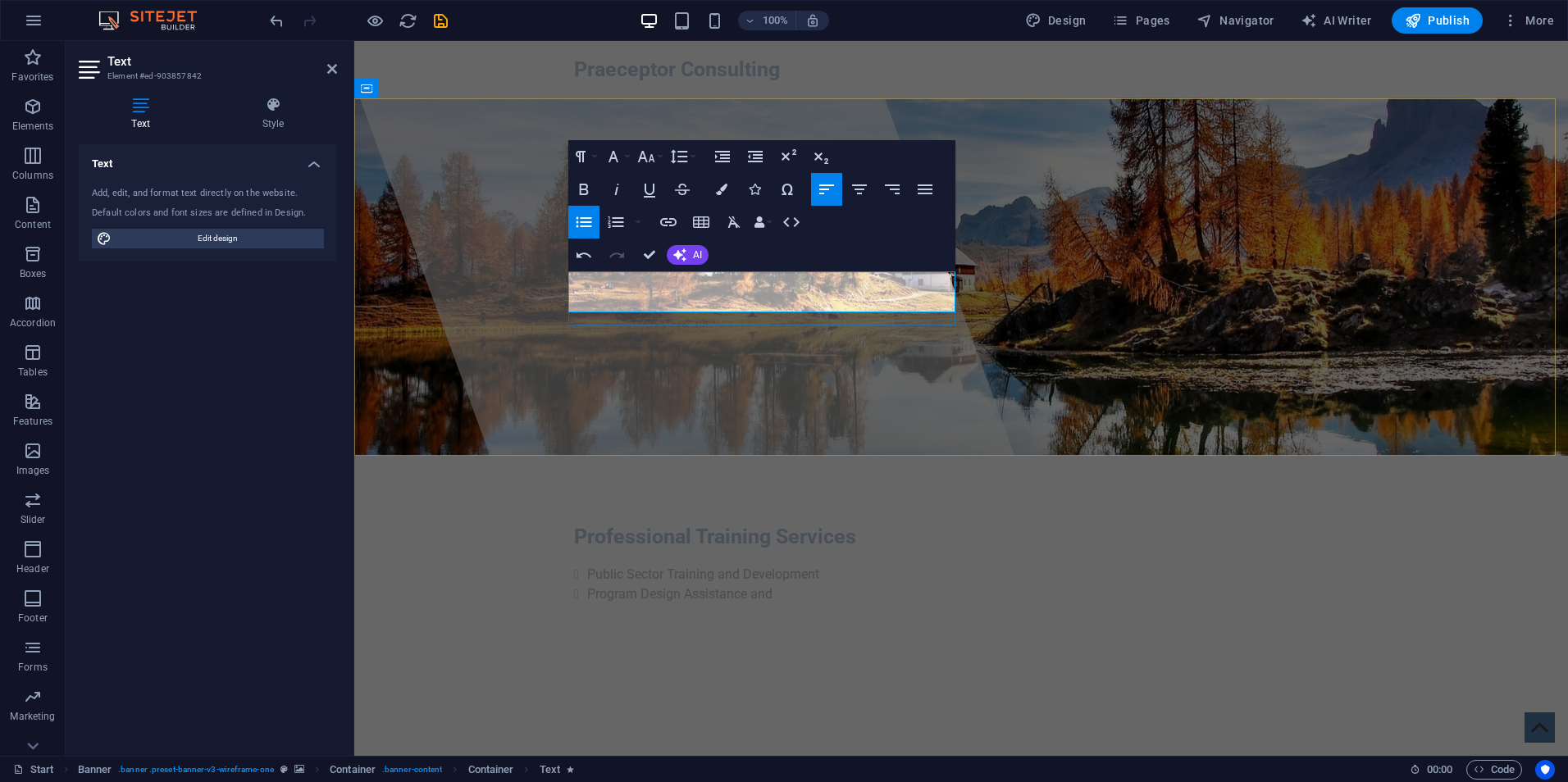
click at [773, 585] on li "Program Design Assistance and" at bounding box center [968, 595] width 761 height 20
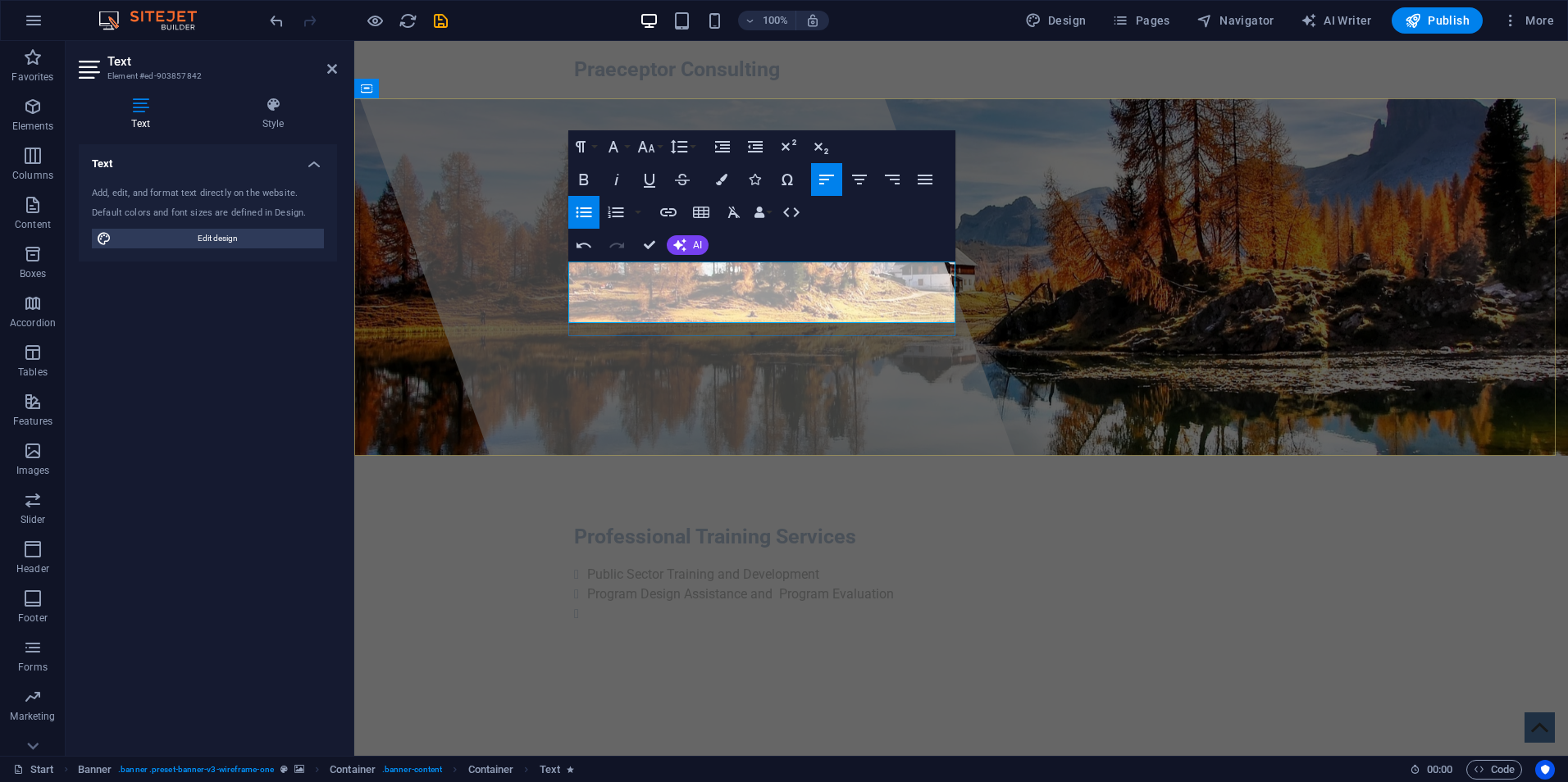
click at [588, 605] on li at bounding box center [968, 614] width 761 height 20
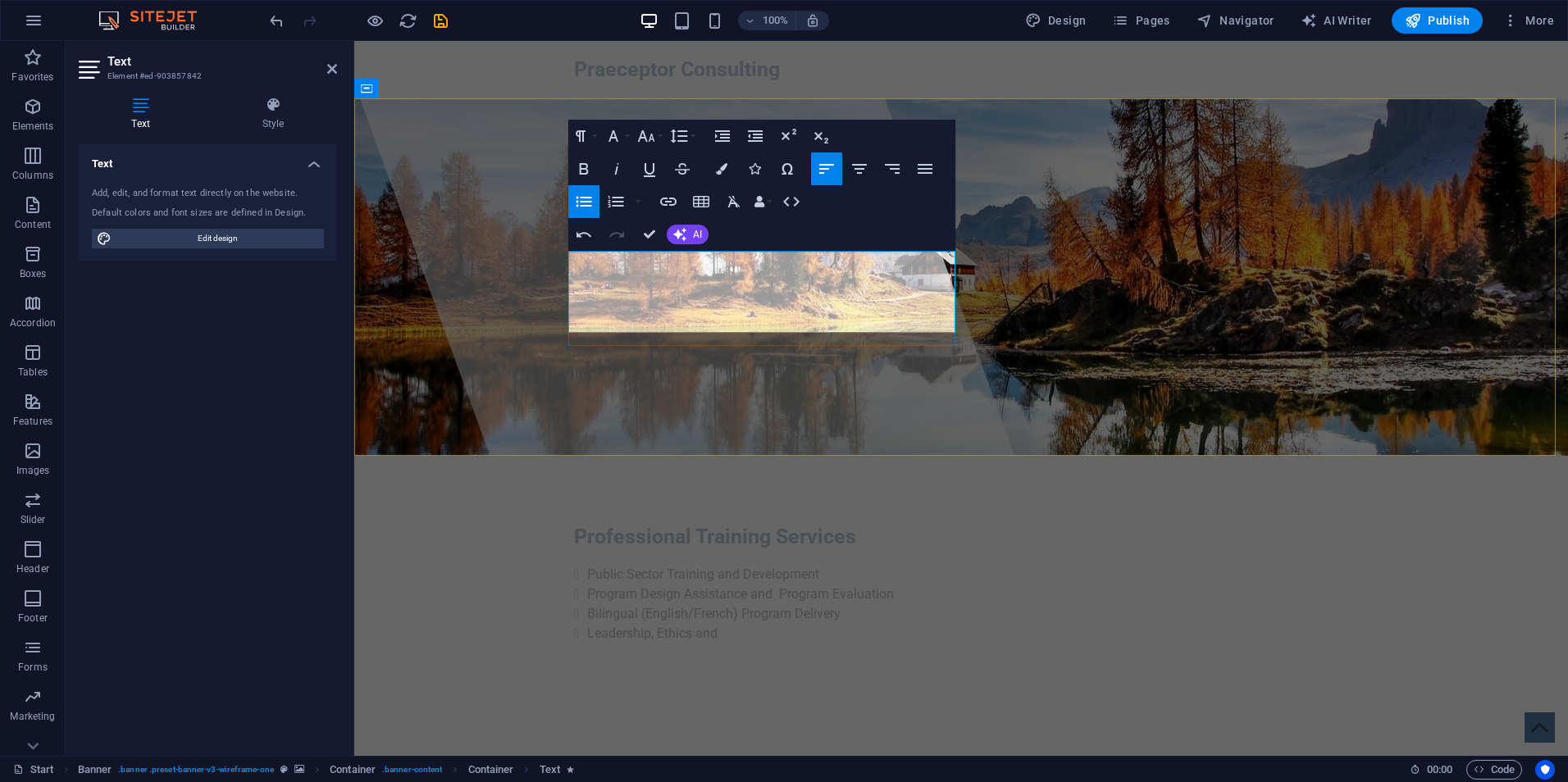
click at [726, 624] on li "Leadership, Ethics and" at bounding box center [968, 634] width 761 height 20
drag, startPoint x: 649, startPoint y: 239, endPoint x: 593, endPoint y: 205, distance: 65.5
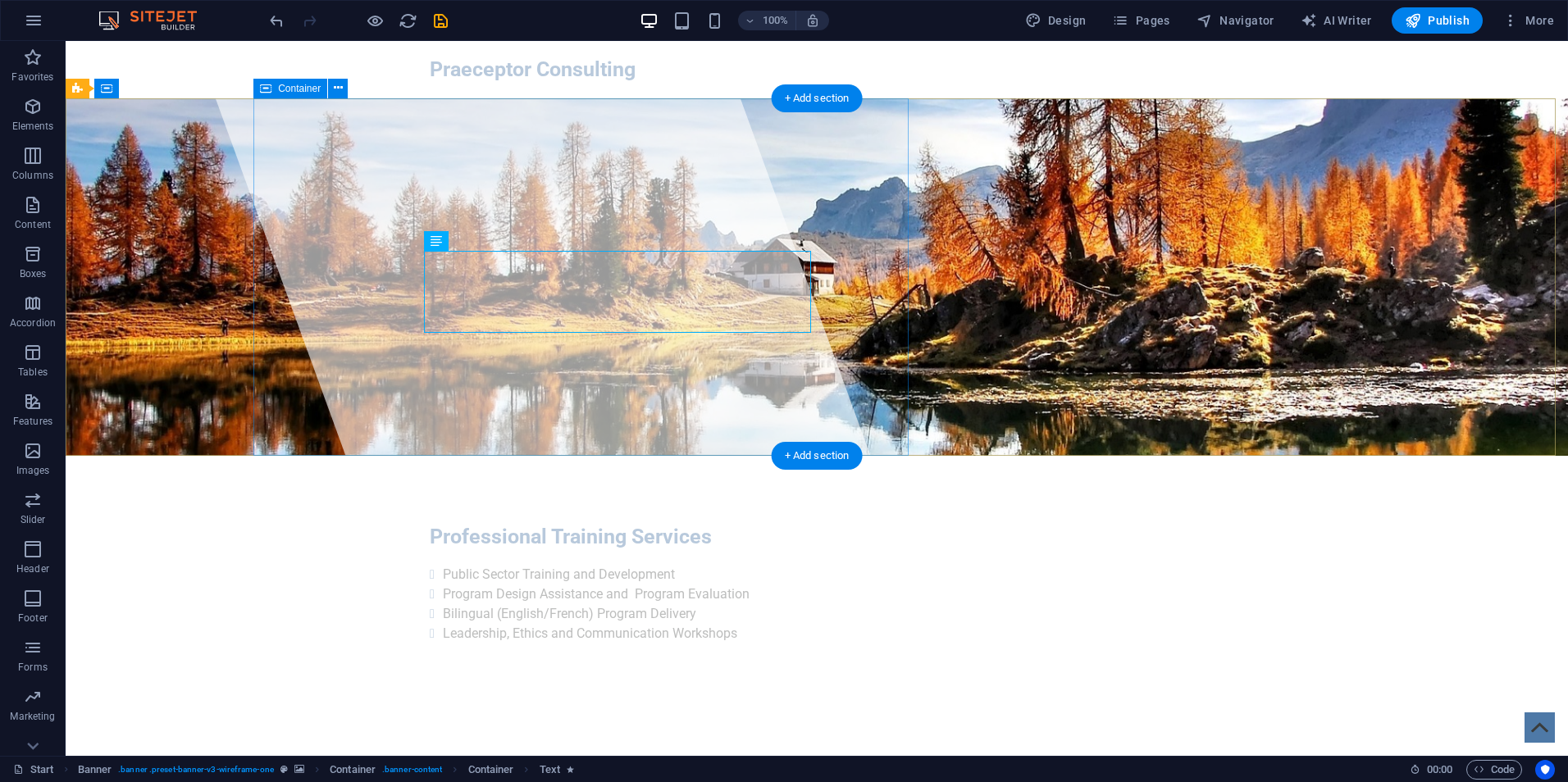
click at [579, 372] on div at bounding box center [587, 399] width 785 height 715
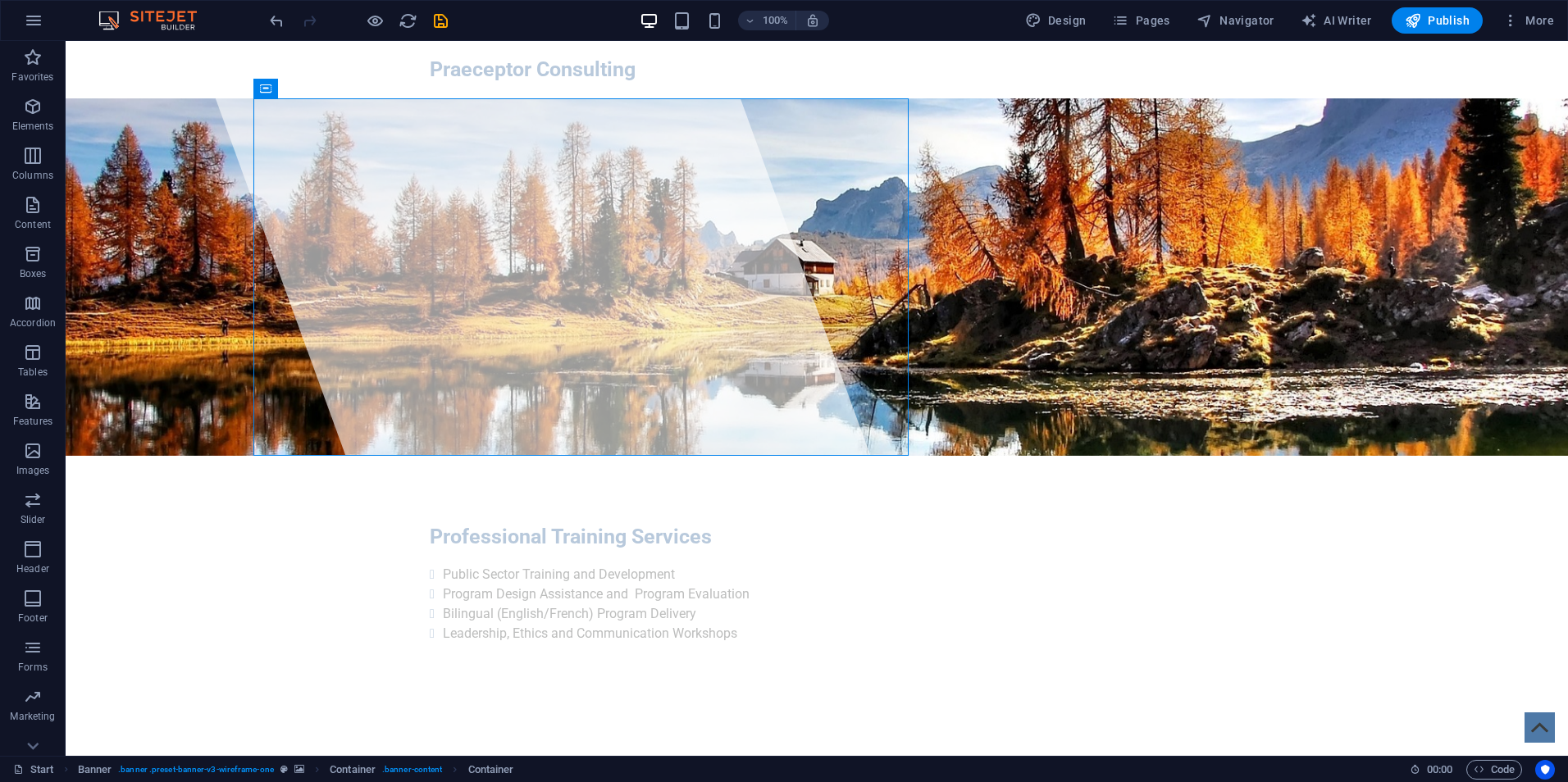
click at [360, 19] on div at bounding box center [359, 20] width 184 height 26
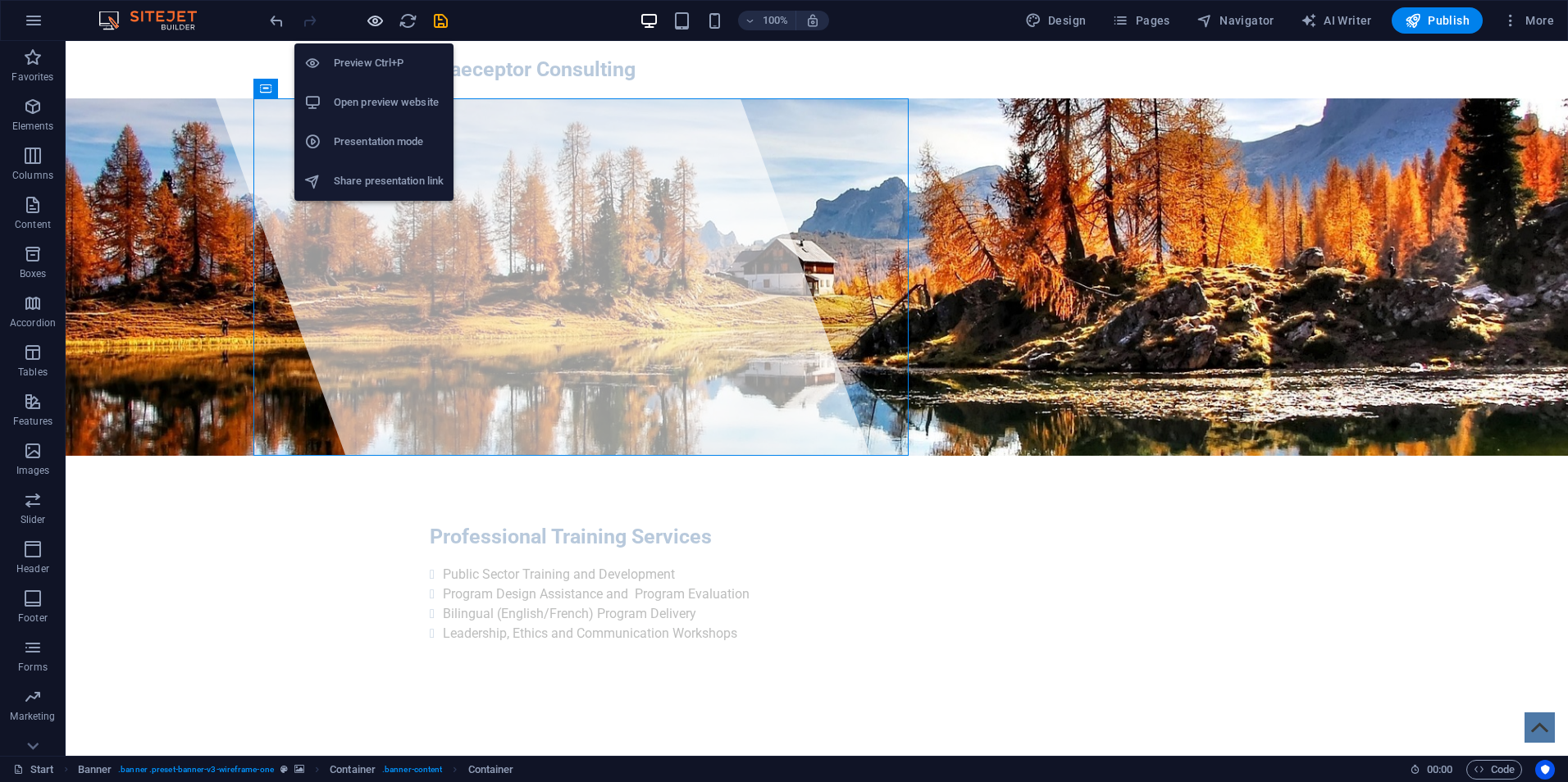
click at [374, 21] on icon "button" at bounding box center [375, 21] width 19 height 19
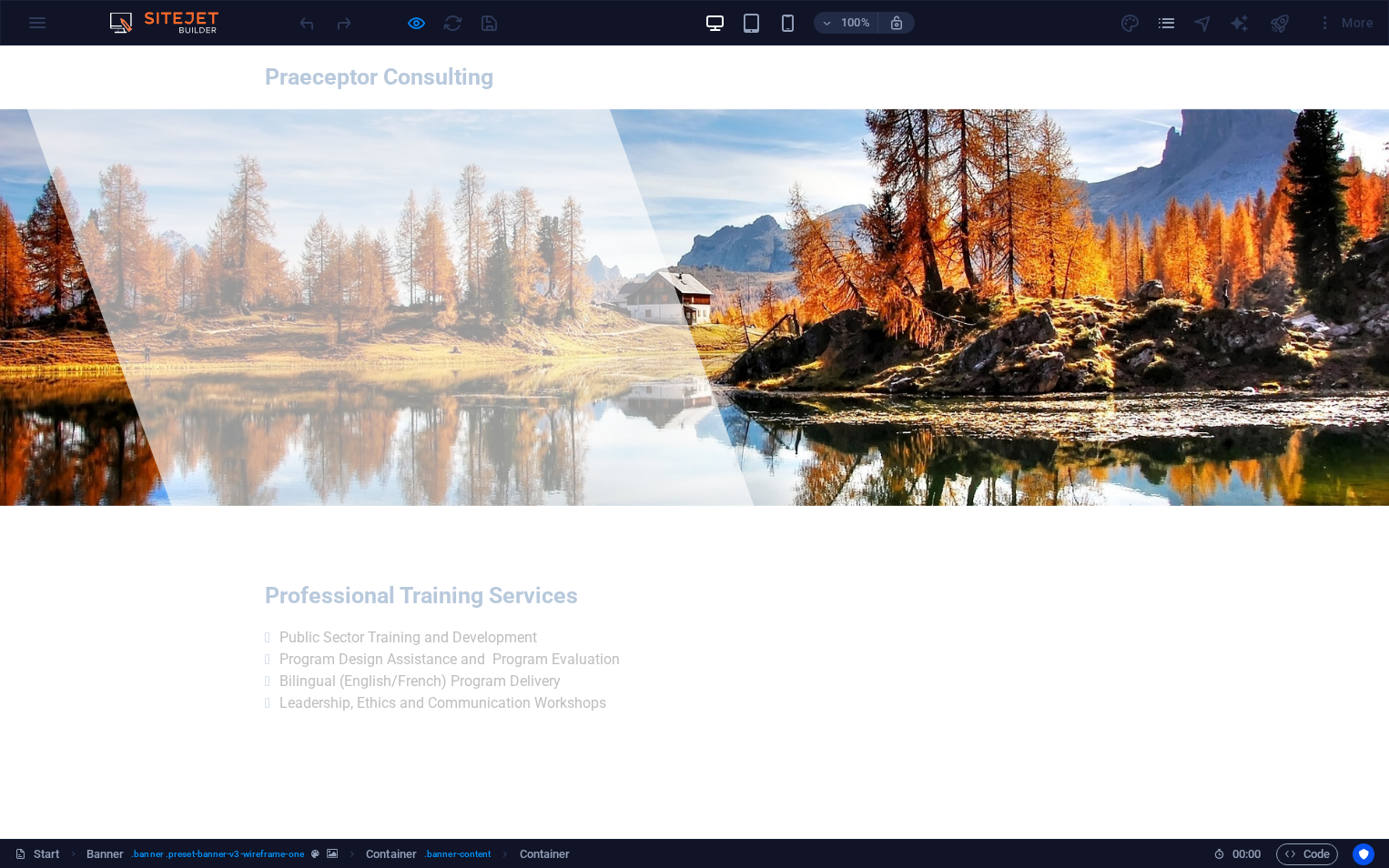
click at [870, 506] on div "Professional Training Services Public Sector Training and Development Program D…" at bounding box center [694, 654] width 1389 height 297
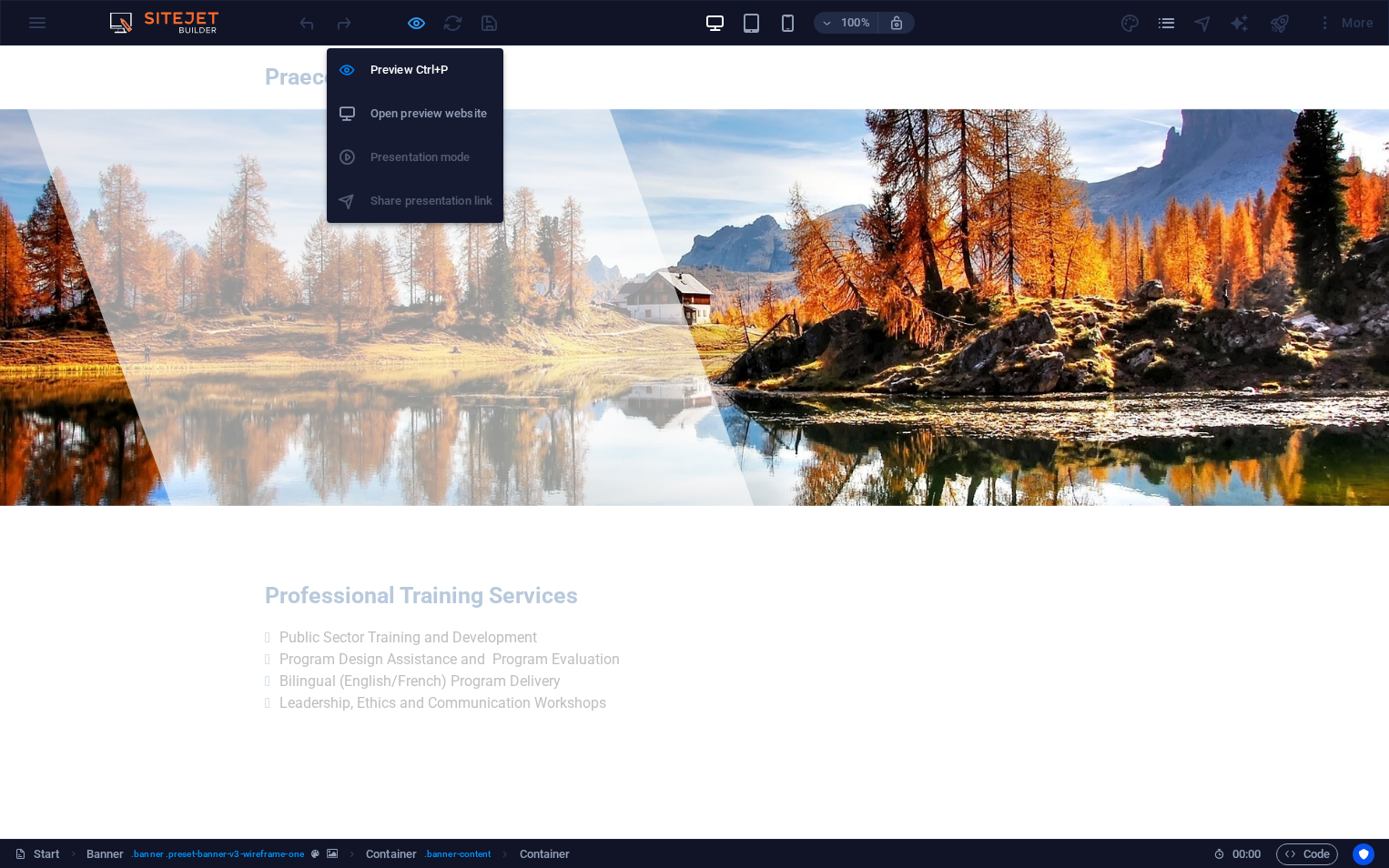
click at [420, 13] on icon "button" at bounding box center [416, 23] width 21 height 21
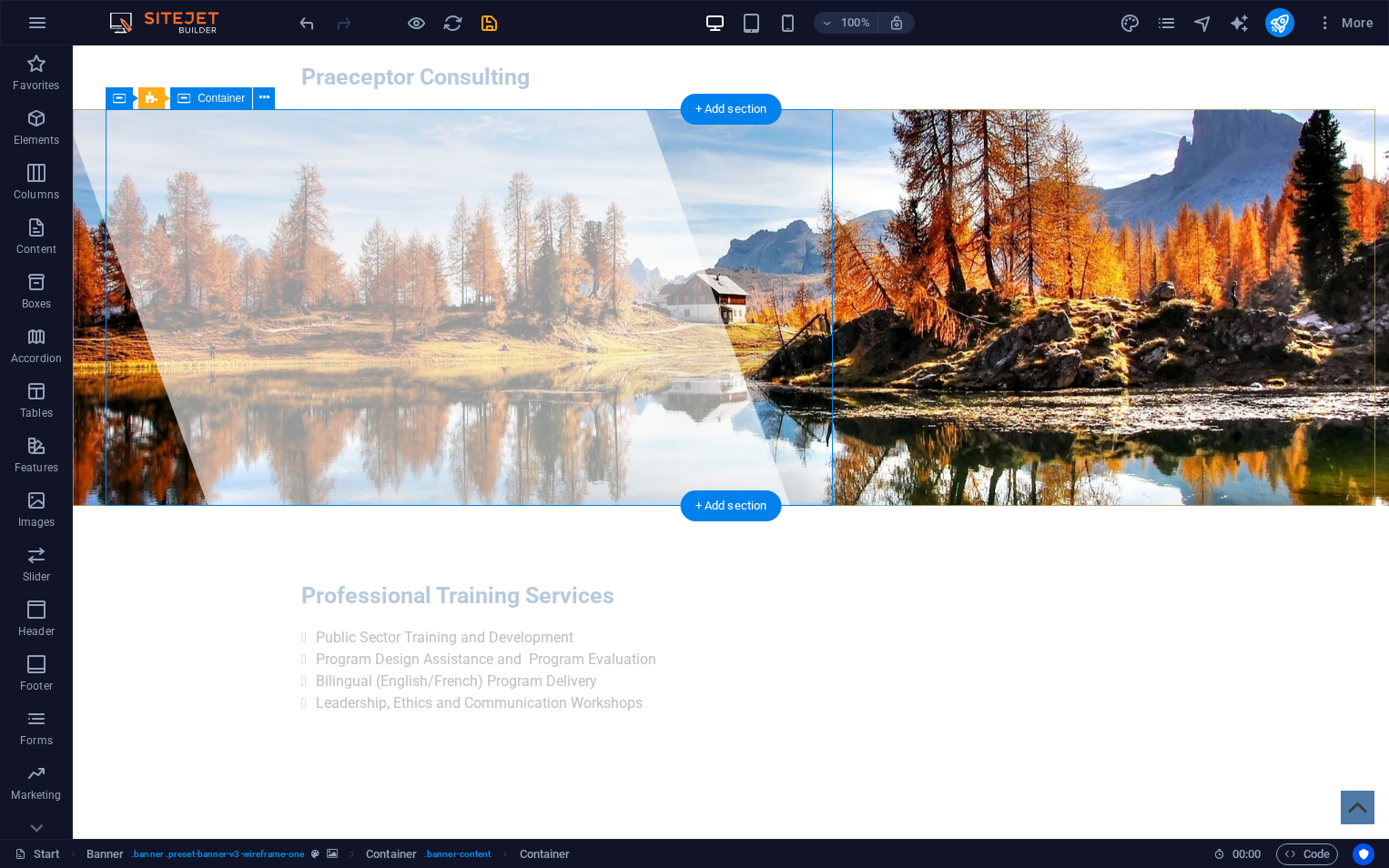
click at [207, 114] on div at bounding box center [475, 443] width 871 height 794
click at [217, 98] on span "Container" at bounding box center [221, 98] width 47 height 11
click at [269, 99] on icon at bounding box center [264, 97] width 10 height 19
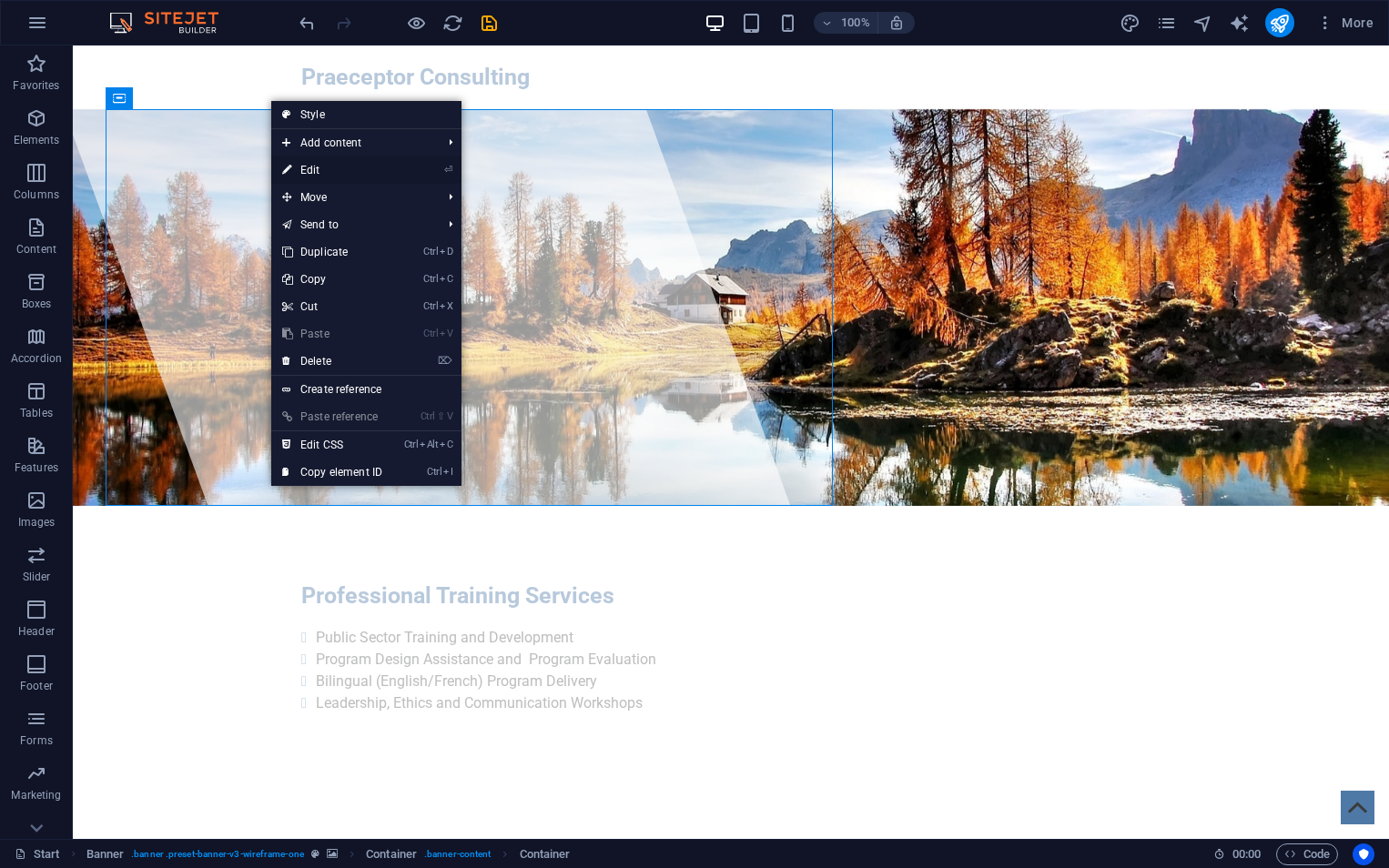
click at [312, 174] on link "⏎ Edit" at bounding box center [332, 170] width 122 height 27
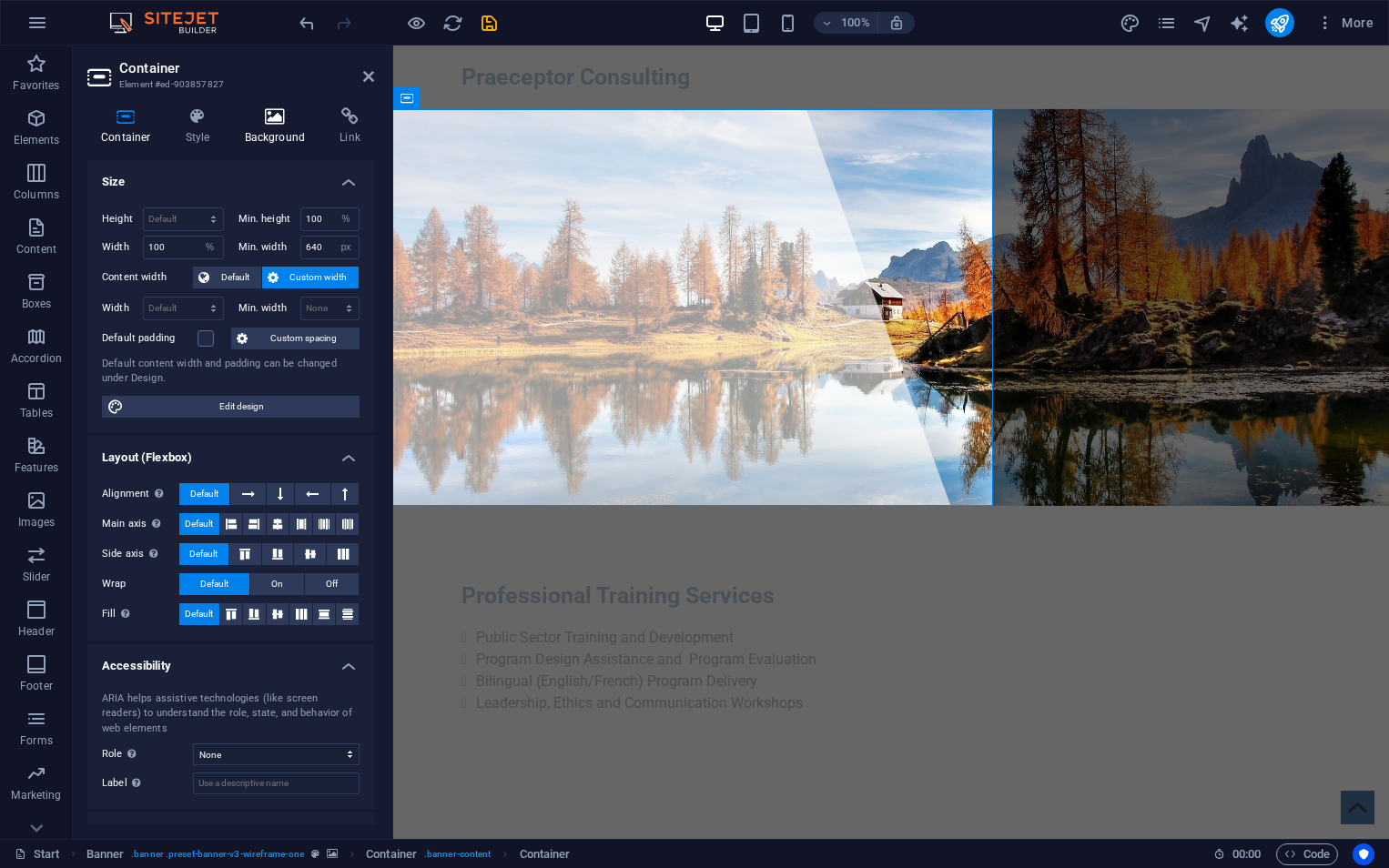
click at [282, 107] on icon at bounding box center [275, 116] width 88 height 18
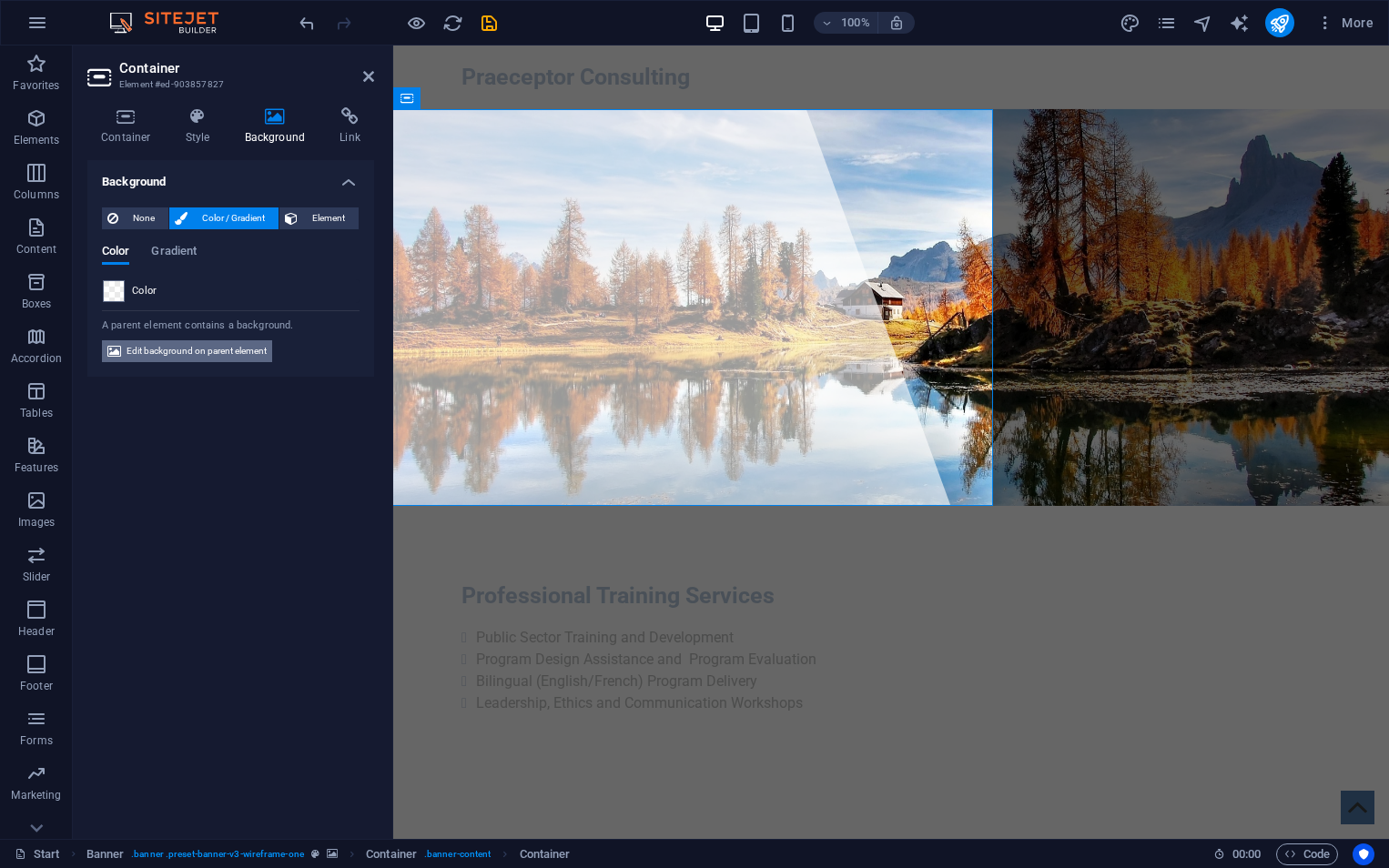
click at [221, 355] on span "Edit background on parent element" at bounding box center [197, 351] width 140 height 22
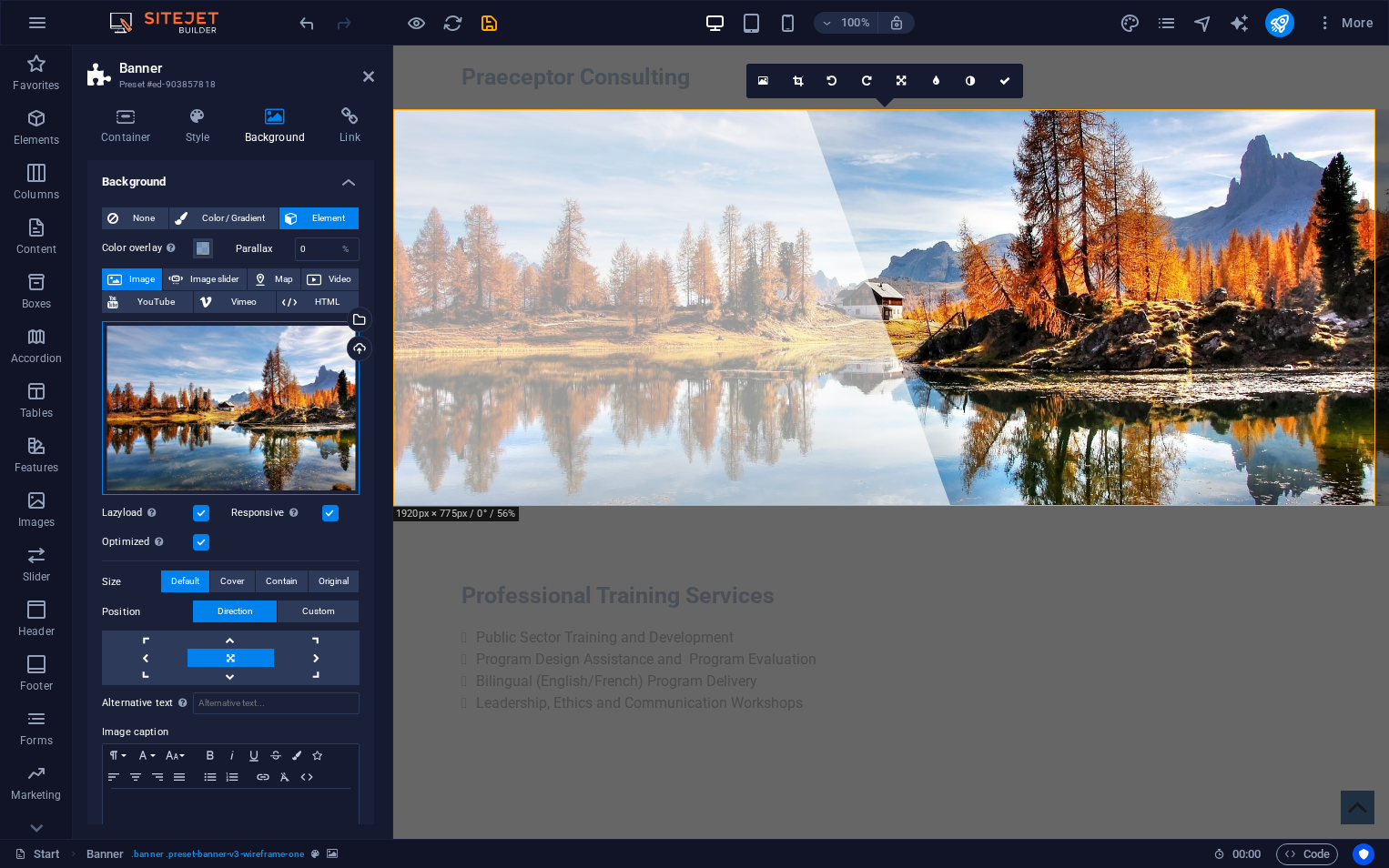
click at [274, 390] on div "Drag files here, click to choose files or select files from Files or our free s…" at bounding box center [231, 408] width 258 height 175
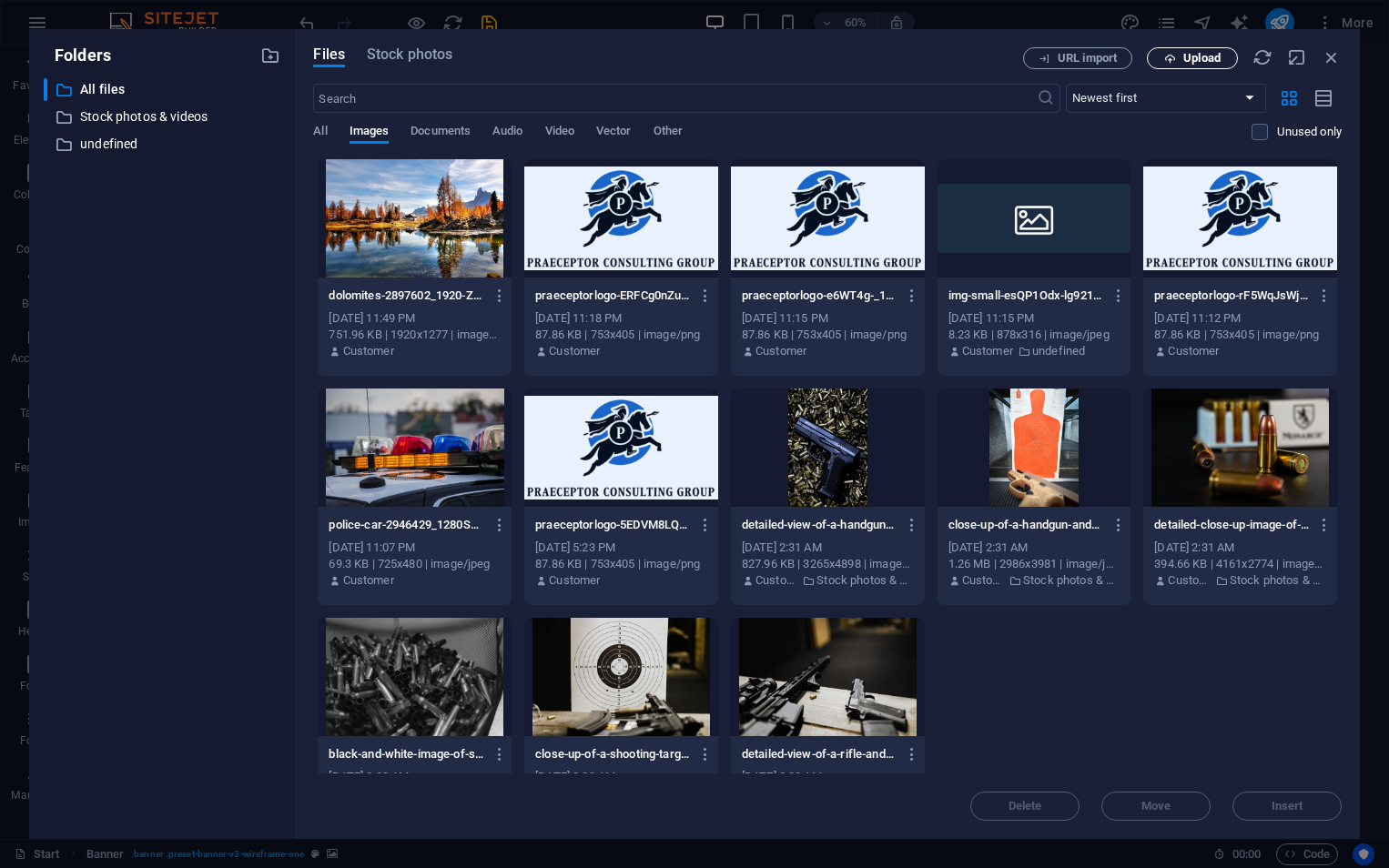
click at [1215, 61] on span "Upload" at bounding box center [1201, 58] width 37 height 11
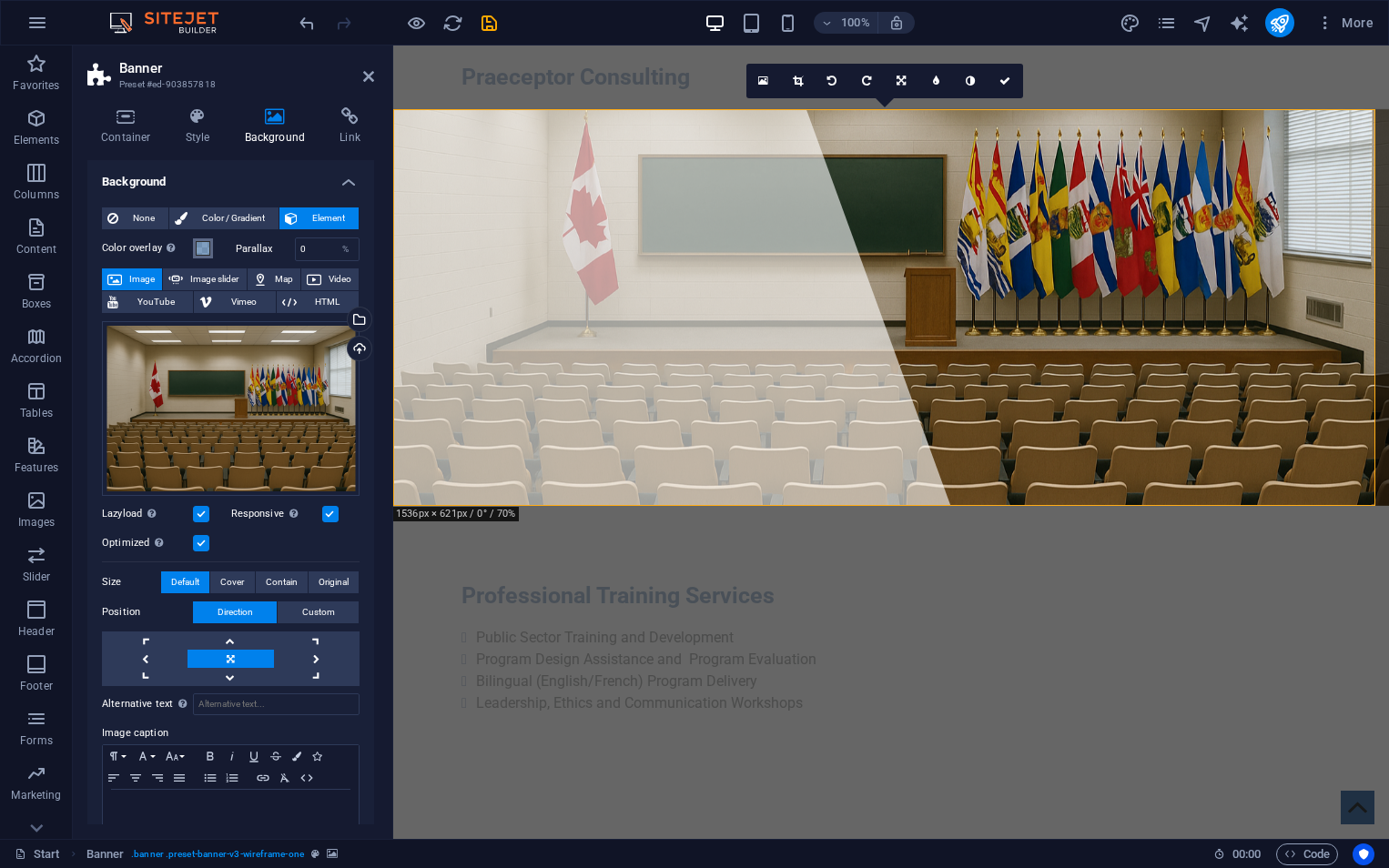
click at [195, 253] on button "Color overlay Places an overlay over the background to colorize it" at bounding box center [203, 248] width 20 height 20
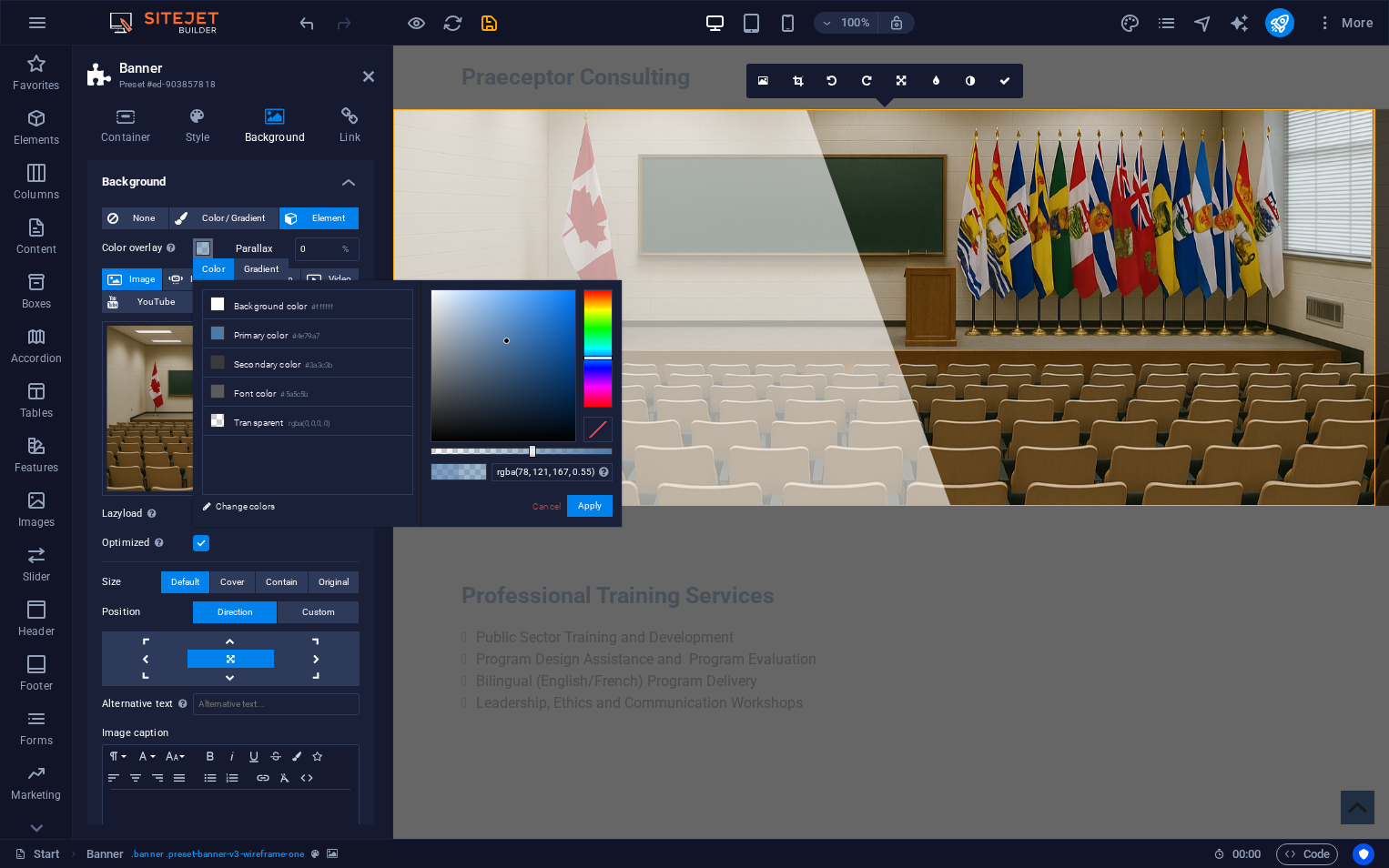
drag, startPoint x: 559, startPoint y: 451, endPoint x: 531, endPoint y: 443, distance: 29.1
click at [531, 443] on div "rgba(78, 121, 167, 0.55) Supported formats #0852ed rgb(8, 82, 237) rgba(8, 82, …" at bounding box center [521, 535] width 201 height 511
click at [585, 515] on button "Apply" at bounding box center [590, 506] width 46 height 22
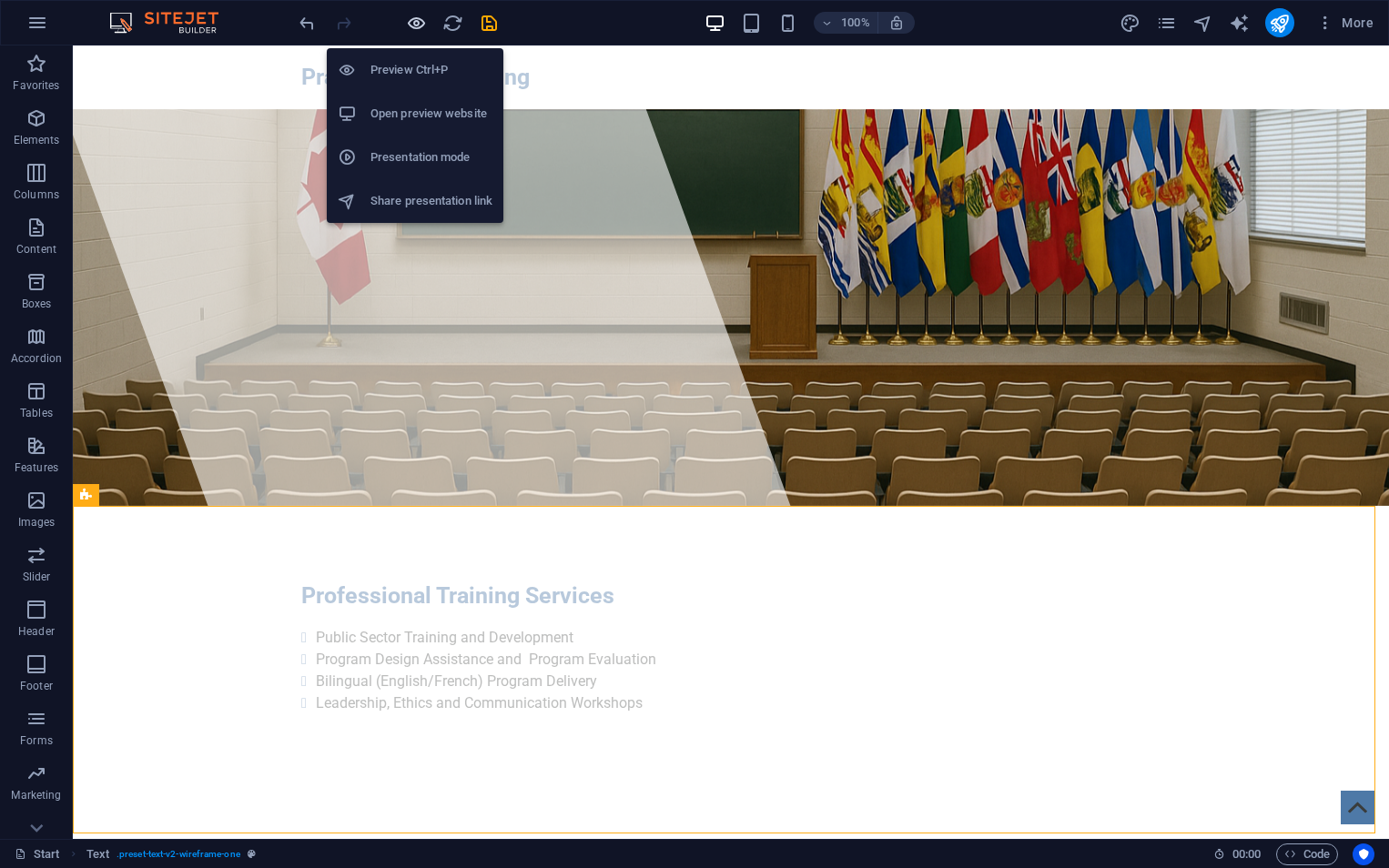
click at [415, 25] on icon "button" at bounding box center [416, 23] width 21 height 21
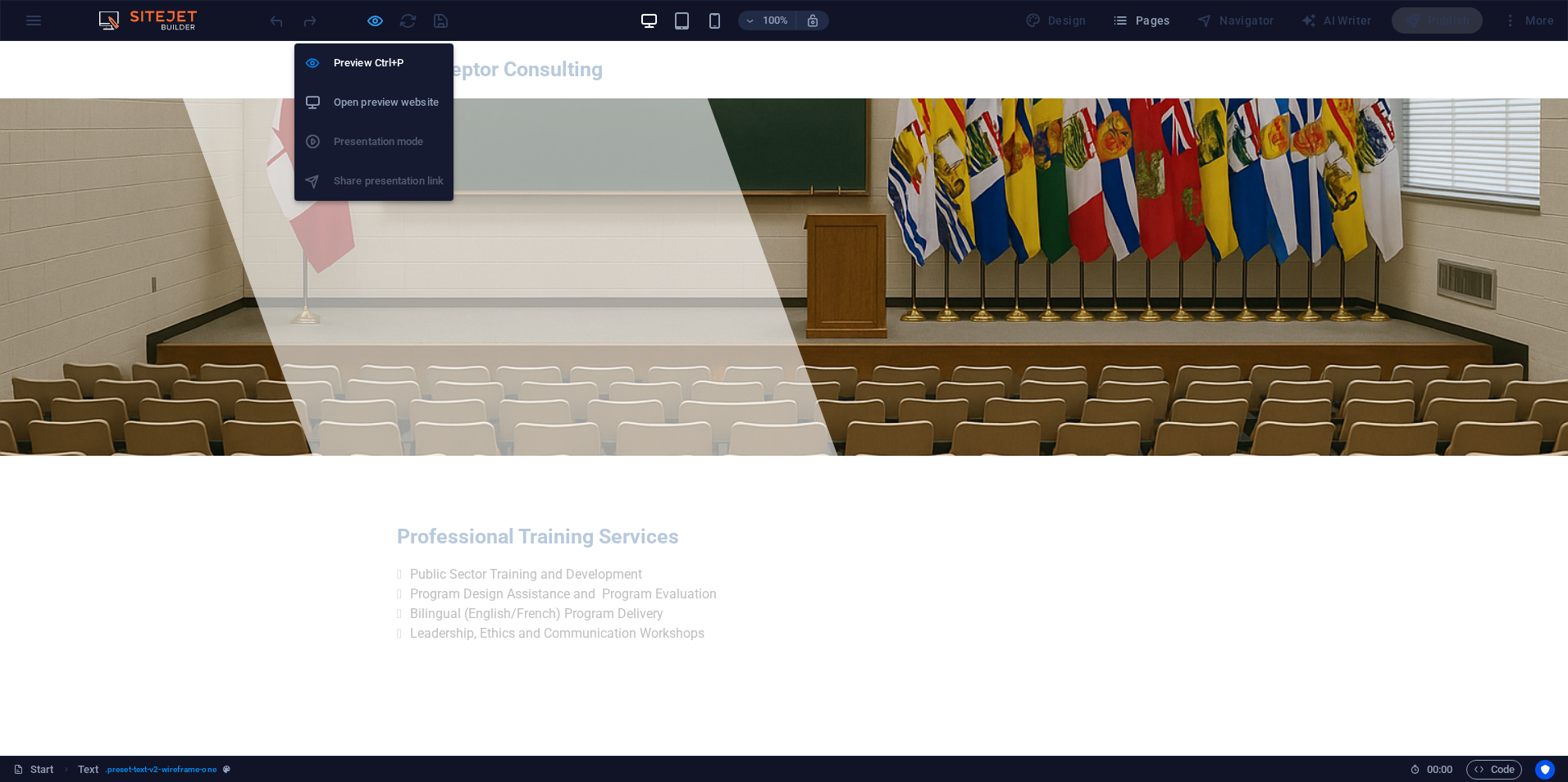
click at [372, 15] on icon "button" at bounding box center [375, 21] width 19 height 19
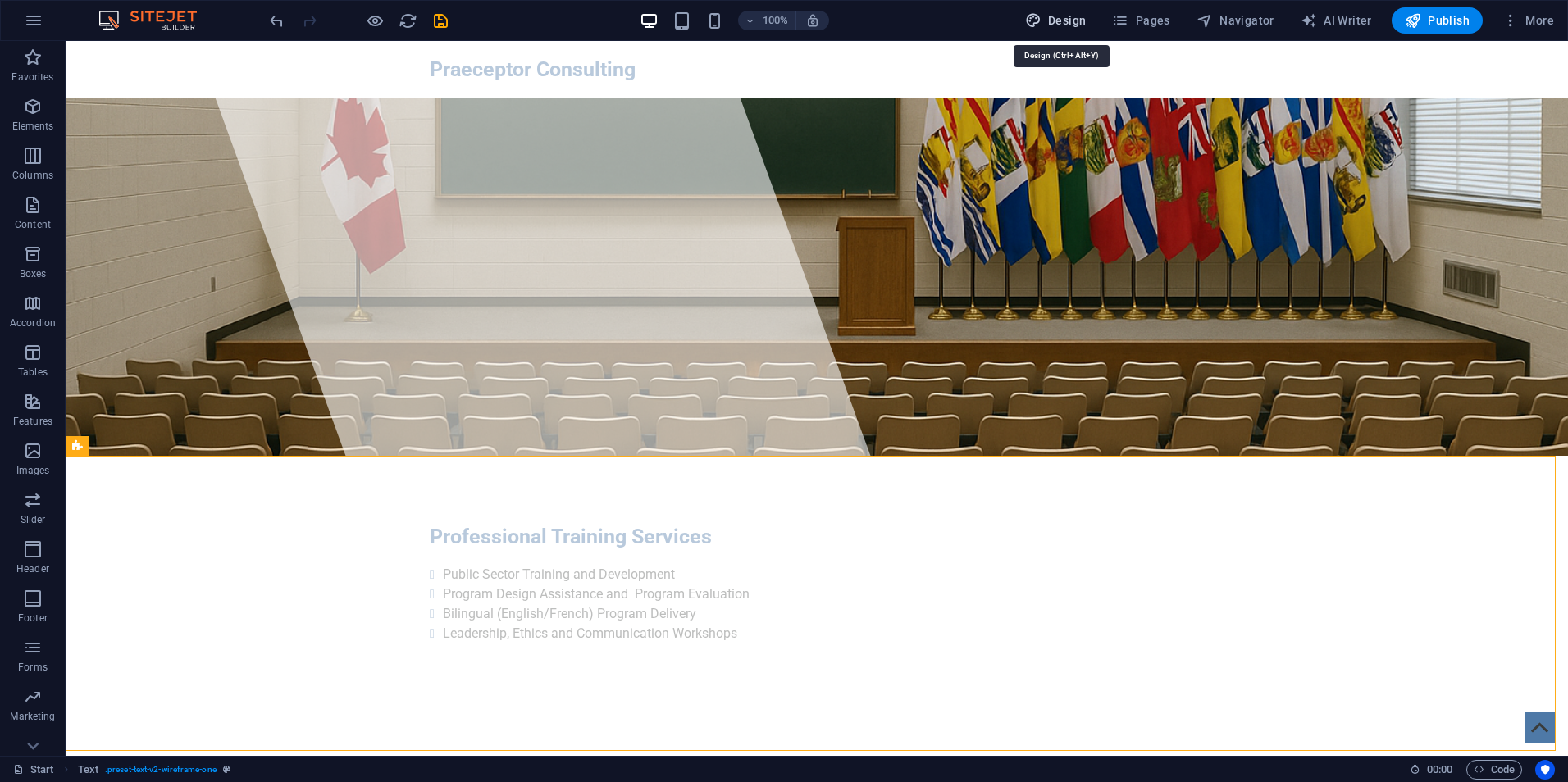
click at [1047, 14] on span "Design" at bounding box center [1056, 21] width 61 height 16
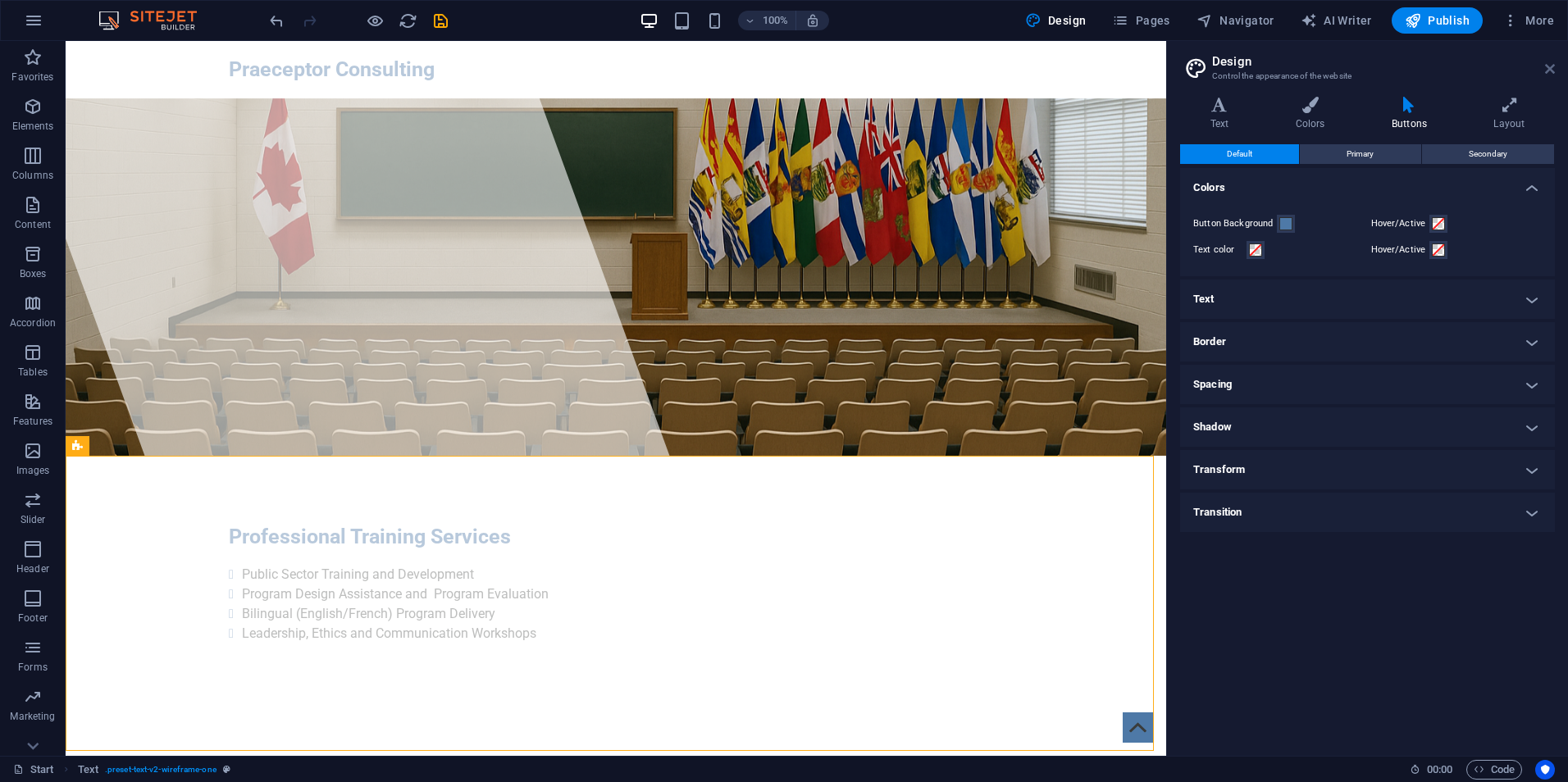
click at [1545, 71] on icon at bounding box center [1550, 68] width 10 height 14
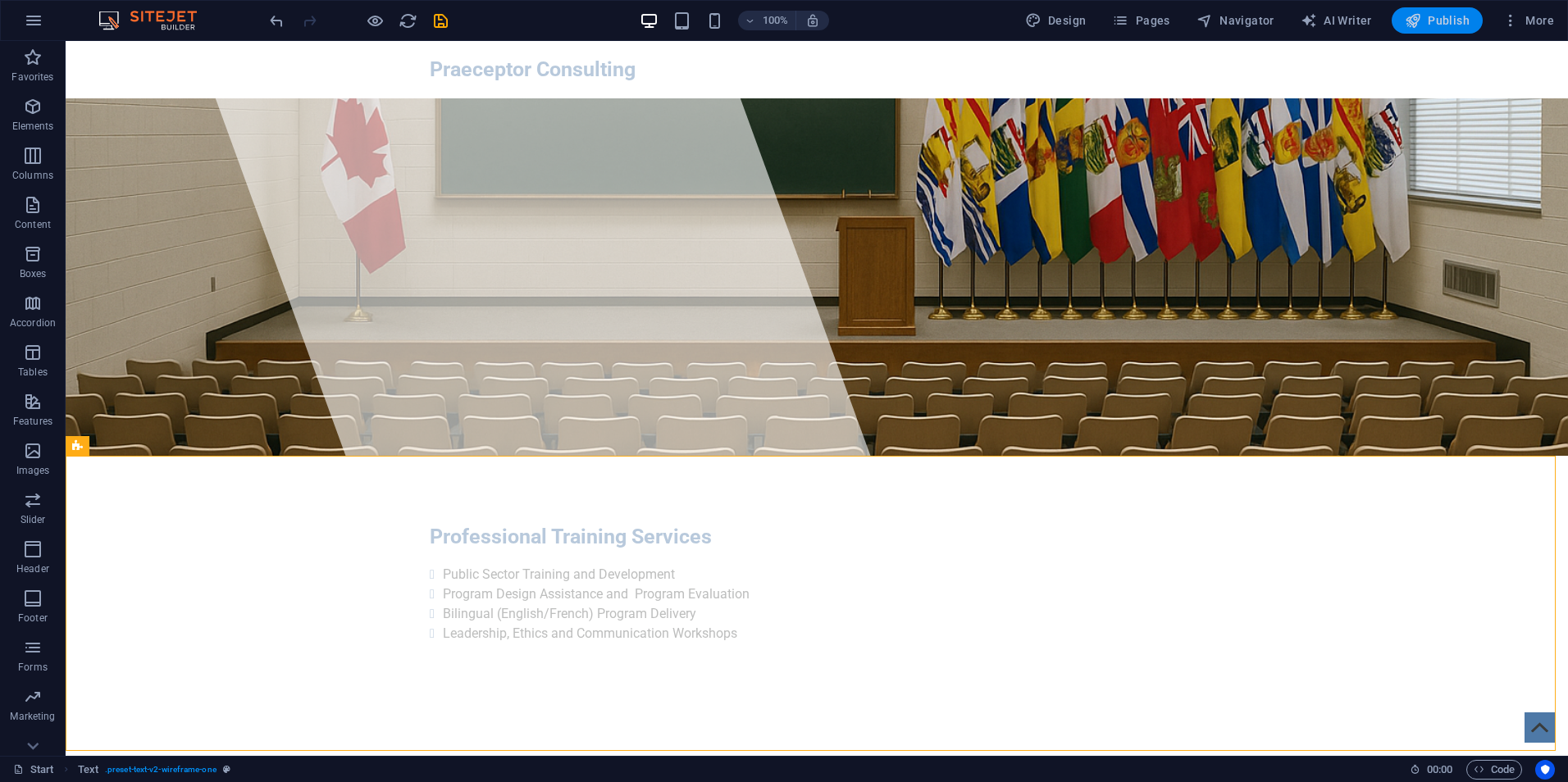
click at [1454, 19] on span "Publish" at bounding box center [1437, 21] width 65 height 16
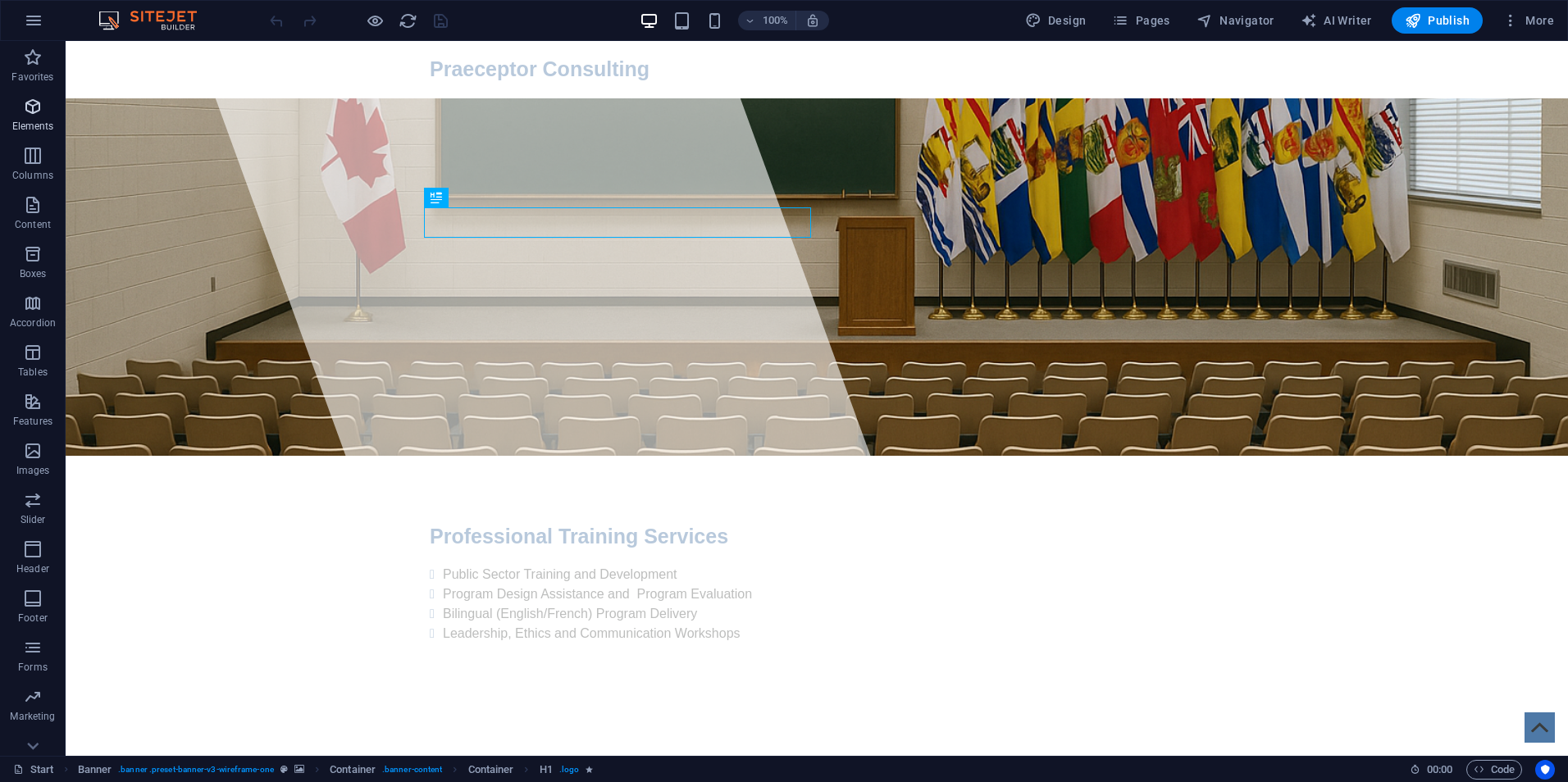
click at [27, 113] on icon "button" at bounding box center [32, 106] width 20 height 20
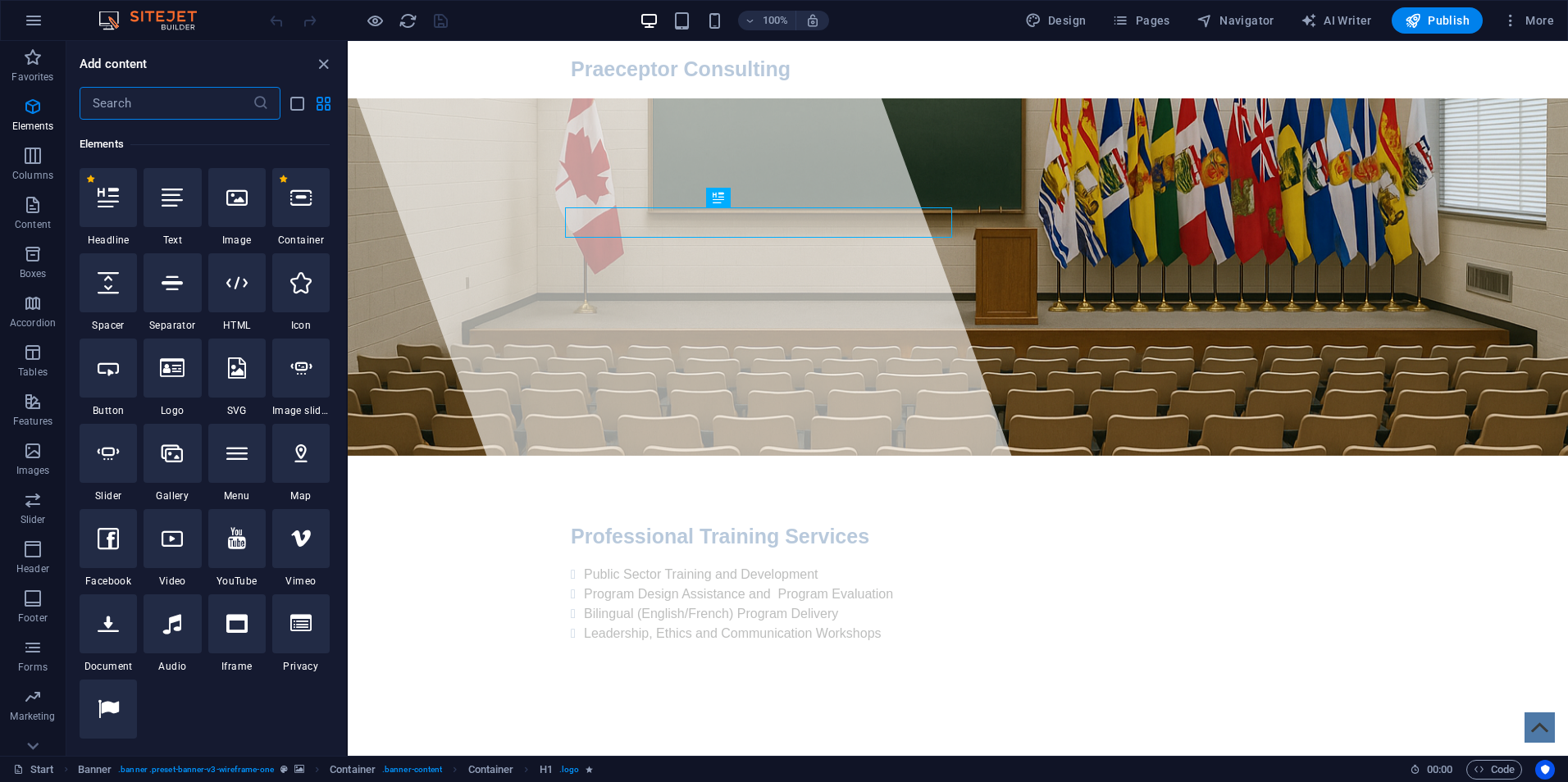
scroll to position [175, 0]
click at [104, 196] on icon at bounding box center [108, 196] width 22 height 22
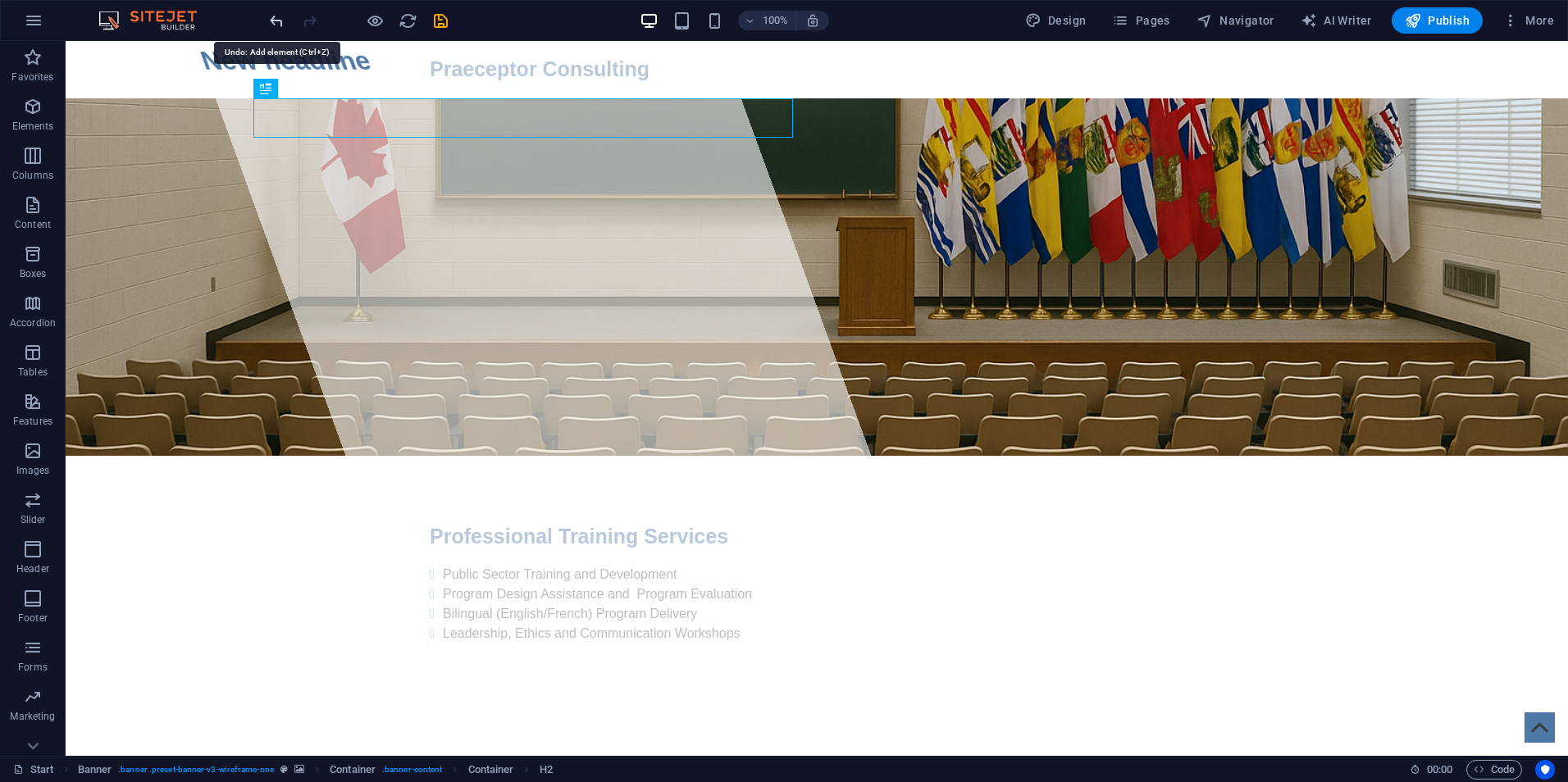
click at [276, 19] on icon "undo" at bounding box center [277, 21] width 19 height 19
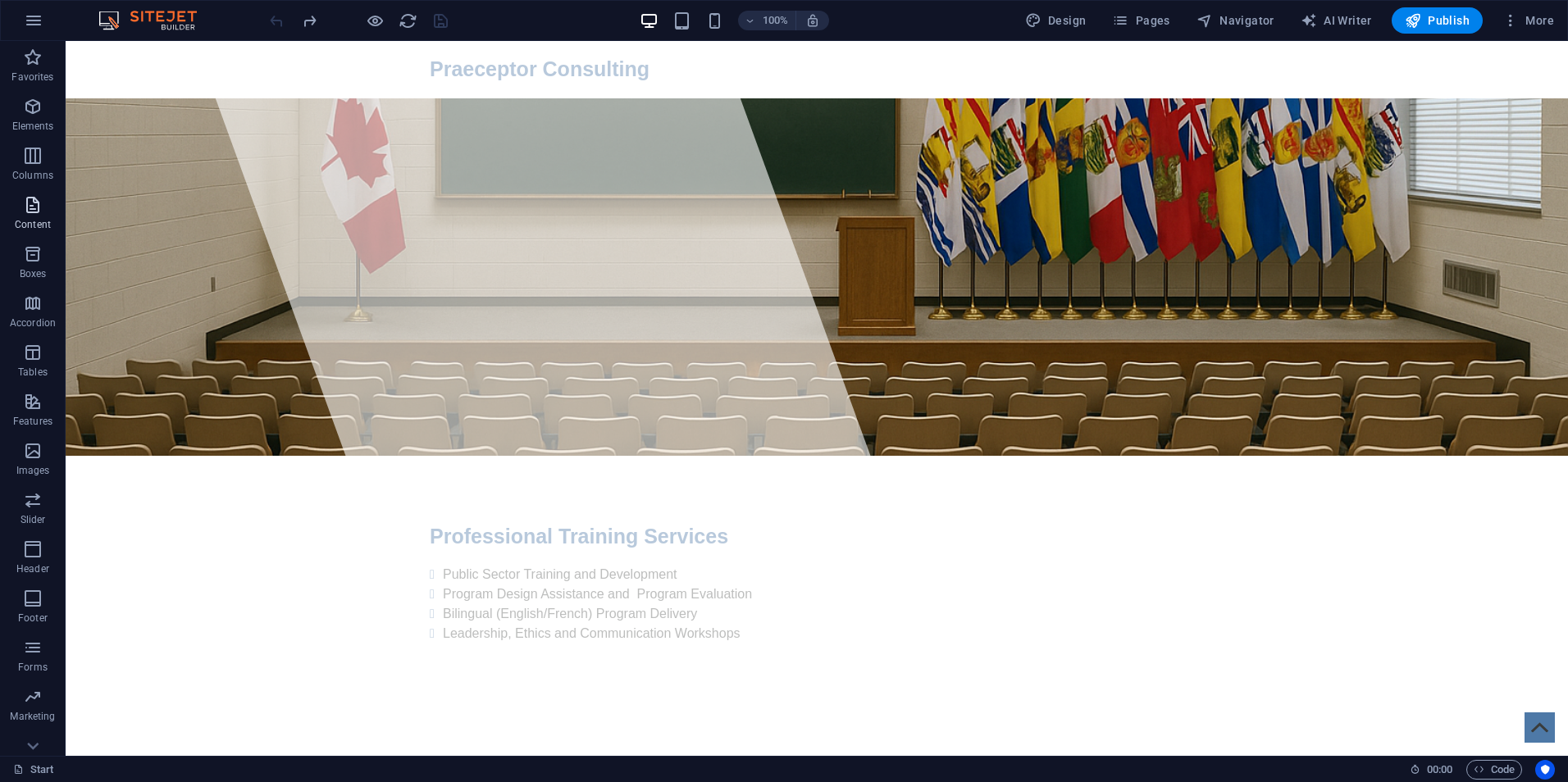
click at [23, 214] on icon "button" at bounding box center [32, 205] width 20 height 20
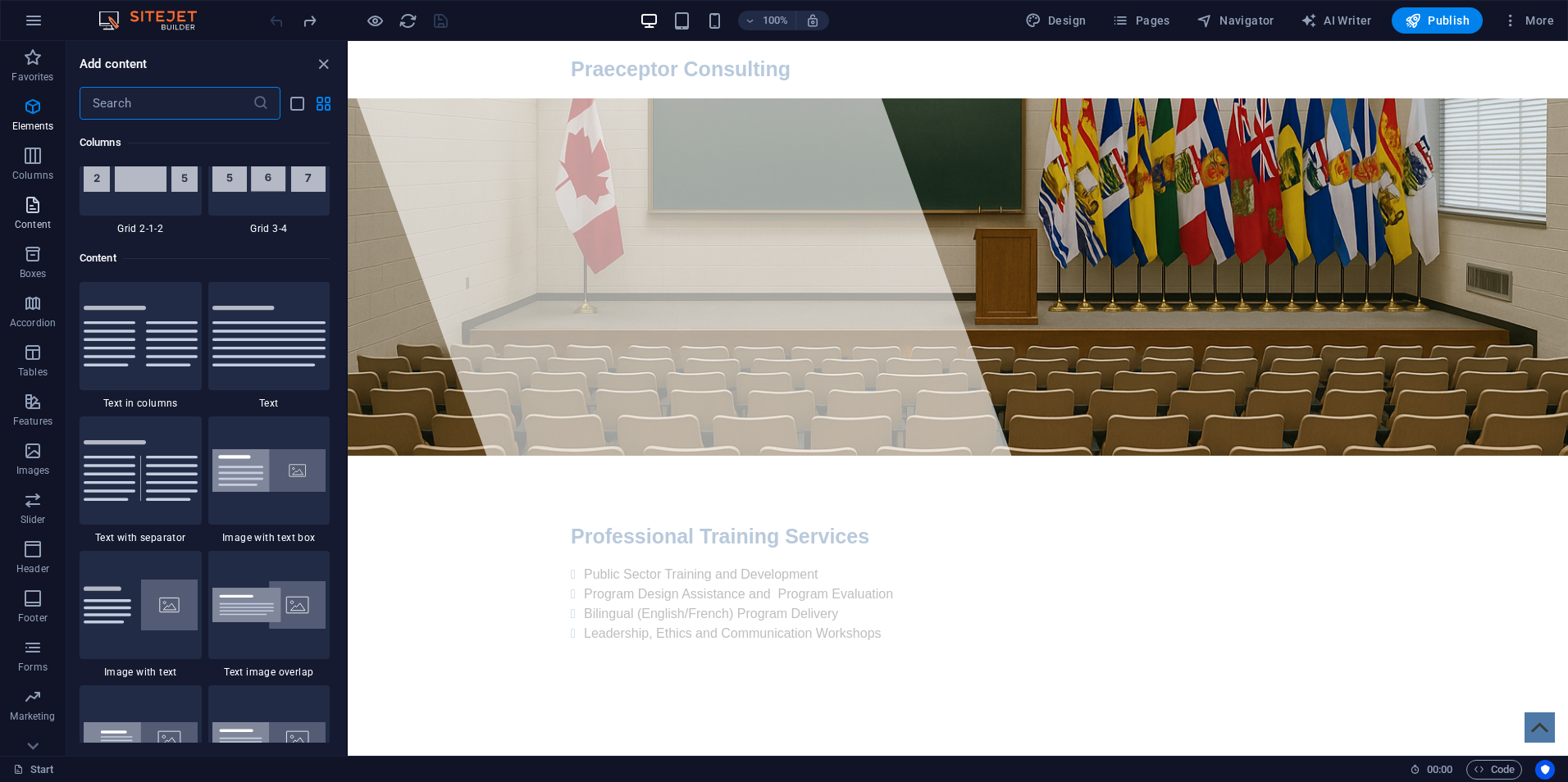
scroll to position [2869, 0]
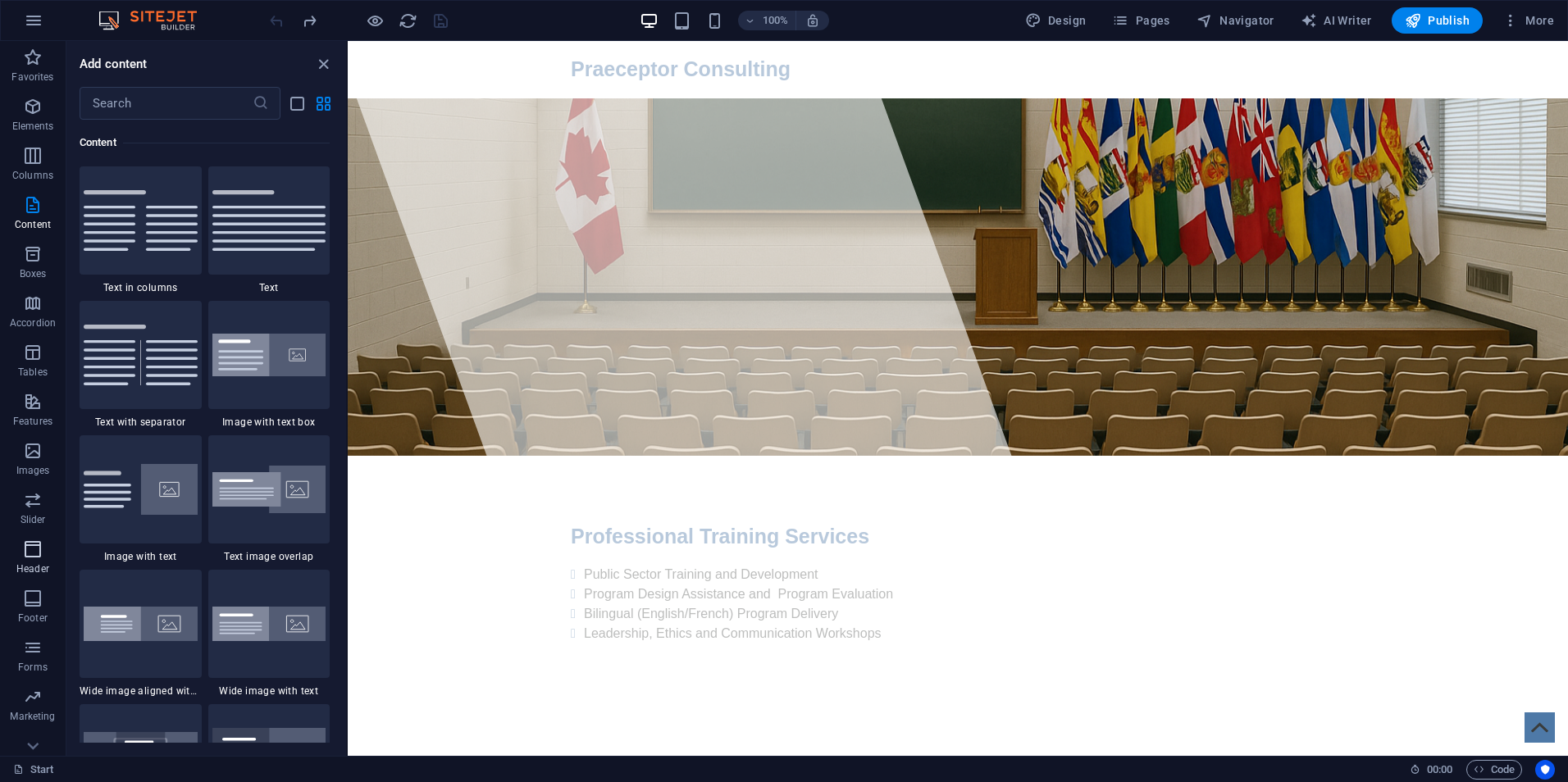
click at [34, 554] on icon "button" at bounding box center [32, 550] width 20 height 20
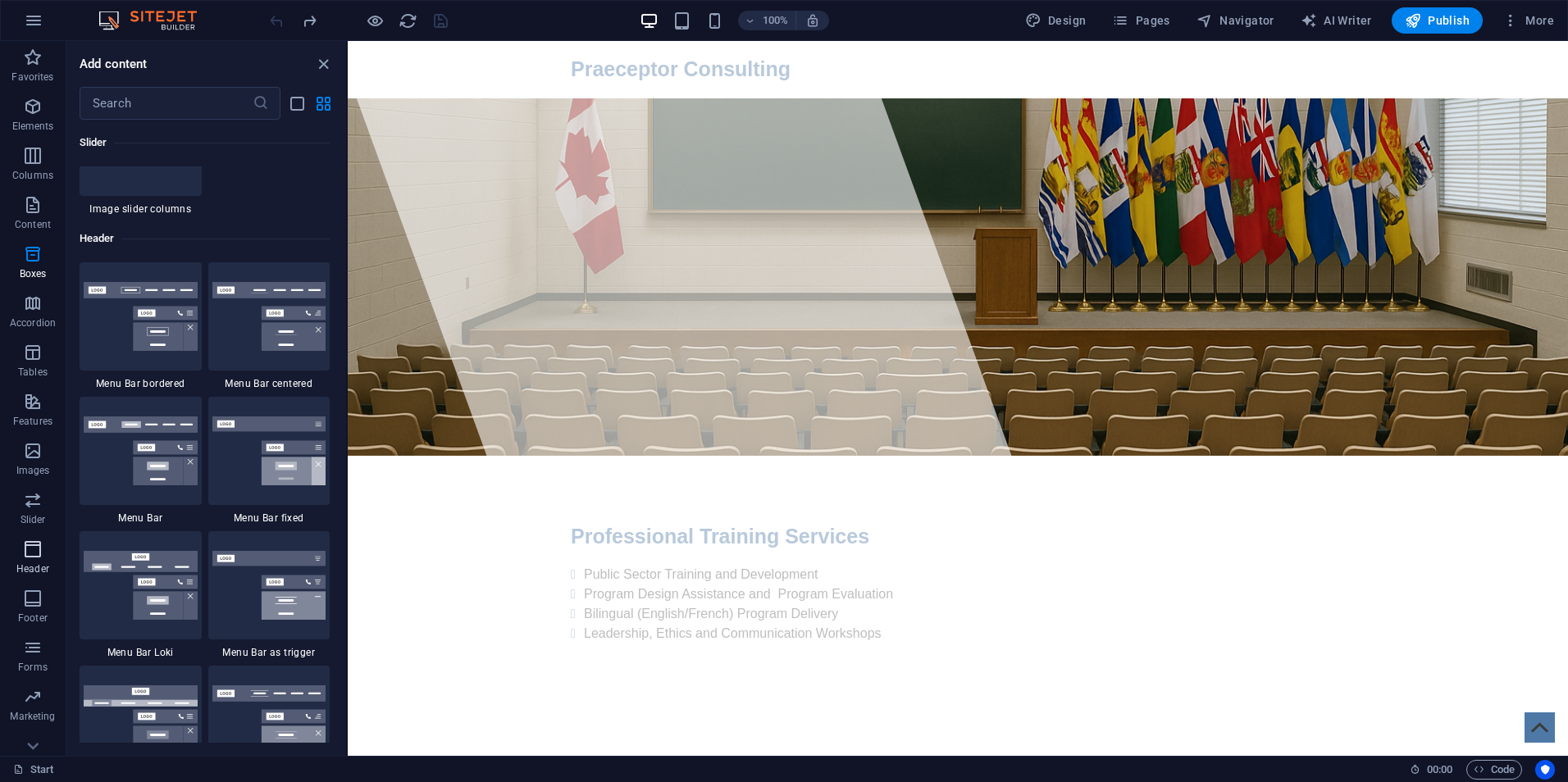
scroll to position [9875, 0]
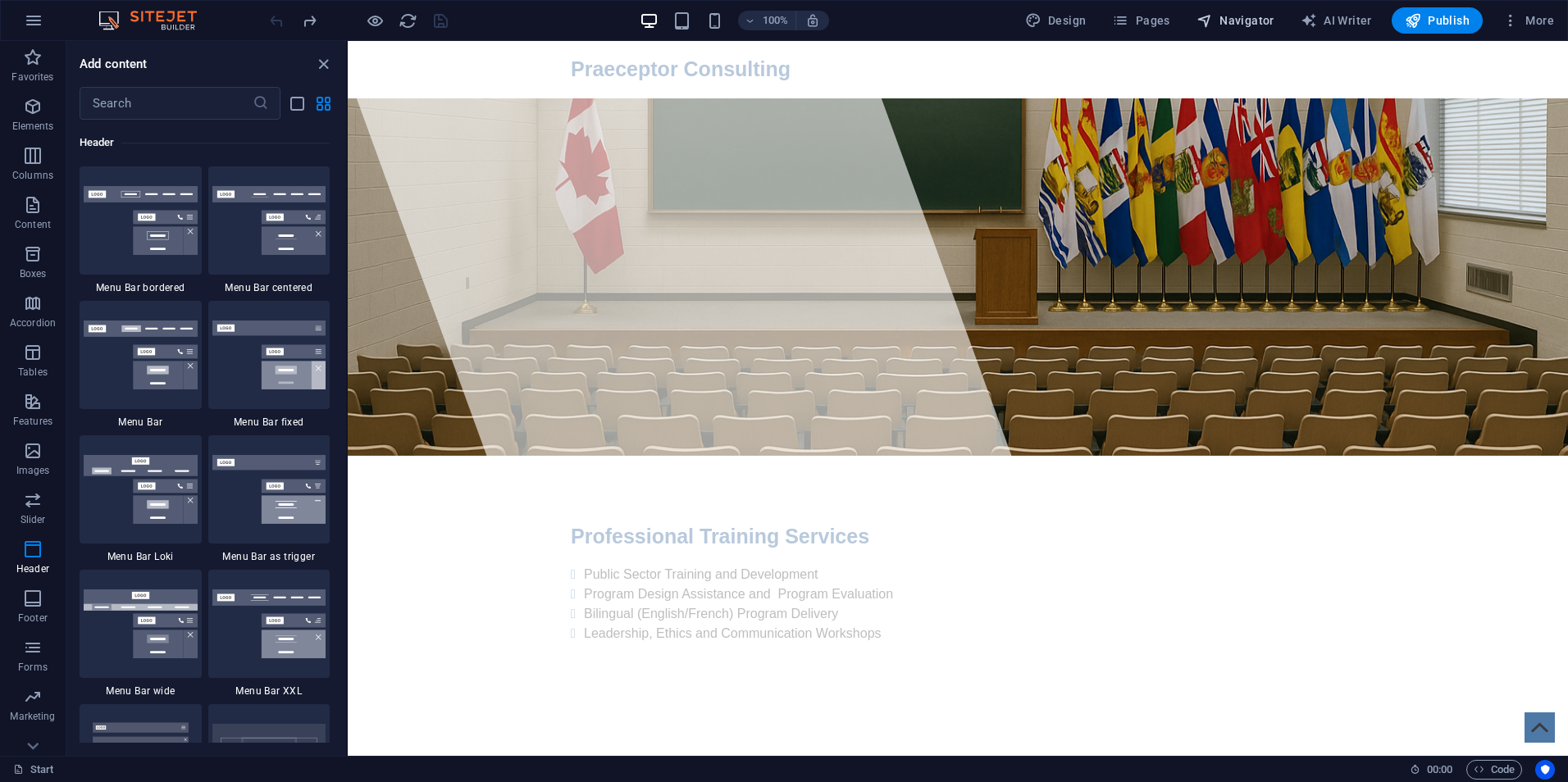
click at [1251, 18] on span "Navigator" at bounding box center [1235, 21] width 77 height 16
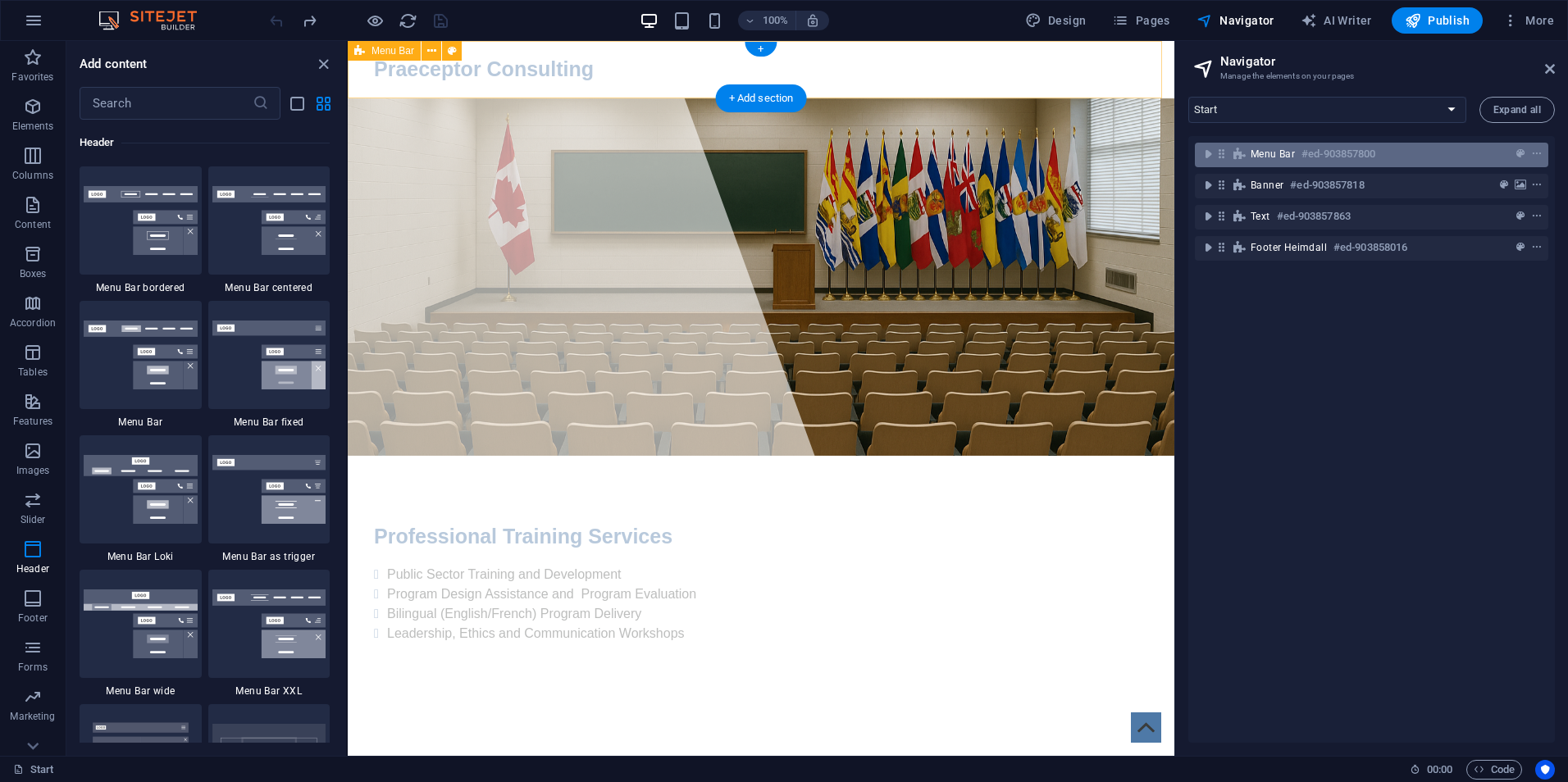
click at [1276, 156] on span "Menu Bar" at bounding box center [1272, 154] width 44 height 14
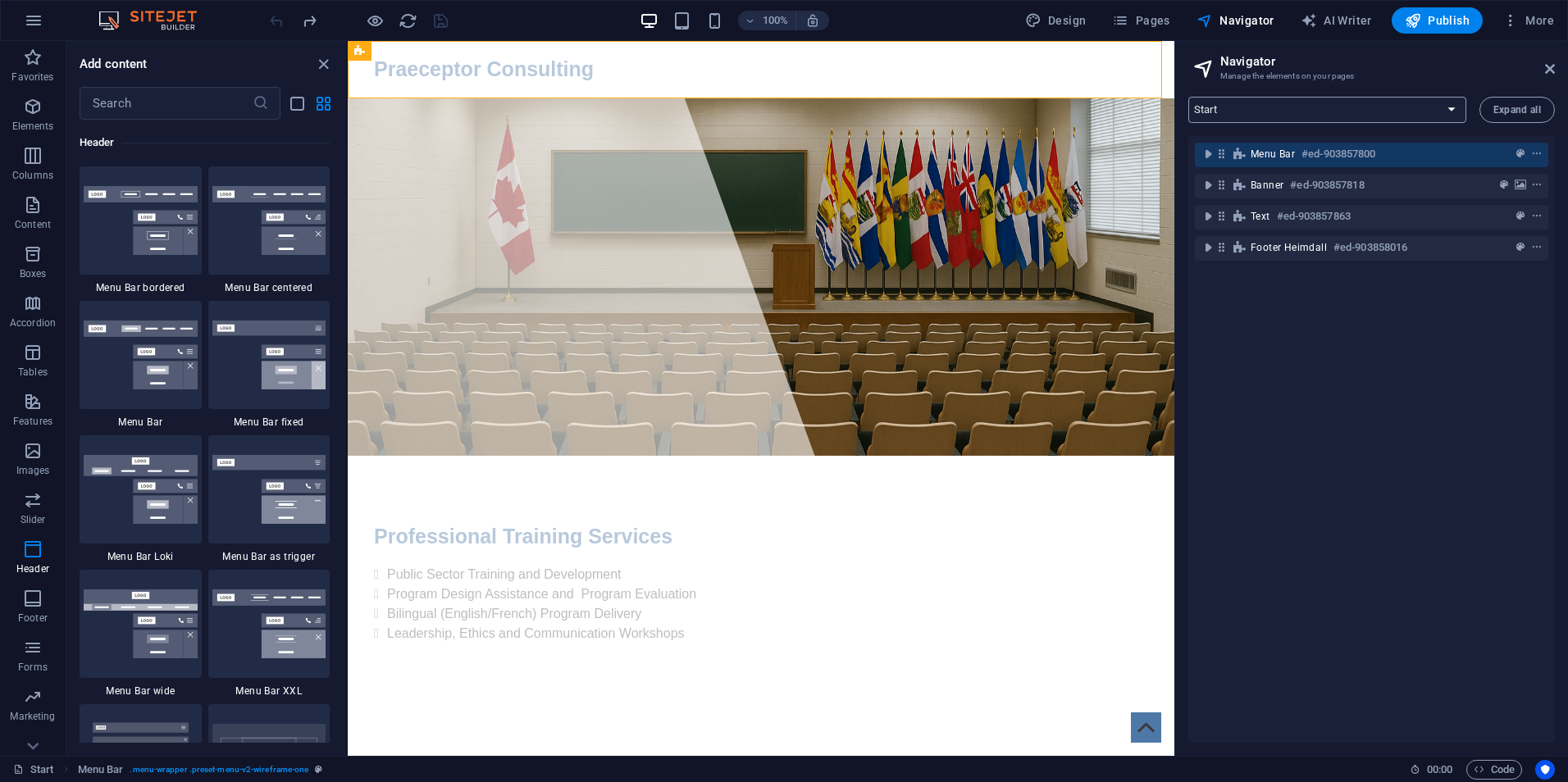
click at [1247, 106] on select "Start Subpage Legal Notice Privacy" at bounding box center [1327, 109] width 278 height 26
select select "16968247-en"
click at [1189, 96] on select "Start Subpage Legal Notice Privacy" at bounding box center [1327, 109] width 278 height 26
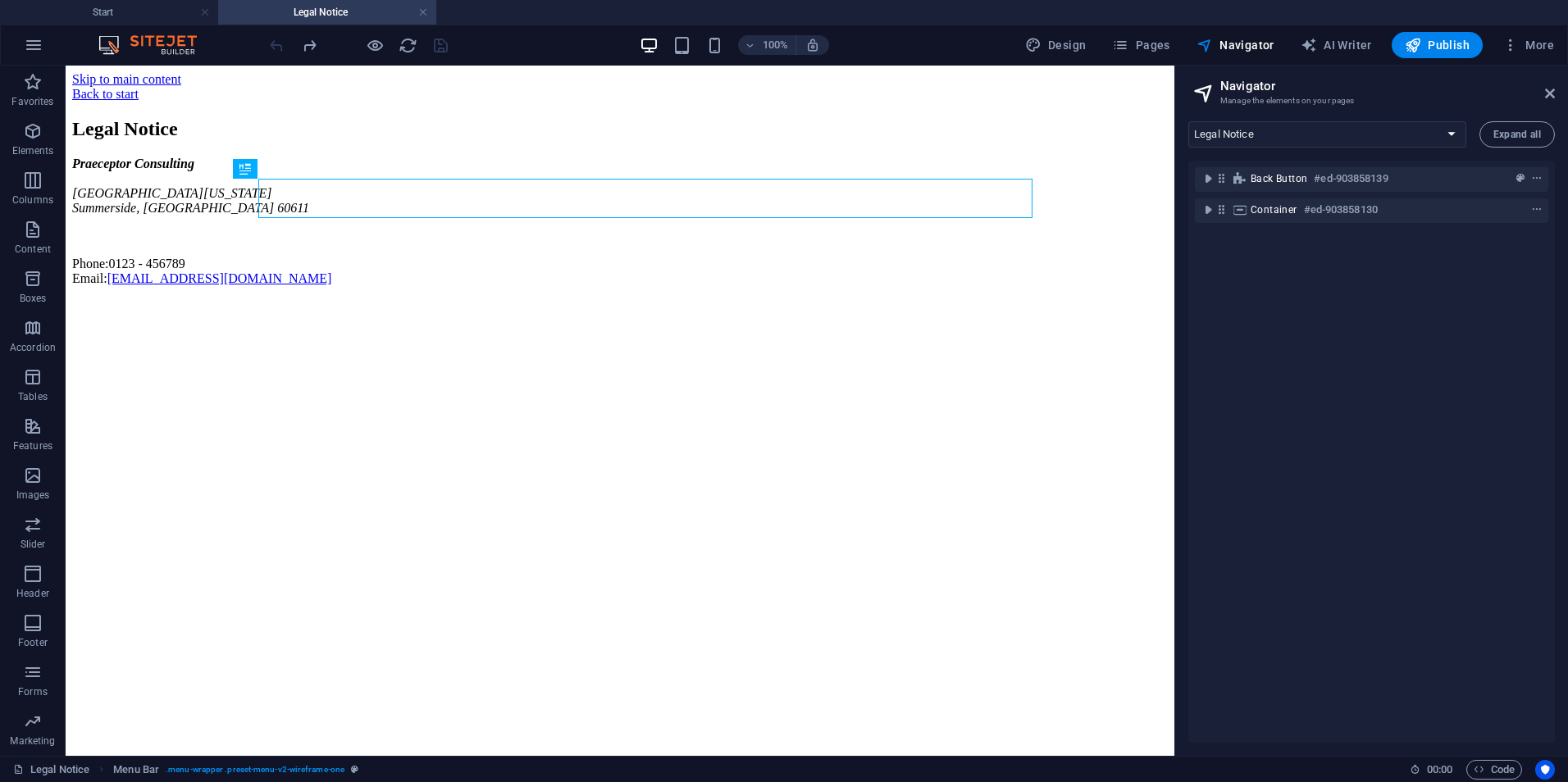
scroll to position [0, 0]
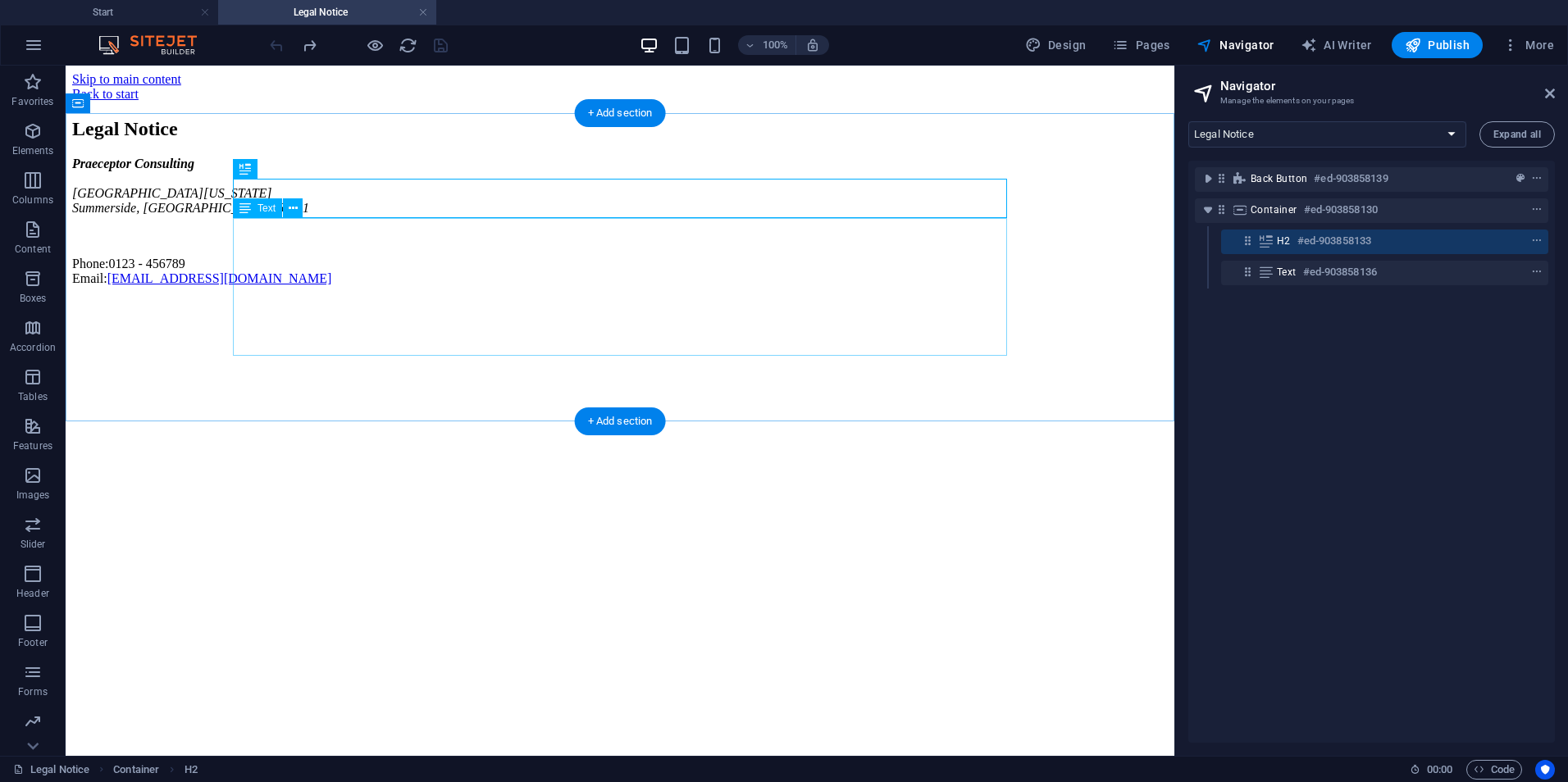
click at [328, 266] on div "Praeceptor Consulting North Michigan Avenue Summerside, PE 60611 Phone: 0123 - …" at bounding box center [620, 222] width 1096 height 130
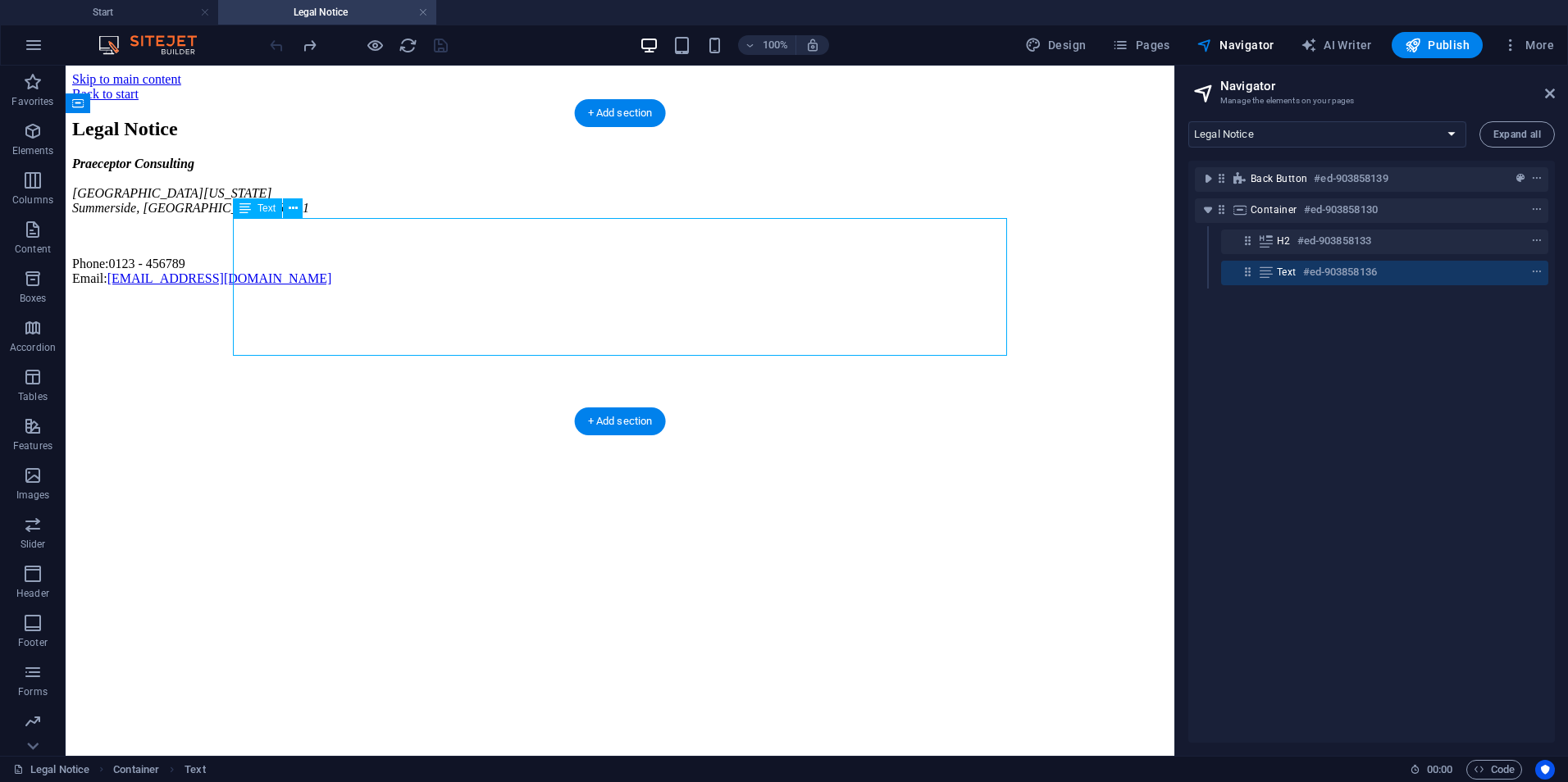
click at [316, 276] on div "Praeceptor Consulting North Michigan Avenue Summerside, PE 60611 Phone: 0123 - …" at bounding box center [620, 222] width 1096 height 130
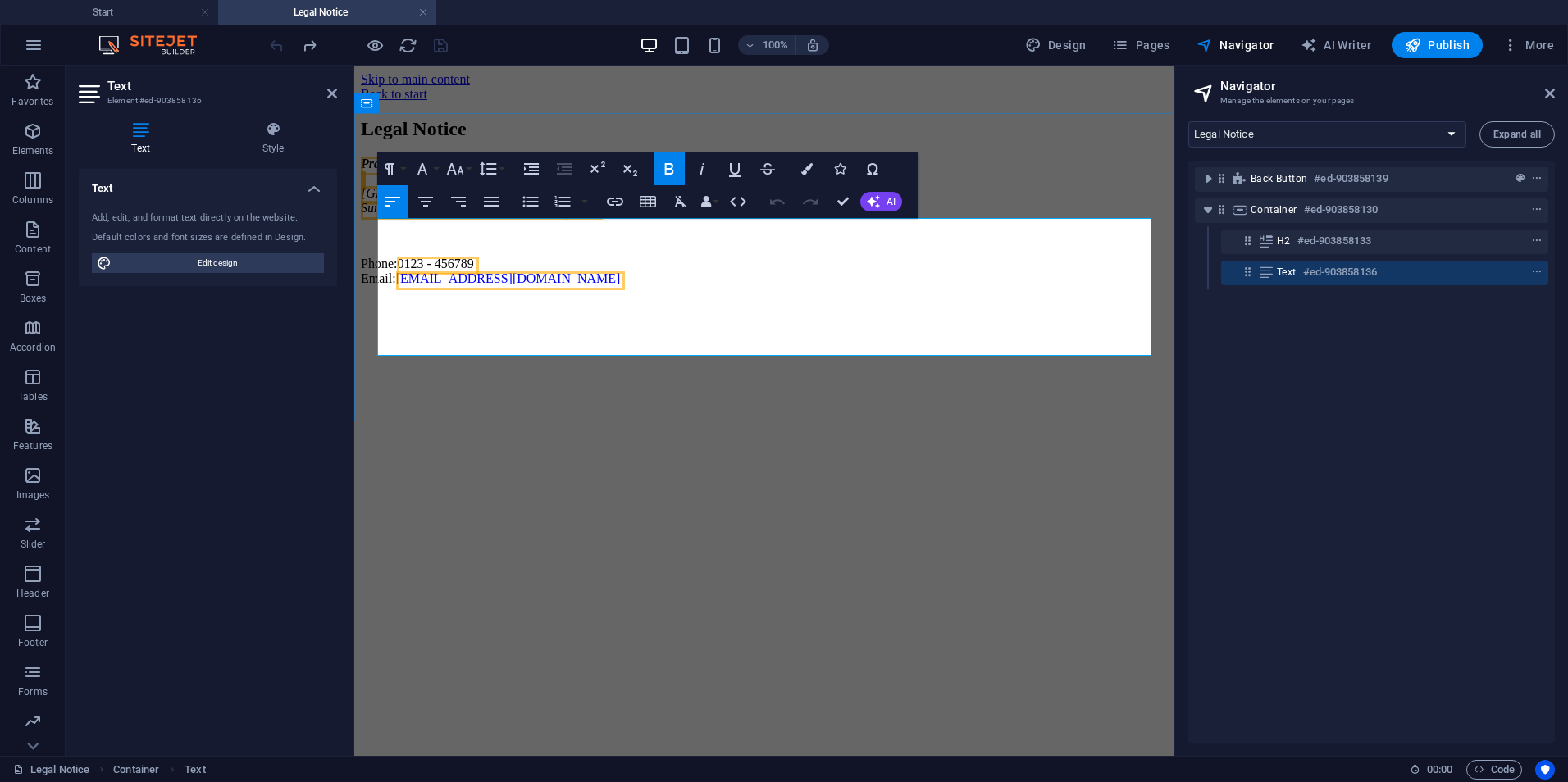
click at [552, 215] on address "Praeceptor Consulting North Michigan Avenue Summerside, PE 60611" at bounding box center [764, 186] width 807 height 59
click at [522, 215] on address "Praeceptor Consulting North Michigan Avenue Summerside, PE 60611" at bounding box center [764, 186] width 807 height 59
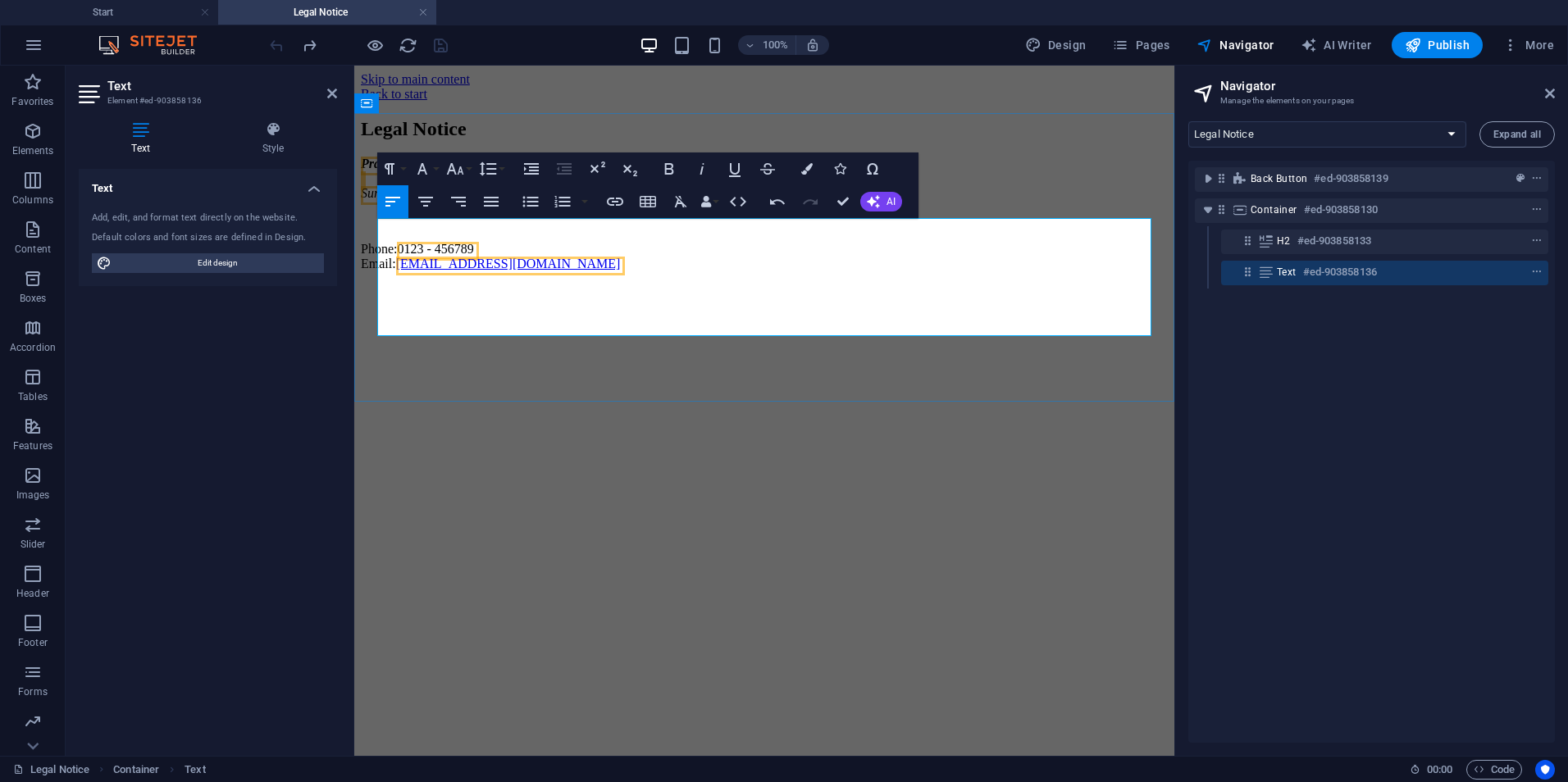
click at [518, 201] on address "Praeceptor Consulting Summerside, PE 60611" at bounding box center [764, 178] width 807 height 44
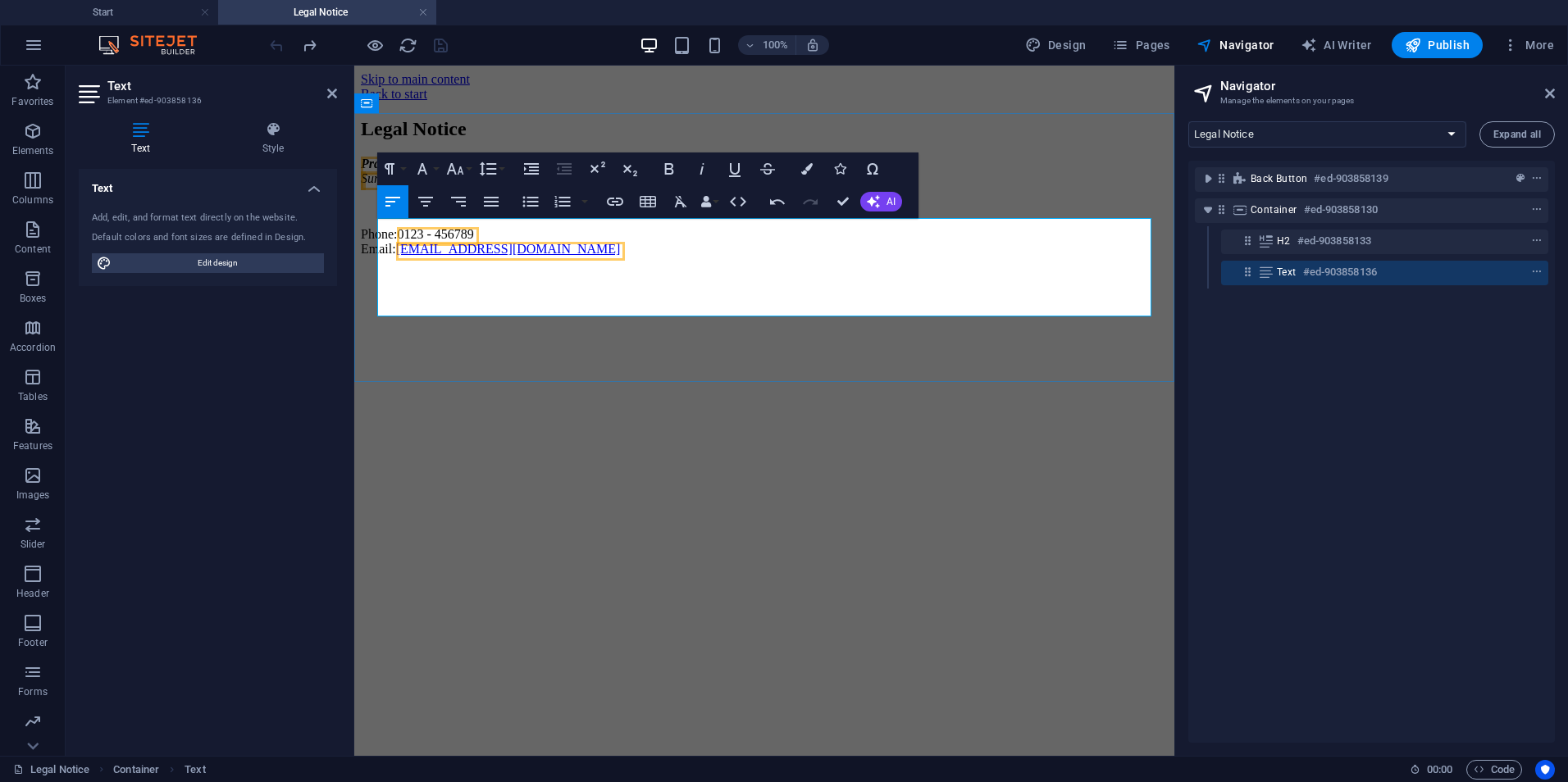
click at [472, 241] on span "0123 - 456789" at bounding box center [435, 233] width 77 height 14
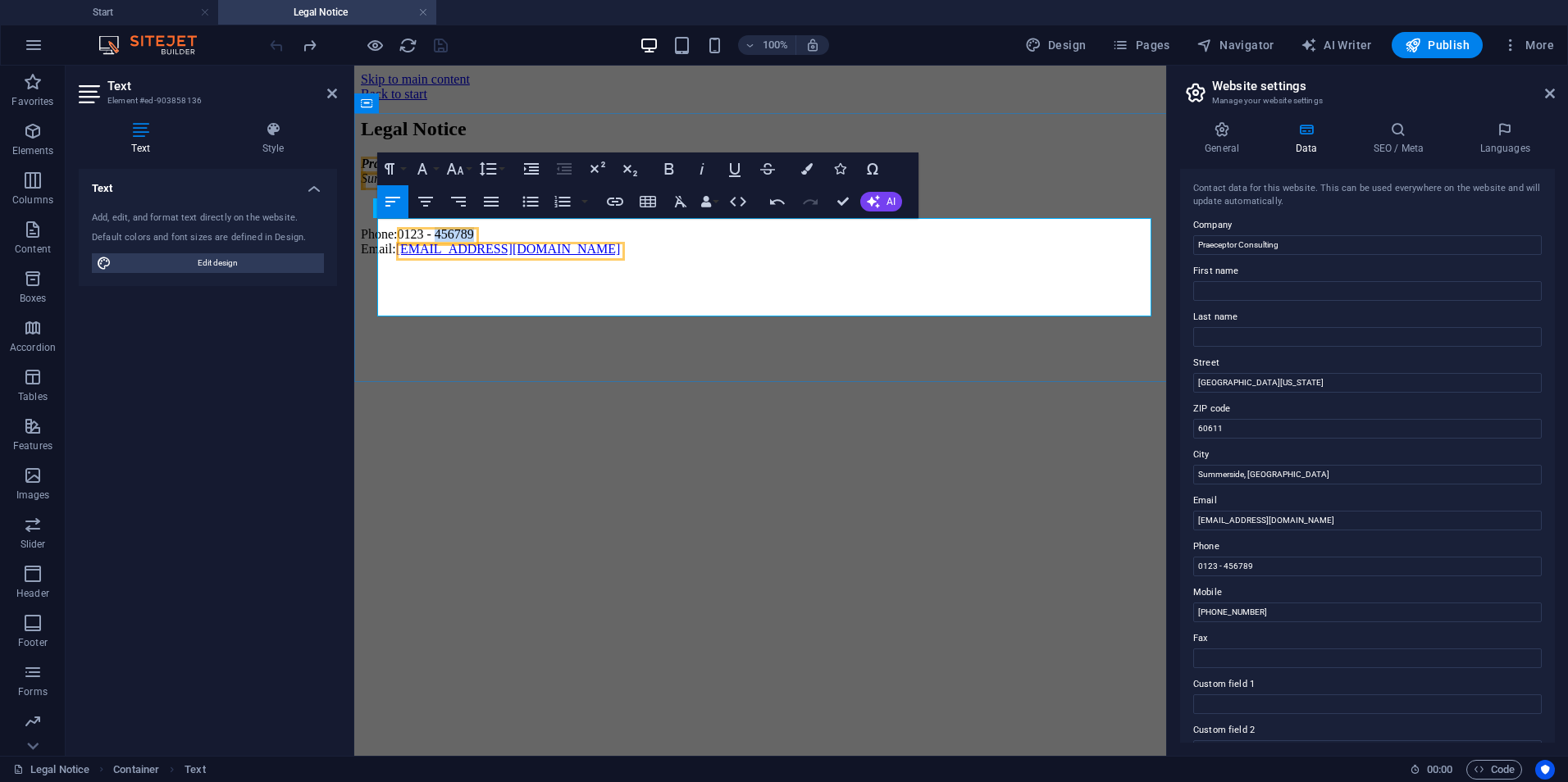
click at [472, 241] on span "0123 - 456789" at bounding box center [435, 233] width 77 height 14
click at [465, 241] on span "0123 - 456789" at bounding box center [435, 233] width 77 height 14
drag, startPoint x: 1667, startPoint y: 451, endPoint x: 1539, endPoint y: 442, distance: 128.3
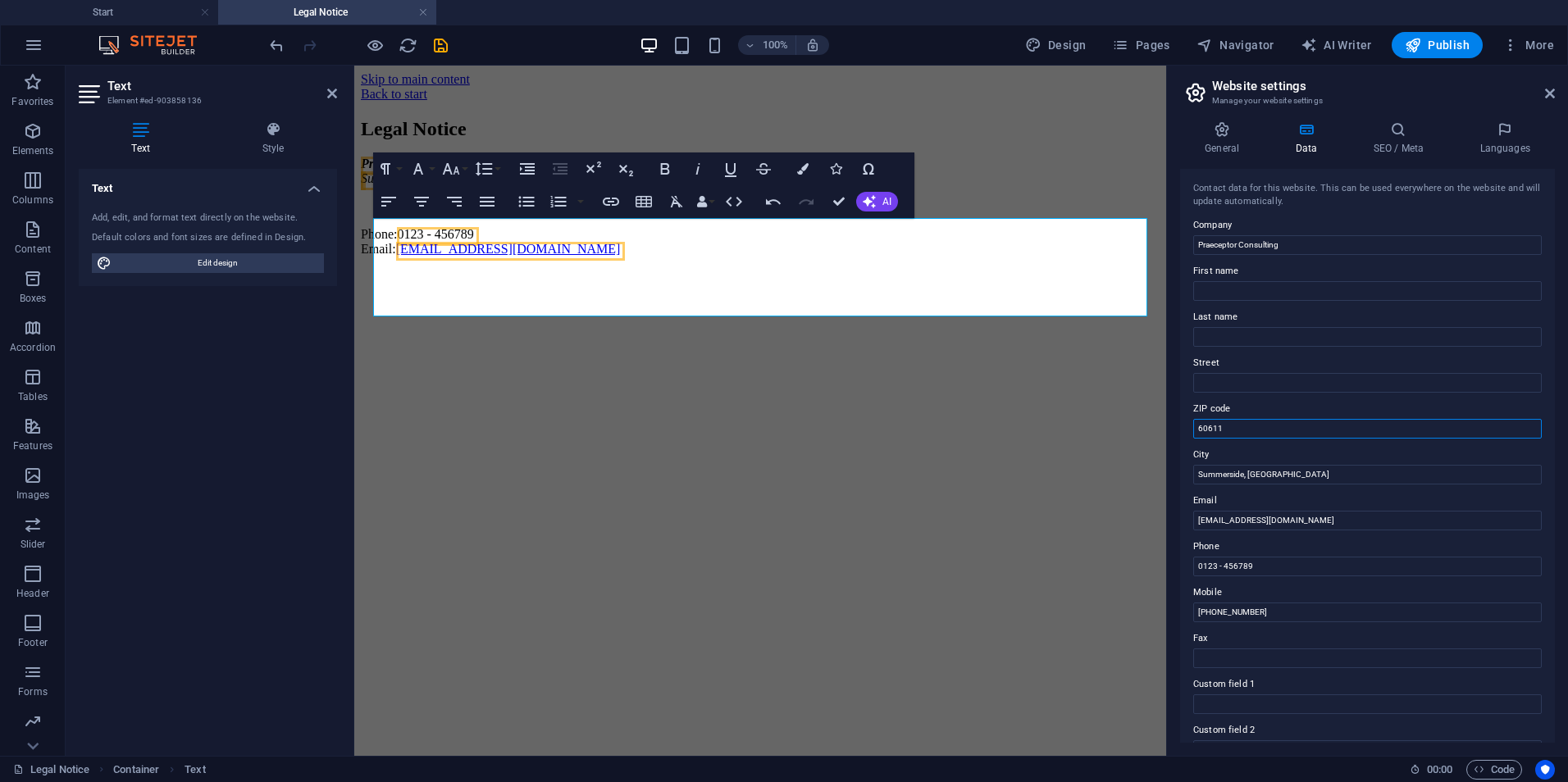
drag, startPoint x: 1230, startPoint y: 426, endPoint x: 1171, endPoint y: 417, distance: 59.7
click at [1171, 417] on div "General Data SEO / Meta Languages Website name [DOMAIN_NAME] Logo Drag files he…" at bounding box center [1367, 432] width 401 height 648
drag, startPoint x: 1271, startPoint y: 571, endPoint x: 1184, endPoint y: 565, distance: 87.2
click at [1184, 565] on div "Contact data for this website. This can be used everywhere on the website and w…" at bounding box center [1368, 456] width 375 height 574
drag, startPoint x: 1257, startPoint y: 613, endPoint x: 1193, endPoint y: 609, distance: 64.1
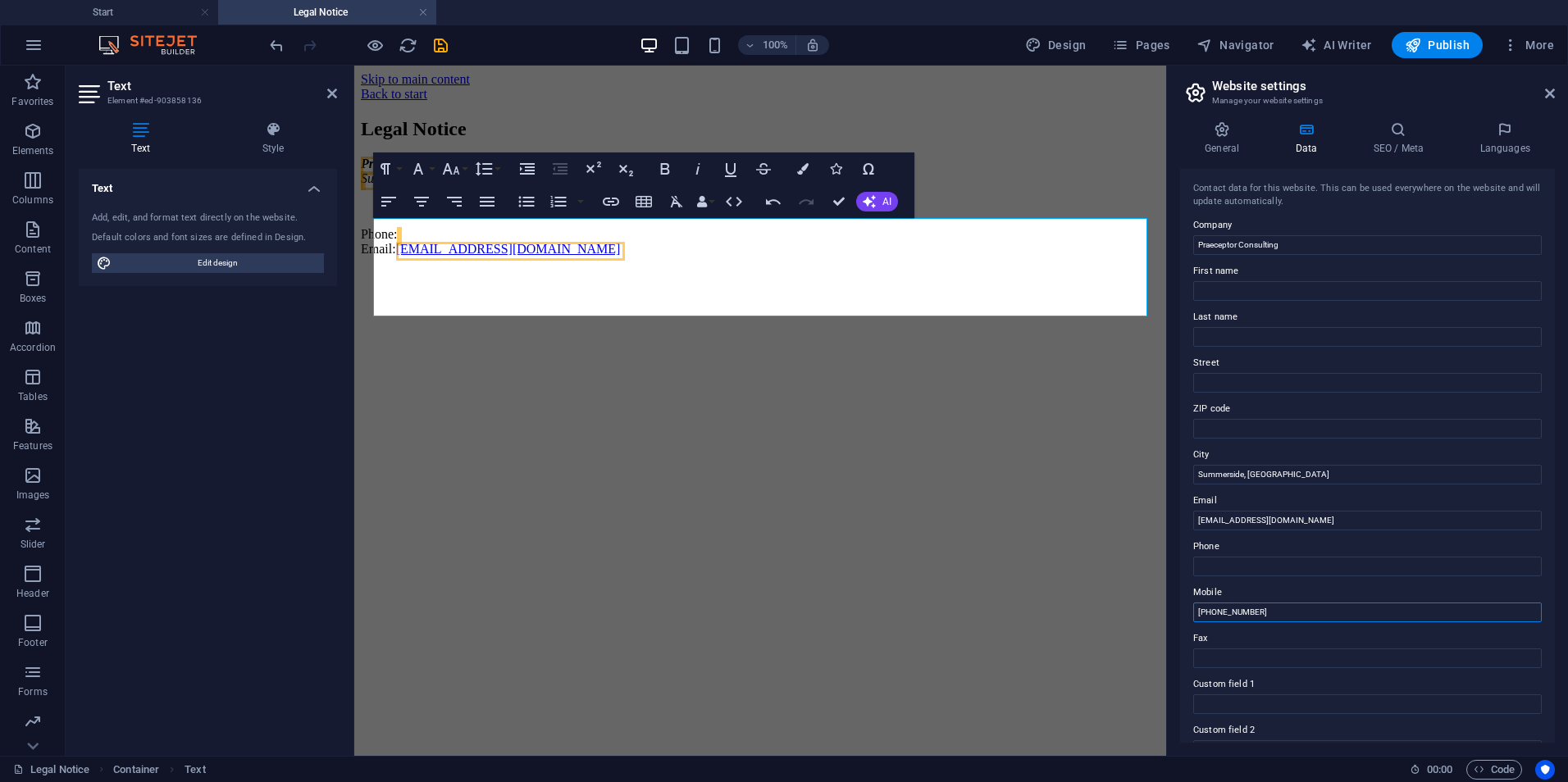
click at [1193, 609] on input "[PHONE_NUMBER]" at bounding box center [1367, 613] width 349 height 20
click at [1237, 552] on label "Phone" at bounding box center [1367, 547] width 349 height 20
click at [1237, 557] on input "Phone" at bounding box center [1367, 567] width 349 height 20
click at [1230, 562] on input "Phone" at bounding box center [1367, 567] width 349 height 20
paste input "[PHONE_NUMBER]"
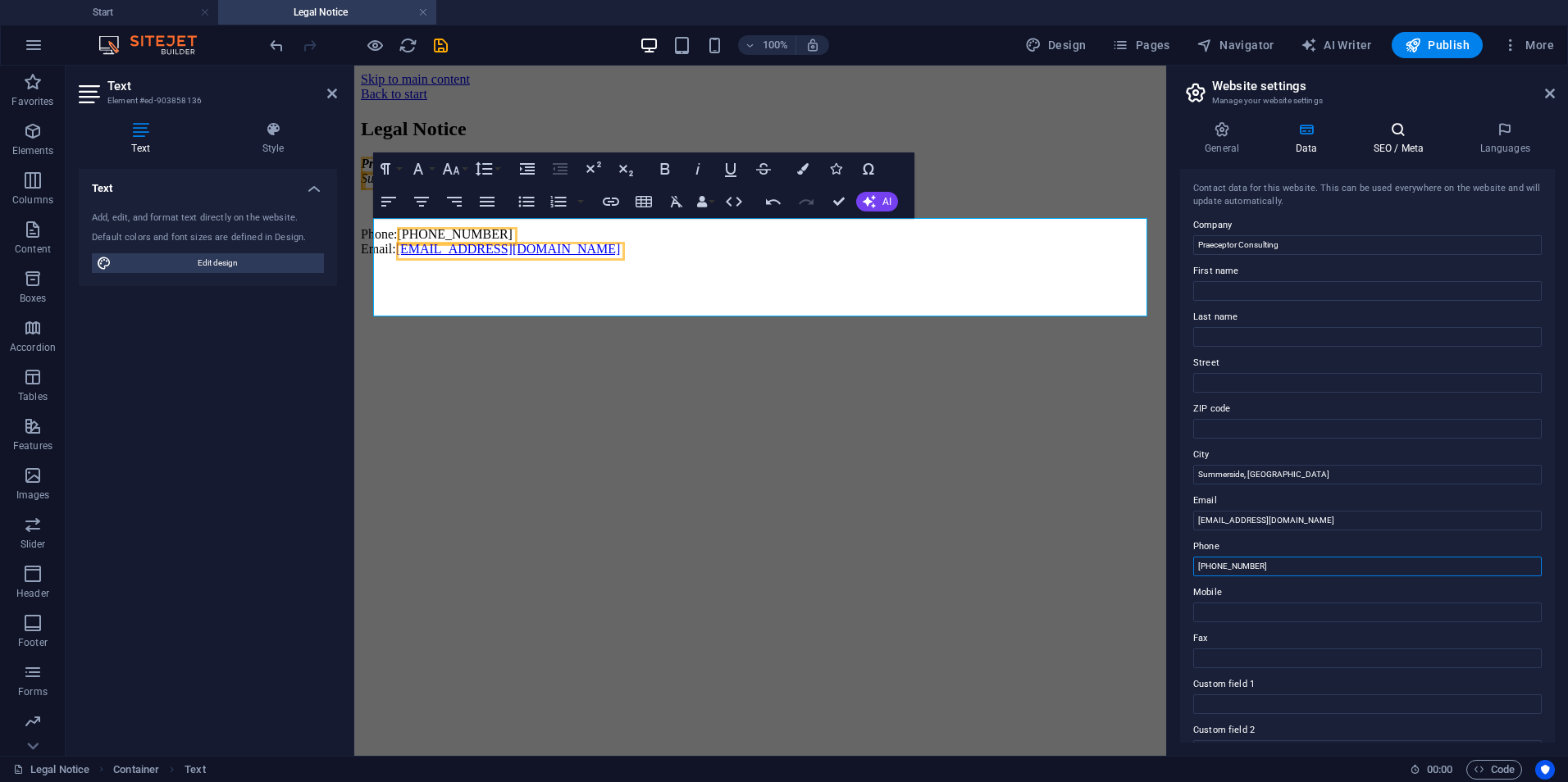
type input "[PHONE_NUMBER]"
click at [1400, 139] on h4 "SEO / Meta" at bounding box center [1401, 139] width 106 height 34
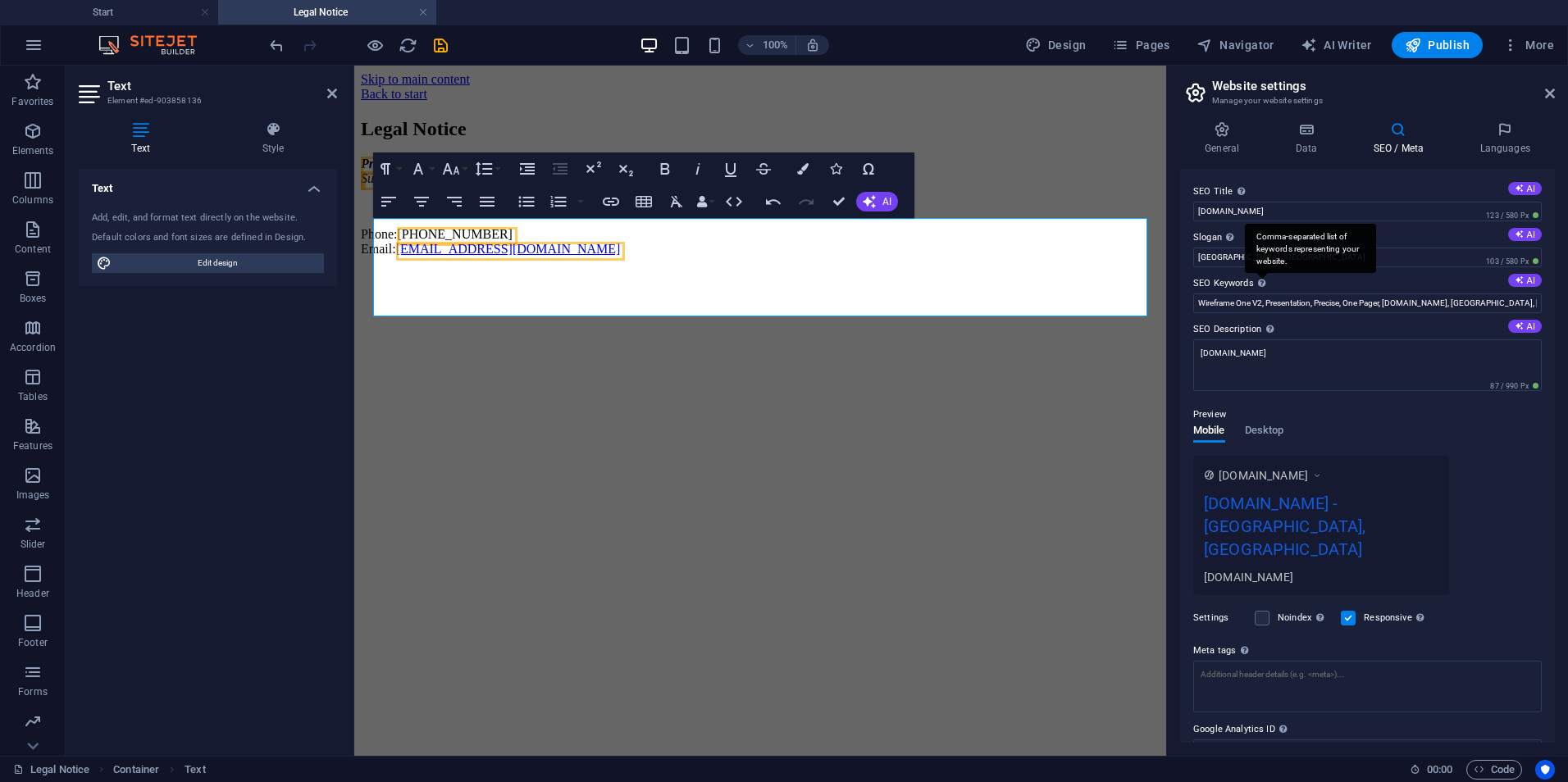
click at [1255, 256] on div "Comma-separated list of keywords representing your website." at bounding box center [1311, 248] width 132 height 50
click at [1255, 294] on input "Wireframe One V2, Presentation, Precise, One Pager, [DOMAIN_NAME], [GEOGRAPHIC_…" at bounding box center [1367, 304] width 349 height 20
click at [1236, 251] on input "[GEOGRAPHIC_DATA], [GEOGRAPHIC_DATA]" at bounding box center [1367, 258] width 349 height 20
drag, startPoint x: 1229, startPoint y: 255, endPoint x: 1197, endPoint y: 255, distance: 32.0
click at [1197, 255] on input "[GEOGRAPHIC_DATA], [GEOGRAPHIC_DATA]" at bounding box center [1367, 258] width 349 height 20
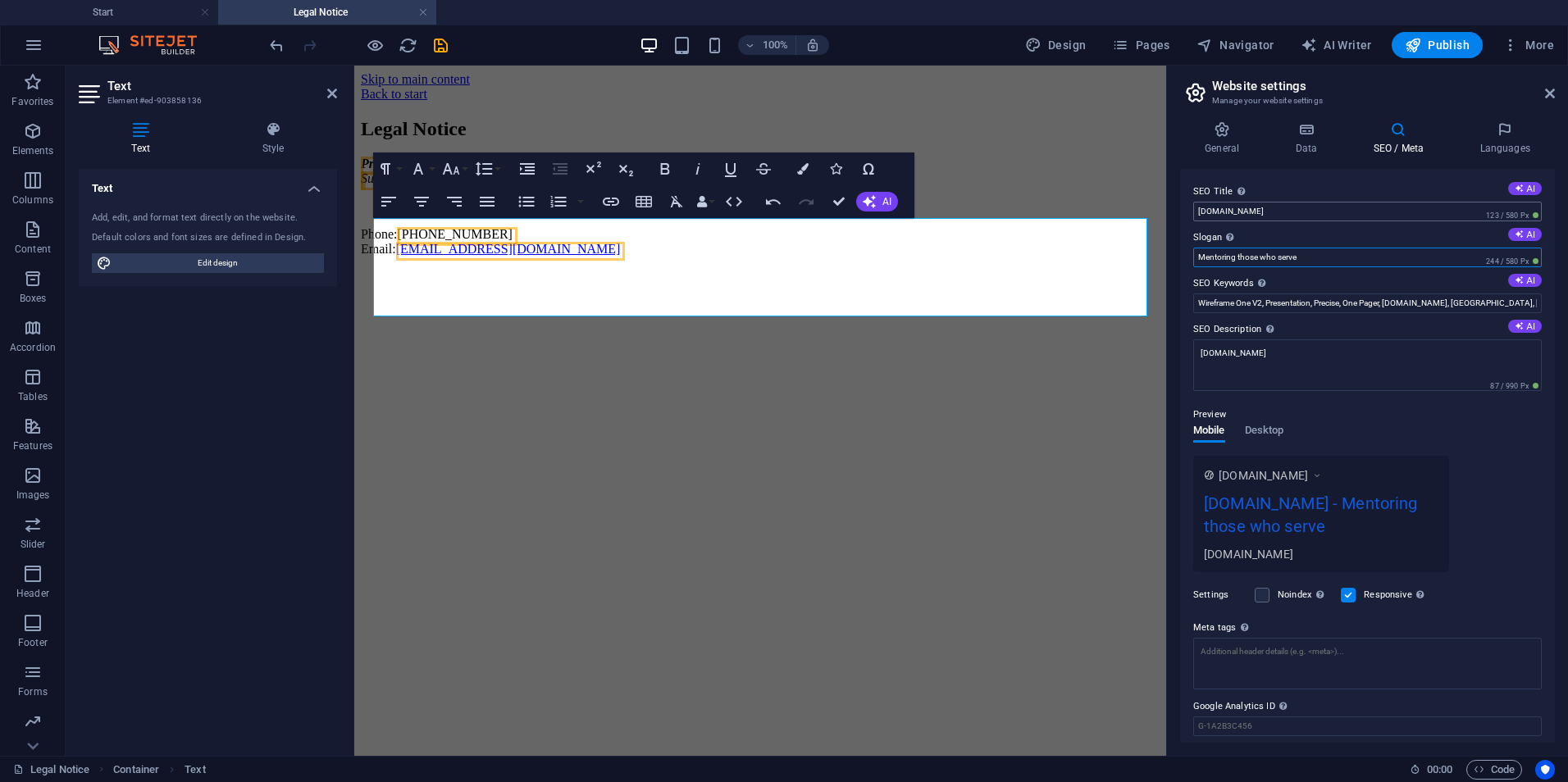
type input "Mentoring those who serve"
drag, startPoint x: 1617, startPoint y: 274, endPoint x: 1163, endPoint y: 198, distance: 460.3
type input "Praeceptor Consulting"
drag, startPoint x: 1549, startPoint y: 89, endPoint x: 1196, endPoint y: 22, distance: 359.3
click at [1549, 89] on icon at bounding box center [1550, 93] width 10 height 14
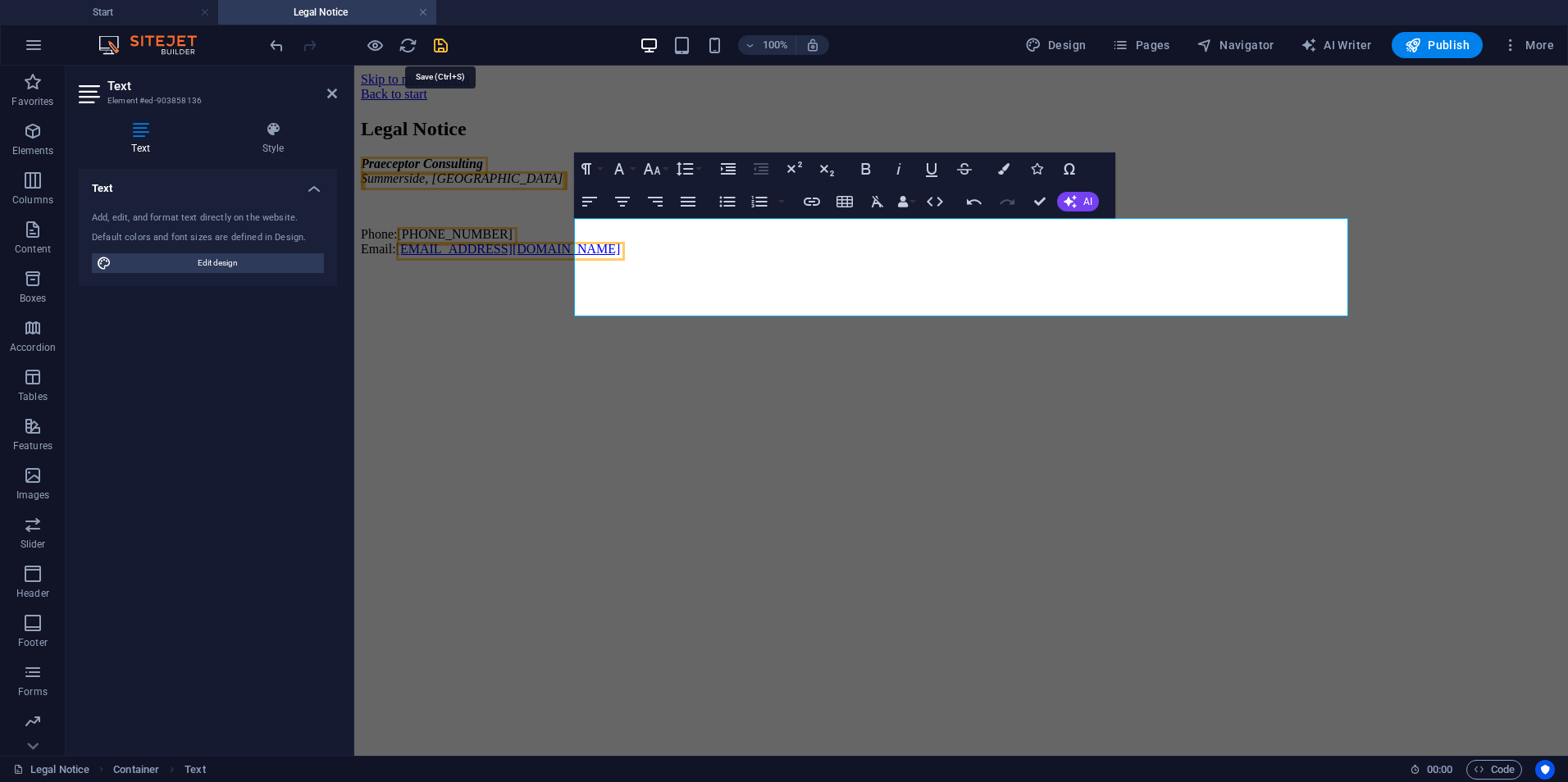
click at [445, 41] on icon "save" at bounding box center [441, 45] width 19 height 19
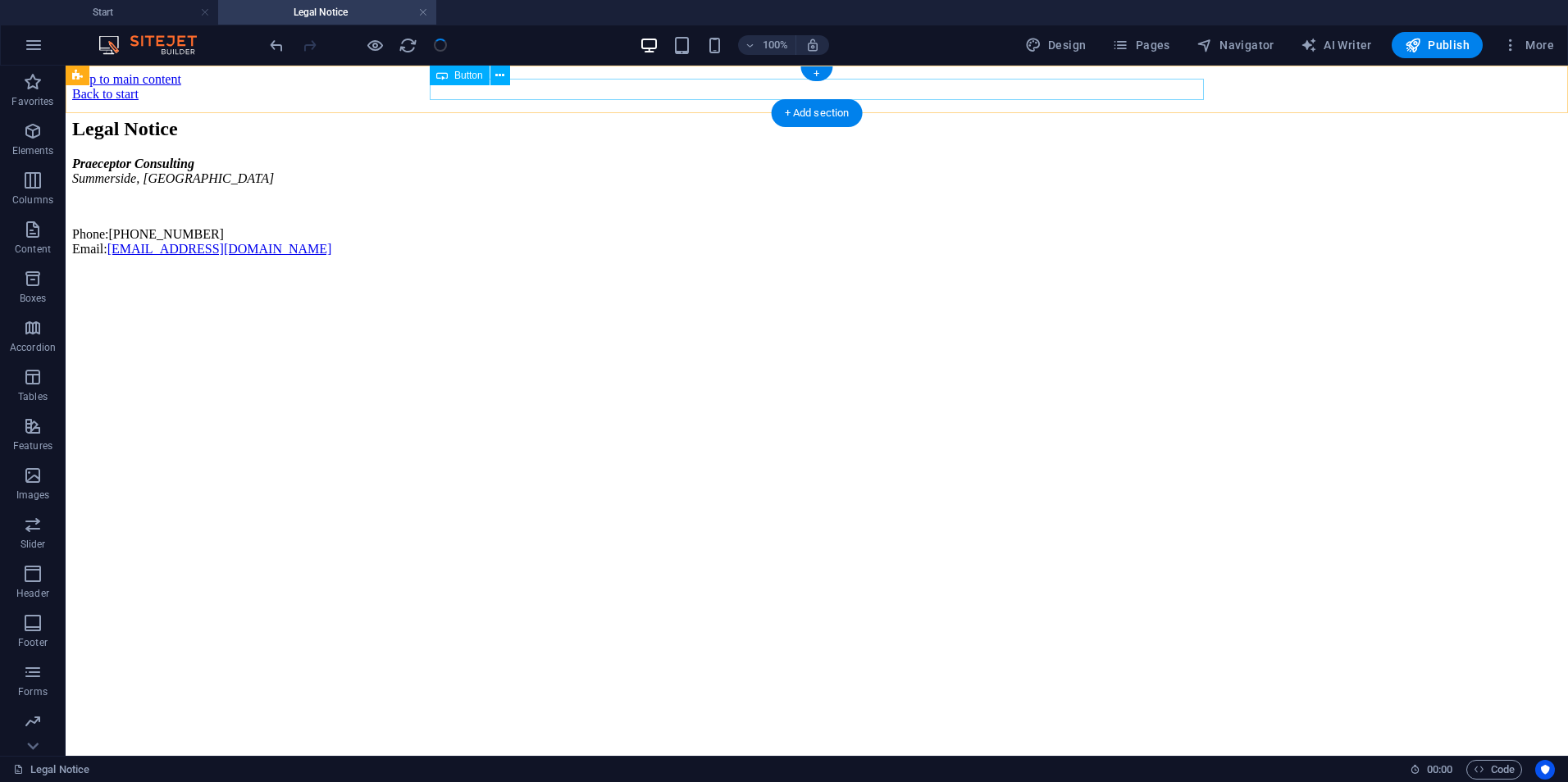
click at [487, 92] on div "Back to start" at bounding box center [816, 94] width 1490 height 14
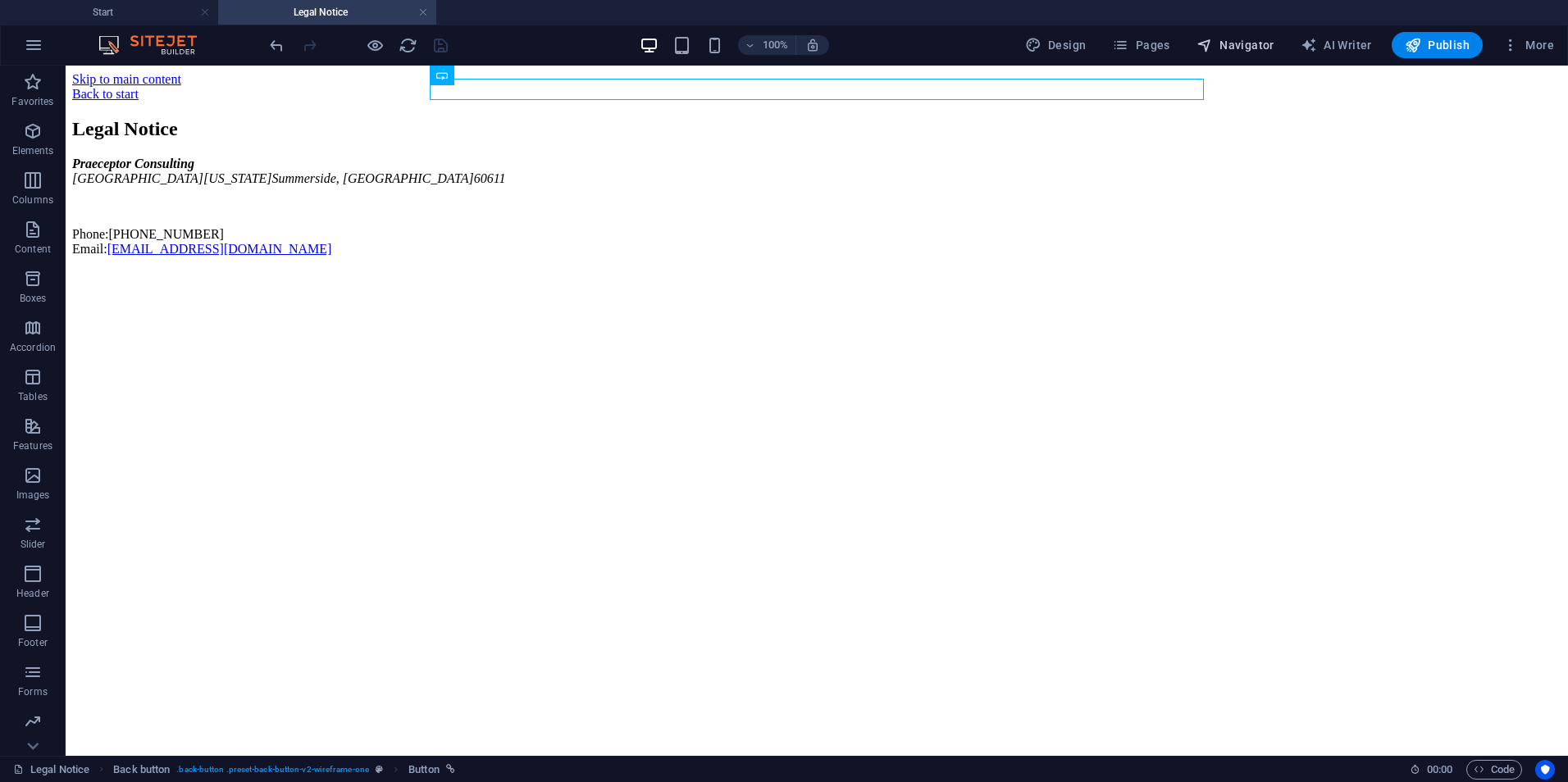
click at [1233, 47] on span "Navigator" at bounding box center [1235, 45] width 77 height 16
select select "16968247-en"
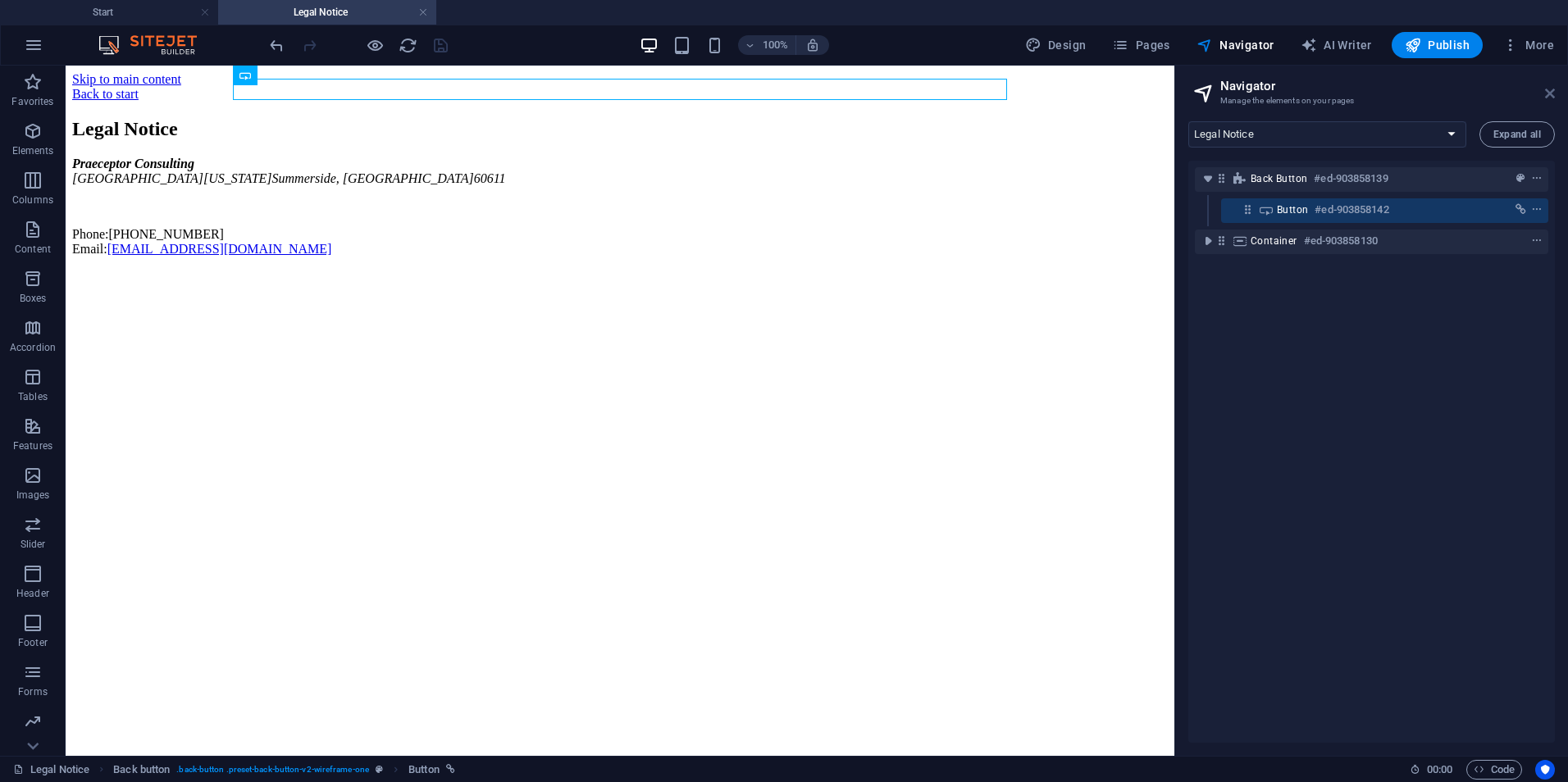
click at [1551, 88] on icon at bounding box center [1550, 93] width 10 height 14
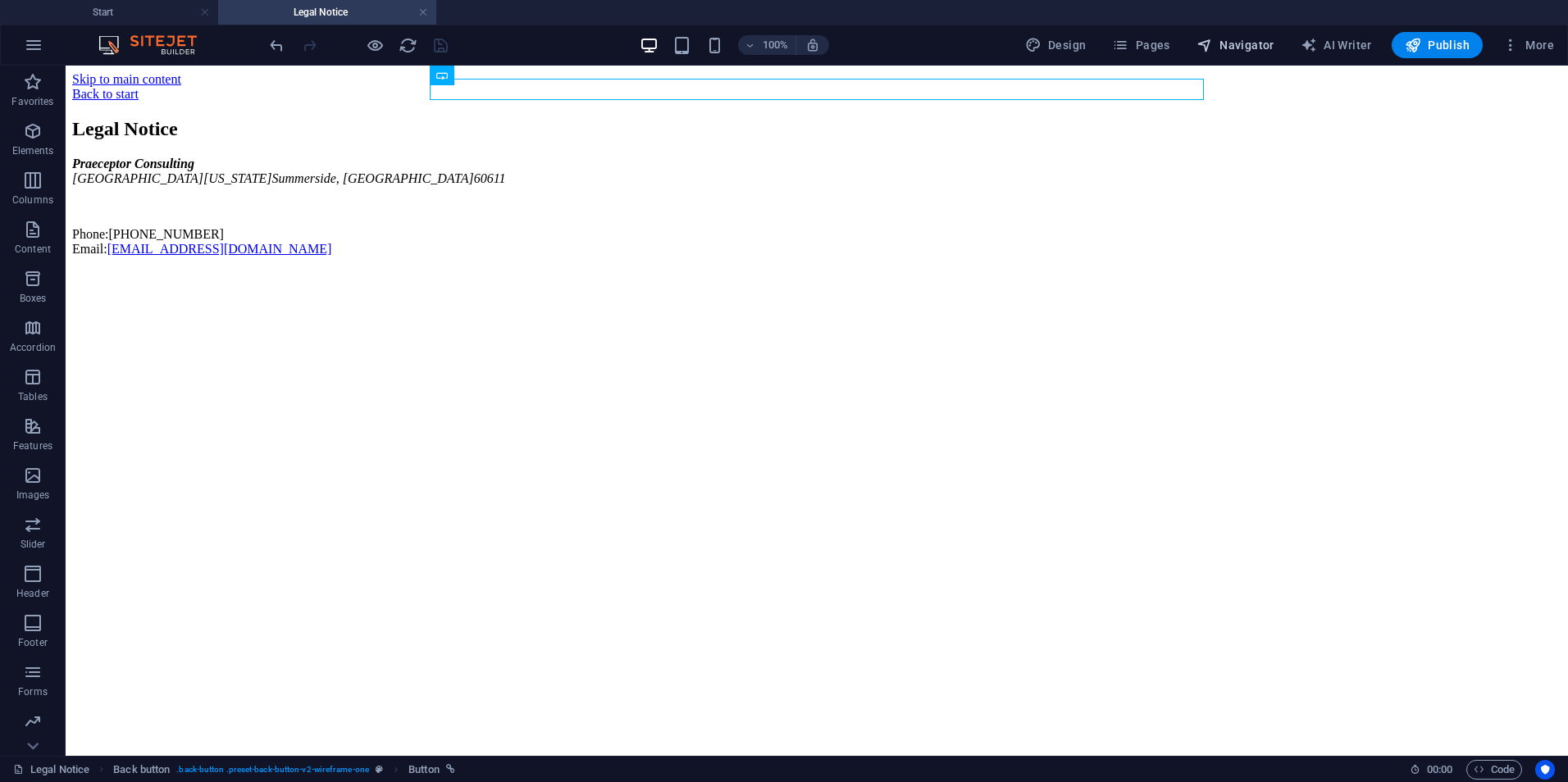
click at [1261, 43] on span "Navigator" at bounding box center [1235, 45] width 77 height 16
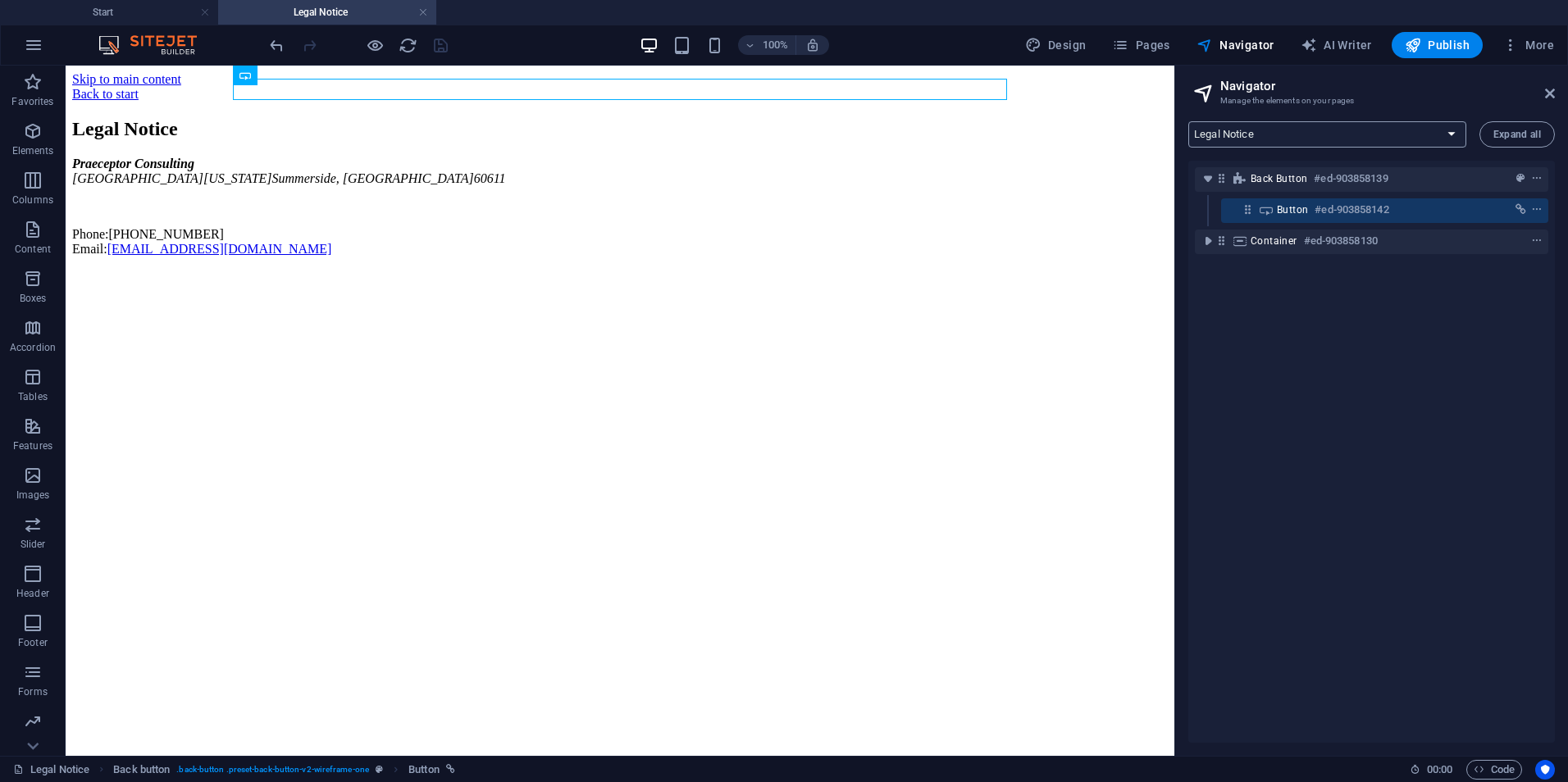
click at [1266, 142] on select "Start Subpage Legal Notice Privacy" at bounding box center [1327, 134] width 278 height 26
click at [1189, 122] on select "Start Subpage Legal Notice Privacy" at bounding box center [1327, 134] width 278 height 26
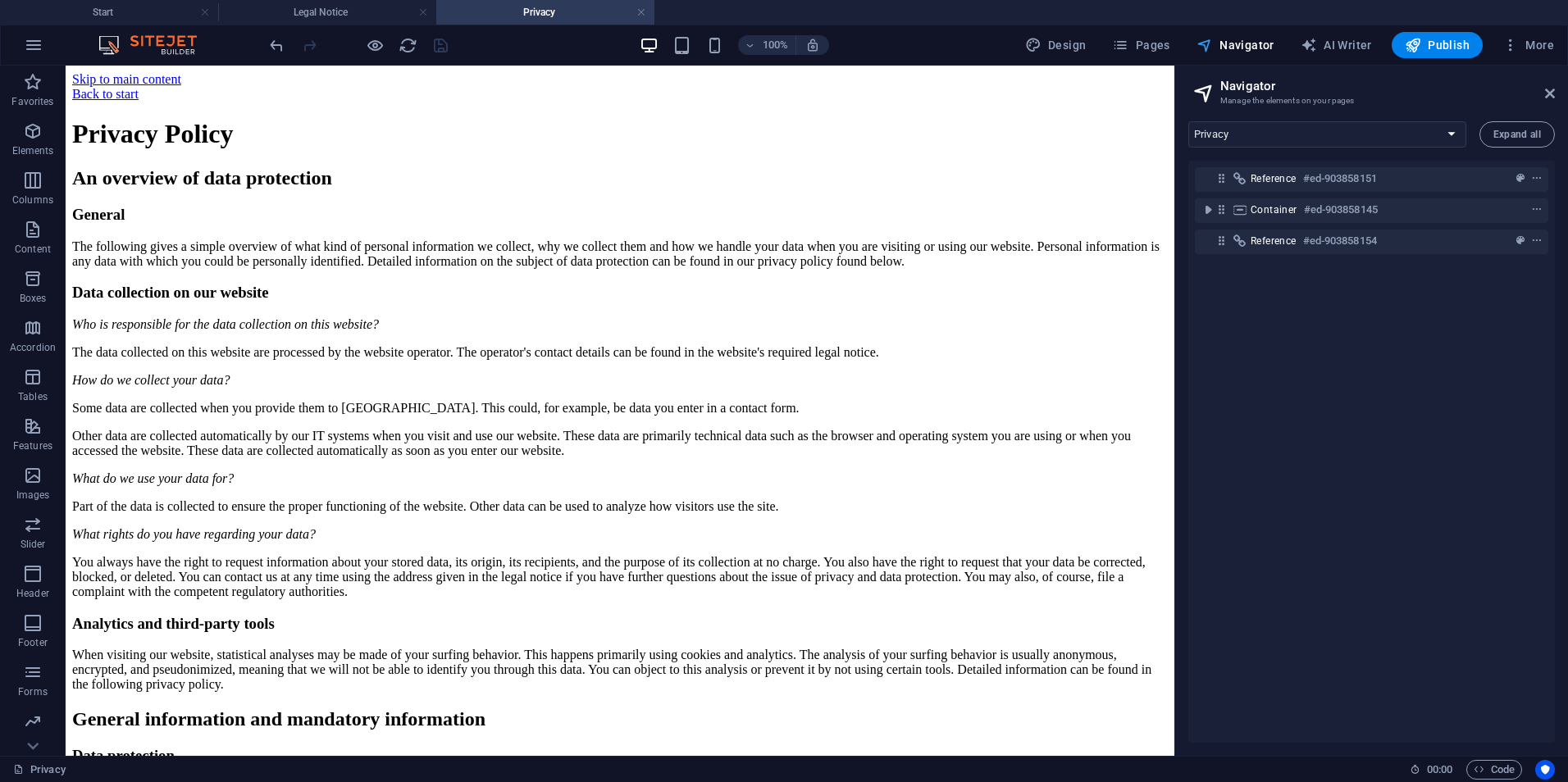
click at [1244, 47] on span "Navigator" at bounding box center [1235, 45] width 77 height 16
click at [1509, 132] on span "Expand all" at bounding box center [1518, 134] width 48 height 10
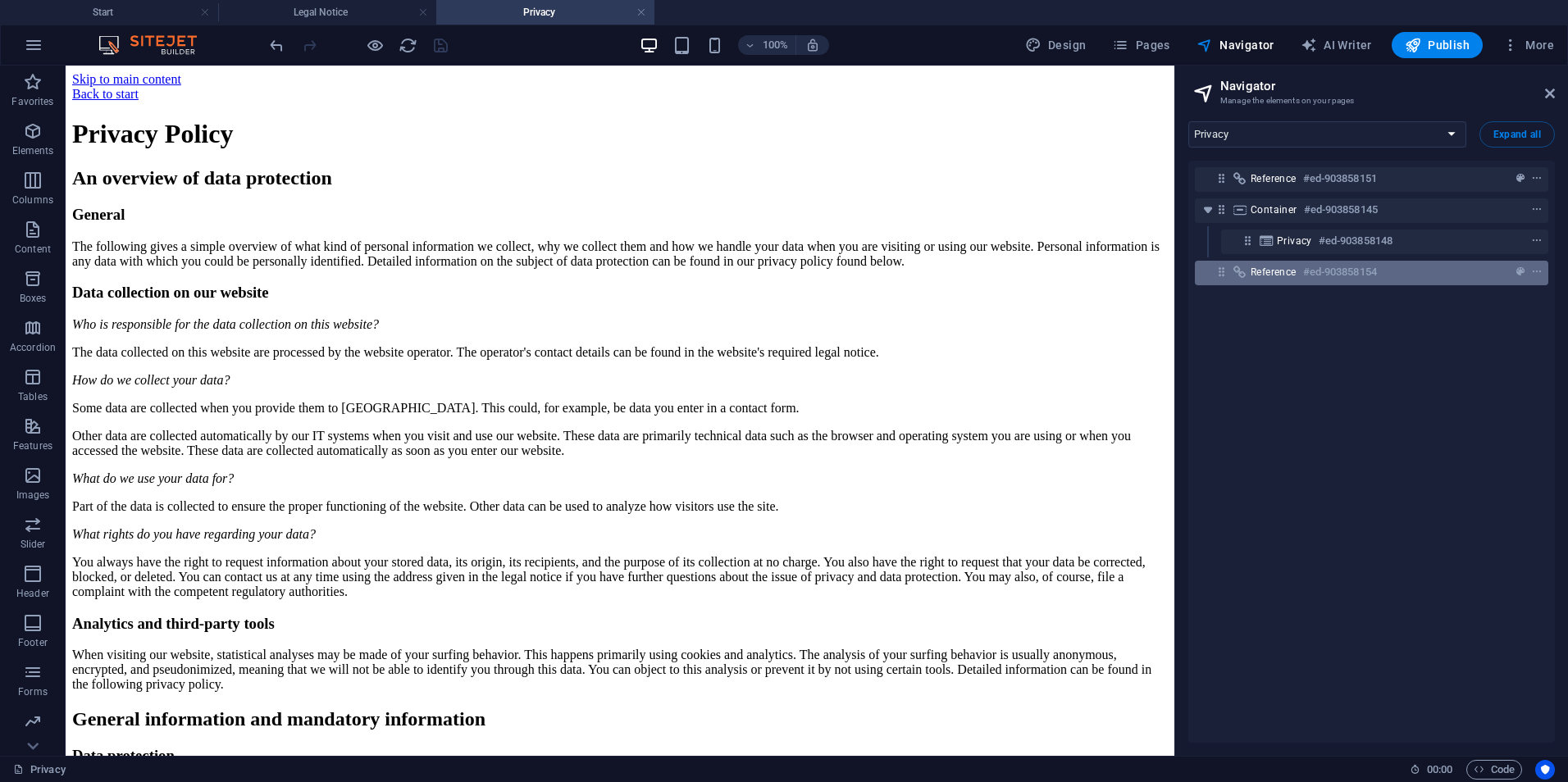
click at [1384, 279] on div "Reference #ed-903858154" at bounding box center [1358, 272] width 215 height 20
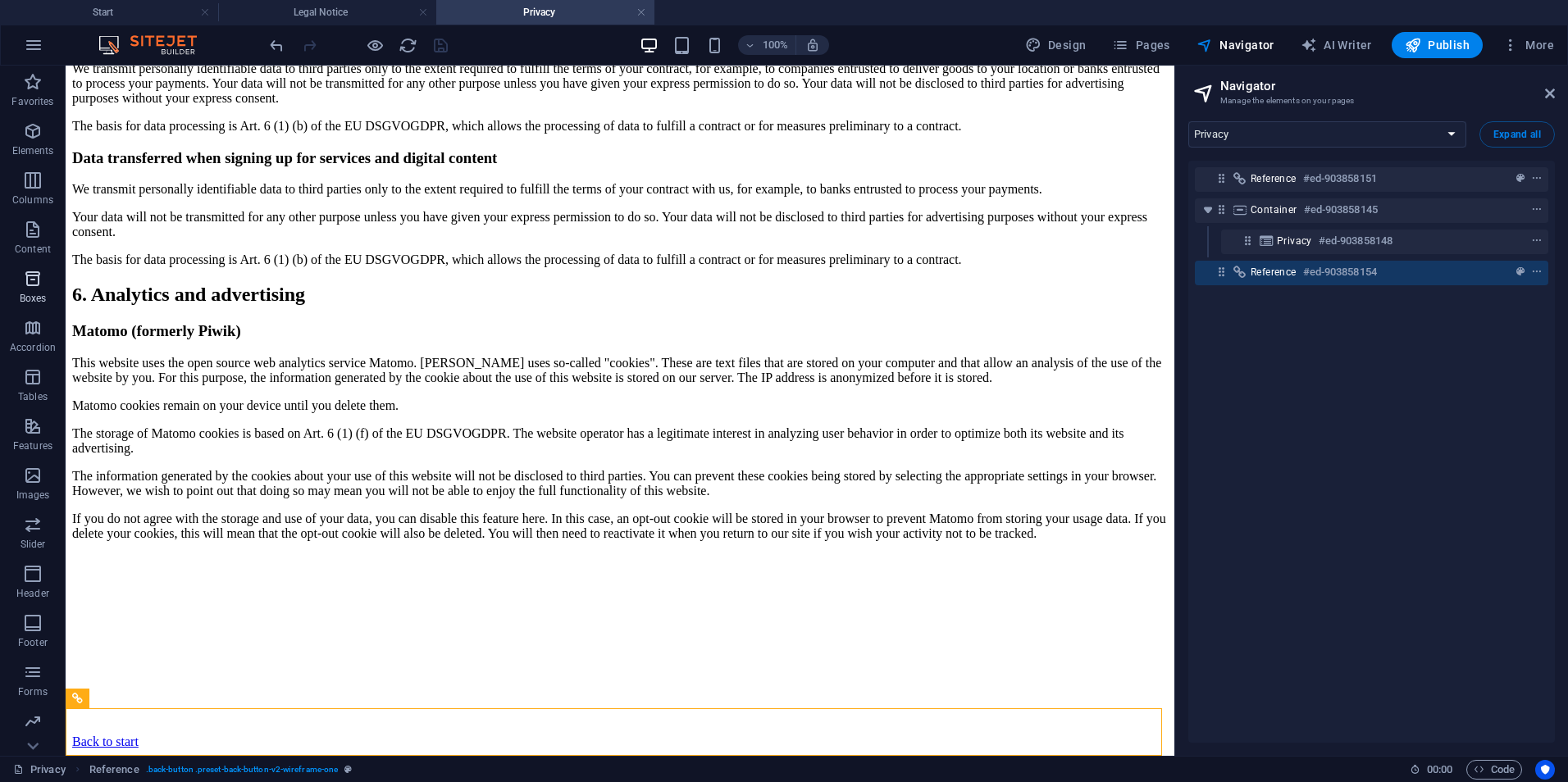
click at [29, 282] on icon "button" at bounding box center [32, 279] width 20 height 20
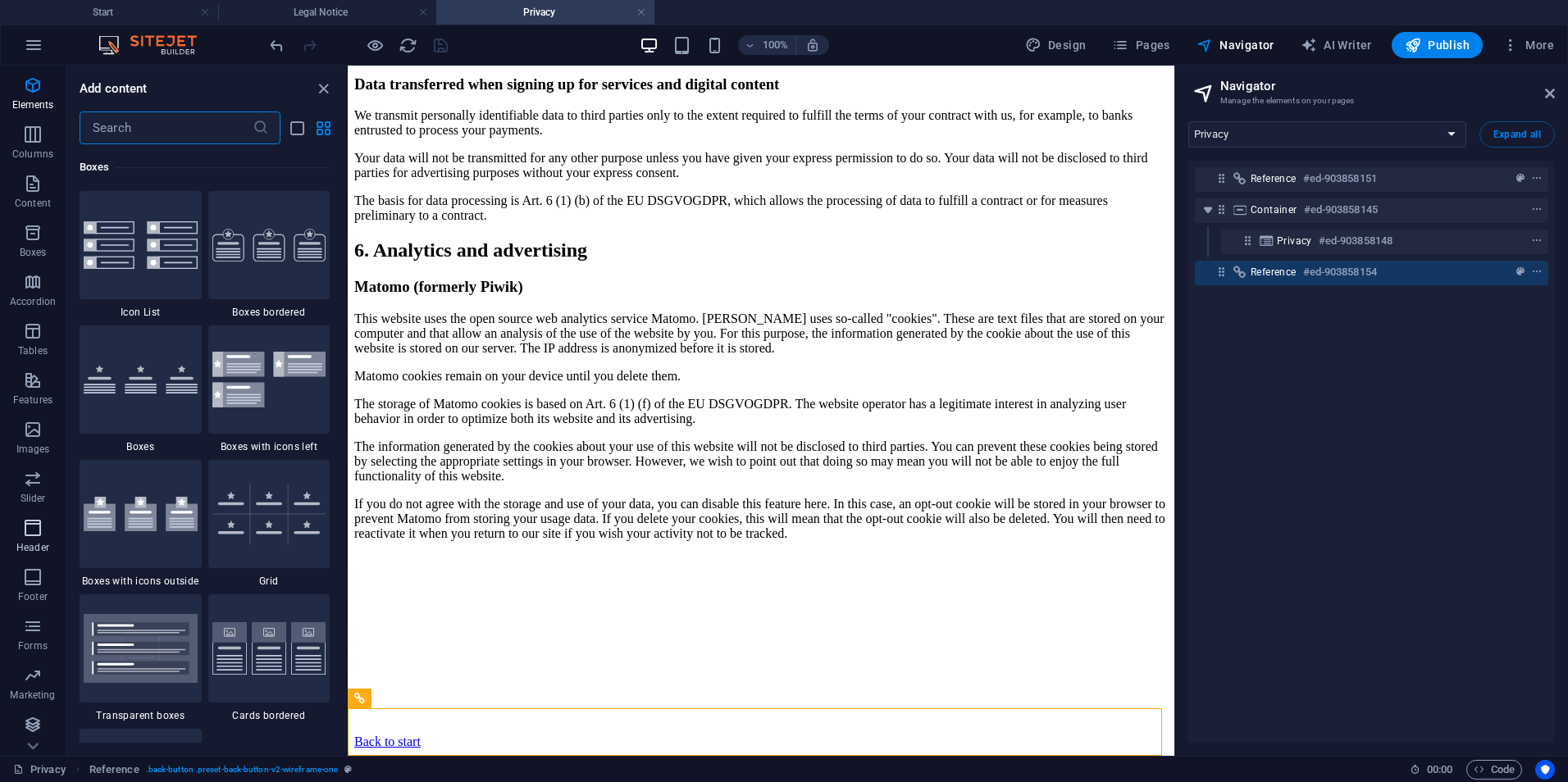
scroll to position [48, 0]
click at [27, 723] on icon "button" at bounding box center [32, 723] width 20 height 20
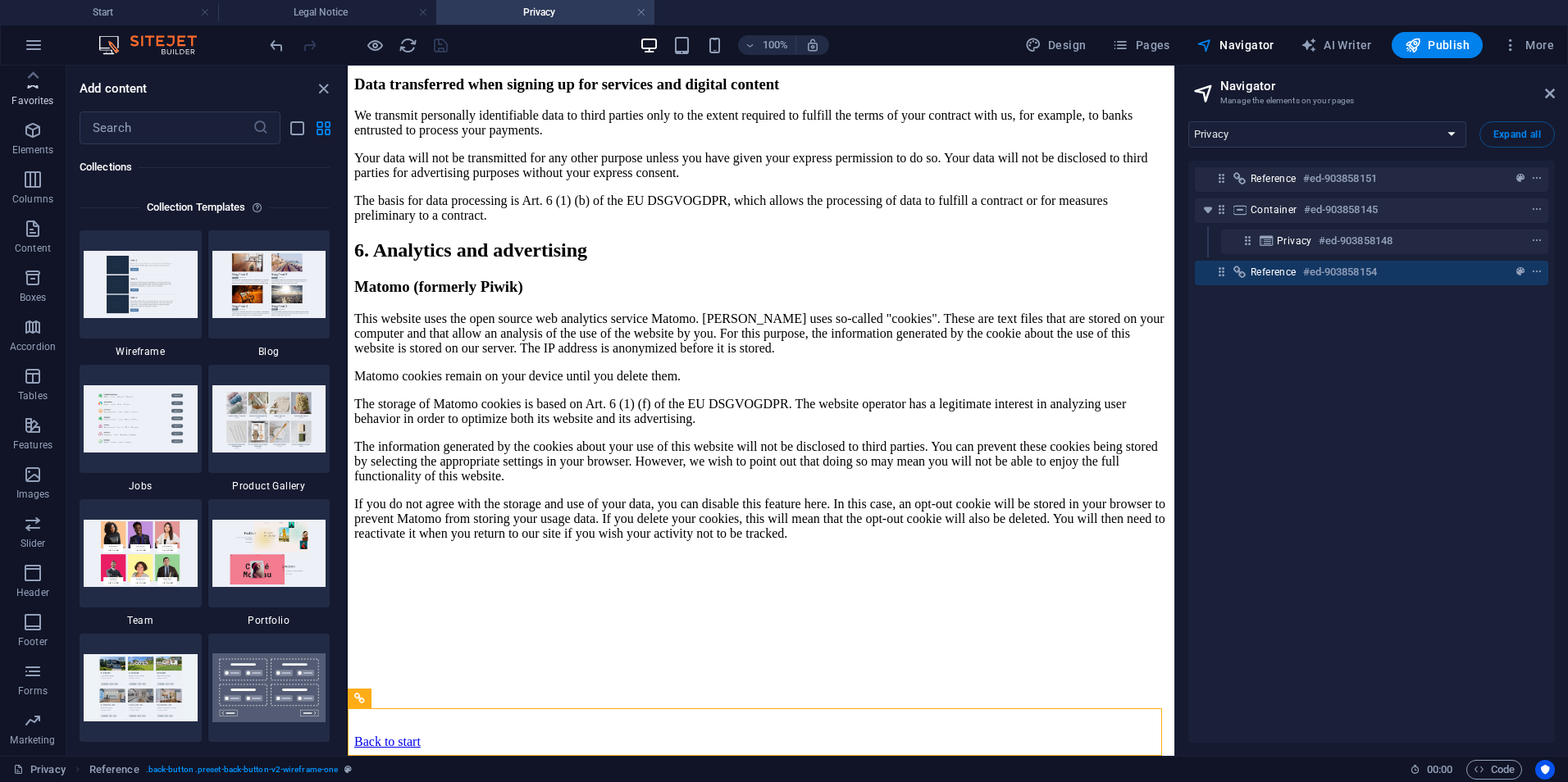
scroll to position [0, 0]
click at [35, 41] on icon "button" at bounding box center [33, 45] width 20 height 20
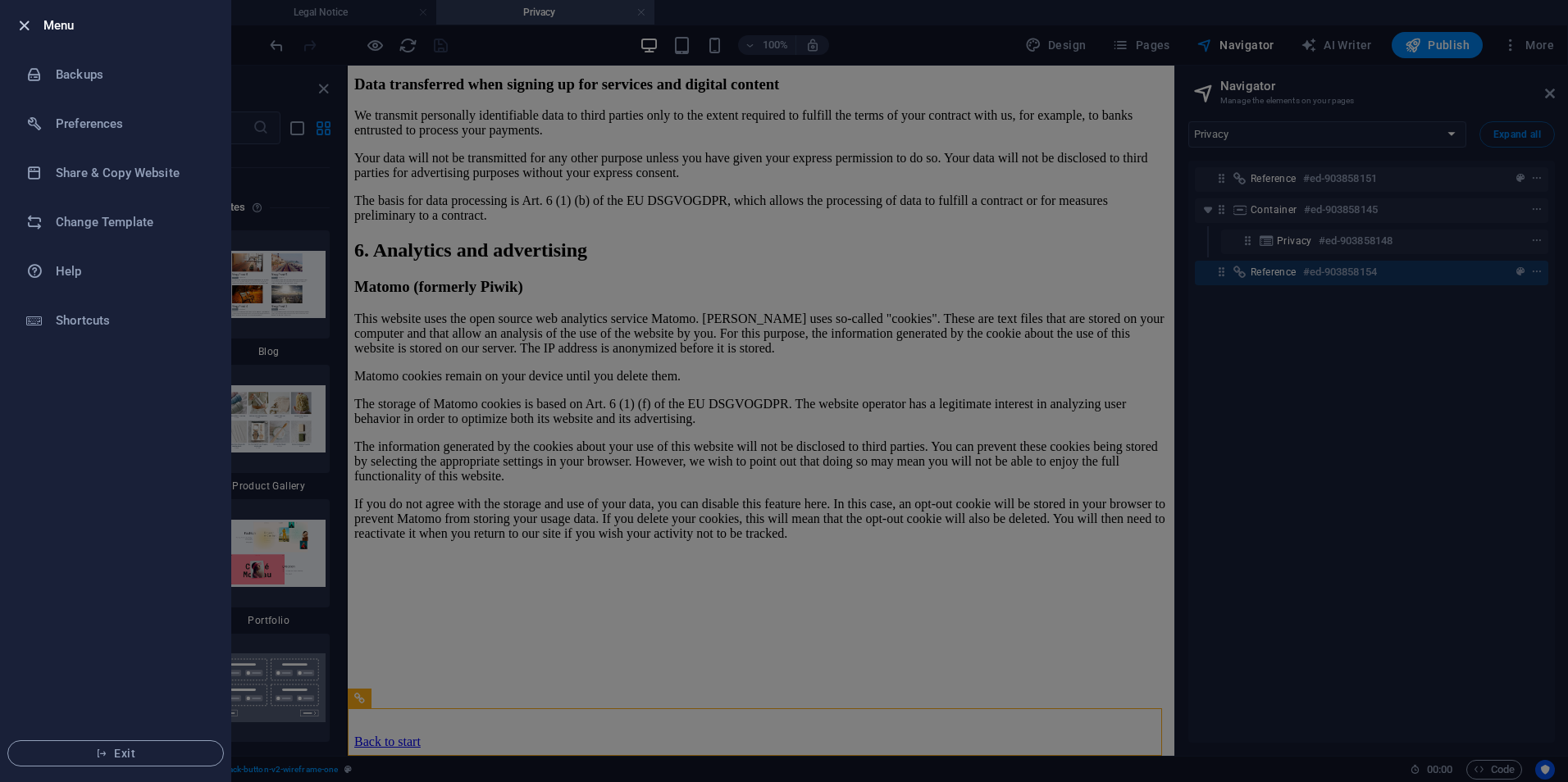
click at [20, 20] on icon "button" at bounding box center [23, 25] width 19 height 19
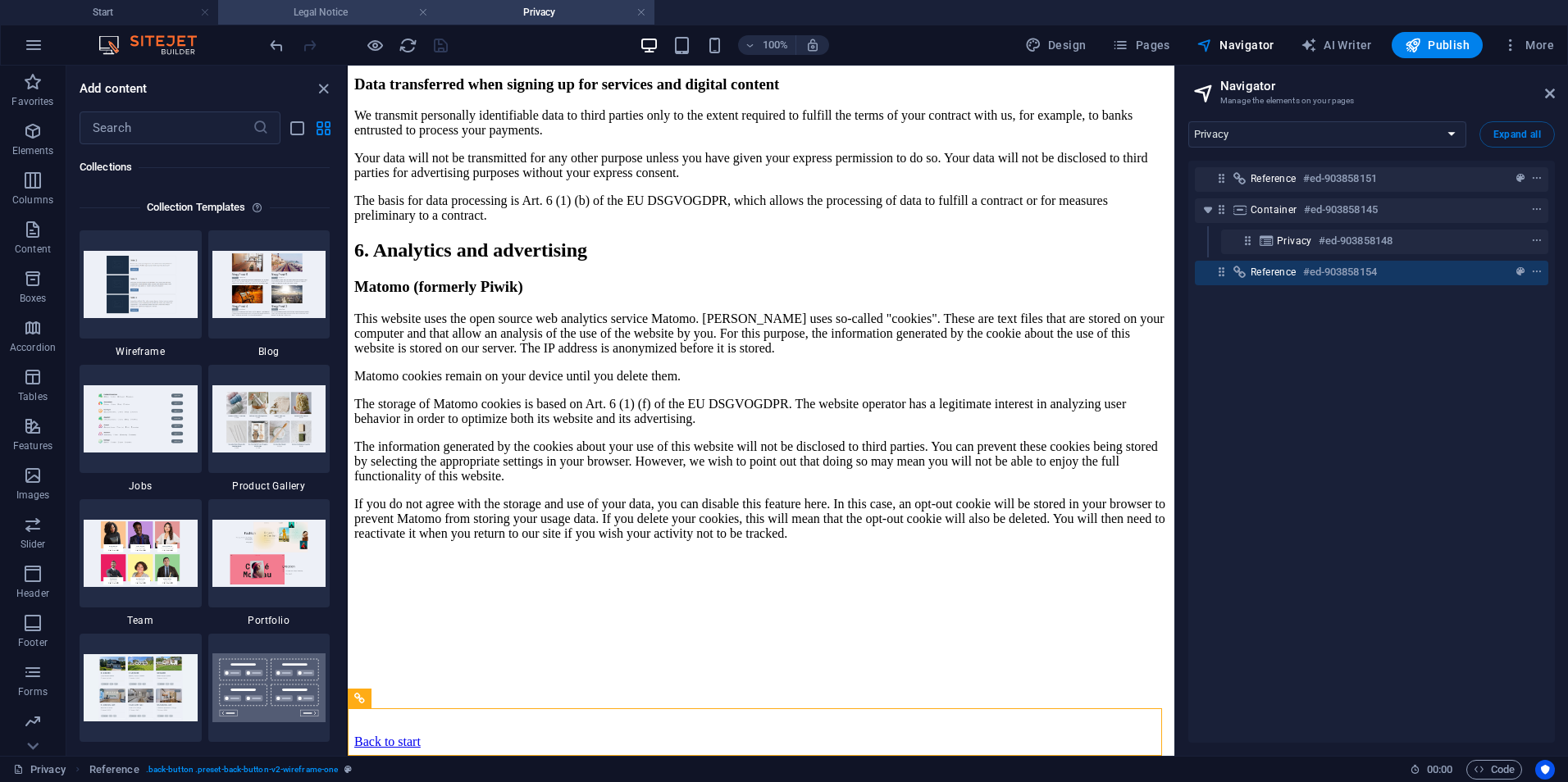
click at [393, 8] on h4 "Legal Notice" at bounding box center [327, 13] width 218 height 18
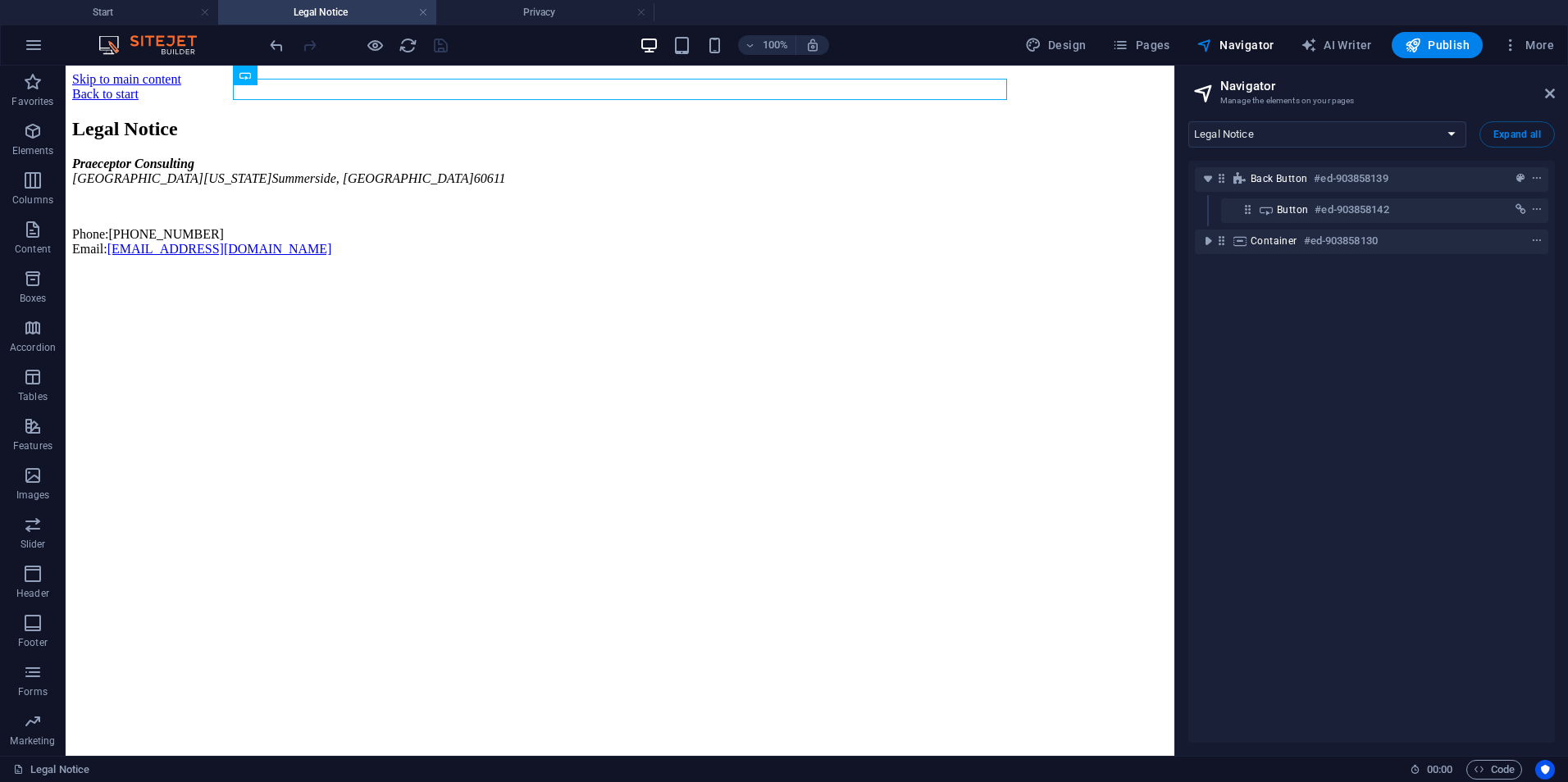
drag, startPoint x: 447, startPoint y: 79, endPoint x: 324, endPoint y: 148, distance: 141.0
click at [324, 148] on div "Legal Notice Praeceptor Consulting North Michigan Avenue Summerside, PE 60611 P…" at bounding box center [620, 187] width 1096 height 139
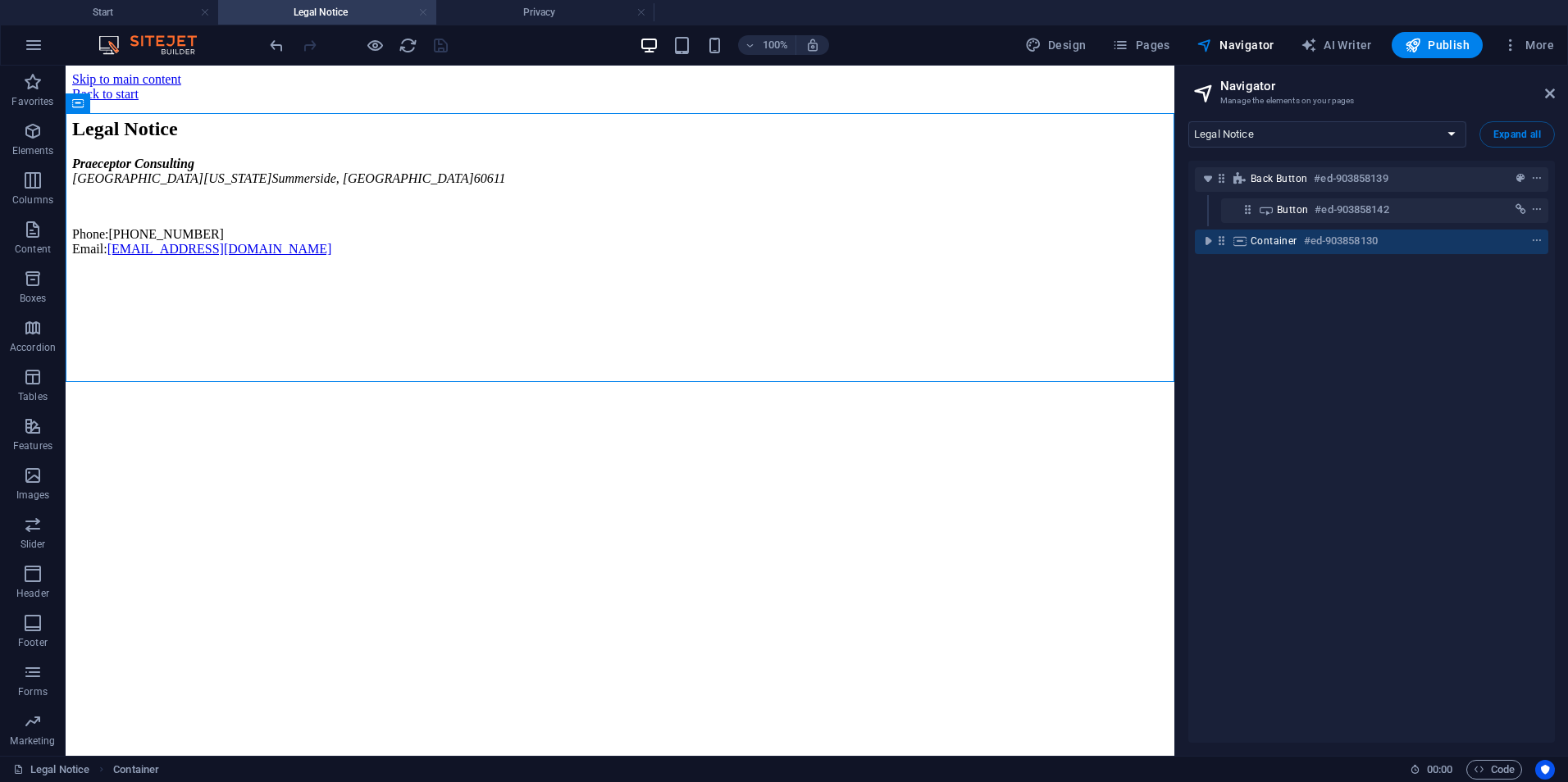
click at [423, 11] on link at bounding box center [423, 12] width 10 height 15
select select "16968250-en"
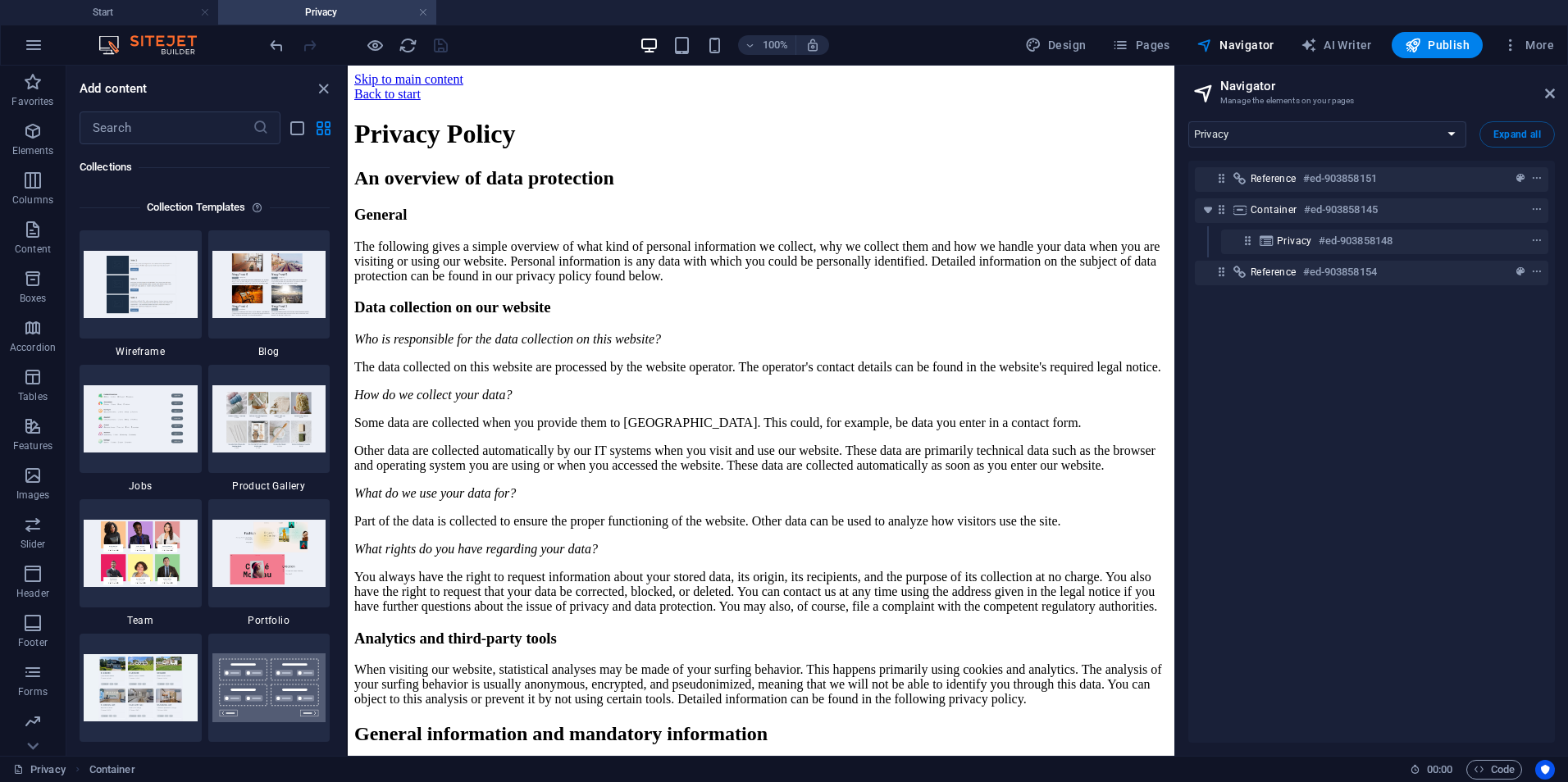
scroll to position [3360, 0]
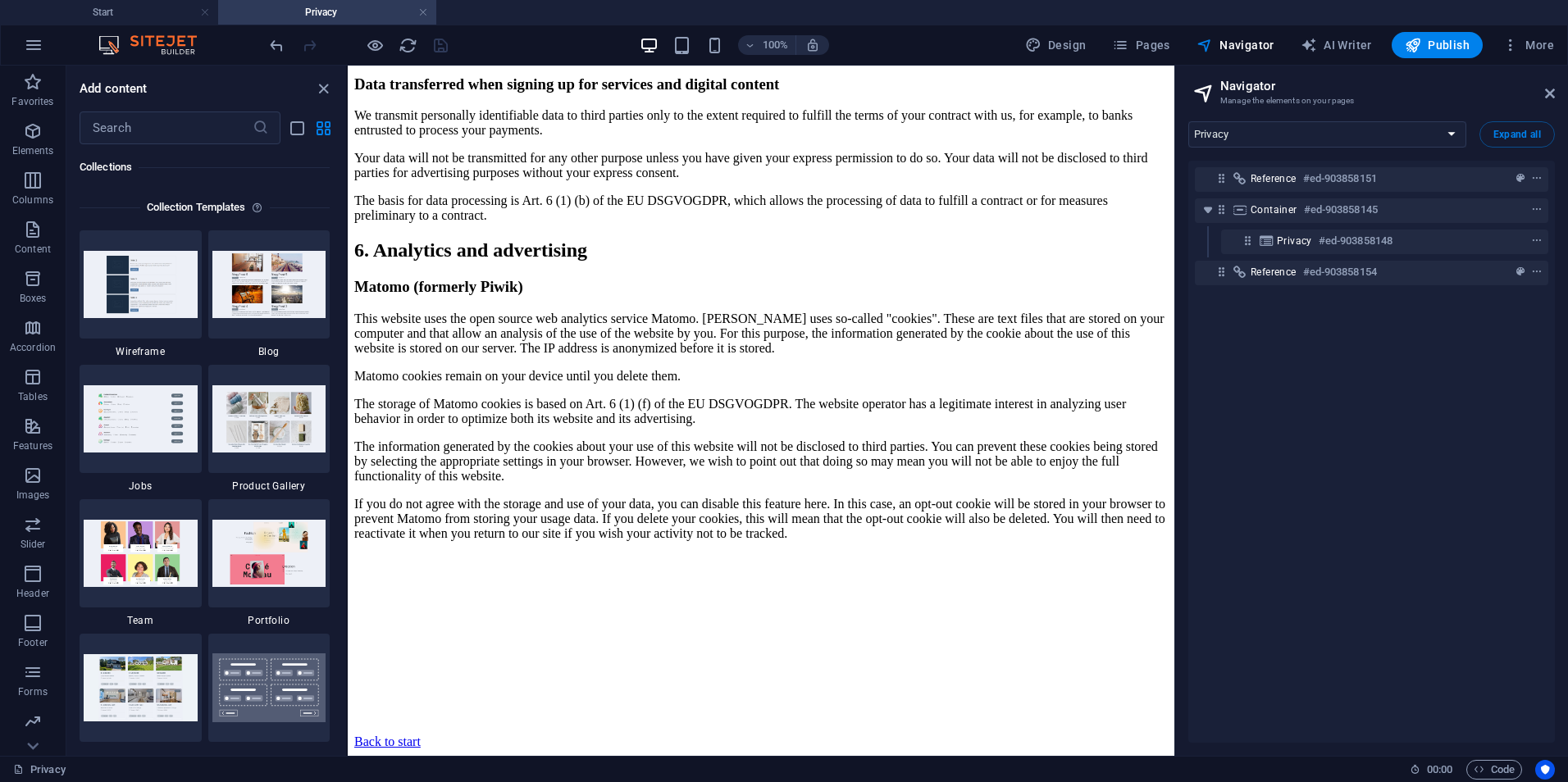
click at [370, 14] on h4 "Privacy" at bounding box center [327, 13] width 218 height 18
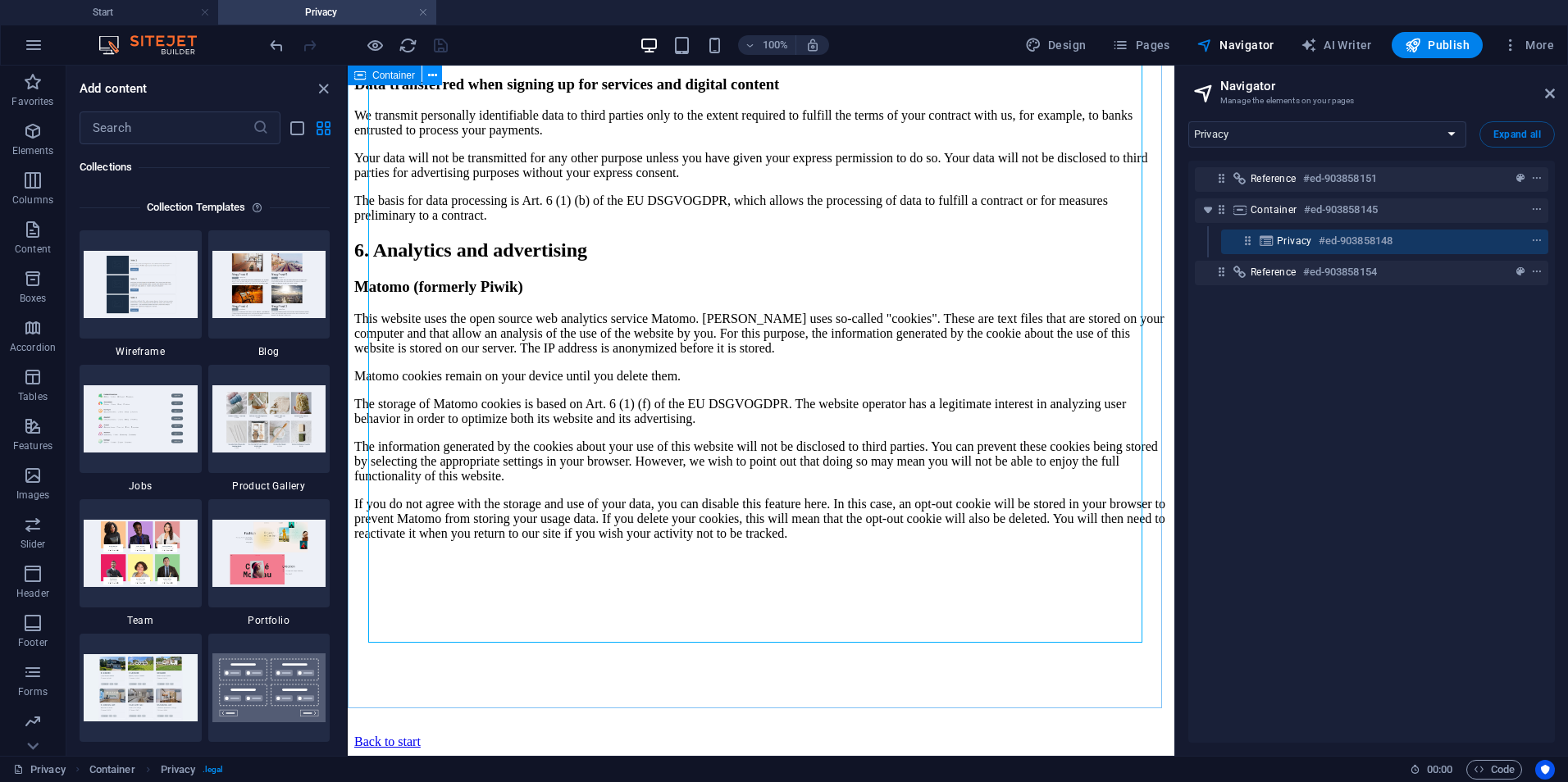
click at [431, 75] on icon at bounding box center [433, 76] width 9 height 17
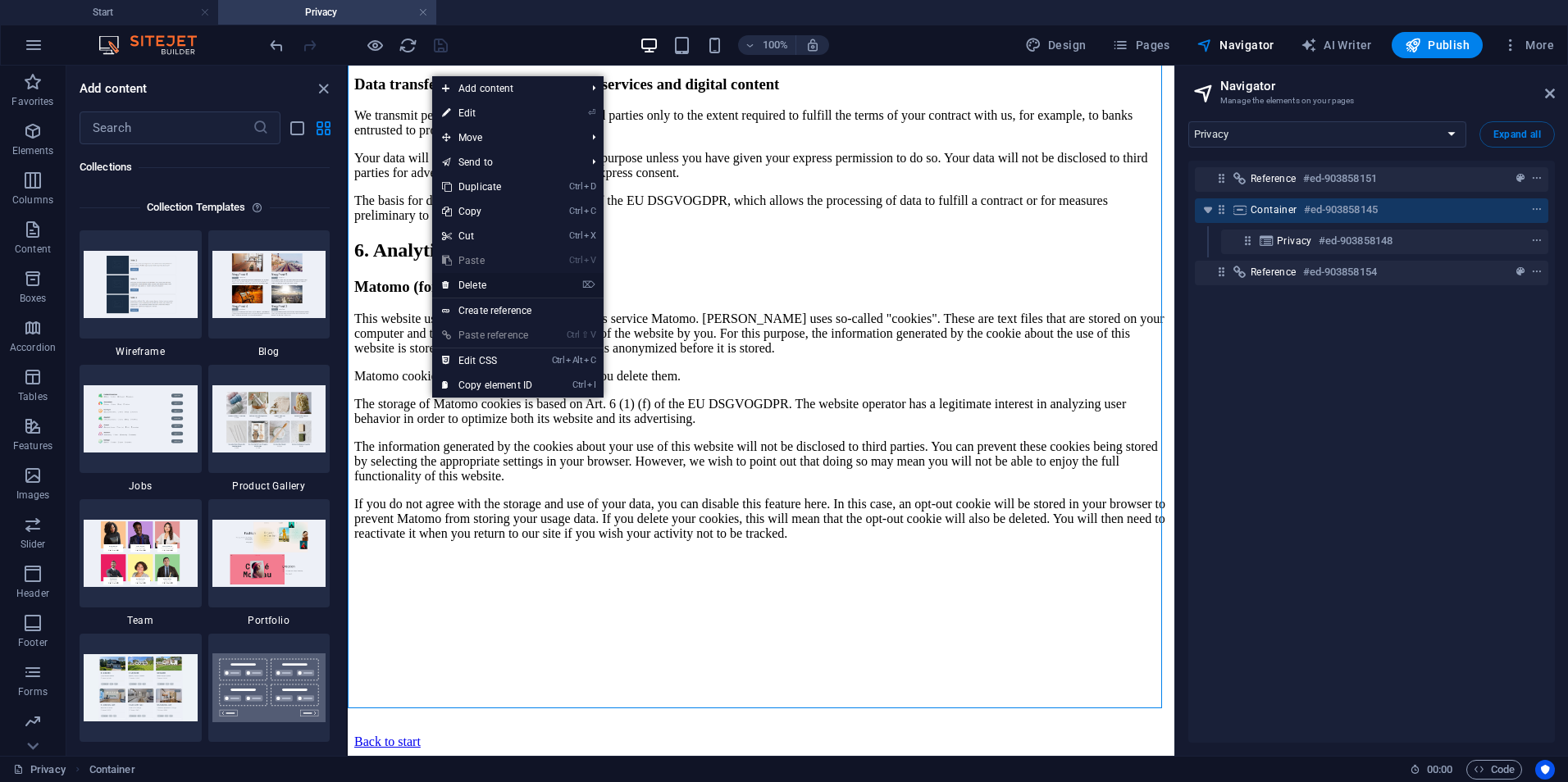
click at [506, 284] on link "⌦ Delete" at bounding box center [488, 285] width 110 height 24
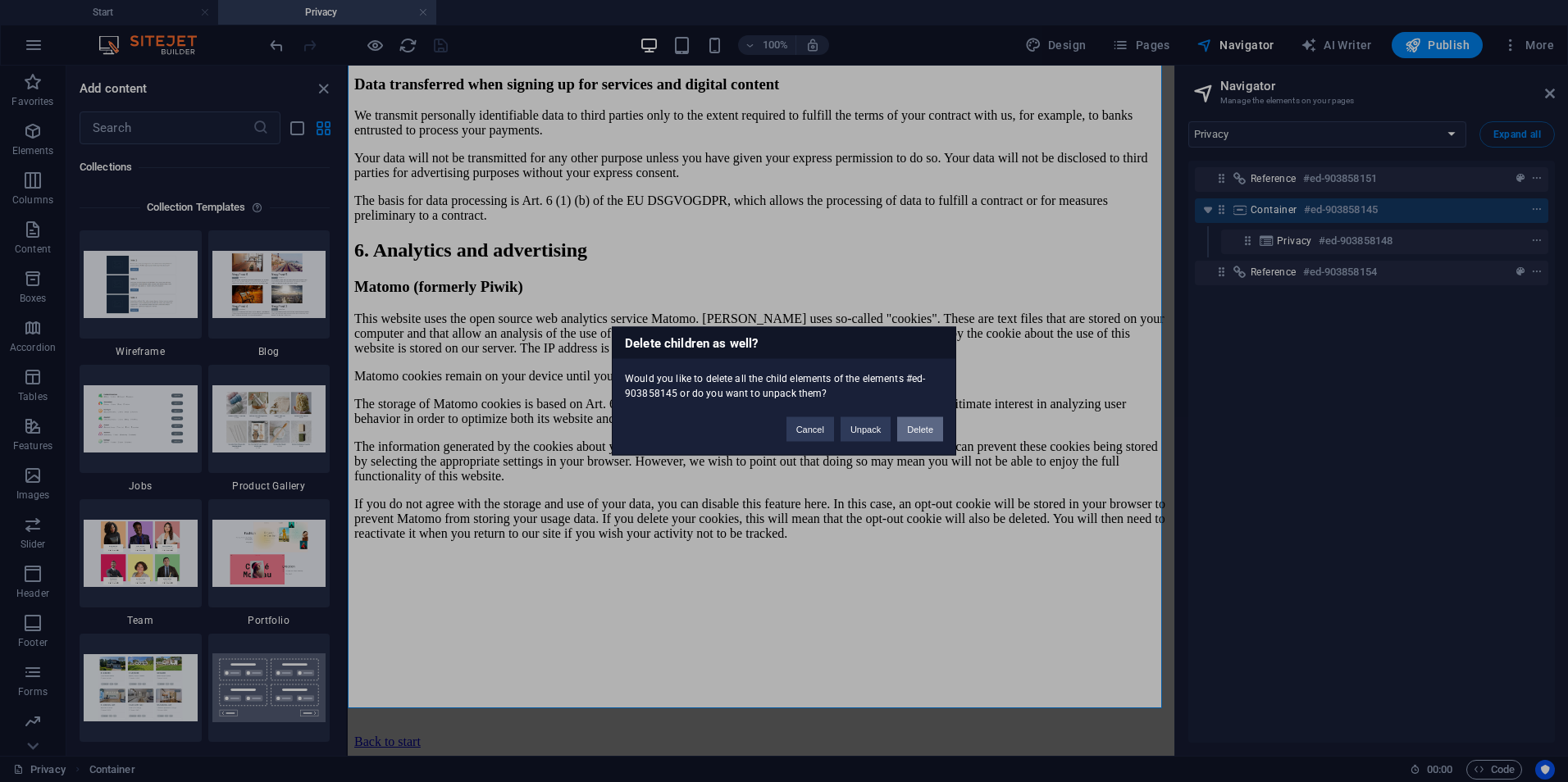
drag, startPoint x: 936, startPoint y: 431, endPoint x: 585, endPoint y: 364, distance: 357.3
click at [936, 431] on button "Delete" at bounding box center [920, 429] width 46 height 24
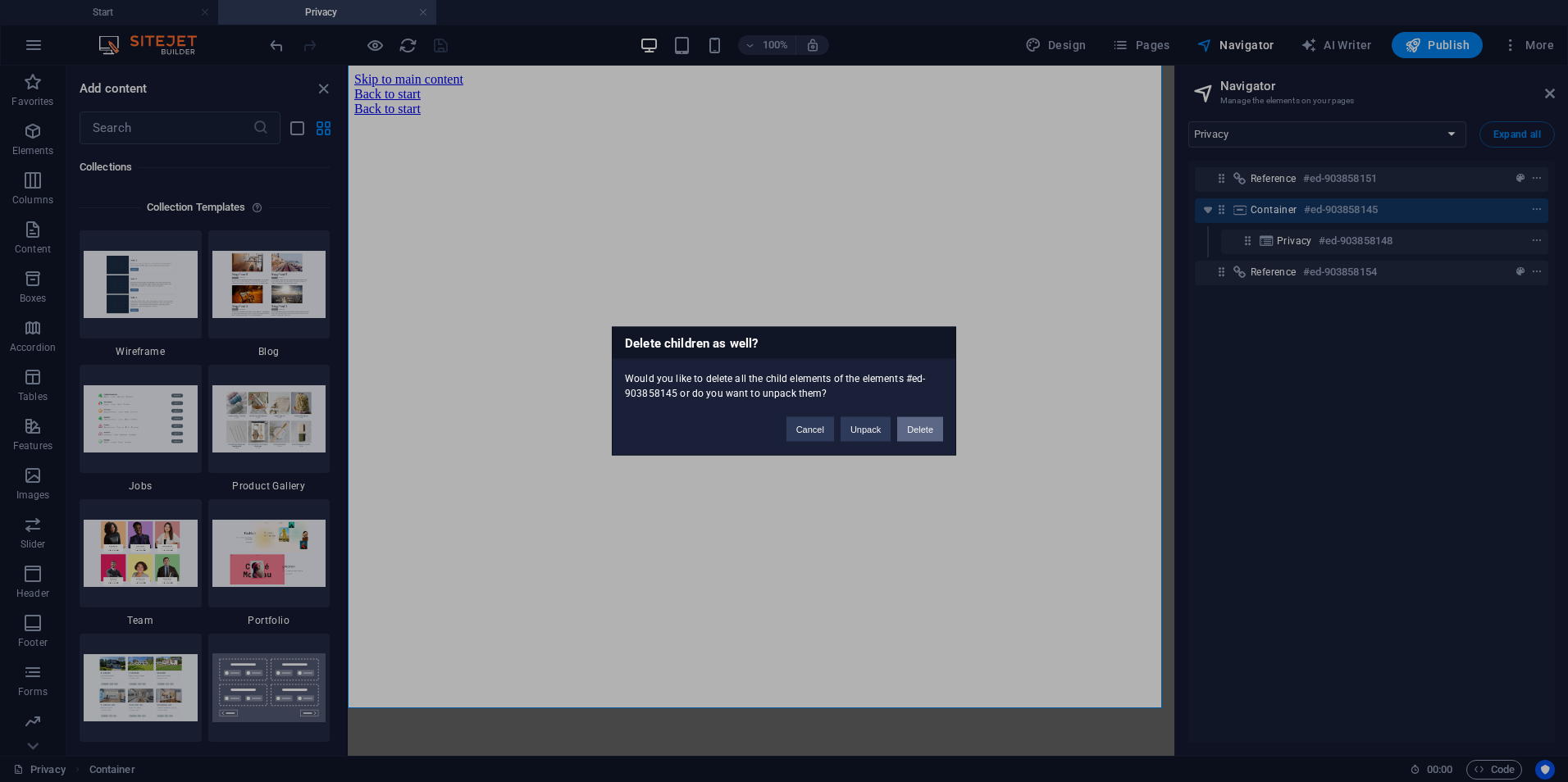
scroll to position [0, 0]
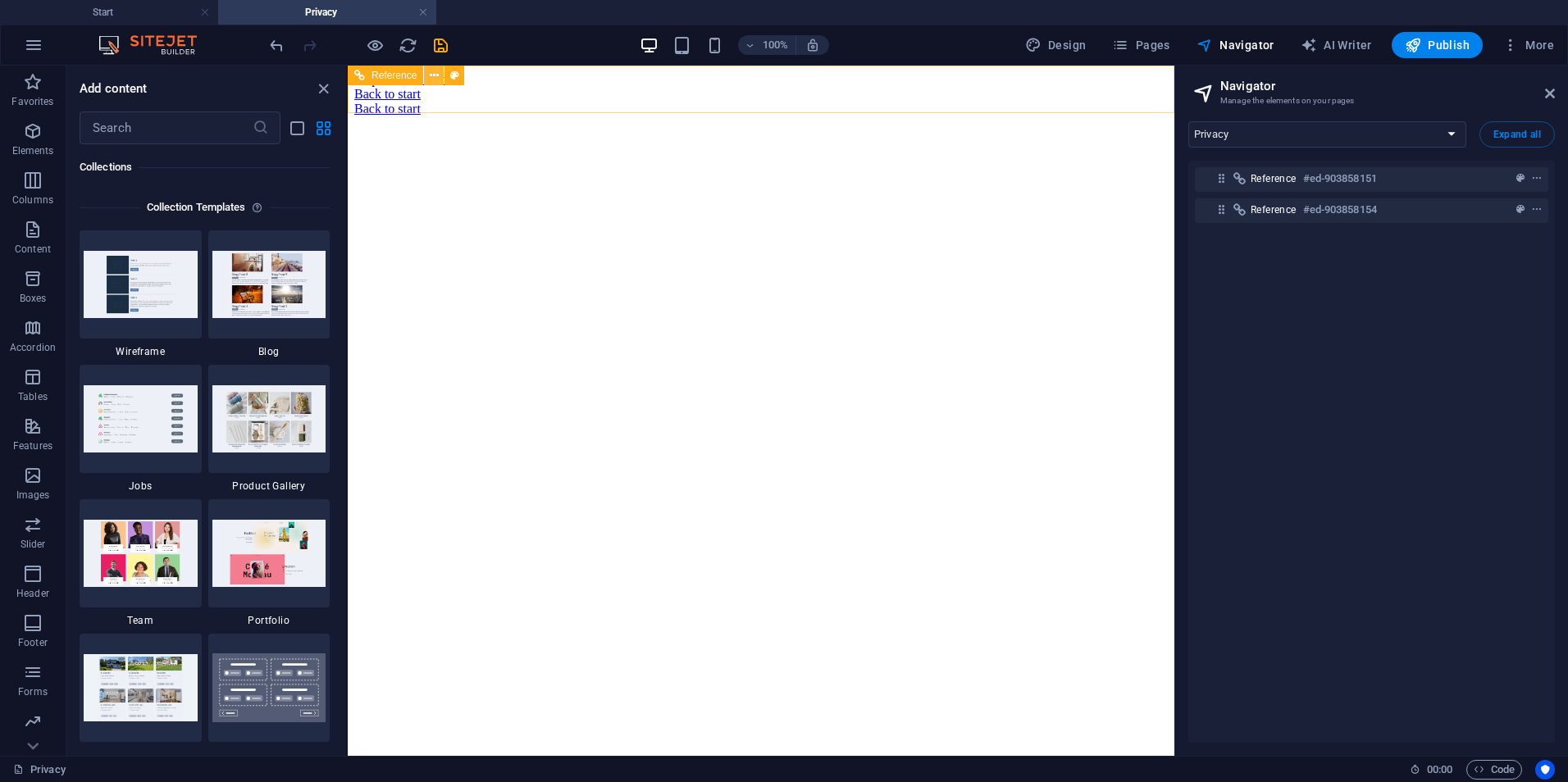
click at [432, 75] on icon at bounding box center [434, 76] width 9 height 17
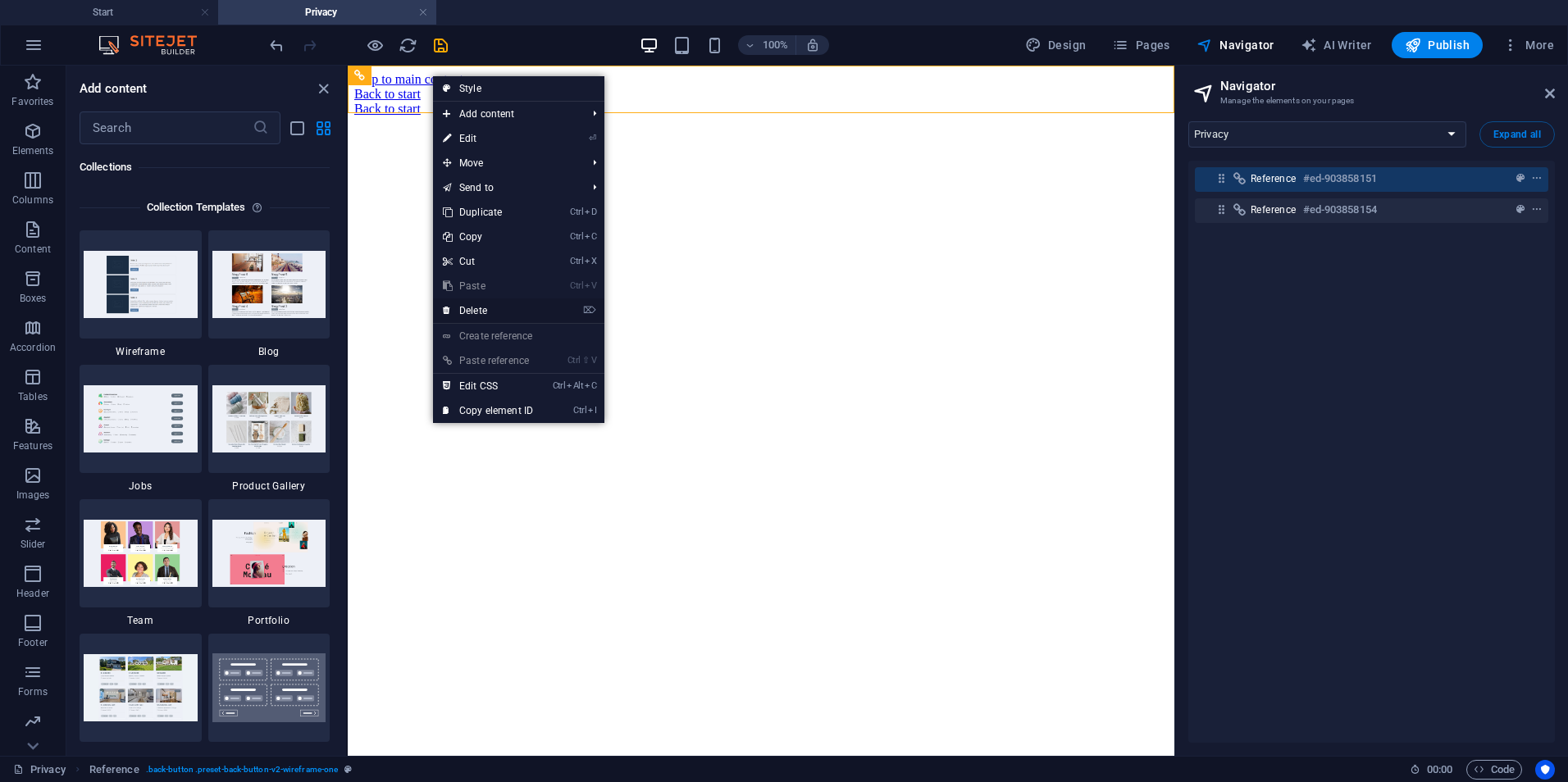
click at [504, 306] on link "⌦ Delete" at bounding box center [488, 310] width 110 height 24
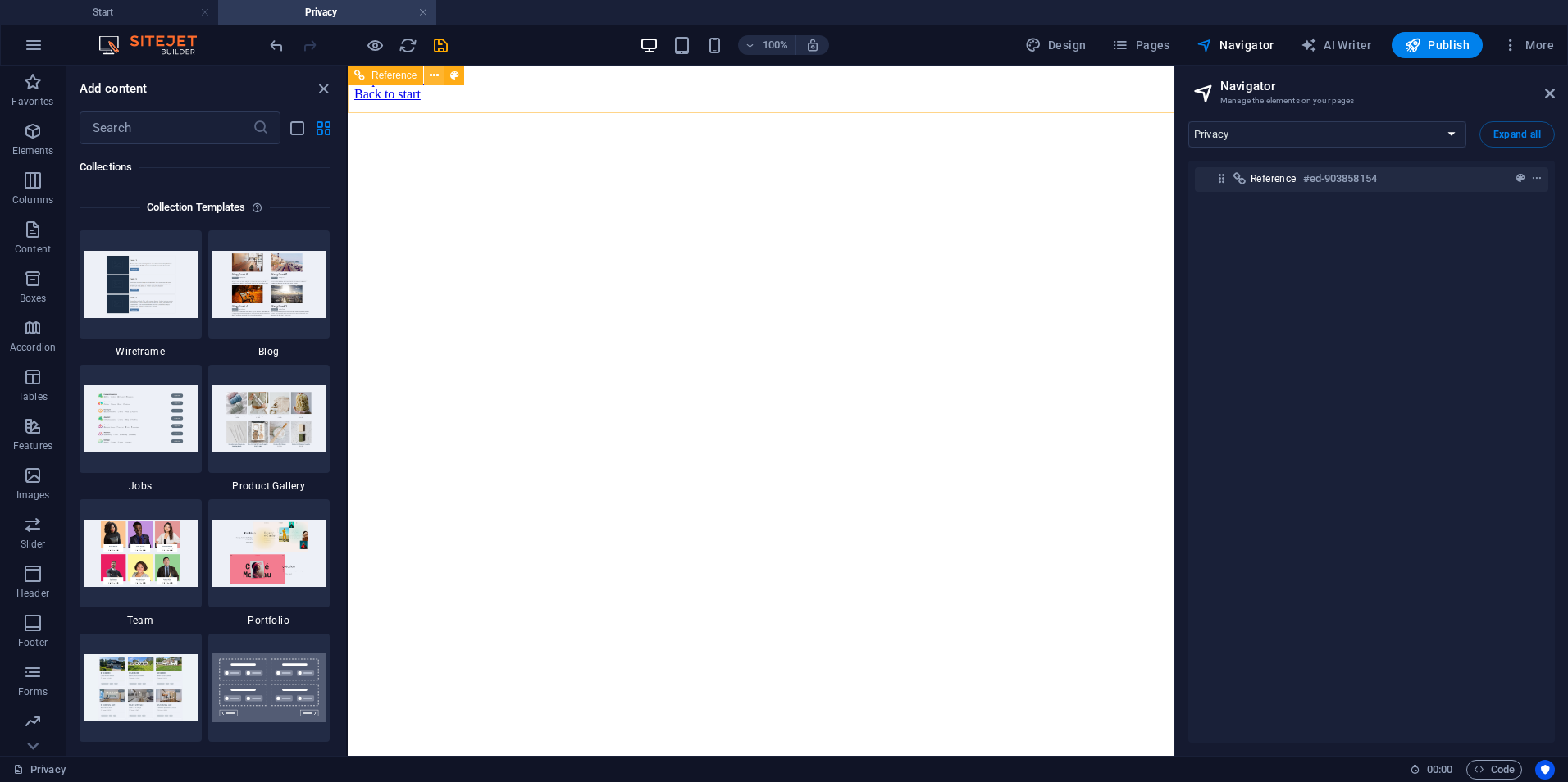
click at [432, 73] on icon at bounding box center [434, 76] width 9 height 17
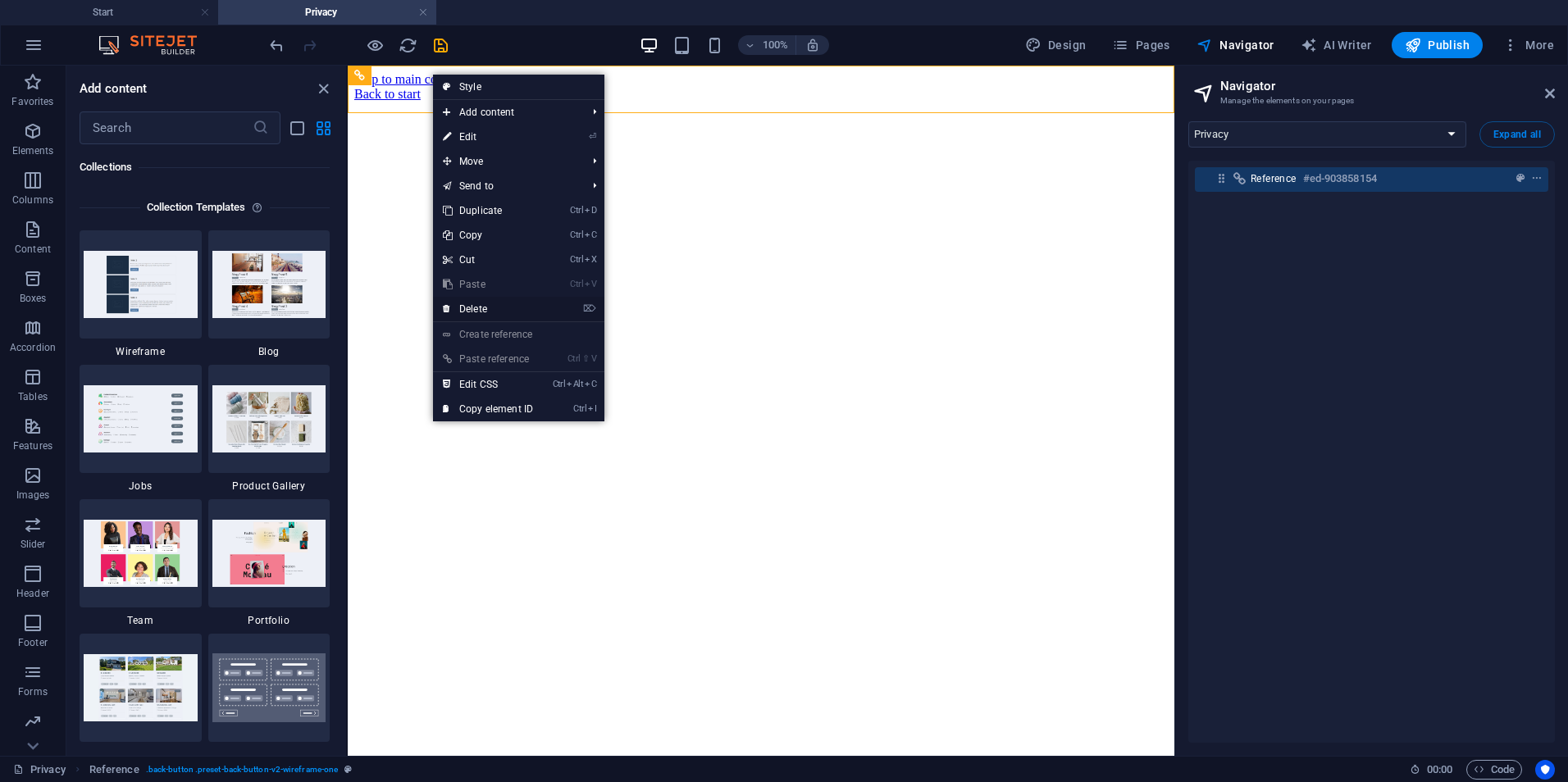
click at [488, 307] on link "⌦ Delete" at bounding box center [488, 309] width 110 height 24
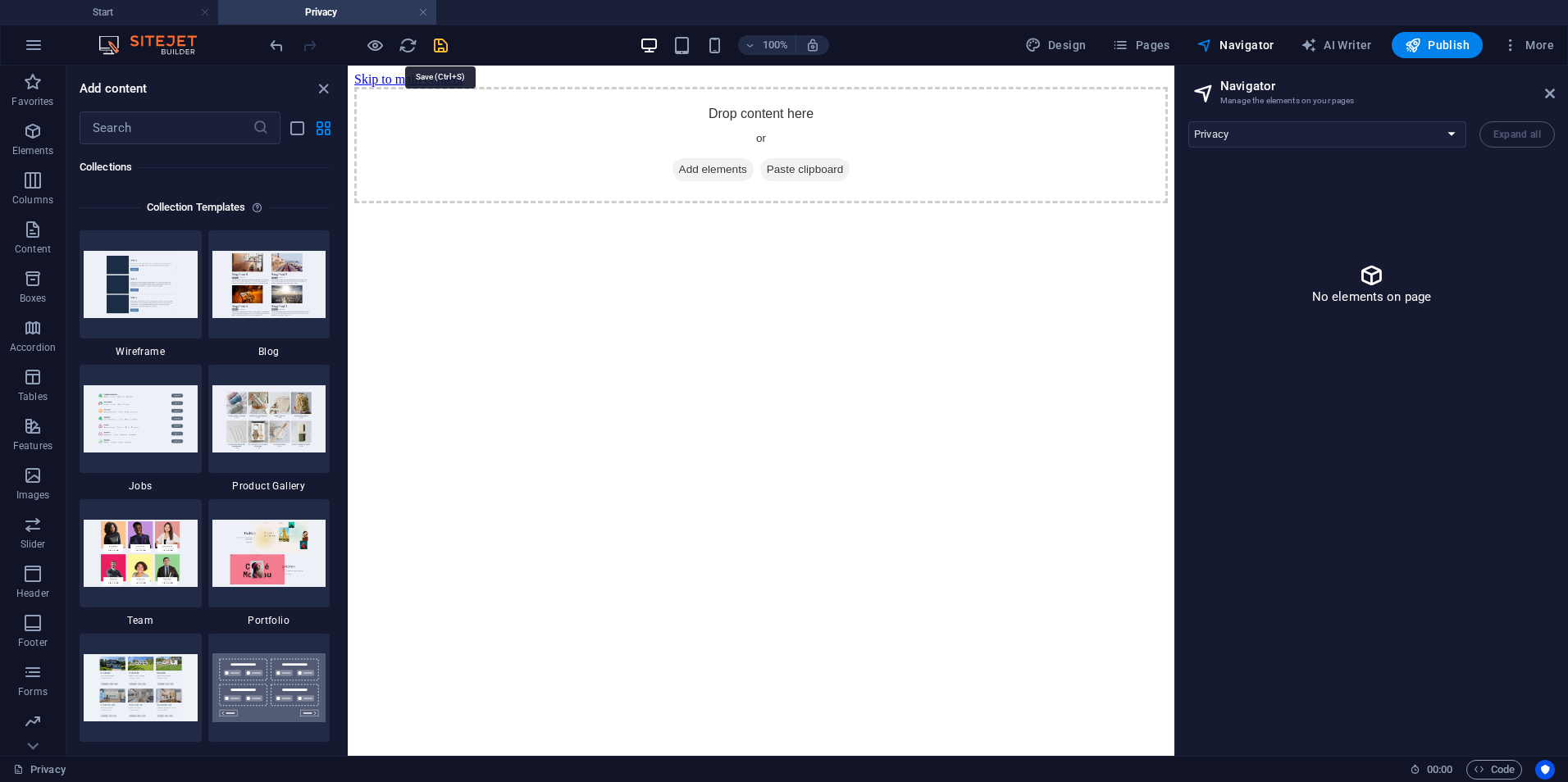
click at [443, 37] on icon "save" at bounding box center [441, 45] width 19 height 19
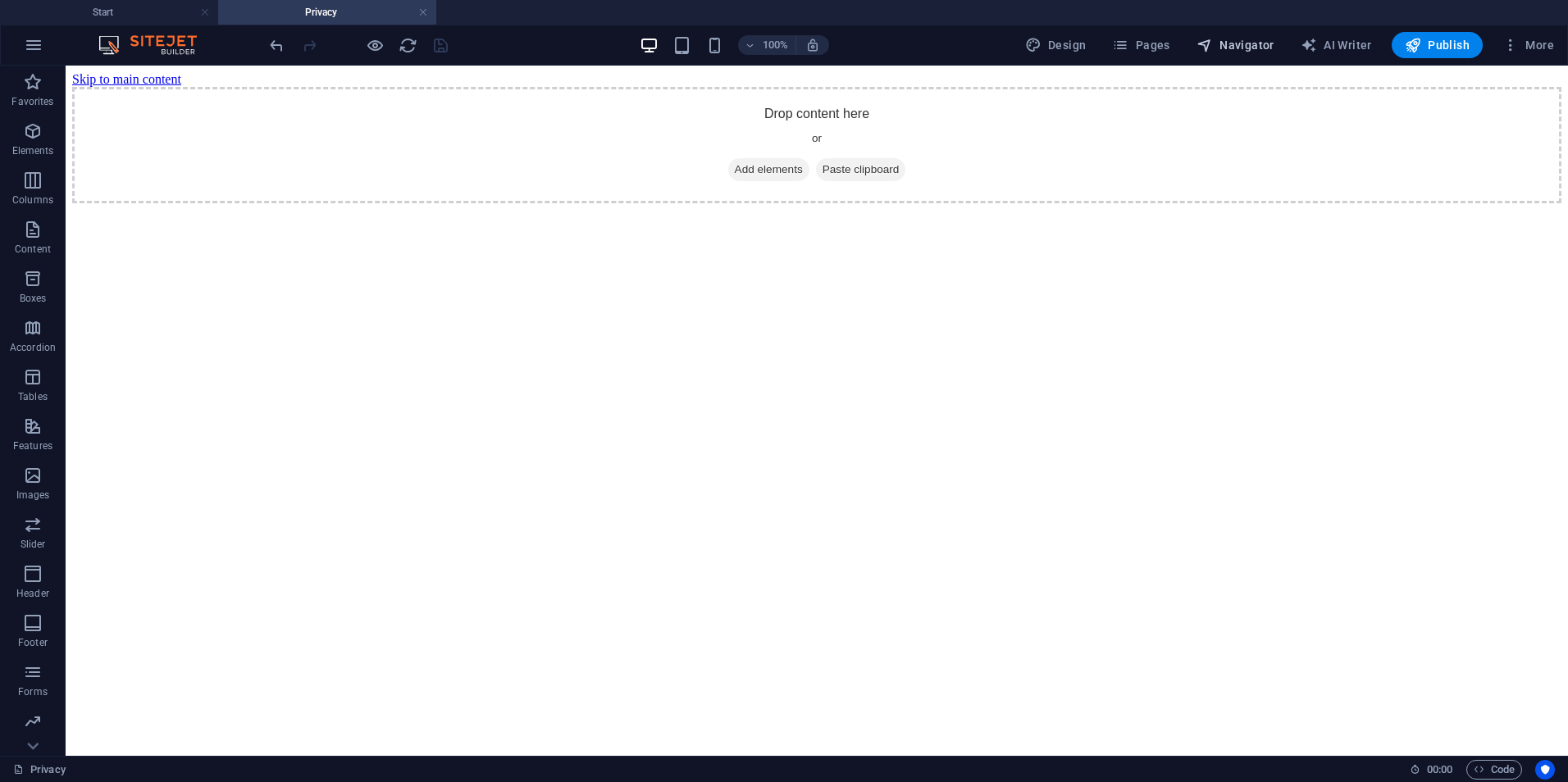
click at [1249, 34] on button "Navigator" at bounding box center [1235, 44] width 91 height 26
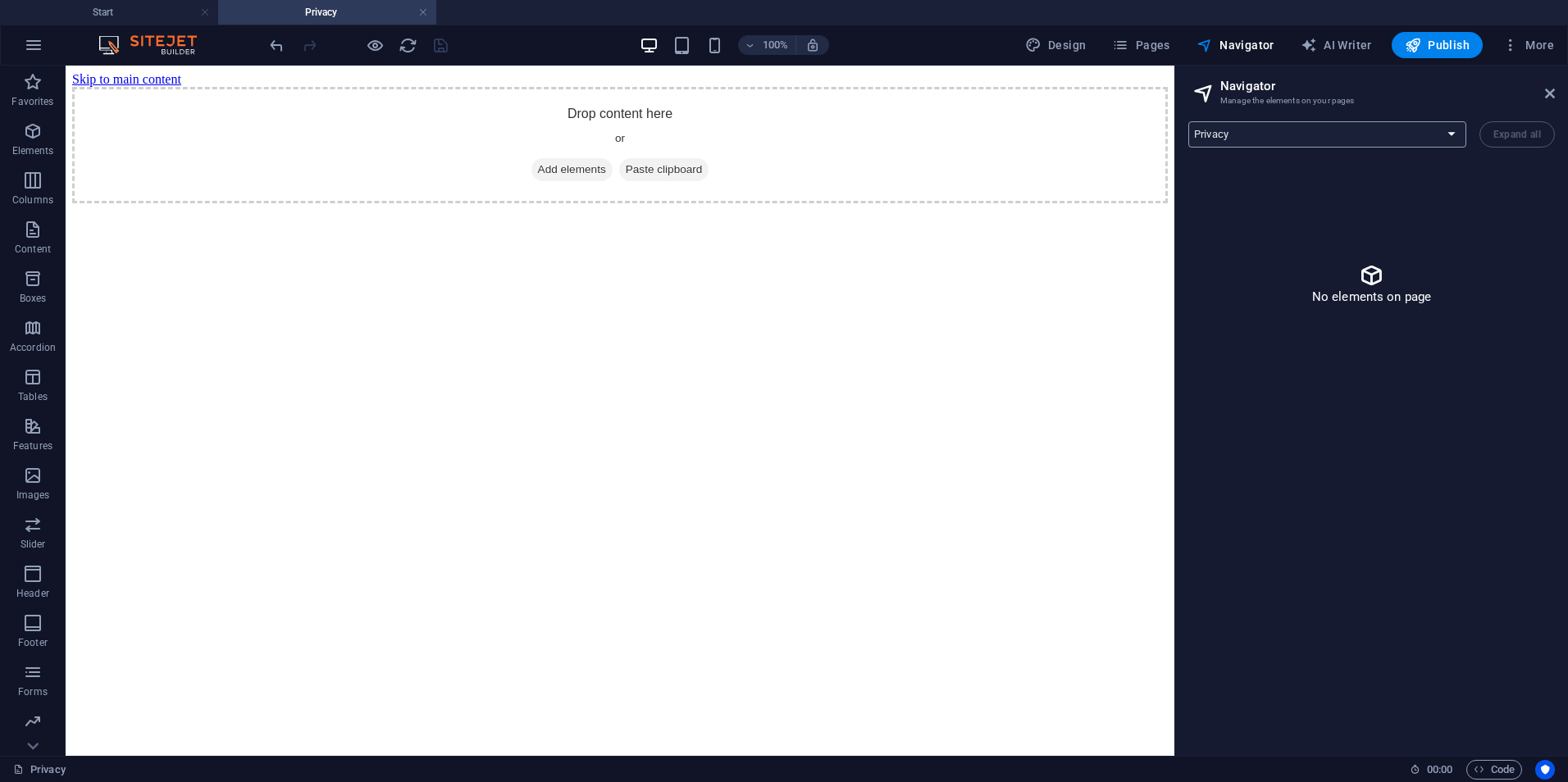
click at [1296, 140] on select "Start Subpage Legal Notice Privacy" at bounding box center [1327, 134] width 278 height 26
select select "16968235-en"
click at [1189, 122] on select "Start Subpage Legal Notice Privacy" at bounding box center [1327, 134] width 278 height 26
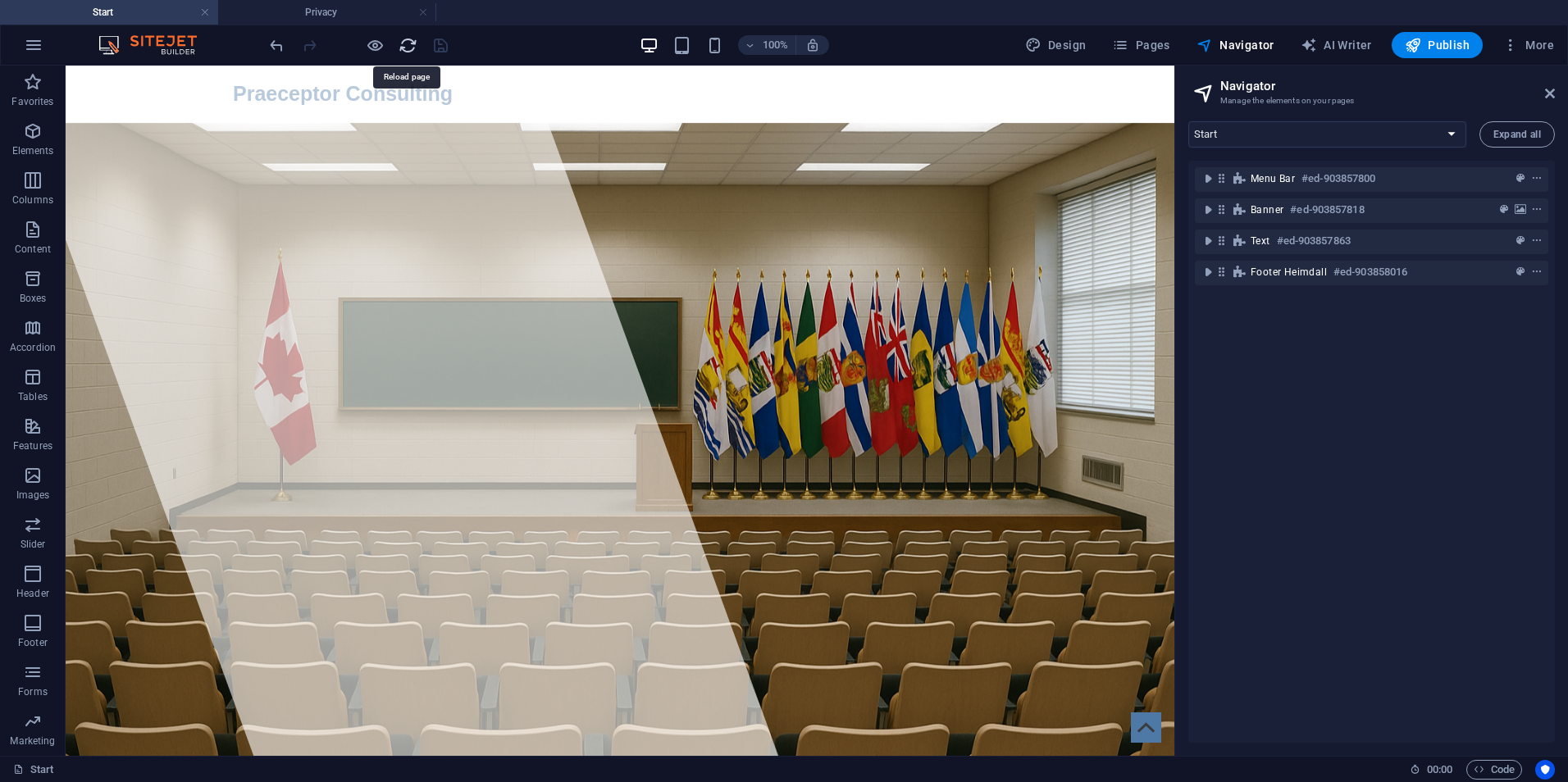
click at [410, 49] on icon "reload" at bounding box center [407, 45] width 19 height 19
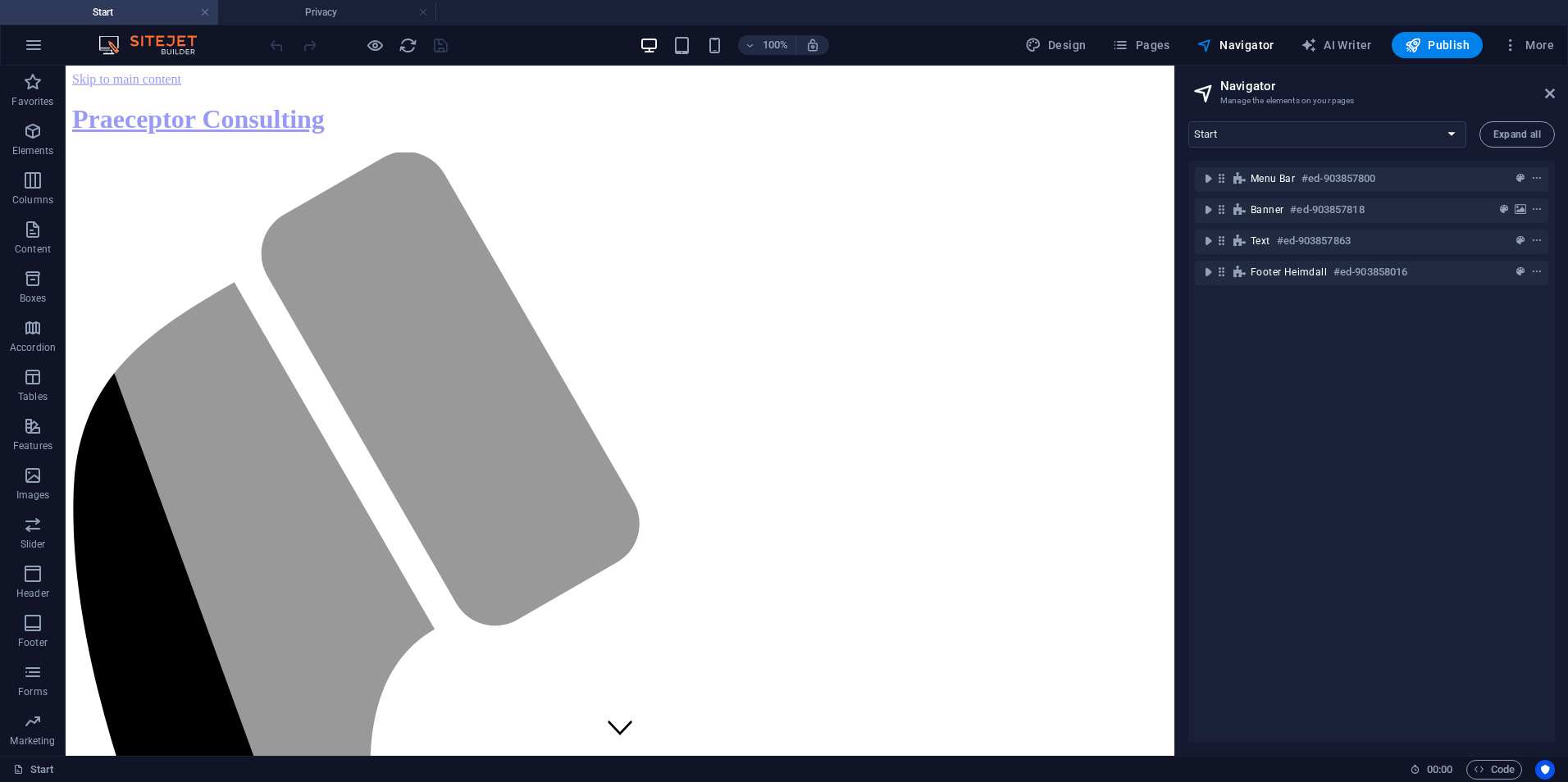
click at [168, 39] on img at bounding box center [156, 45] width 123 height 20
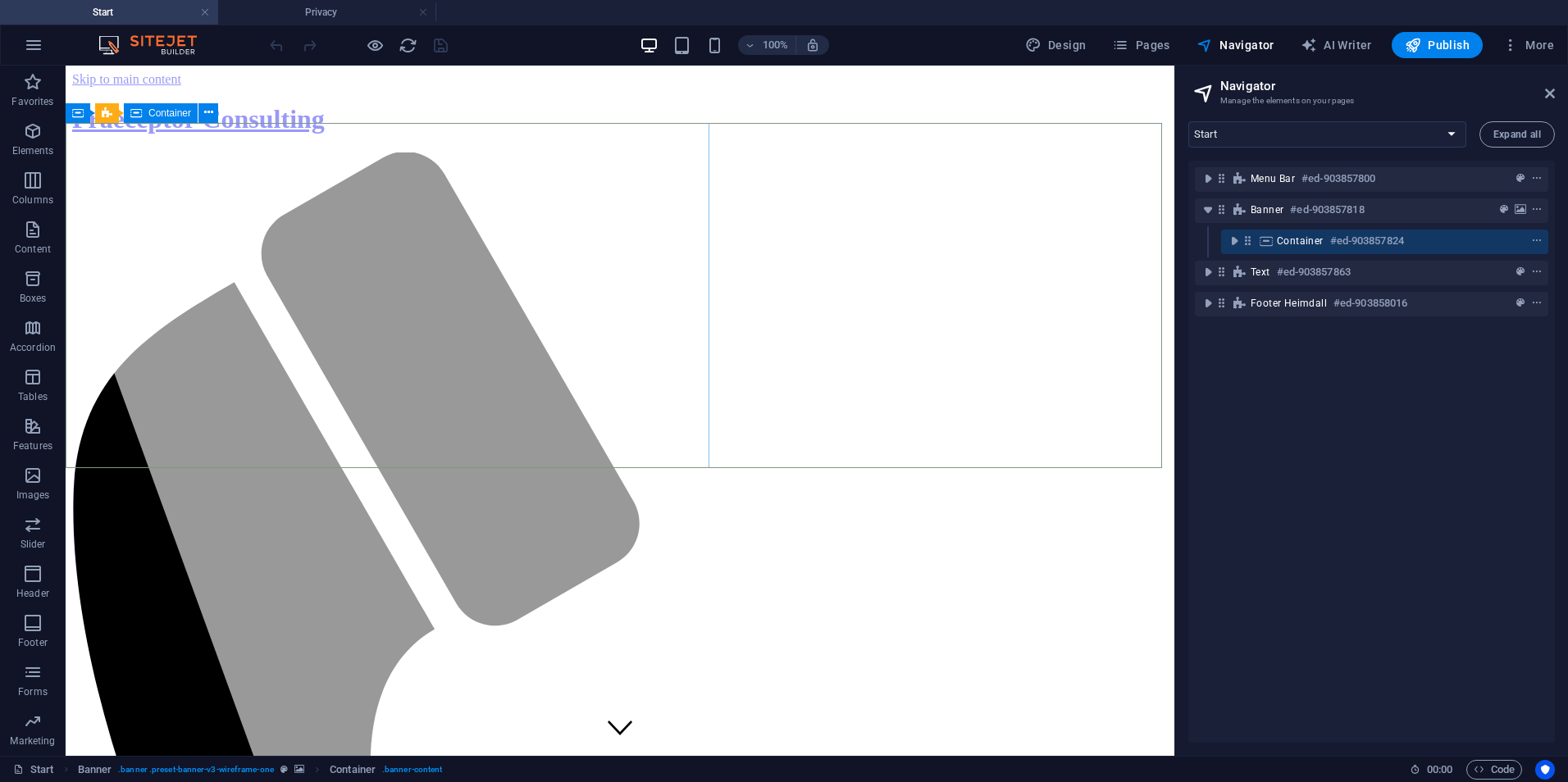
click at [180, 119] on div "Container" at bounding box center [160, 114] width 74 height 20
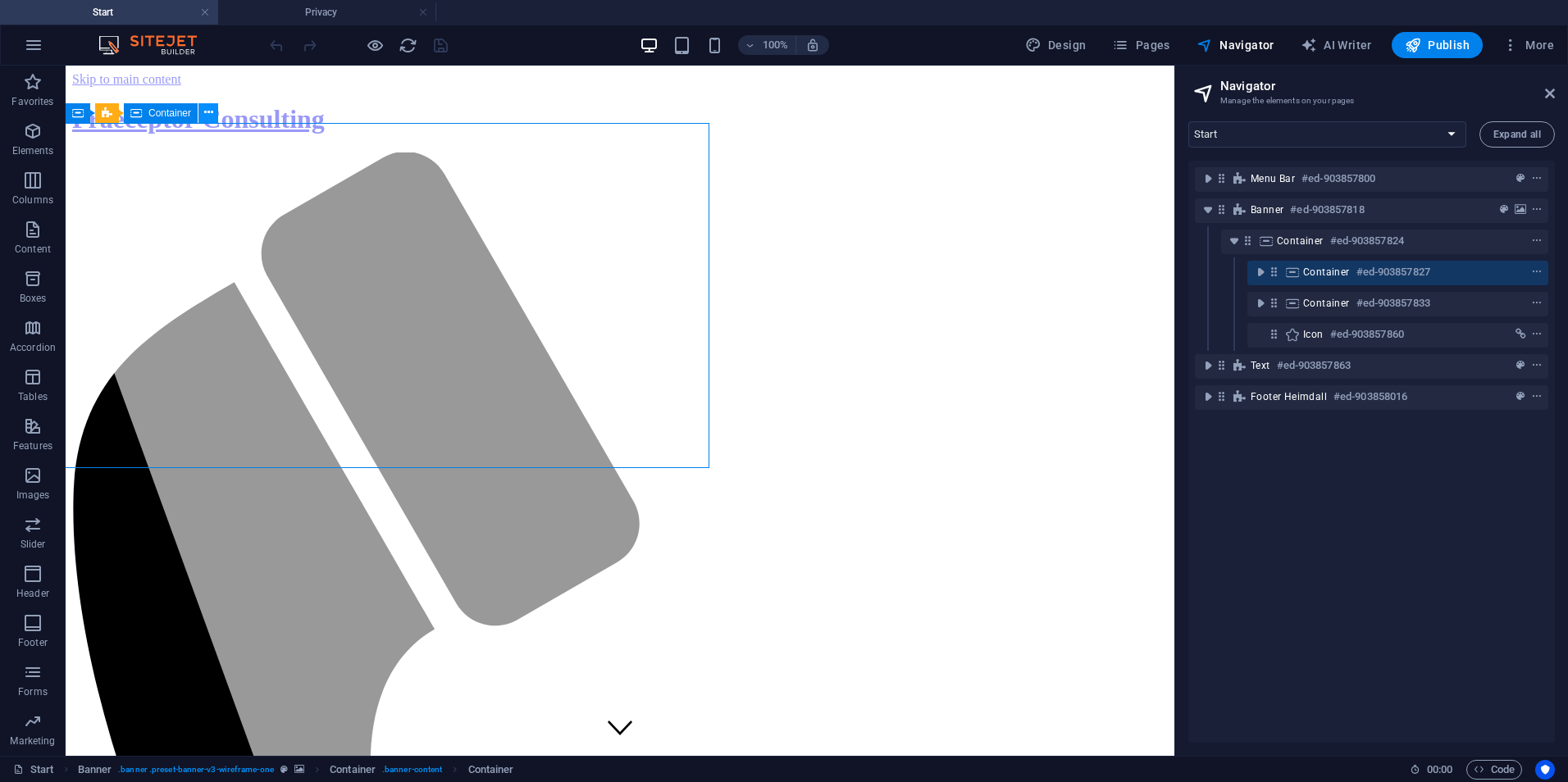
click at [209, 112] on icon at bounding box center [209, 113] width 9 height 17
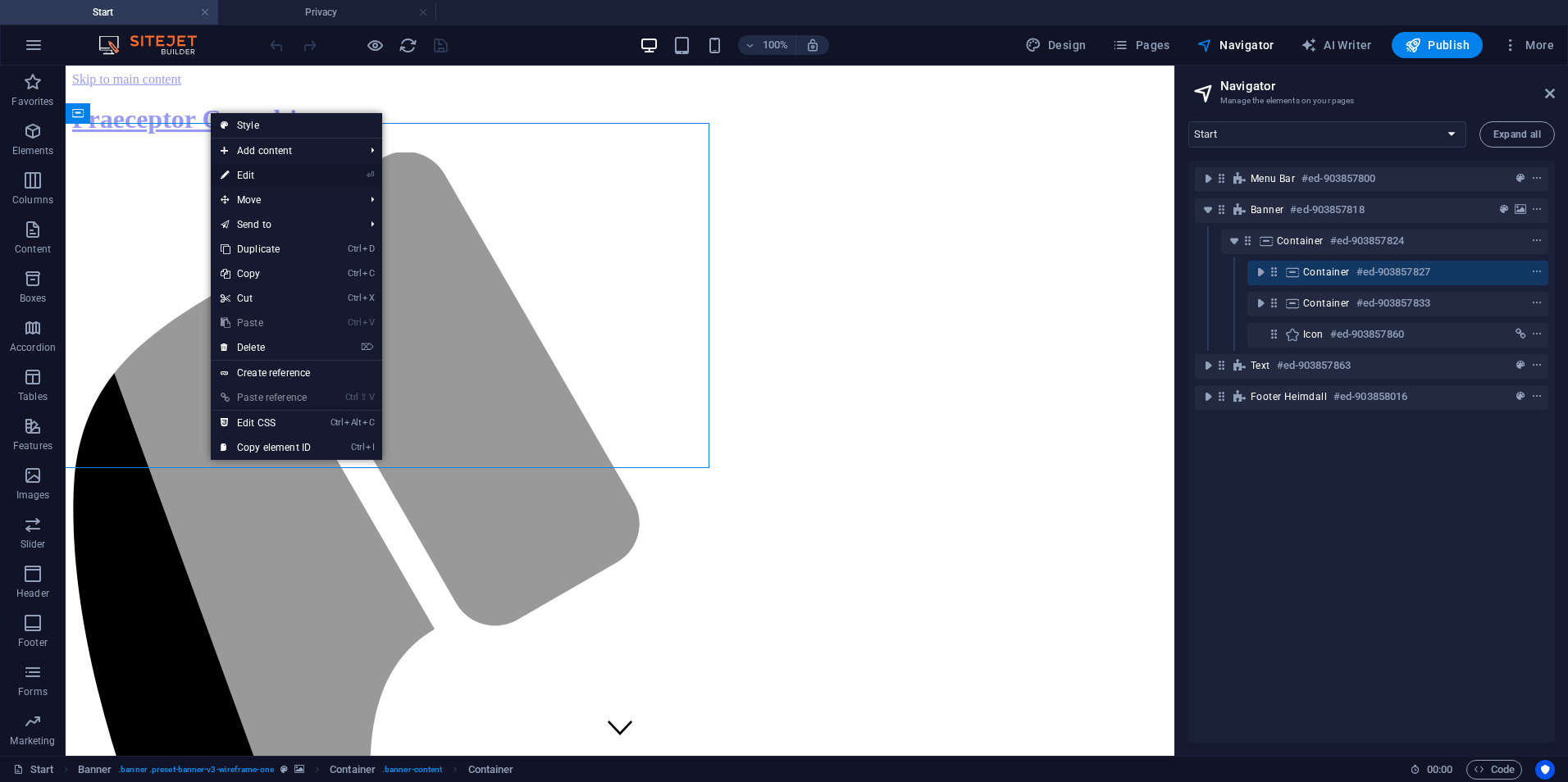
click at [269, 176] on link "⏎ Edit" at bounding box center [266, 175] width 110 height 24
select select "%"
select select "px"
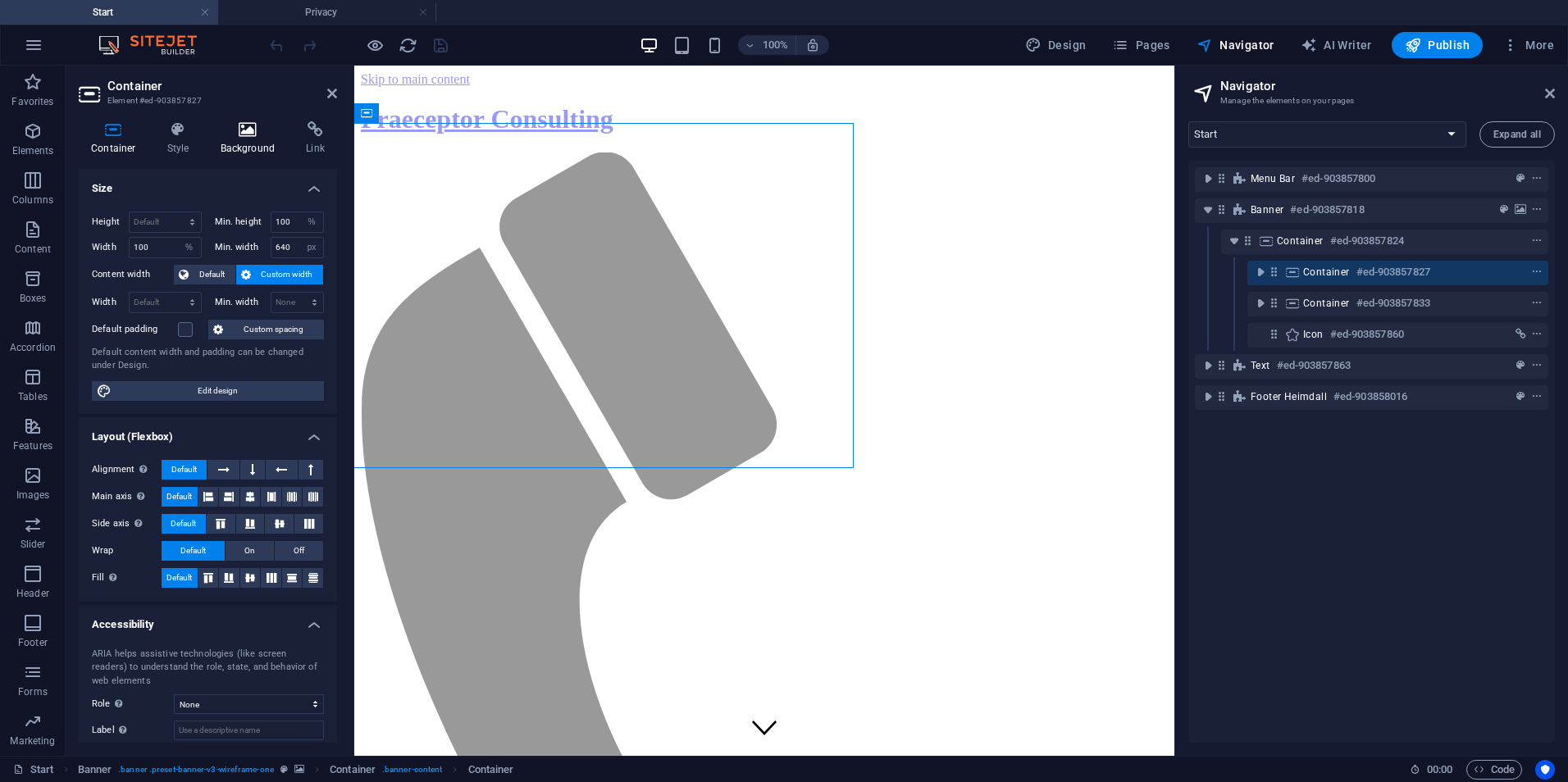
click at [232, 130] on icon at bounding box center [248, 130] width 79 height 16
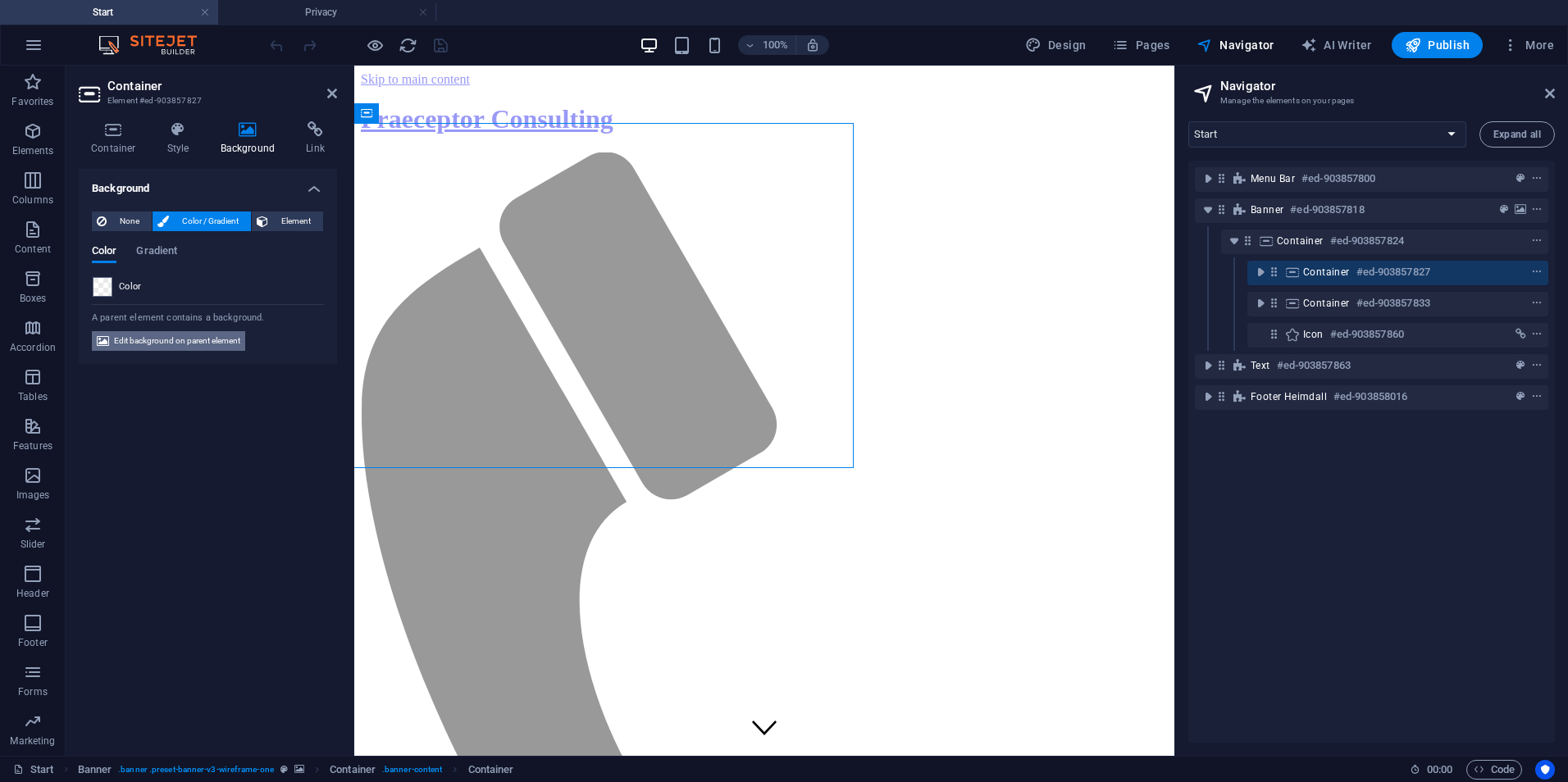
click at [162, 346] on span "Edit background on parent element" at bounding box center [178, 341] width 126 height 20
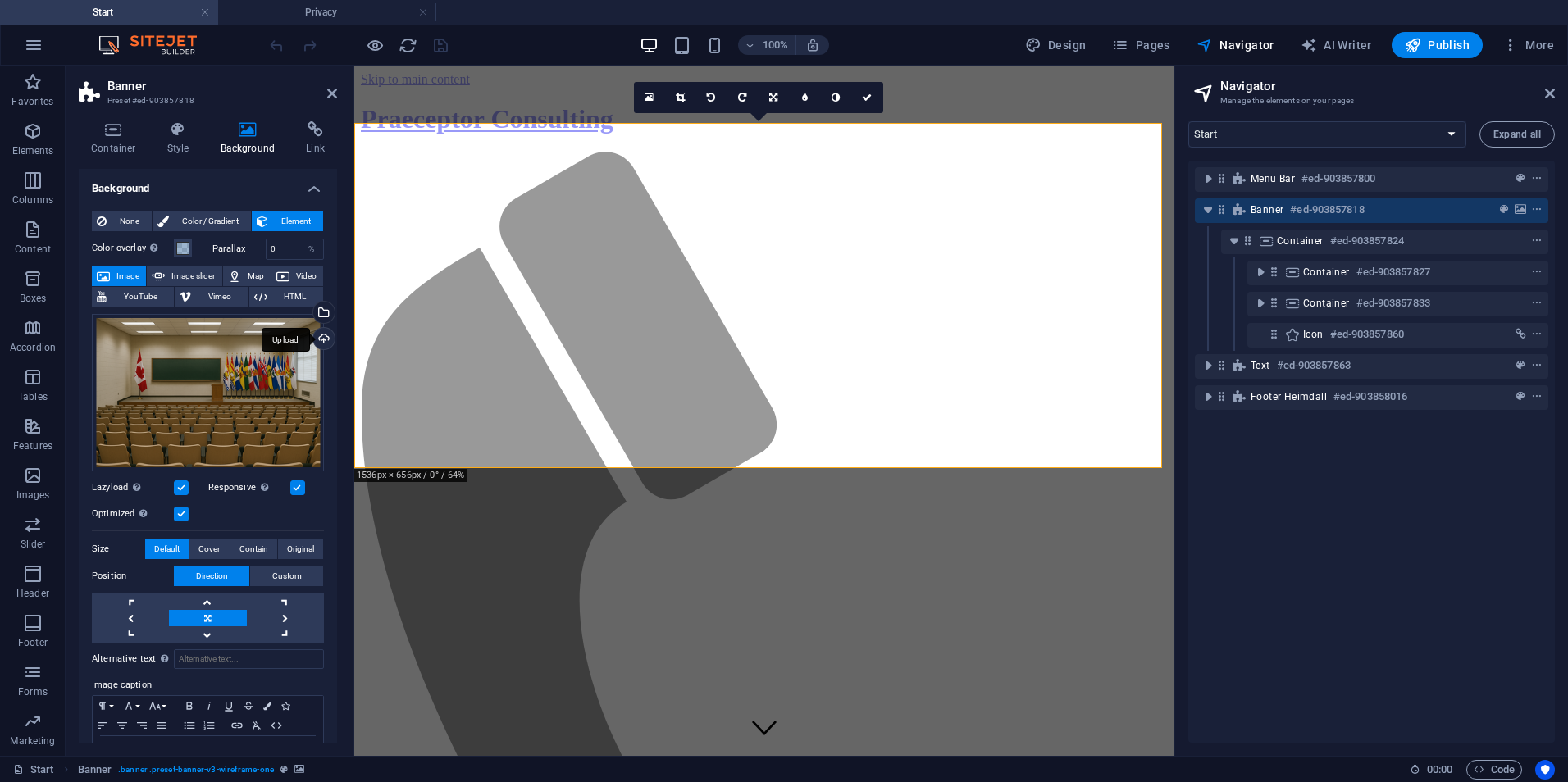
click at [323, 341] on div "Upload" at bounding box center [322, 340] width 24 height 24
click at [182, 247] on span at bounding box center [183, 249] width 14 height 14
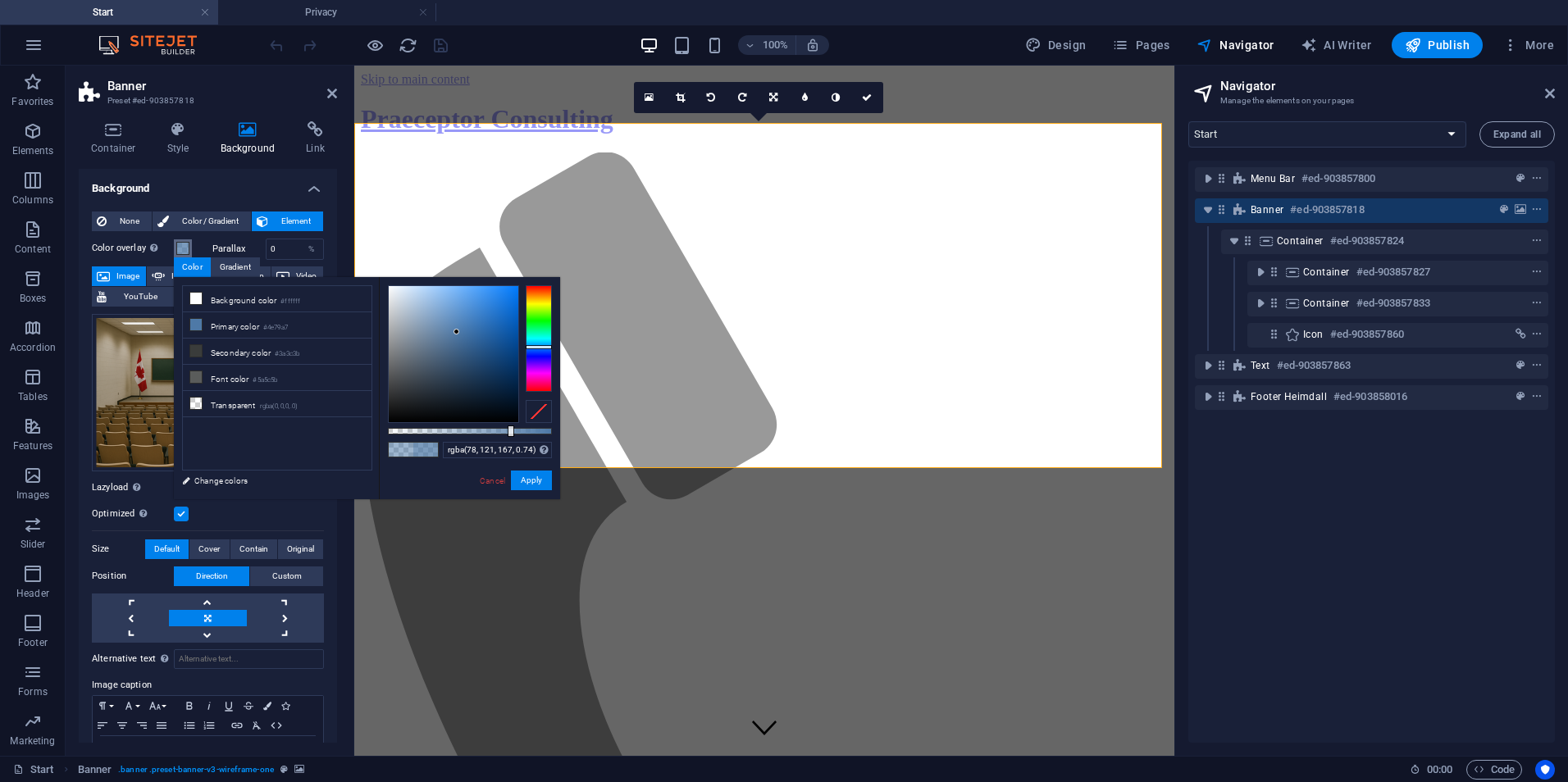
type input "rgba(78, 121, 167, 0.735)"
drag, startPoint x: 482, startPoint y: 432, endPoint x: 508, endPoint y: 438, distance: 26.7
click at [508, 438] on div "rgba(78, 121, 167, 0.735) Supported formats #0852ed rgb(8, 82, 237) rgba(8, 82,…" at bounding box center [469, 507] width 181 height 460
click at [529, 482] on button "Apply" at bounding box center [532, 480] width 41 height 20
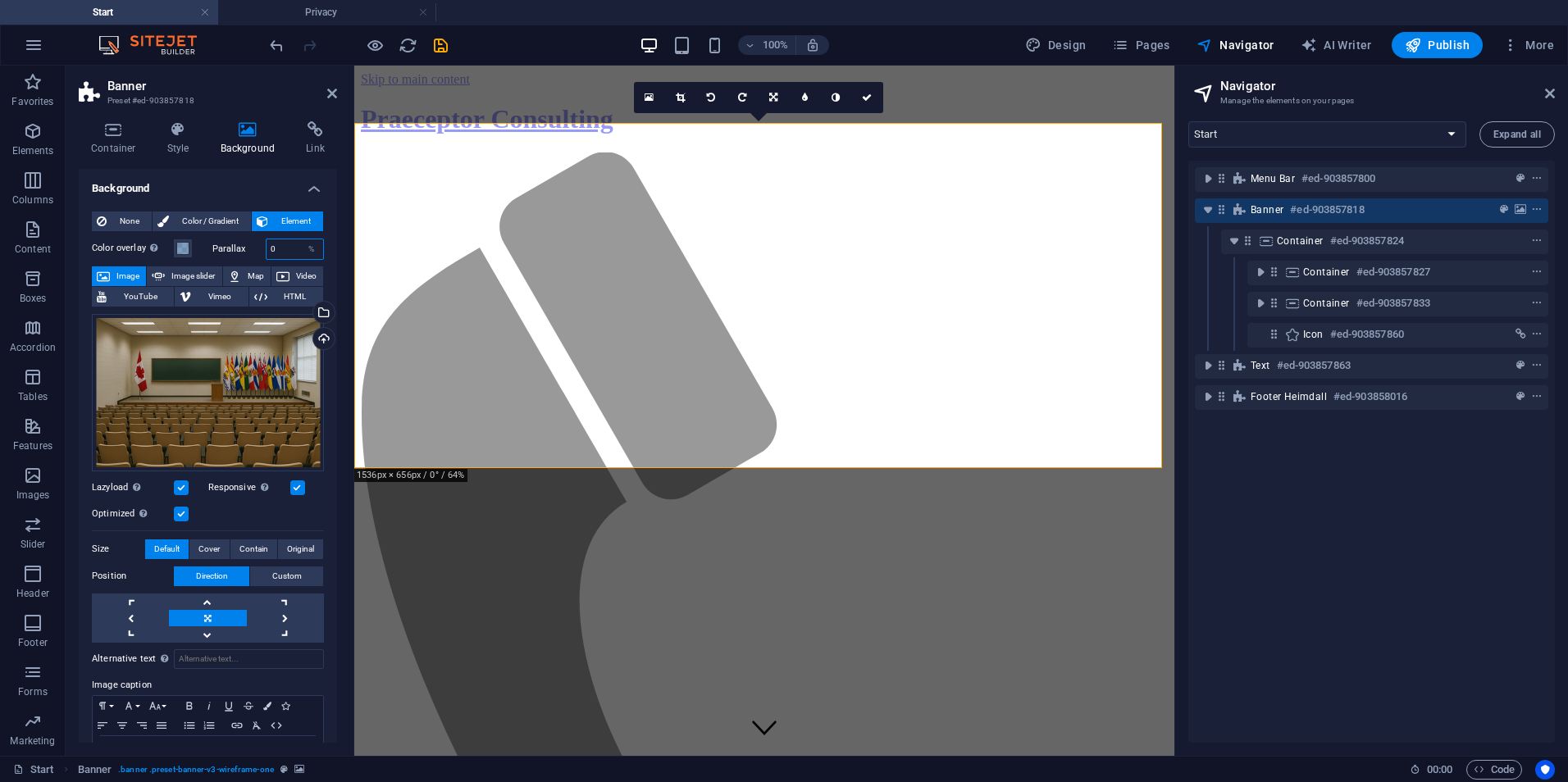
drag, startPoint x: 285, startPoint y: 252, endPoint x: 264, endPoint y: 249, distance: 21.2
click at [267, 249] on input "0" at bounding box center [296, 250] width 58 height 20
drag, startPoint x: 278, startPoint y: 250, endPoint x: 260, endPoint y: 262, distance: 21.6
click at [248, 252] on div "Parallax 50 %" at bounding box center [269, 250] width 113 height 22
drag, startPoint x: 281, startPoint y: 250, endPoint x: 260, endPoint y: 246, distance: 21.4
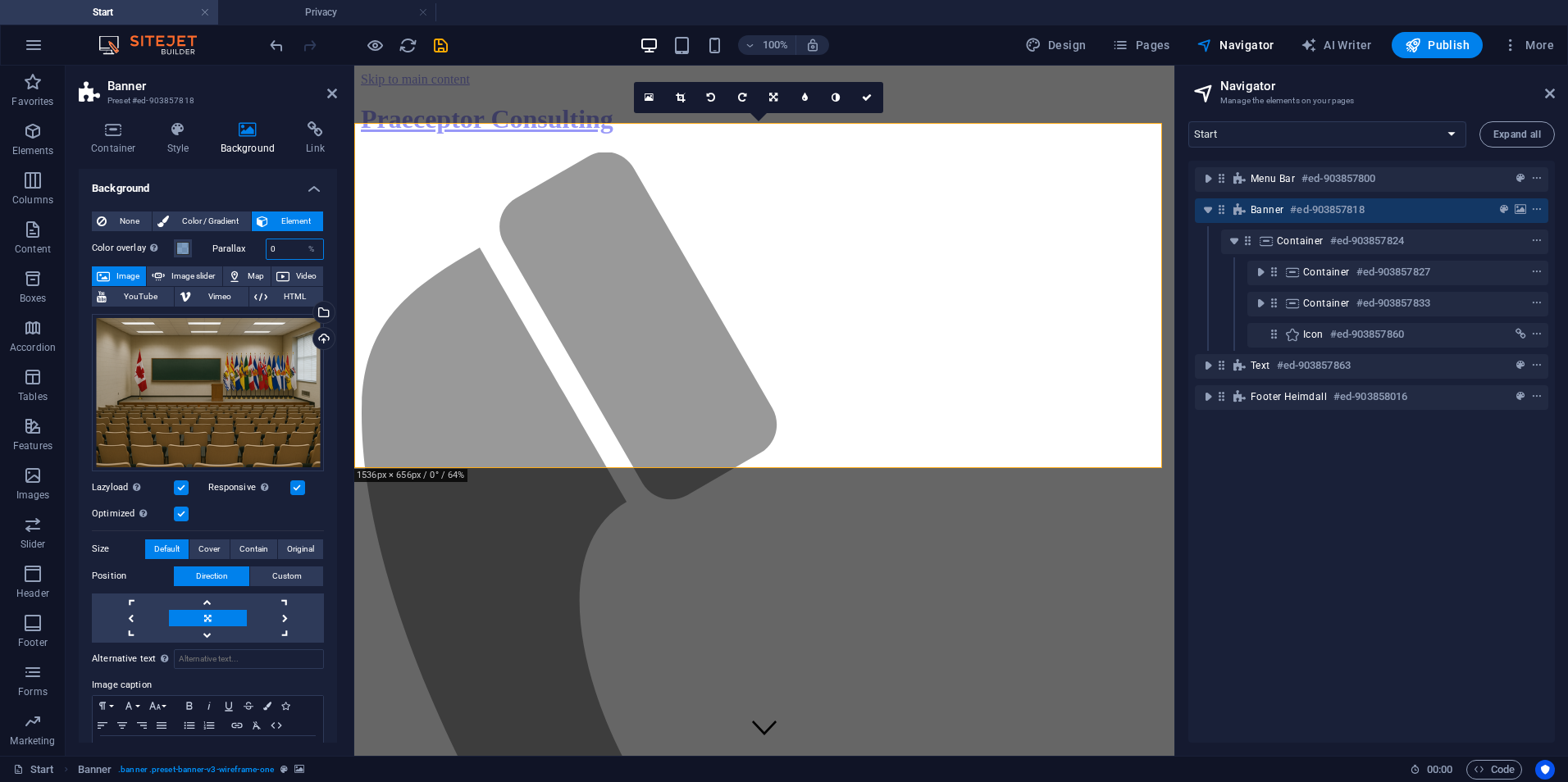
click at [260, 246] on div "Parallax 0 %" at bounding box center [269, 250] width 113 height 22
type input "100"
drag, startPoint x: 287, startPoint y: 254, endPoint x: 244, endPoint y: 241, distance: 44.9
click at [270, 250] on input "100" at bounding box center [296, 250] width 58 height 20
type input "5"
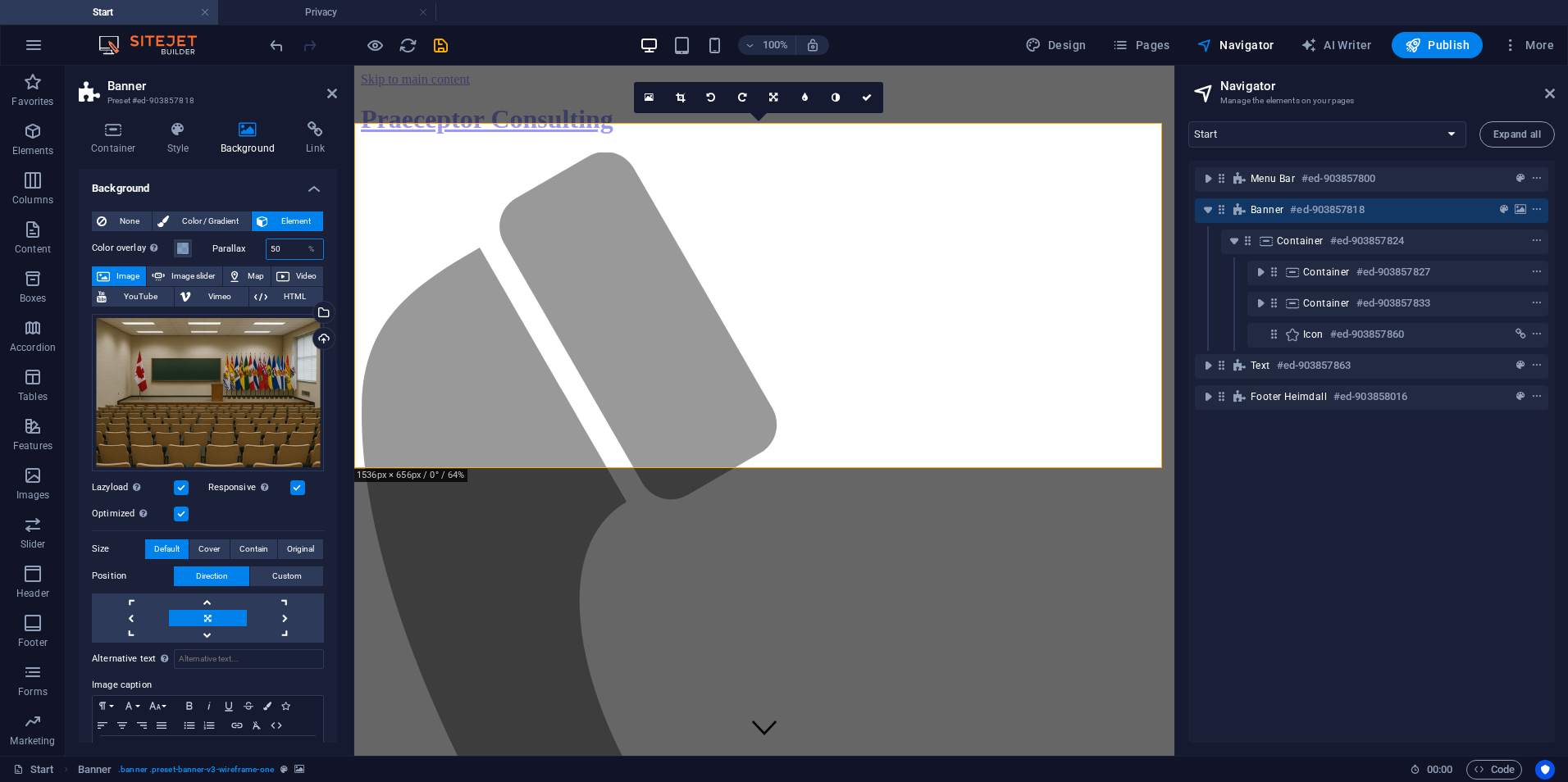
type input "5"
click at [222, 370] on div "Drag files here, click to choose files or select files from Files or our free s…" at bounding box center [208, 393] width 232 height 158
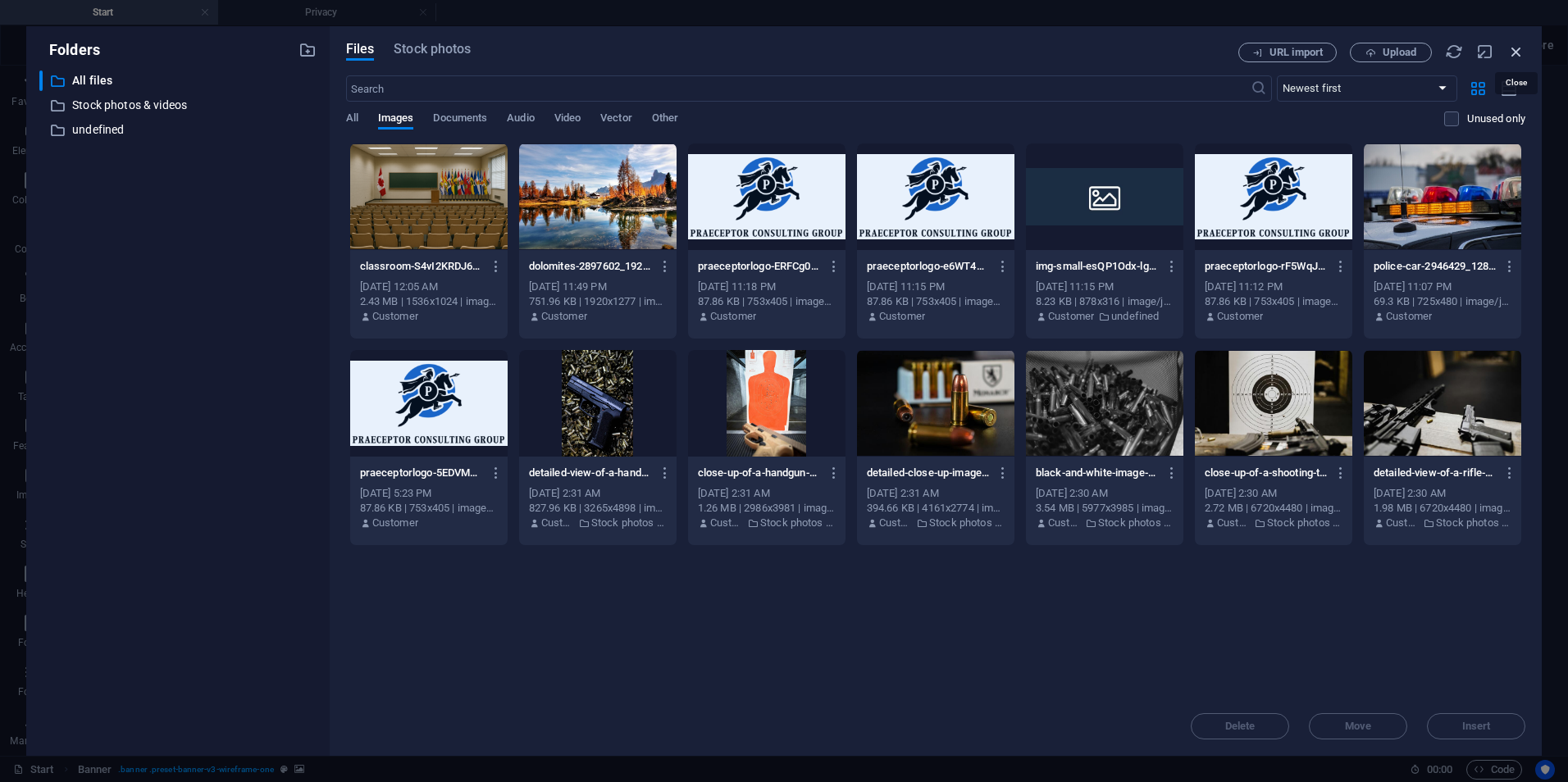
click at [1518, 43] on icon "button" at bounding box center [1517, 51] width 18 height 18
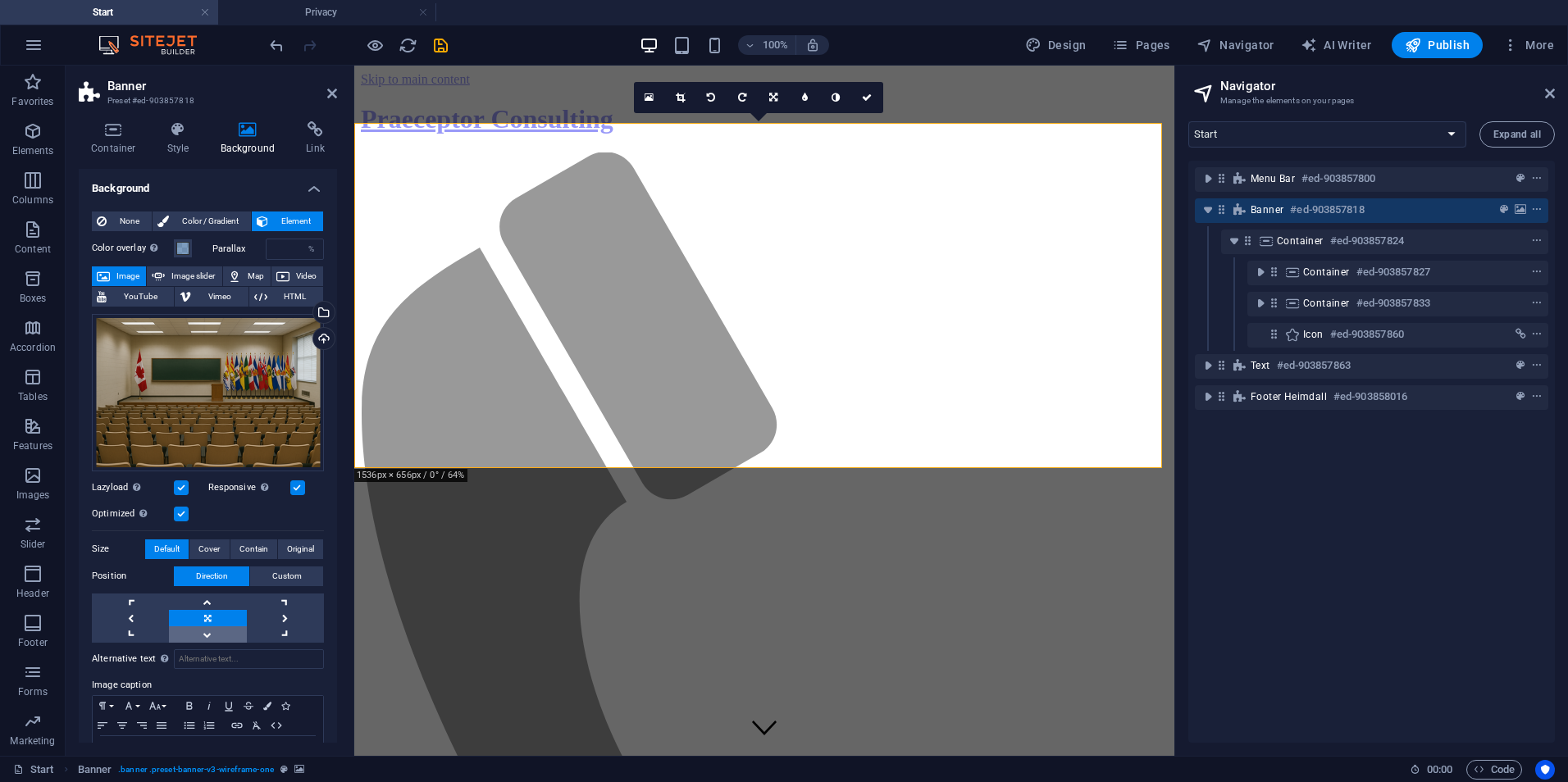
click at [211, 633] on link at bounding box center [208, 634] width 77 height 16
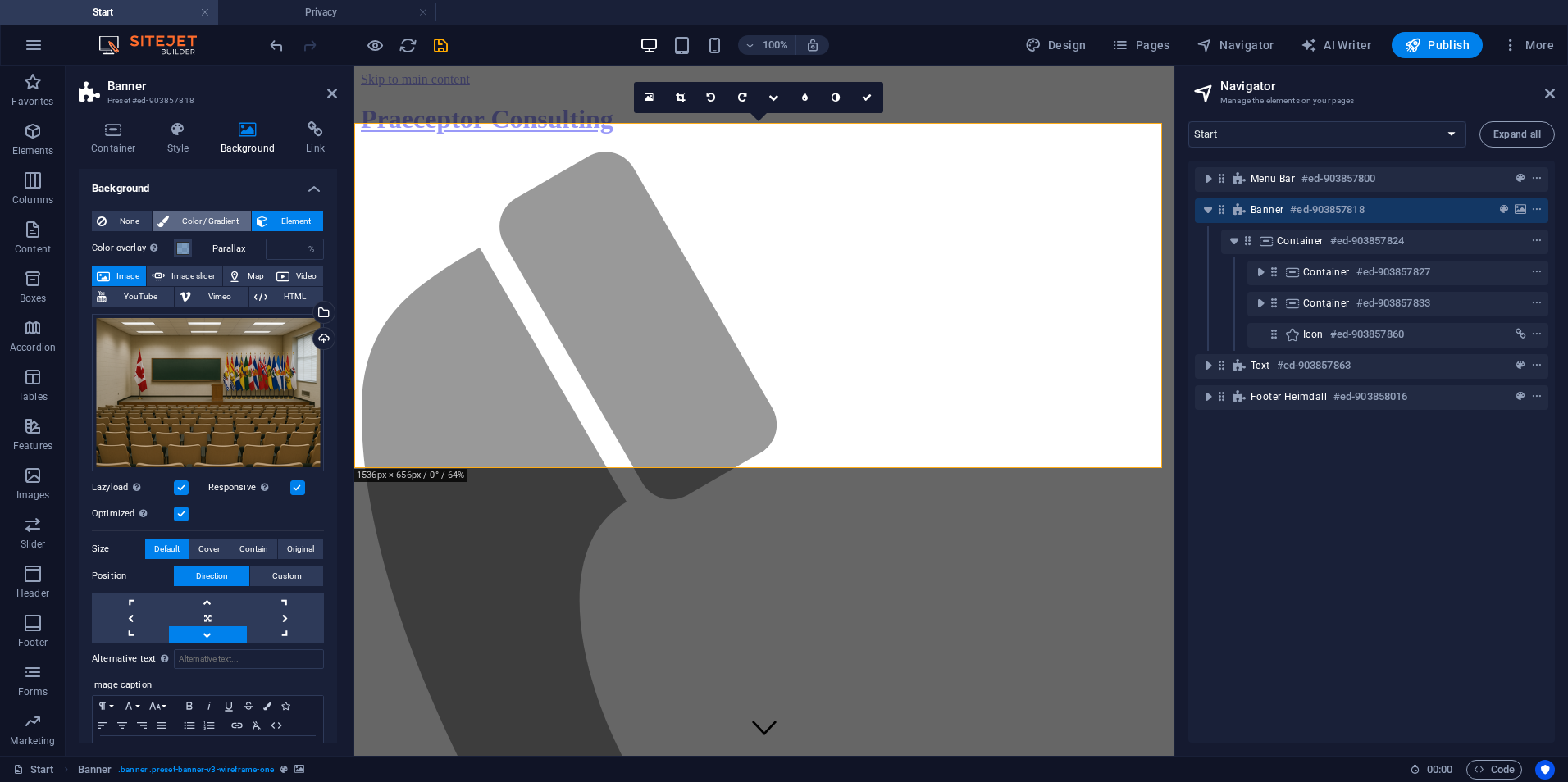
click at [192, 218] on span "Color / Gradient" at bounding box center [210, 222] width 72 height 20
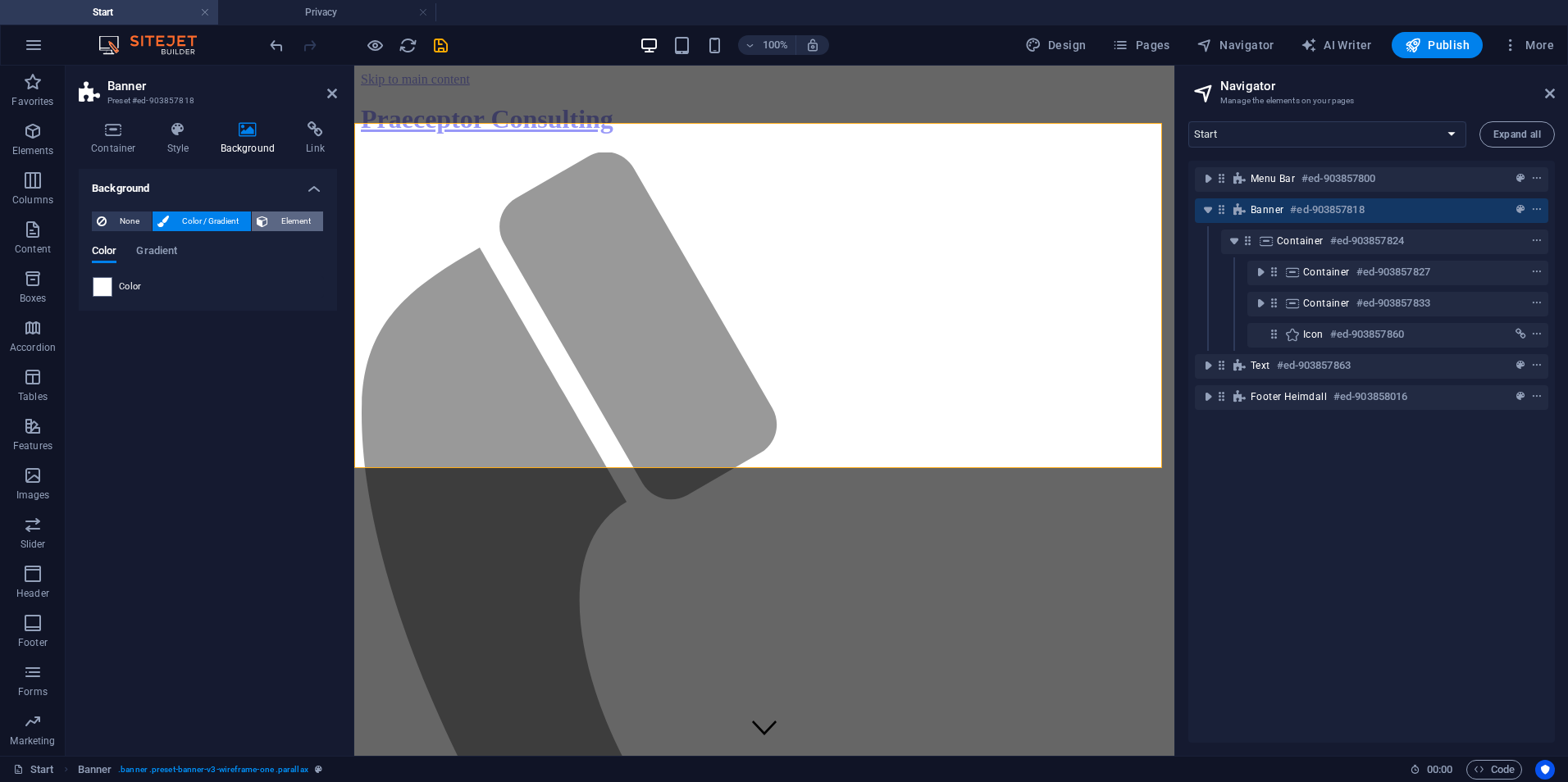
click at [297, 223] on span "Element" at bounding box center [296, 222] width 45 height 20
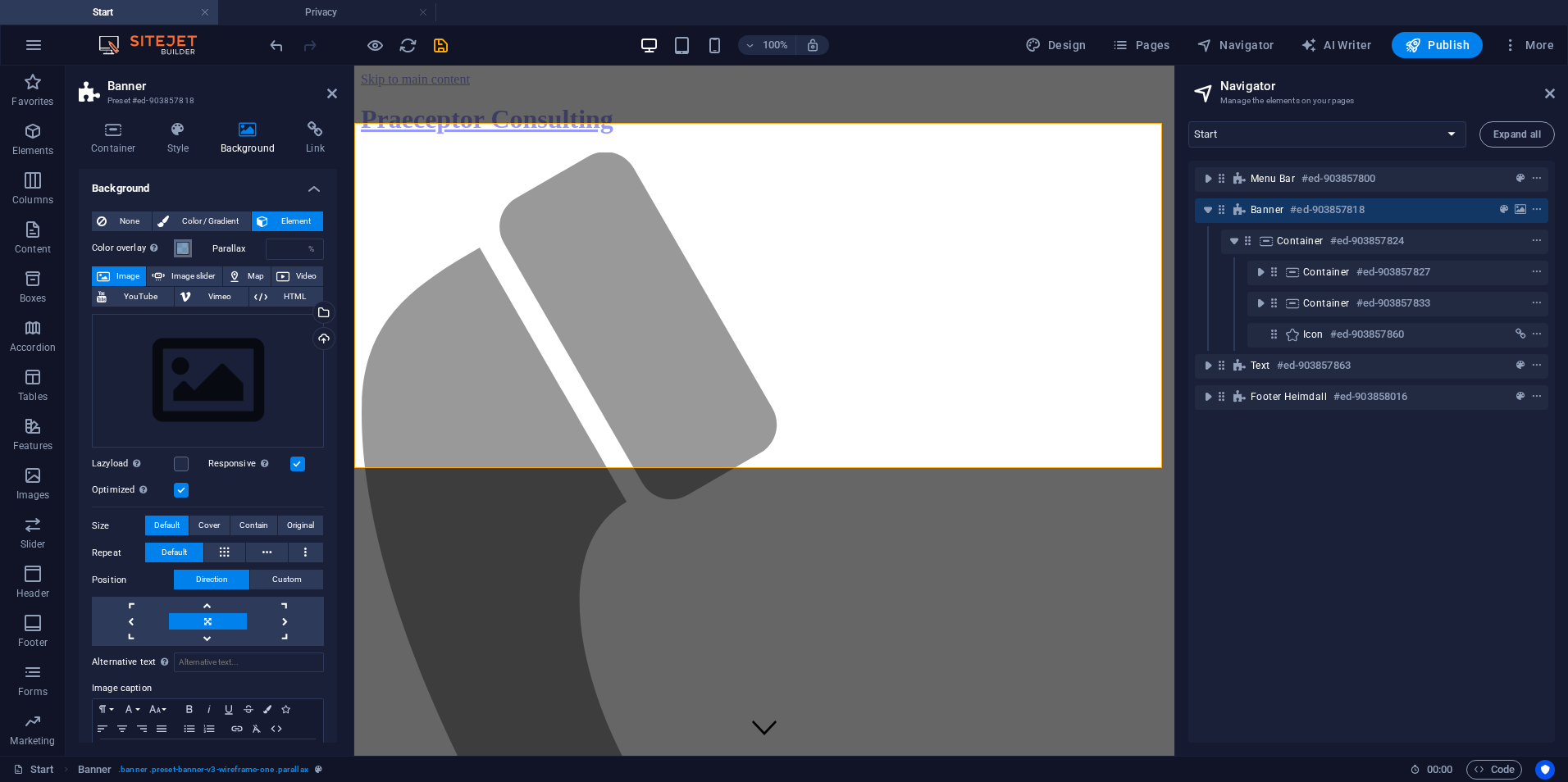
click at [186, 251] on span at bounding box center [183, 249] width 14 height 14
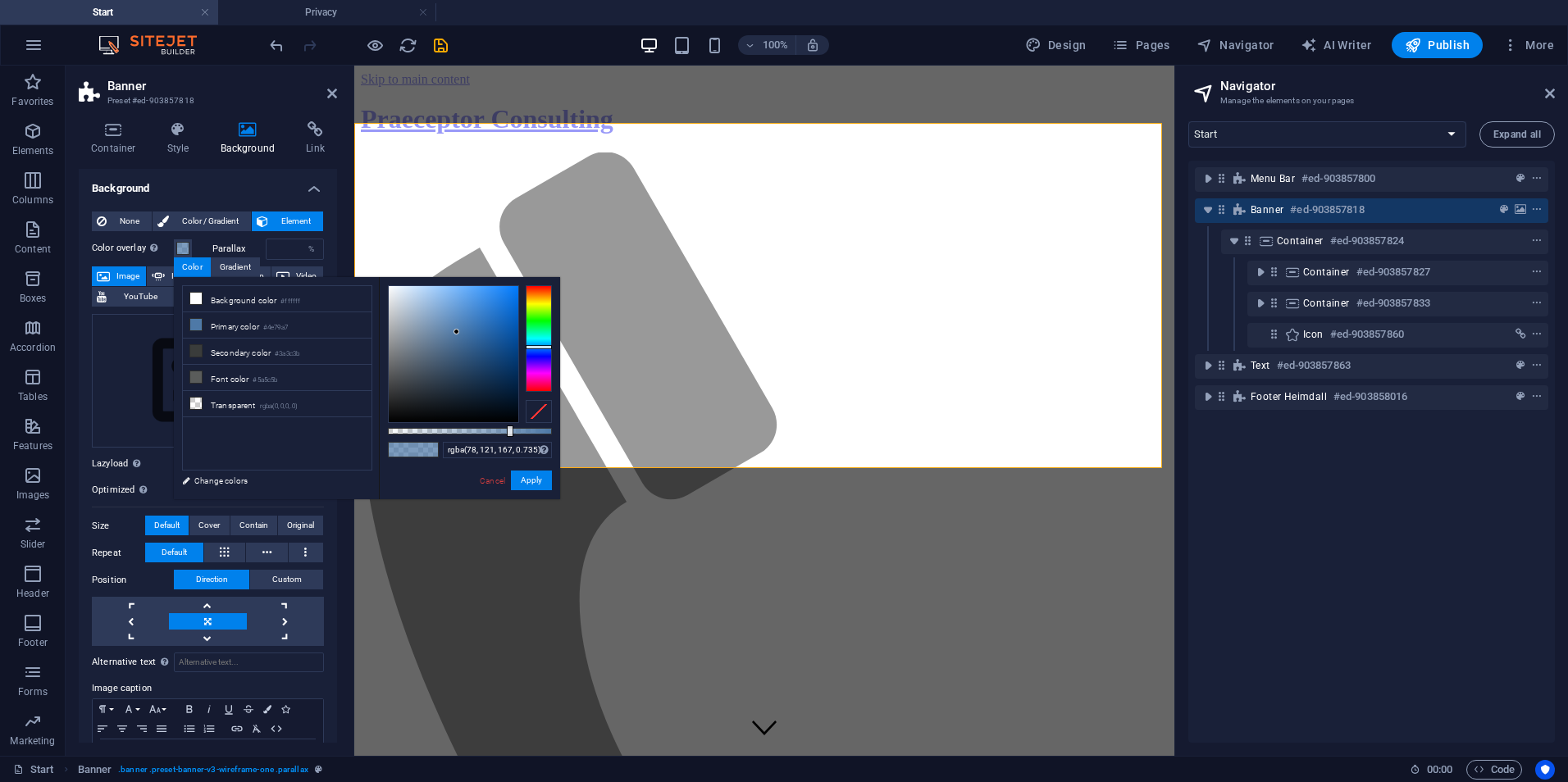
click at [132, 264] on div "Color overlay Places an overlay over the background to colorize it Parallax % I…" at bounding box center [208, 512] width 232 height 559
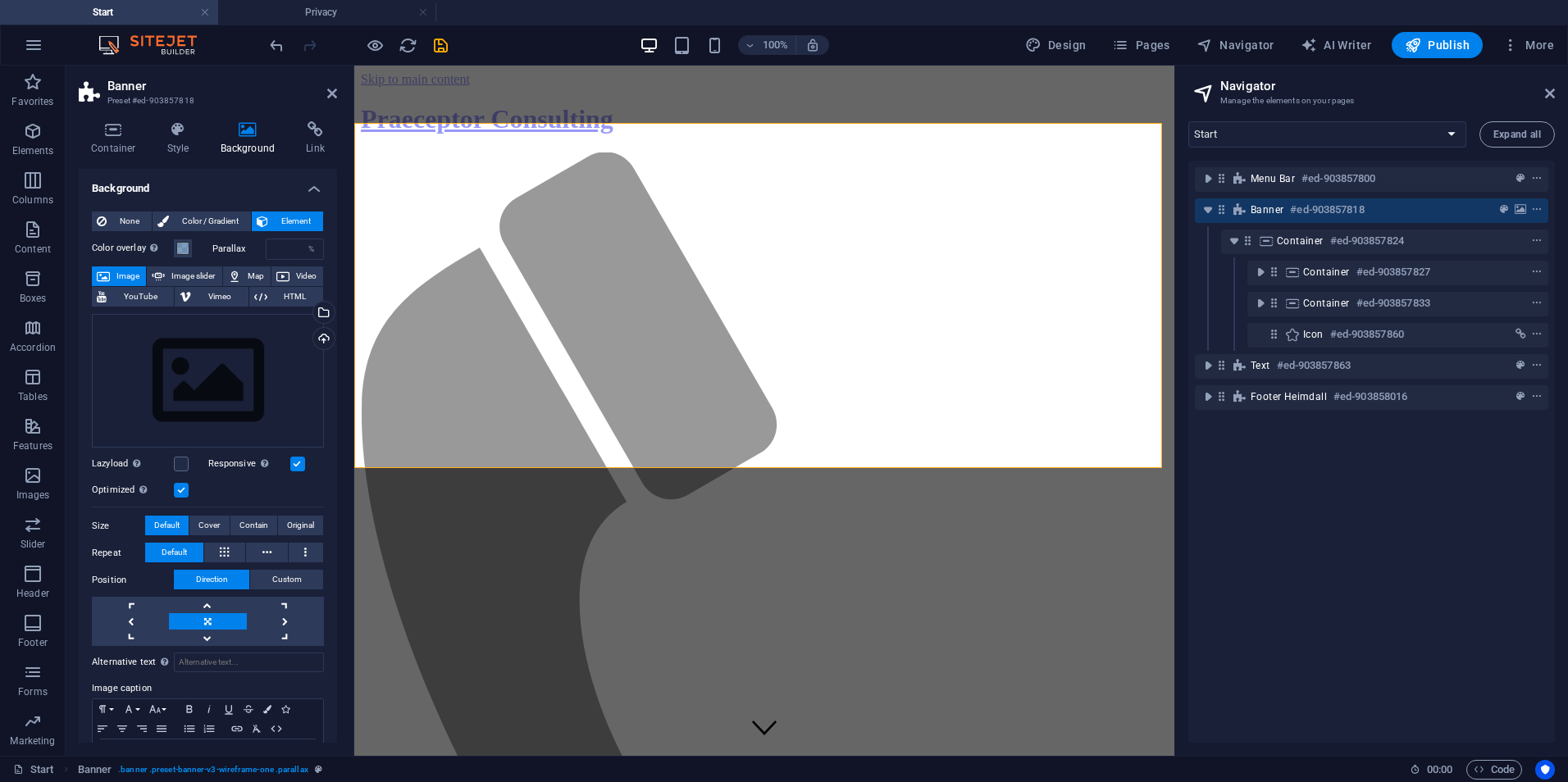
click at [132, 271] on span "Image" at bounding box center [127, 277] width 26 height 20
click at [321, 314] on div "Select files from the file manager, stock photos, or upload file(s)" at bounding box center [322, 314] width 24 height 24
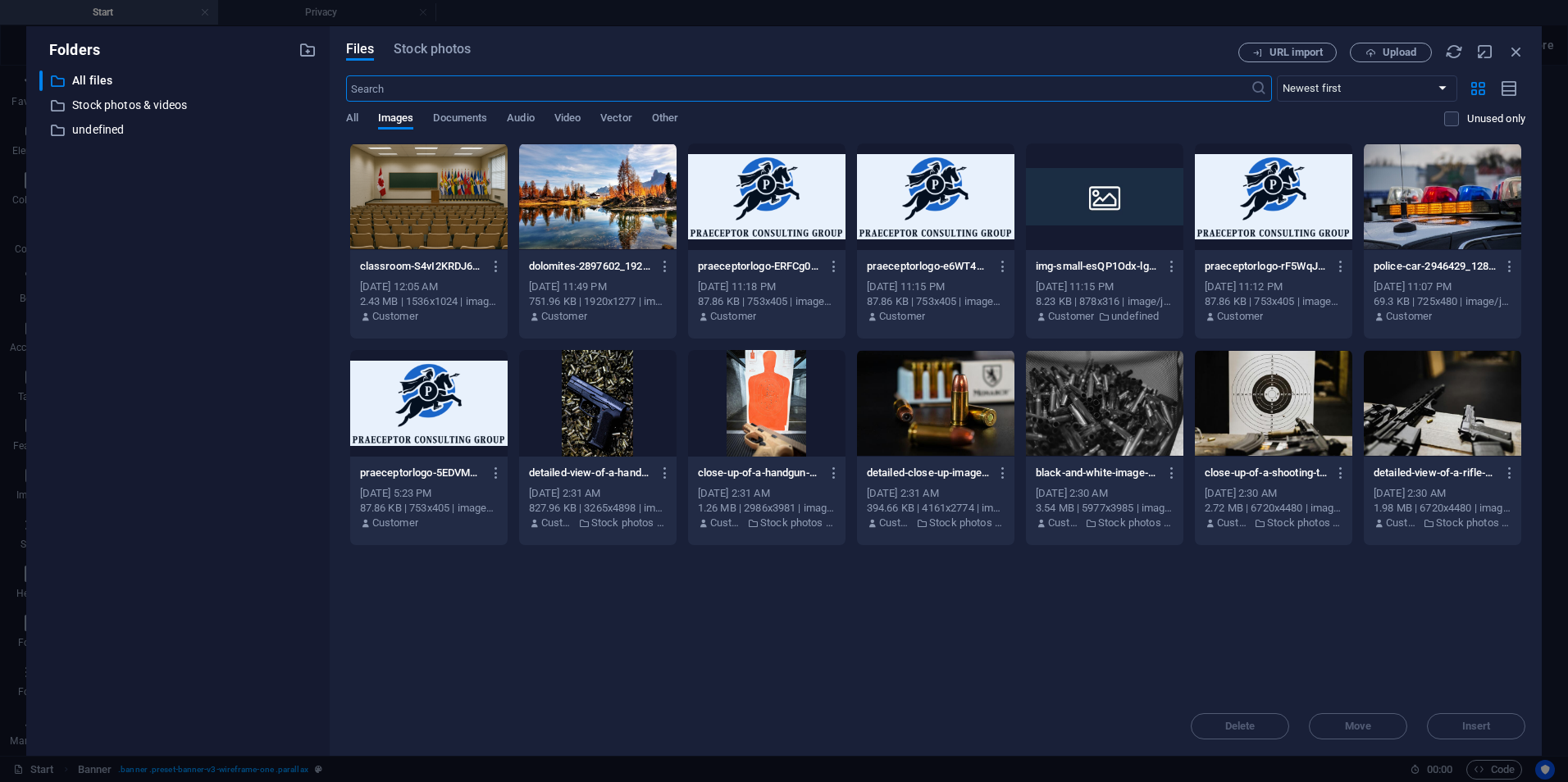
click at [430, 216] on div at bounding box center [429, 196] width 158 height 106
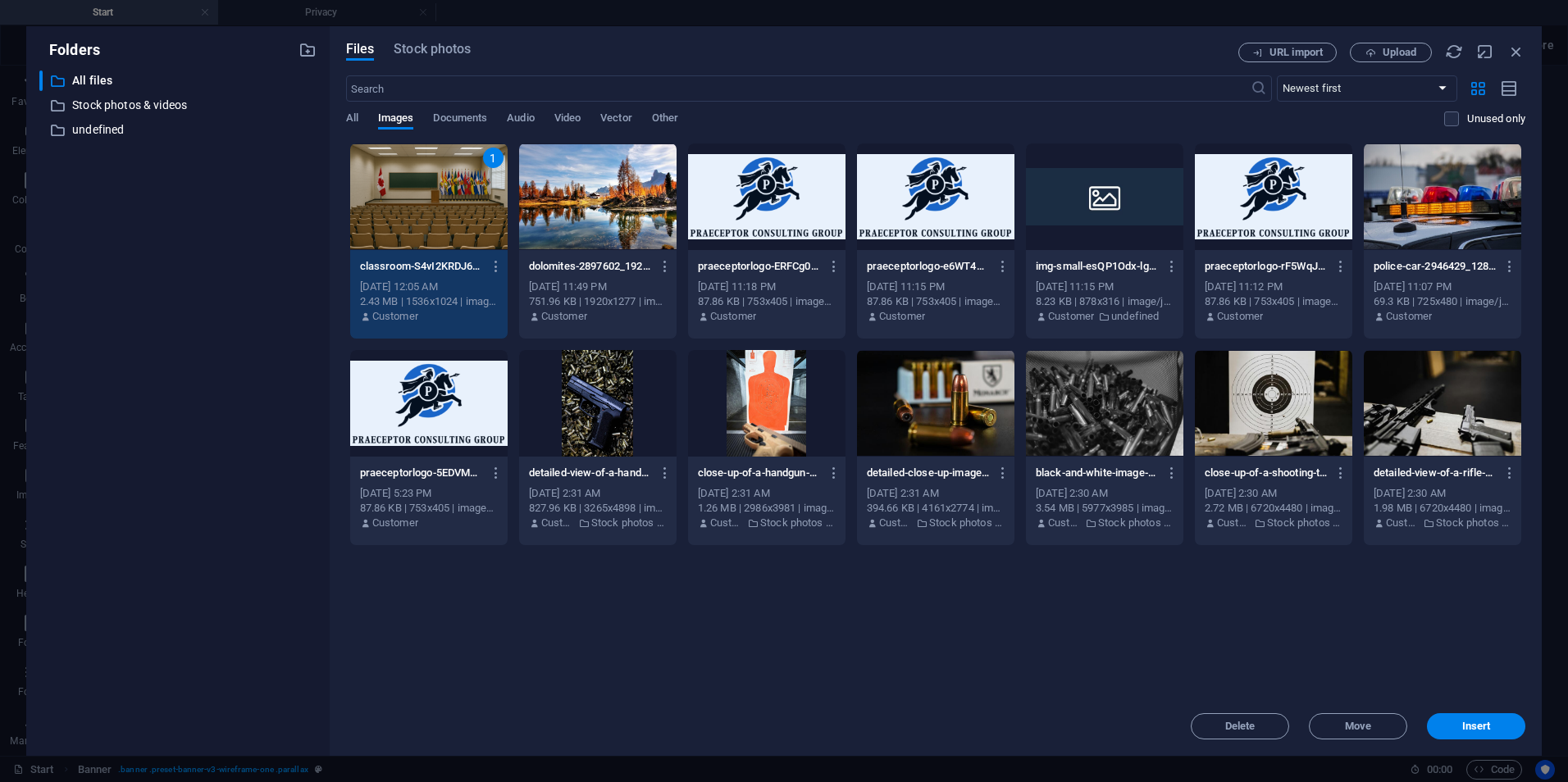
click at [1479, 712] on div "Delete Move Insert" at bounding box center [935, 718] width 1180 height 42
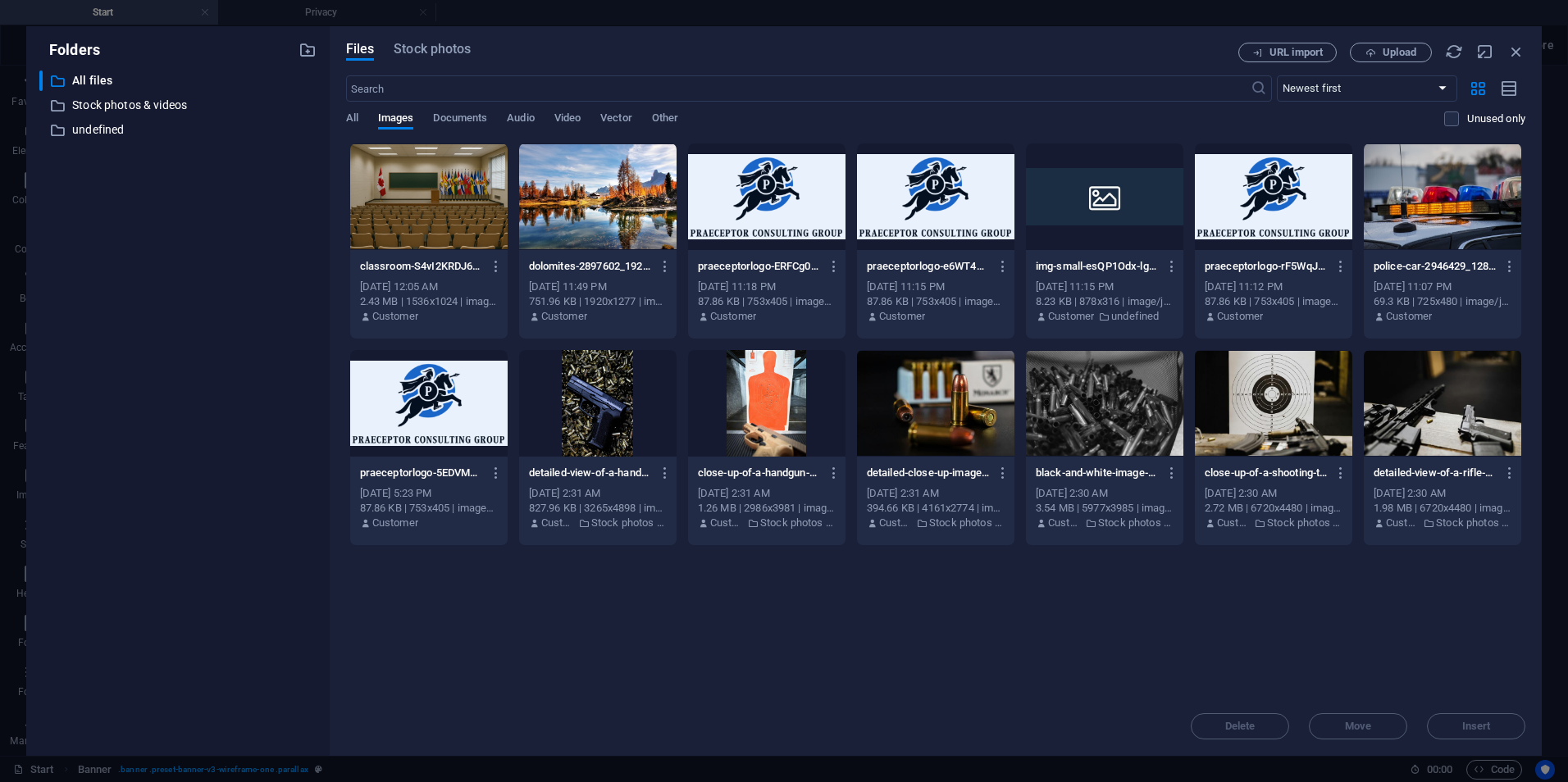
click at [1475, 732] on div "Delete Move Insert" at bounding box center [935, 718] width 1180 height 42
click at [424, 208] on div at bounding box center [429, 196] width 158 height 106
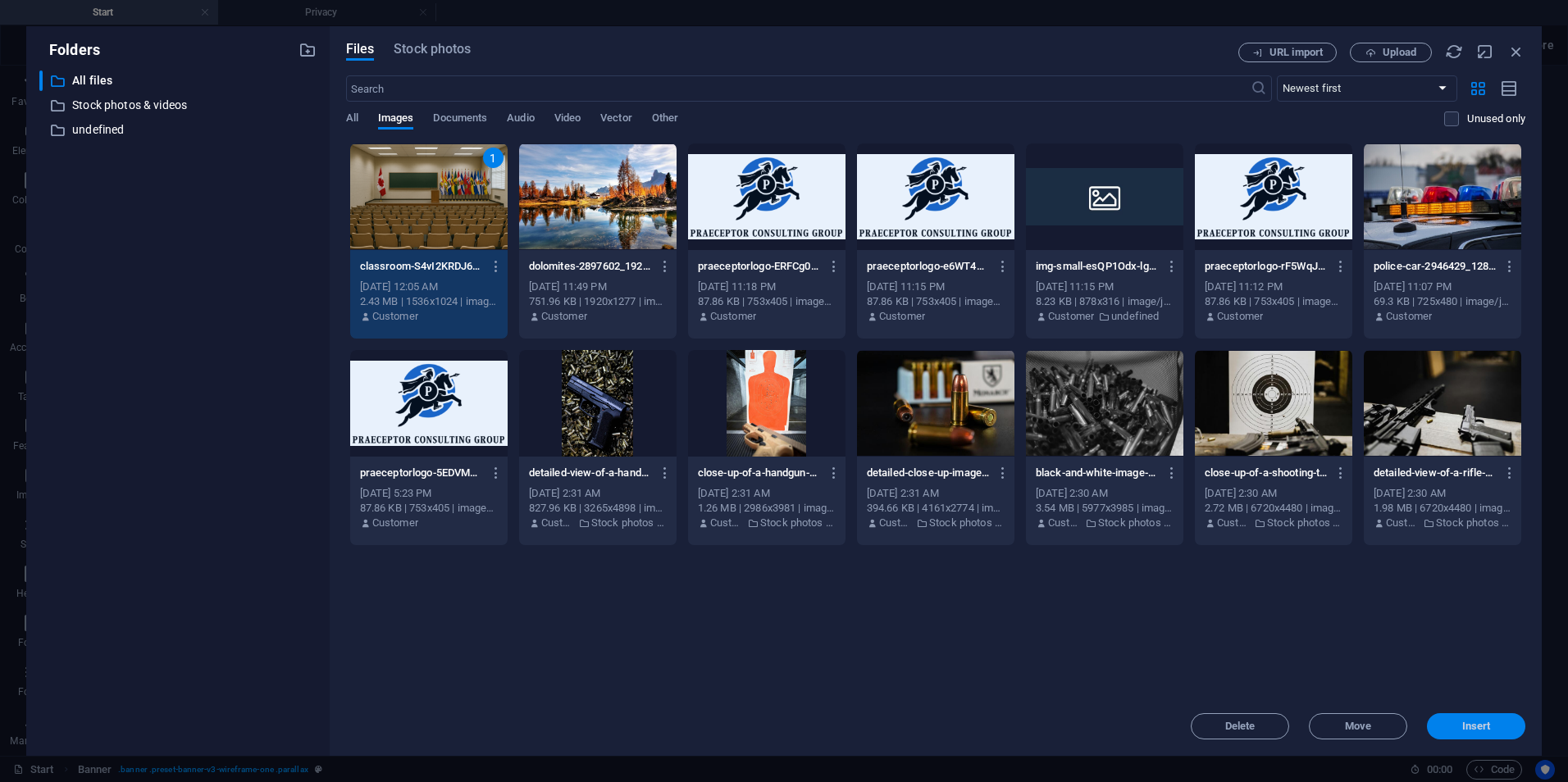
click at [1487, 727] on span "Insert" at bounding box center [1477, 726] width 29 height 10
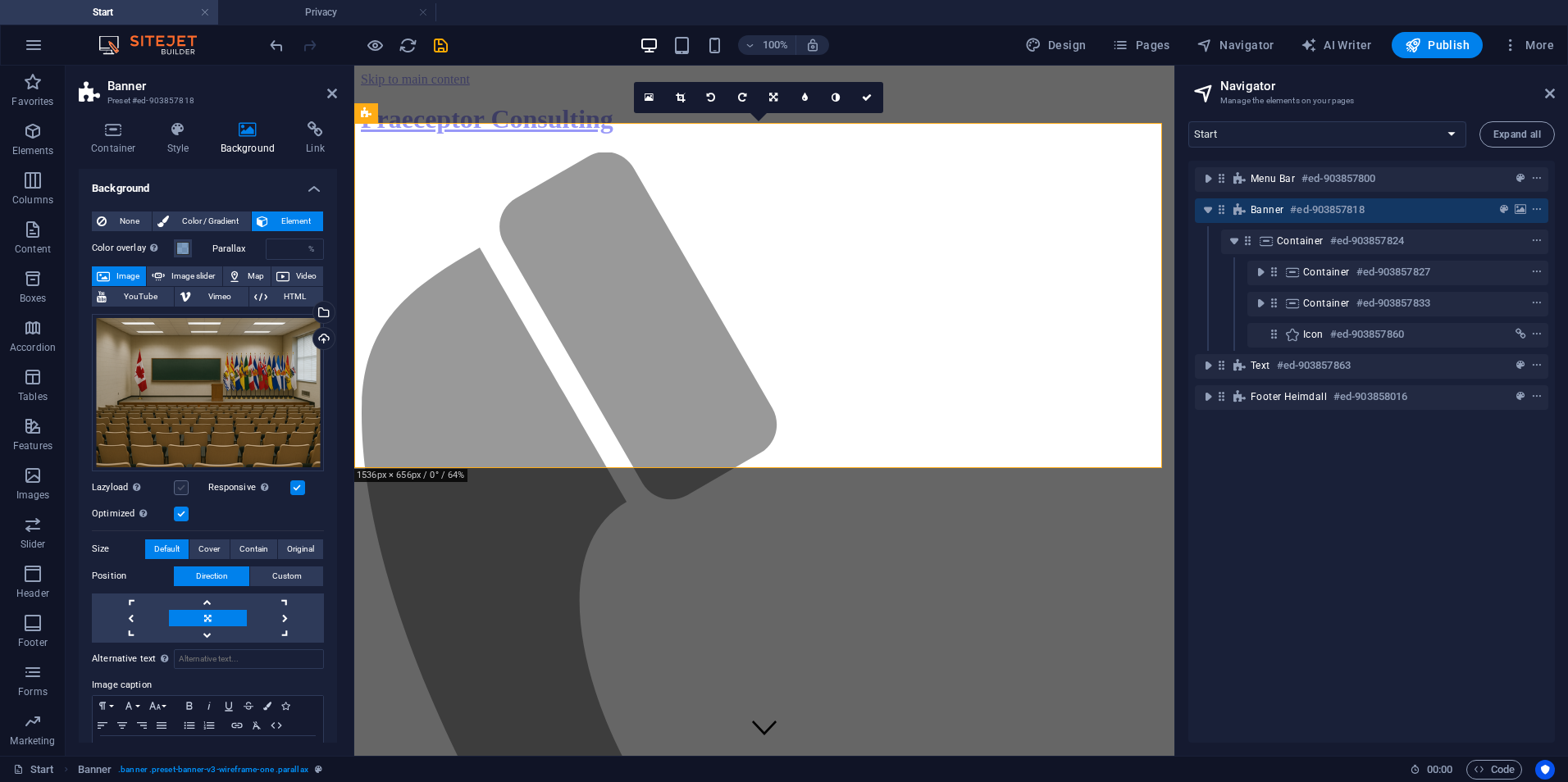
click at [184, 486] on label at bounding box center [181, 487] width 14 height 14
click at [0, 0] on input "Lazyload Loading images after the page loads improves page speed." at bounding box center [0, 0] width 0 height 0
click at [182, 246] on span at bounding box center [183, 249] width 14 height 14
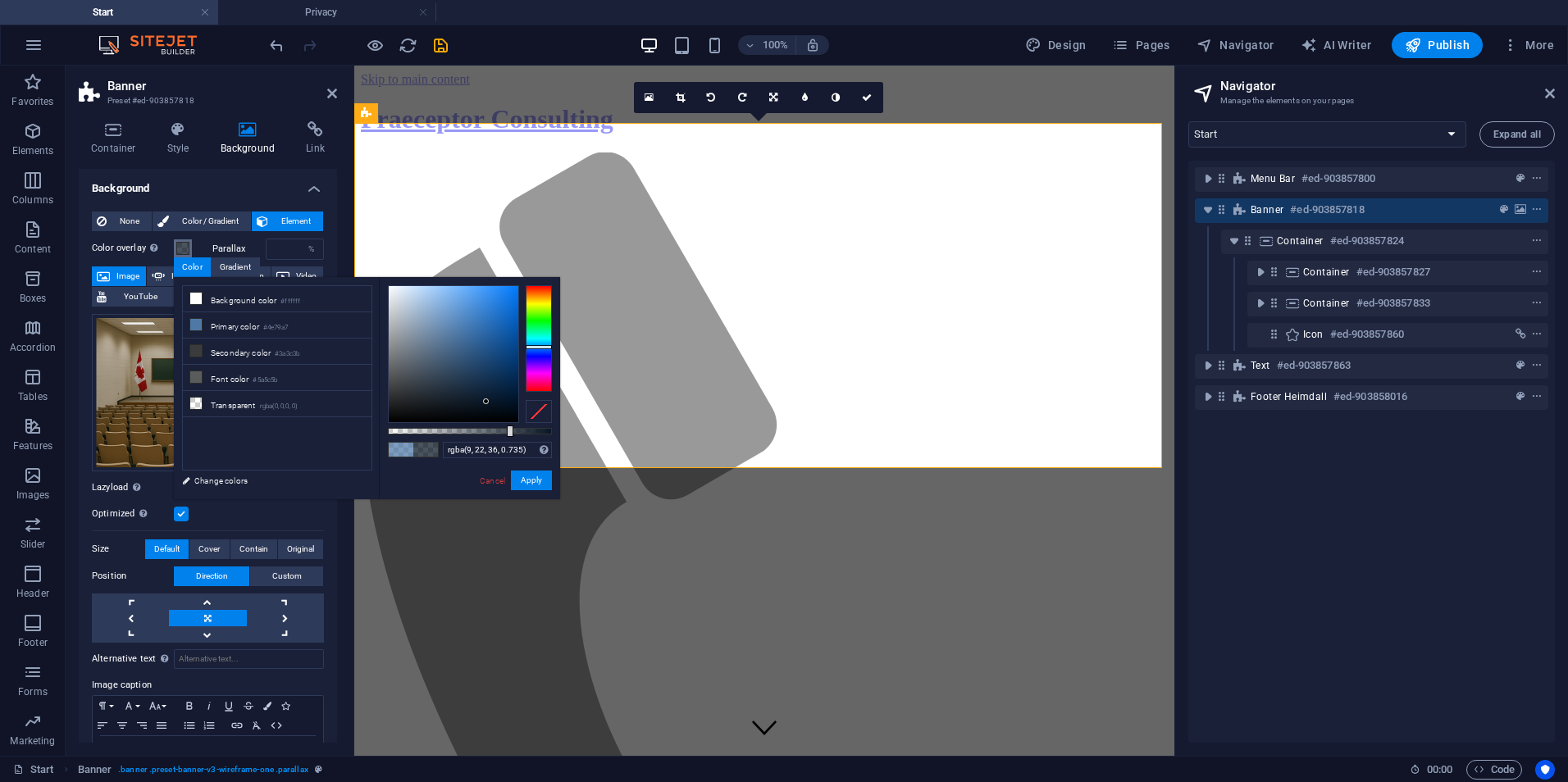
drag, startPoint x: 471, startPoint y: 362, endPoint x: 487, endPoint y: 402, distance: 43.1
click at [487, 402] on div at bounding box center [453, 354] width 130 height 136
drag, startPoint x: 508, startPoint y: 433, endPoint x: 533, endPoint y: 432, distance: 25.0
click at [533, 432] on div at bounding box center [533, 431] width 6 height 12
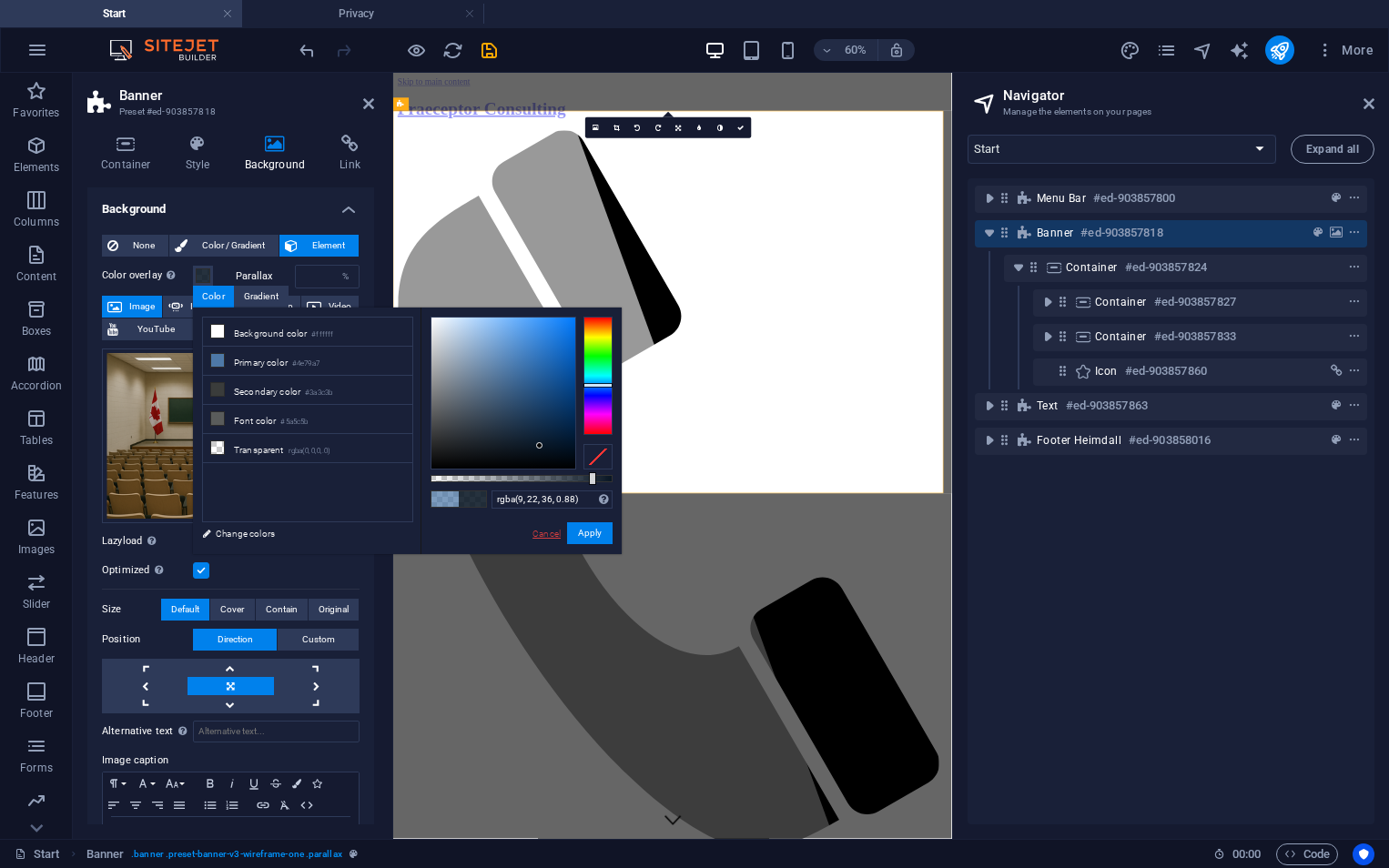
click at [545, 532] on link "Cancel" at bounding box center [547, 534] width 32 height 14
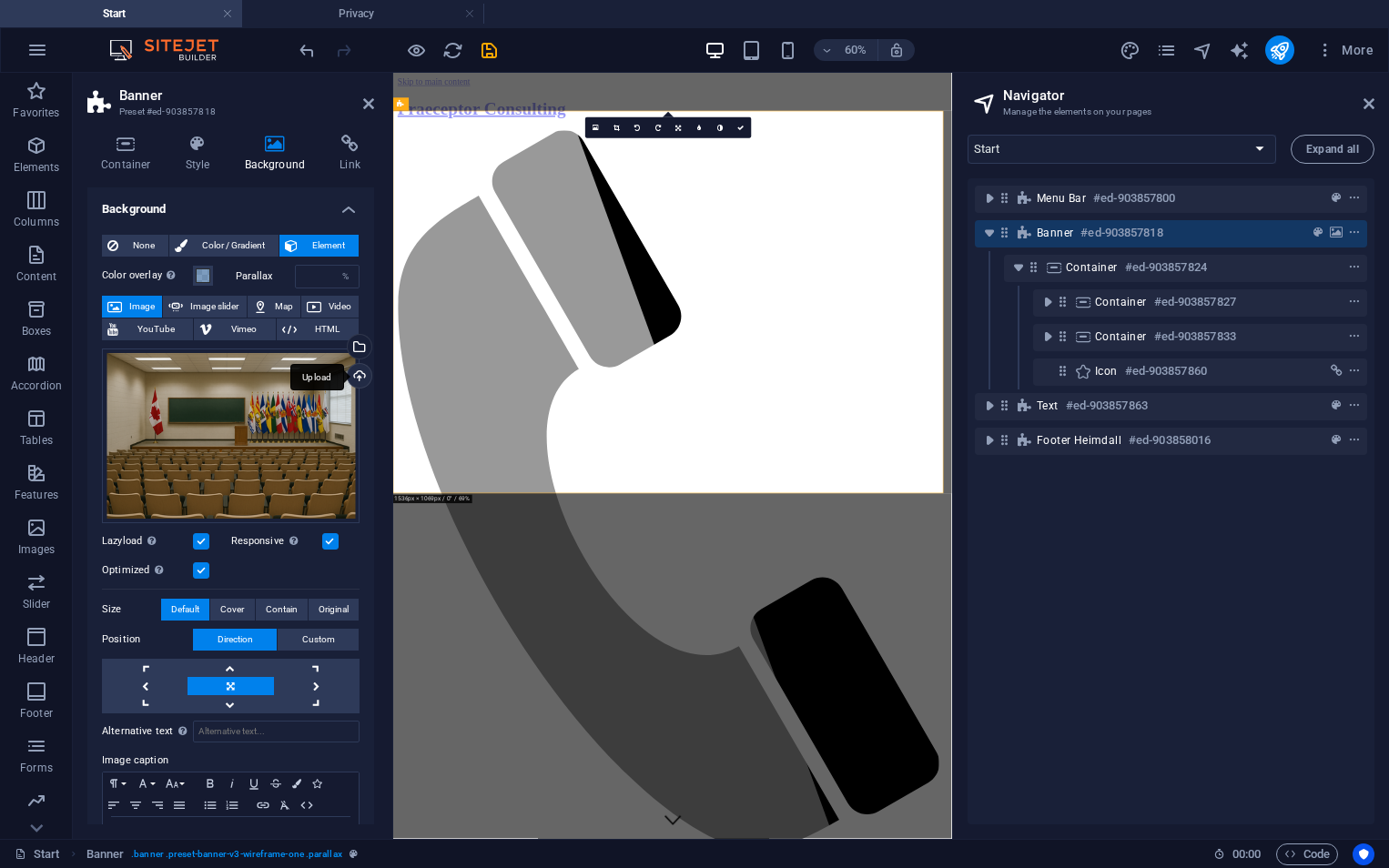
click at [352, 377] on div "Upload" at bounding box center [357, 377] width 27 height 27
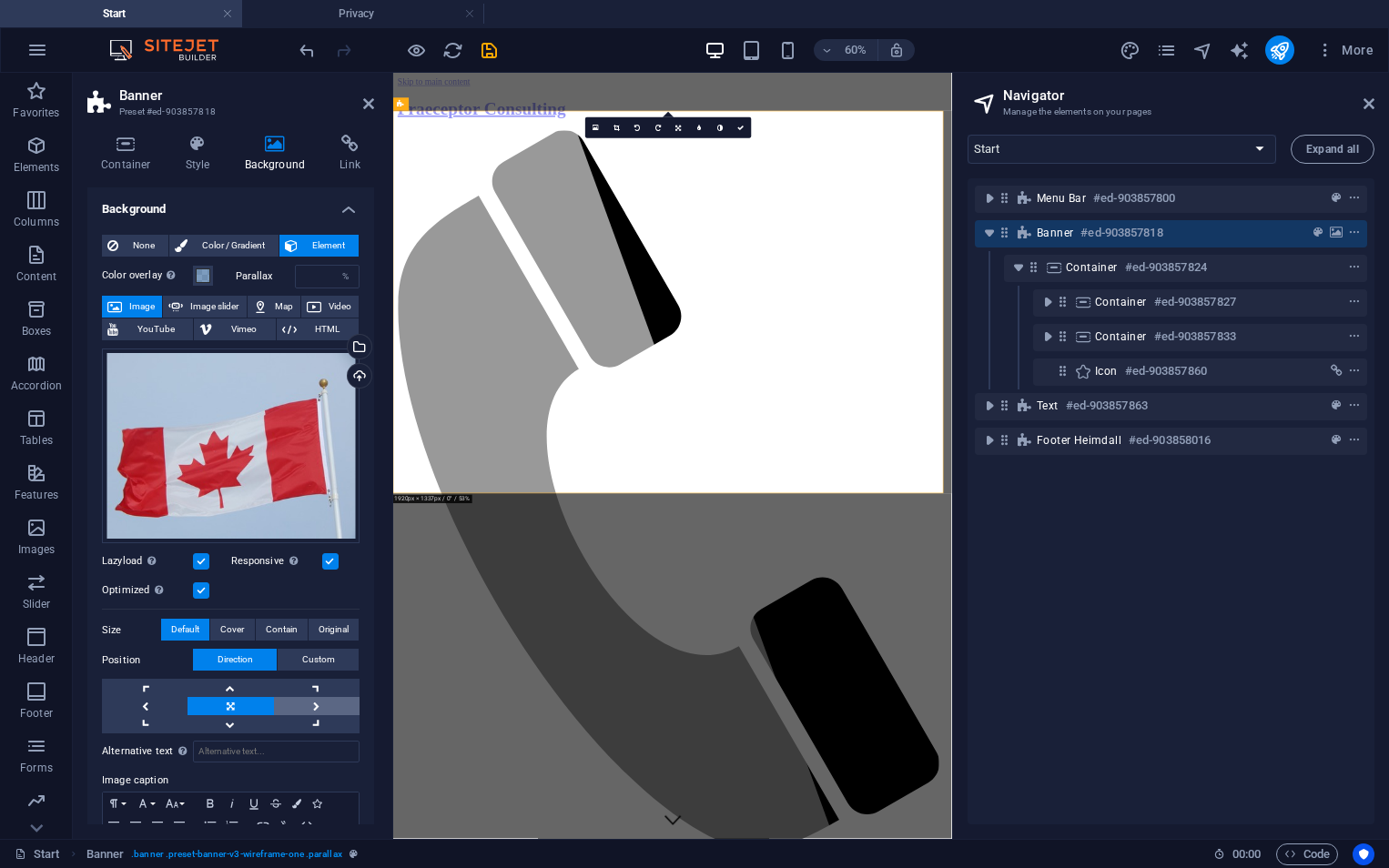
click at [318, 704] on link at bounding box center [317, 706] width 86 height 18
click at [311, 702] on link at bounding box center [317, 706] width 86 height 18
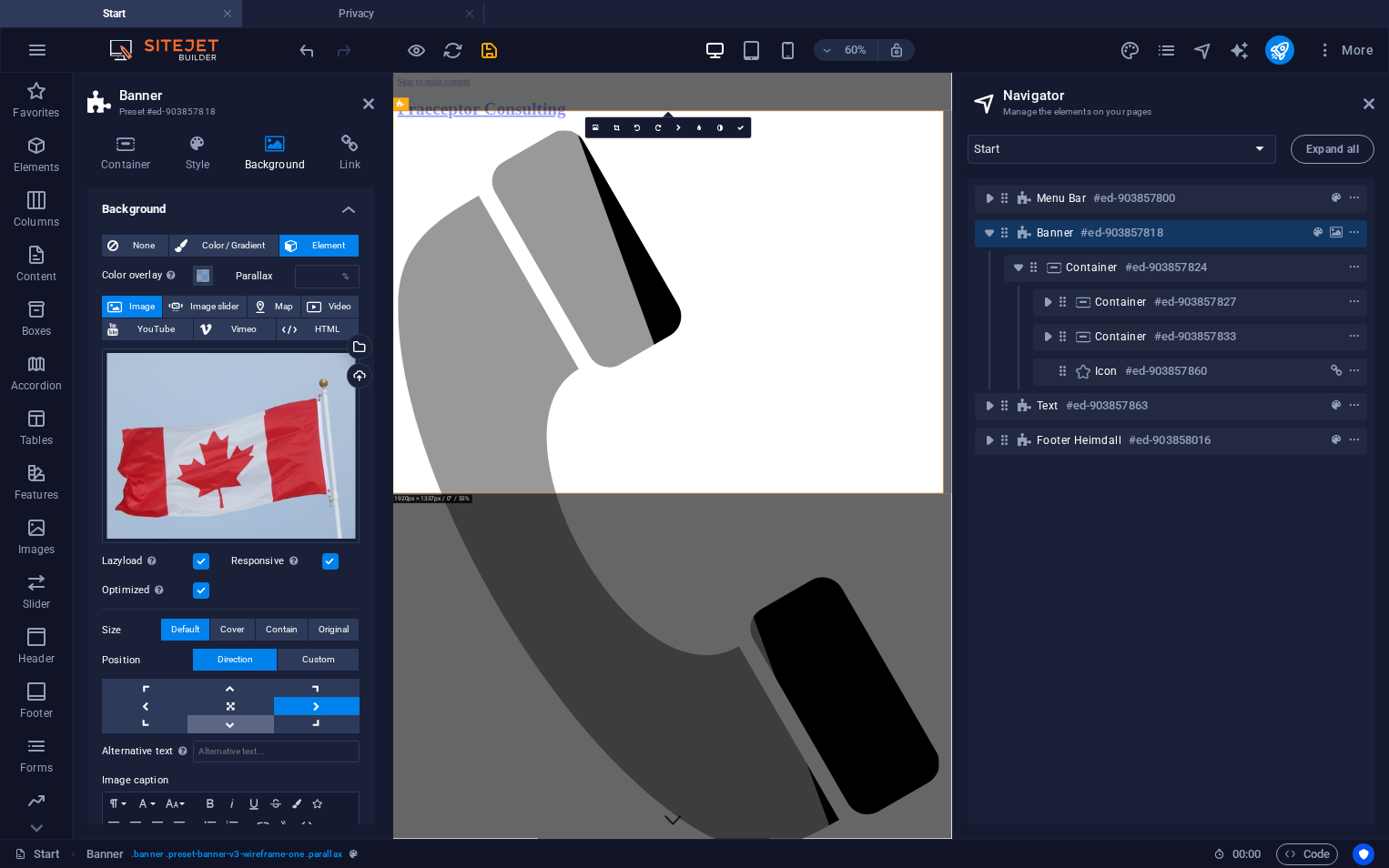
click at [233, 715] on link at bounding box center [231, 724] width 86 height 18
click at [234, 715] on link at bounding box center [231, 724] width 86 height 18
click at [239, 626] on span "Cover" at bounding box center [232, 630] width 24 height 22
click at [273, 627] on span "Contain" at bounding box center [282, 630] width 32 height 22
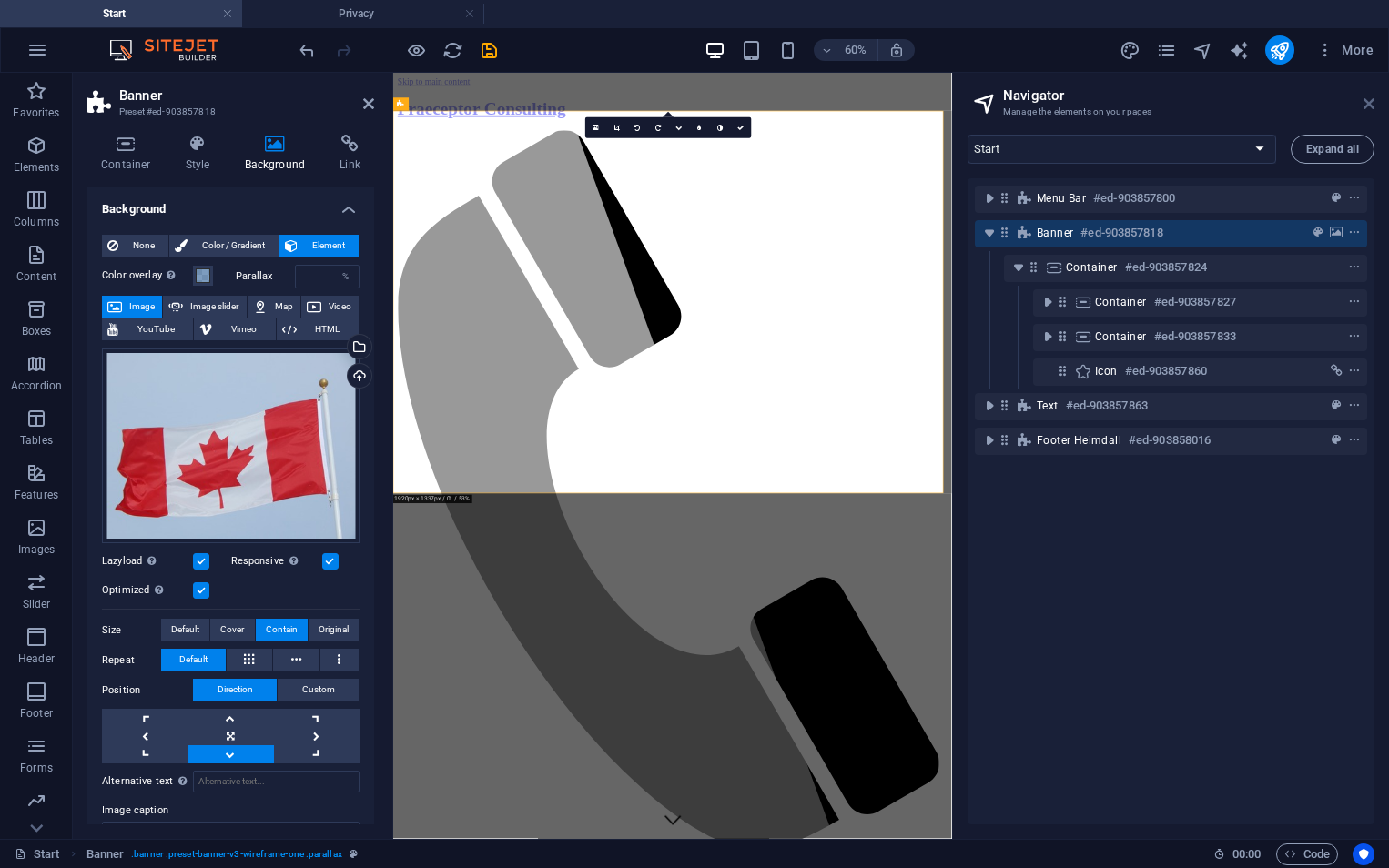
click at [1368, 101] on icon at bounding box center [1369, 103] width 11 height 15
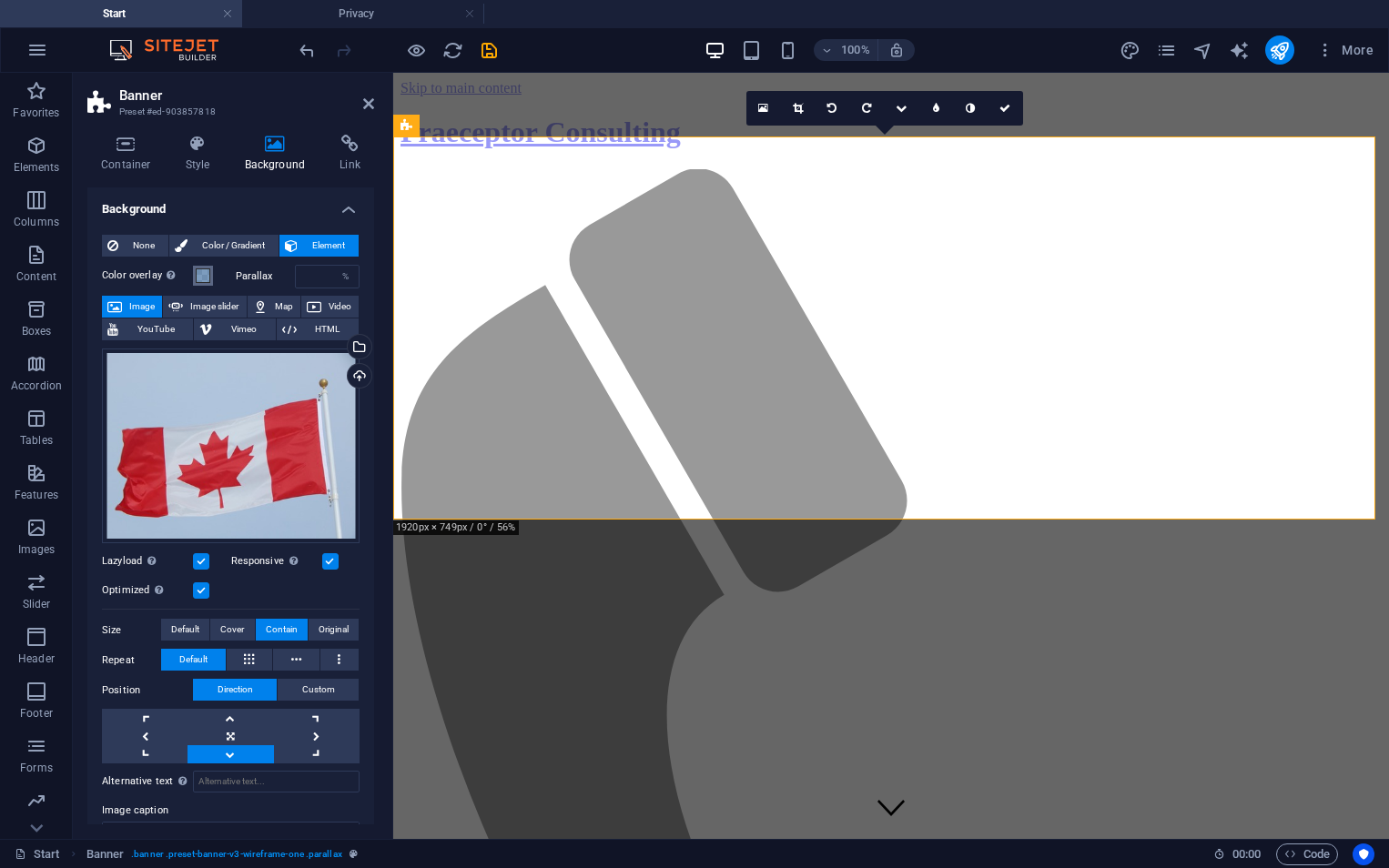
click at [203, 275] on span at bounding box center [203, 276] width 15 height 15
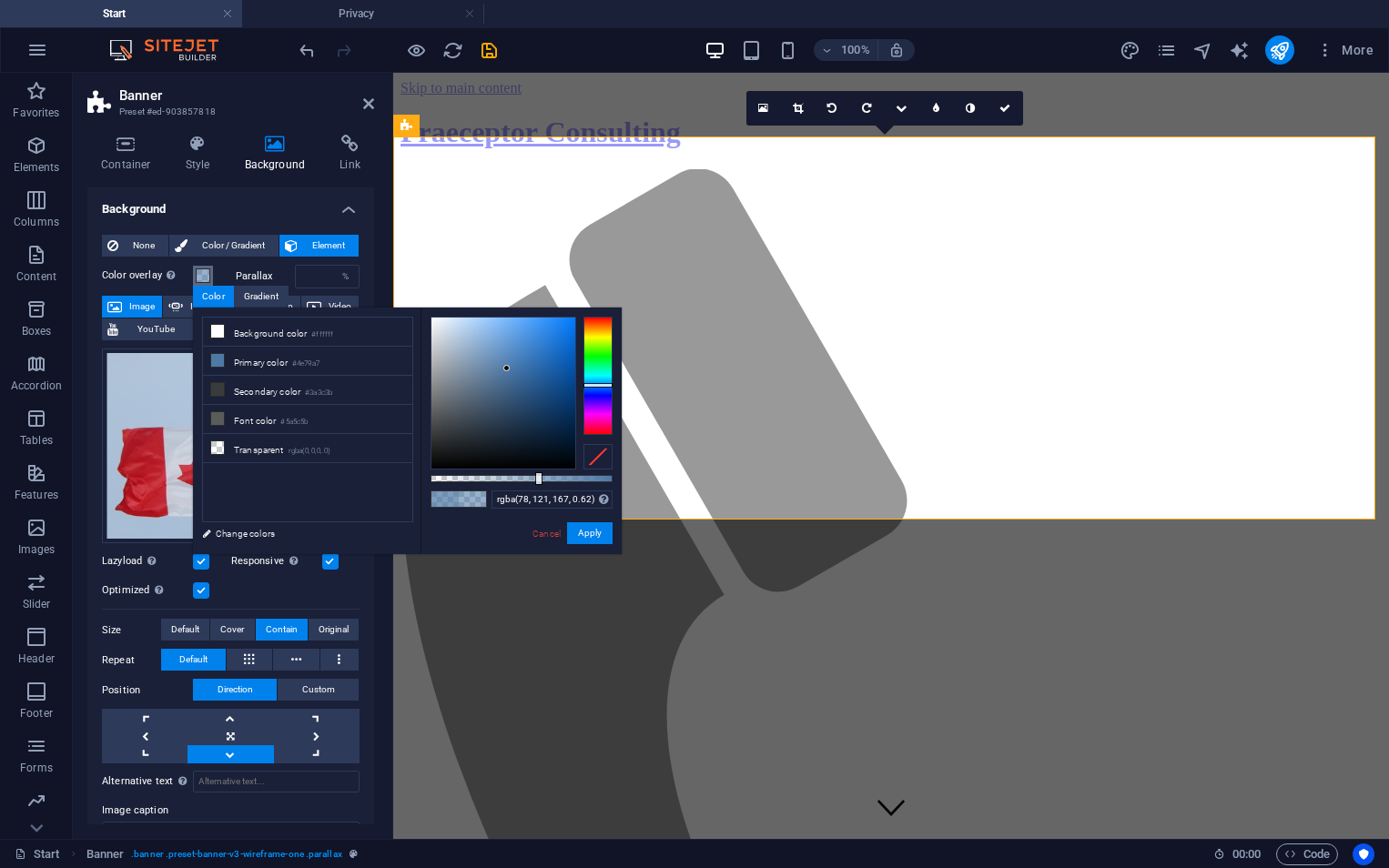
type input "rgba(78, 121, 167, 0.625)"
drag, startPoint x: 566, startPoint y: 479, endPoint x: 544, endPoint y: 481, distance: 21.9
click at [544, 481] on div at bounding box center [545, 478] width 7 height 13
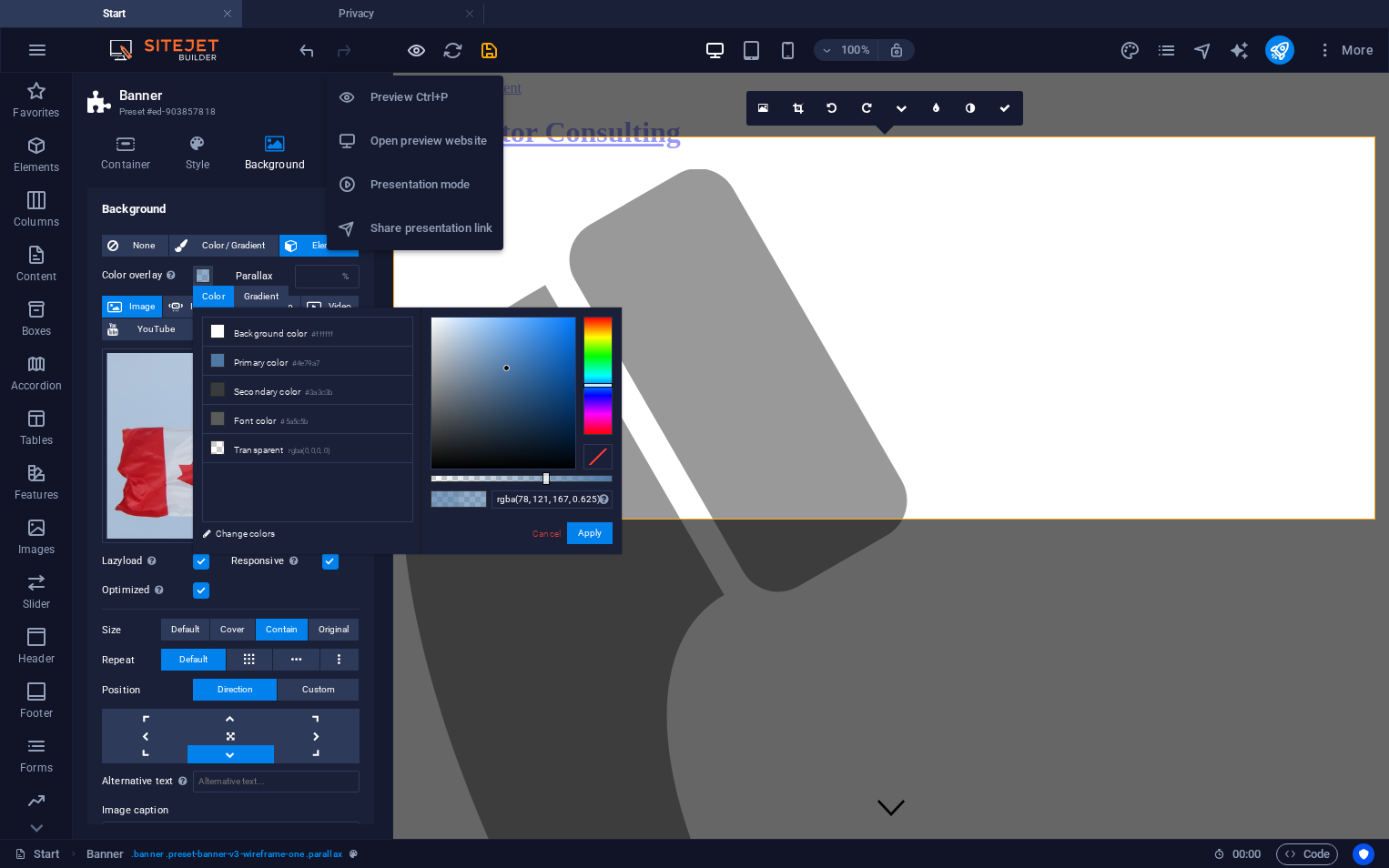
click at [415, 52] on icon "button" at bounding box center [416, 50] width 21 height 21
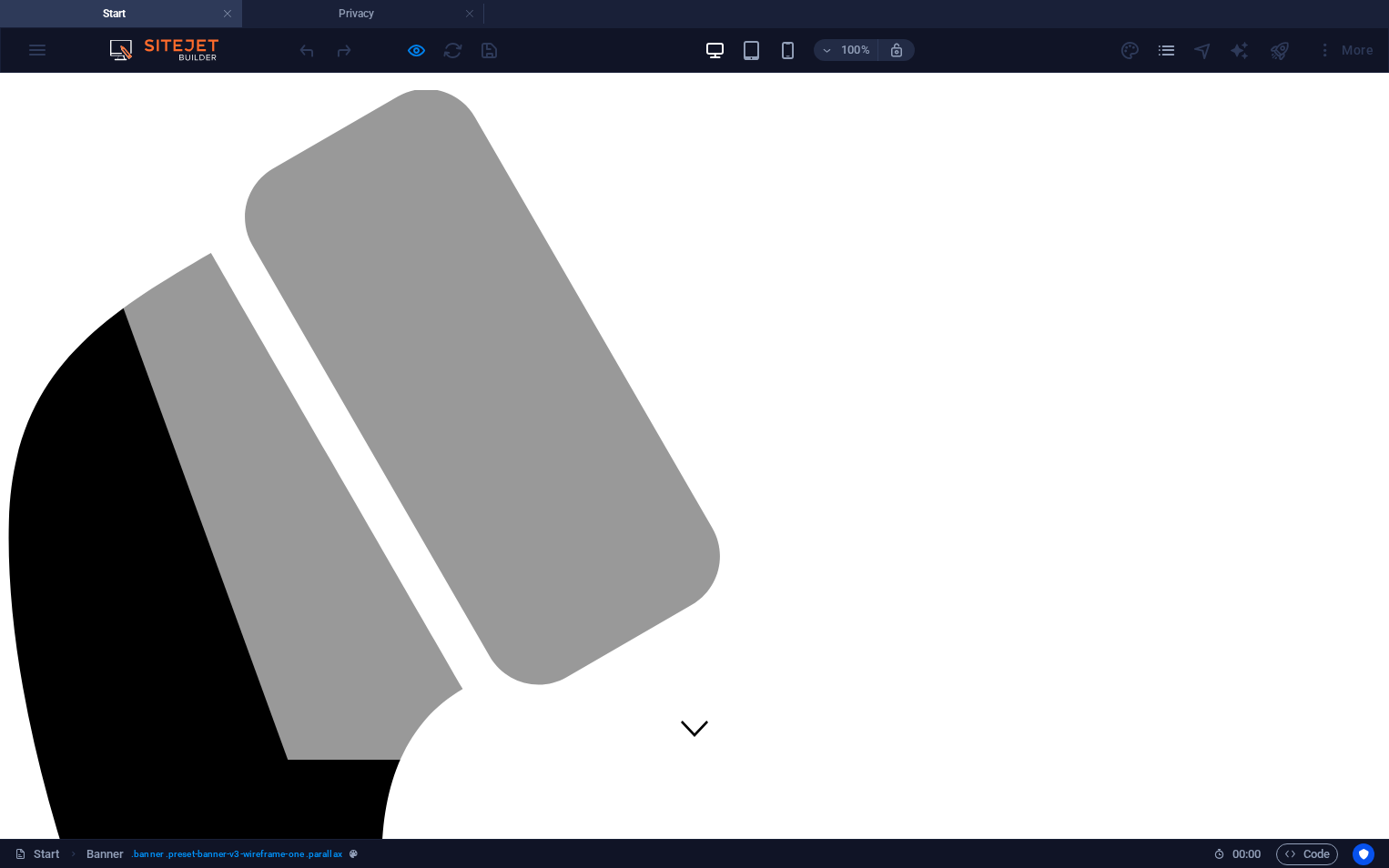
scroll to position [196, 0]
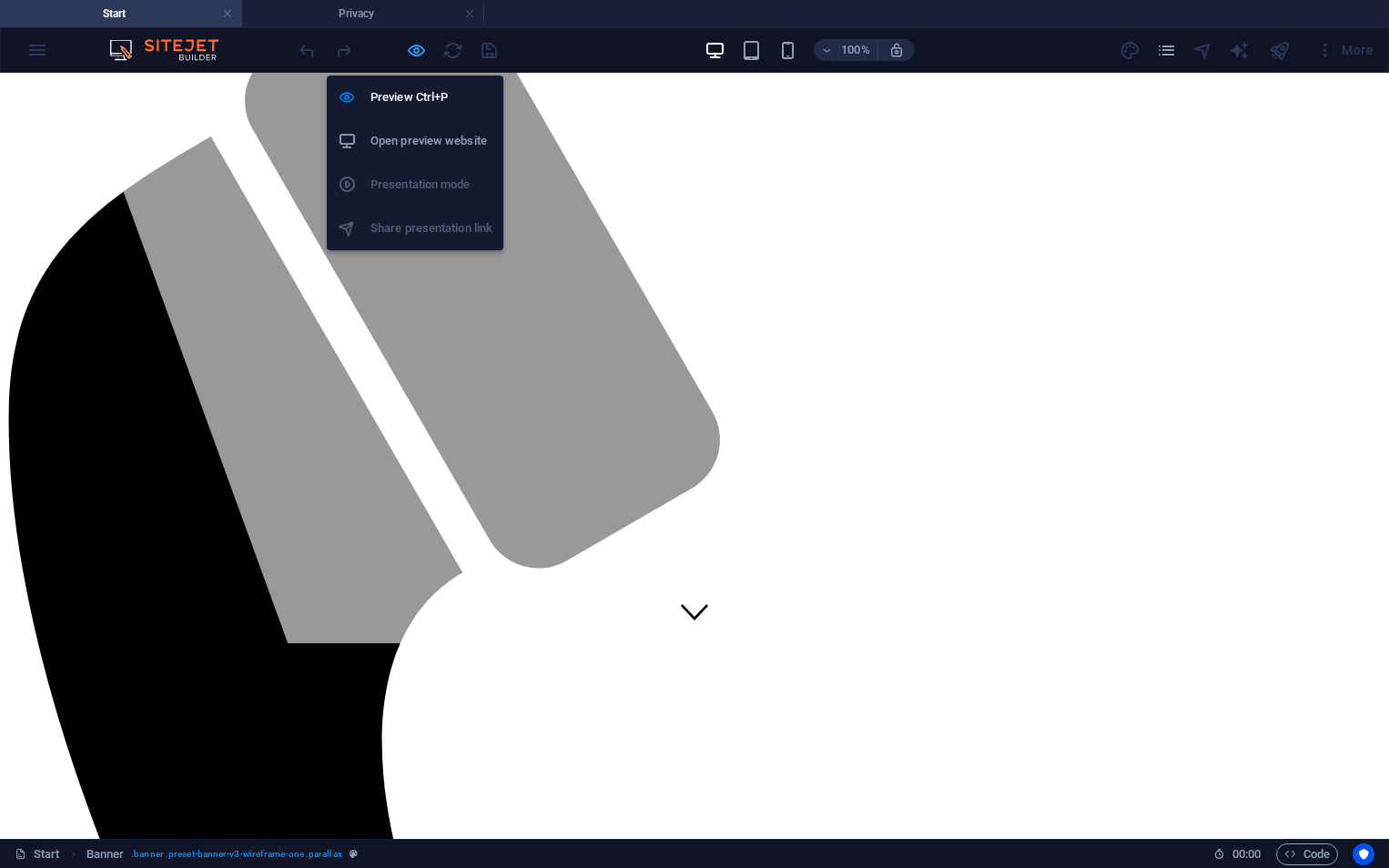
click at [416, 58] on icon "button" at bounding box center [416, 50] width 21 height 21
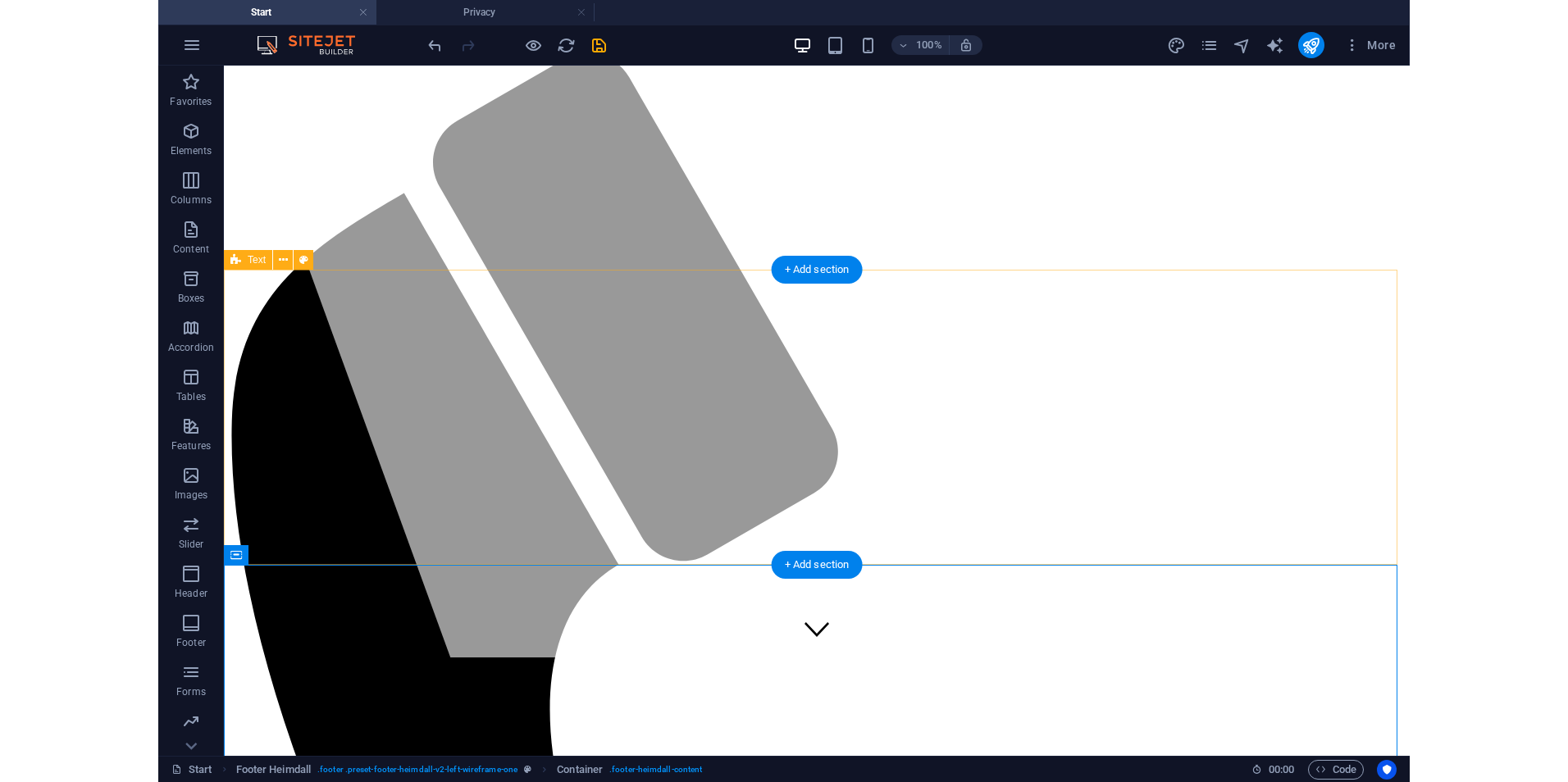
scroll to position [0, 0]
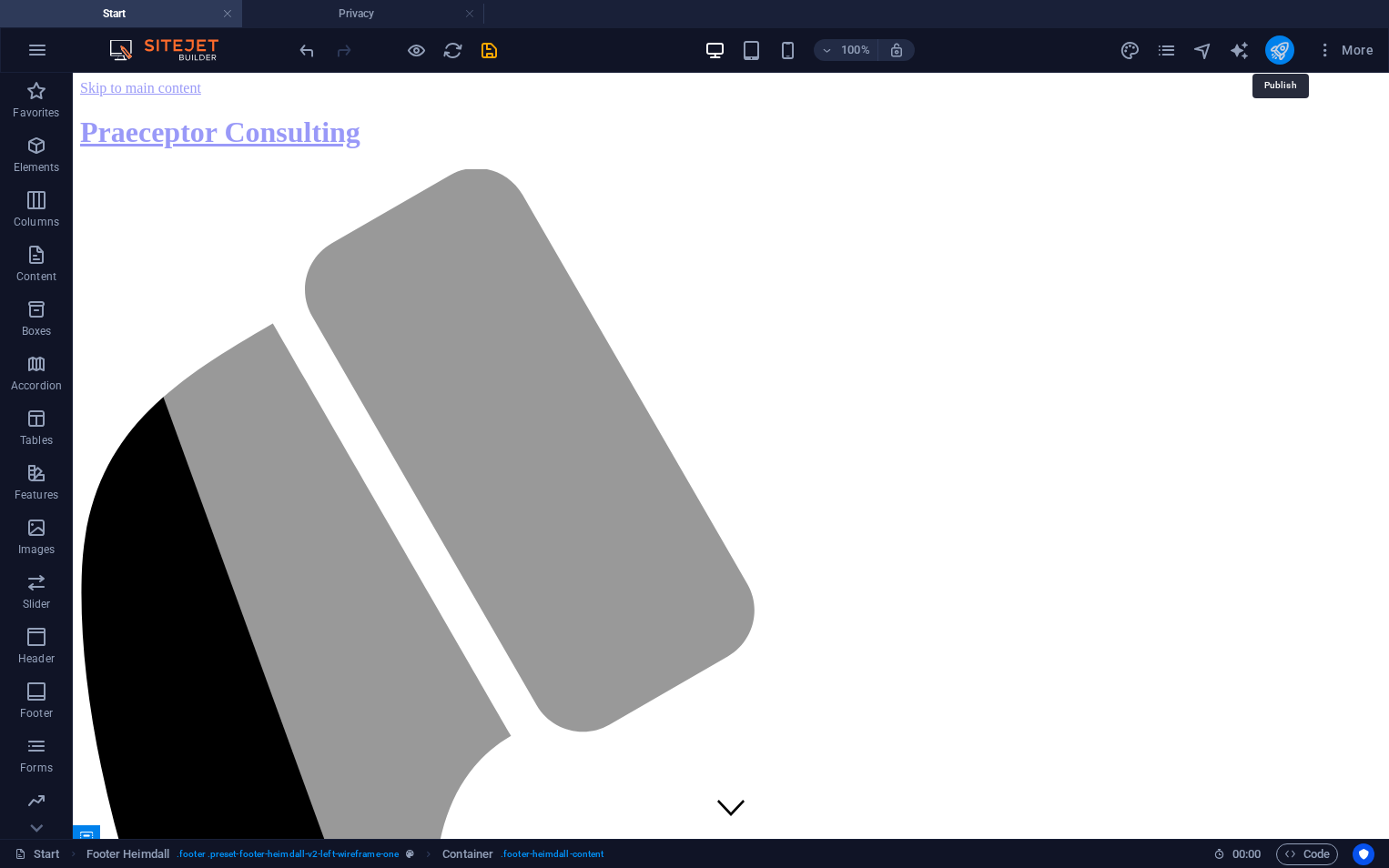
click at [1277, 52] on icon "publish" at bounding box center [1279, 50] width 21 height 21
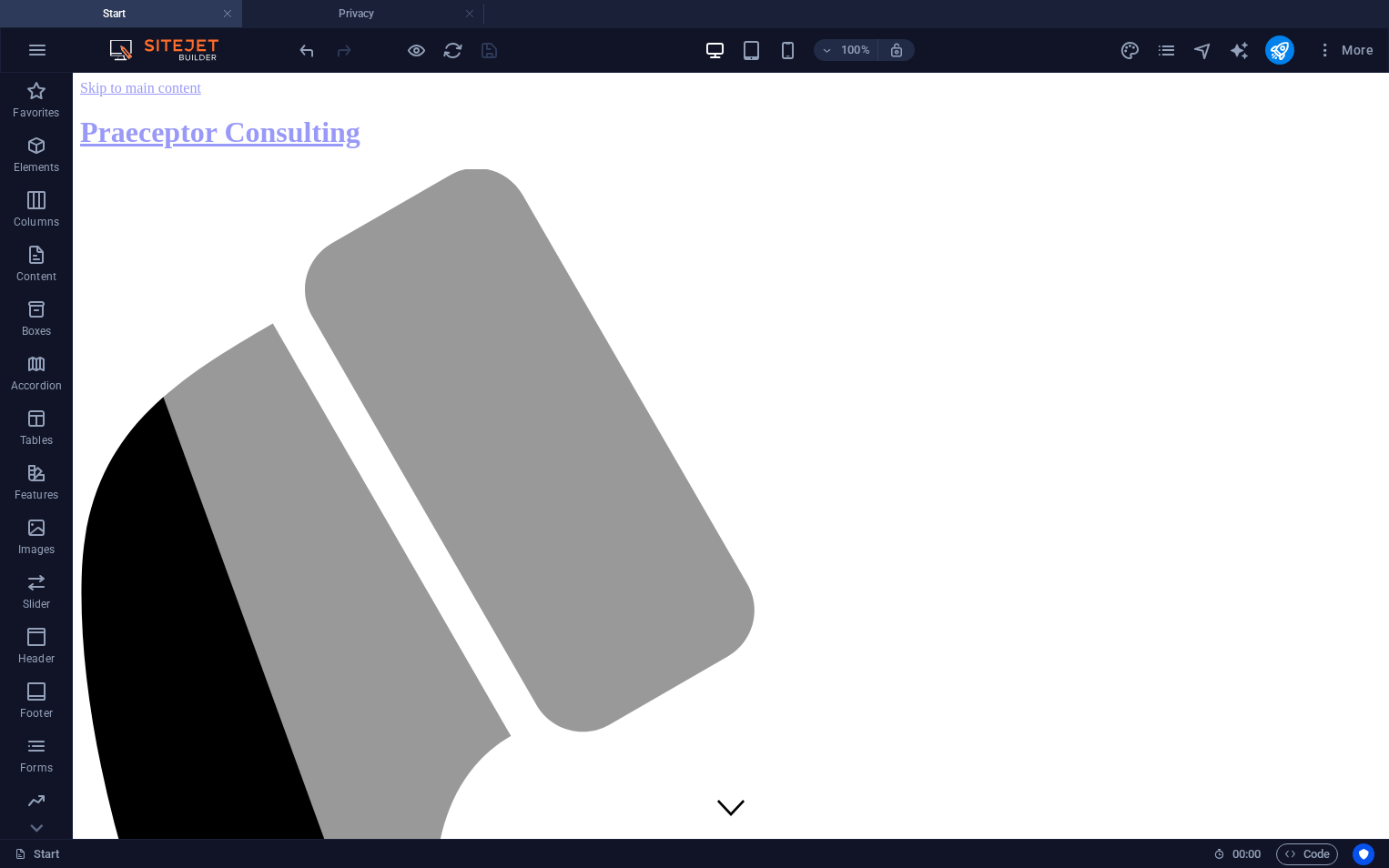
click at [490, 52] on div at bounding box center [398, 49] width 204 height 29
click at [1283, 47] on icon "publish" at bounding box center [1279, 50] width 21 height 21
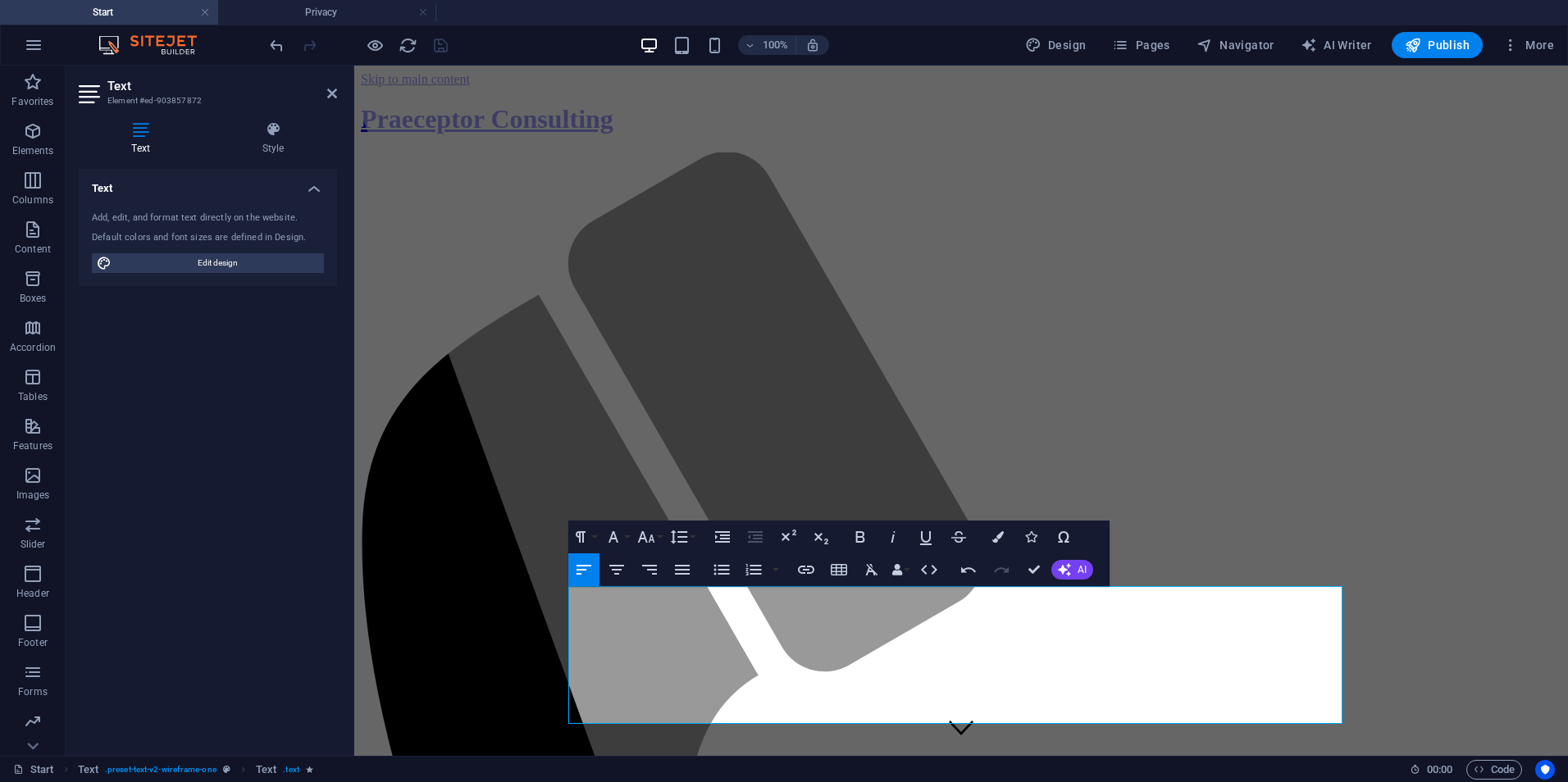
click at [470, 48] on div "100% Design Pages Navigator AI Writer Publish More" at bounding box center [914, 44] width 1294 height 26
click at [1449, 43] on span "Publish" at bounding box center [1437, 45] width 65 height 16
